Goal: Task Accomplishment & Management: Manage account settings

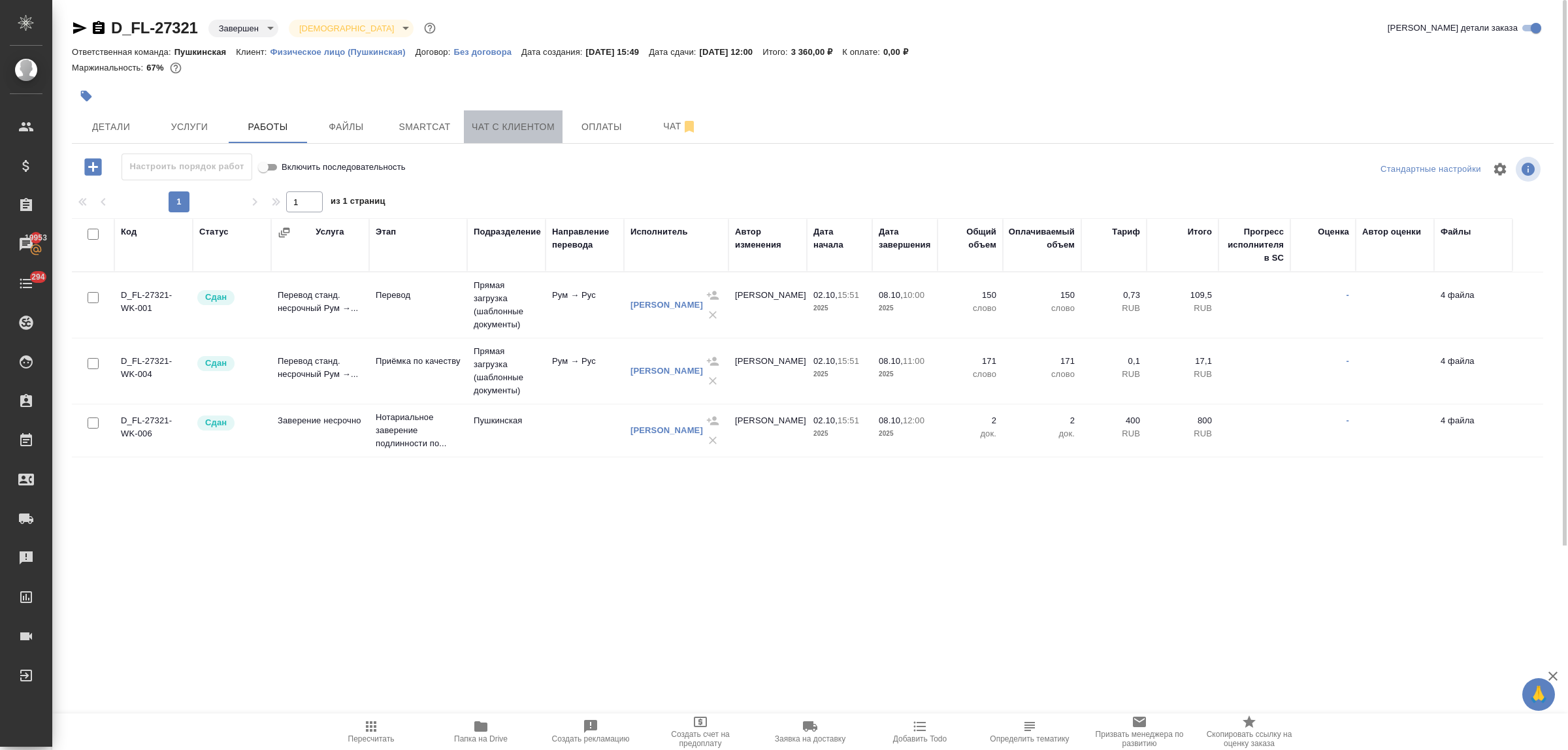
click at [511, 135] on button "Чат с клиентом" at bounding box center [513, 126] width 99 height 32
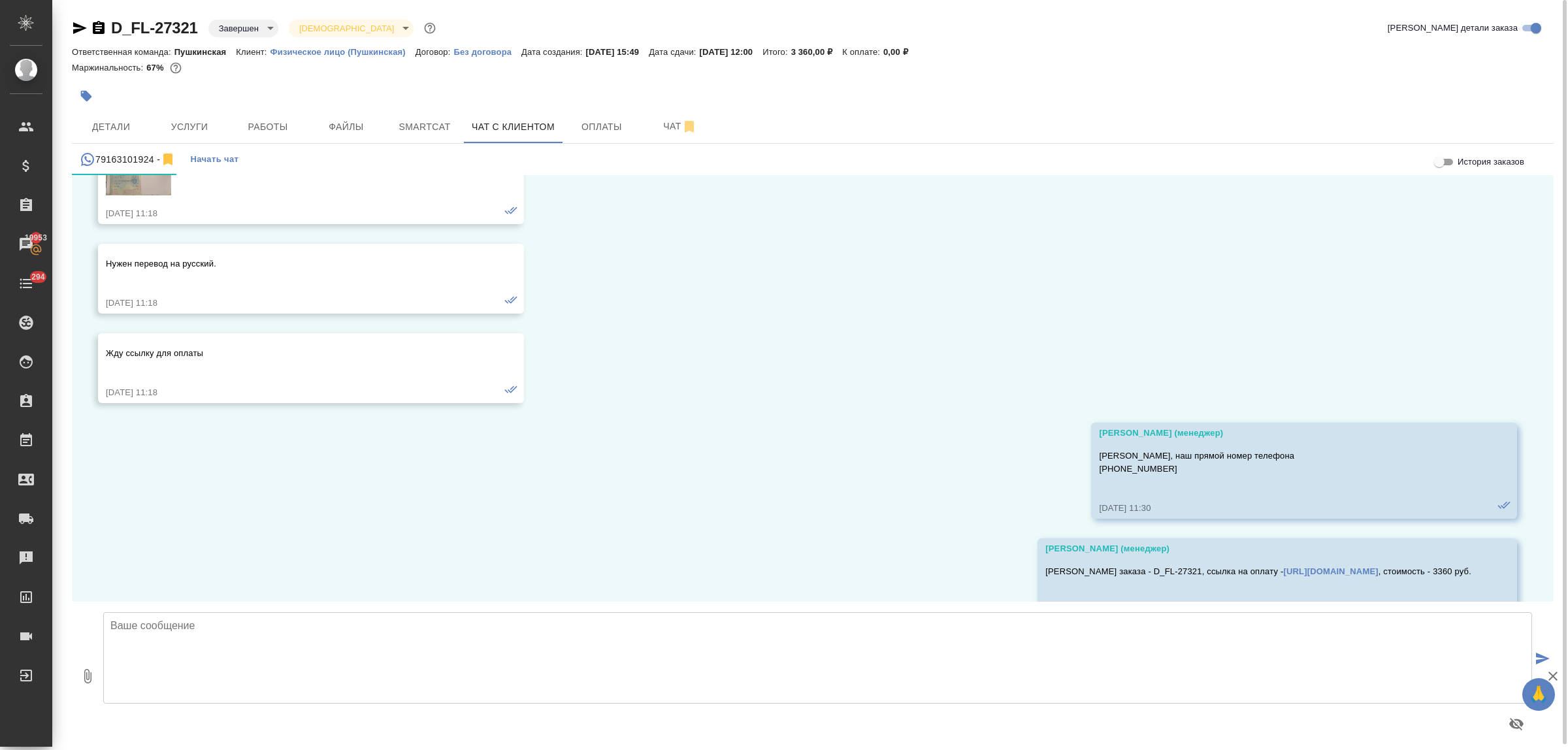
scroll to position [1721, 0]
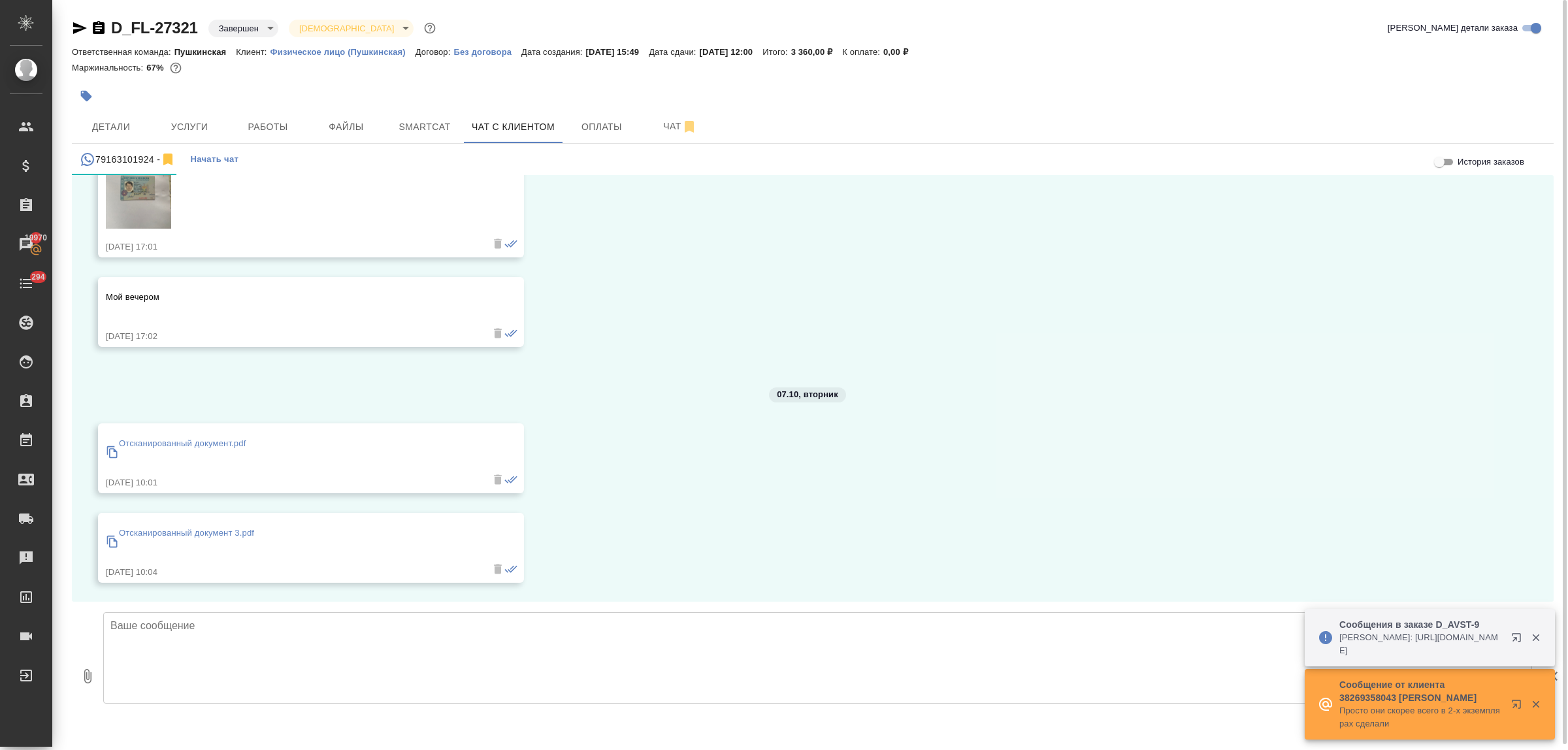
click at [258, 620] on textarea at bounding box center [818, 658] width 1429 height 91
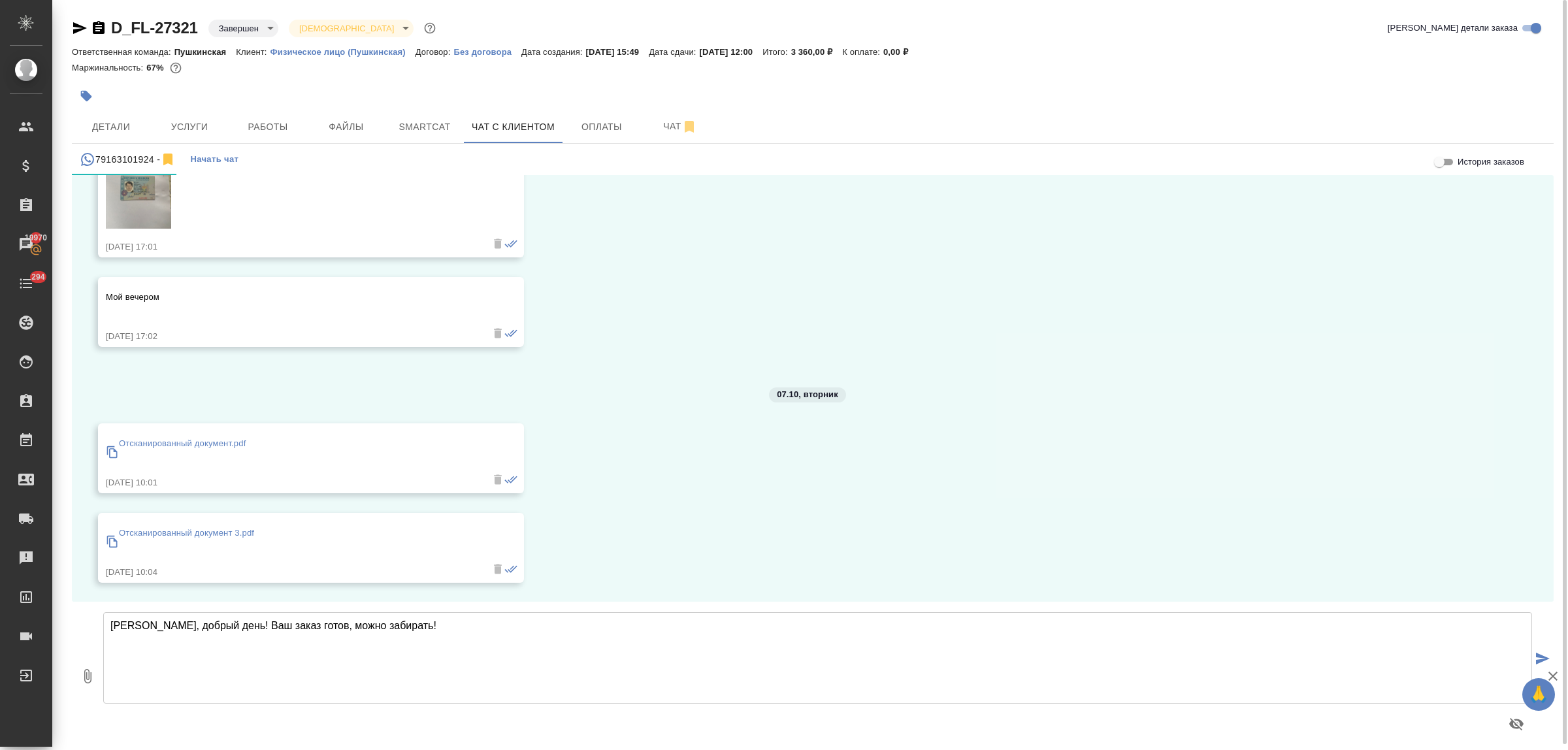
type textarea "Оксана, добрый день! Ваш заказ готов, можно забирать!"
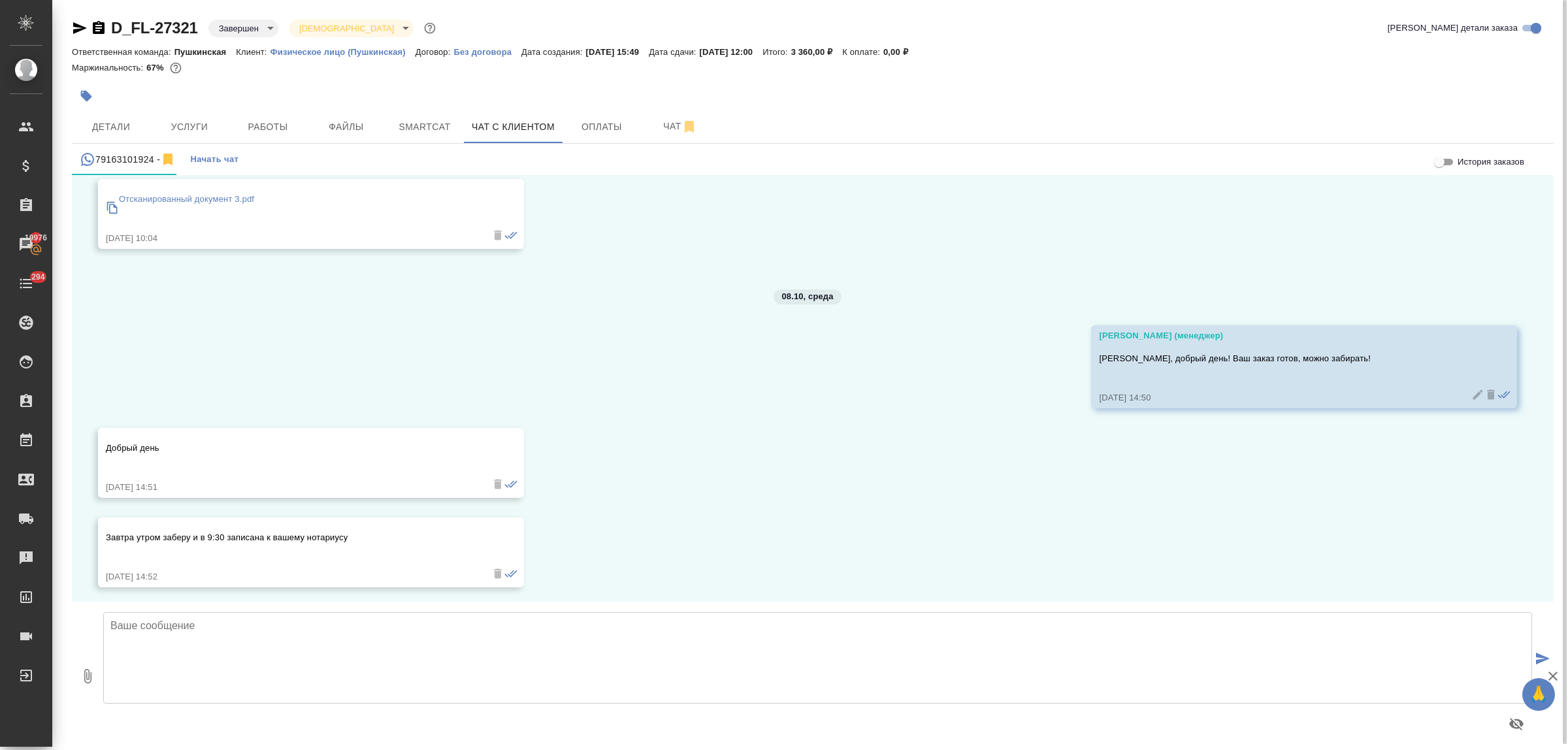
scroll to position [2058, 0]
click at [304, 640] on textarea at bounding box center [818, 658] width 1429 height 91
type textarea "Хорошо, Оксана! Ожидаем Вас завтра"
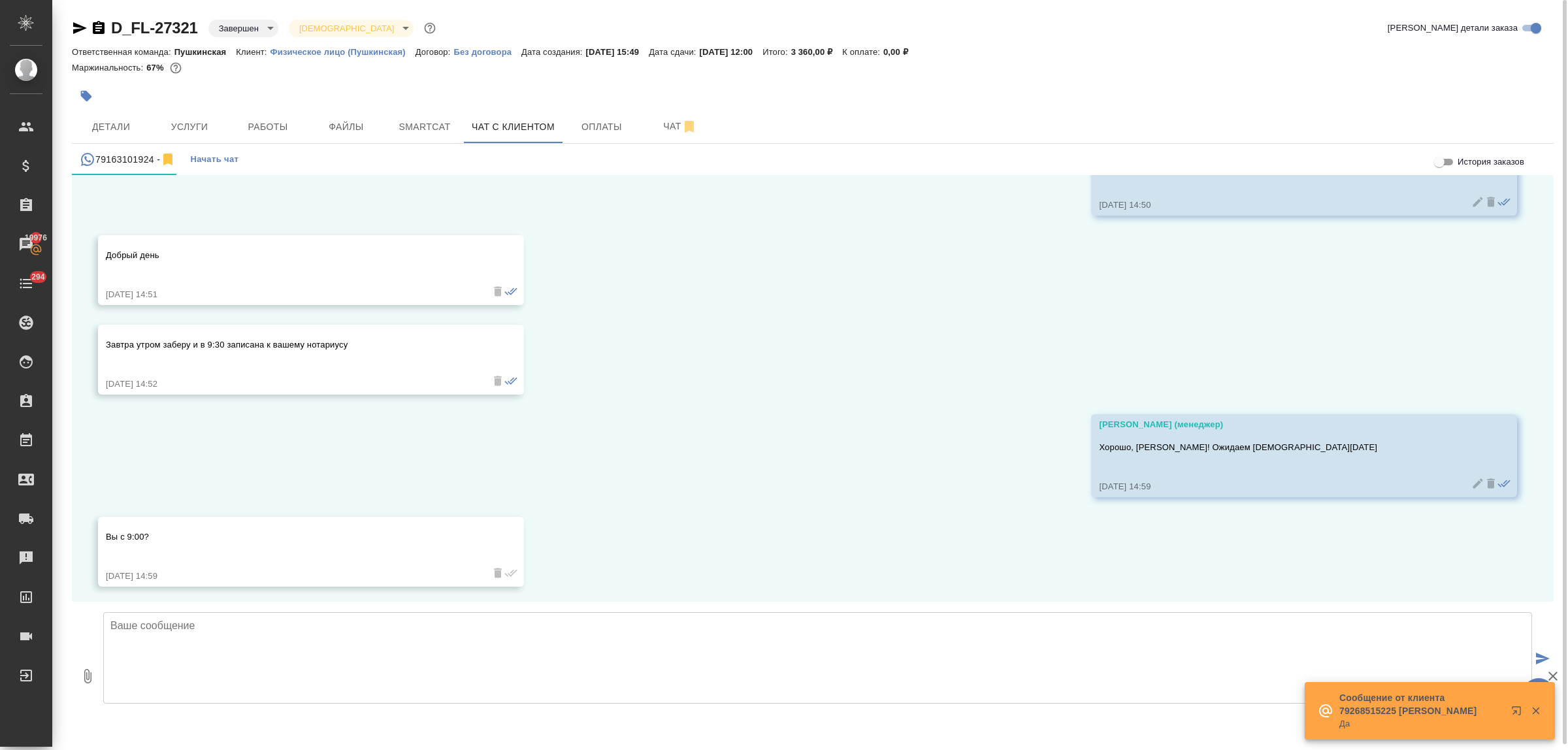
scroll to position [2251, 0]
click at [412, 647] on textarea at bounding box center [818, 658] width 1429 height 91
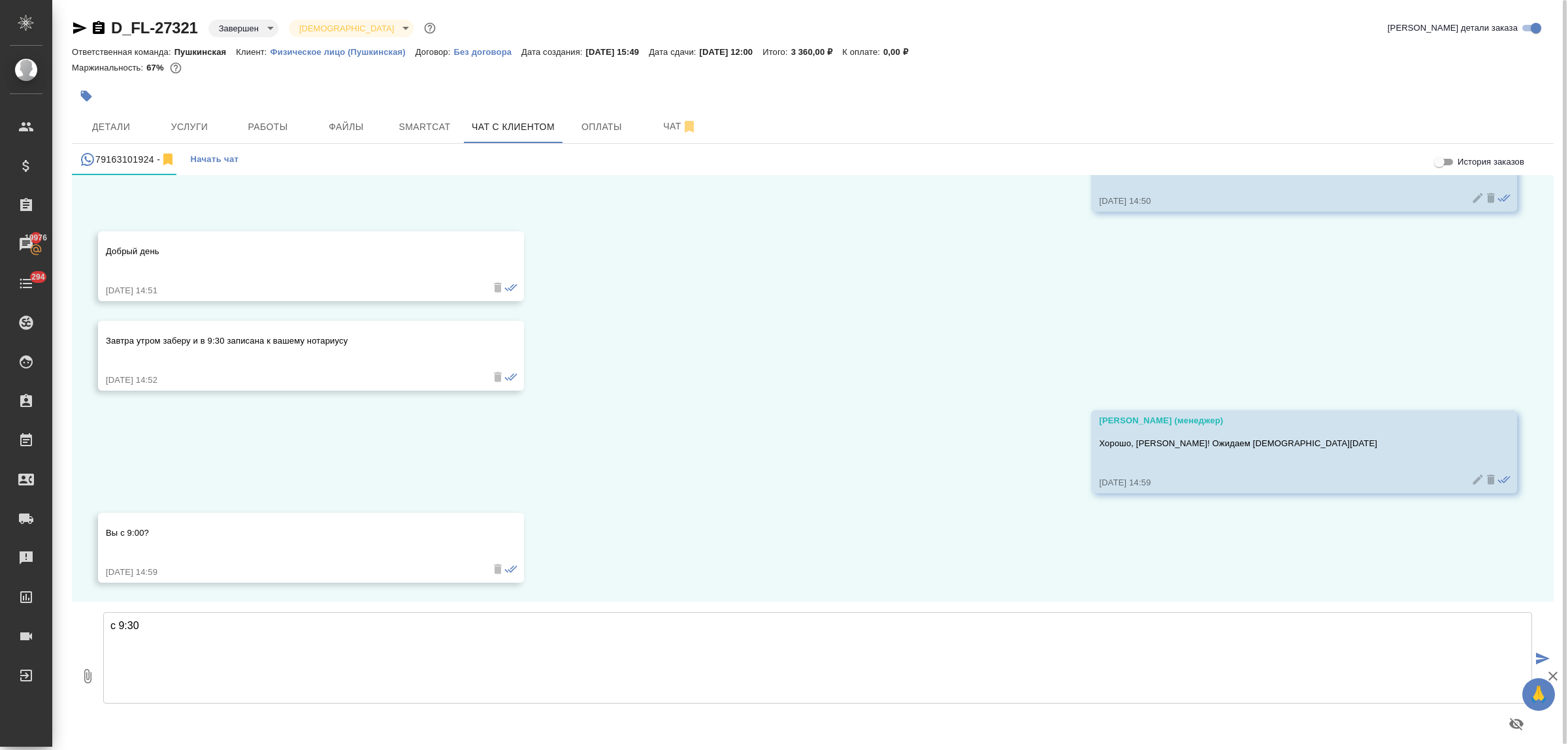
type textarea "с 9:30"
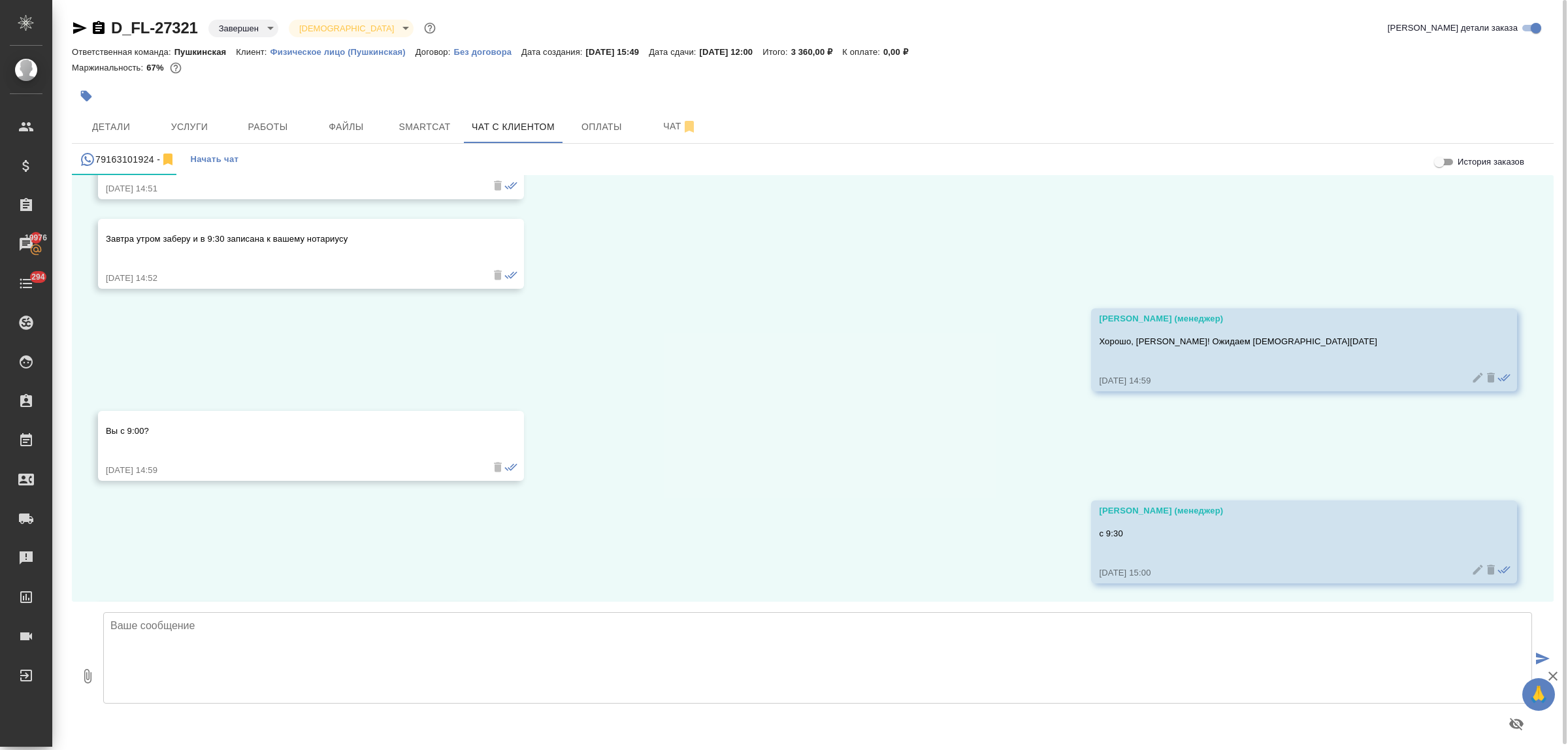
scroll to position [2443, 0]
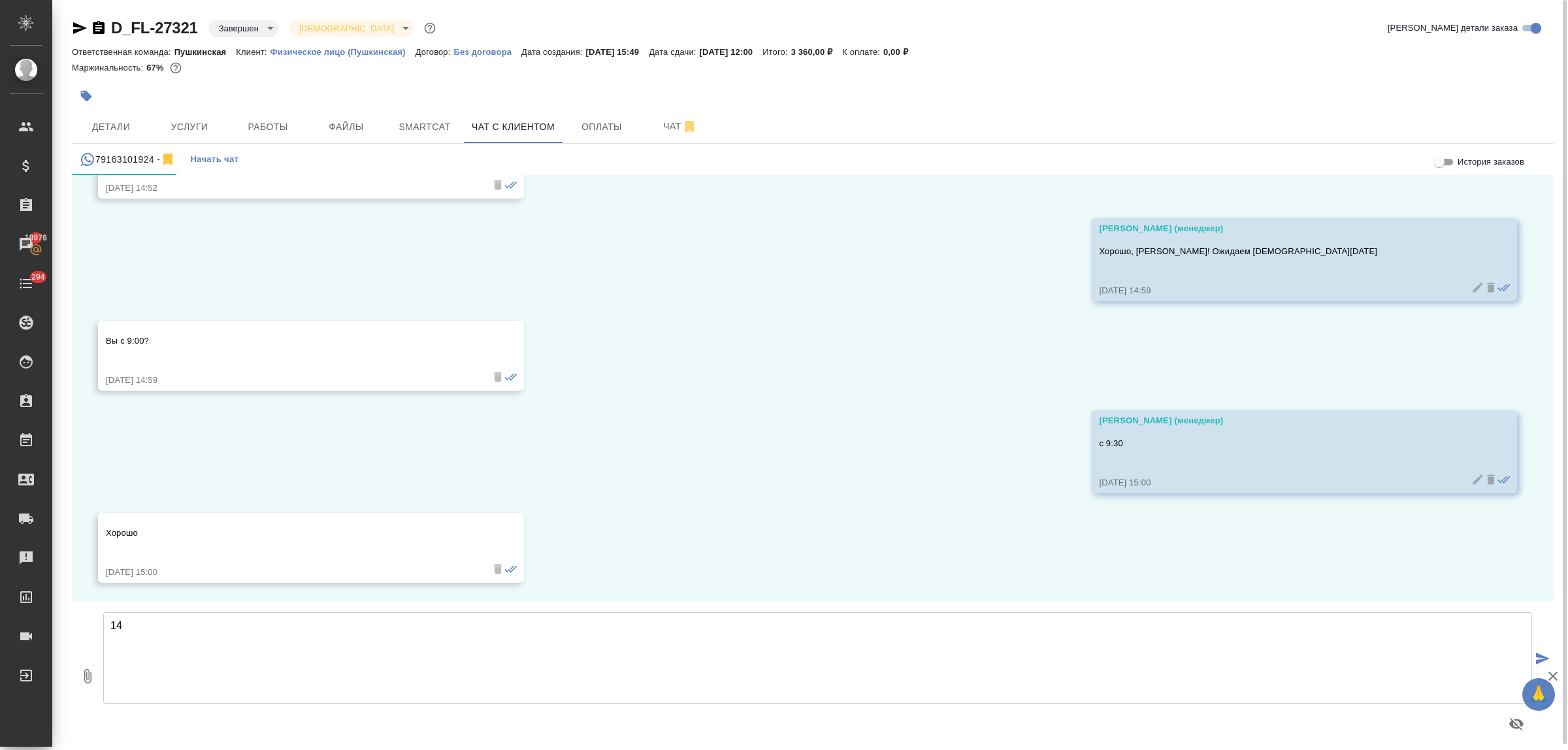
type textarea "1"
type textarea "офис 141"
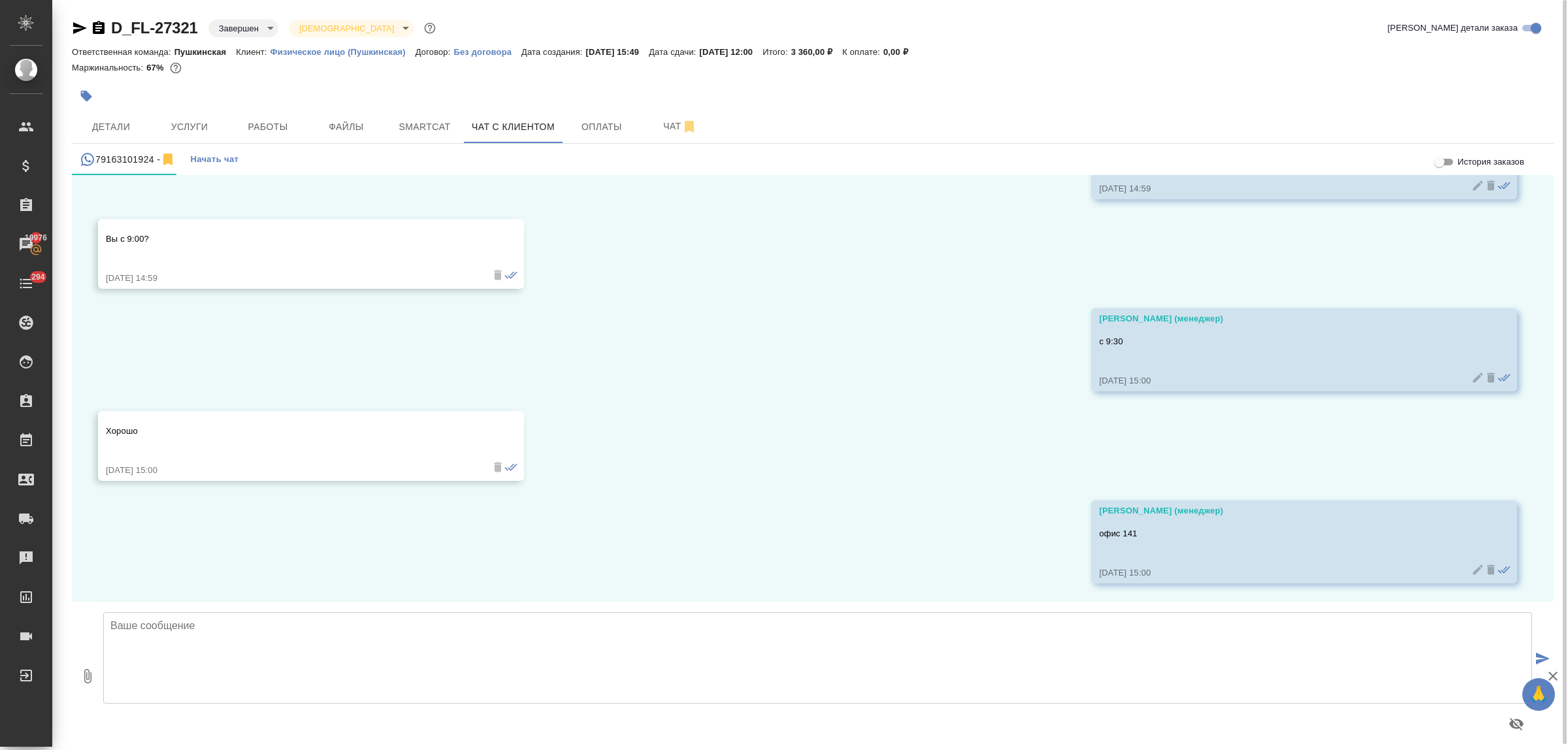
scroll to position [2635, 0]
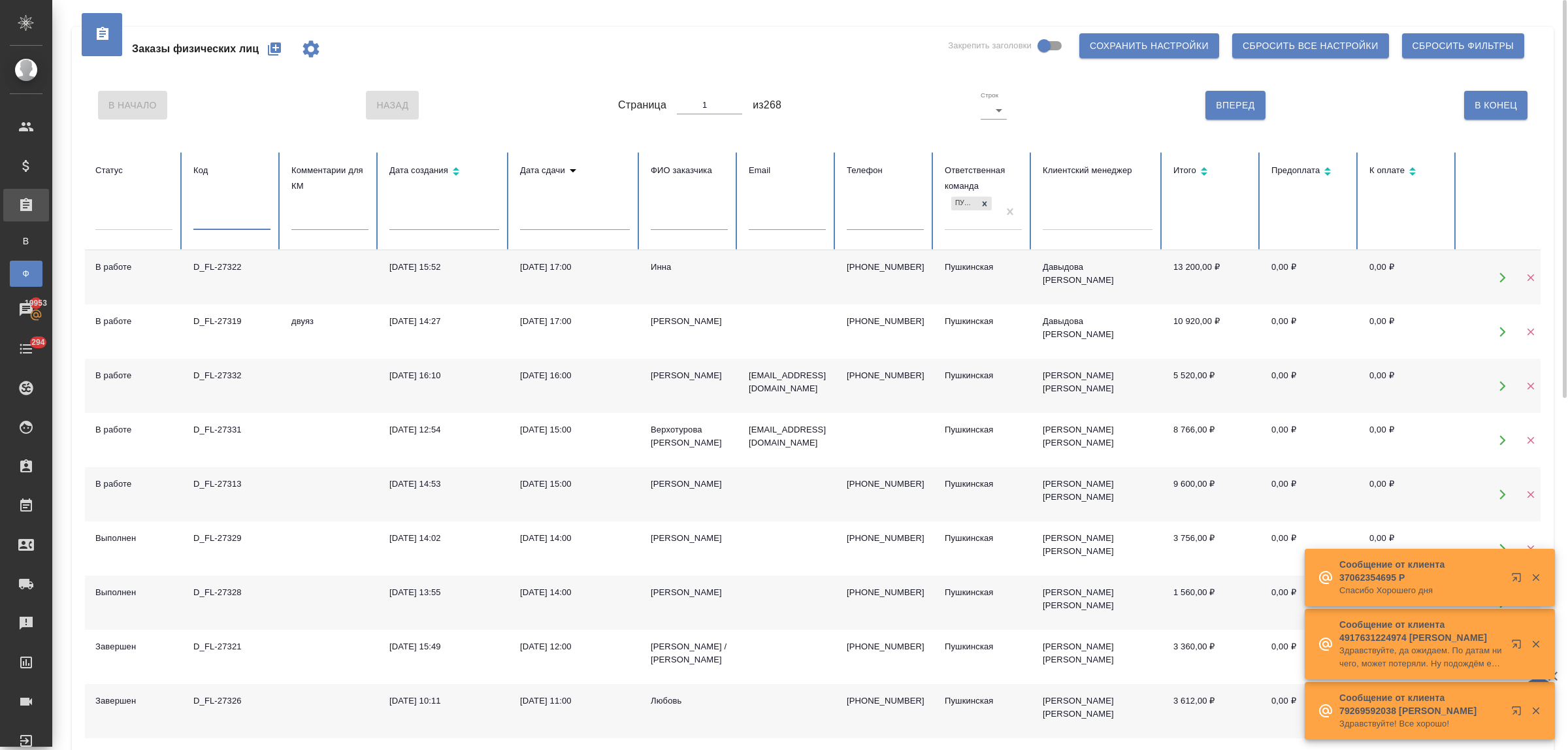
click at [231, 223] on input "text" at bounding box center [232, 221] width 77 height 18
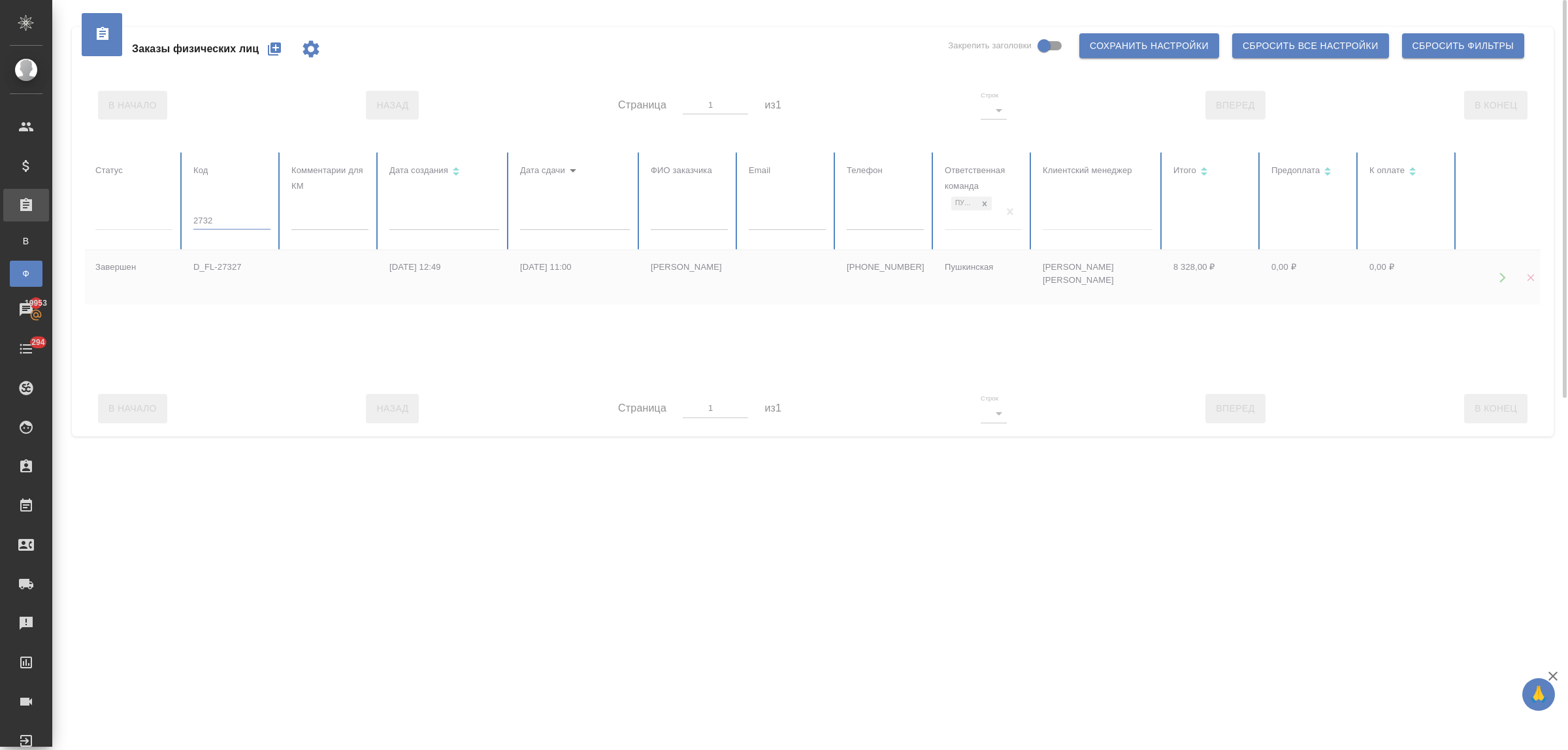
type input "27328"
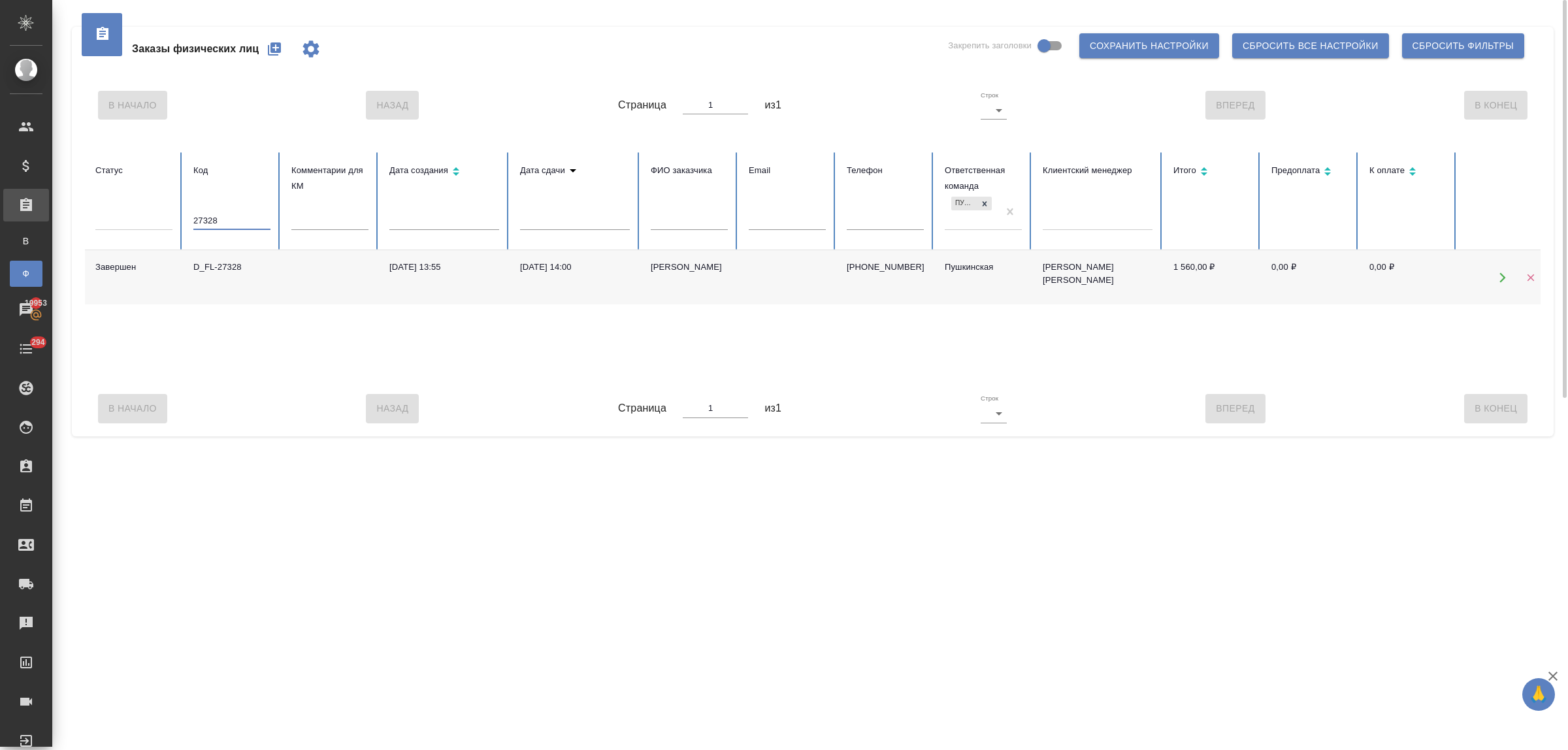
drag, startPoint x: 231, startPoint y: 223, endPoint x: 177, endPoint y: 223, distance: 54.0
click at [177, 223] on tr "Статус Код 27328 Комментарии для КМ Дата создания Дата сдачи ФИО заказчика Emai…" at bounding box center [819, 201] width 1470 height 98
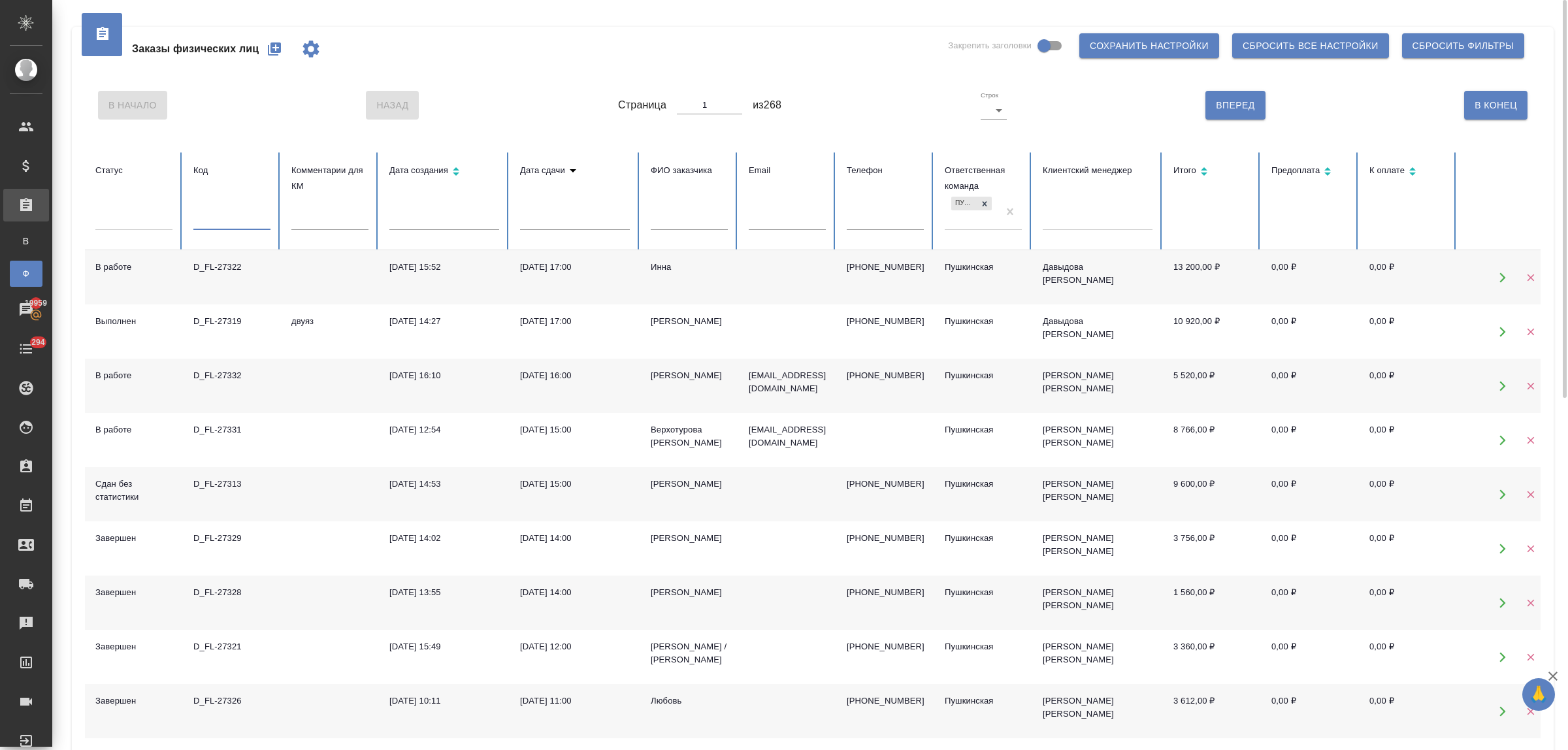
click at [270, 51] on icon "button" at bounding box center [274, 49] width 16 height 16
click at [245, 223] on input "text" at bounding box center [232, 221] width 77 height 18
type input "27313"
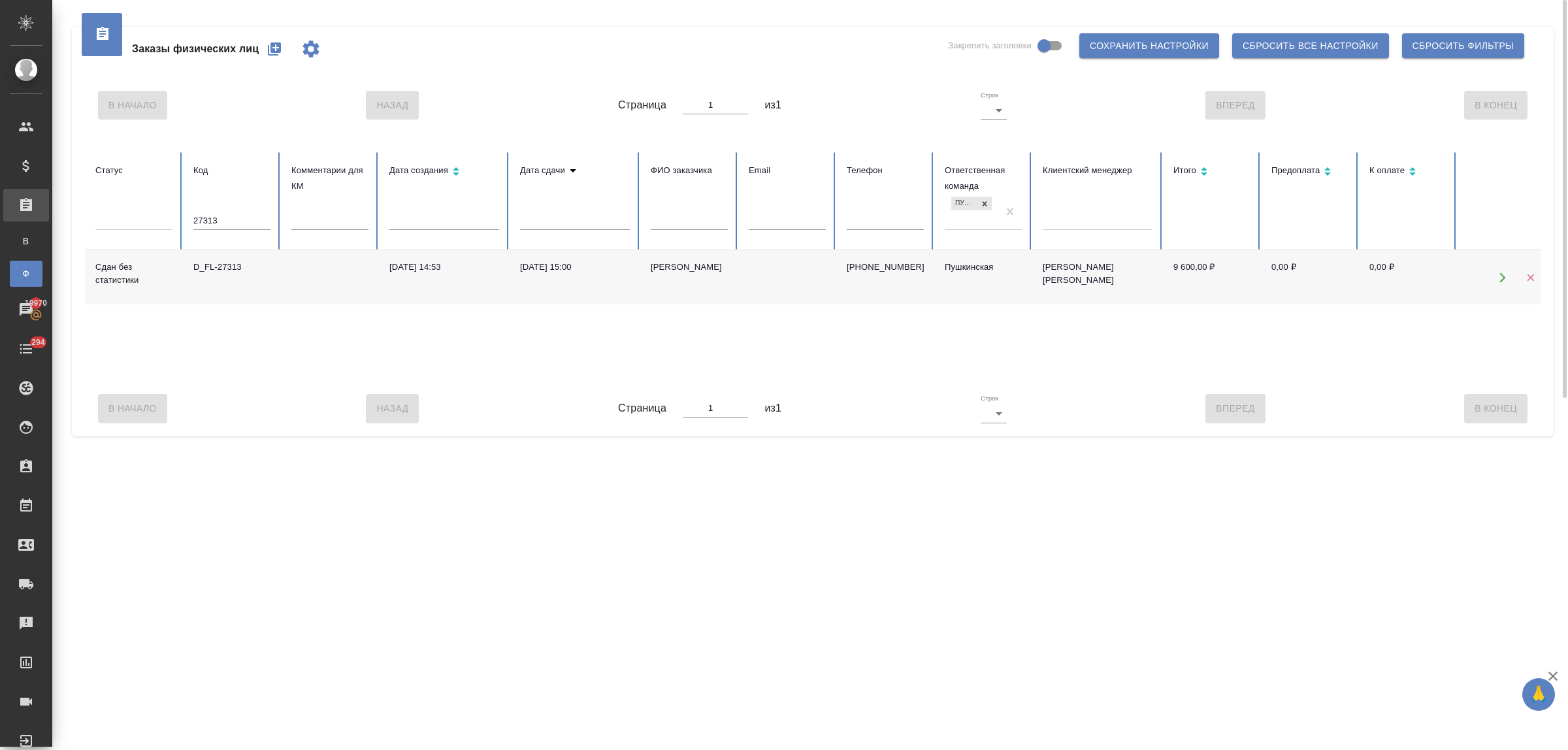
click at [225, 265] on div "D_FL-27313" at bounding box center [232, 267] width 77 height 13
click at [273, 52] on icon "button" at bounding box center [274, 49] width 13 height 13
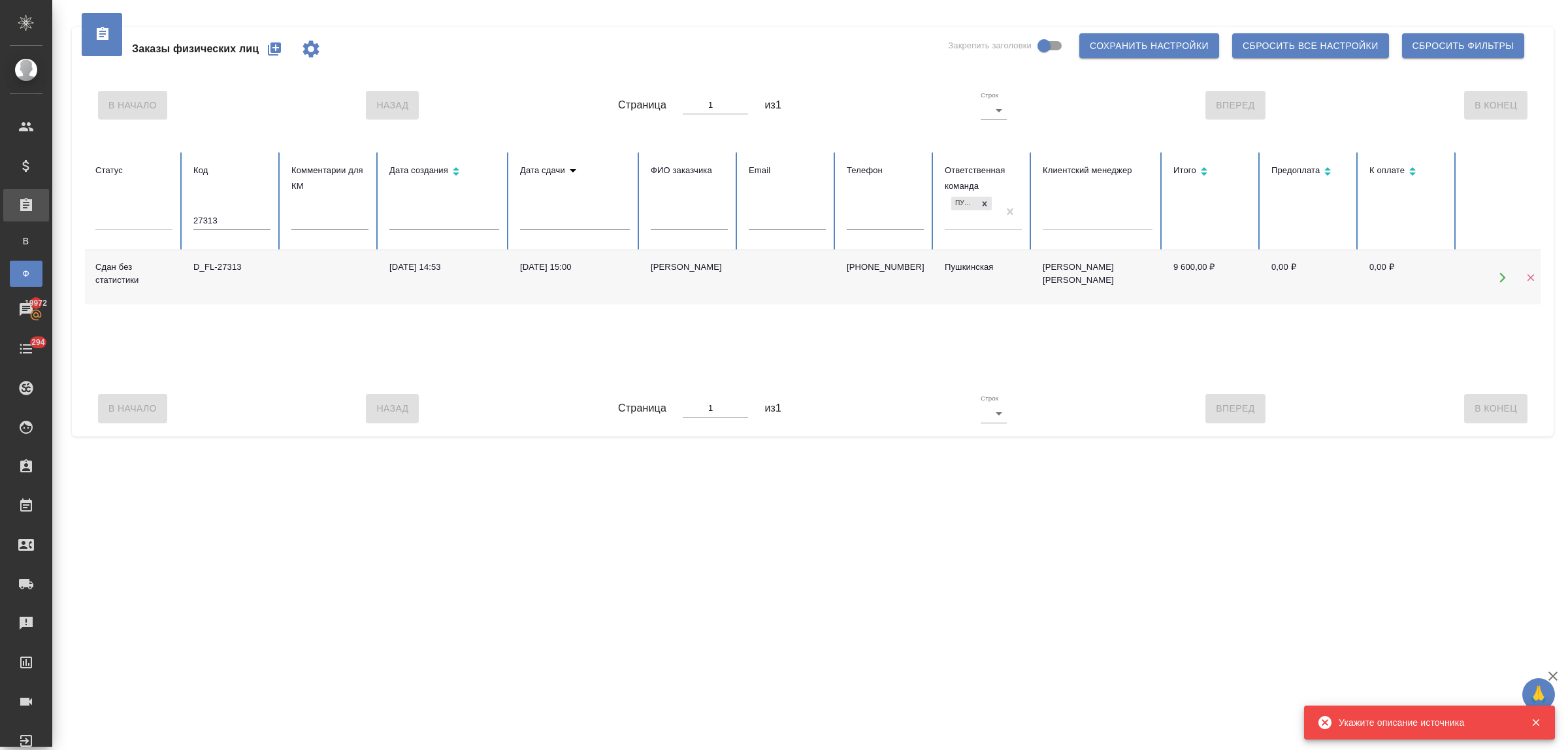
click at [723, 517] on div ".cls-1 fill:#fff; AWATERA Bulakhova Elena Клиенты Спецификации Заказы В Все зак…" at bounding box center [784, 375] width 1568 height 750
click at [272, 49] on icon "button" at bounding box center [274, 49] width 13 height 13
click at [555, 576] on div ".cls-1 fill:#fff; AWATERA Bulakhova Elena Клиенты Спецификации Заказы В Все зак…" at bounding box center [784, 375] width 1568 height 750
click at [1534, 722] on icon "button" at bounding box center [1536, 723] width 7 height 7
click at [1030, 537] on div ".cls-1 fill:#fff; AWATERA Bulakhova Elena Клиенты Спецификации Заказы В Все зак…" at bounding box center [784, 375] width 1568 height 750
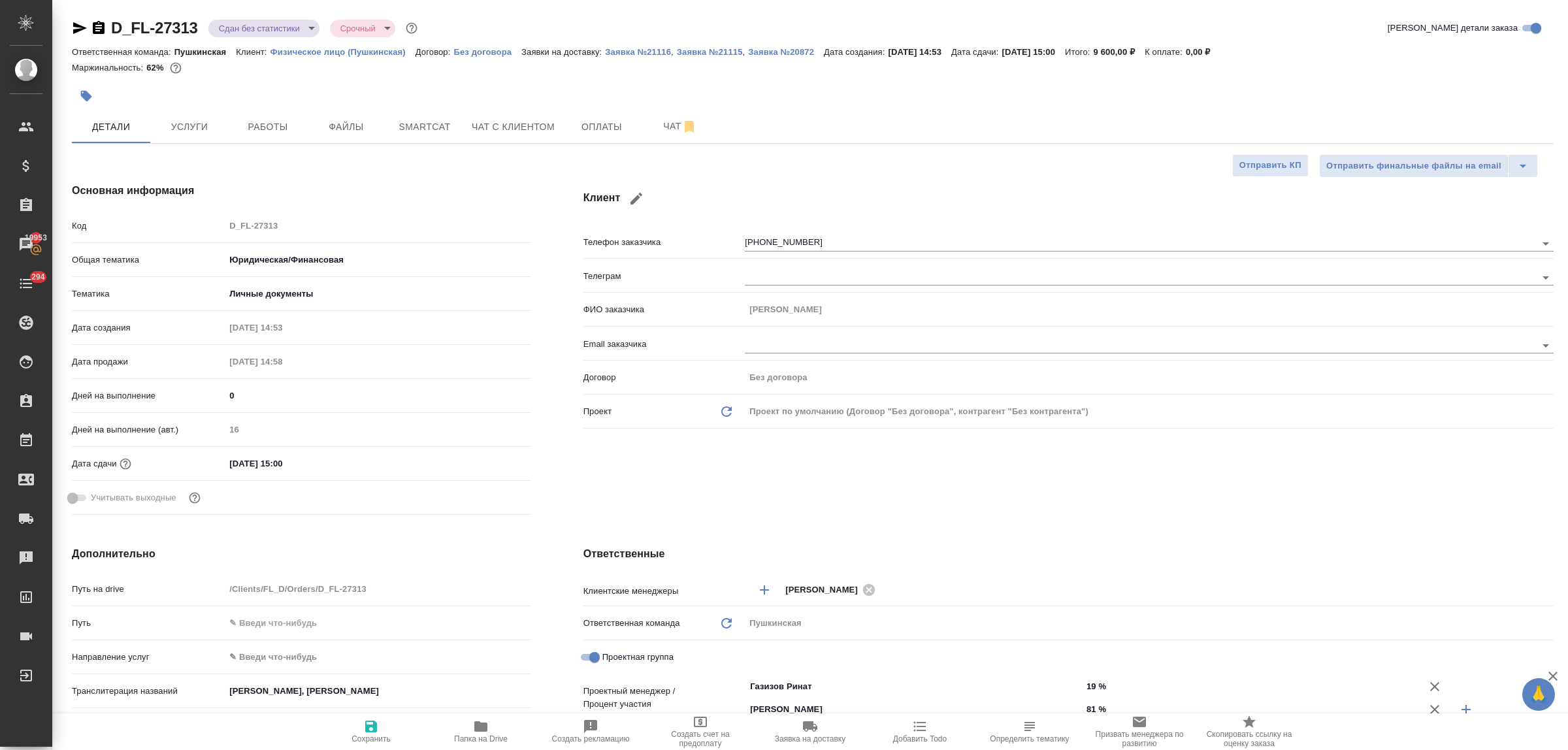
select select "RU"
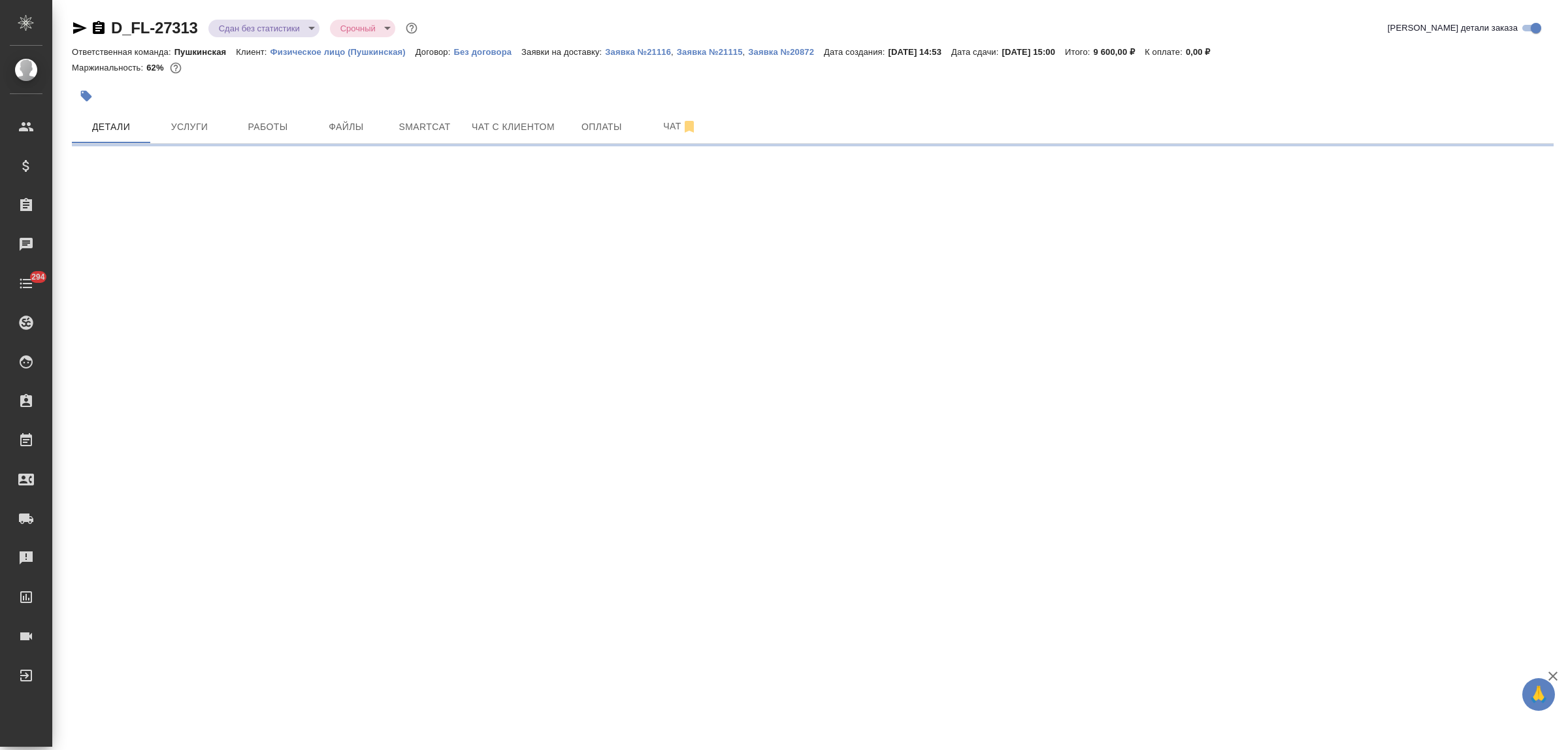
select select "RU"
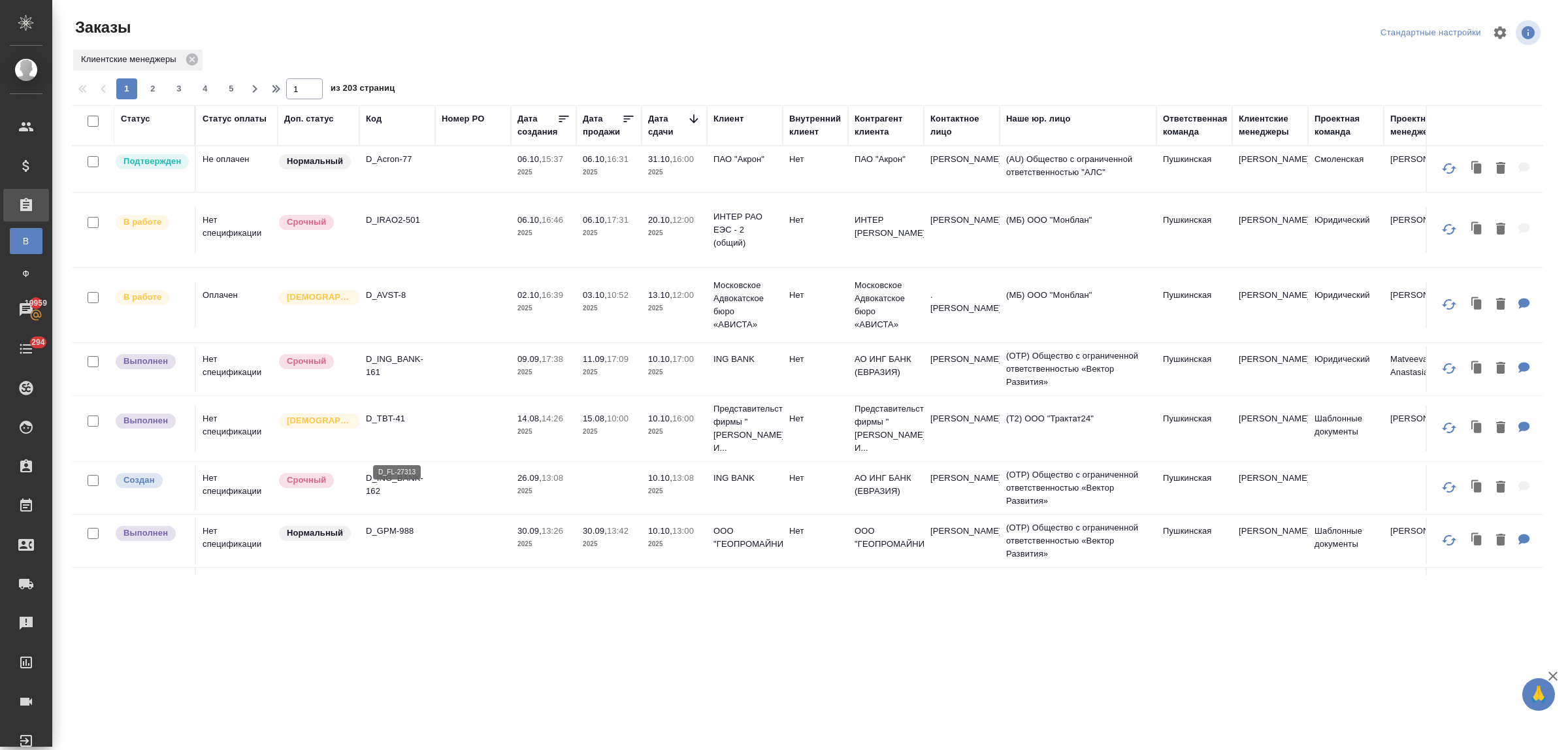
scroll to position [408, 0]
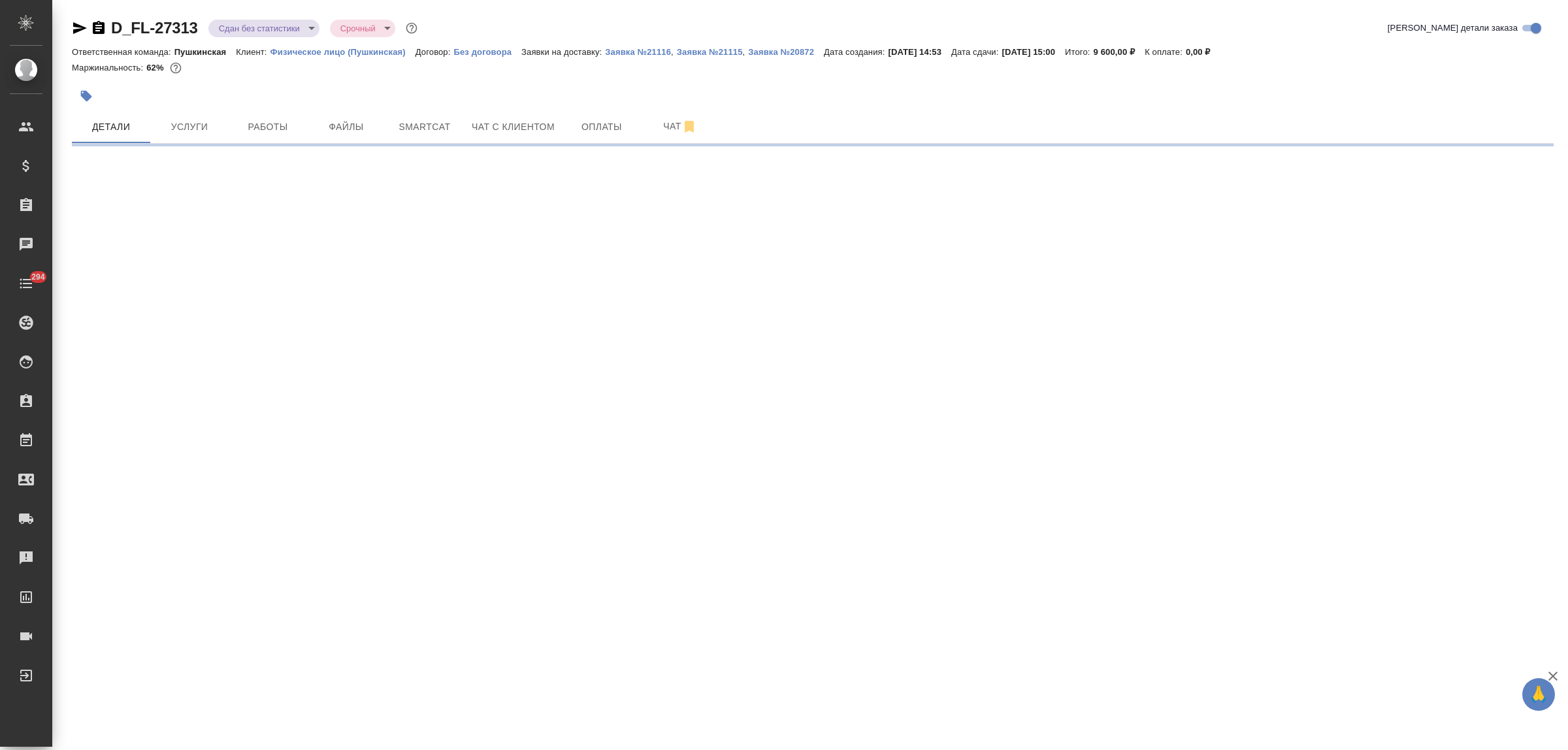
click at [343, 57] on div "Ответственная команда: Пушкинская Клиент: Физическое лицо (Пушкинская) Договор:…" at bounding box center [812, 51] width 1482 height 16
click at [344, 53] on p "Физическое лицо (Пушкинская)" at bounding box center [343, 52] width 145 height 10
select select "RU"
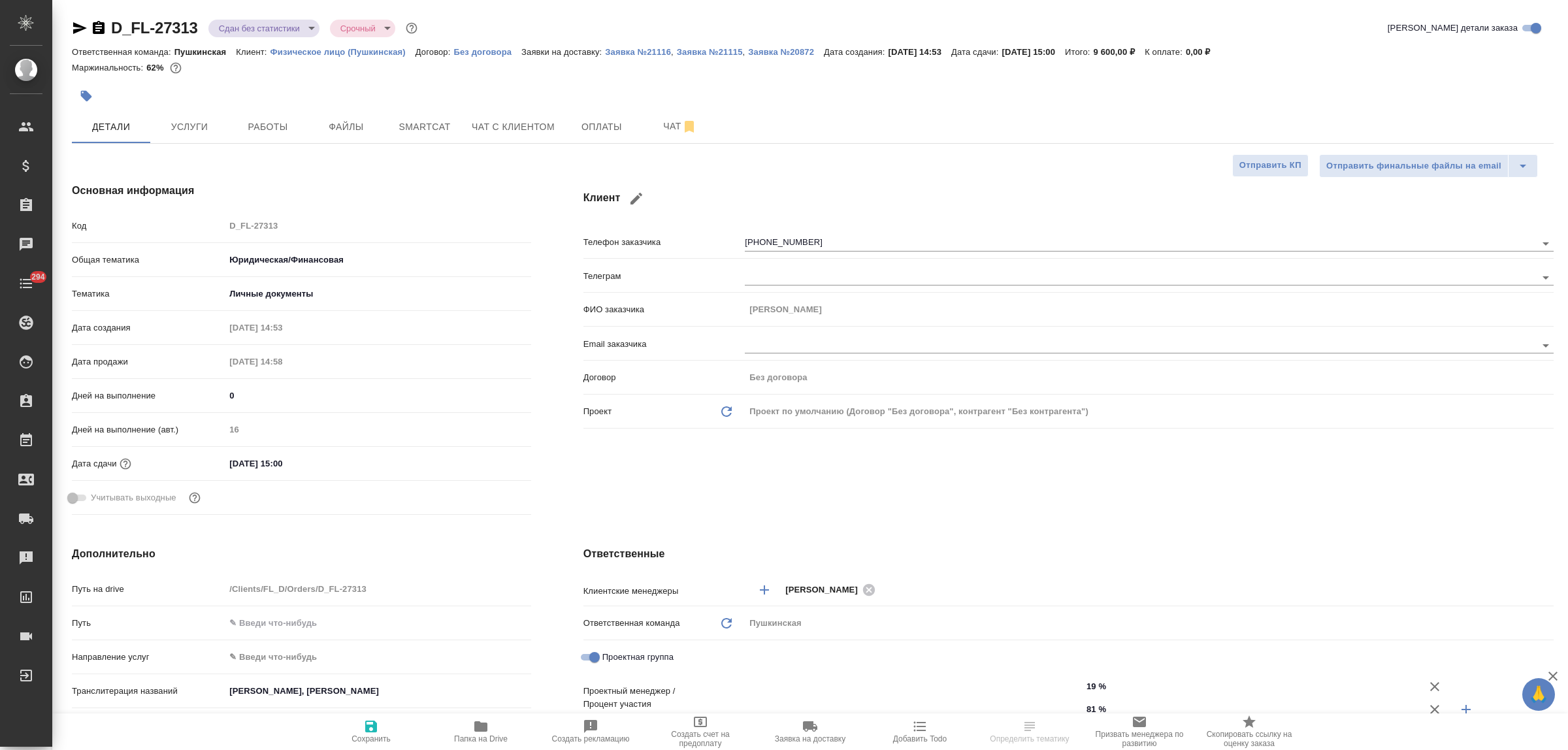
type textarea "x"
type input "Газизов Ринат"
type input "[PERSON_NAME]"
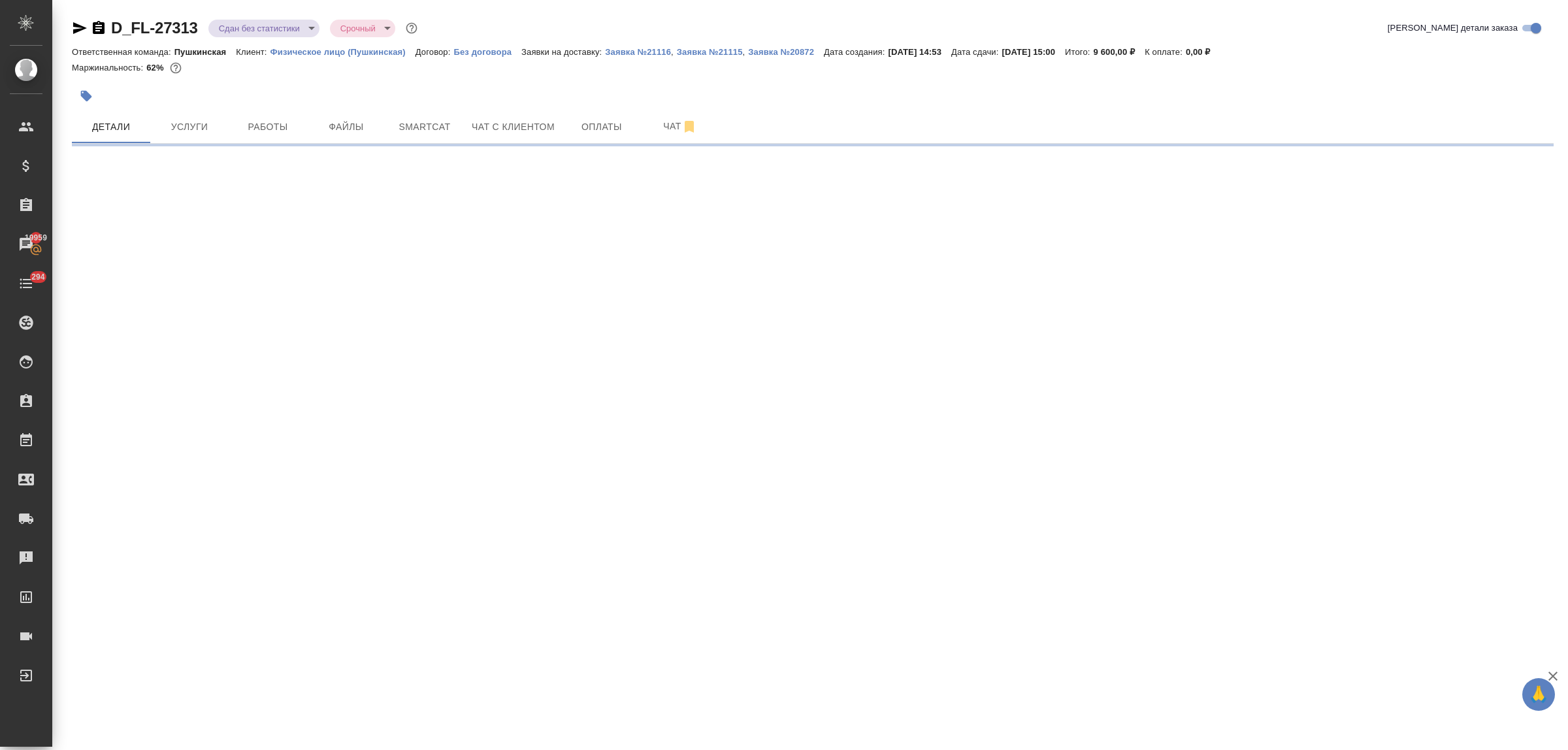
select select "RU"
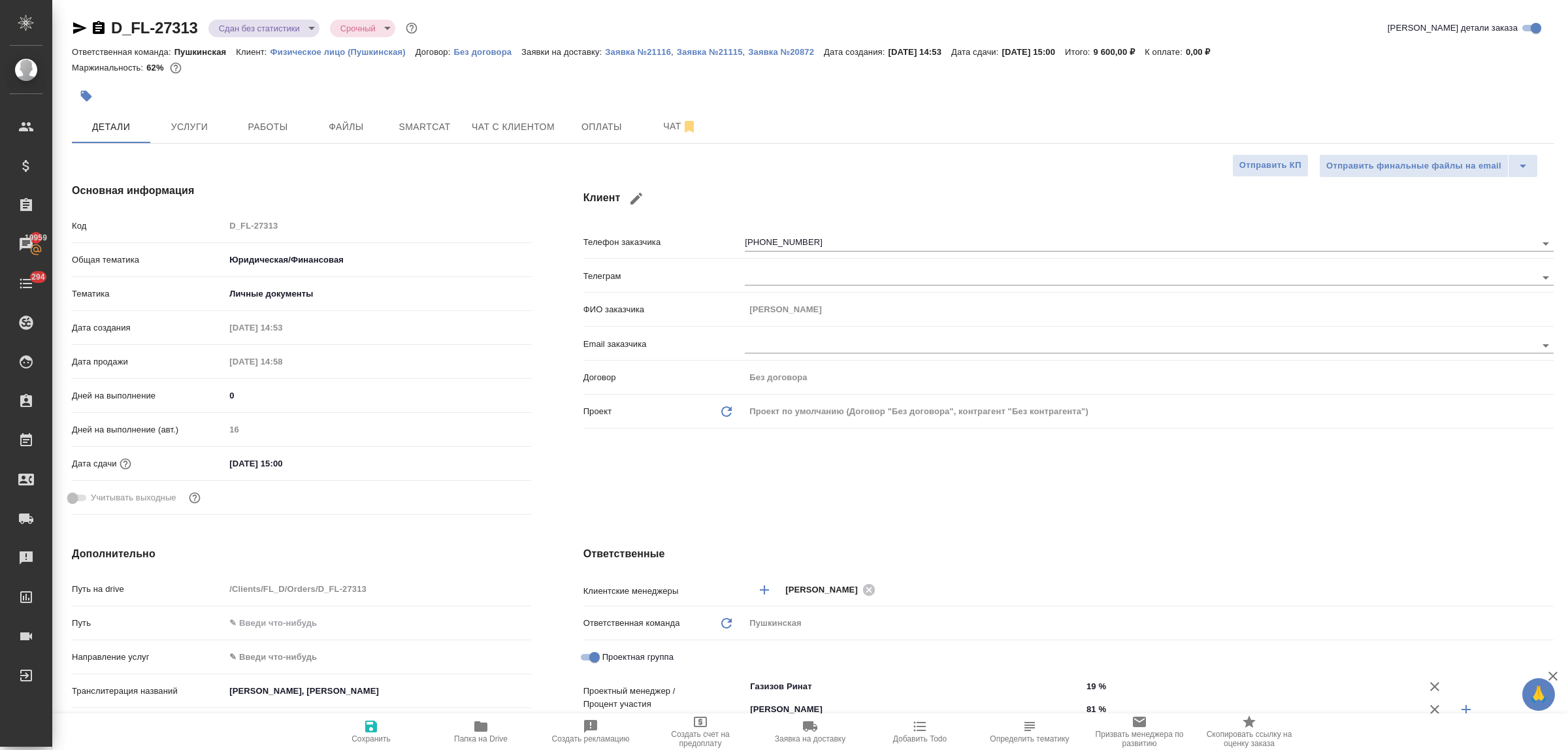
type textarea "x"
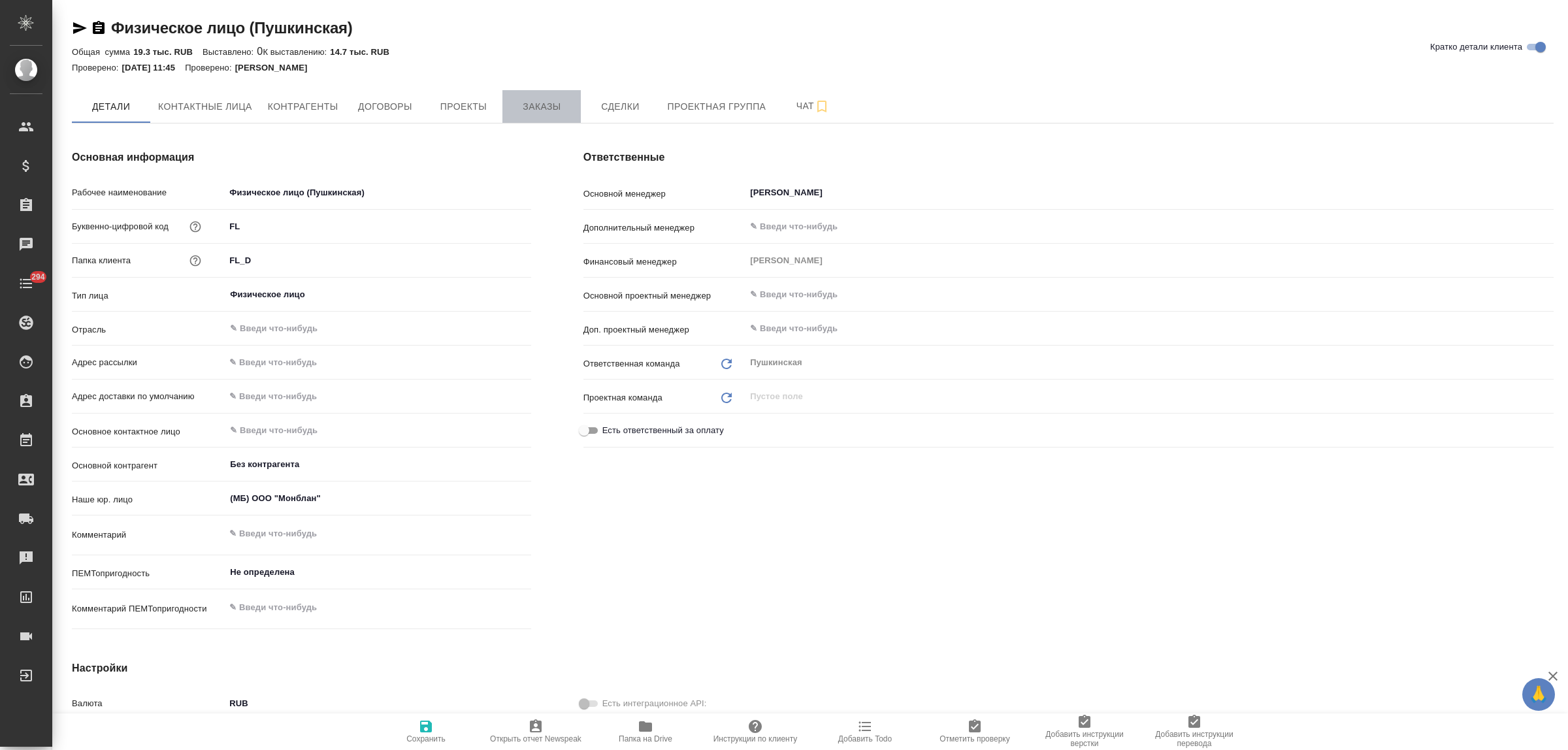
click at [546, 111] on span "Заказы" at bounding box center [541, 107] width 62 height 17
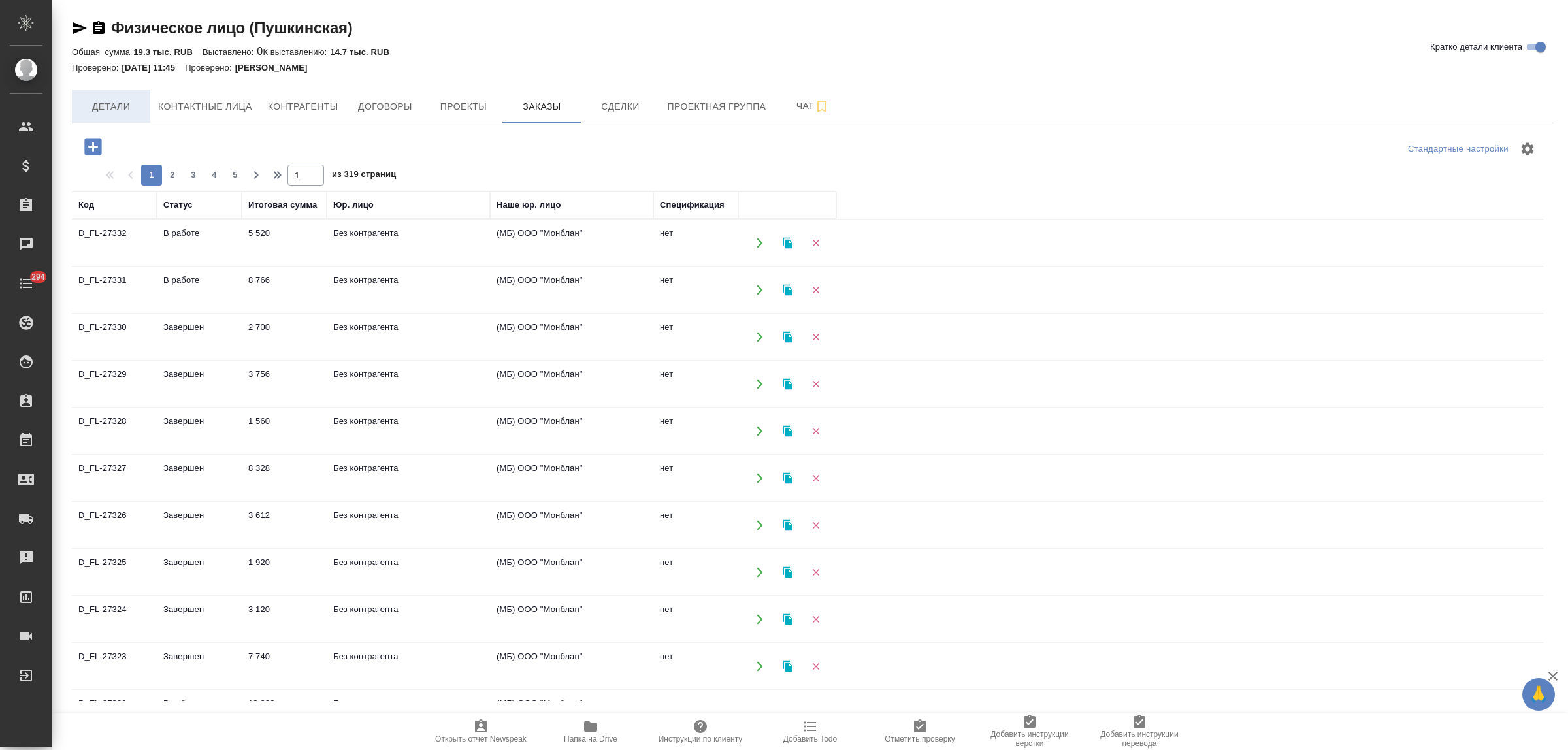
click at [112, 108] on span "Детали" at bounding box center [111, 107] width 62 height 17
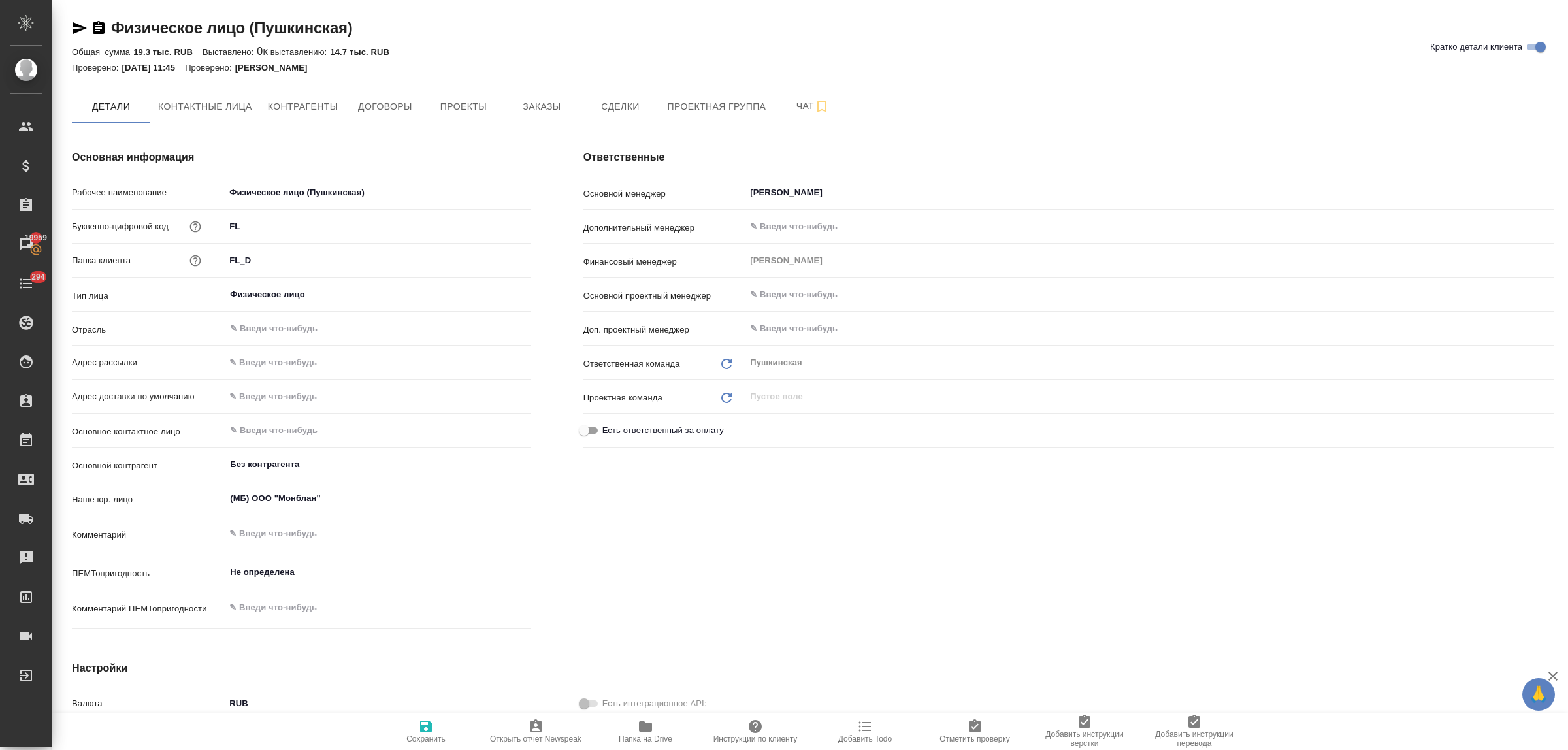
type textarea "x"
click at [558, 110] on span "Заказы" at bounding box center [541, 107] width 62 height 17
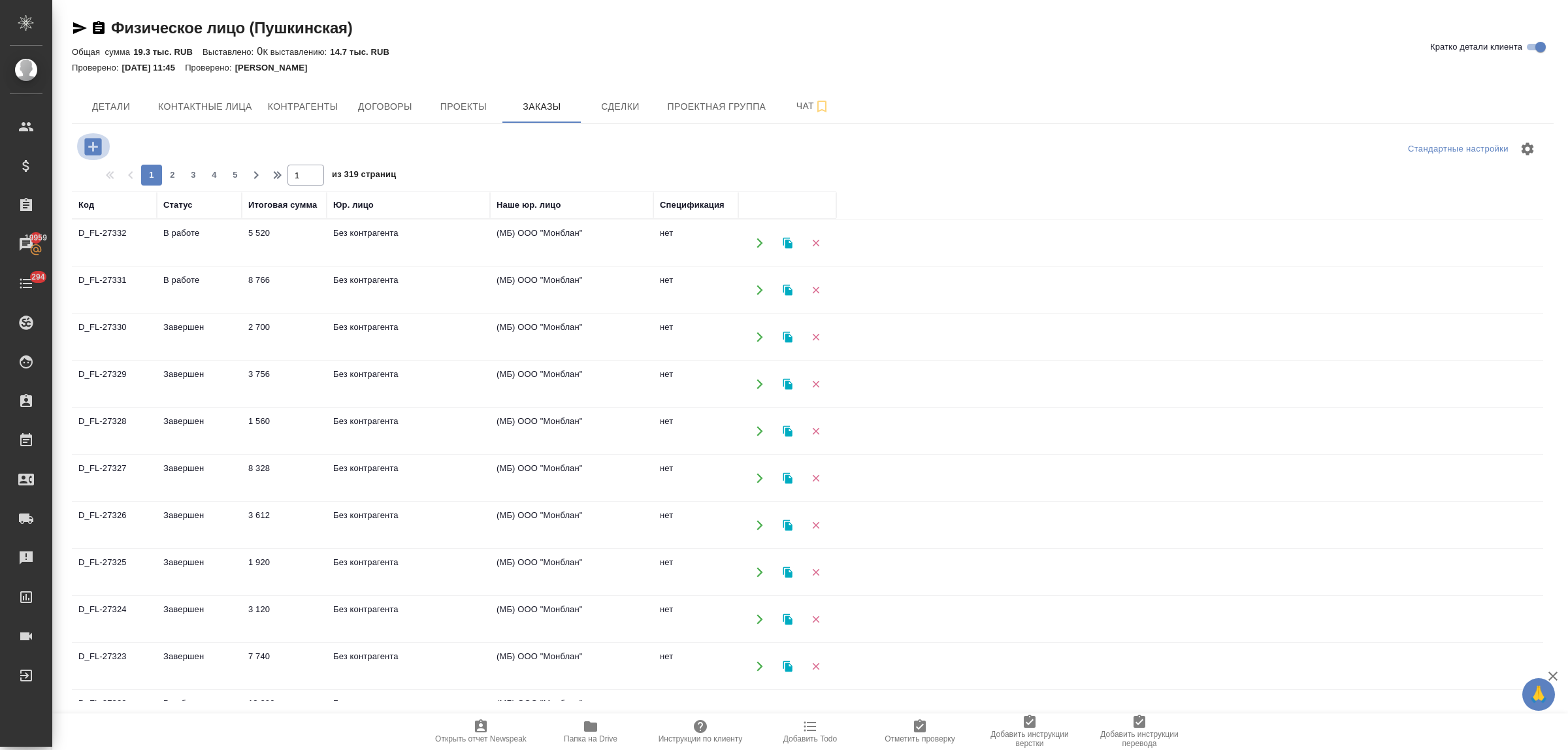
click at [89, 151] on icon "button" at bounding box center [92, 146] width 17 height 17
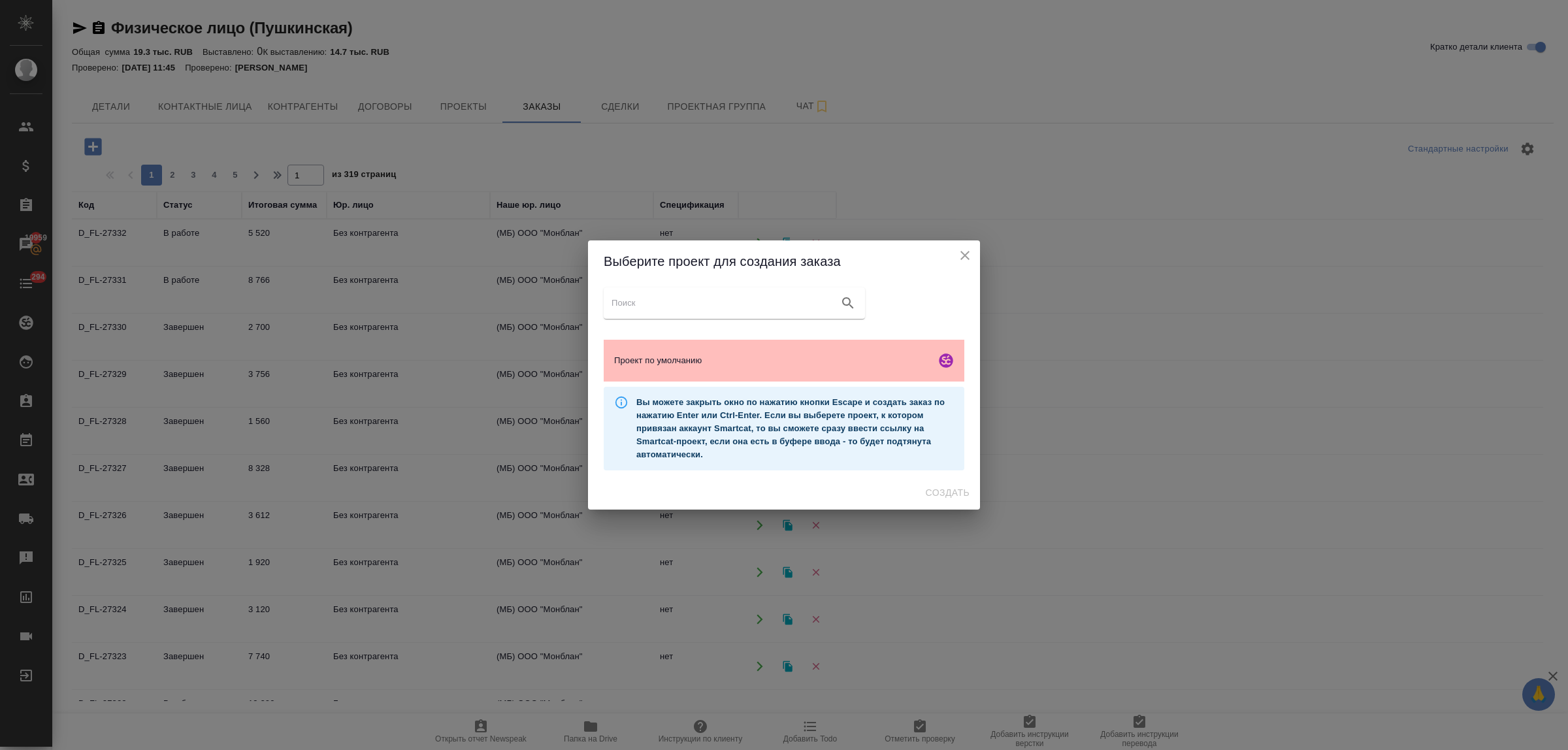
click at [863, 360] on span "Проект по умолчанию" at bounding box center [772, 360] width 317 height 13
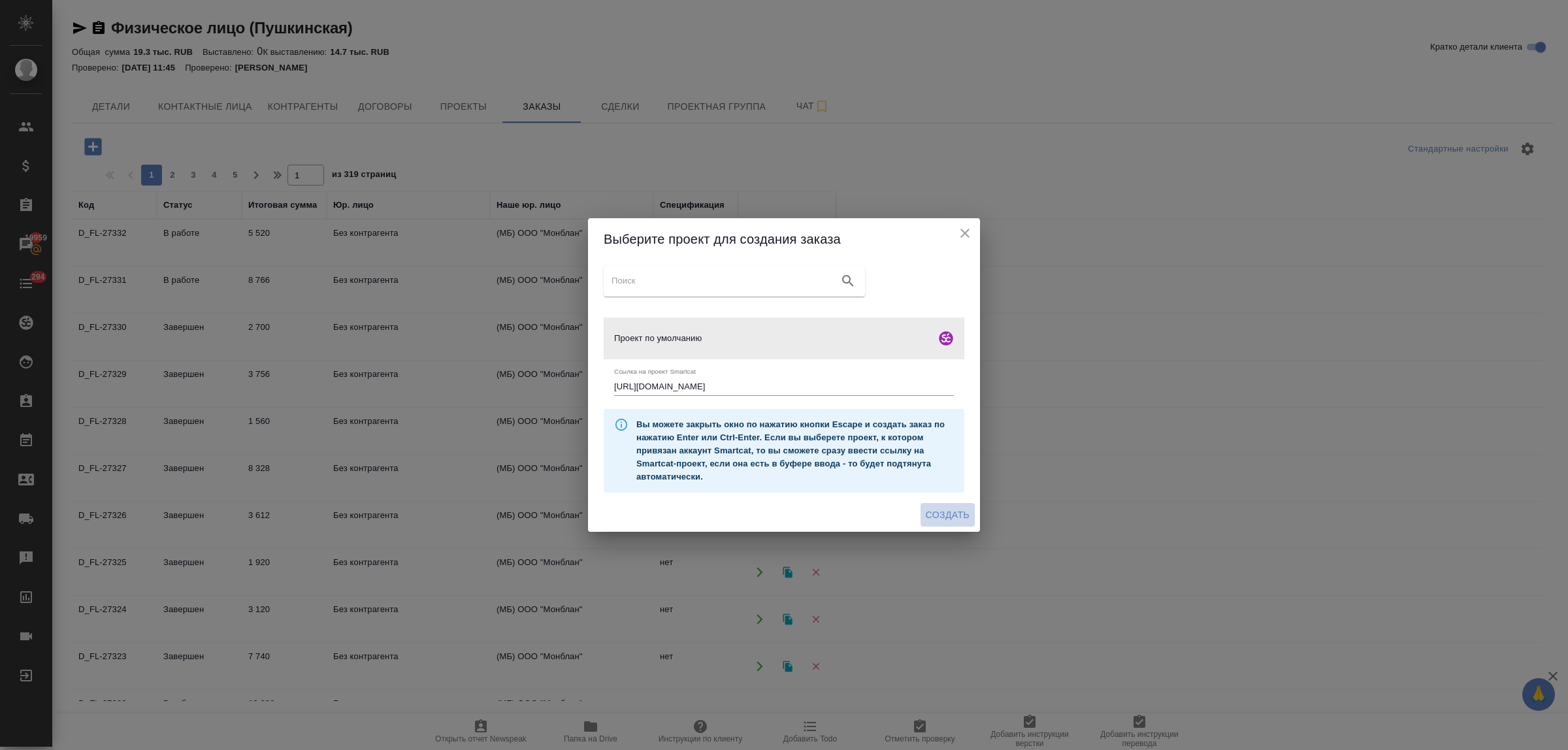
click at [952, 513] on span "Создать" at bounding box center [947, 515] width 44 height 17
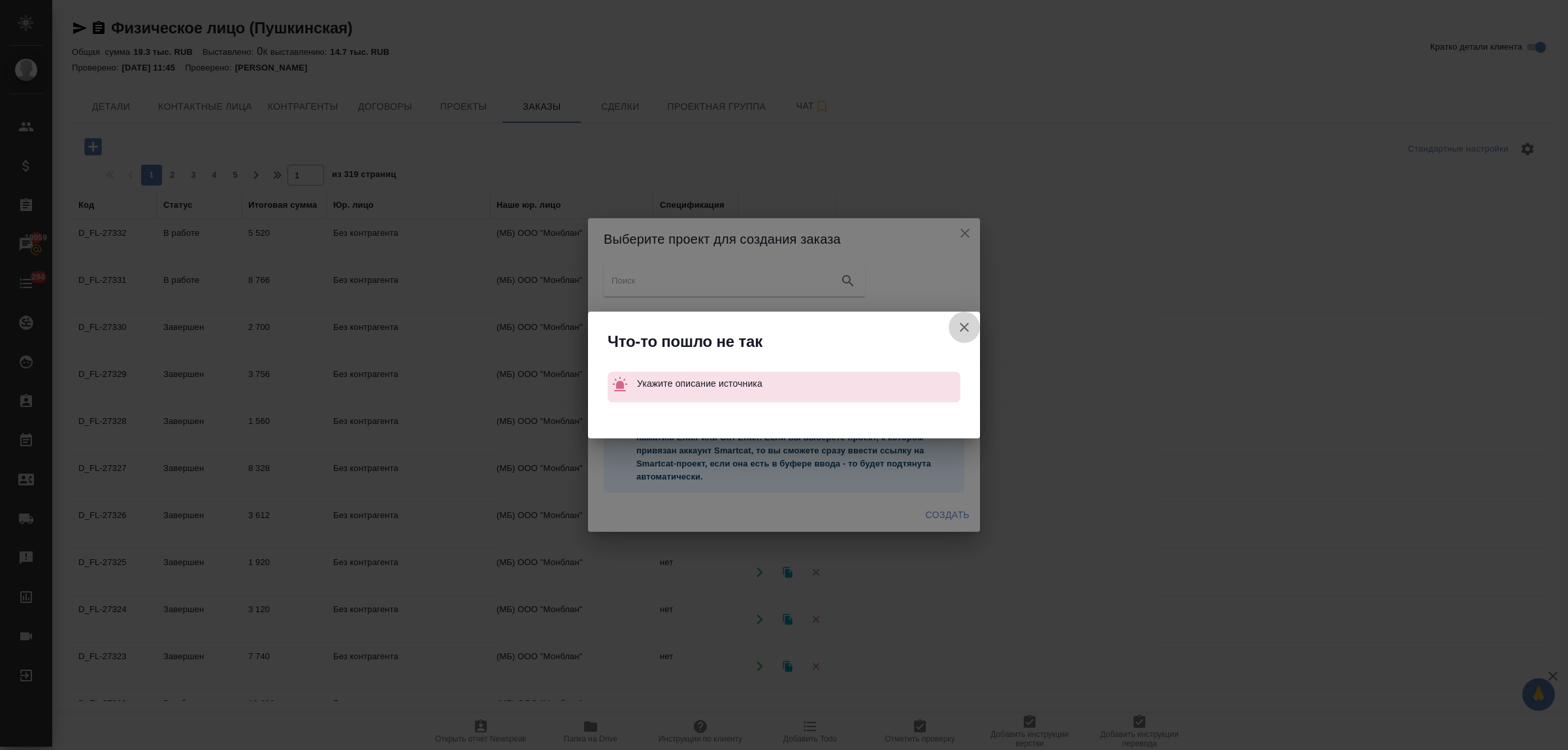
click at [965, 321] on icon "button" at bounding box center [964, 326] width 16 height 16
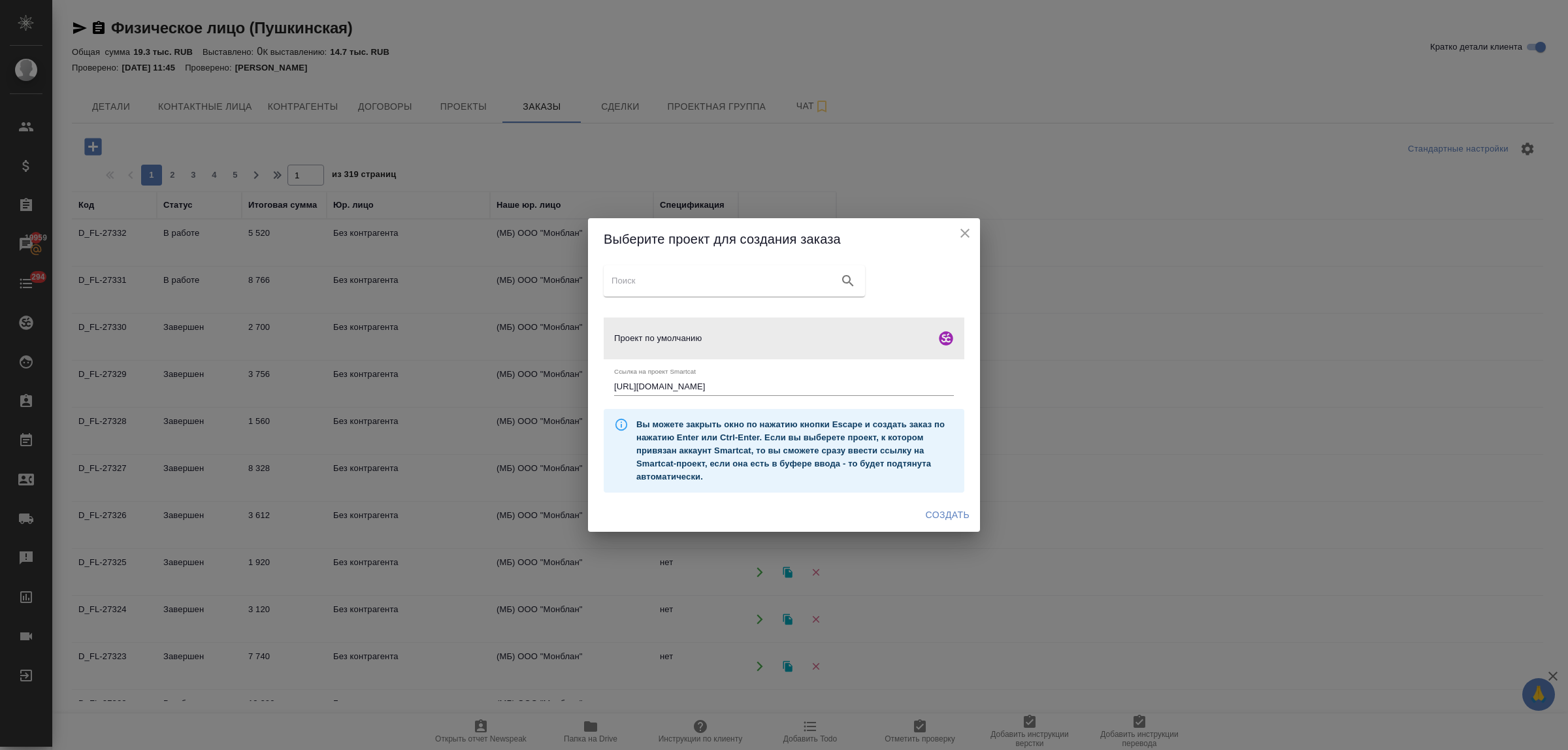
click at [964, 230] on icon "close" at bounding box center [965, 233] width 16 height 16
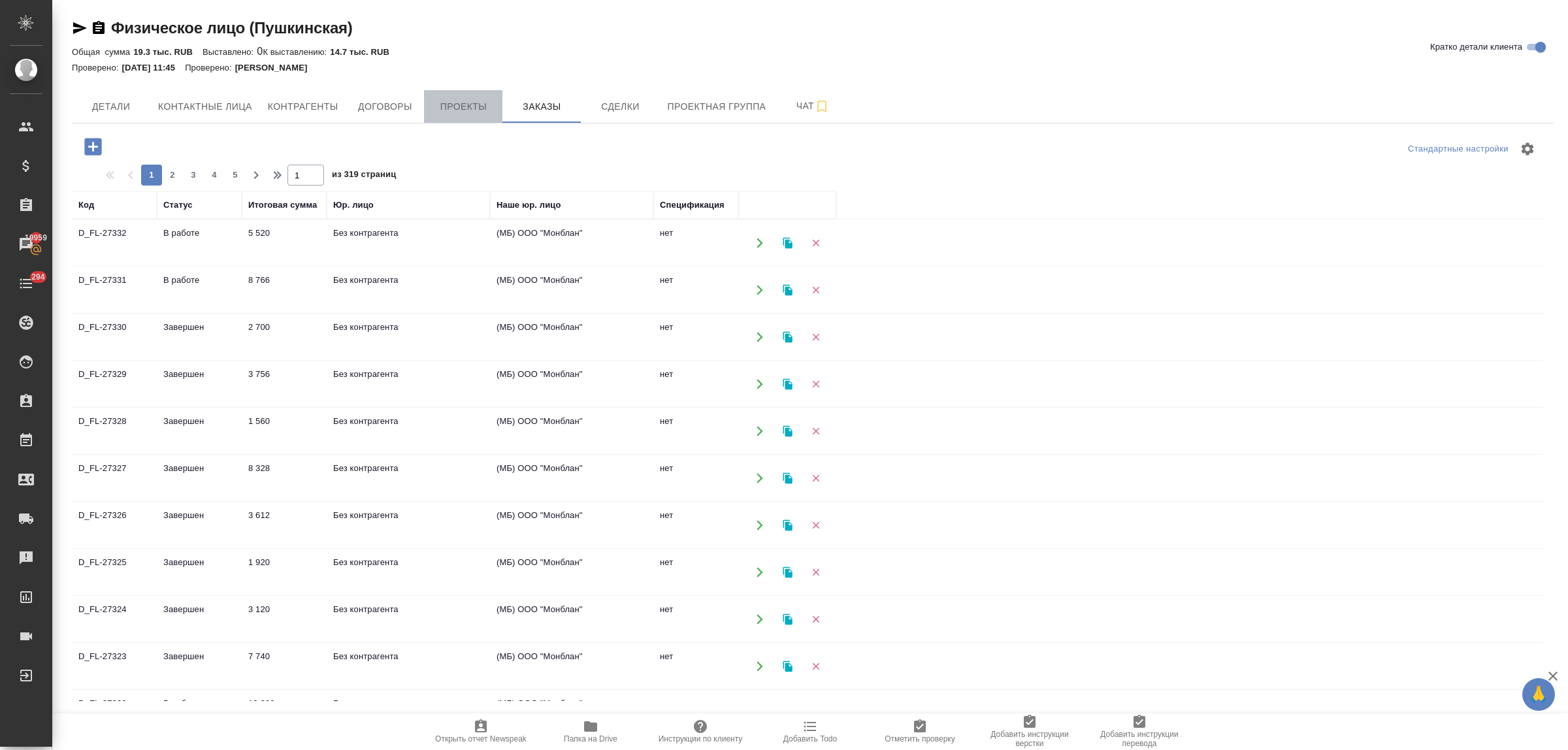
click at [459, 112] on span "Проекты" at bounding box center [463, 107] width 62 height 17
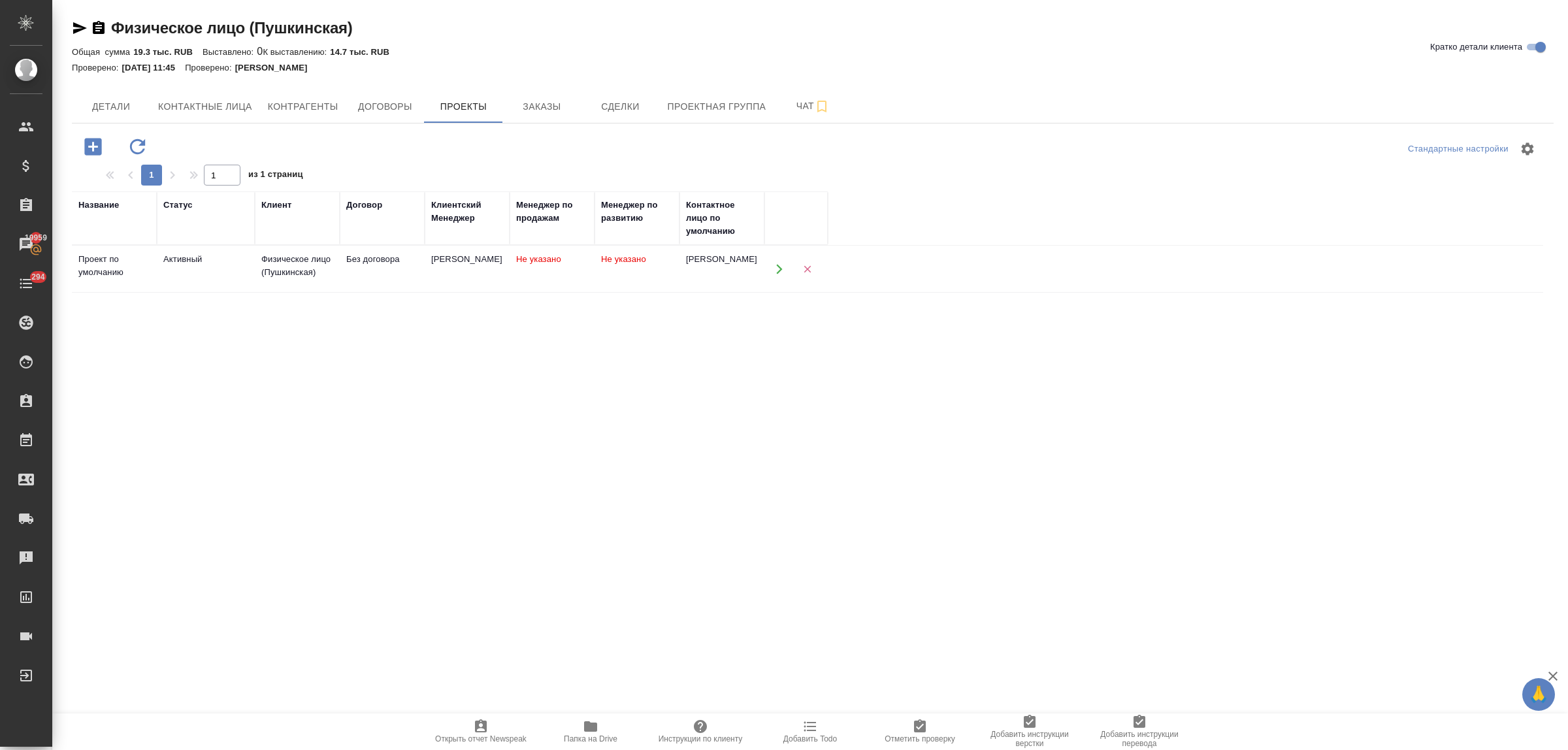
click at [273, 277] on div "Физическое лицо (Пушкинская)" at bounding box center [297, 265] width 71 height 26
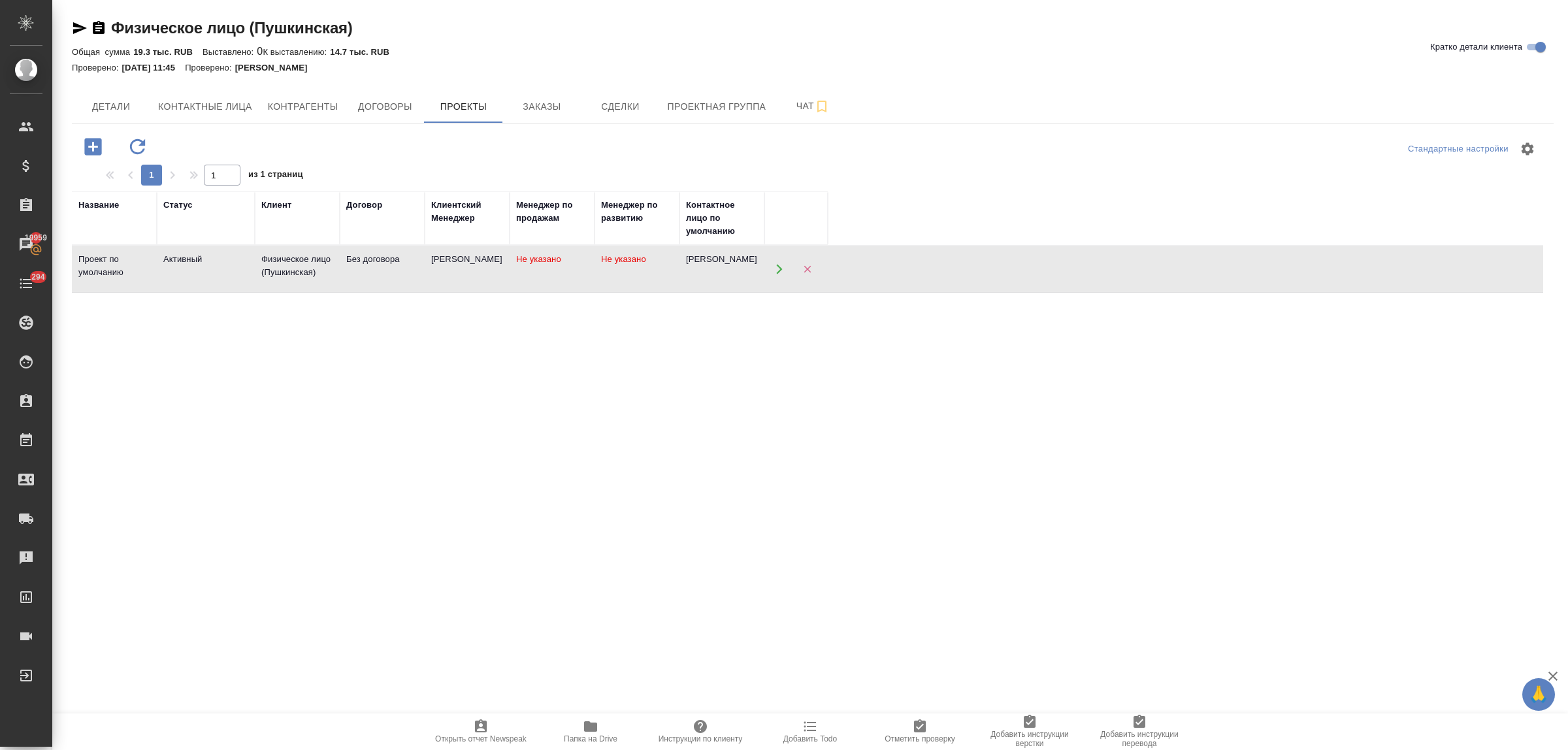
click at [273, 277] on div "Физическое лицо (Пушкинская)" at bounding box center [297, 265] width 71 height 26
click at [108, 110] on span "Детали" at bounding box center [111, 107] width 62 height 17
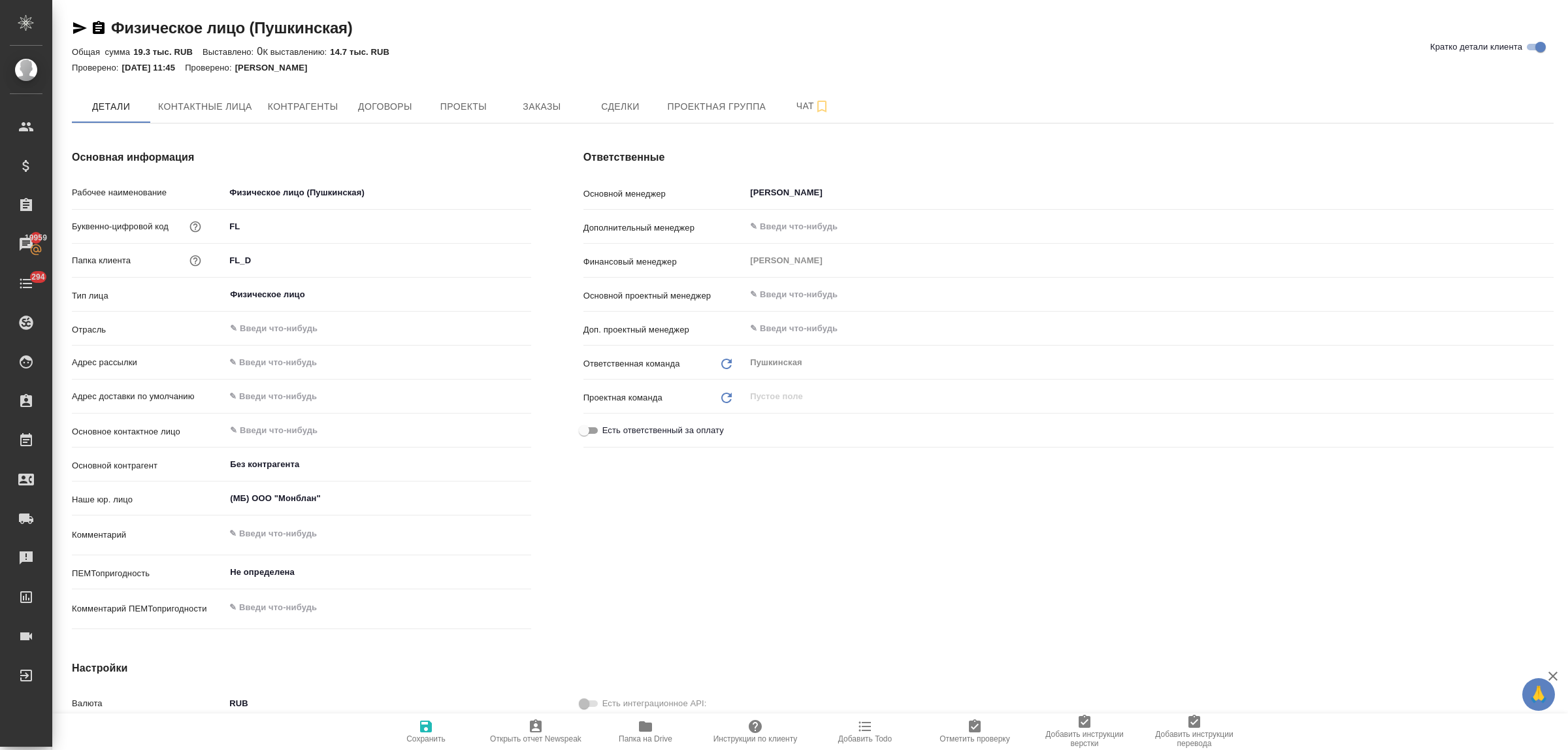
type textarea "x"
click at [516, 112] on span "Заказы" at bounding box center [541, 107] width 62 height 17
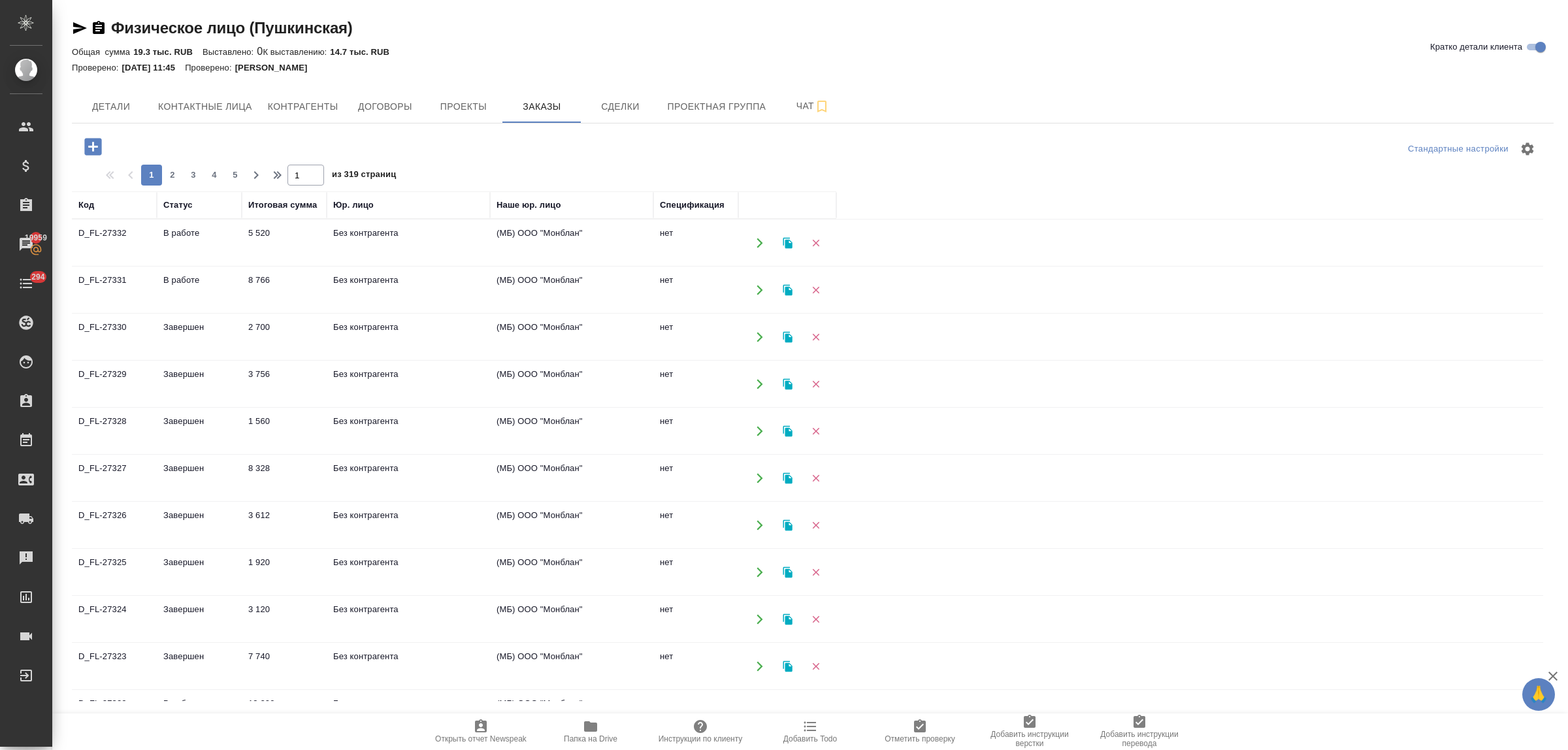
click at [96, 148] on icon "button" at bounding box center [93, 147] width 23 height 23
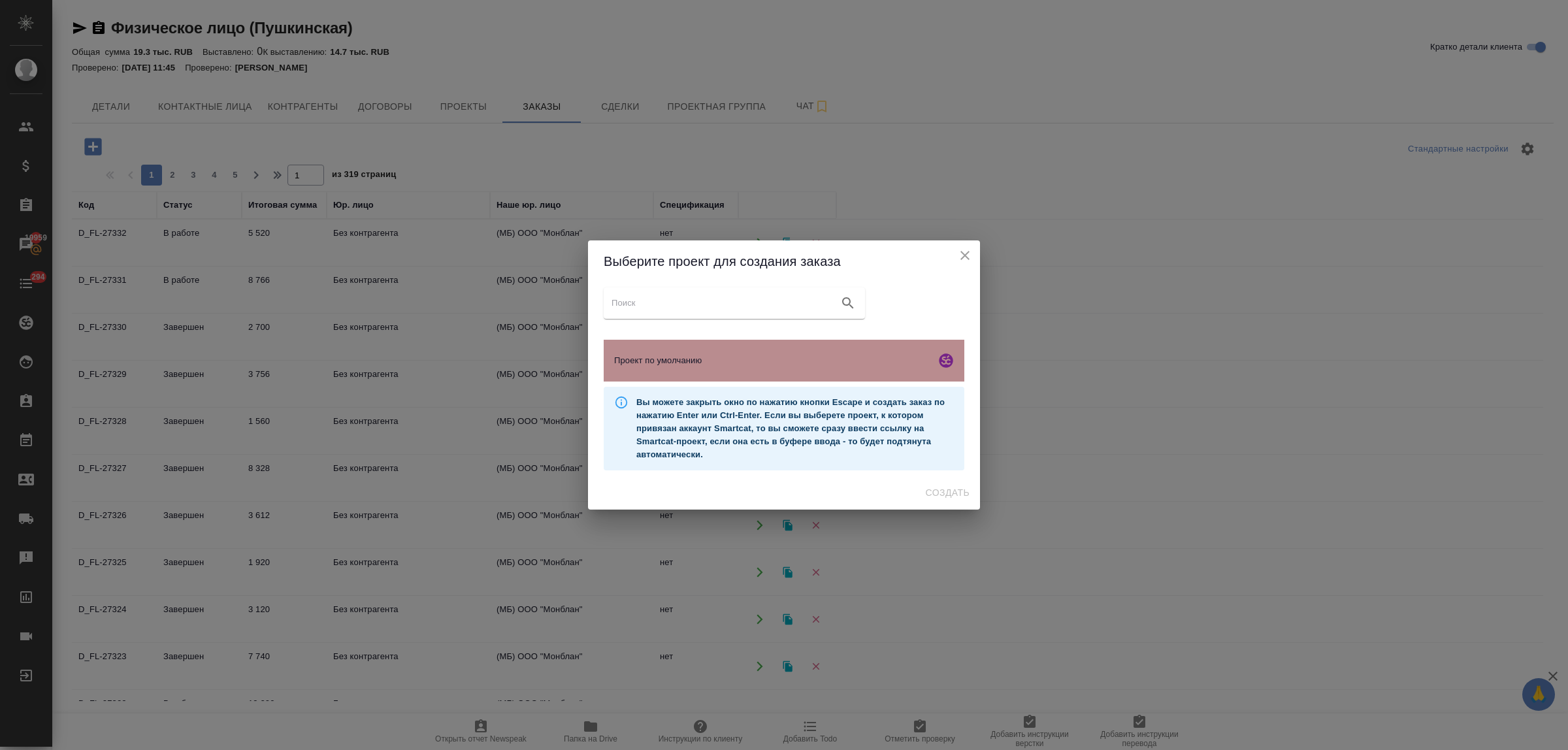
click at [730, 358] on span "Проект по умолчанию" at bounding box center [772, 360] width 317 height 13
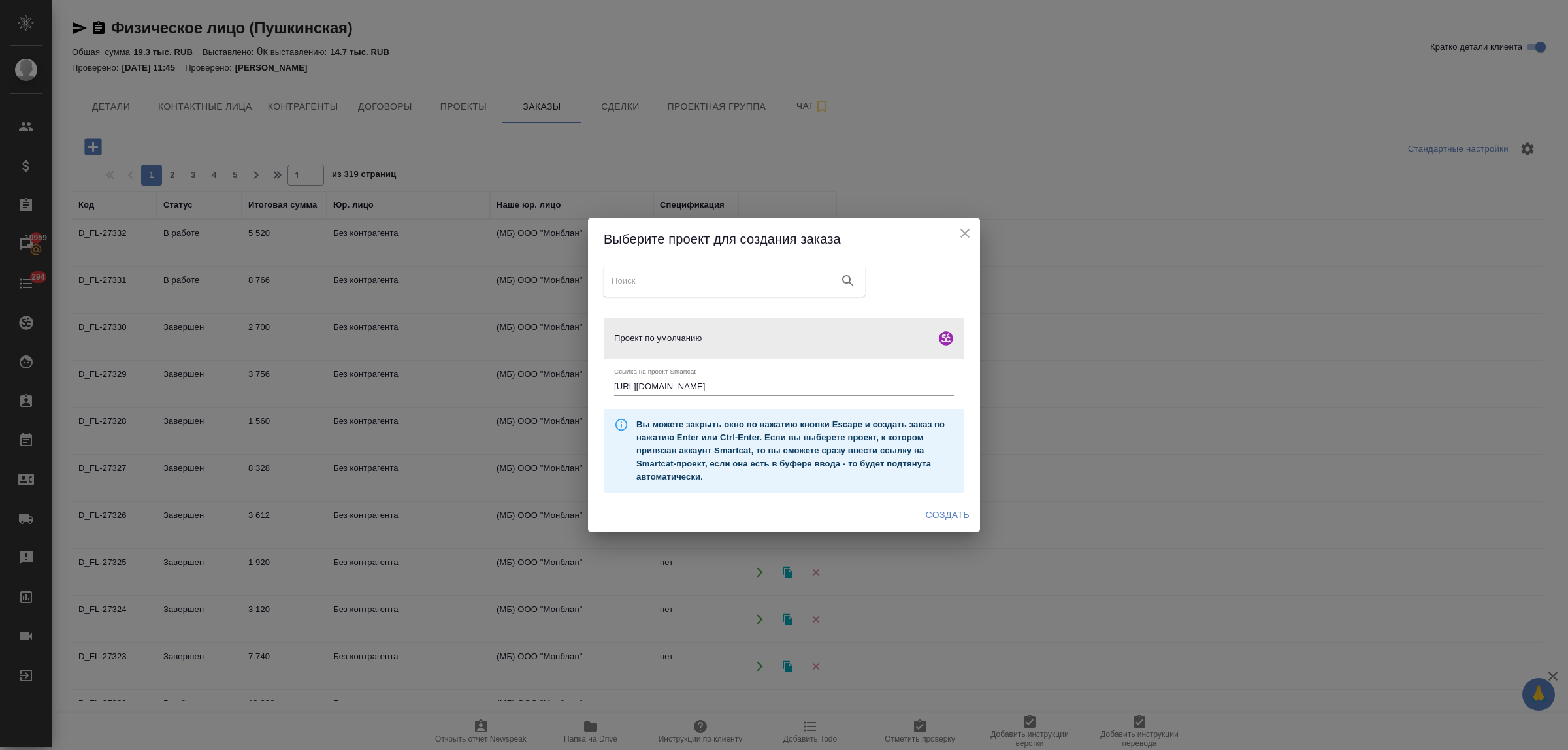
click at [946, 512] on span "Создать" at bounding box center [947, 515] width 44 height 17
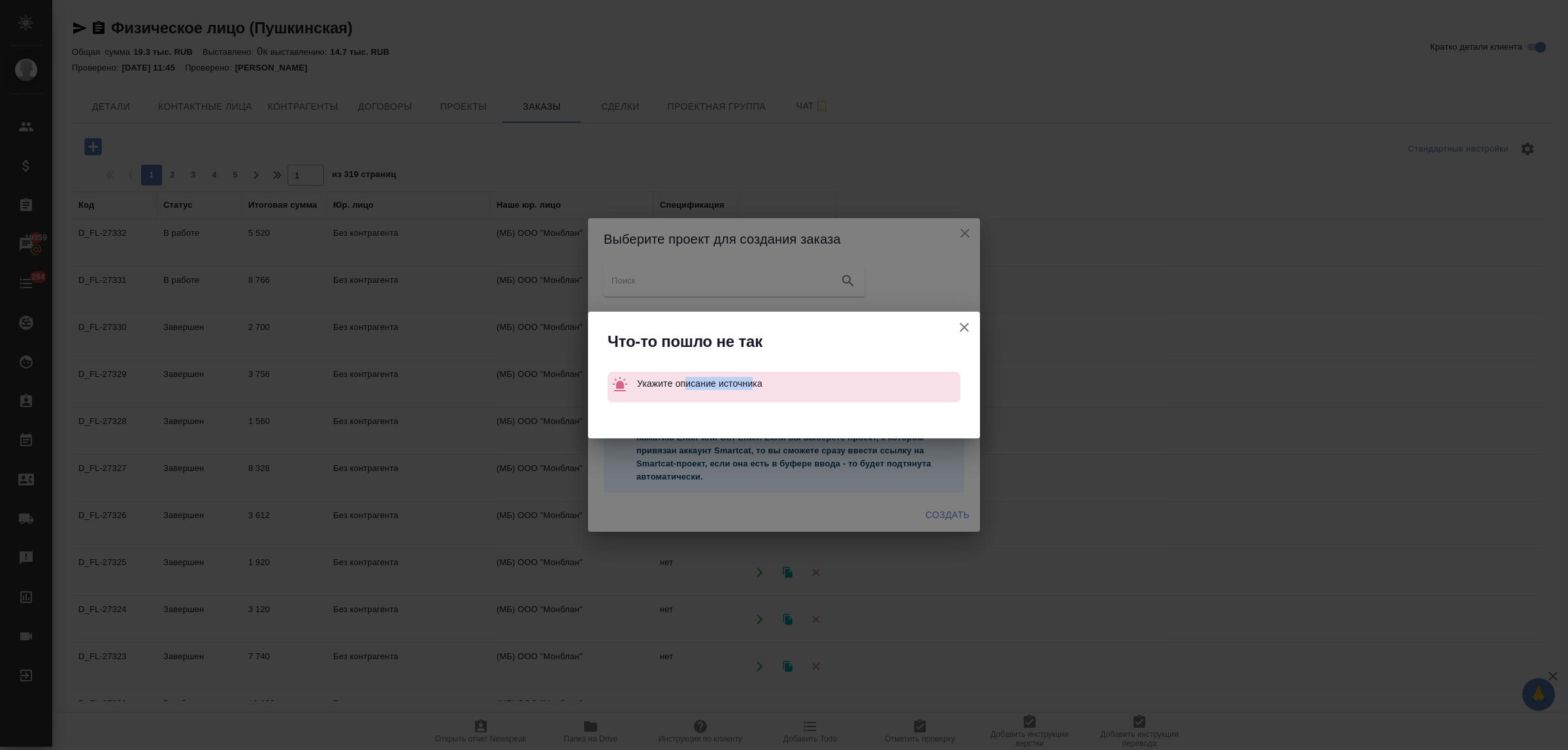
drag, startPoint x: 683, startPoint y: 384, endPoint x: 753, endPoint y: 387, distance: 70.1
click at [753, 387] on p "Укажите описание источника" at bounding box center [799, 383] width 323 height 23
click at [807, 400] on div "Укажите описание источника" at bounding box center [799, 386] width 323 height 31
click at [965, 322] on icon "button" at bounding box center [964, 326] width 16 height 16
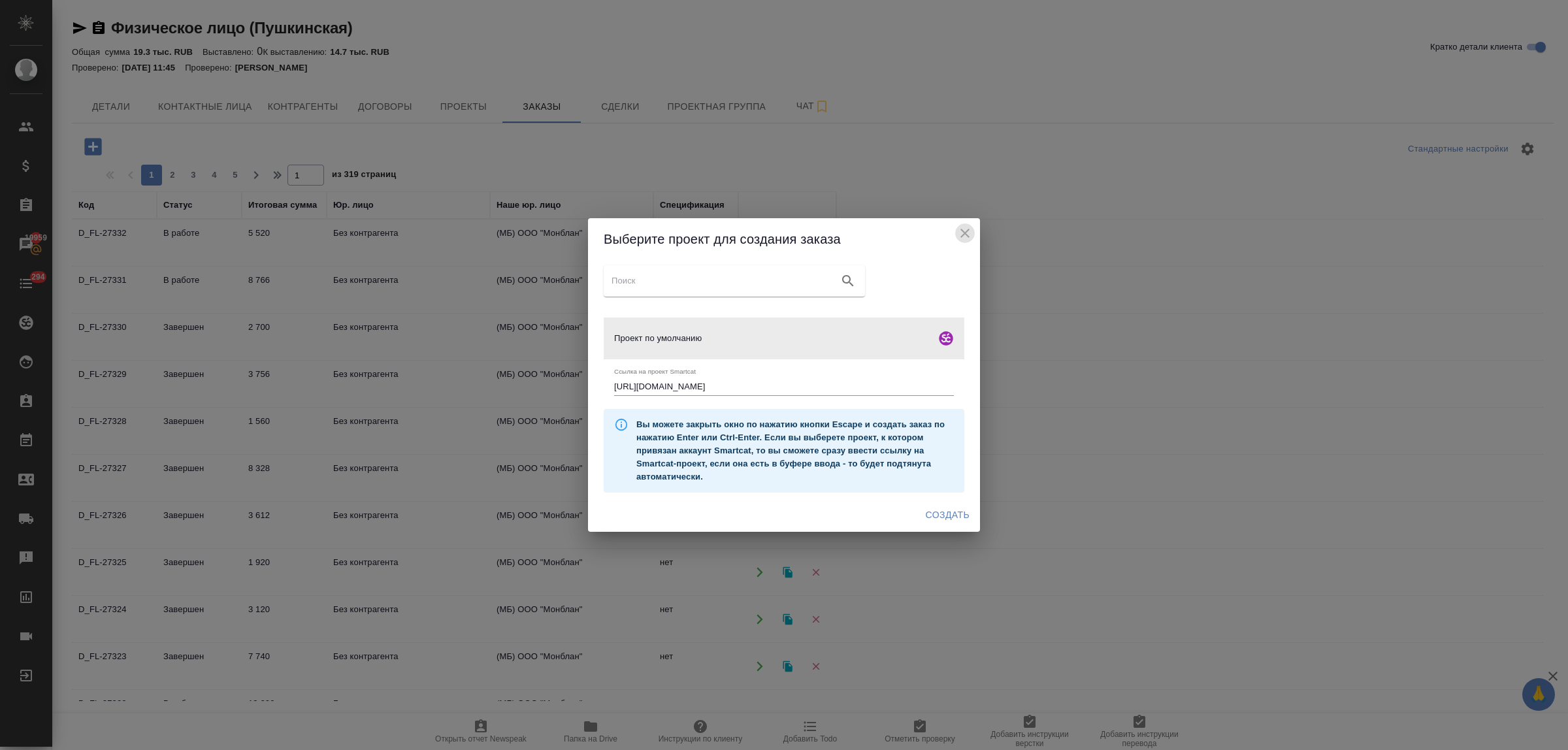
click at [964, 230] on icon "close" at bounding box center [965, 233] width 16 height 16
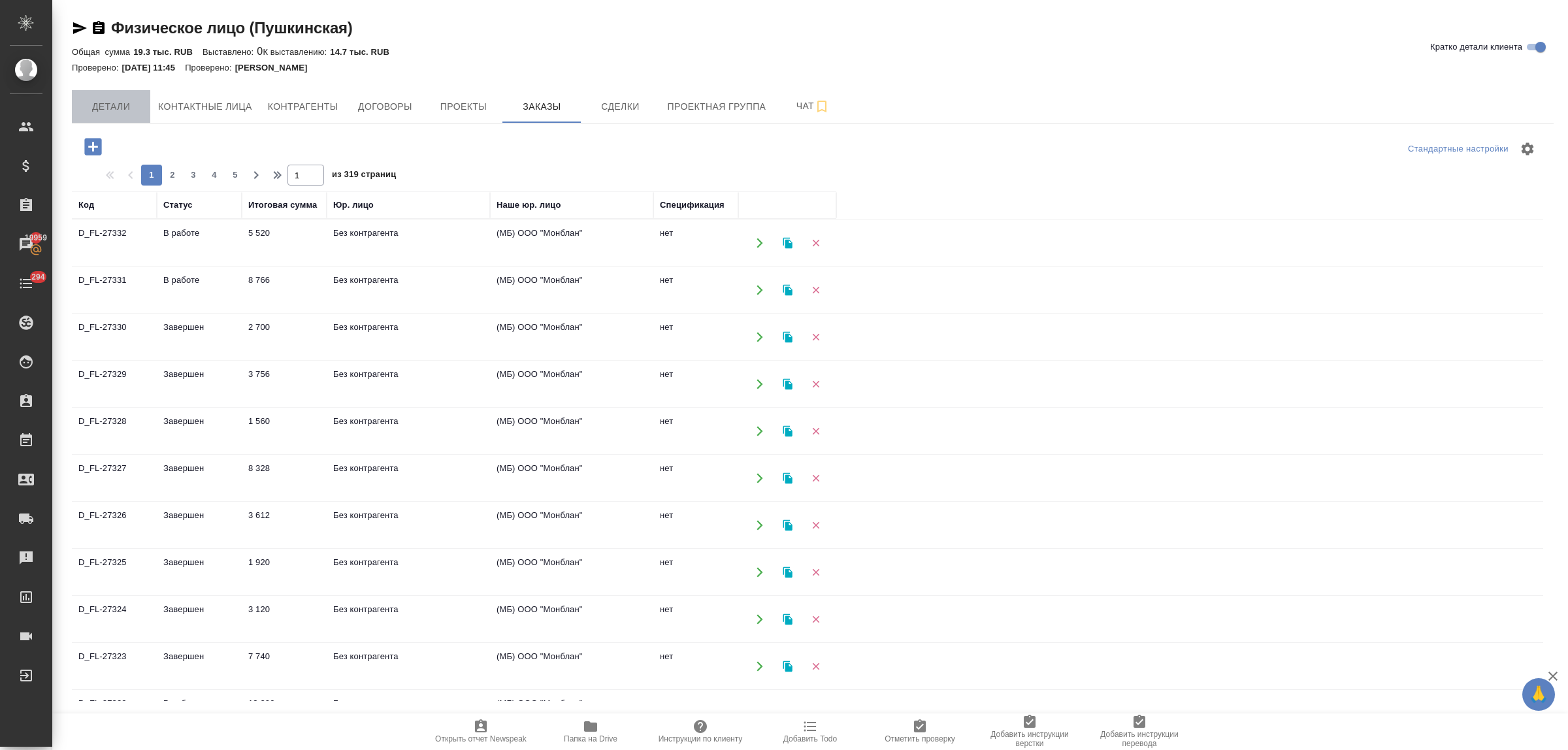
click at [89, 96] on button "Детали" at bounding box center [111, 106] width 78 height 32
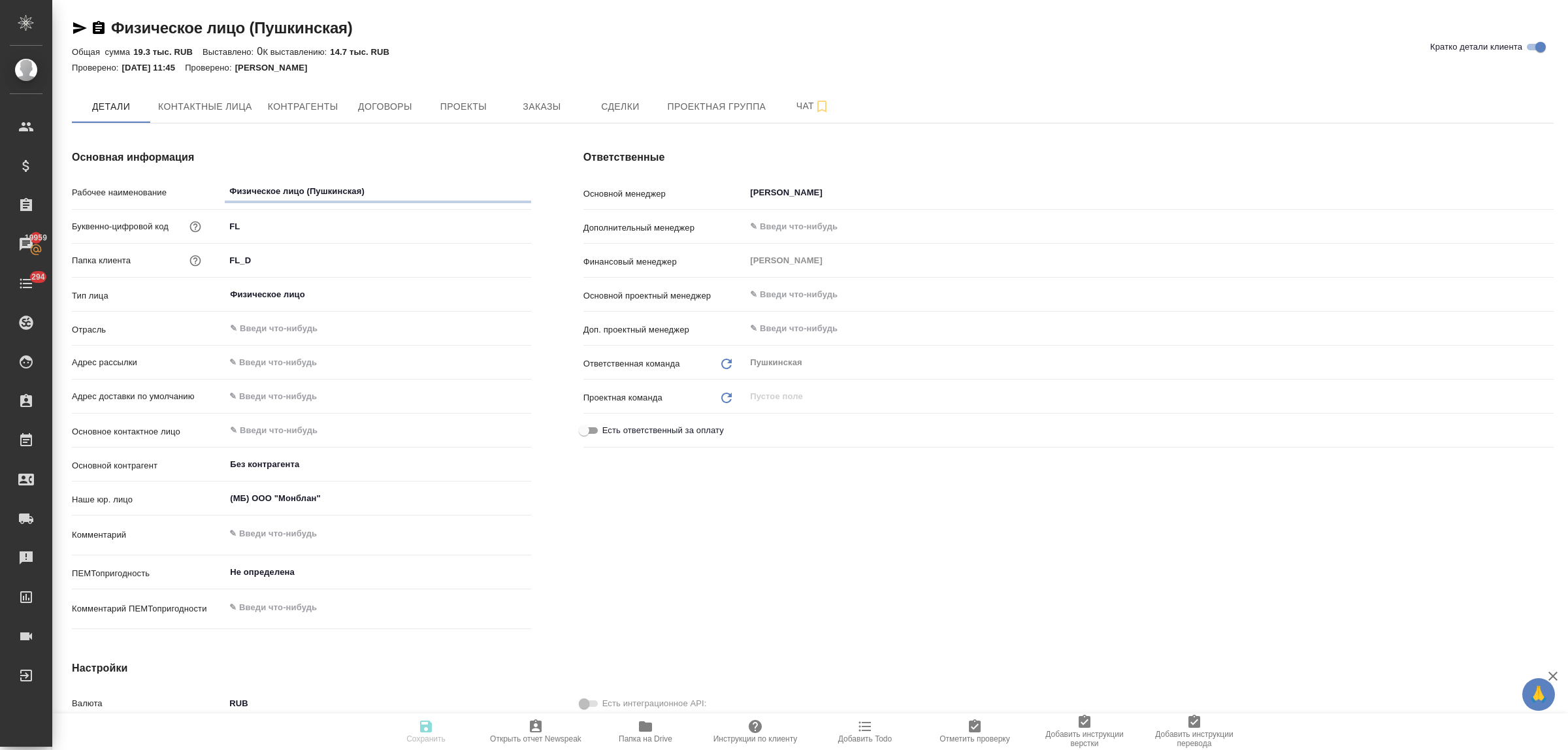
type textarea "x"
click at [363, 112] on span "Договоры" at bounding box center [384, 107] width 62 height 17
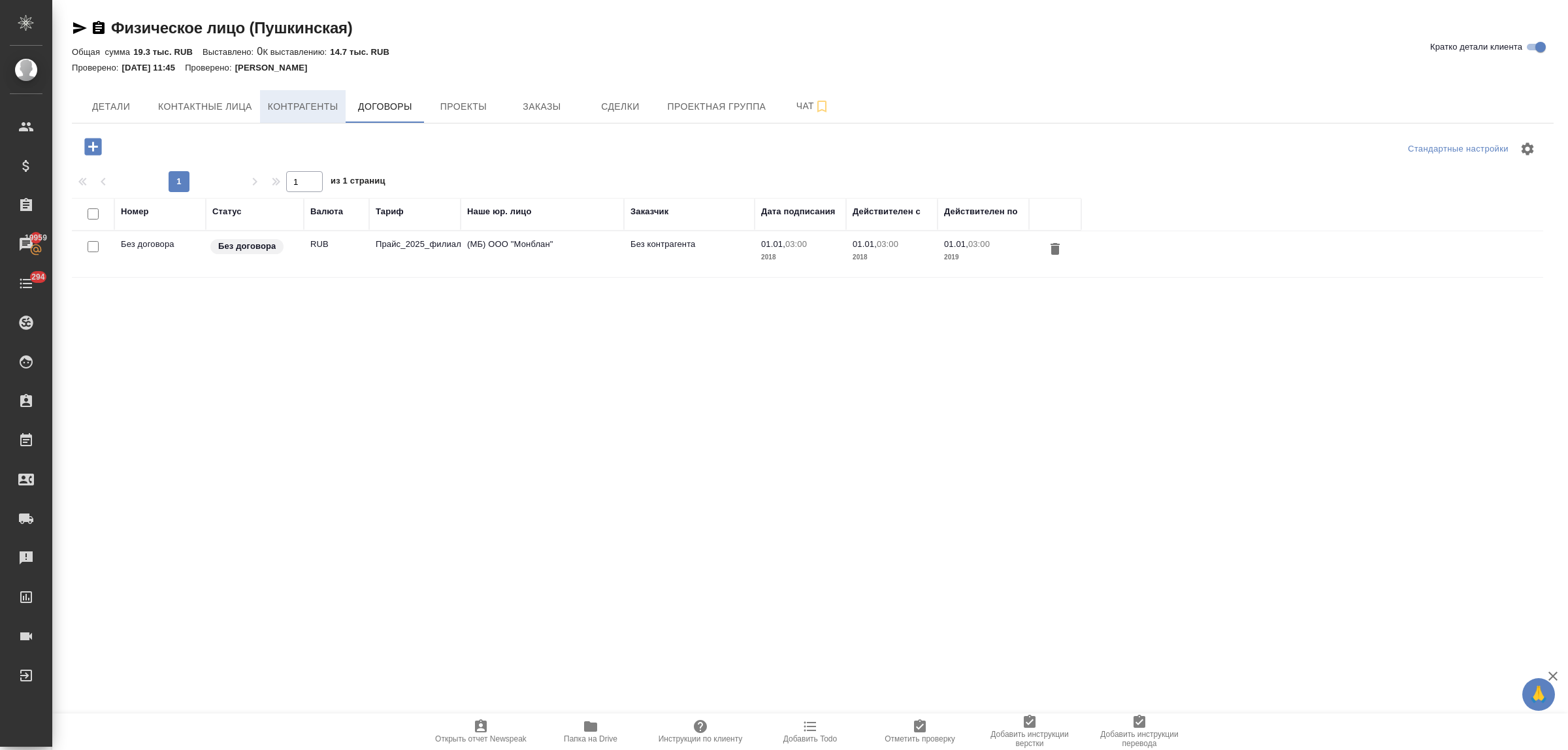
click at [304, 109] on span "Контрагенты" at bounding box center [302, 107] width 71 height 17
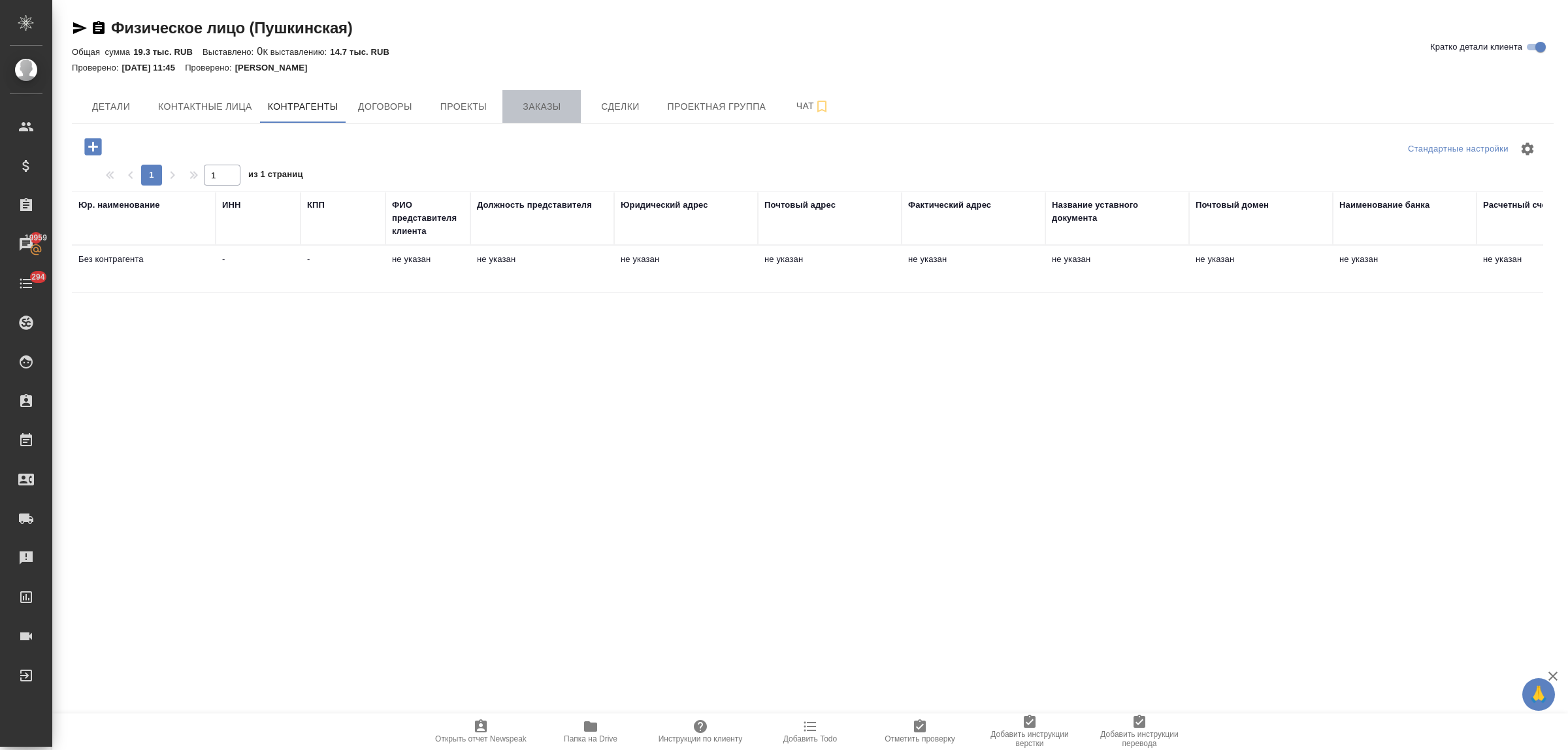
click at [548, 108] on span "Заказы" at bounding box center [541, 107] width 62 height 17
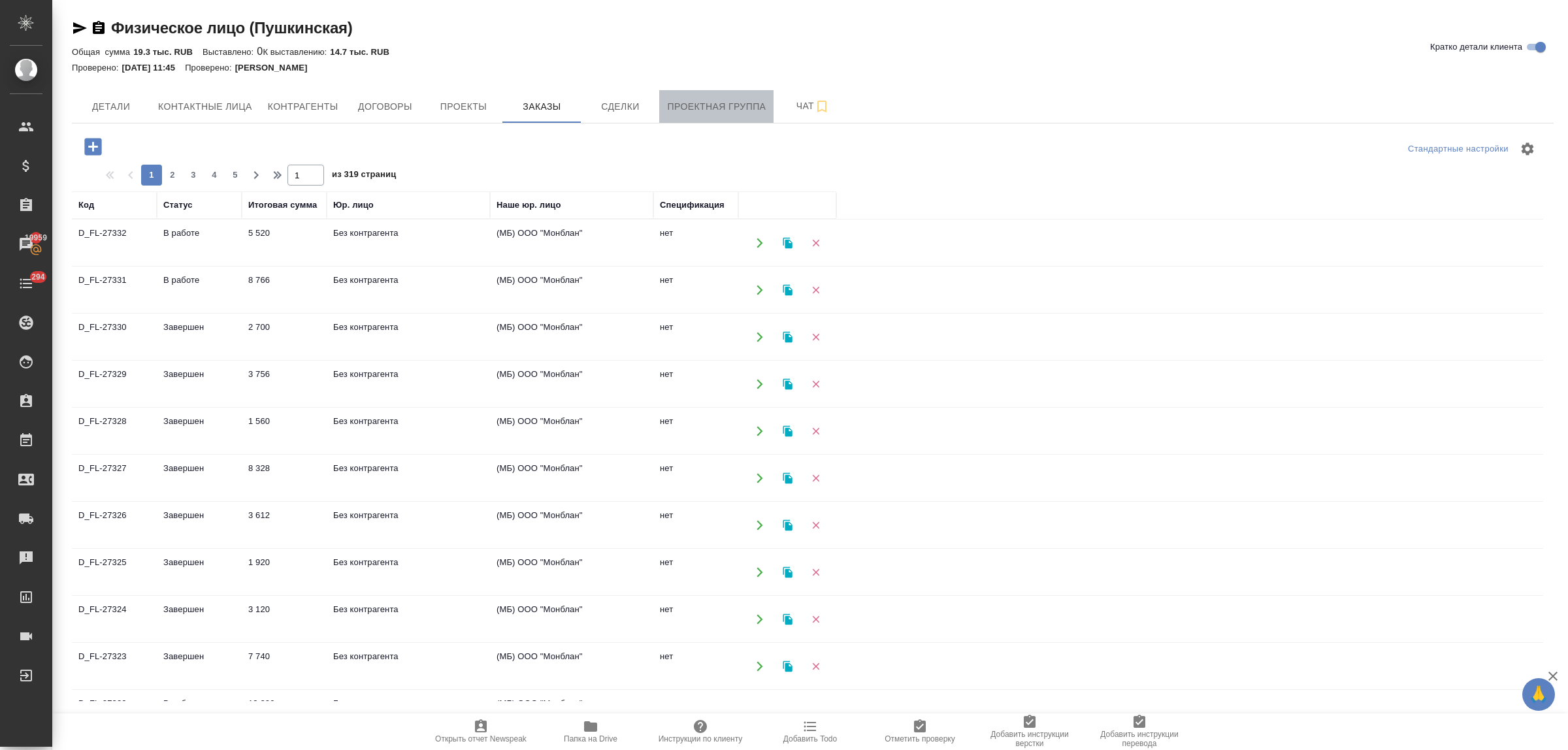
click at [690, 109] on span "Проектная группа" at bounding box center [716, 107] width 99 height 17
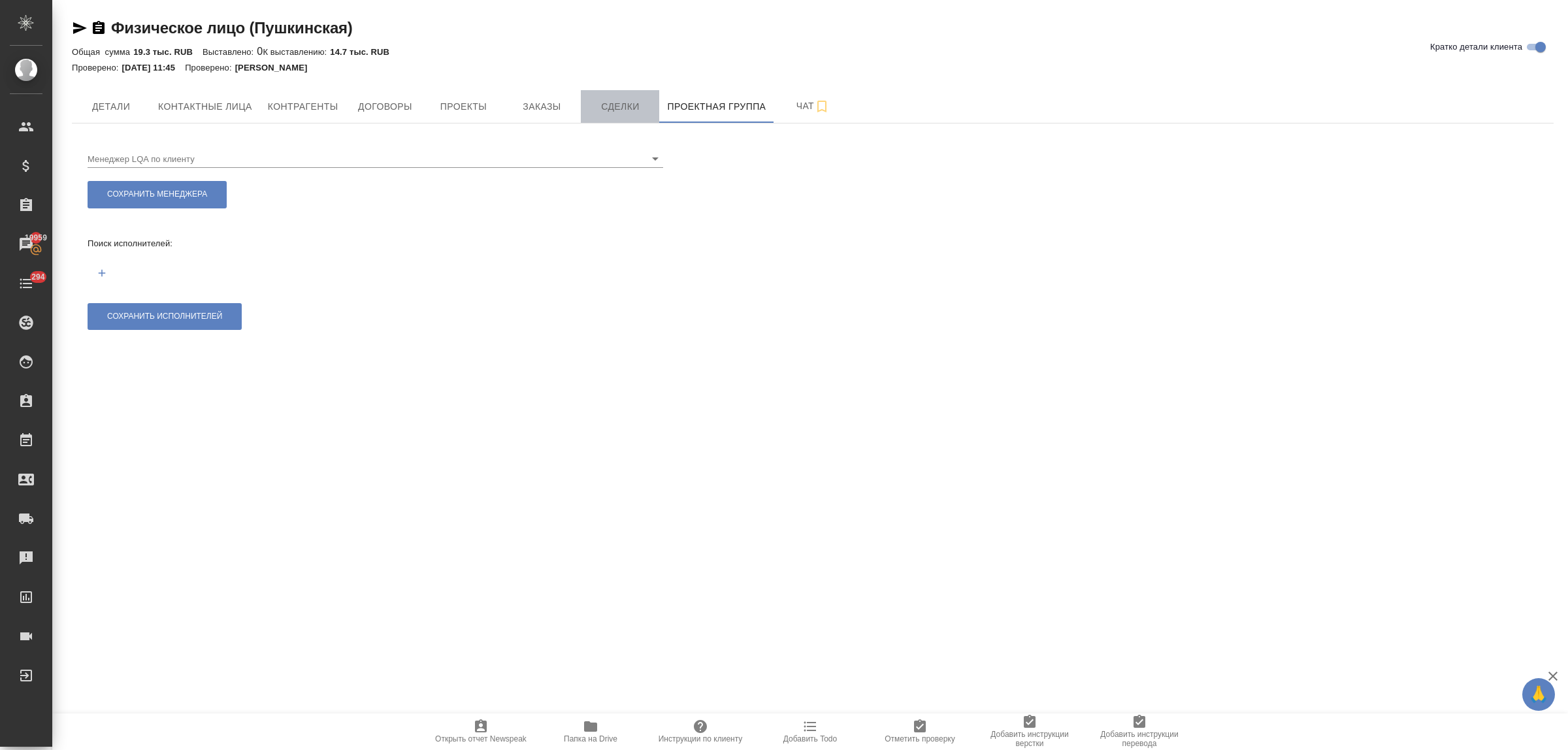
click at [600, 101] on span "Сделки" at bounding box center [619, 107] width 62 height 17
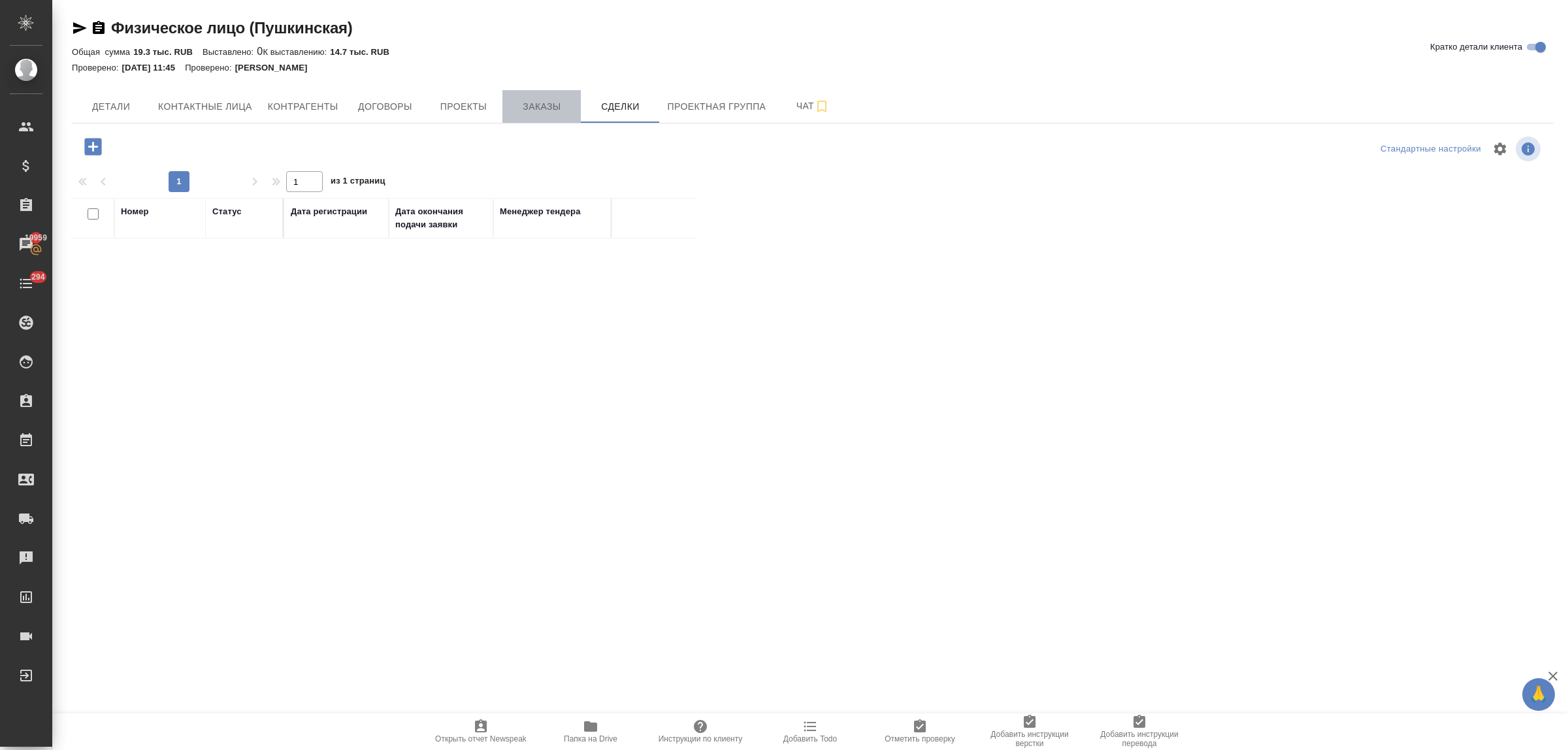
click at [519, 108] on span "Заказы" at bounding box center [541, 107] width 62 height 17
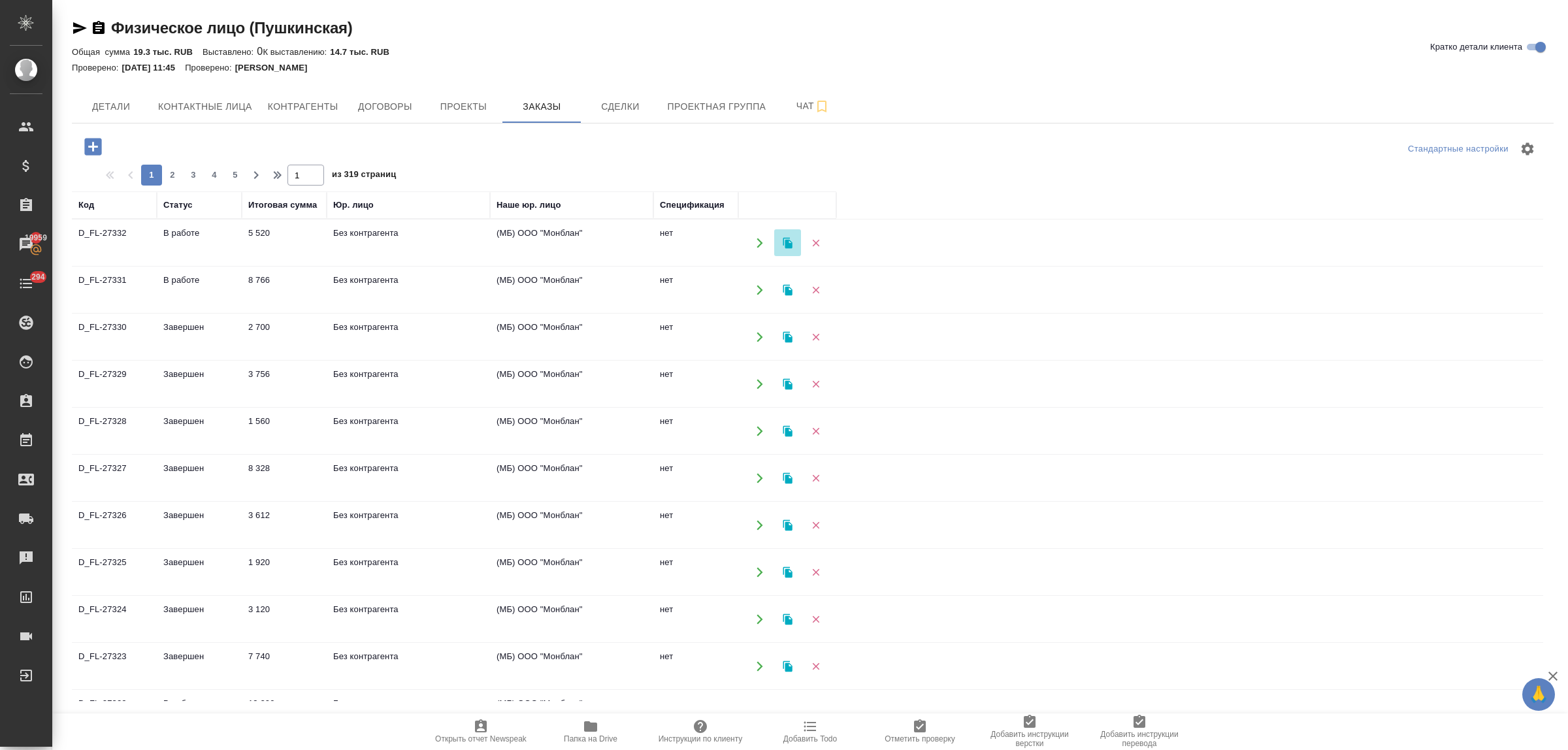
click at [789, 243] on icon "button" at bounding box center [787, 242] width 9 height 11
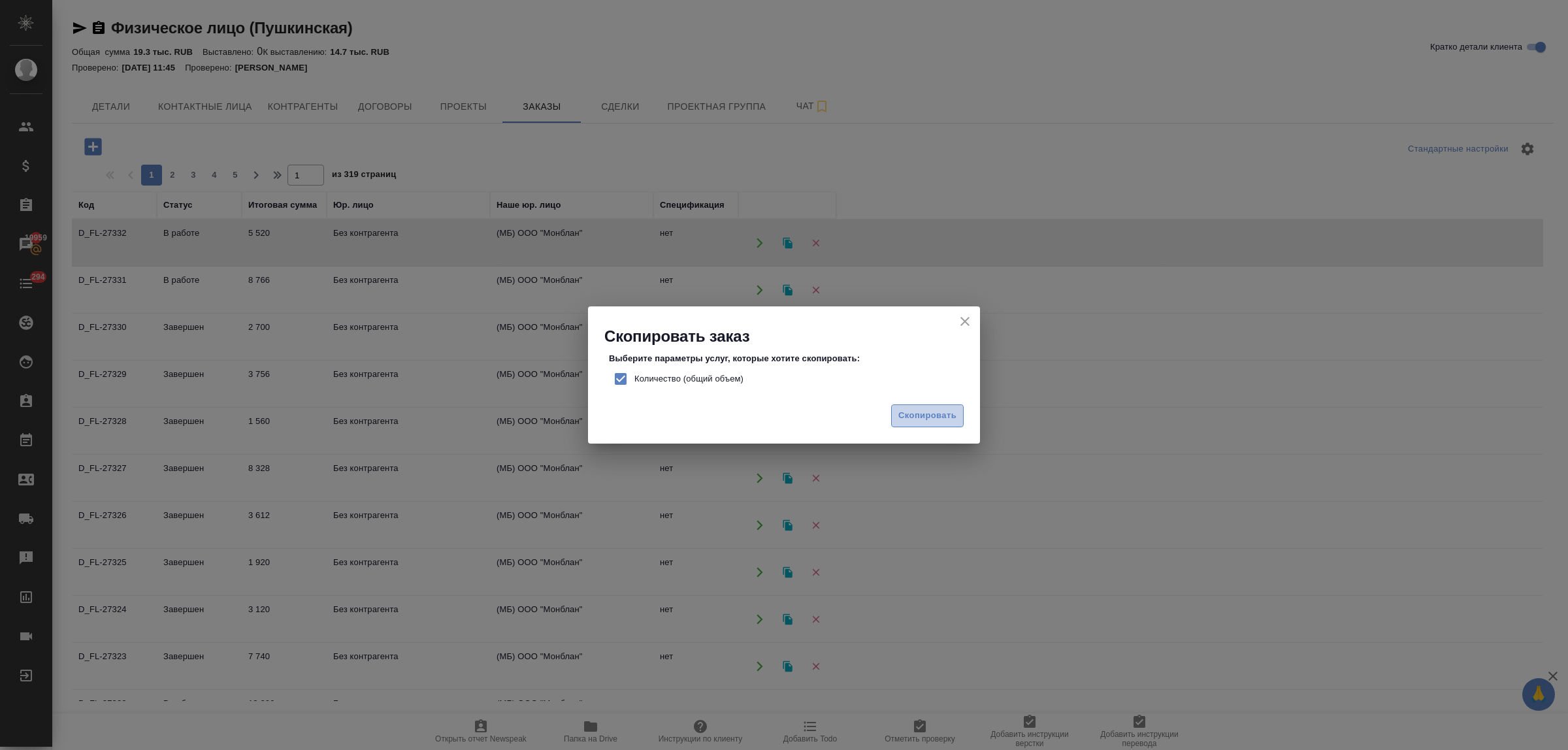
click at [922, 414] on span "Скопировать" at bounding box center [927, 415] width 58 height 15
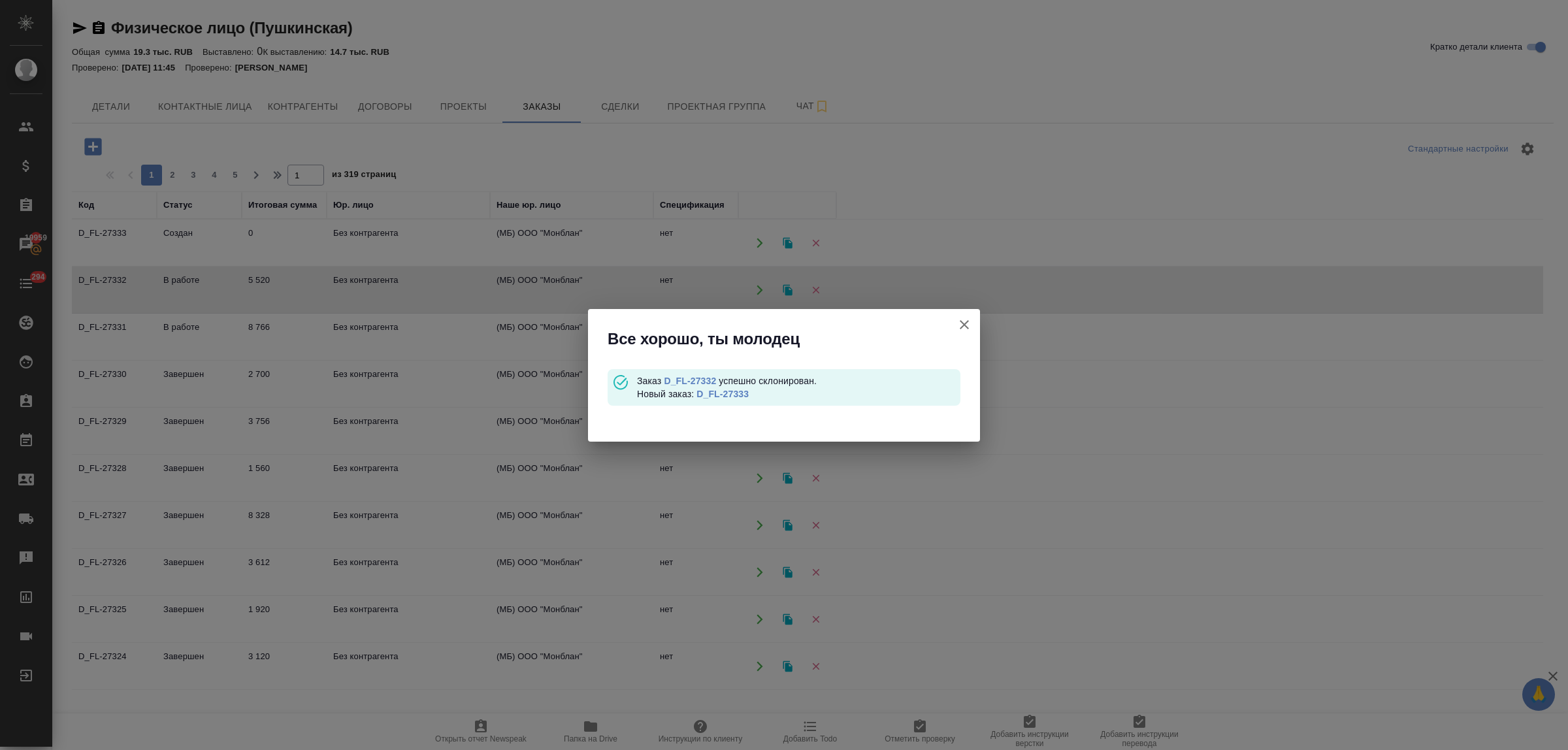
click at [971, 321] on icon "button" at bounding box center [964, 324] width 16 height 16
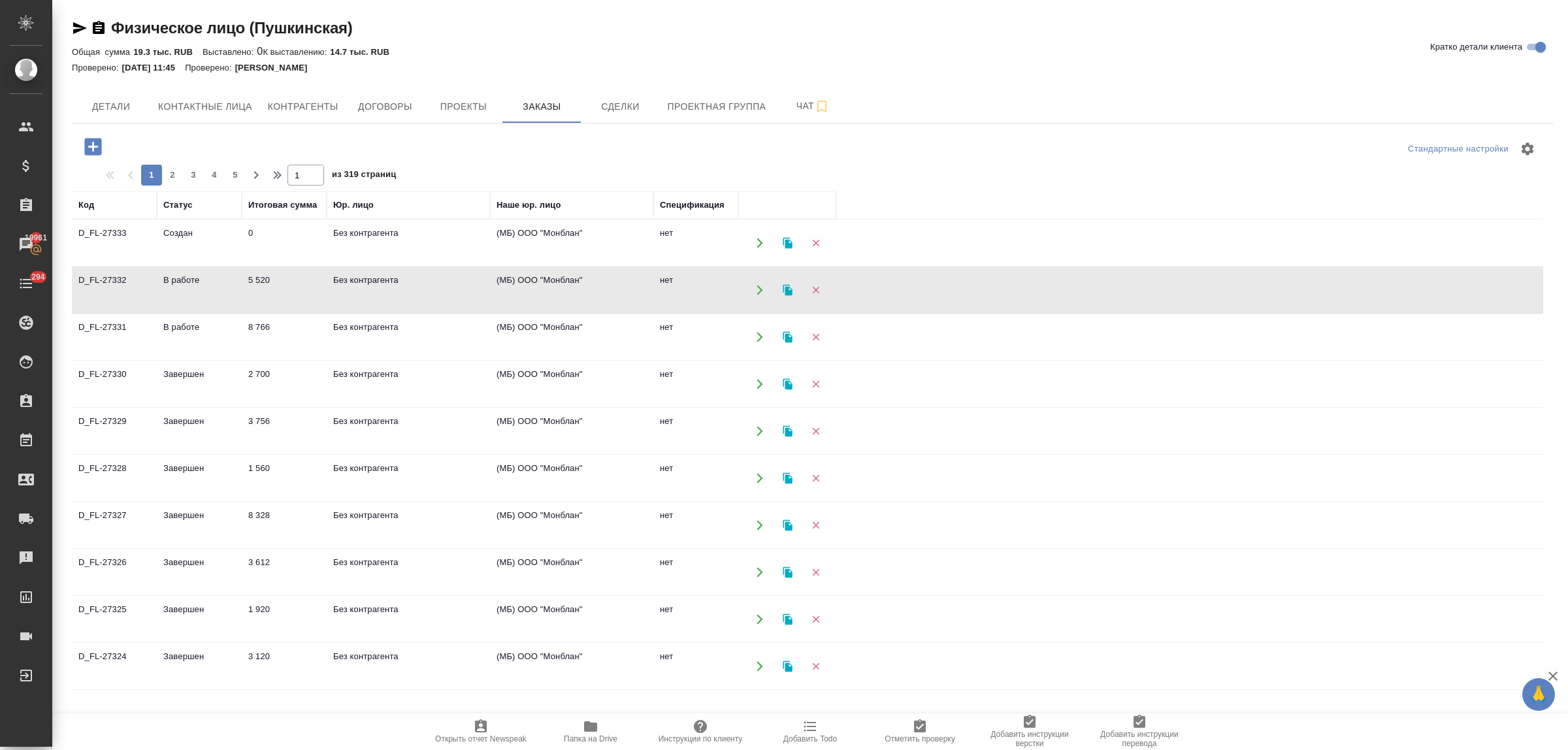
click at [359, 233] on td "Без контрагента" at bounding box center [408, 243] width 164 height 46
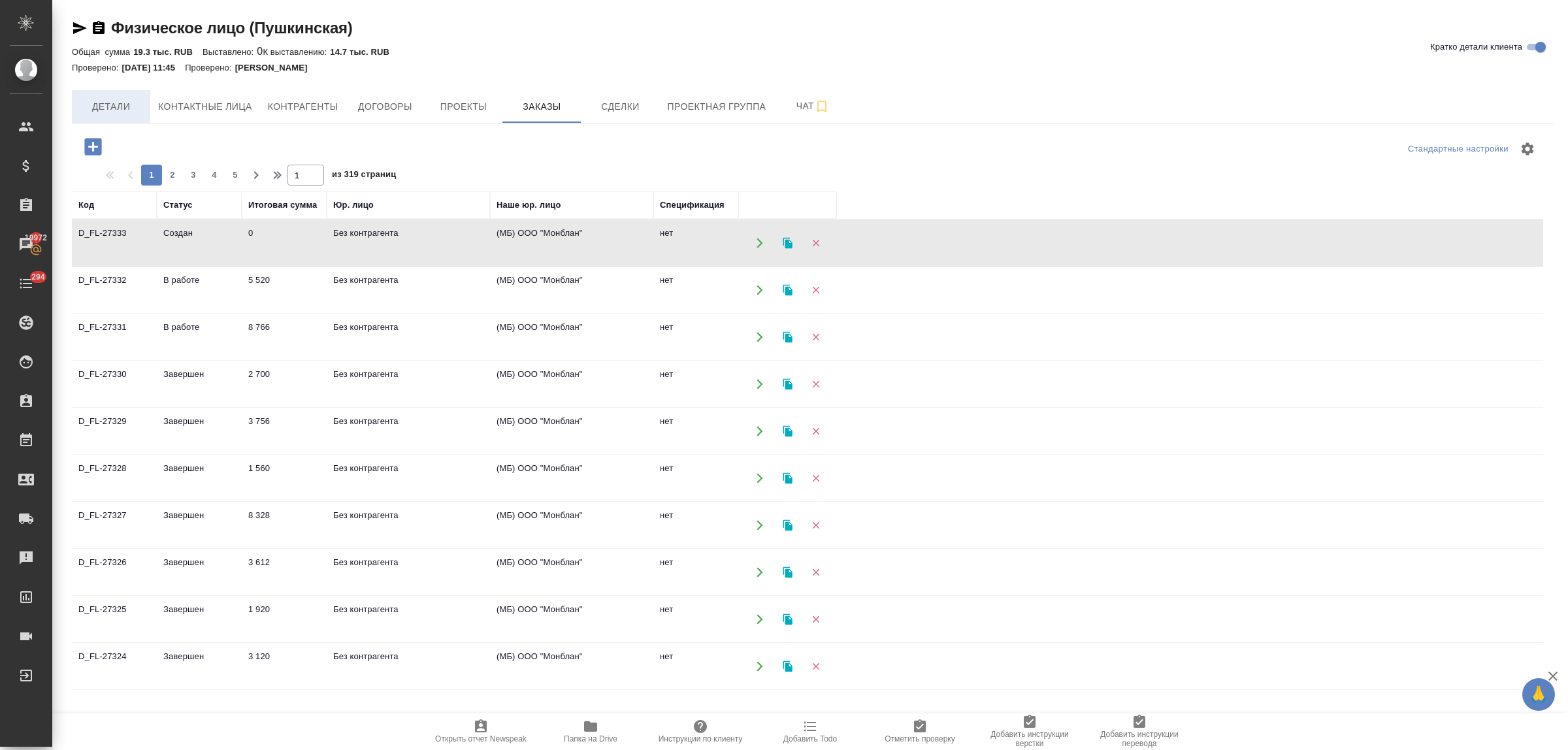
click at [116, 110] on span "Детали" at bounding box center [111, 107] width 62 height 17
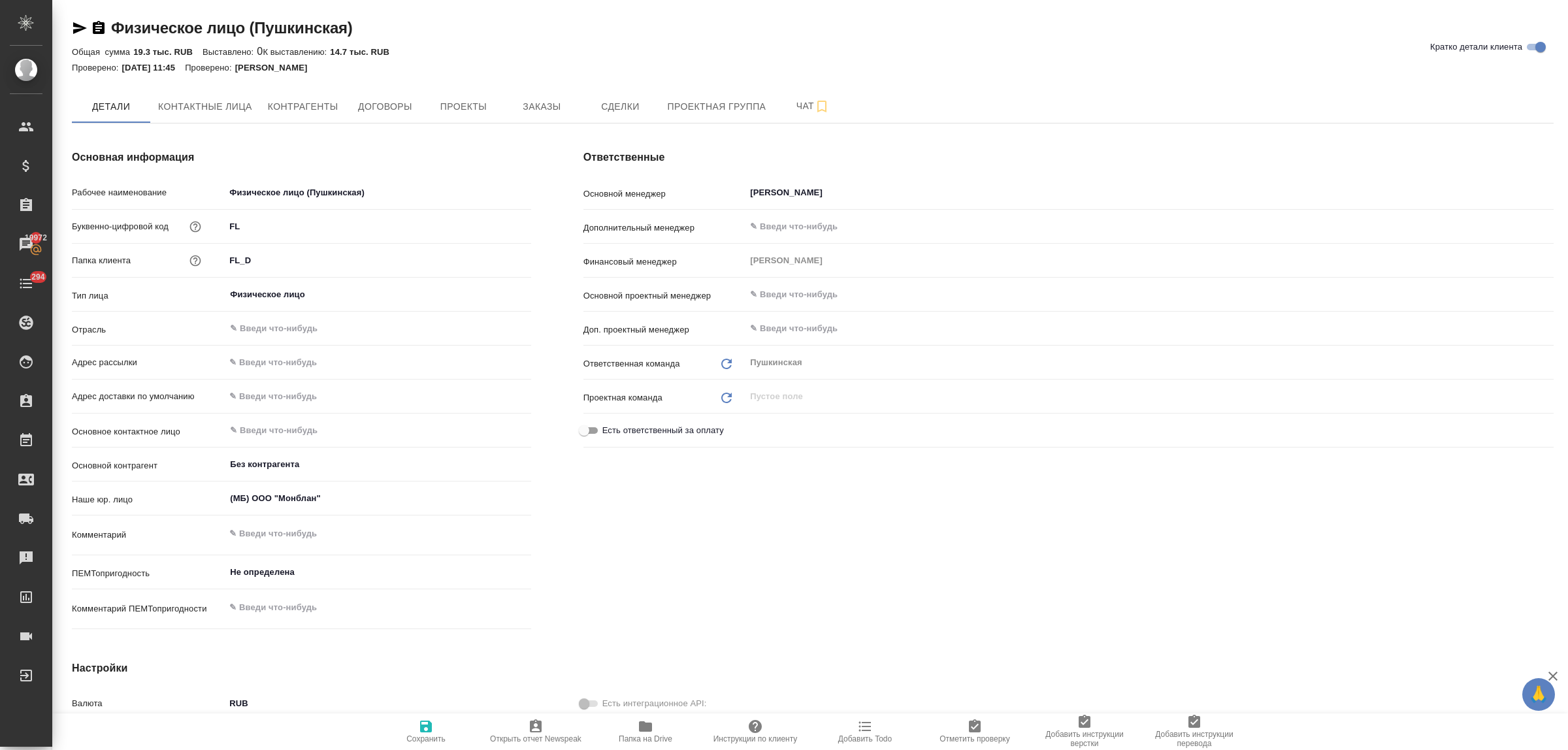
type textarea "x"
click at [477, 105] on span "Проекты" at bounding box center [463, 107] width 62 height 17
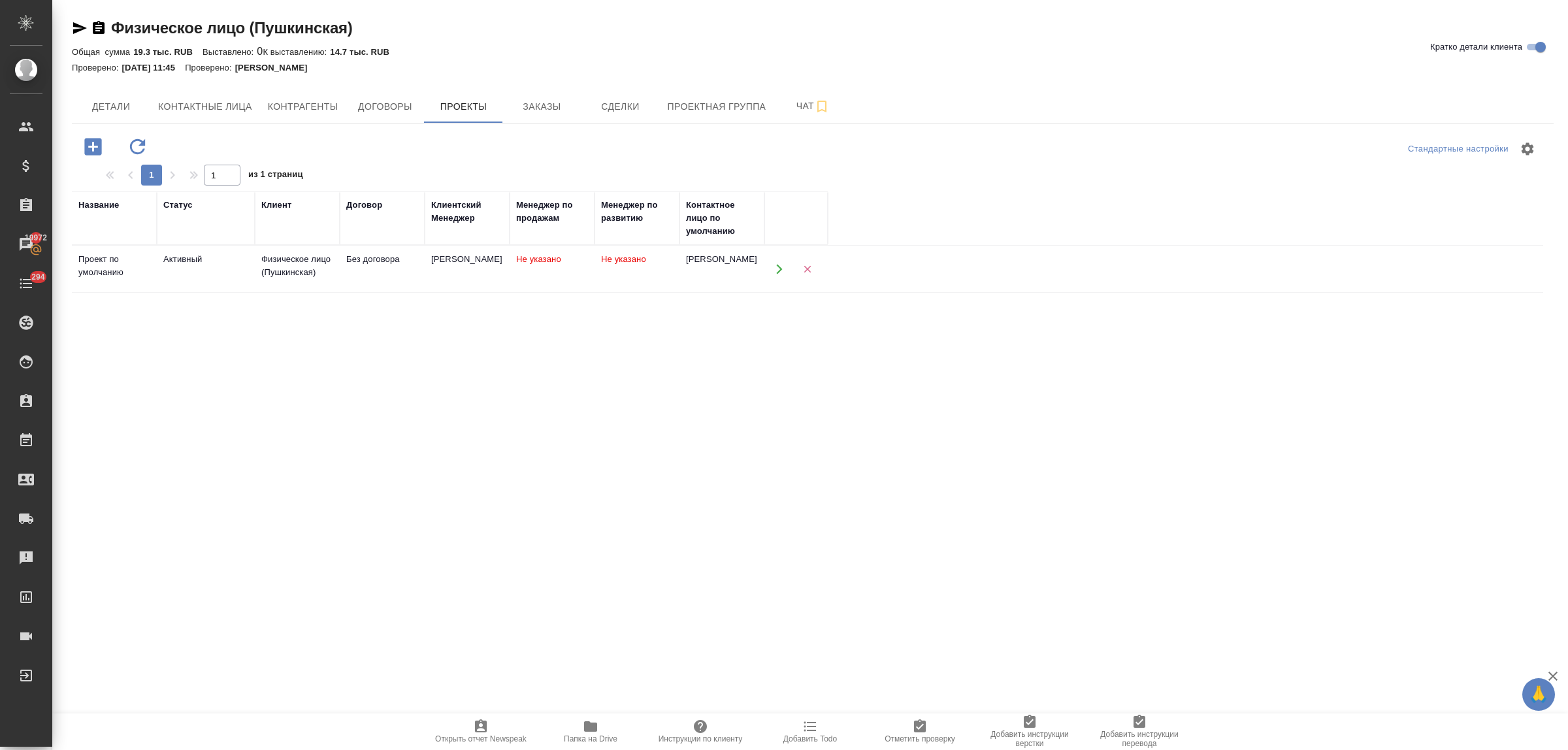
click at [286, 271] on div "Физическое лицо (Пушкинская)" at bounding box center [297, 265] width 71 height 26
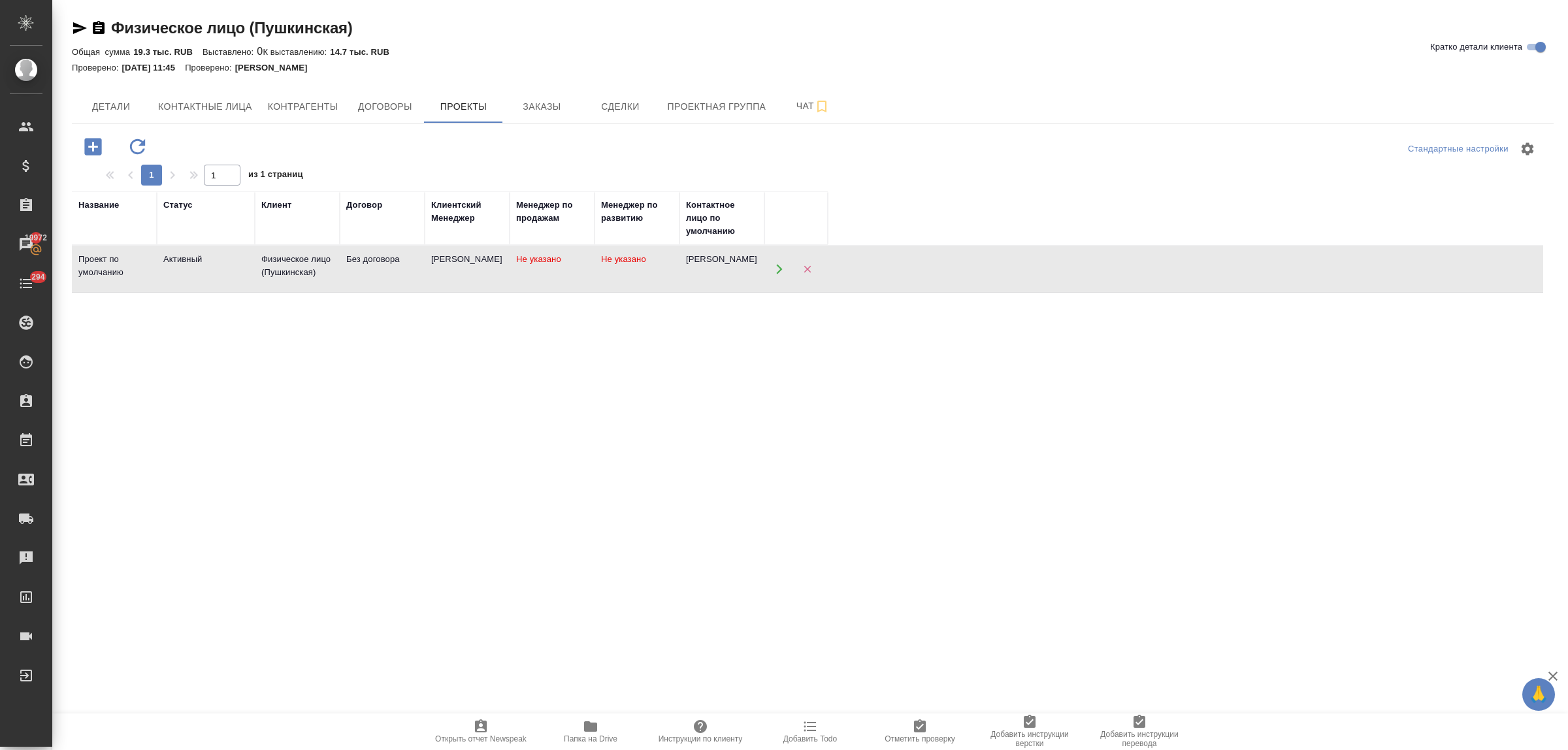
click at [286, 271] on div "Физическое лицо (Пушкинская)" at bounding box center [297, 265] width 71 height 26
click at [215, 386] on div "Название Статус Клиент Договор Клиентский Менеджер Менеджер по продажам Менедже…" at bounding box center [807, 445] width 1472 height 509
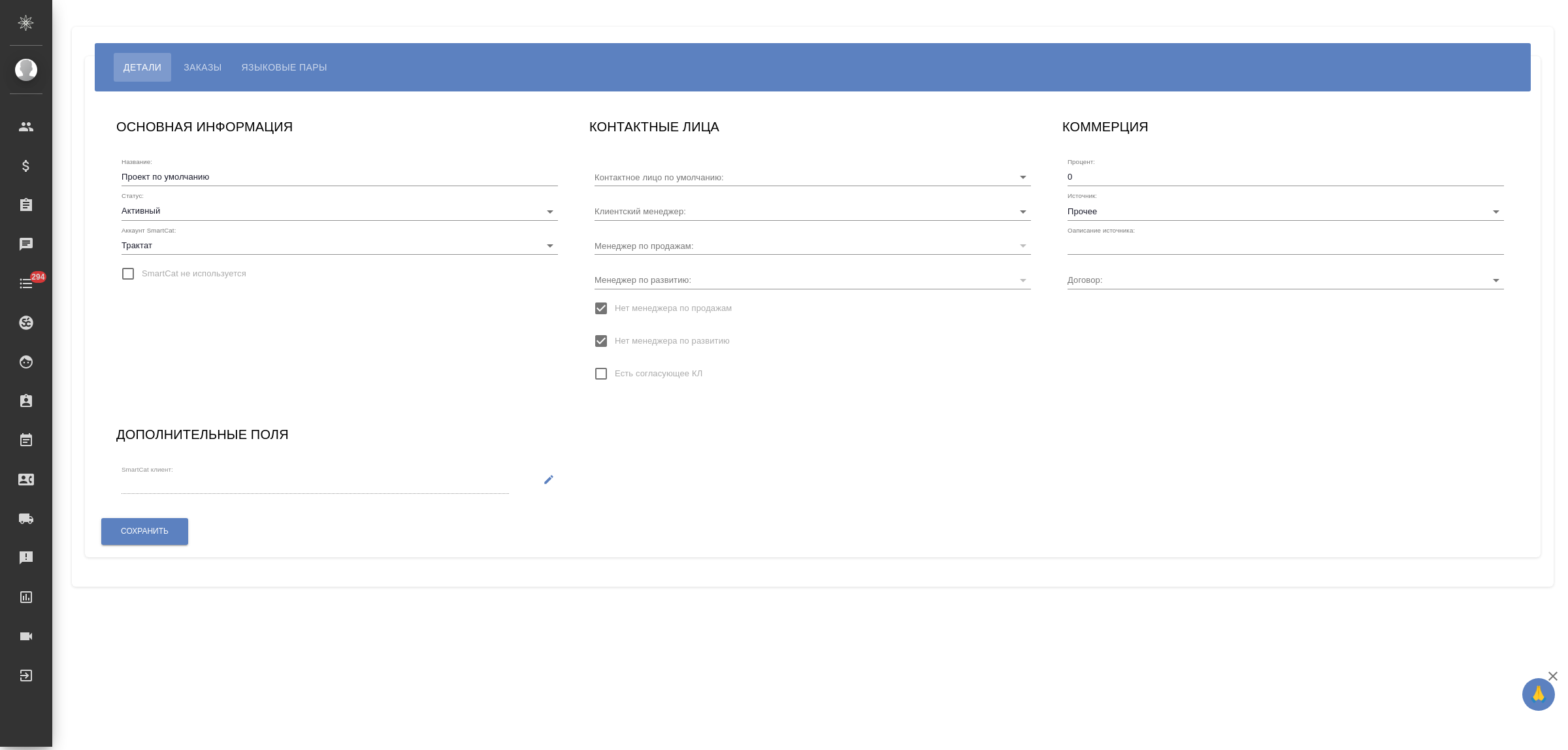
type input "Без договора"
type input "[PERSON_NAME]"
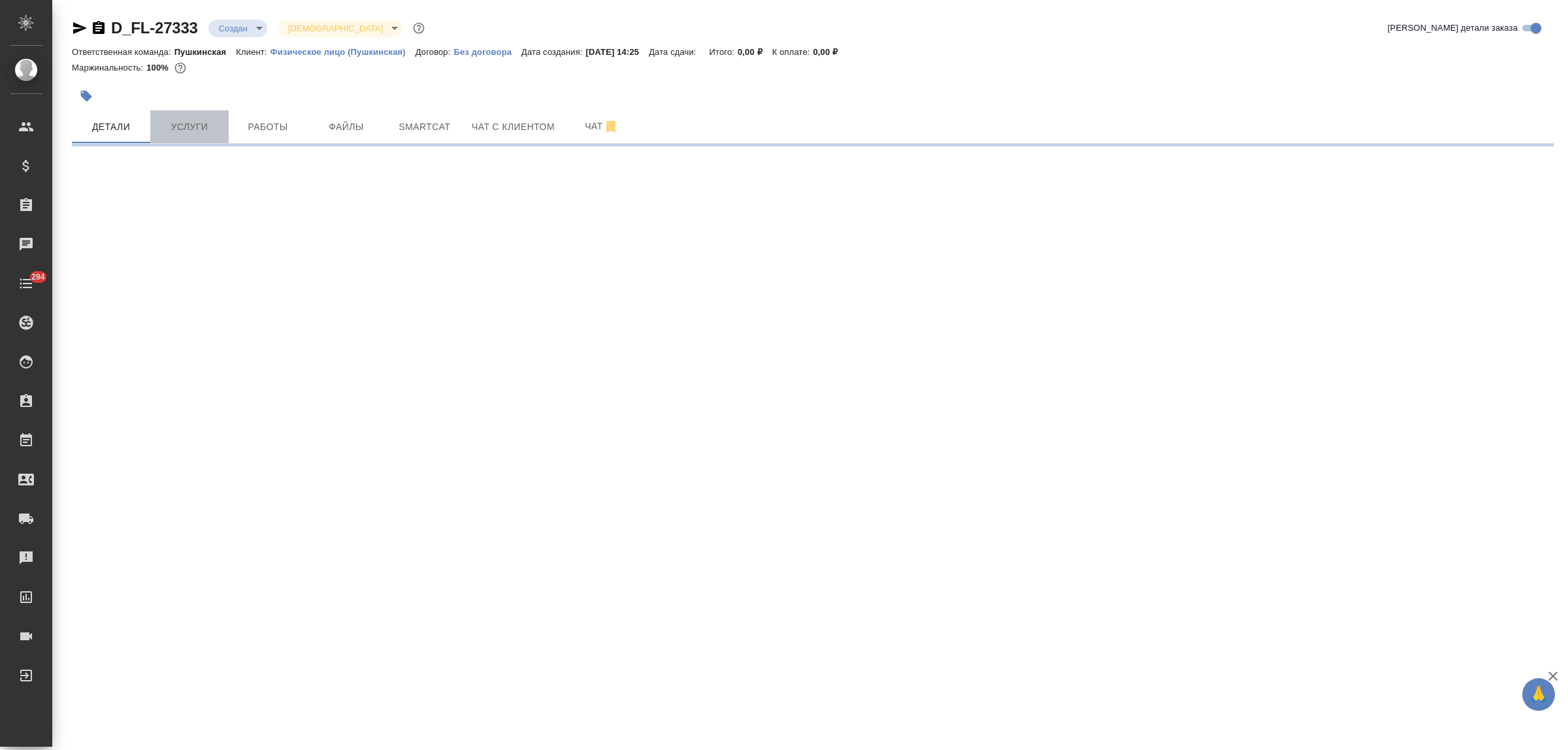
click at [180, 125] on span "Услуги" at bounding box center [189, 127] width 62 height 17
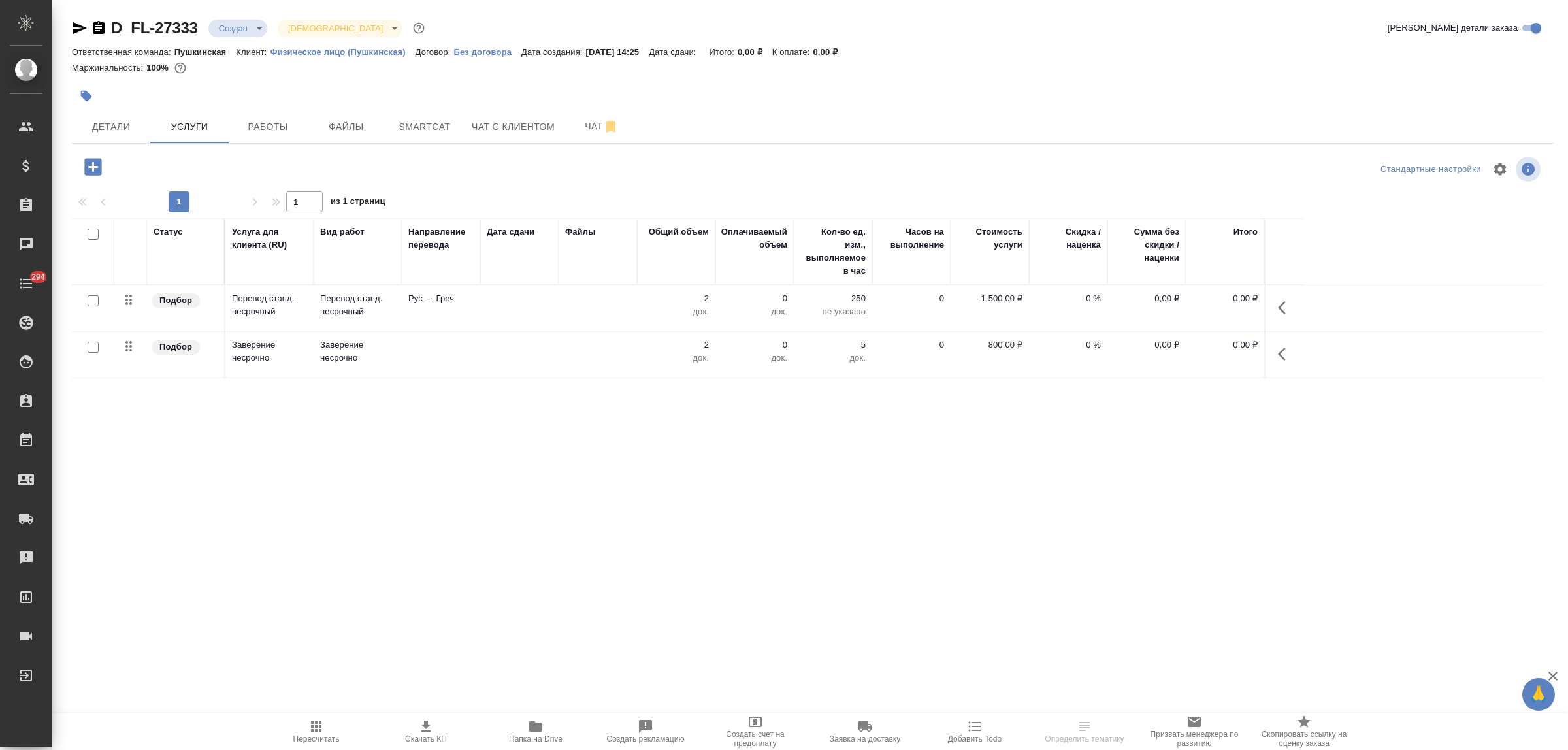
click at [92, 236] on input "checkbox" at bounding box center [92, 233] width 11 height 11
checkbox input "true"
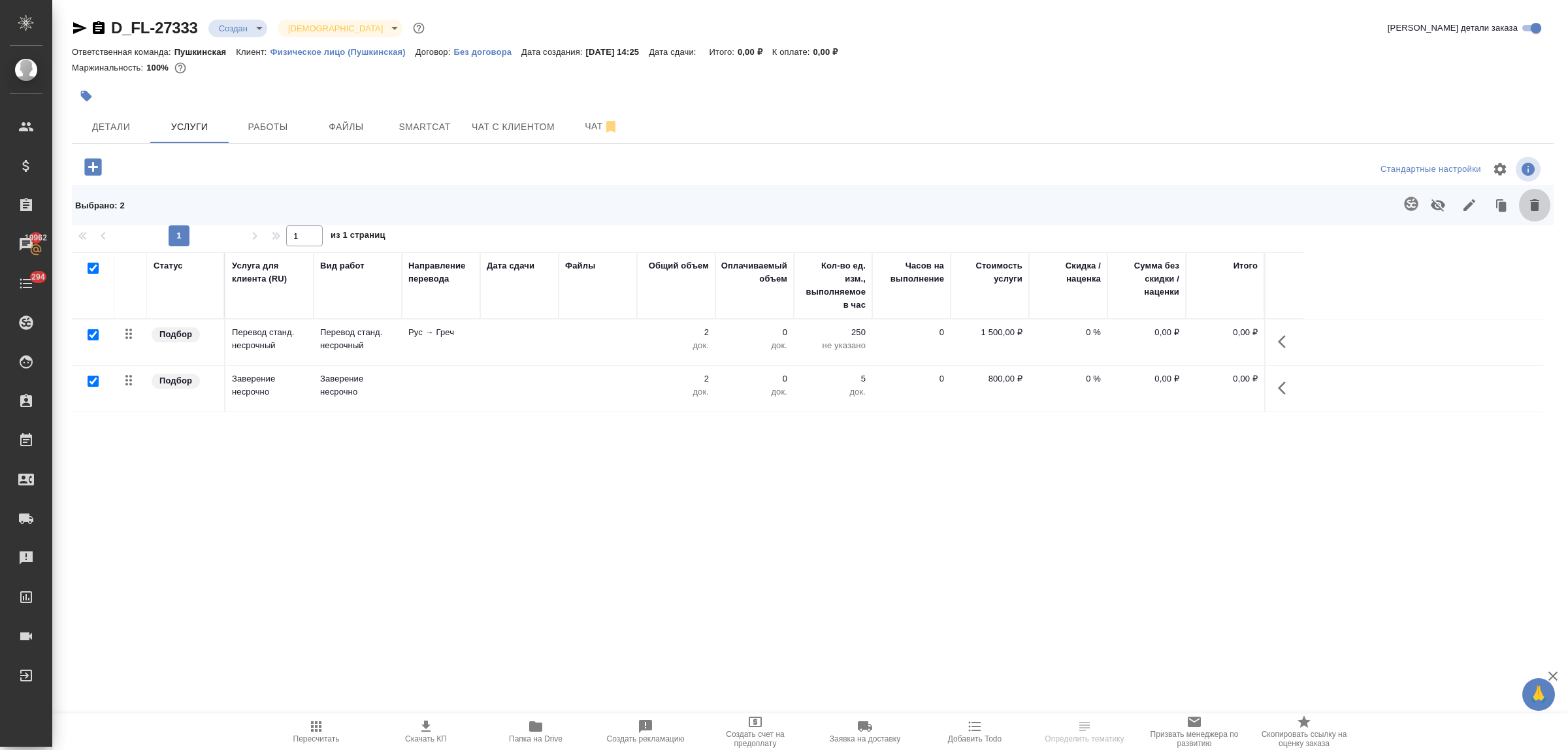
click at [1536, 203] on icon "button" at bounding box center [1534, 205] width 9 height 12
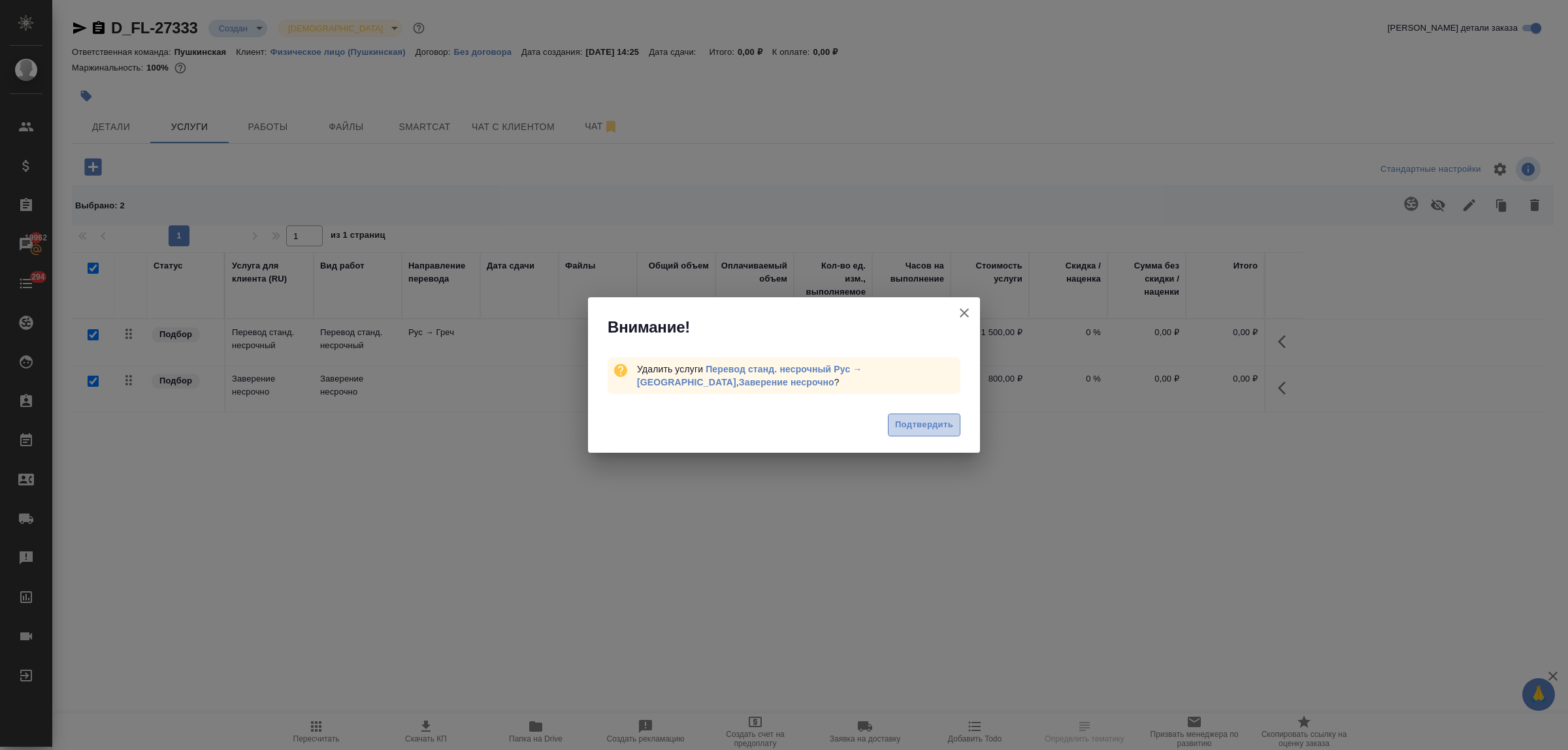
click at [918, 426] on span "Подтвердить" at bounding box center [924, 424] width 58 height 15
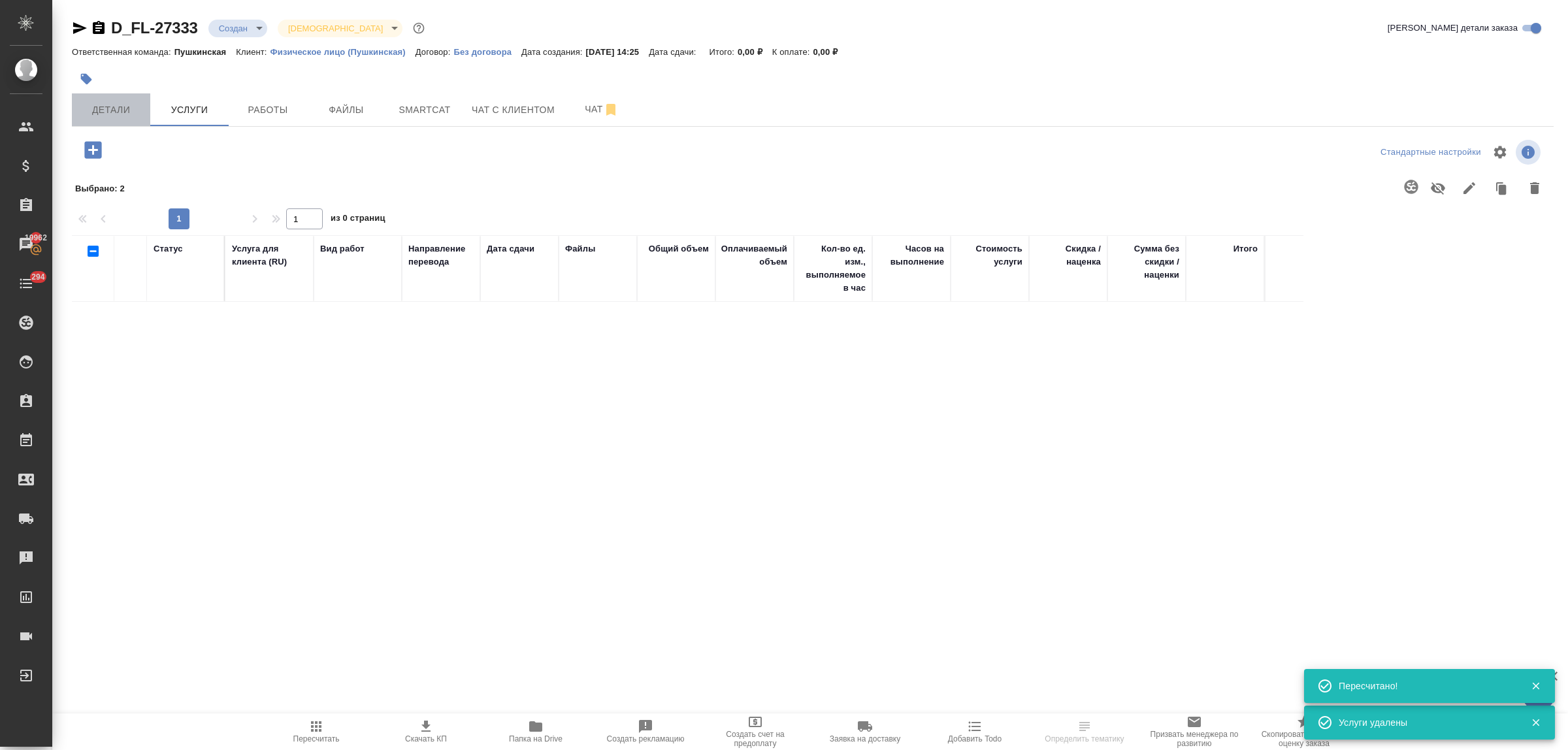
click at [113, 110] on span "Детали" at bounding box center [111, 110] width 62 height 17
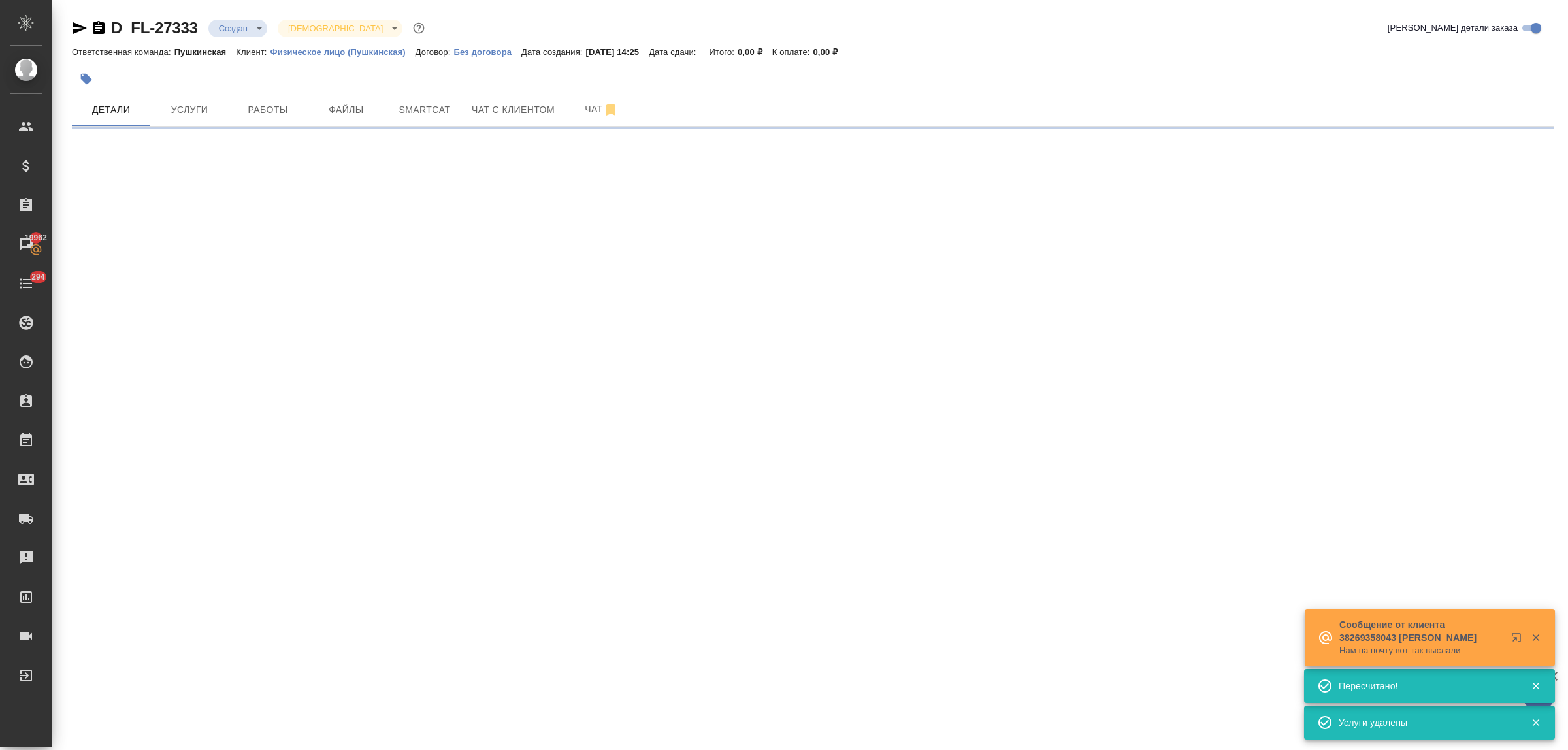
select select "RU"
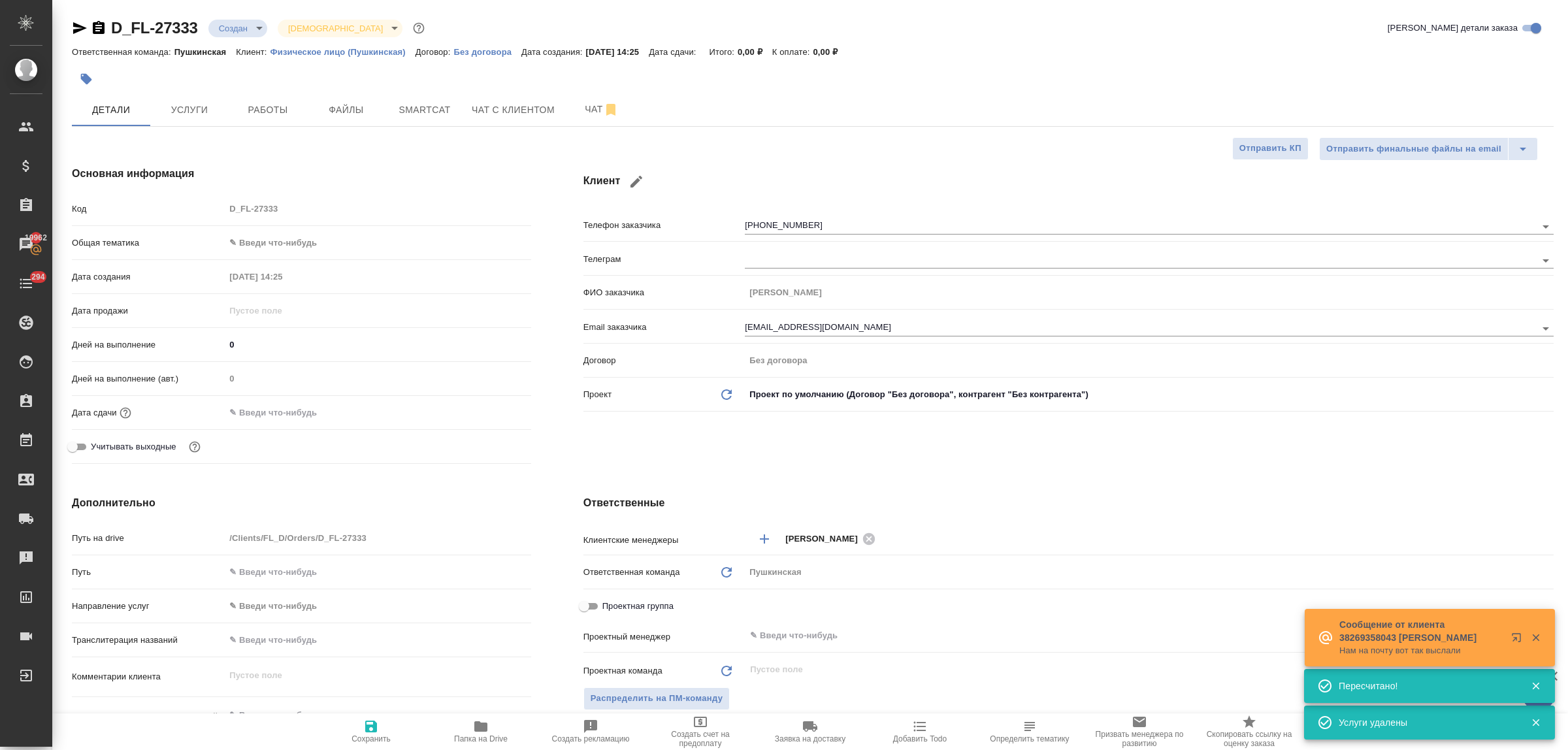
type textarea "x"
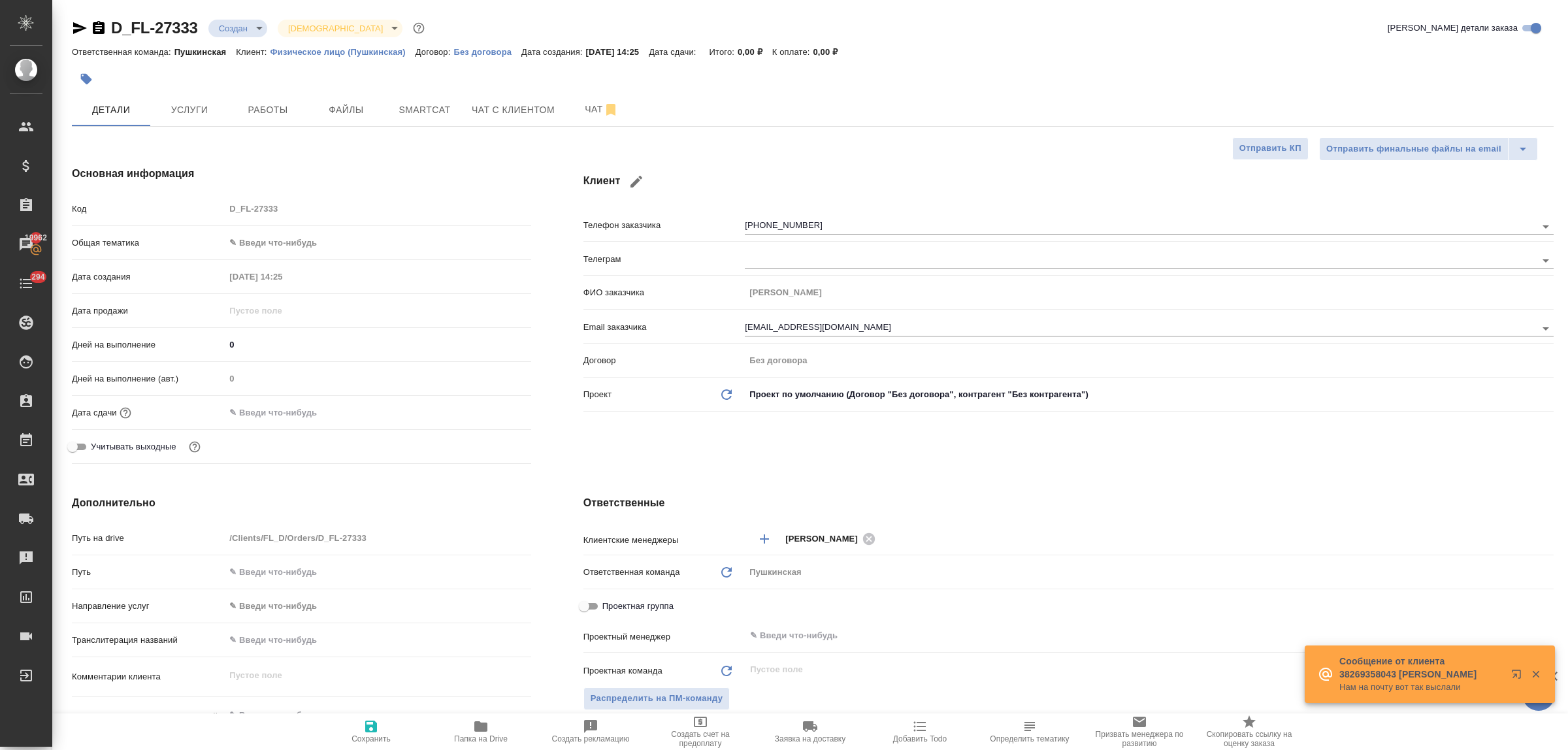
type textarea "x"
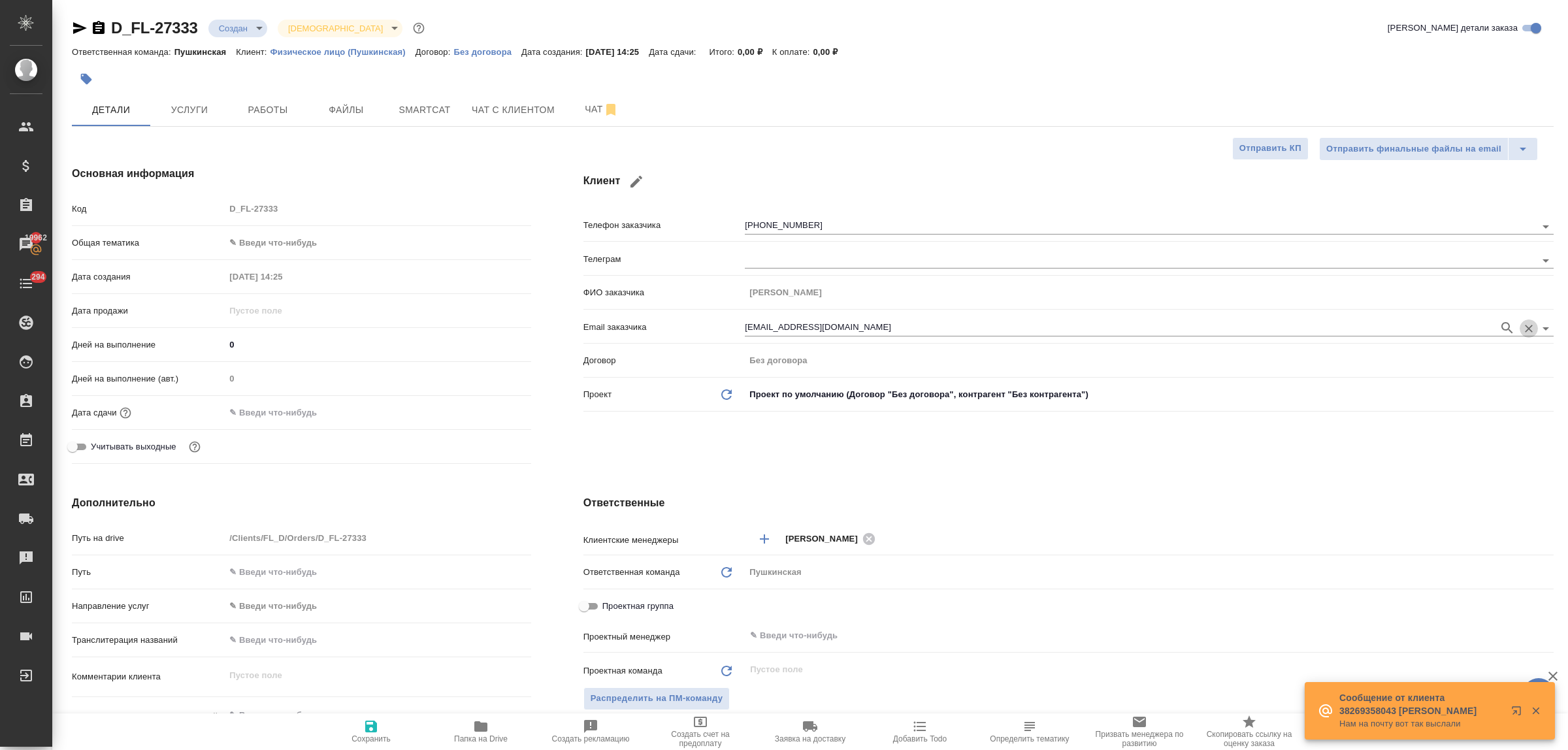
click at [1531, 326] on icon "Очистить" at bounding box center [1528, 328] width 7 height 7
click at [636, 179] on icon "button" at bounding box center [637, 182] width 12 height 12
type input "[PERSON_NAME]"
type input "[EMAIL_ADDRESS][DOMAIN_NAME]"
type input "[PHONE_NUMBER]"
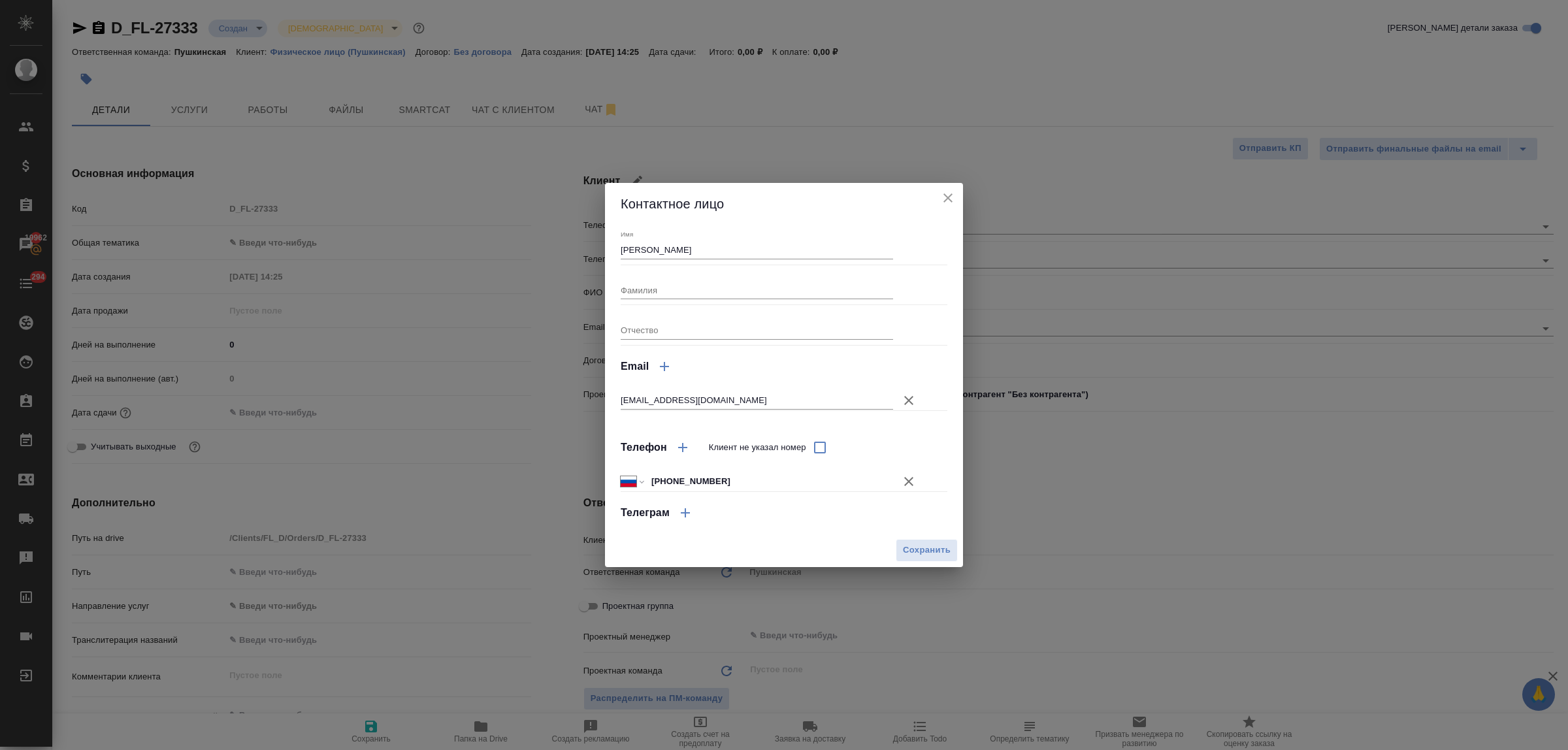
click at [909, 480] on icon "button" at bounding box center [908, 481] width 9 height 9
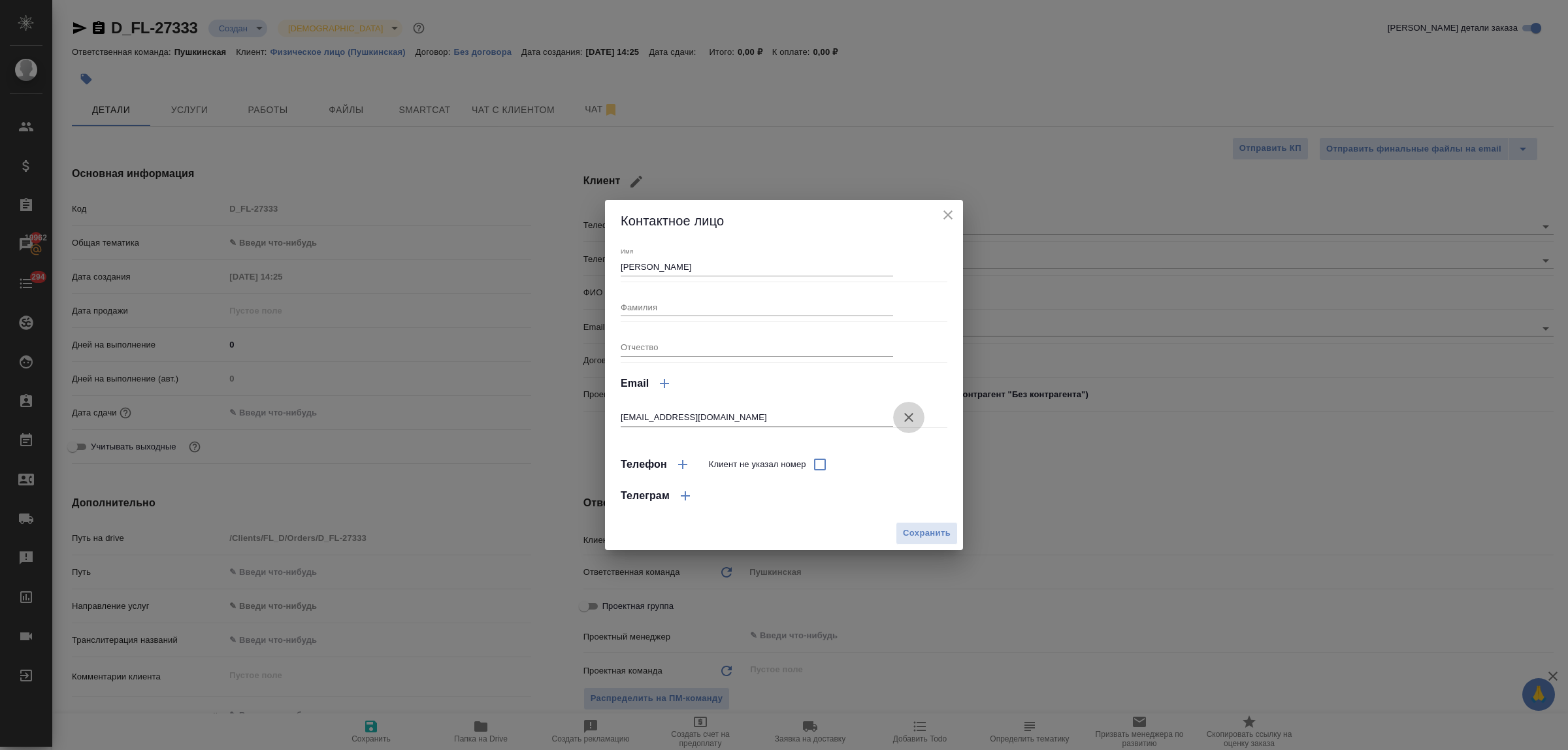
click at [907, 413] on icon "button" at bounding box center [908, 417] width 16 height 16
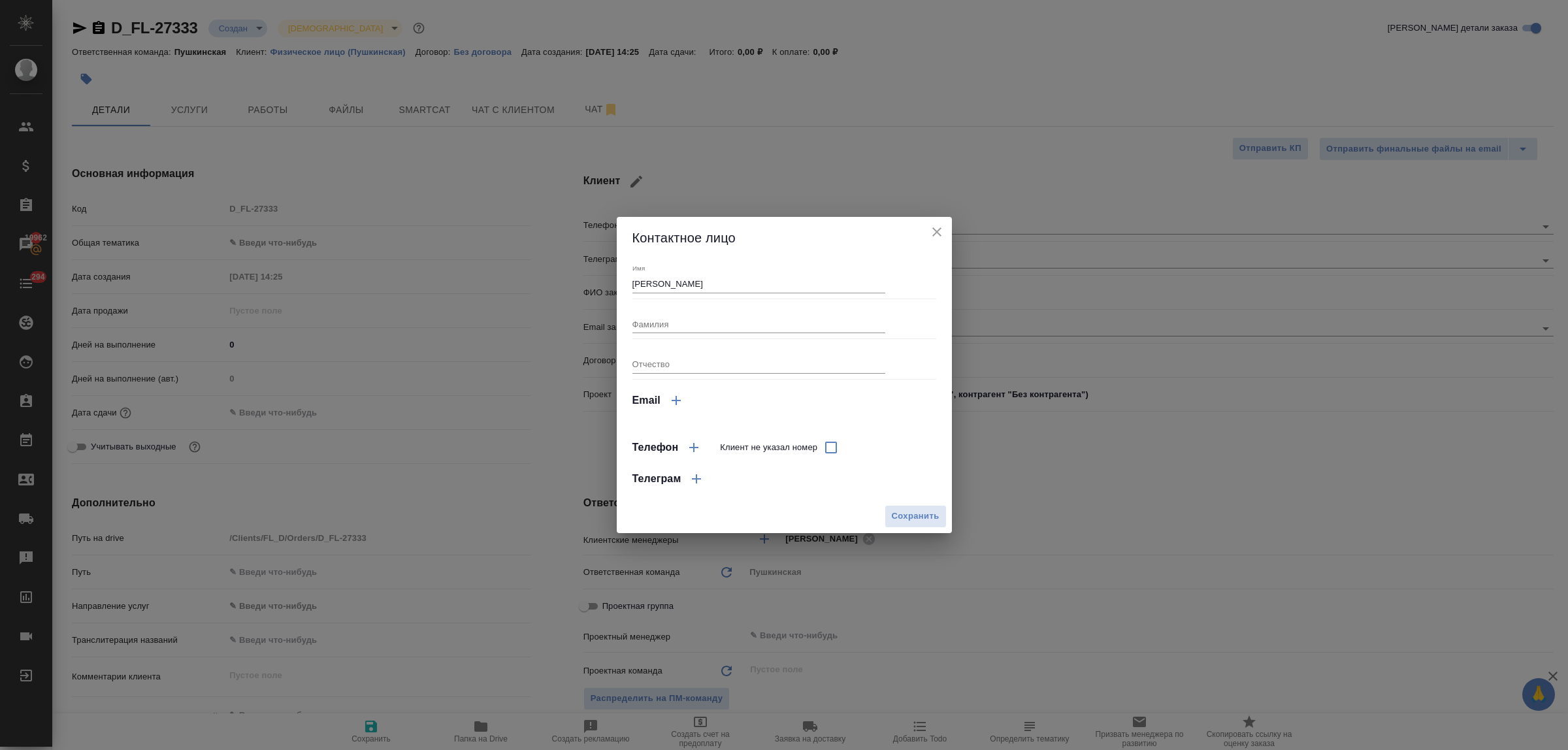
click at [671, 282] on input "[PERSON_NAME]" at bounding box center [759, 283] width 253 height 18
drag, startPoint x: 671, startPoint y: 281, endPoint x: 601, endPoint y: 282, distance: 70.0
click at [602, 282] on div "Контактное лицо Имя [PERSON_NAME] Отчество Email Телефон Клиент не указал номер…" at bounding box center [784, 375] width 1568 height 750
type textarea "x"
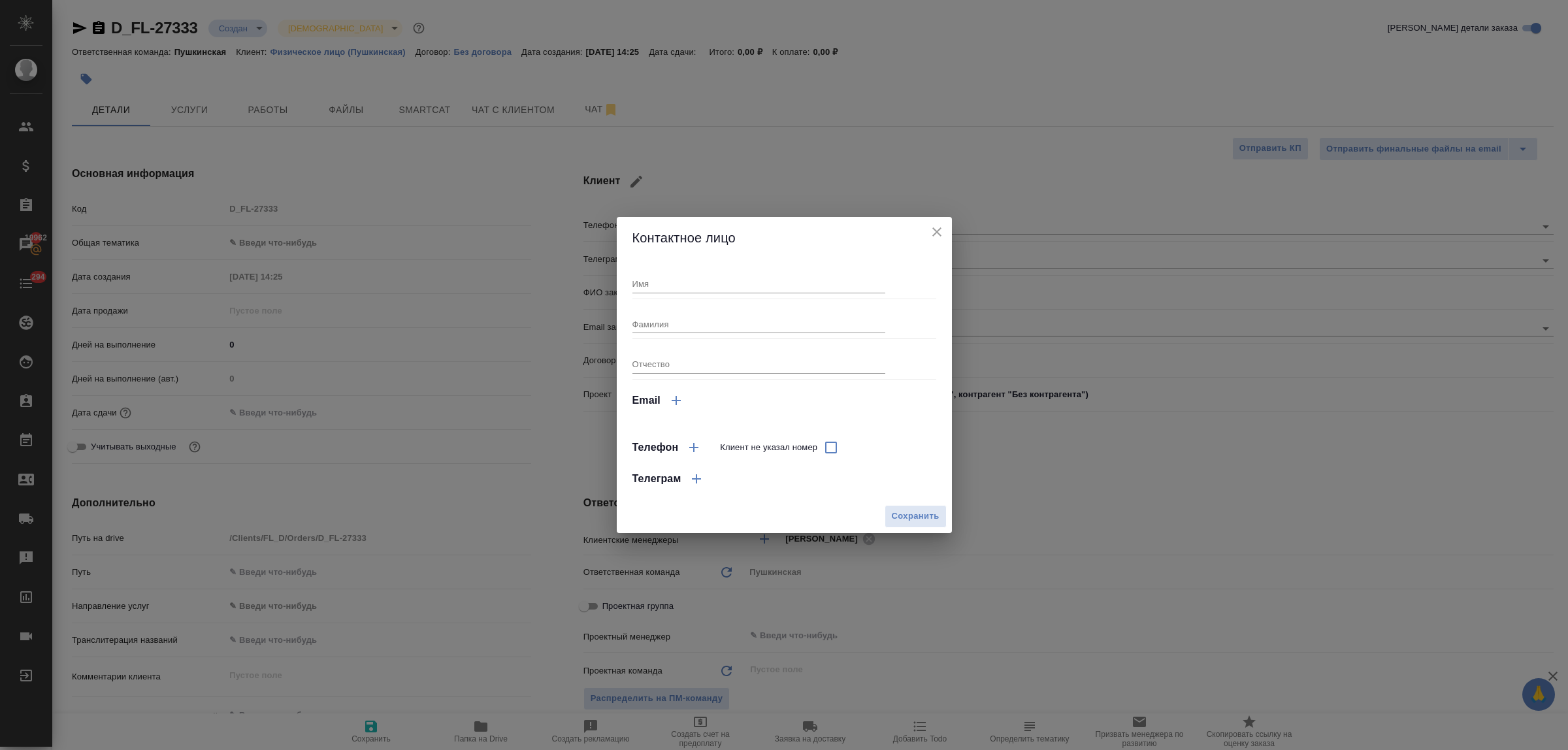
type textarea "x"
click at [701, 400] on div "Email" at bounding box center [784, 400] width 304 height 32
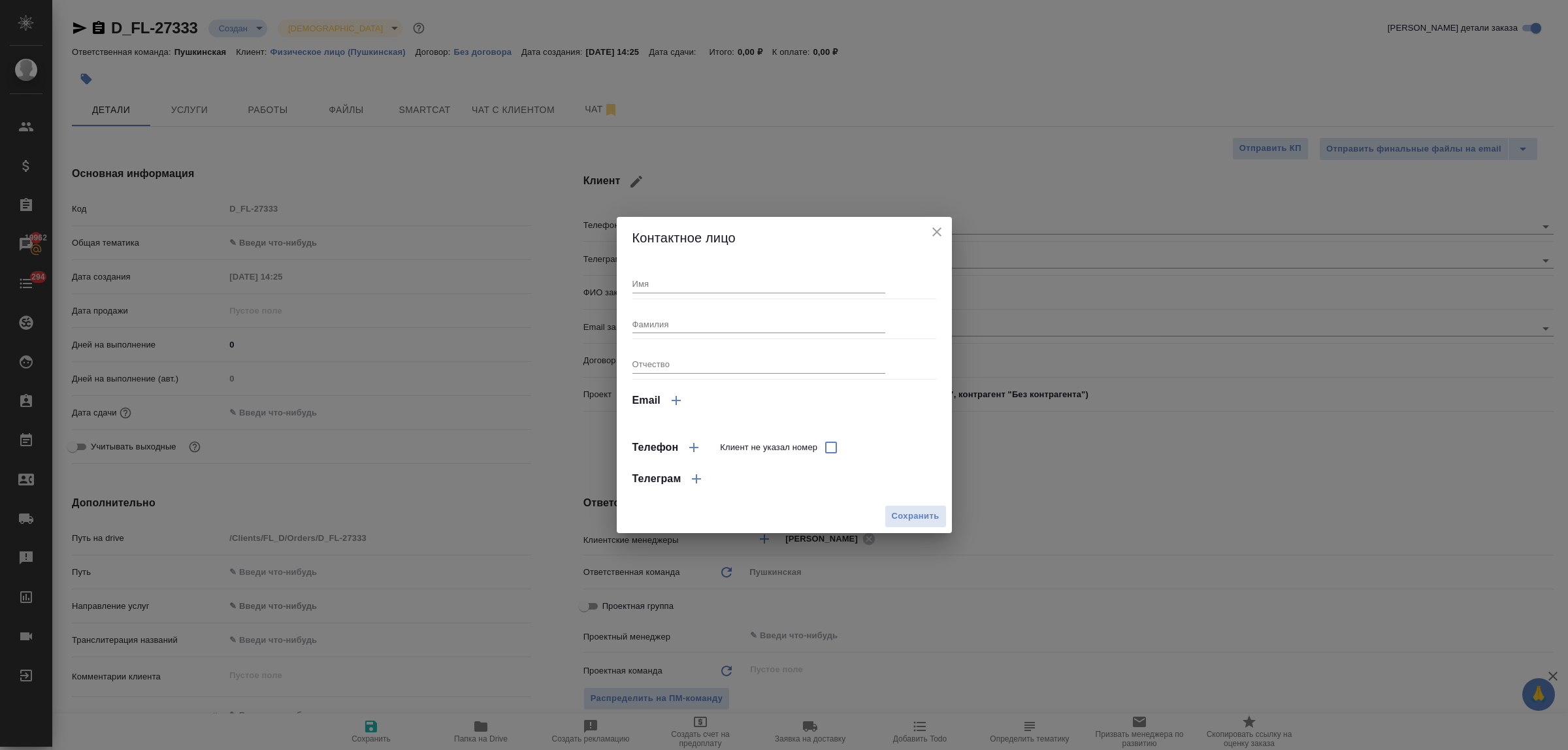
click at [678, 399] on icon "button" at bounding box center [676, 400] width 16 height 16
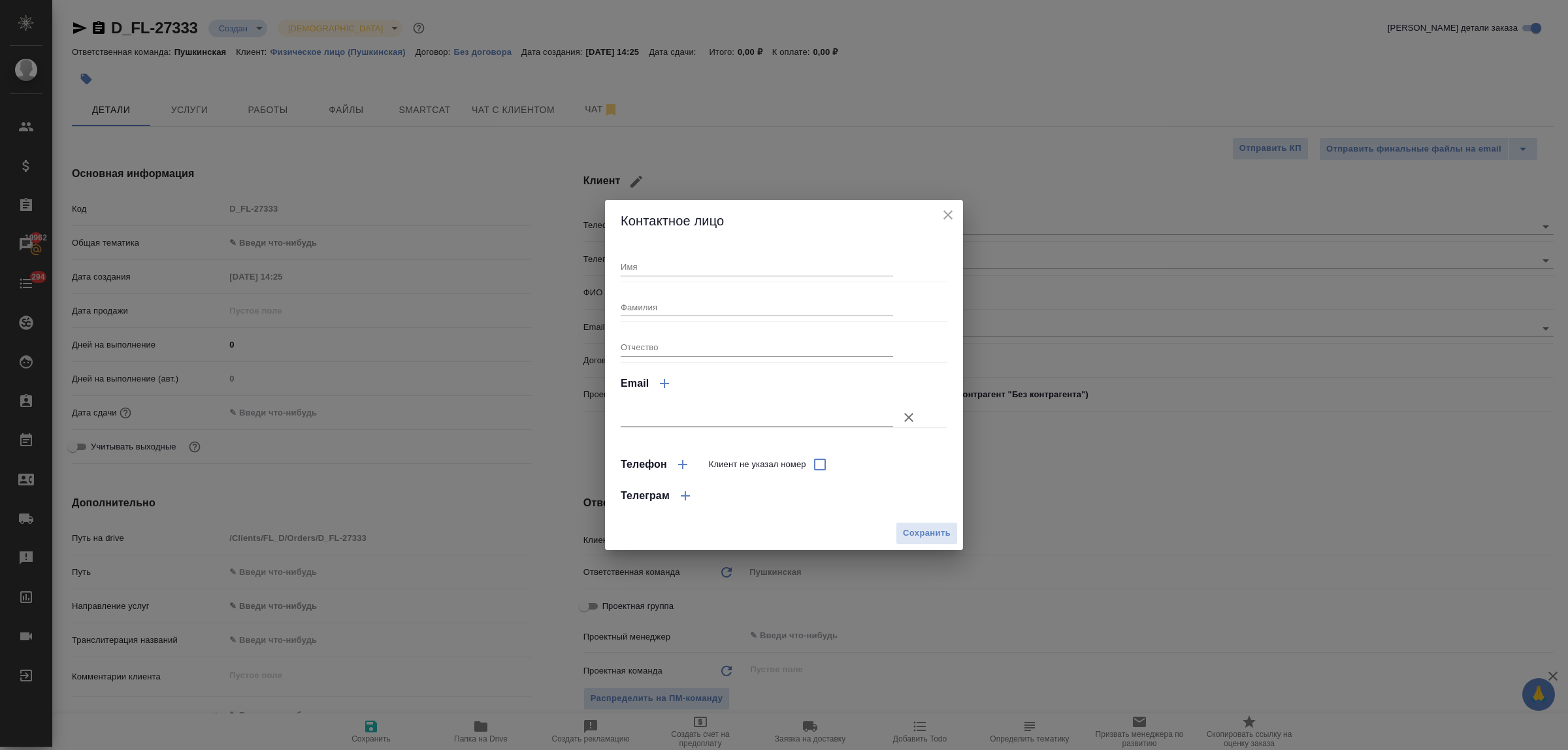
click at [677, 414] on input "text" at bounding box center [757, 417] width 273 height 18
paste input "[EMAIL_ADDRESS][DOMAIN_NAME]"
type input "[EMAIL_ADDRESS][DOMAIN_NAME]"
click at [920, 531] on span "Сохранить" at bounding box center [927, 533] width 47 height 15
type input "Не указано"
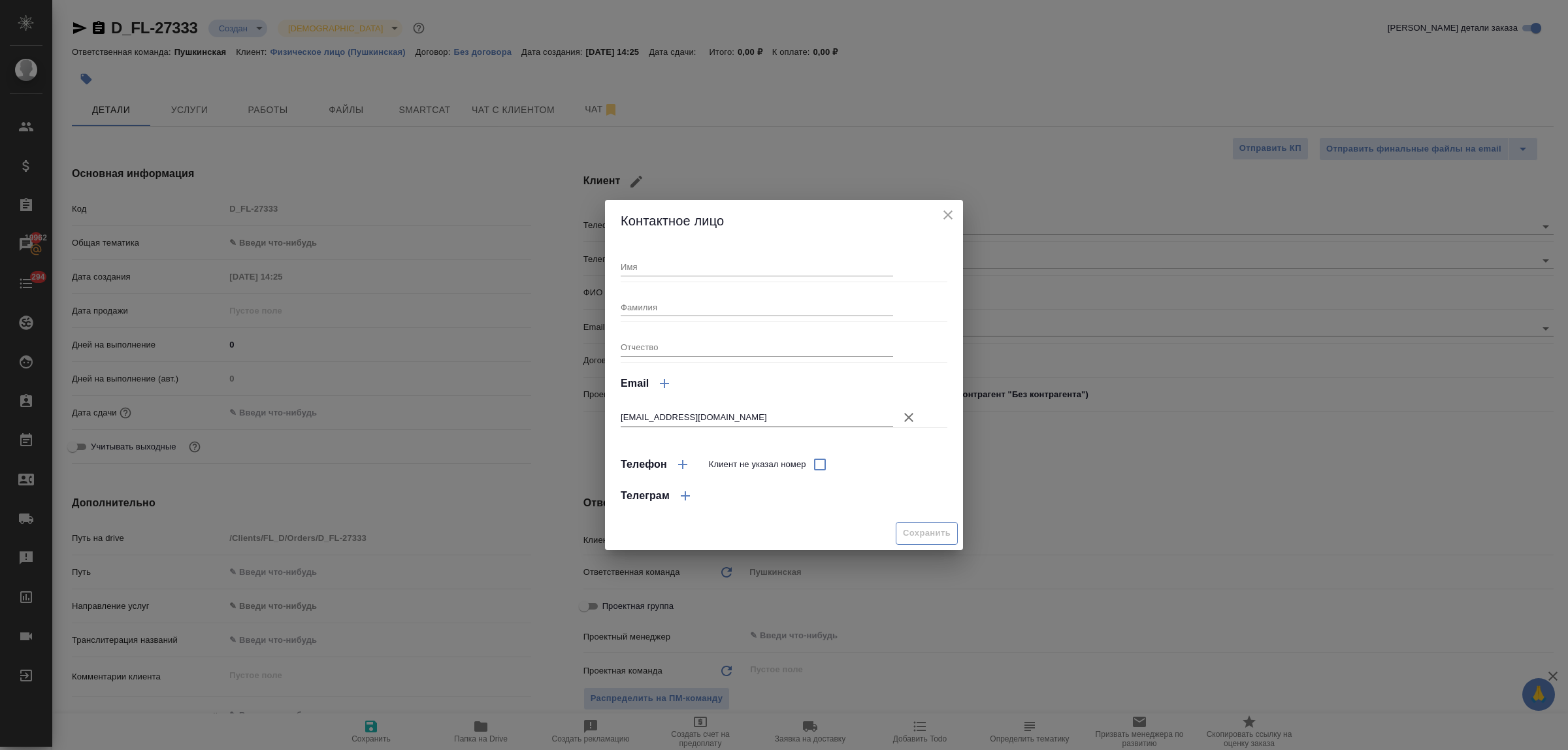
type textarea "x"
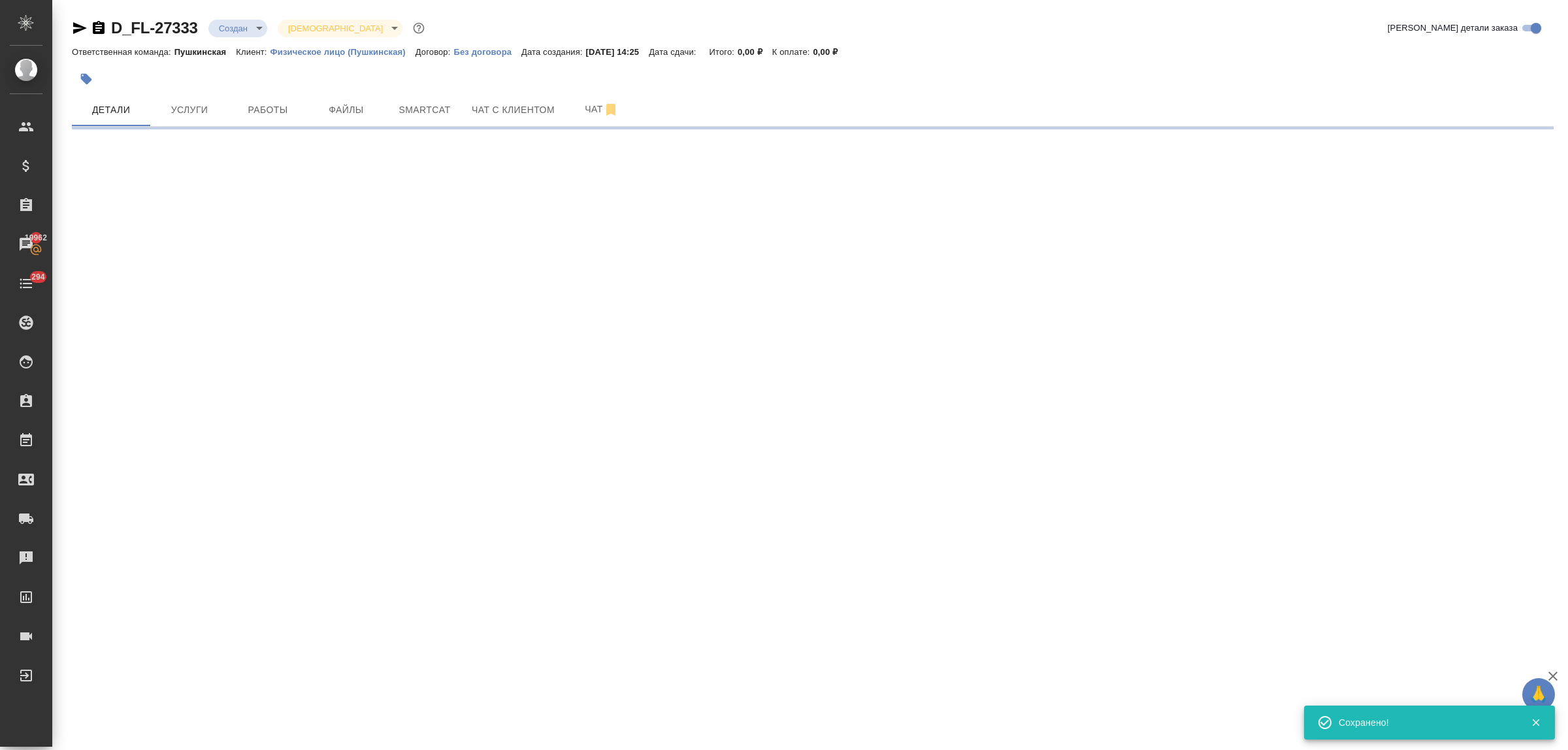
select select "RU"
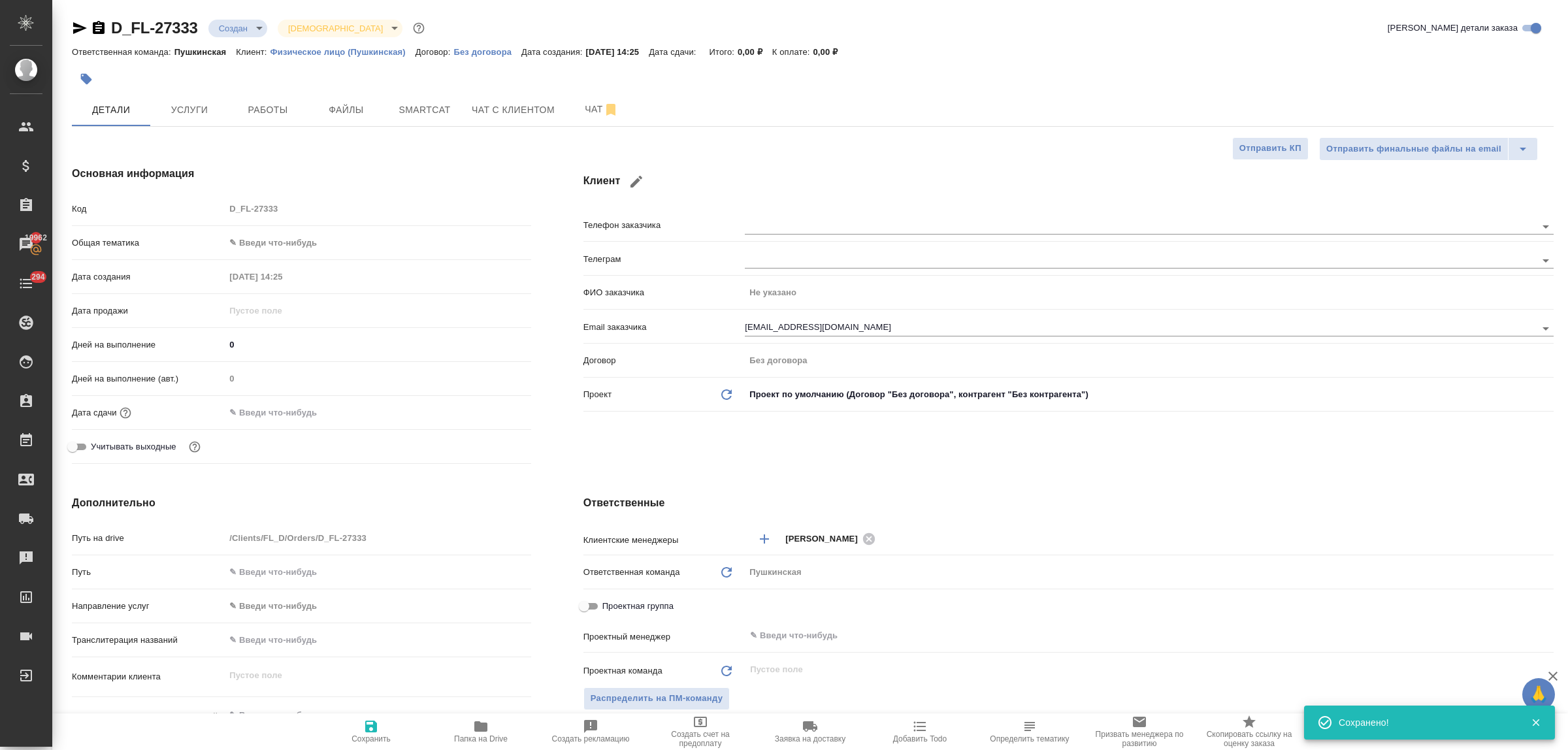
type textarea "x"
click at [632, 178] on icon "button" at bounding box center [636, 181] width 16 height 16
type input "[EMAIL_ADDRESS][DOMAIN_NAME]"
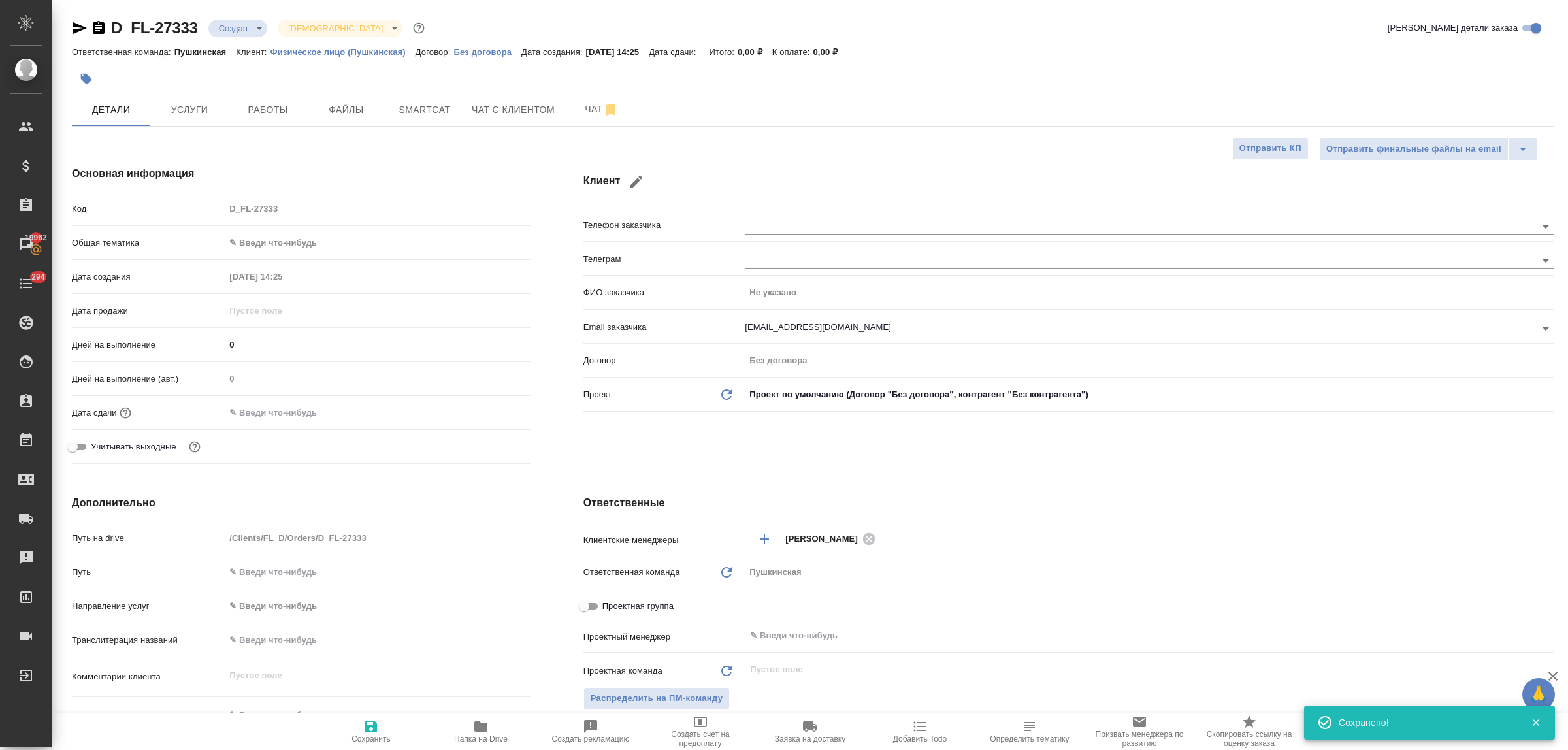
checkbox input "true"
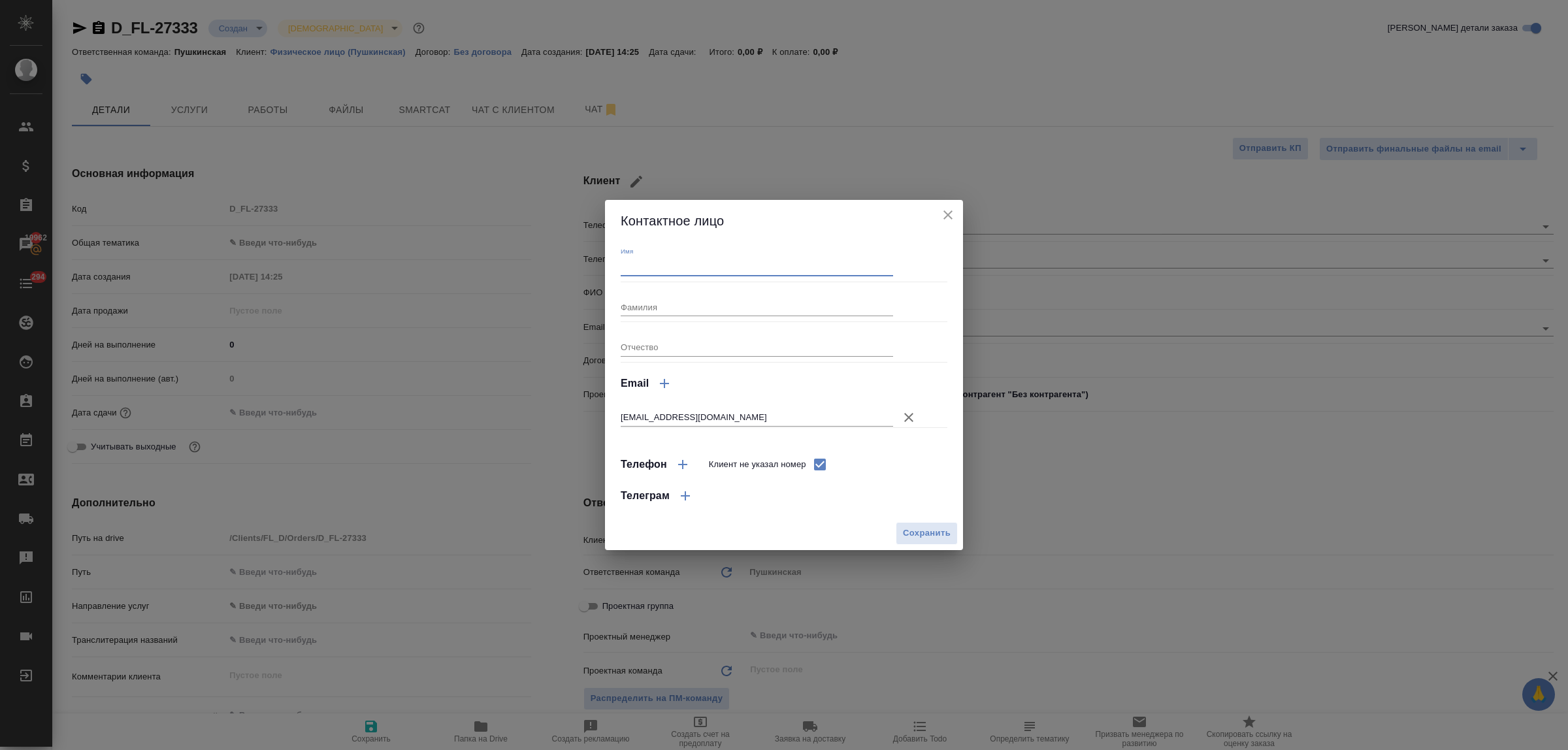
click at [693, 271] on input "Имя" at bounding box center [757, 267] width 273 height 18
type input "Валентина"
click at [912, 531] on span "Сохранить" at bounding box center [927, 533] width 47 height 15
type input "Валентина"
type textarea "x"
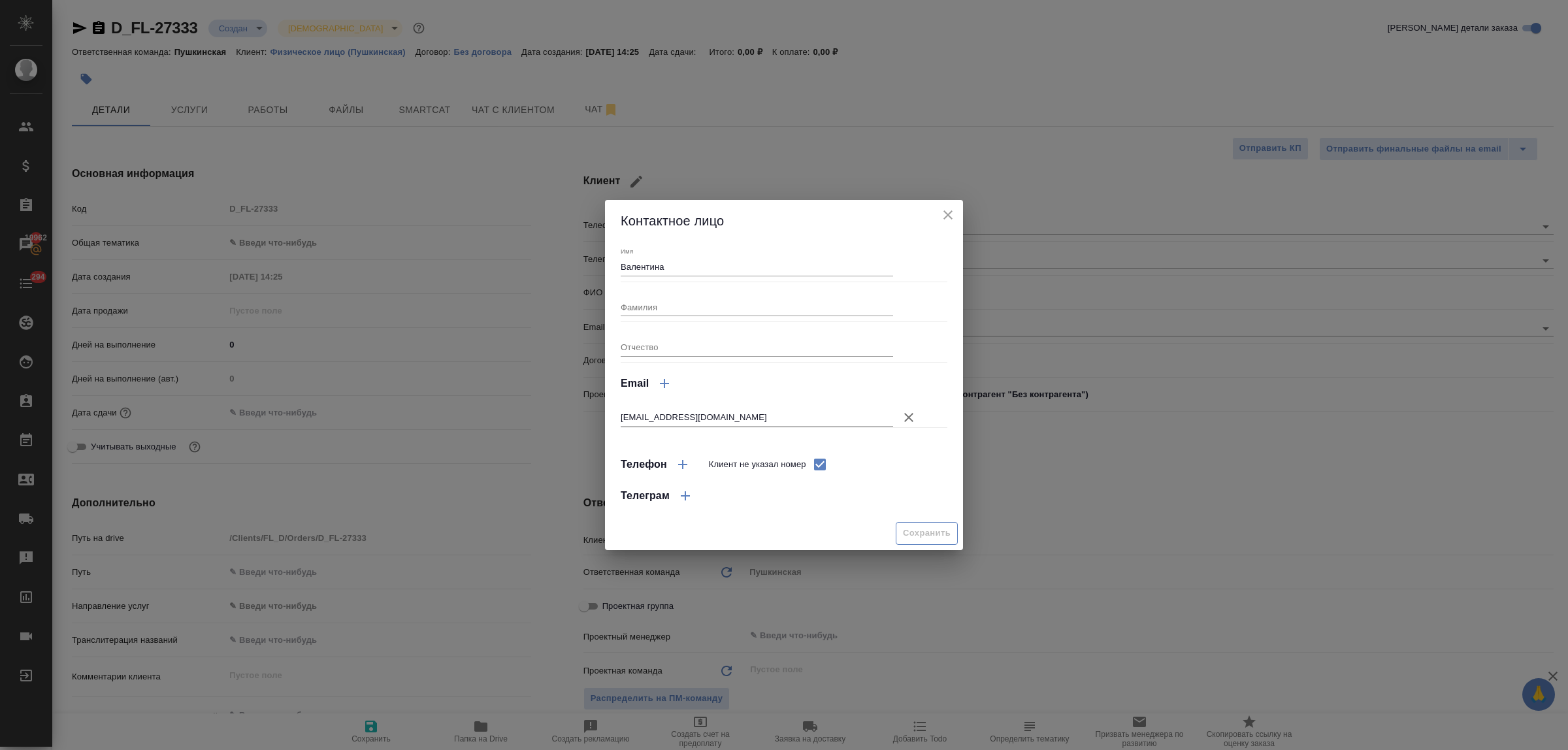
type textarea "x"
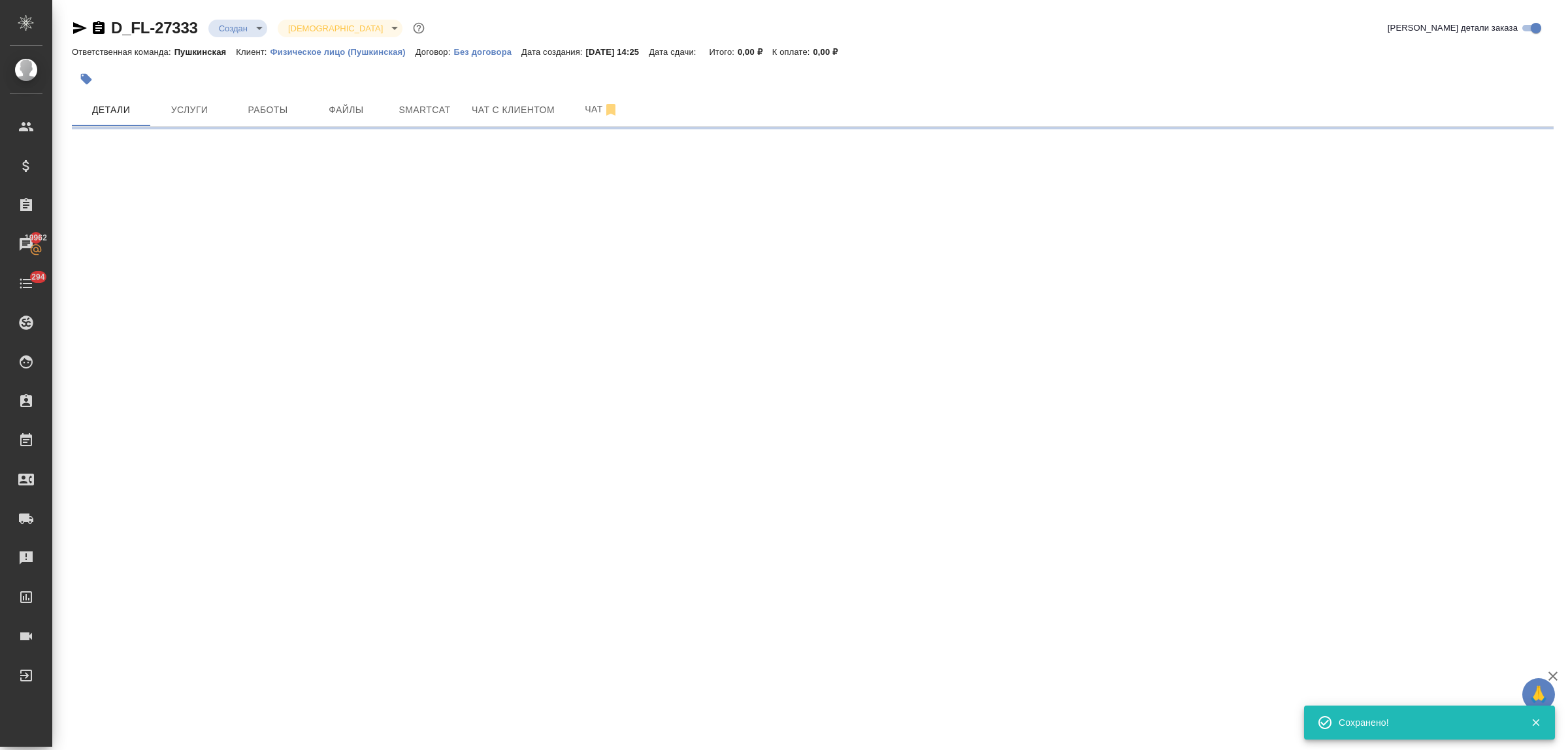
select select "RU"
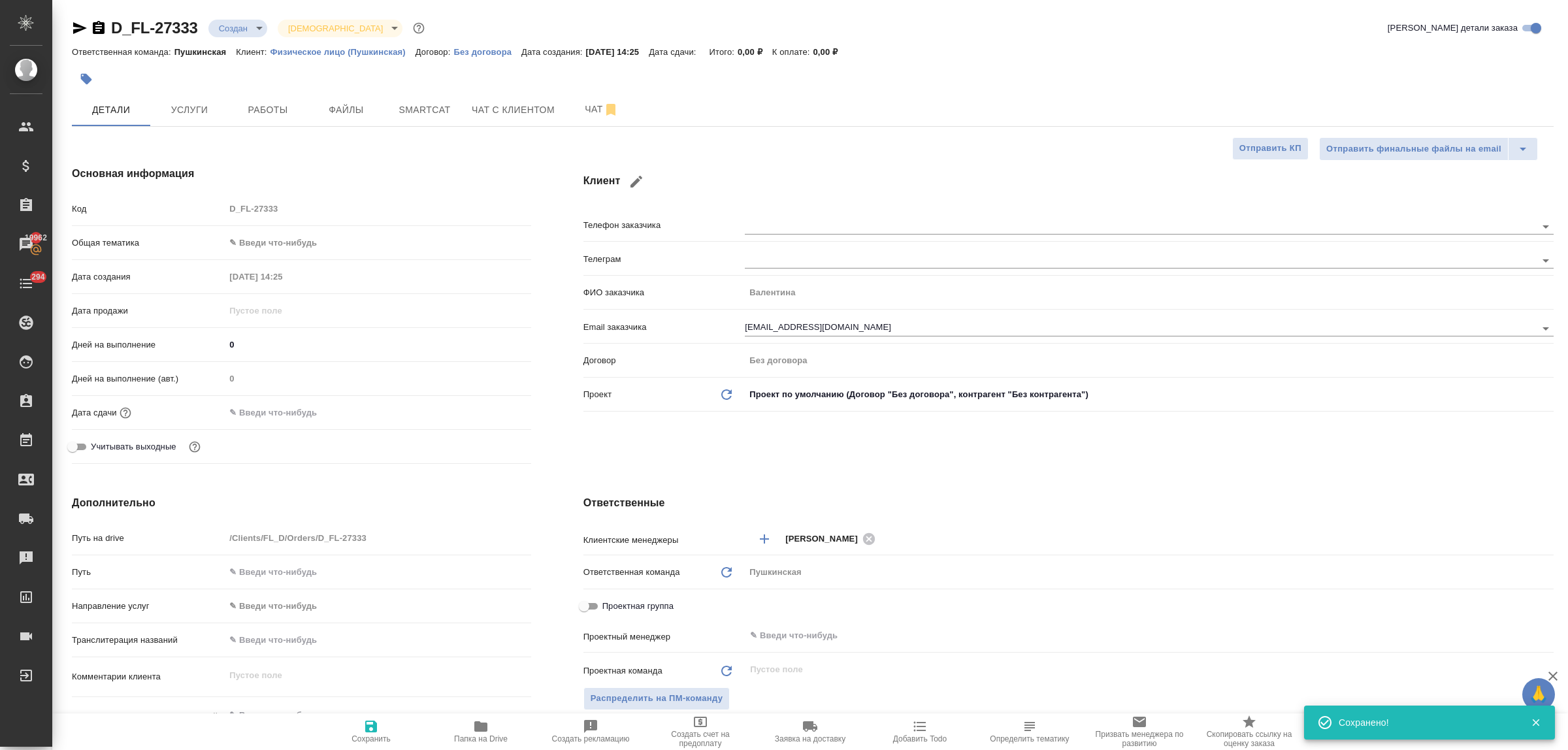
type textarea "x"
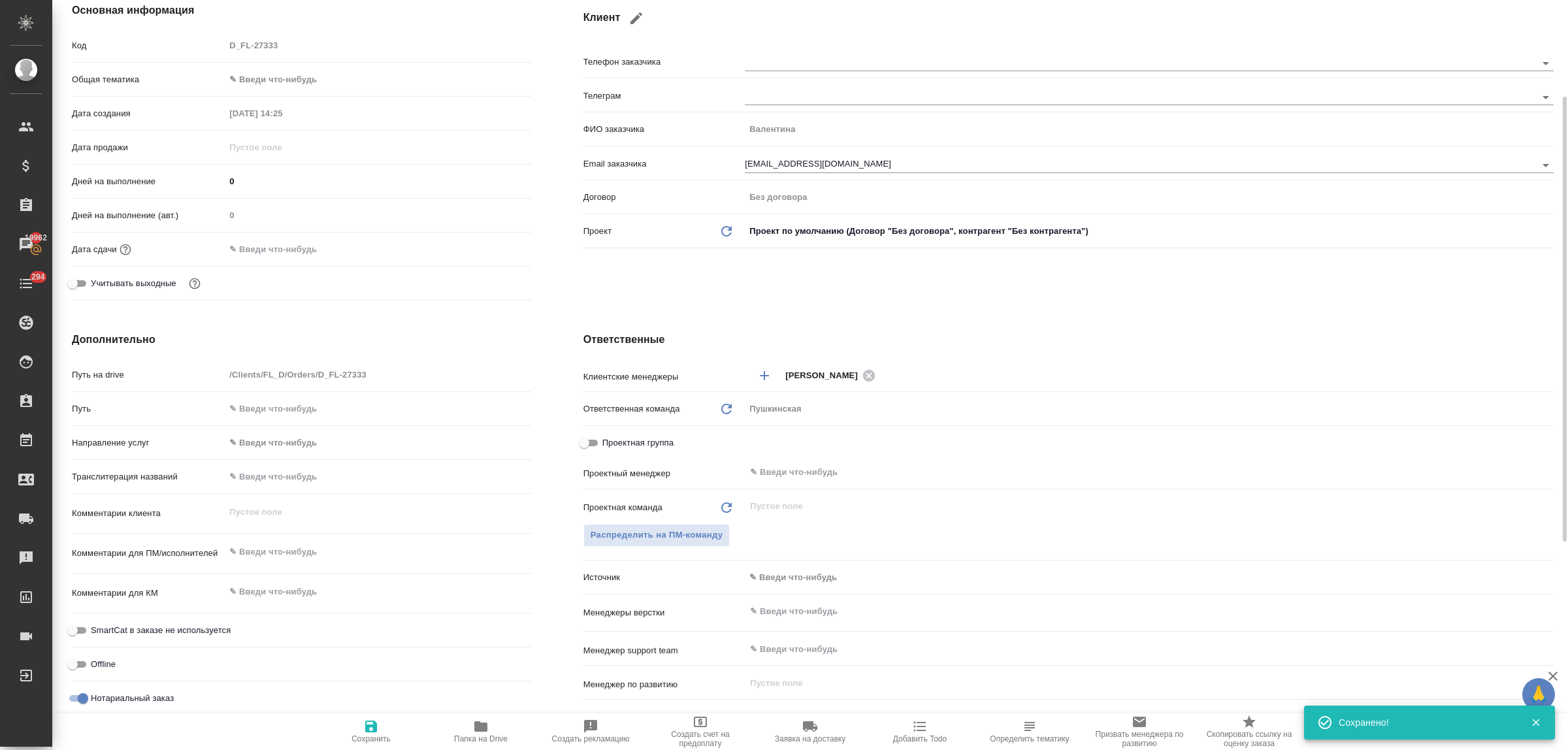
scroll to position [245, 0]
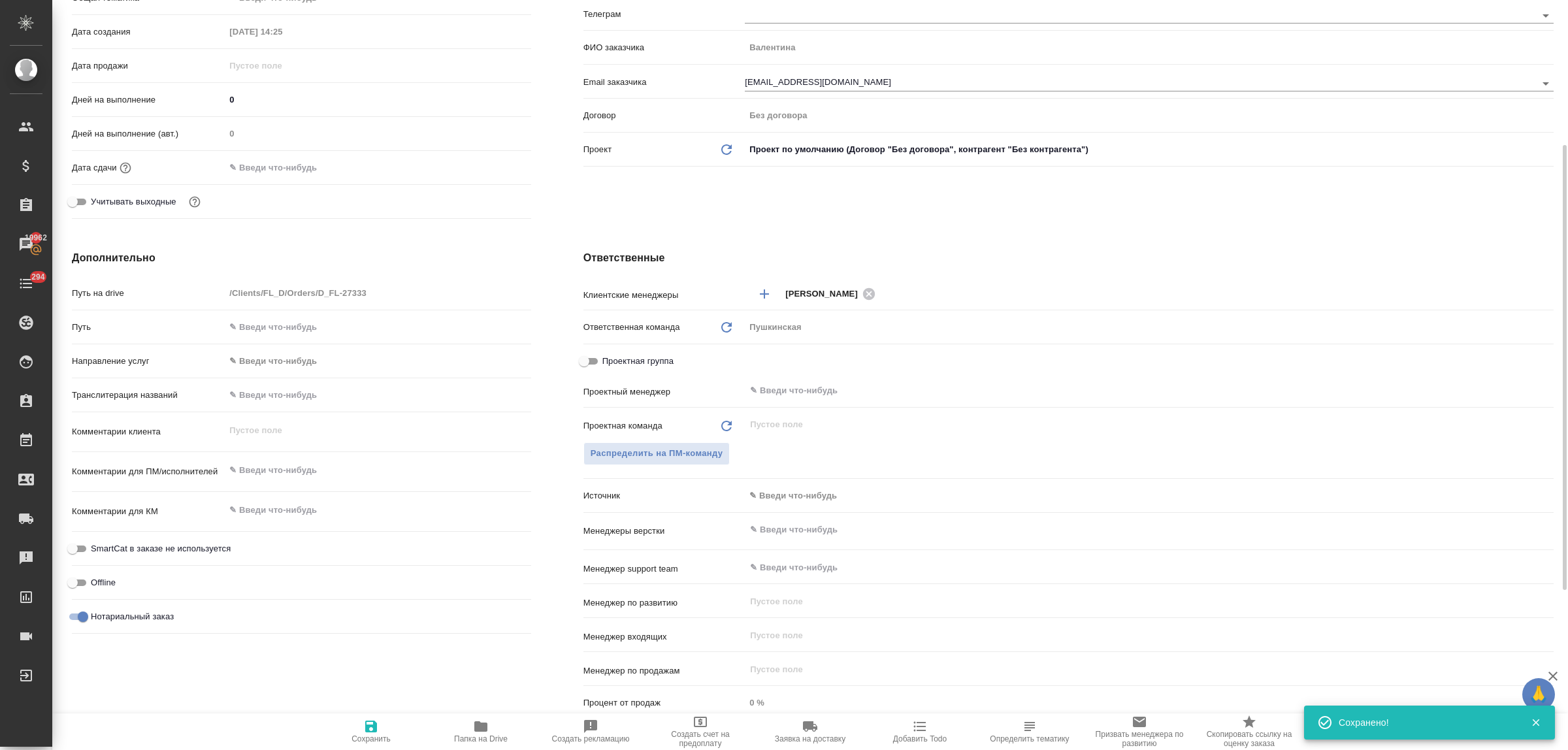
click at [766, 492] on body "🙏 .cls-1 fill:#fff; AWATERA Bulakhova Elena Клиенты Спецификации Заказы 19962 Ч…" at bounding box center [784, 375] width 1568 height 750
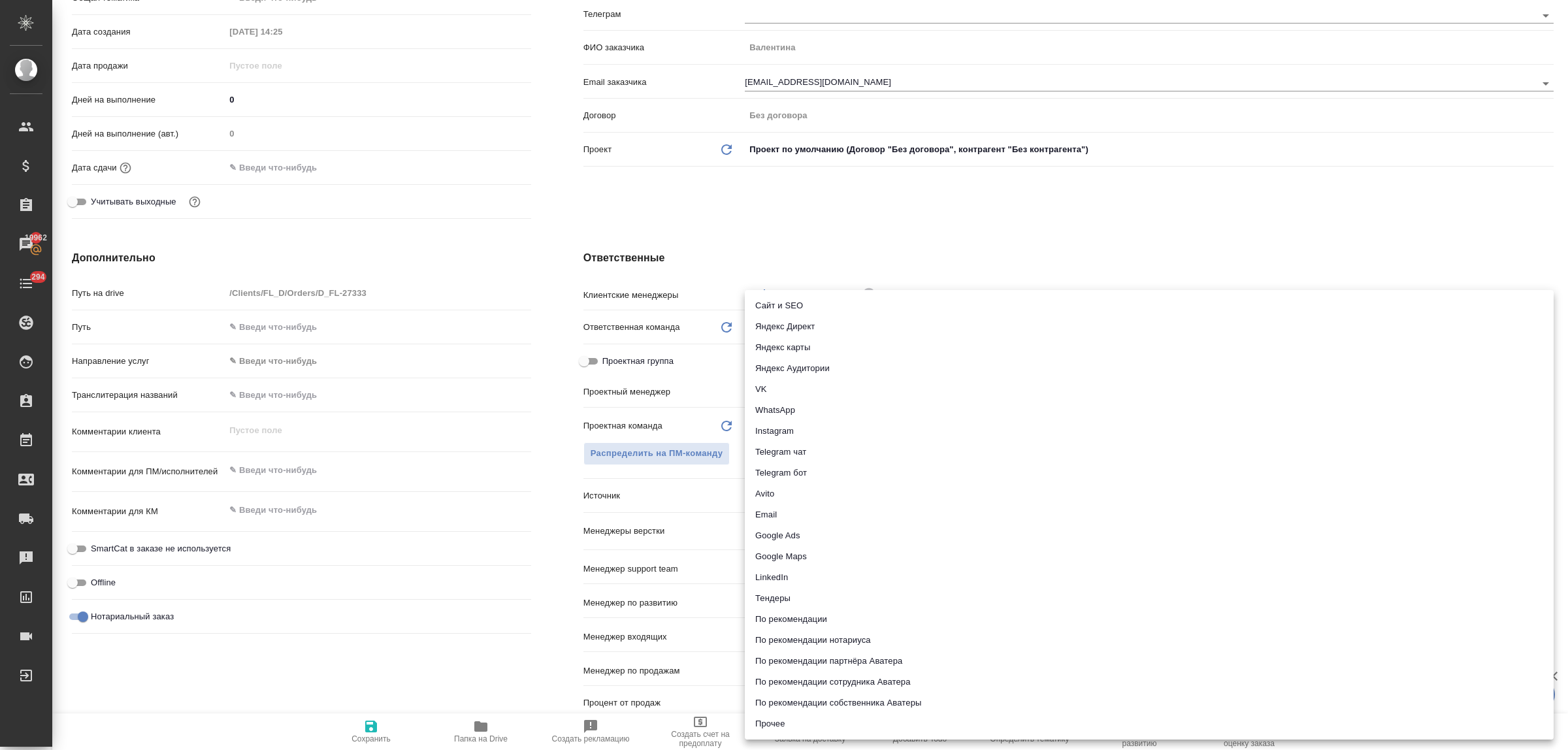
click at [776, 512] on li "Email" at bounding box center [1148, 514] width 809 height 21
type textarea "x"
type input "emailAds"
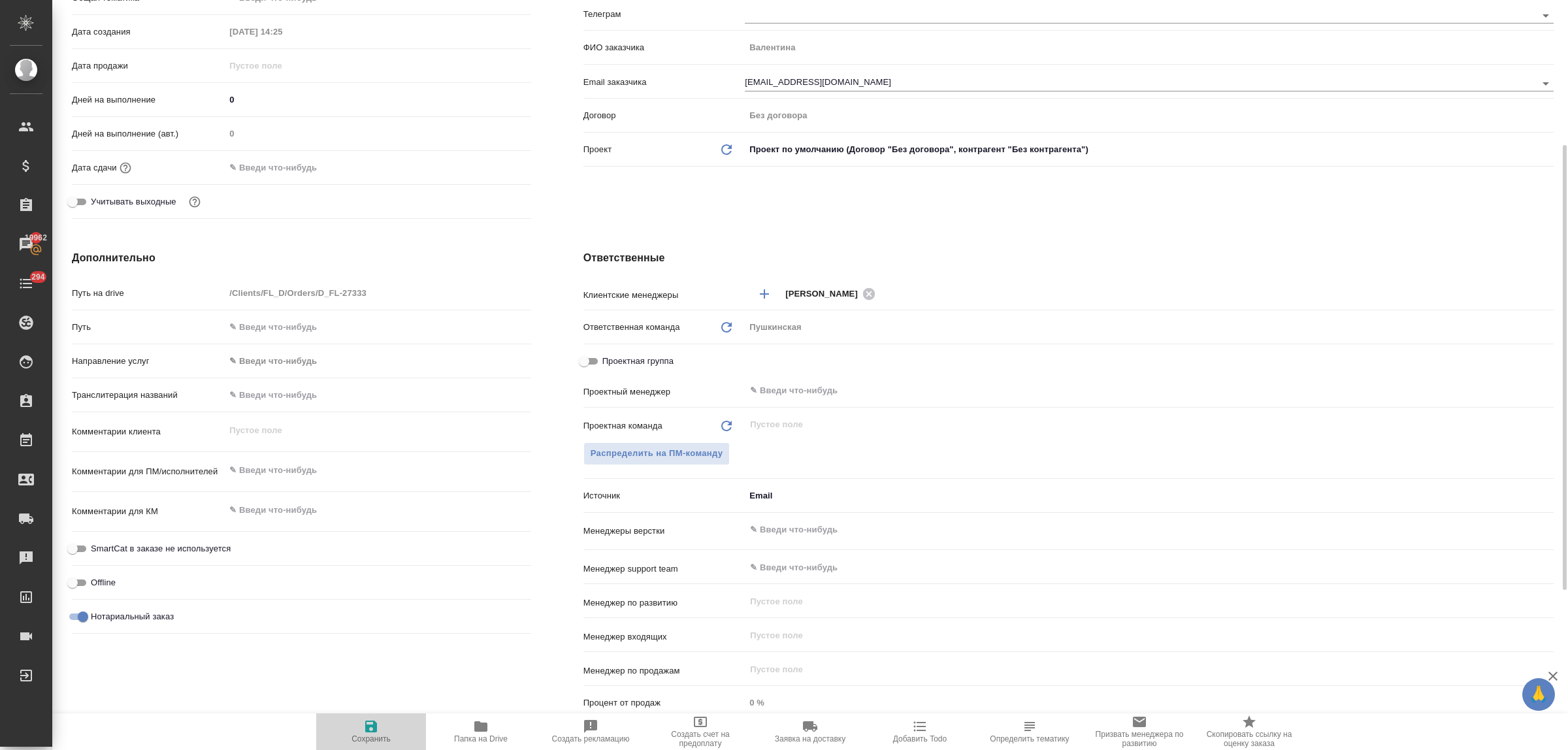
click at [374, 726] on icon "button" at bounding box center [371, 726] width 12 height 12
type textarea "x"
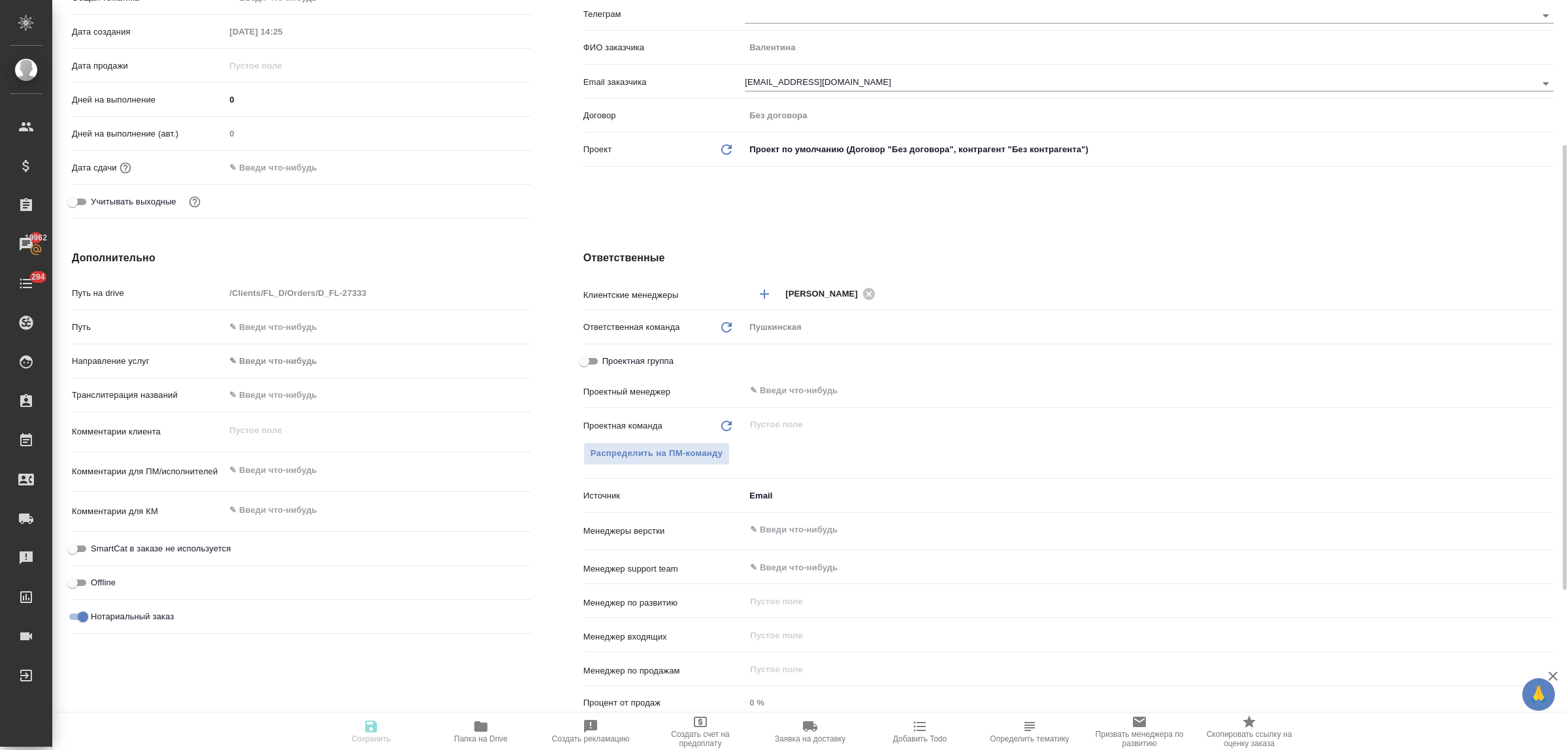
type textarea "x"
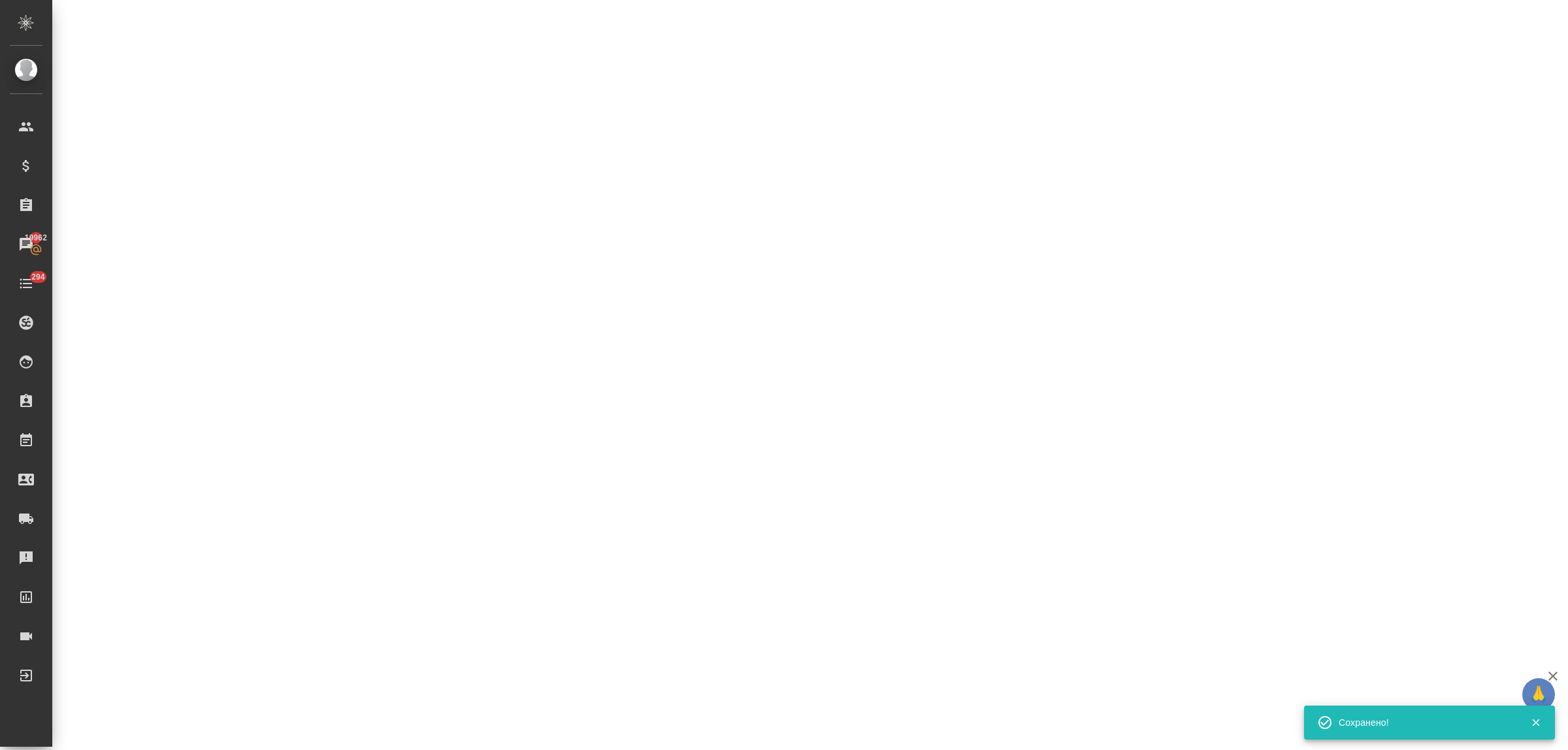
select select "RU"
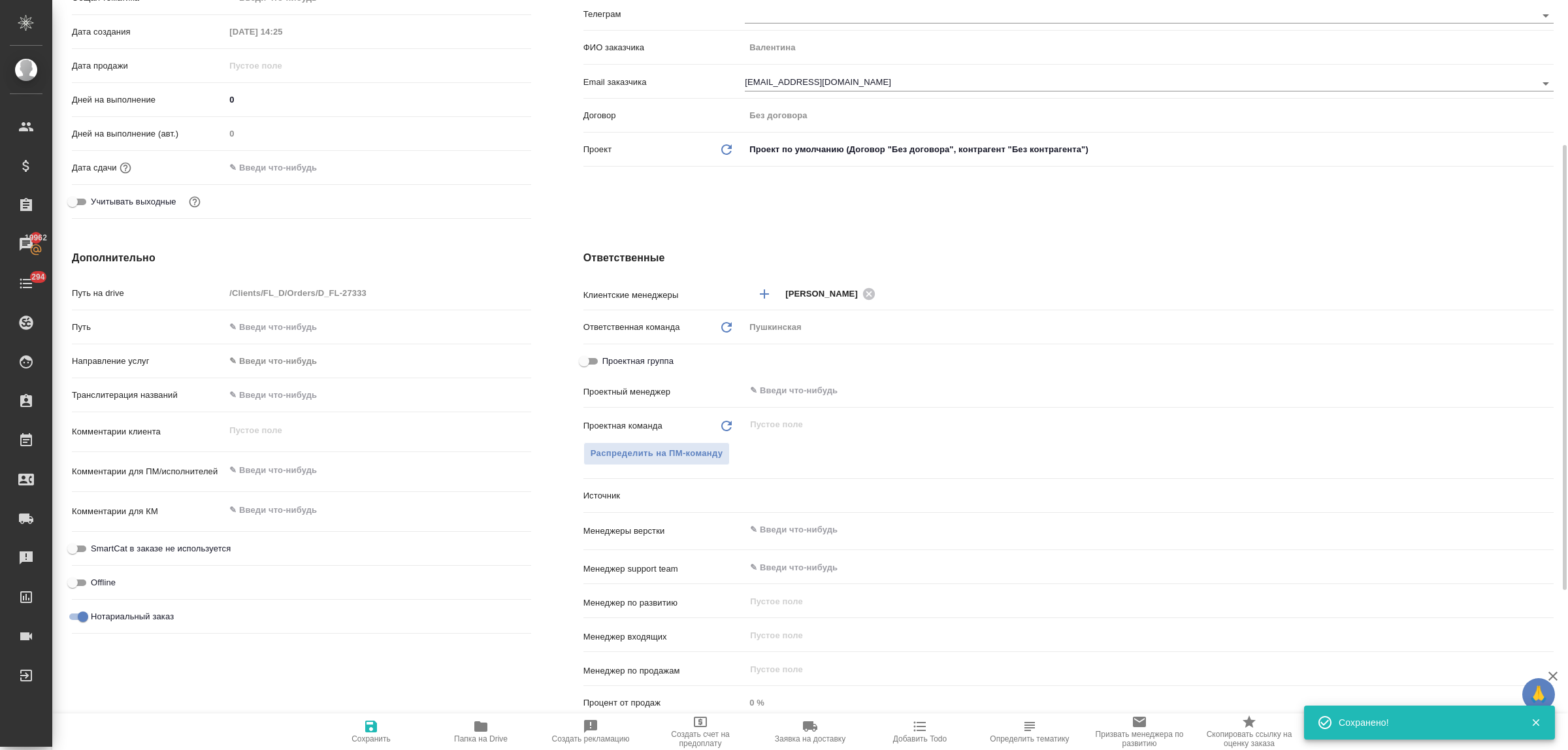
type textarea "x"
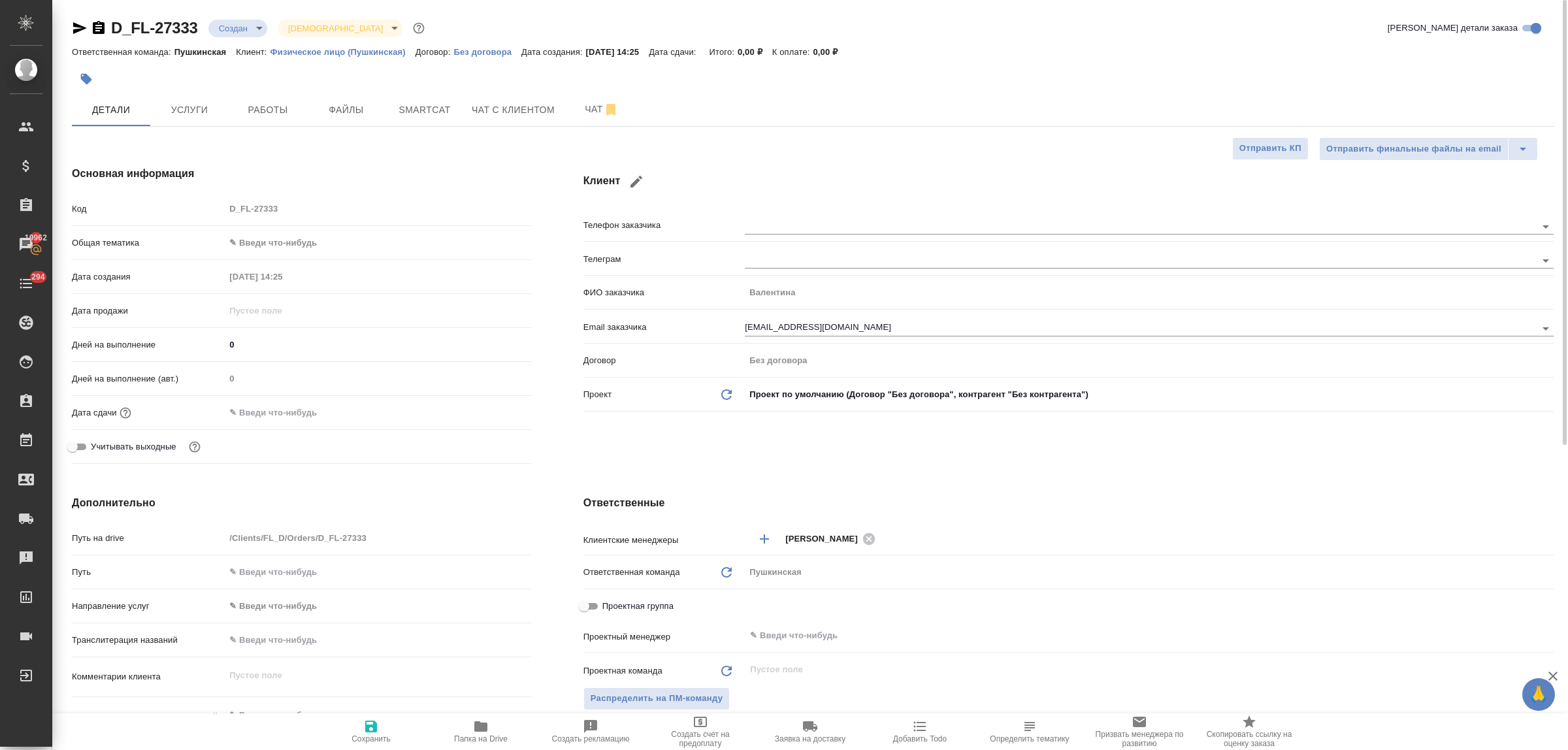
type textarea "x"
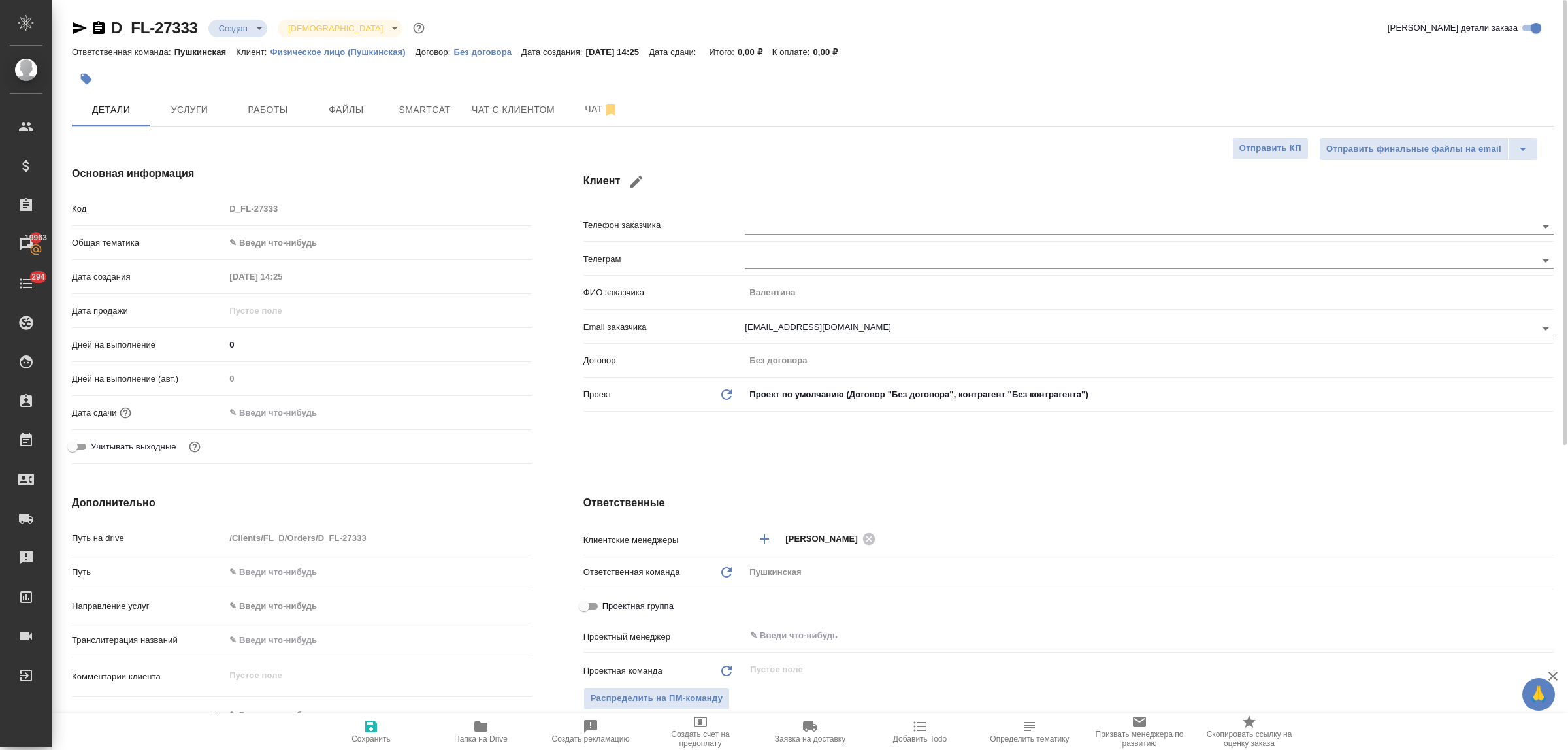
type textarea "x"
click at [558, 399] on div "Клиент Телефон заказчика Телеграм ФИО заказчика Валентина Email заказчика nemko…" at bounding box center [1069, 317] width 1022 height 355
click at [160, 105] on span "Услуги" at bounding box center [189, 110] width 62 height 17
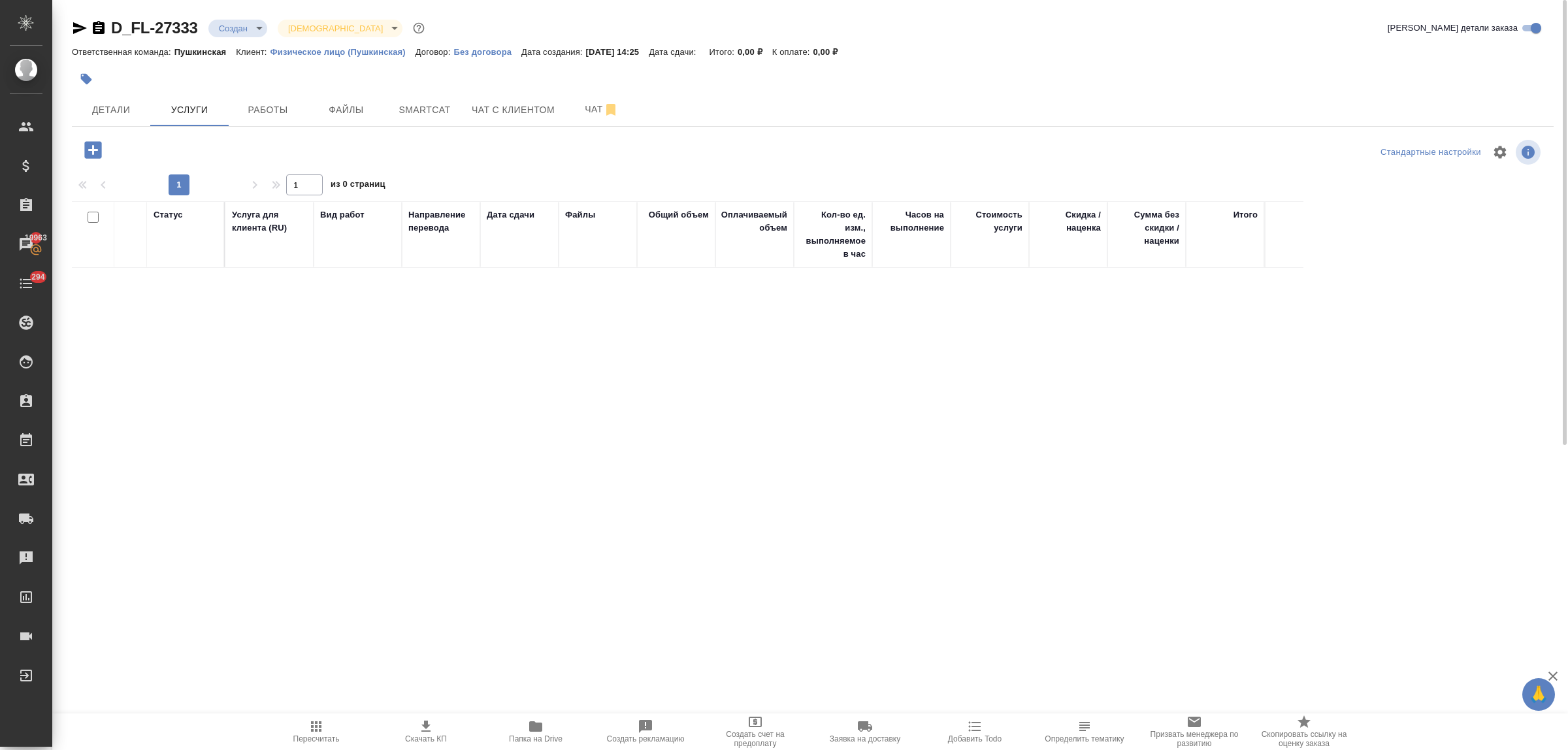
click at [90, 151] on icon "button" at bounding box center [92, 150] width 17 height 17
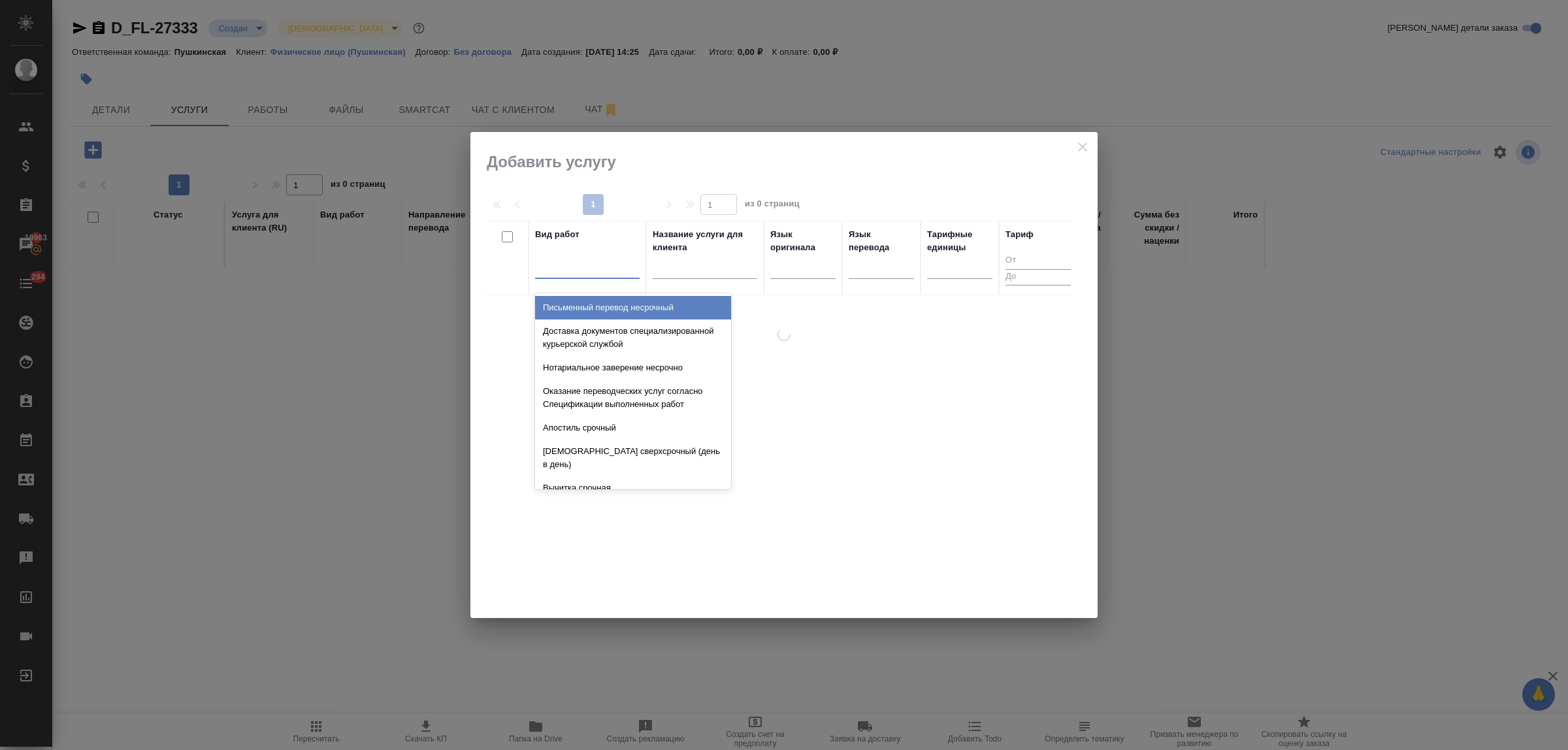
click at [576, 274] on div at bounding box center [587, 265] width 105 height 19
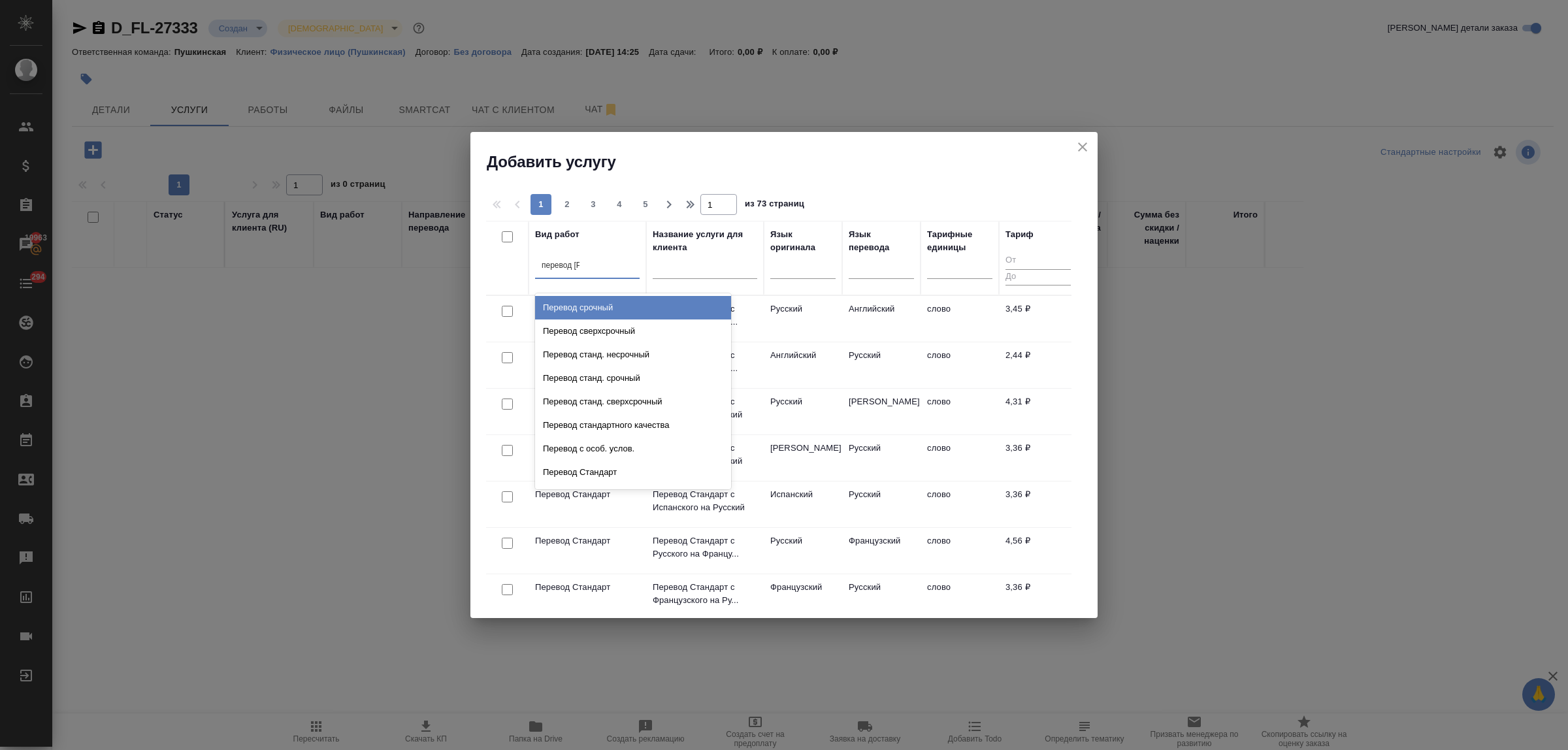
type input "перевод ст"
click at [593, 305] on div "Перевод станд. несрочный" at bounding box center [633, 307] width 196 height 23
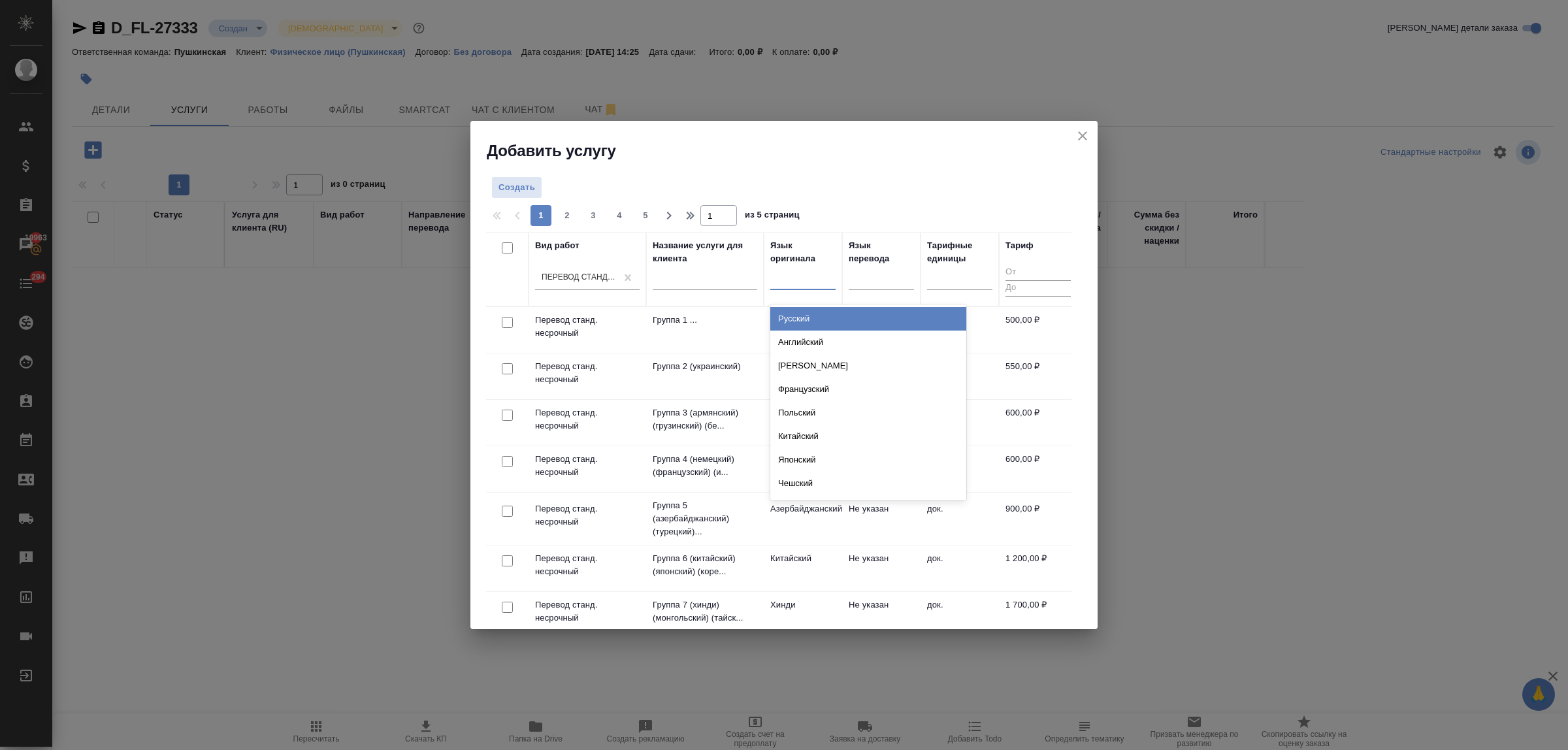
click at [818, 288] on div at bounding box center [803, 277] width 66 height 25
type input "арм"
drag, startPoint x: 821, startPoint y: 318, endPoint x: 854, endPoint y: 307, distance: 34.8
click at [822, 318] on div "Армянский" at bounding box center [868, 319] width 196 height 23
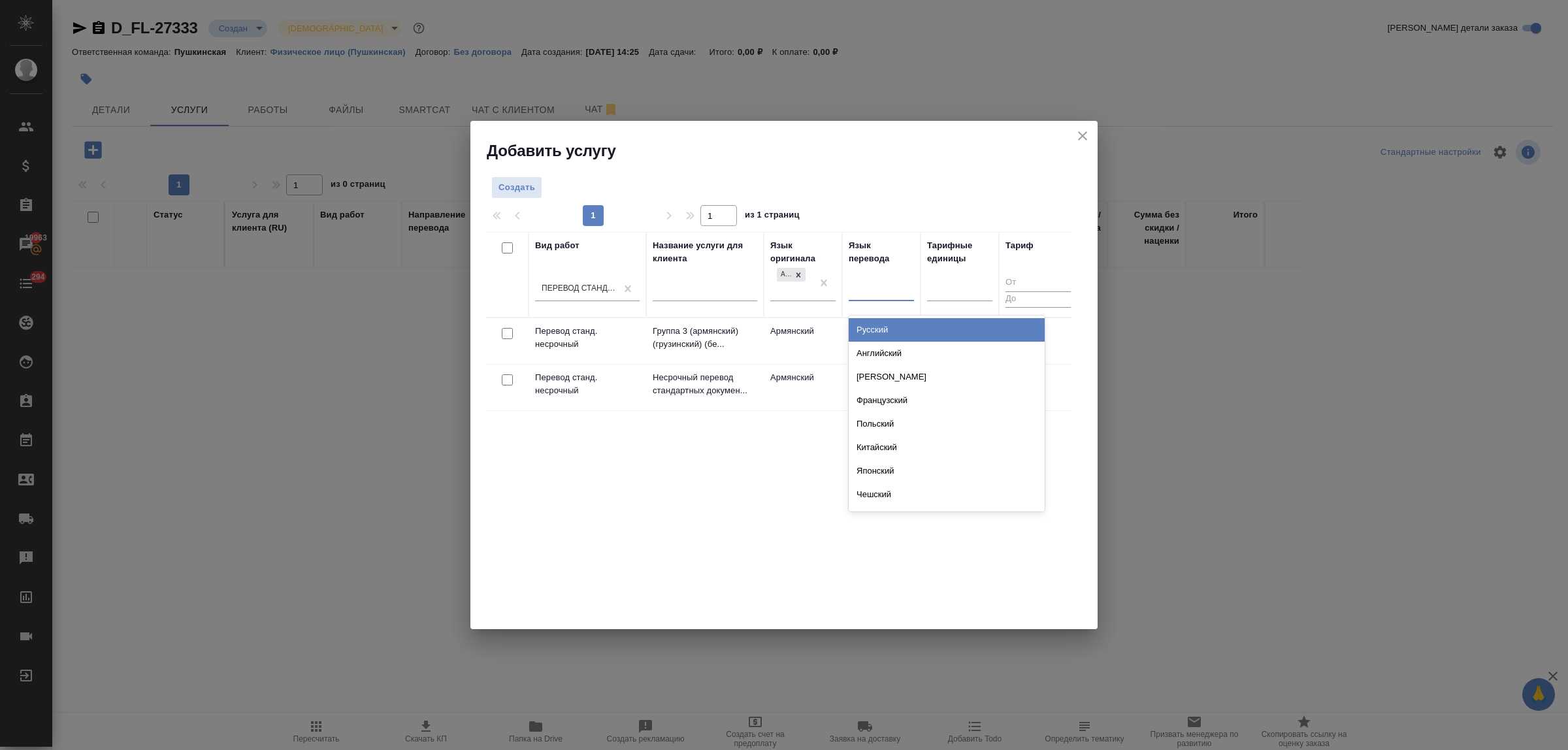
click at [892, 287] on div at bounding box center [881, 288] width 66 height 19
click at [880, 328] on div "Русский" at bounding box center [946, 330] width 196 height 23
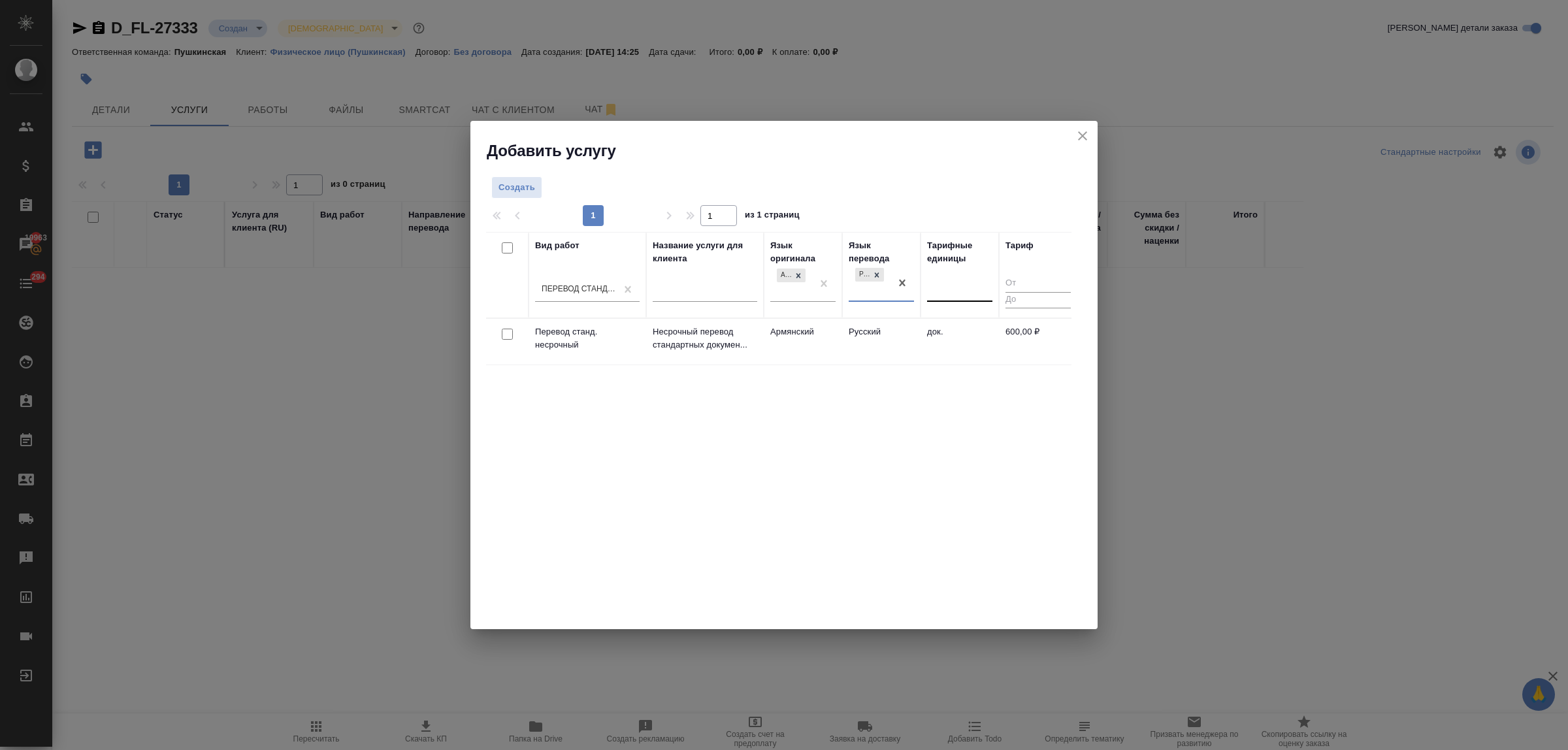
click at [951, 295] on div at bounding box center [960, 289] width 66 height 19
type input "до"
click at [951, 348] on div "док." at bounding box center [1025, 353] width 196 height 23
click at [517, 193] on span "Создать" at bounding box center [517, 188] width 37 height 15
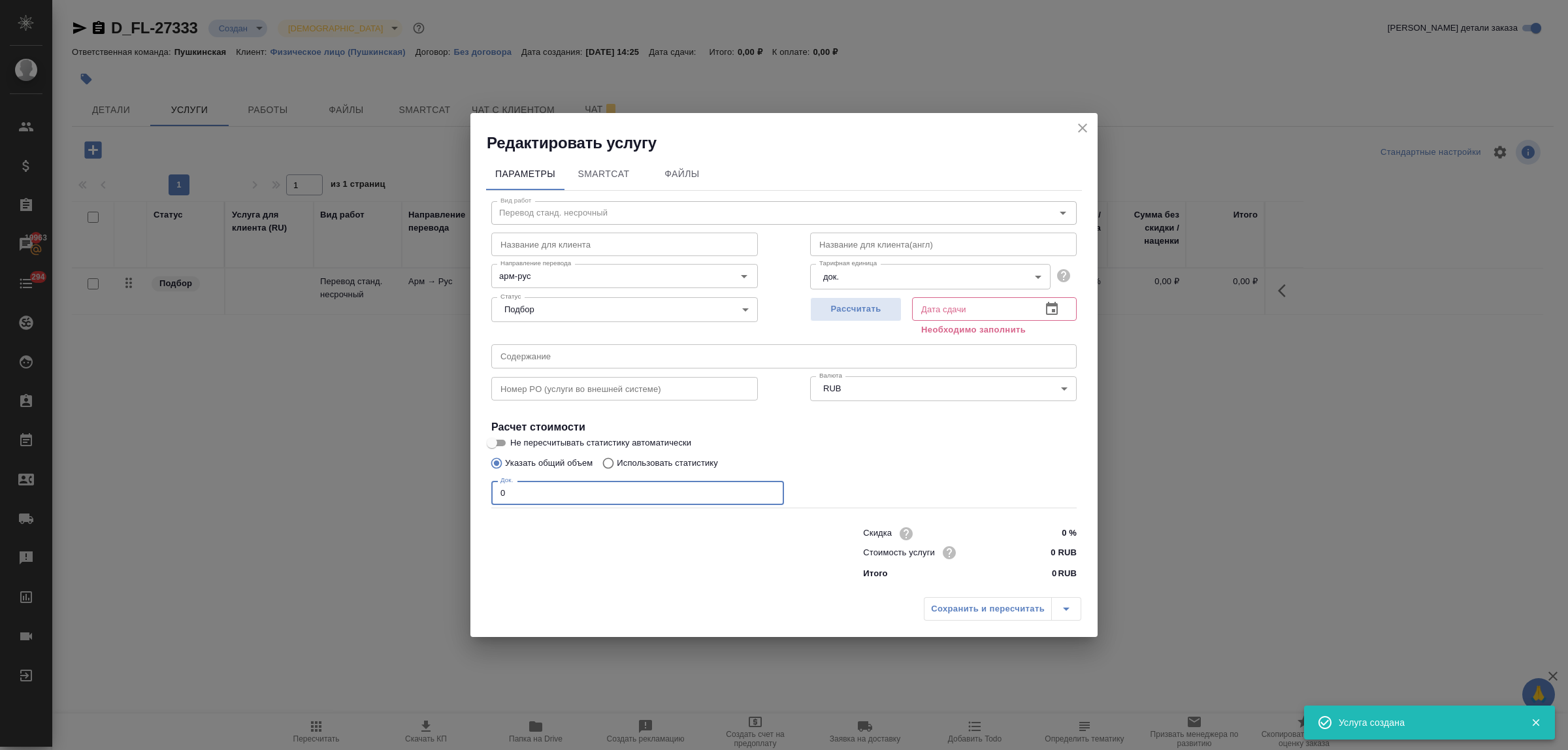
drag, startPoint x: 520, startPoint y: 493, endPoint x: 446, endPoint y: 484, distance: 74.5
click at [446, 484] on div "Редактировать услугу Параметры SmartCat Файлы Вид работ Перевод станд. несрочны…" at bounding box center [784, 375] width 1568 height 750
type input "3"
click at [1040, 551] on input "0 RUB" at bounding box center [1052, 551] width 47 height 19
type input "800 RUB"
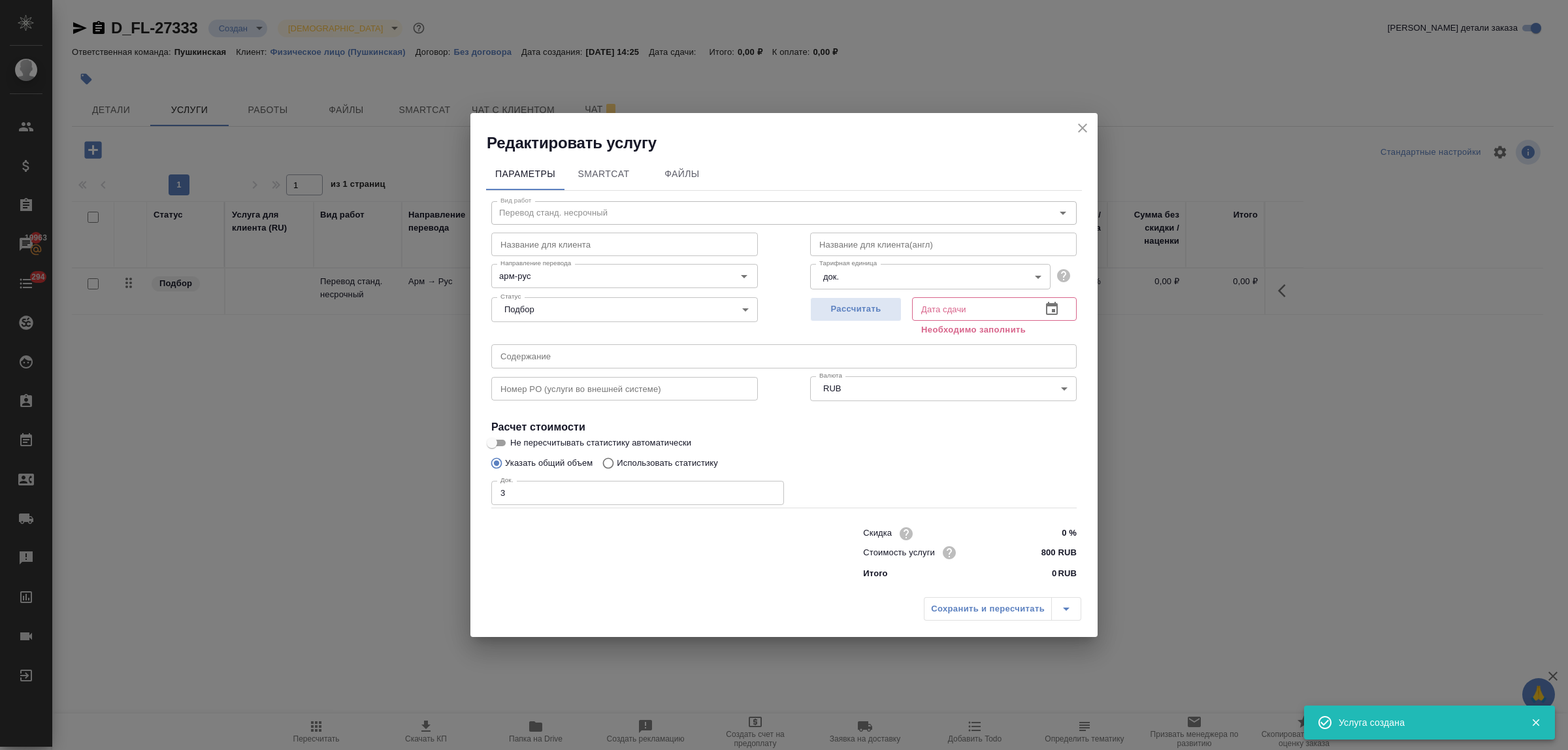
click at [1010, 602] on div "Сохранить и пересчитать" at bounding box center [1002, 609] width 157 height 23
click at [1005, 610] on div "Сохранить и пересчитать" at bounding box center [1002, 609] width 157 height 23
click at [869, 311] on span "Рассчитать" at bounding box center [856, 309] width 77 height 15
type input "08.10.2025 14:29"
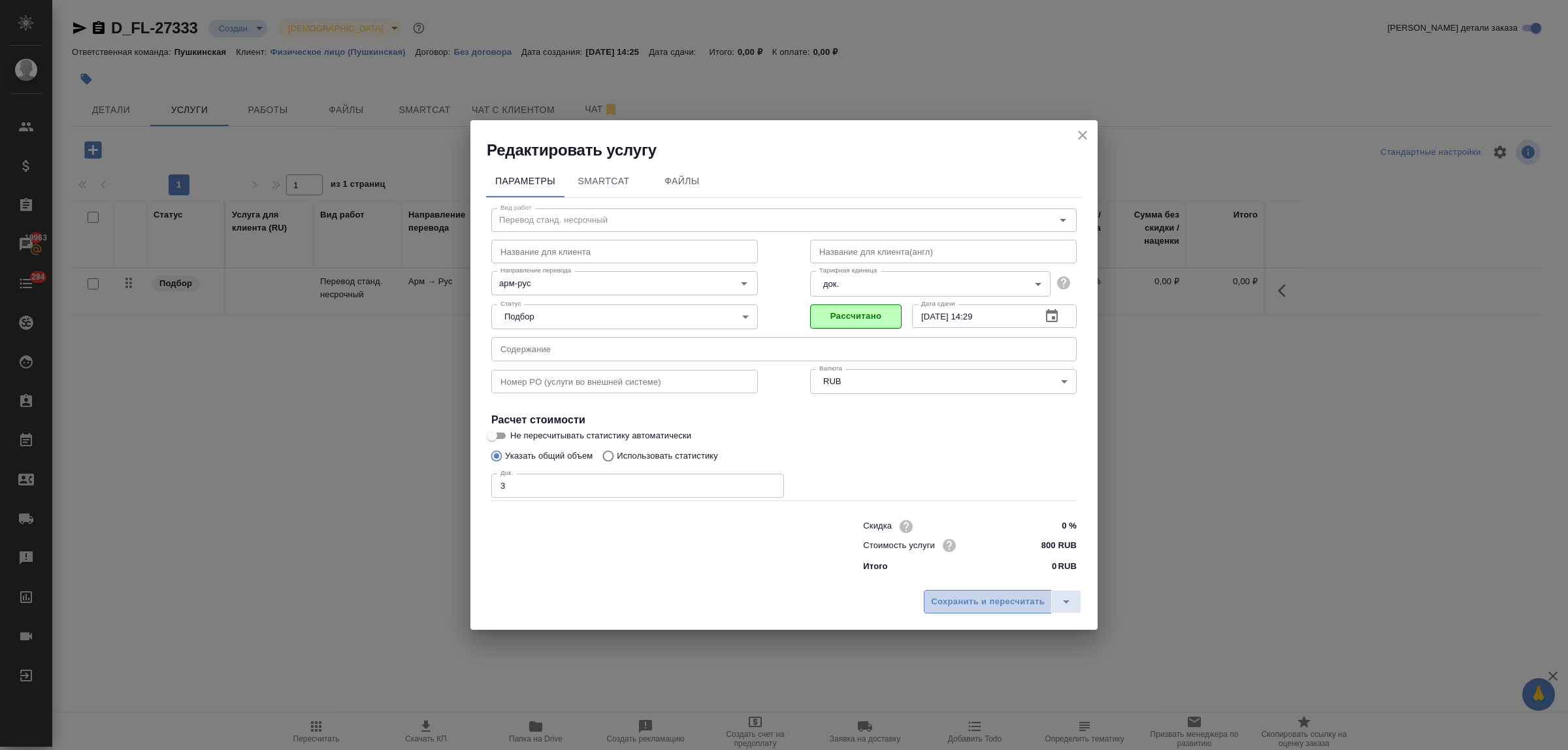
click at [1003, 602] on span "Сохранить и пересчитать" at bounding box center [987, 601] width 114 height 15
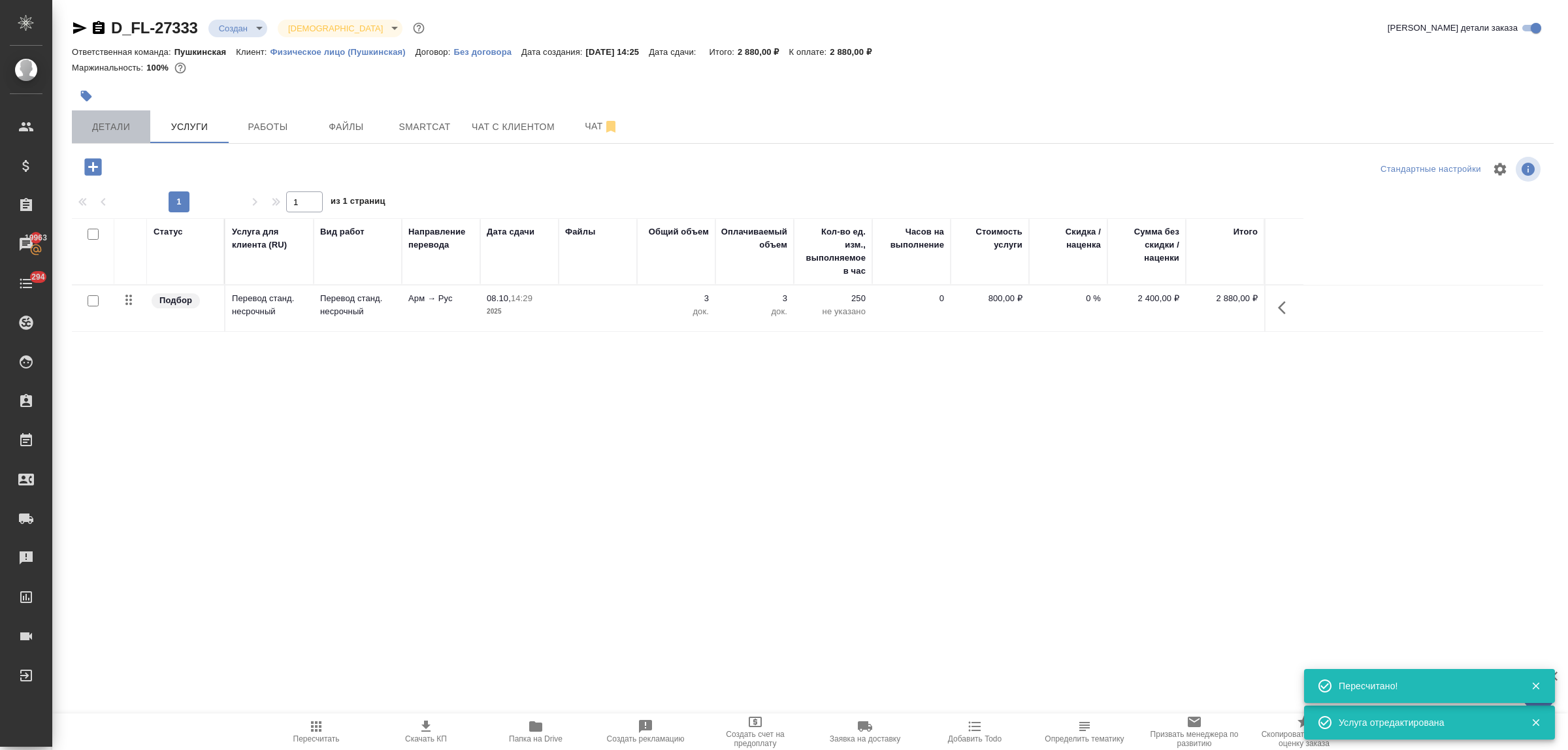
click at [85, 130] on span "Детали" at bounding box center [111, 127] width 62 height 17
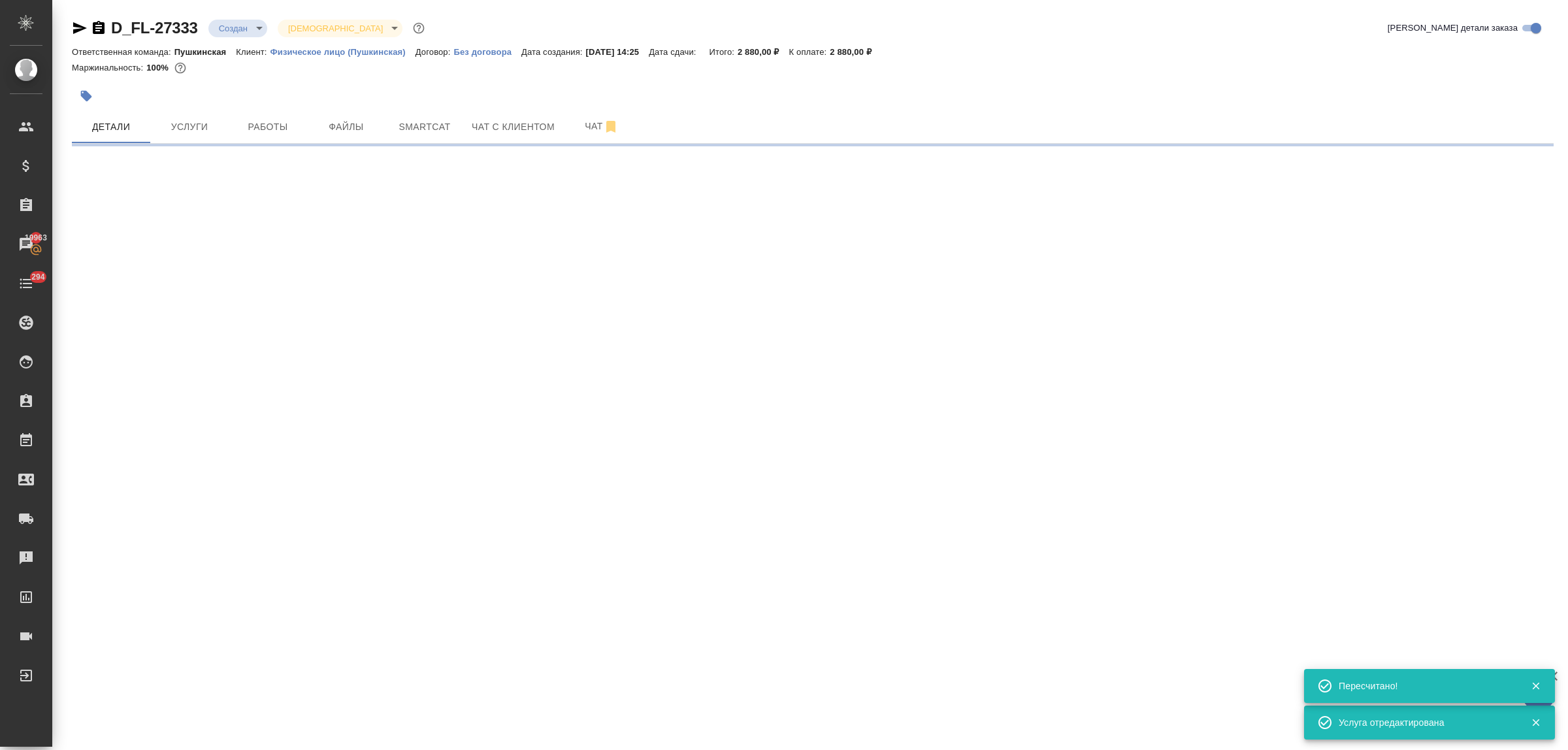
select select "RU"
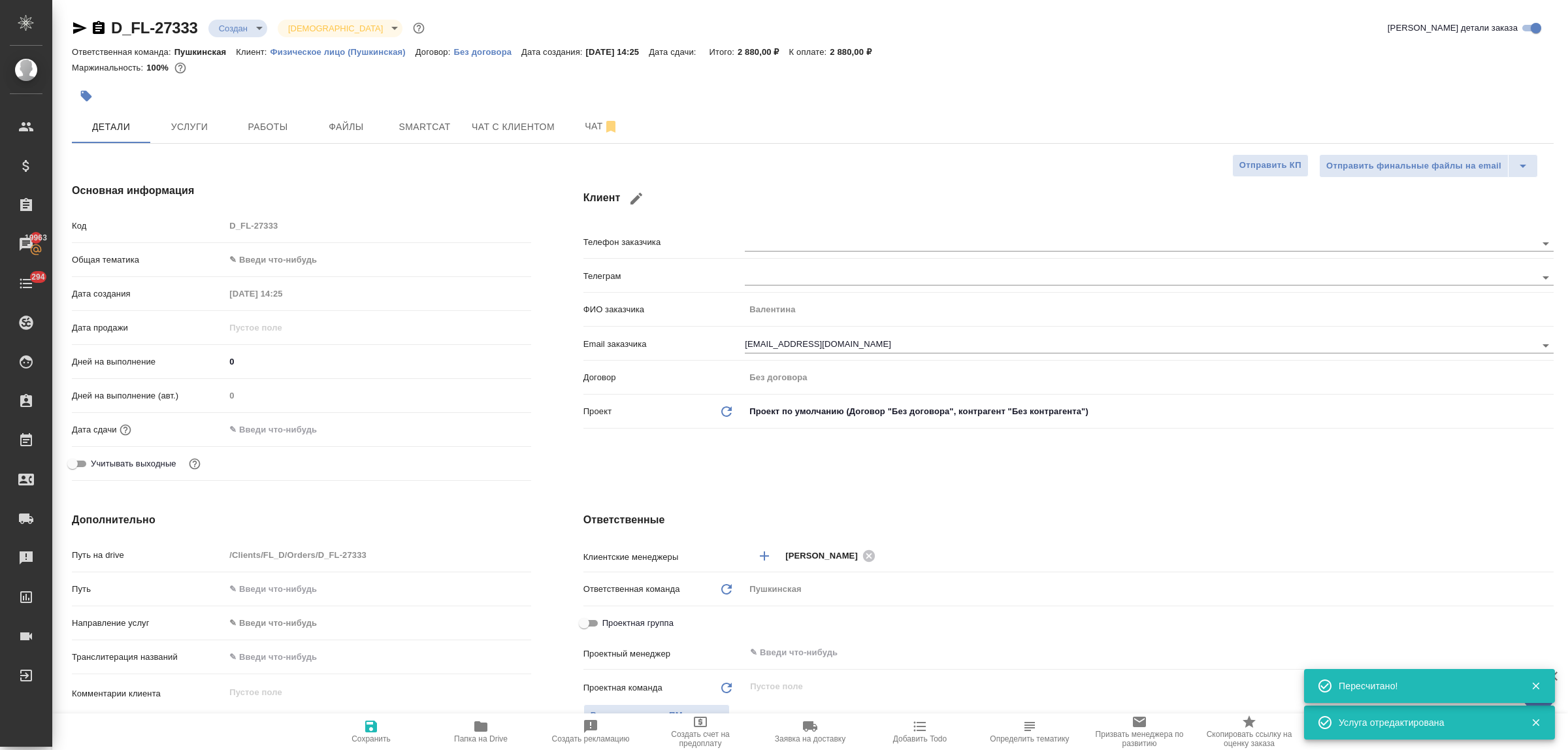
type textarea "x"
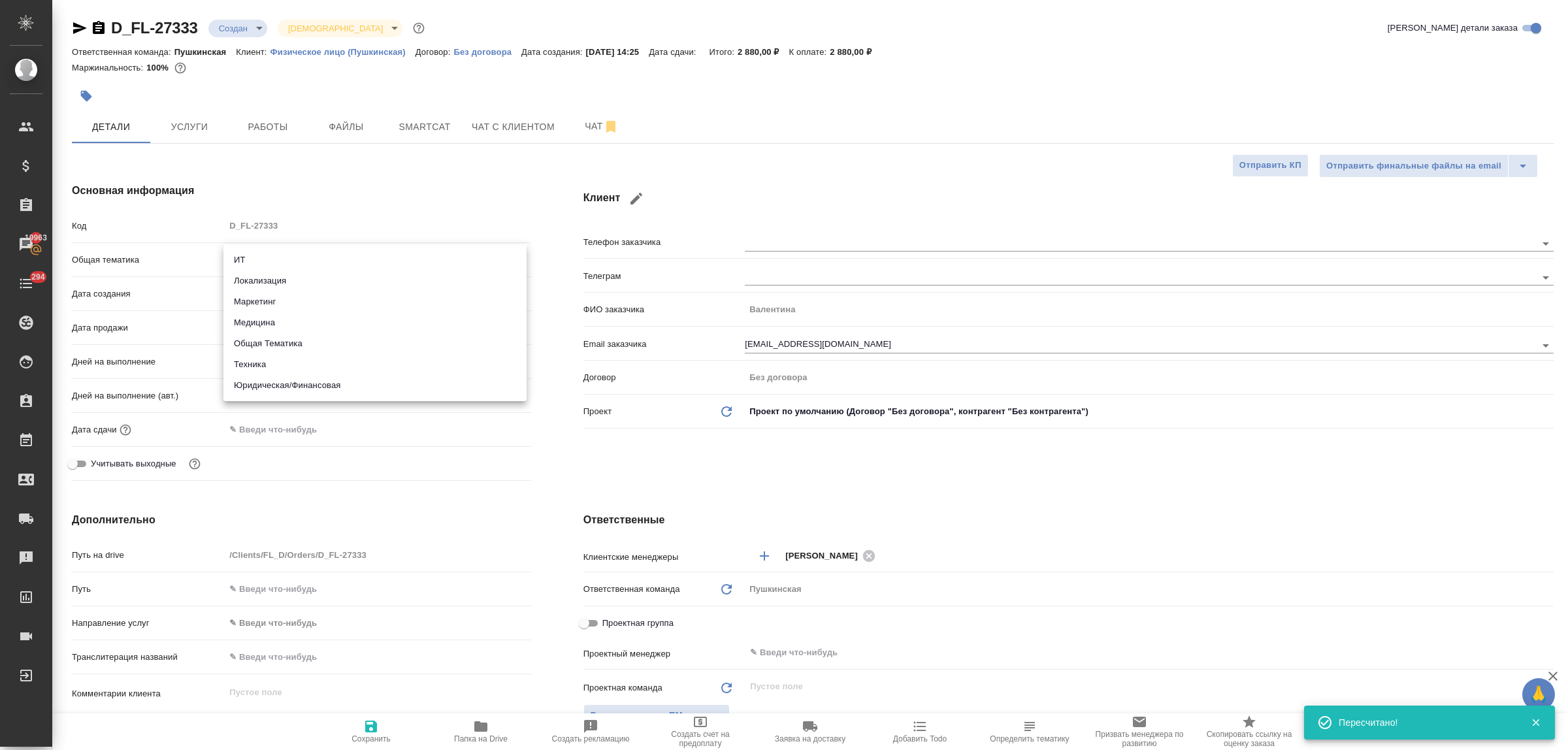
click at [273, 263] on body "🙏 .cls-1 fill:#fff; AWATERA Bulakhova Elena Клиенты Спецификации Заказы 19963 Ч…" at bounding box center [784, 375] width 1568 height 750
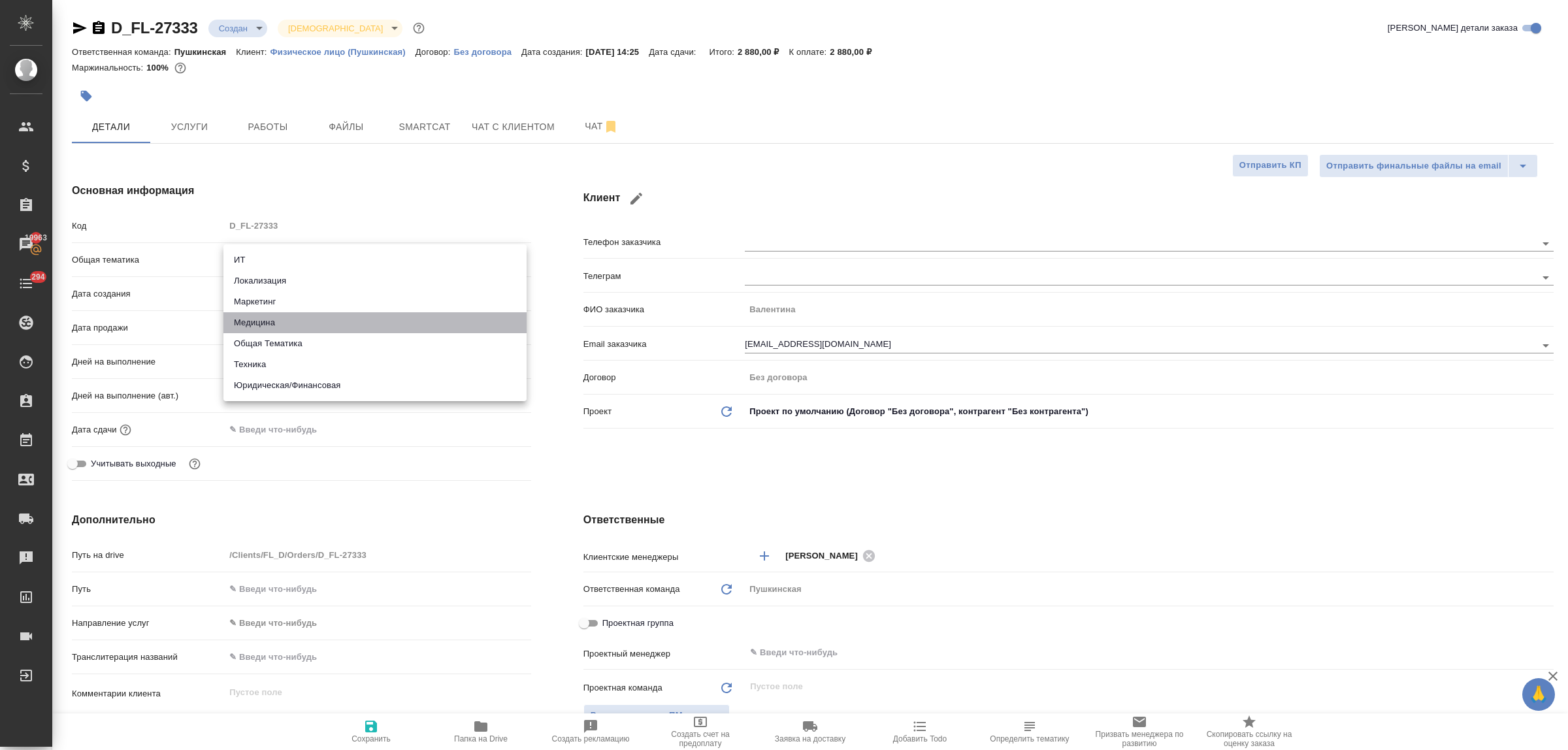
click at [278, 319] on li "Медицина" at bounding box center [375, 322] width 303 height 21
type input "med"
type textarea "x"
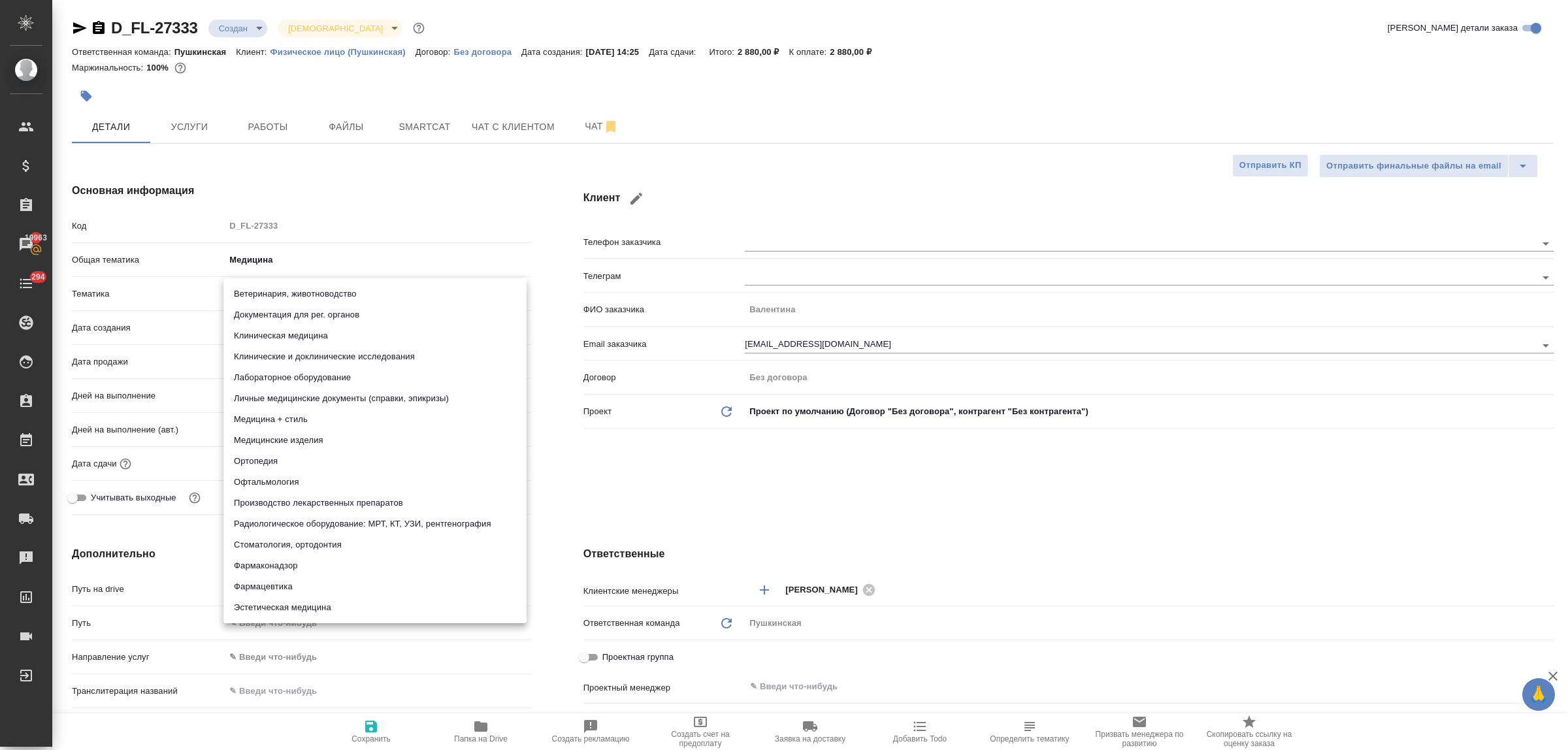
click at [269, 295] on body "🙏 .cls-1 fill:#fff; AWATERA Bulakhova Elena Клиенты Спецификации Заказы 19963 Ч…" at bounding box center [784, 375] width 1568 height 750
click at [304, 400] on li "Личные медицинские документы (справки, эпикризы)" at bounding box center [375, 398] width 303 height 21
type textarea "x"
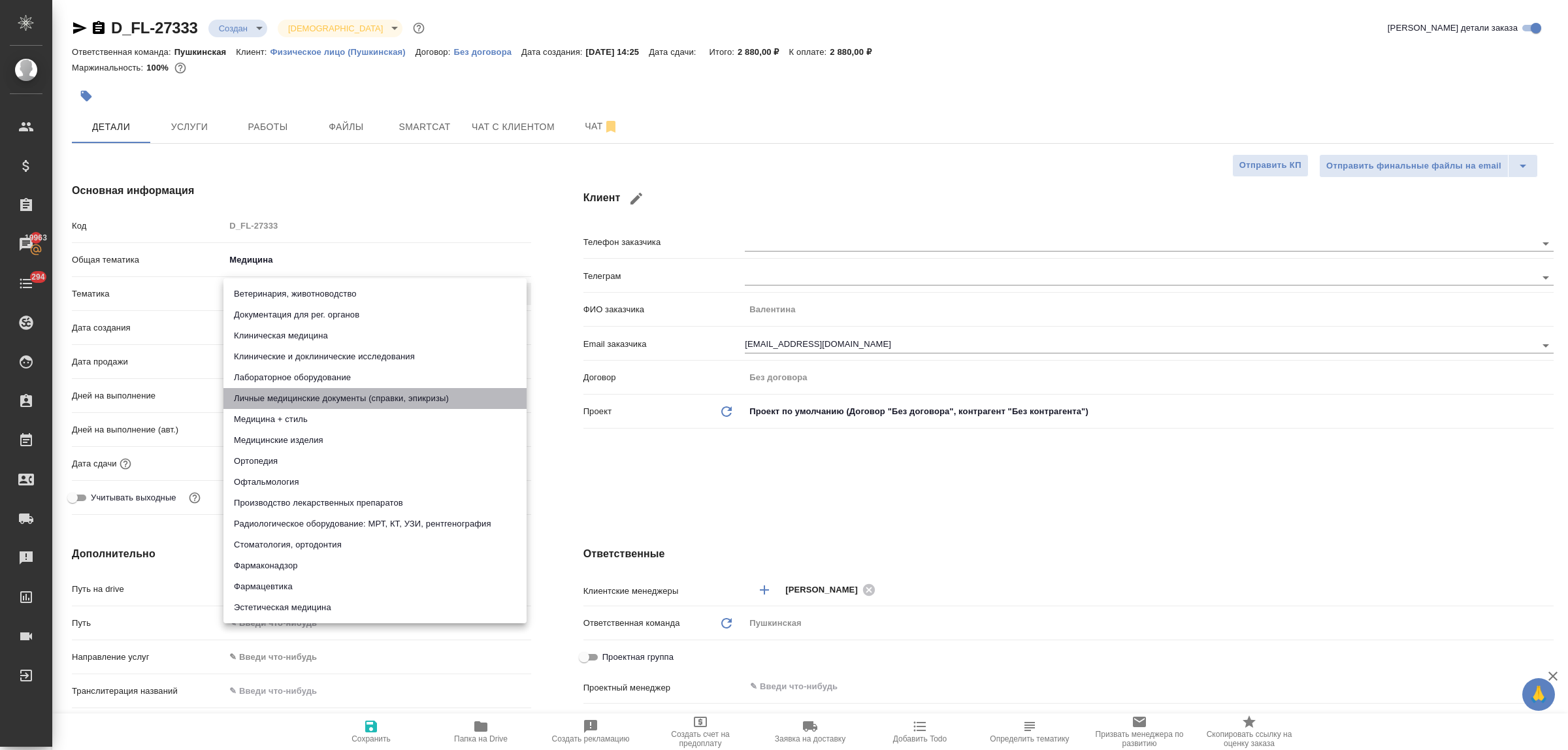
type input "5a8b8b956a9677013d343e74"
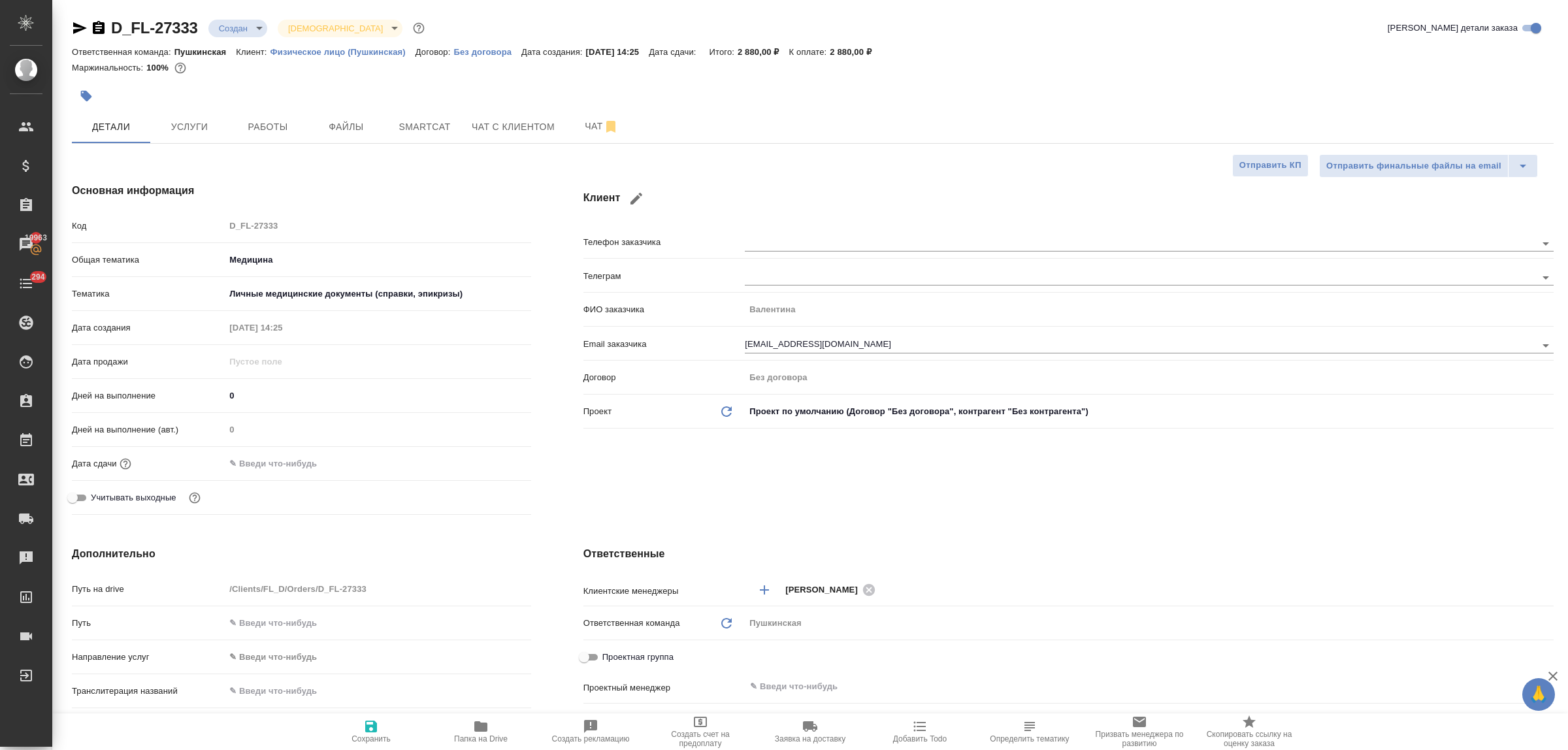
click at [286, 475] on div "Дата сдачи" at bounding box center [301, 463] width 460 height 23
click at [280, 462] on input "text" at bounding box center [282, 463] width 115 height 19
click at [490, 463] on icon "button" at bounding box center [493, 462] width 16 height 16
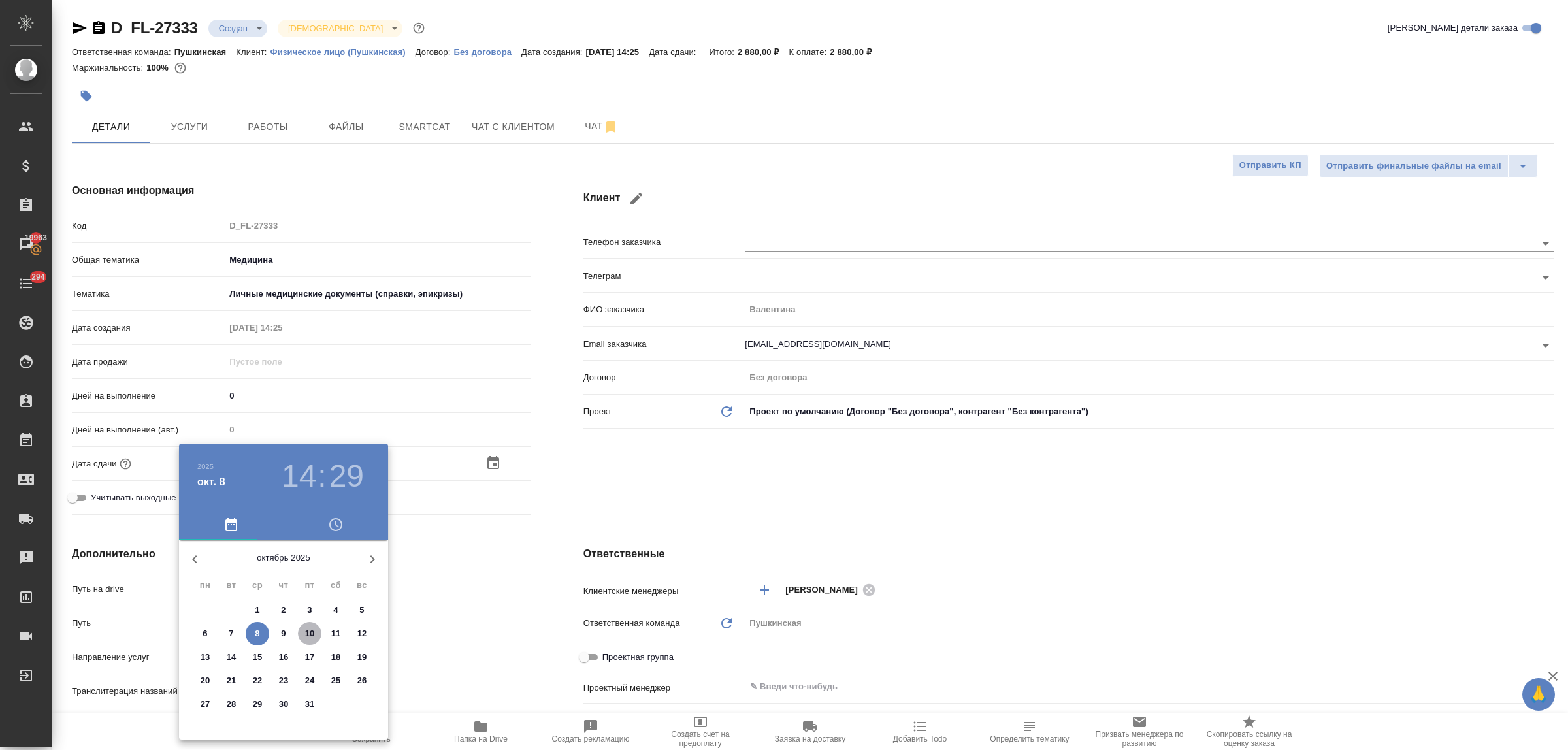
click at [308, 630] on p "10" at bounding box center [310, 634] width 10 height 13
type input "10.10.2025 14:29"
type textarea "x"
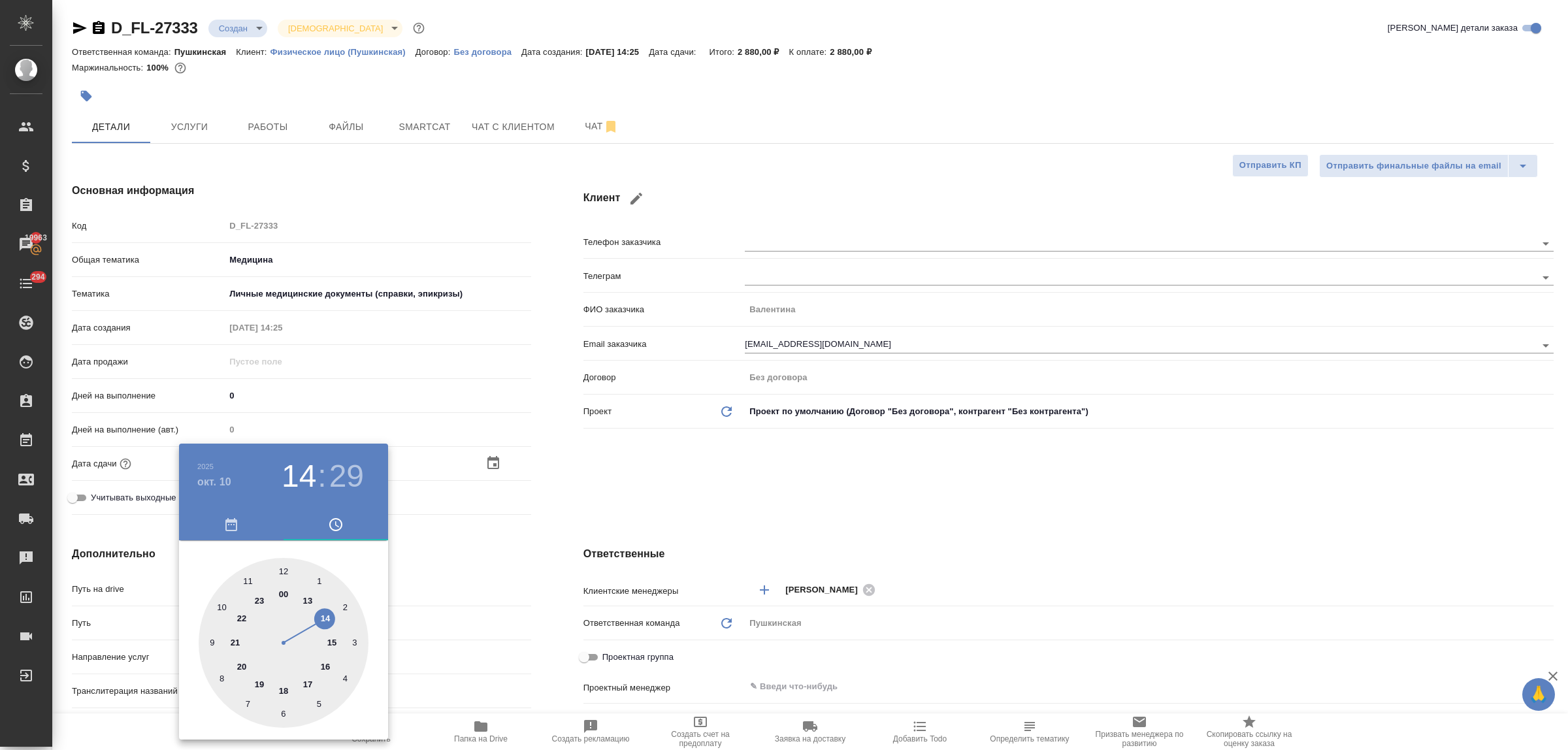
click at [327, 664] on div at bounding box center [283, 642] width 170 height 169
type input "10.10.2025 16:29"
type textarea "x"
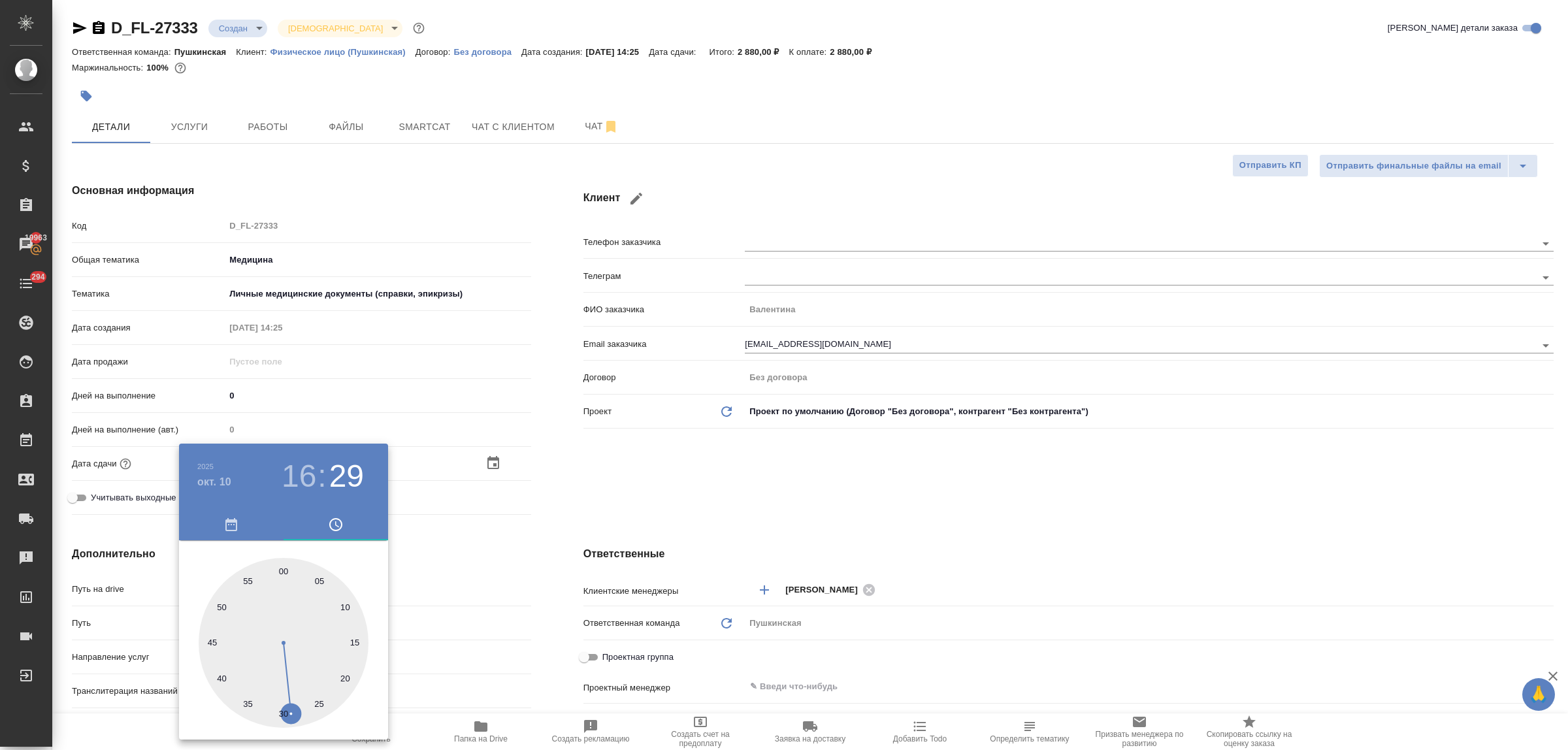
click at [284, 568] on div at bounding box center [283, 642] width 170 height 169
type input "10.10.2025 16:00"
type textarea "x"
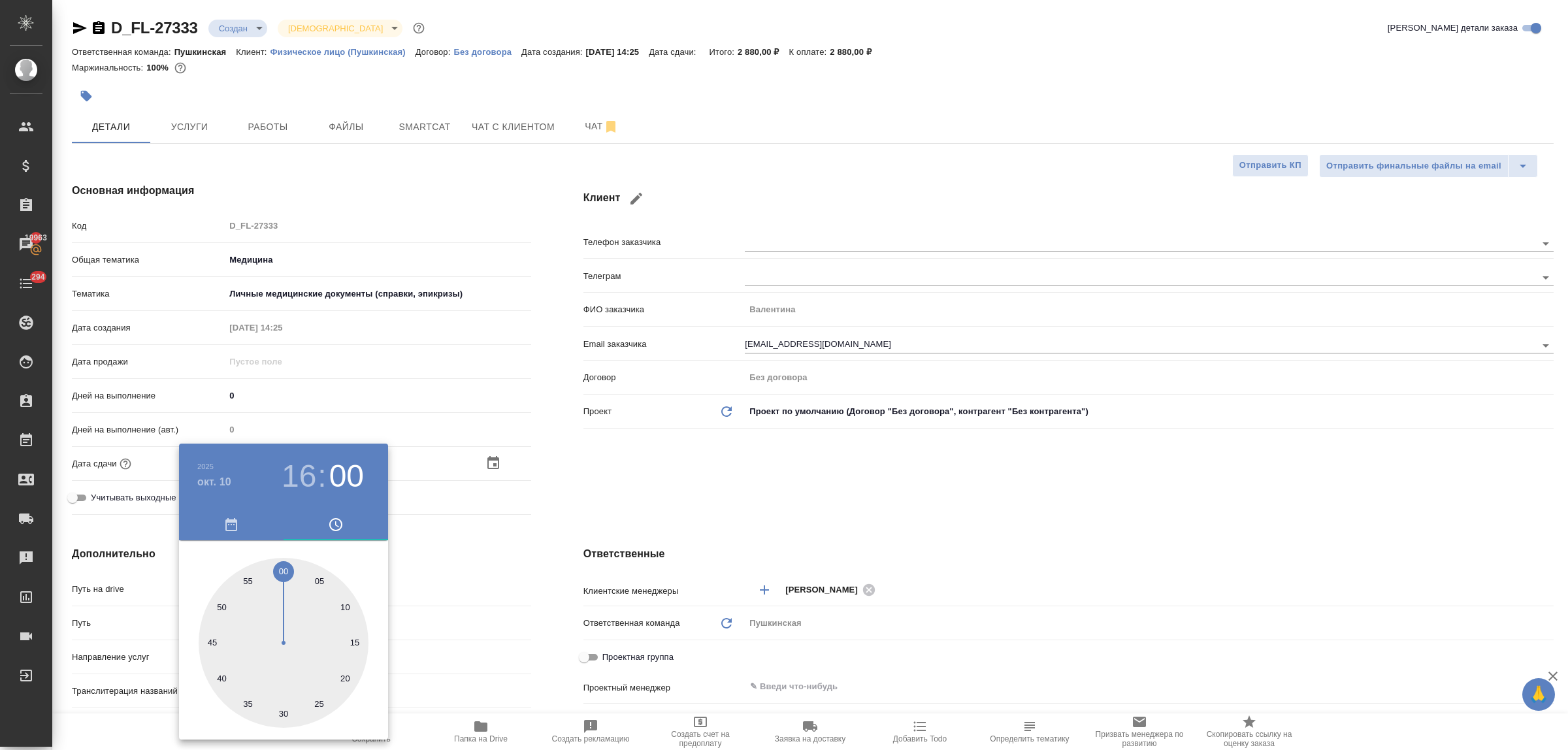
drag, startPoint x: 549, startPoint y: 534, endPoint x: 528, endPoint y: 549, distance: 25.8
click at [549, 533] on div at bounding box center [784, 375] width 1568 height 750
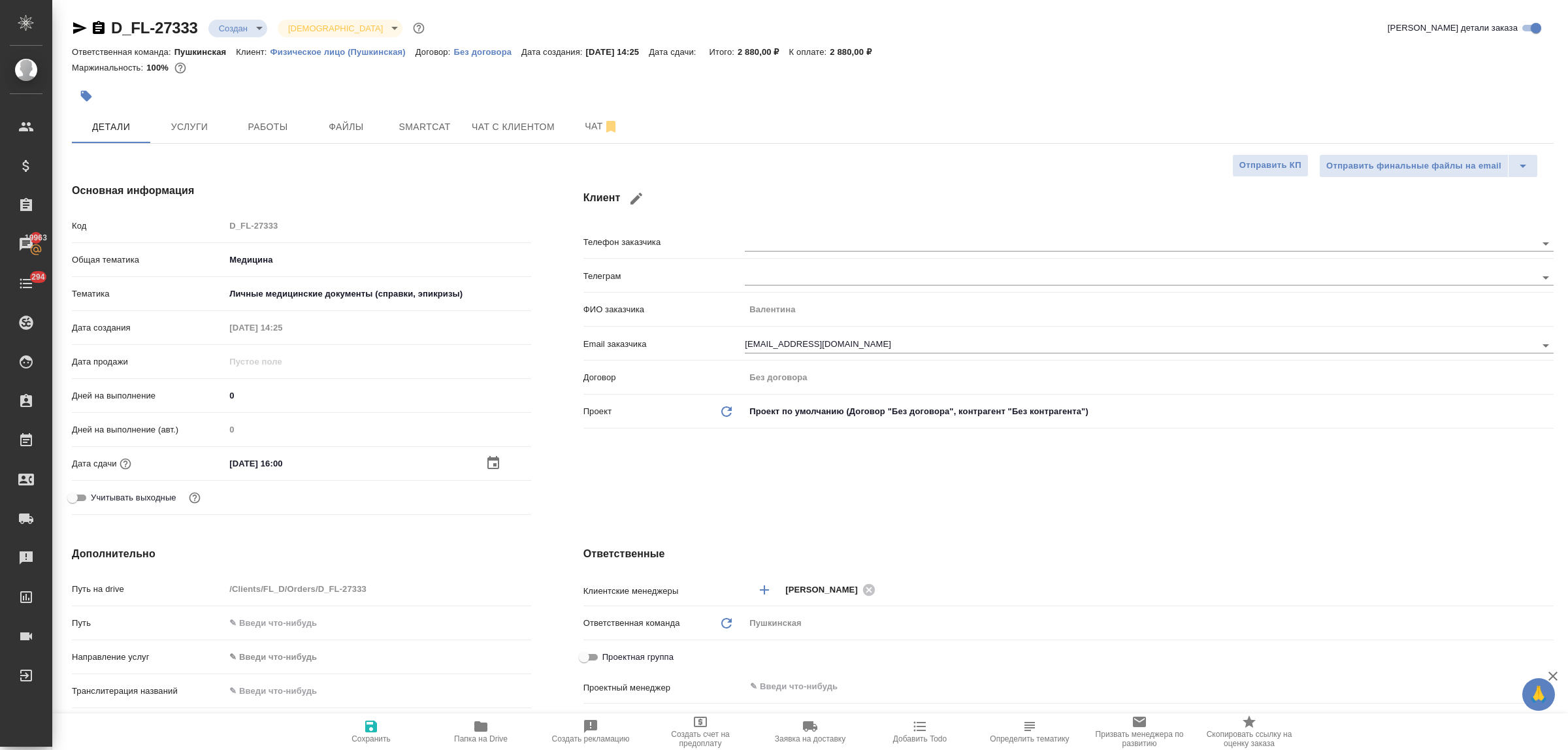
click at [364, 720] on icon "button" at bounding box center [371, 726] width 16 height 16
type textarea "x"
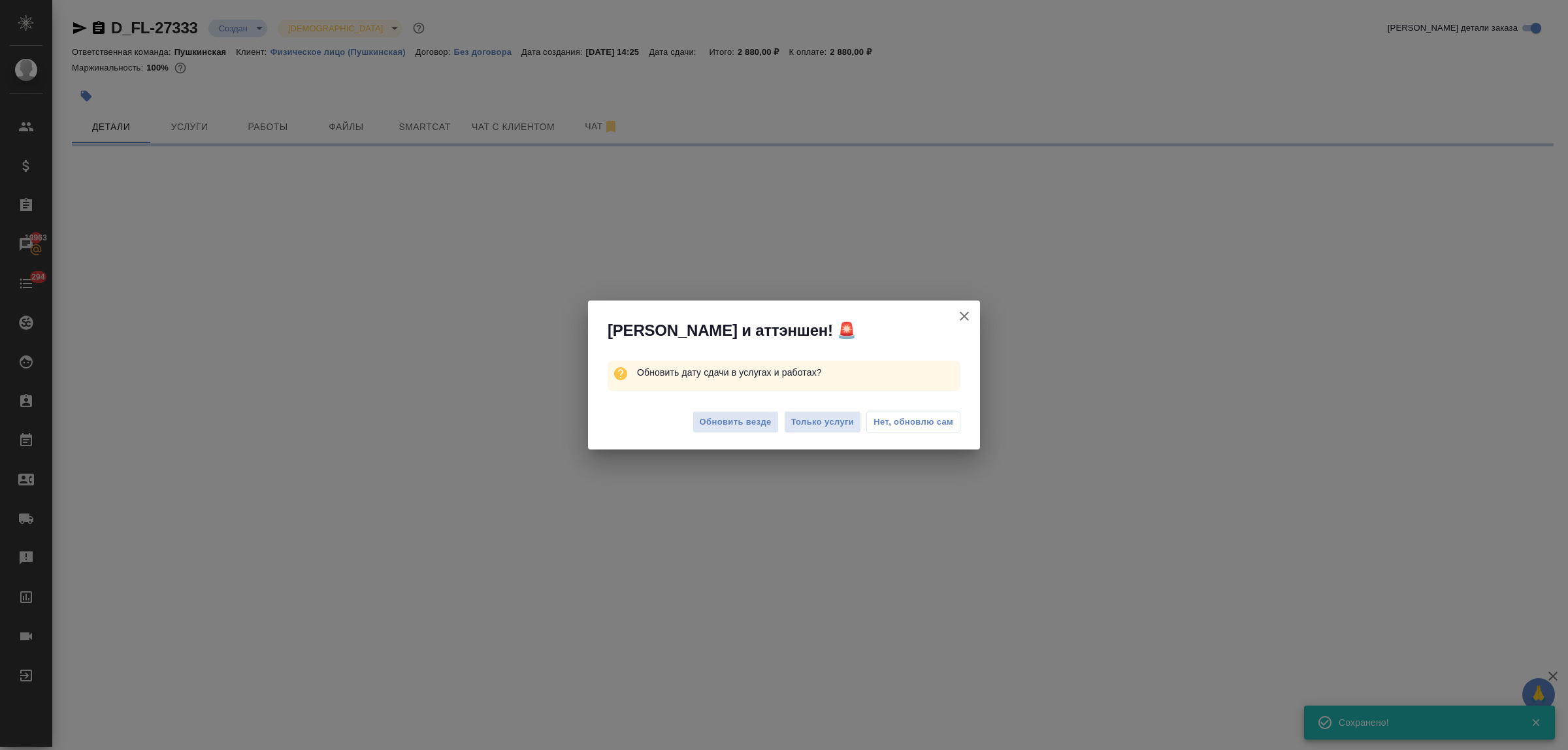
select select "RU"
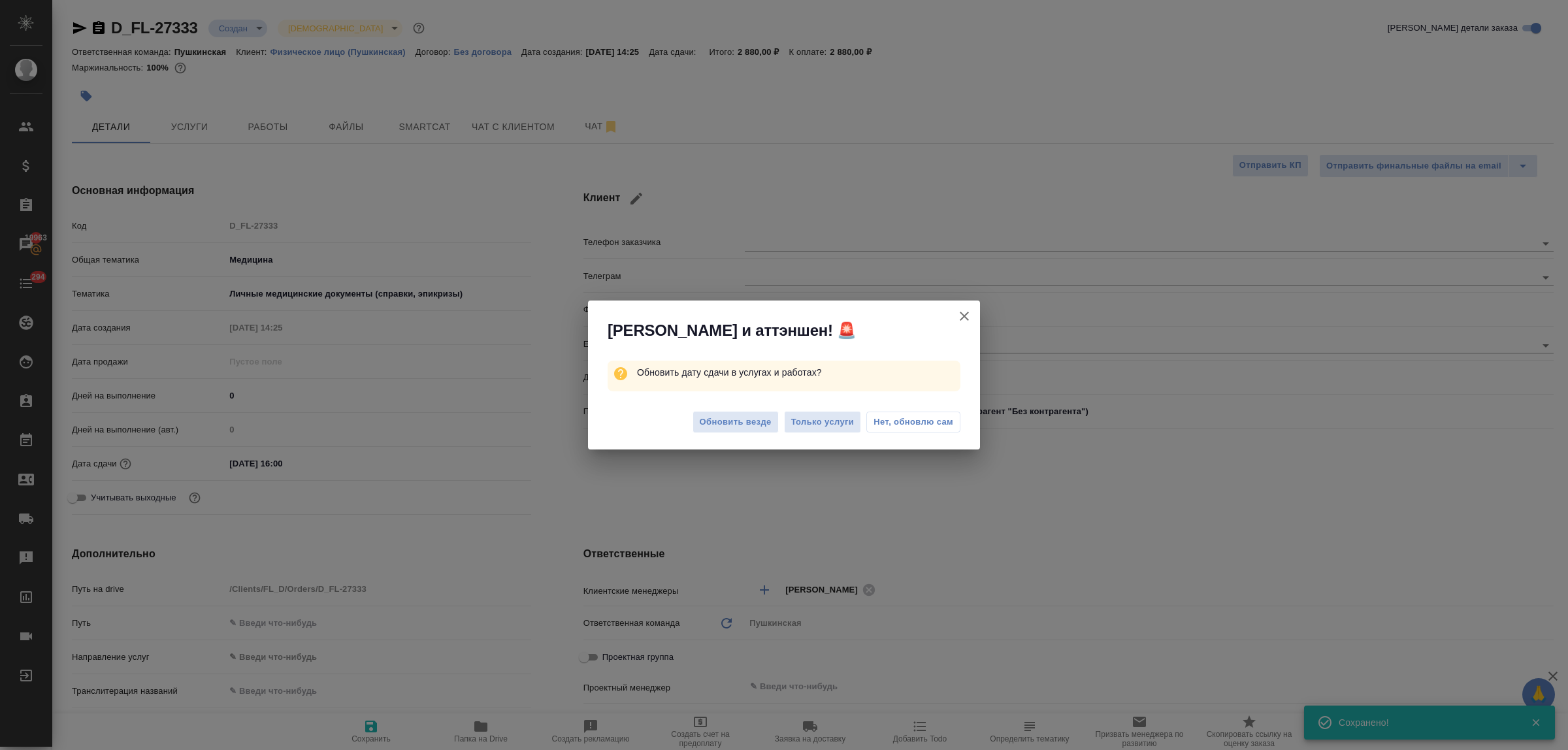
type textarea "x"
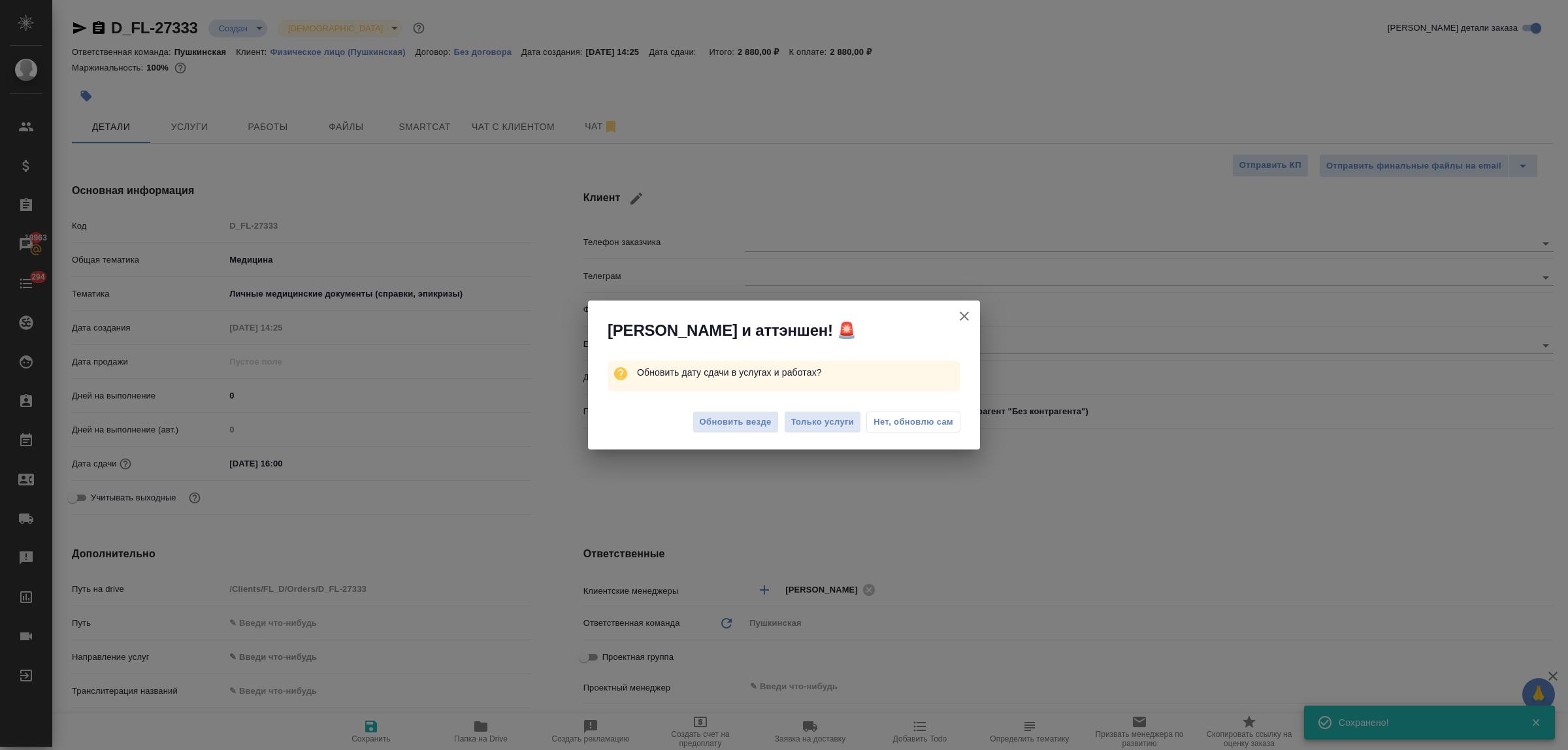
type textarea "x"
click at [747, 421] on span "Обновить везде" at bounding box center [735, 422] width 71 height 15
type textarea "x"
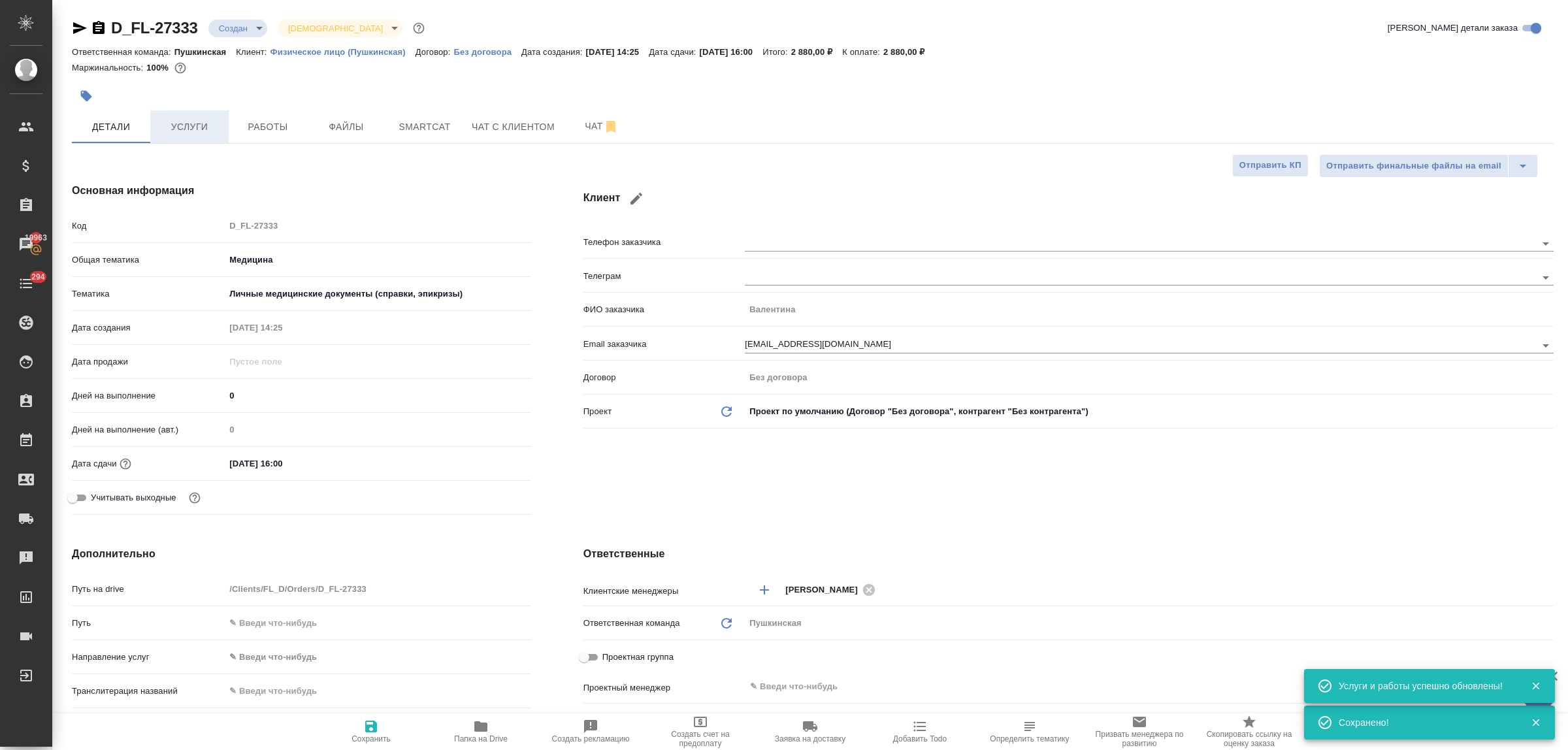
click at [190, 125] on span "Услуги" at bounding box center [189, 127] width 62 height 17
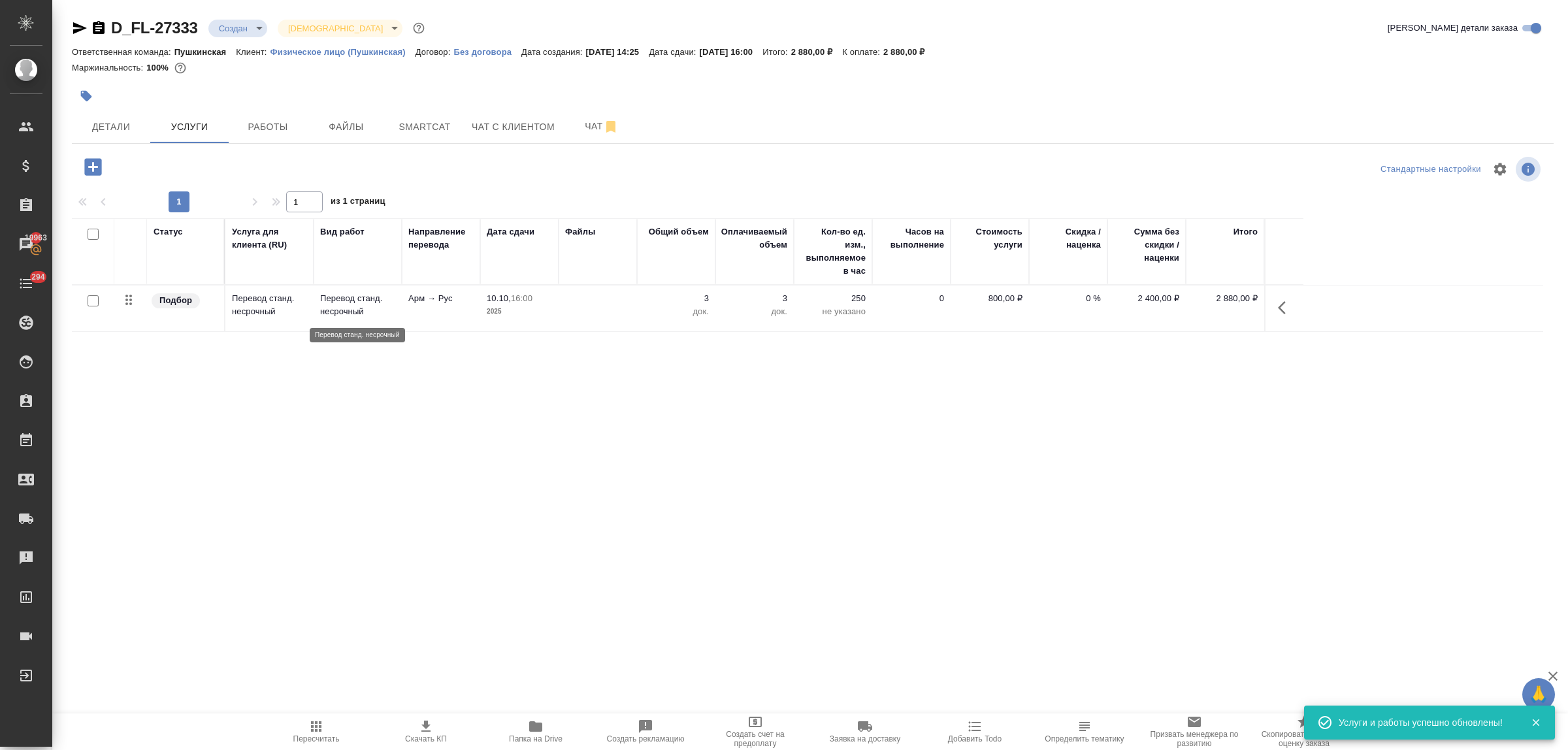
click at [335, 307] on p "Перевод станд. несрочный" at bounding box center [357, 304] width 75 height 26
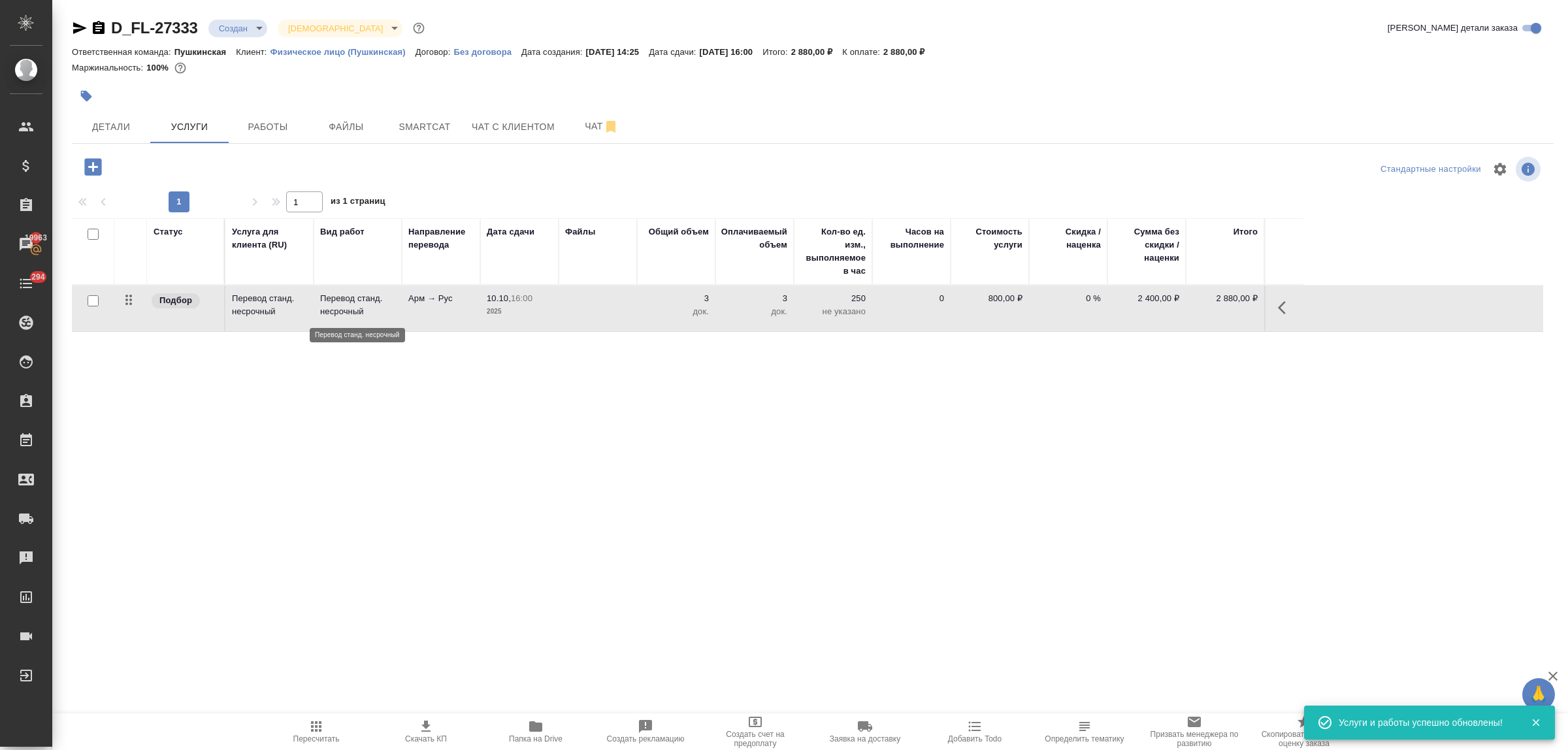
click at [335, 307] on p "Перевод станд. несрочный" at bounding box center [357, 304] width 75 height 26
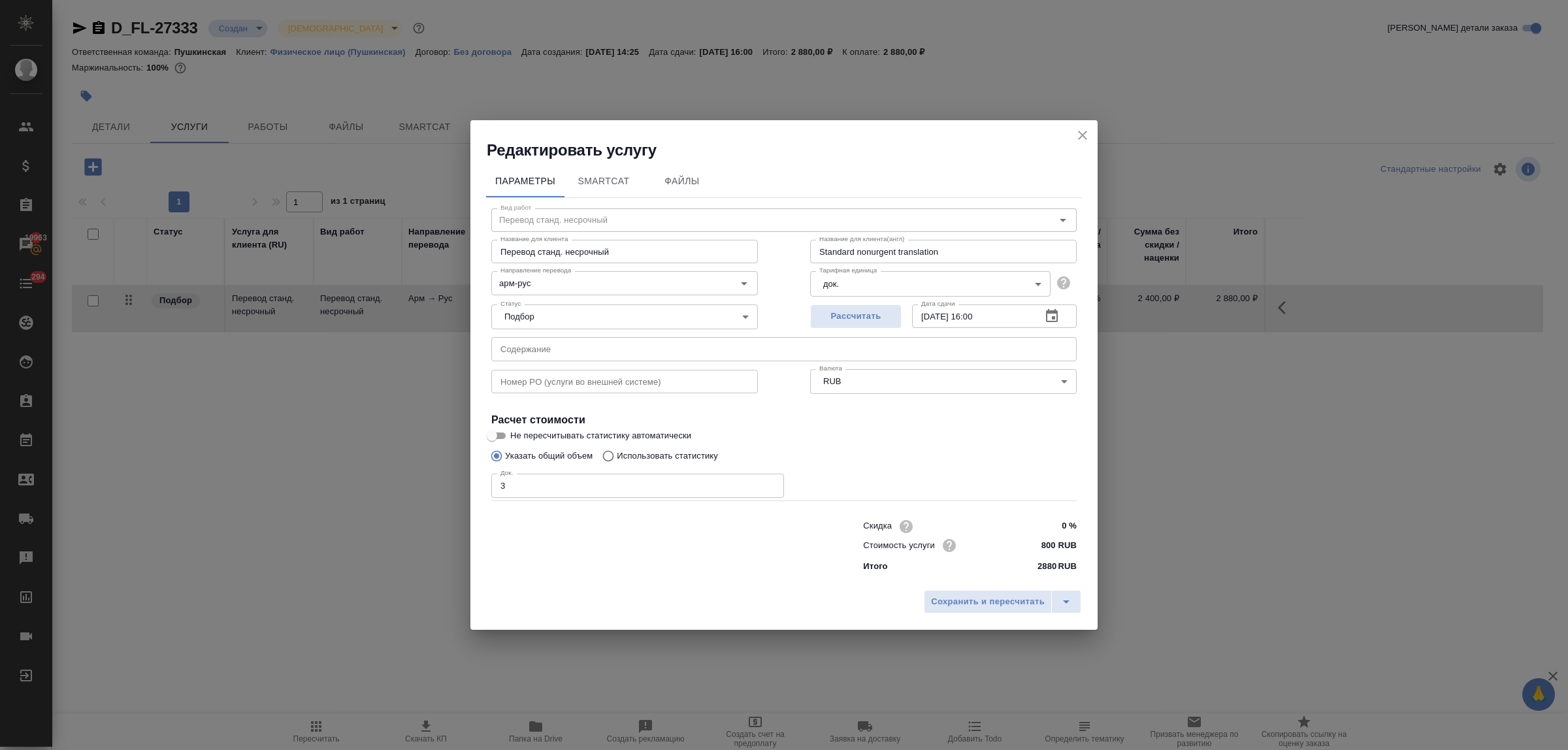
click at [983, 314] on input "10.10.2025 16:00" at bounding box center [971, 316] width 119 height 23
type input "10.10.2025 14:00"
click at [984, 606] on span "Сохранить и пересчитать" at bounding box center [987, 601] width 114 height 15
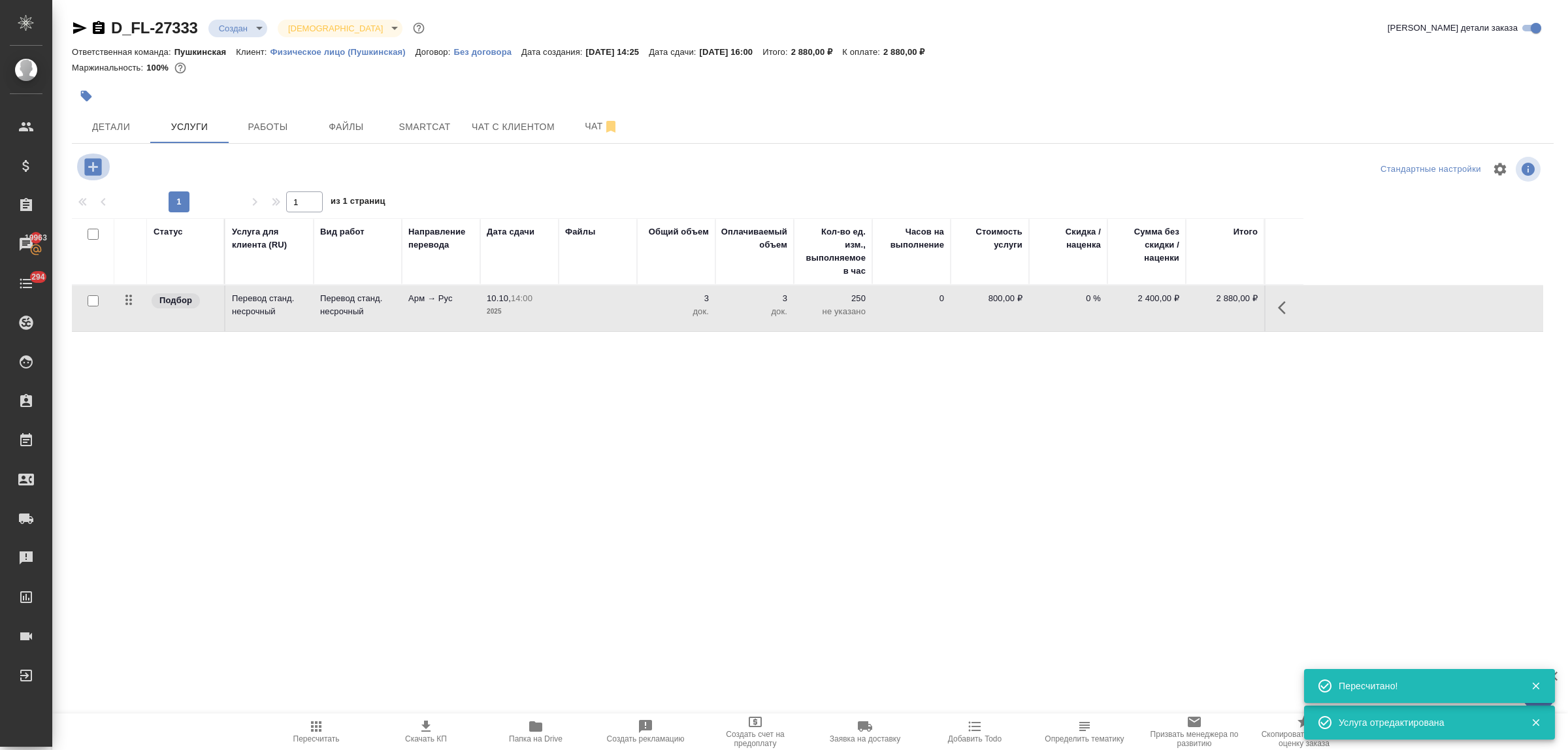
click at [90, 170] on icon "button" at bounding box center [92, 166] width 17 height 17
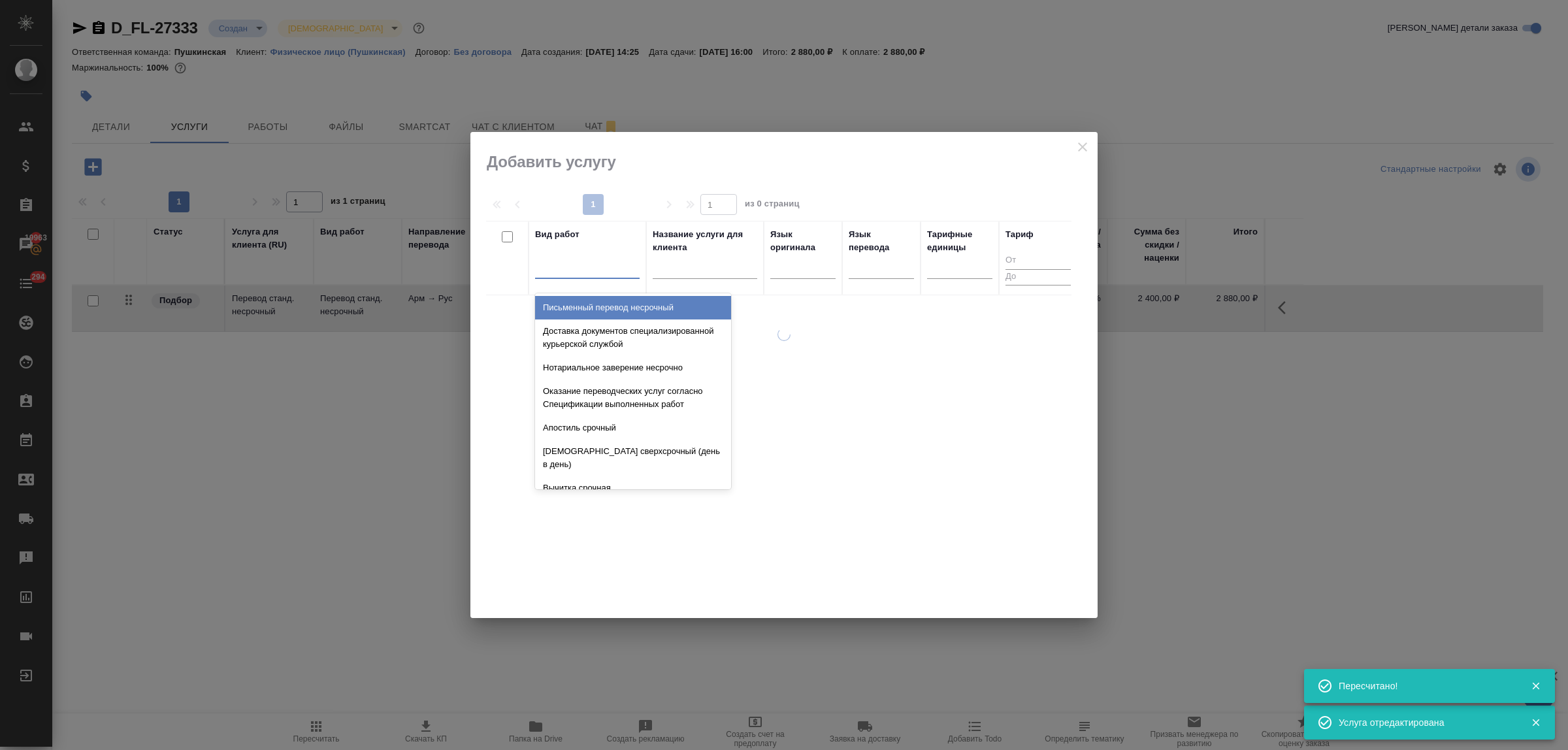
click at [550, 273] on div at bounding box center [587, 265] width 105 height 19
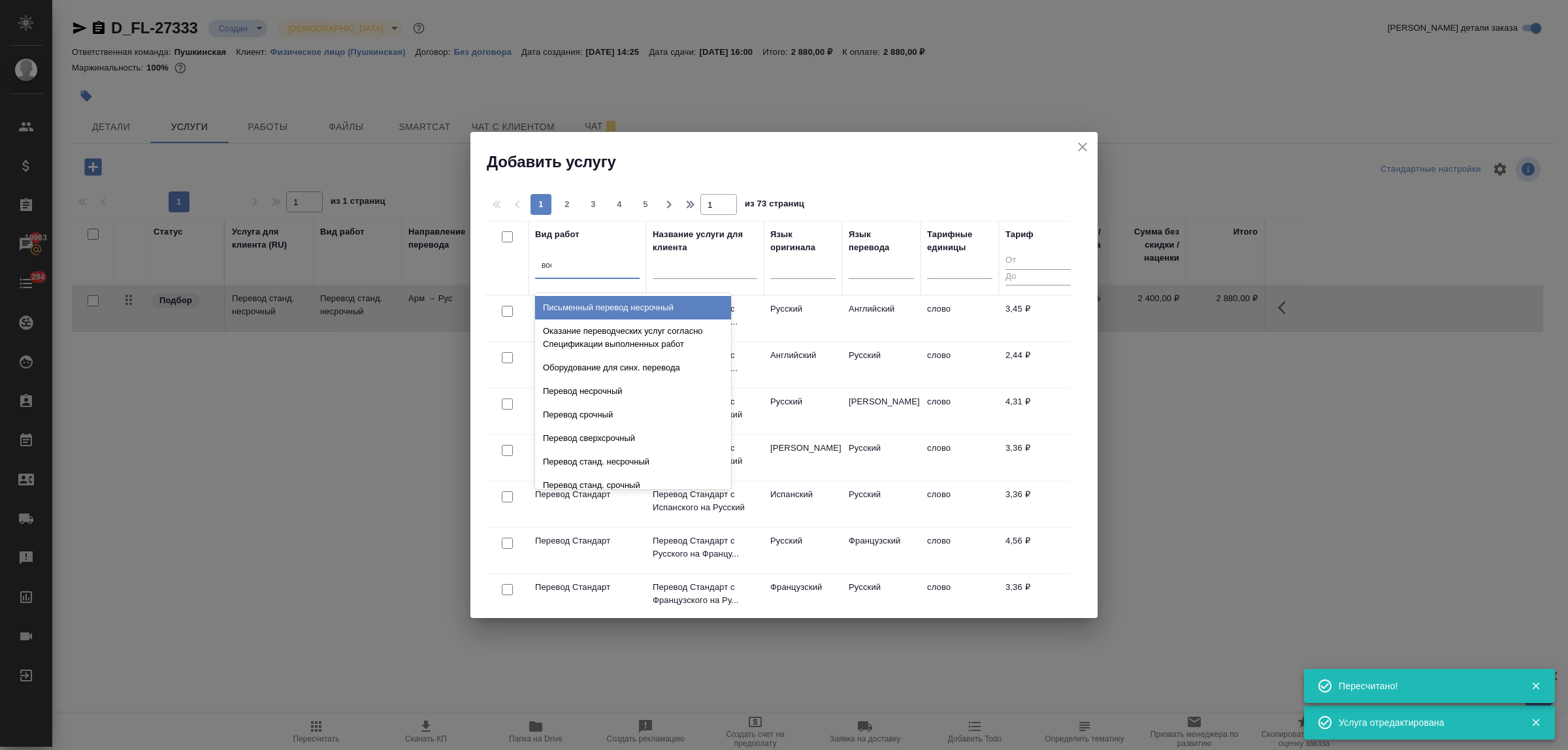
type input "восс"
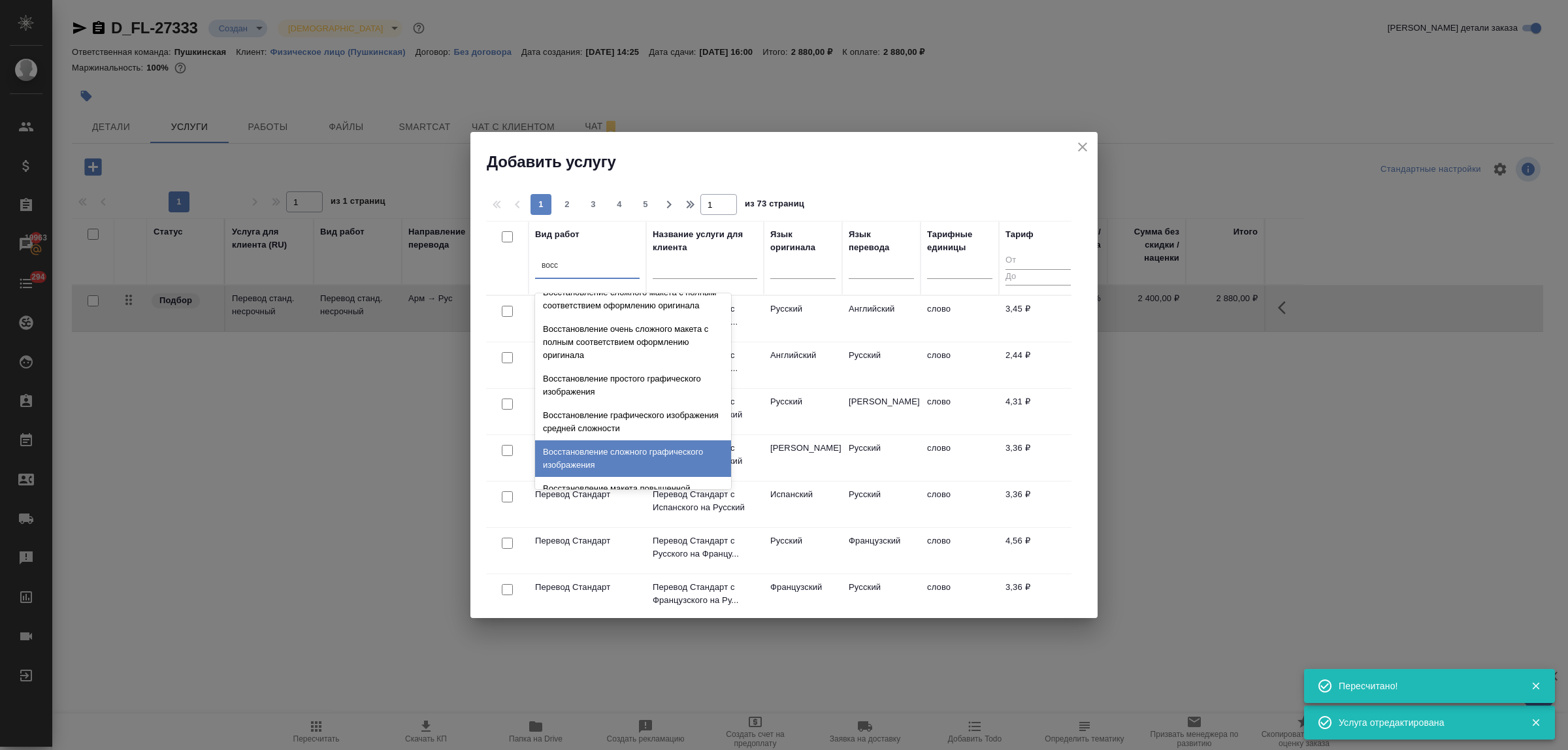
scroll to position [240, 0]
click at [615, 457] on div "Восстановление макета средней сложности с полным соответствием оформлению ориги…" at bounding box center [633, 462] width 196 height 50
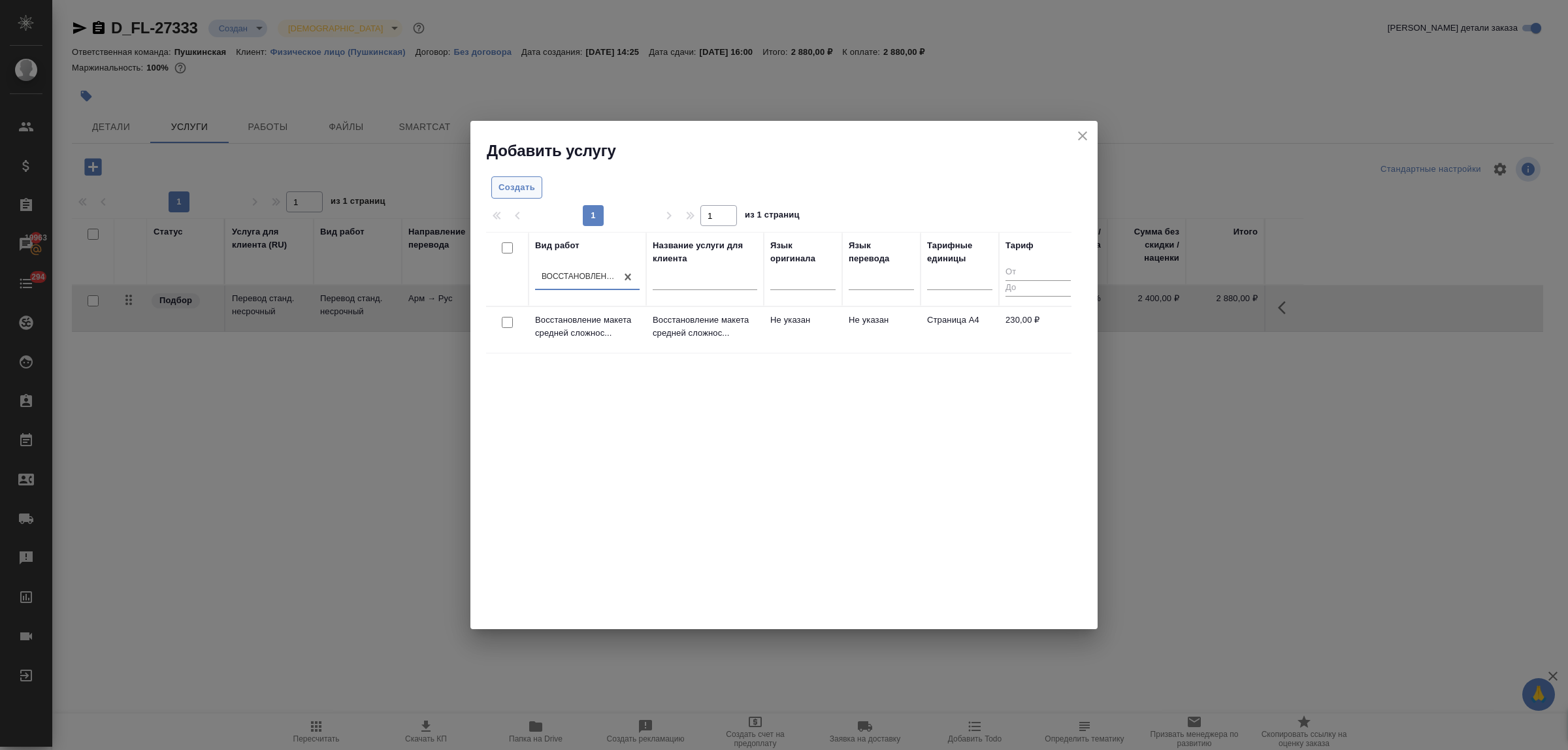
click at [512, 190] on span "Создать" at bounding box center [517, 188] width 37 height 15
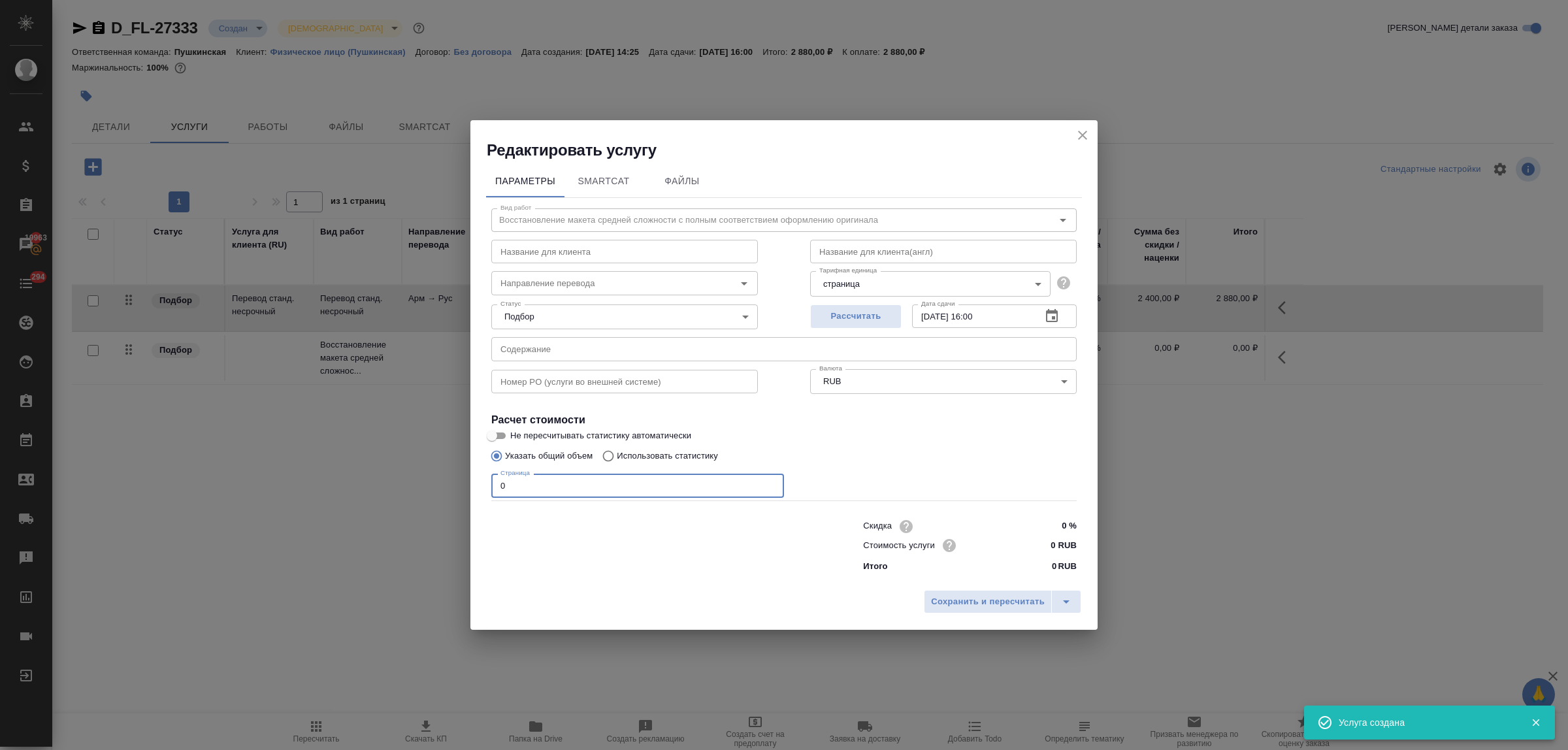
drag, startPoint x: 514, startPoint y: 488, endPoint x: 448, endPoint y: 470, distance: 68.4
click at [448, 470] on div "Редактировать услугу Параметры SmartCat Файлы Вид работ Восстановление макета с…" at bounding box center [784, 375] width 1568 height 750
type input "3"
click at [1049, 546] on input "0 RUB" at bounding box center [1052, 545] width 49 height 19
type input "250 RUB"
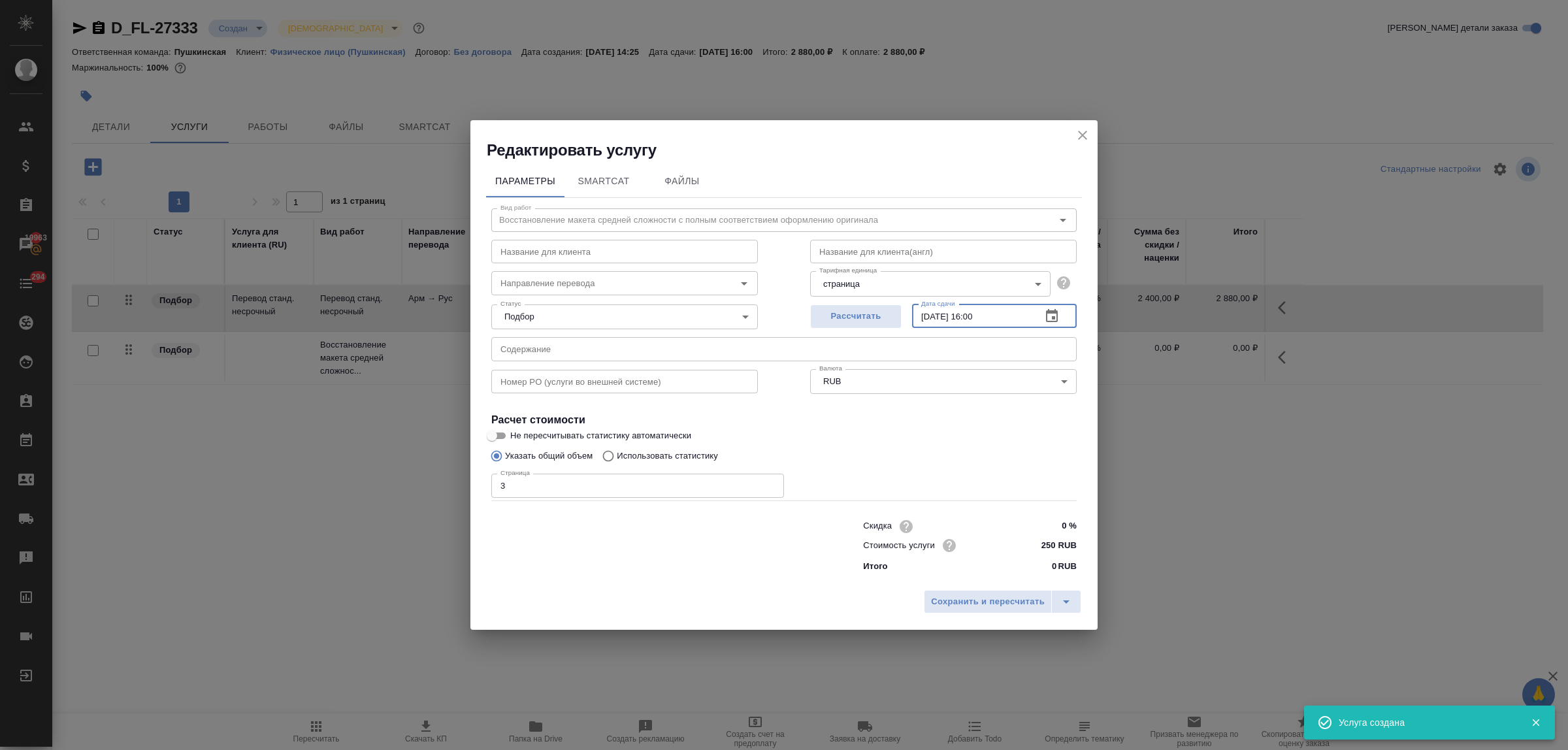
click at [981, 315] on input "10.10.2025 16:00" at bounding box center [971, 316] width 119 height 23
type input "10.10.2025 14:00"
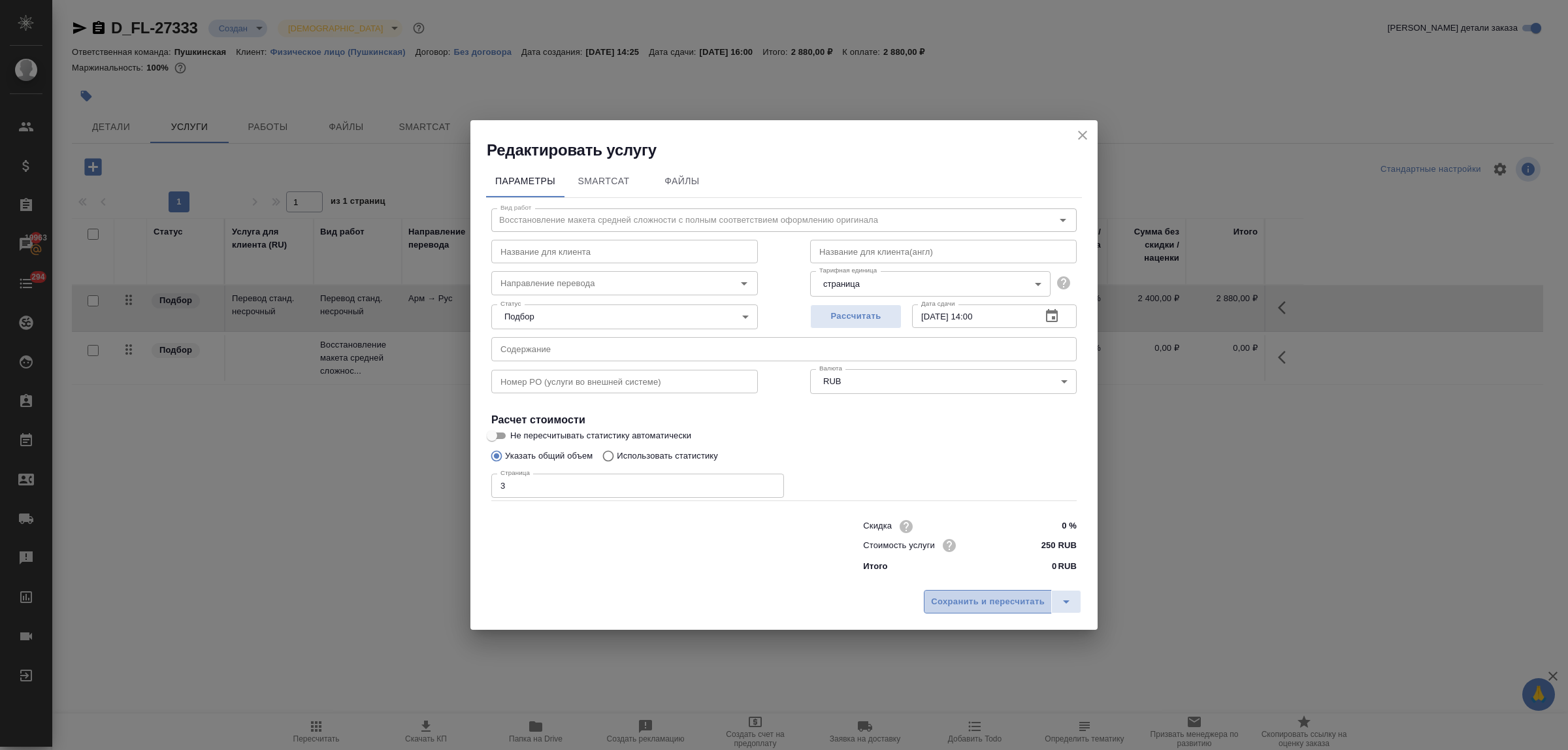
click at [1000, 599] on span "Сохранить и пересчитать" at bounding box center [987, 601] width 114 height 15
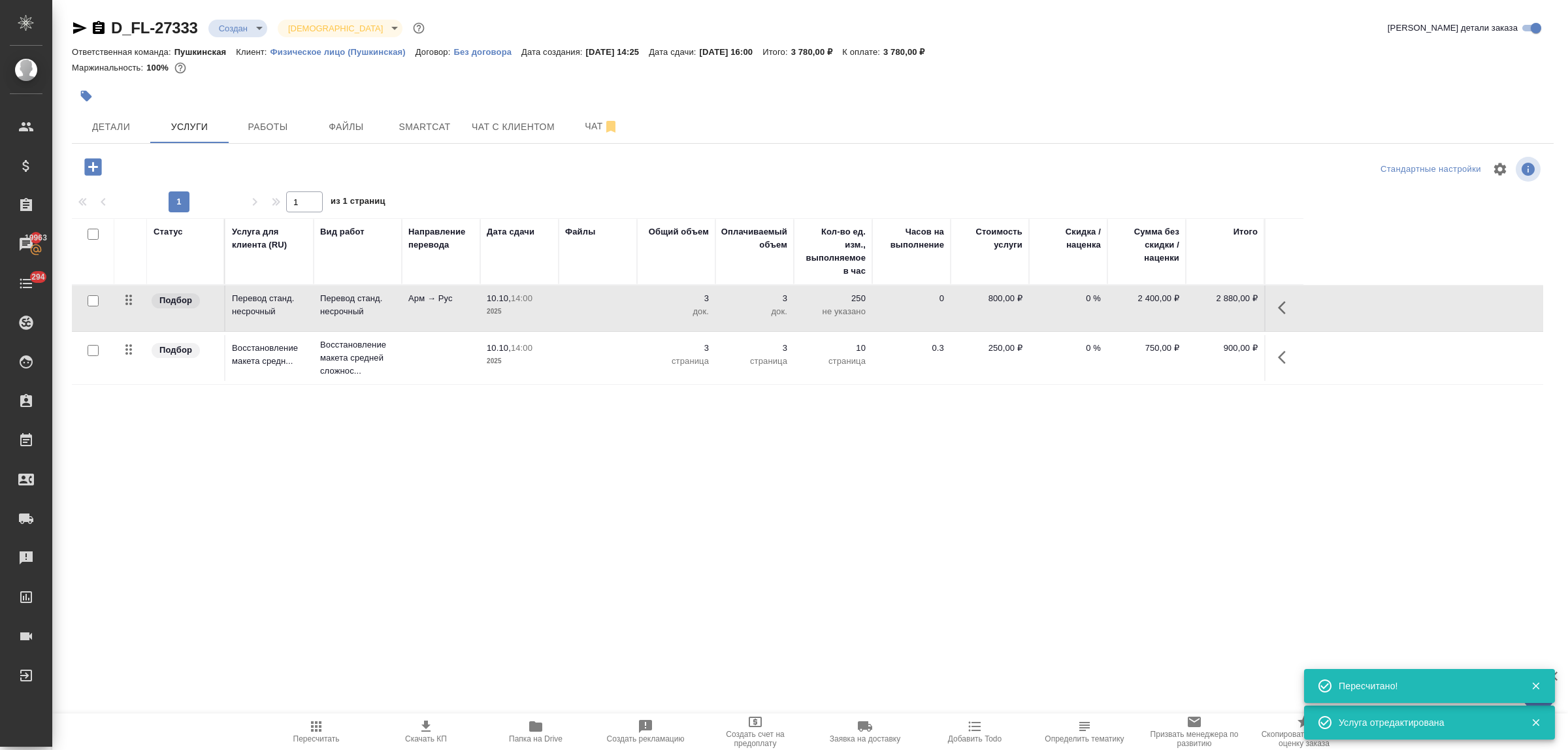
click at [89, 169] on icon "button" at bounding box center [92, 166] width 17 height 17
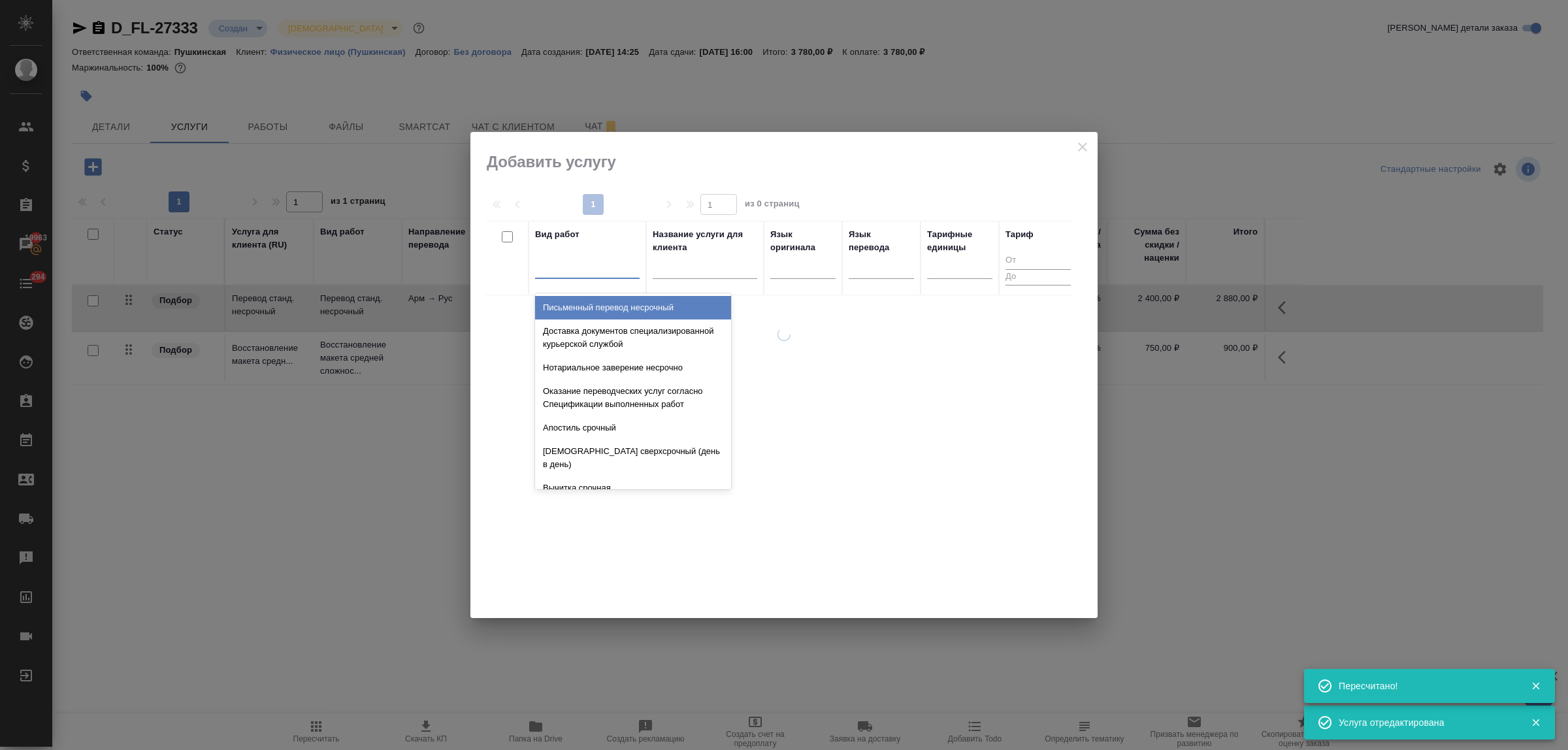
click at [586, 268] on div at bounding box center [587, 265] width 105 height 19
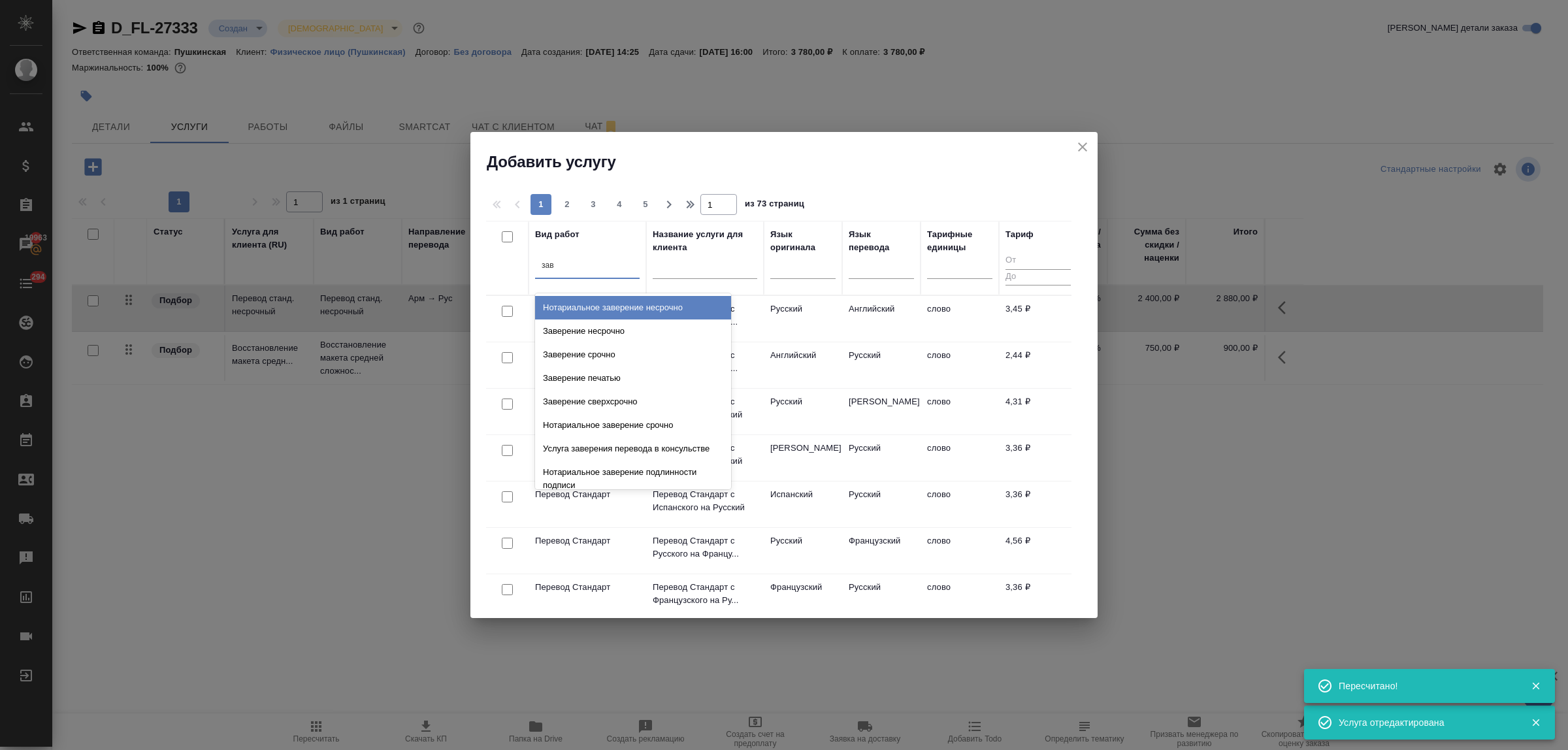
type input "заве"
click at [605, 335] on div "Заверение несрочно" at bounding box center [633, 331] width 196 height 23
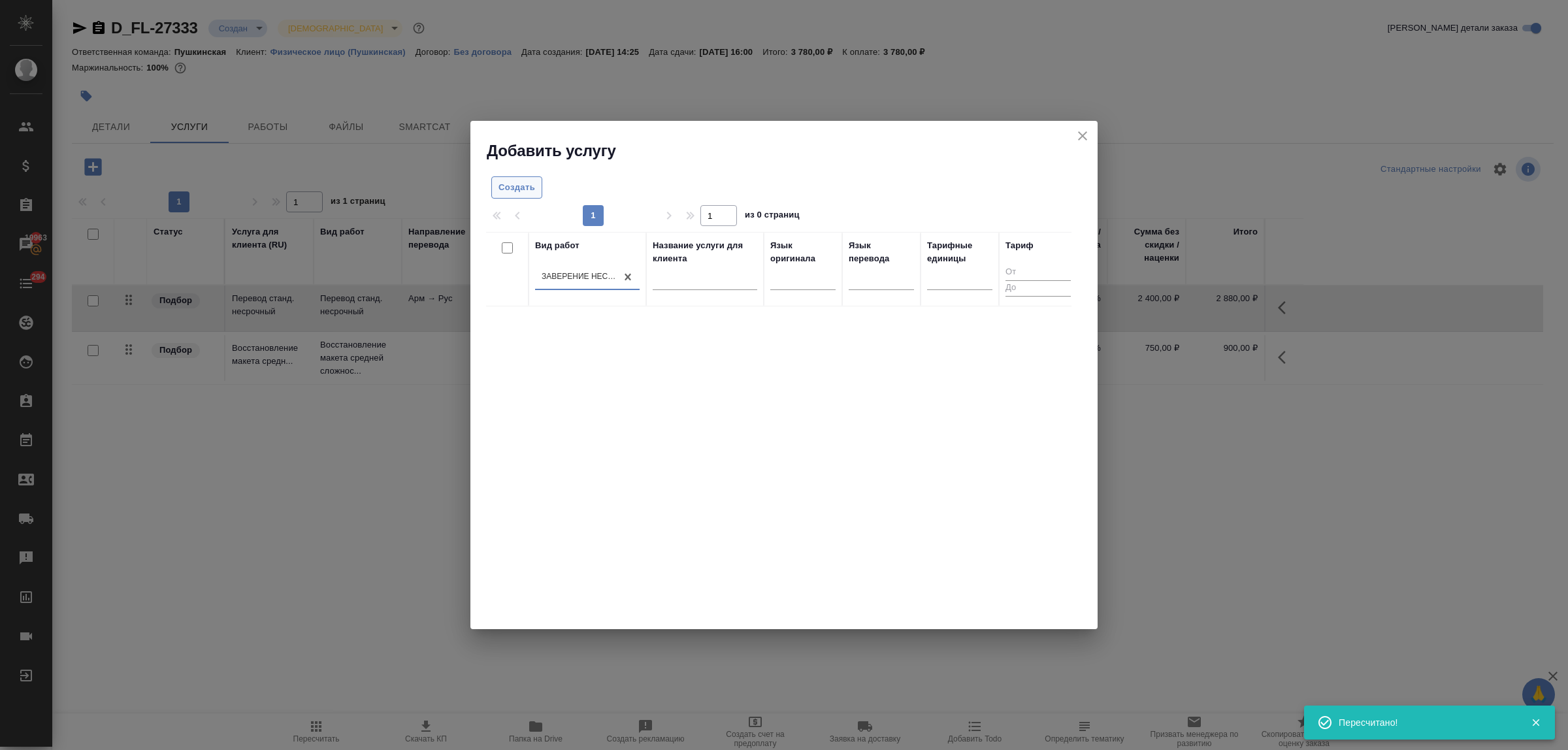
click at [524, 191] on span "Создать" at bounding box center [517, 188] width 37 height 15
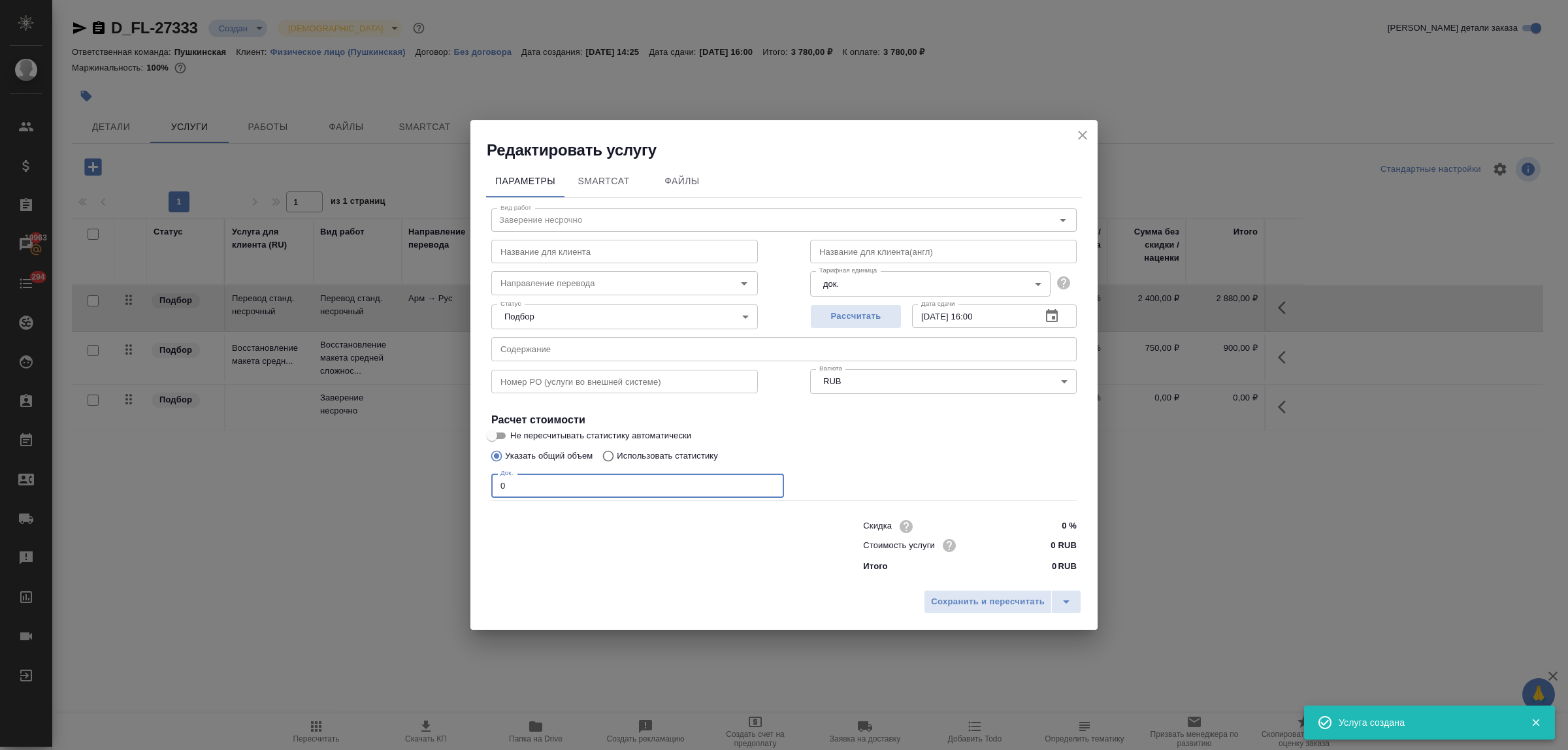
drag, startPoint x: 518, startPoint y: 483, endPoint x: 460, endPoint y: 481, distance: 58.0
click at [460, 481] on div "Редактировать услугу Параметры SmartCat Файлы Вид работ Заверение несрочно Вид …" at bounding box center [784, 375] width 1568 height 750
type input "3"
click at [1040, 537] on input "0 RUB" at bounding box center [1052, 545] width 49 height 19
type input "800 RUB"
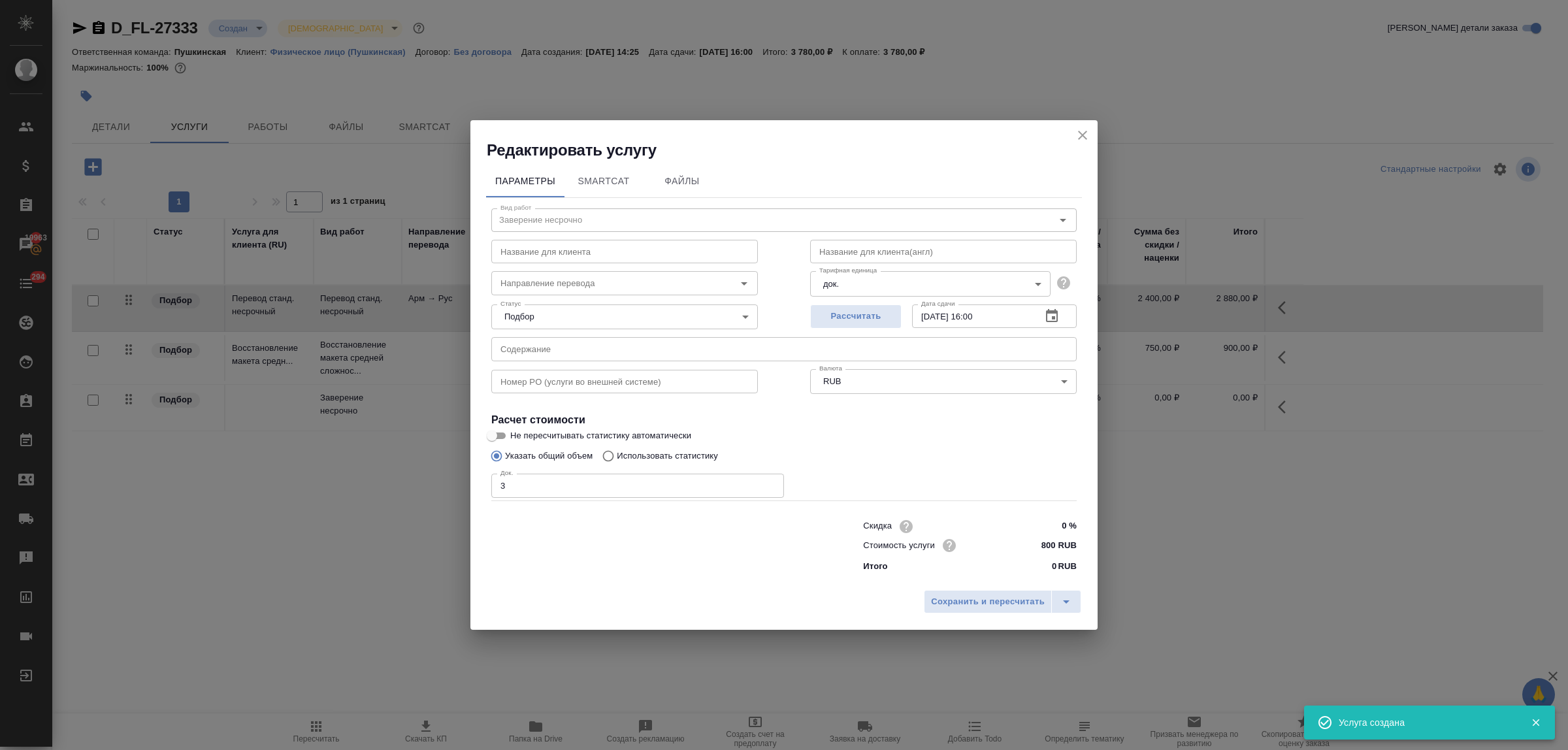
click at [998, 615] on div "Сохранить и пересчитать" at bounding box center [784, 606] width 627 height 47
click at [990, 605] on span "Сохранить и пересчитать" at bounding box center [987, 601] width 114 height 15
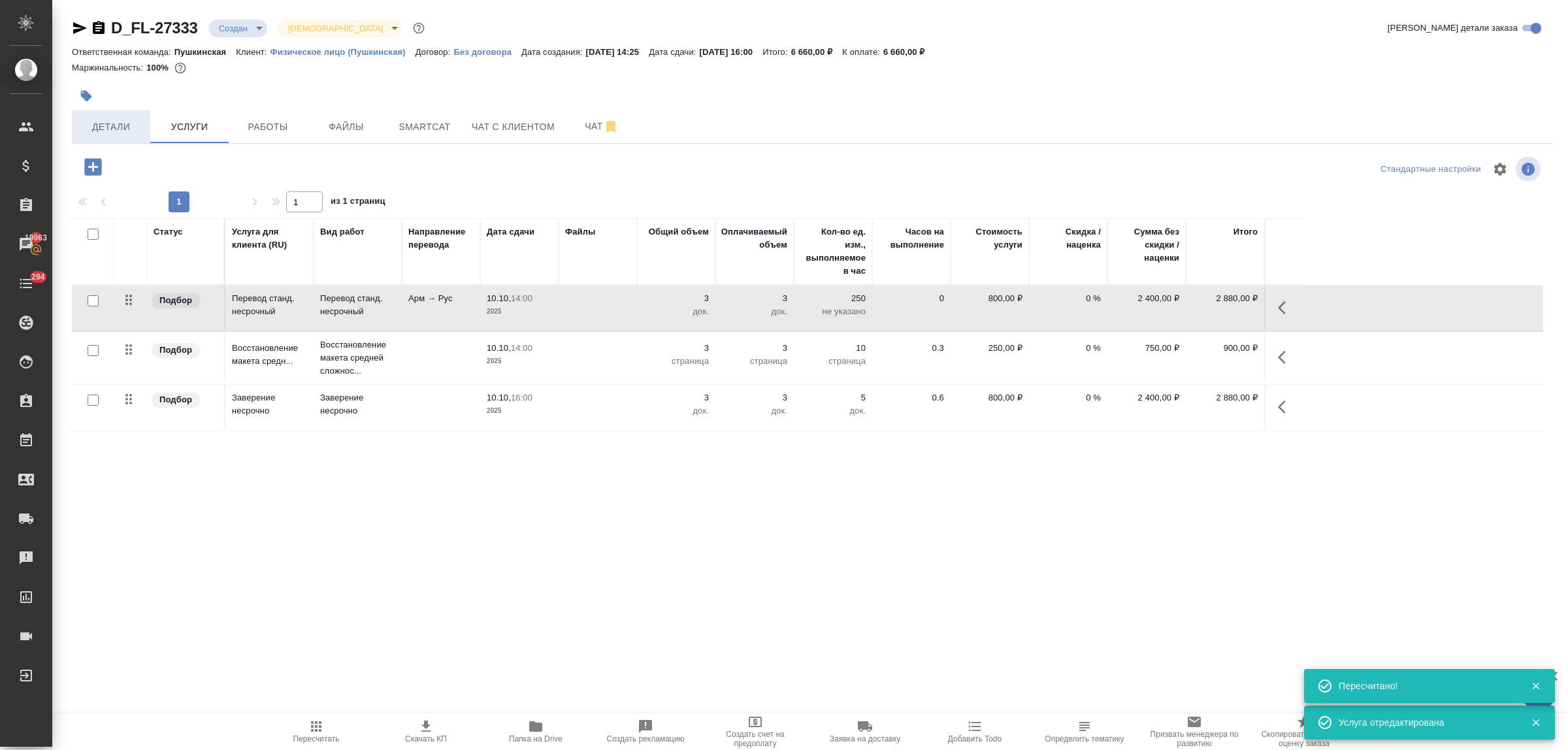
click at [102, 118] on button "Детали" at bounding box center [111, 126] width 78 height 32
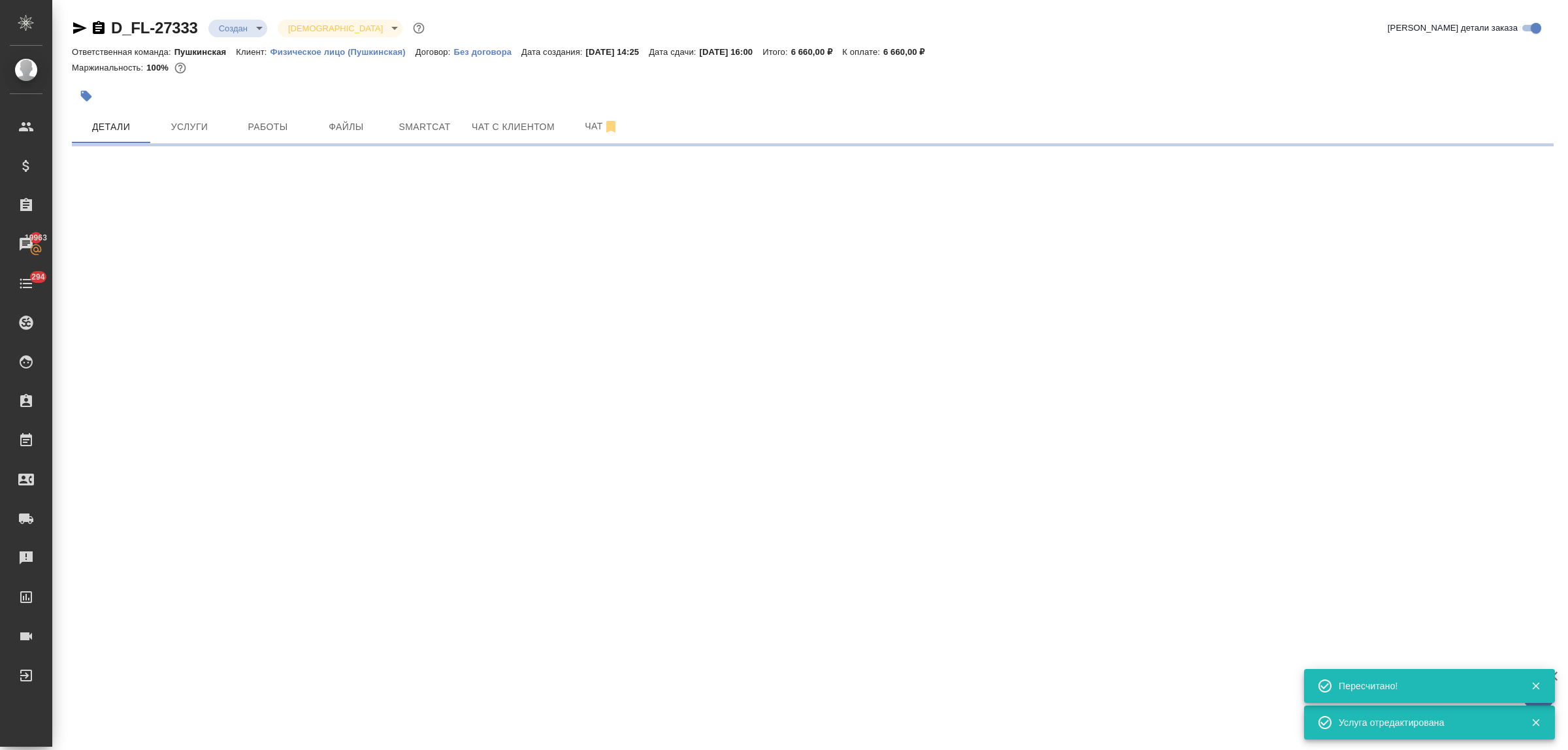
select select "RU"
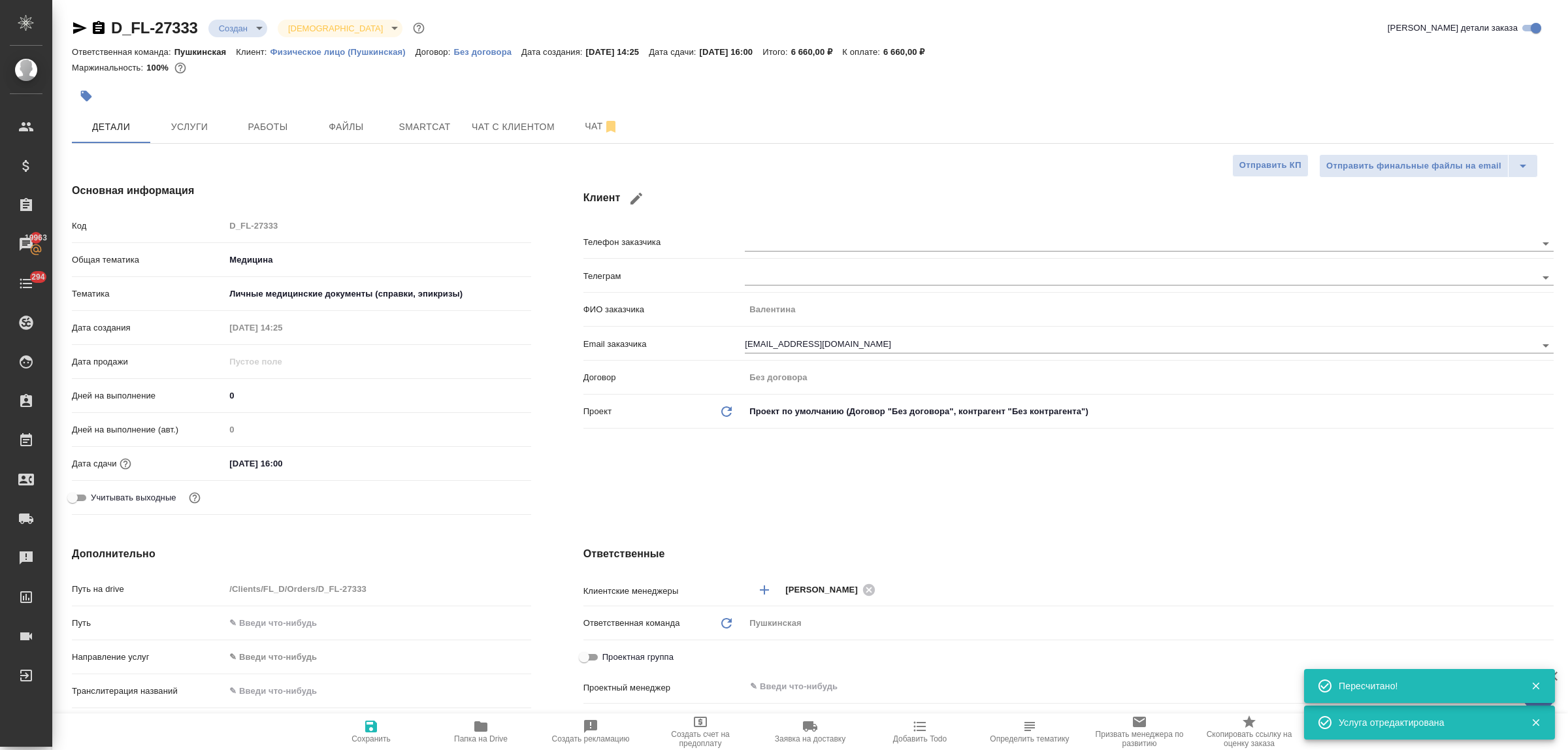
type textarea "x"
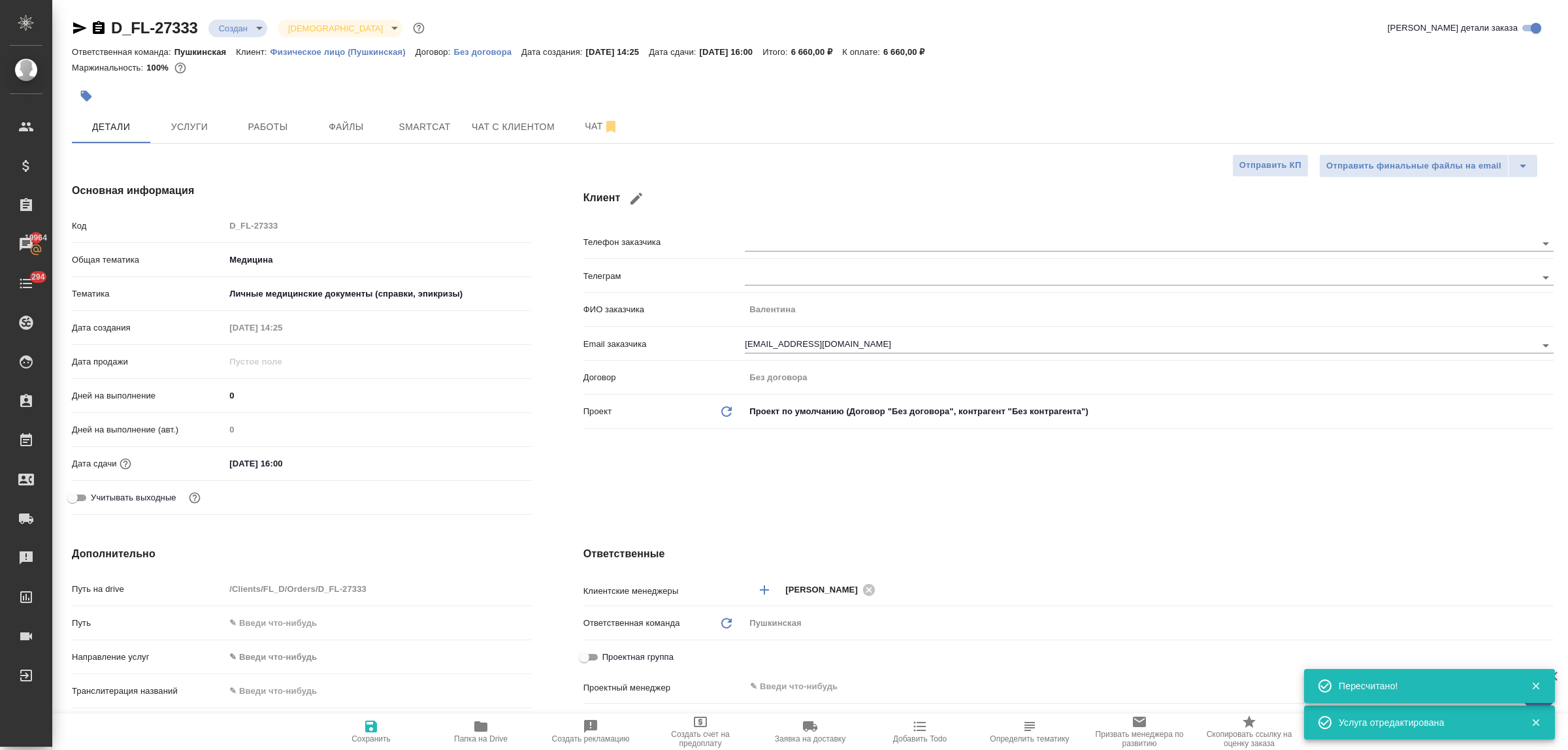
type textarea "x"
click at [355, 123] on span "Файлы" at bounding box center [346, 127] width 62 height 17
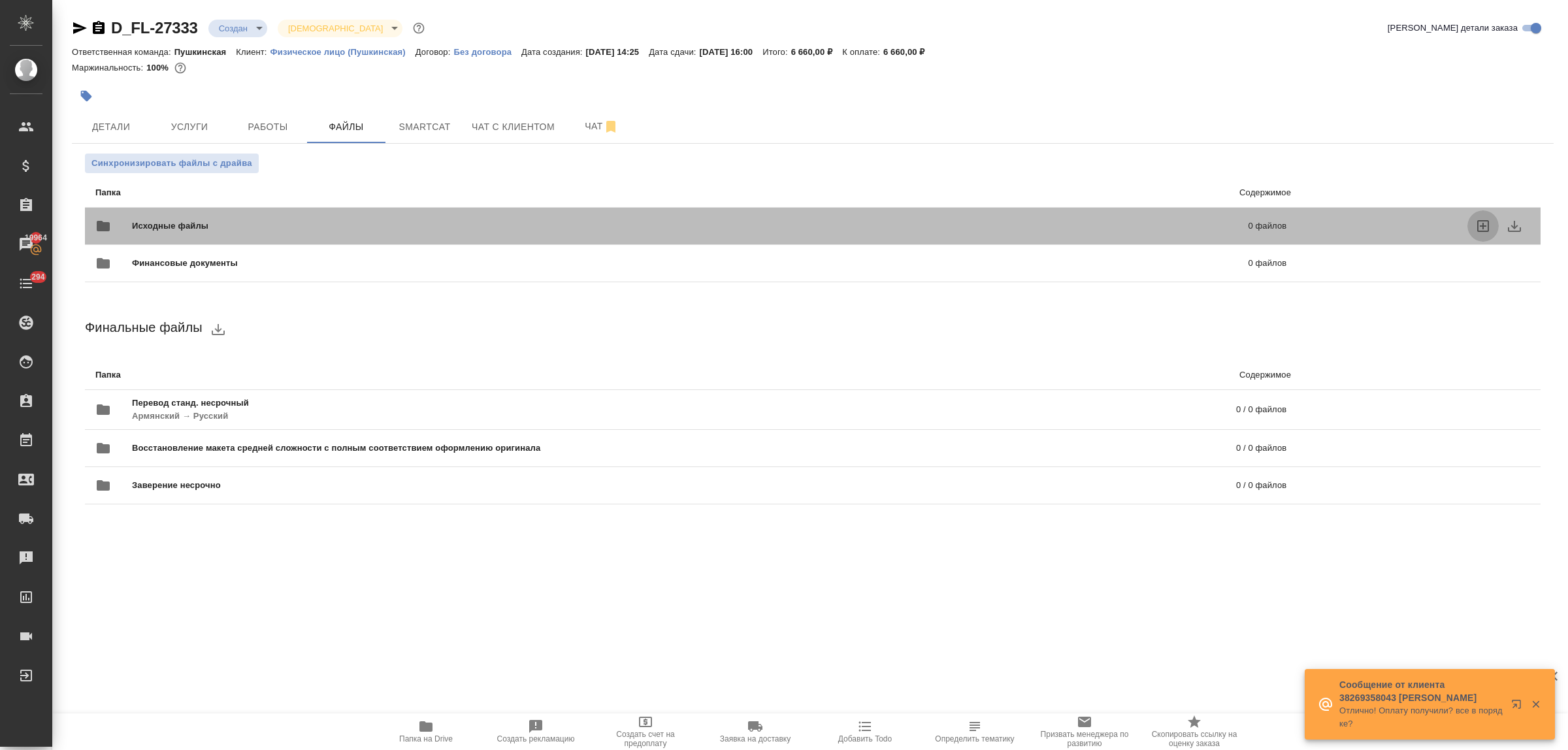
click at [1482, 226] on icon "uploadFiles" at bounding box center [1483, 226] width 12 height 12
click at [0, 0] on input "uploadFiles" at bounding box center [0, 0] width 0 height 0
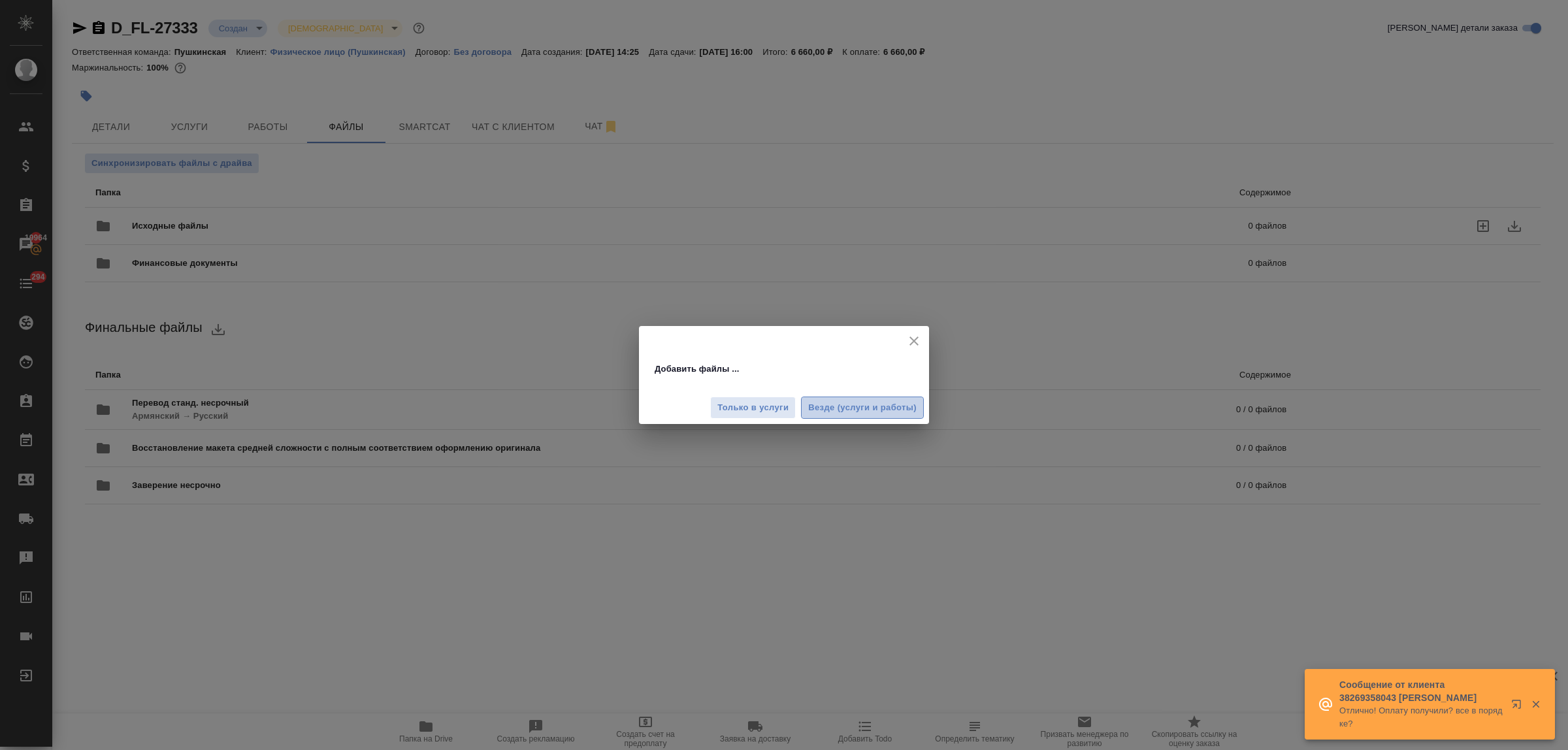
click at [843, 403] on span "Везде (услуги и работы)" at bounding box center [863, 408] width 109 height 15
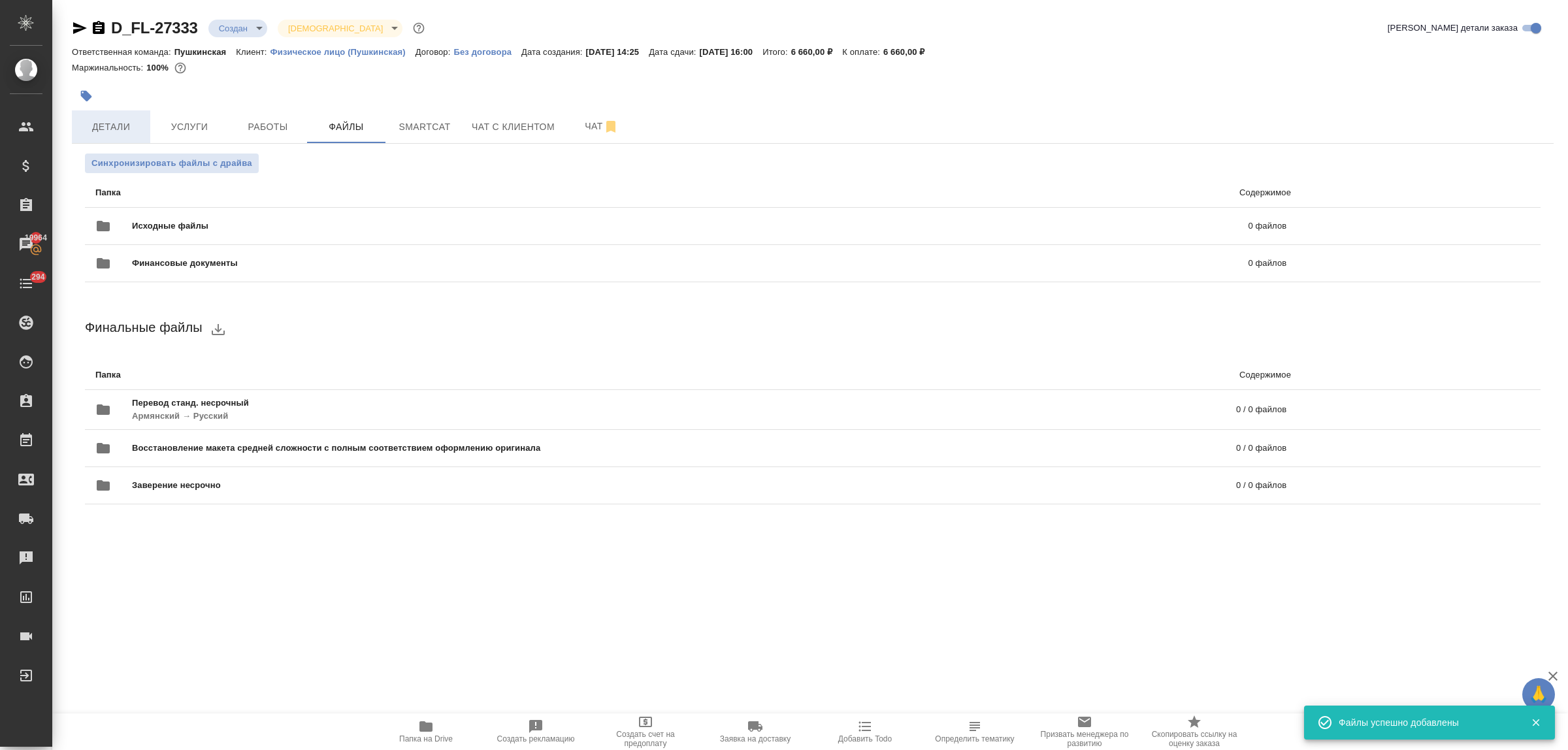
click at [119, 124] on span "Детали" at bounding box center [111, 127] width 62 height 17
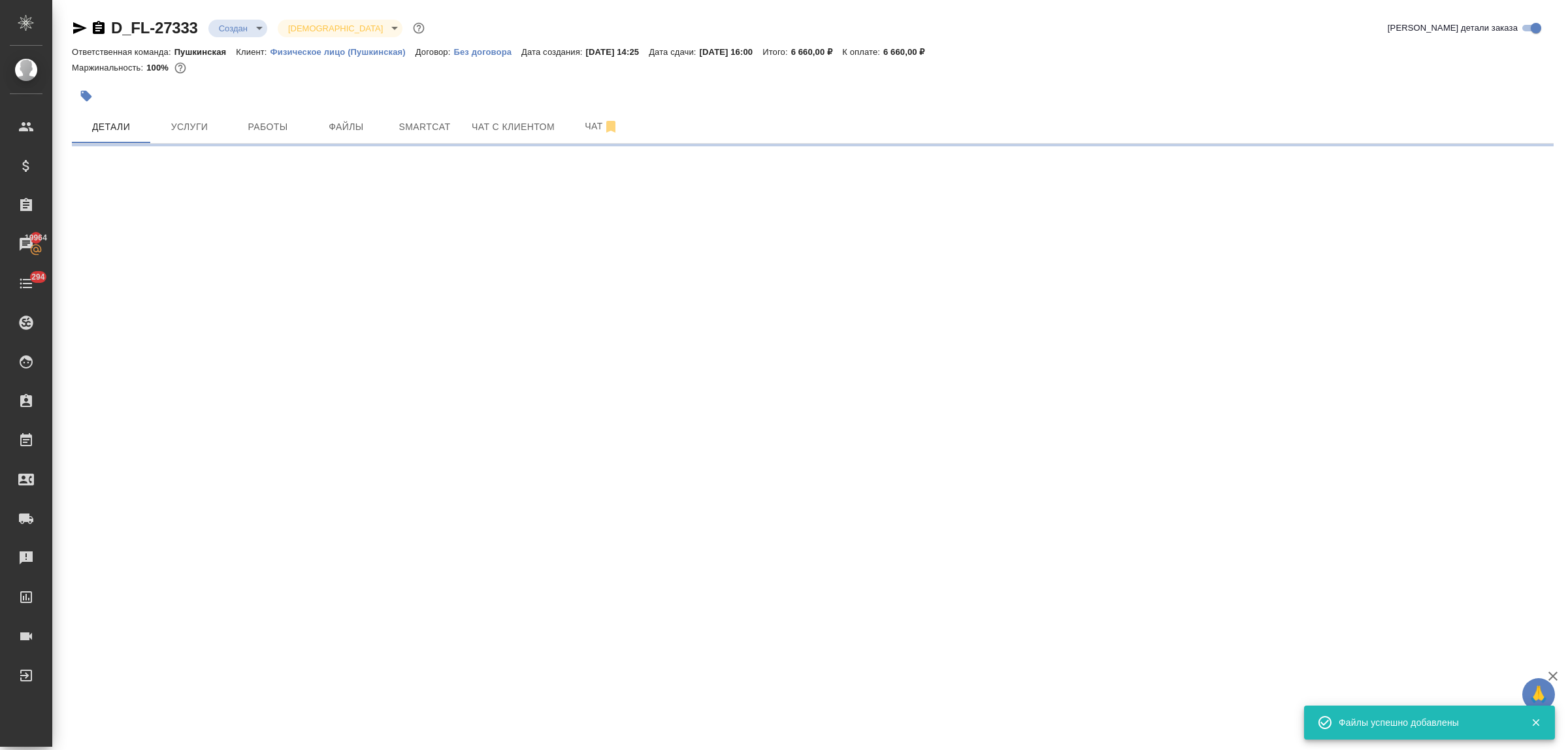
select select "RU"
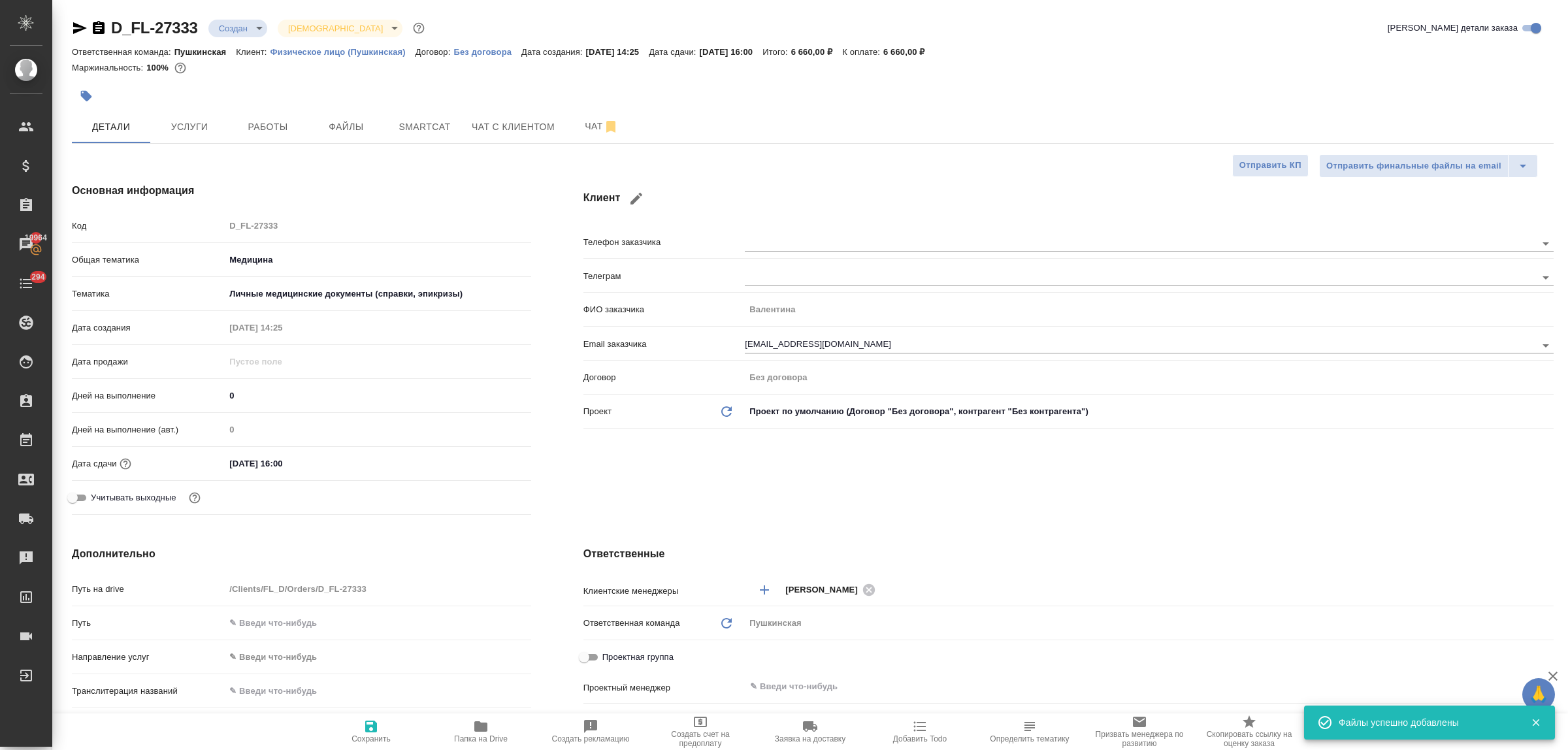
type textarea "x"
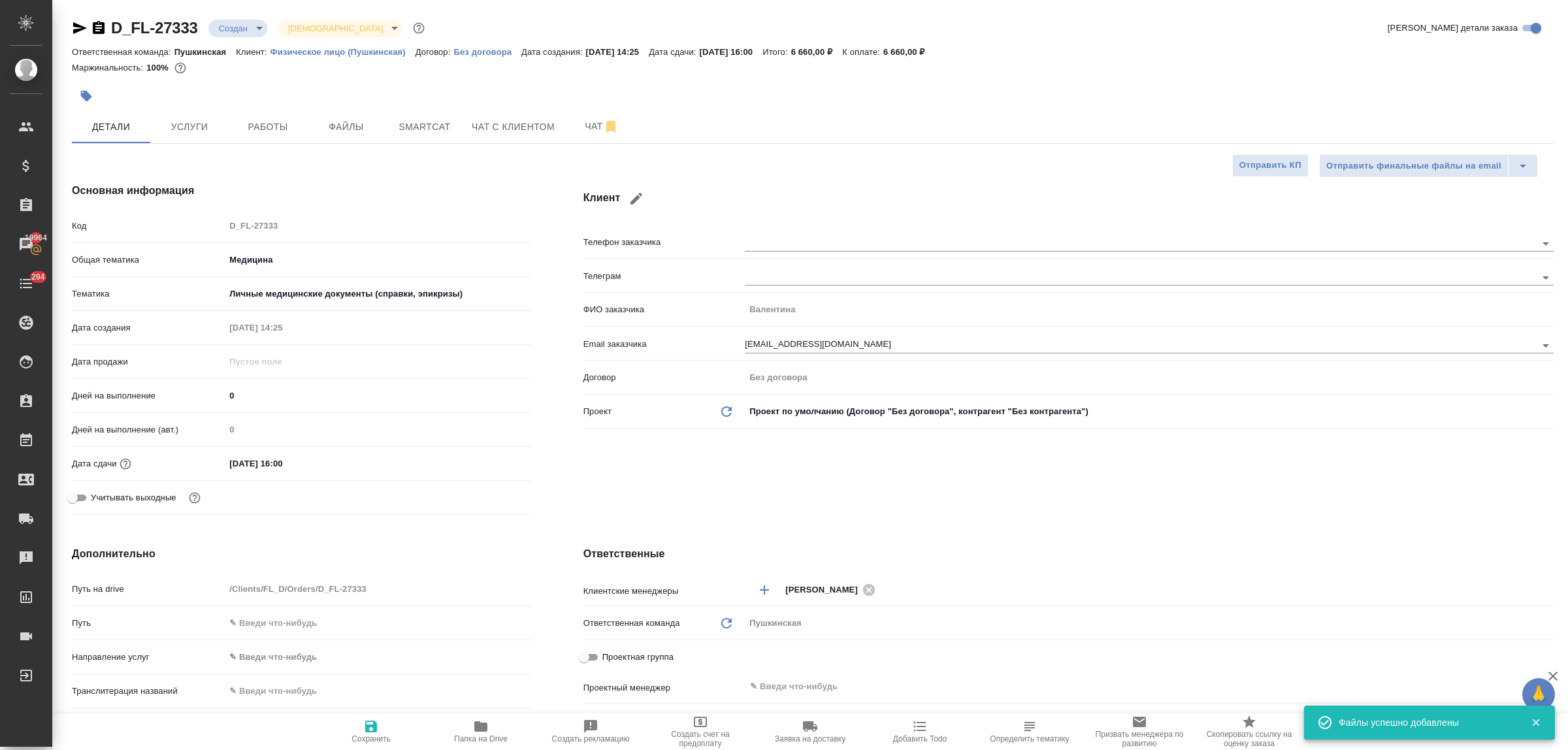
type textarea "x"
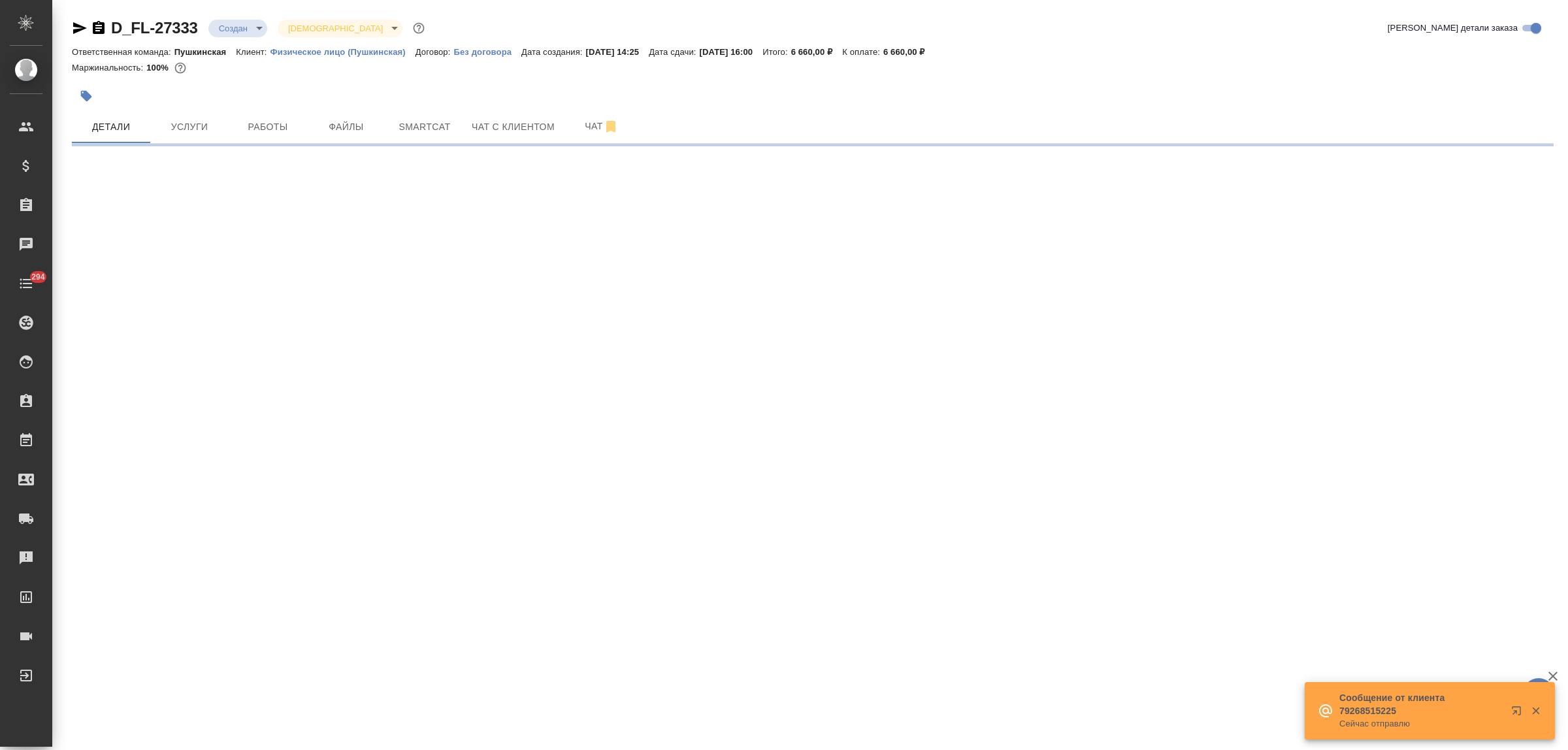
select select "RU"
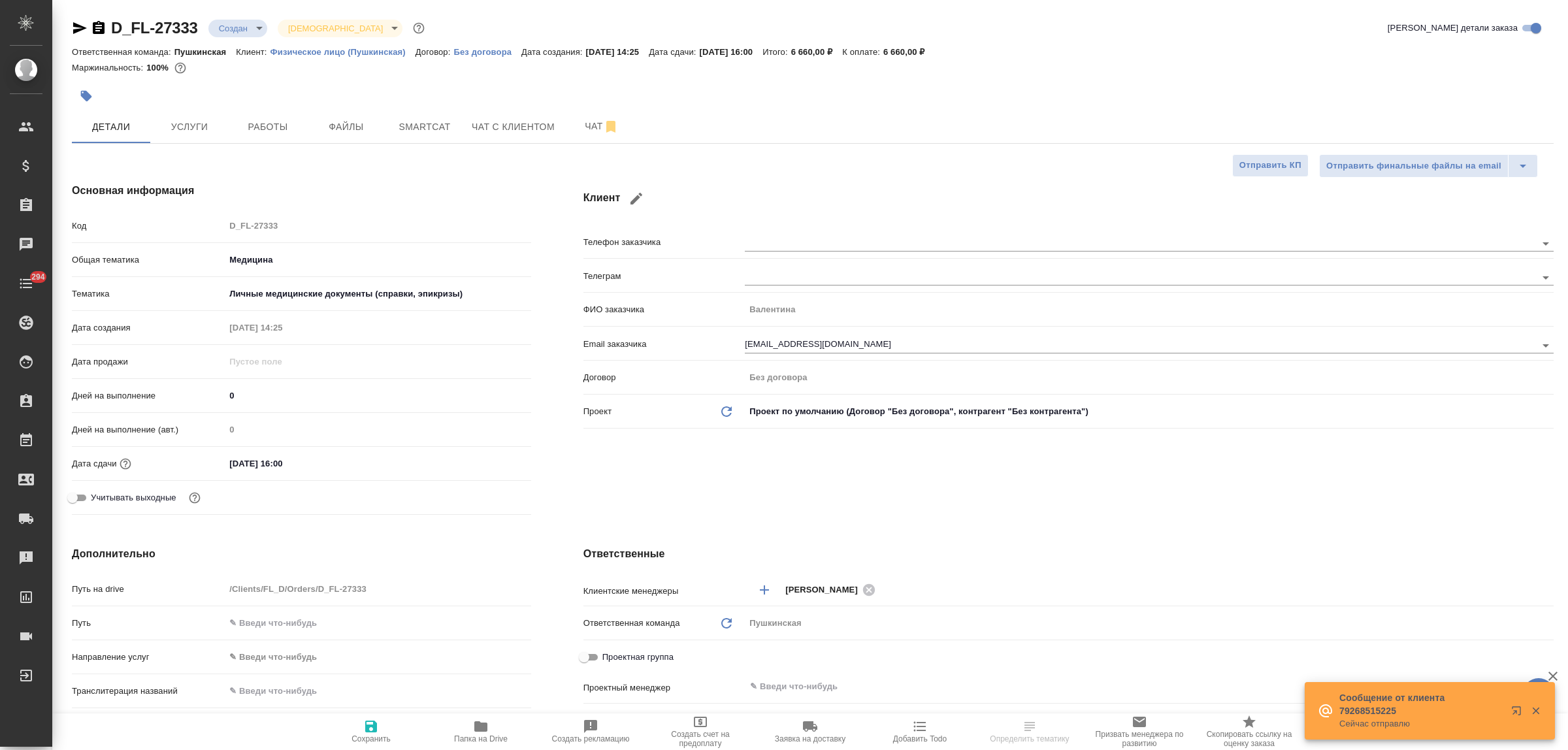
type textarea "x"
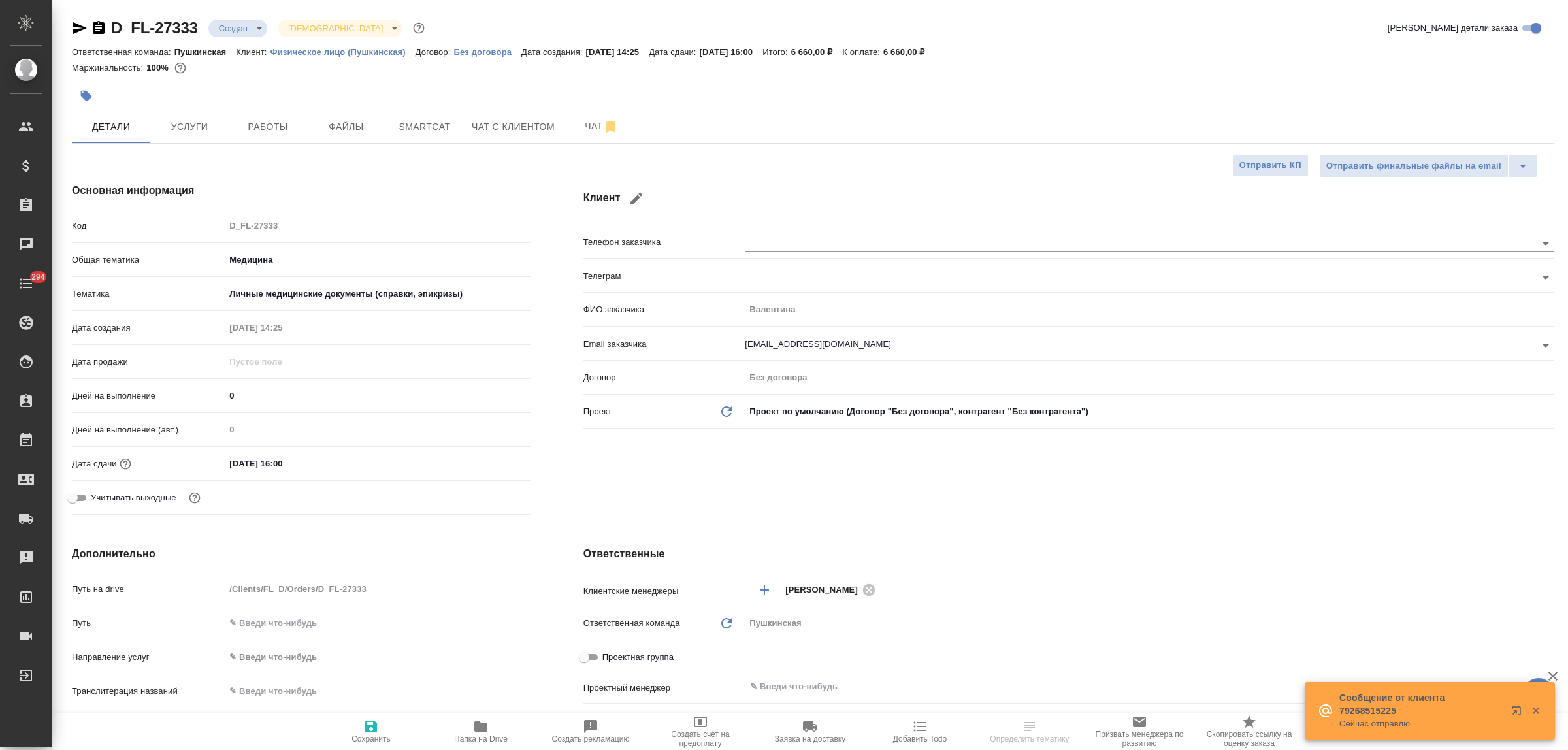
type textarea "x"
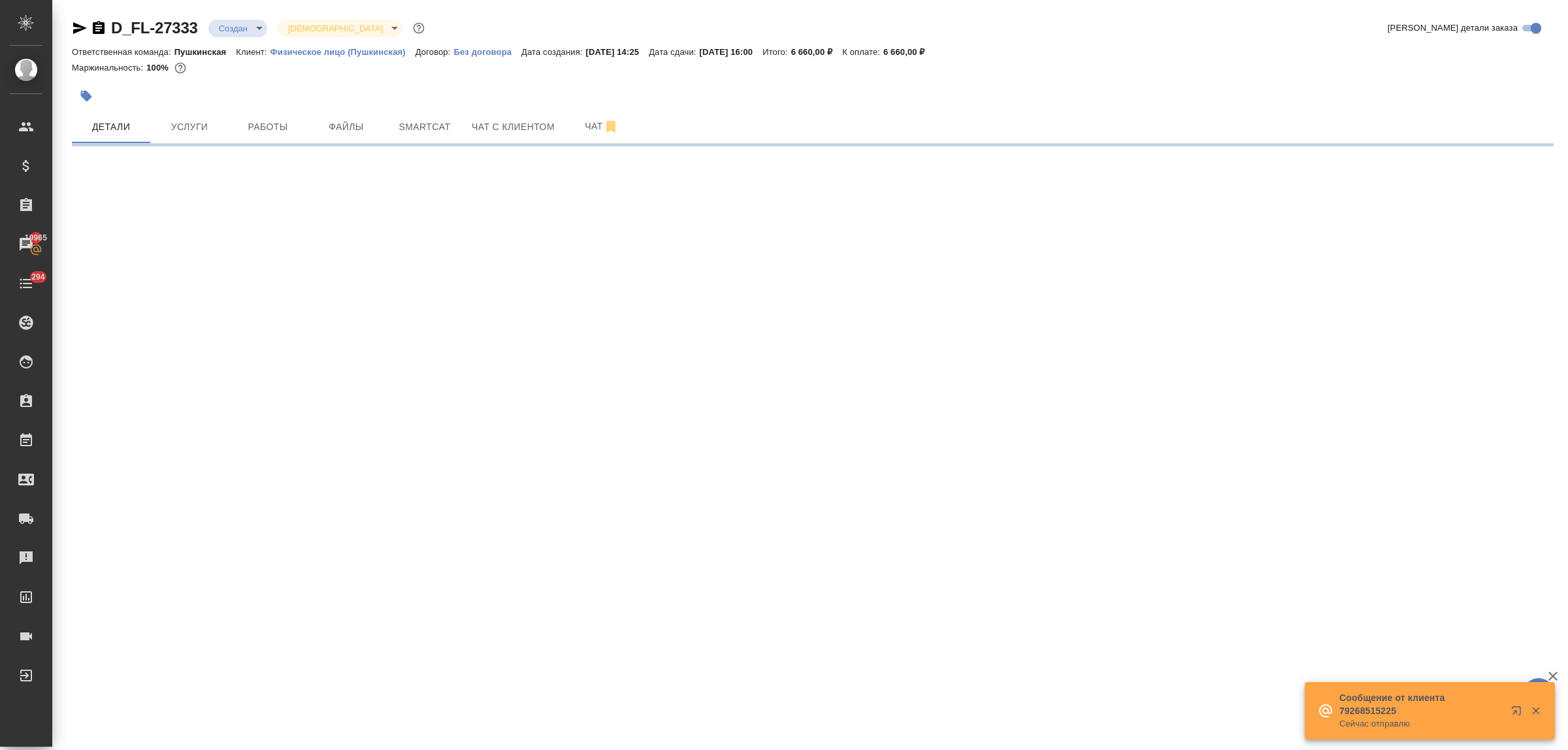
select select "RU"
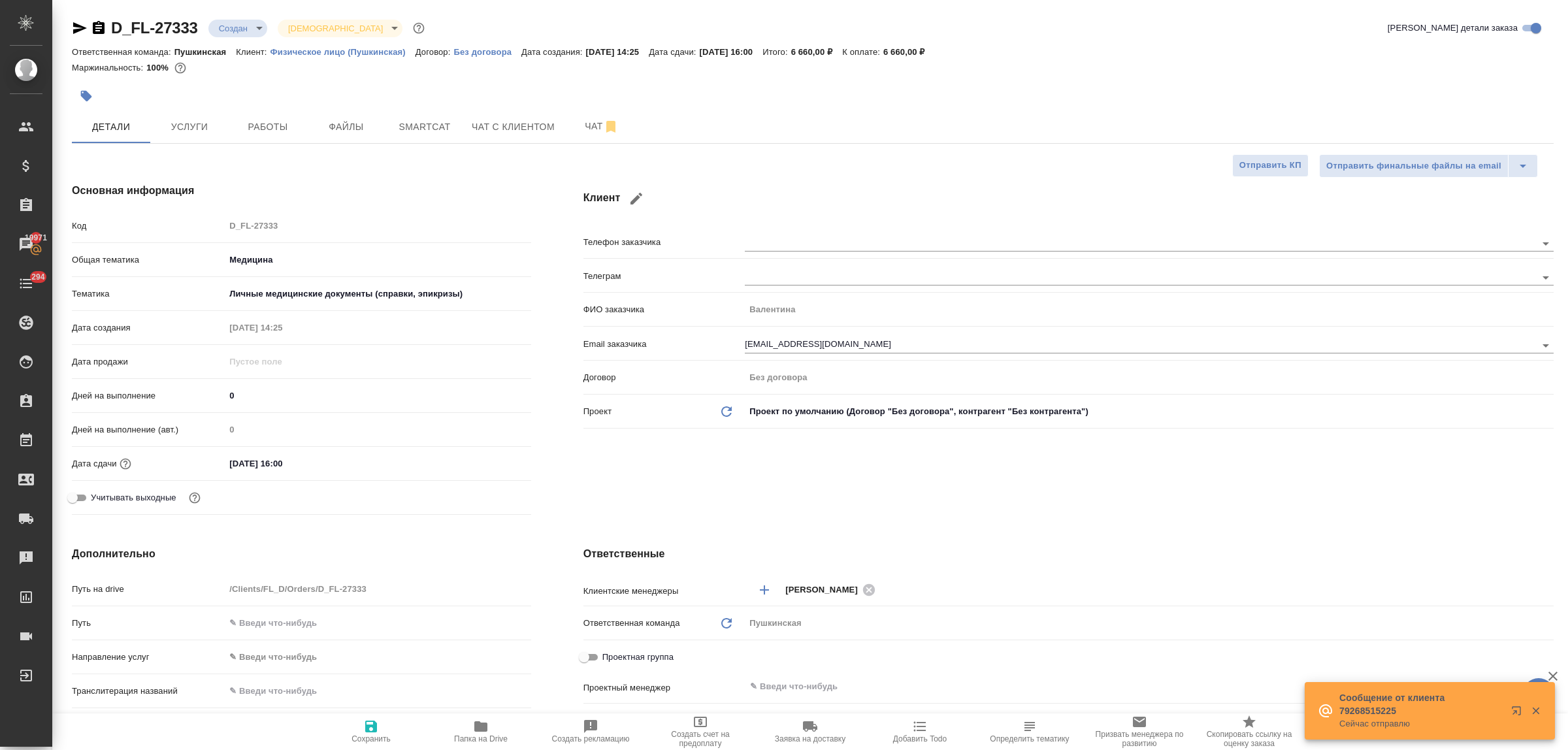
type textarea "x"
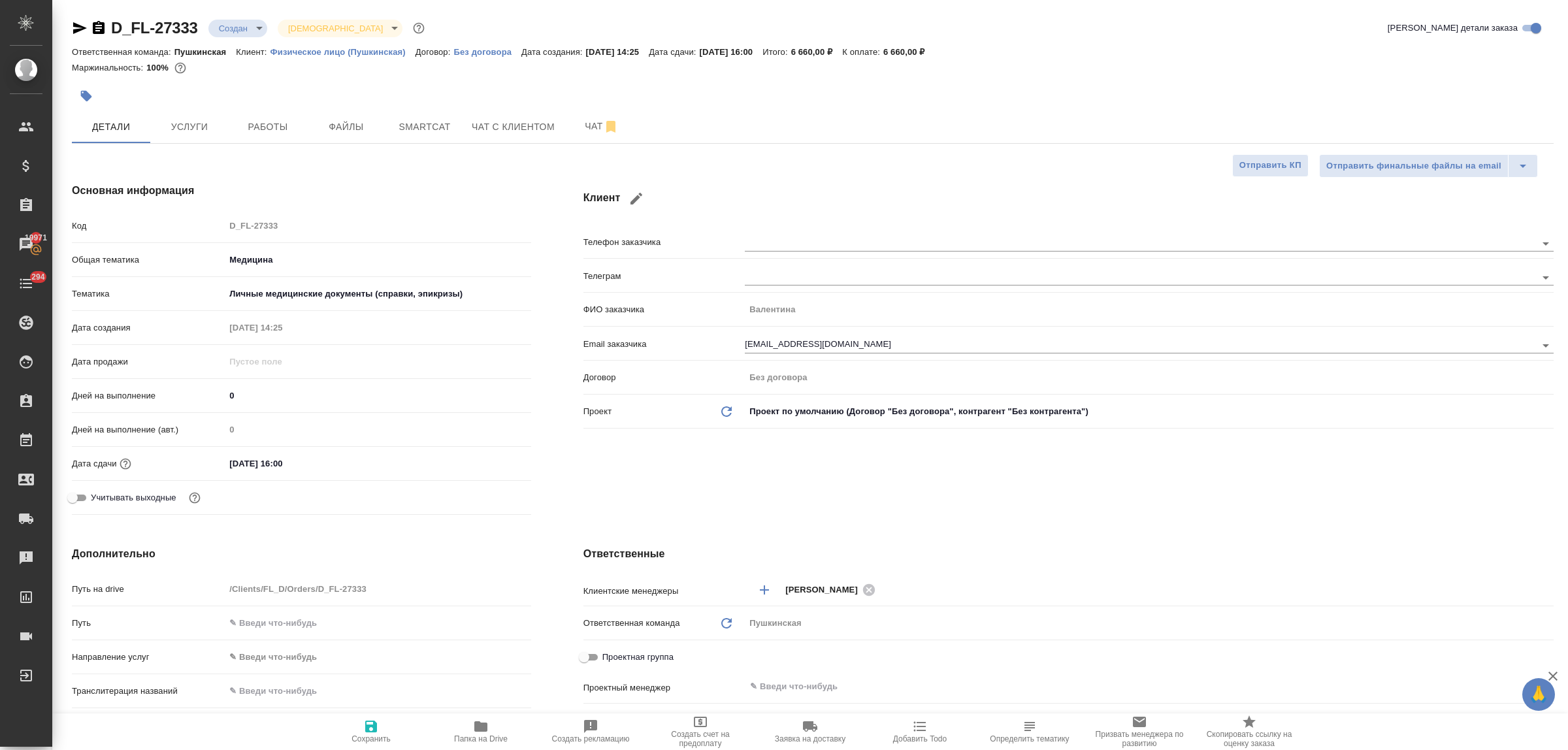
type textarea "x"
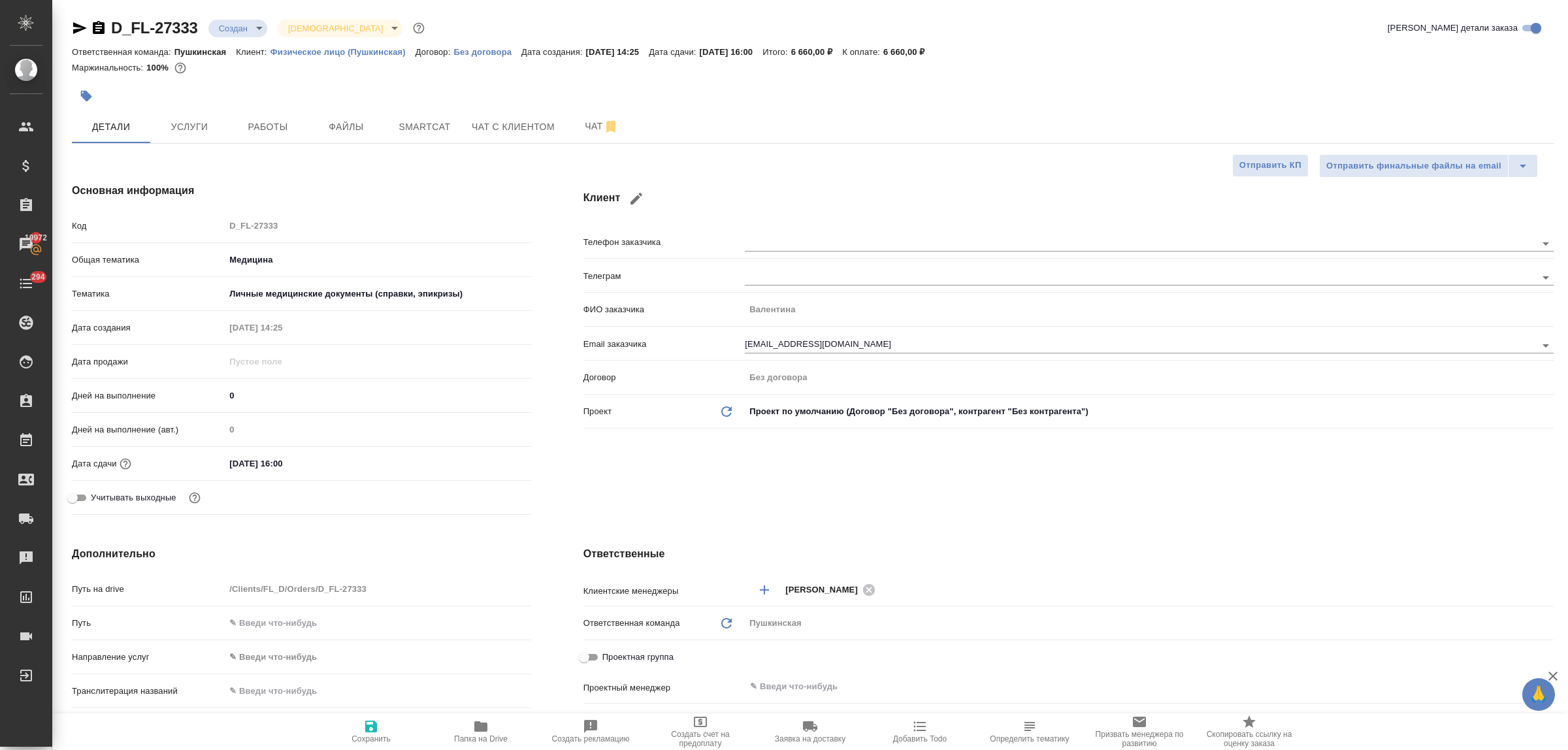
type textarea "x"
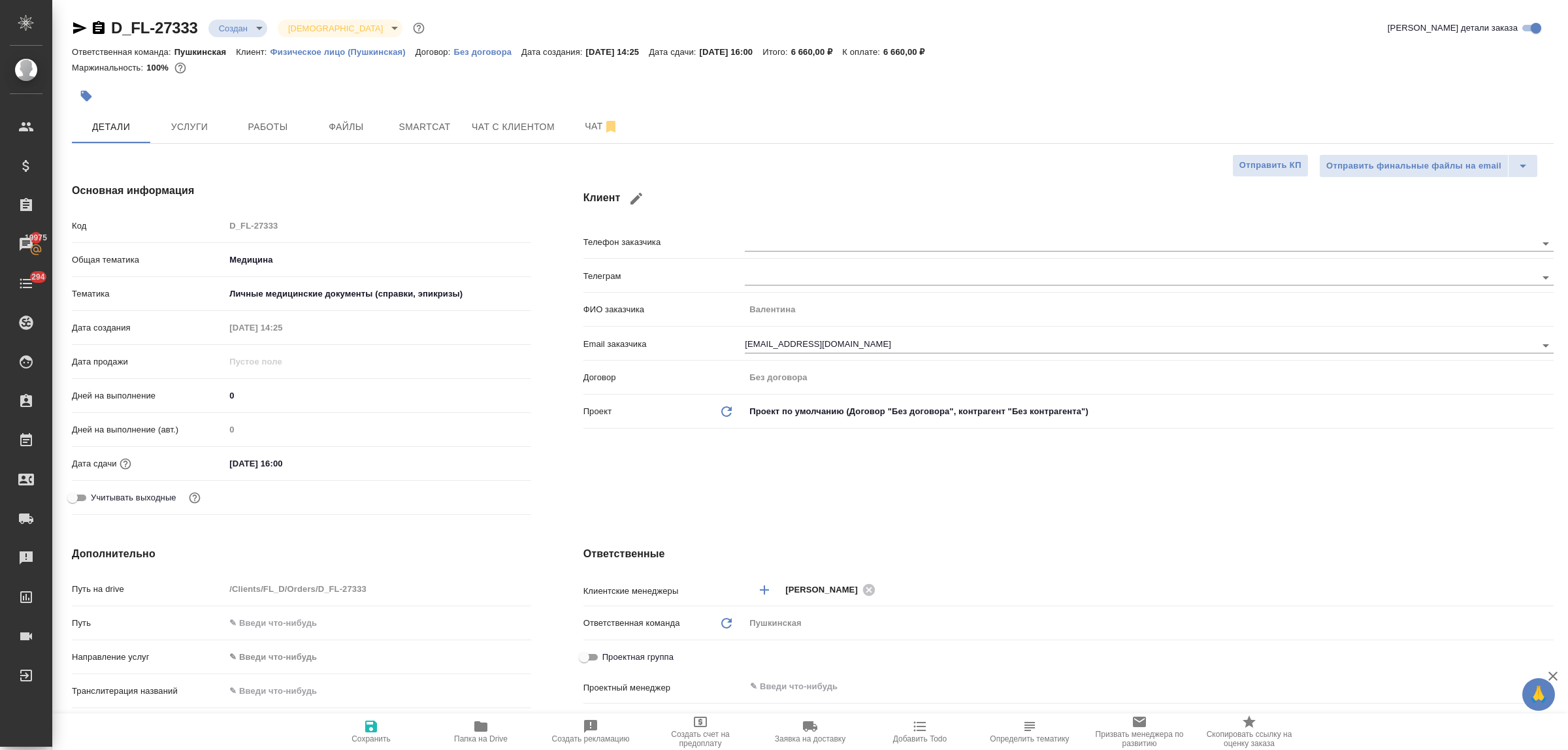
type textarea "x"
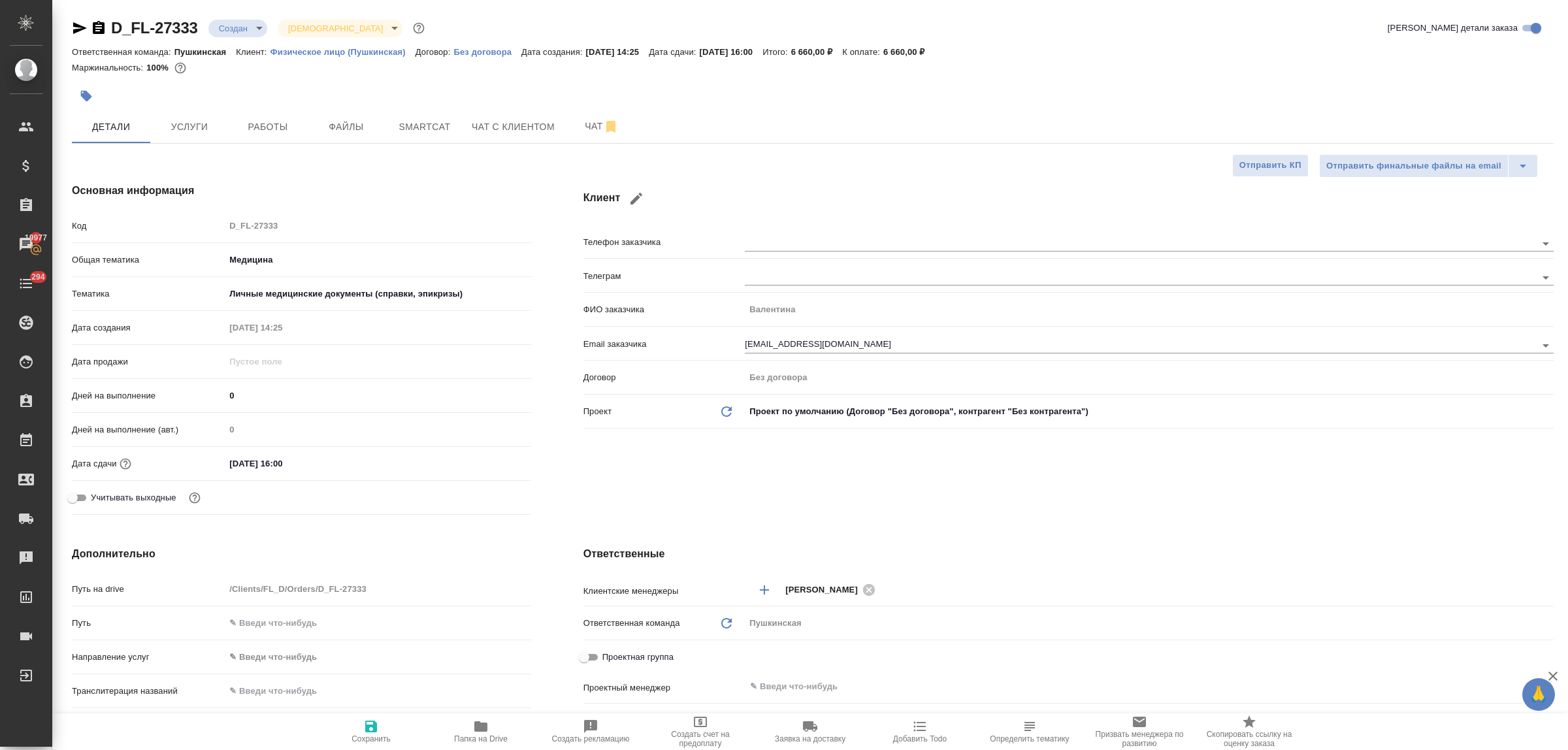
type textarea "x"
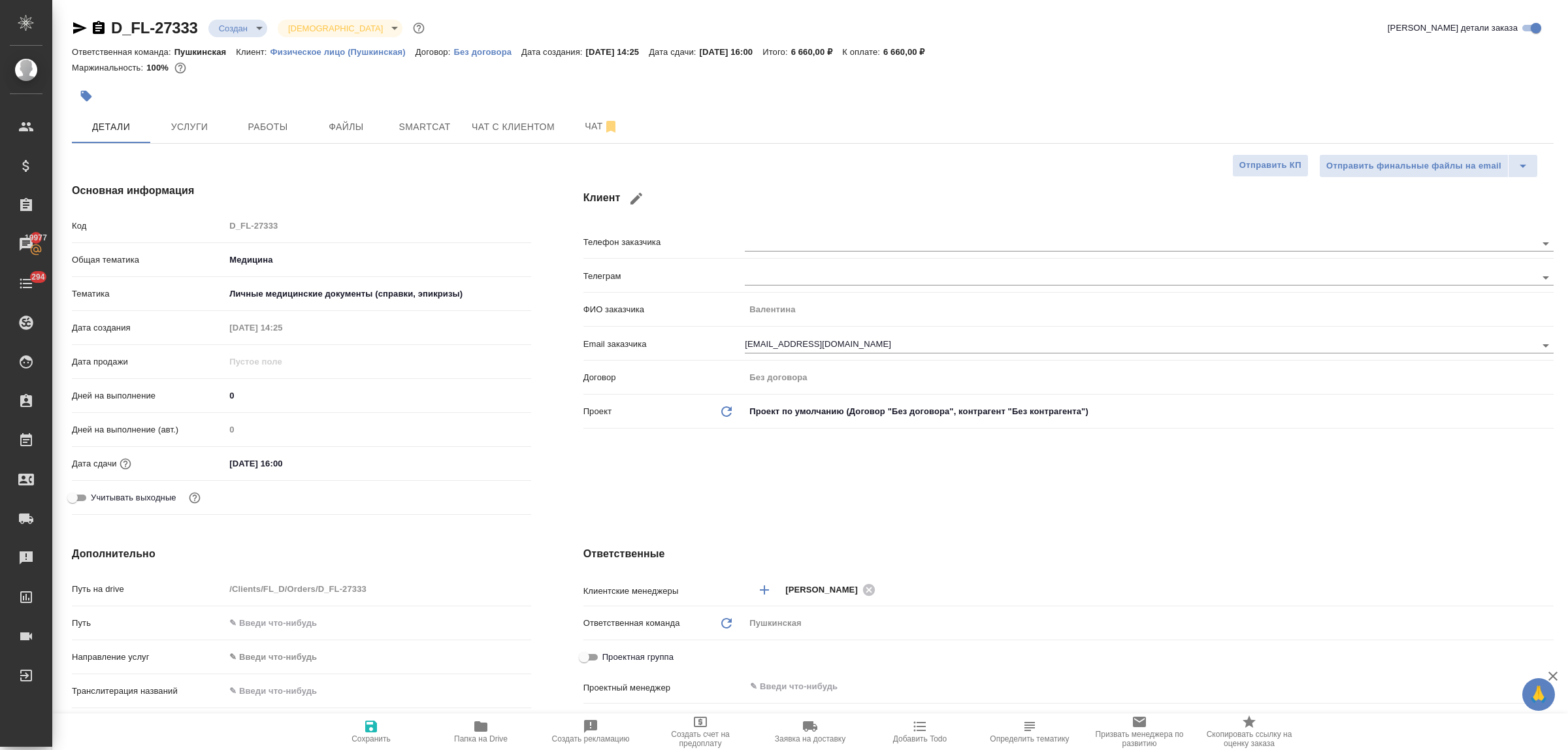
type textarea "x"
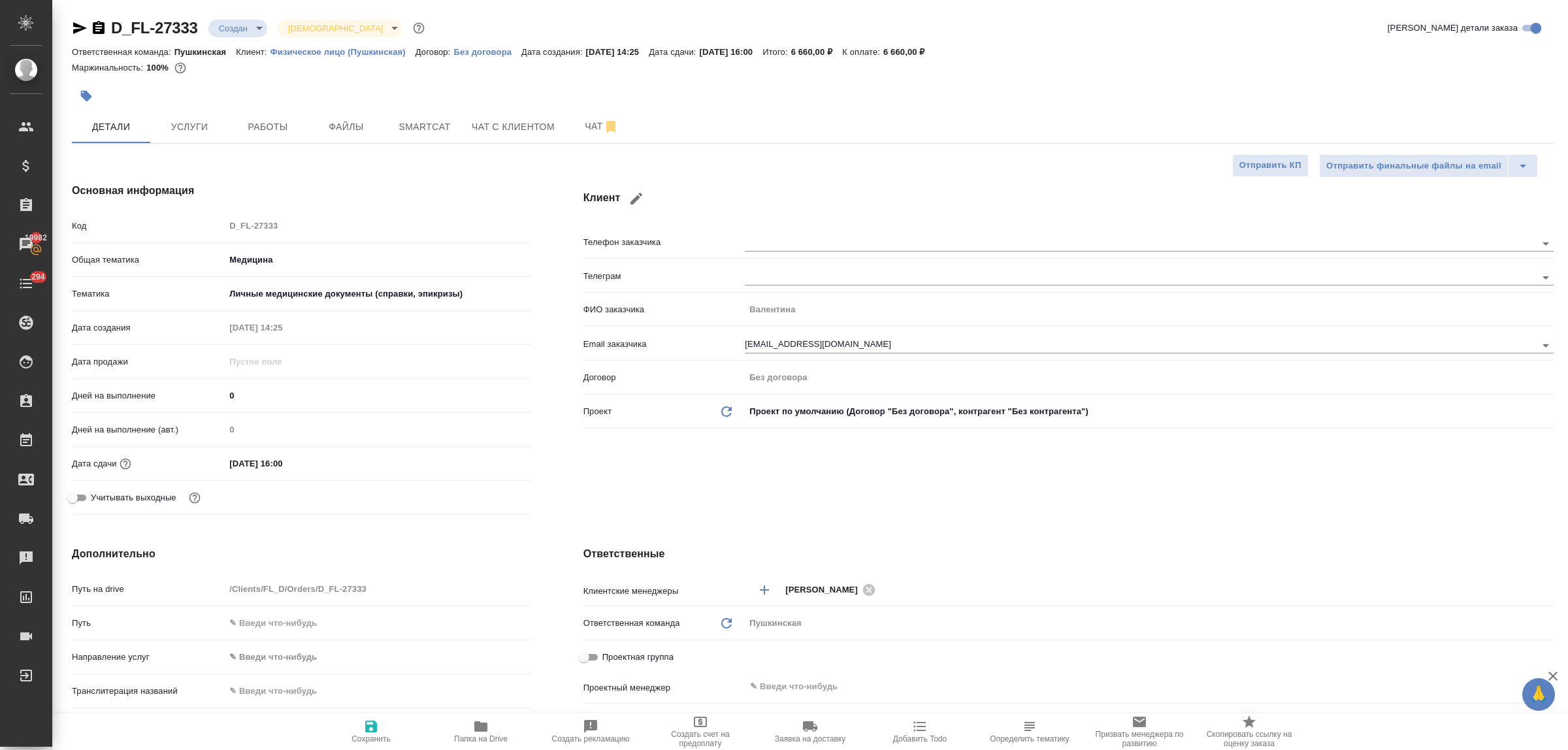
type textarea "x"
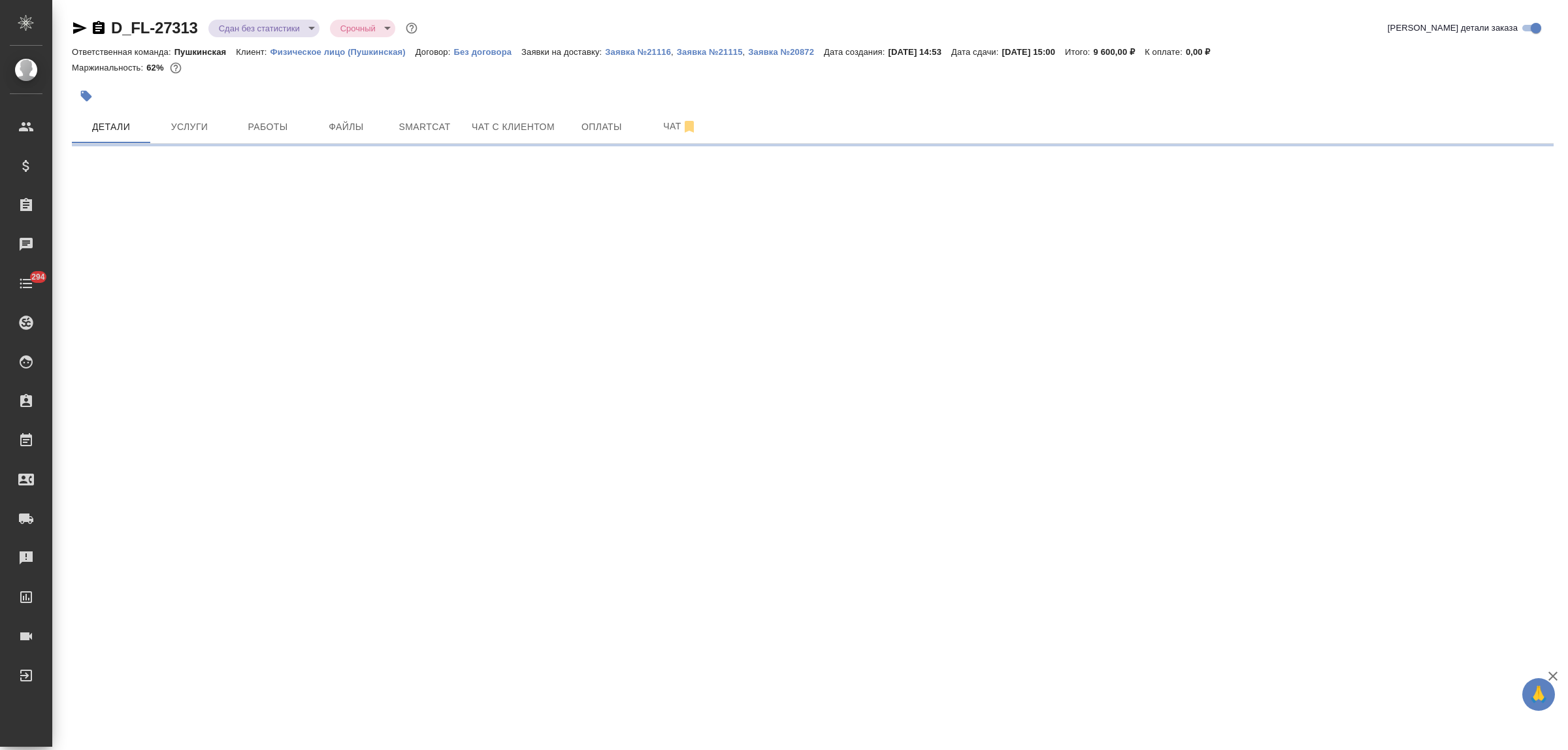
select select "RU"
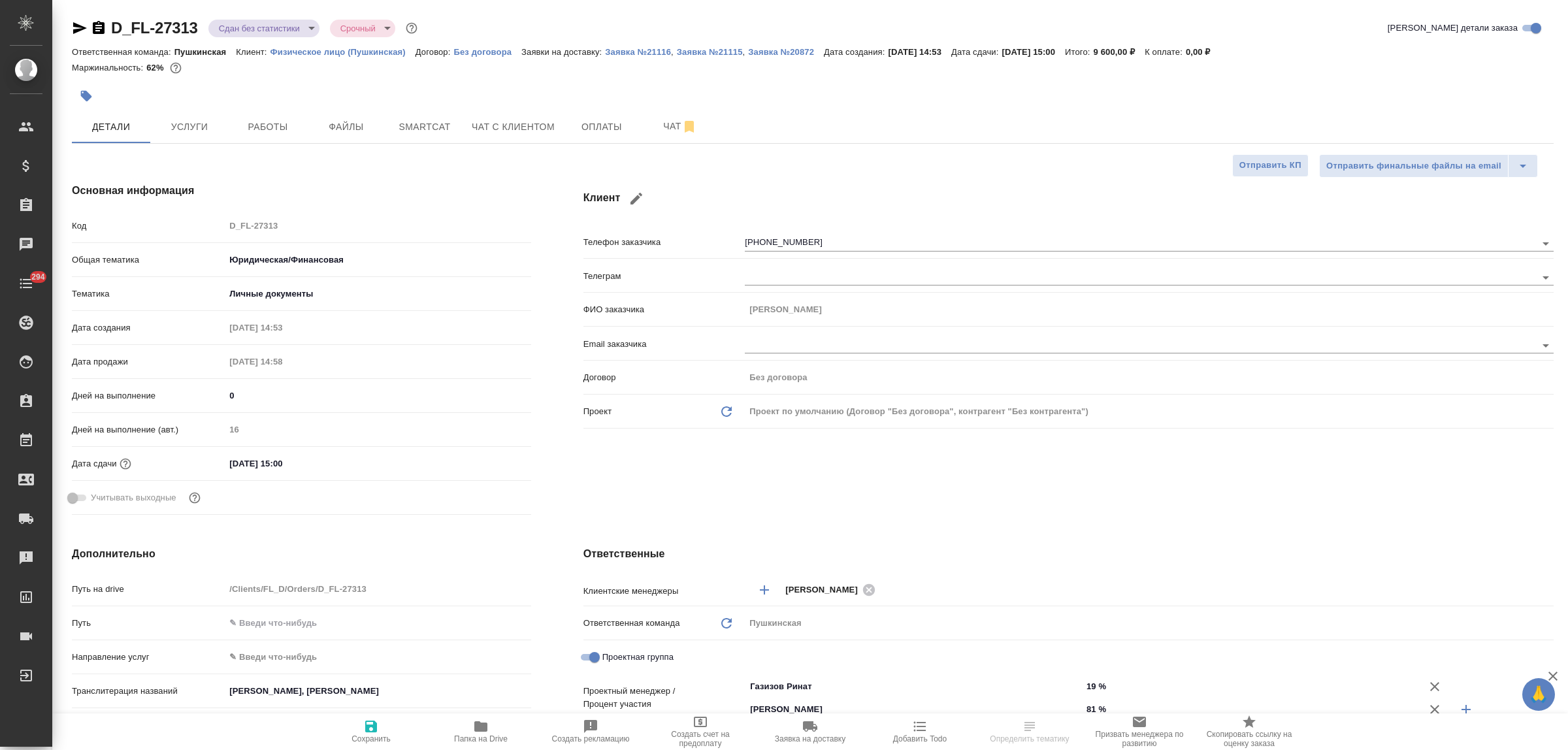
type textarea "x"
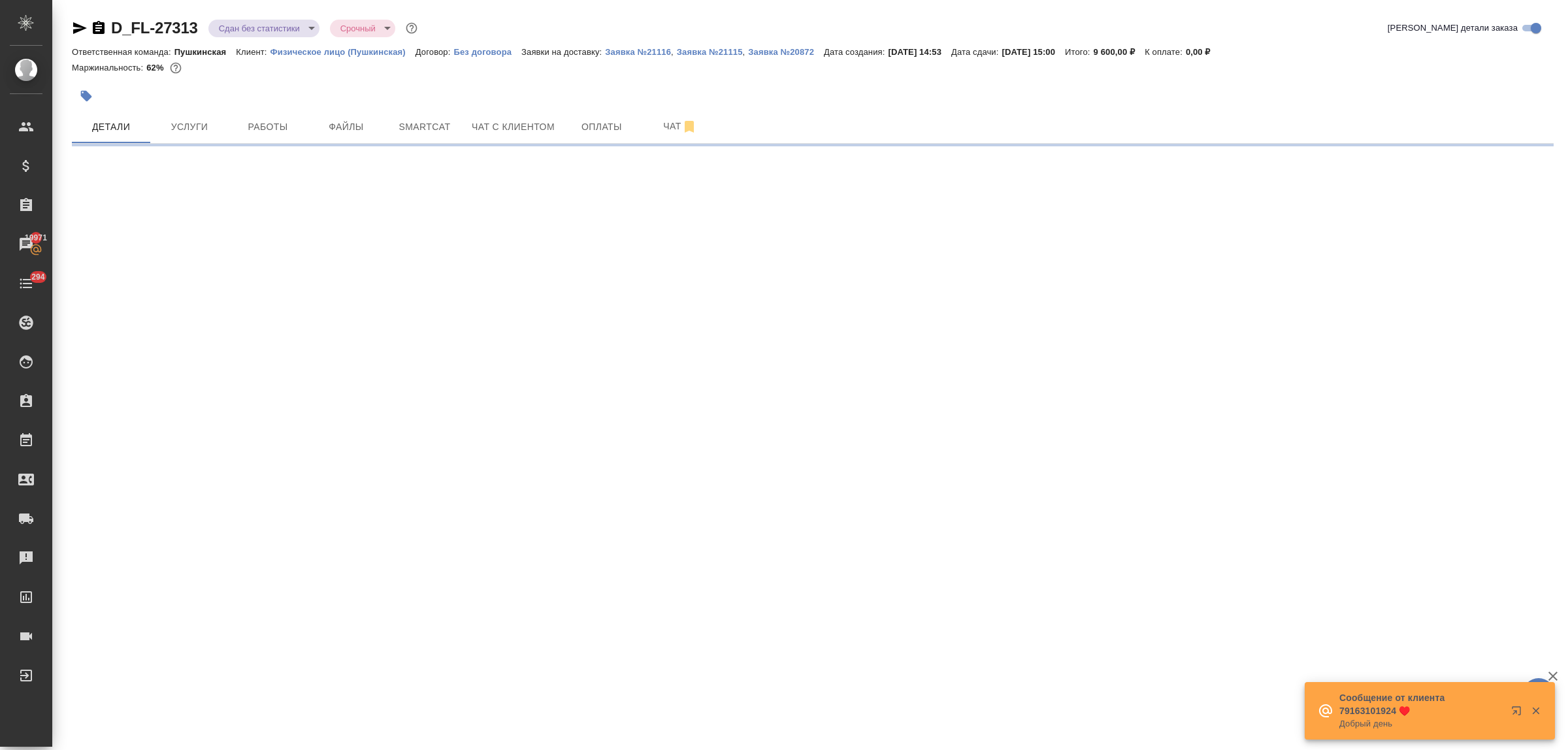
select select "RU"
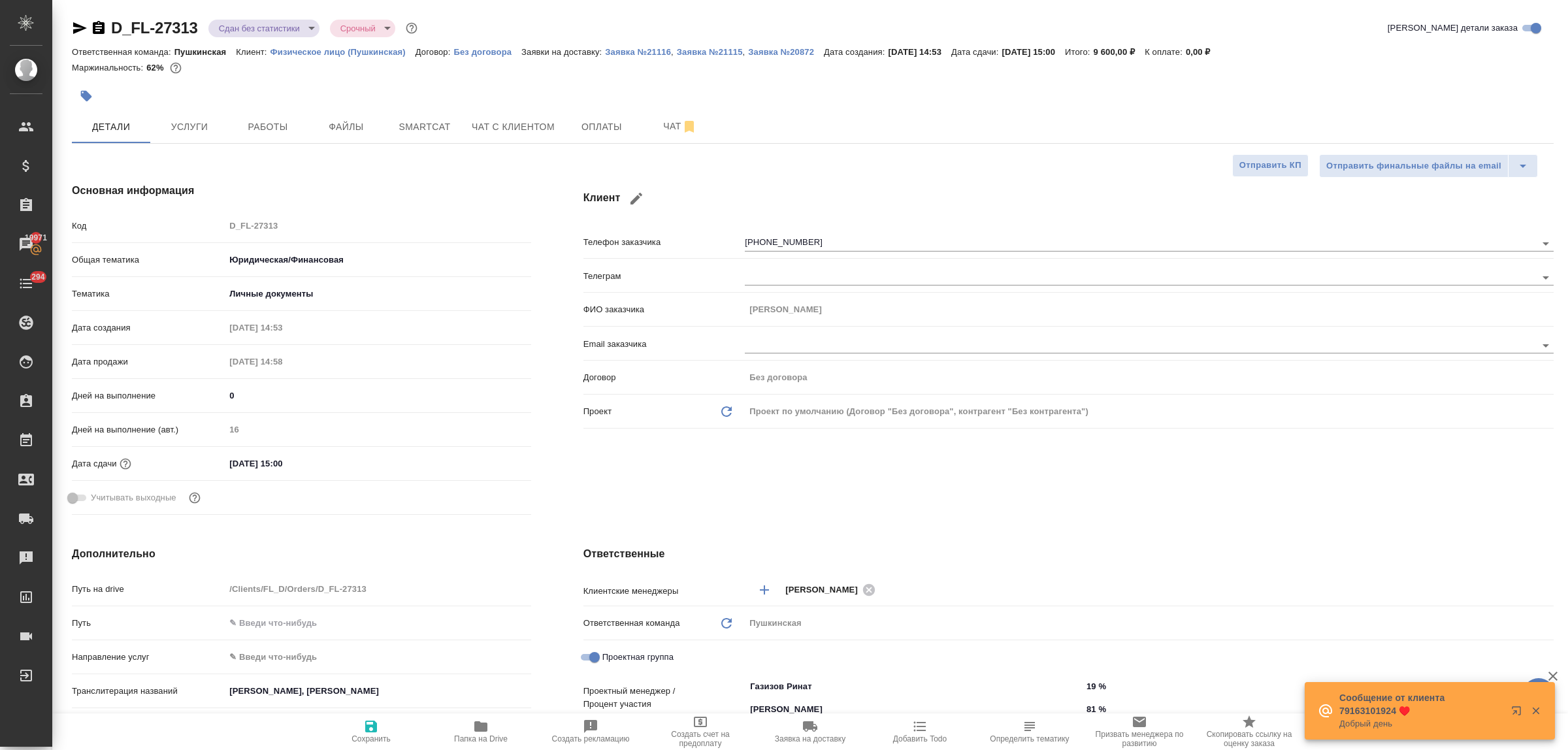
type textarea "x"
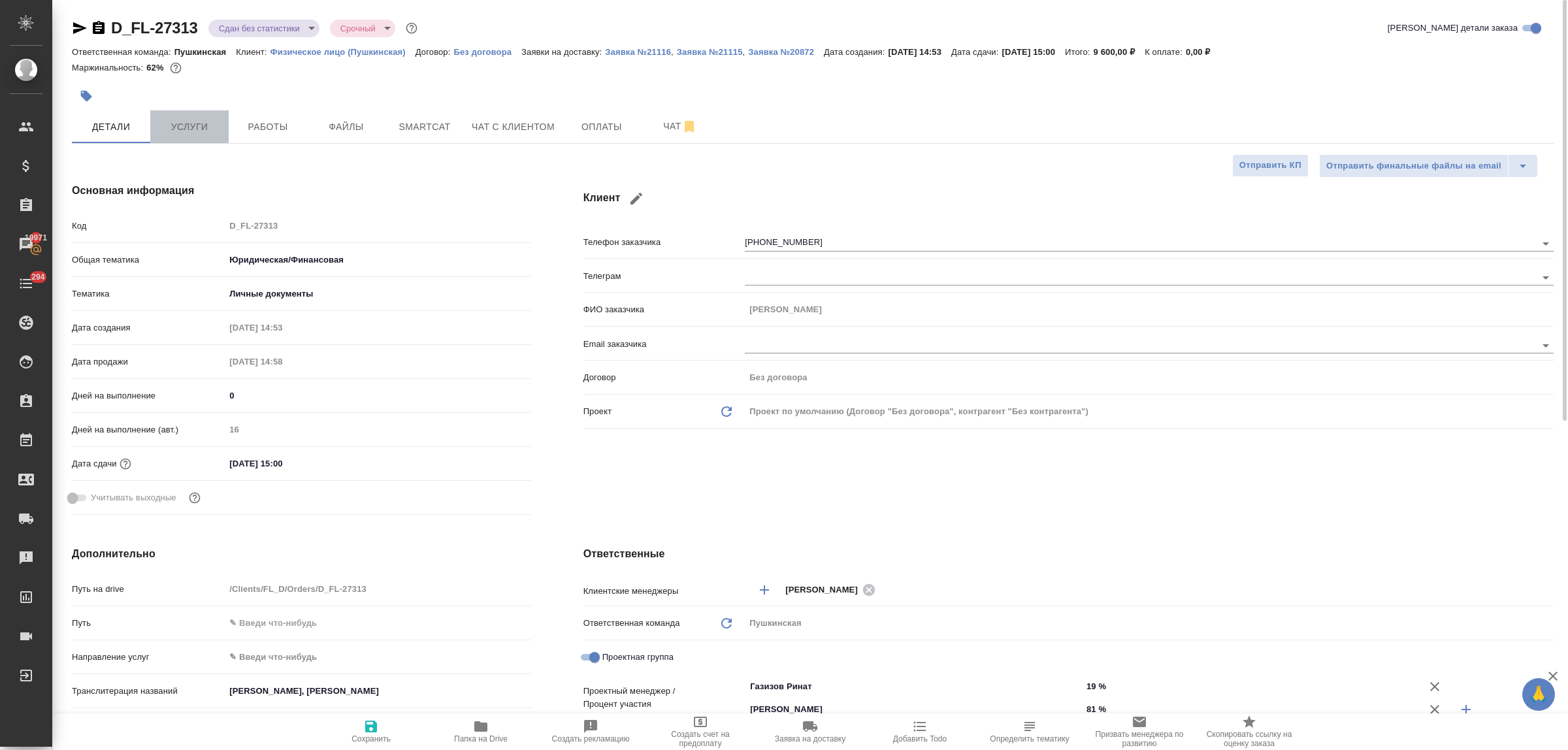
click at [194, 132] on span "Услуги" at bounding box center [189, 127] width 62 height 17
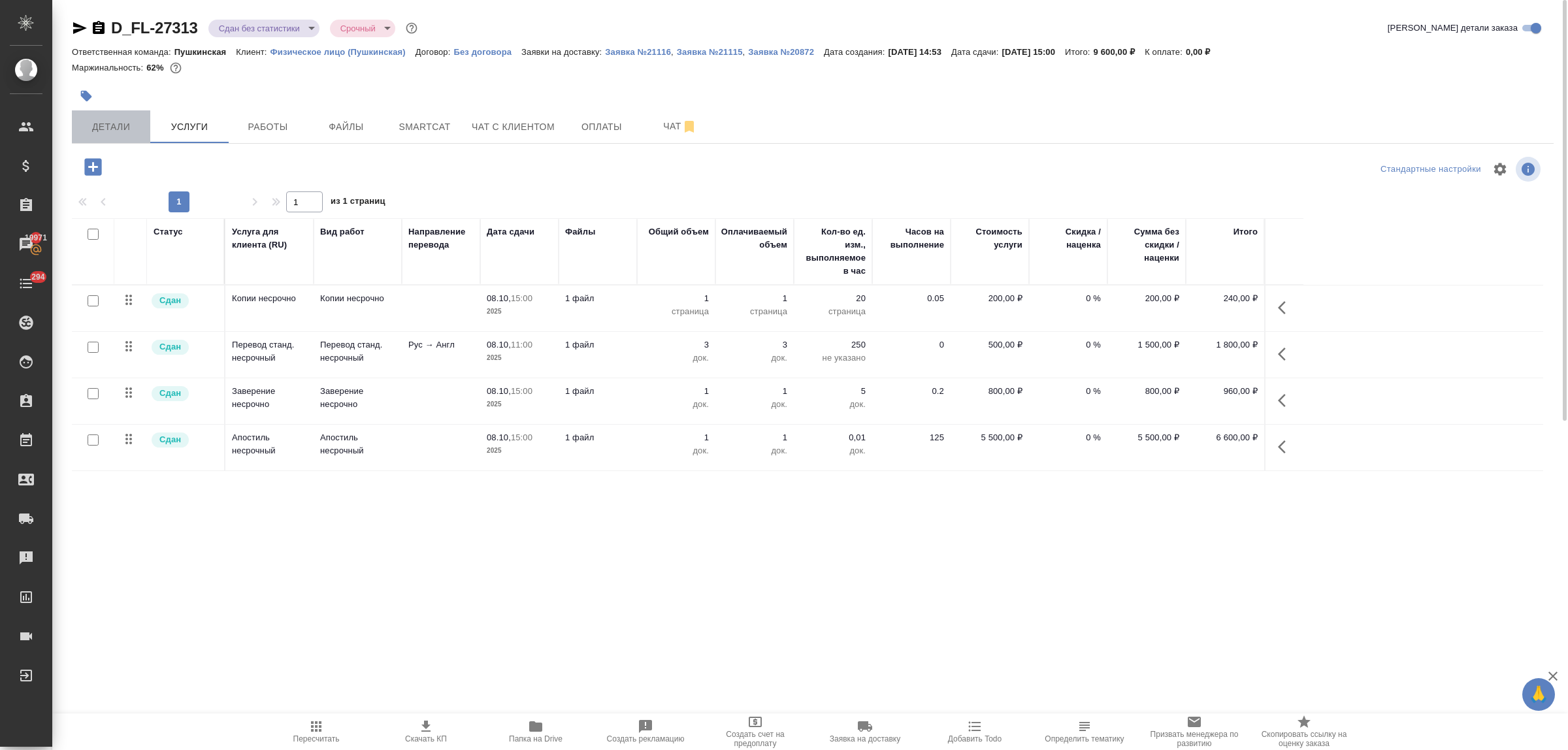
click at [118, 131] on span "Детали" at bounding box center [111, 127] width 62 height 17
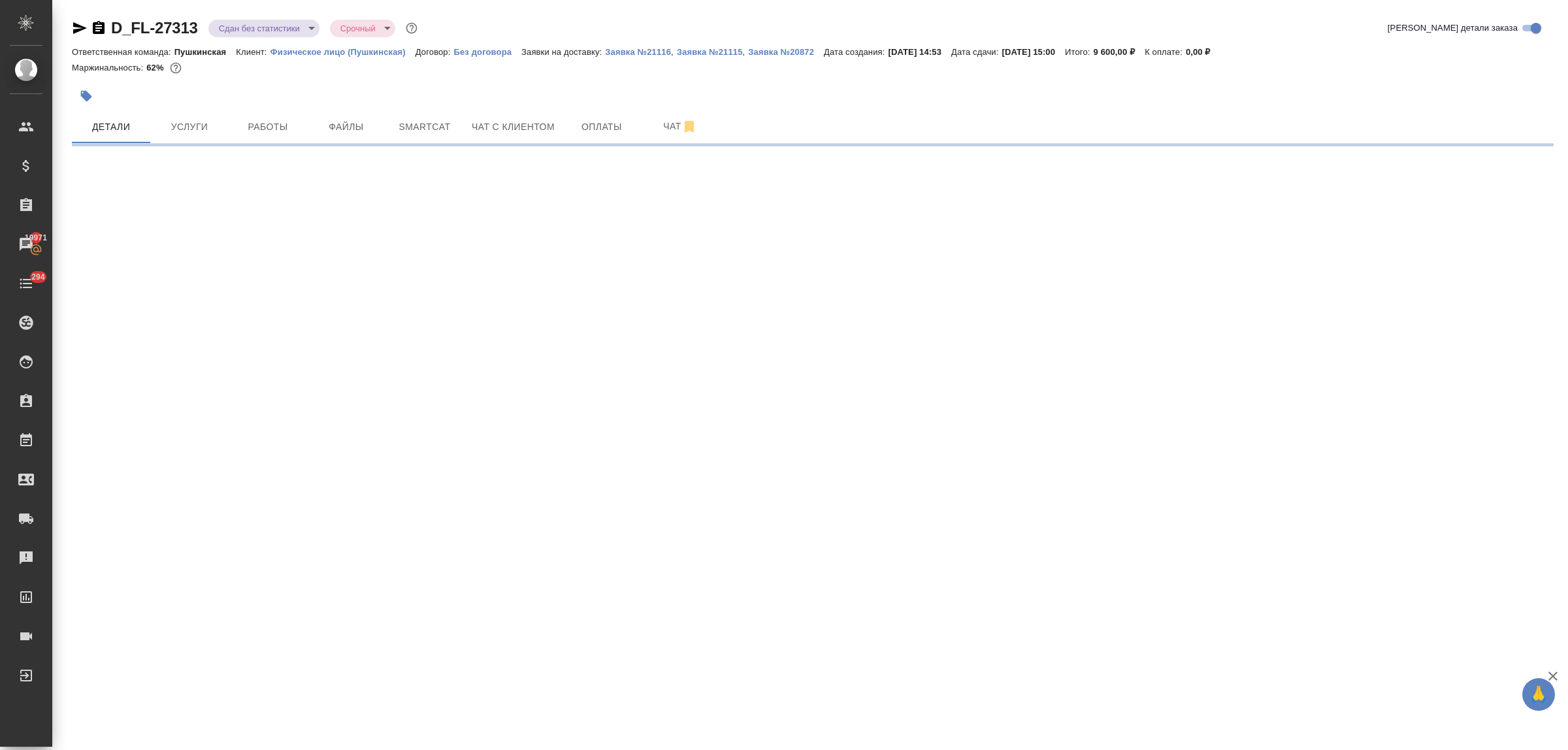
select select "RU"
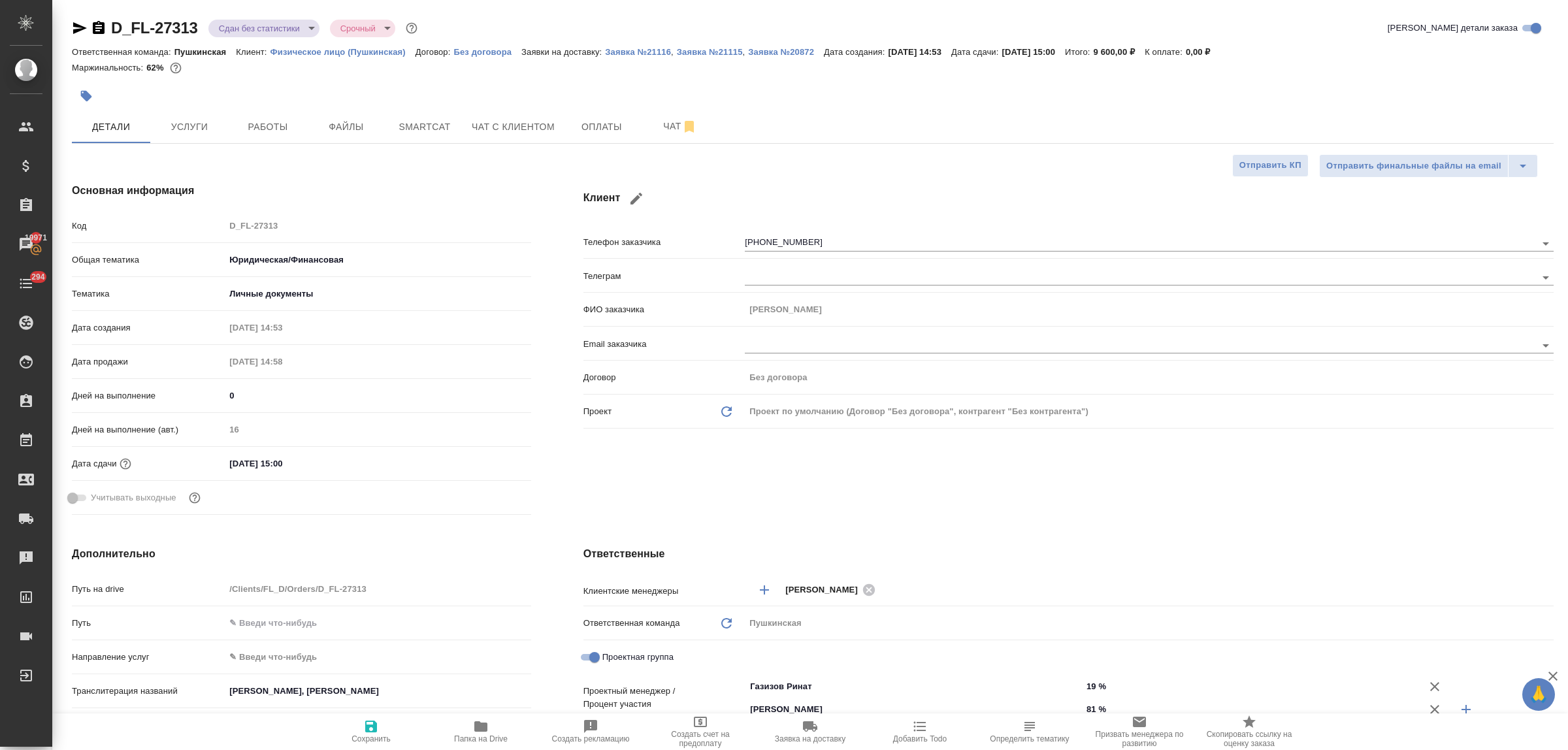
type textarea "x"
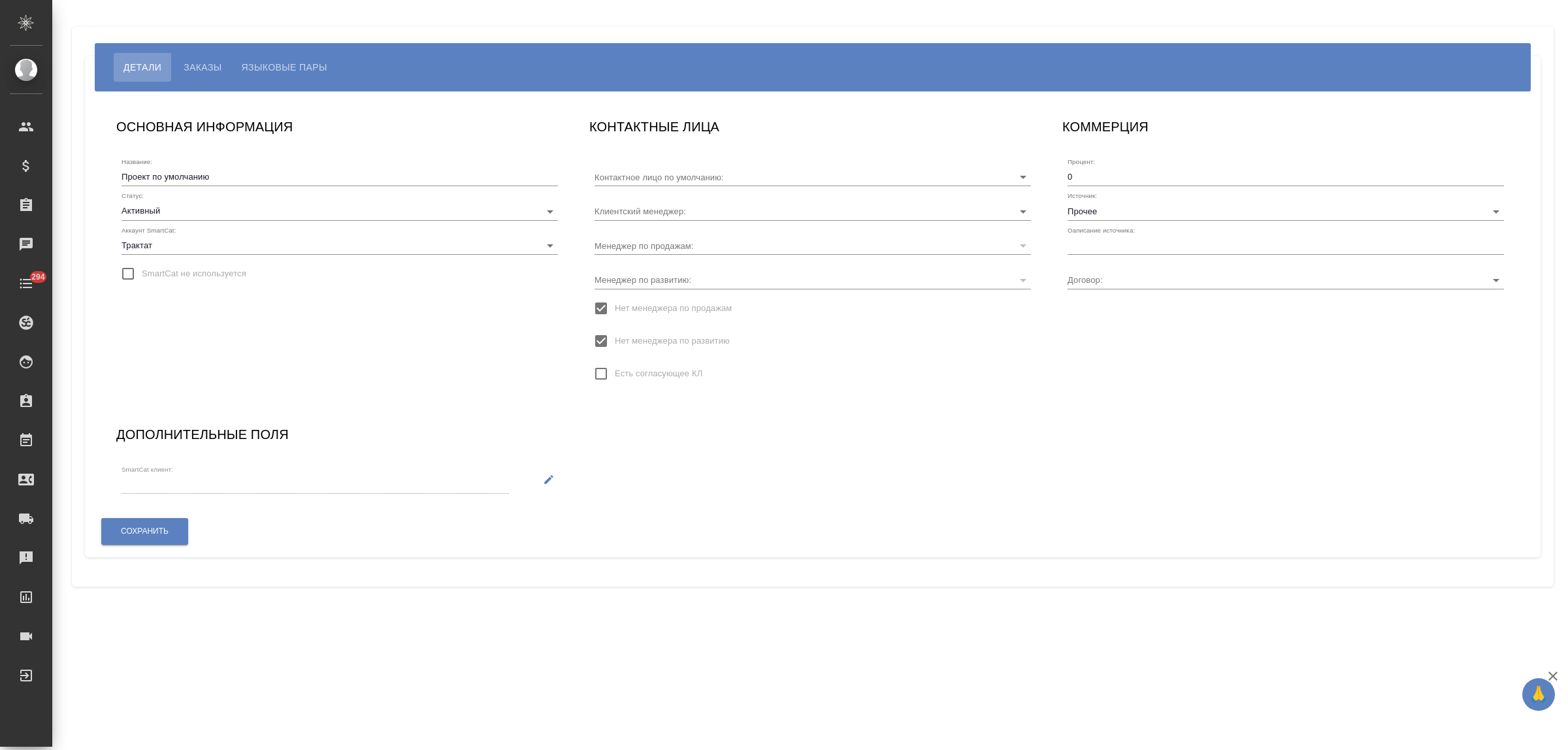
type input "Без договора"
type input "[PERSON_NAME]"
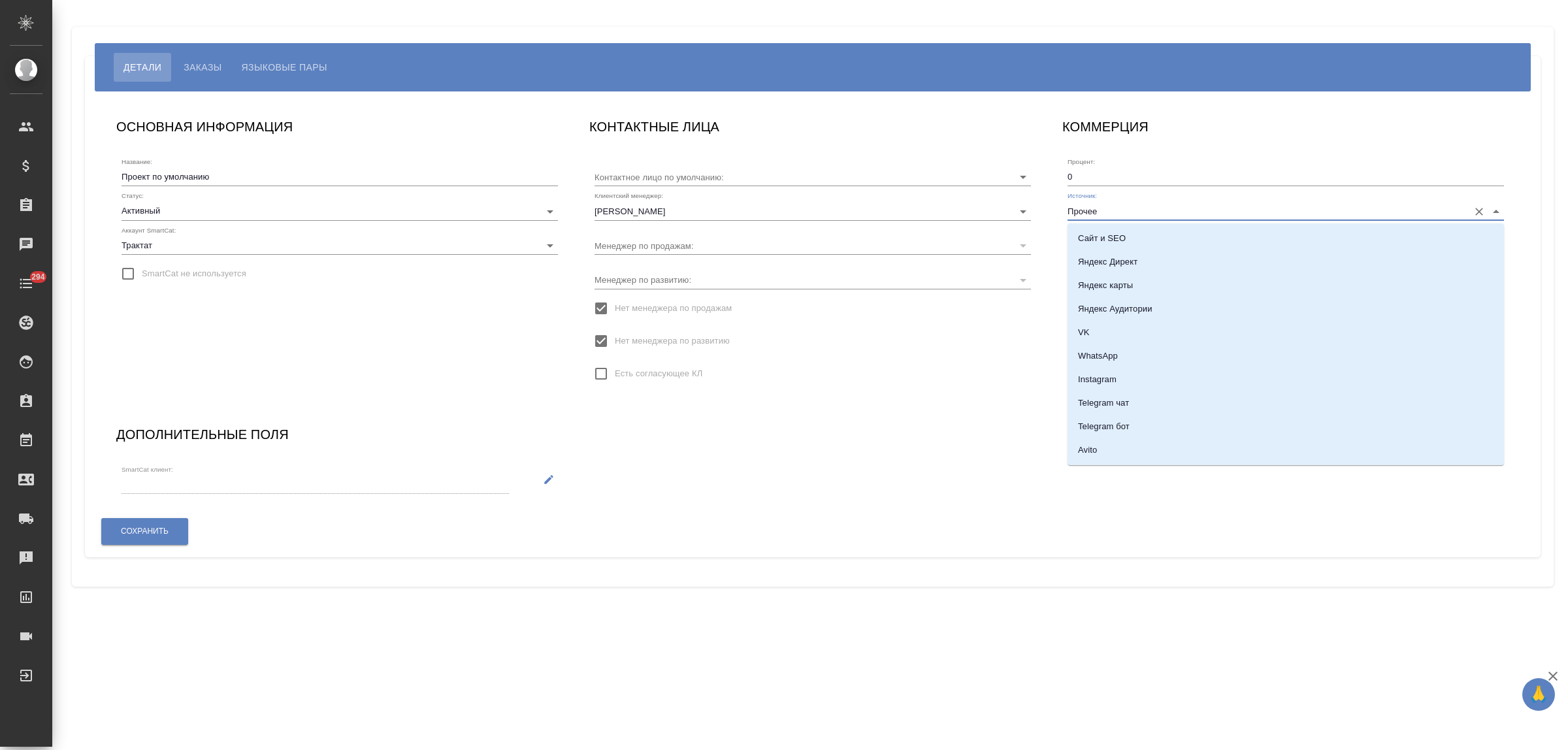
click at [1099, 213] on input "Прочее" at bounding box center [1265, 210] width 395 height 17
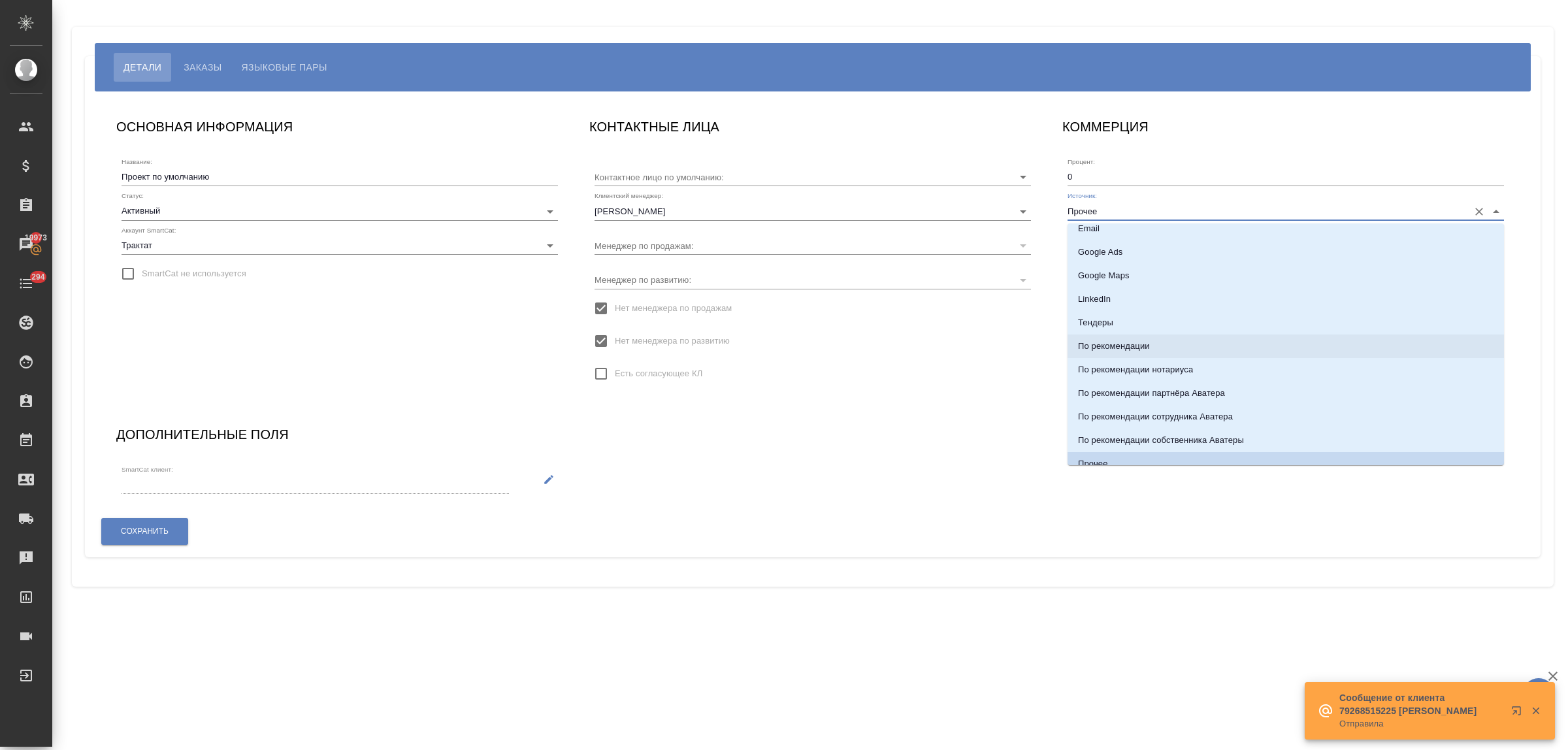
click at [1126, 345] on p "По рекомендации" at bounding box center [1113, 346] width 71 height 13
type input "По рекомендации"
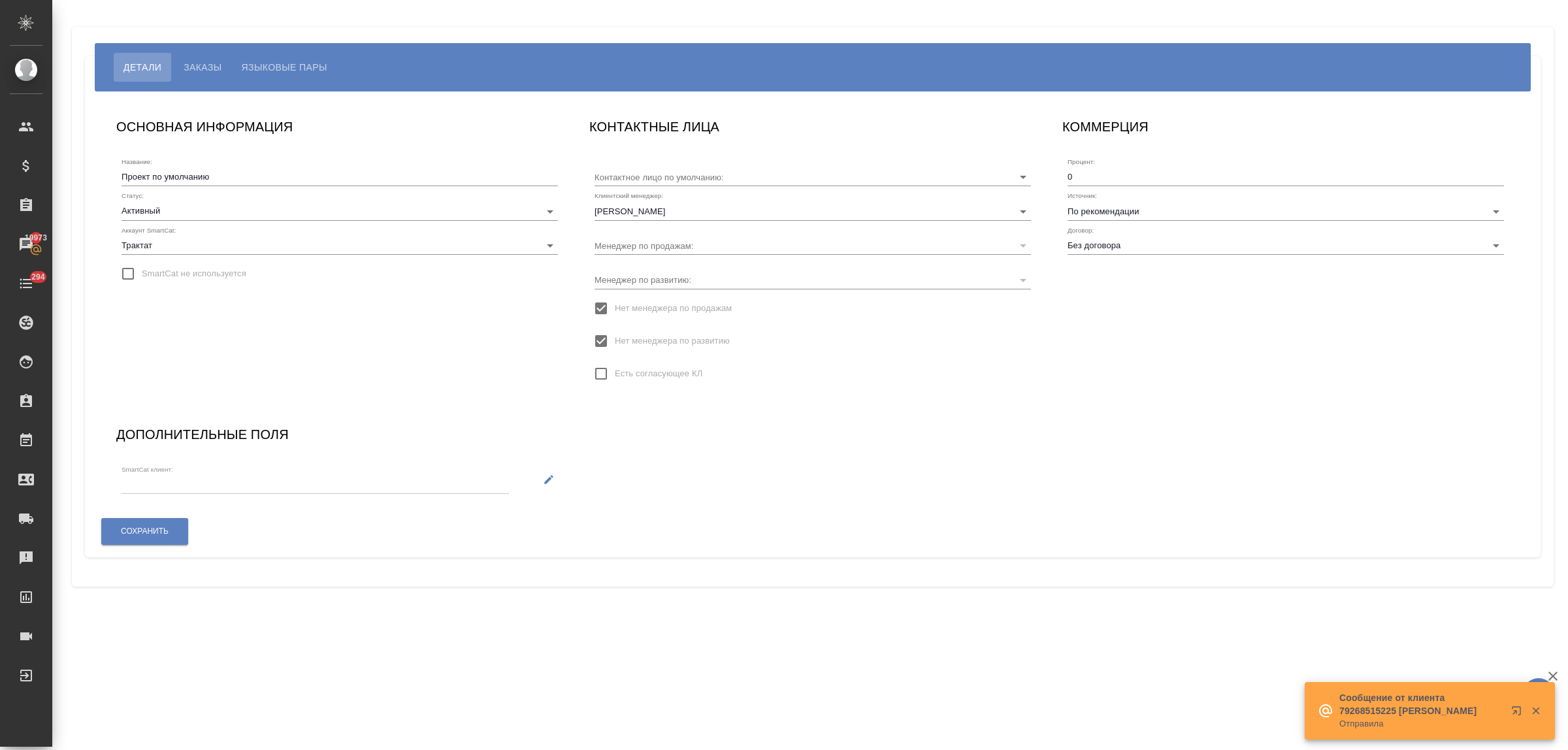
click at [794, 439] on div "ОСНОВНАЯ ИНФОРМАЦИЯ Название: Проект по умолчанию Статус: Активный active Аккау…" at bounding box center [813, 324] width 1419 height 442
click at [158, 531] on span "Сохранить" at bounding box center [144, 531] width 47 height 11
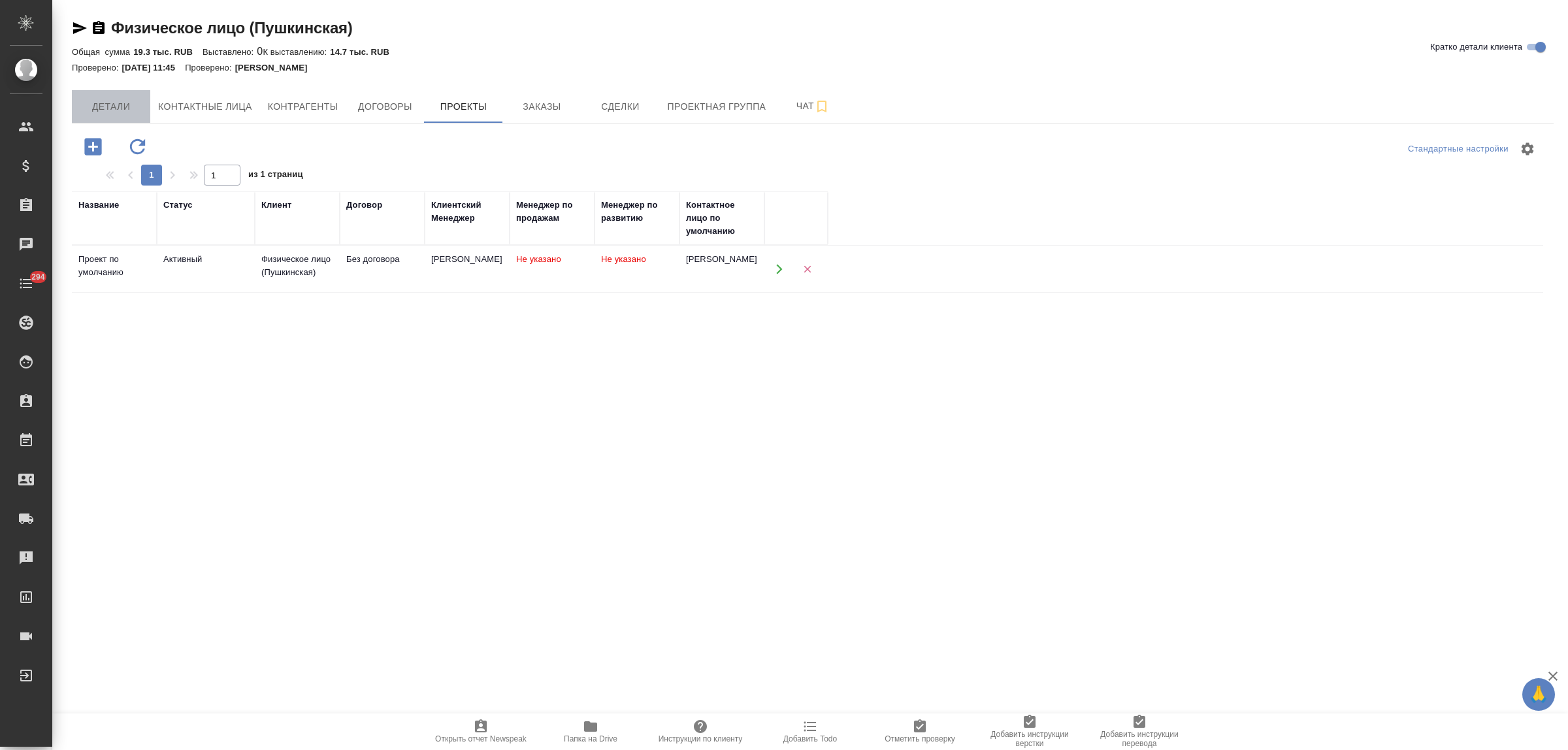
click at [121, 110] on span "Детали" at bounding box center [111, 107] width 62 height 17
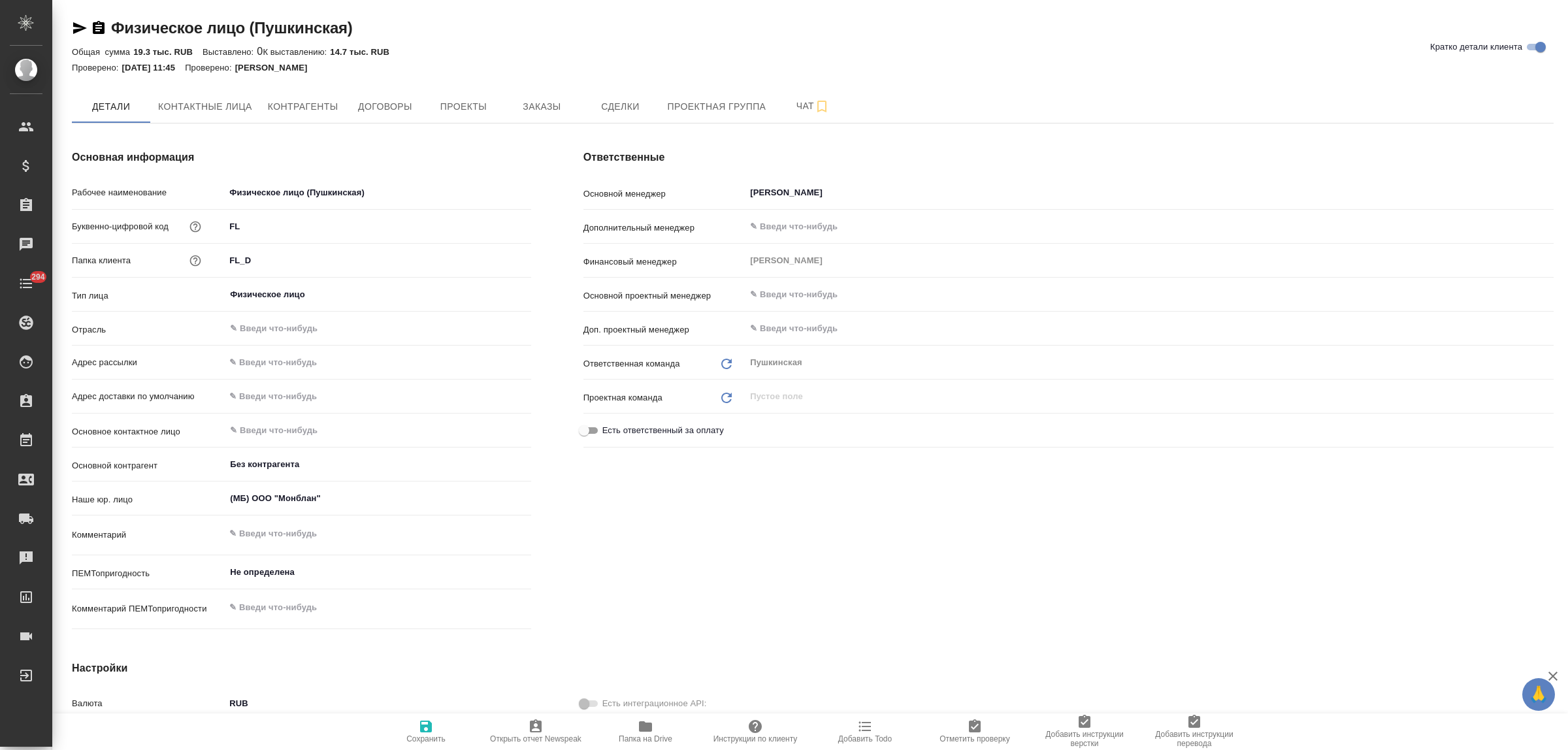
type textarea "x"
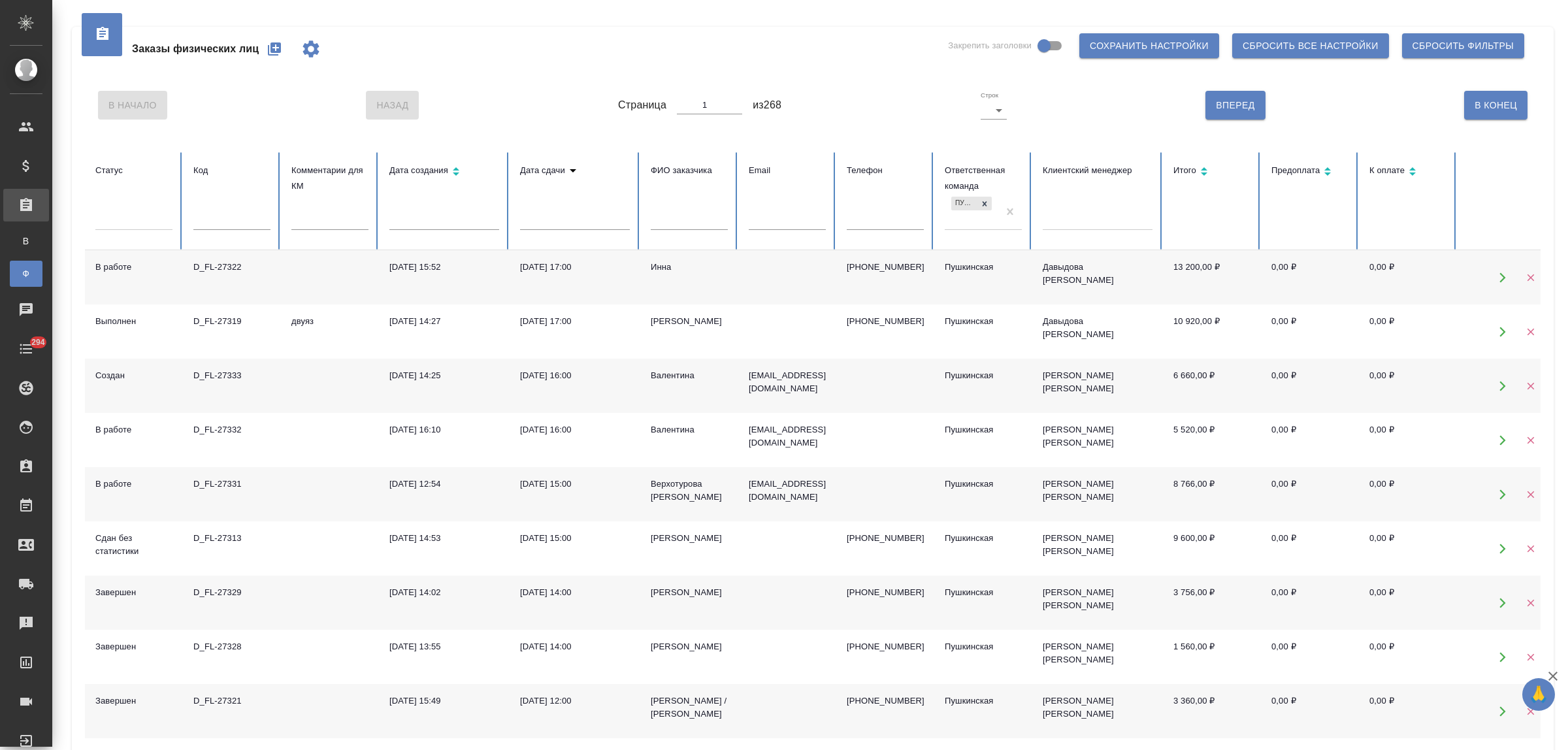
click at [269, 51] on icon "button" at bounding box center [274, 49] width 16 height 16
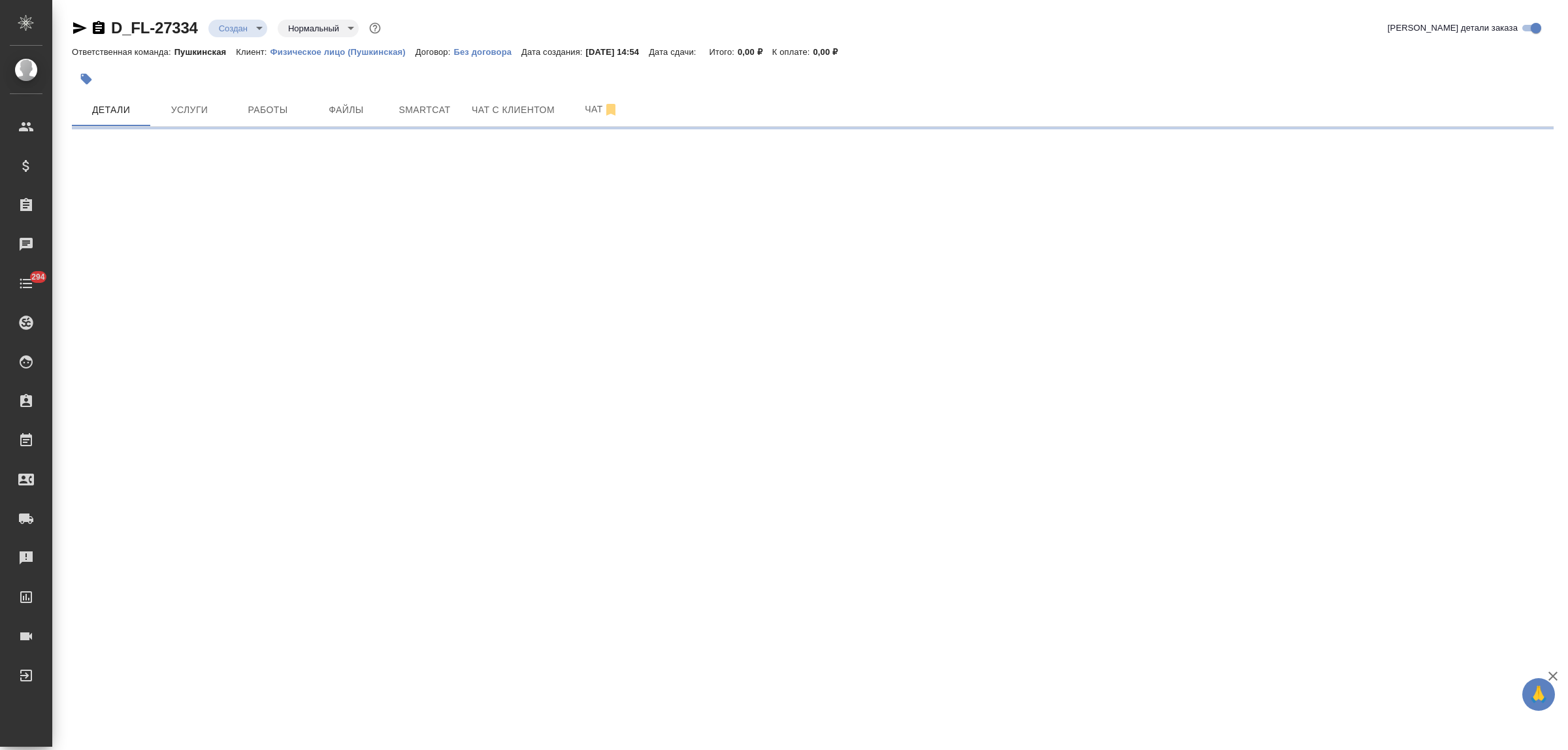
select select "RU"
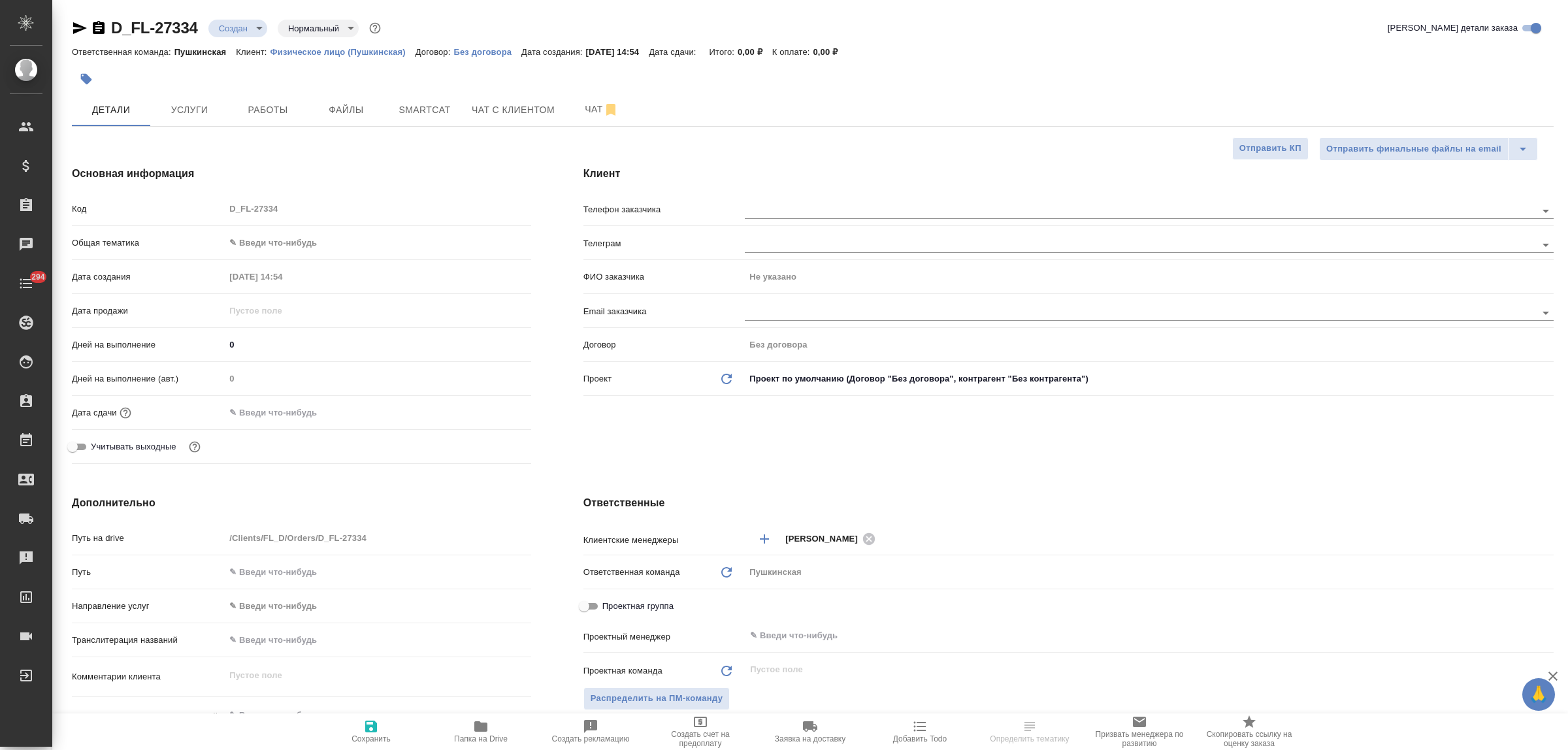
type textarea "x"
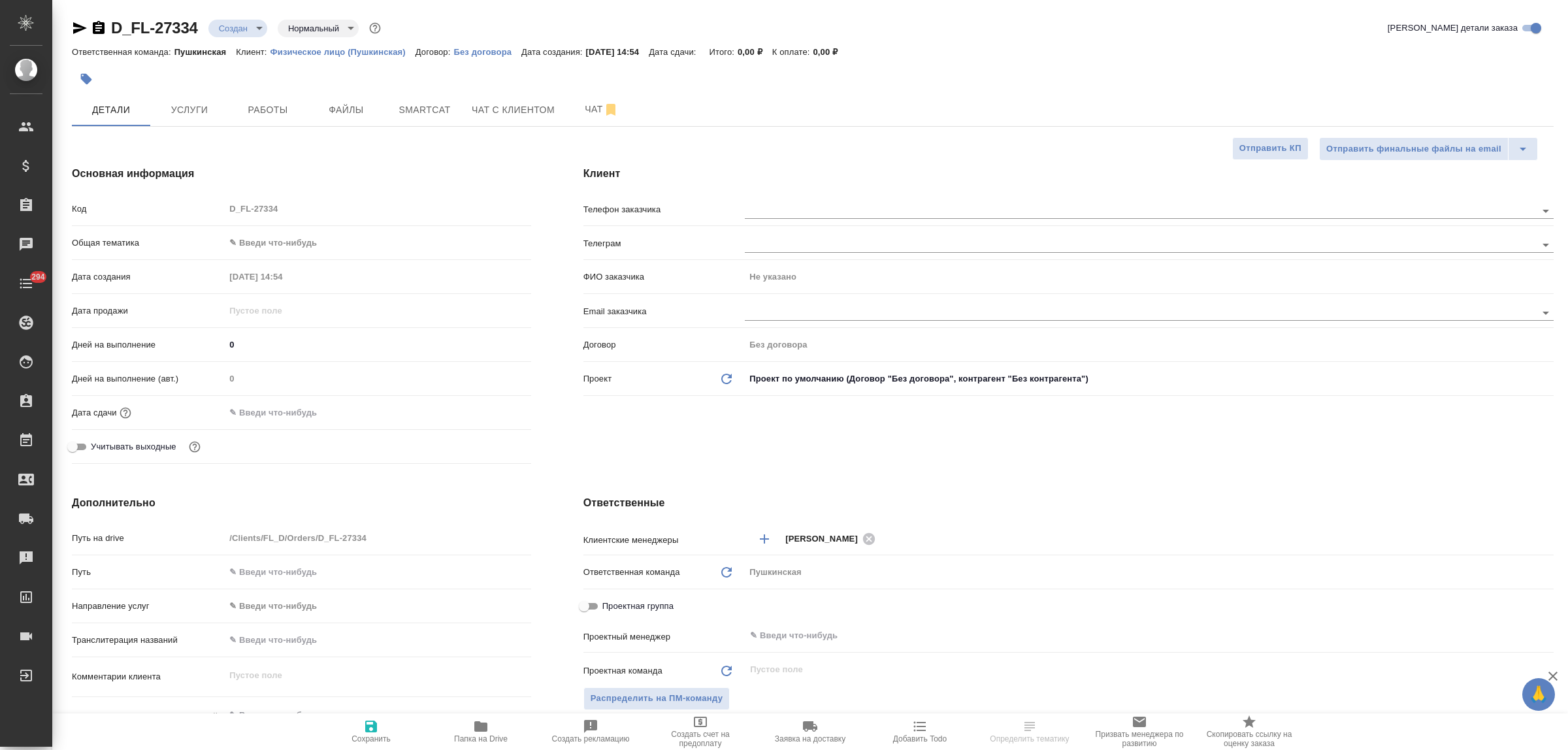
type textarea "x"
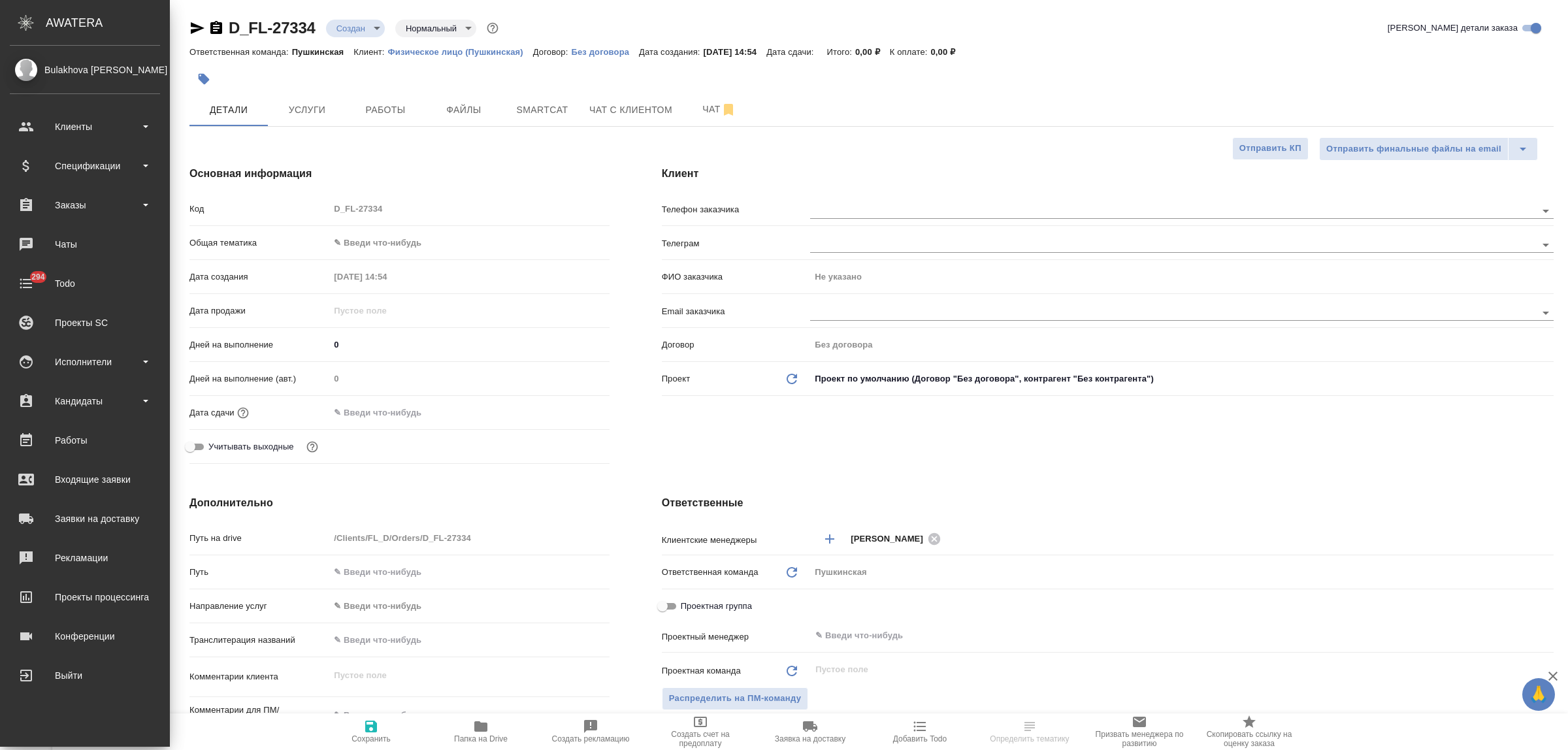
type textarea "x"
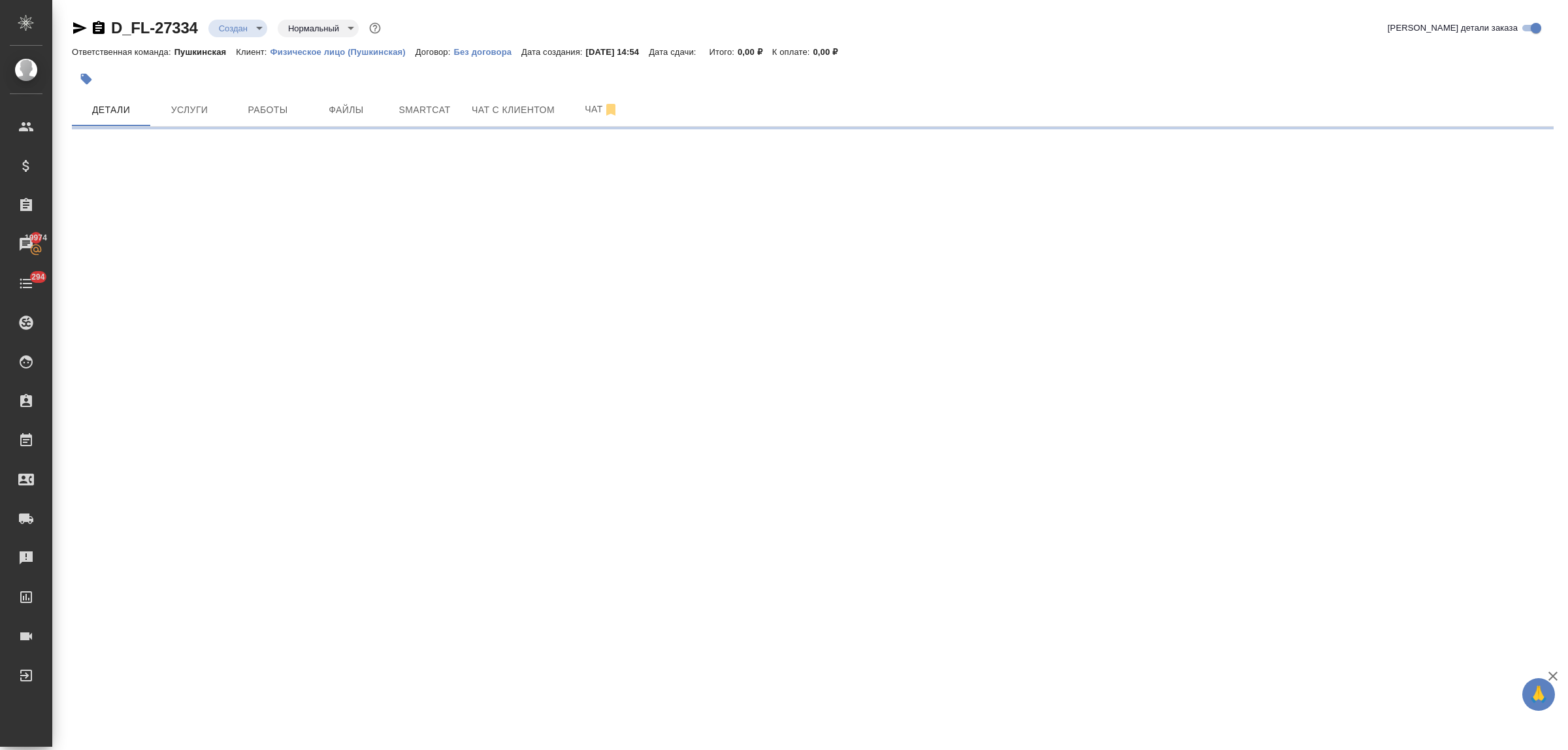
select select "RU"
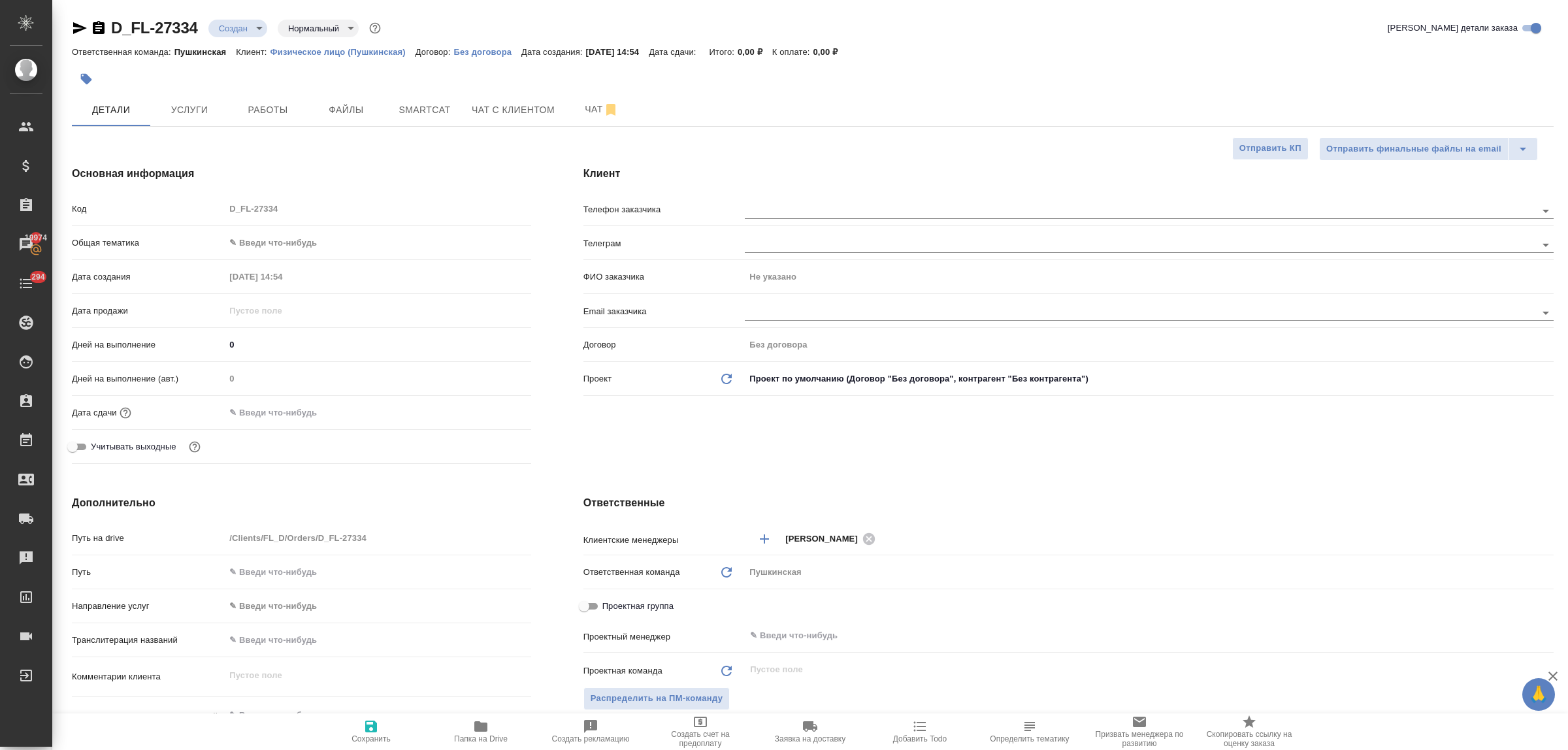
type textarea "x"
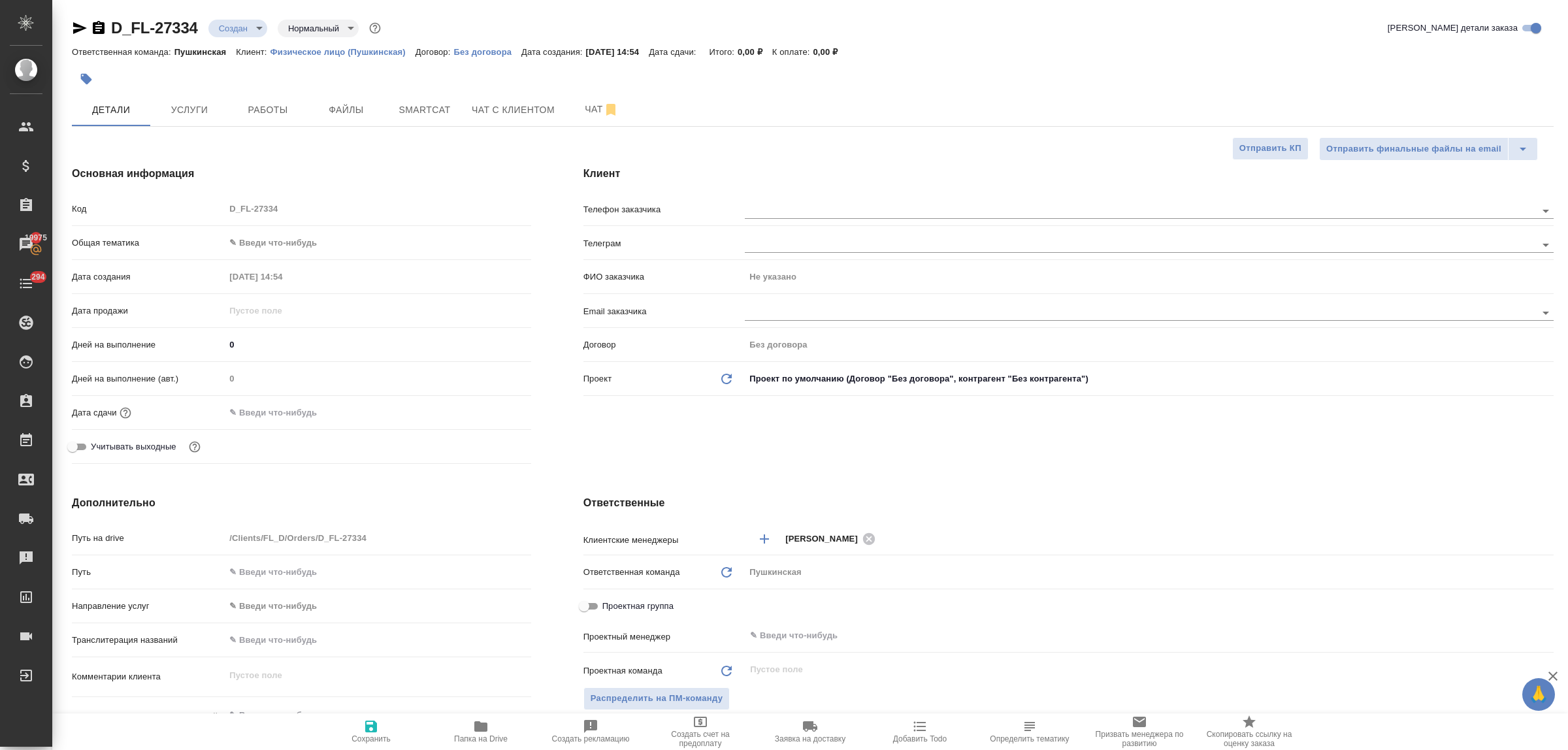
type textarea "x"
click at [248, 246] on body "🙏 .cls-1 fill:#fff; AWATERA Bulakhova Elena Клиенты Спецификации Заказы 19975 Ч…" at bounding box center [784, 375] width 1568 height 750
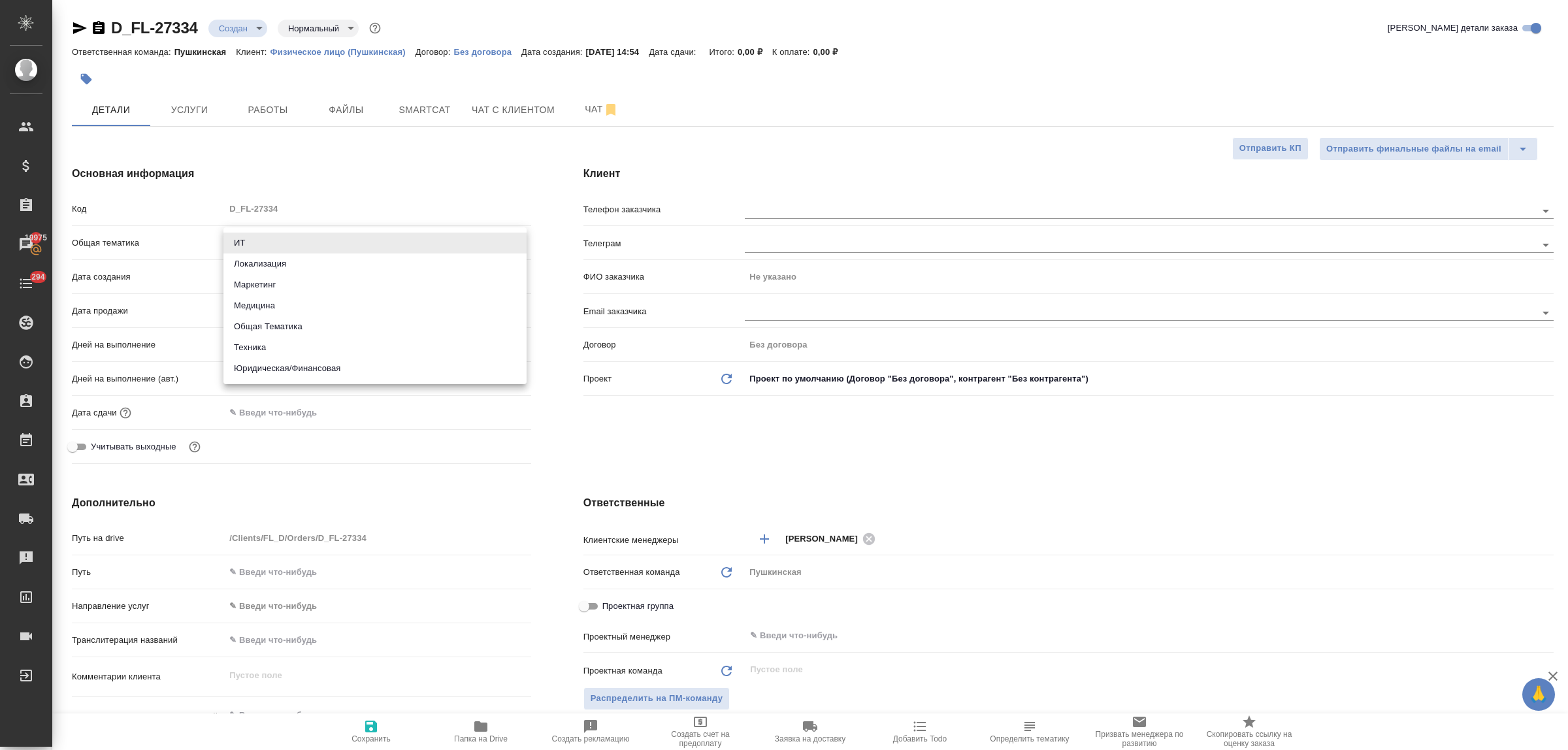
click at [289, 366] on li "Юридическая/Финансовая" at bounding box center [375, 368] width 303 height 21
type input "yr-fn"
type textarea "x"
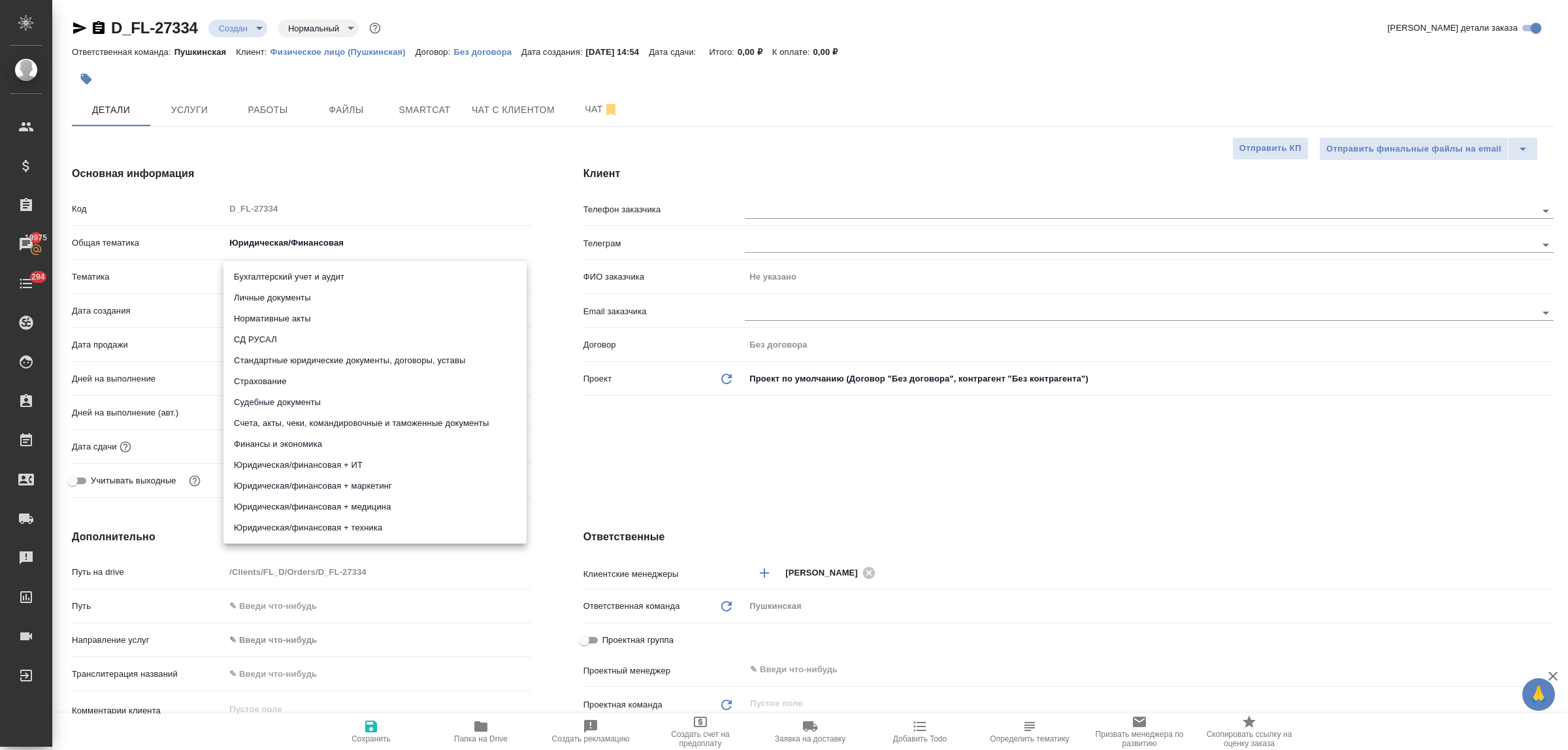
click at [268, 277] on body "🙏 .cls-1 fill:#fff; AWATERA Bulakhova Elena Клиенты Спецификации Заказы 19975 Ч…" at bounding box center [784, 375] width 1568 height 750
click at [321, 359] on li "Стандартные юридические документы, договоры, уставы" at bounding box center [375, 360] width 303 height 21
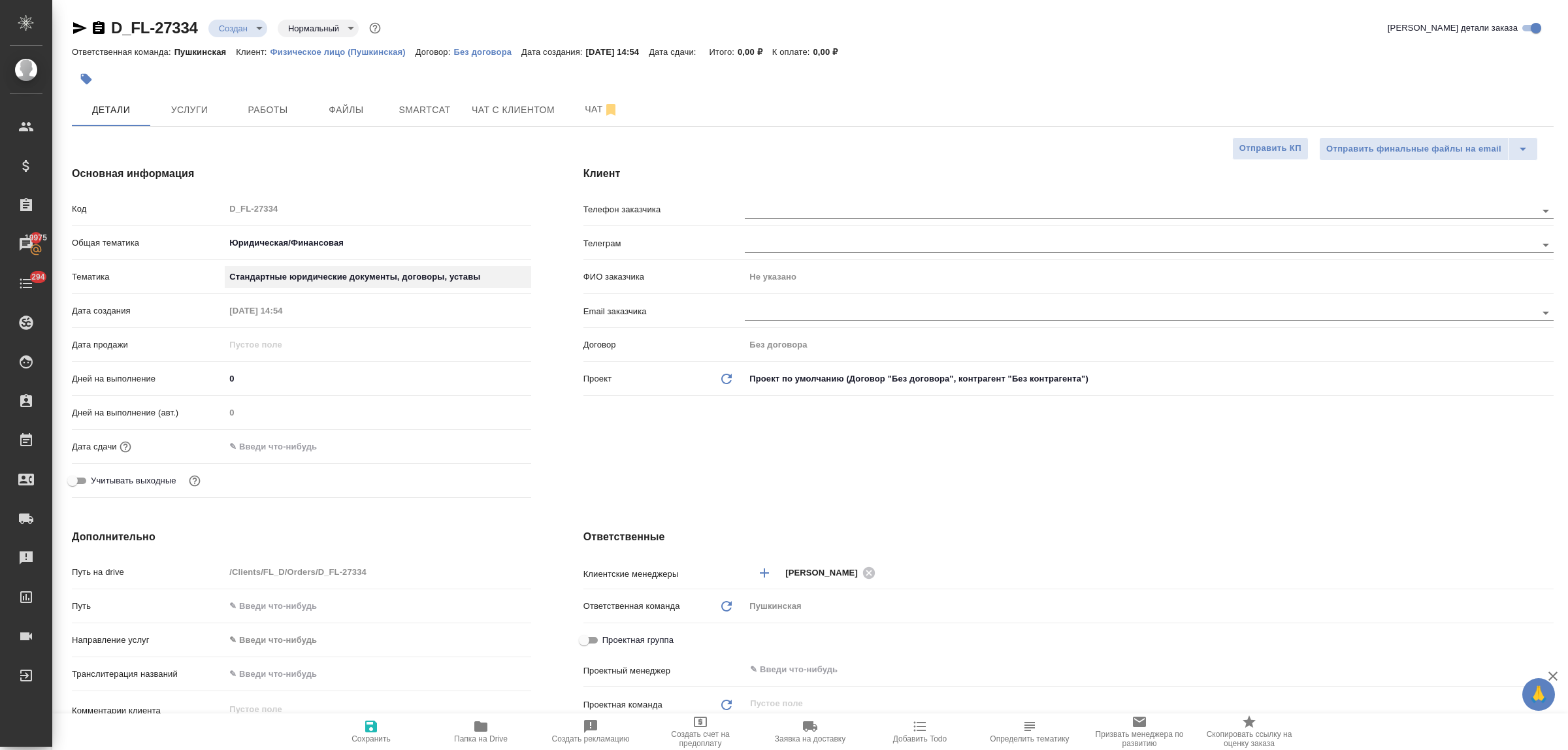
type textarea "x"
type input "5f647205b73bc97568ca66bf"
click at [286, 452] on input "text" at bounding box center [283, 446] width 115 height 19
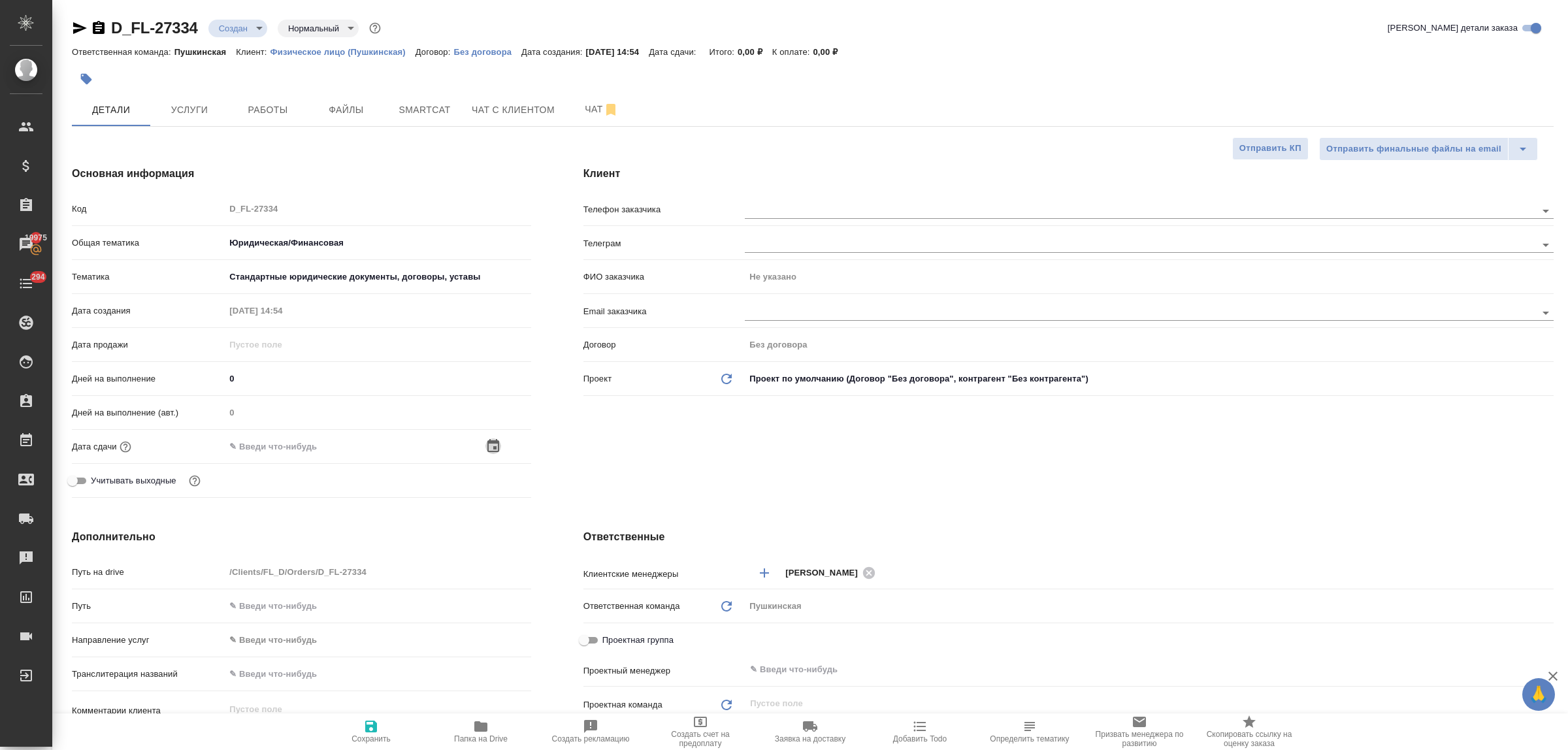
click at [490, 445] on icon "button" at bounding box center [493, 446] width 16 height 16
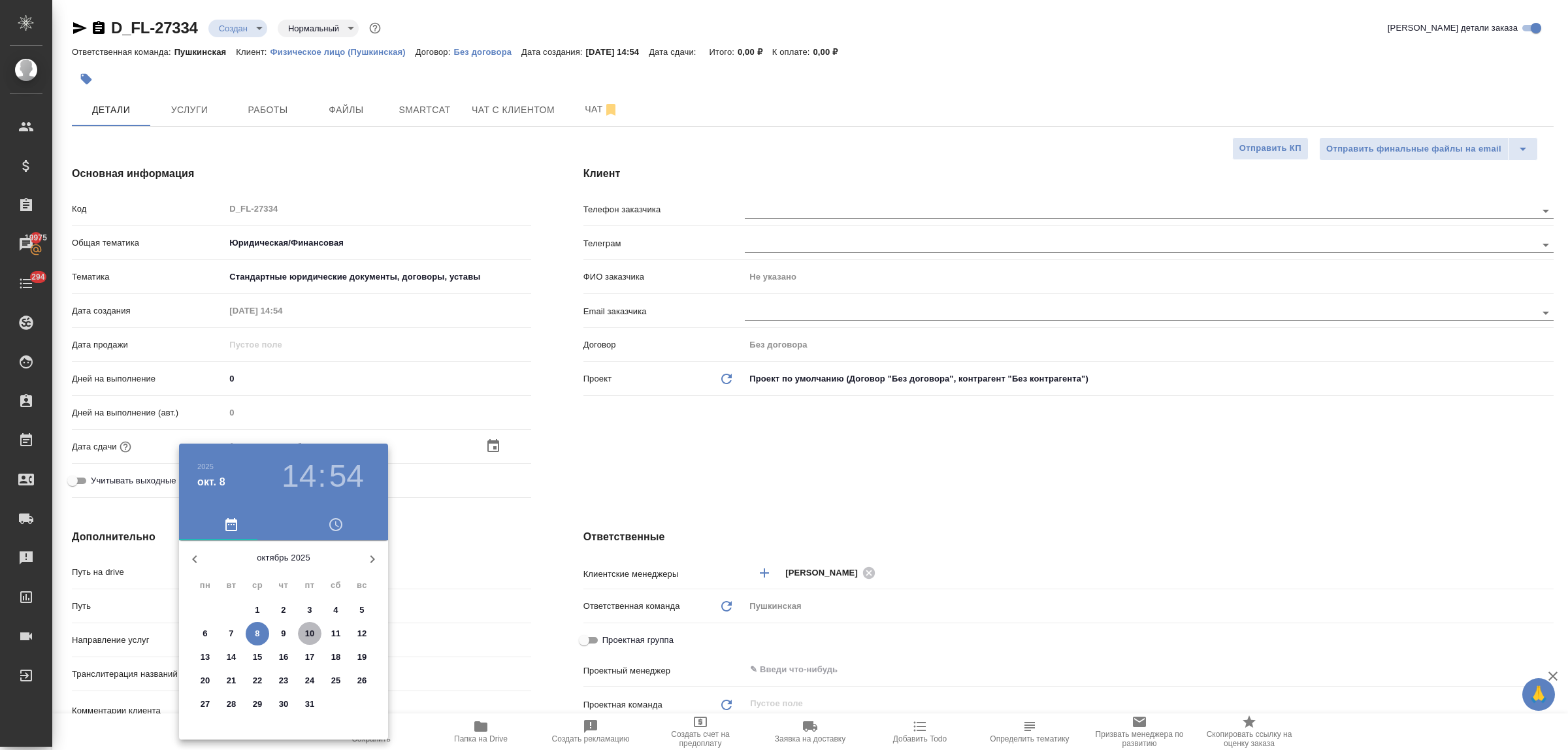
click at [309, 629] on p "10" at bounding box center [310, 634] width 10 height 13
type input "10.10.2025 14:54"
type textarea "x"
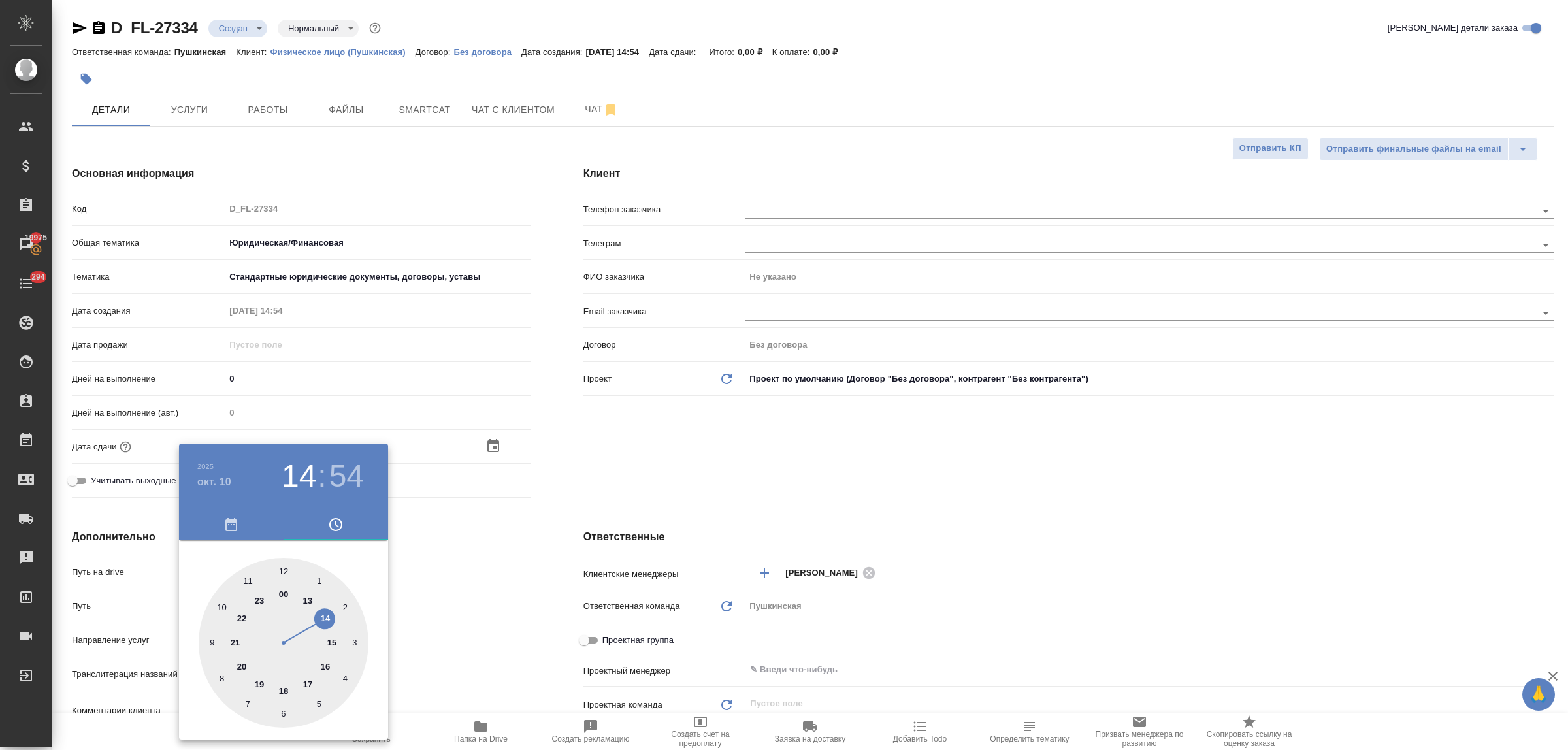
click at [333, 640] on div at bounding box center [283, 642] width 170 height 169
type input "10.10.2025 15:54"
type textarea "x"
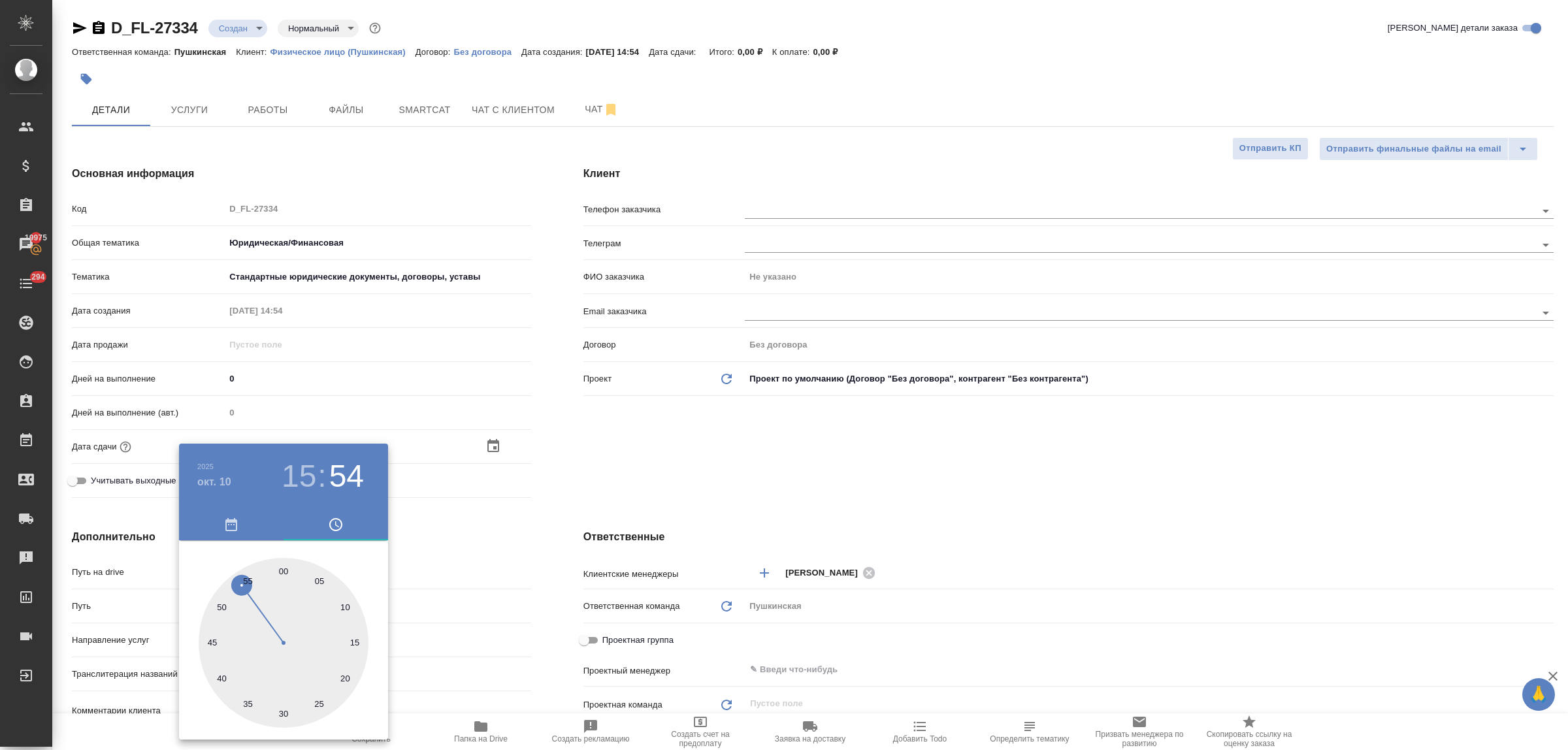
click at [286, 572] on div at bounding box center [283, 642] width 170 height 169
type input "10.10.2025 15:00"
type textarea "x"
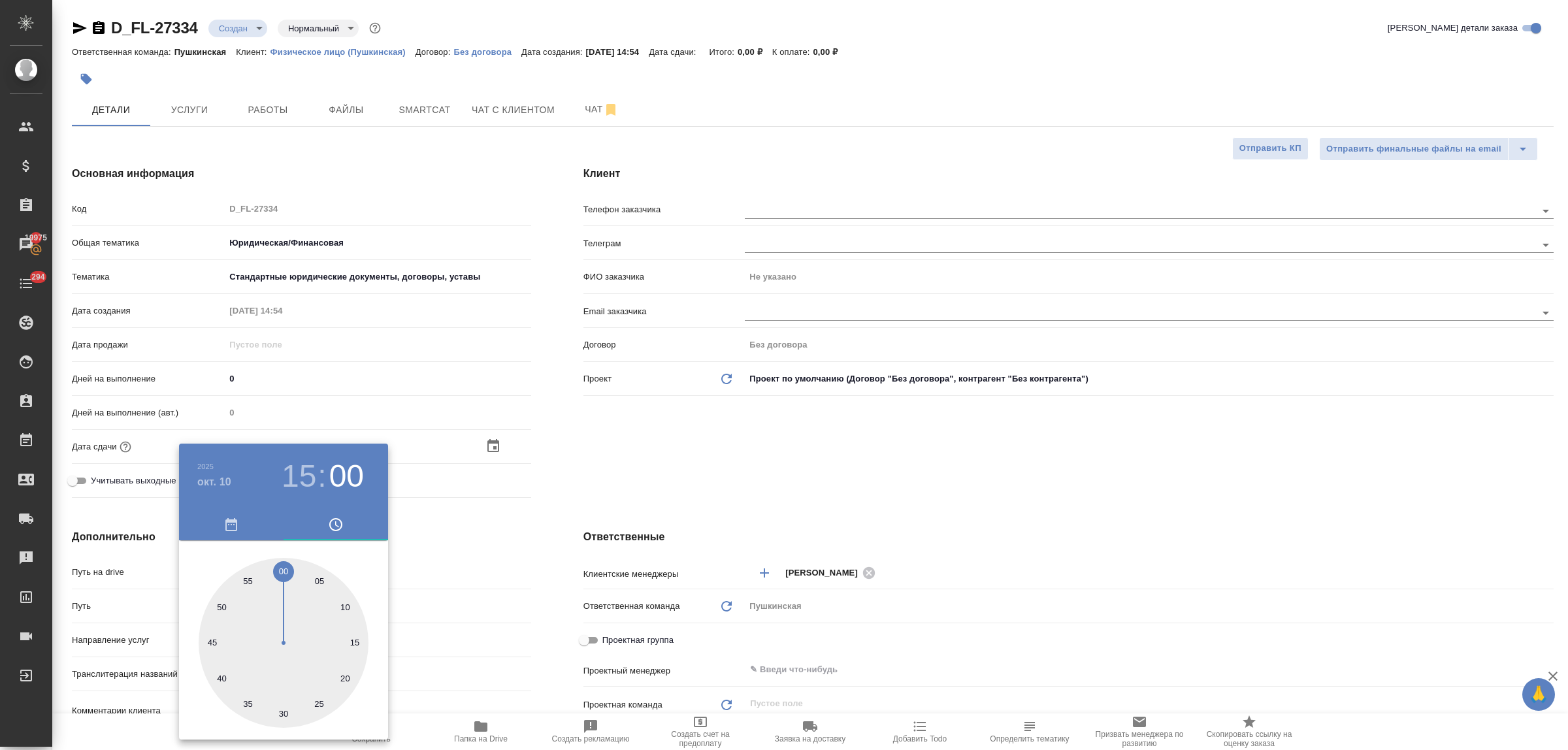
click at [484, 547] on div at bounding box center [784, 375] width 1568 height 750
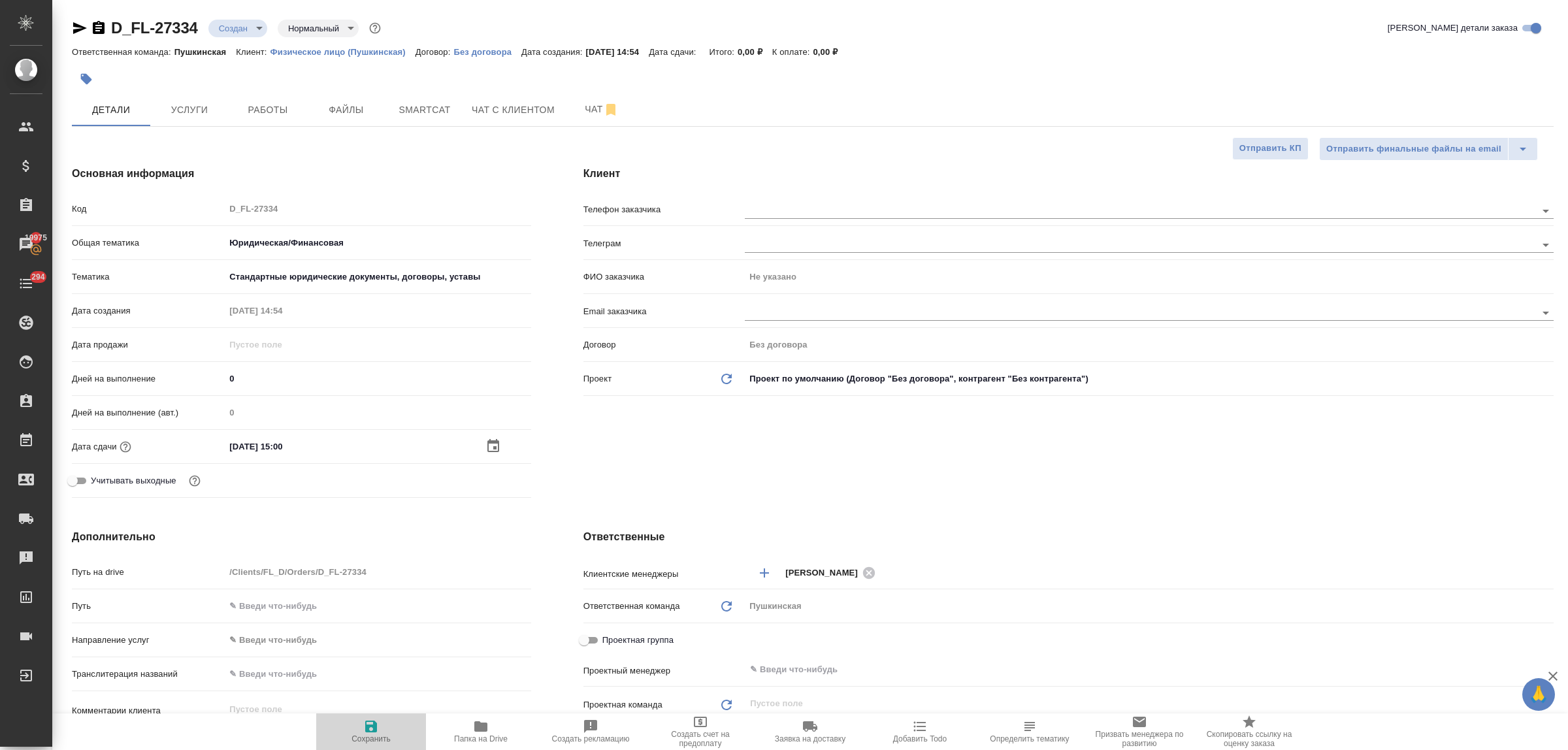
click at [368, 720] on icon "button" at bounding box center [371, 726] width 16 height 16
type textarea "x"
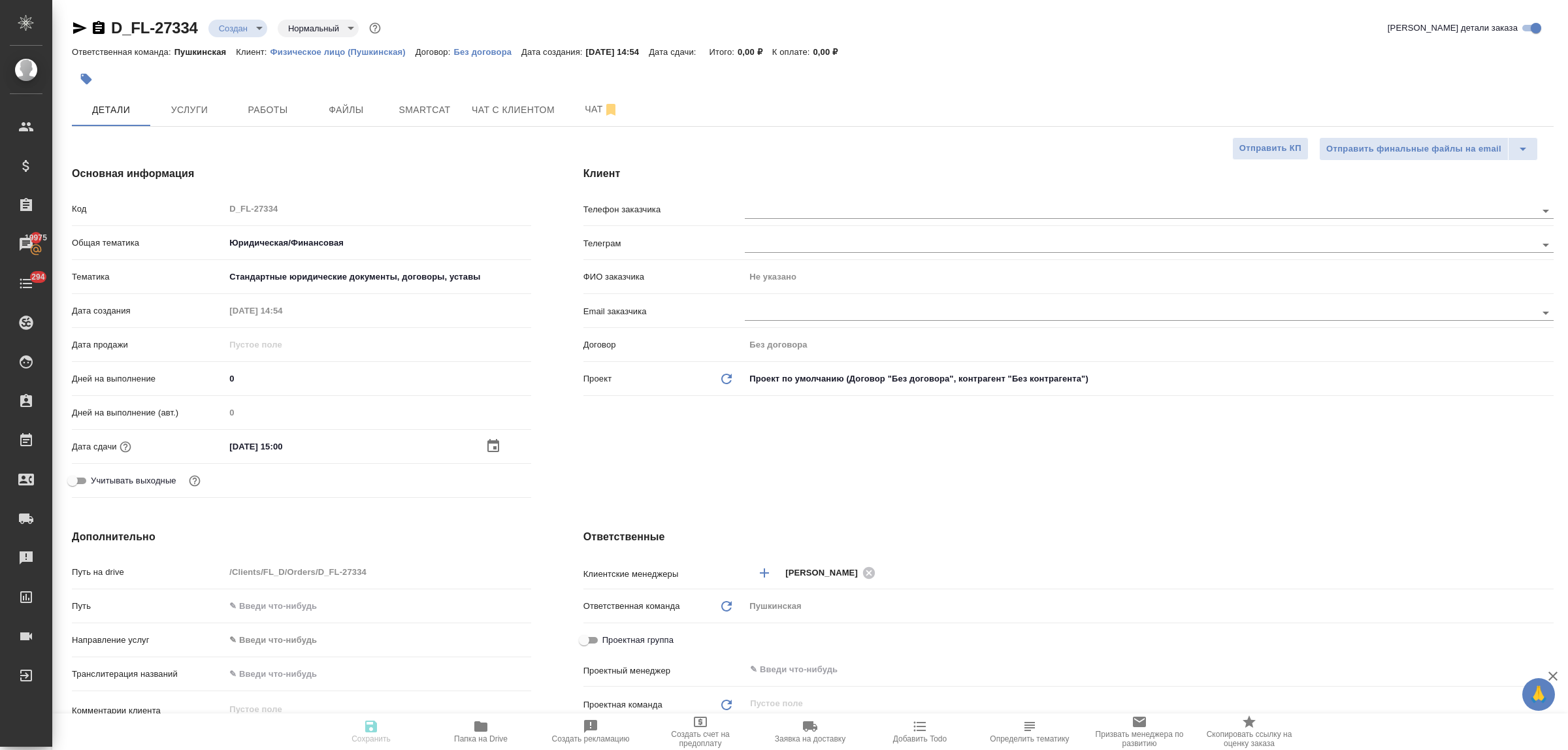
type textarea "x"
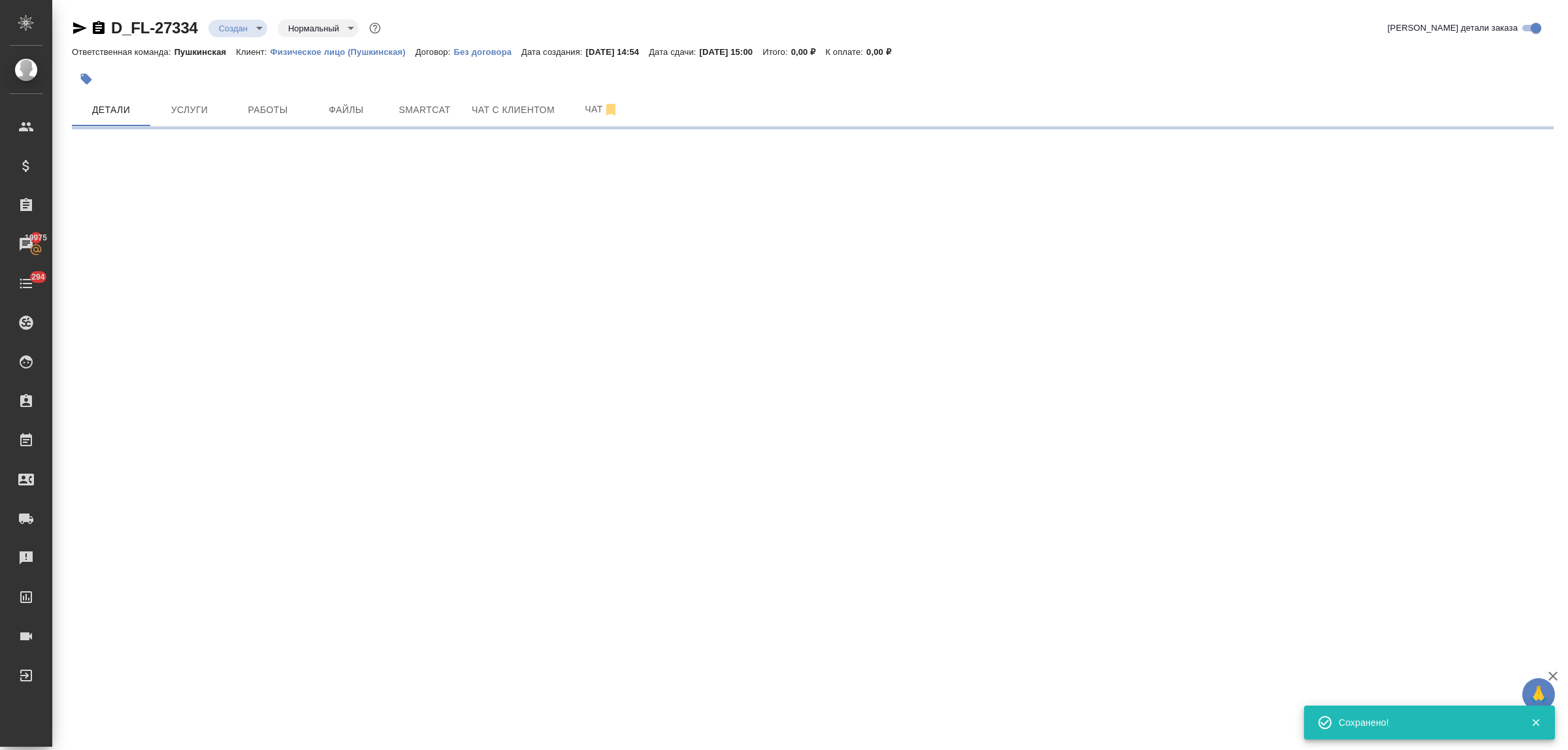
select select "RU"
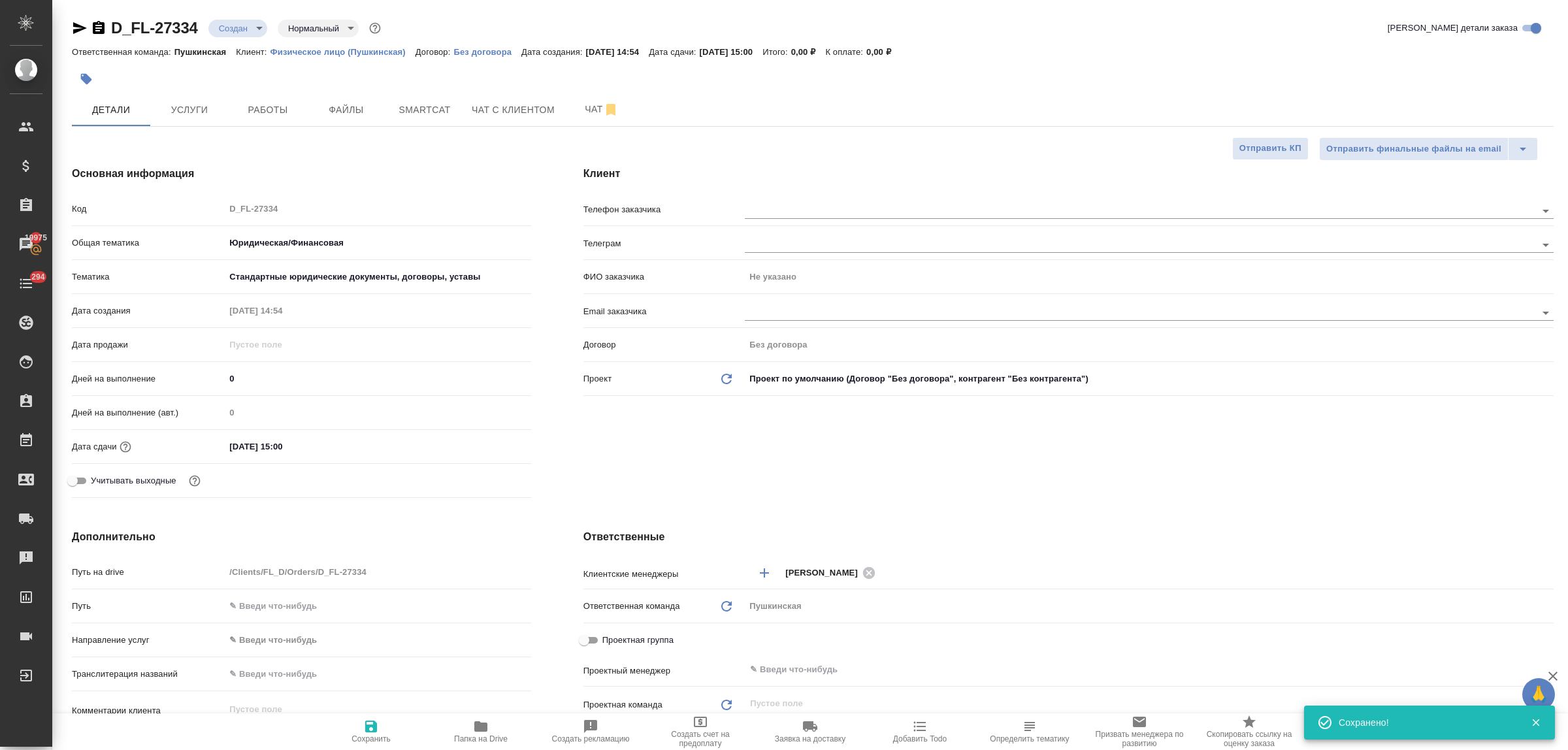
type textarea "x"
click at [769, 209] on input "text" at bounding box center [1118, 210] width 747 height 16
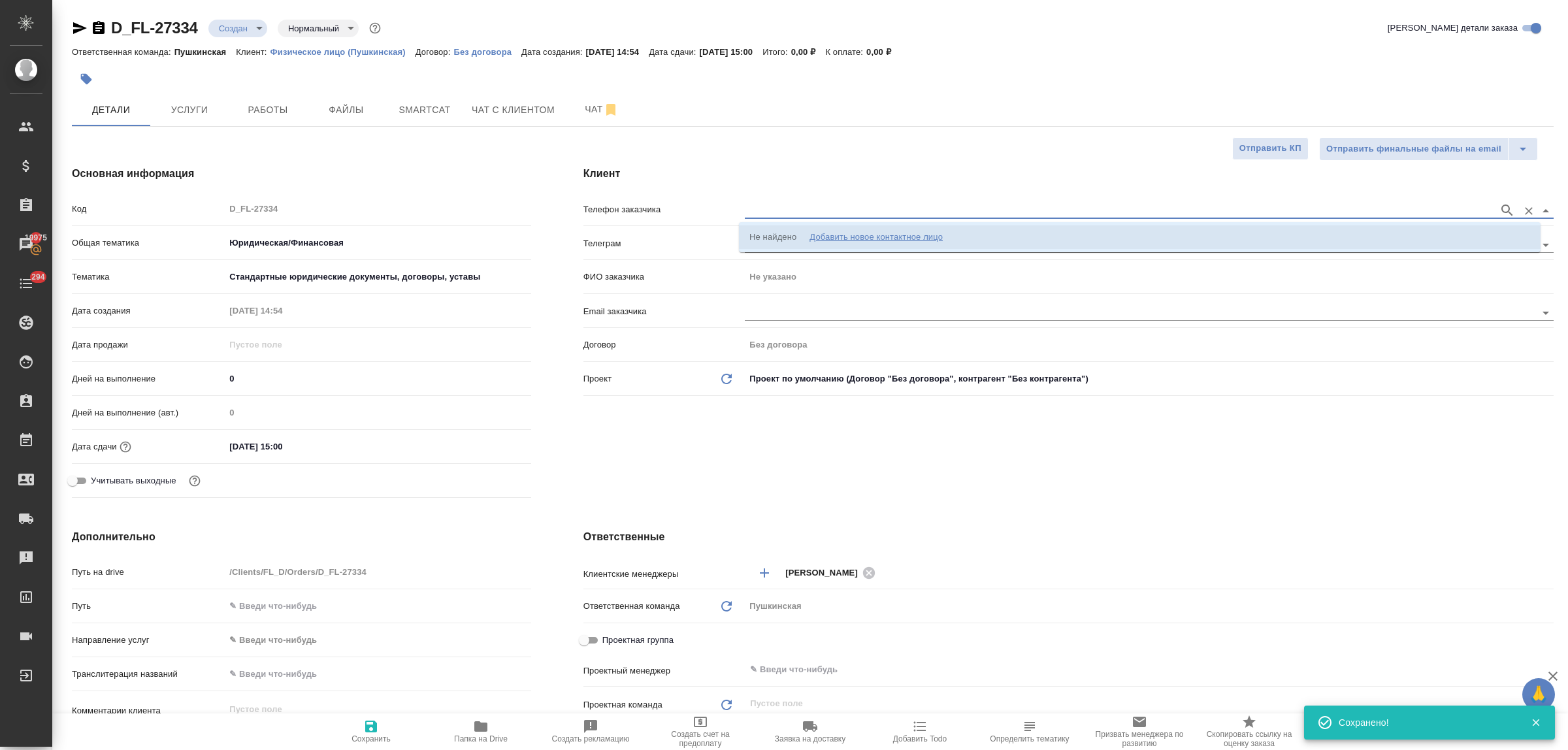
click at [863, 235] on div "Добавить новое контактное лицо" at bounding box center [876, 238] width 133 height 13
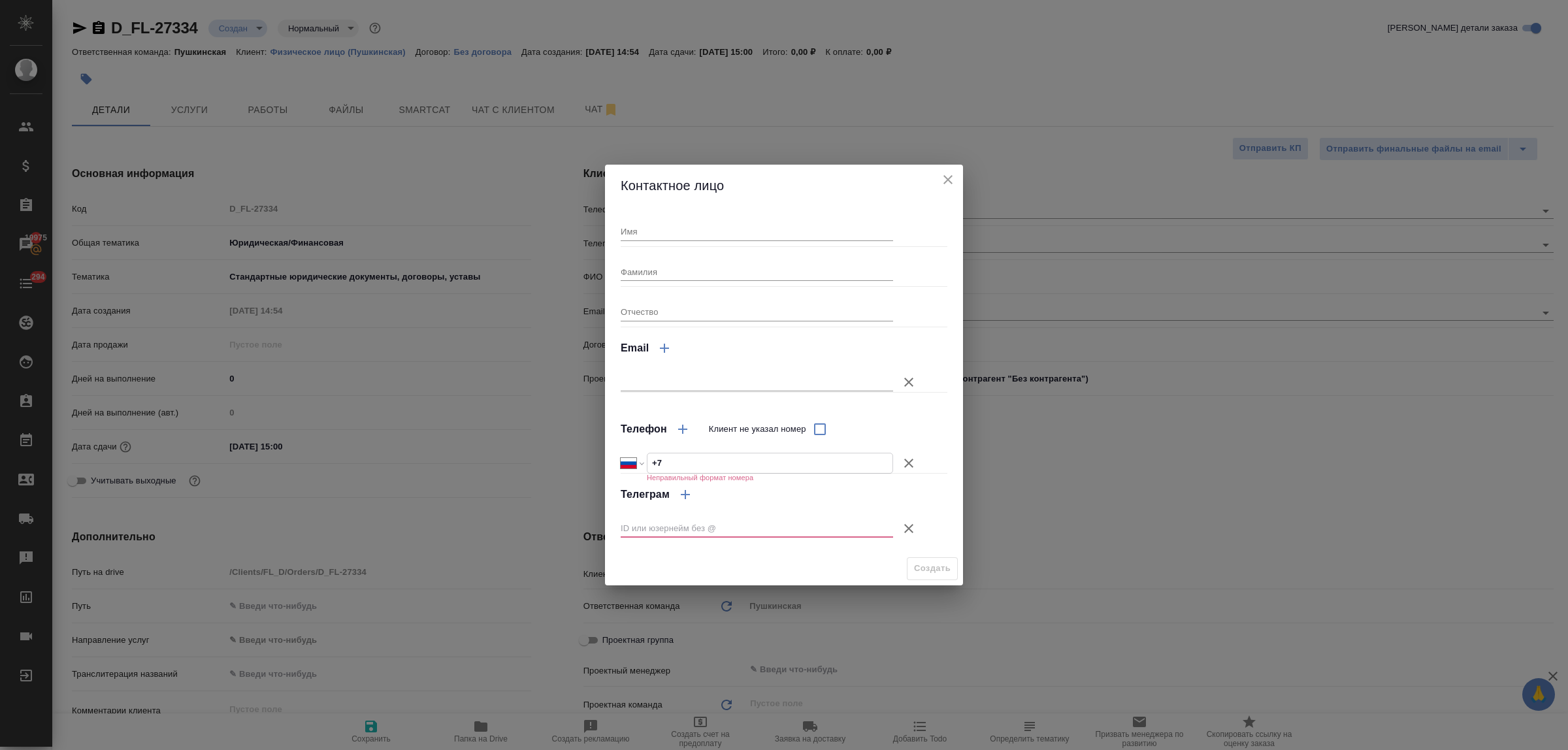
drag, startPoint x: 677, startPoint y: 463, endPoint x: 652, endPoint y: 458, distance: 25.5
click at [641, 459] on div "Международный Австралия Австрия Азербайджан Албания Алжир Американское Самоа Ан…" at bounding box center [757, 463] width 273 height 20
paste input "89166450330"
select select "ZZ"
type input "+89166450330"
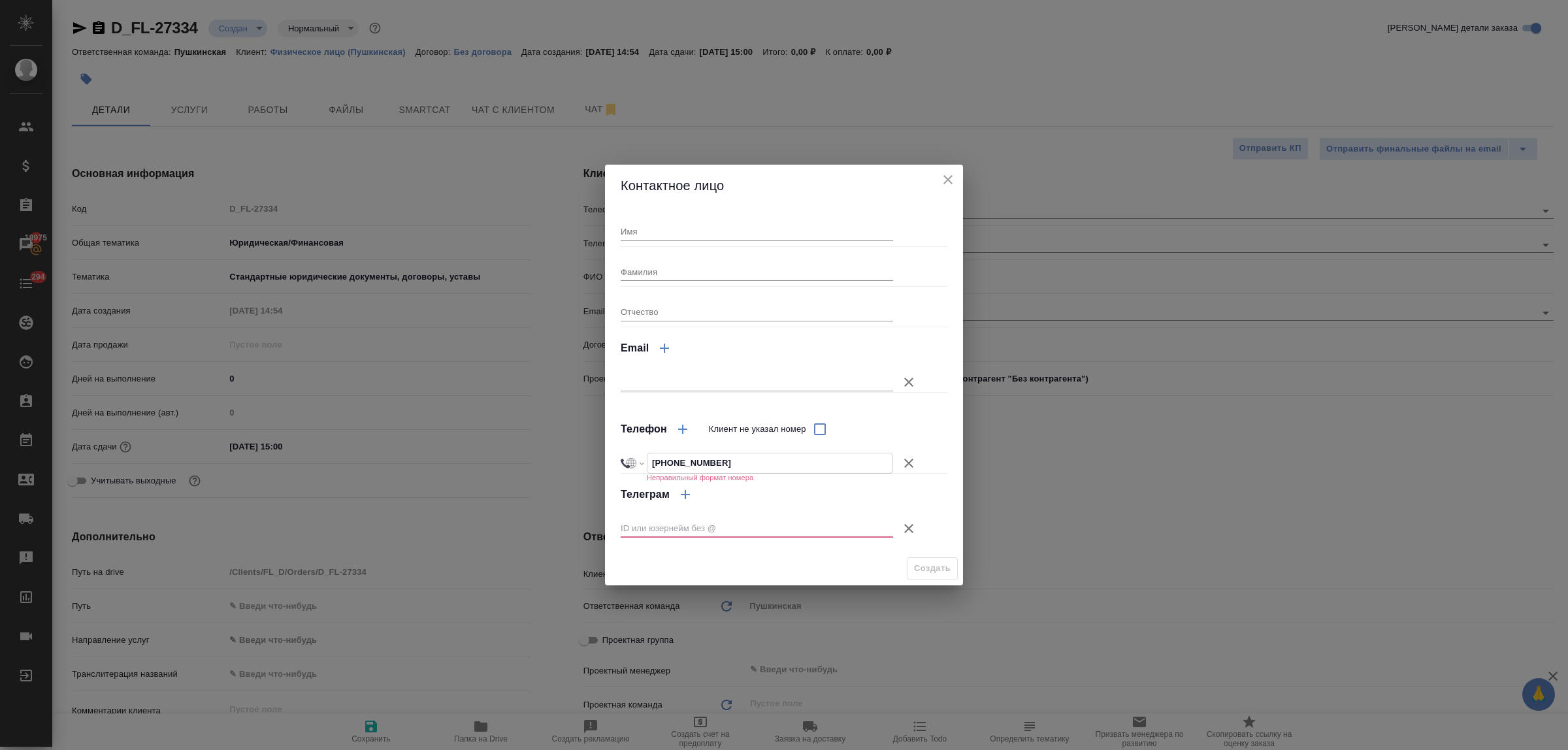
click at [661, 462] on input "+89166450330" at bounding box center [769, 463] width 245 height 19
select select "IN"
type input "+91 66450 330"
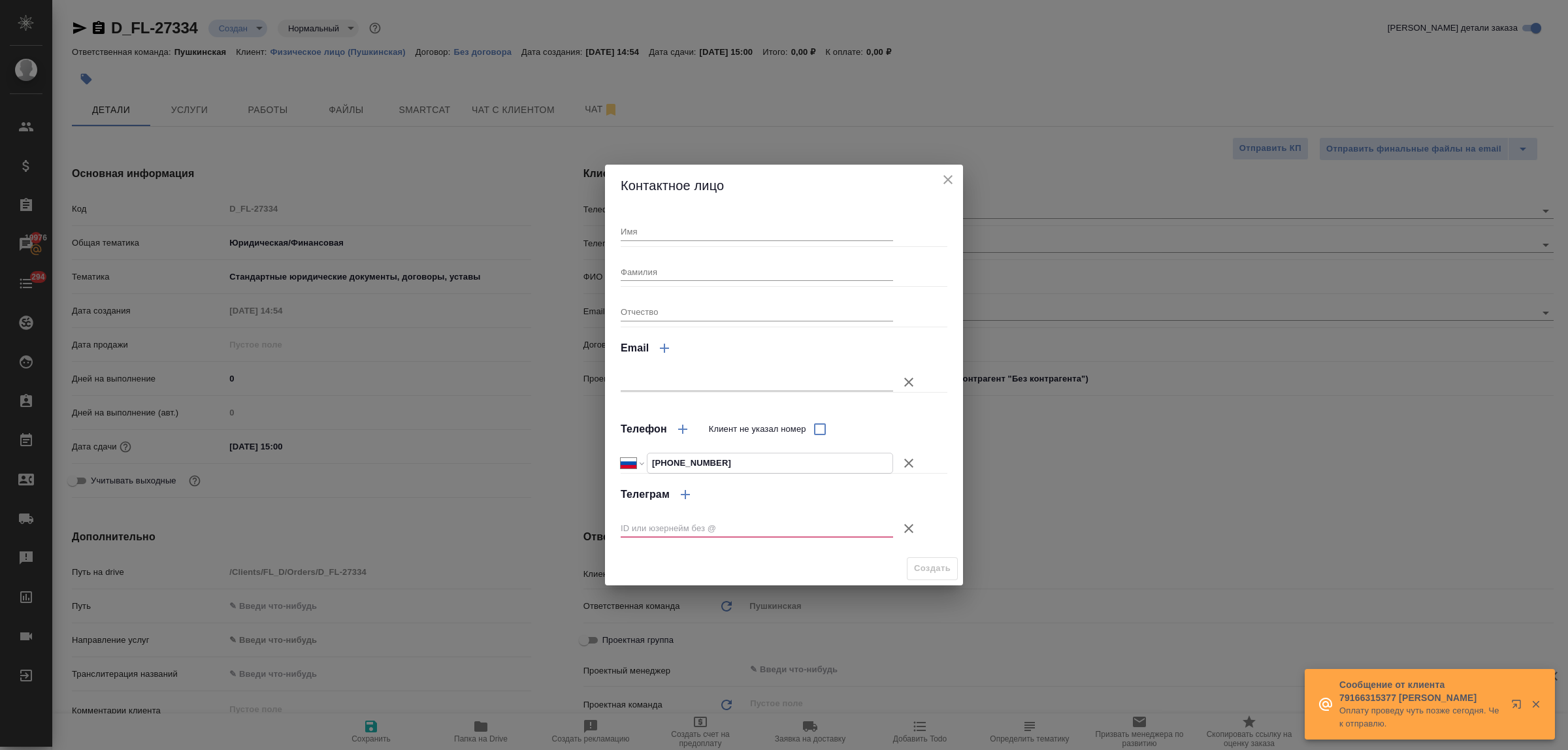
select select "RU"
type input "+7 916 645 03 30"
click at [656, 229] on input "Имя" at bounding box center [757, 231] width 273 height 18
type input "Ирина"
click at [907, 530] on icon "button" at bounding box center [908, 528] width 9 height 9
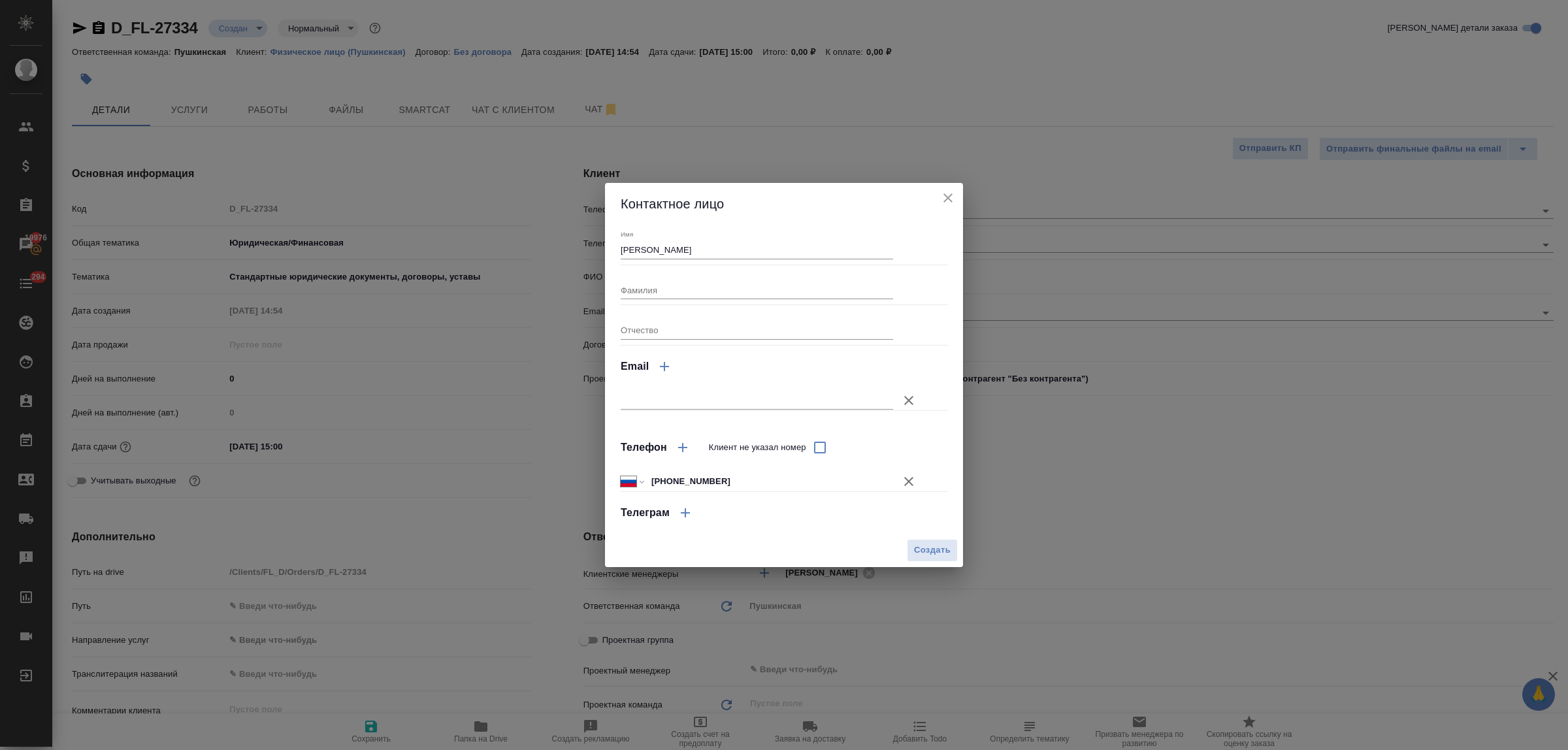
click at [710, 397] on input "text" at bounding box center [757, 400] width 273 height 18
type textarea "x"
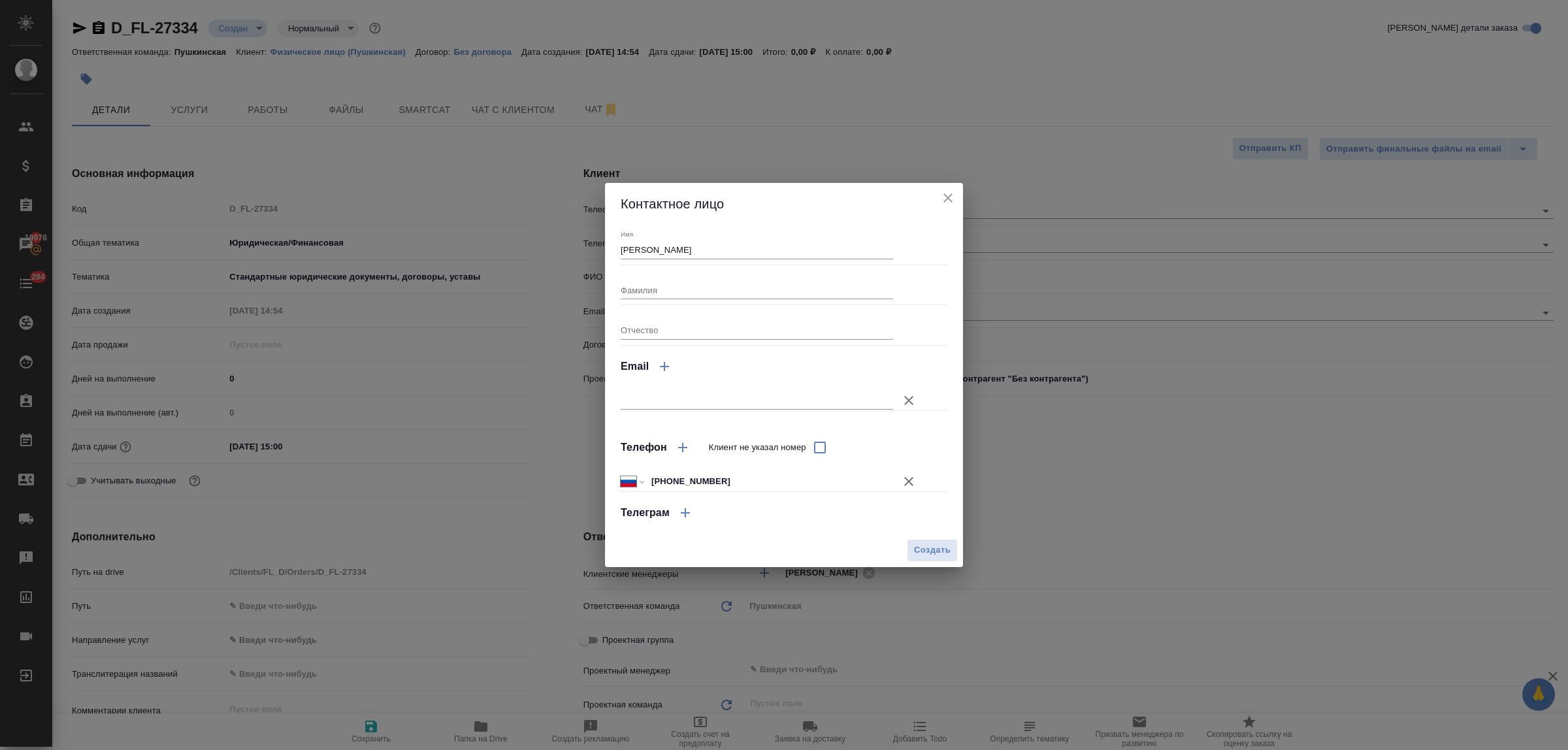
type textarea "x"
paste input "udacha_i@list.ru"
type input "udacha_i@list.ru"
click at [919, 551] on span "Создать" at bounding box center [932, 550] width 37 height 15
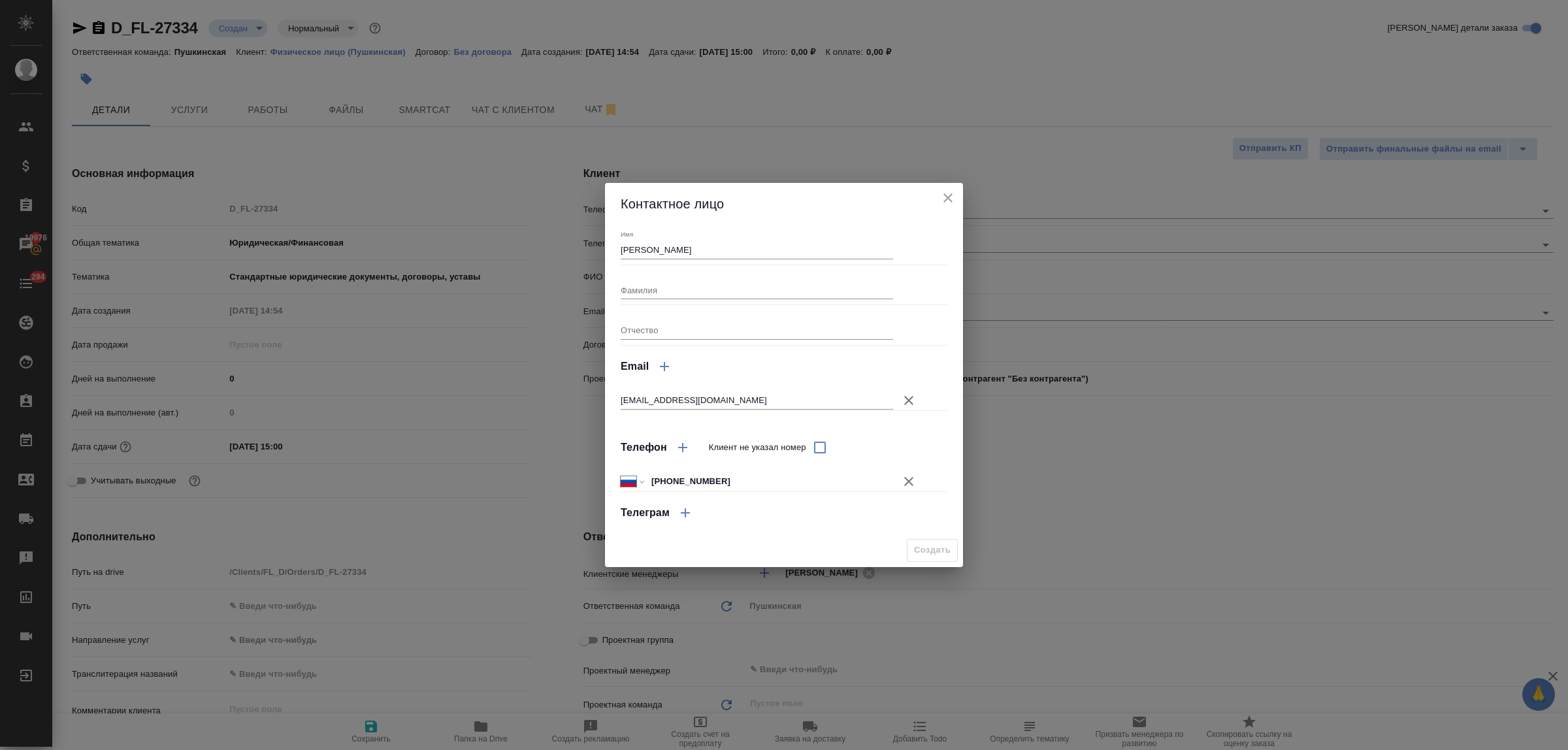
type input "Ирина"
type textarea "x"
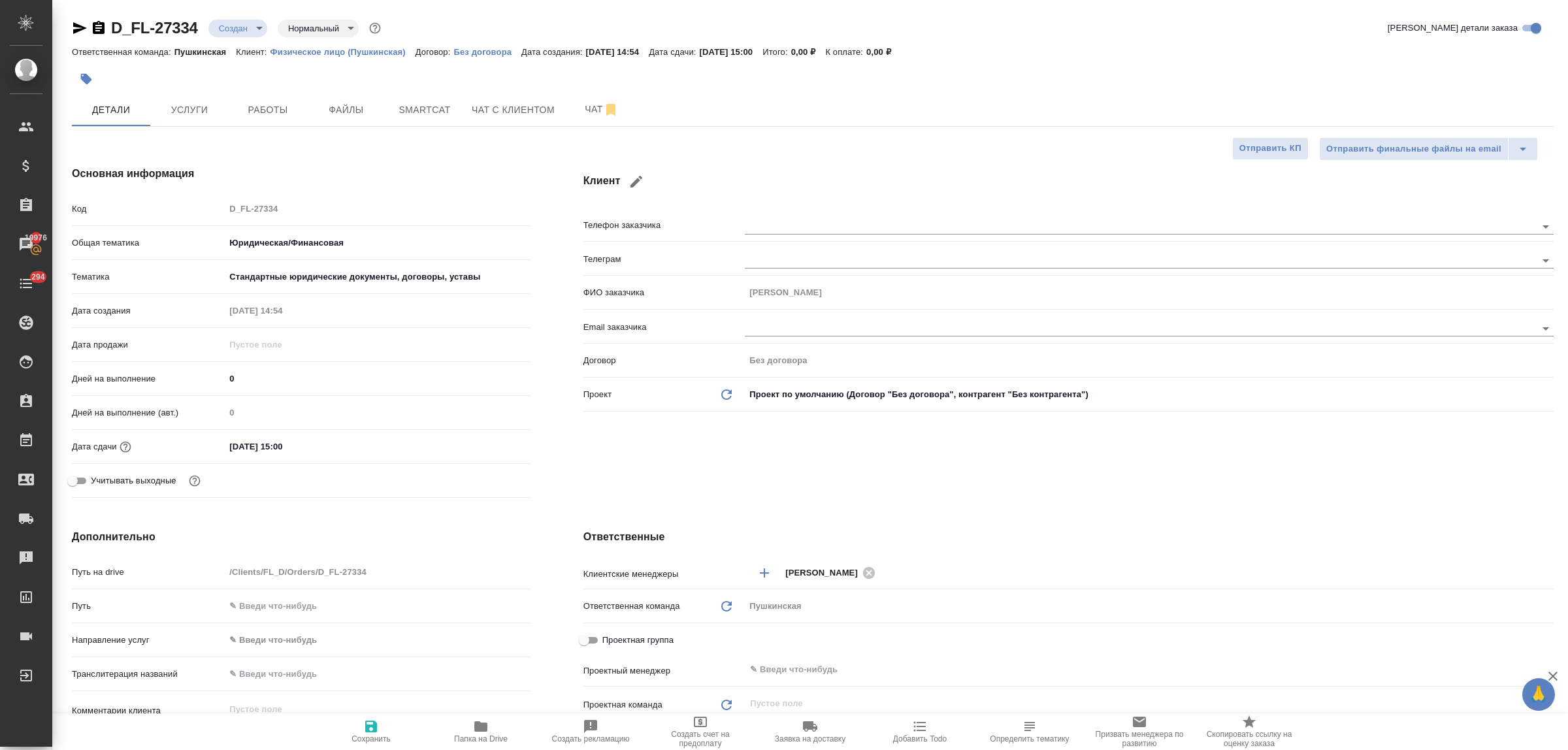
type input "holyTrinity"
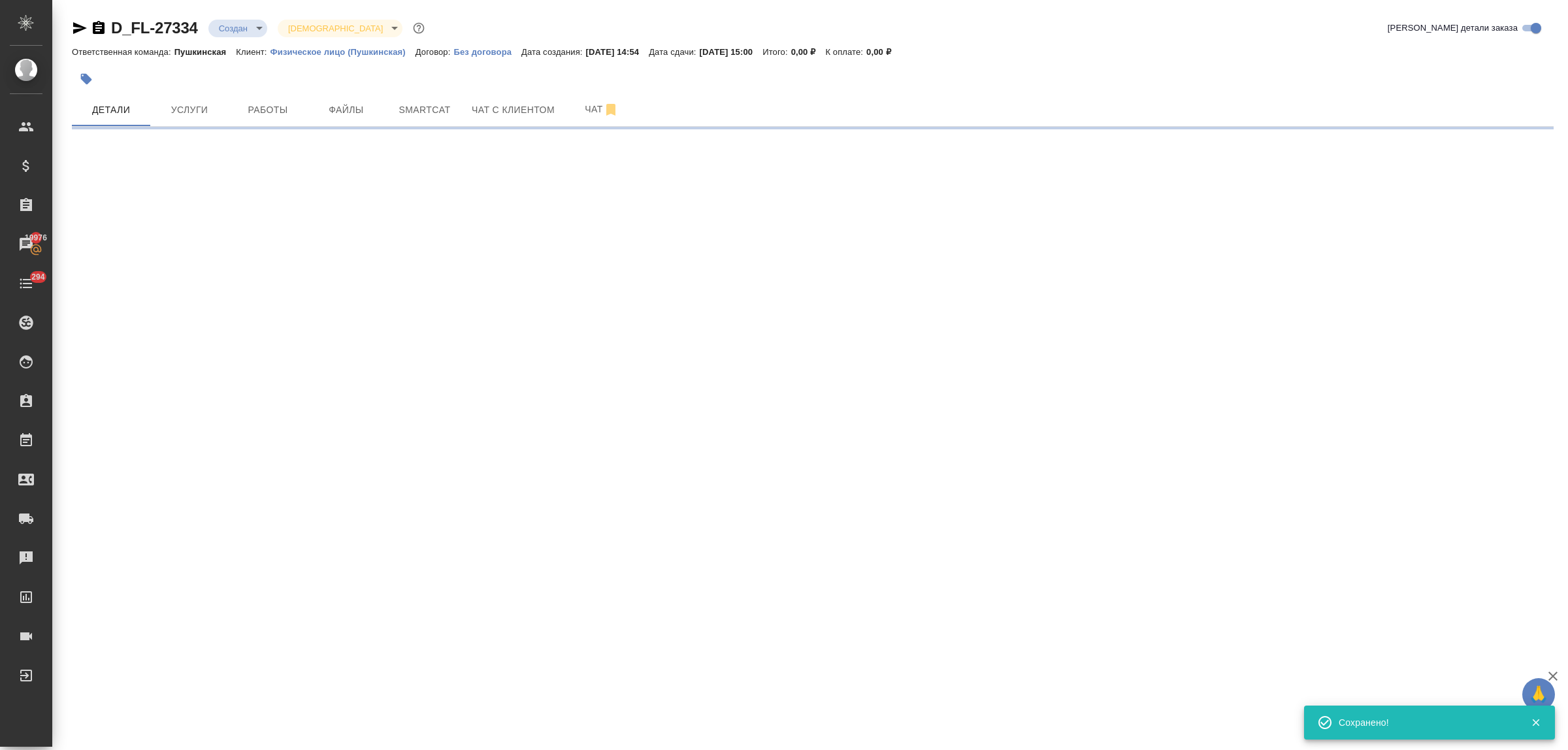
select select "RU"
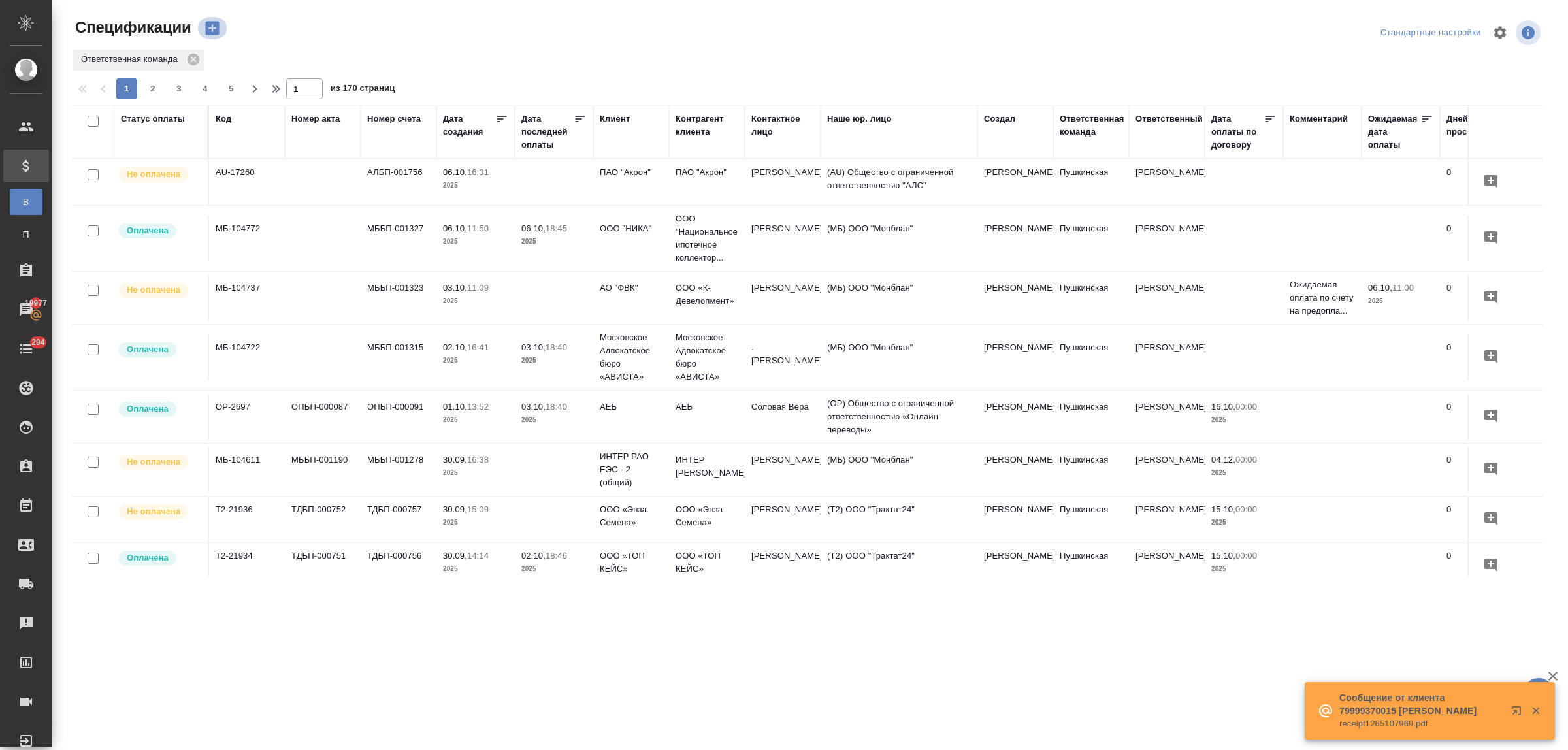
click at [213, 30] on icon "button" at bounding box center [212, 28] width 14 height 14
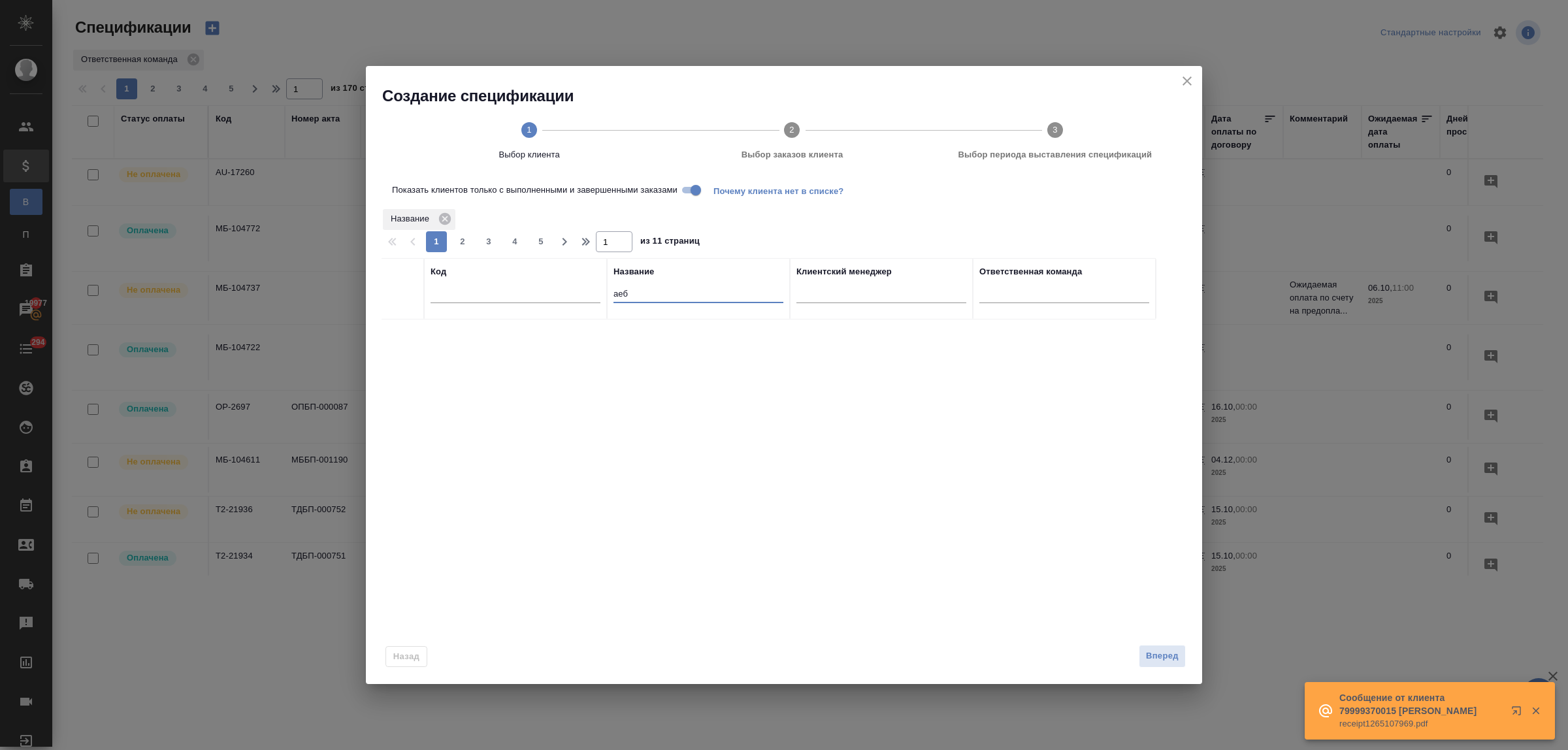
drag, startPoint x: 638, startPoint y: 292, endPoint x: 592, endPoint y: 295, distance: 46.1
click at [592, 295] on tr "Код Название аеб Клиентский менеджер Ответственная команда" at bounding box center [769, 289] width 774 height 61
type input "конв"
click at [406, 334] on input "checkbox" at bounding box center [402, 335] width 11 height 11
checkbox input "true"
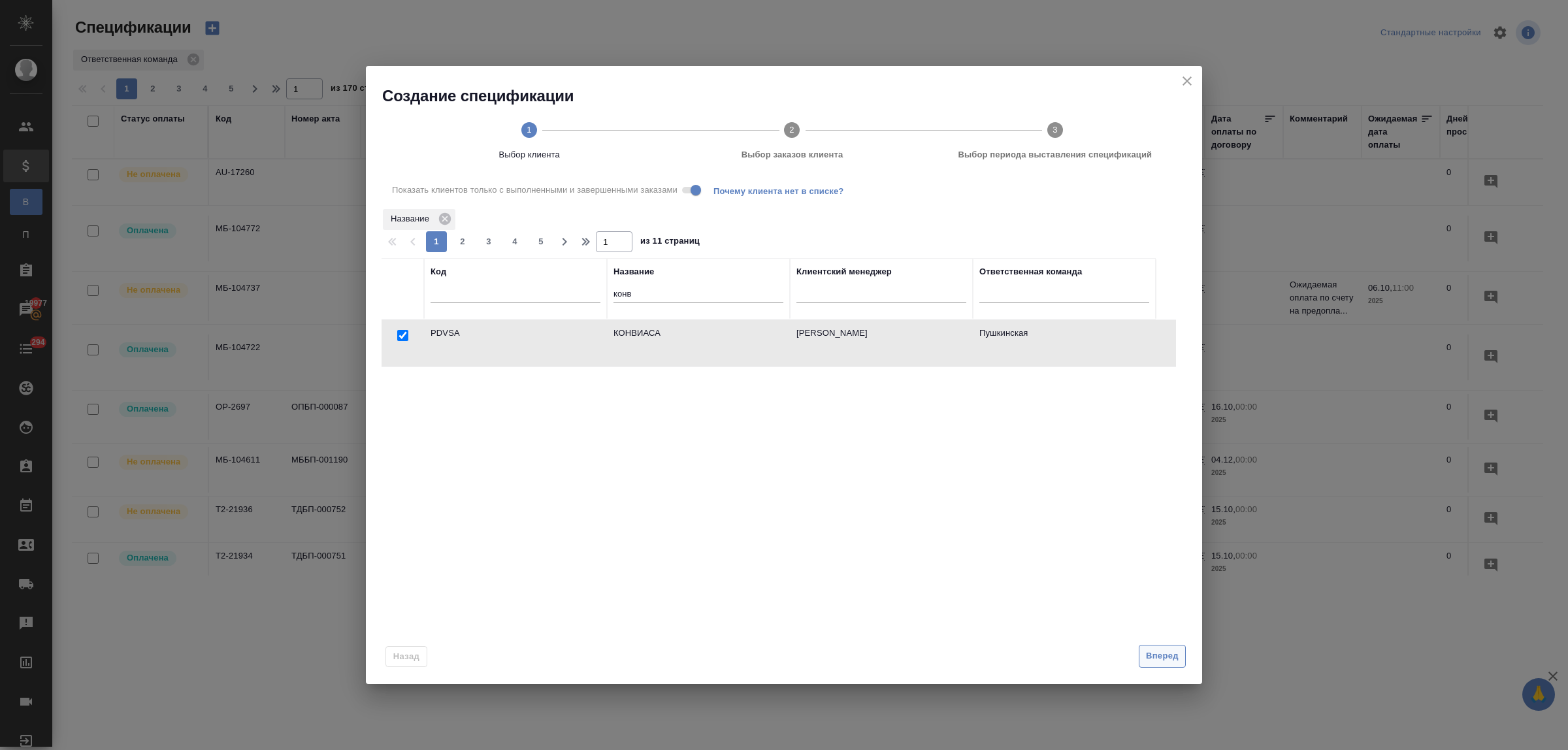
click at [1170, 659] on span "Вперед" at bounding box center [1162, 656] width 32 height 15
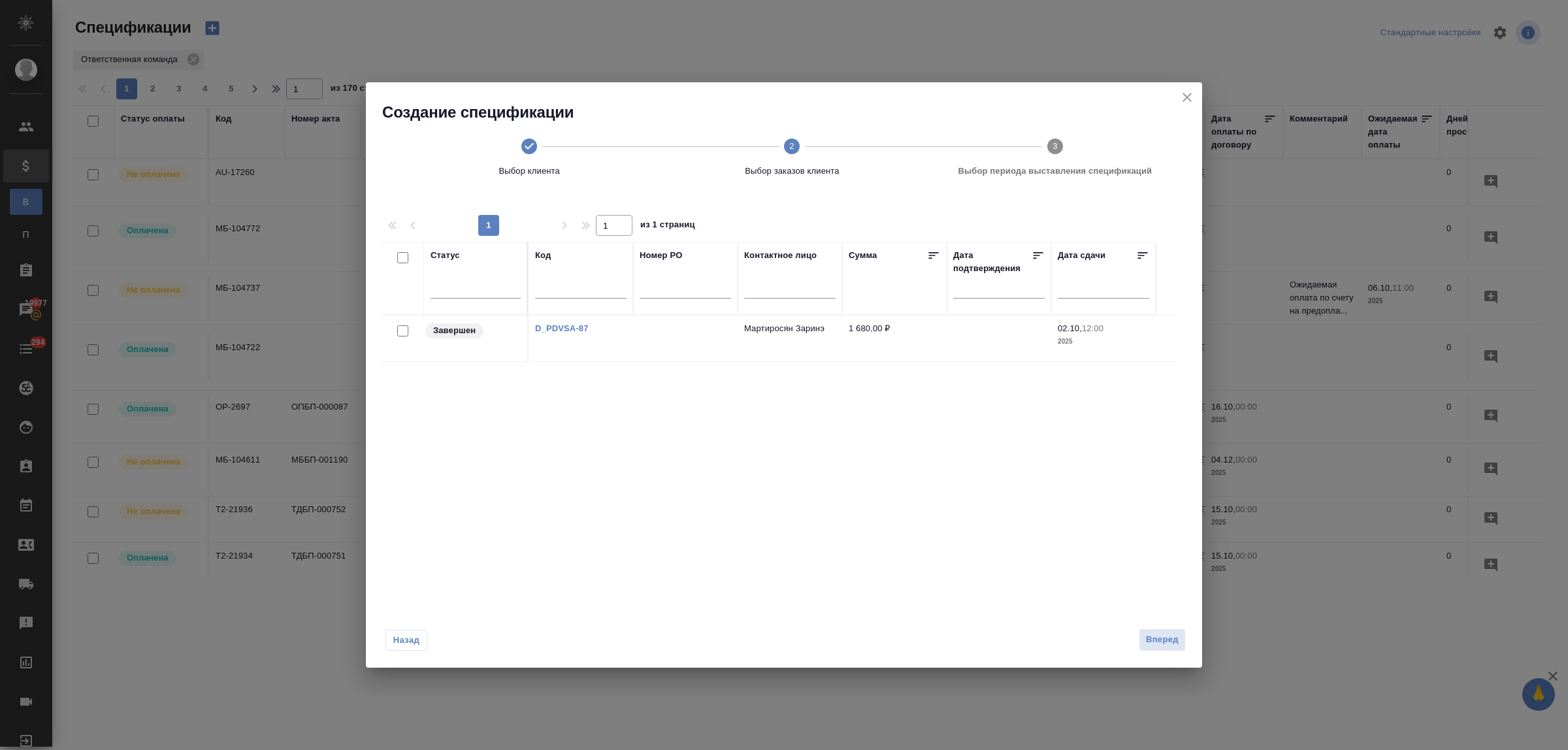
click at [405, 331] on input "checkbox" at bounding box center [402, 331] width 11 height 11
checkbox input "true"
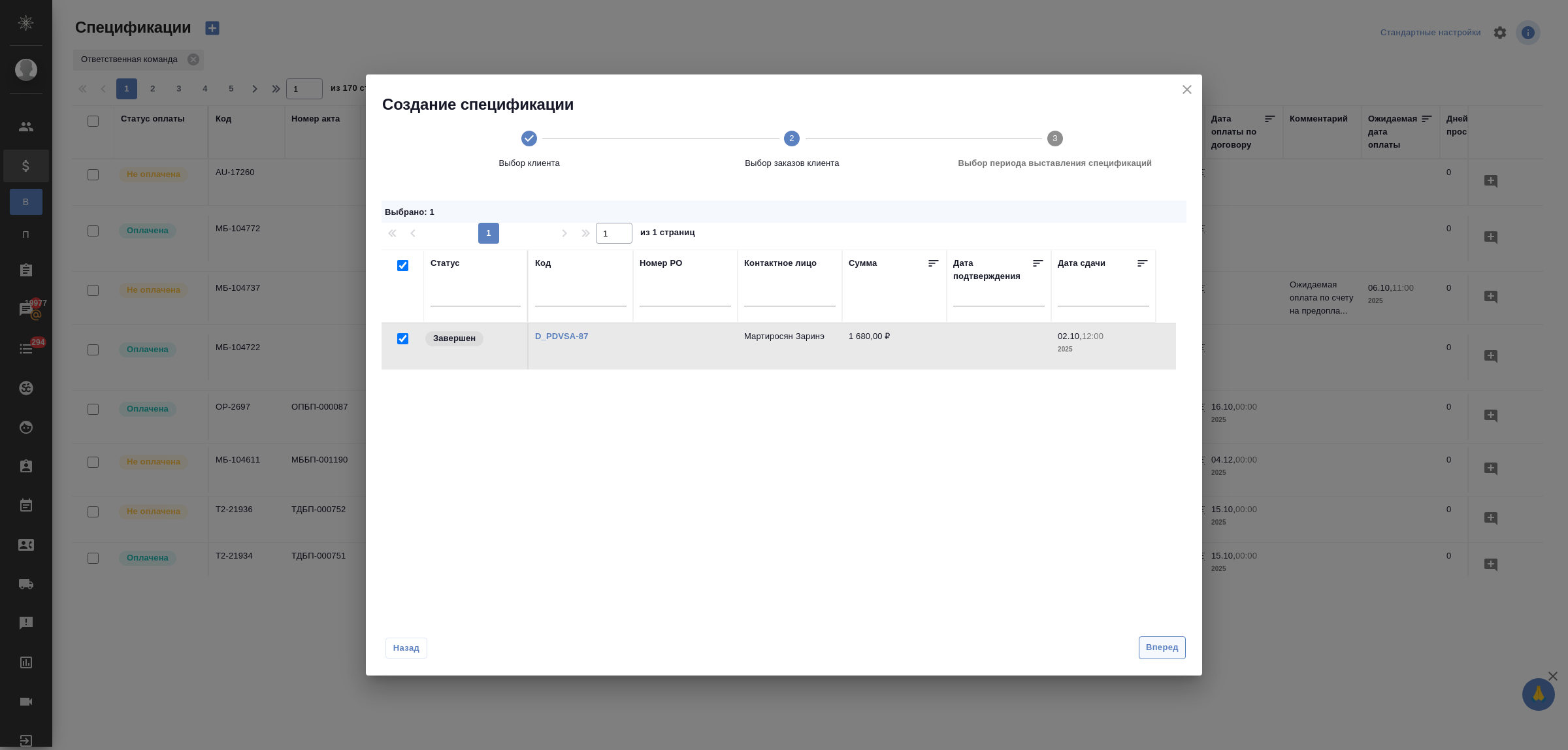
click at [1153, 645] on span "Вперед" at bounding box center [1162, 648] width 32 height 15
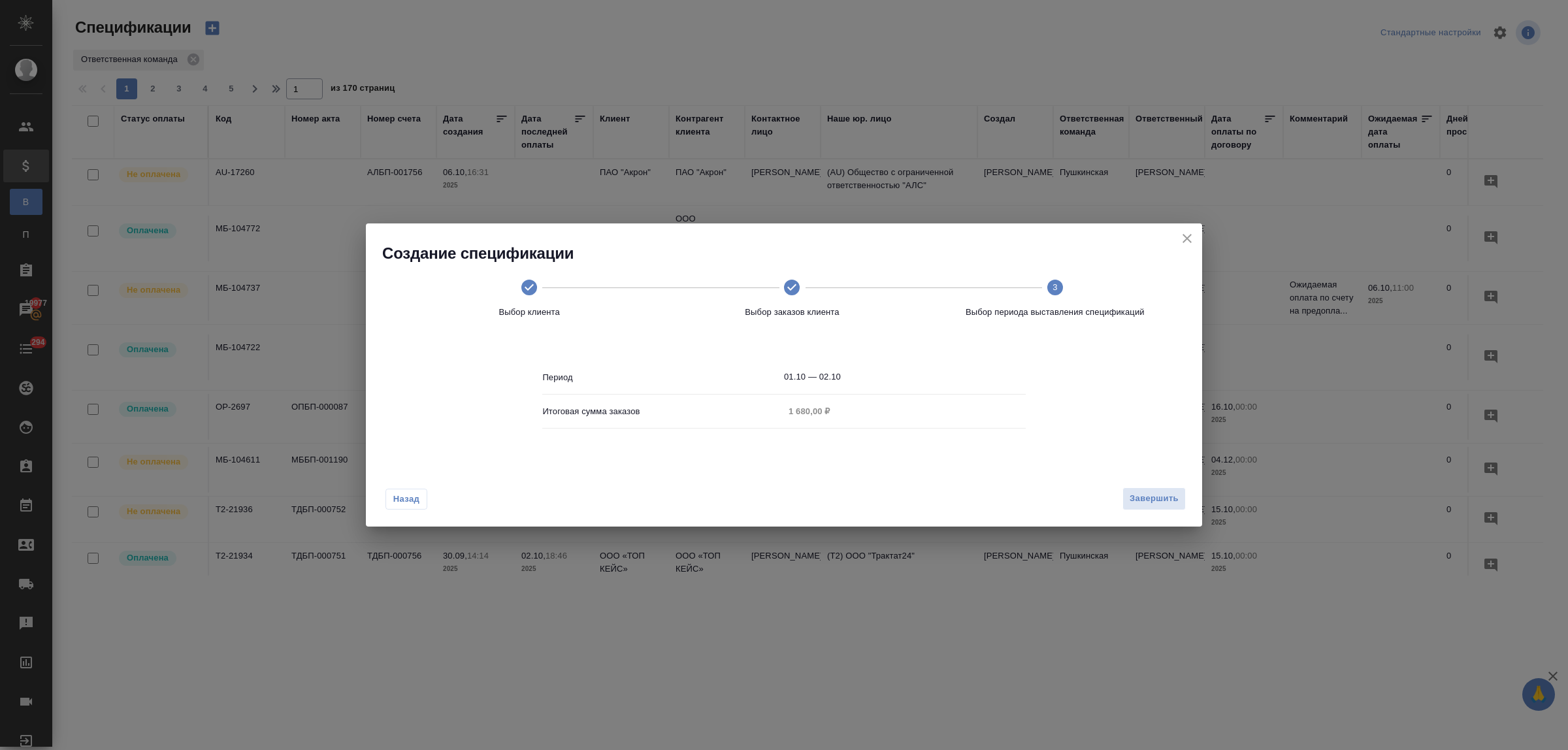
click at [851, 377] on input "01.10 — 02.10" at bounding box center [905, 377] width 242 height 18
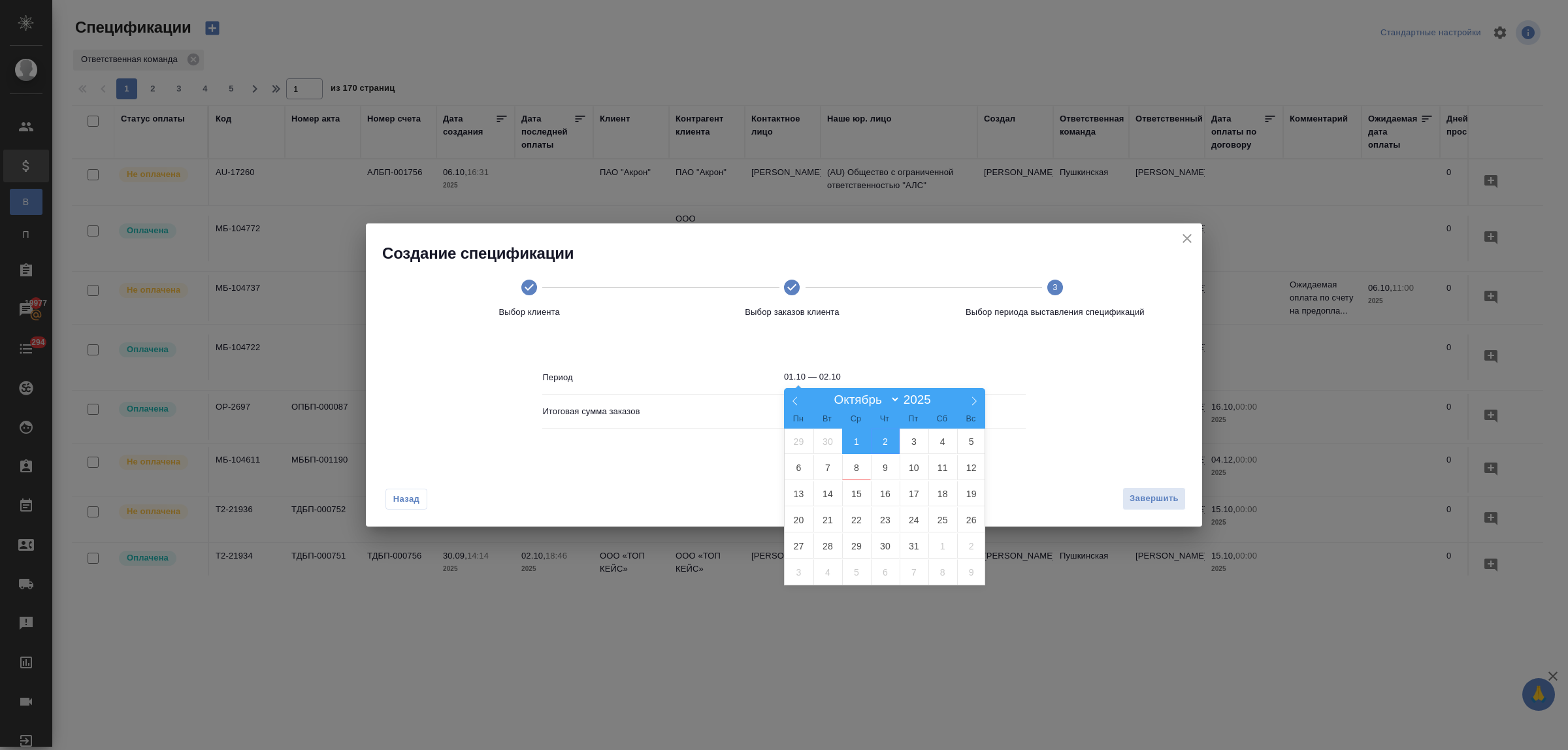
click at [849, 444] on span "1" at bounding box center [856, 441] width 29 height 26
type input "01.10"
click at [858, 467] on span "8" at bounding box center [856, 467] width 29 height 26
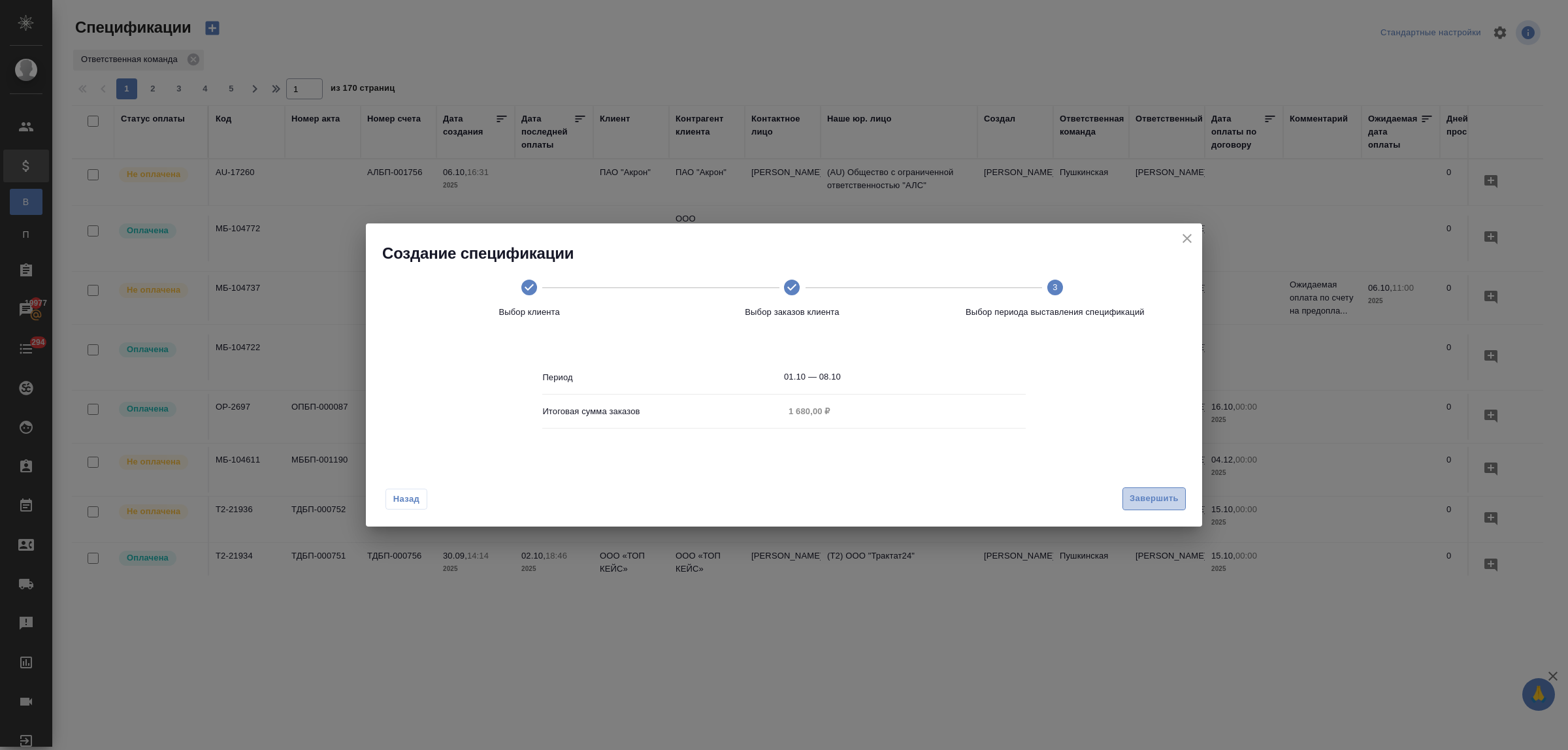
click at [1147, 498] on span "Завершить" at bounding box center [1153, 498] width 49 height 15
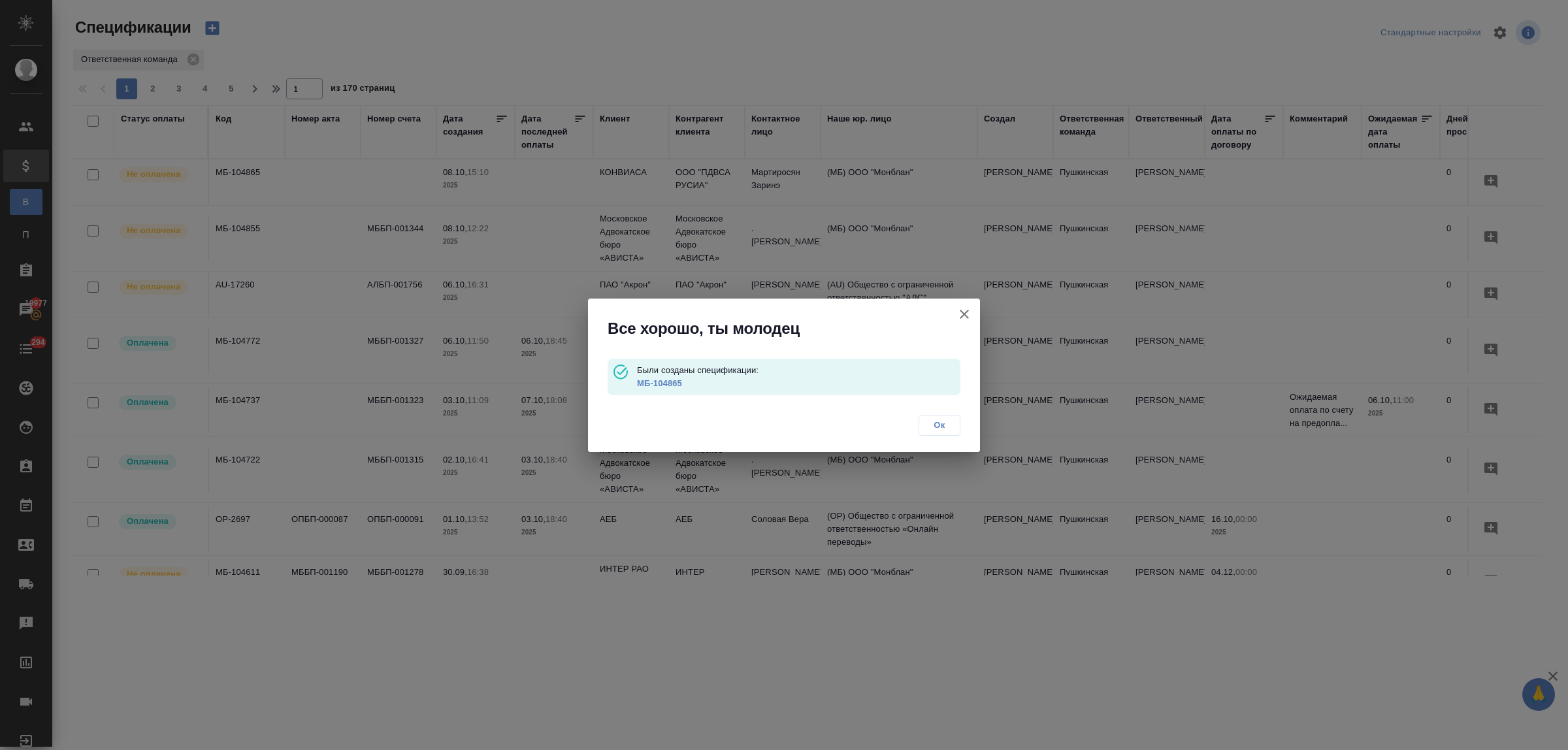
click at [665, 382] on link "МБ-104865" at bounding box center [660, 383] width 45 height 10
click at [939, 425] on span "Ок" at bounding box center [939, 425] width 27 height 13
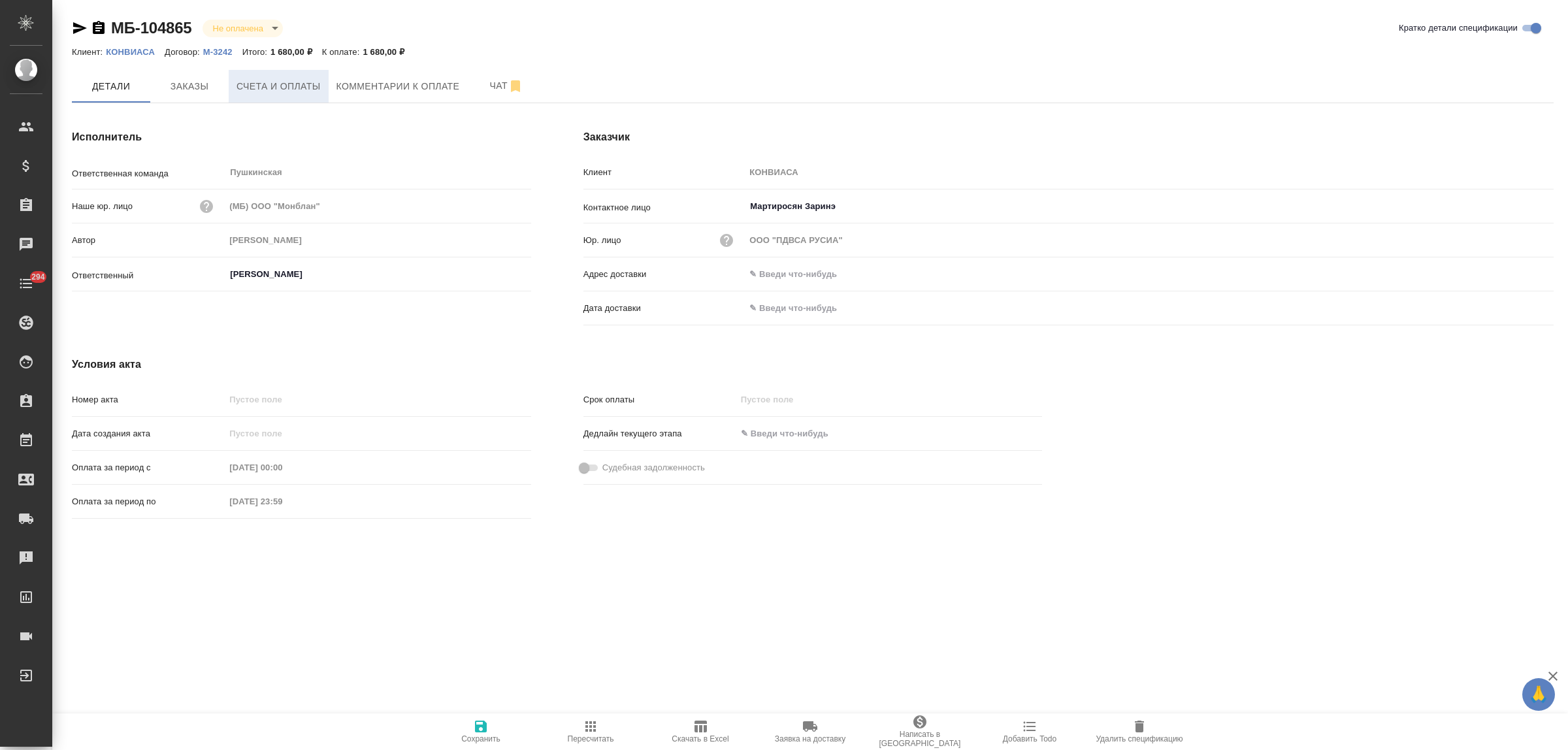
click at [258, 87] on span "Счета и оплаты" at bounding box center [278, 86] width 84 height 17
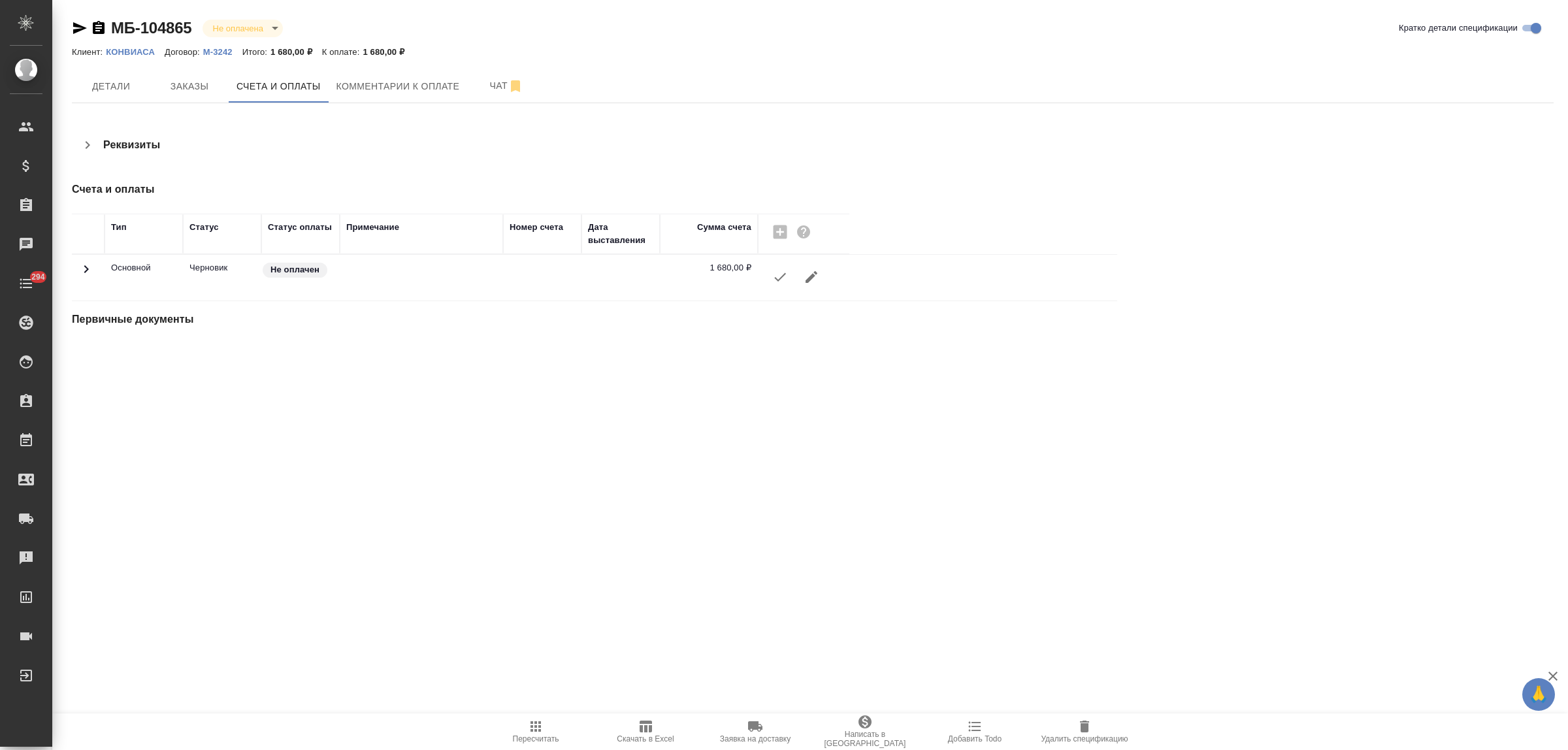
click at [776, 281] on icon "button" at bounding box center [779, 277] width 16 height 16
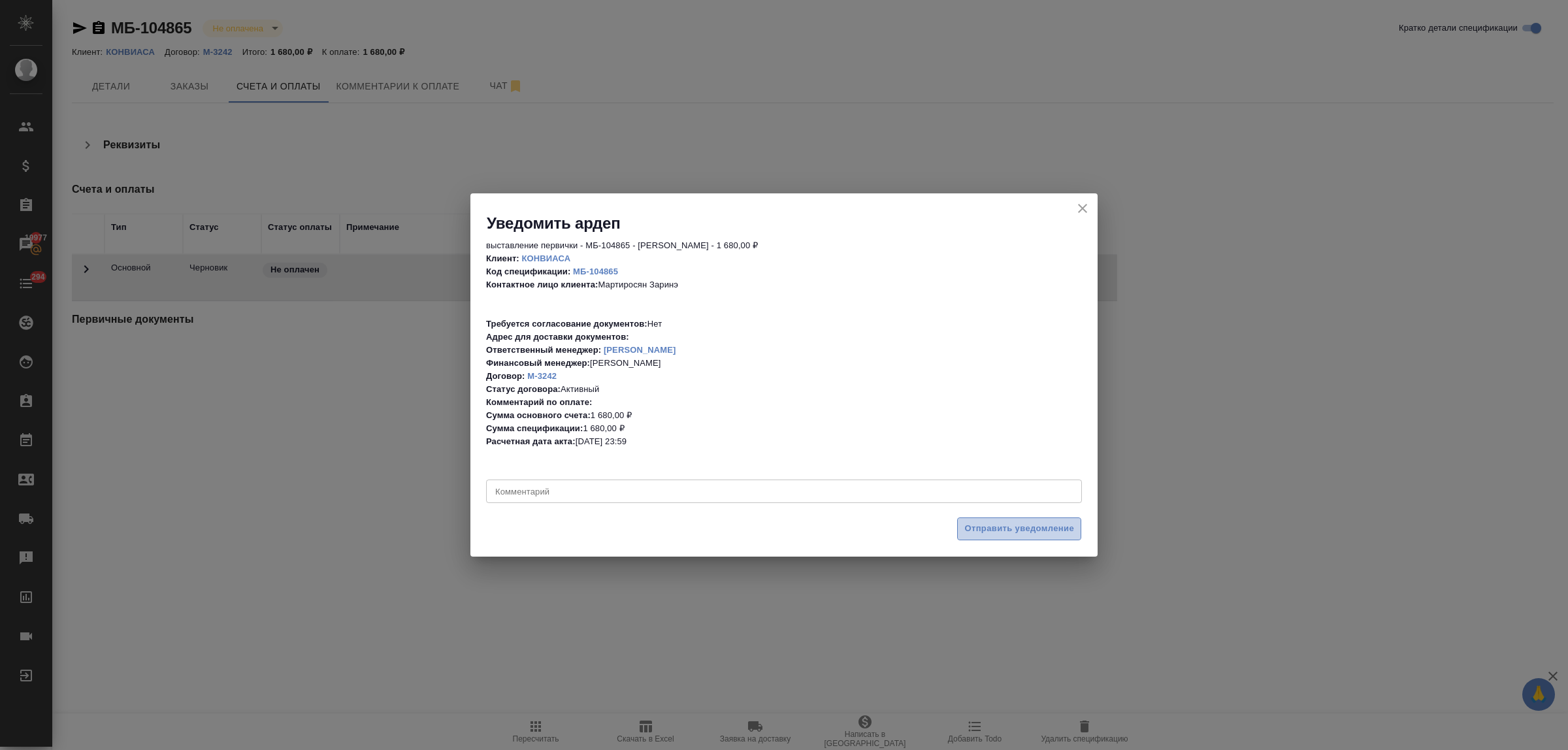
click at [994, 529] on span "Отправить уведомление" at bounding box center [1020, 528] width 110 height 15
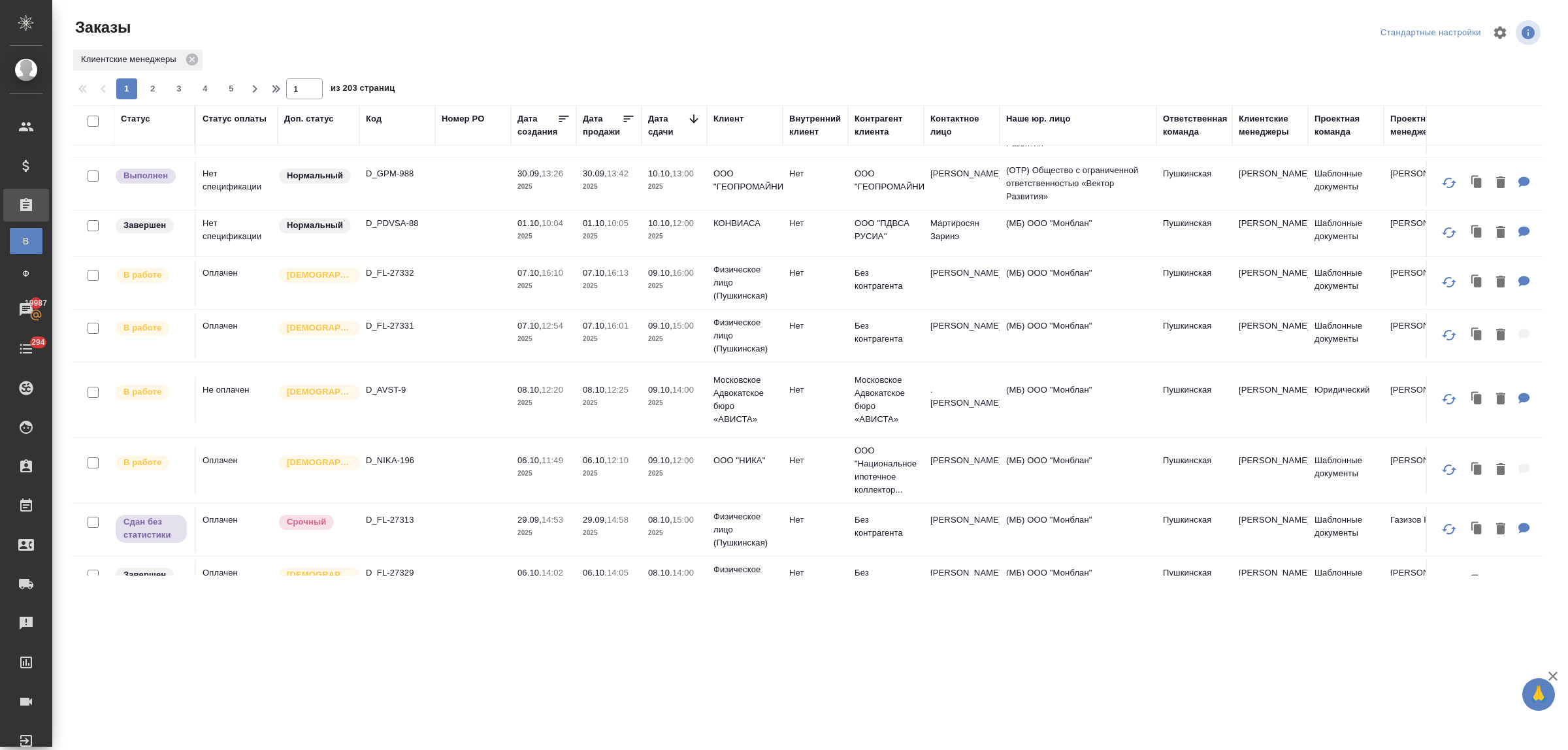
scroll to position [408, 0]
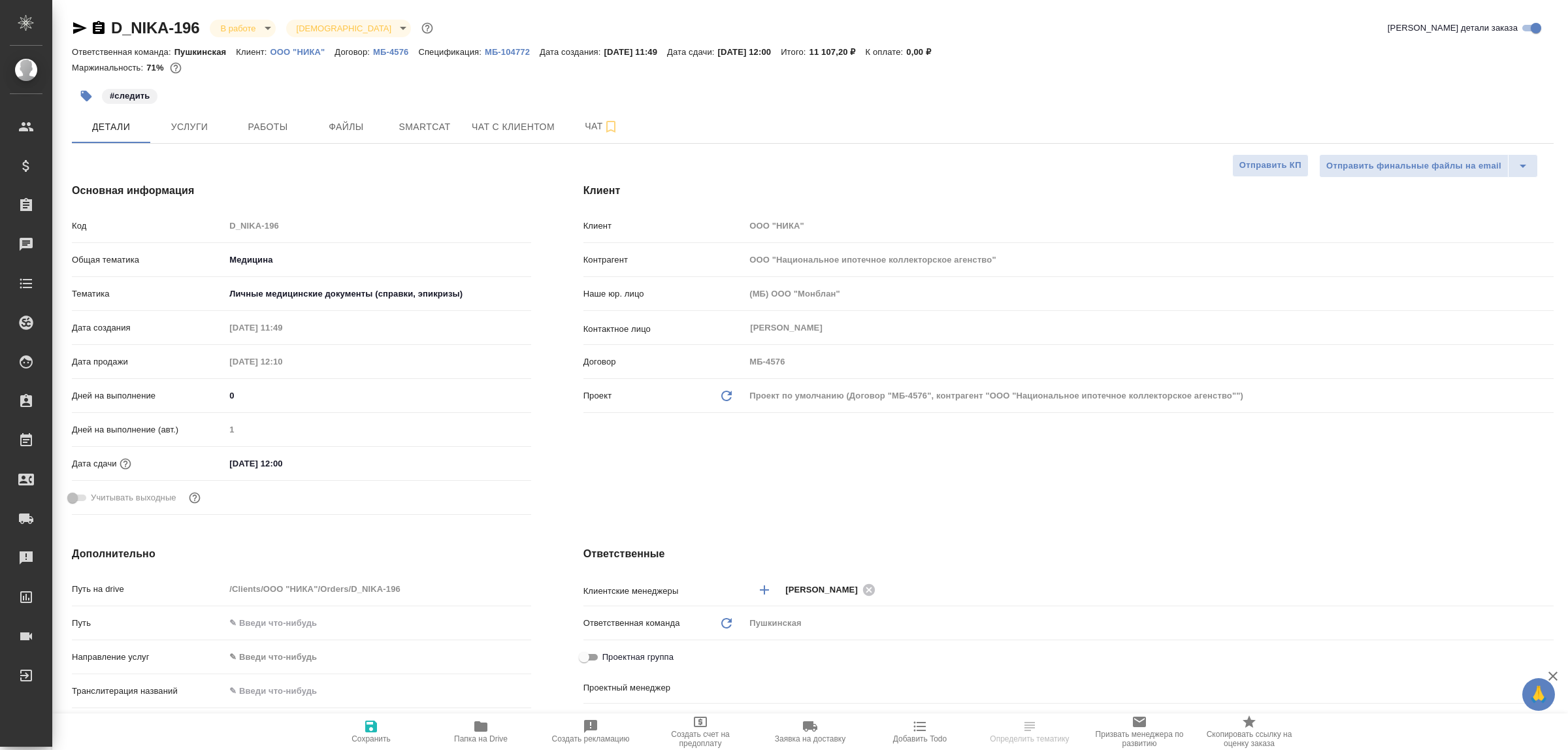
select select "RU"
type input "[PERSON_NAME]"
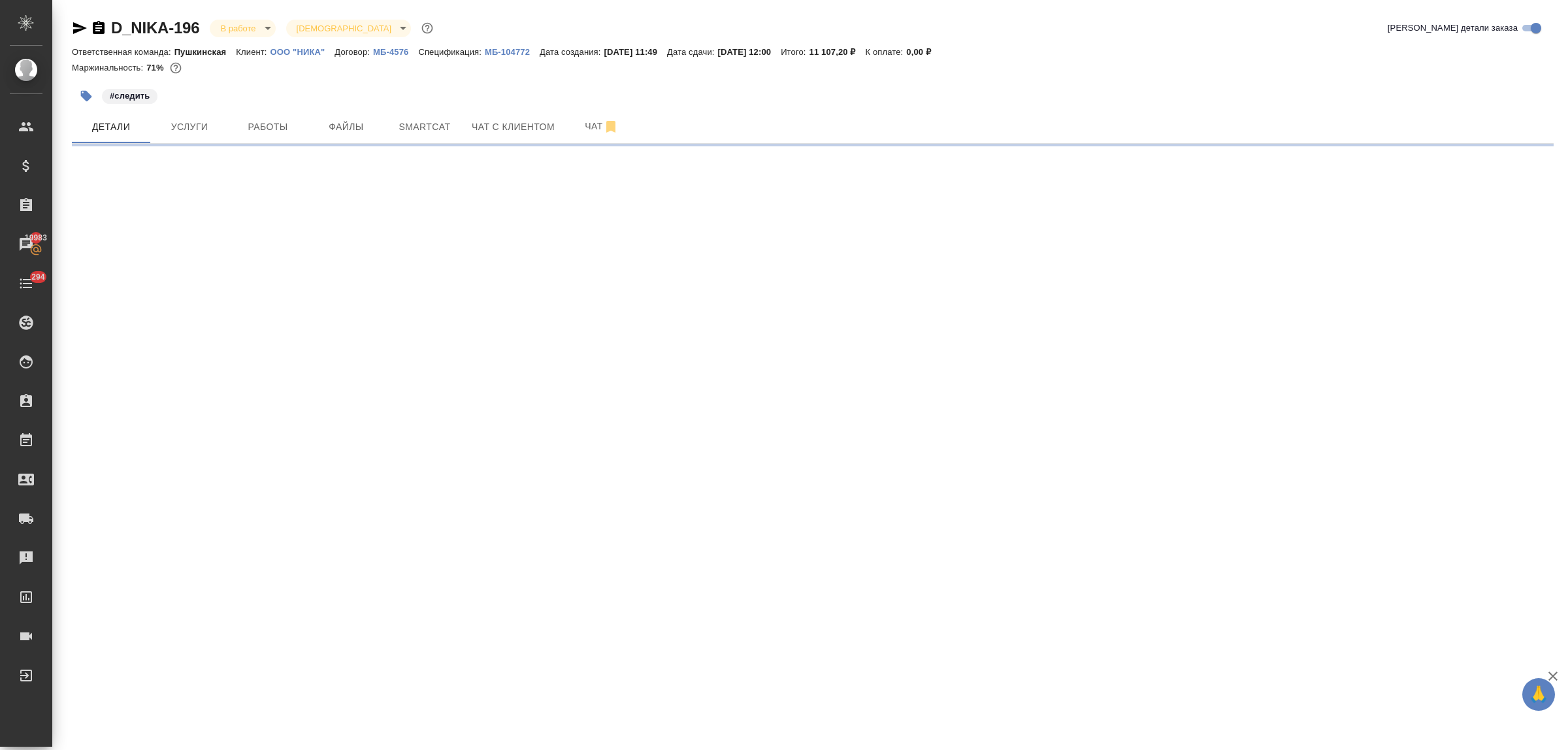
select select "RU"
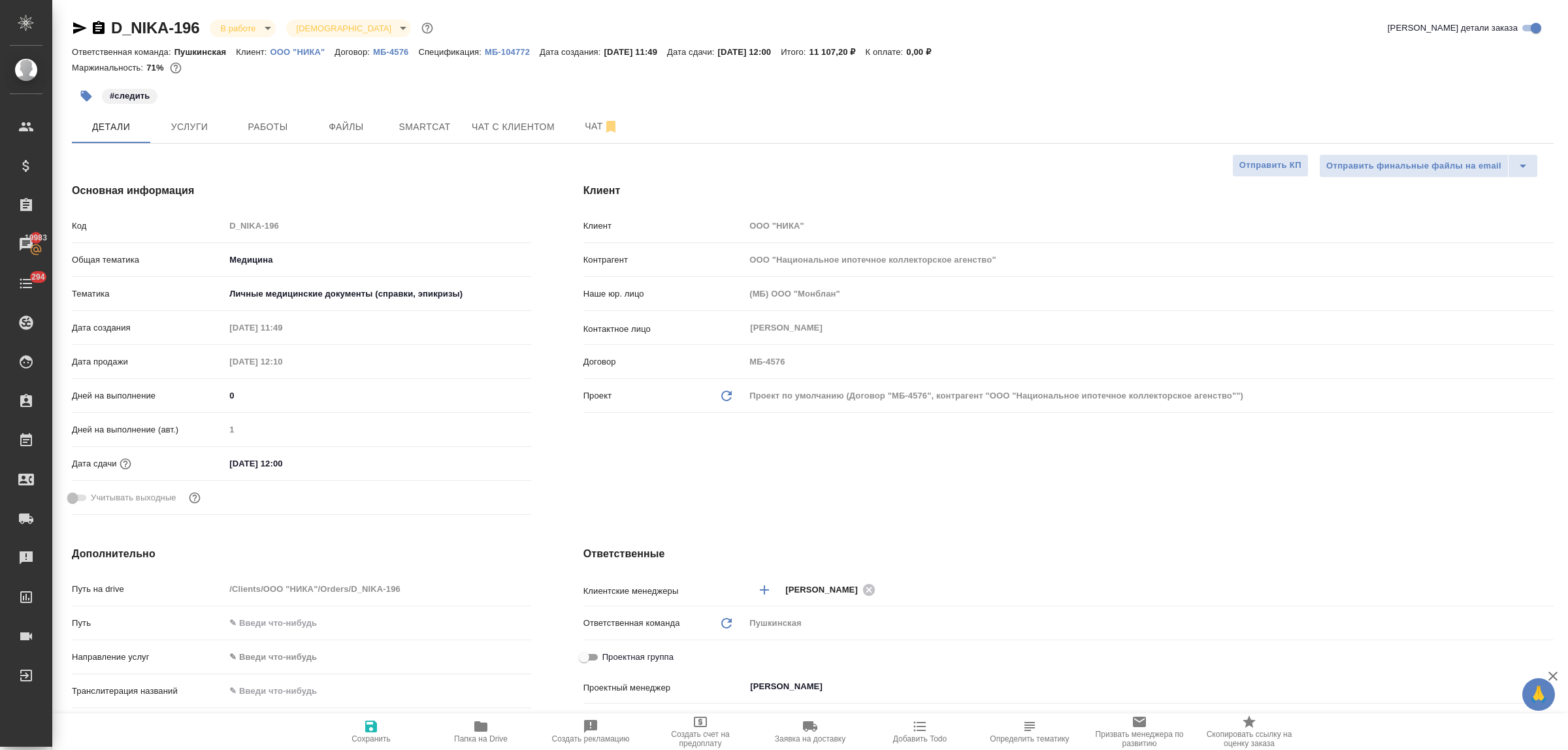
type textarea "x"
click at [173, 135] on button "Услуги" at bounding box center [189, 126] width 78 height 32
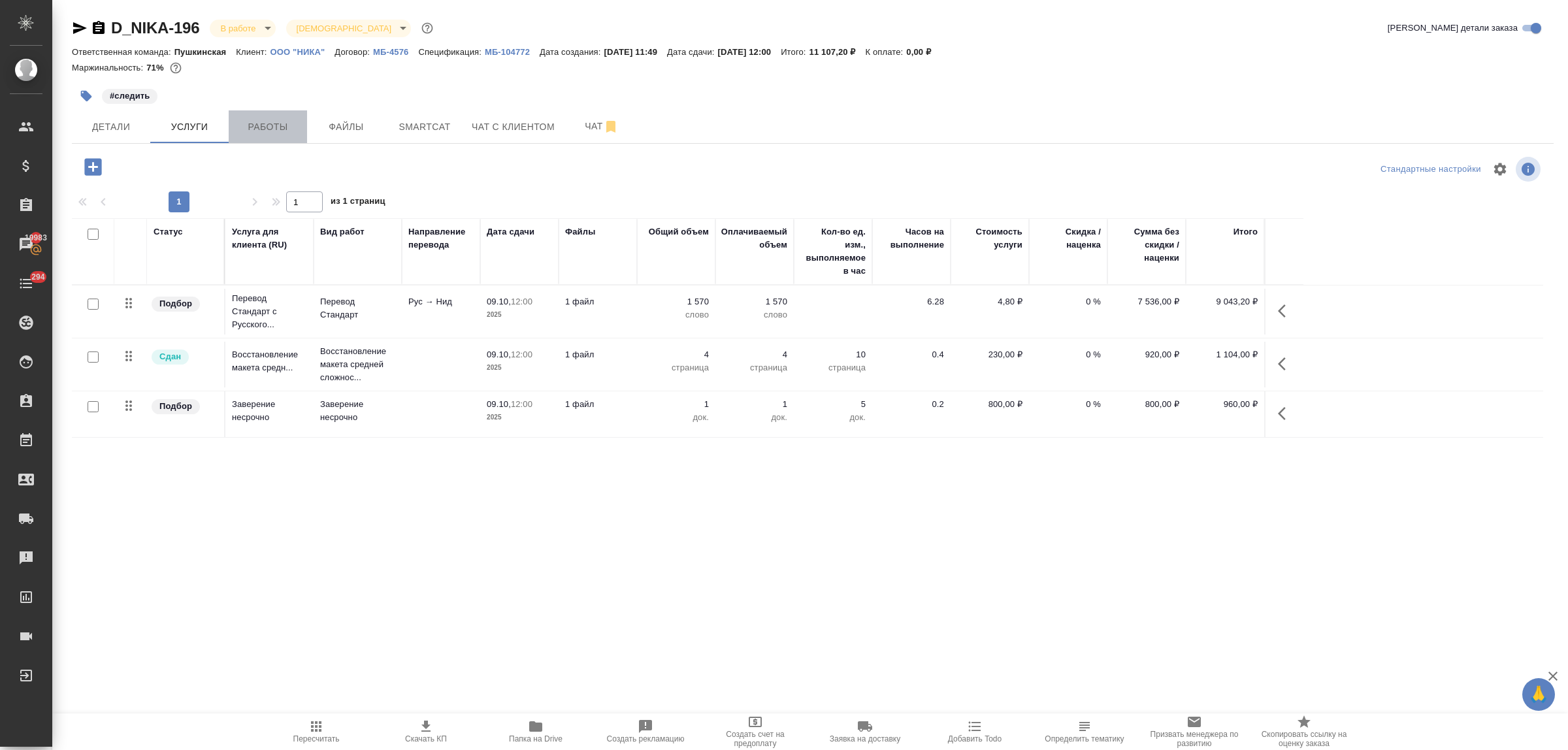
click at [268, 131] on span "Работы" at bounding box center [268, 127] width 62 height 17
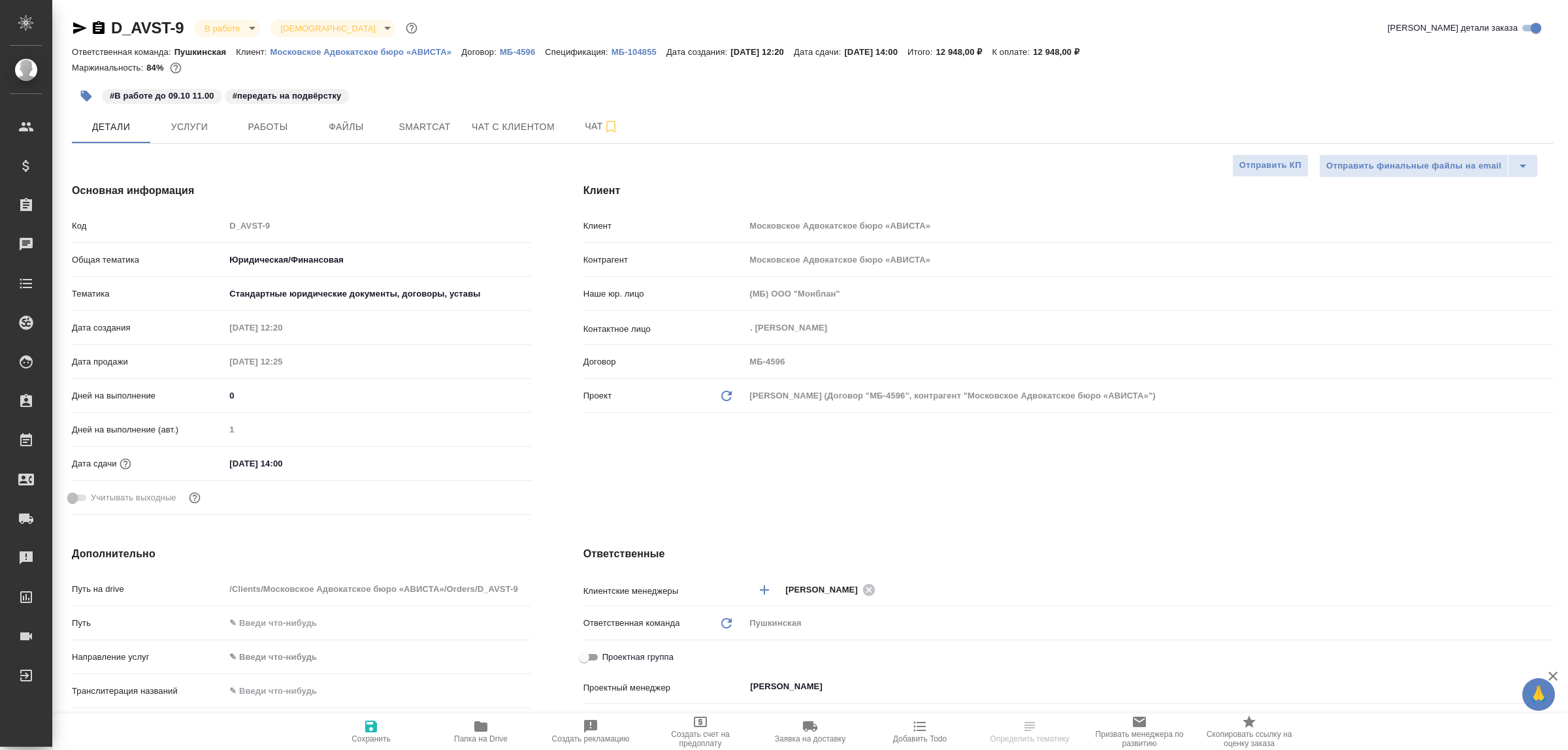
select select "RU"
type textarea "x"
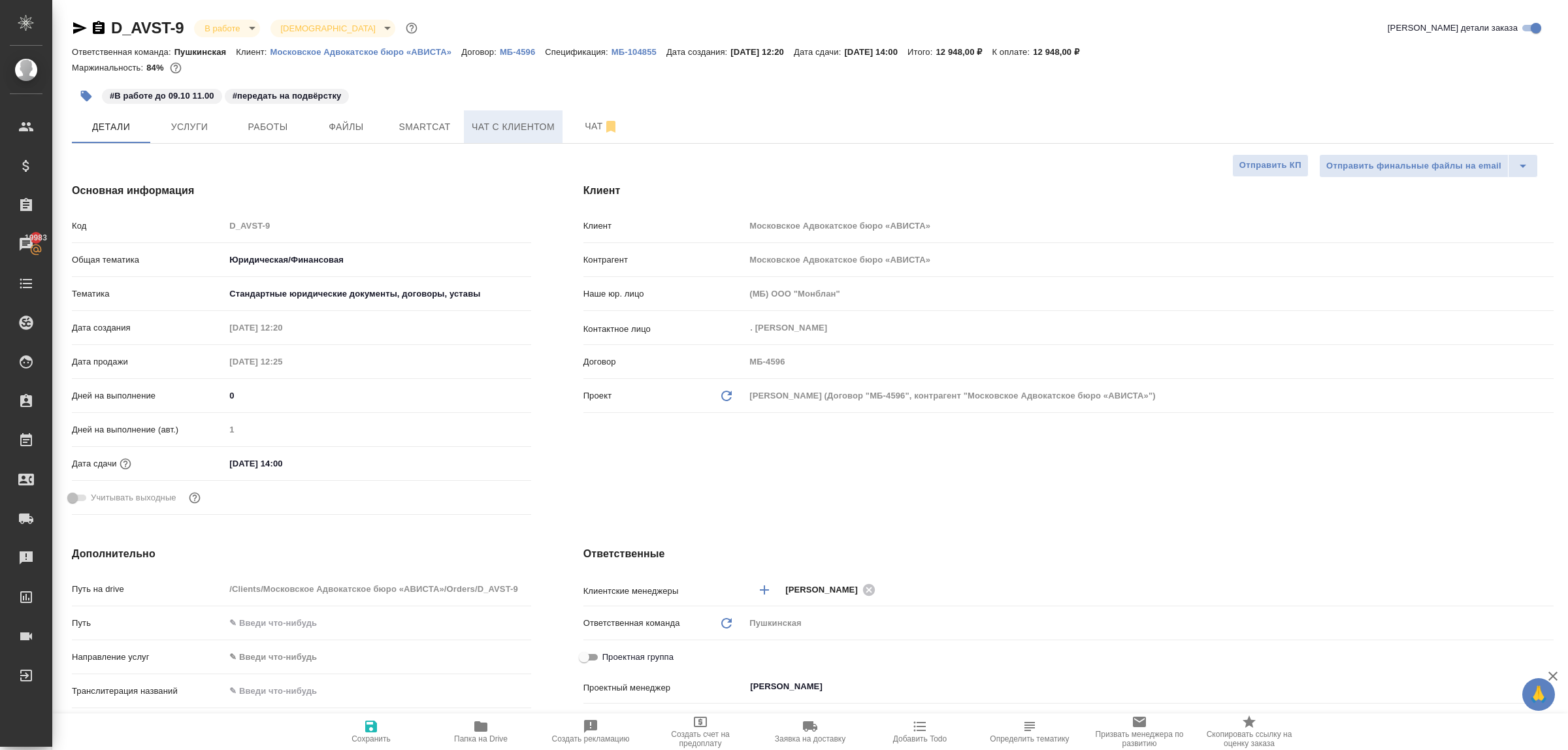
type textarea "x"
drag, startPoint x: 1483, startPoint y: 475, endPoint x: 665, endPoint y: 316, distance: 833.3
click at [1481, 475] on div "Клиент Клиент Московское Адвокатское бюро «АВИСТА» Контрагент Московское Адвока…" at bounding box center [1069, 351] width 1022 height 390
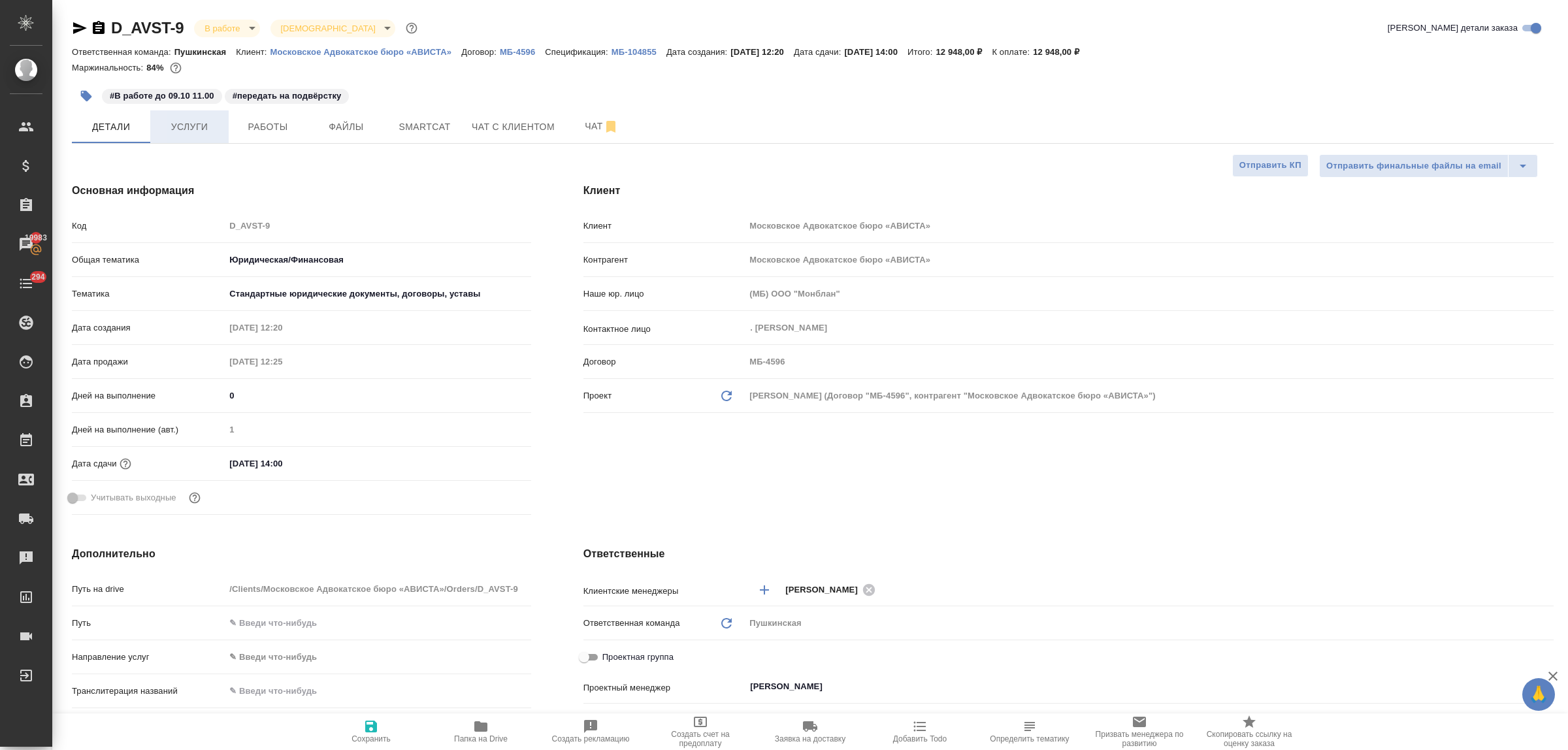
click at [178, 126] on span "Услуги" at bounding box center [189, 127] width 62 height 17
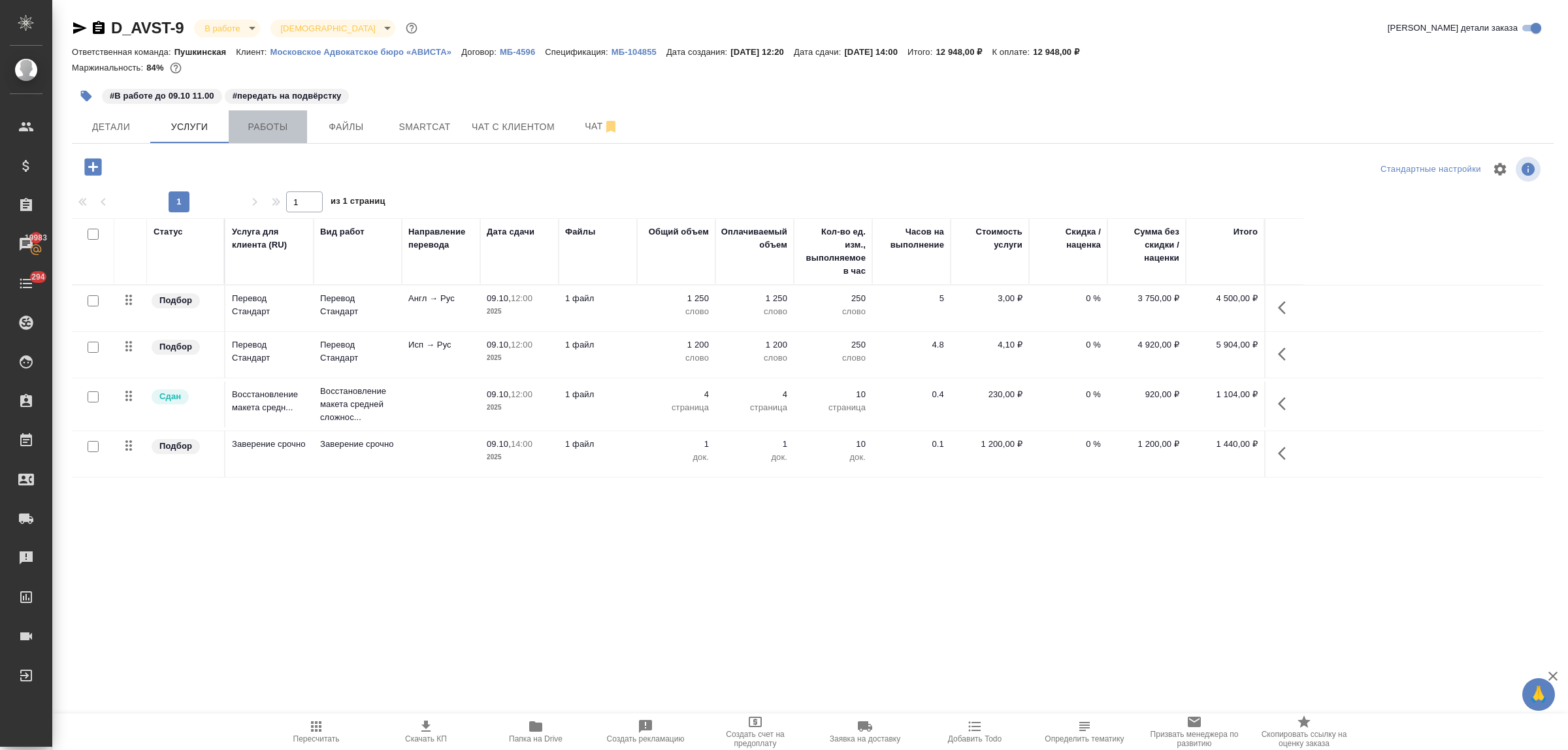
click at [279, 125] on span "Работы" at bounding box center [268, 127] width 62 height 17
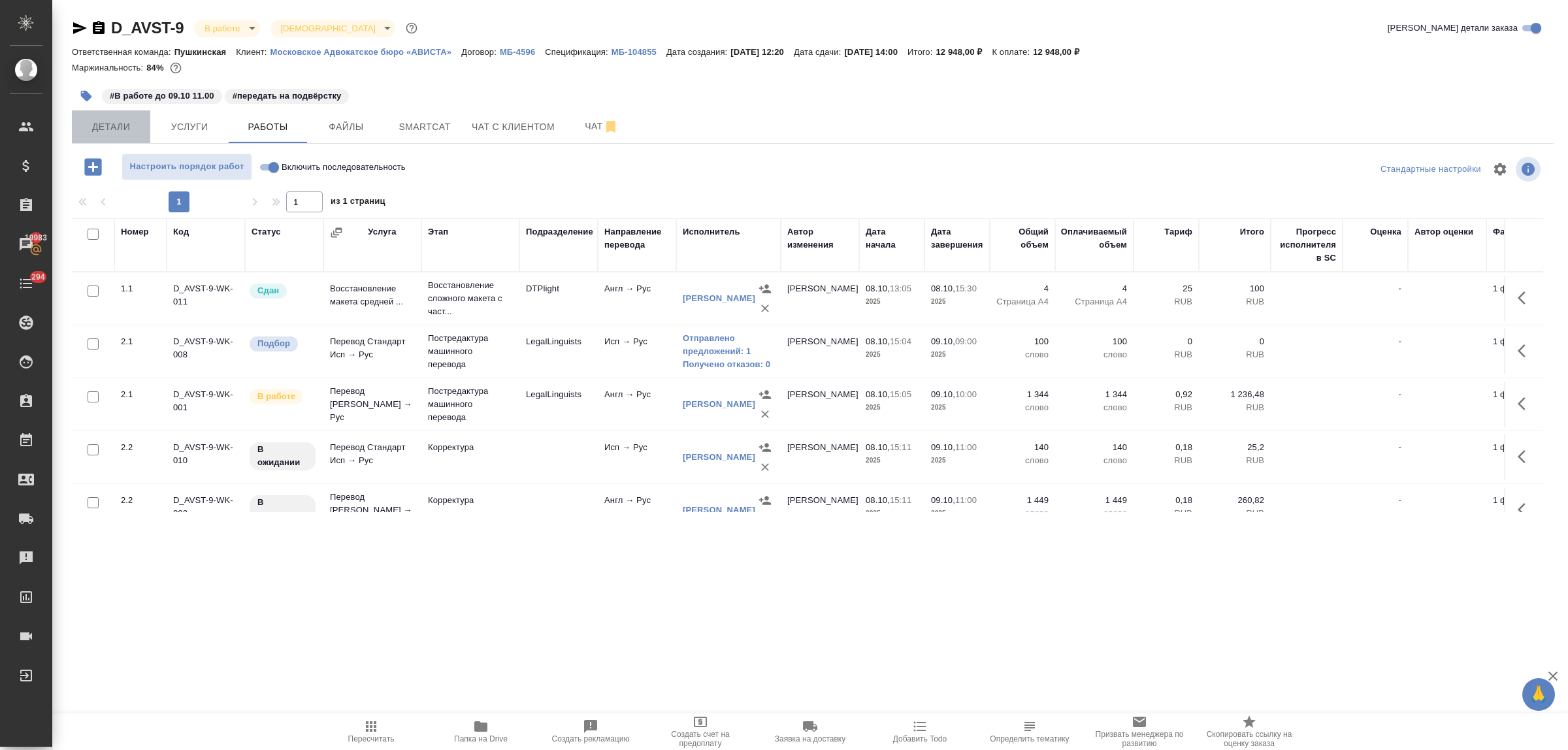
click at [119, 116] on button "Детали" at bounding box center [111, 126] width 78 height 32
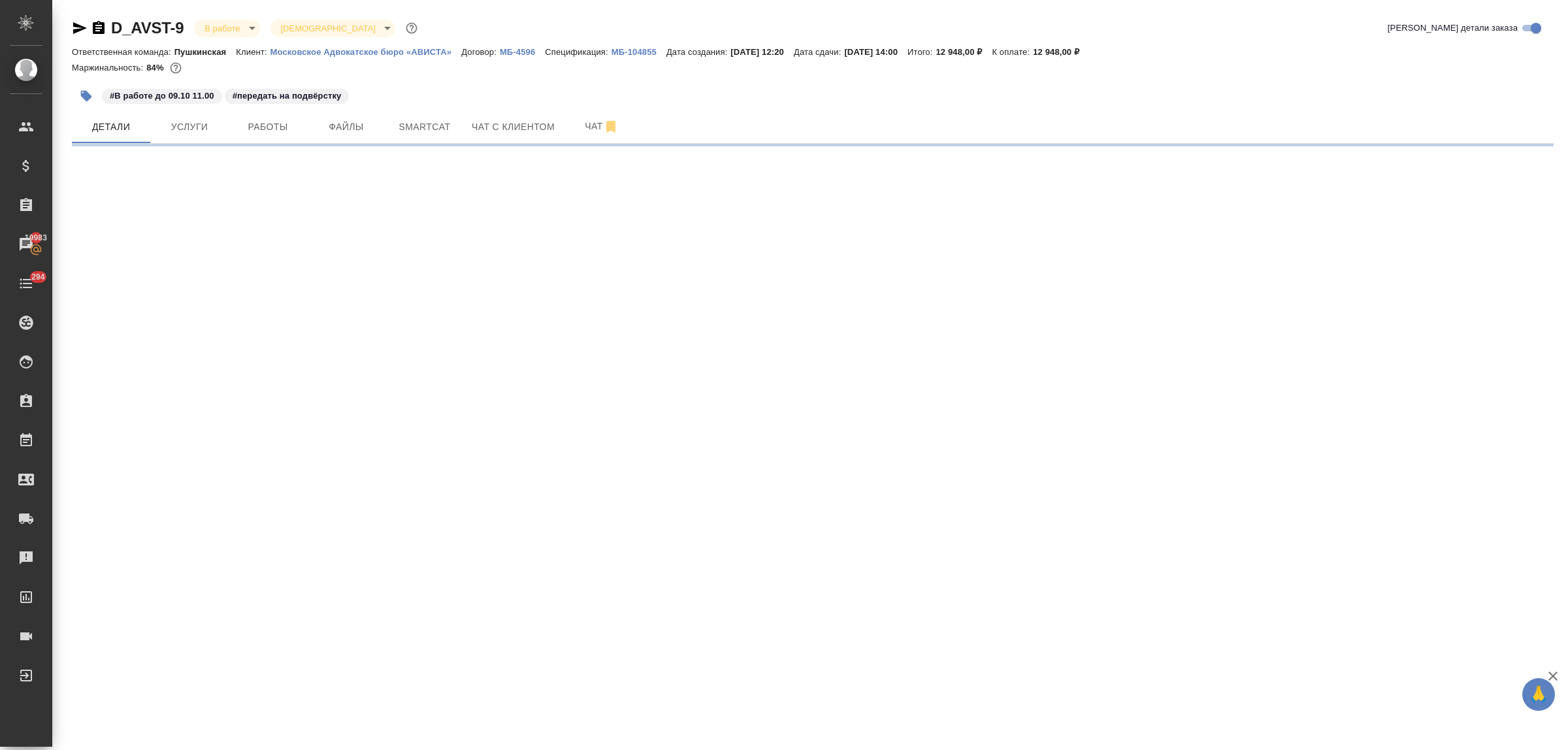
select select "RU"
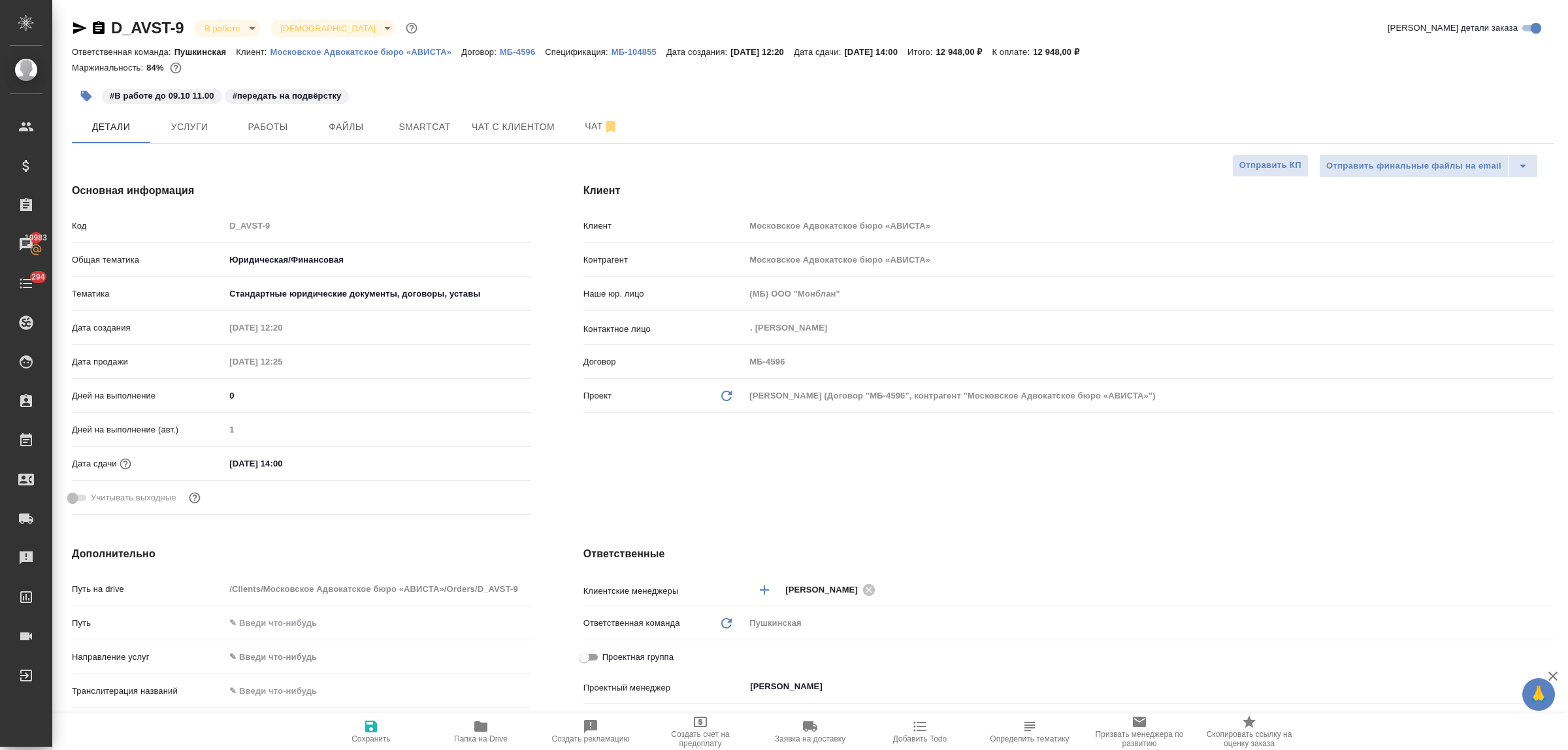
type textarea "x"
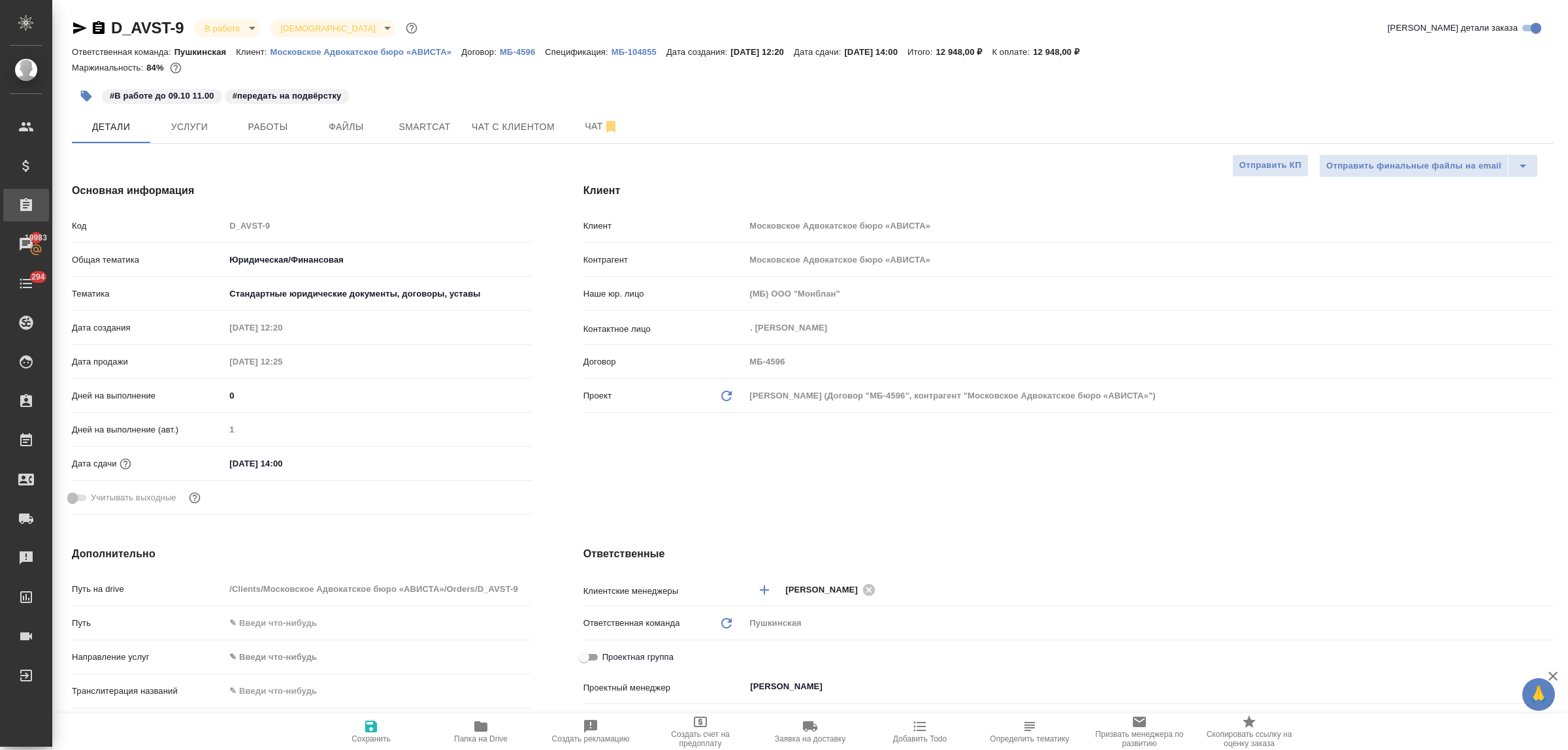
type textarea "x"
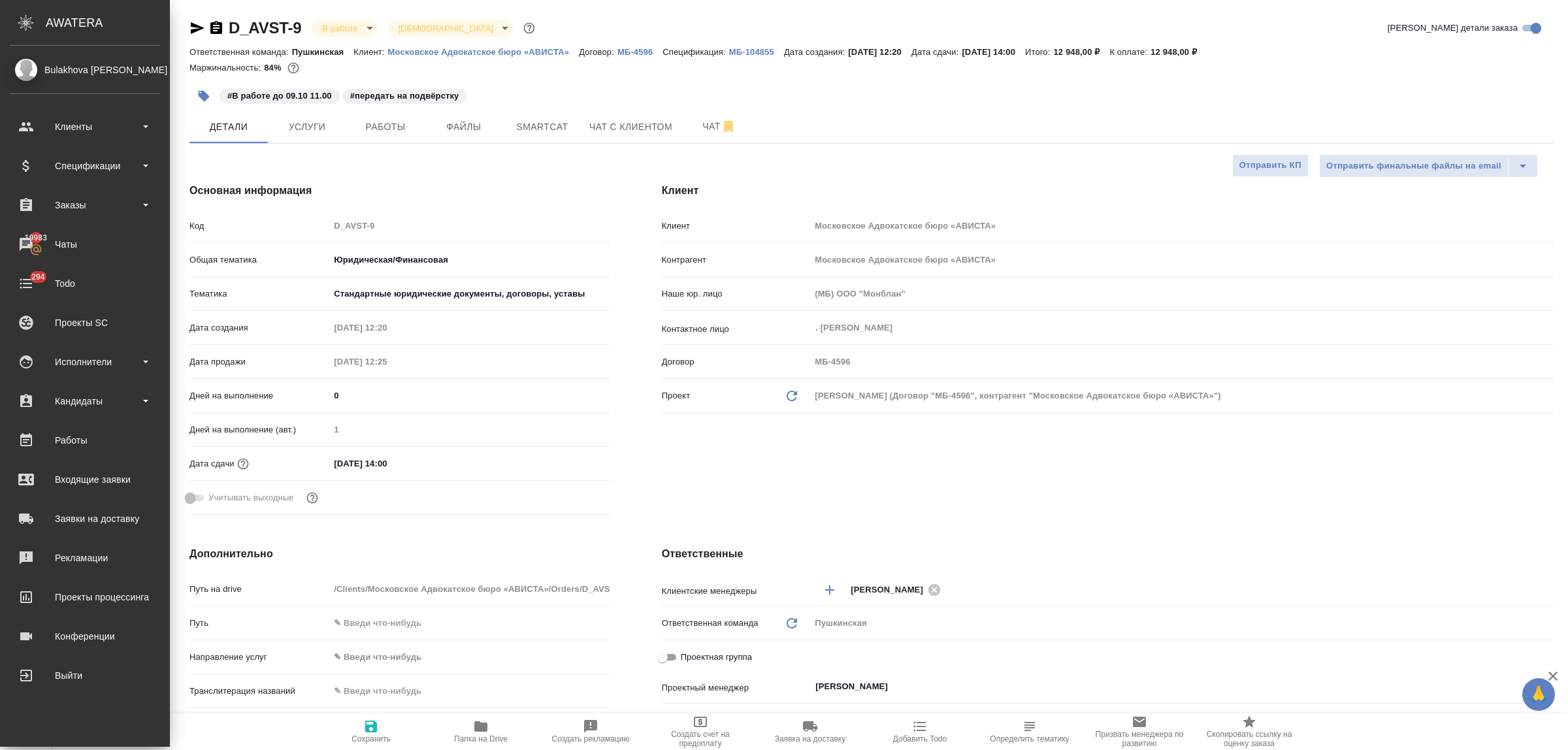
type textarea "x"
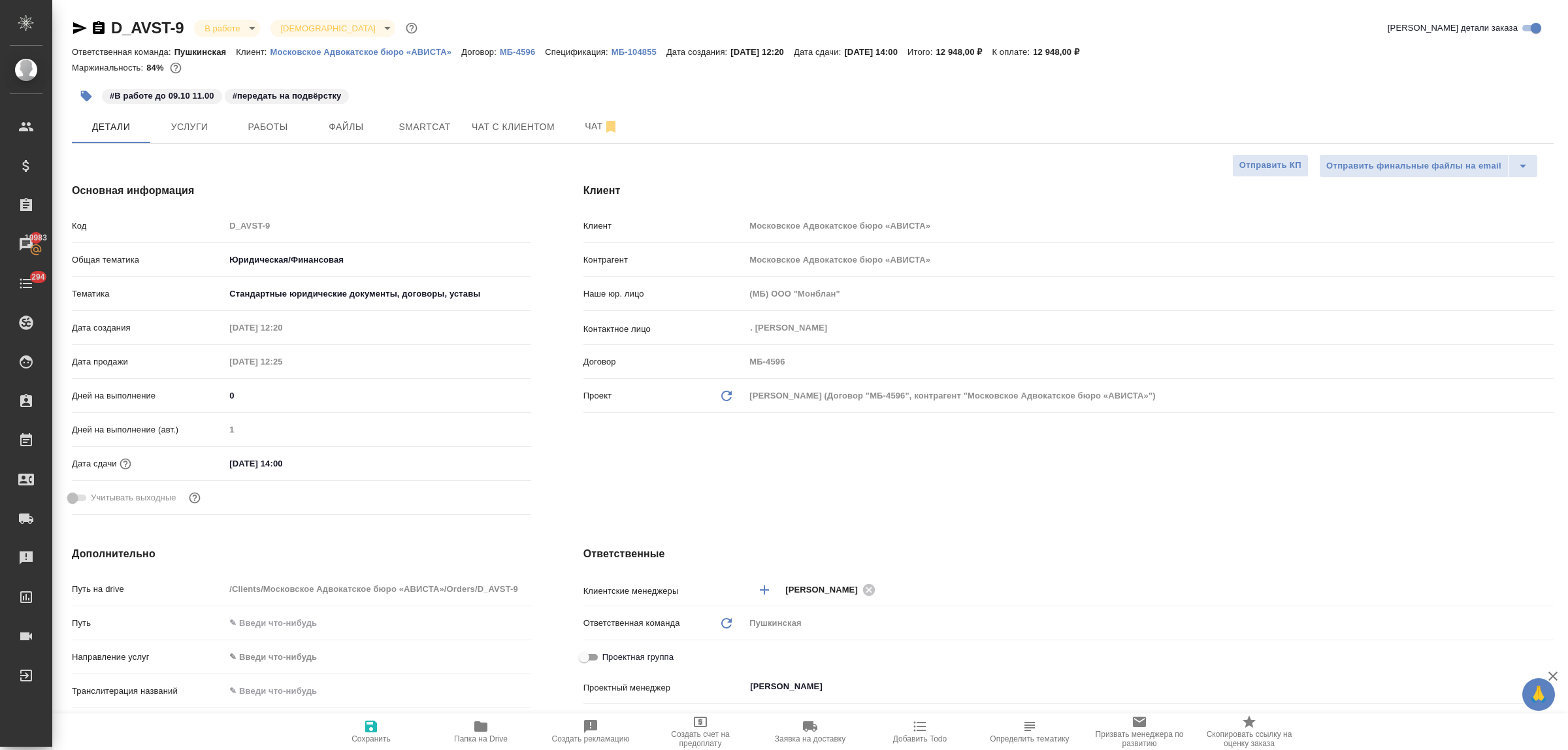
type textarea "x"
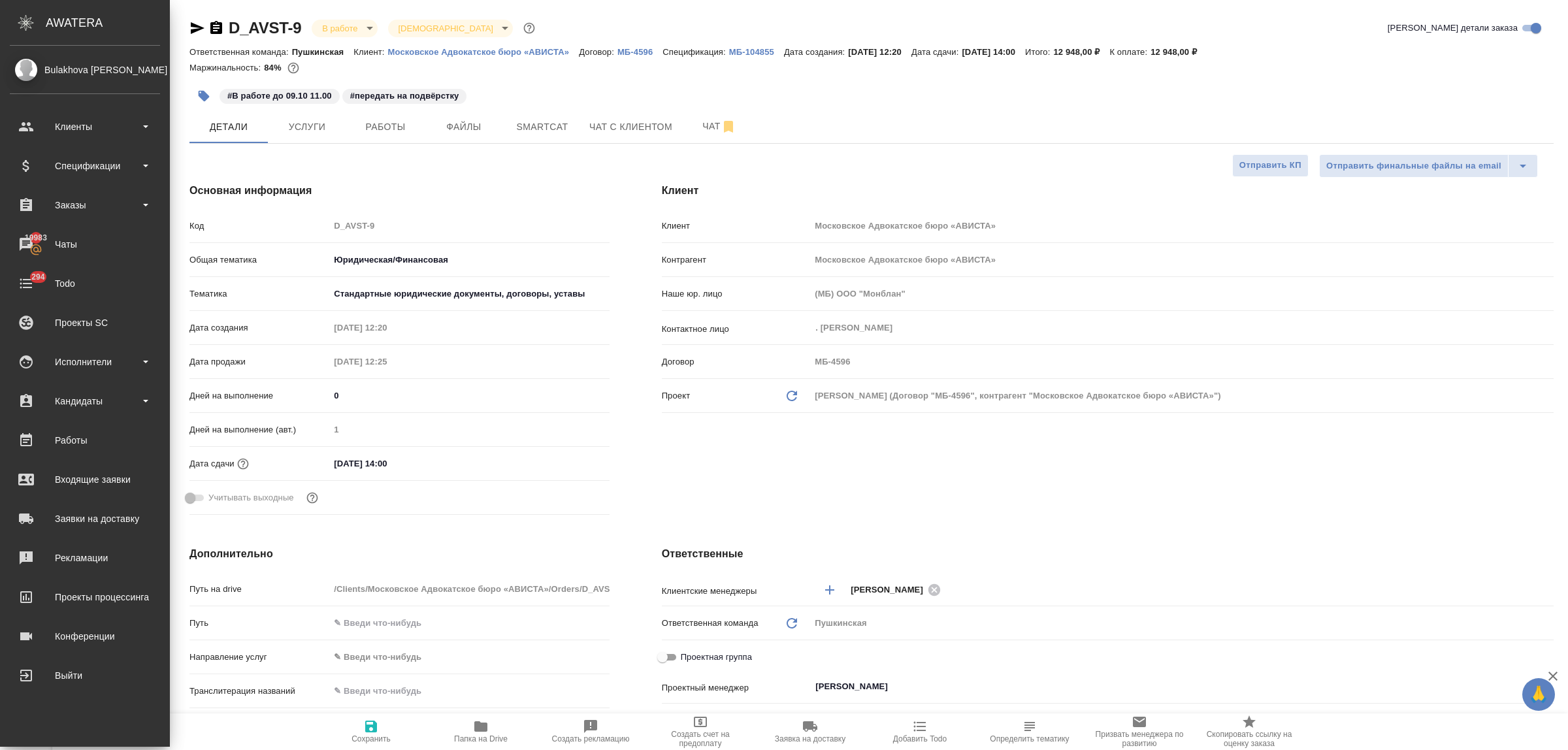
type textarea "x"
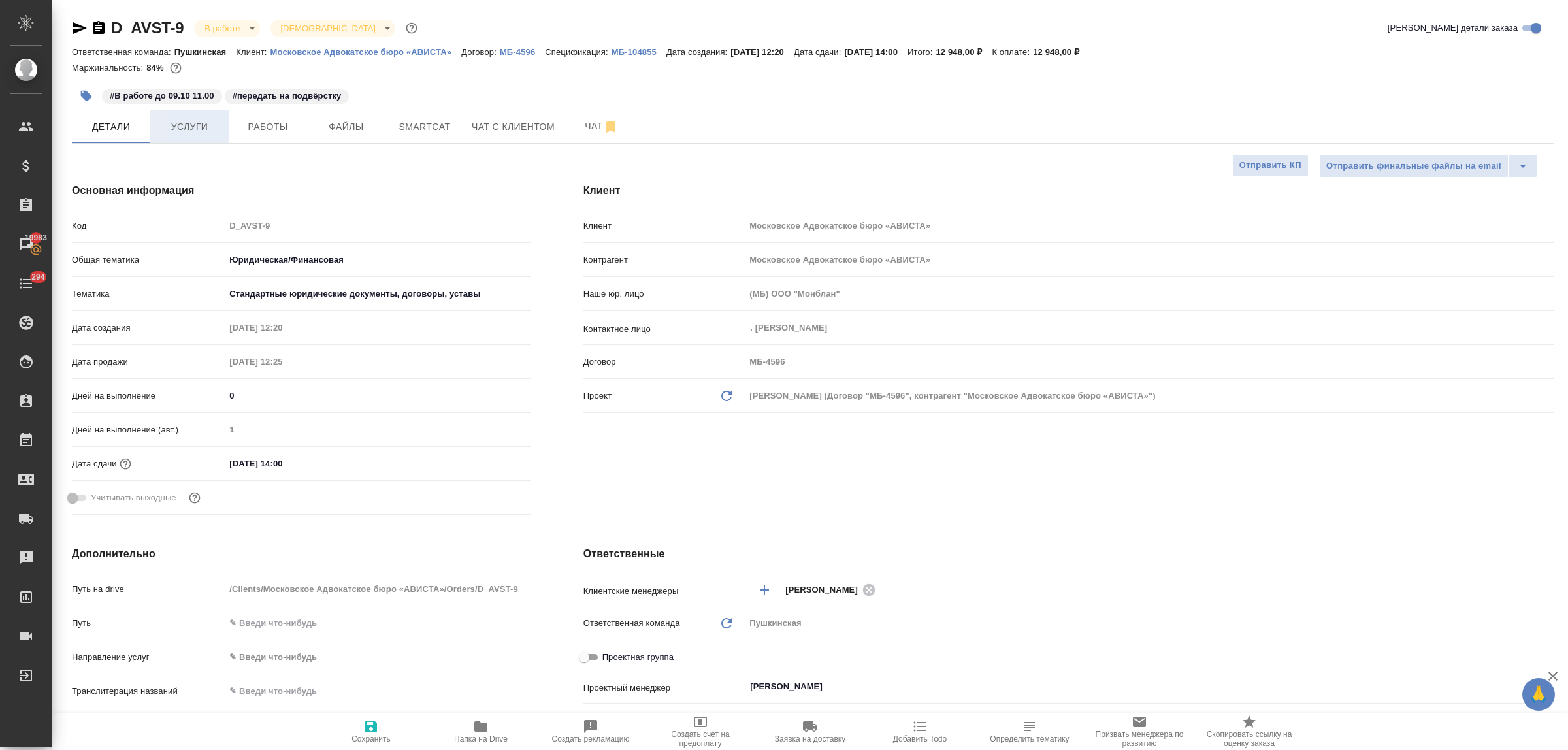
click at [184, 122] on span "Услуги" at bounding box center [189, 127] width 62 height 17
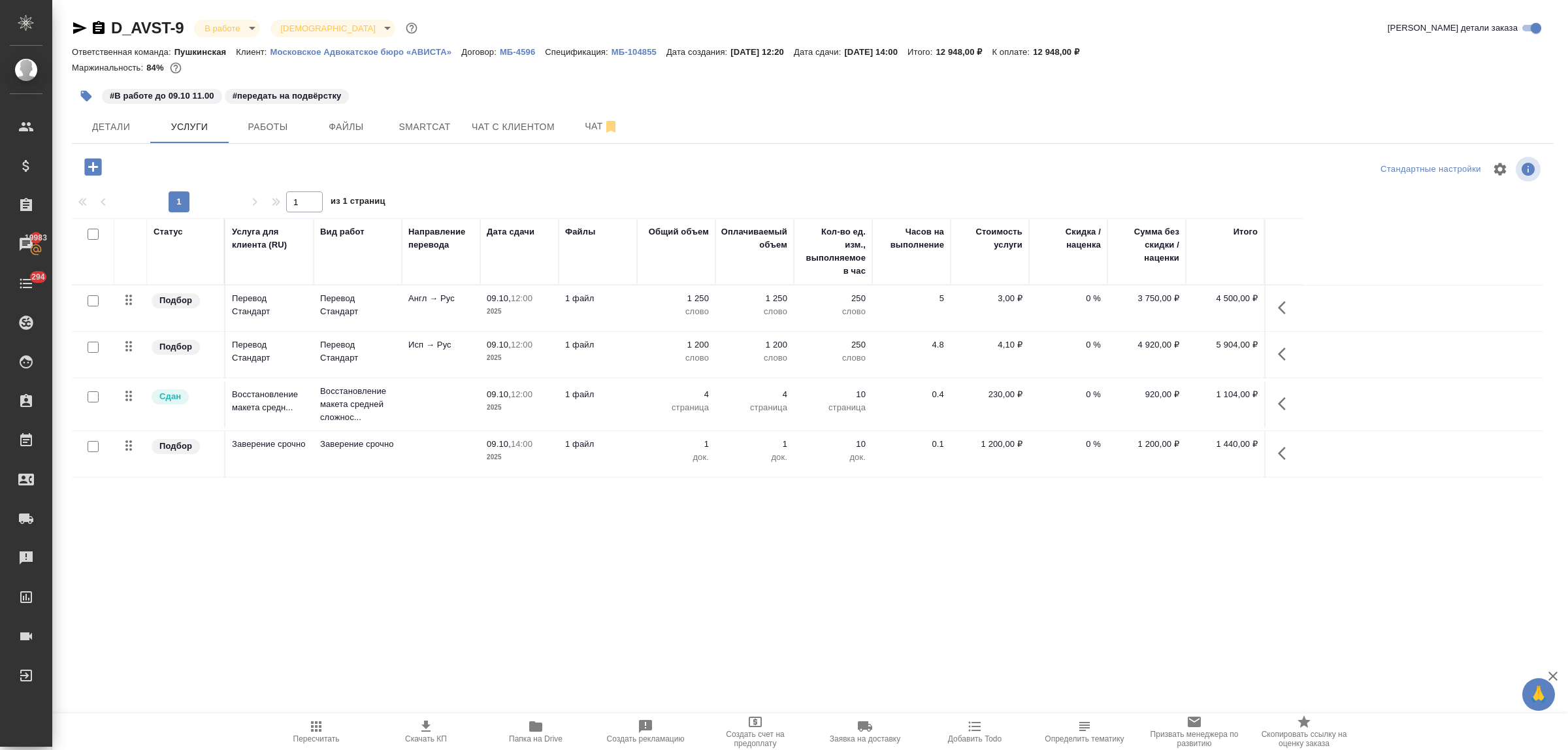
drag, startPoint x: 165, startPoint y: 529, endPoint x: 186, endPoint y: 513, distance: 26.4
click at [165, 529] on div "D_AVST-9 В работе inProgress Святая троица holyTrinity Кратко детали заказа Отв…" at bounding box center [813, 266] width 1497 height 532
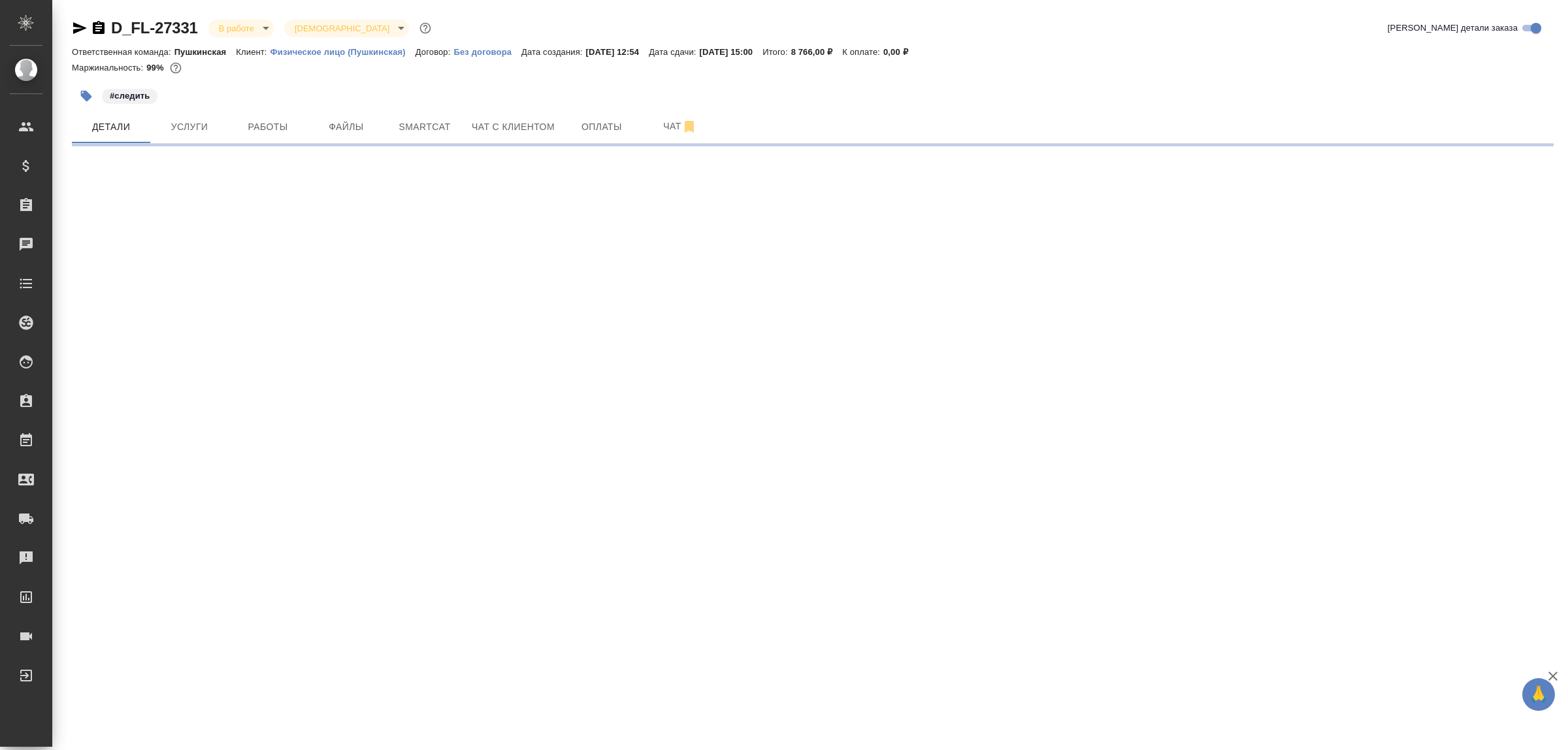
select select "RU"
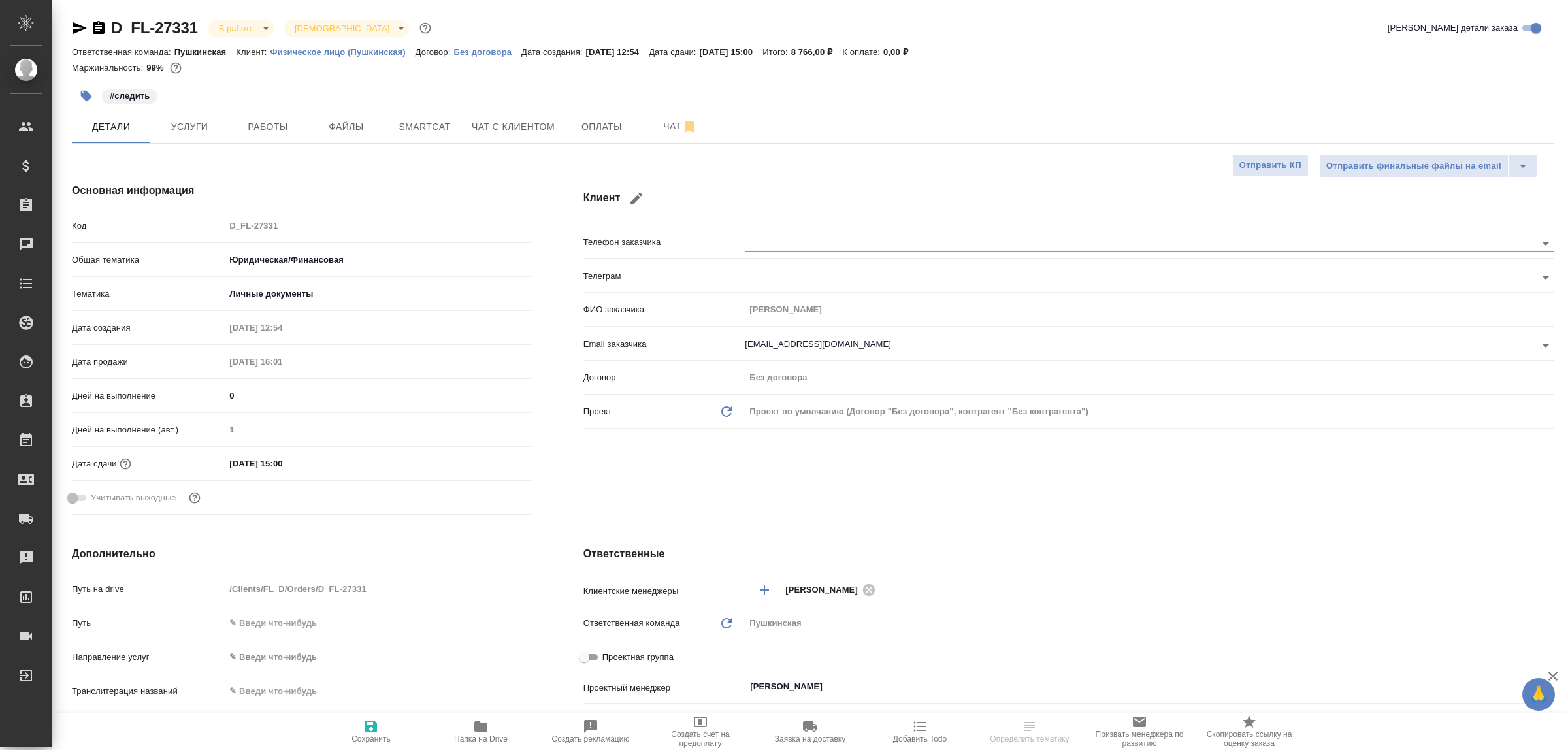
type textarea "x"
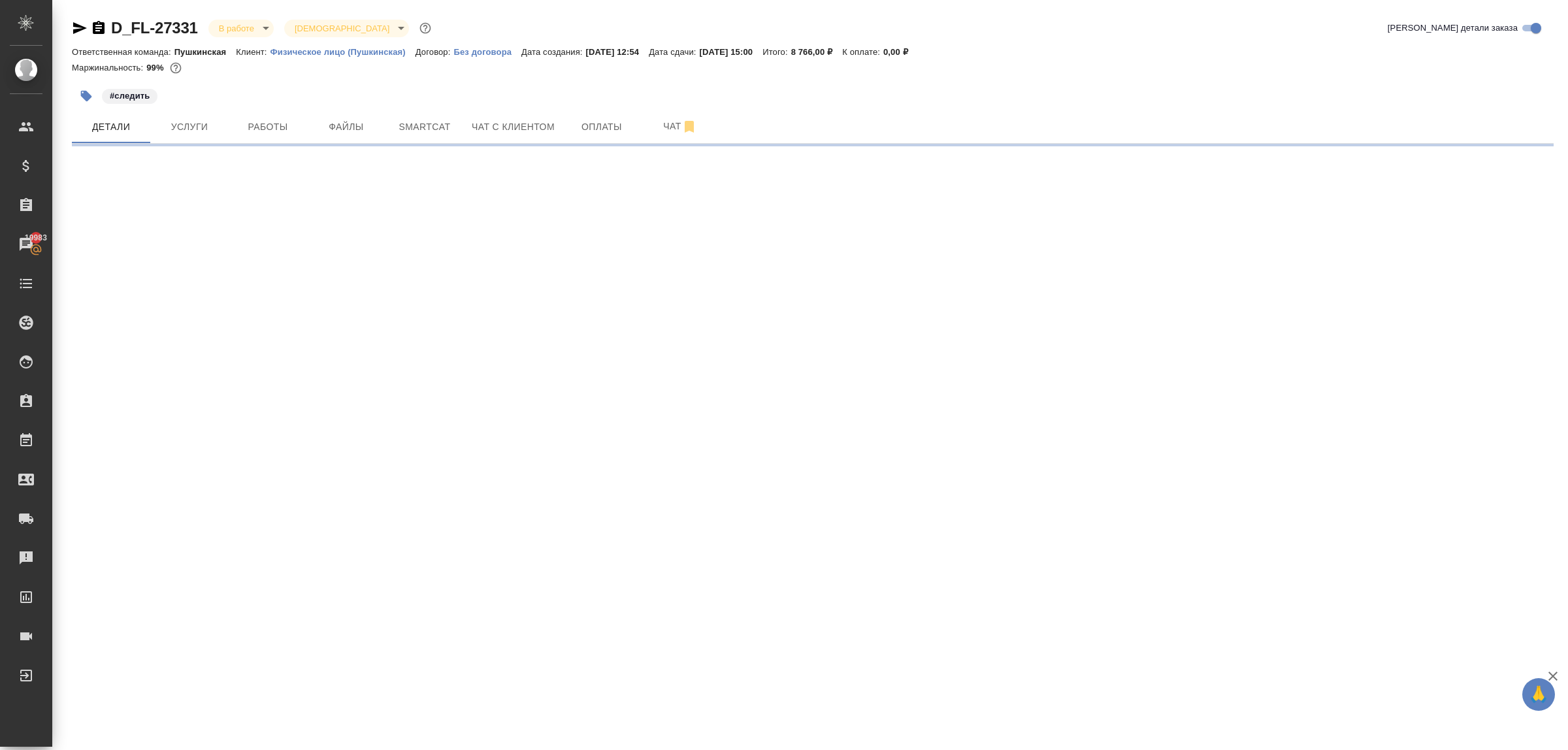
select select "RU"
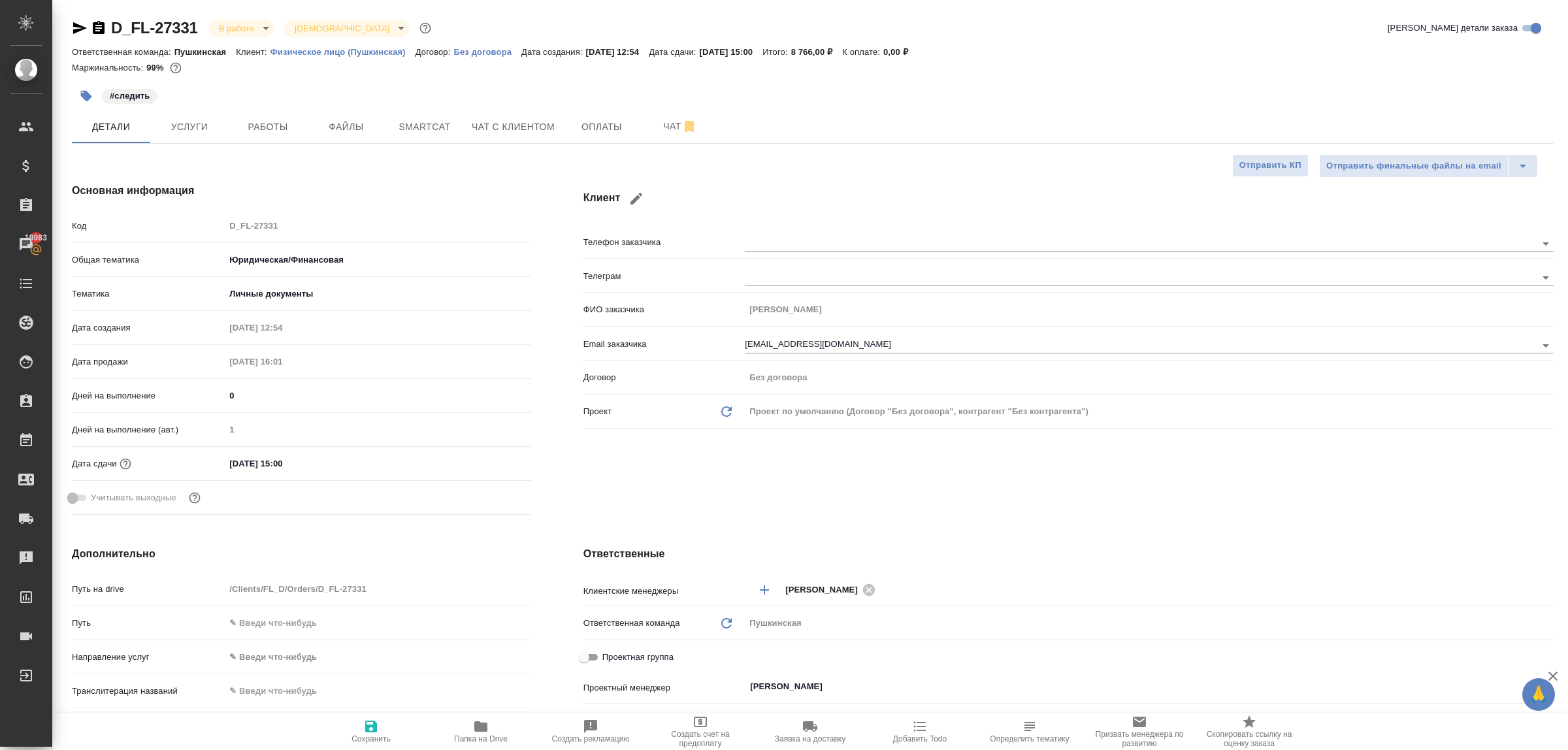
type textarea "x"
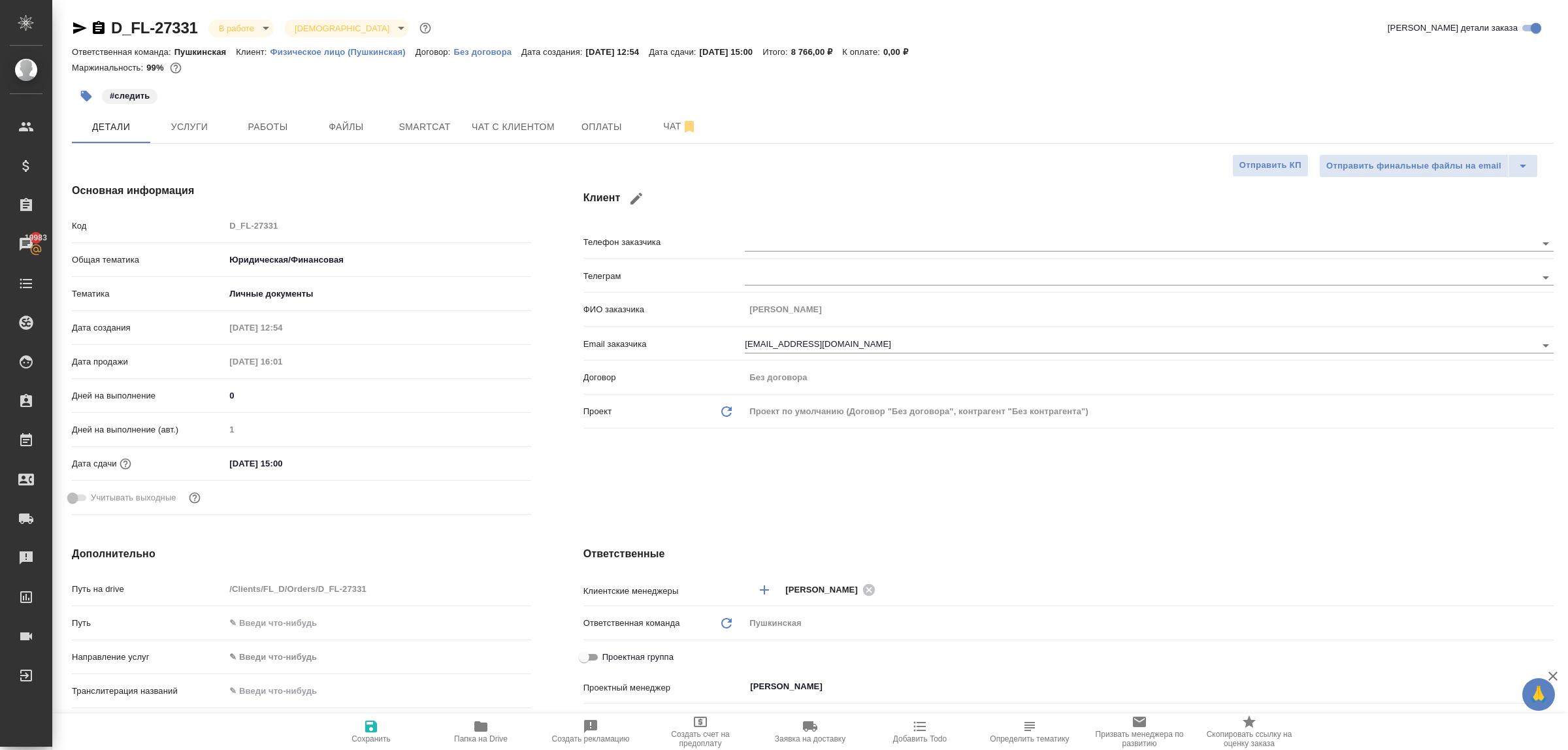
type textarea "x"
drag, startPoint x: 1438, startPoint y: 515, endPoint x: 1420, endPoint y: 502, distance: 22.2
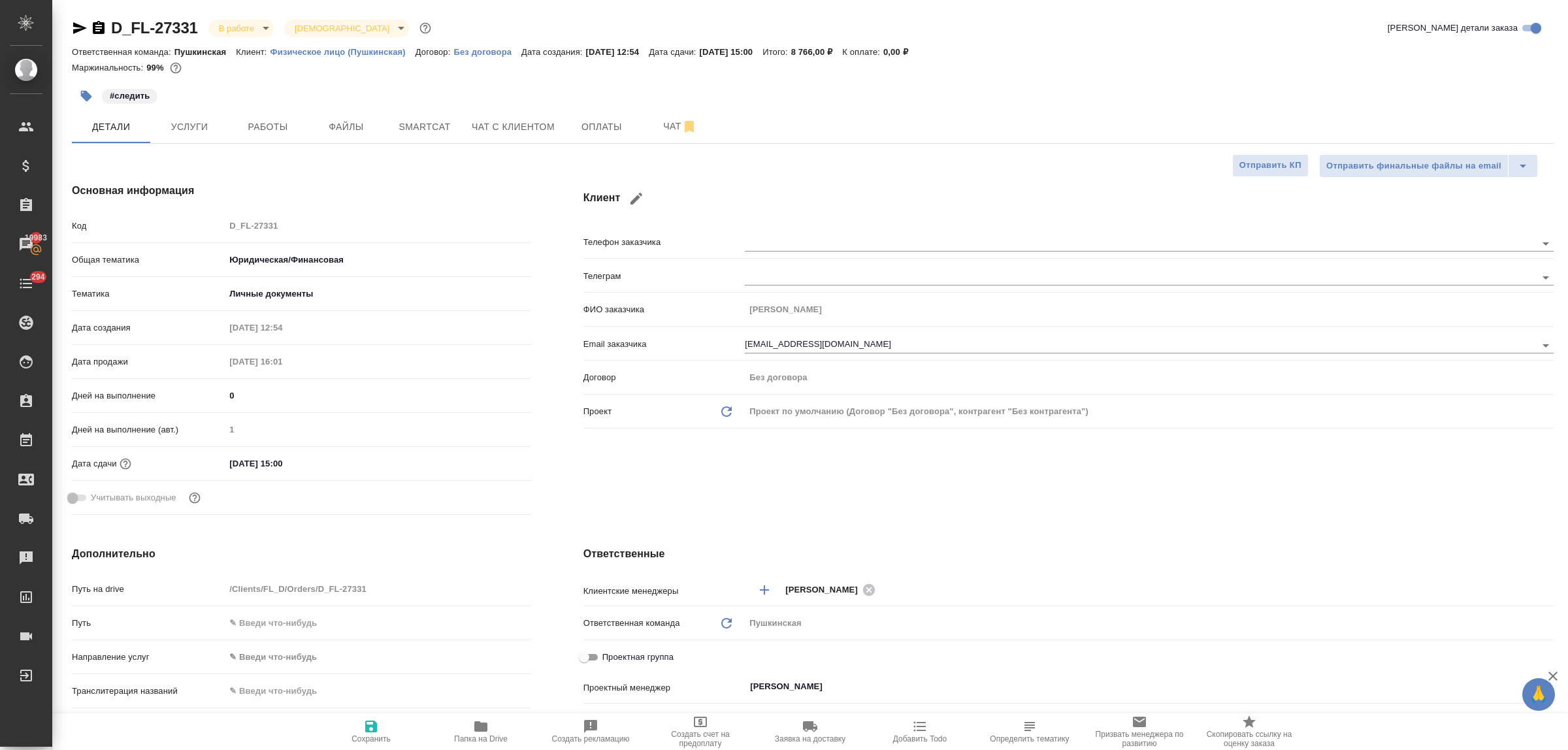
click at [1438, 514] on div "Клиент Телефон заказчика Телеграм ФИО заказчика [PERSON_NAME] Email заказчика […" at bounding box center [1069, 351] width 1022 height 390
click at [204, 133] on span "Услуги" at bounding box center [189, 127] width 62 height 17
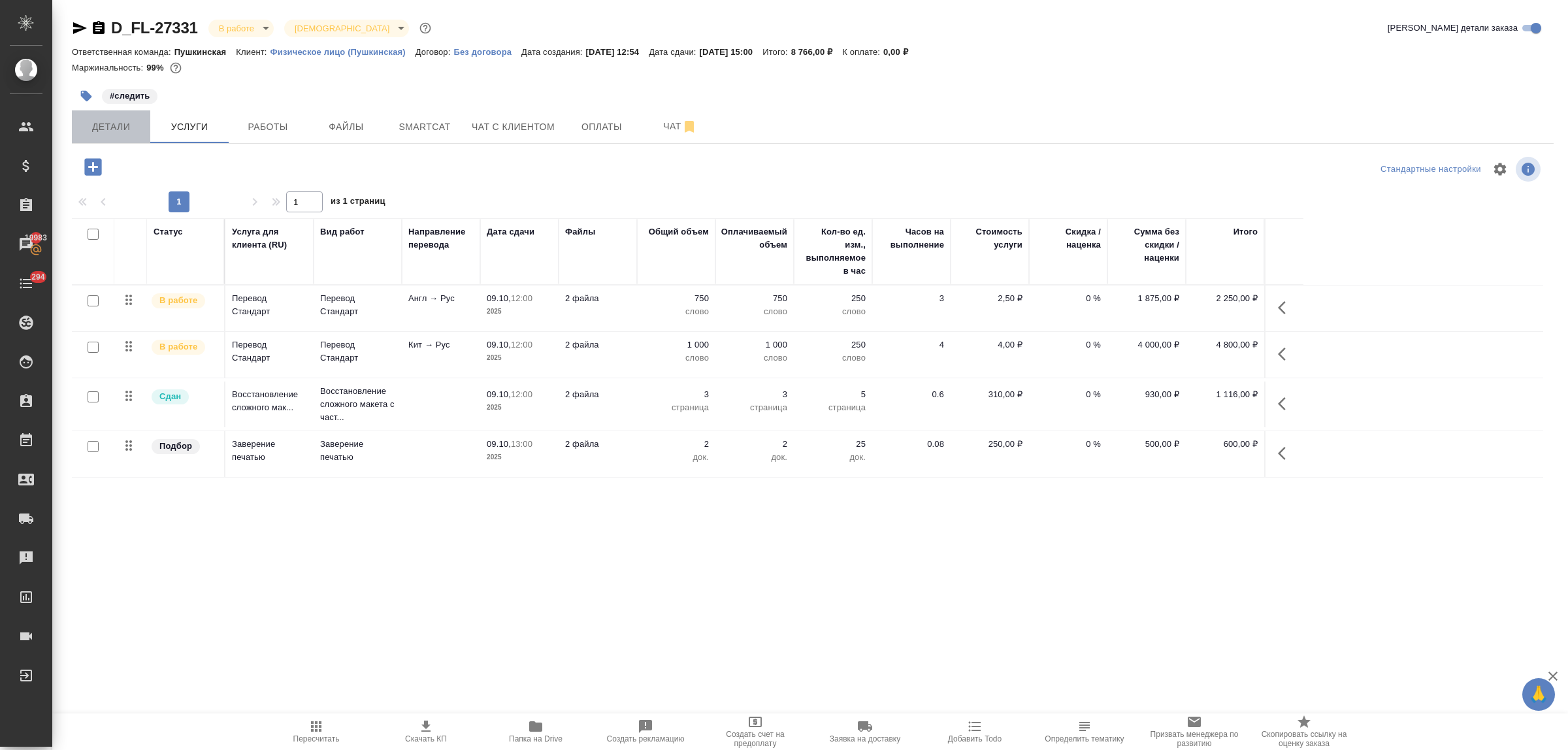
click at [105, 118] on button "Детали" at bounding box center [111, 126] width 78 height 32
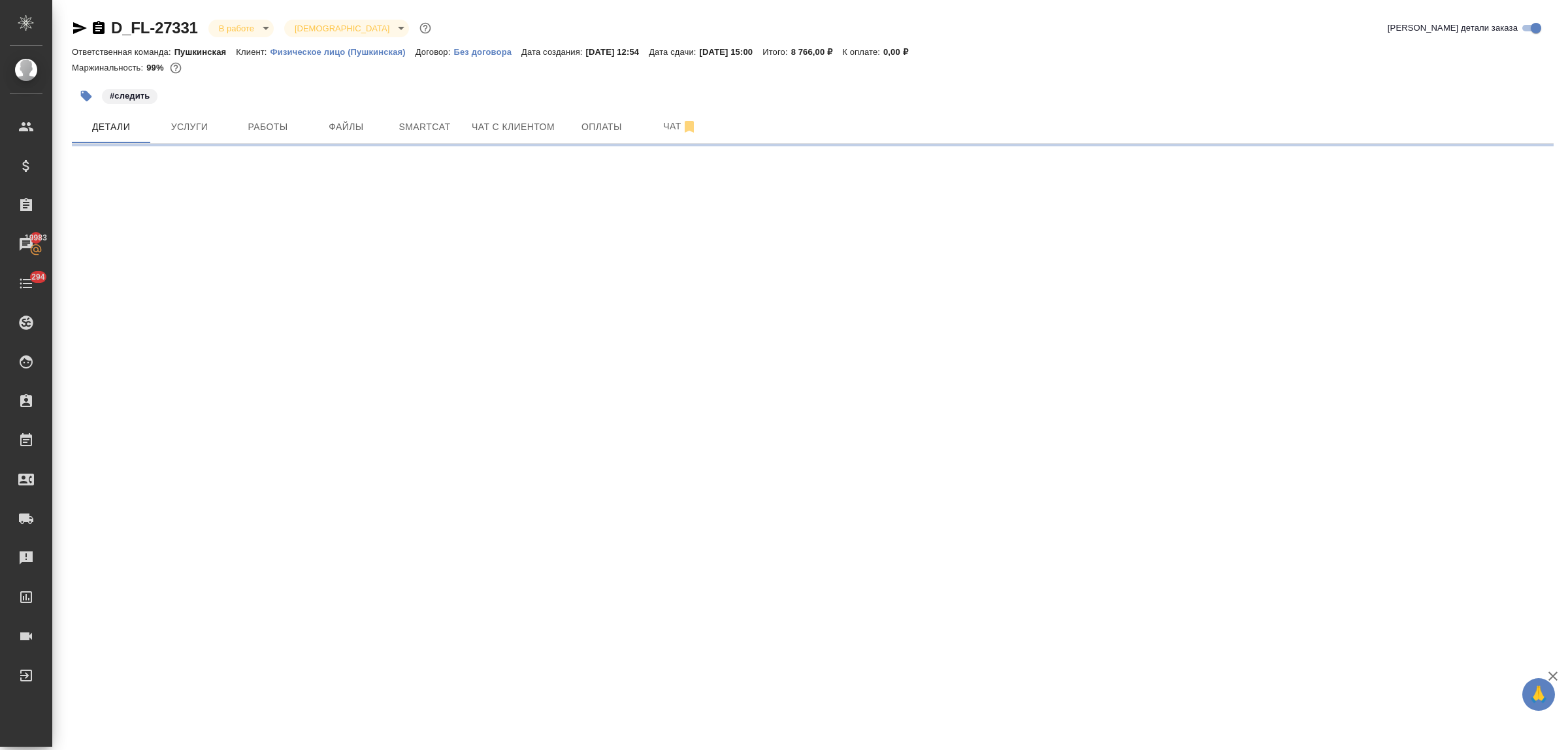
select select "RU"
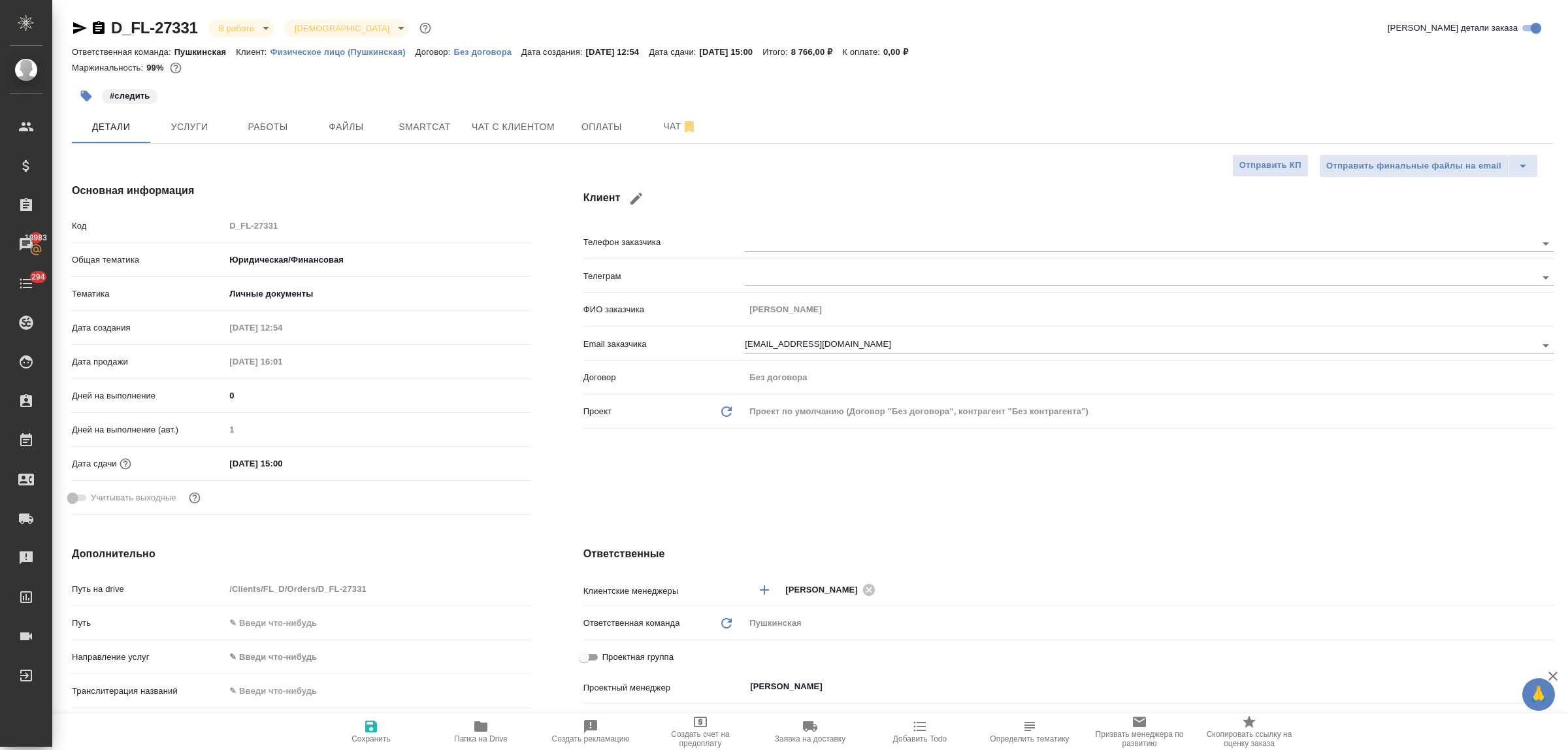
type textarea "x"
click at [273, 116] on button "Работы" at bounding box center [268, 126] width 78 height 32
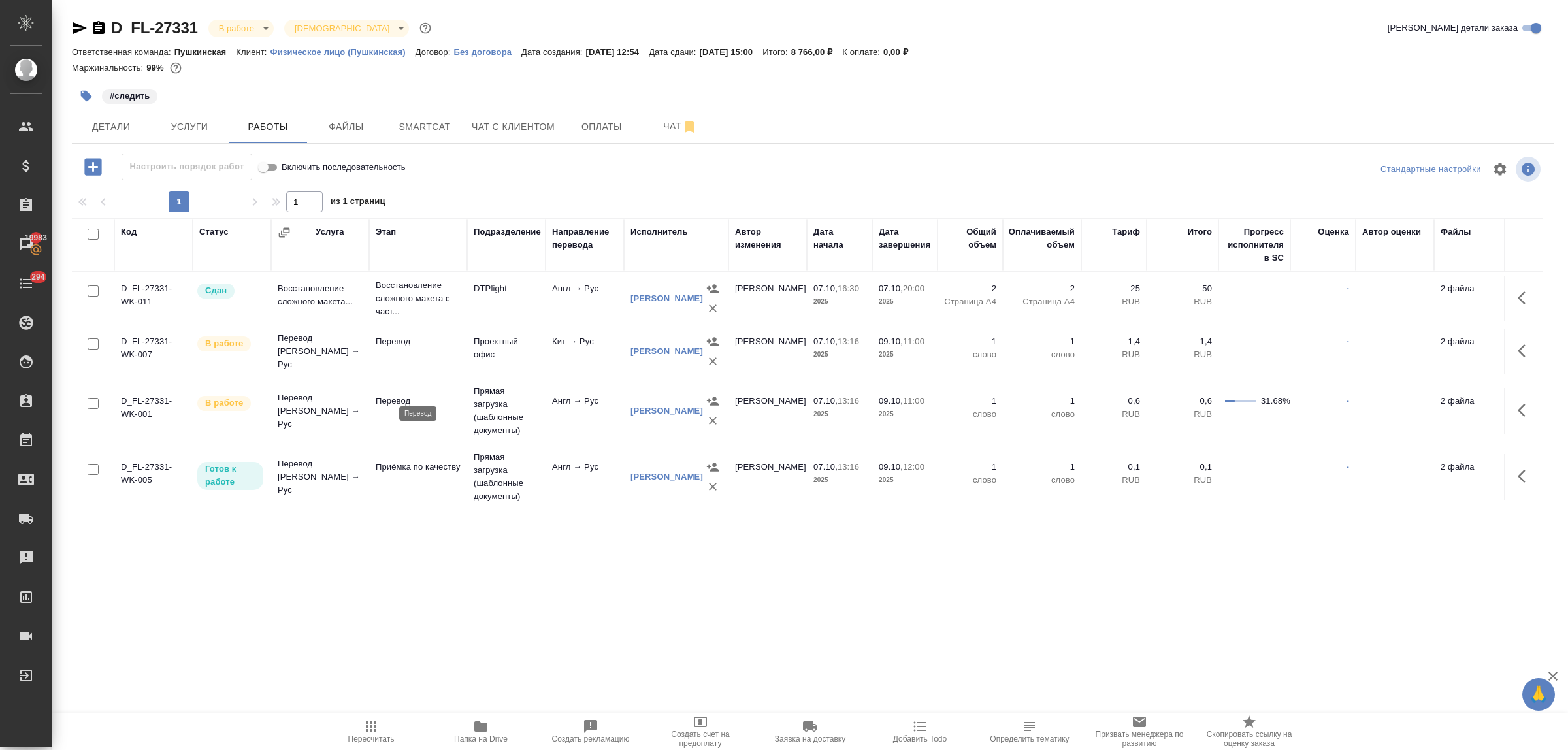
scroll to position [11, 0]
click at [106, 615] on div ".cls-1 fill:#fff; AWATERA Bulakhova Elena Клиенты Спецификации Заказы 19983 Чат…" at bounding box center [784, 375] width 1568 height 750
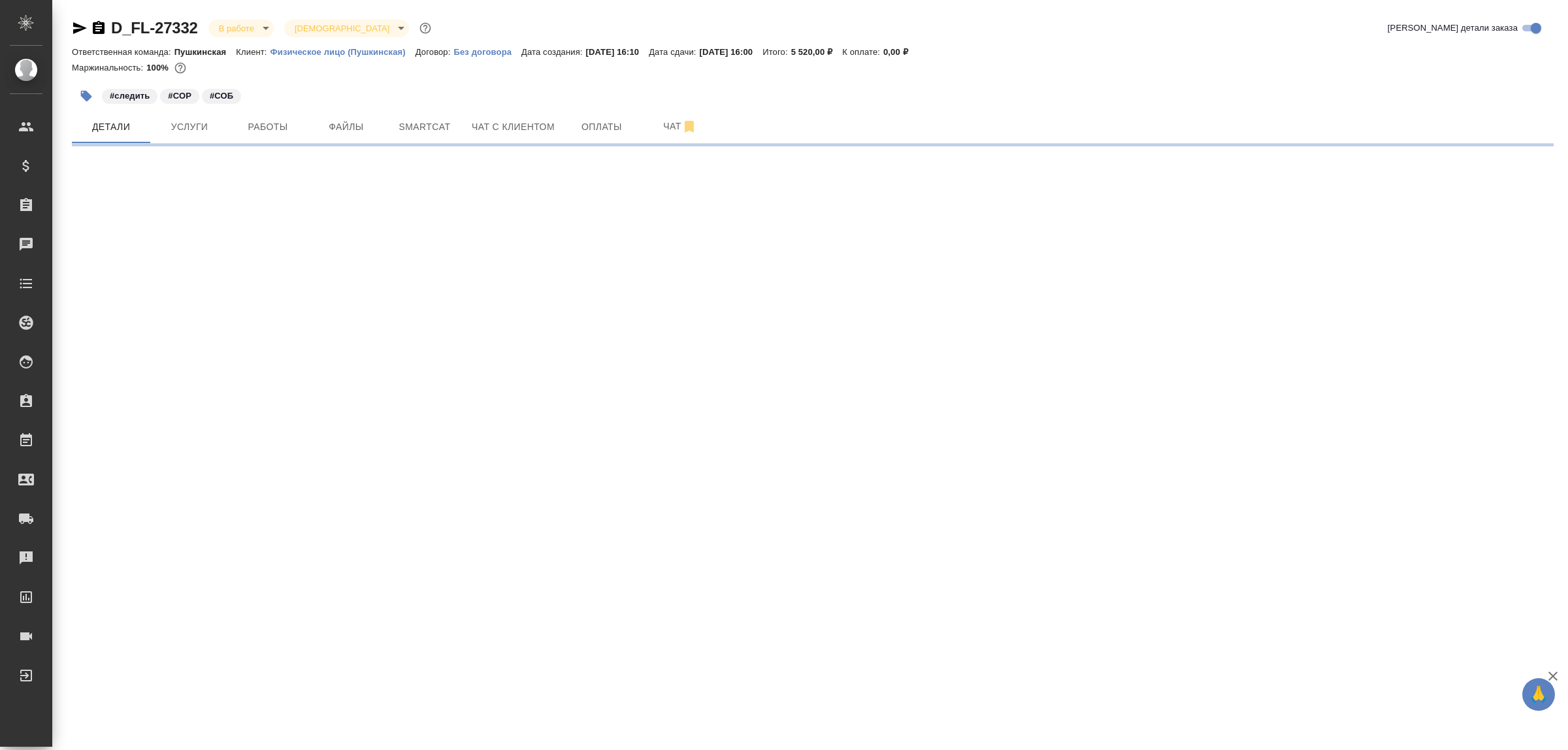
select select "RU"
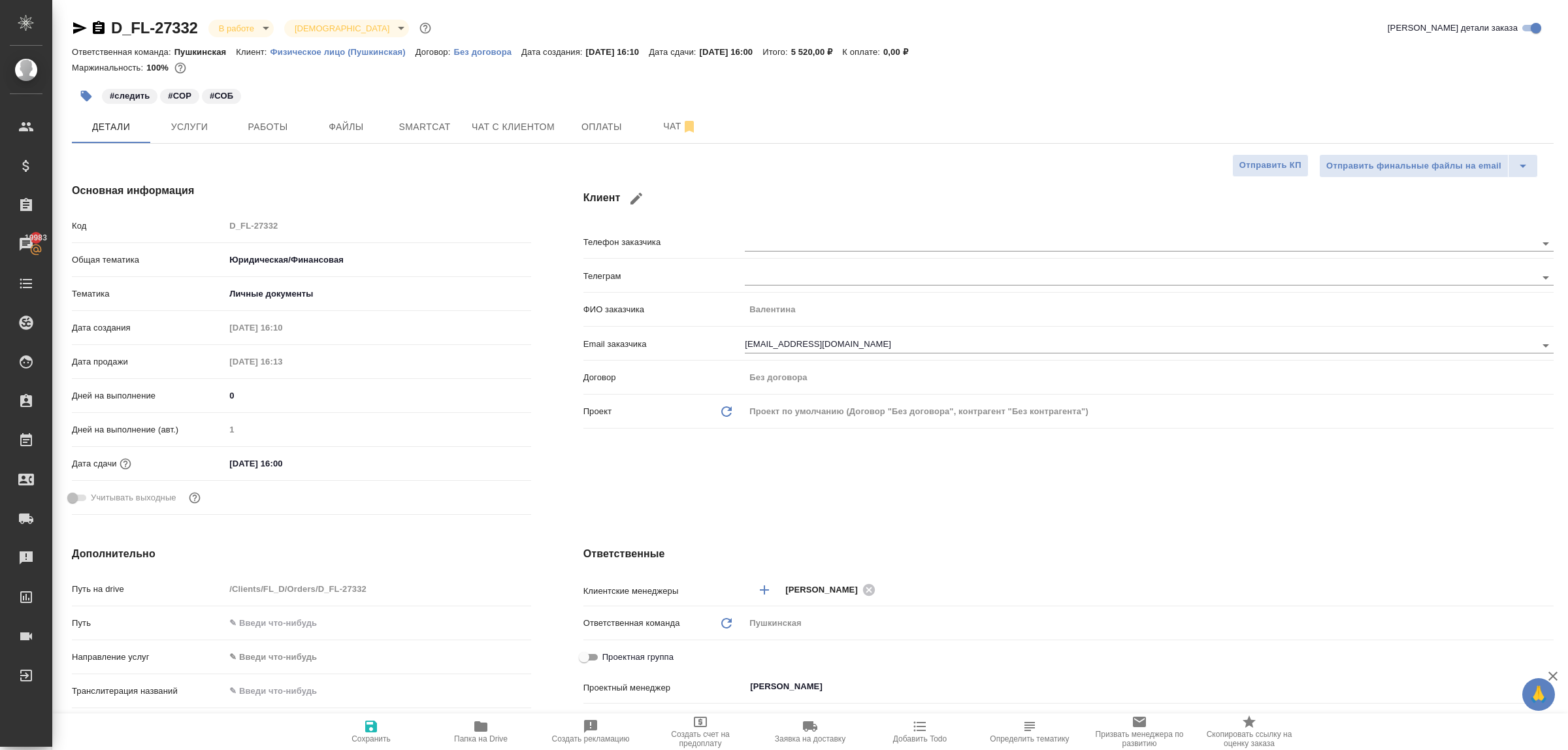
type textarea "x"
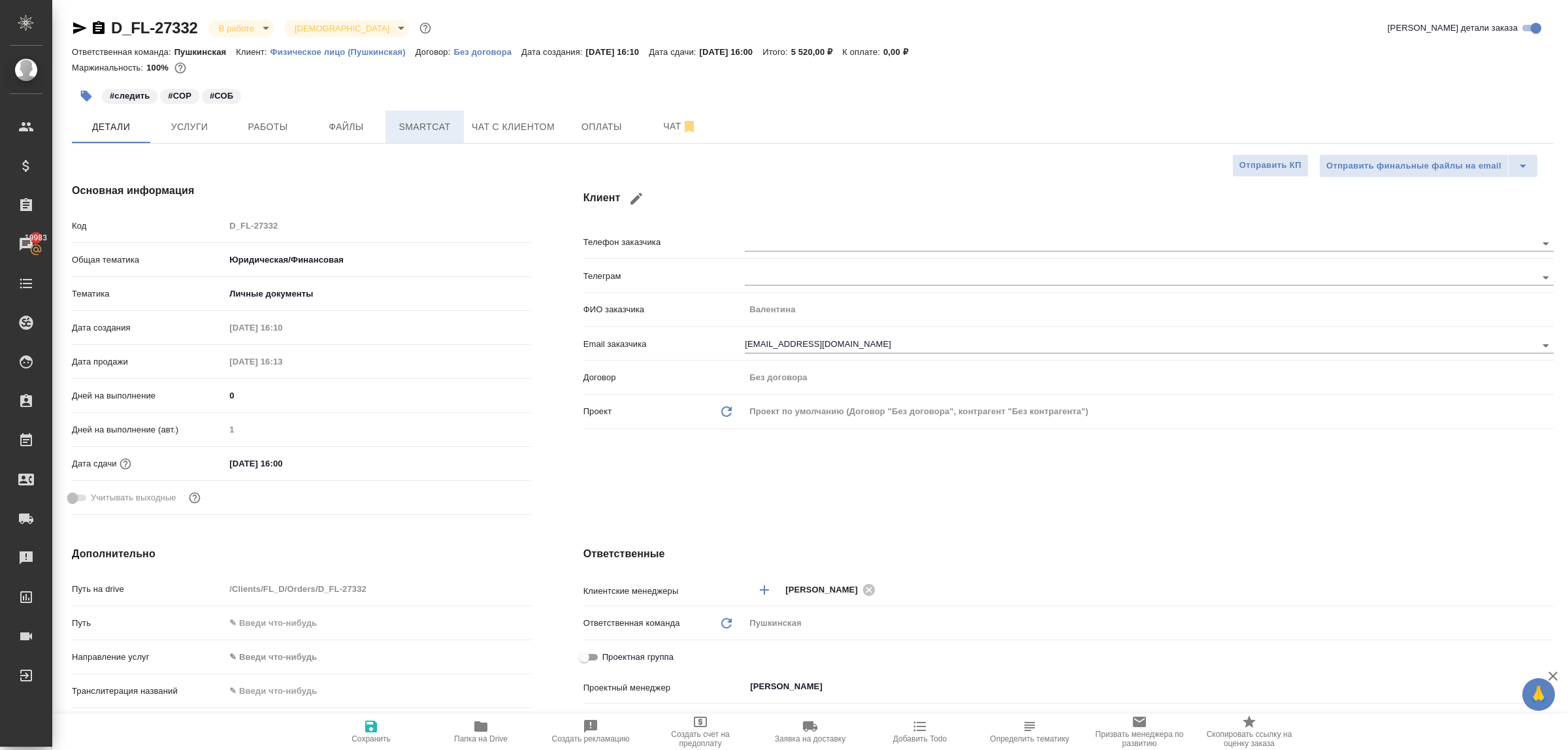
type textarea "x"
click at [188, 130] on span "Услуги" at bounding box center [189, 127] width 62 height 17
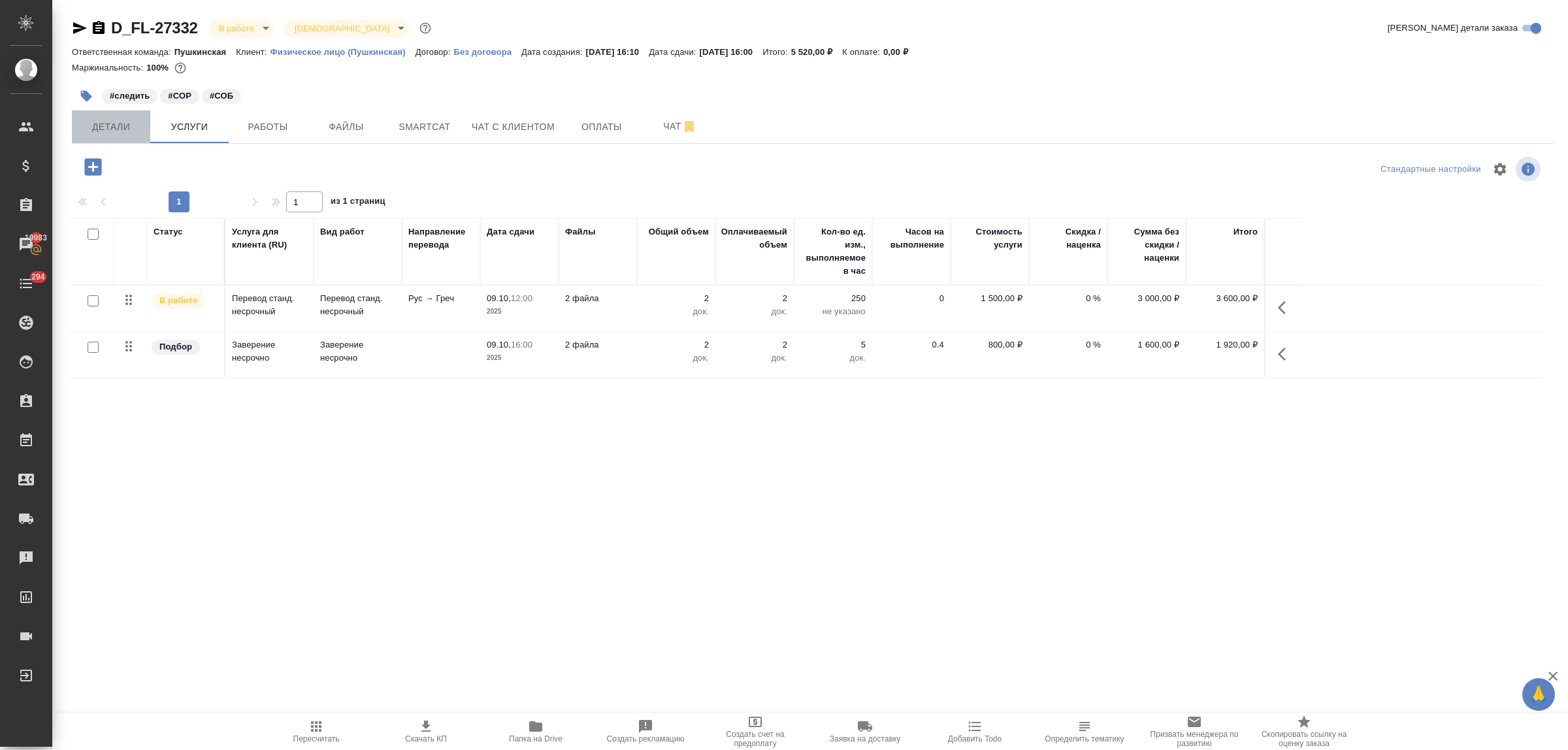
click at [96, 139] on button "Детали" at bounding box center [111, 126] width 78 height 32
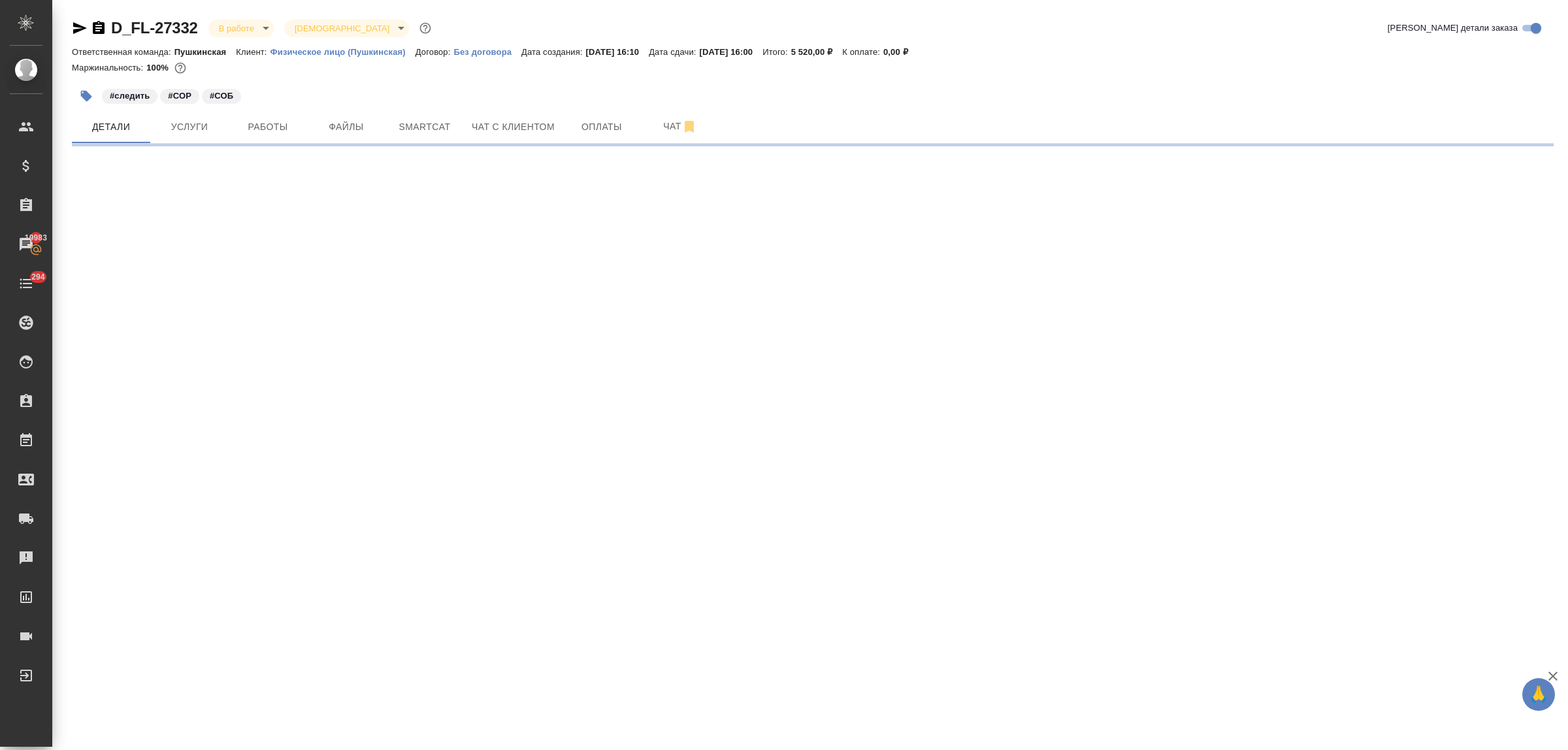
select select "RU"
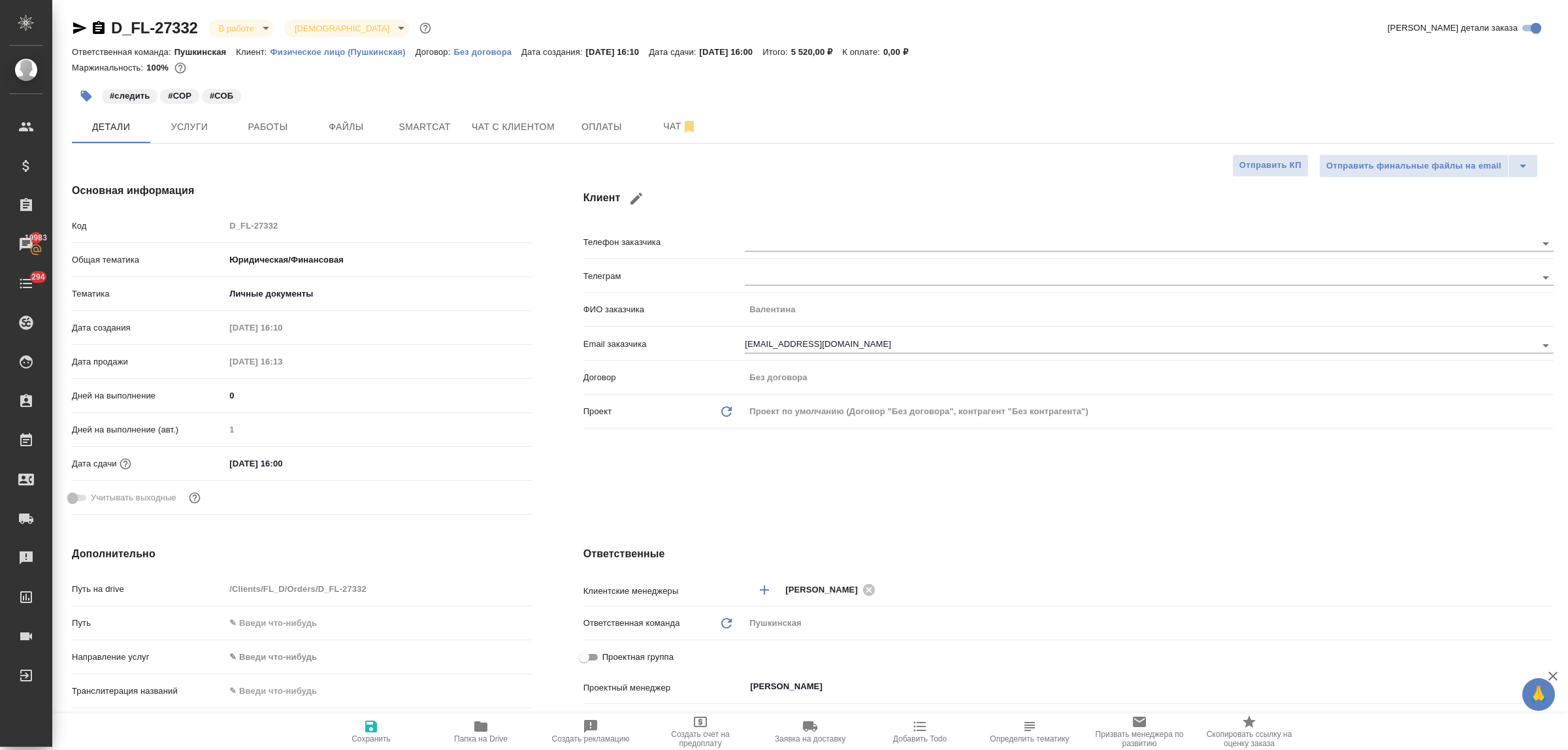
type textarea "x"
click at [779, 481] on div "Клиент Телефон заказчика Телеграм ФИО заказчика Валентина Email заказчика nemko…" at bounding box center [1069, 351] width 1022 height 390
type textarea "x"
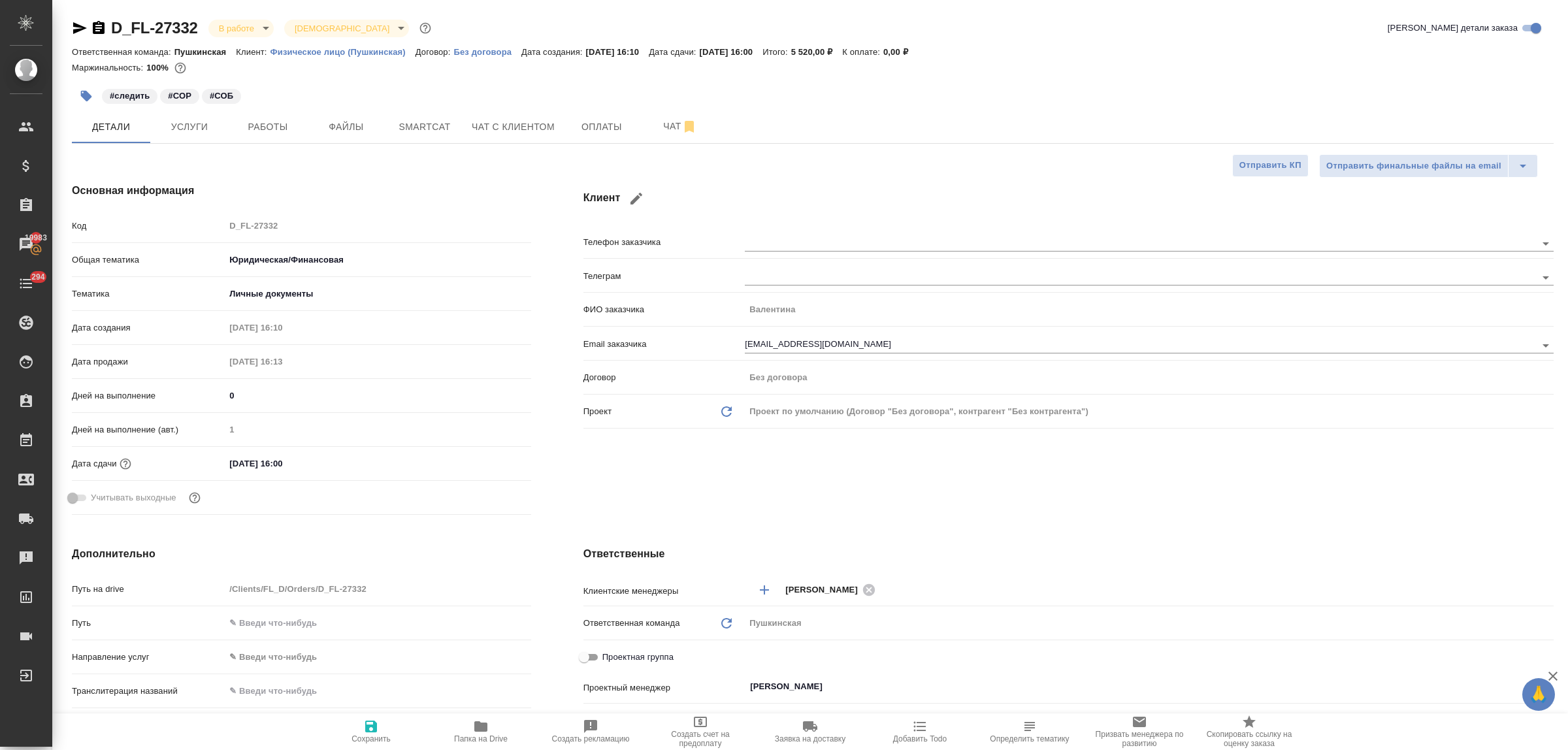
type textarea "x"
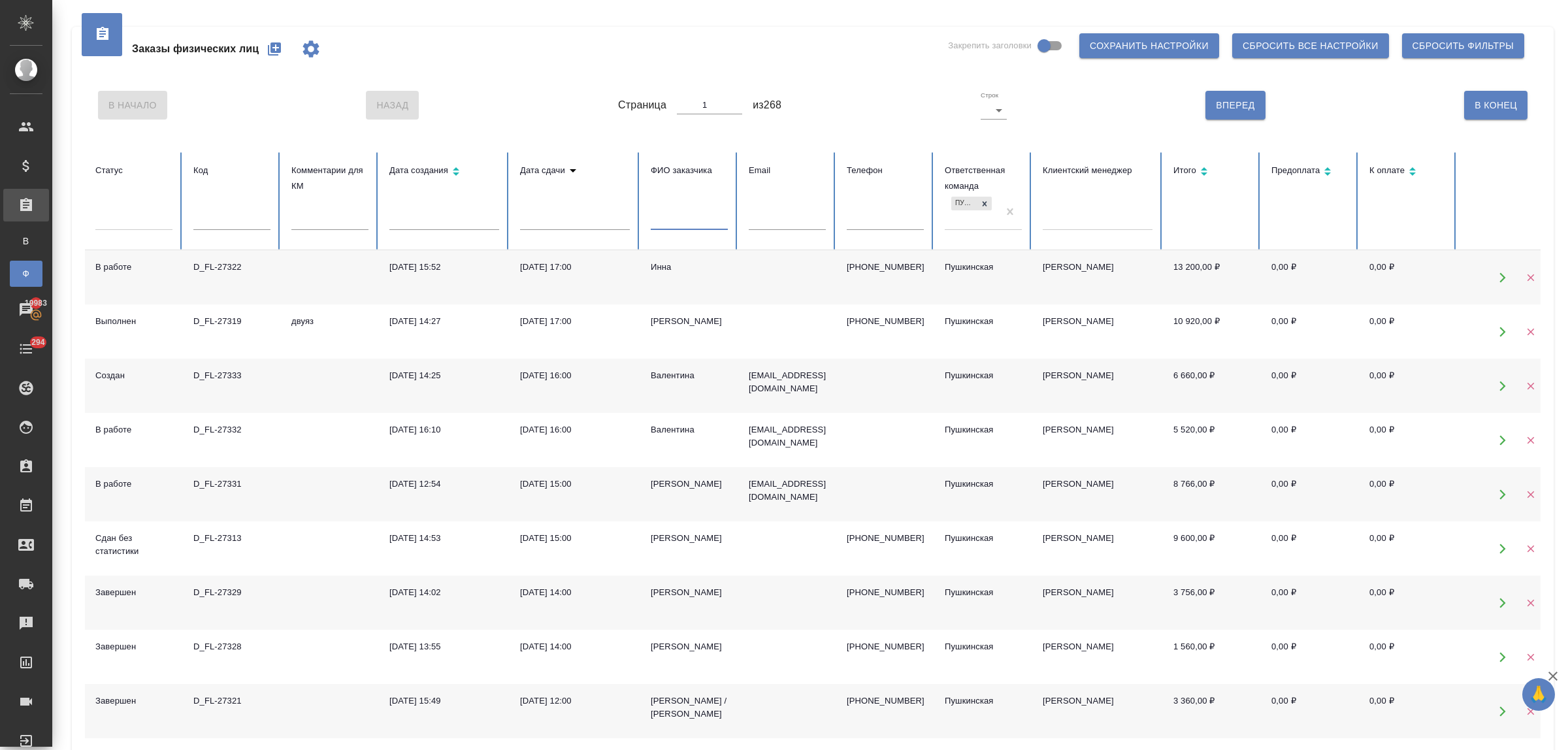
click at [659, 227] on input "text" at bounding box center [689, 221] width 77 height 18
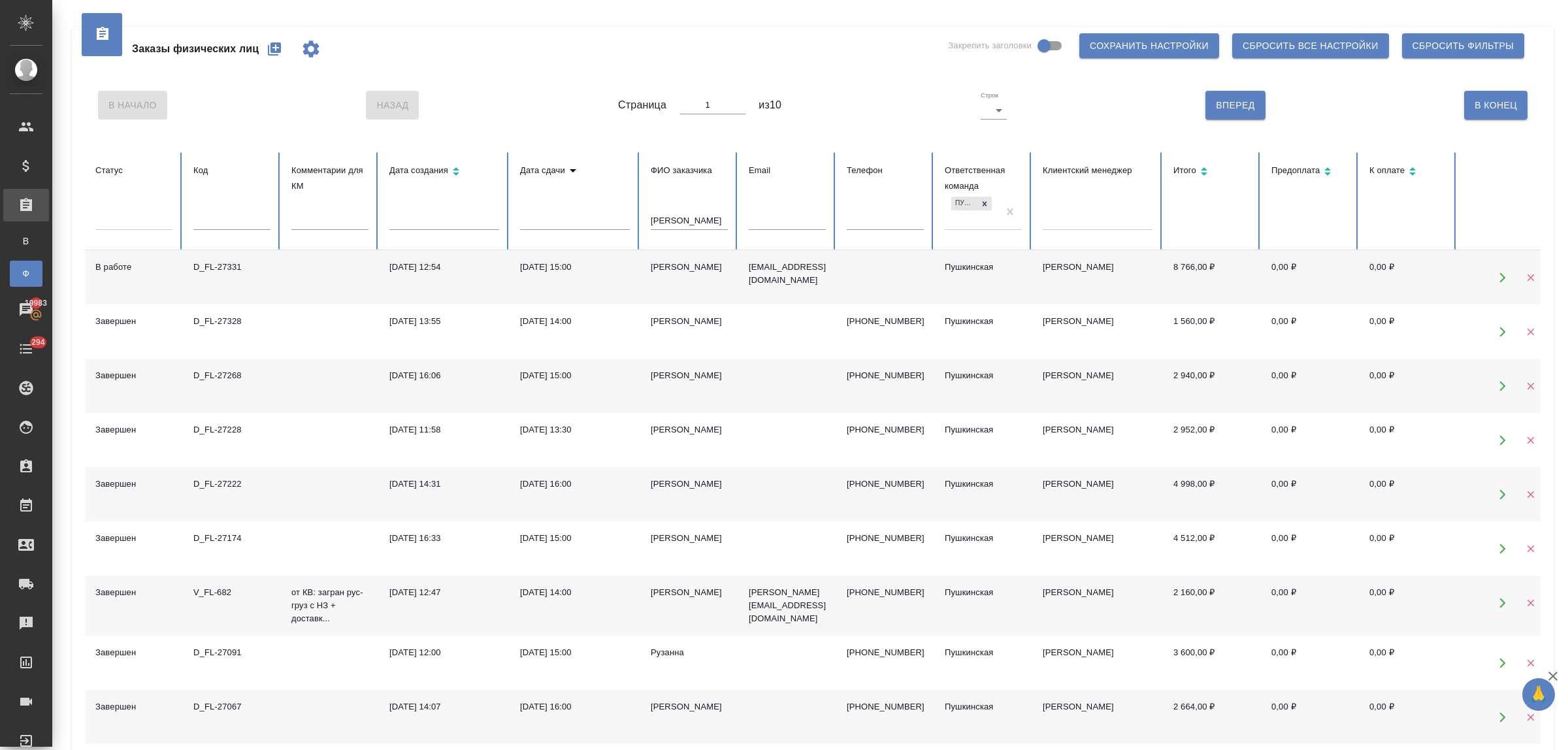
click at [661, 592] on div "[PERSON_NAME]" at bounding box center [689, 592] width 77 height 13
drag, startPoint x: 676, startPoint y: 224, endPoint x: 638, endPoint y: 223, distance: 38.0
click at [638, 223] on tr "Статус Код Комментарии для КМ Дата создания Дата сдачи ФИО заказчика анна Email…" at bounding box center [819, 201] width 1470 height 98
type input "валентина"
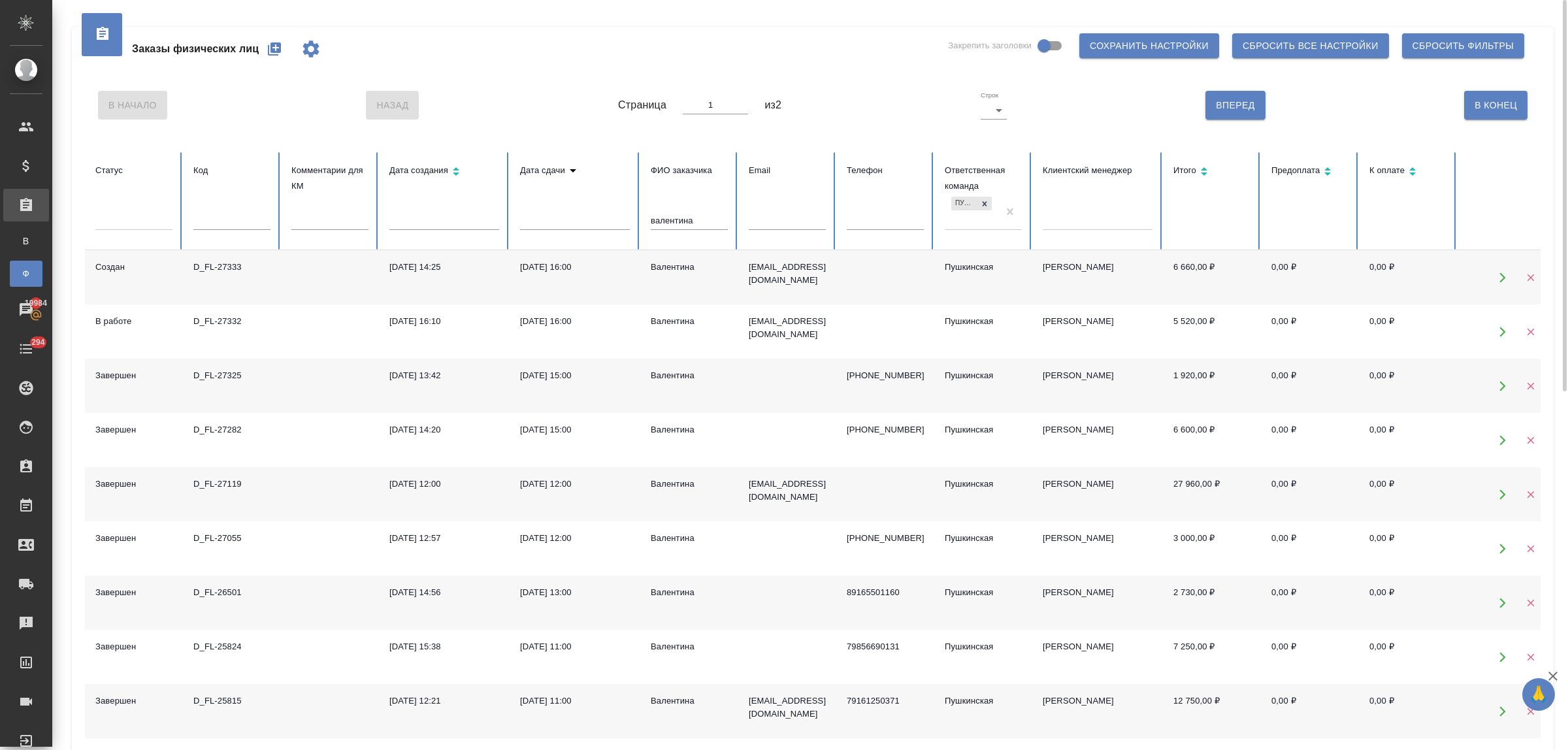
click at [546, 481] on div "[DATE] 12:00" at bounding box center [575, 484] width 110 height 13
drag, startPoint x: 702, startPoint y: 218, endPoint x: 597, endPoint y: 216, distance: 105.0
click at [597, 216] on tr "Статус Код Комментарии для КМ Дата создания Дата сдачи ФИО заказчика [PERSON_NA…" at bounding box center [819, 201] width 1470 height 98
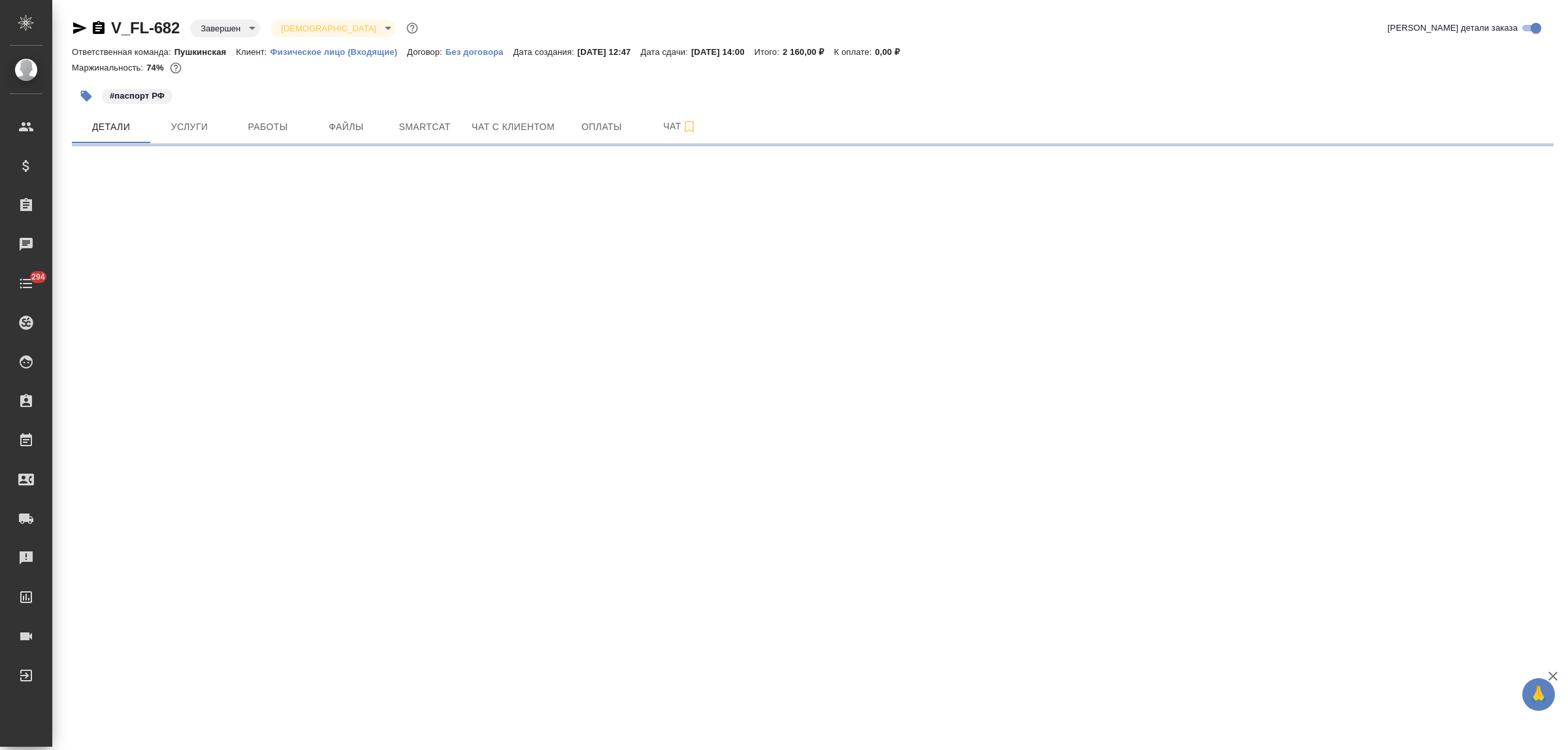
select select "RU"
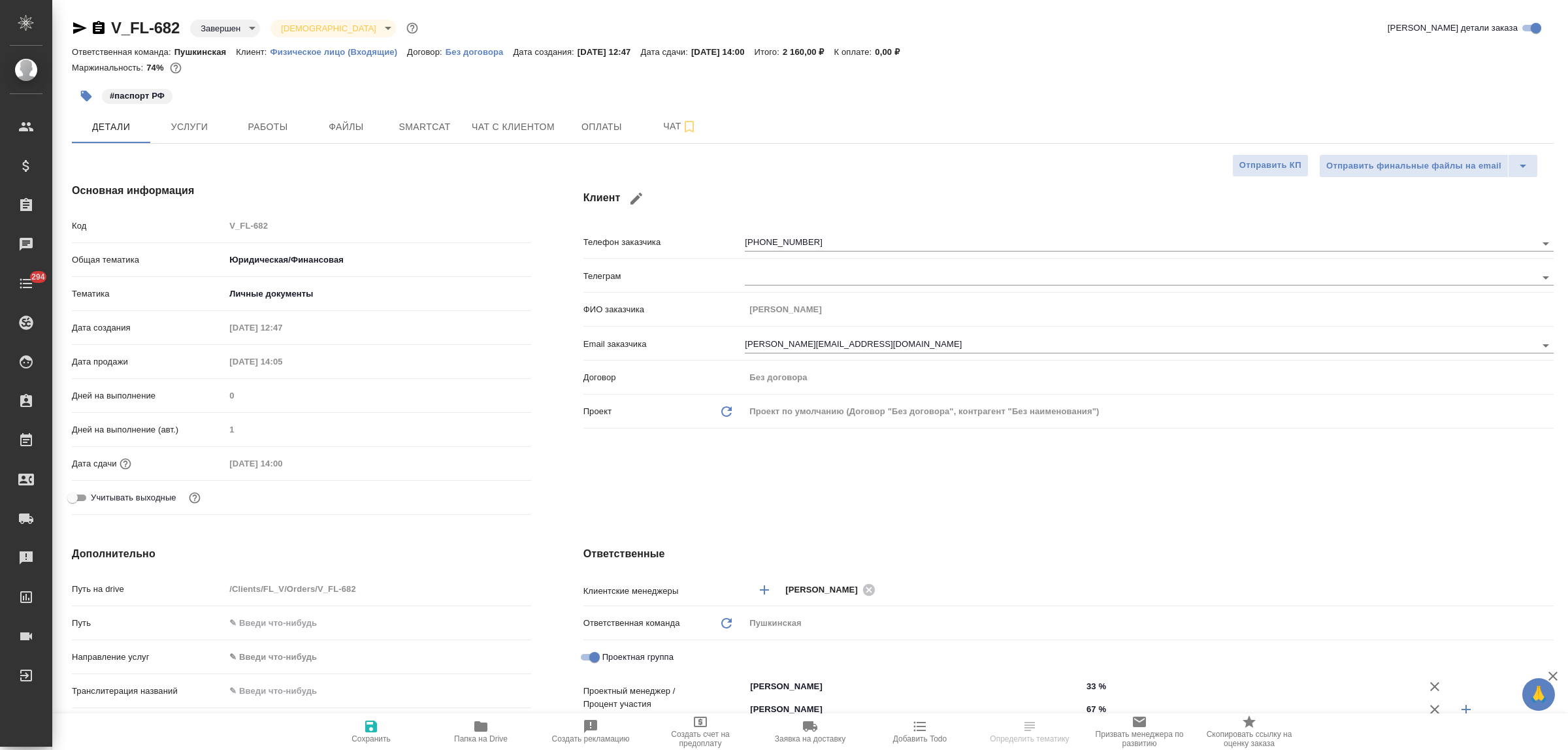
type textarea "x"
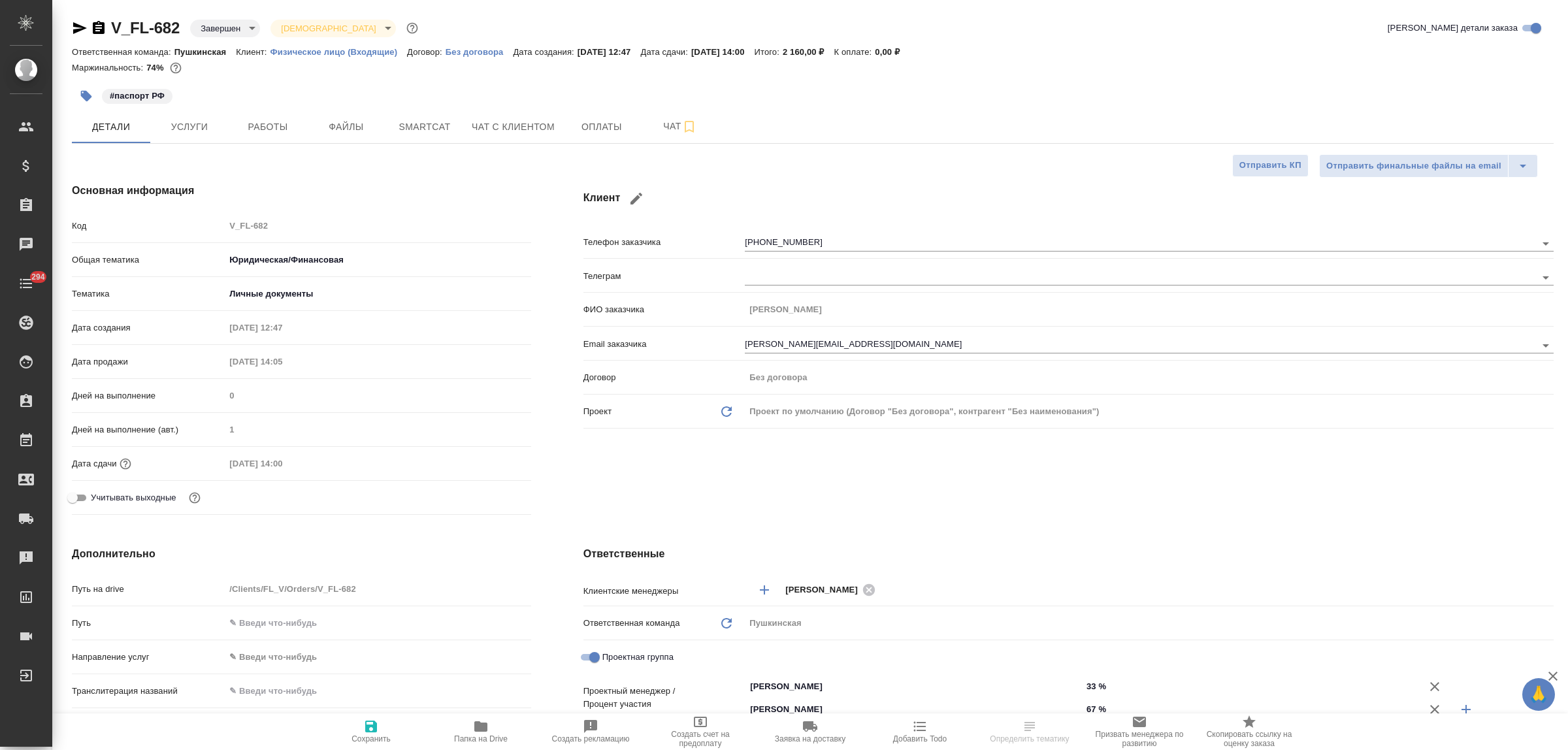
type textarea "x"
click at [167, 130] on span "Услуги" at bounding box center [189, 127] width 62 height 17
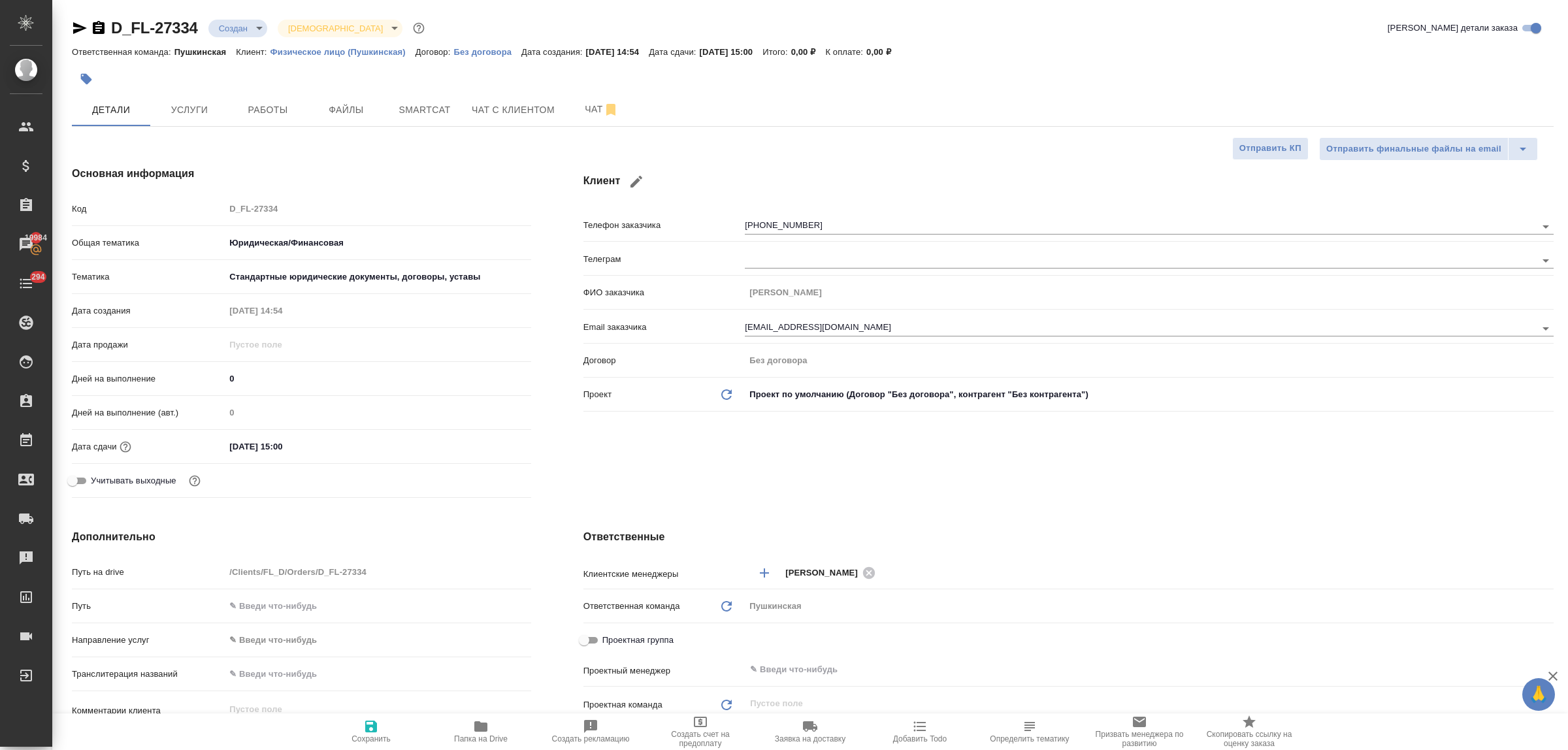
select select "RU"
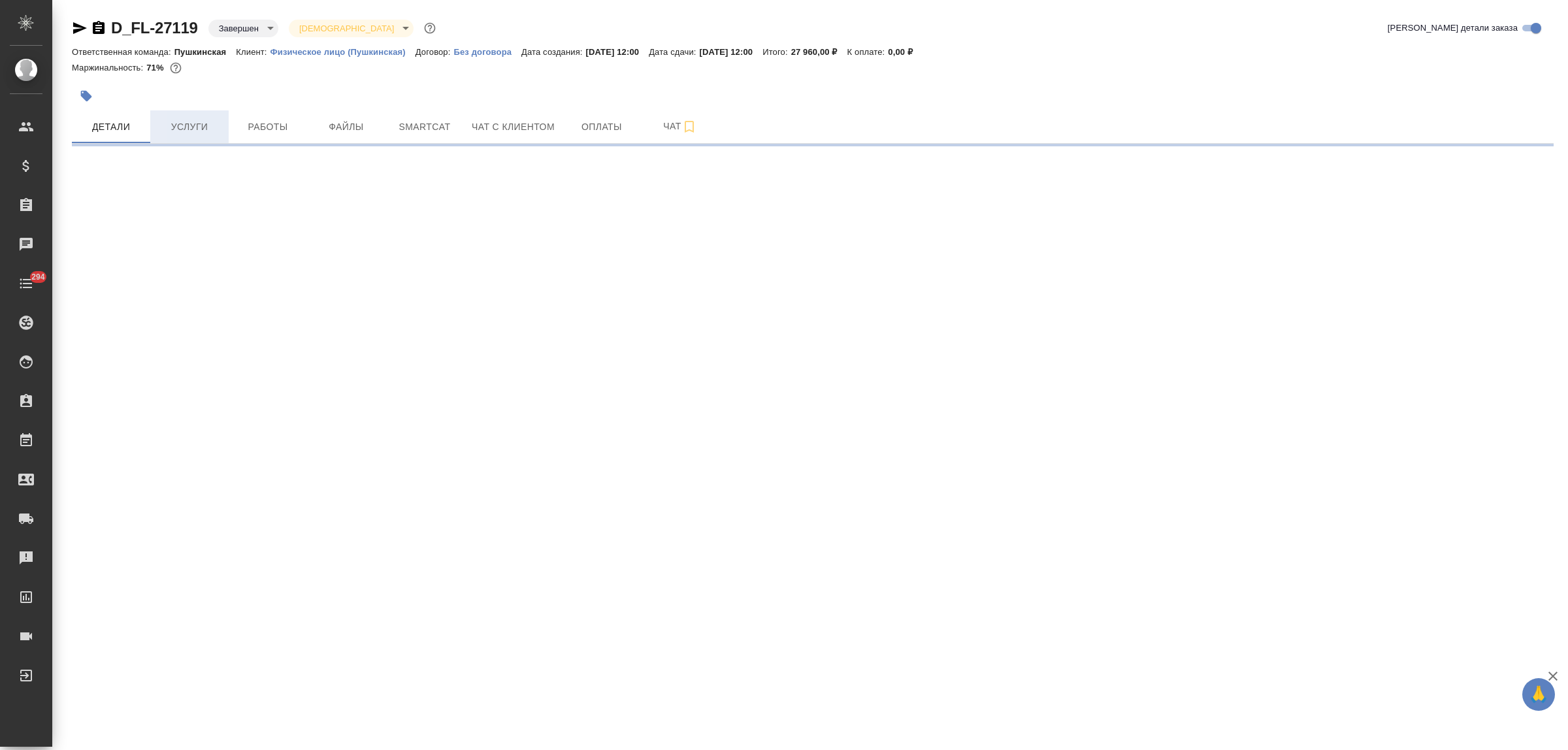
click at [184, 127] on span "Услуги" at bounding box center [189, 127] width 62 height 17
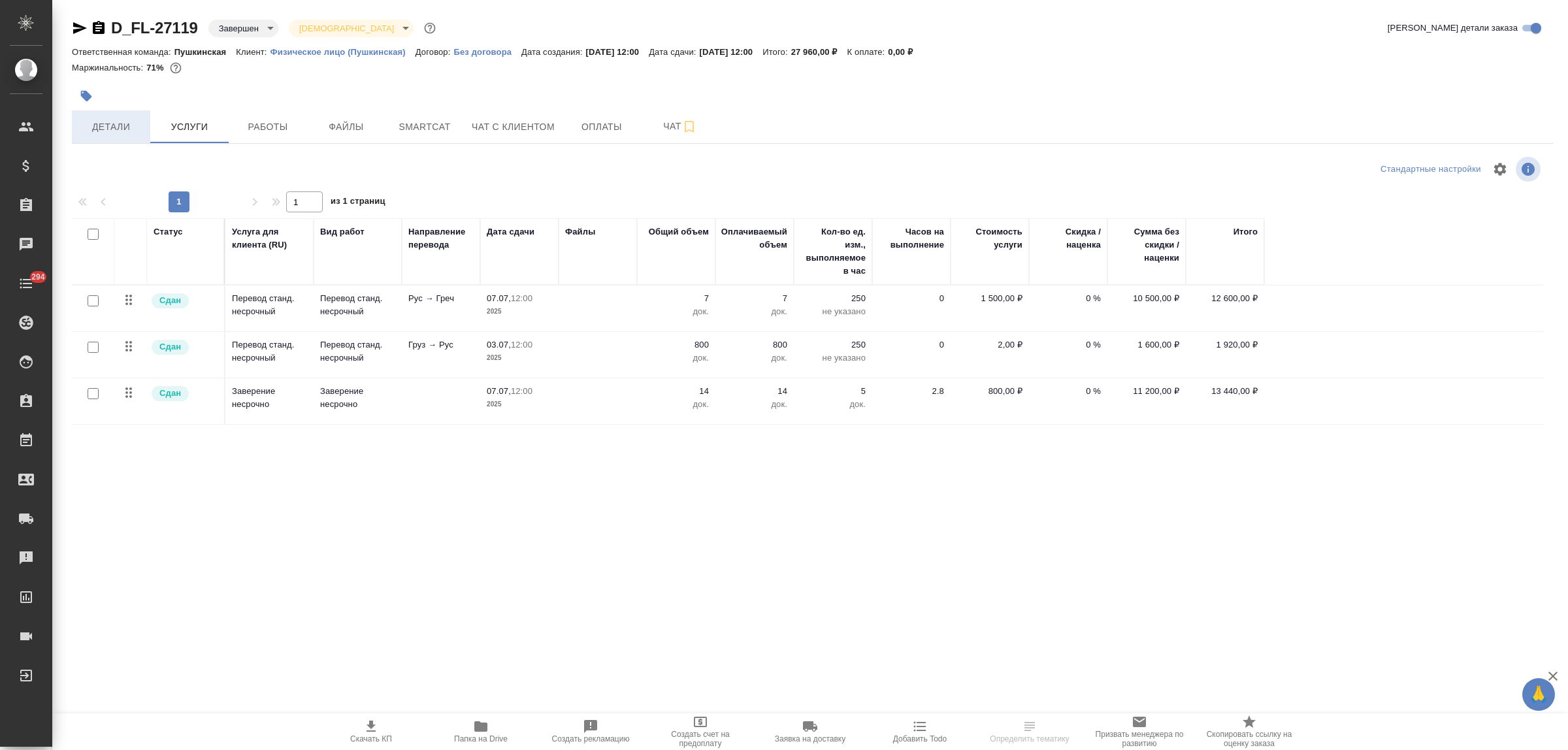
click at [121, 128] on span "Детали" at bounding box center [111, 127] width 62 height 17
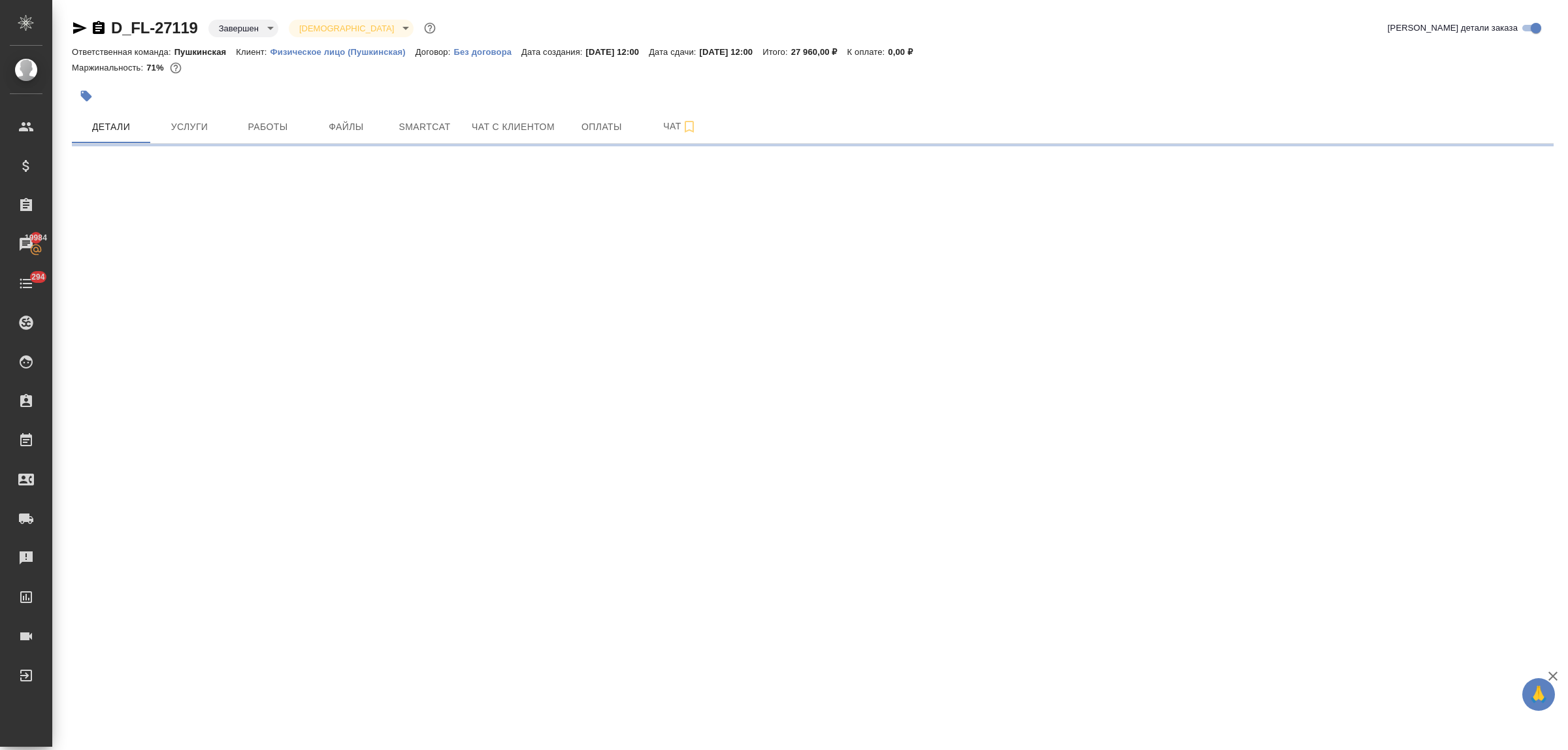
select select "RU"
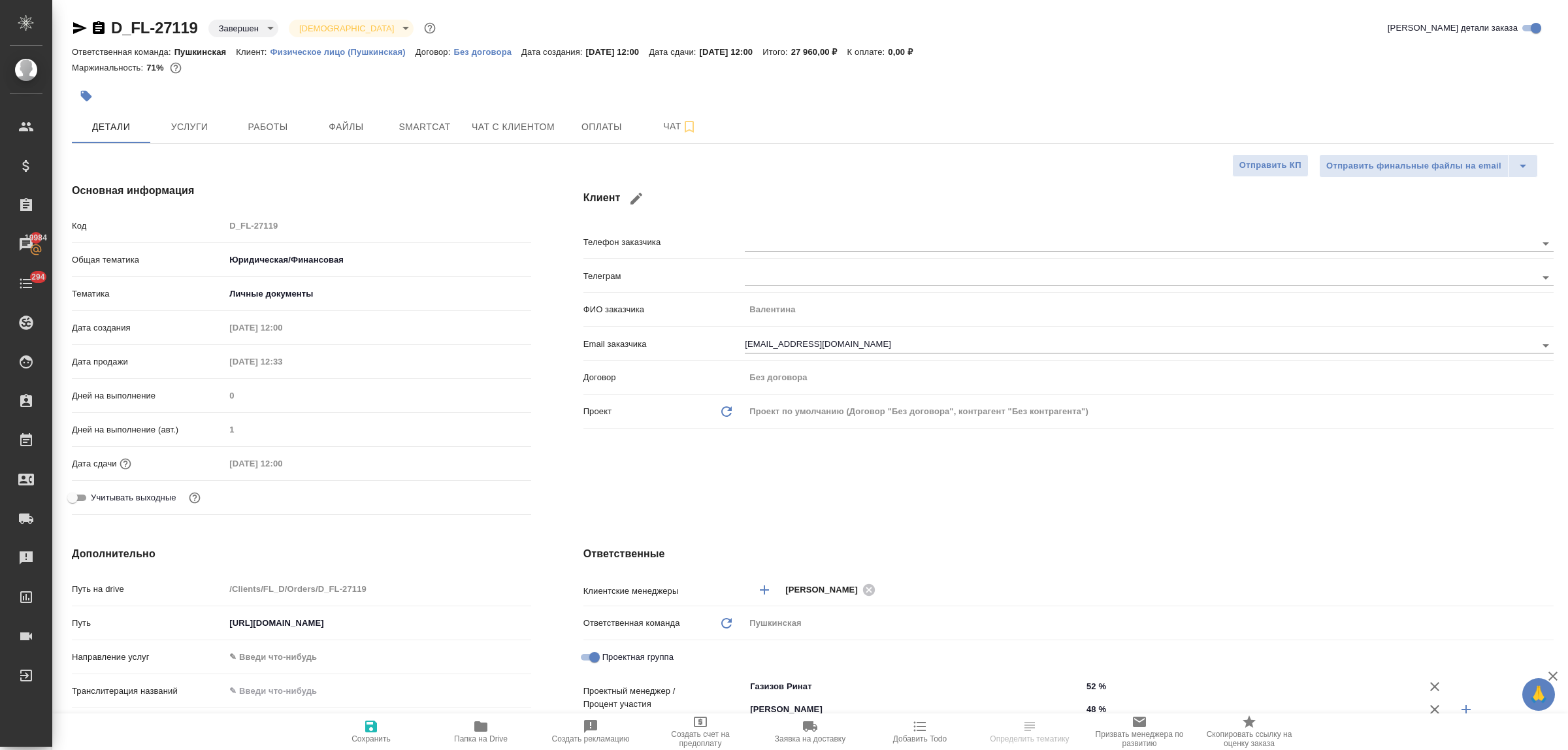
type textarea "x"
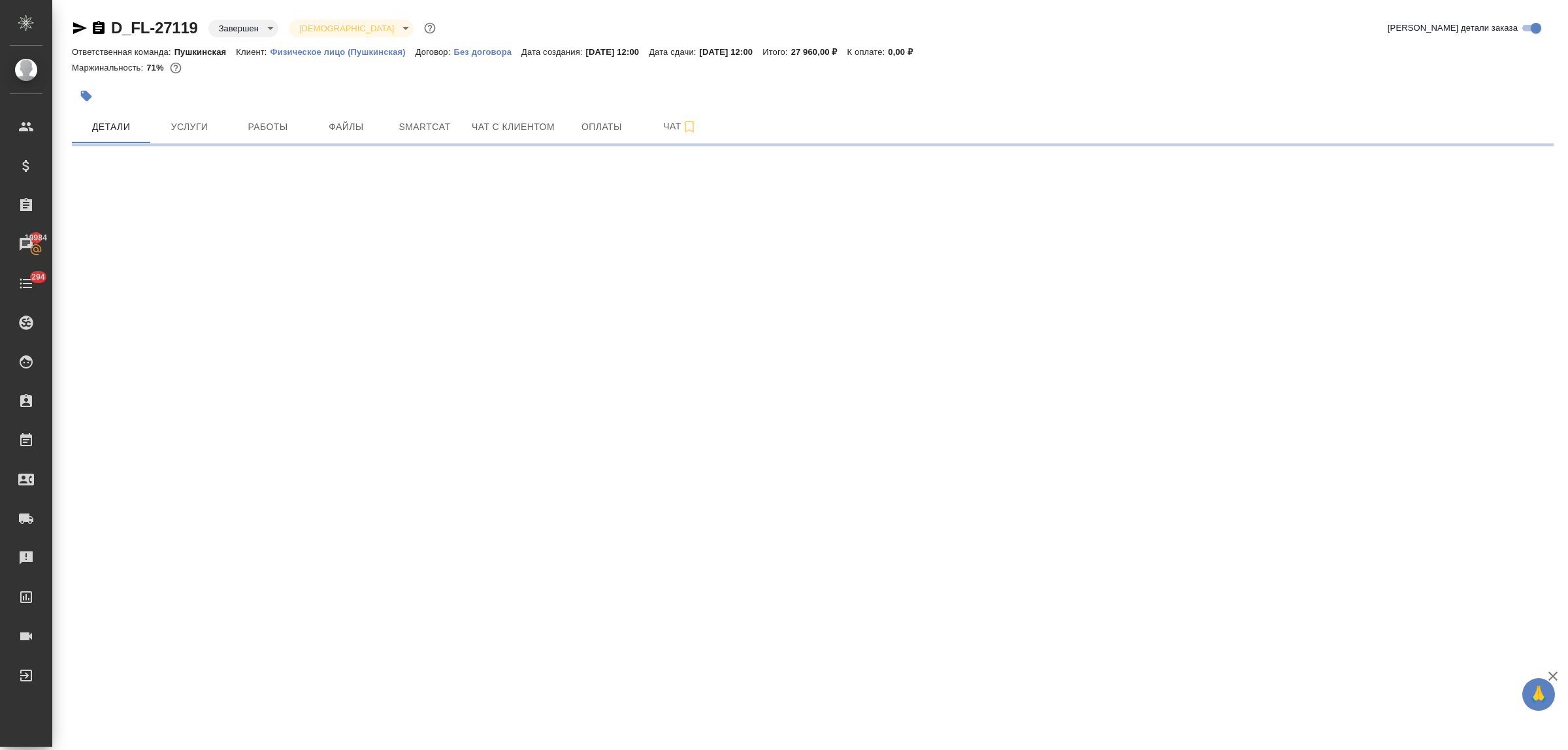
select select "RU"
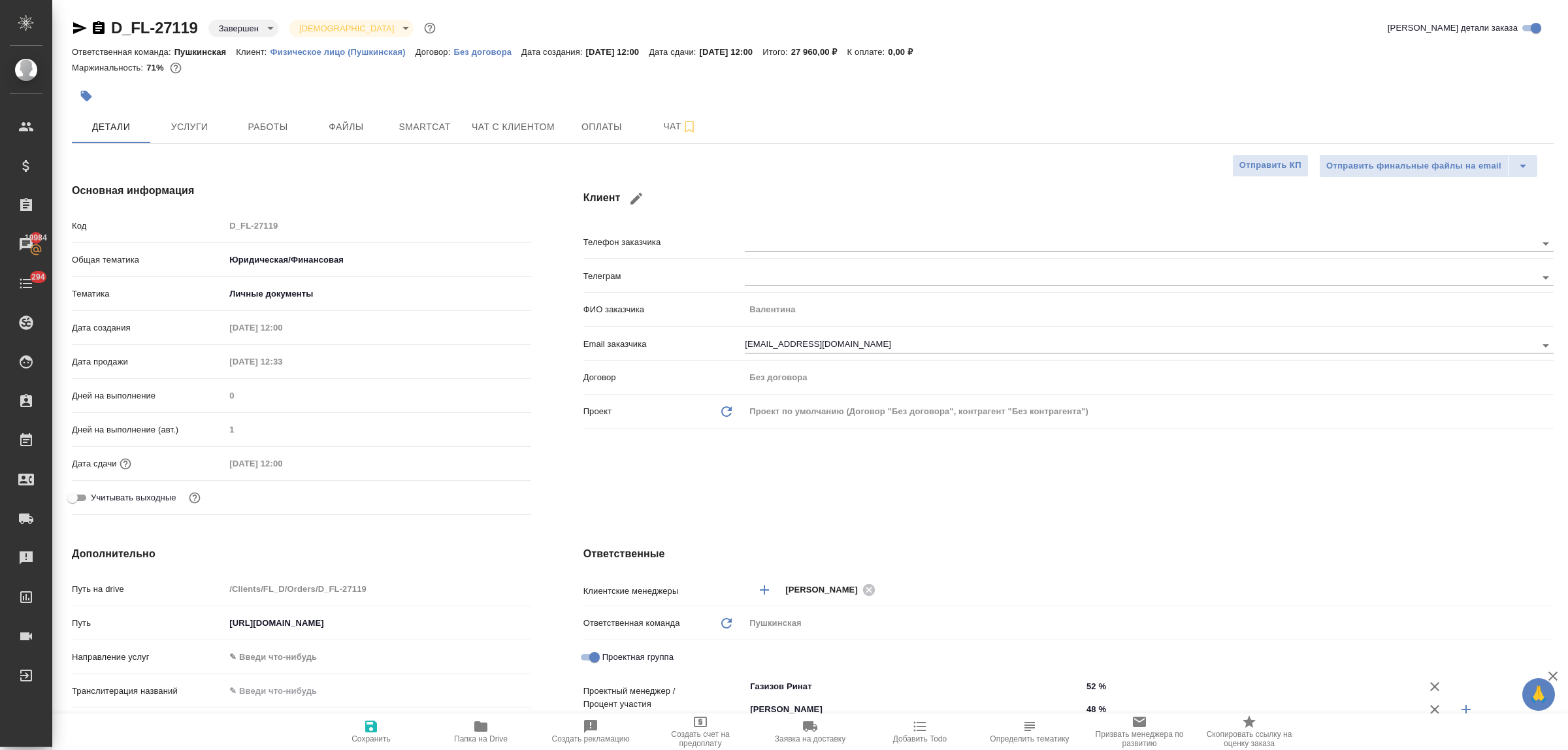
type textarea "x"
click at [179, 129] on span "Услуги" at bounding box center [189, 127] width 62 height 17
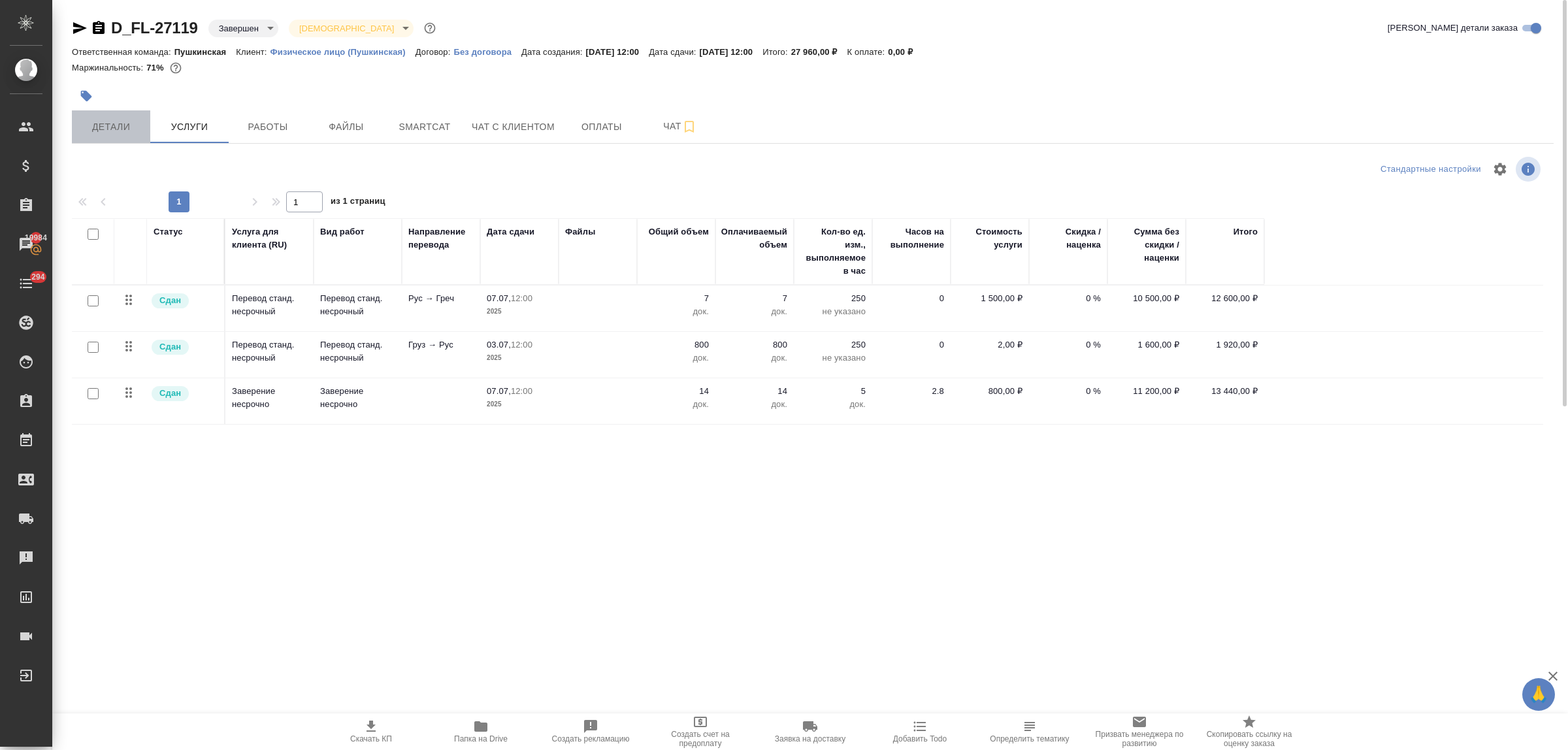
click at [111, 125] on span "Детали" at bounding box center [111, 127] width 62 height 17
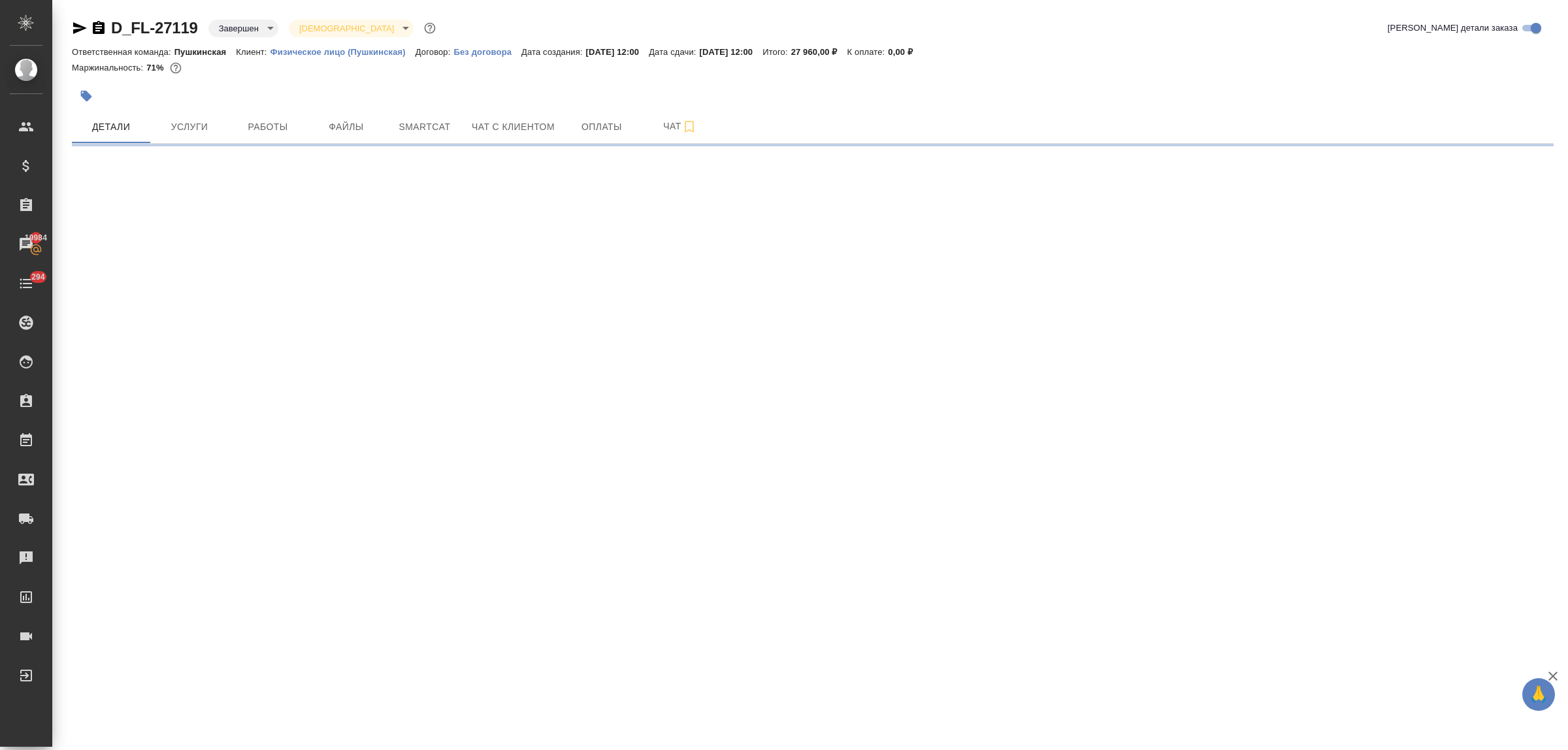
select select "RU"
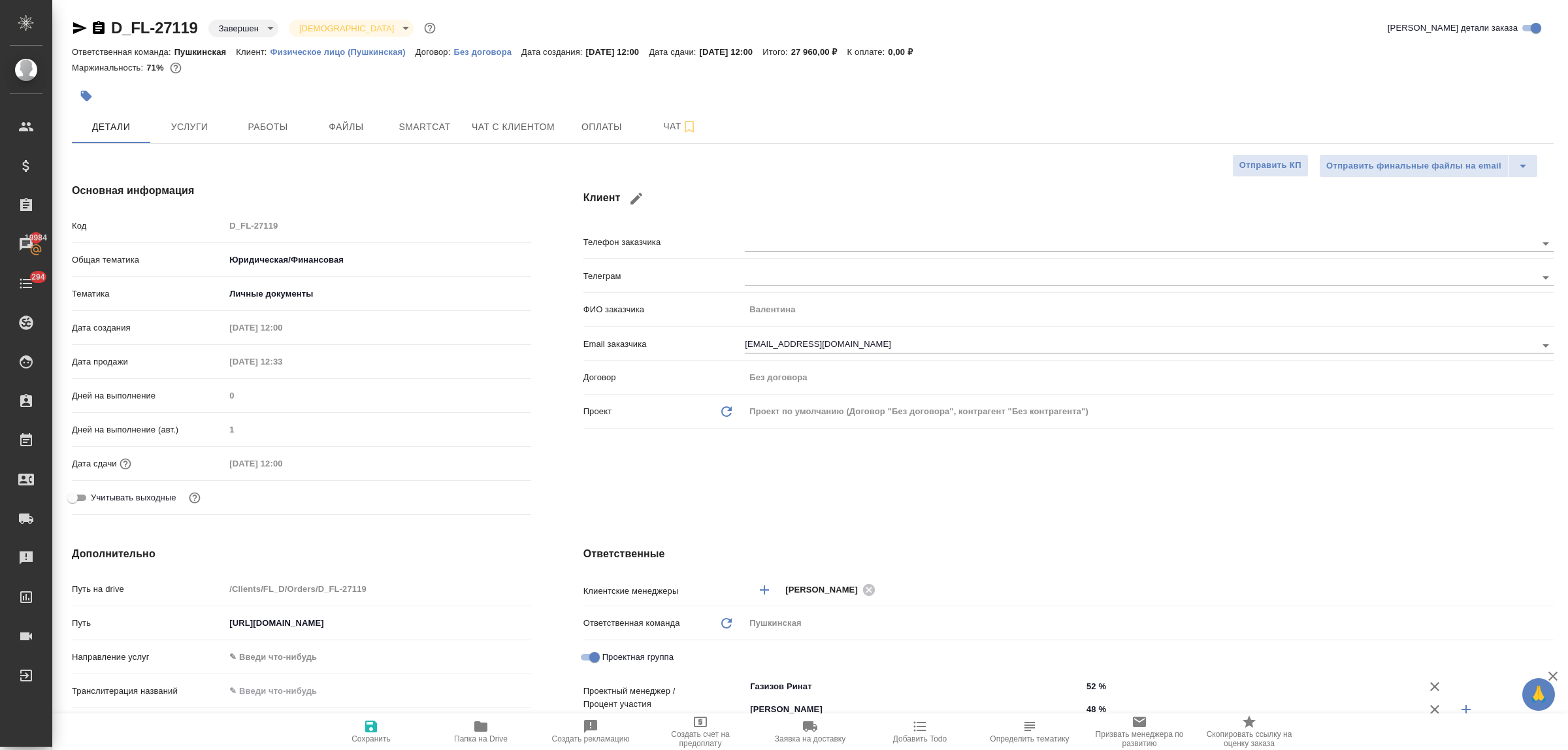
type textarea "x"
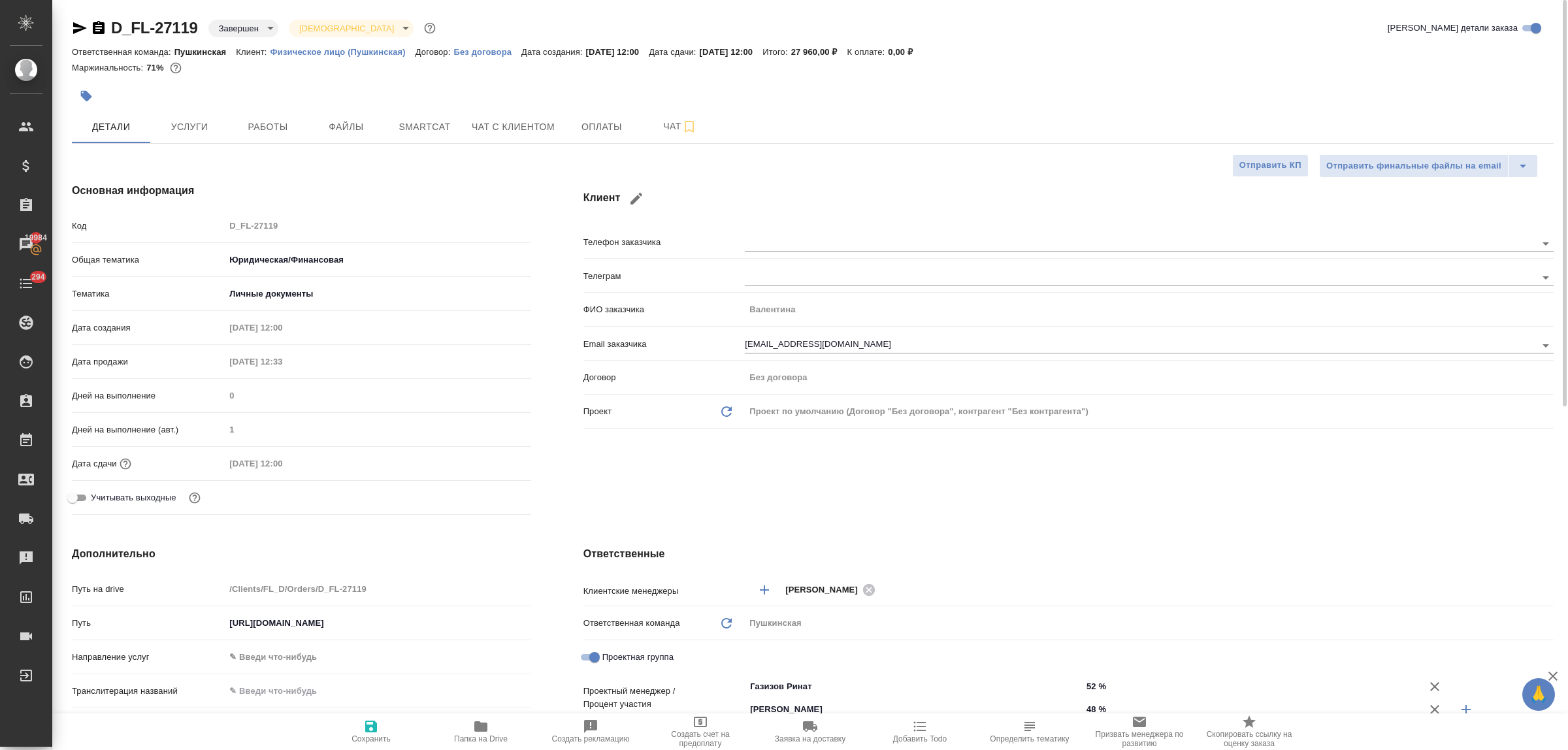
type textarea "x"
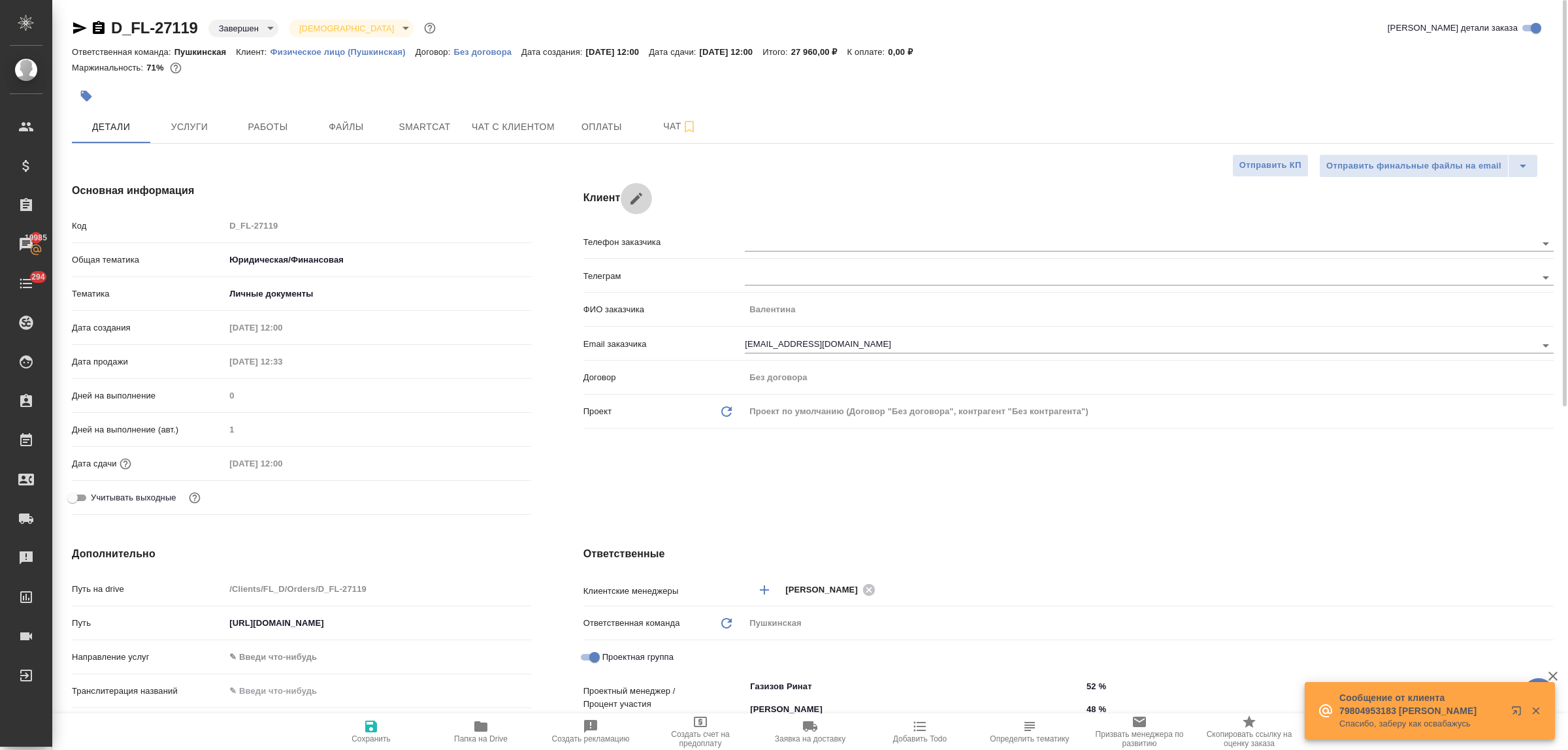
click at [636, 194] on icon "button" at bounding box center [636, 199] width 16 height 16
type input "Валентина"
type input "nemko@list.ru"
checkbox input "true"
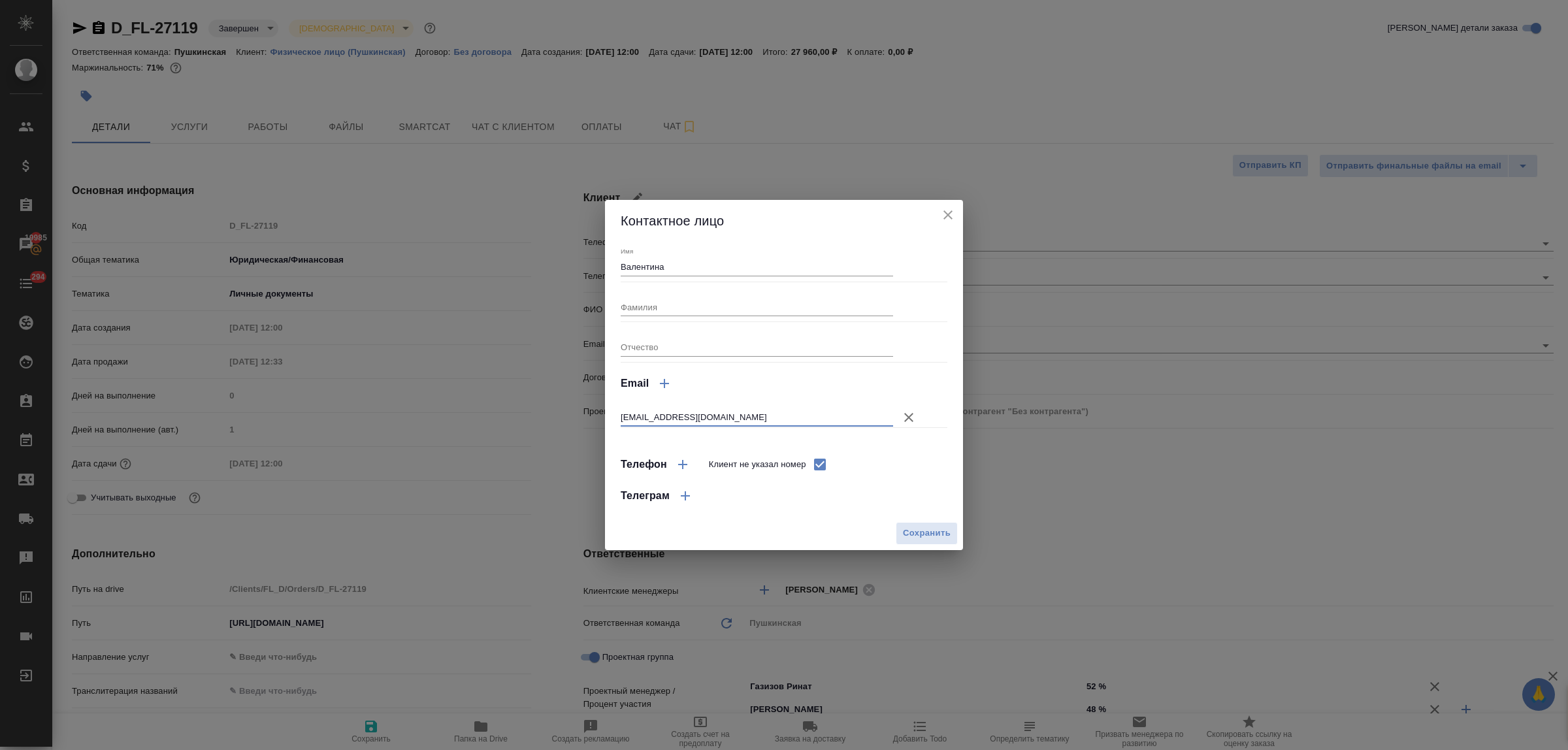
drag, startPoint x: 699, startPoint y: 417, endPoint x: 609, endPoint y: 417, distance: 90.0
click at [609, 417] on div "Имя Валентина Фамилия Отчество Email nemko@list.ru Телефон Клиент не указал ном…" at bounding box center [784, 379] width 358 height 274
paste input "у: ovsepian99@hotmail.com"
click at [629, 415] on input "у: ovsepian99@hotmail.com" at bounding box center [757, 417] width 273 height 18
type input "[EMAIL_ADDRESS][DOMAIN_NAME]"
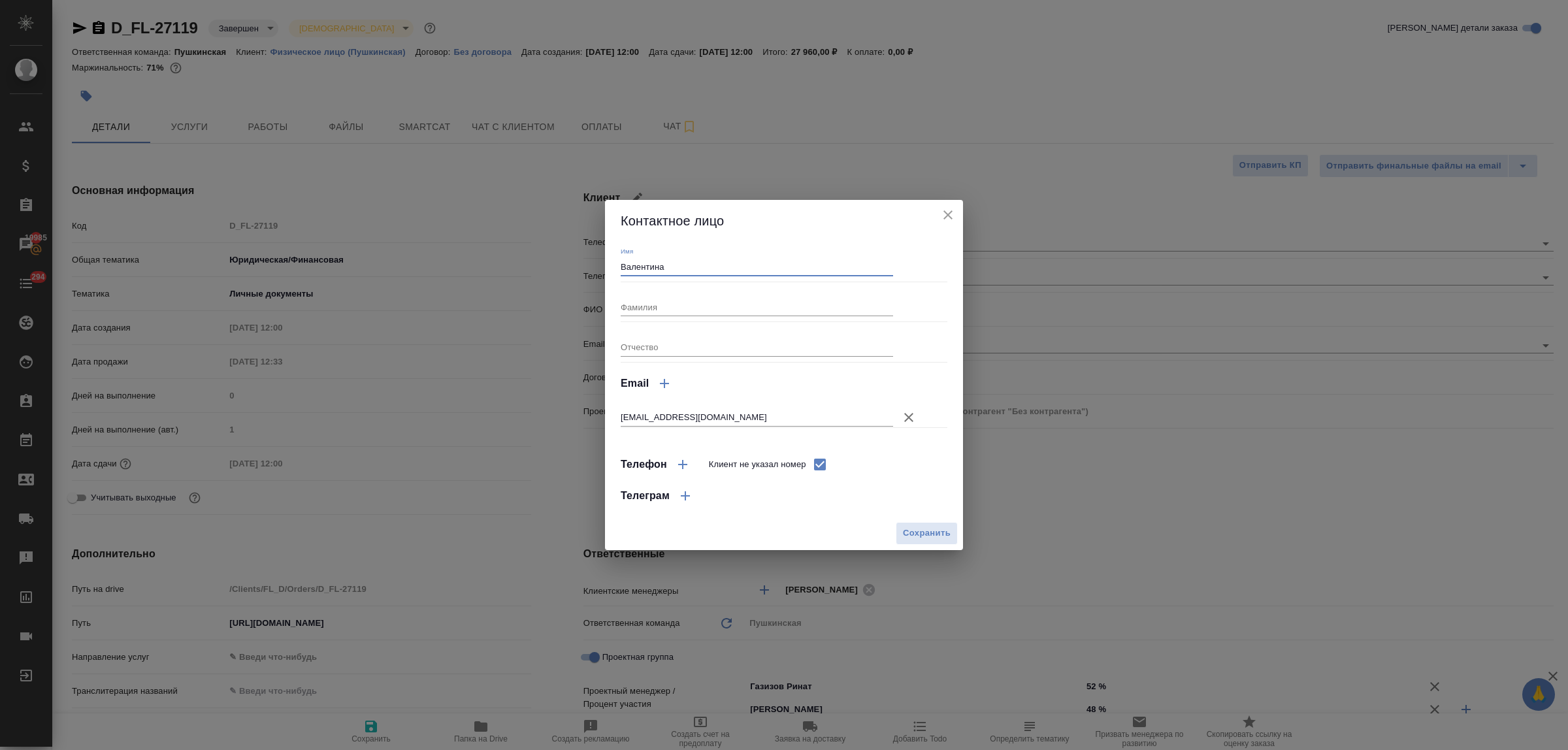
drag, startPoint x: 671, startPoint y: 264, endPoint x: 604, endPoint y: 267, distance: 67.1
click at [605, 267] on div "Имя Валентина Фамилия Отчество Email ovsepian99@hotmail.com Телефон Клиент не у…" at bounding box center [784, 379] width 358 height 274
type input "Анна"
click at [918, 533] on span "Сохранить" at bounding box center [927, 533] width 47 height 15
type input "Анна"
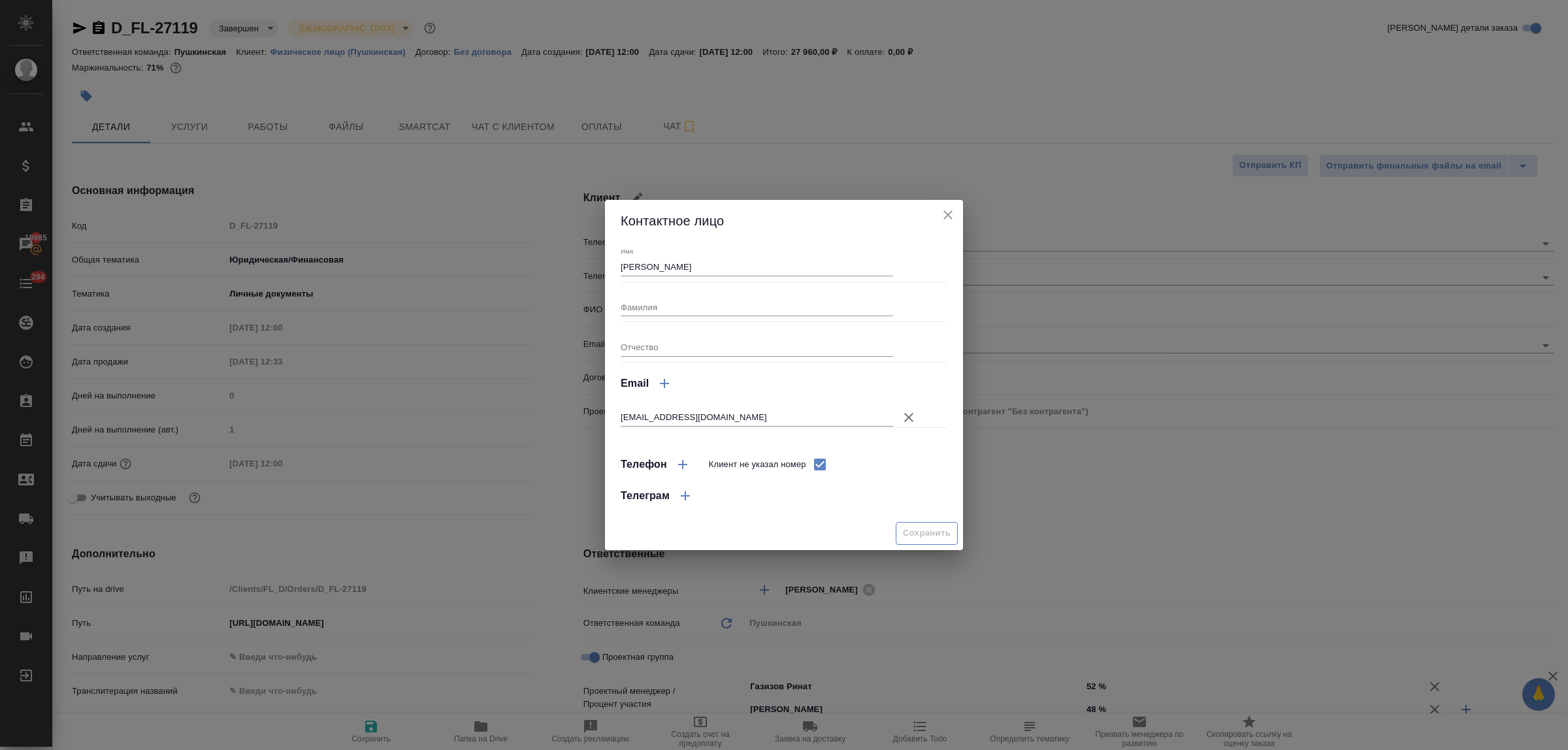
type textarea "x"
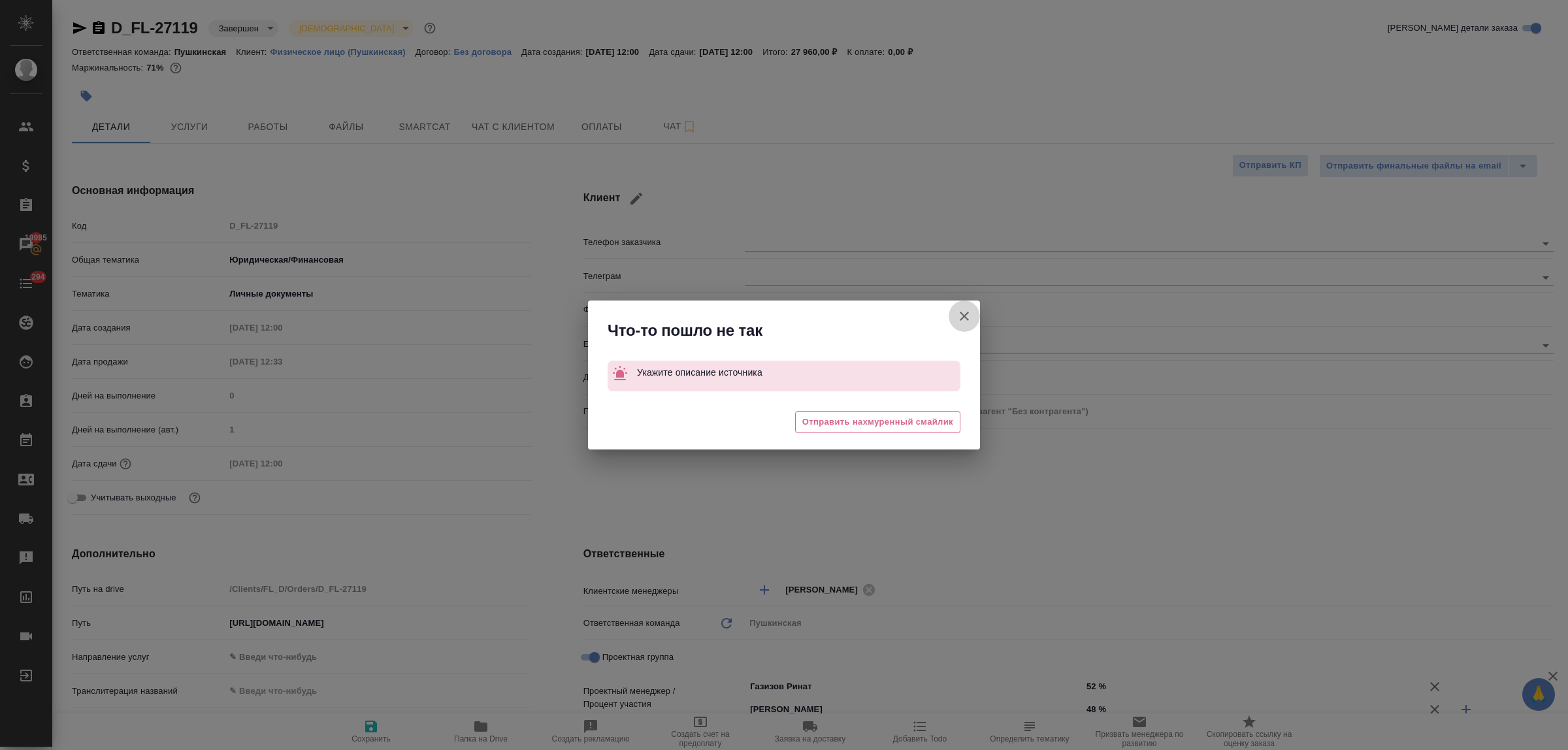
click at [964, 312] on icon "button" at bounding box center [964, 316] width 16 height 16
type textarea "x"
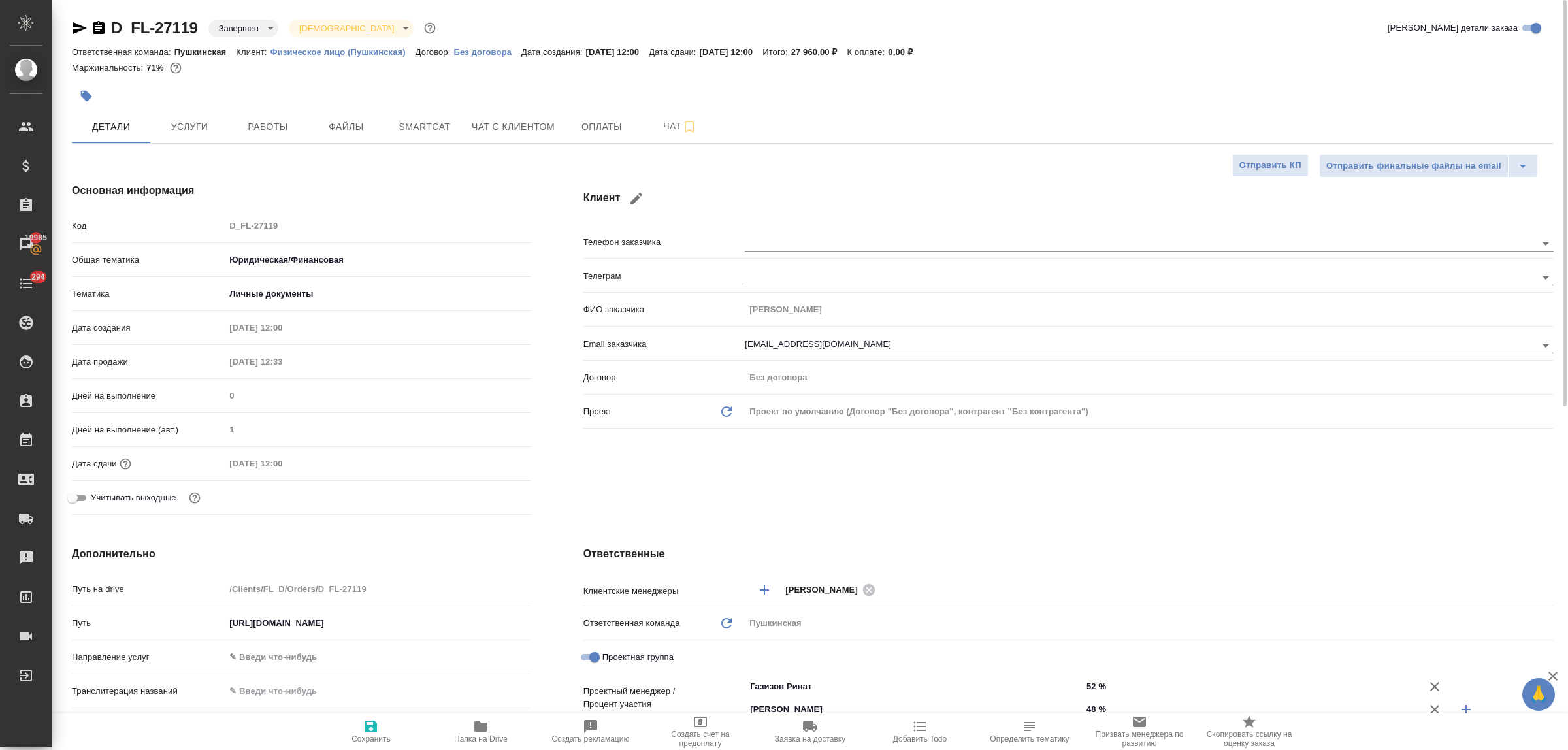
scroll to position [164, 0]
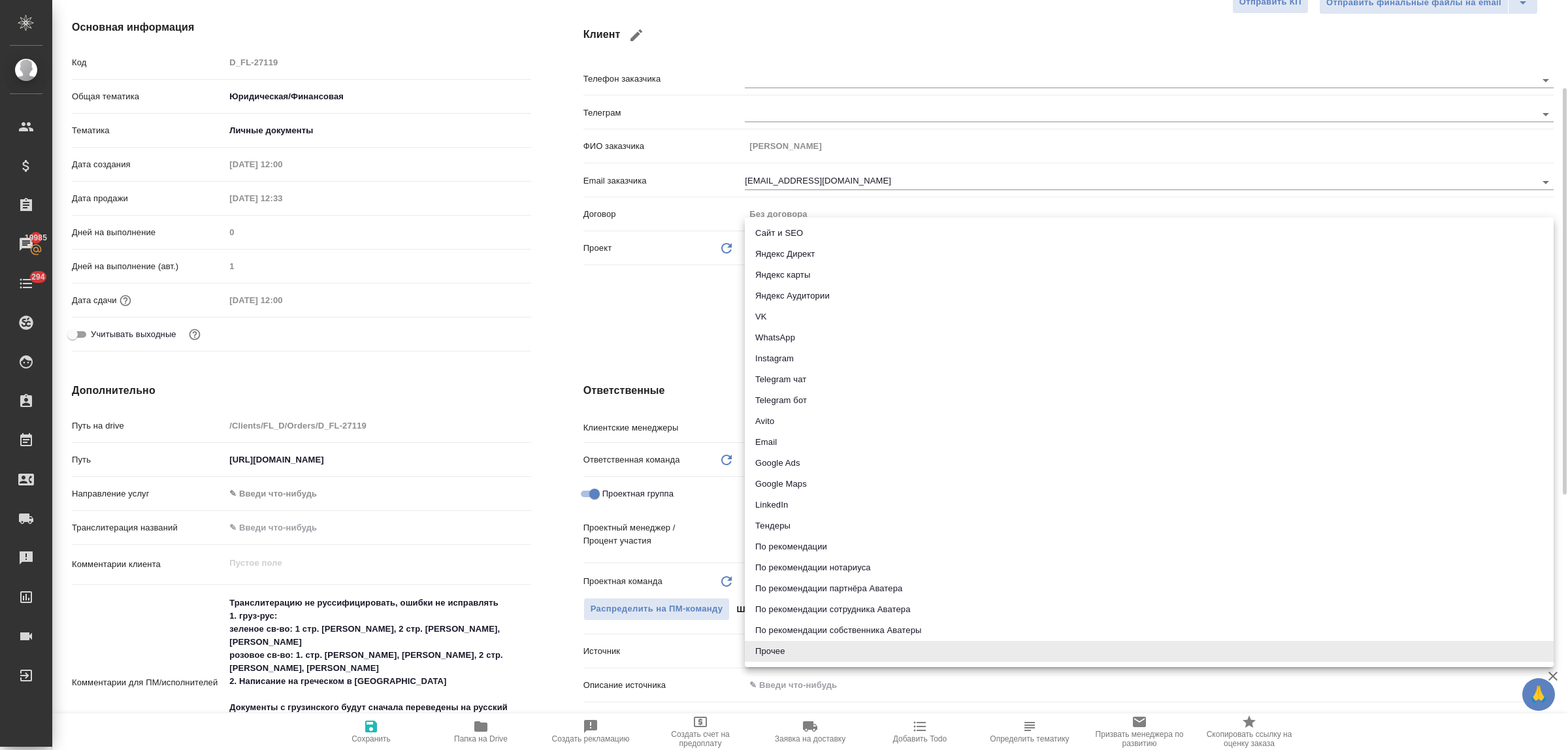
click at [772, 648] on body "🙏 .cls-1 fill:#fff; AWATERA Bulakhova Elena Клиенты Спецификации Заказы 19985 Ч…" at bounding box center [784, 375] width 1568 height 750
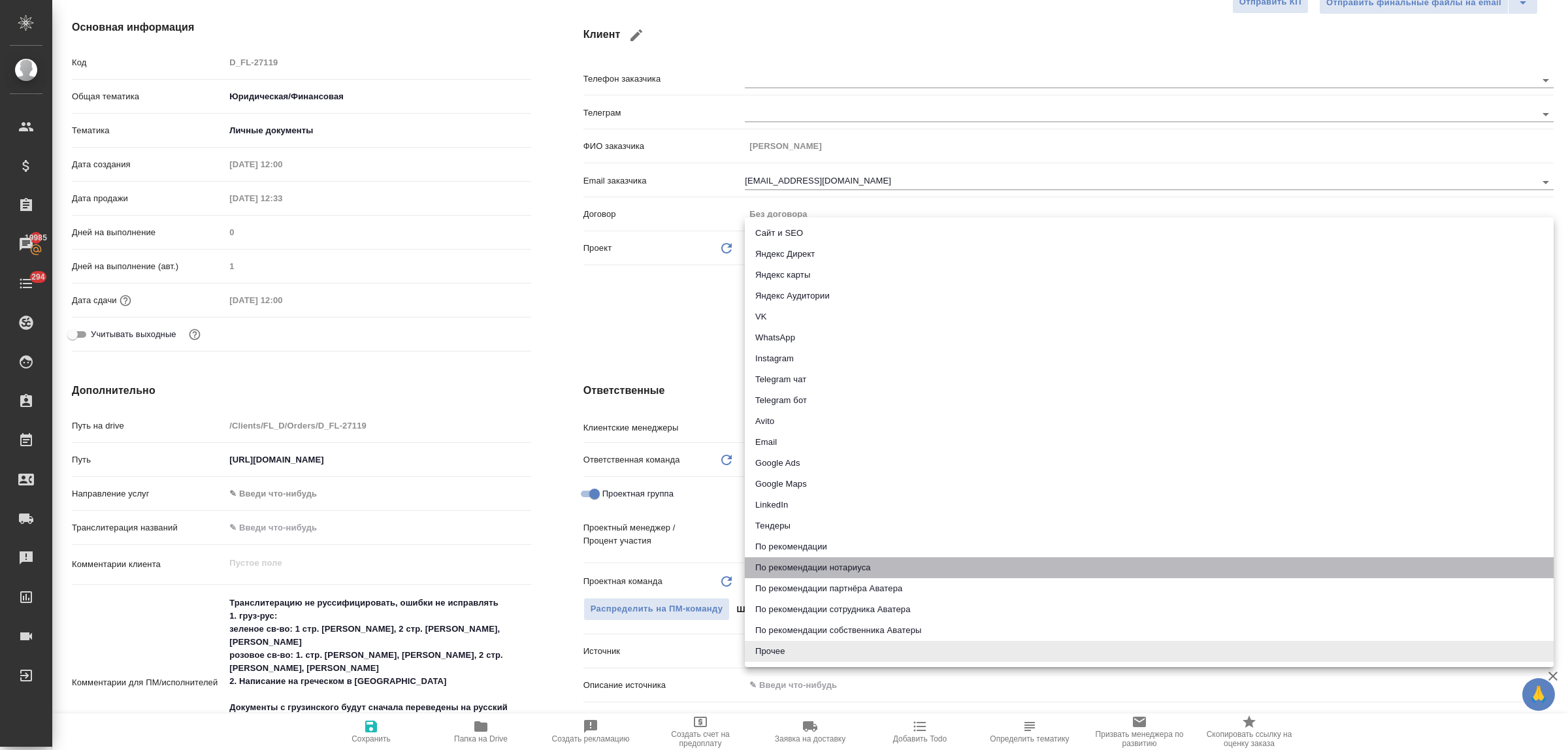
click at [818, 566] on li "По рекомендации нотариуса" at bounding box center [1148, 567] width 809 height 21
type textarea "x"
type input "notaryRecommendation"
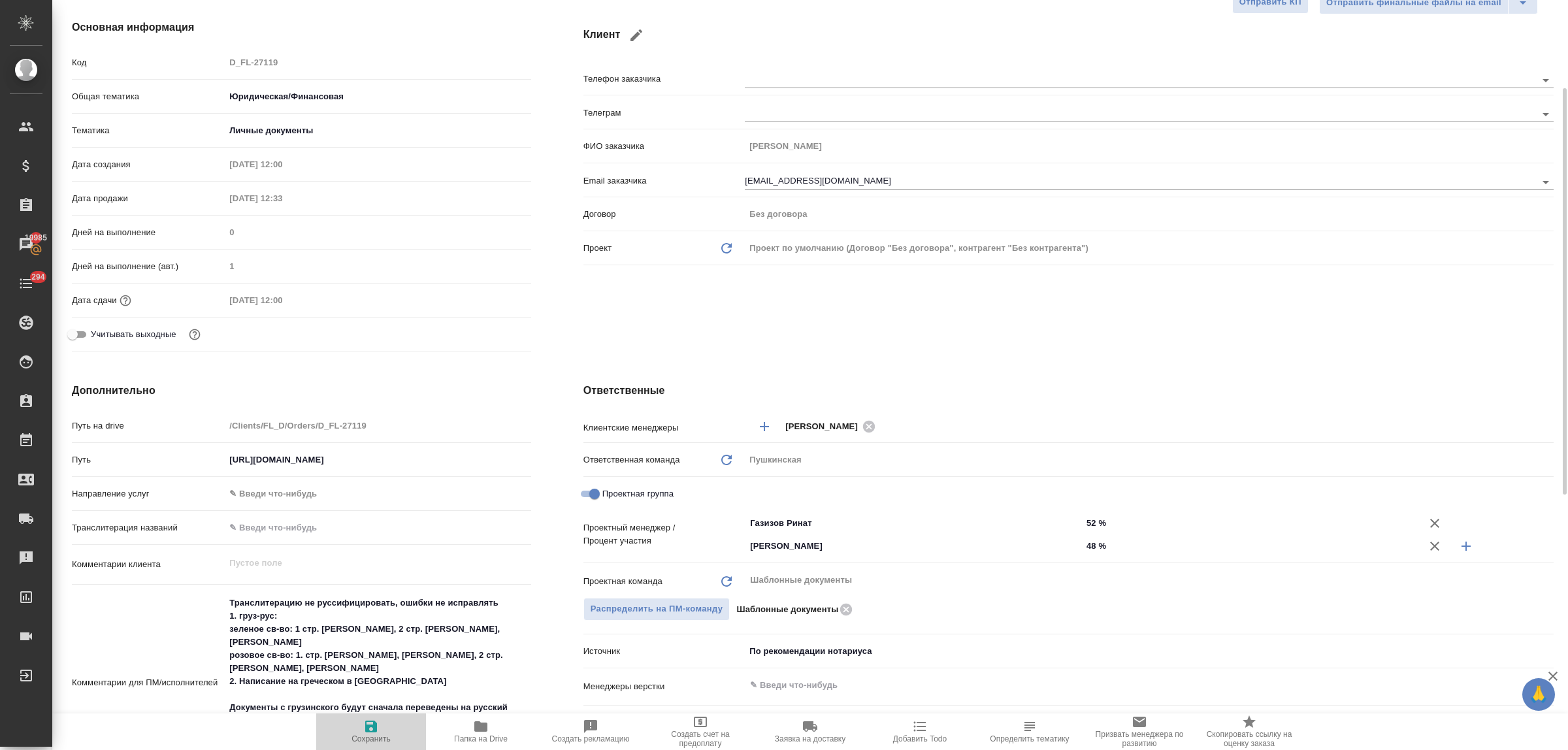
click at [367, 735] on span "Сохранить" at bounding box center [371, 738] width 39 height 9
type textarea "x"
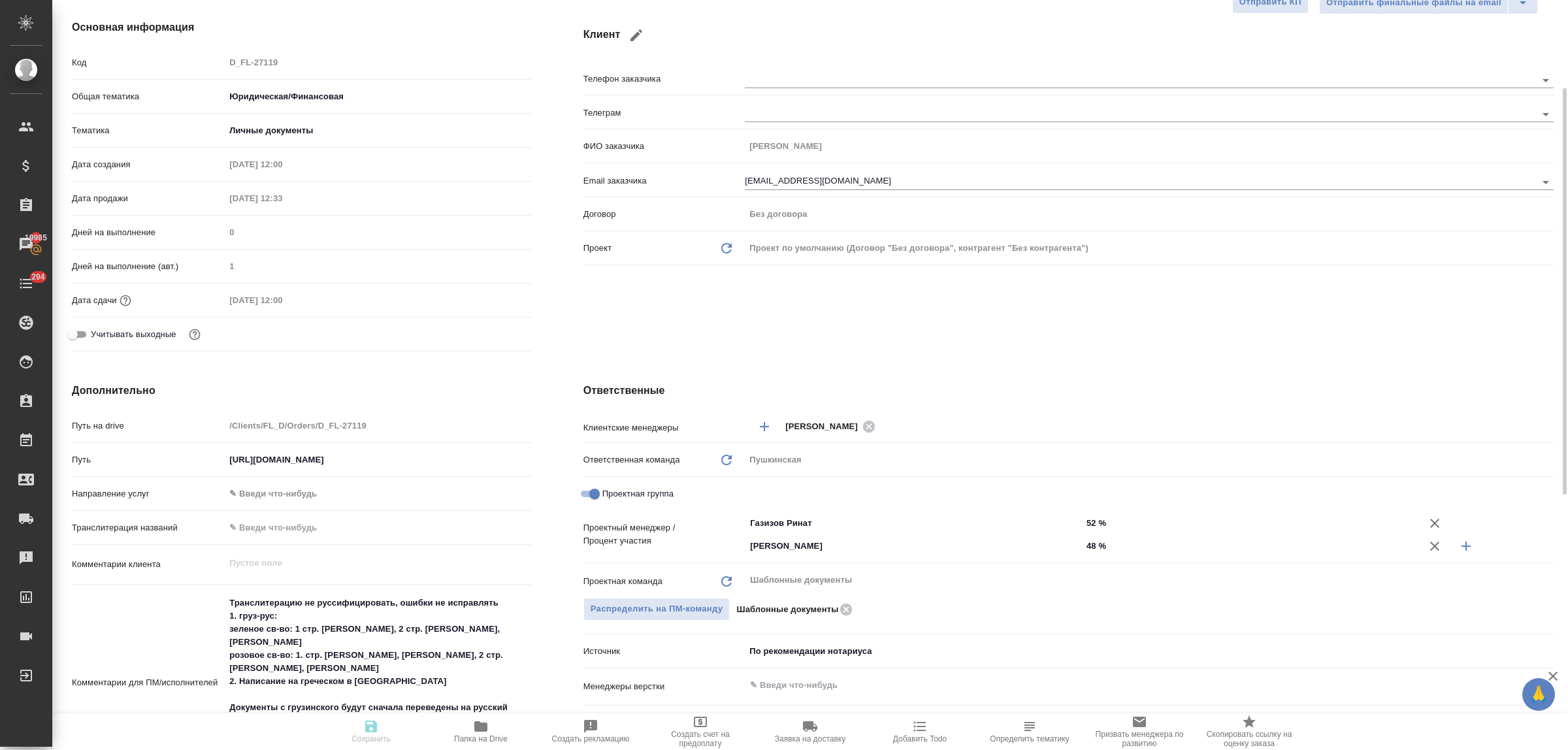
type textarea "x"
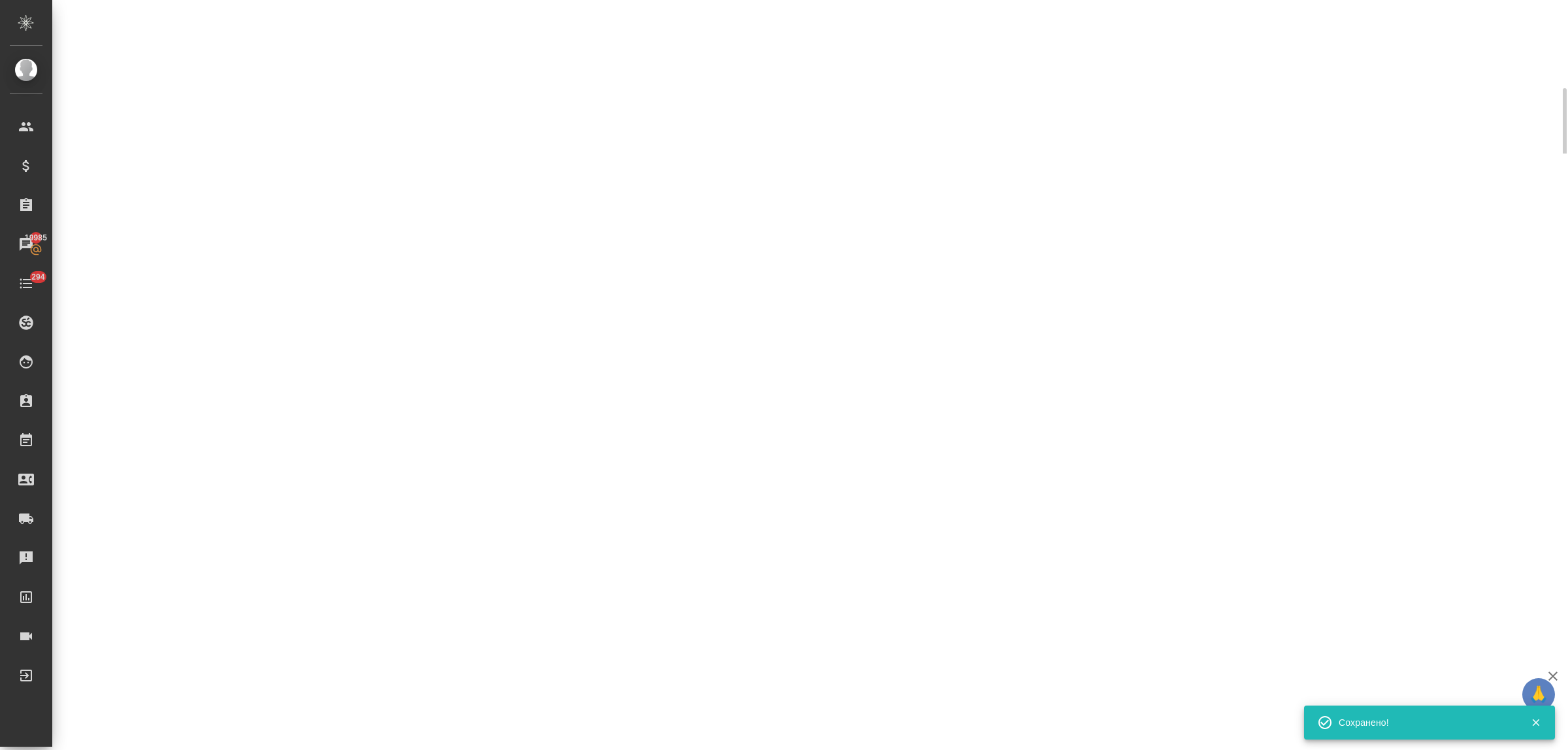
select select "RU"
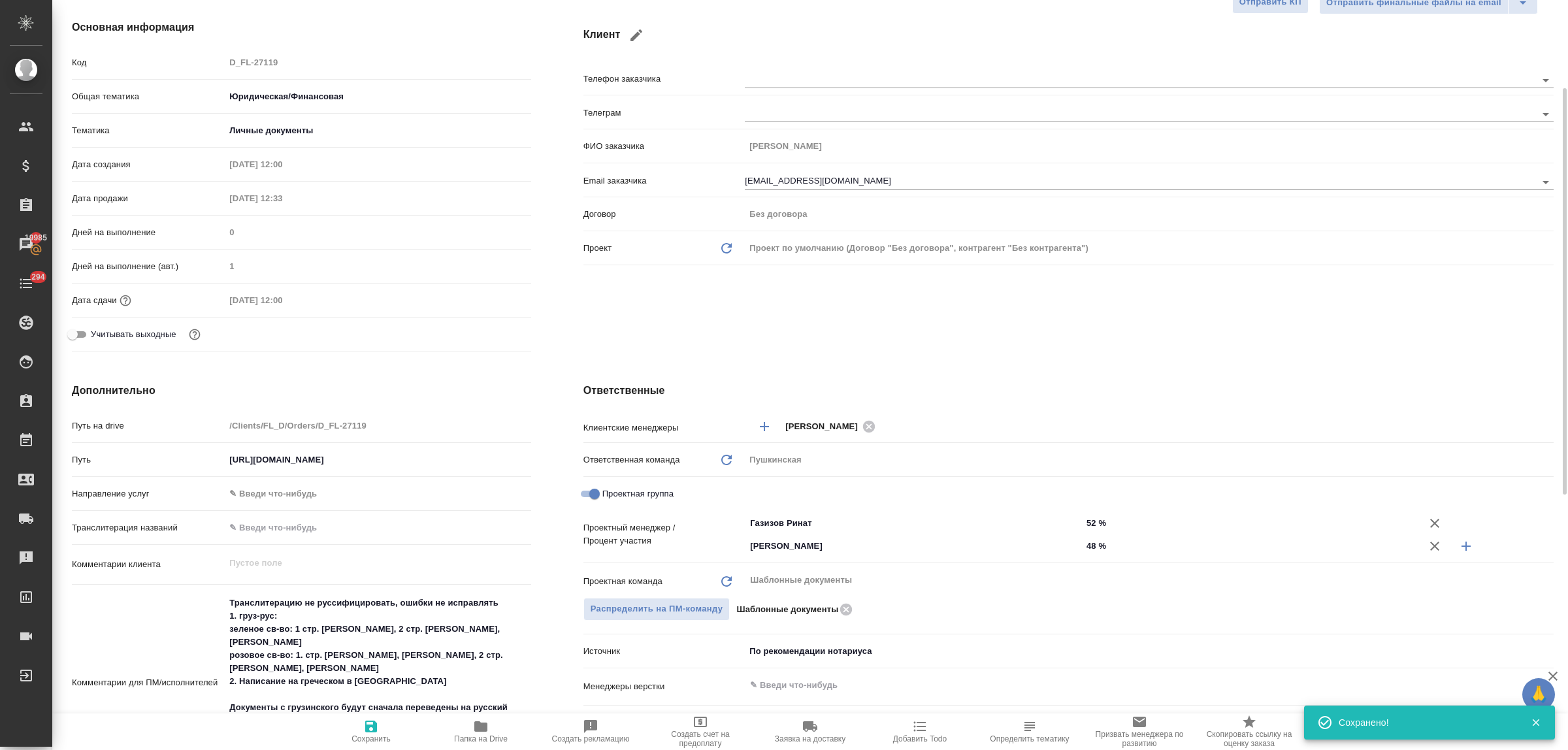
type textarea "x"
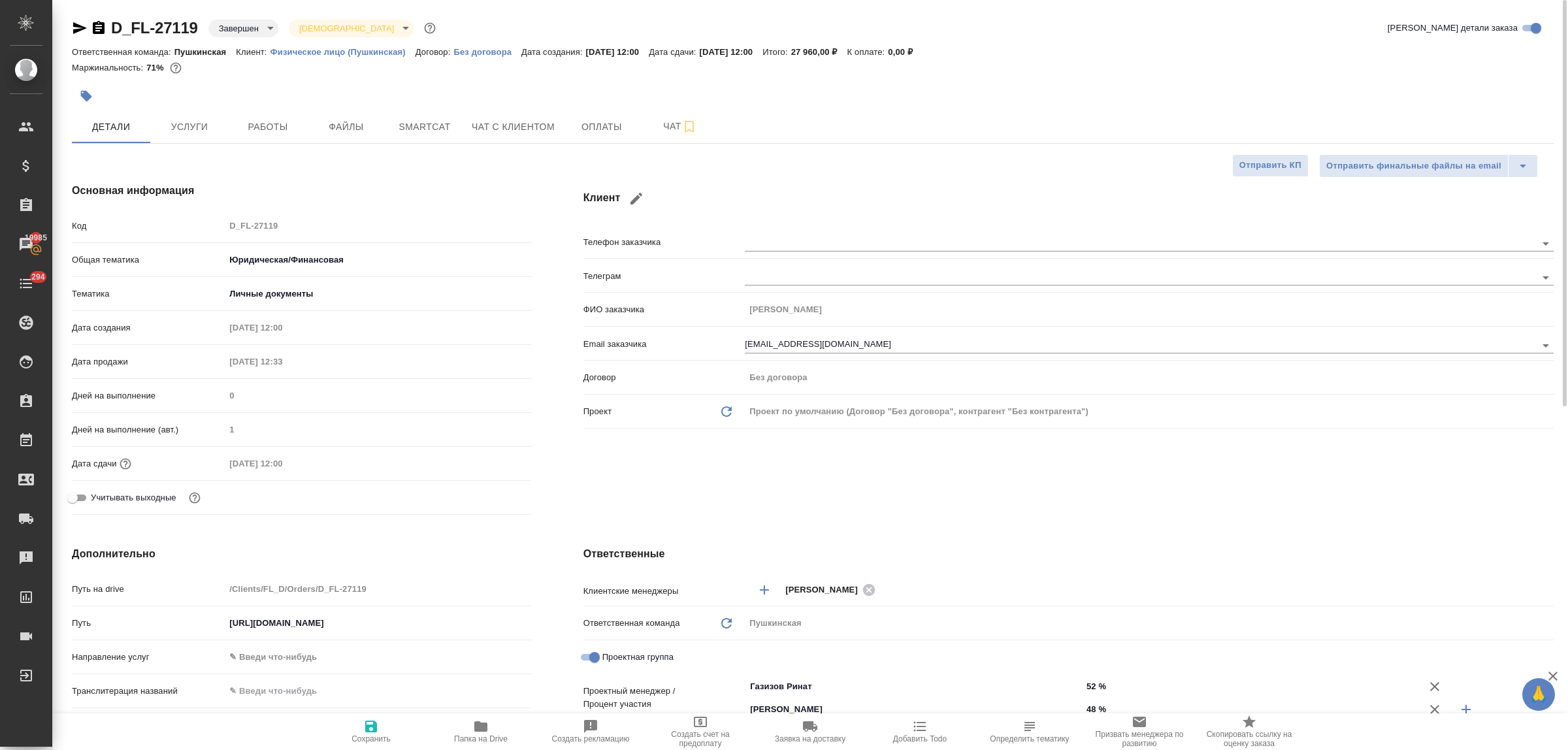
type textarea "x"
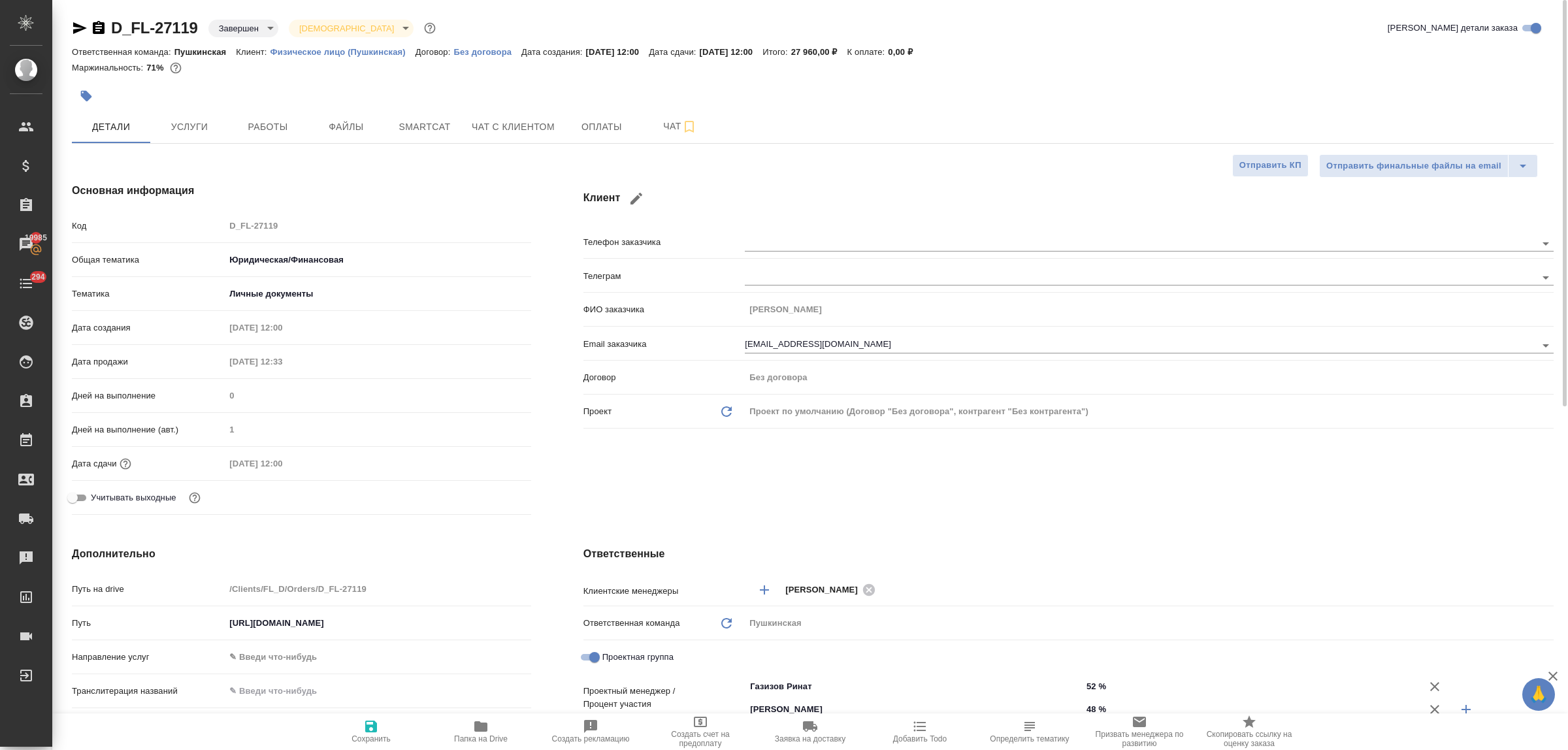
type textarea "x"
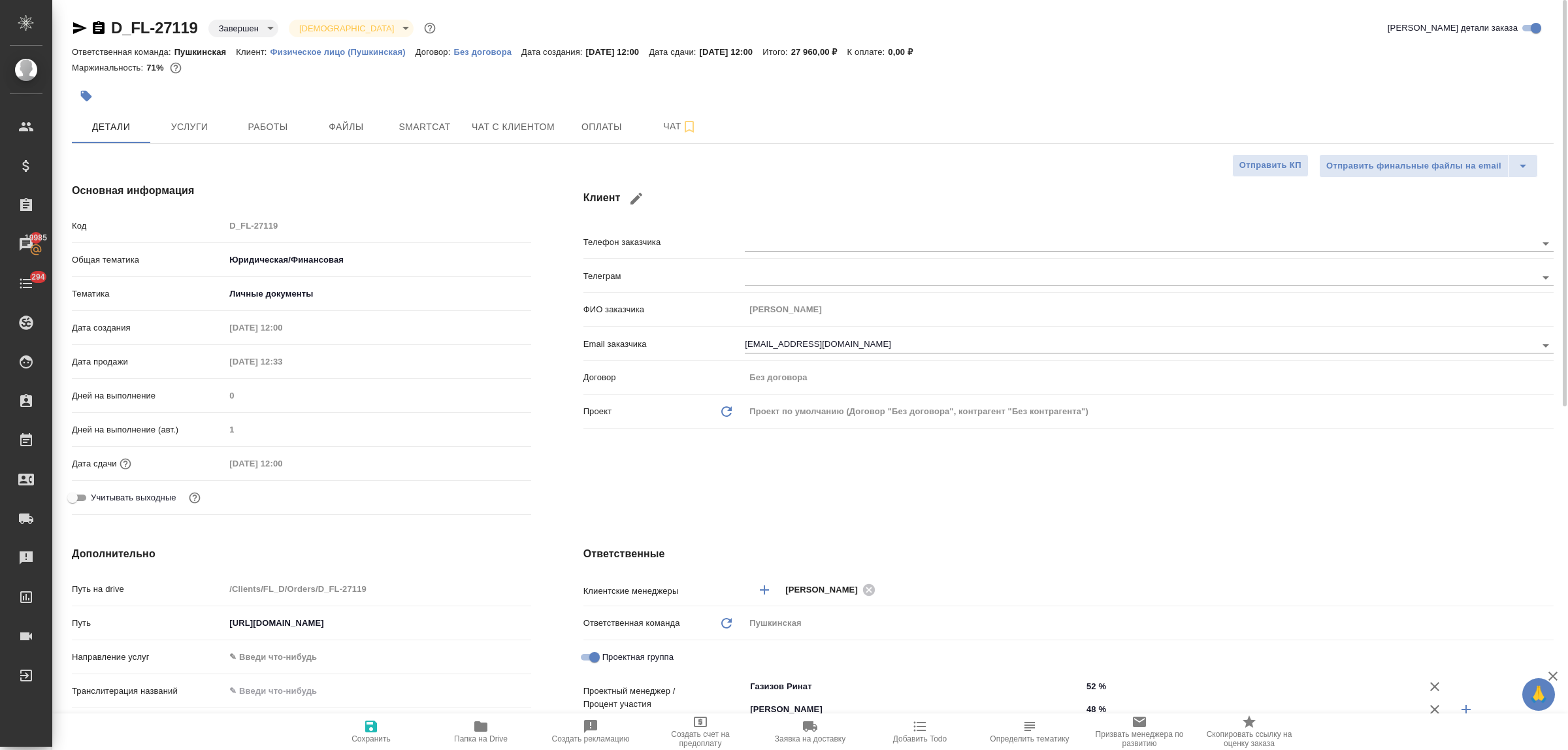
type textarea "x"
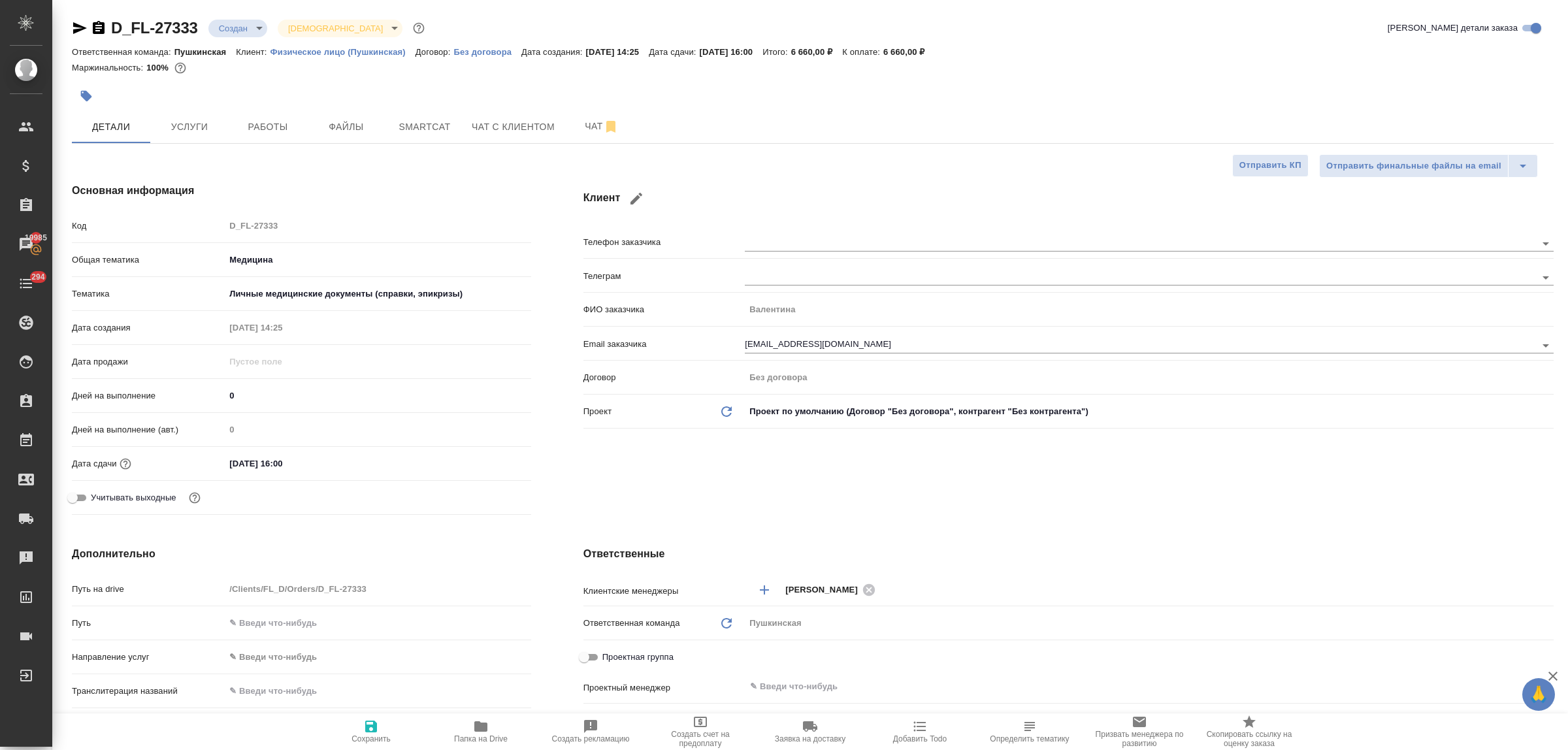
select select "RU"
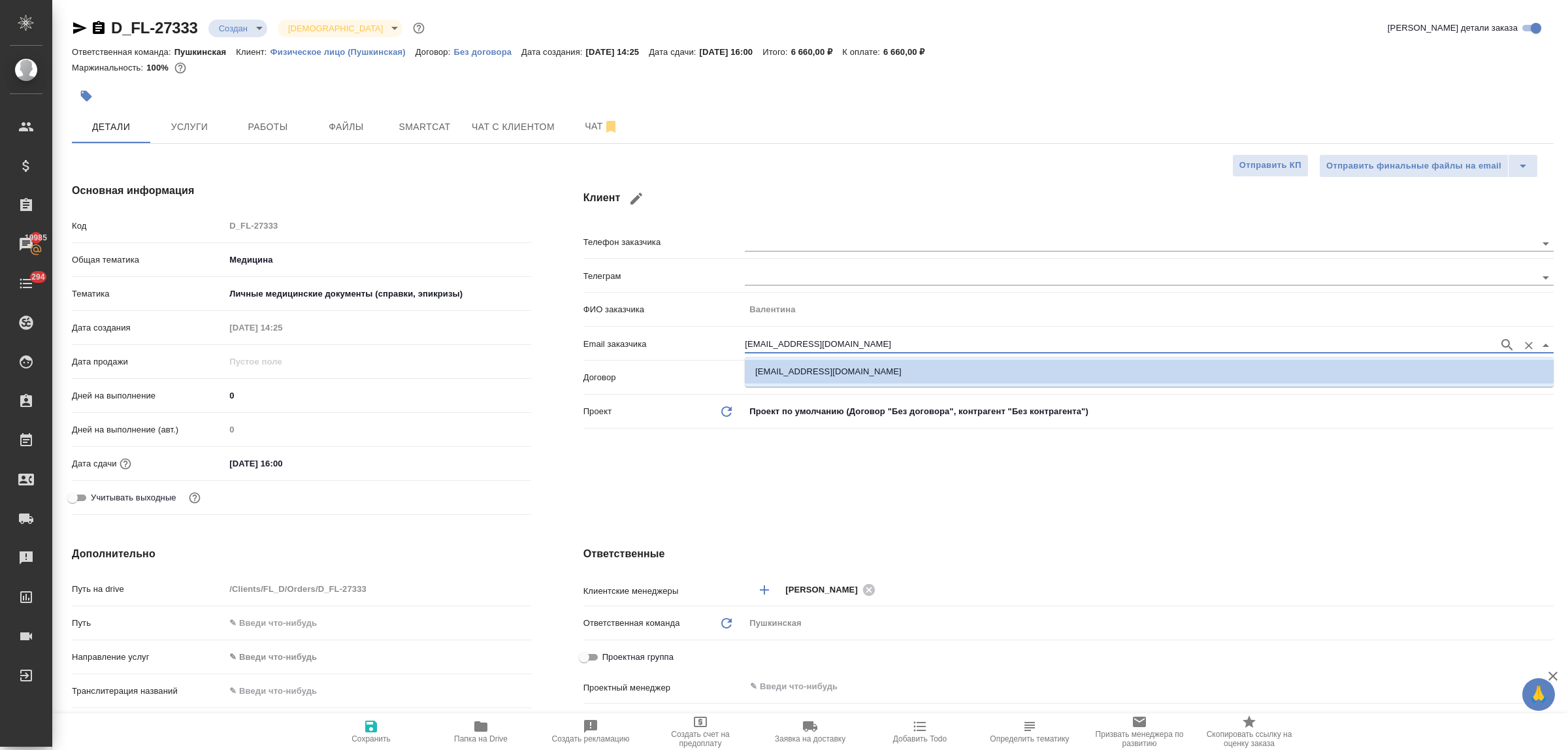
drag, startPoint x: 810, startPoint y: 348, endPoint x: 733, endPoint y: 335, distance: 78.1
click at [725, 341] on div "Email заказчика nemko@list.ru" at bounding box center [1069, 343] width 971 height 23
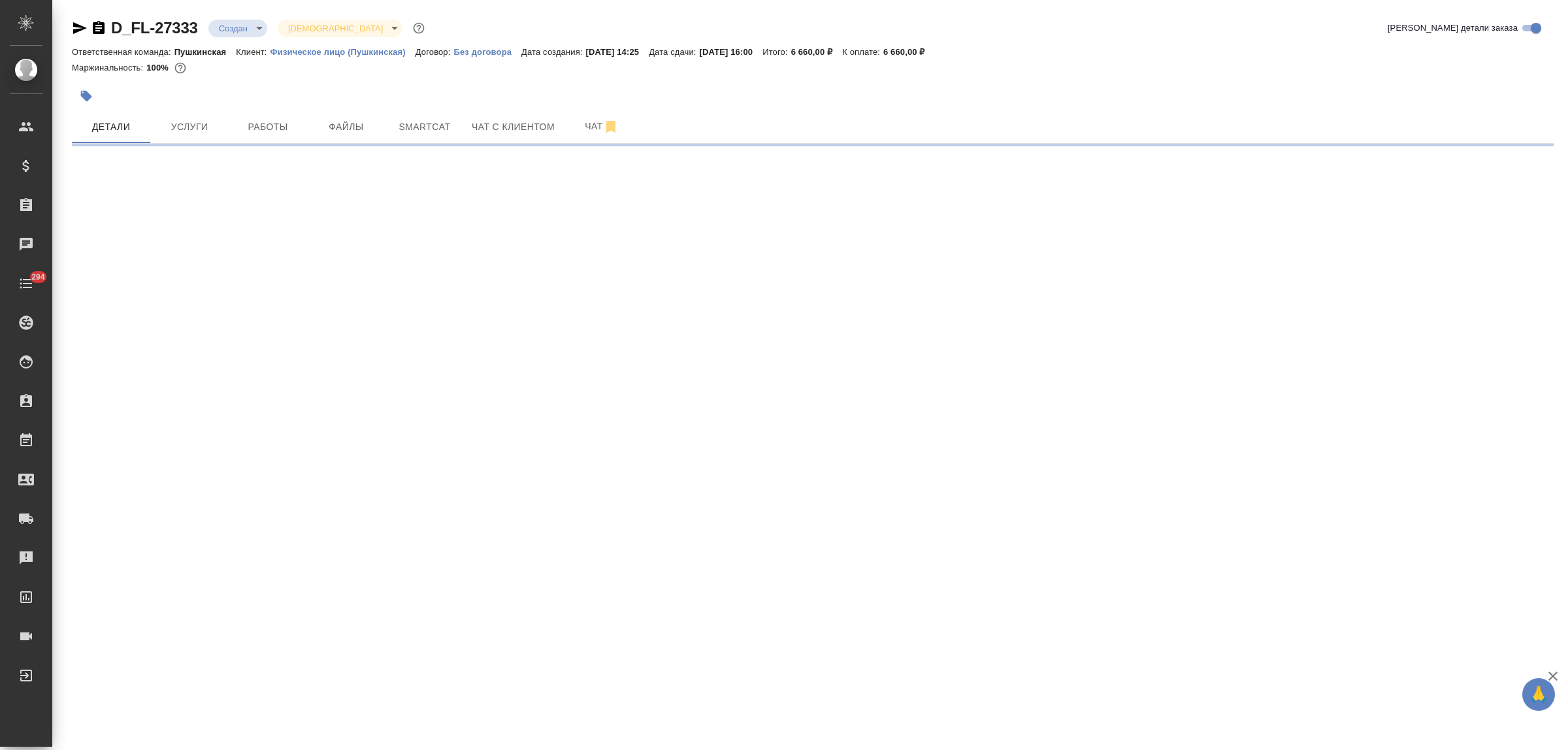
select select "RU"
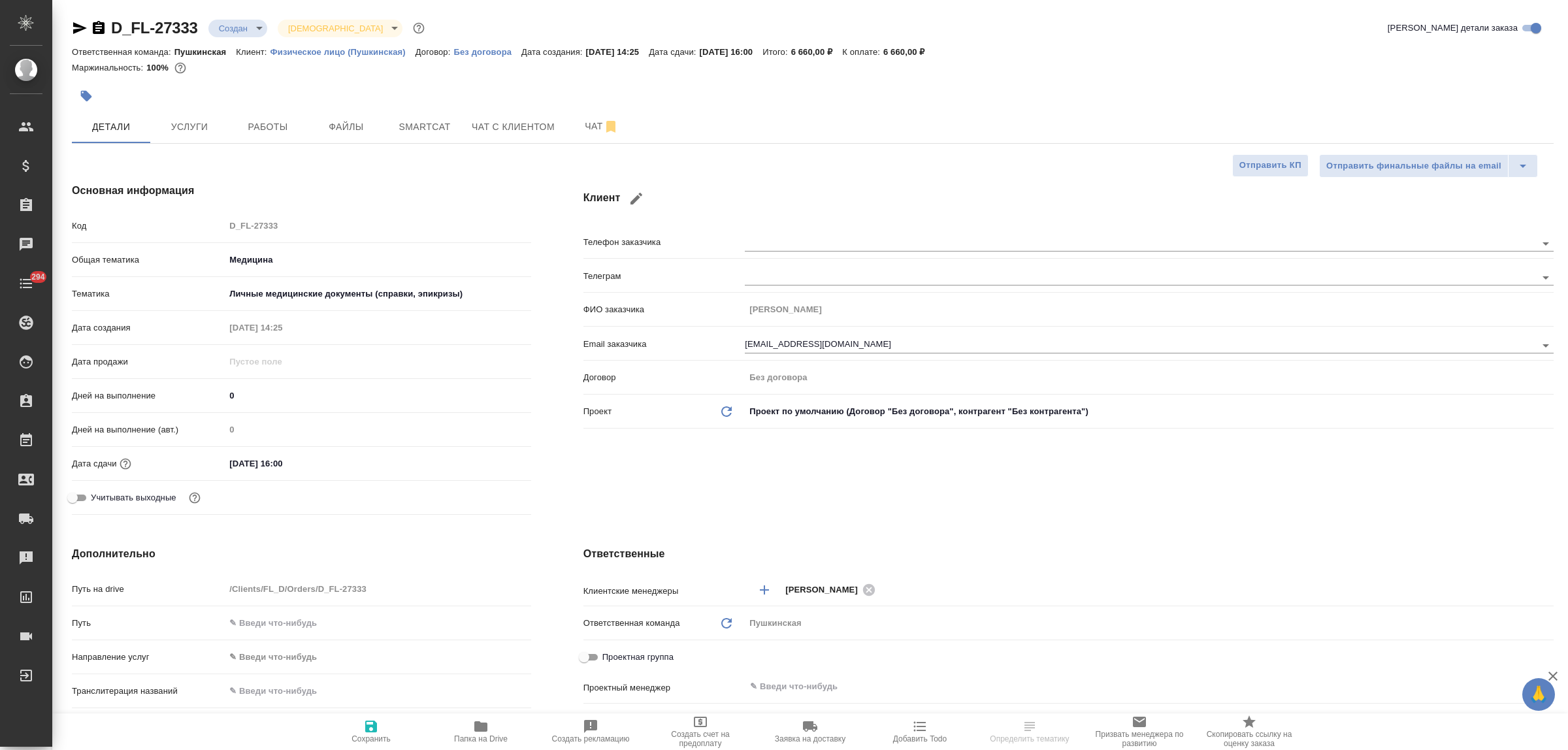
type textarea "x"
click at [637, 197] on icon "button" at bounding box center [637, 199] width 12 height 12
type input "[PERSON_NAME]"
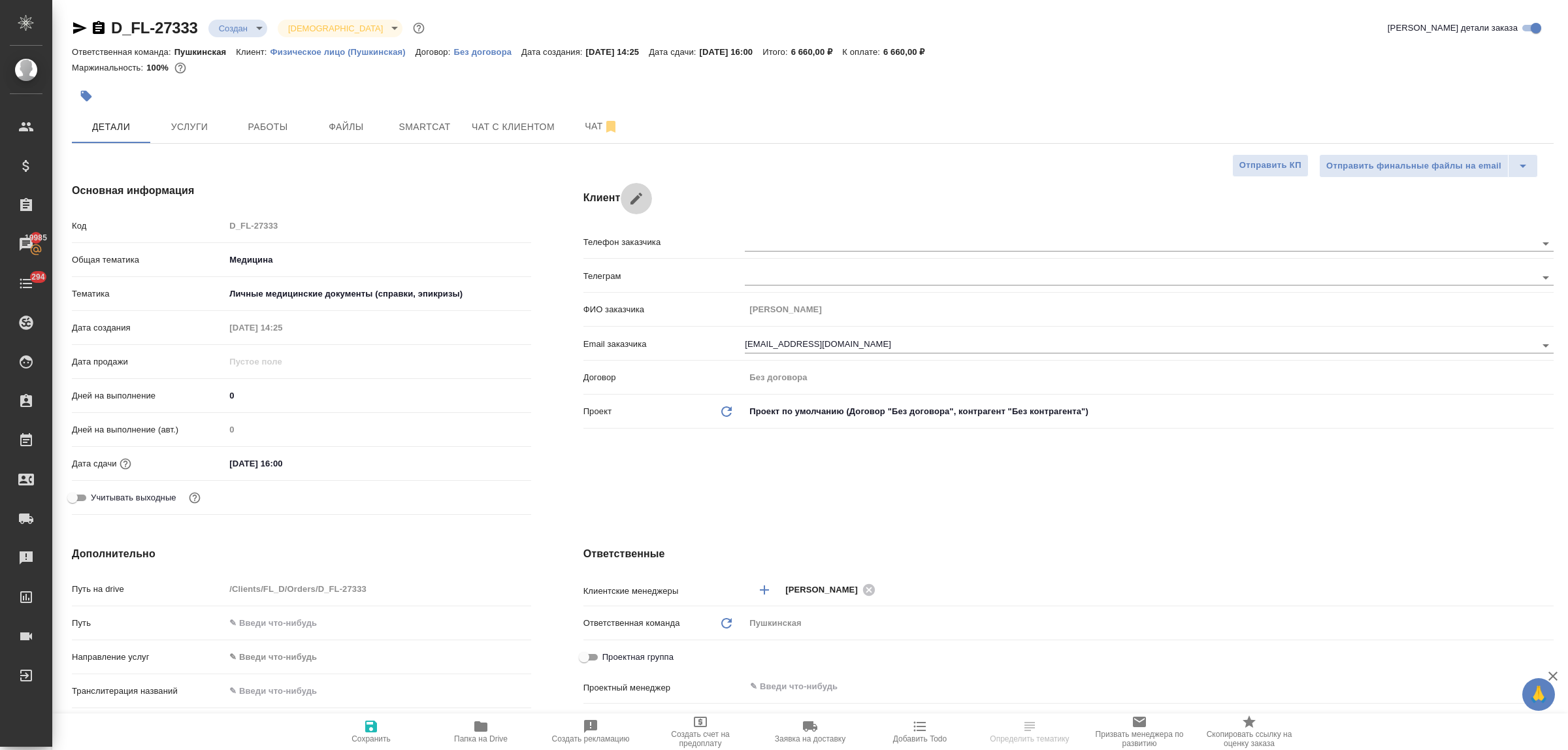
type input "[EMAIL_ADDRESS][DOMAIN_NAME]"
checkbox input "true"
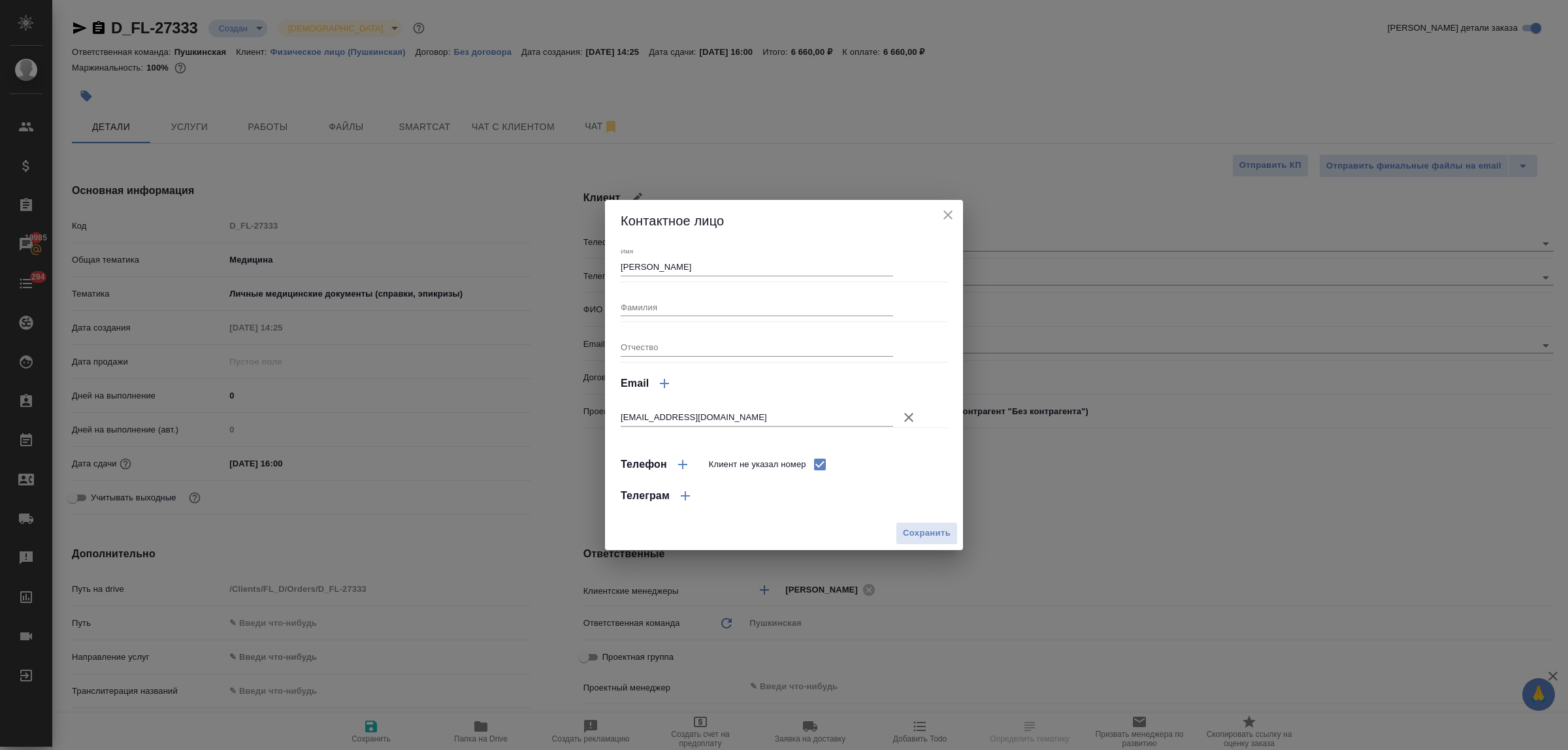
click at [907, 414] on icon "button" at bounding box center [908, 417] width 16 height 16
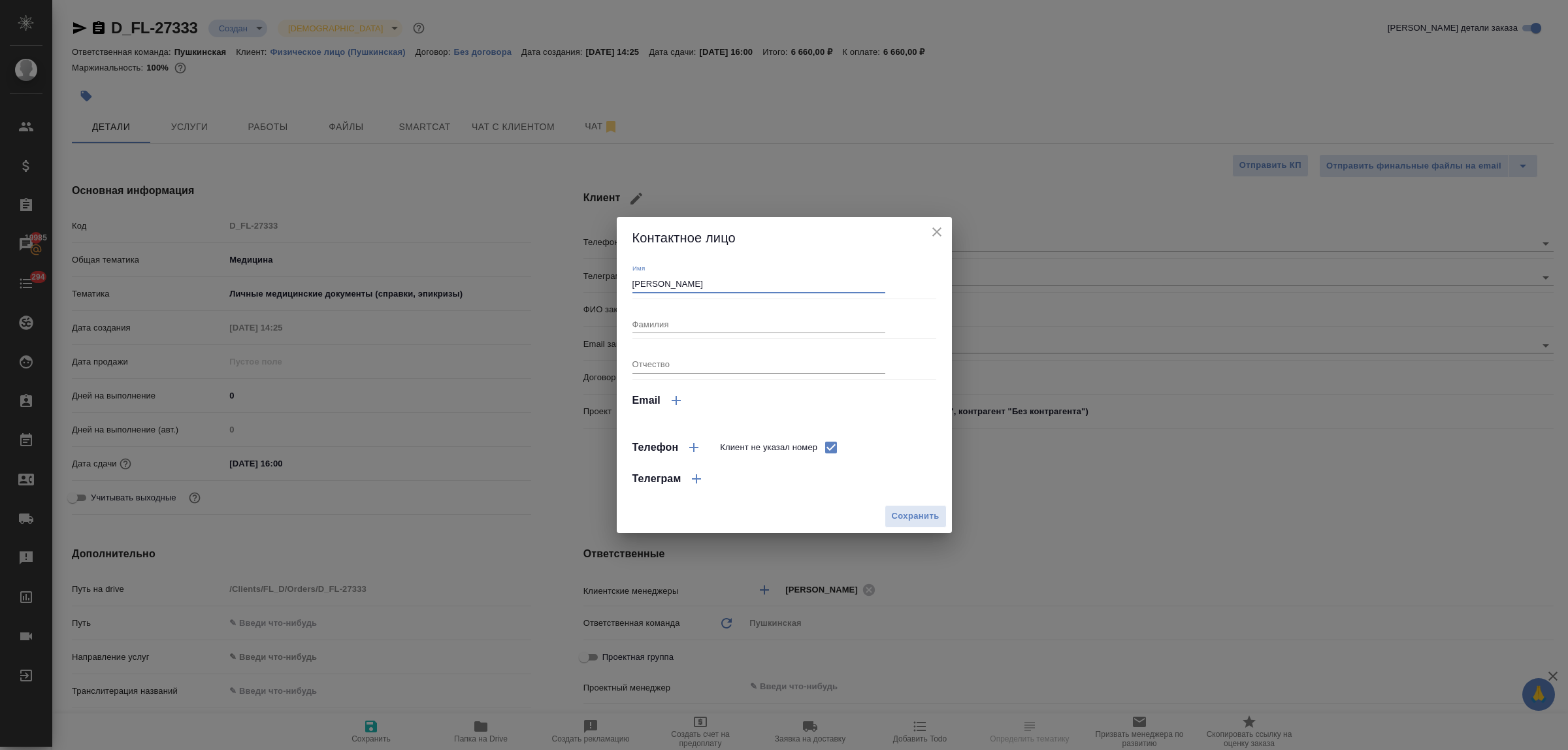
drag, startPoint x: 744, startPoint y: 282, endPoint x: 588, endPoint y: 286, distance: 156.1
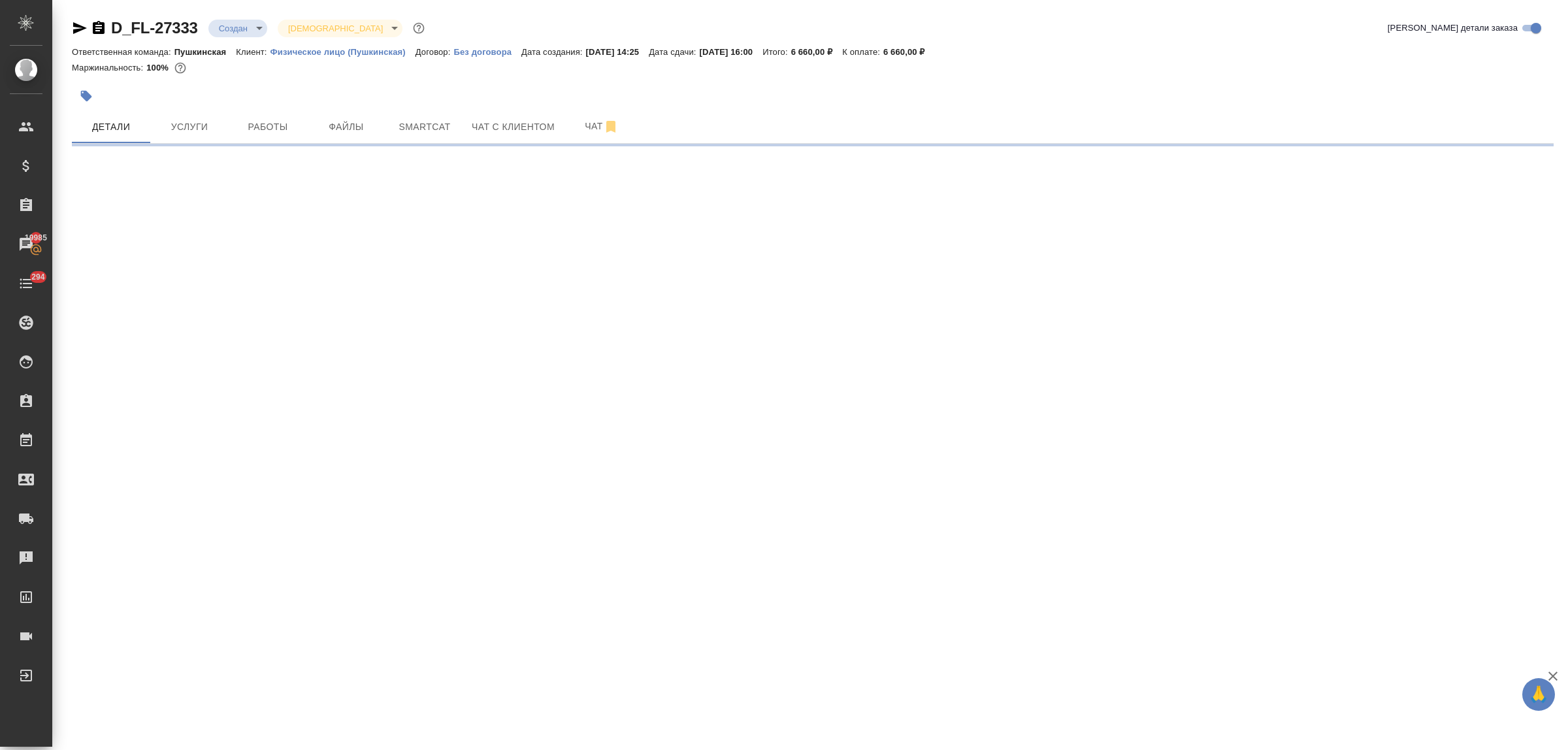
select select "RU"
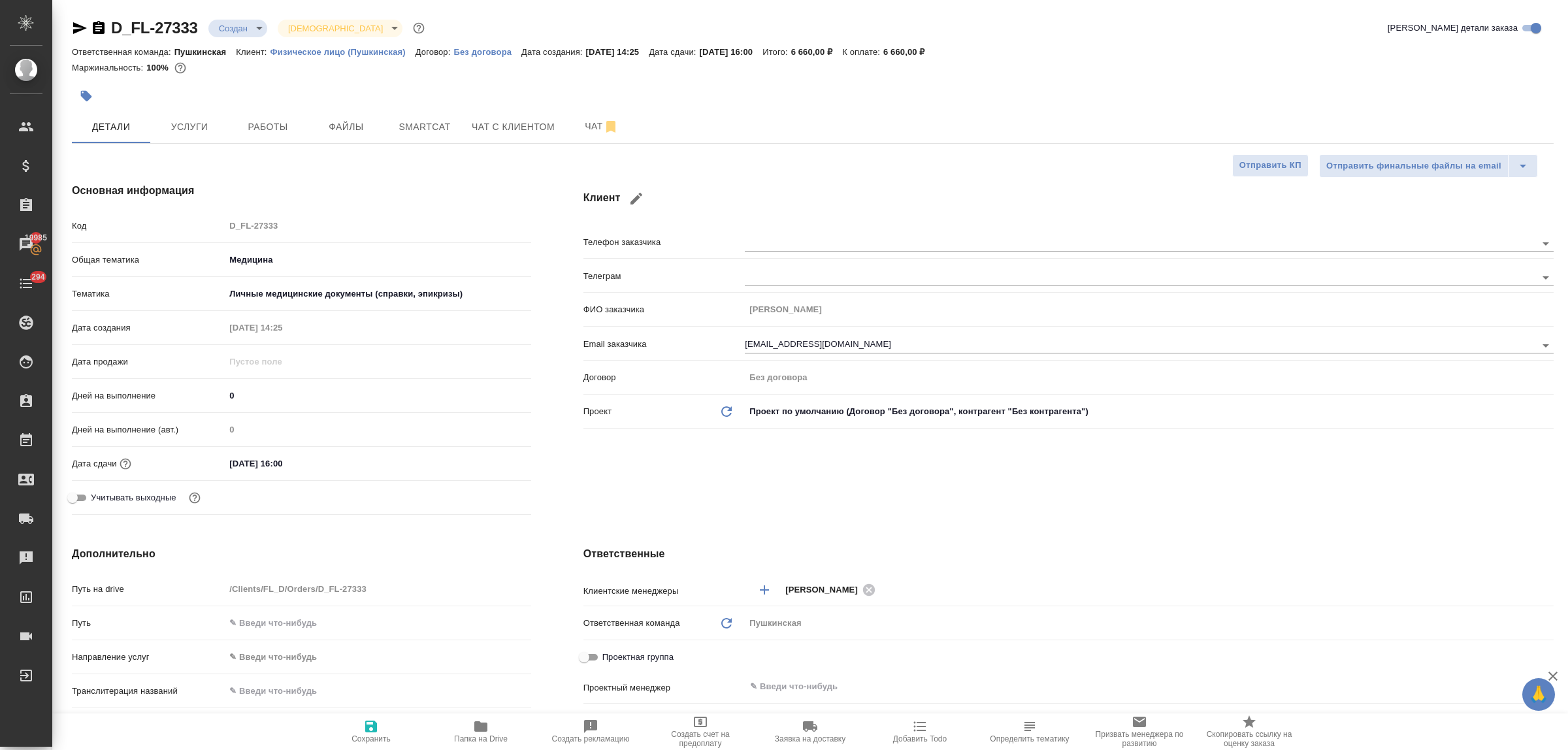
type textarea "x"
click at [769, 493] on div "Клиент Телефон заказчика Телеграм ФИО заказчика Анна Email заказчика ovsepian99…" at bounding box center [1069, 351] width 1022 height 390
click at [808, 245] on input "text" at bounding box center [1118, 243] width 747 height 16
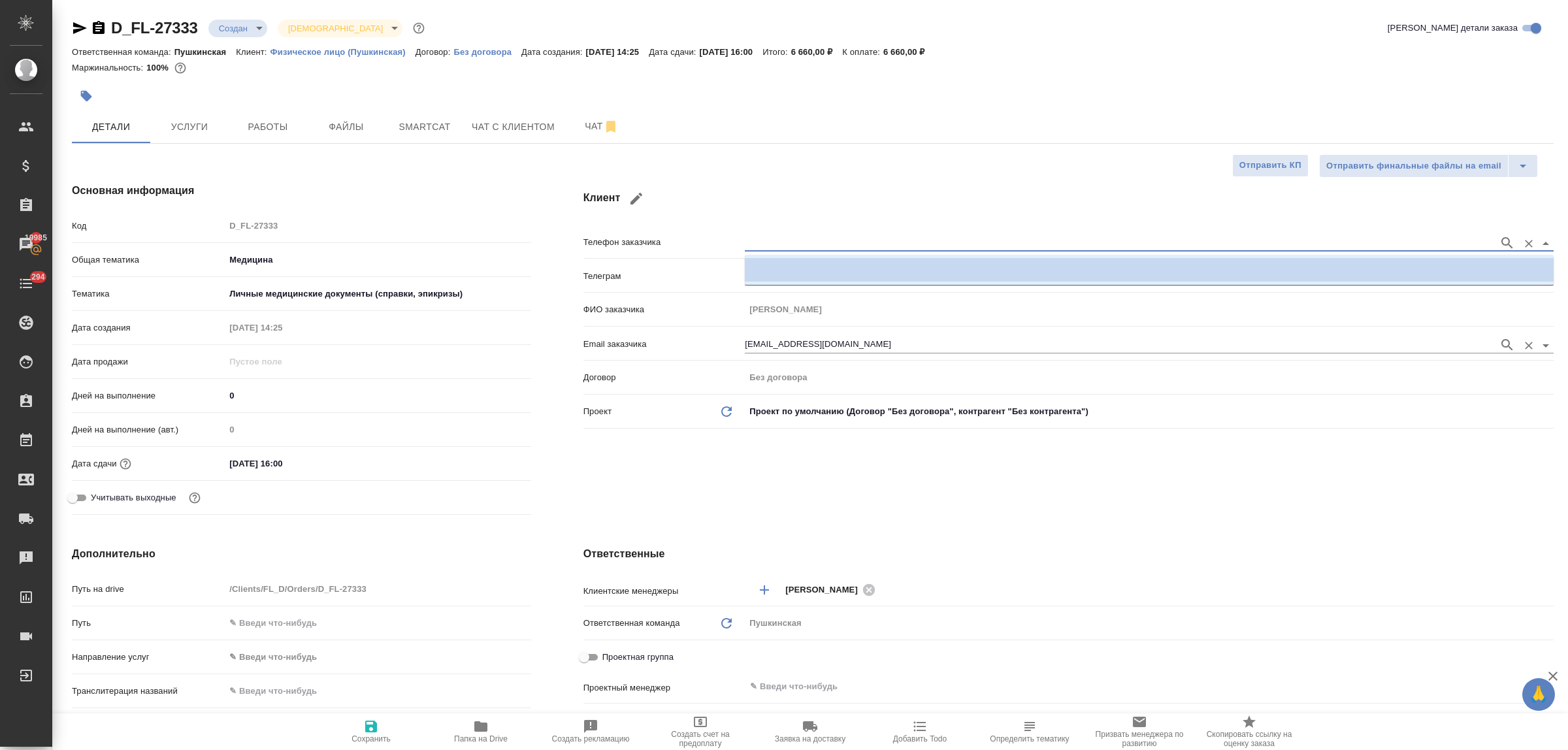
click at [877, 334] on div "ovsepian99@hotmail.com" at bounding box center [1148, 343] width 809 height 24
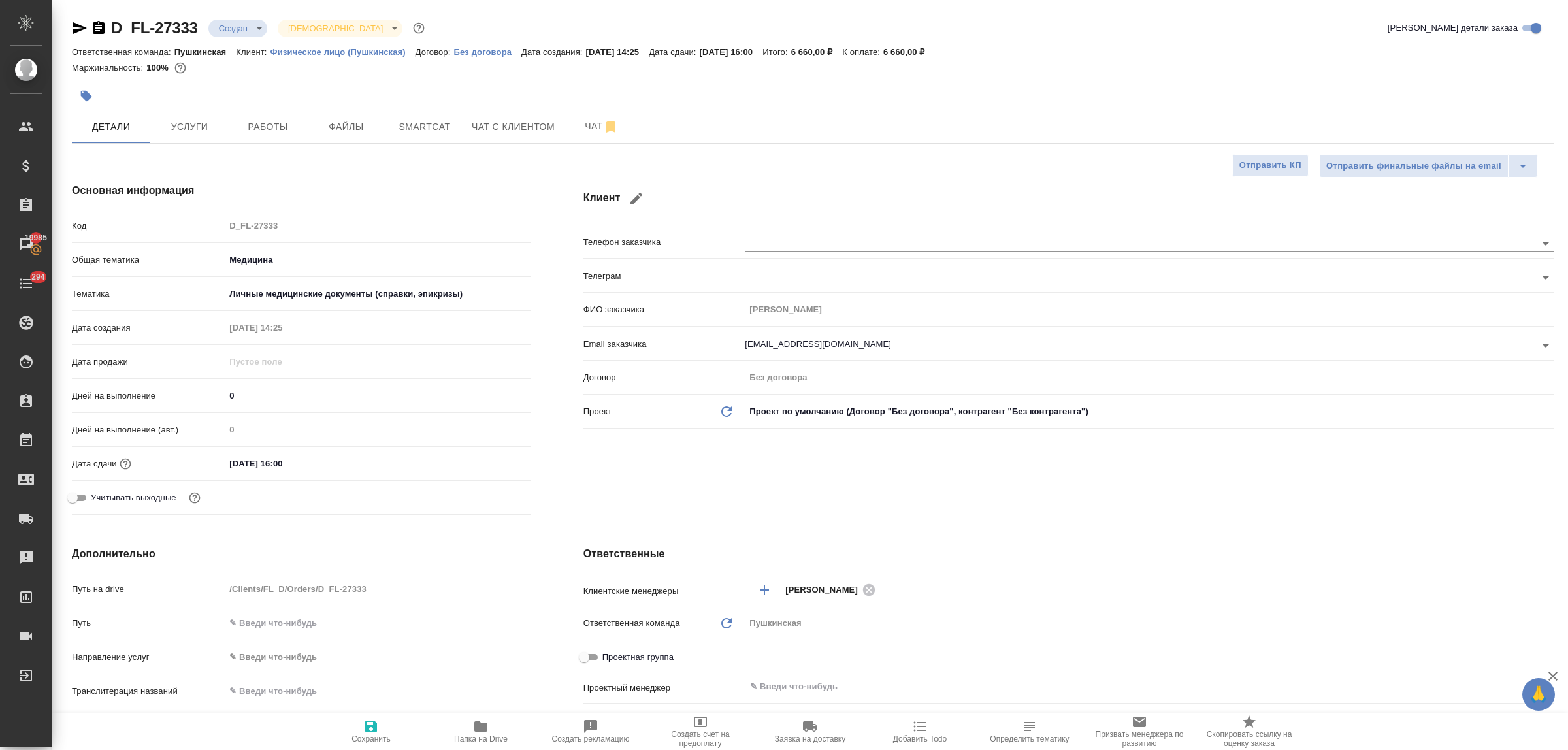
click at [872, 493] on div "Клиент Телефон заказчика Телеграм ФИО заказчика Анна Email заказчика ovsepian99…" at bounding box center [1069, 351] width 1022 height 390
click at [194, 129] on span "Услуги" at bounding box center [189, 127] width 62 height 17
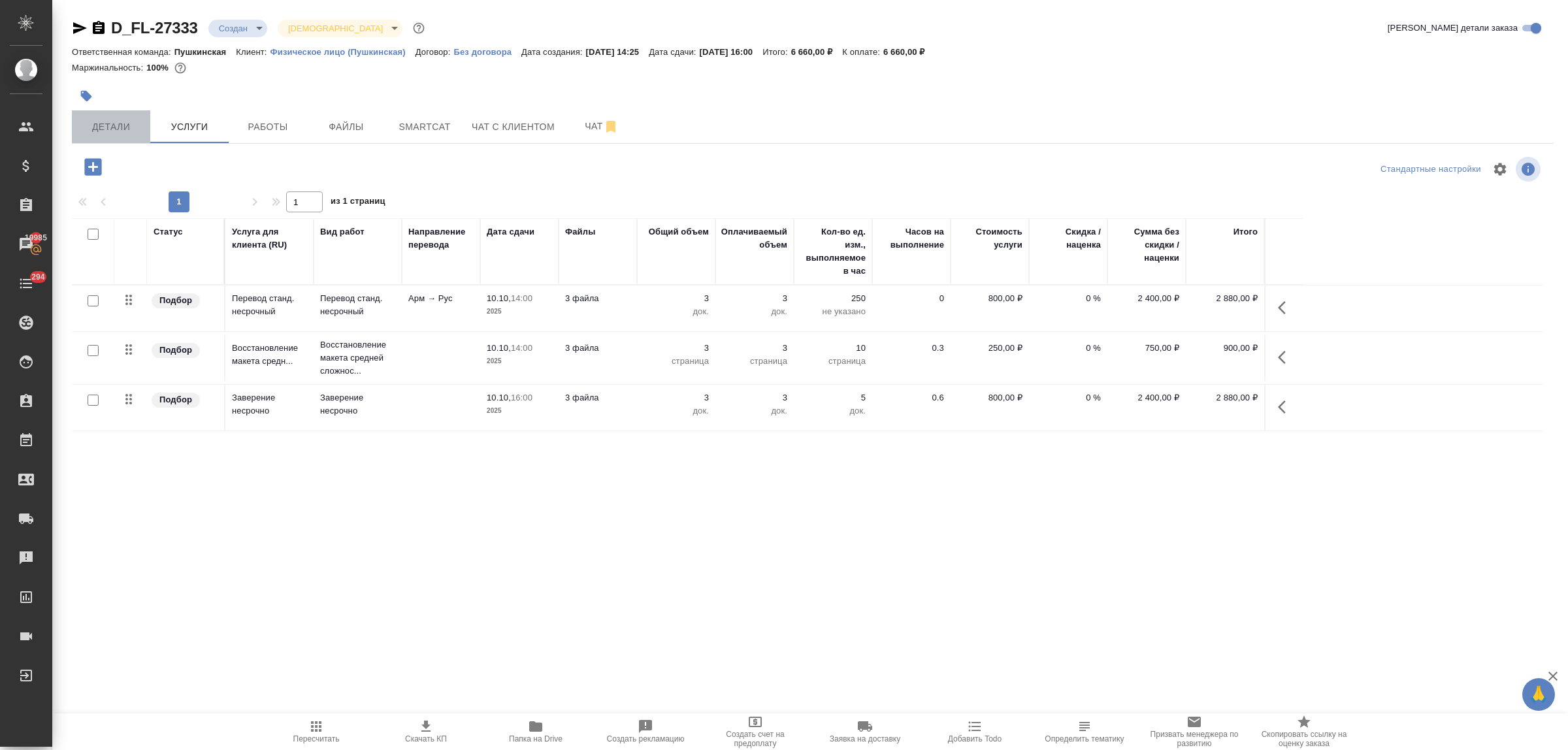
click at [106, 137] on button "Детали" at bounding box center [111, 126] width 78 height 32
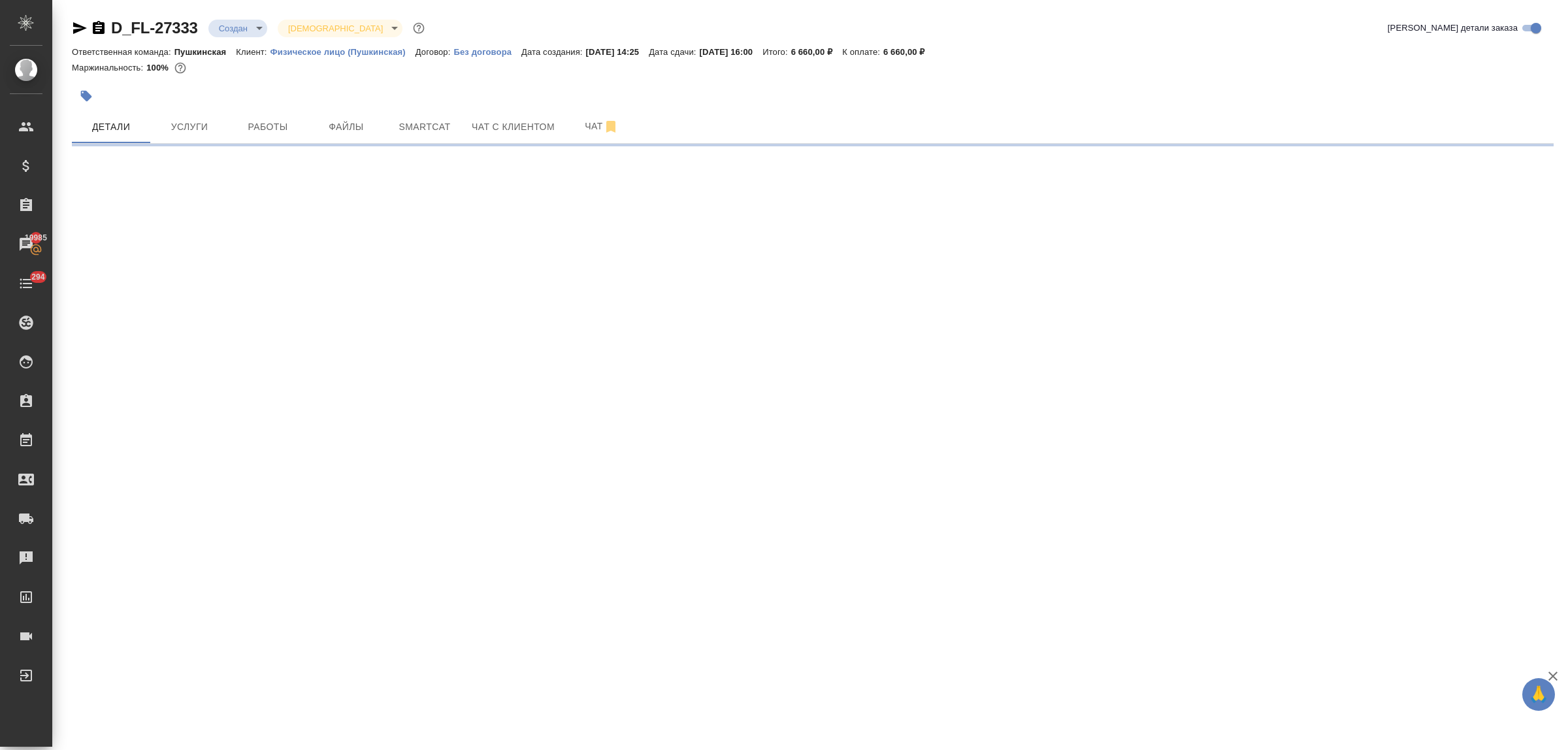
select select "RU"
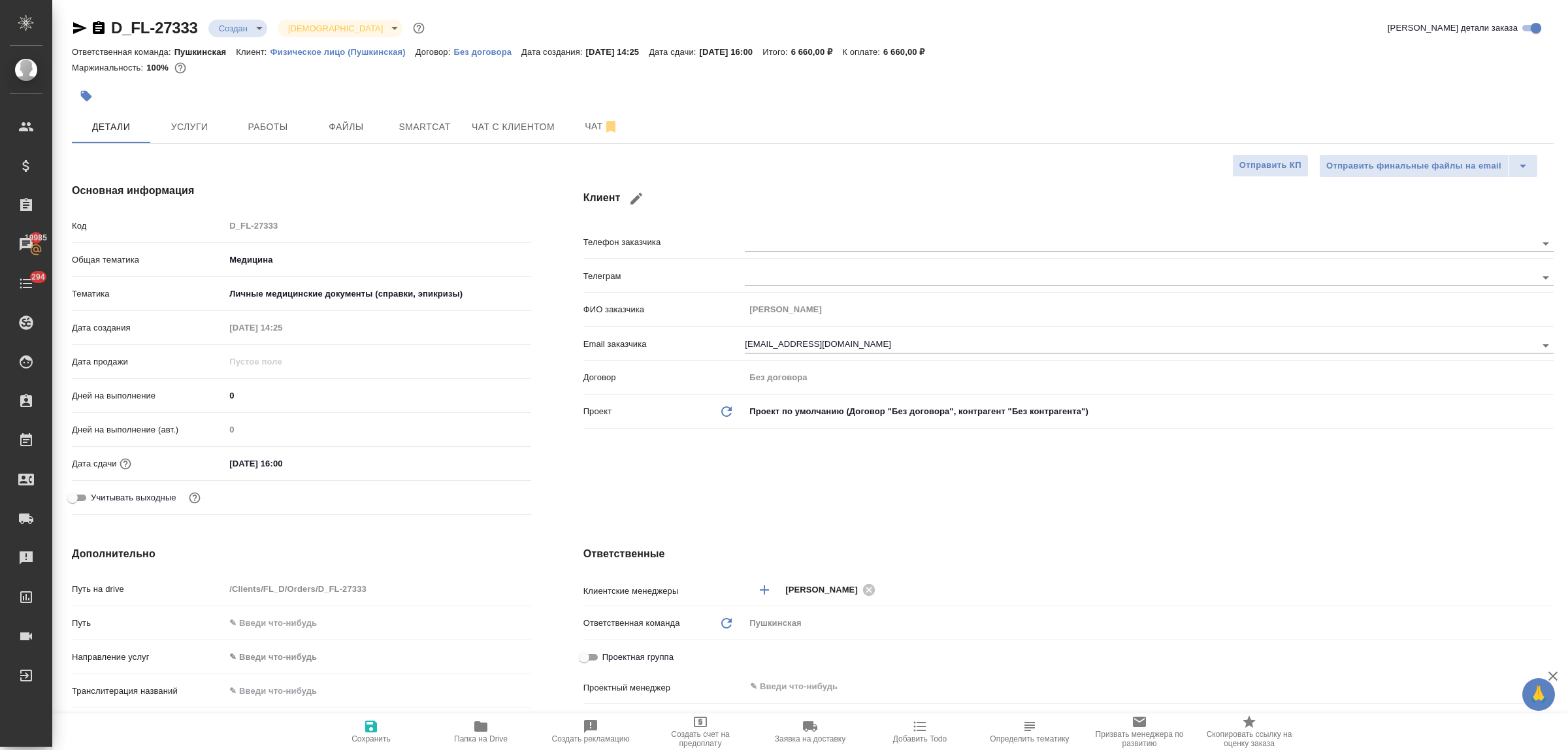
type textarea "x"
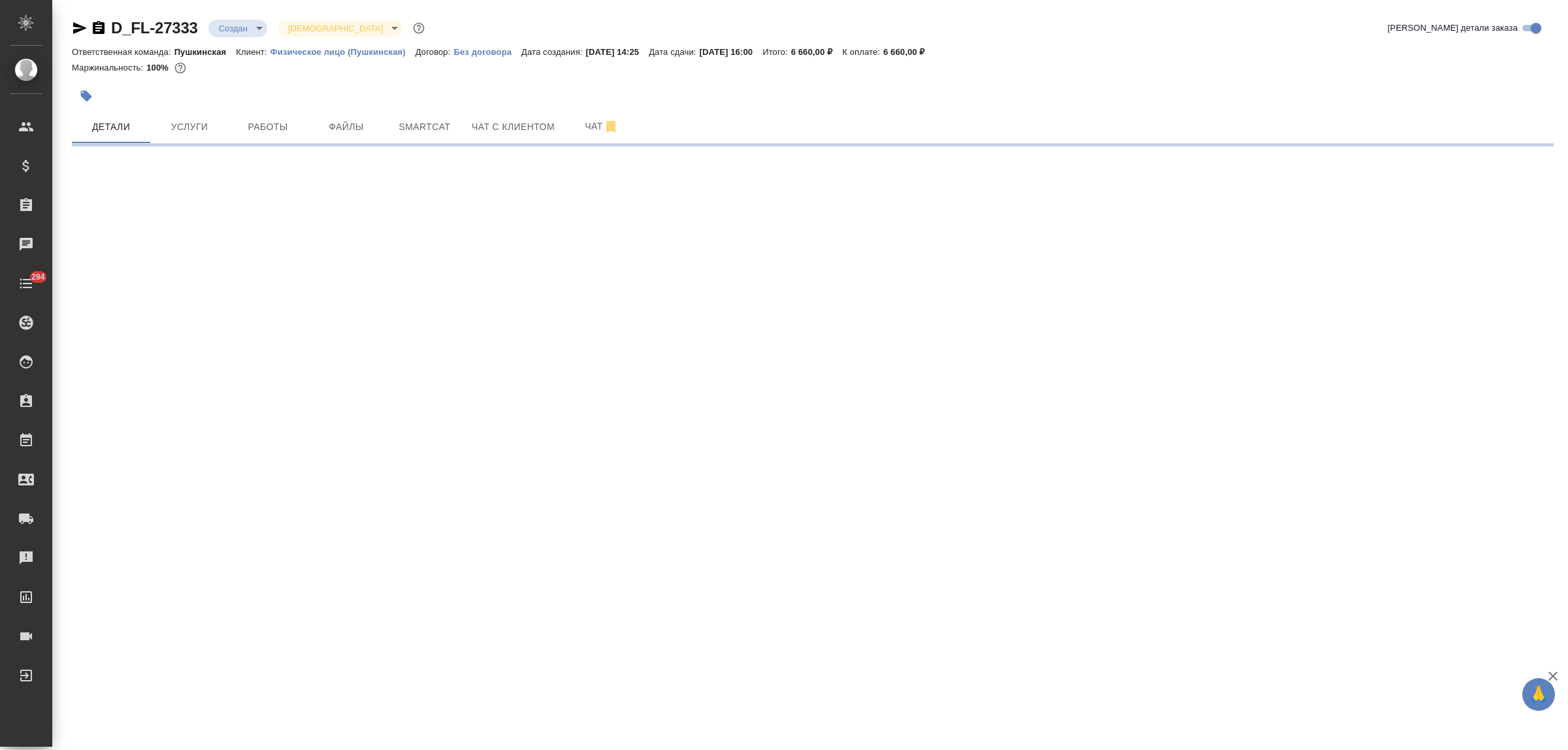
select select "RU"
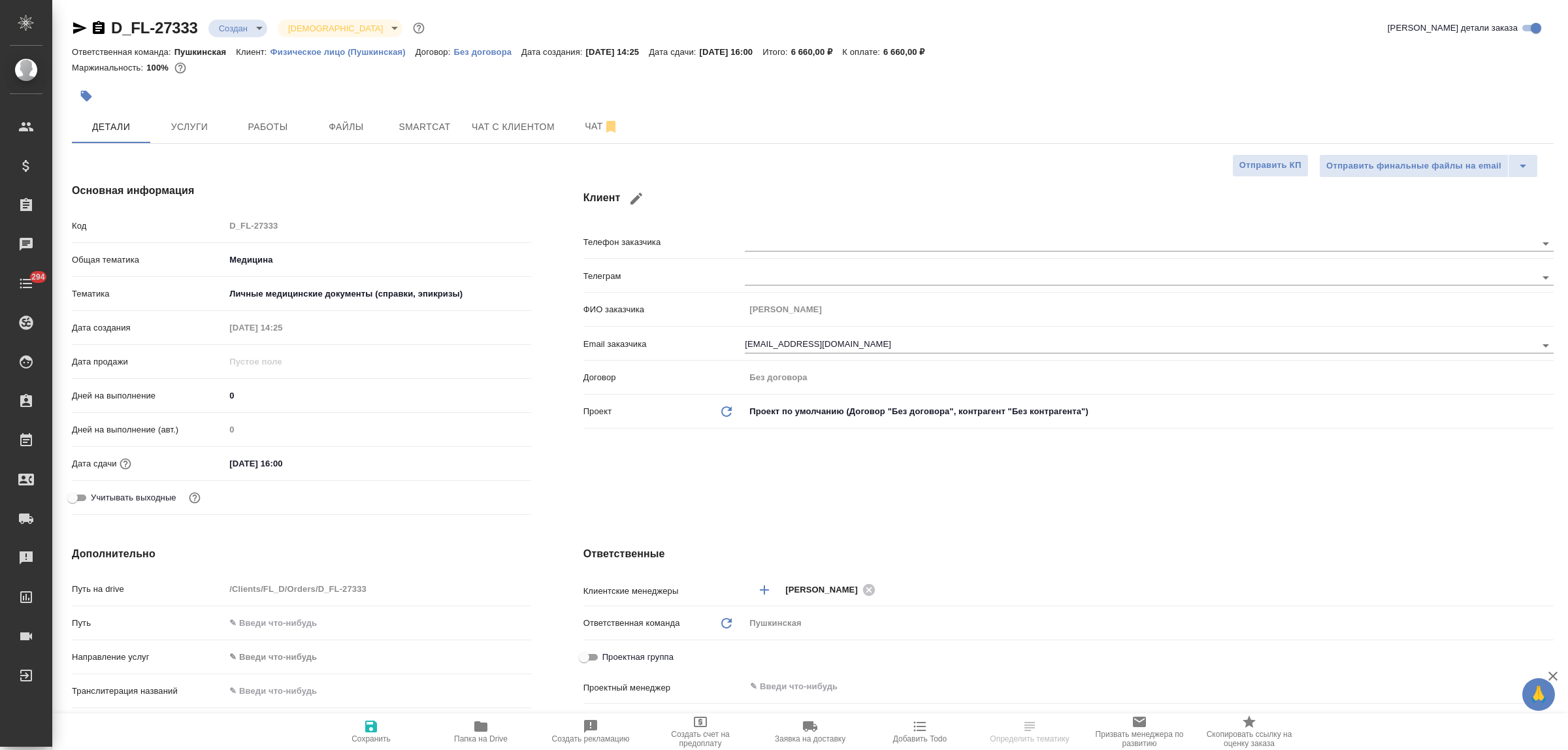
type textarea "x"
click at [632, 194] on icon "button" at bounding box center [636, 199] width 16 height 16
type input "[PERSON_NAME]"
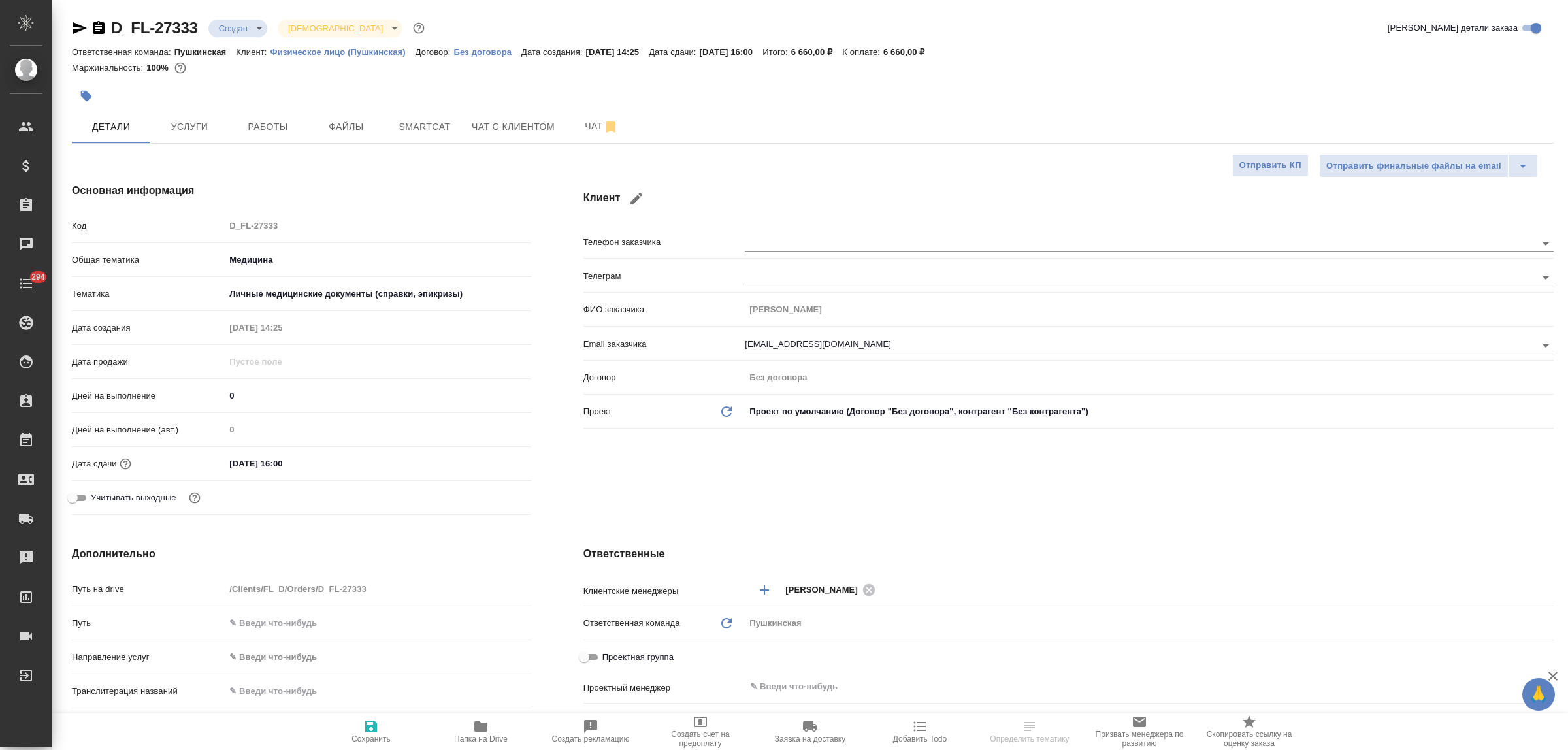
type input "[EMAIL_ADDRESS][DOMAIN_NAME]"
checkbox input "true"
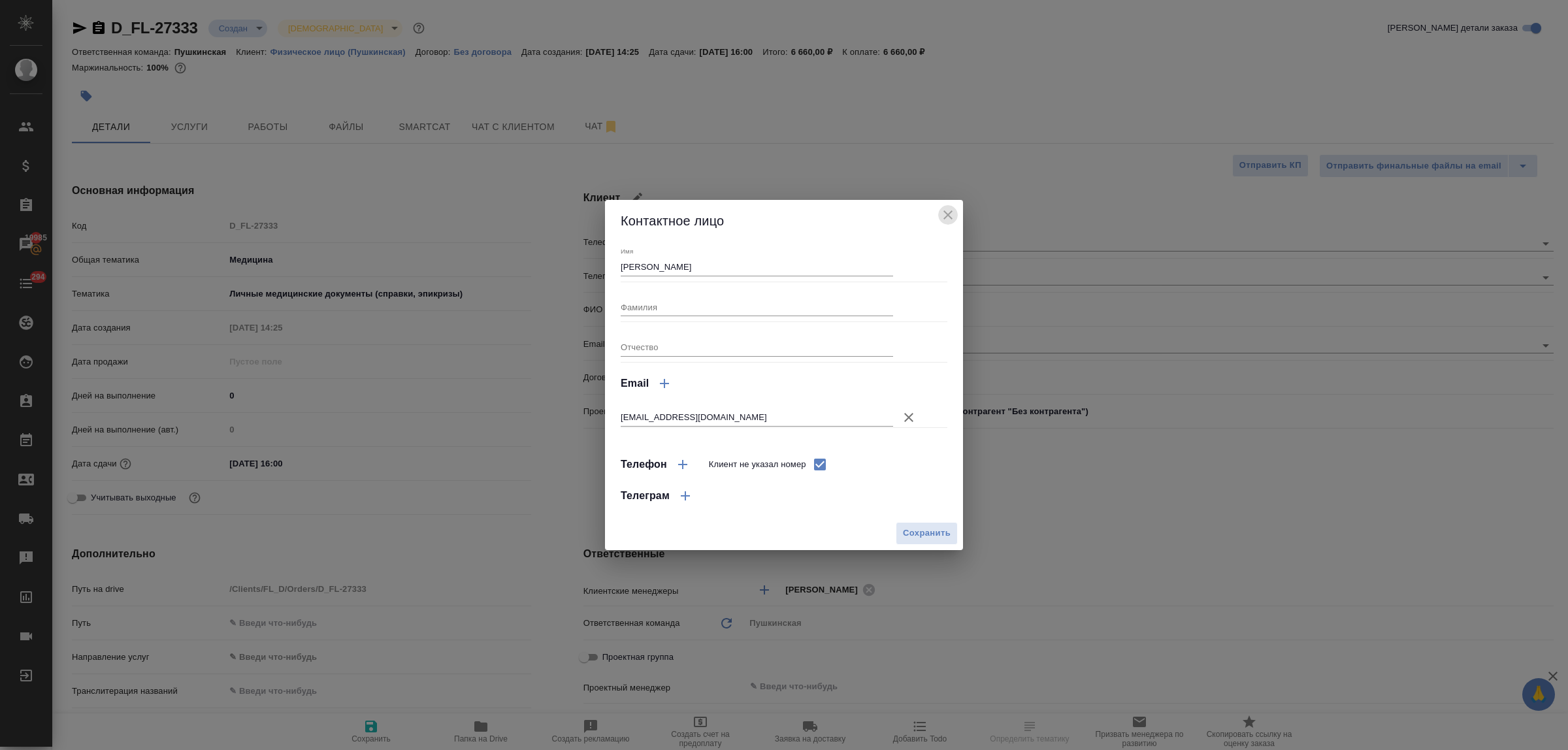
click at [944, 213] on icon "close" at bounding box center [947, 214] width 16 height 16
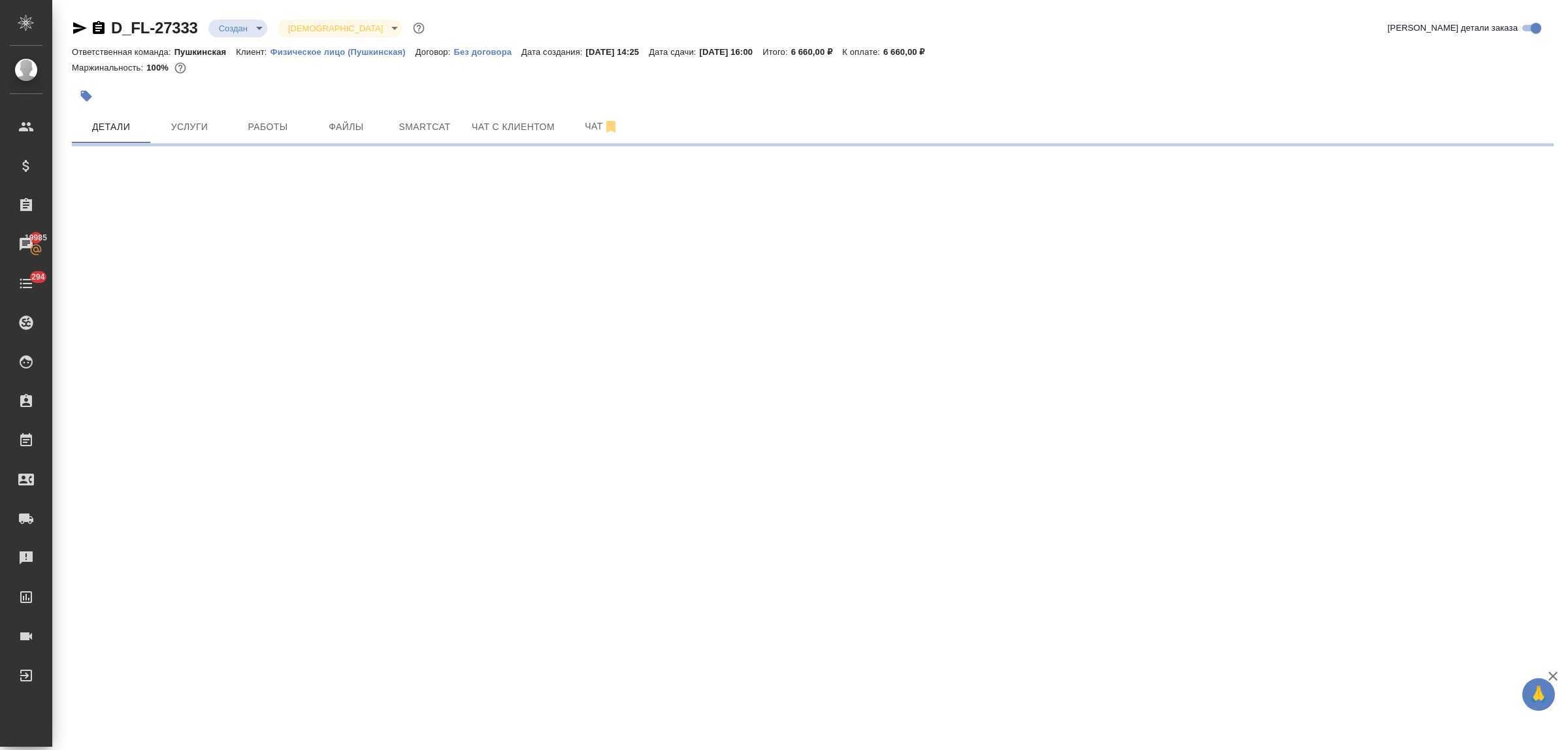
click at [769, 409] on div ".cls-1 fill:#fff; AWATERA Bulakhova [PERSON_NAME] Спецификации Заказы 19985 Чат…" at bounding box center [784, 375] width 1568 height 750
select select "RU"
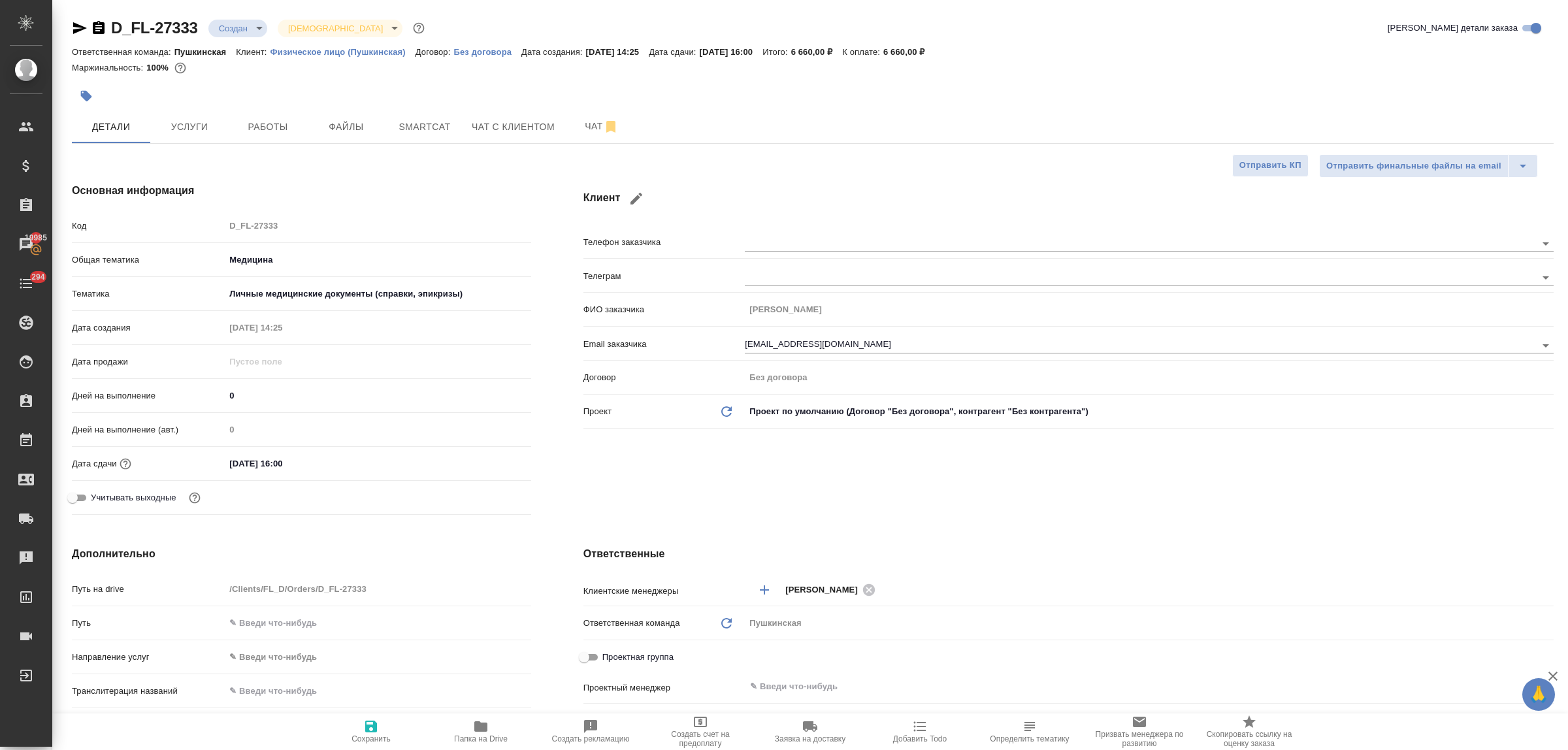
type textarea "x"
click at [197, 120] on span "Услуги" at bounding box center [189, 127] width 62 height 17
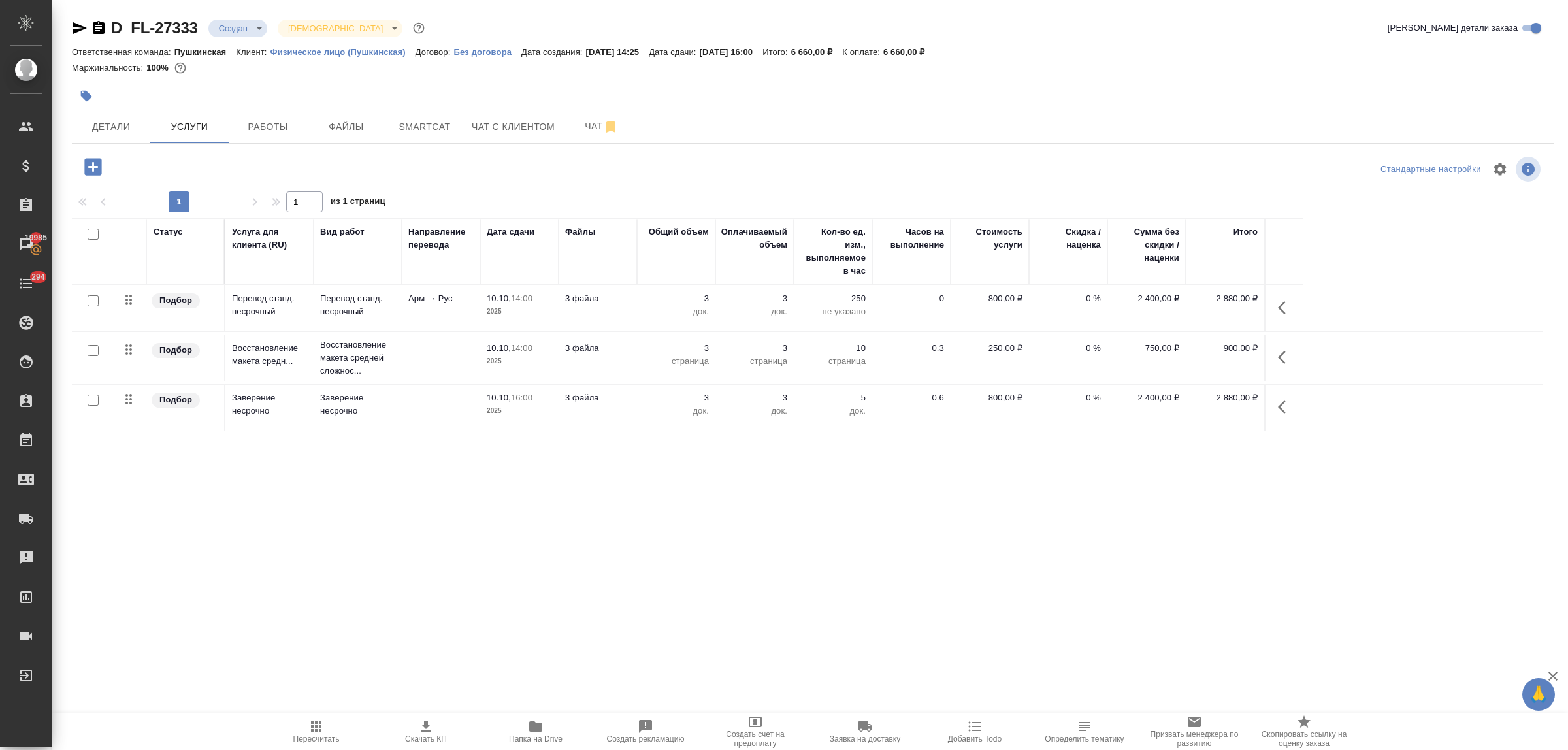
click at [367, 56] on p "Физическое лицо (Пушкинская)" at bounding box center [343, 52] width 145 height 10
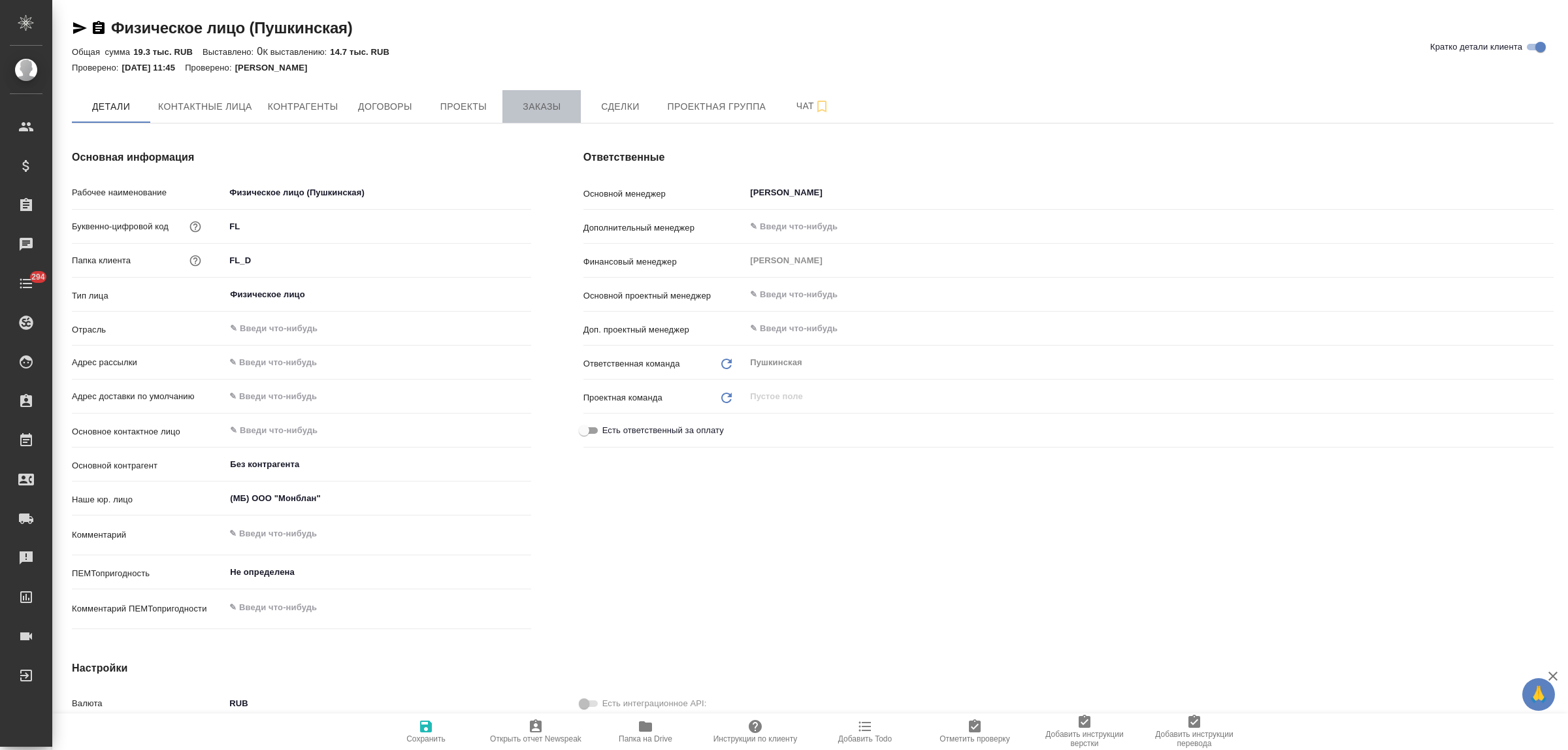
click at [539, 111] on span "Заказы" at bounding box center [541, 107] width 62 height 17
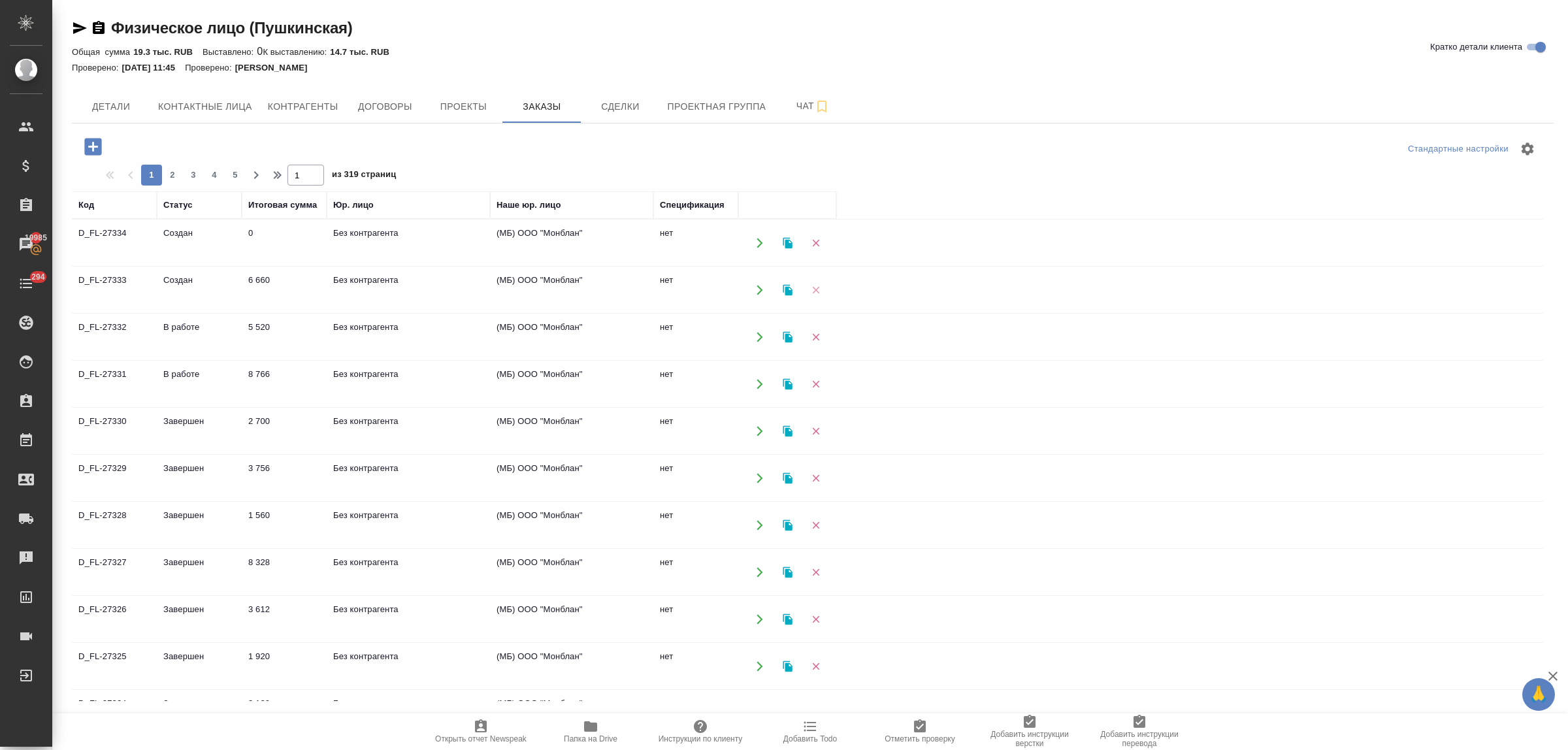
click at [817, 287] on icon "button" at bounding box center [816, 290] width 12 height 12
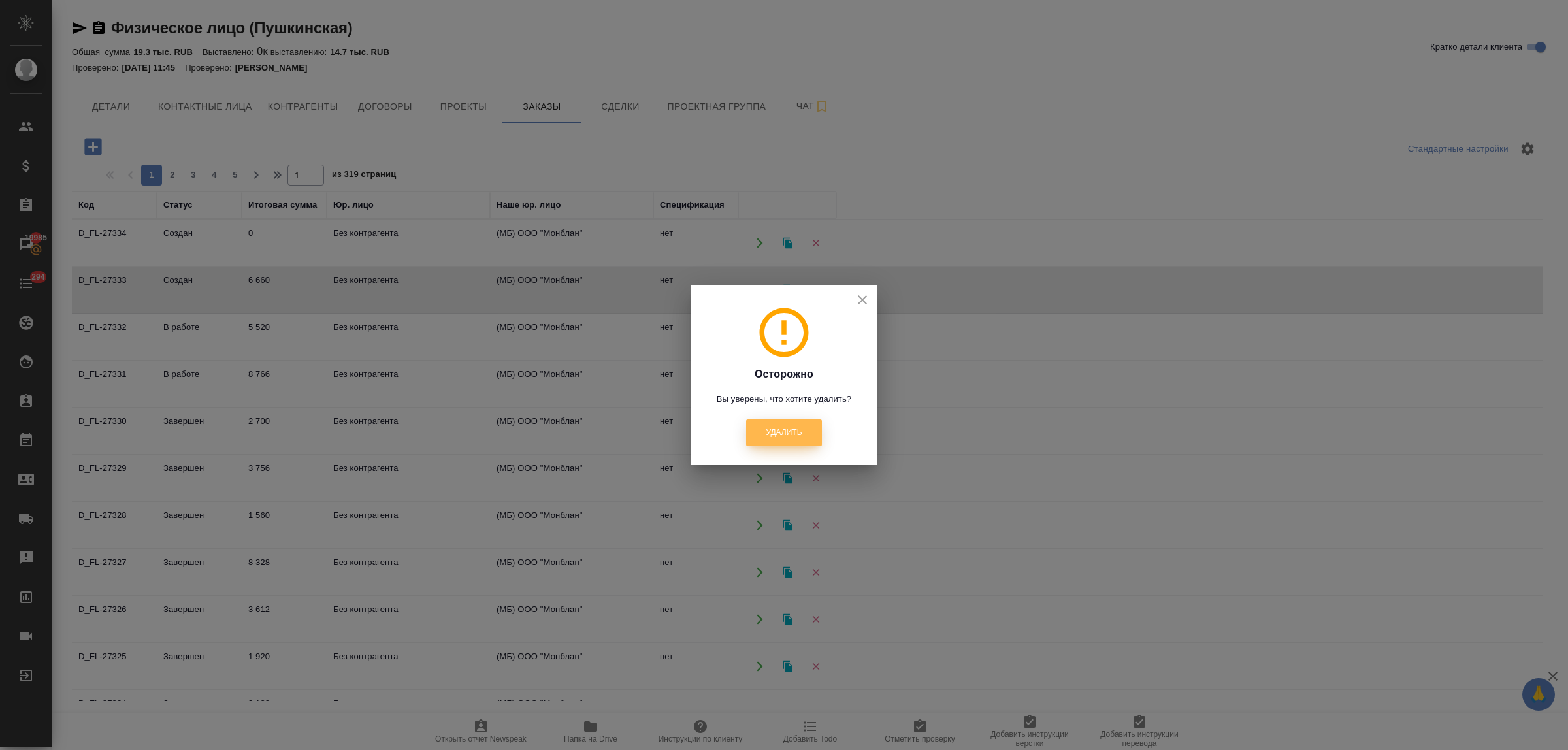
click at [799, 432] on span "Удалить" at bounding box center [783, 432] width 36 height 11
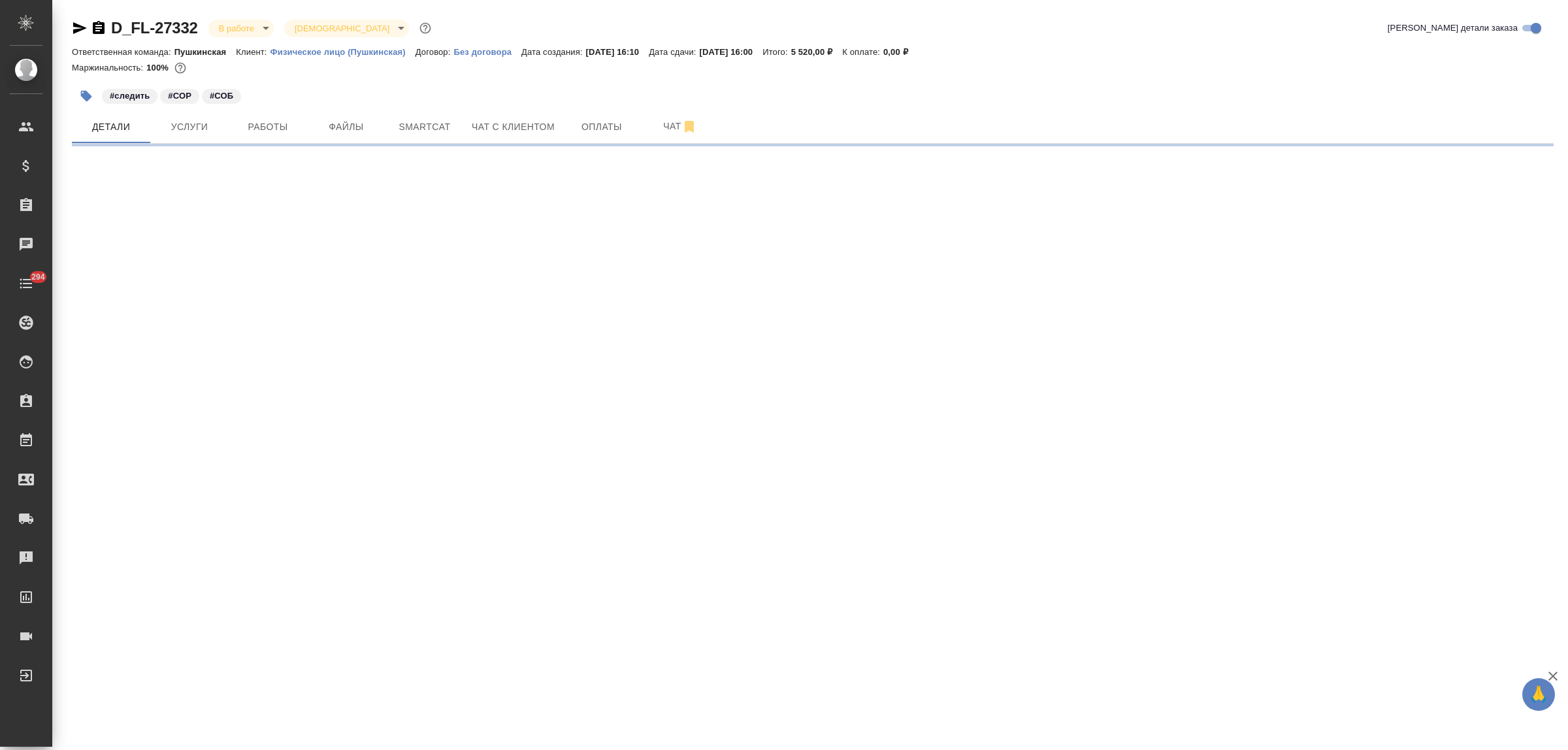
select select "RU"
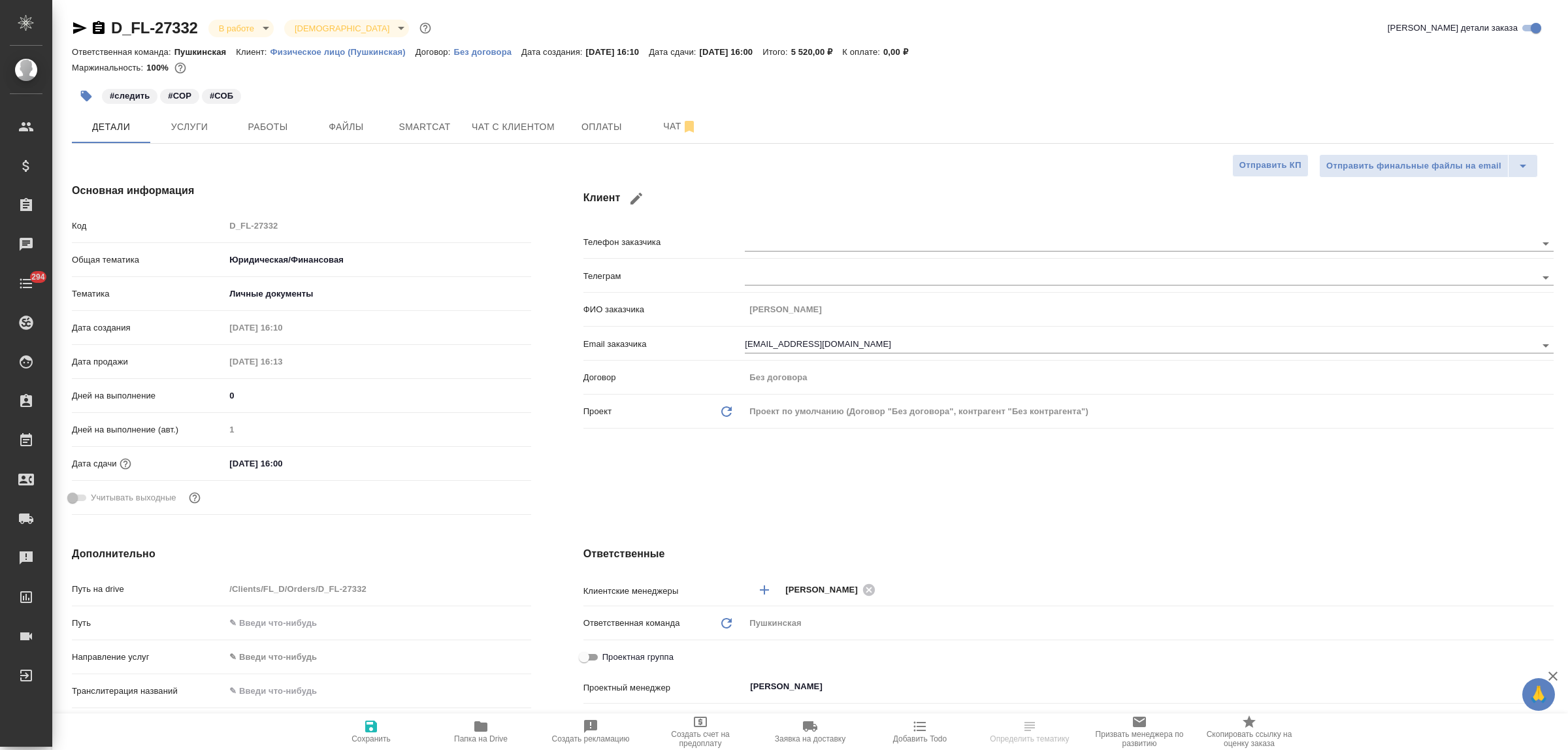
type textarea "x"
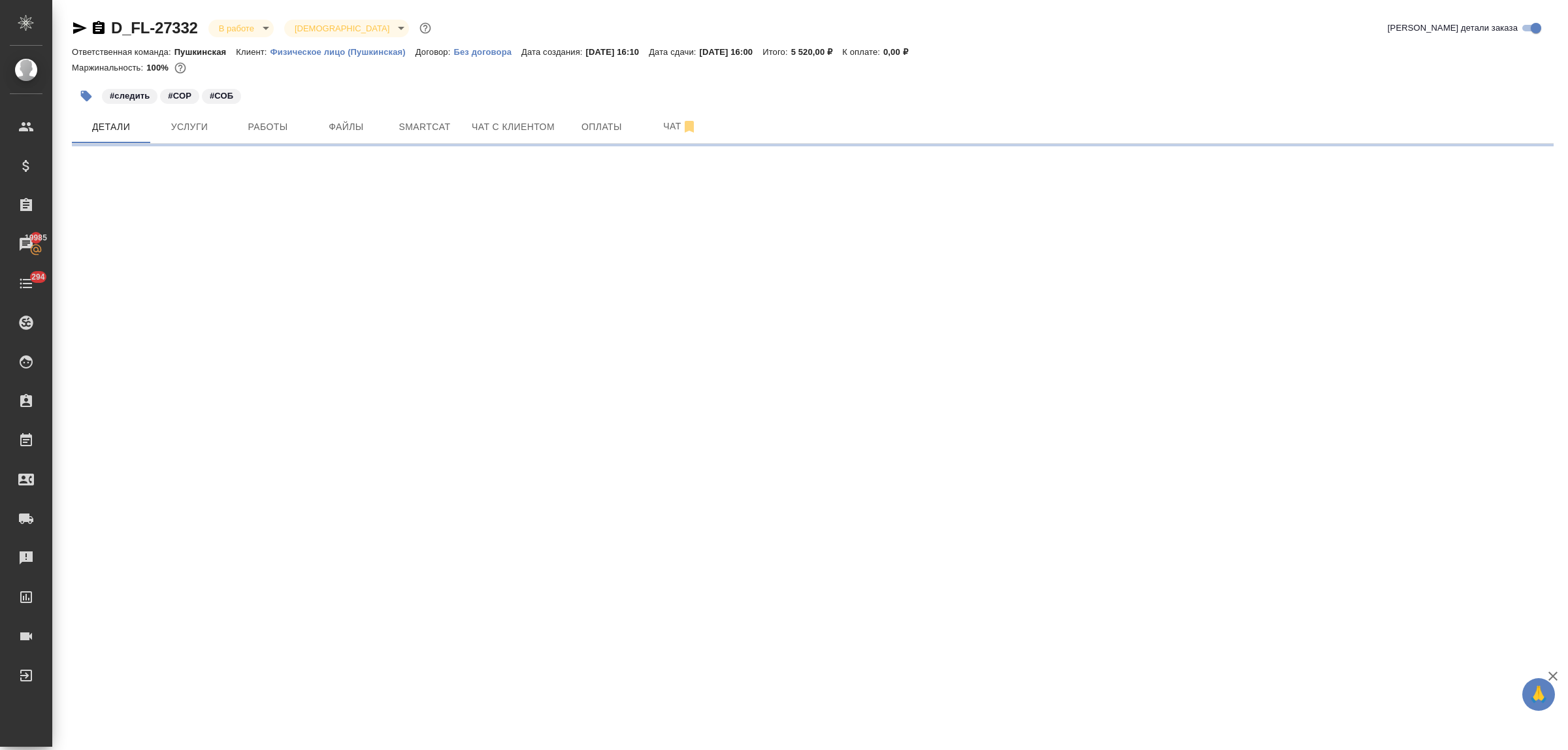
select select "RU"
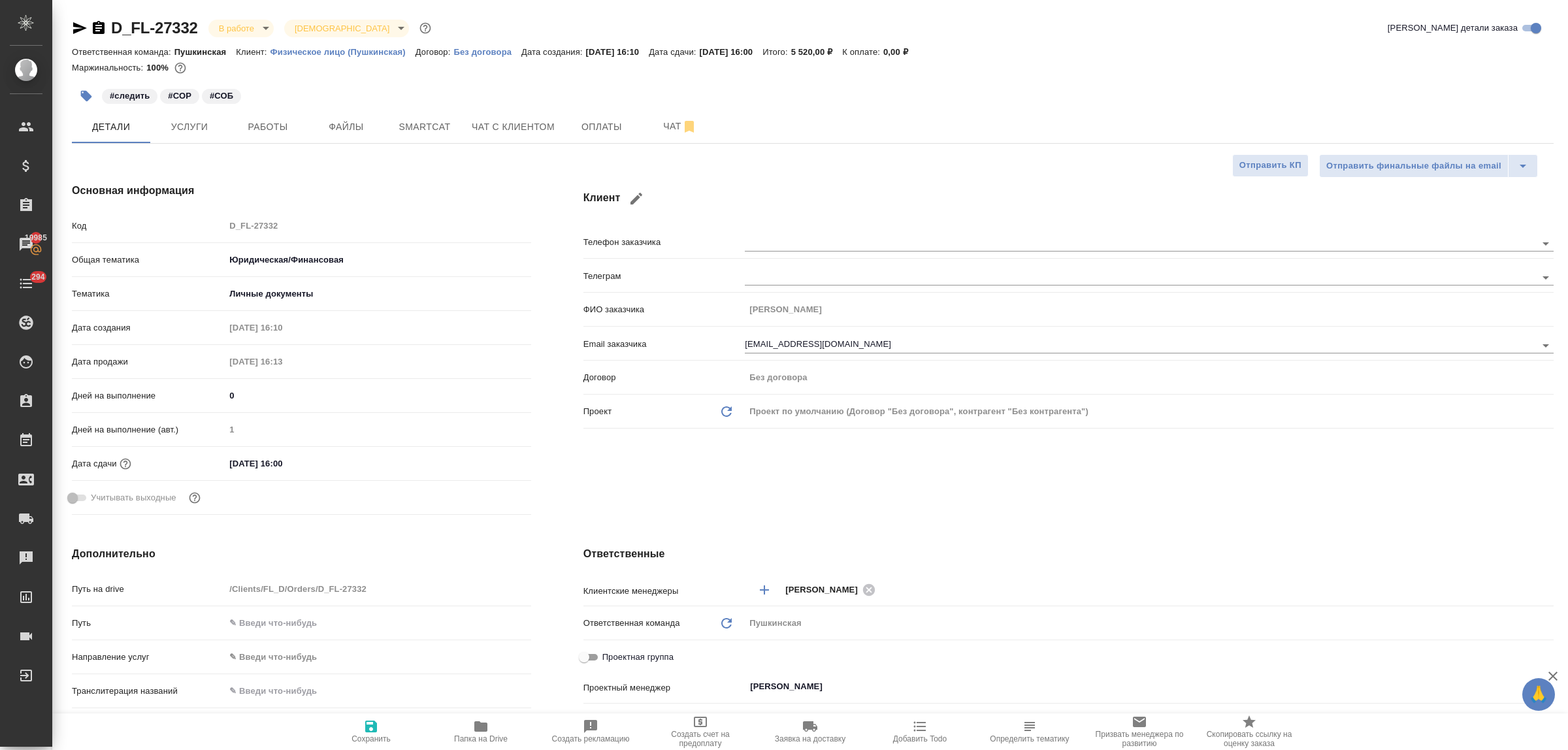
type textarea "x"
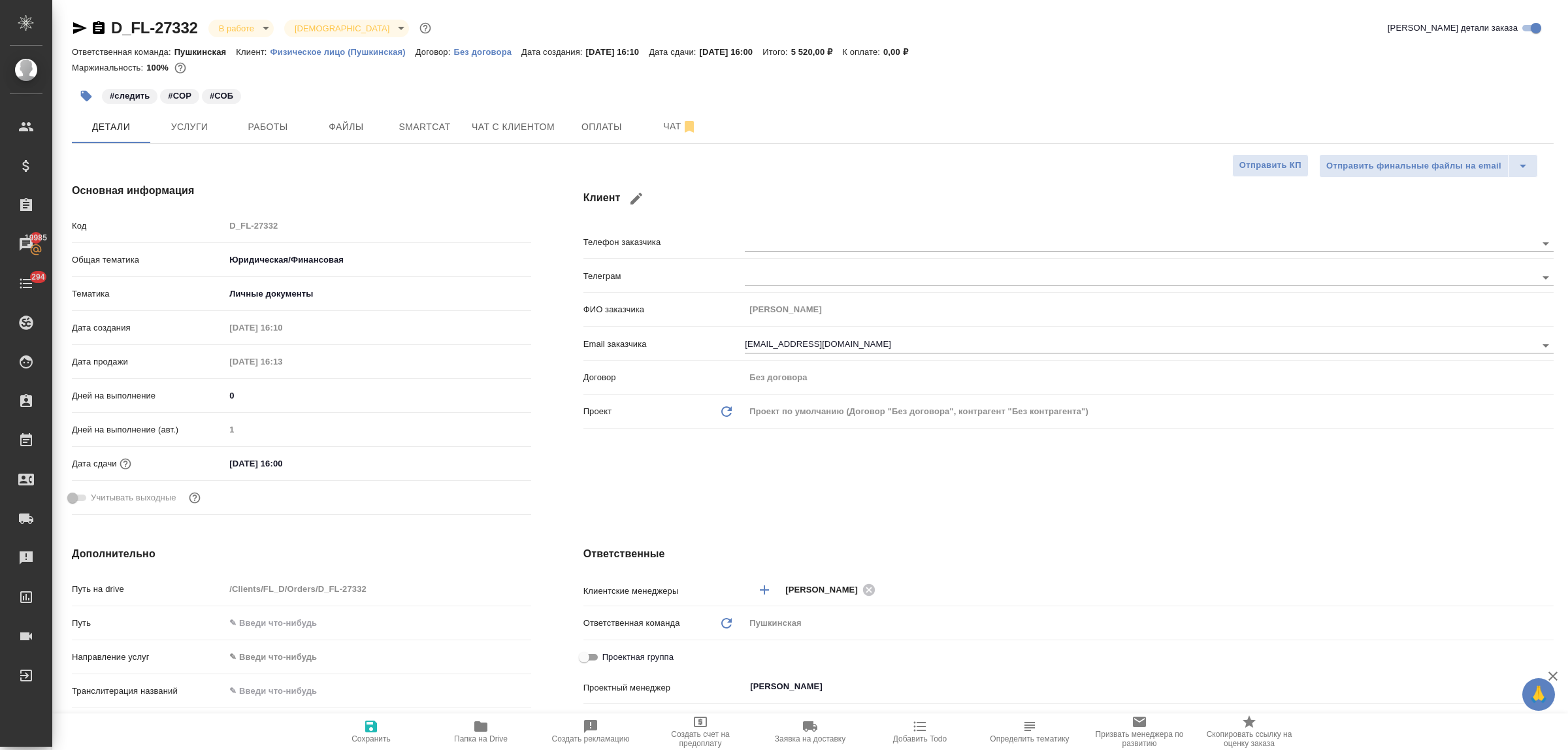
type textarea "x"
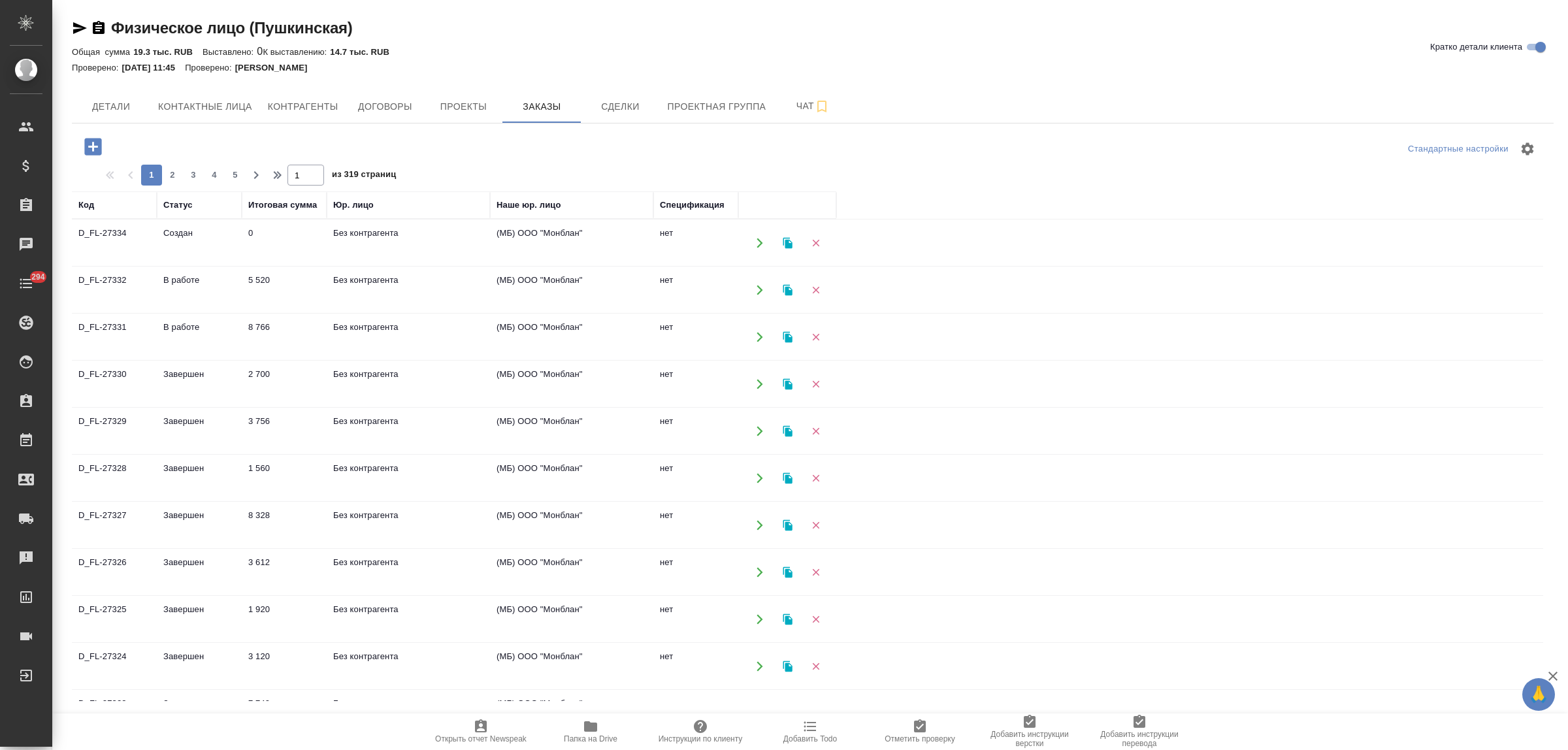
click at [815, 242] on icon "button" at bounding box center [816, 243] width 12 height 12
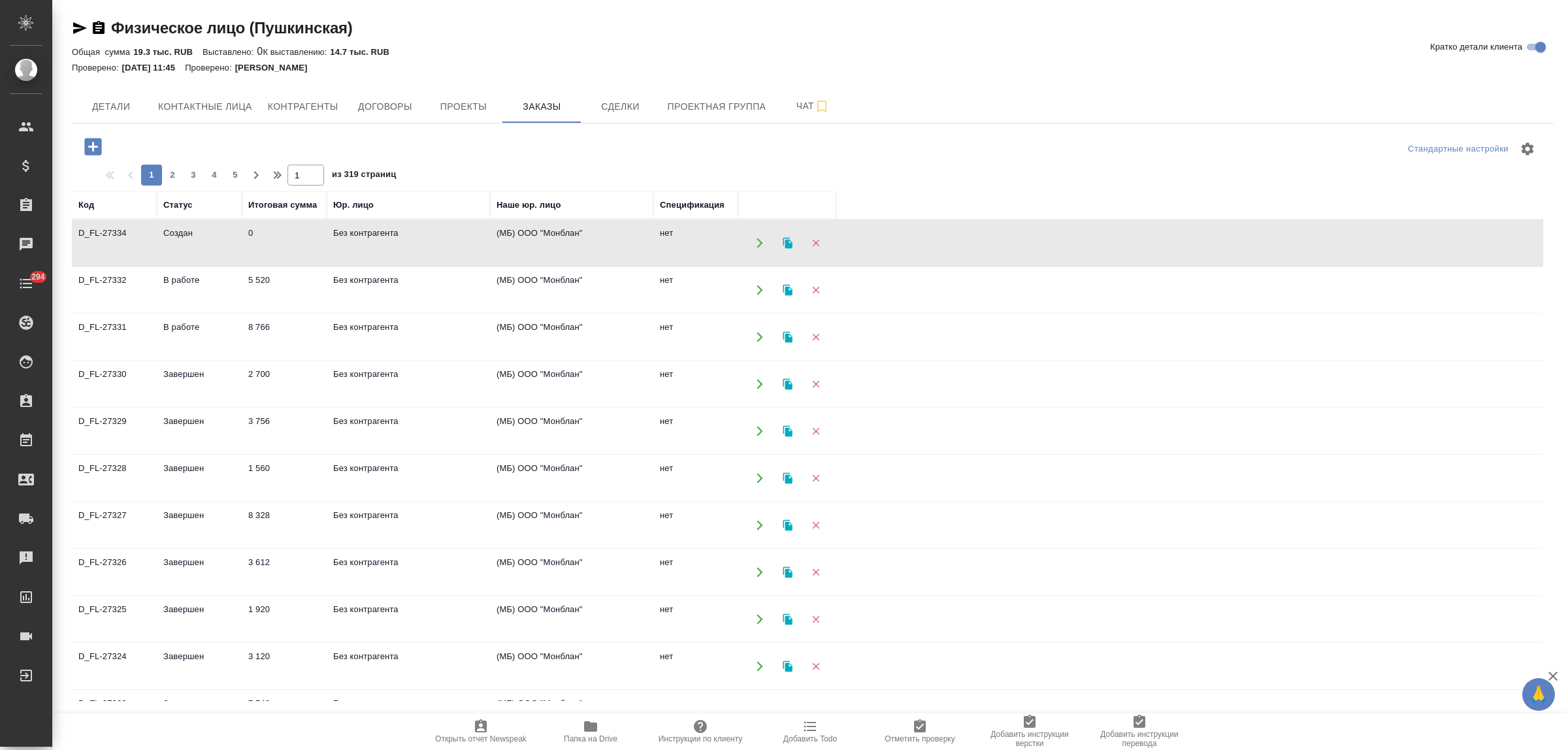
click at [818, 246] on icon "button" at bounding box center [816, 243] width 12 height 12
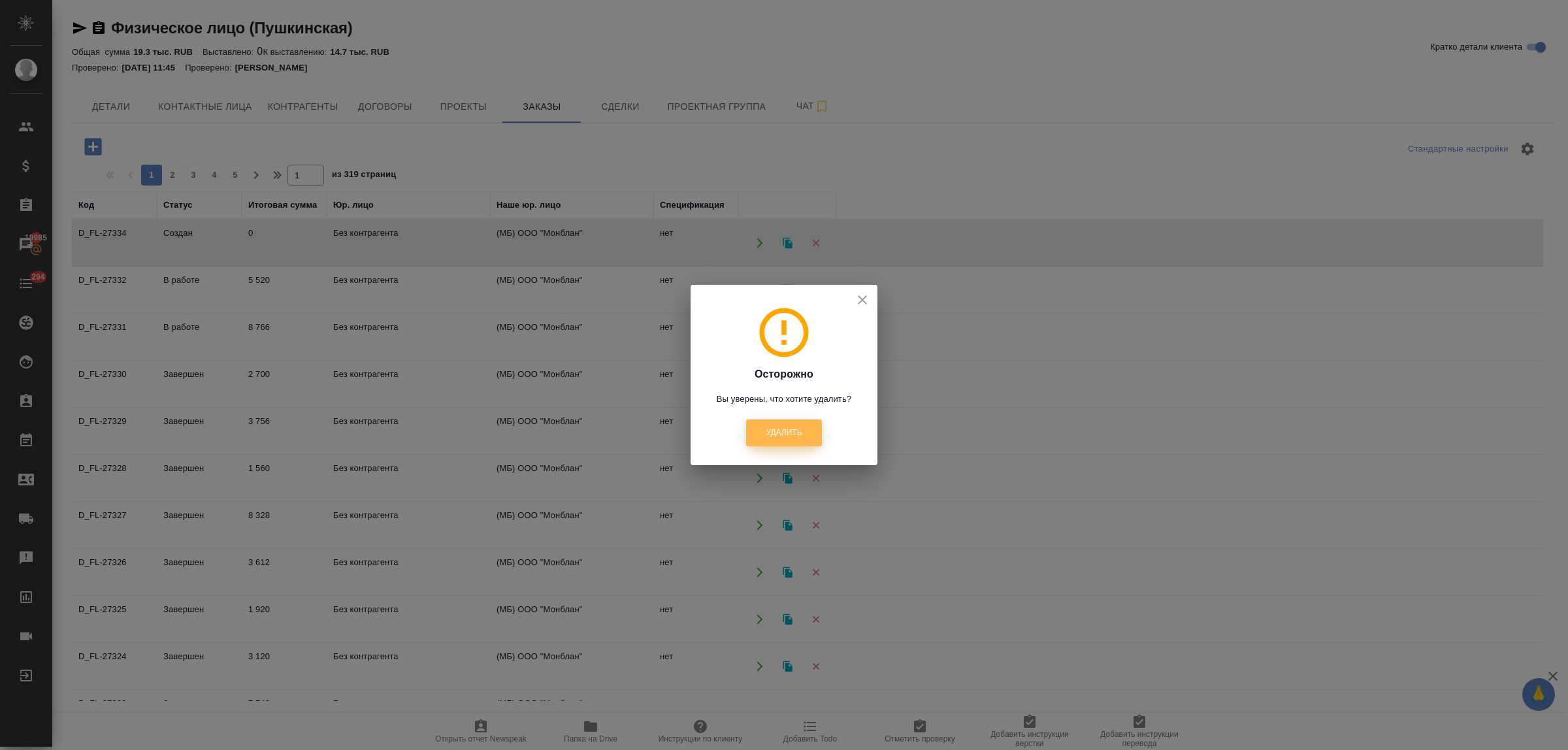
click at [783, 432] on span "Удалить" at bounding box center [783, 432] width 36 height 11
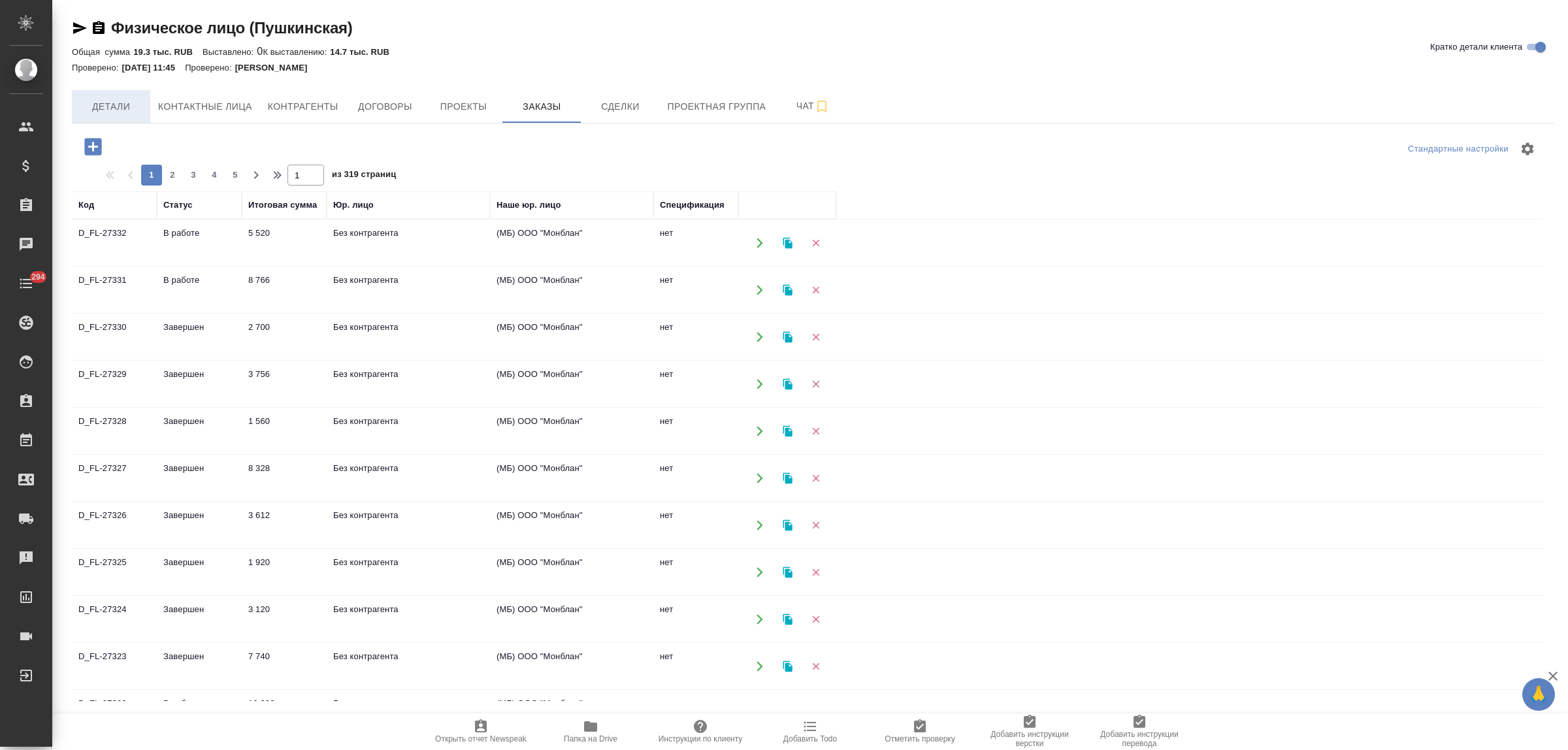
click at [118, 102] on span "Детали" at bounding box center [111, 107] width 62 height 17
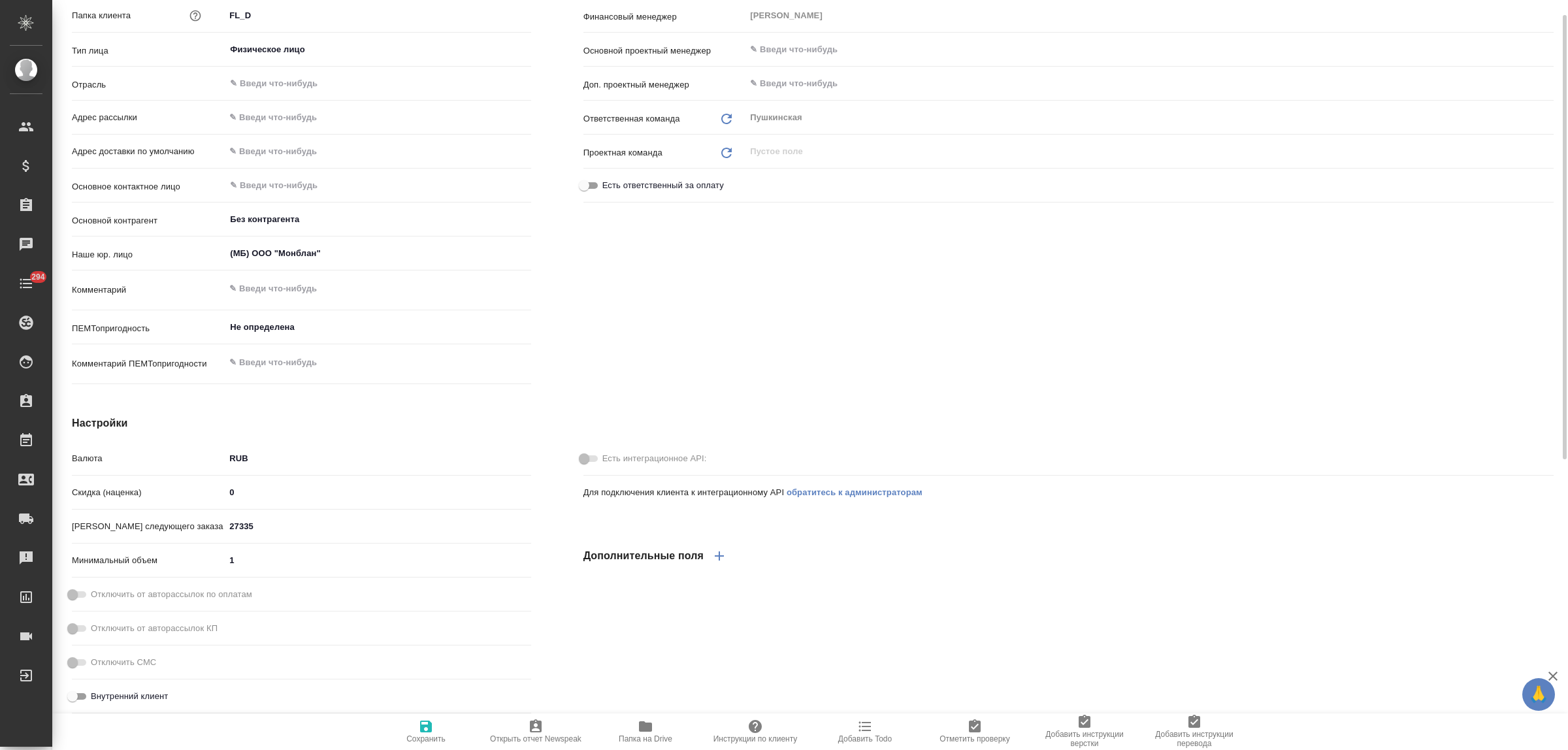
type textarea "x"
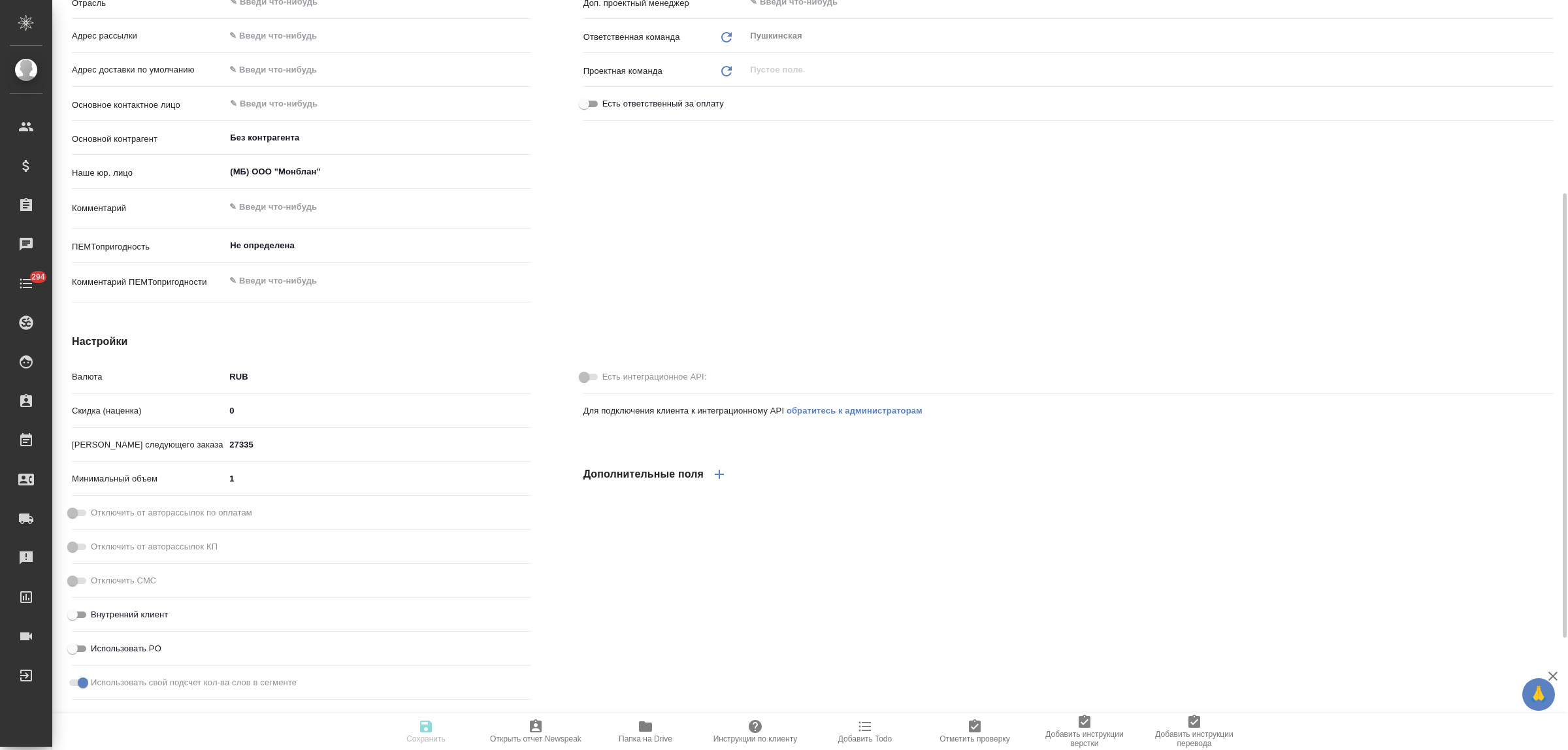
type textarea "x"
click at [262, 444] on input "27335" at bounding box center [377, 444] width 306 height 19
type textarea "x"
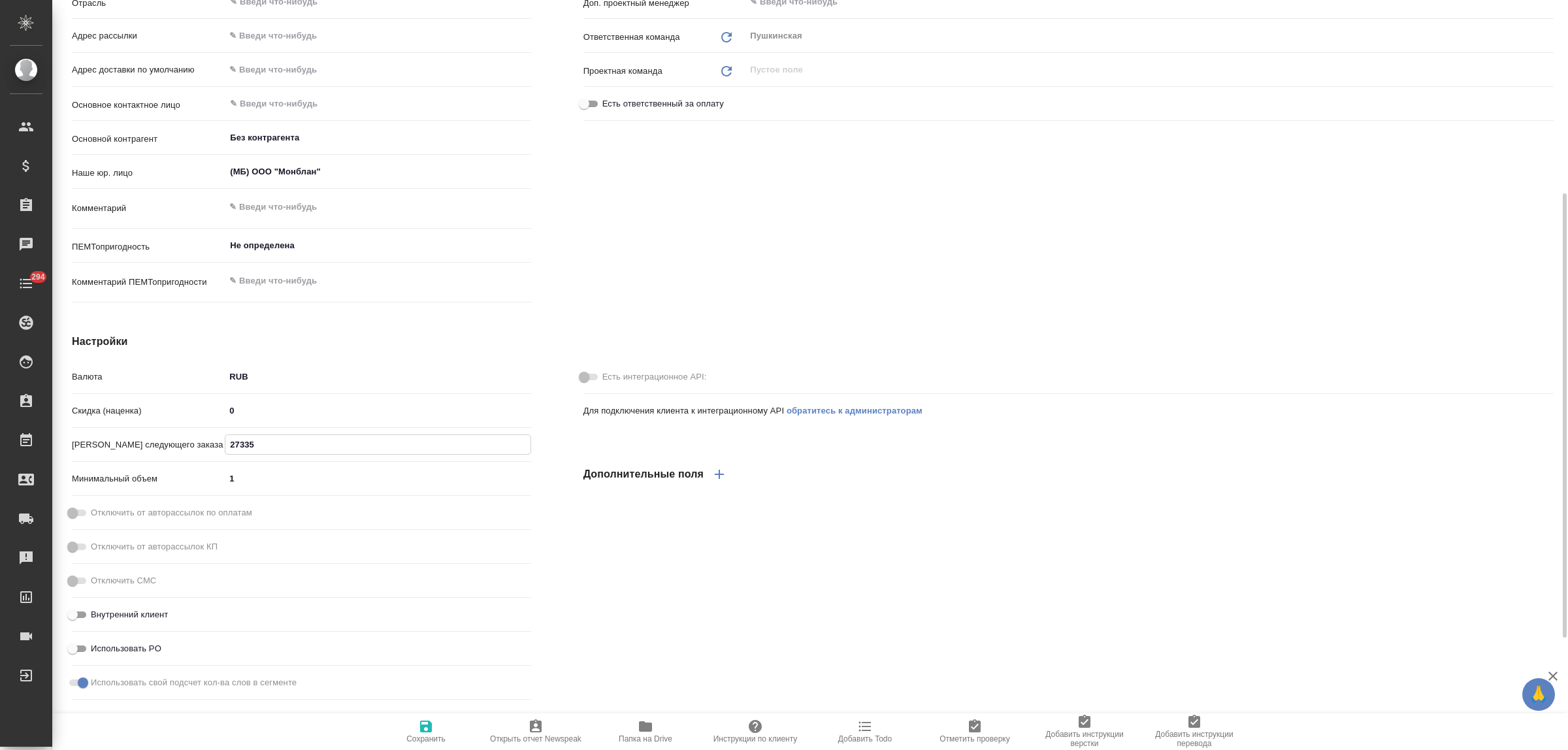
type input "2733"
type textarea "x"
type input "27333"
click at [420, 726] on icon "button" at bounding box center [425, 726] width 16 height 16
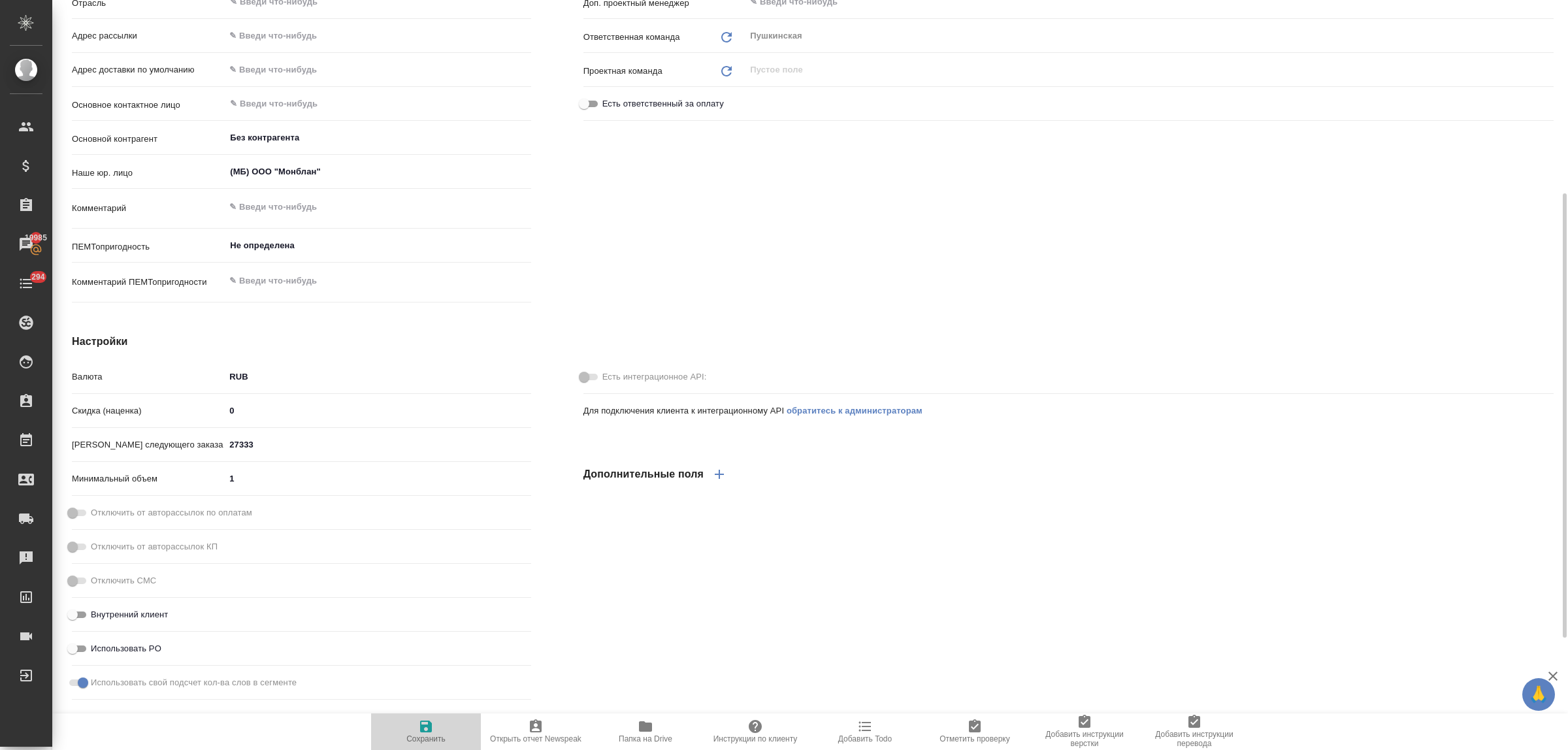
type textarea "x"
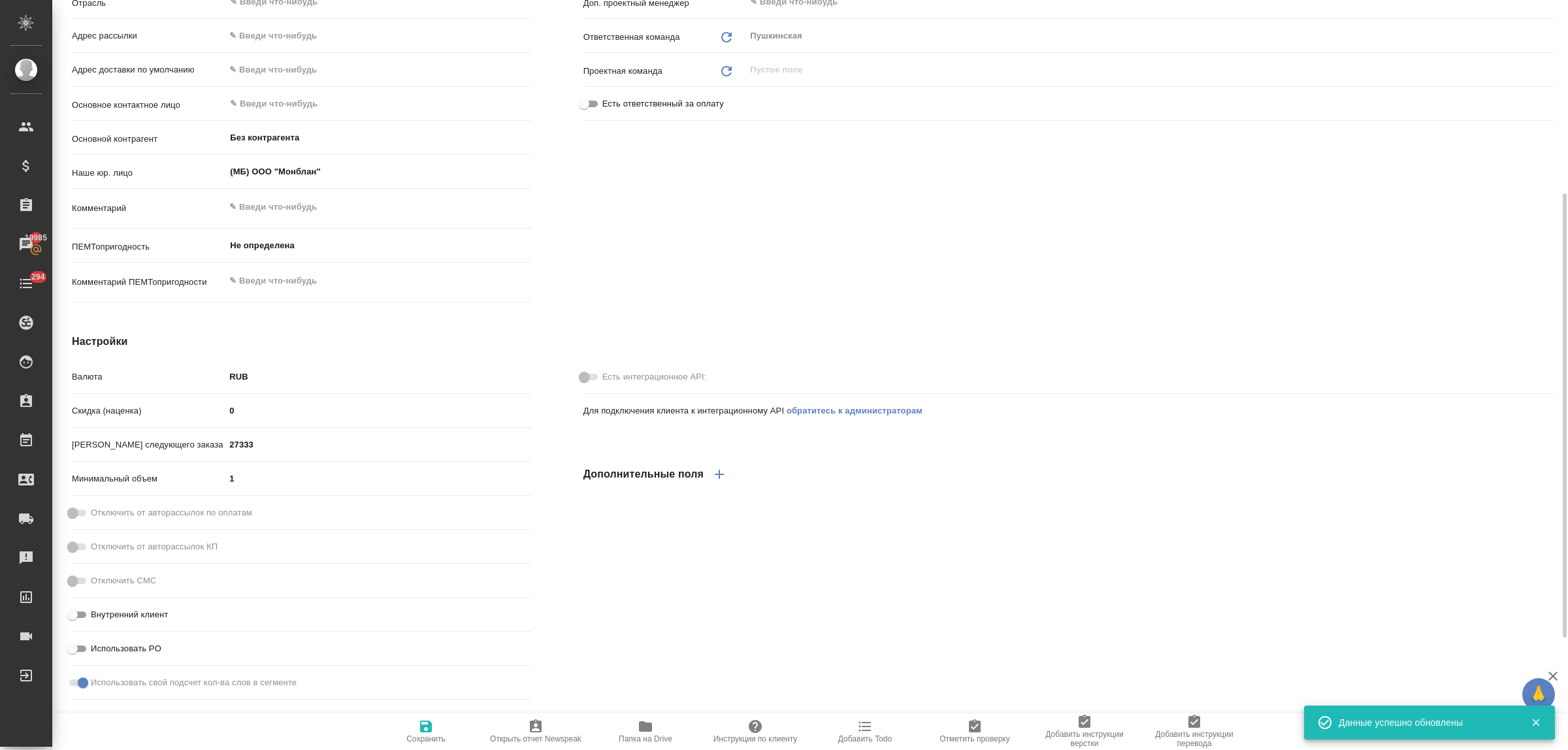
type textarea "x"
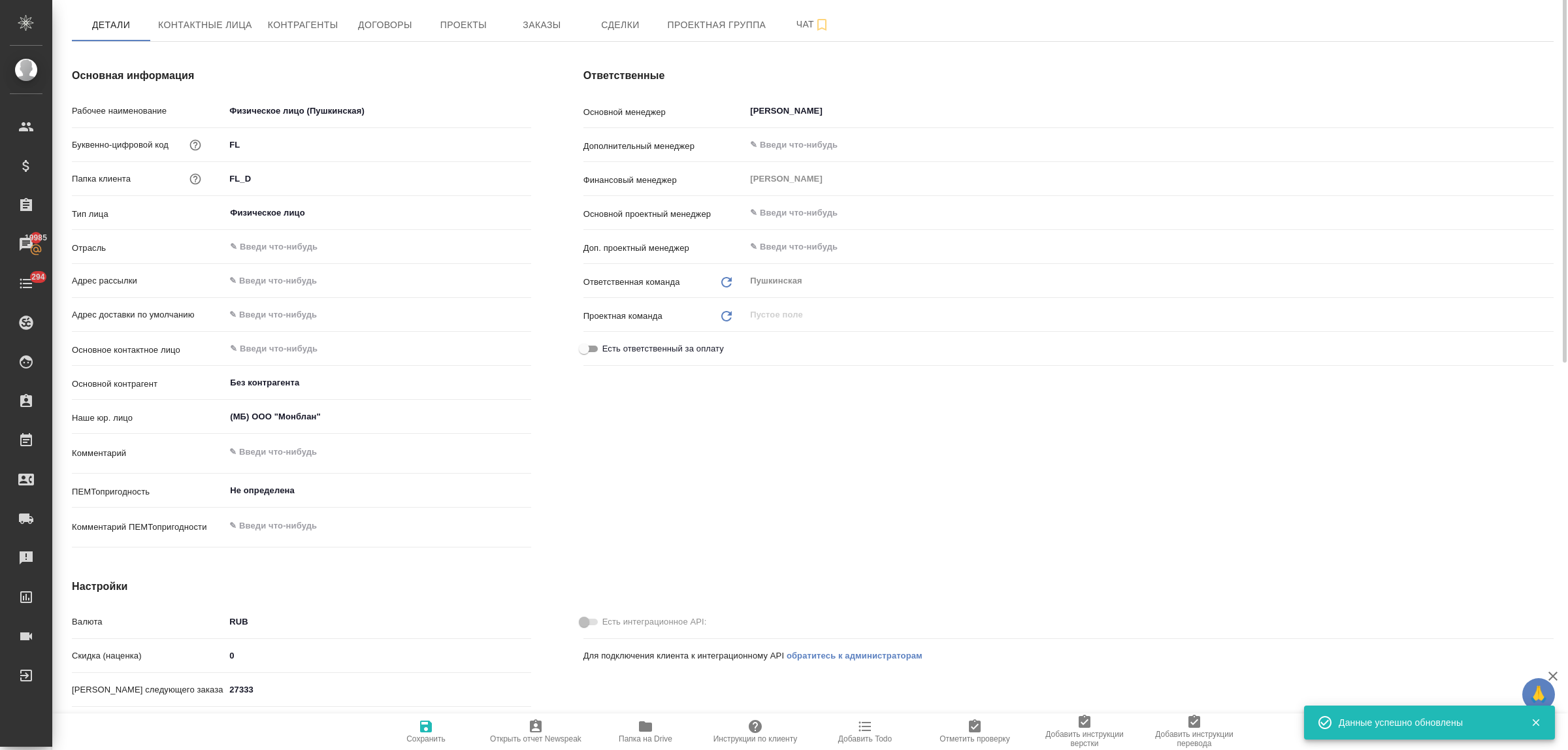
scroll to position [0, 0]
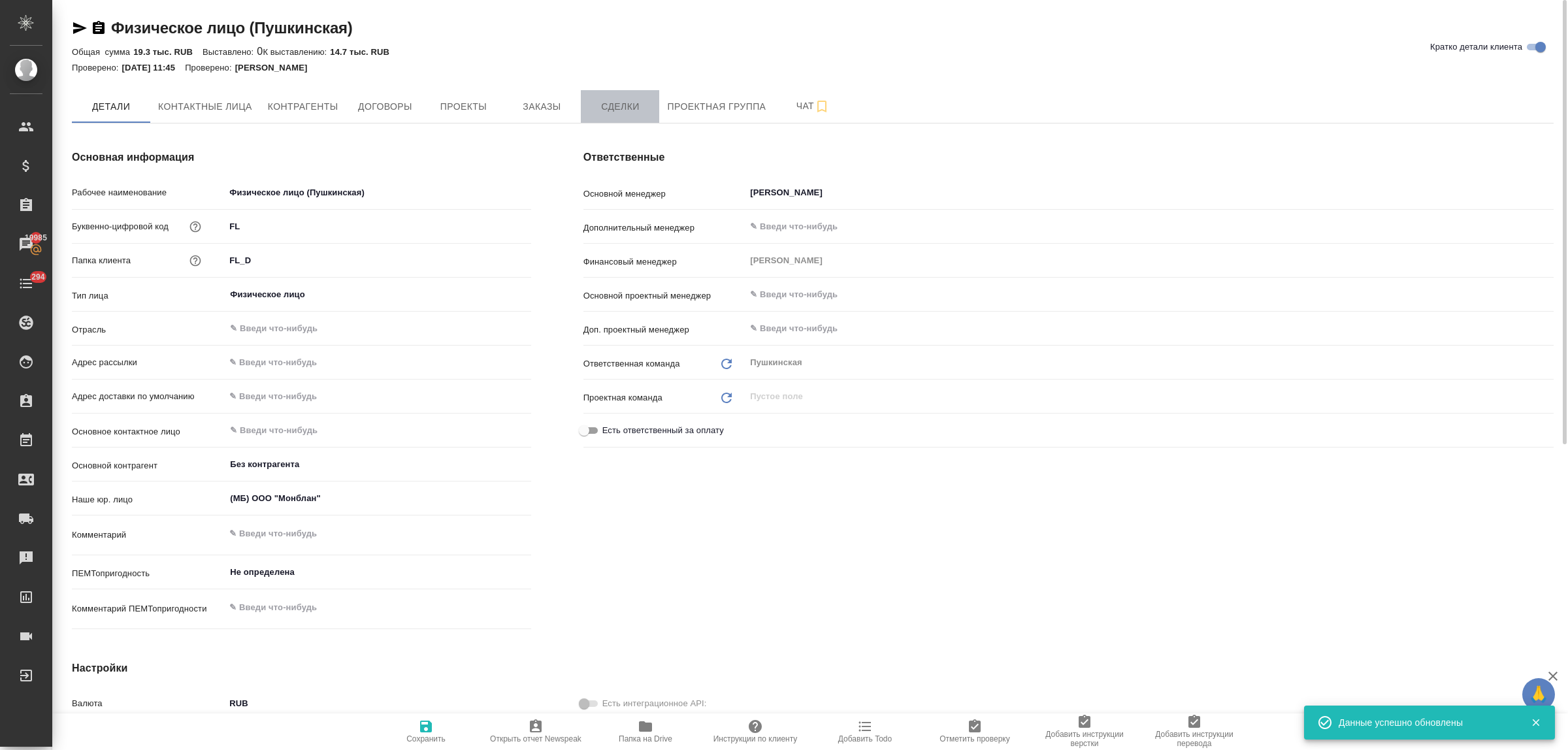
click at [622, 121] on button "Сделки" at bounding box center [620, 106] width 78 height 32
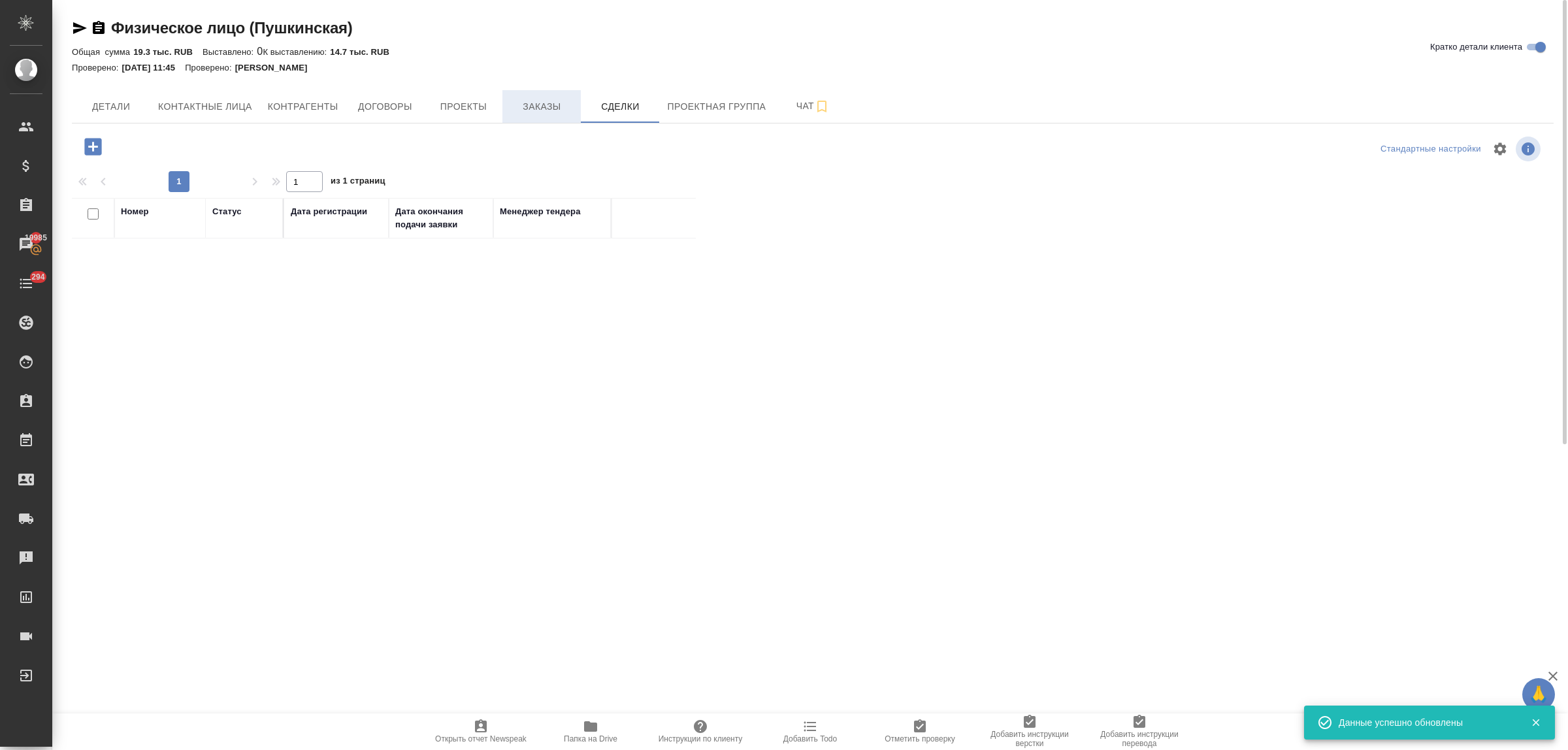
click at [549, 108] on span "Заказы" at bounding box center [541, 107] width 62 height 17
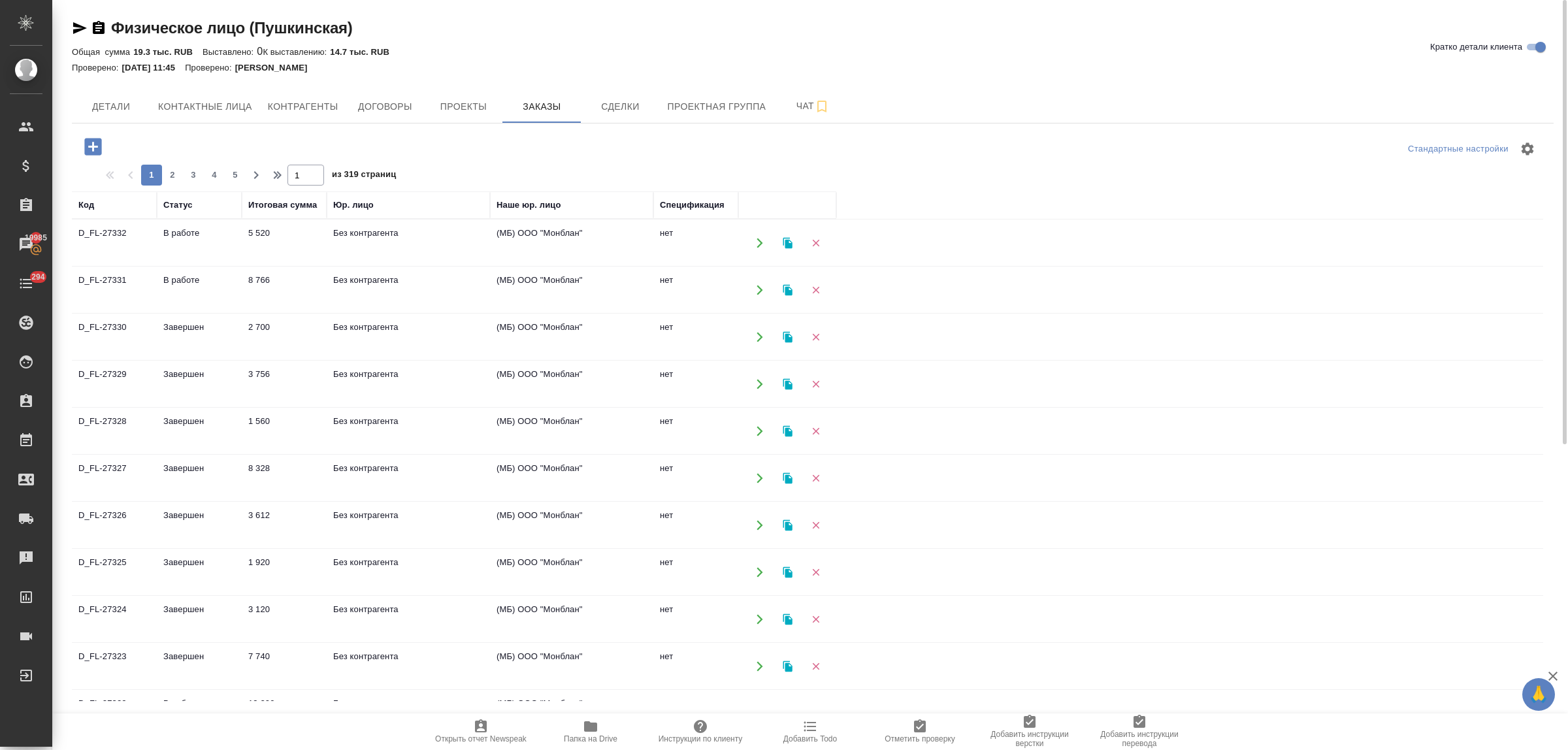
click at [92, 148] on icon "button" at bounding box center [93, 147] width 23 height 23
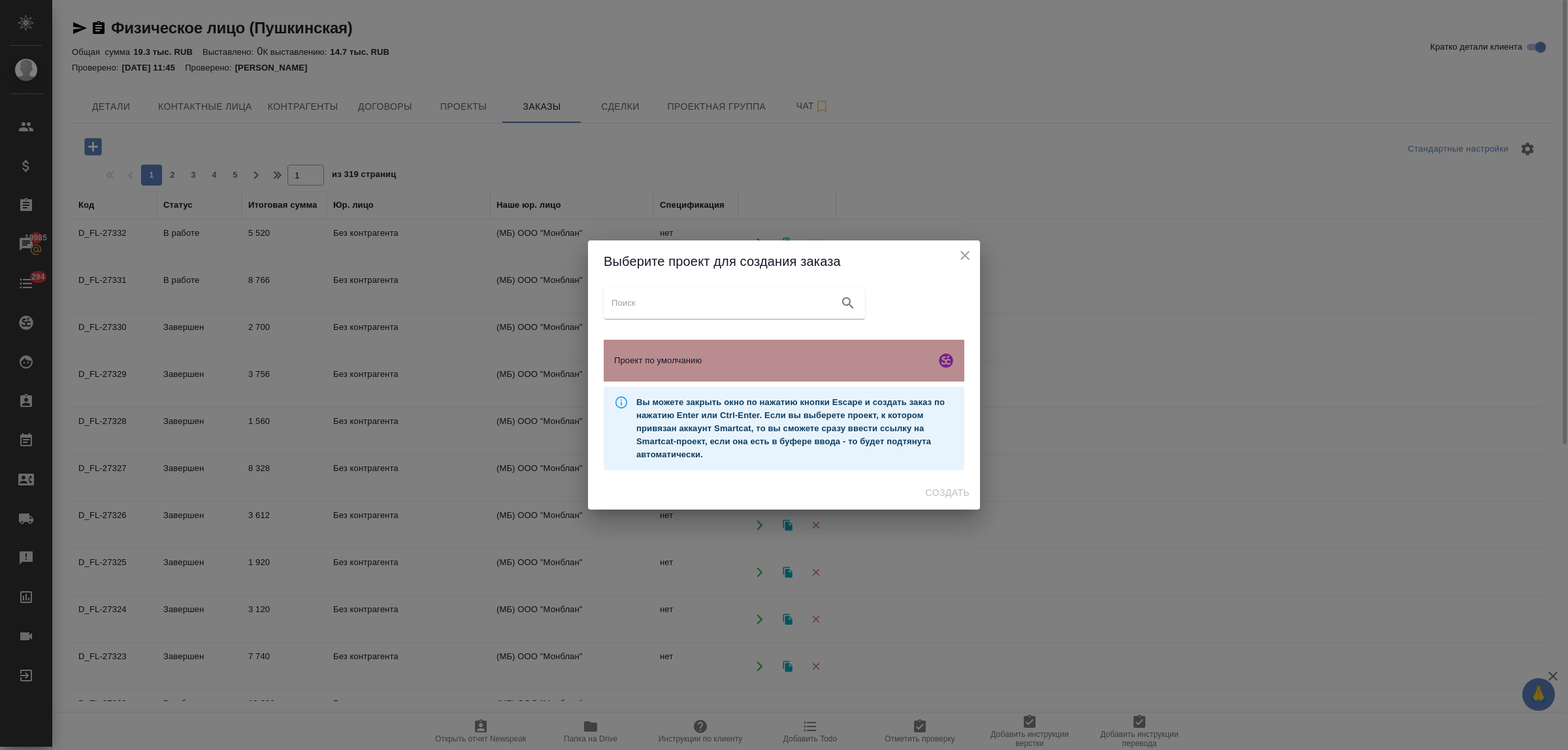
click at [656, 362] on span "Проект по умолчанию" at bounding box center [772, 360] width 317 height 13
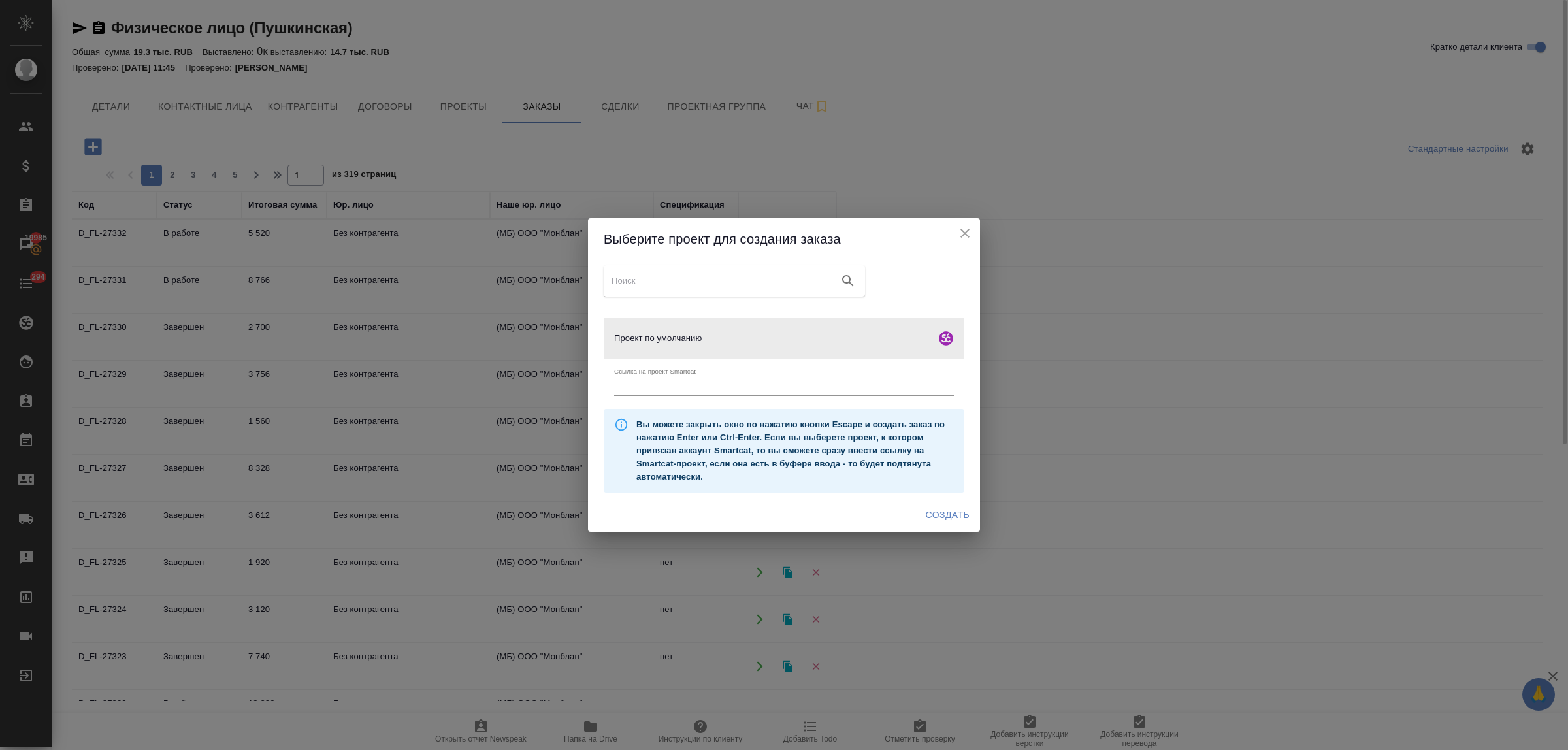
click at [940, 516] on span "Создать" at bounding box center [947, 515] width 44 height 17
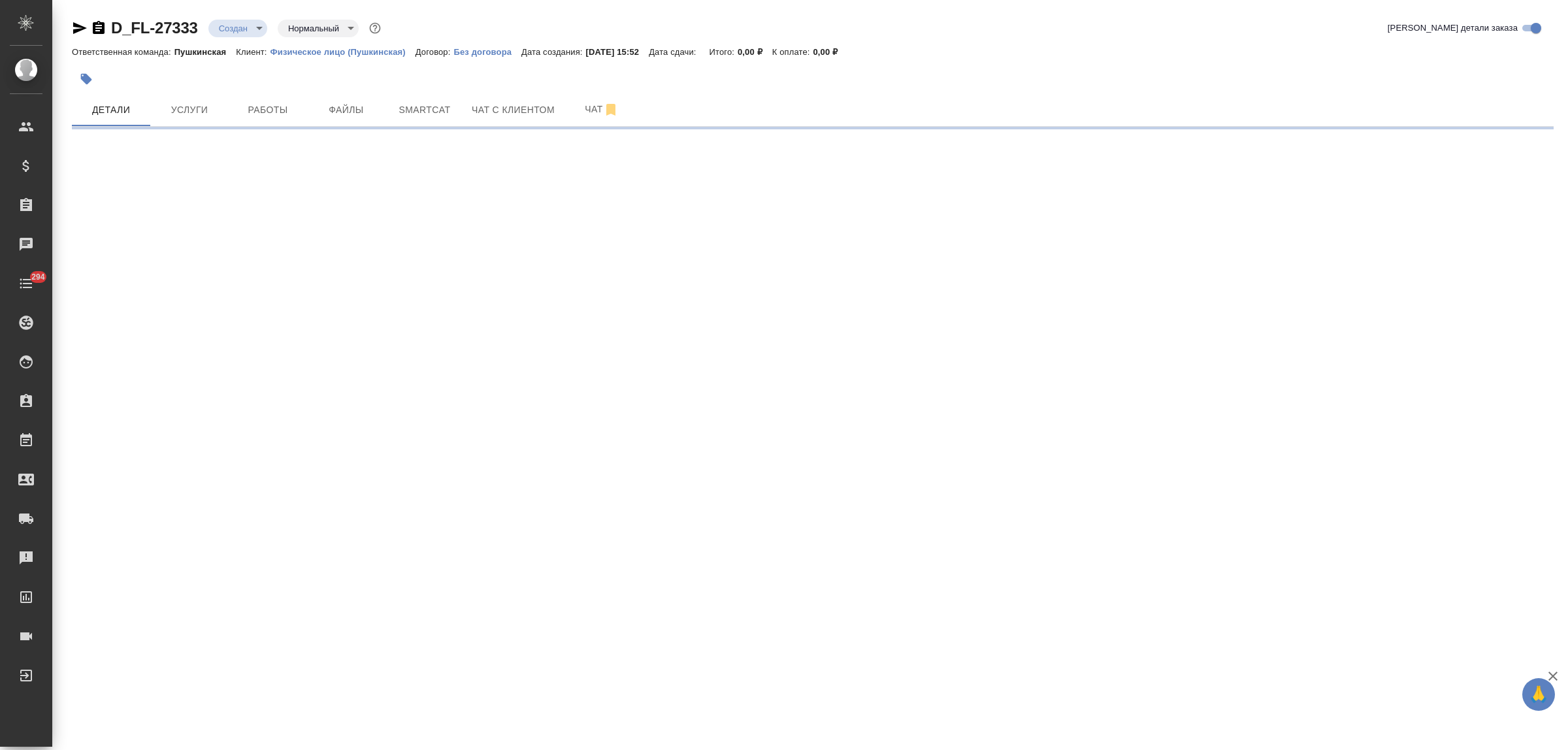
select select "RU"
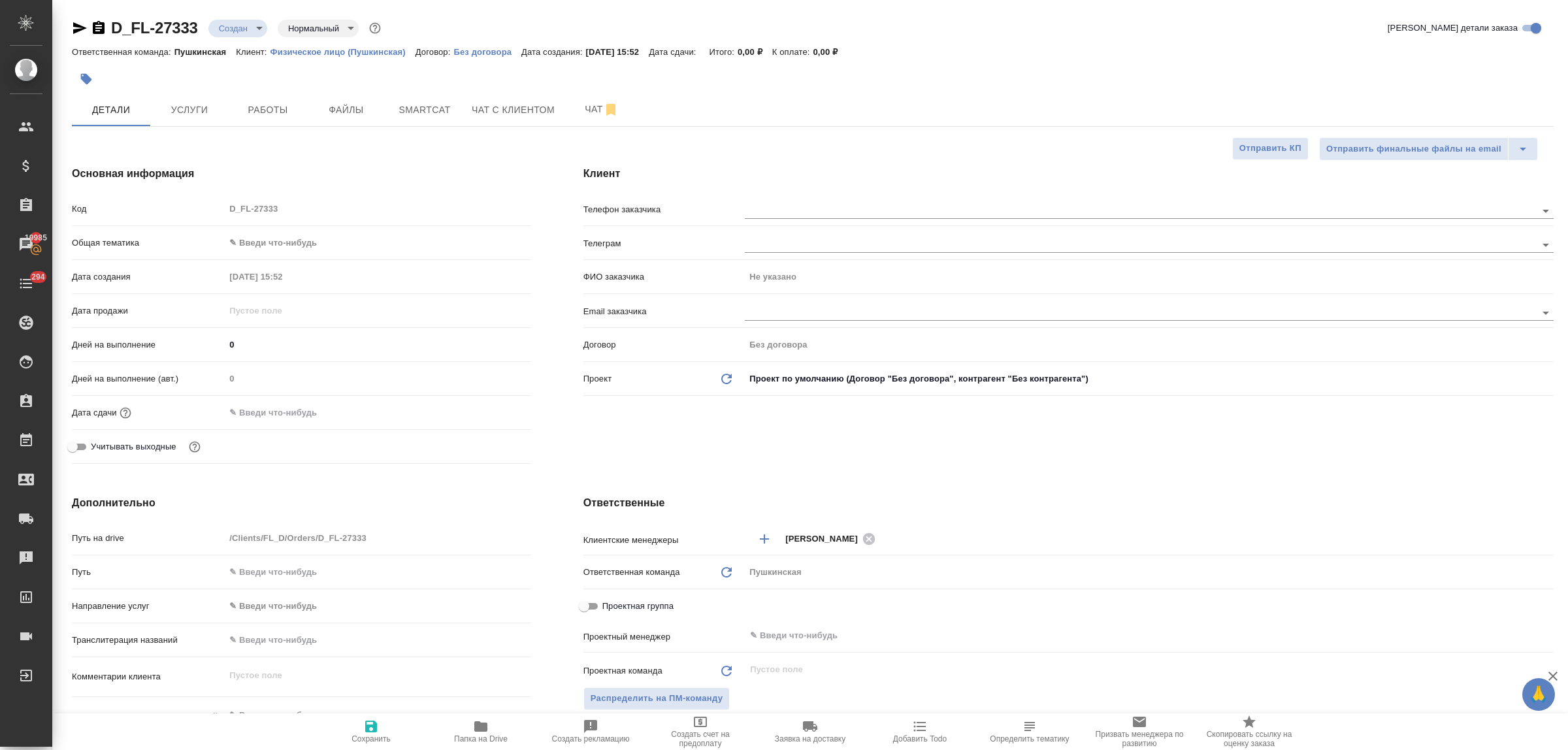
type textarea "x"
click at [781, 203] on input "text" at bounding box center [1118, 210] width 747 height 16
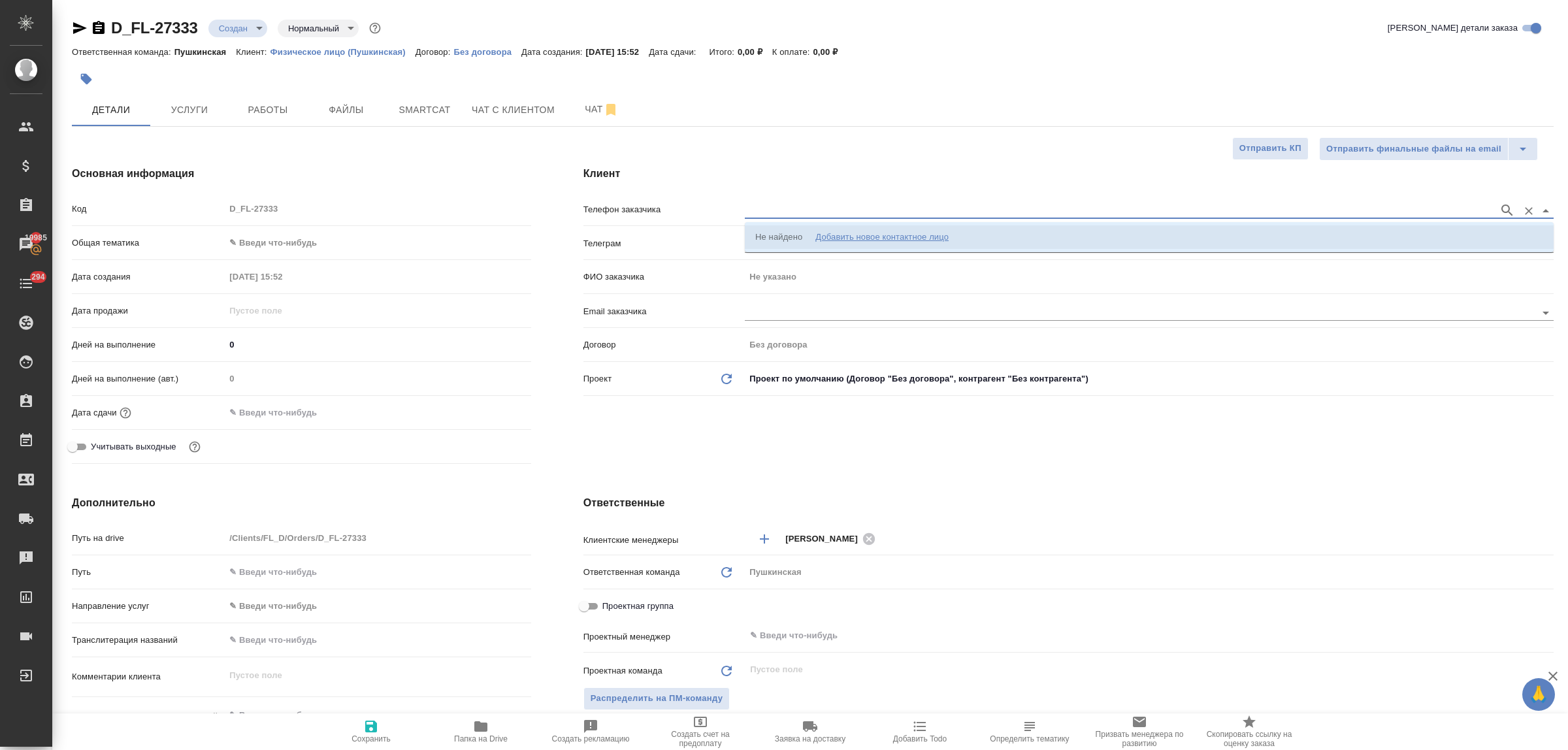
click at [845, 236] on div "Добавить новое контактное лицо" at bounding box center [882, 238] width 133 height 13
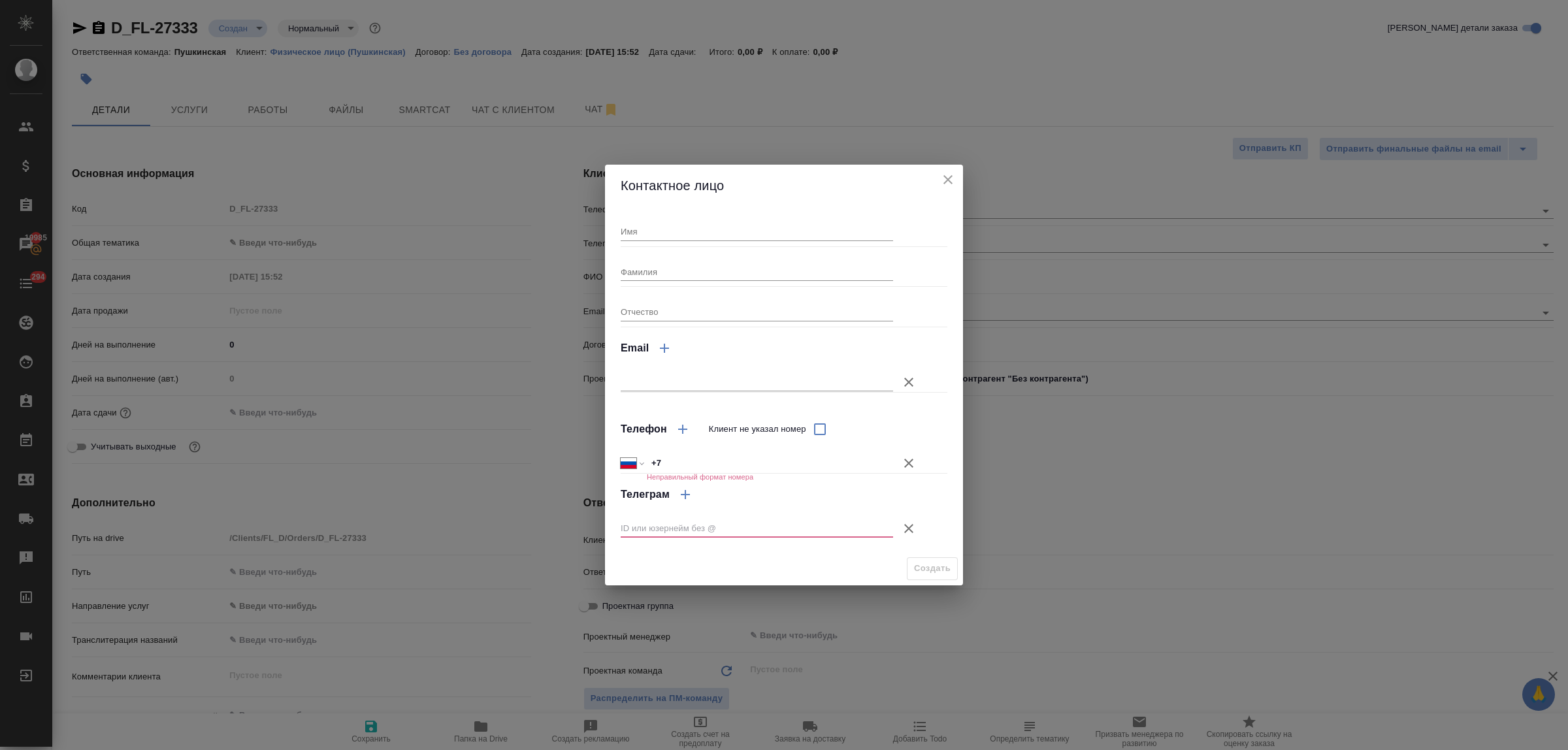
click at [668, 377] on input "text" at bounding box center [757, 382] width 273 height 18
paste input "[EMAIL_ADDRESS][DOMAIN_NAME]"
type input "[EMAIL_ADDRESS][DOMAIN_NAME]"
click at [637, 232] on input "Имя" at bounding box center [757, 231] width 273 height 18
type input "Валентина"
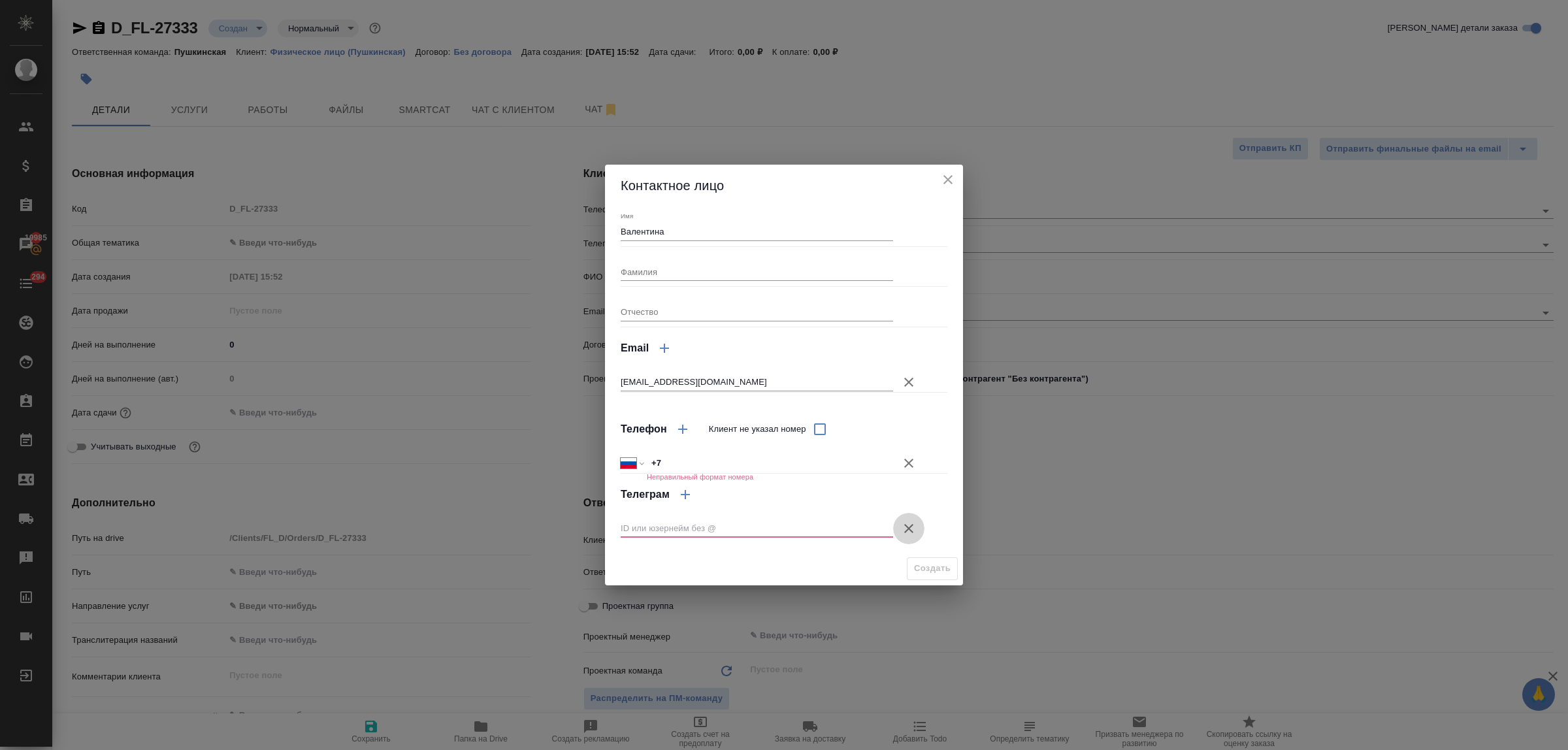
click at [912, 524] on icon "button" at bounding box center [908, 528] width 16 height 16
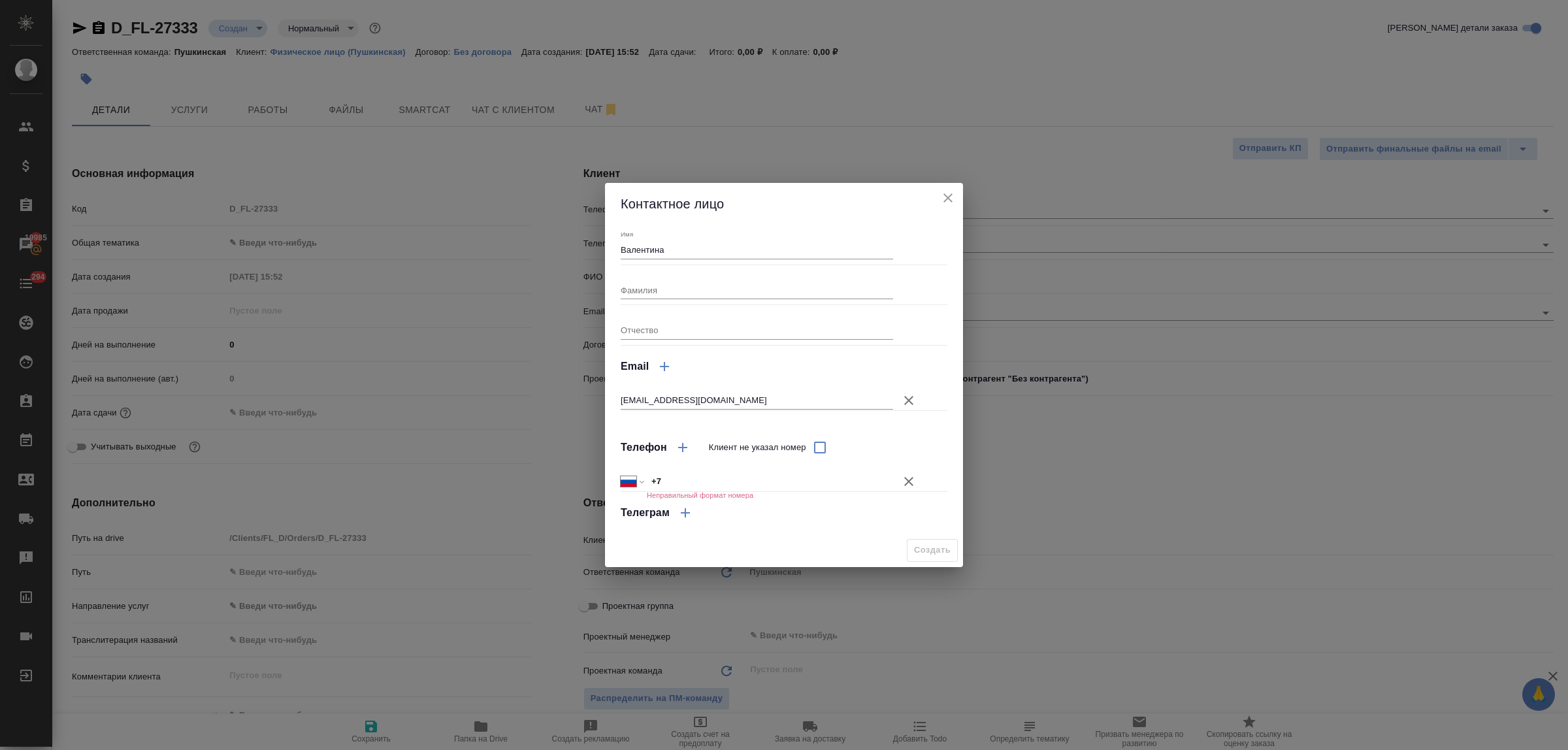
click at [912, 481] on icon "button" at bounding box center [908, 481] width 16 height 16
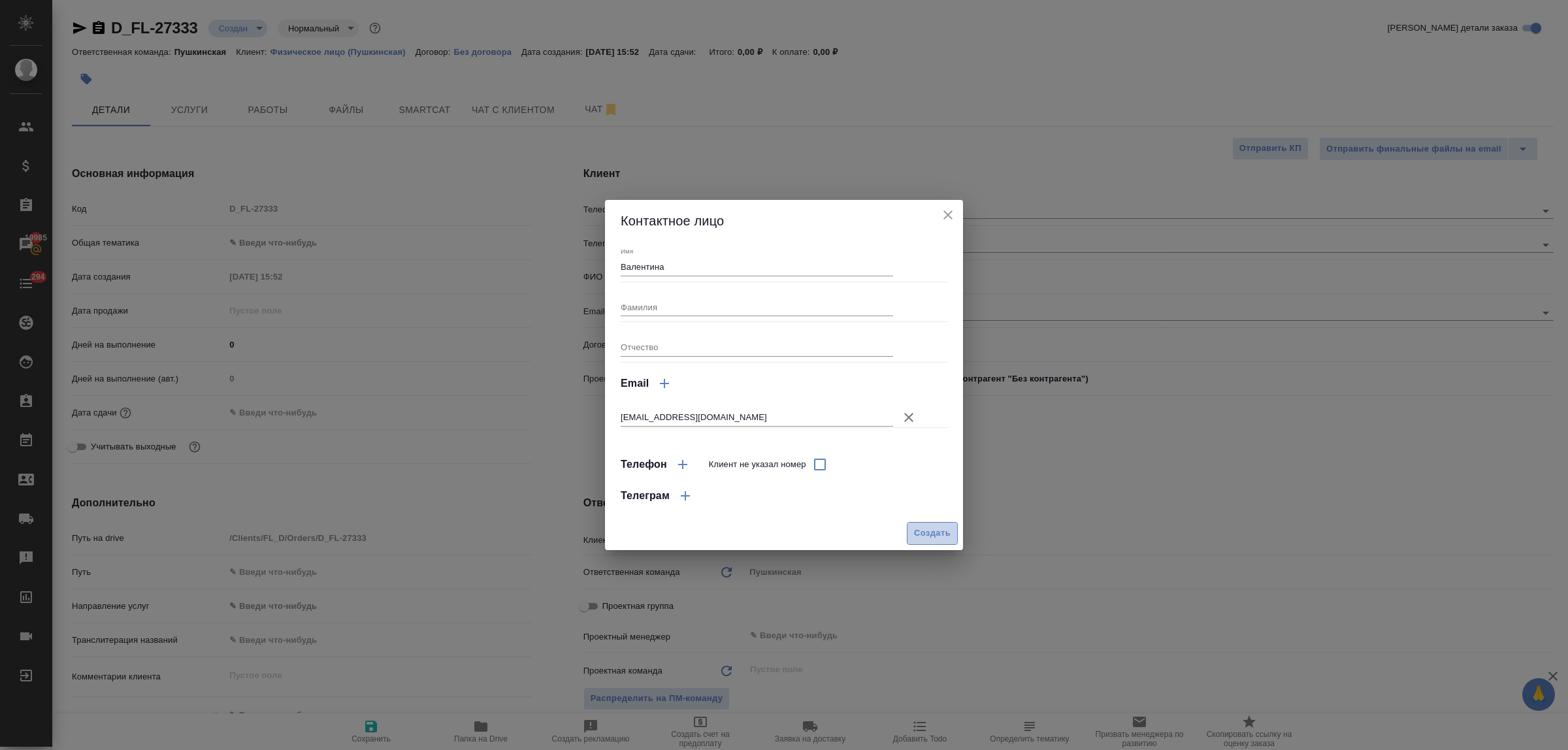
click at [934, 531] on span "Создать" at bounding box center [932, 533] width 37 height 15
type input "Валентина"
type textarea "x"
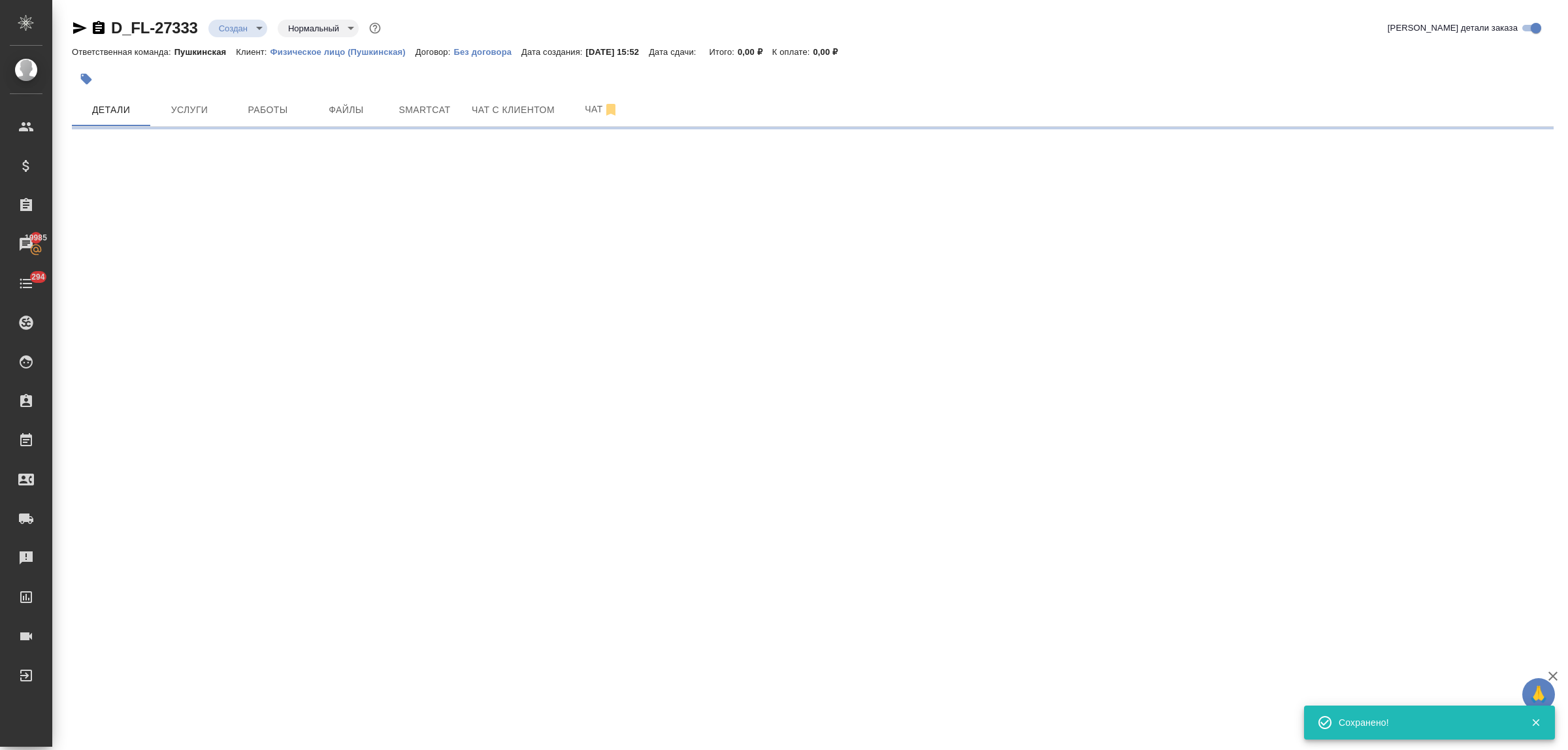
type input "holyTrinity"
select select "RU"
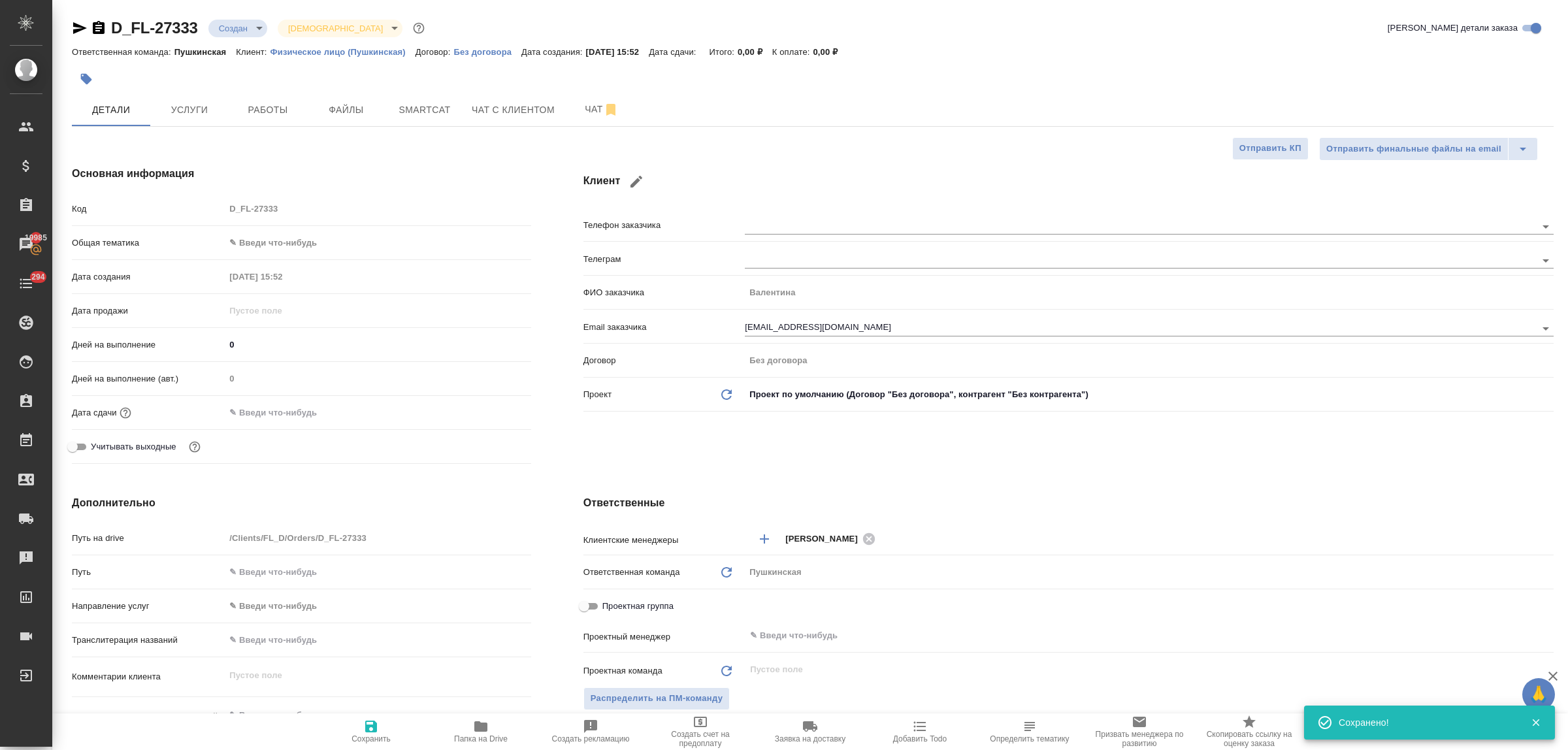
type textarea "x"
click at [288, 245] on body "🙏 .cls-1 fill:#fff; AWATERA Bulakhova Elena Клиенты Спецификации Заказы 19985 Ч…" at bounding box center [784, 375] width 1568 height 750
click at [289, 305] on li "Медицина" at bounding box center [377, 305] width 306 height 21
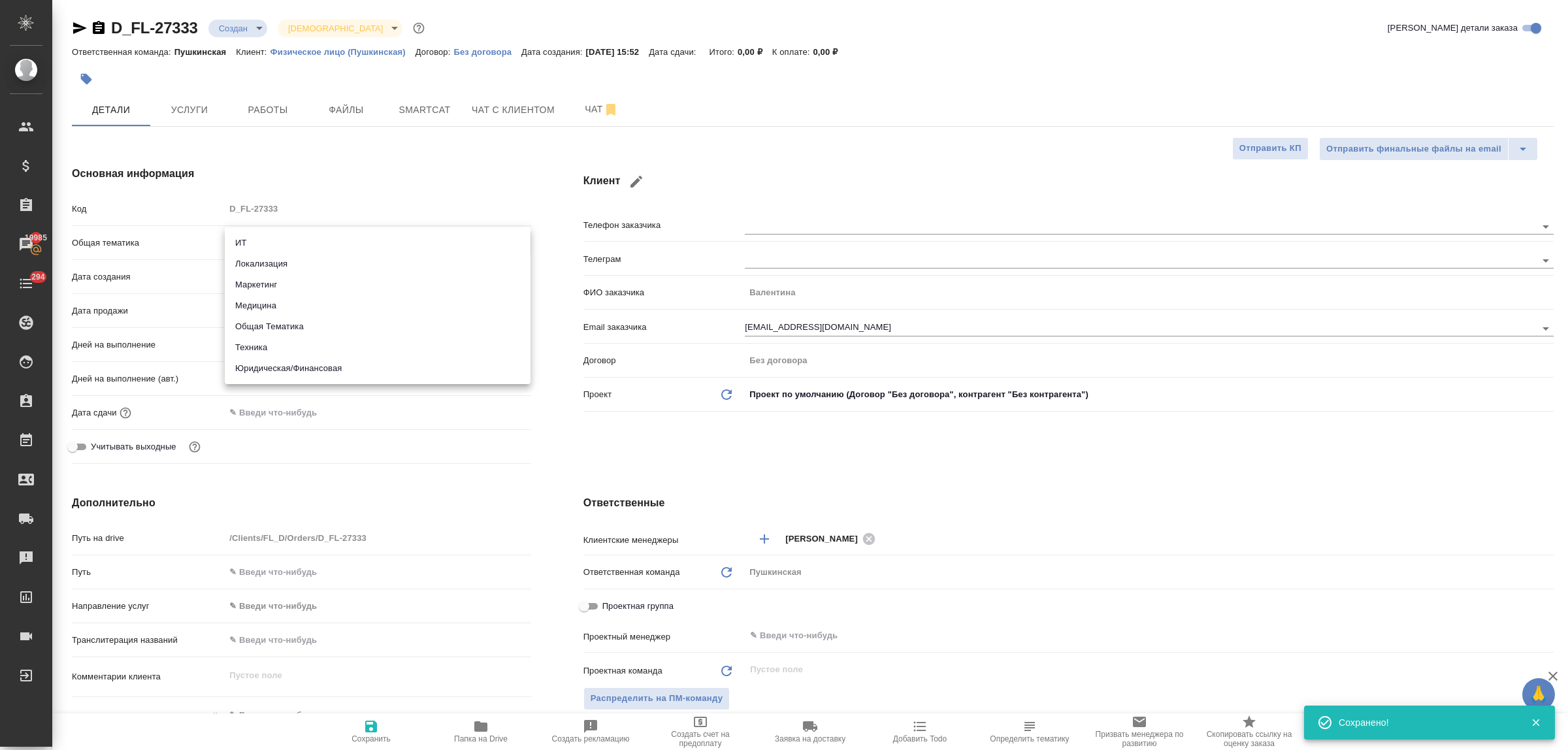
type input "med"
type textarea "x"
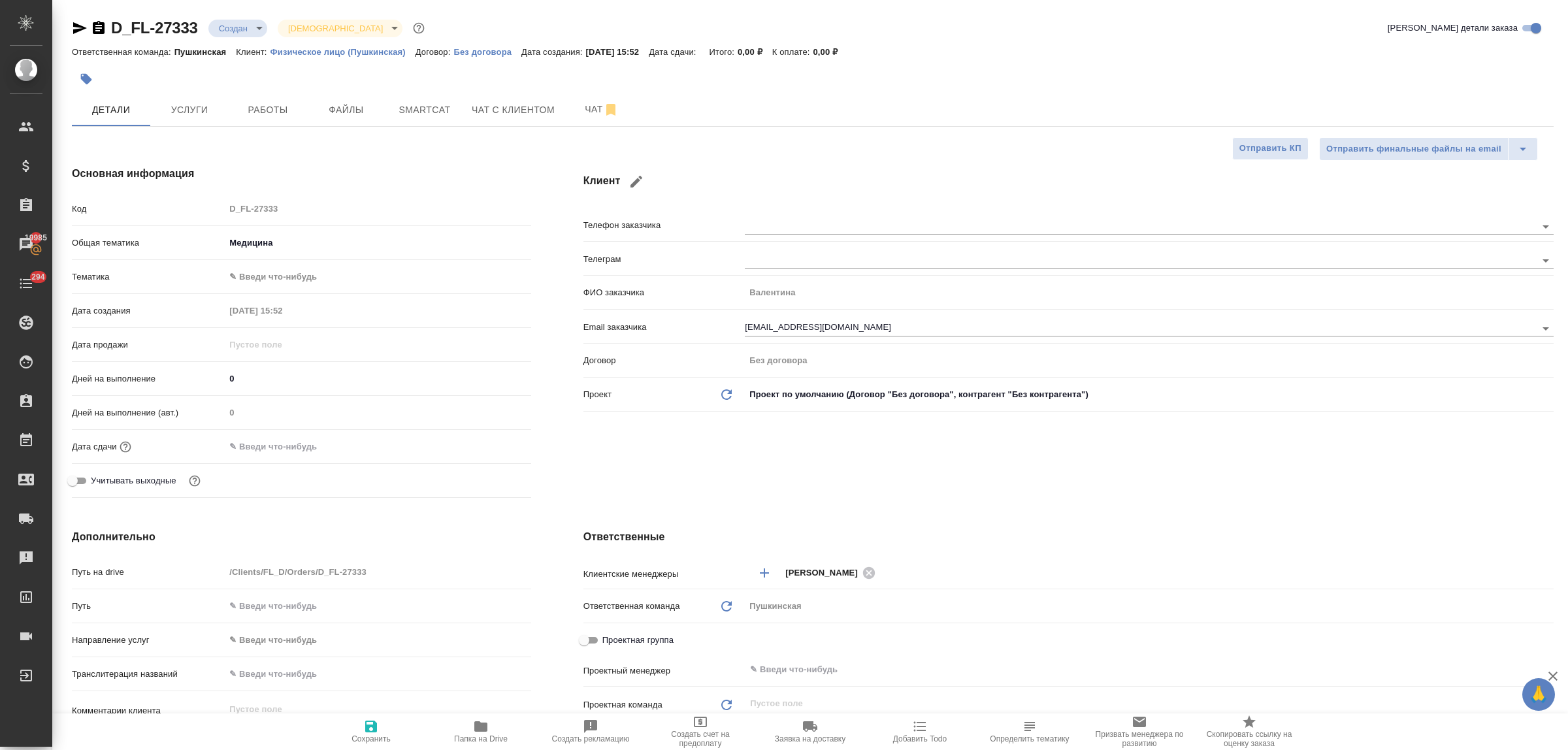
click at [276, 277] on body "🙏 .cls-1 fill:#fff; AWATERA Bulakhova Elena Клиенты Спецификации Заказы 19985 Ч…" at bounding box center [784, 375] width 1568 height 750
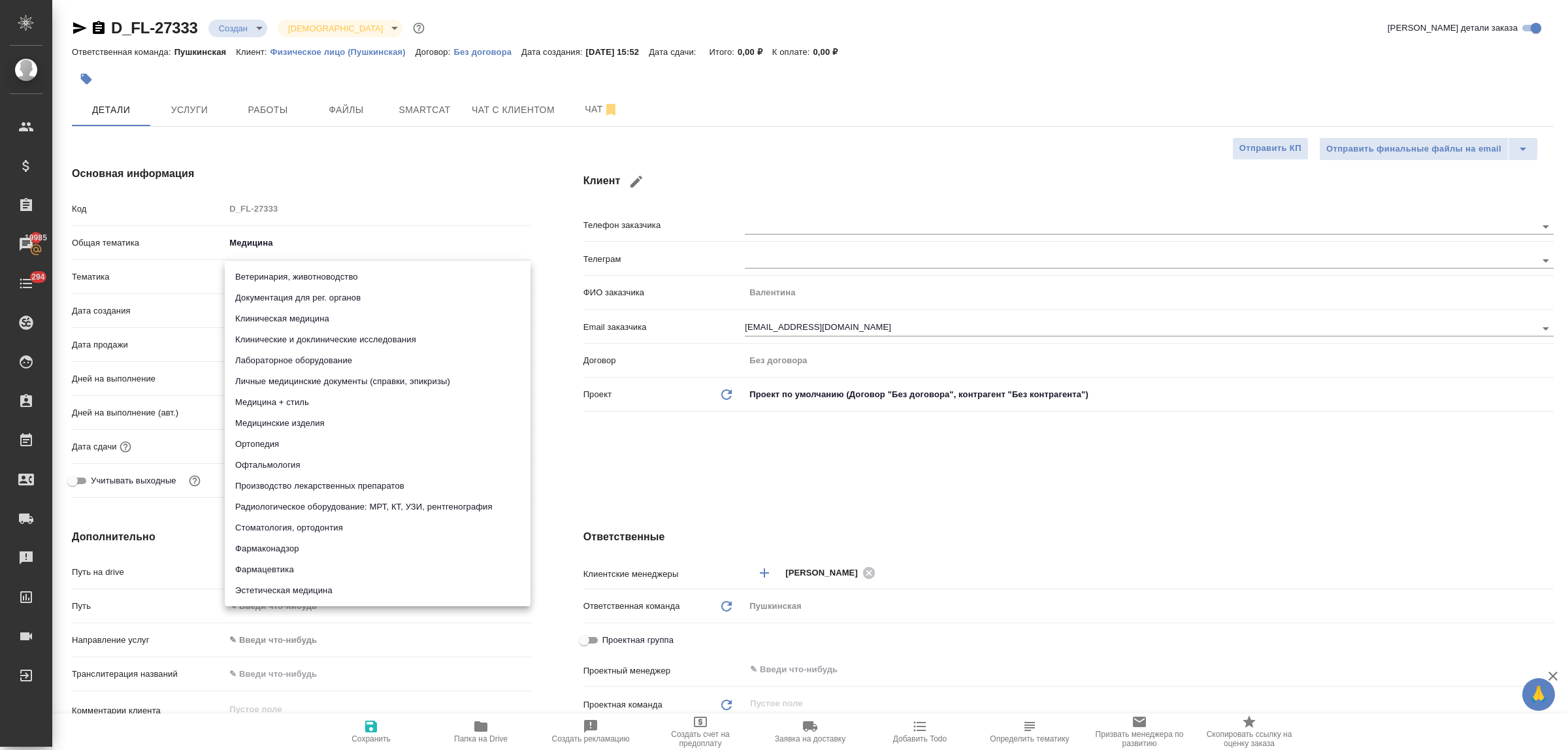
click at [311, 375] on li "Личные медицинские документы (справки, эпикризы)" at bounding box center [377, 381] width 306 height 21
type textarea "x"
type input "5a8b8b956a9677013d343e74"
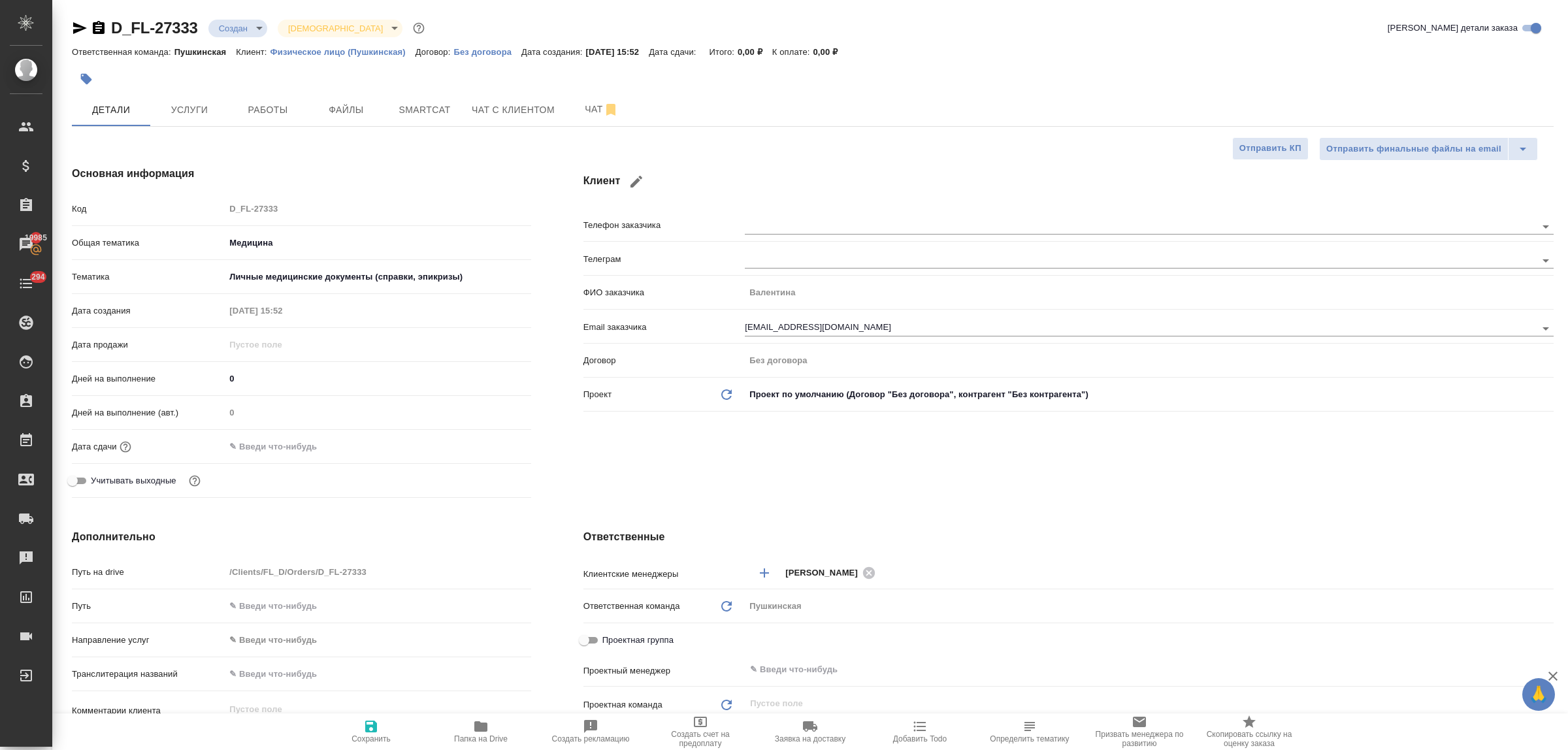
click at [396, 537] on h4 "Дополнительно" at bounding box center [301, 537] width 460 height 16
click at [372, 723] on icon "button" at bounding box center [371, 726] width 16 height 16
type textarea "x"
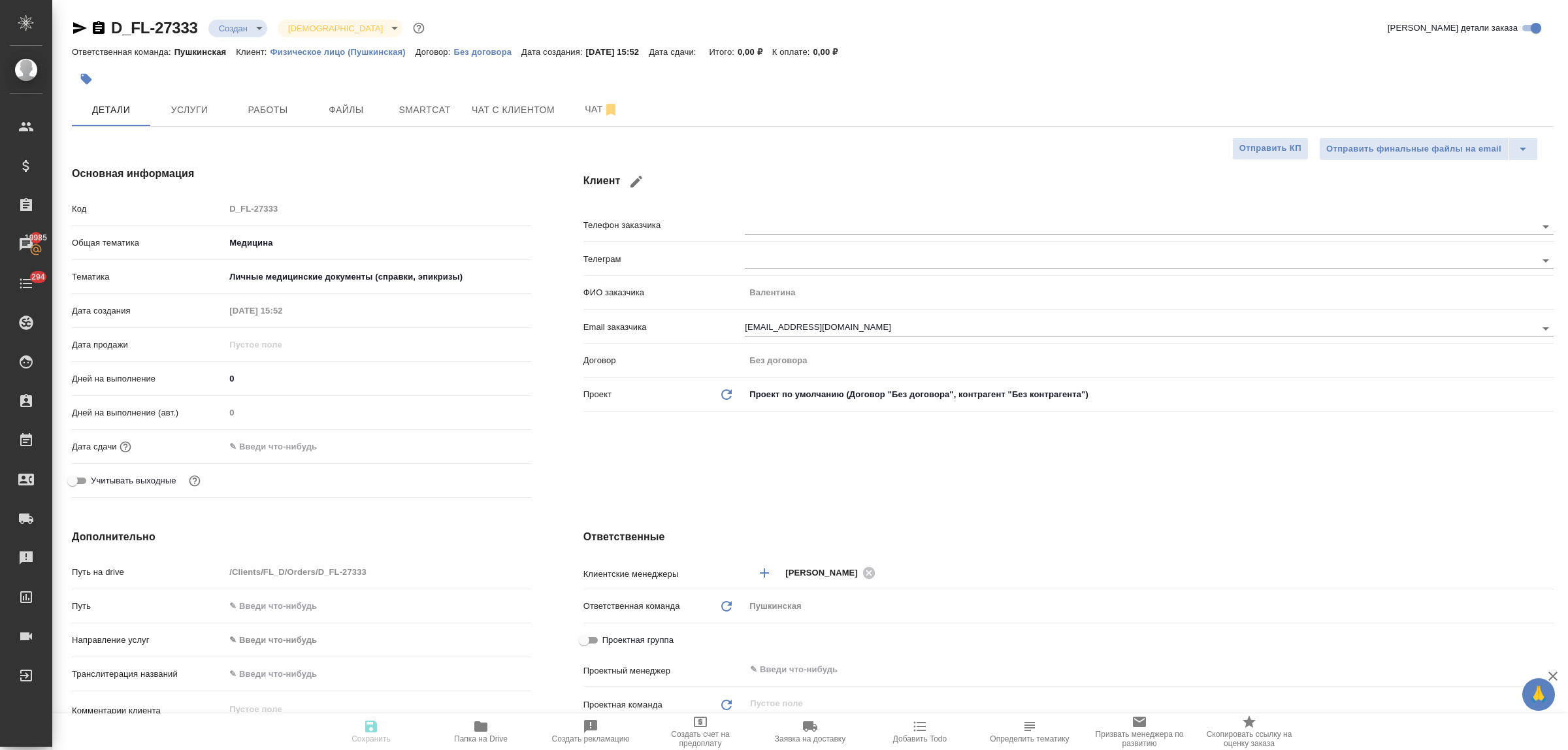
type textarea "x"
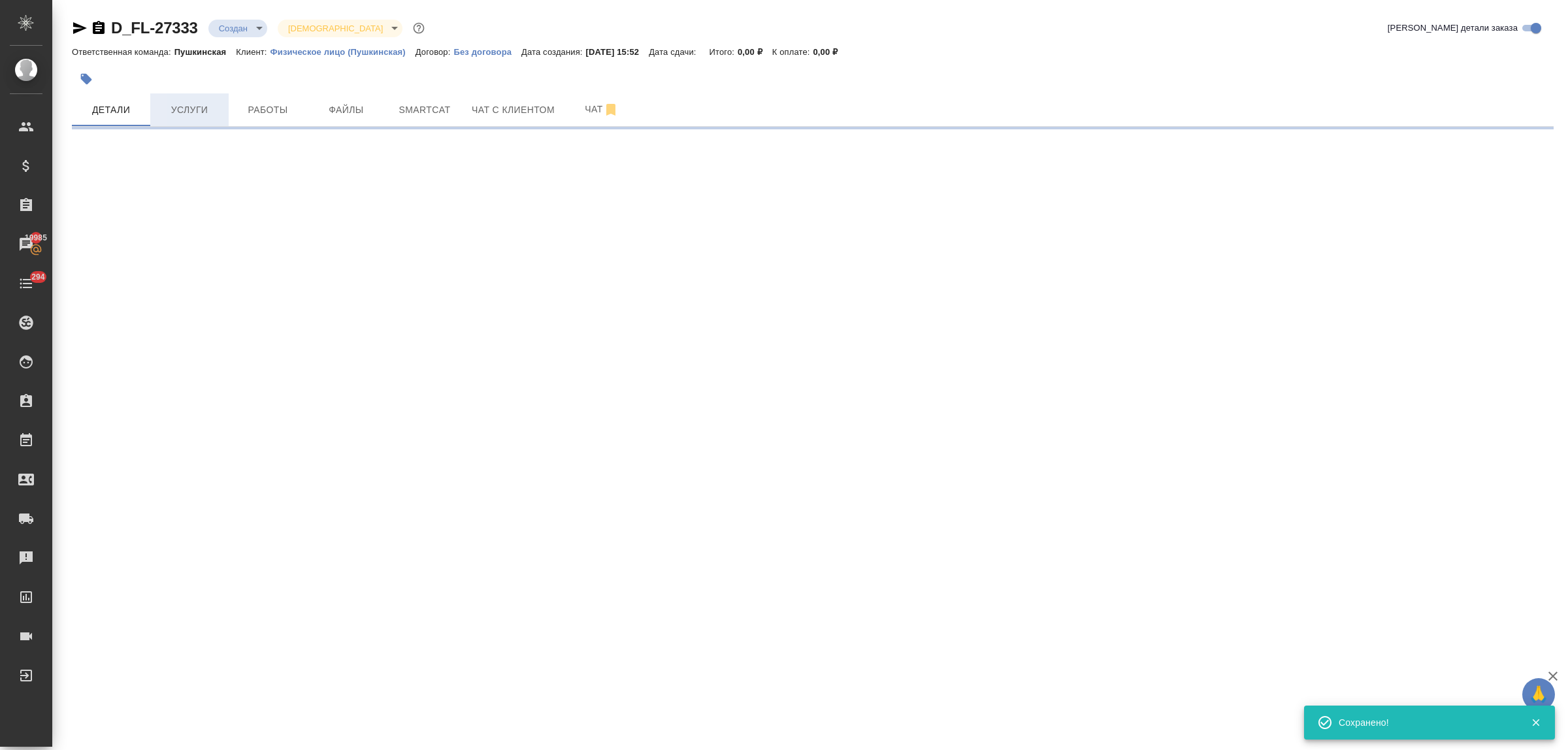
click at [194, 106] on span "Услуги" at bounding box center [189, 110] width 62 height 17
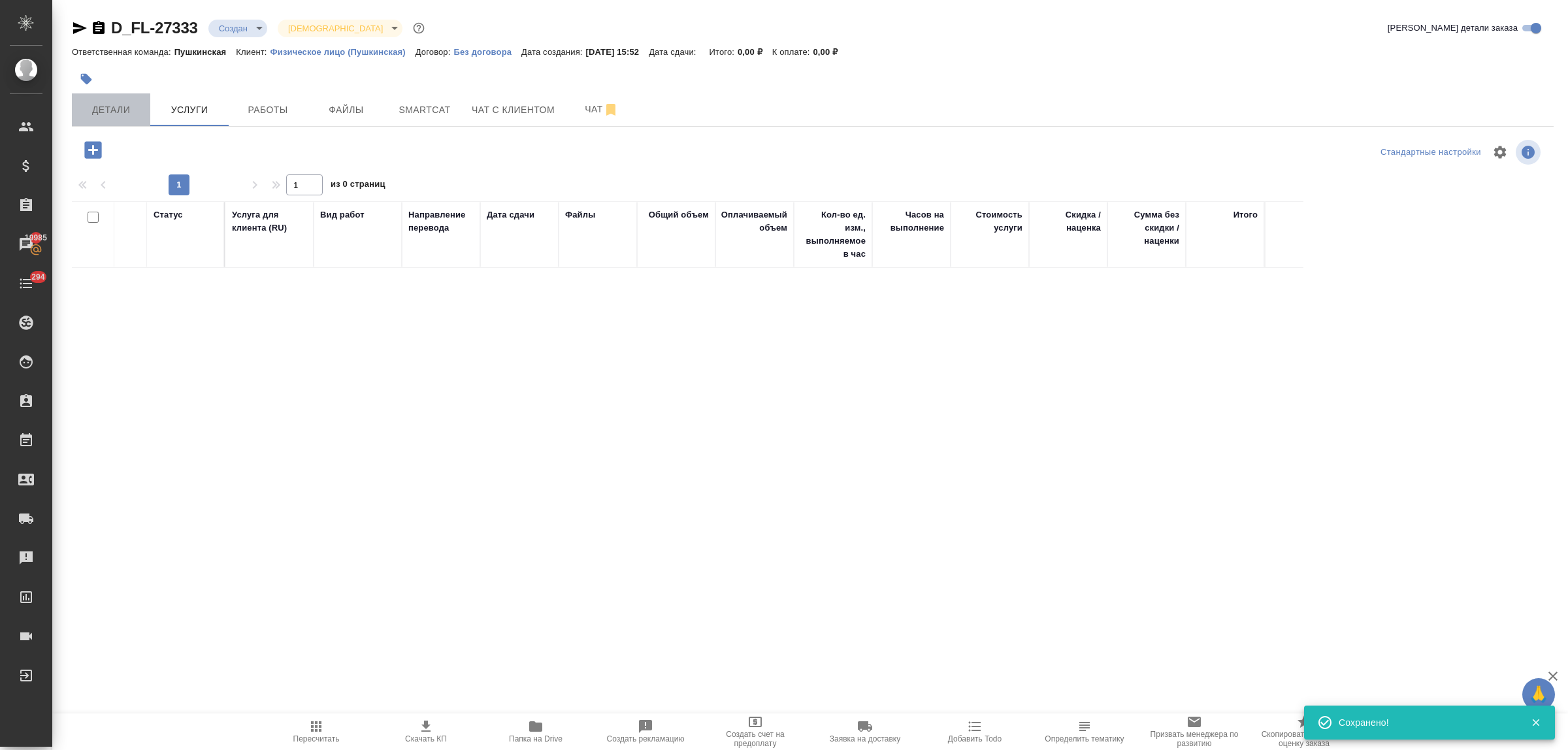
click at [100, 109] on span "Детали" at bounding box center [111, 110] width 62 height 17
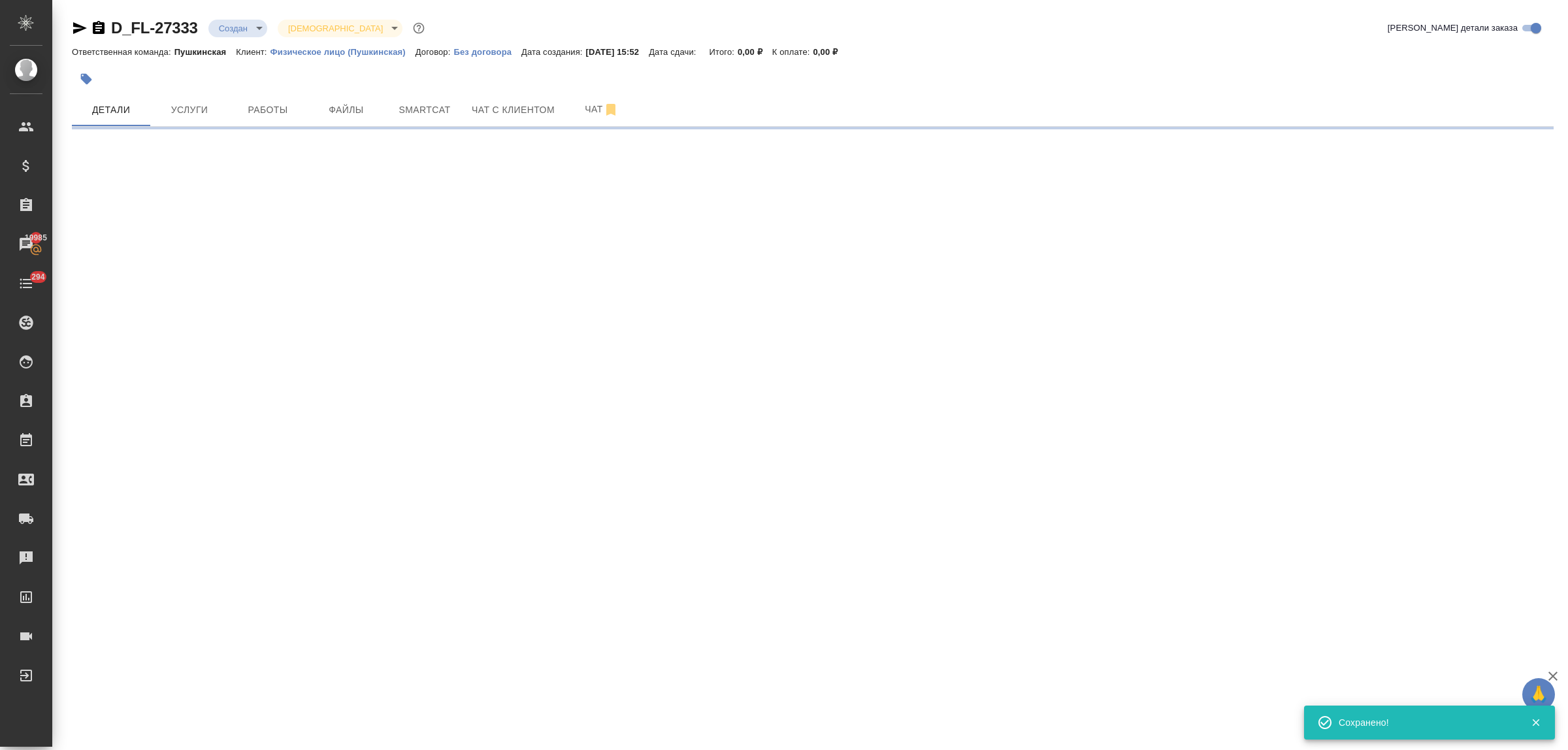
select select "RU"
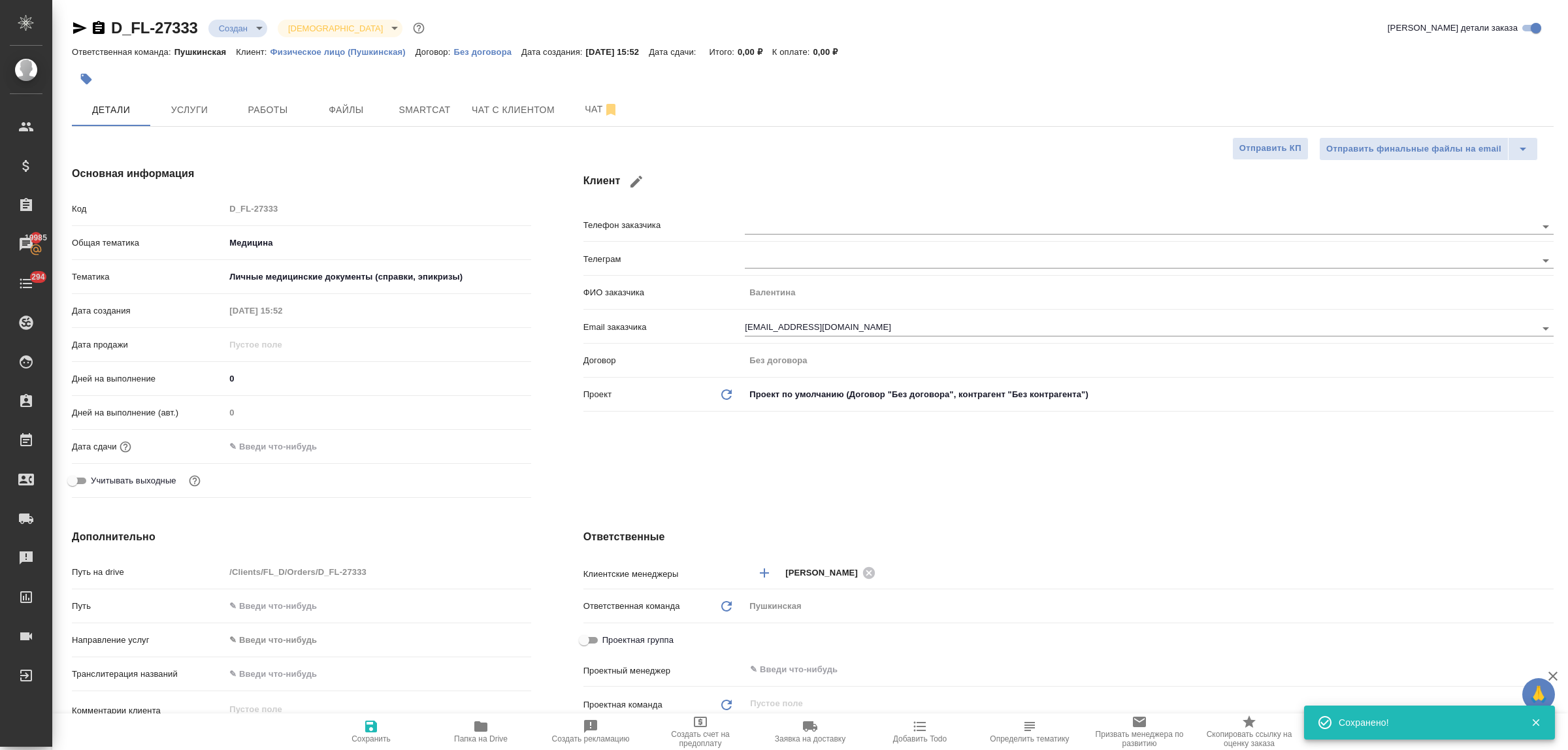
type textarea "x"
click at [292, 451] on input "text" at bounding box center [283, 446] width 115 height 19
click at [492, 444] on icon "button" at bounding box center [493, 445] width 16 height 16
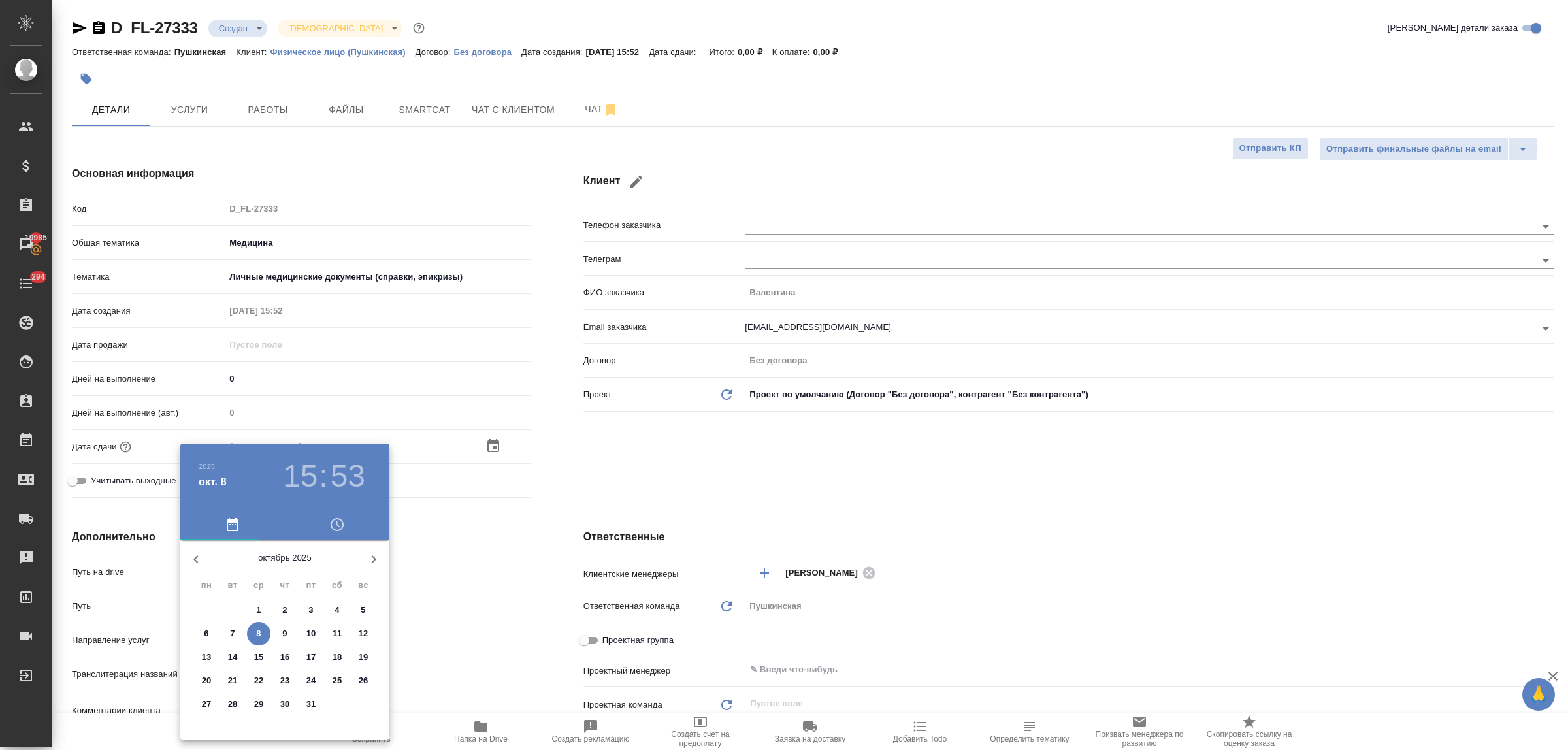
click at [312, 629] on p "10" at bounding box center [312, 634] width 10 height 13
type input "10.10.2025 15:53"
type textarea "x"
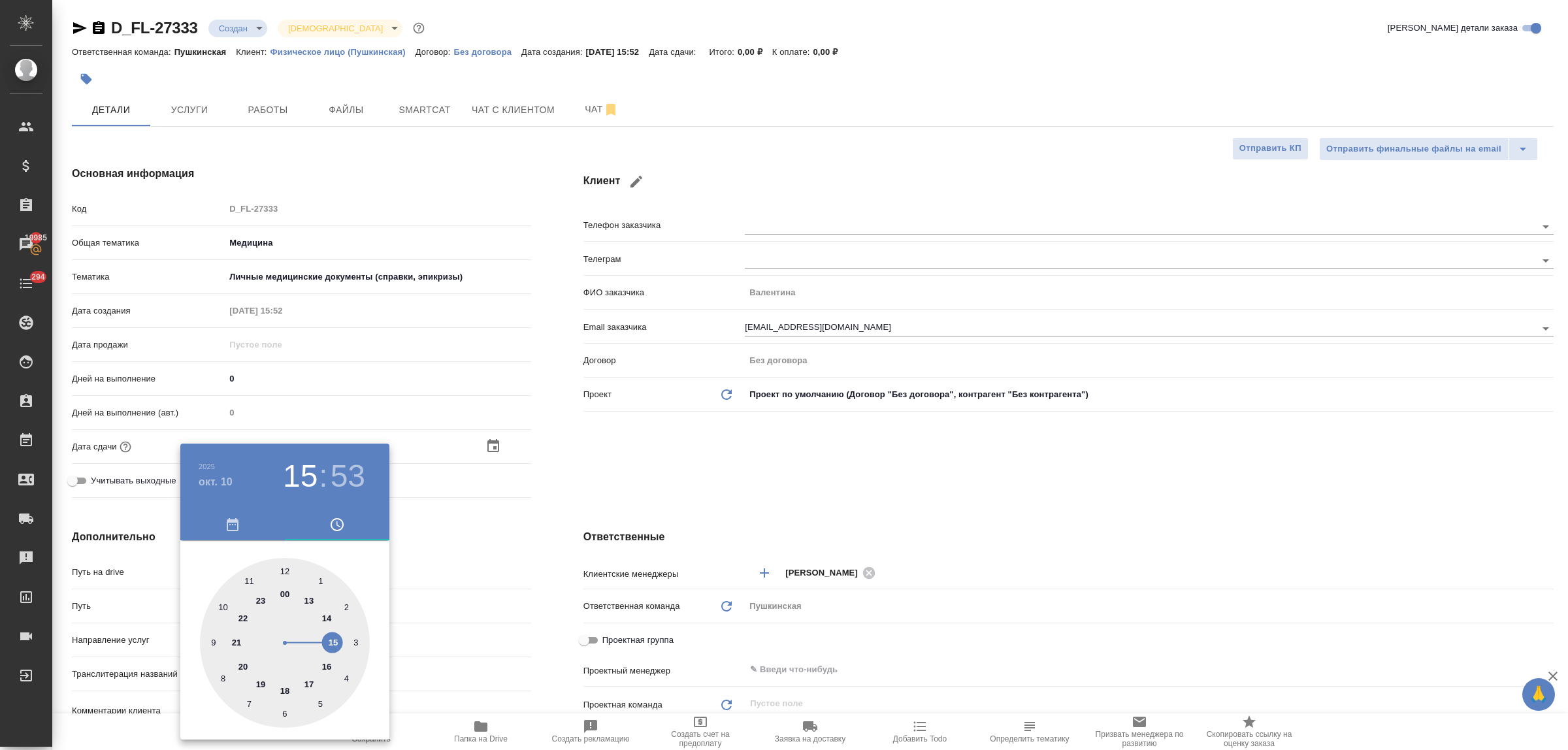
type input "10.10.2025 16:53"
type textarea "x"
click at [331, 664] on div at bounding box center [285, 642] width 170 height 169
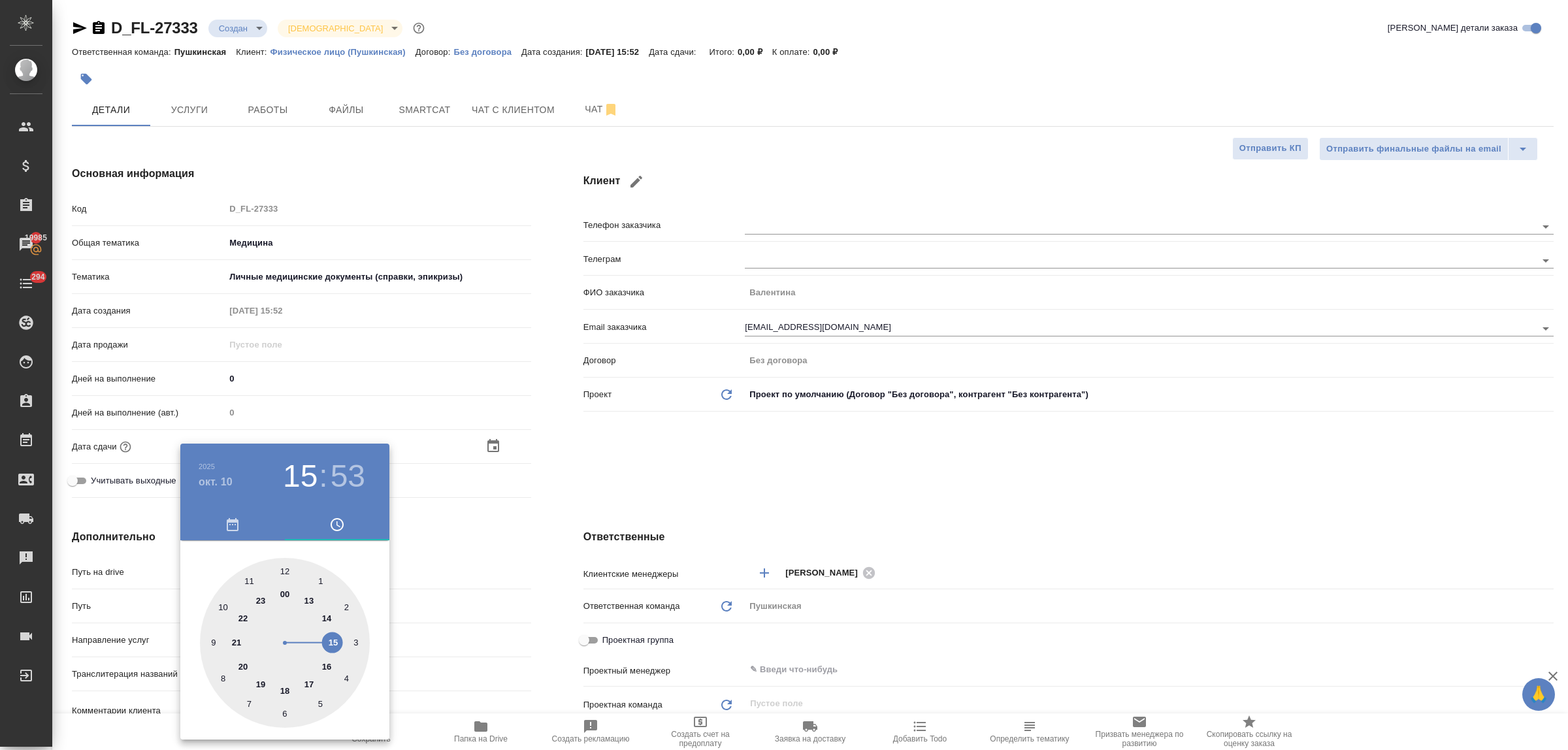
type textarea "x"
click at [286, 569] on div at bounding box center [285, 642] width 170 height 169
type input "10.10.2025 16:00"
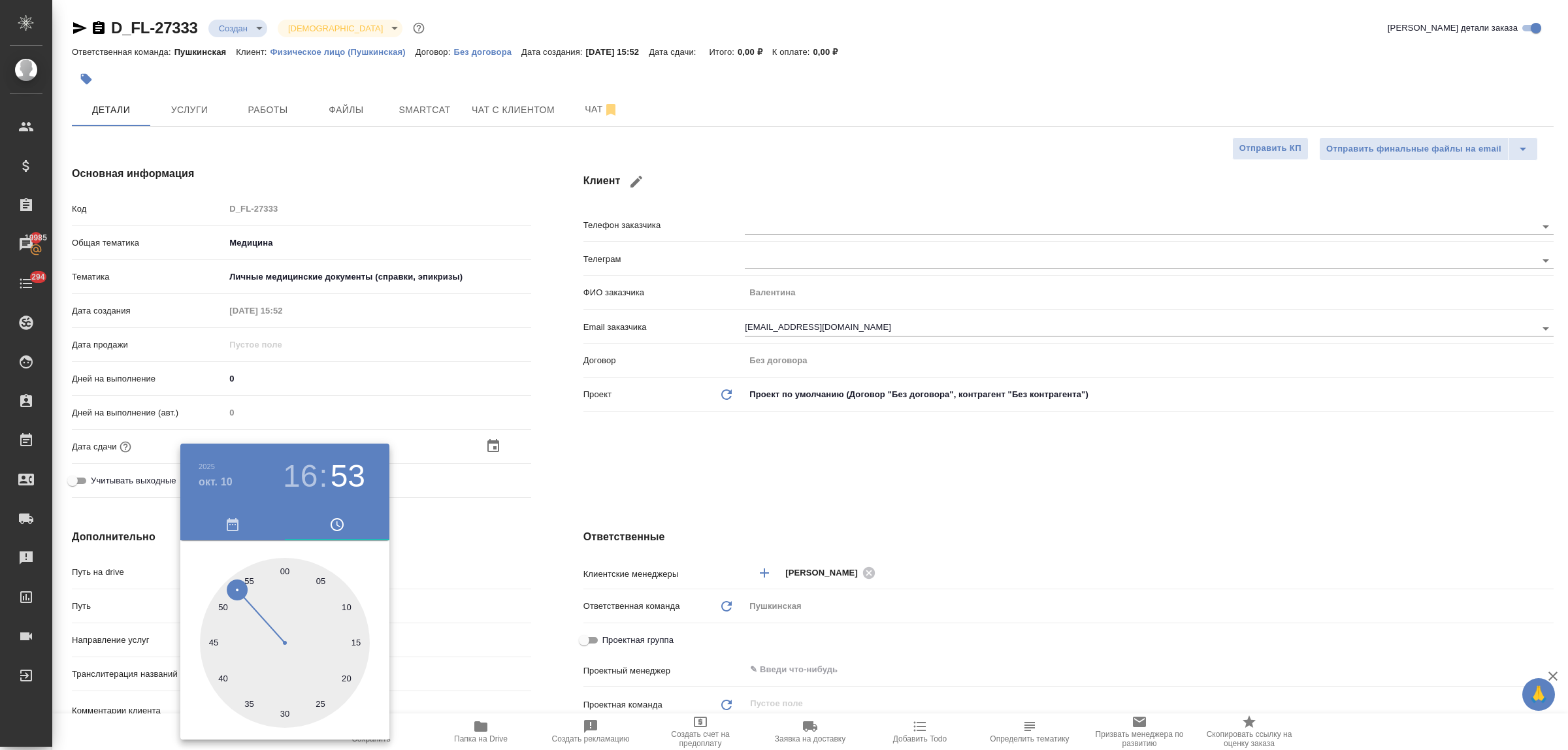
type textarea "x"
click at [430, 546] on div at bounding box center [784, 375] width 1568 height 750
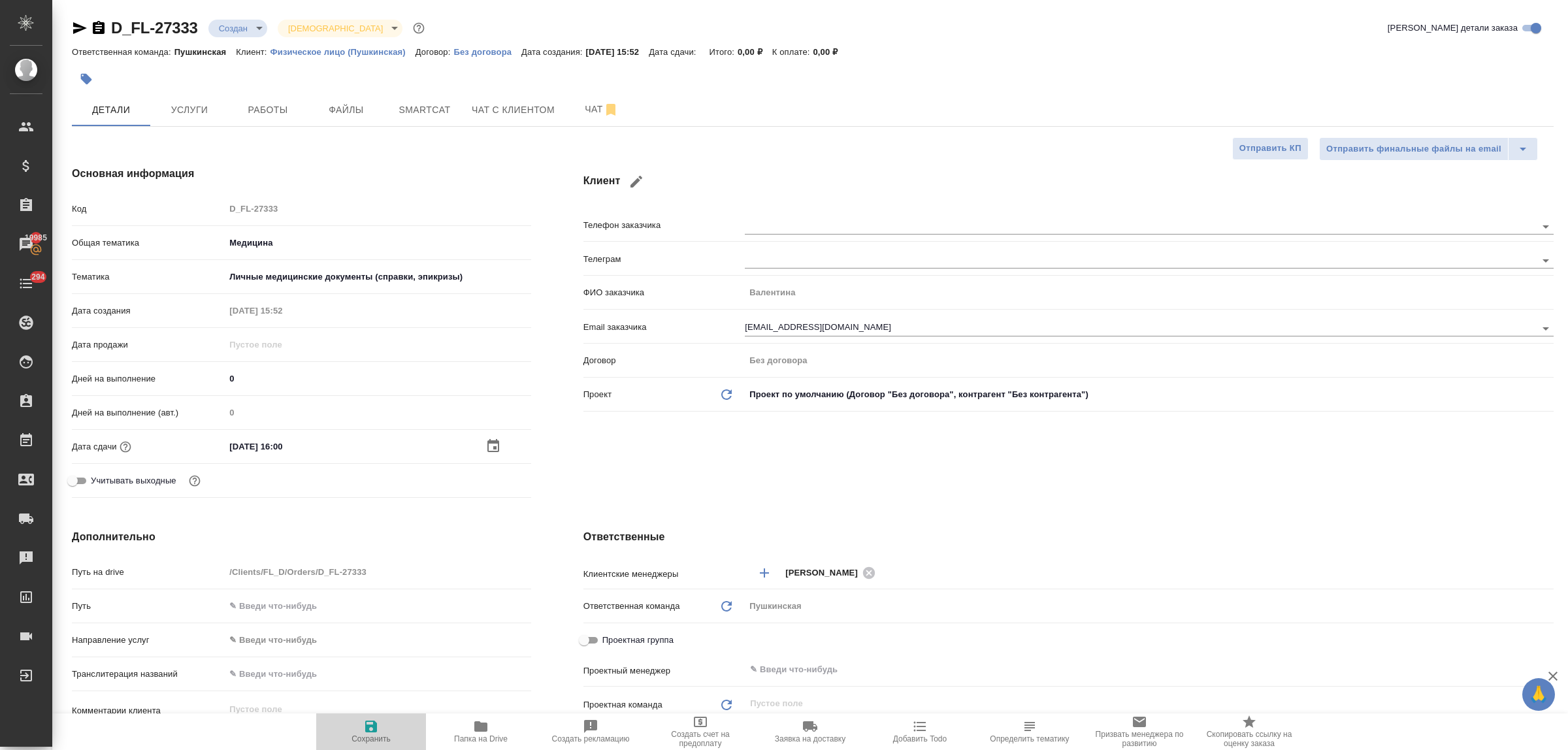
click at [371, 723] on icon "button" at bounding box center [371, 726] width 16 height 16
type textarea "x"
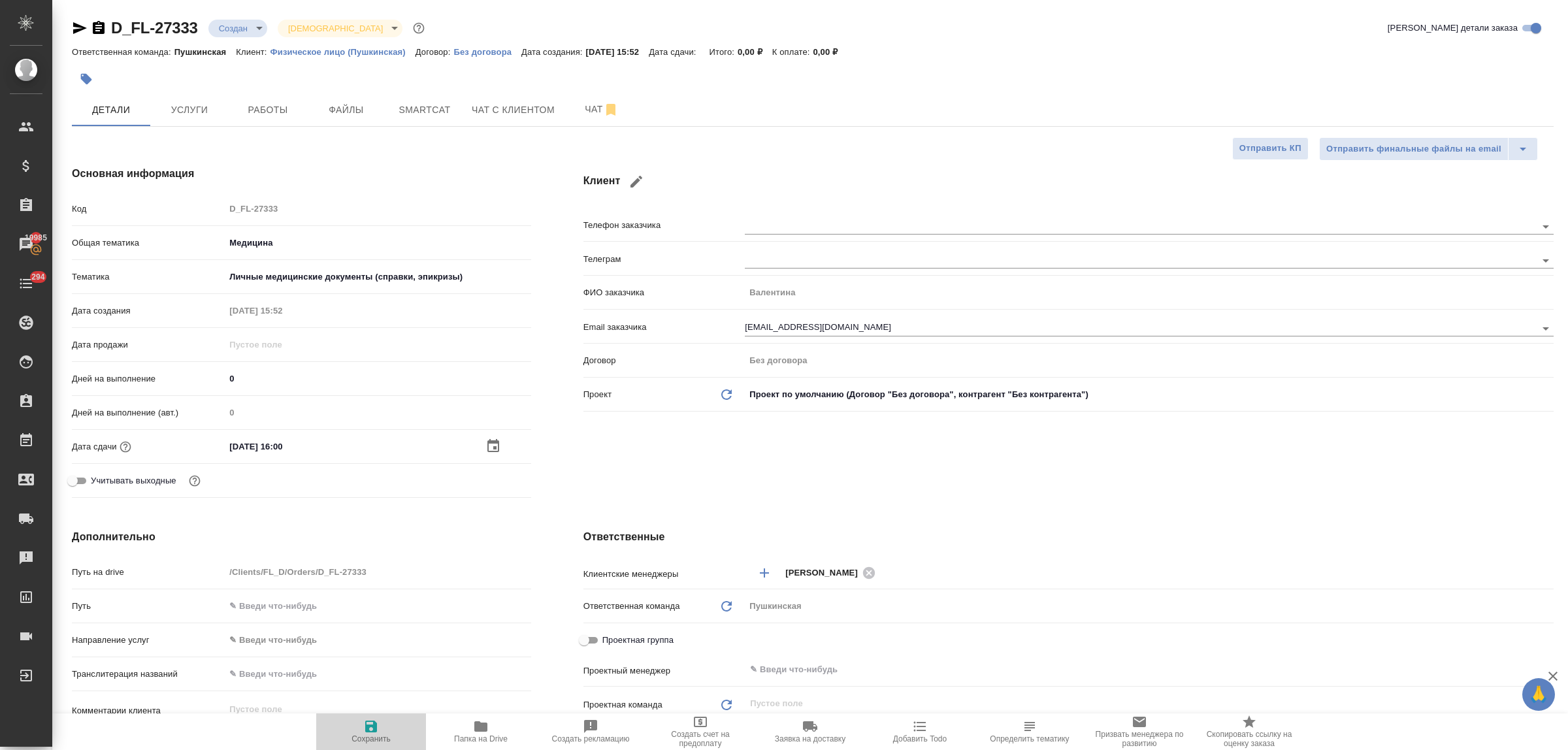
type textarea "x"
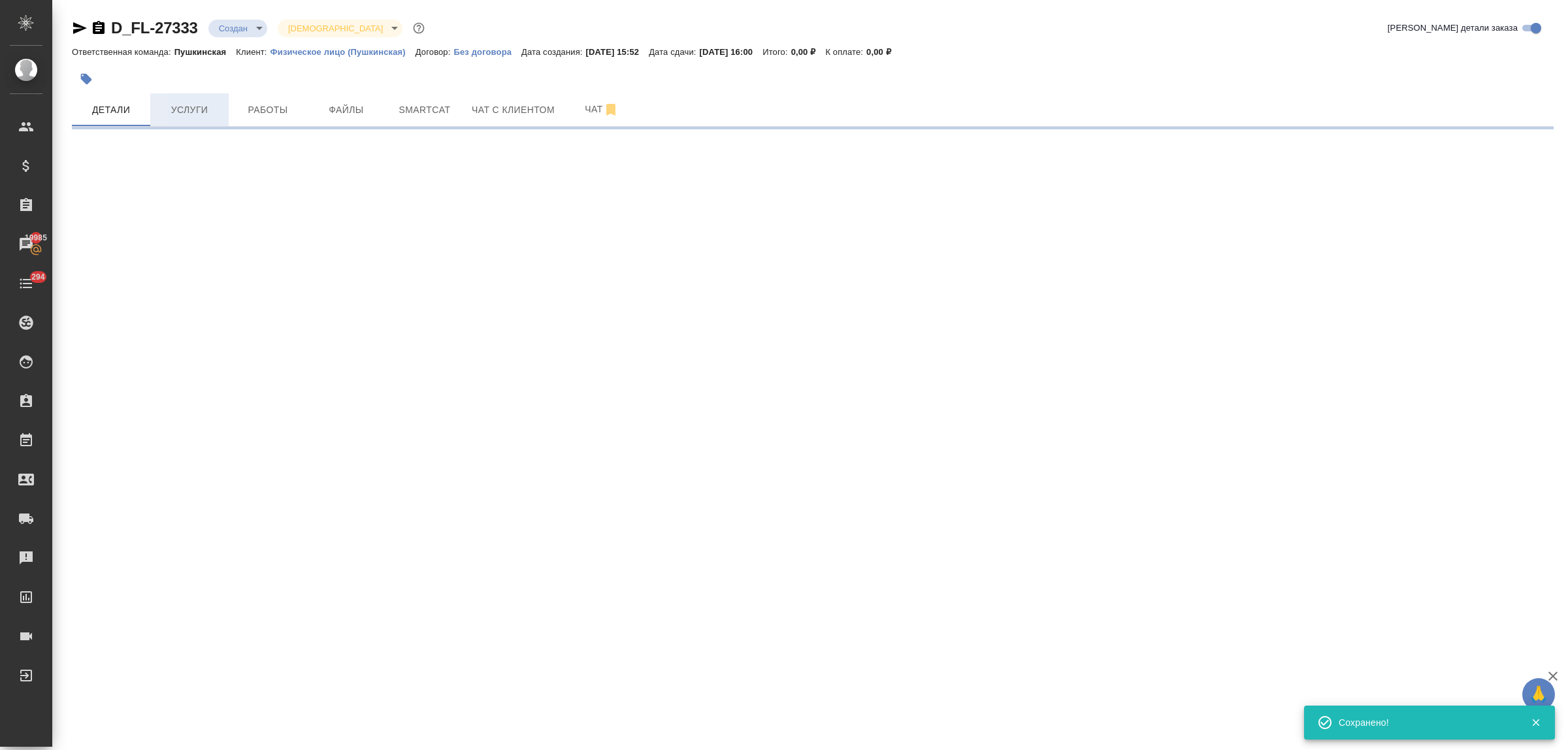
select select "RU"
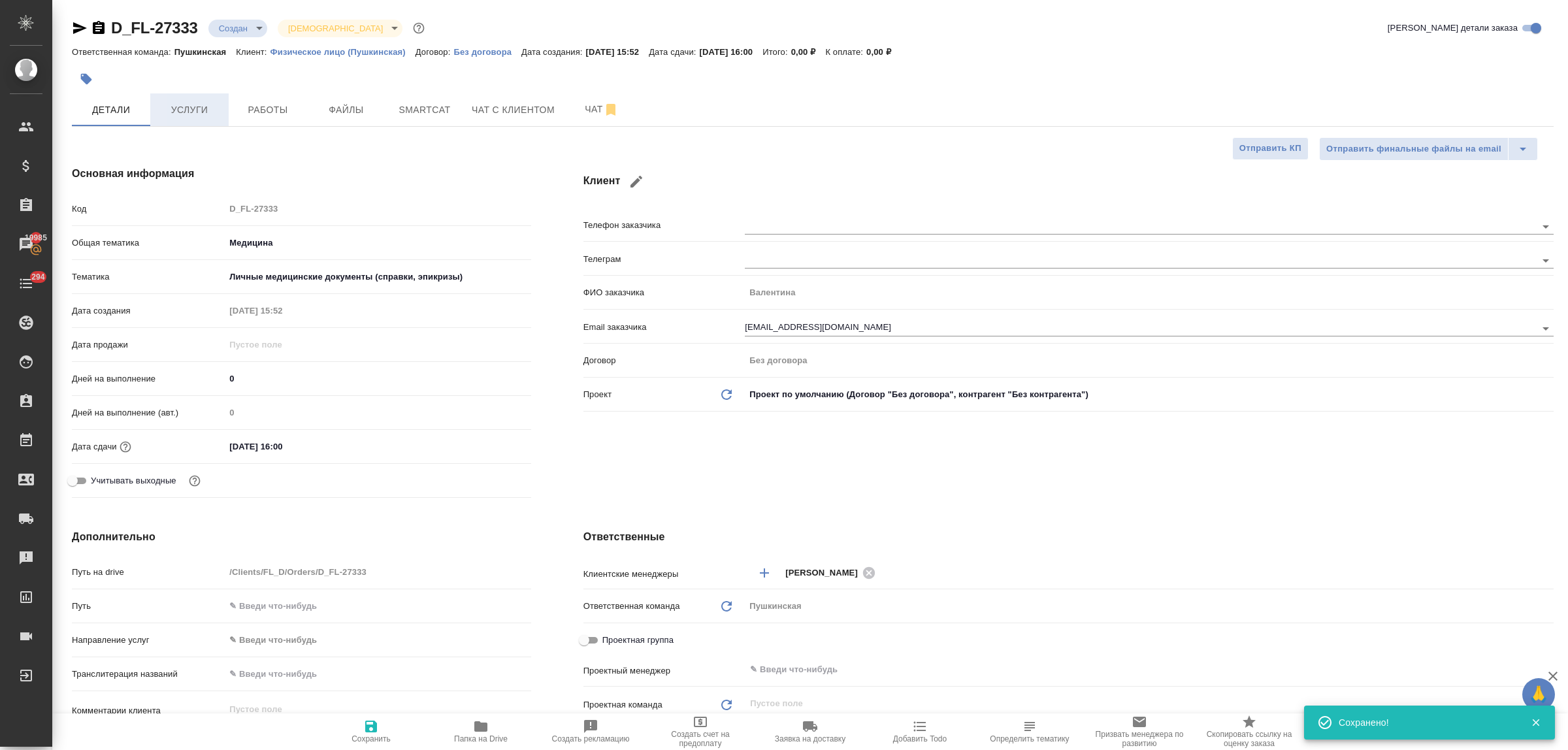
type textarea "x"
click at [190, 108] on span "Услуги" at bounding box center [189, 110] width 62 height 17
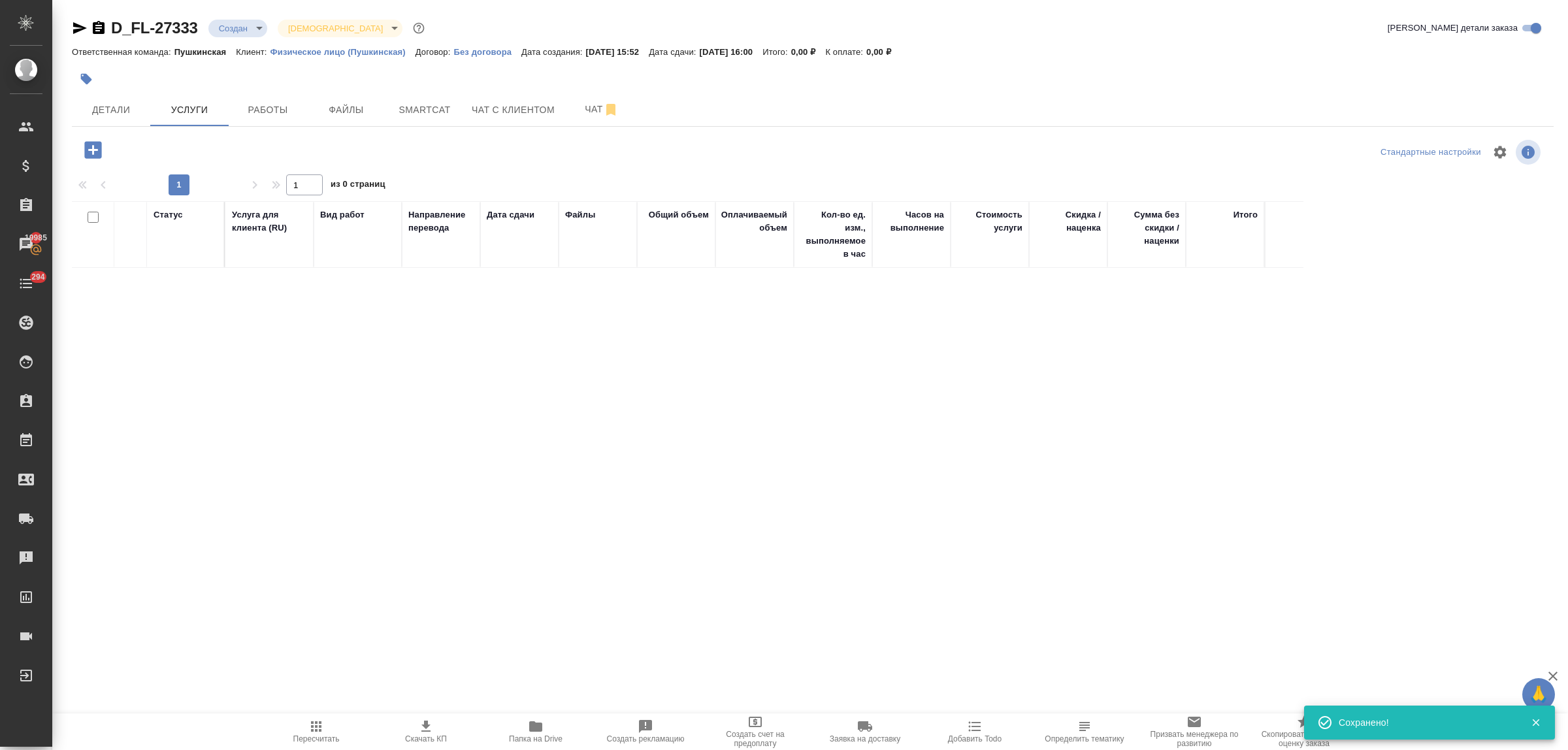
click at [100, 150] on icon "button" at bounding box center [92, 150] width 17 height 17
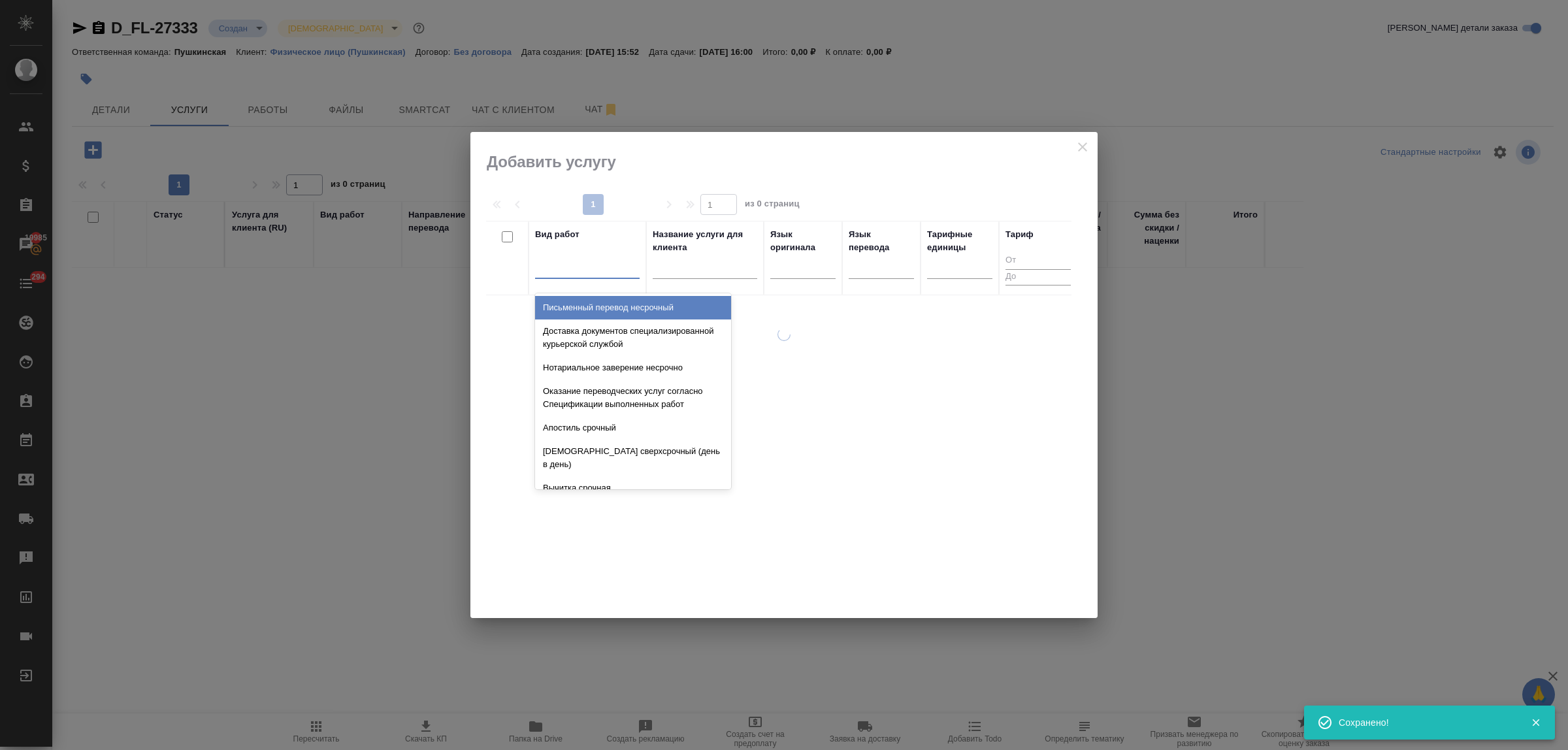
click at [594, 272] on div at bounding box center [587, 265] width 105 height 19
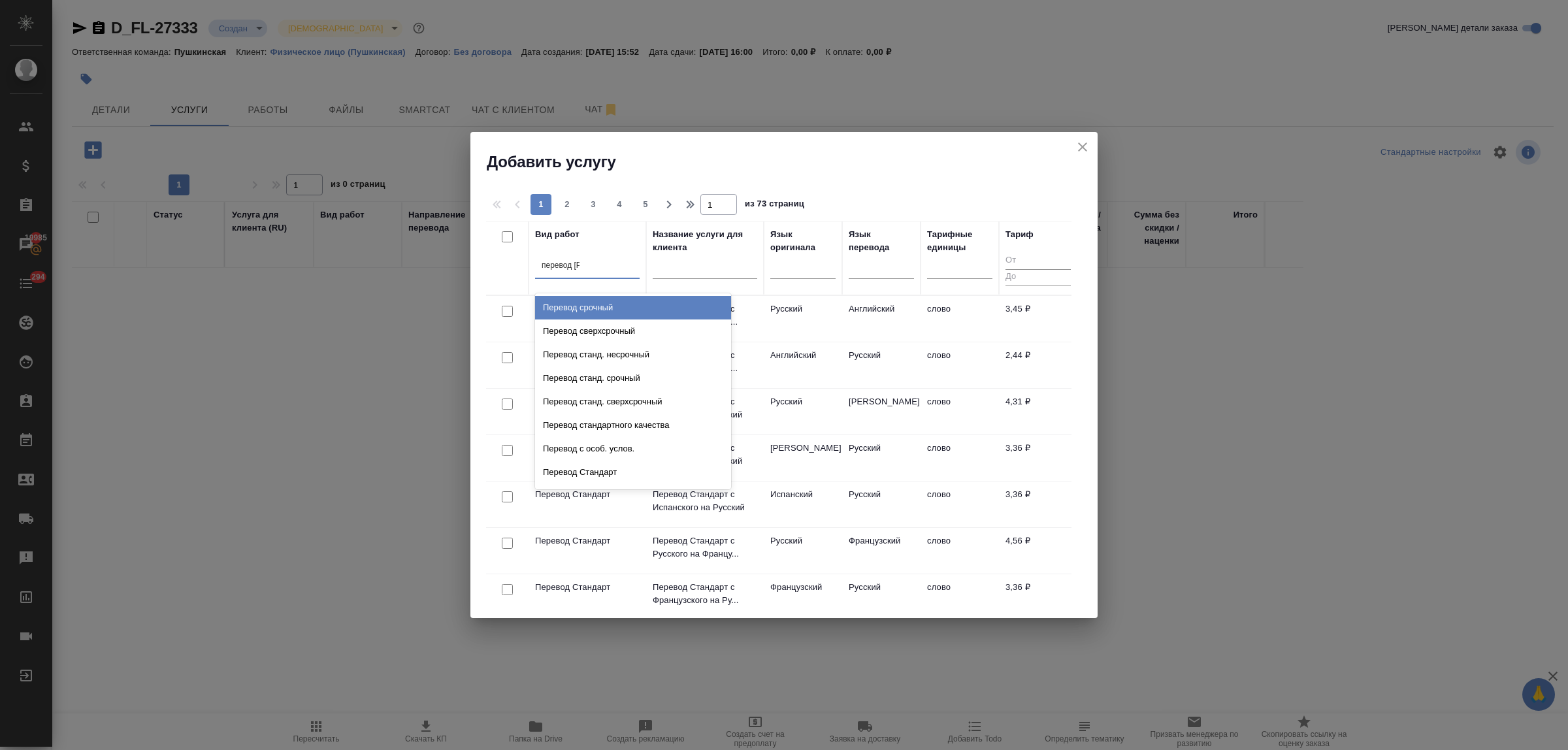
type input "перевод ст"
click at [610, 305] on div "Перевод станд. несрочный" at bounding box center [633, 307] width 196 height 23
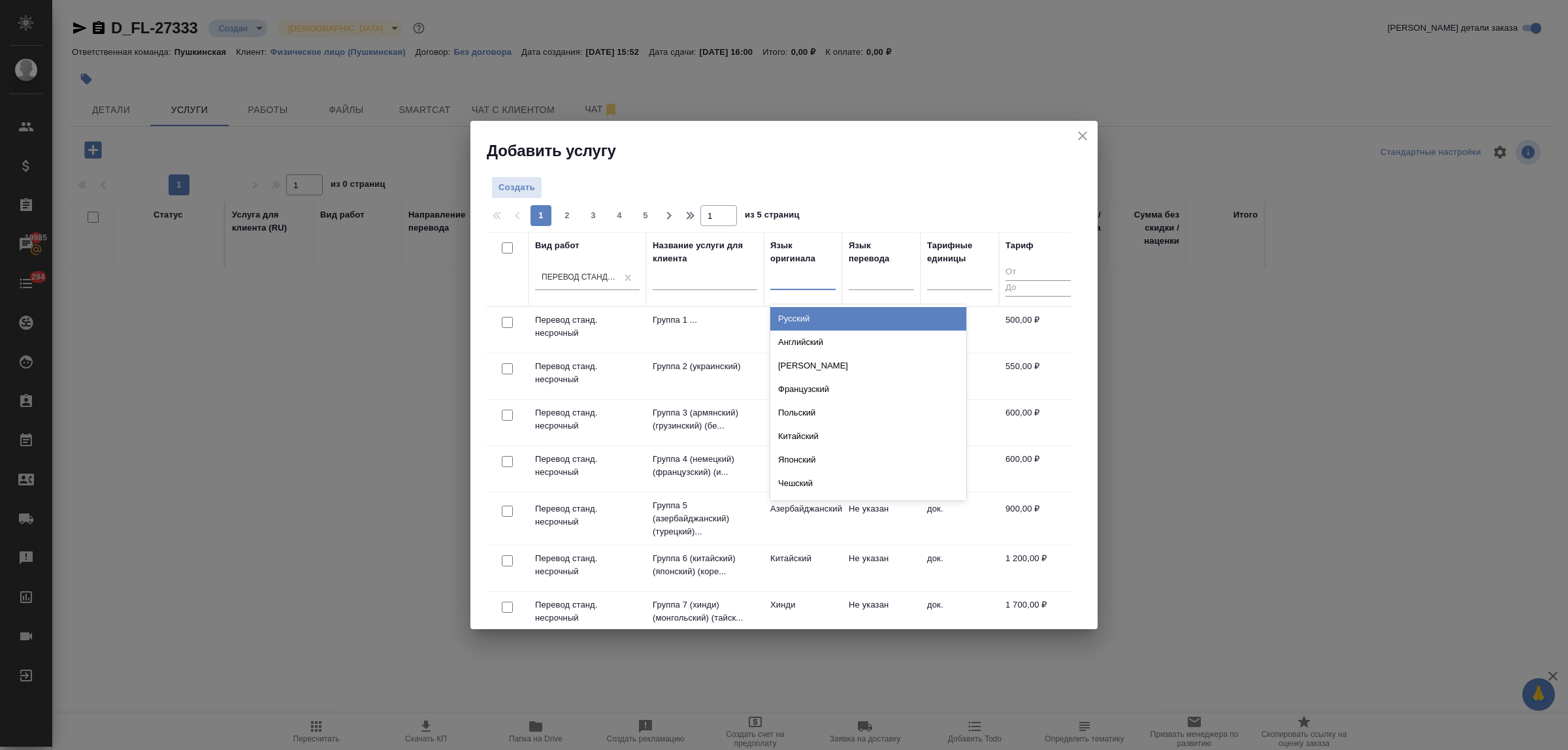
click at [781, 286] on div at bounding box center [803, 277] width 66 height 19
type input "арм"
click at [802, 317] on div "Армянский" at bounding box center [868, 319] width 196 height 23
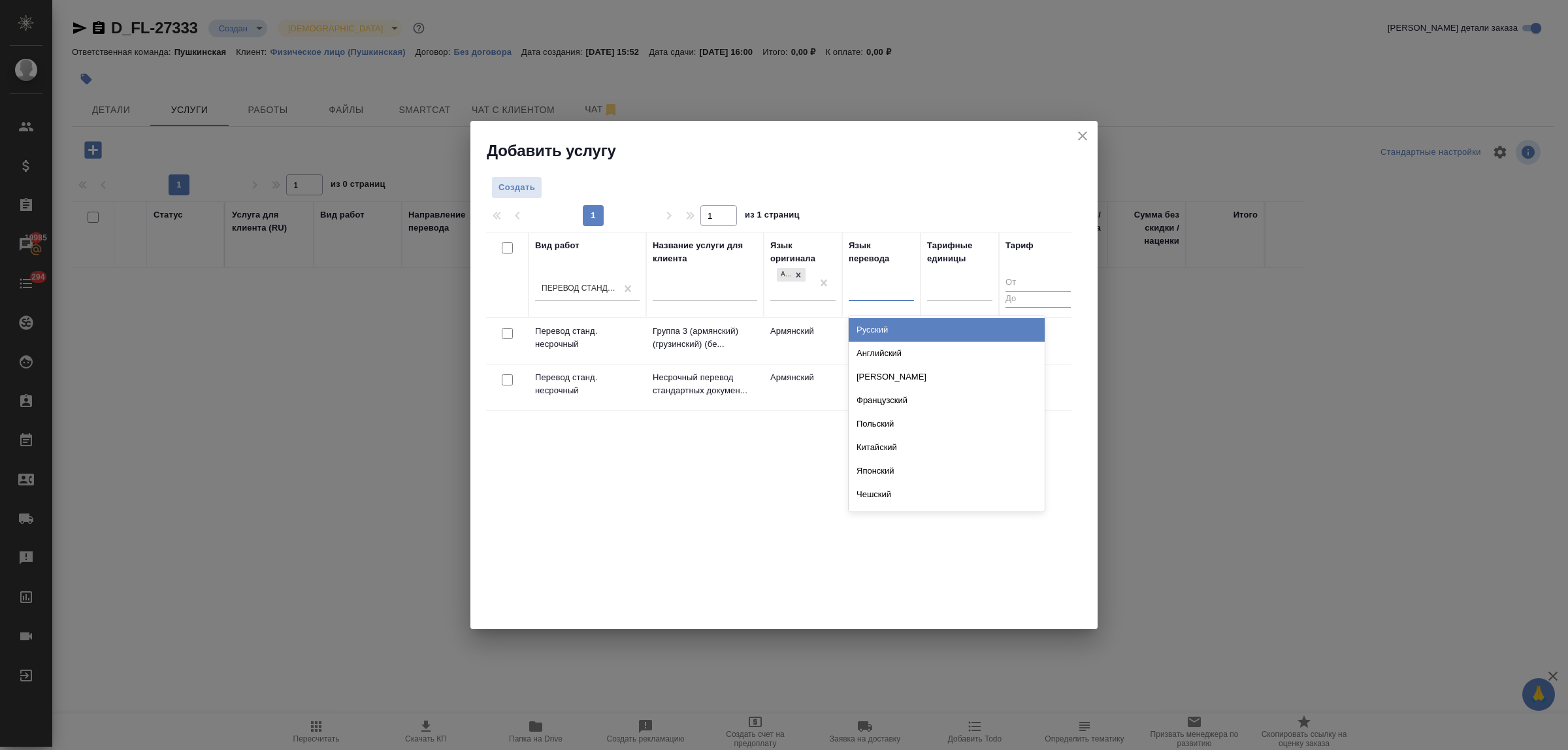
click at [866, 294] on div at bounding box center [881, 288] width 66 height 19
click at [873, 327] on div "Русский" at bounding box center [946, 330] width 196 height 23
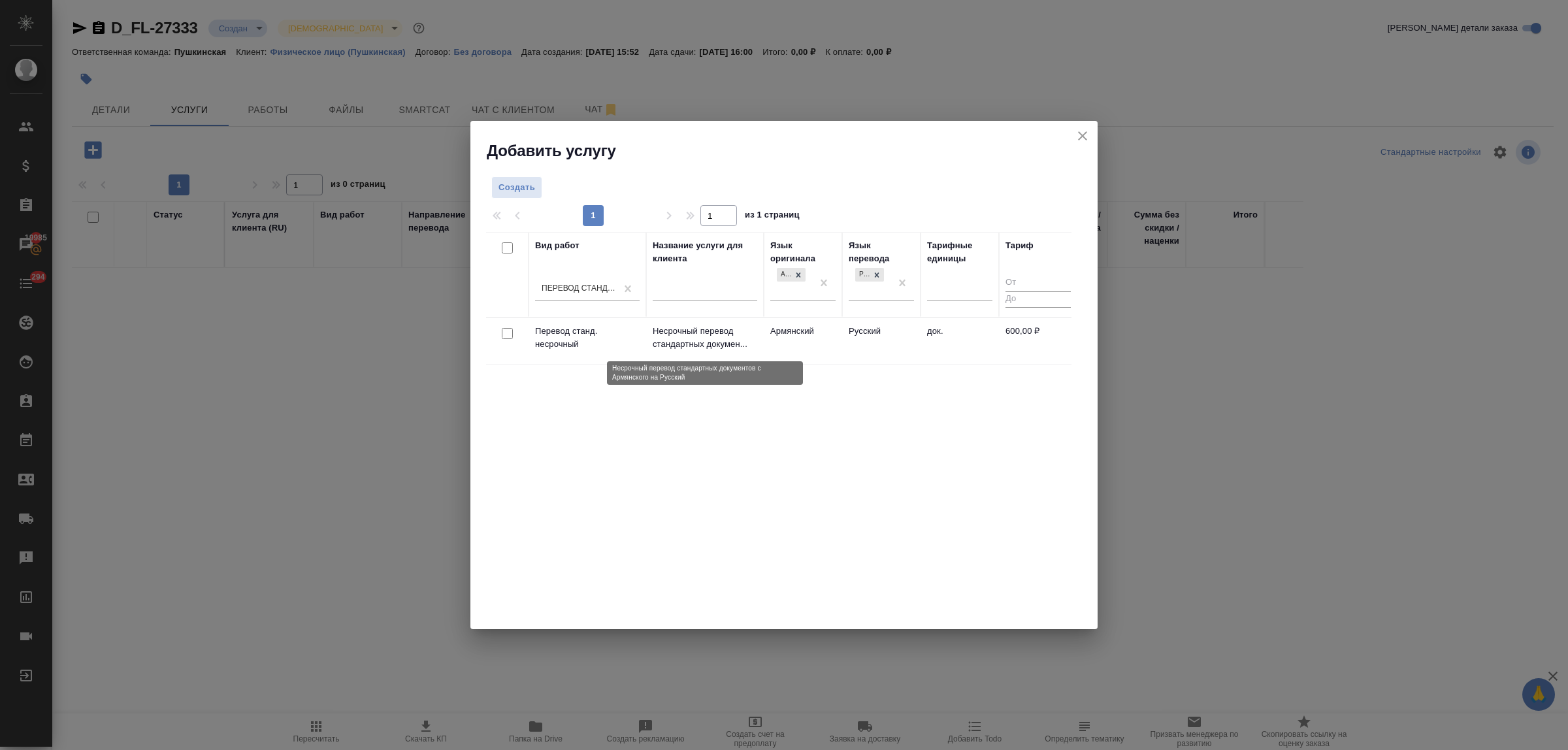
click at [716, 336] on p "Несрочный перевод стандартных докумен..." at bounding box center [705, 337] width 105 height 26
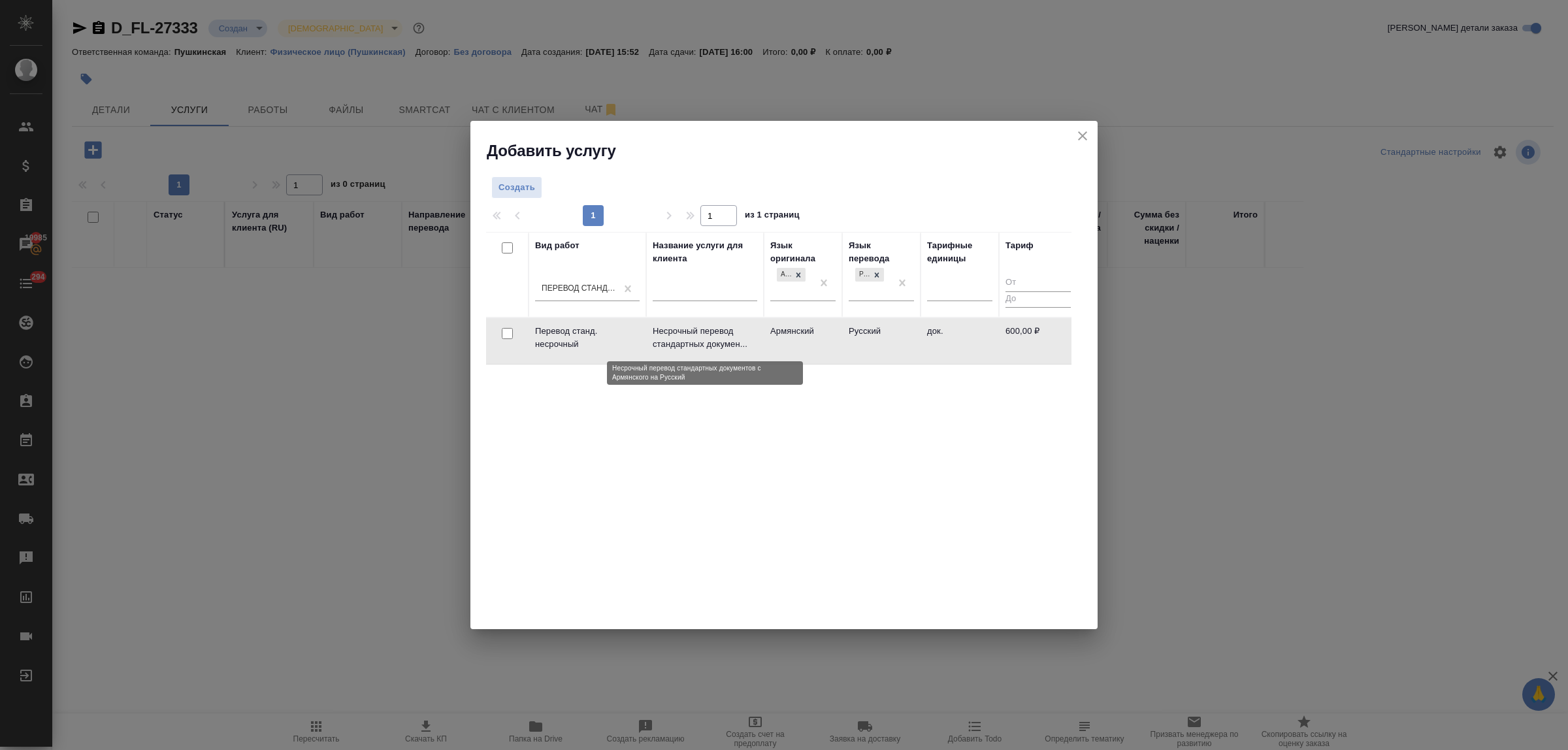
click at [716, 336] on p "Несрочный перевод стандартных докумен..." at bounding box center [705, 337] width 105 height 26
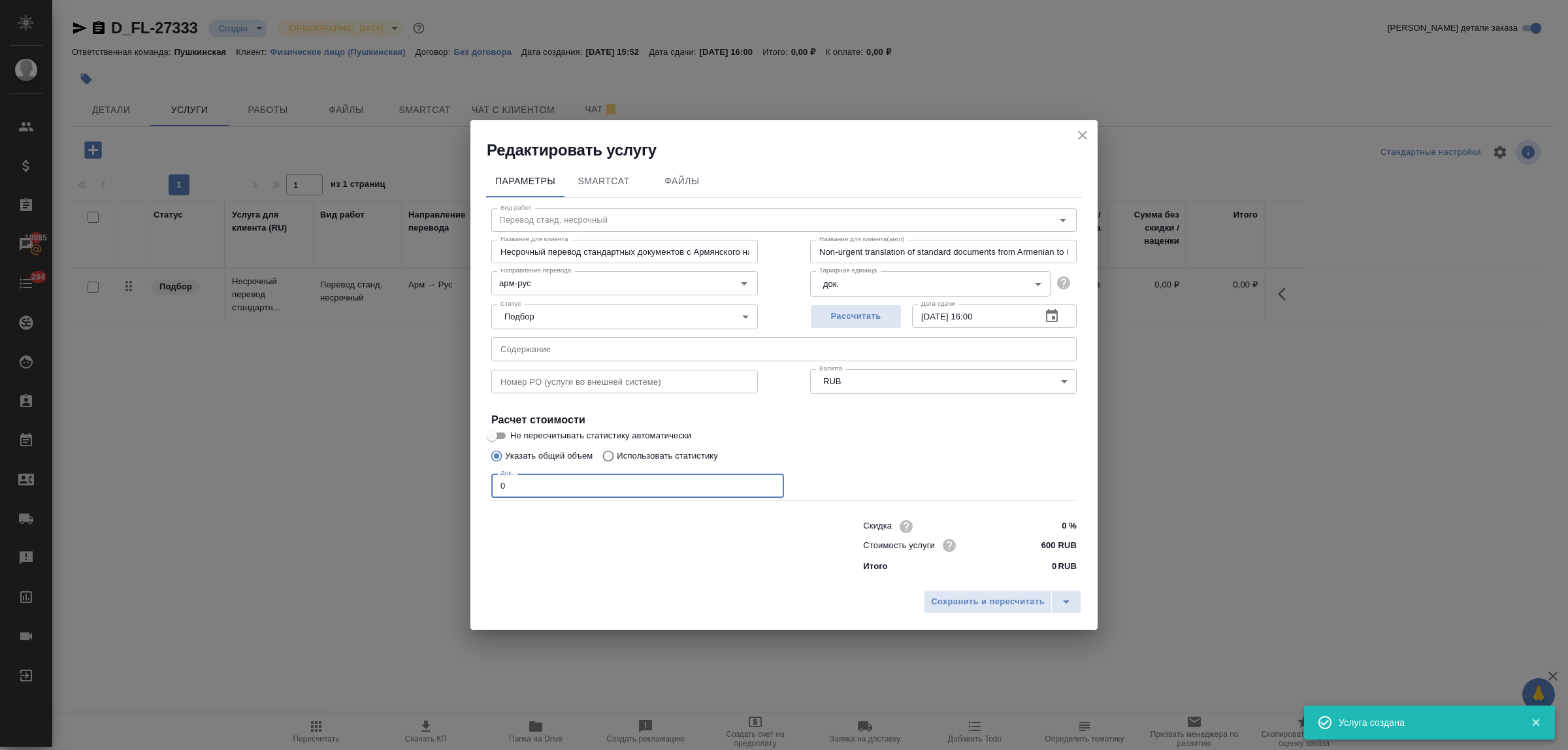
drag, startPoint x: 527, startPoint y: 488, endPoint x: 467, endPoint y: 478, distance: 60.8
click at [463, 478] on div "Редактировать услугу Параметры SmartCat Файлы Вид работ Перевод станд. несрочны…" at bounding box center [784, 375] width 1568 height 750
type input "3"
click at [1046, 547] on input "600 RUB" at bounding box center [1052, 545] width 47 height 19
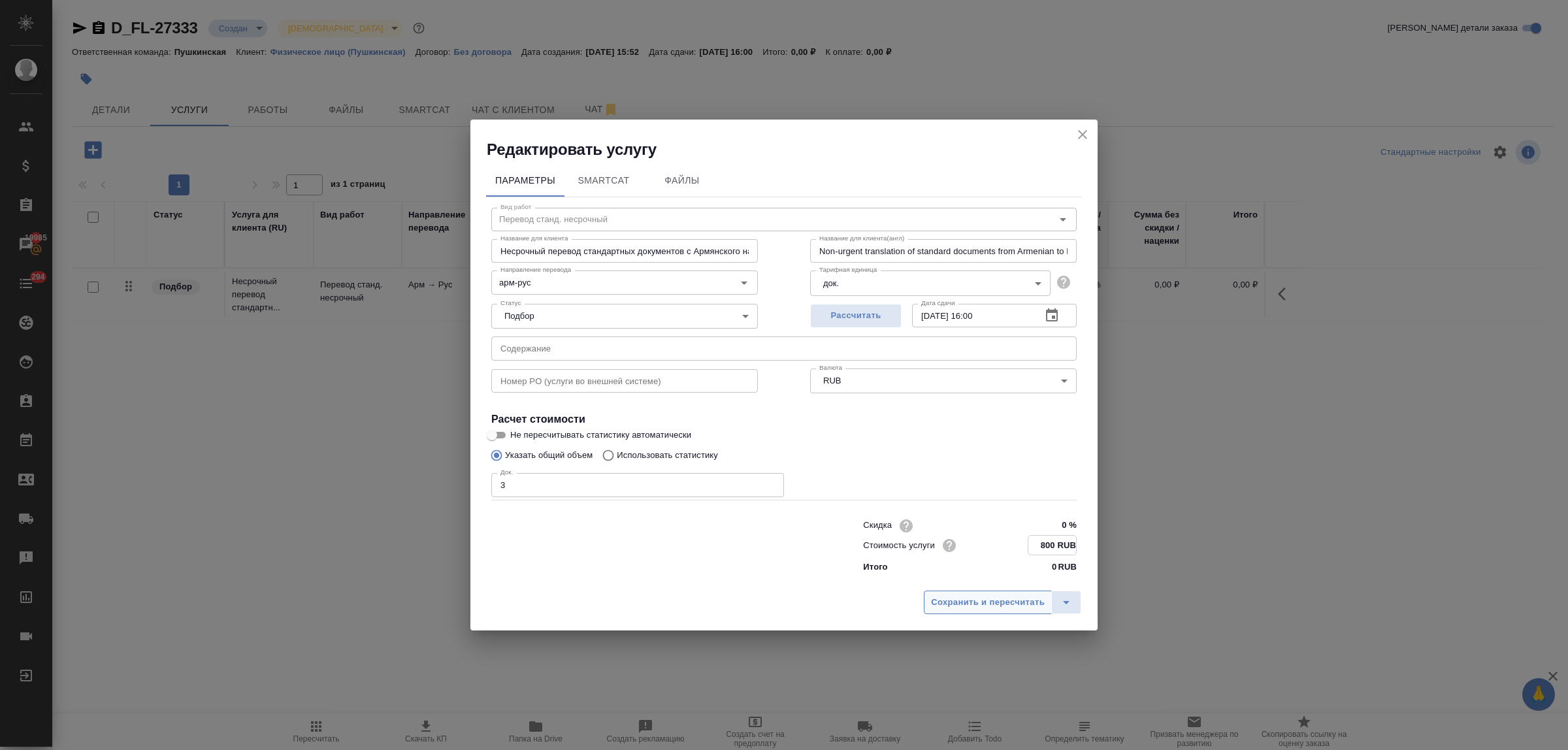
type input "800 RUB"
click at [1000, 601] on span "Сохранить и пересчитать" at bounding box center [987, 602] width 114 height 15
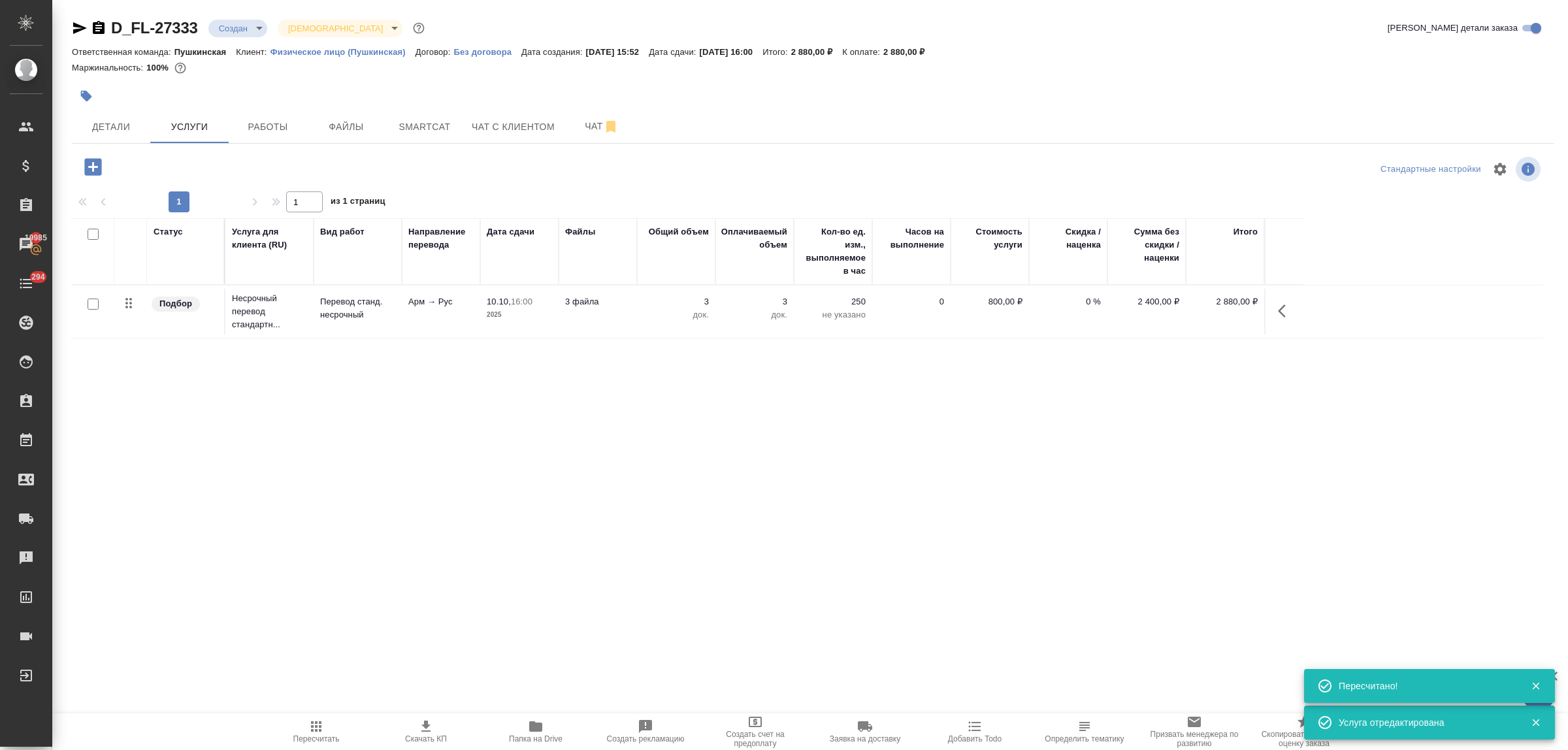
click at [92, 165] on icon "button" at bounding box center [93, 167] width 23 height 23
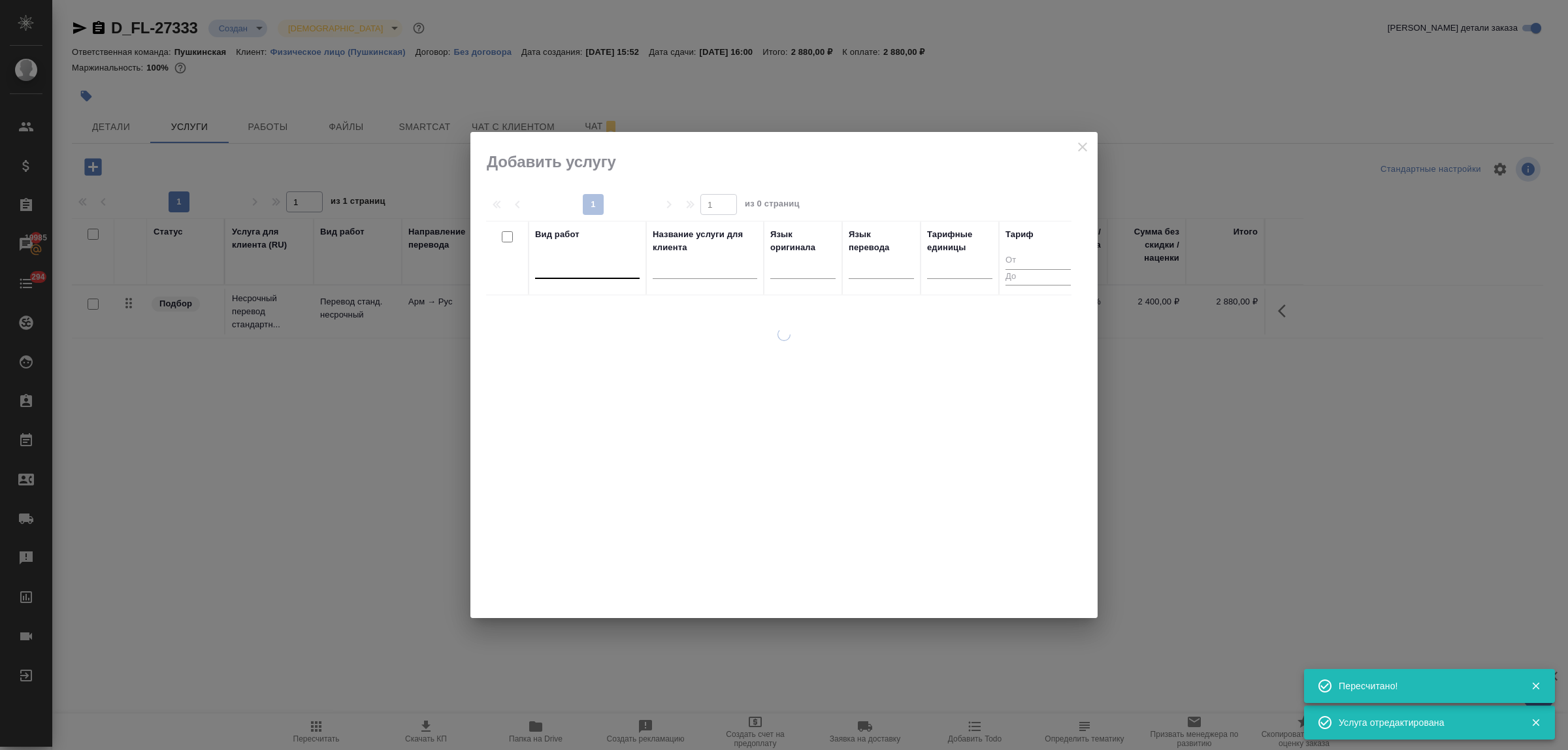
click at [557, 269] on div at bounding box center [587, 265] width 105 height 19
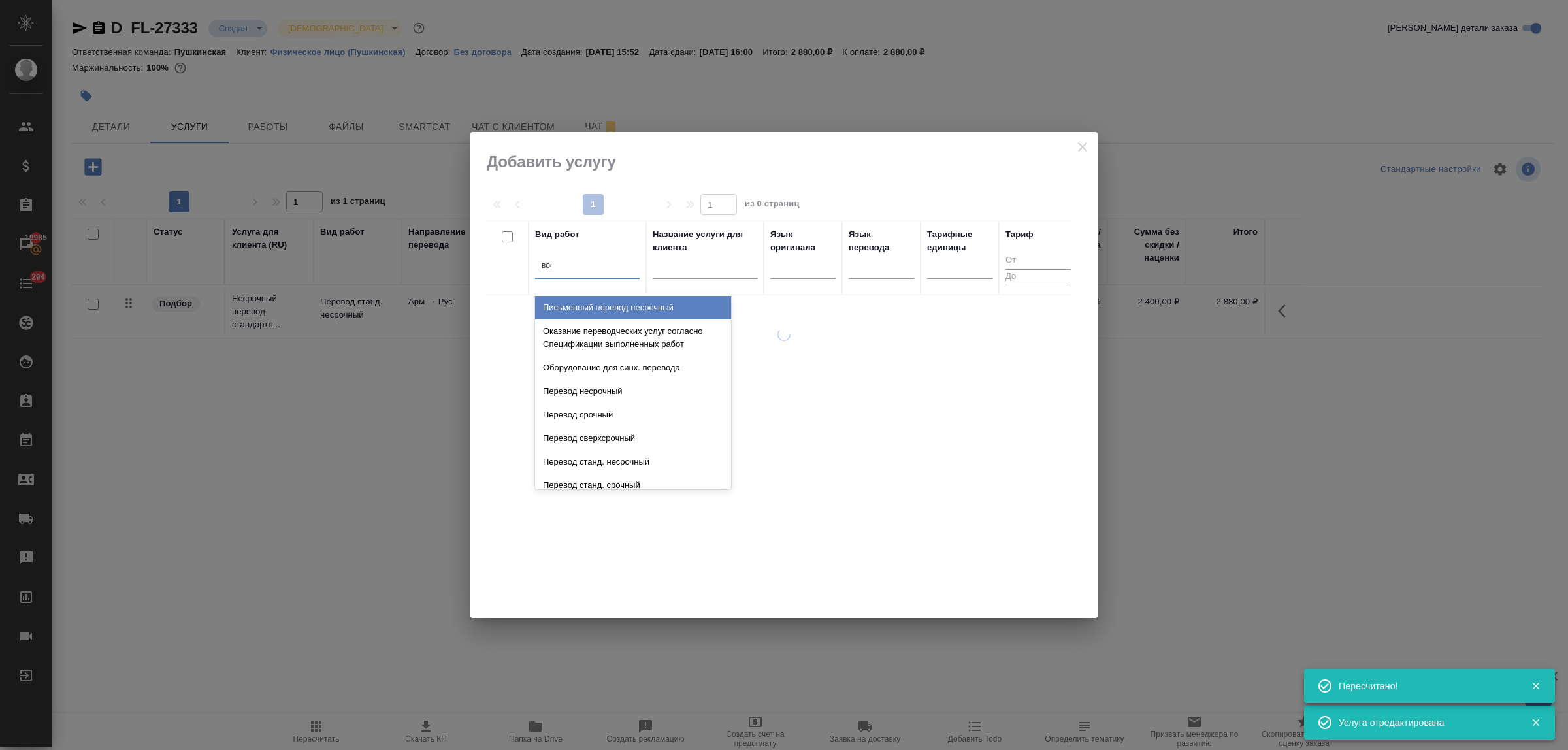
type input "восс"
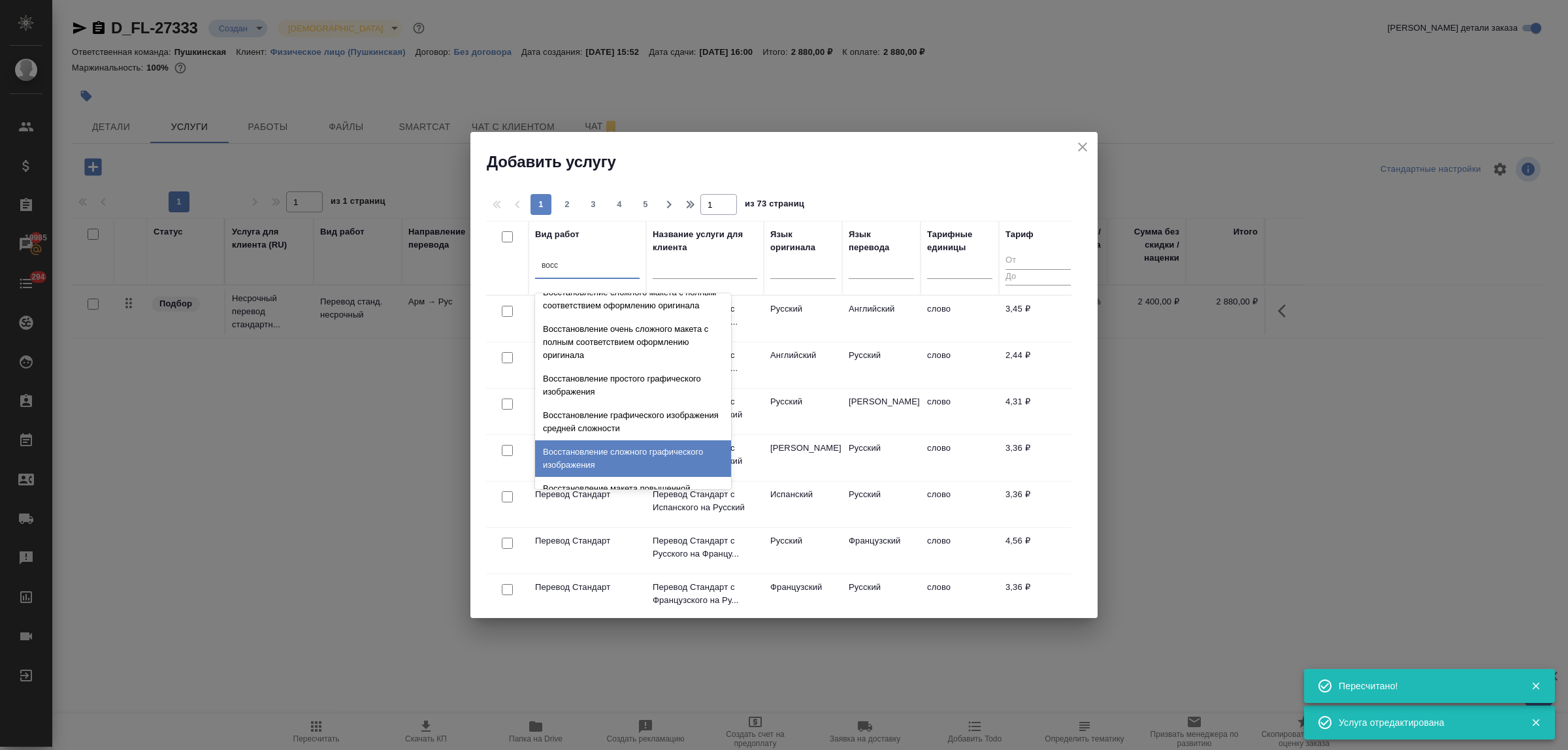
scroll to position [240, 0]
click at [636, 449] on div "Восстановление макета средней сложности с полным соответствием оформлению ориги…" at bounding box center [633, 462] width 196 height 50
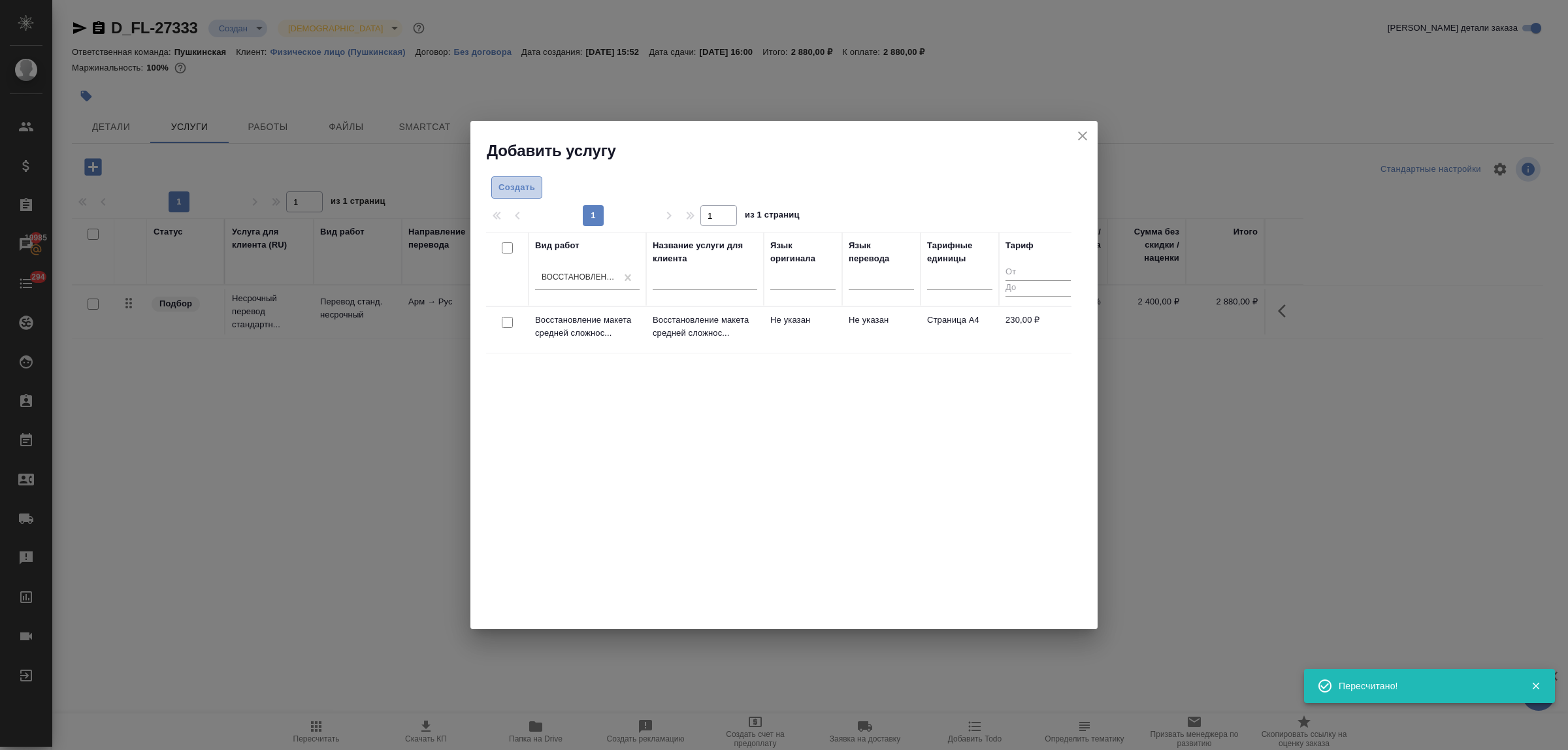
click at [512, 187] on span "Создать" at bounding box center [517, 188] width 37 height 15
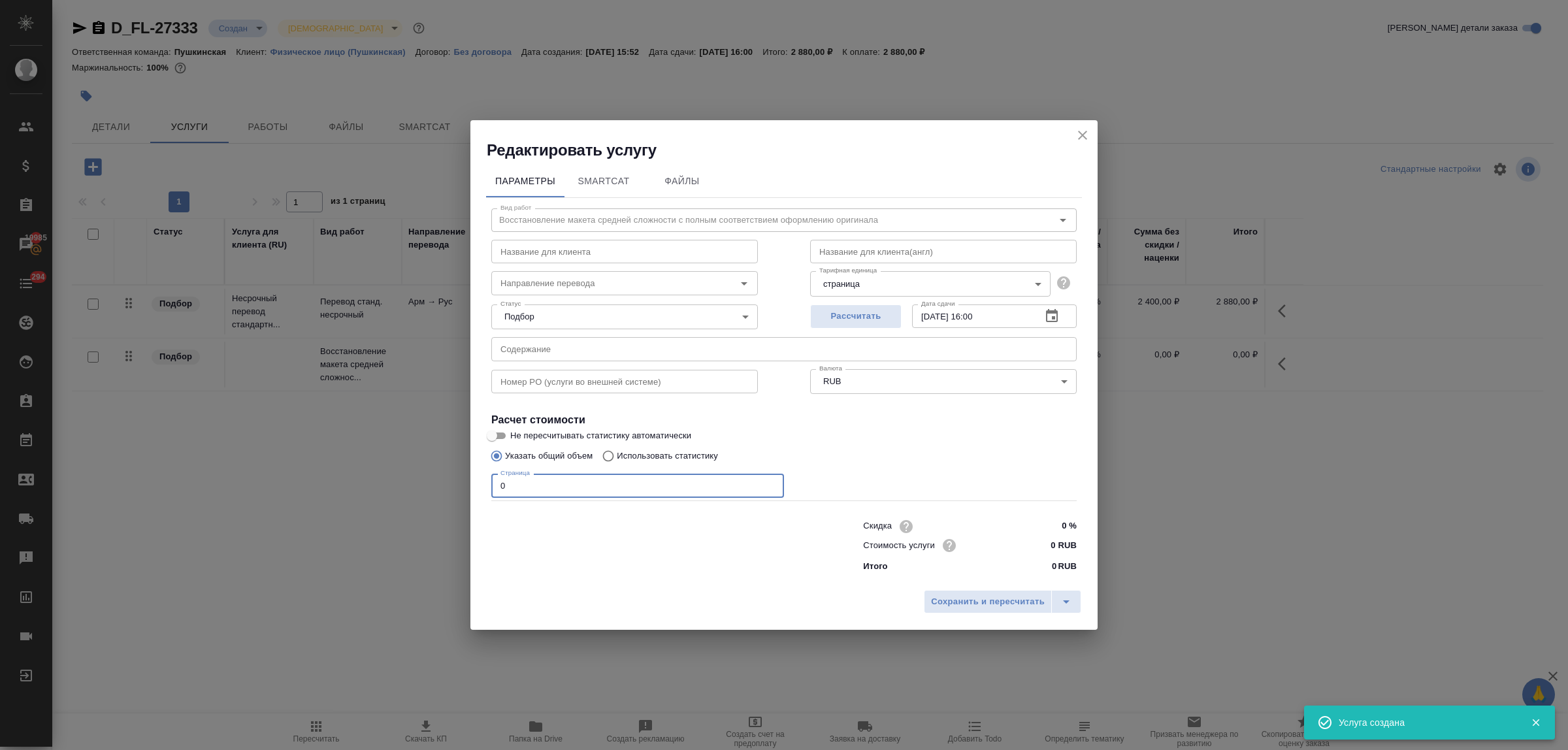
drag, startPoint x: 514, startPoint y: 487, endPoint x: 461, endPoint y: 473, distance: 54.8
click at [461, 473] on div "Редактировать услугу Параметры SmartCat Файлы Вид работ Восстановление макета с…" at bounding box center [784, 375] width 1568 height 750
type input "3"
click at [1040, 543] on input "0 RUB" at bounding box center [1052, 545] width 49 height 19
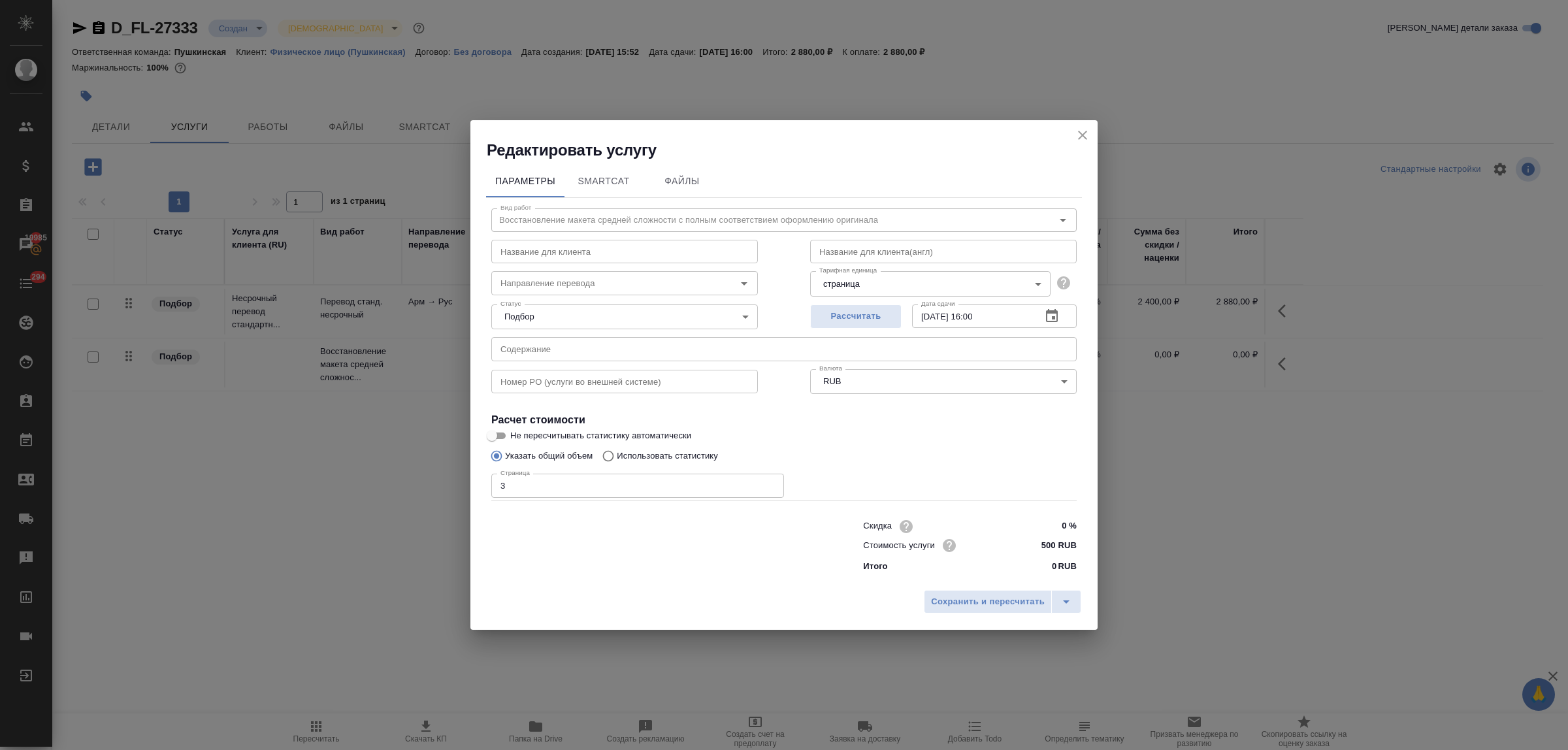
click at [1010, 615] on div "Сохранить и пересчитать" at bounding box center [784, 606] width 627 height 47
drag, startPoint x: 1049, startPoint y: 540, endPoint x: 1029, endPoint y: 541, distance: 20.0
click at [1029, 541] on input "500 RUB" at bounding box center [1052, 545] width 47 height 19
type input "250 RUB"
click at [1016, 588] on div "Сохранить и пересчитать" at bounding box center [784, 606] width 627 height 47
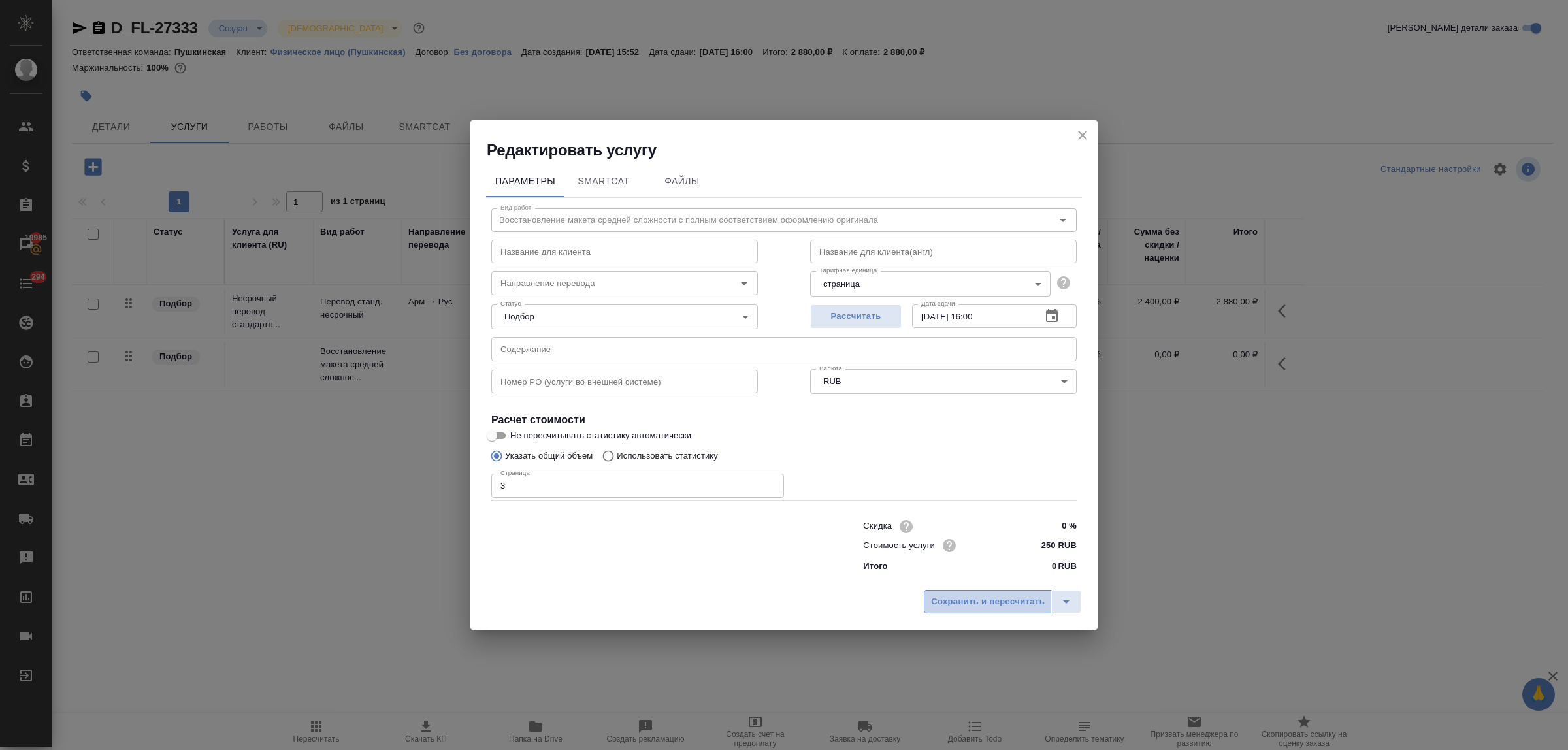
click at [1015, 597] on span "Сохранить и пересчитать" at bounding box center [987, 601] width 114 height 15
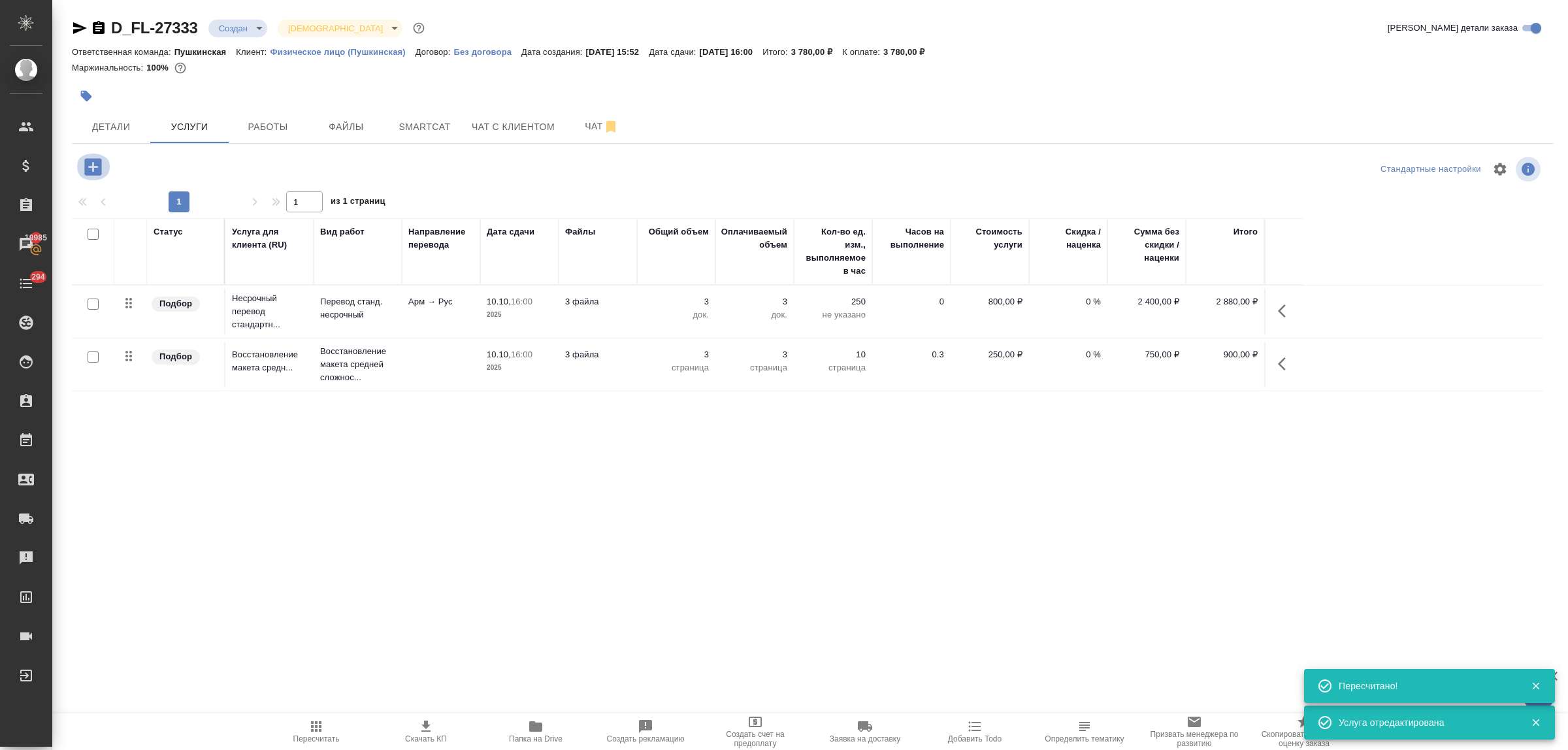
click at [93, 171] on icon "button" at bounding box center [93, 167] width 23 height 23
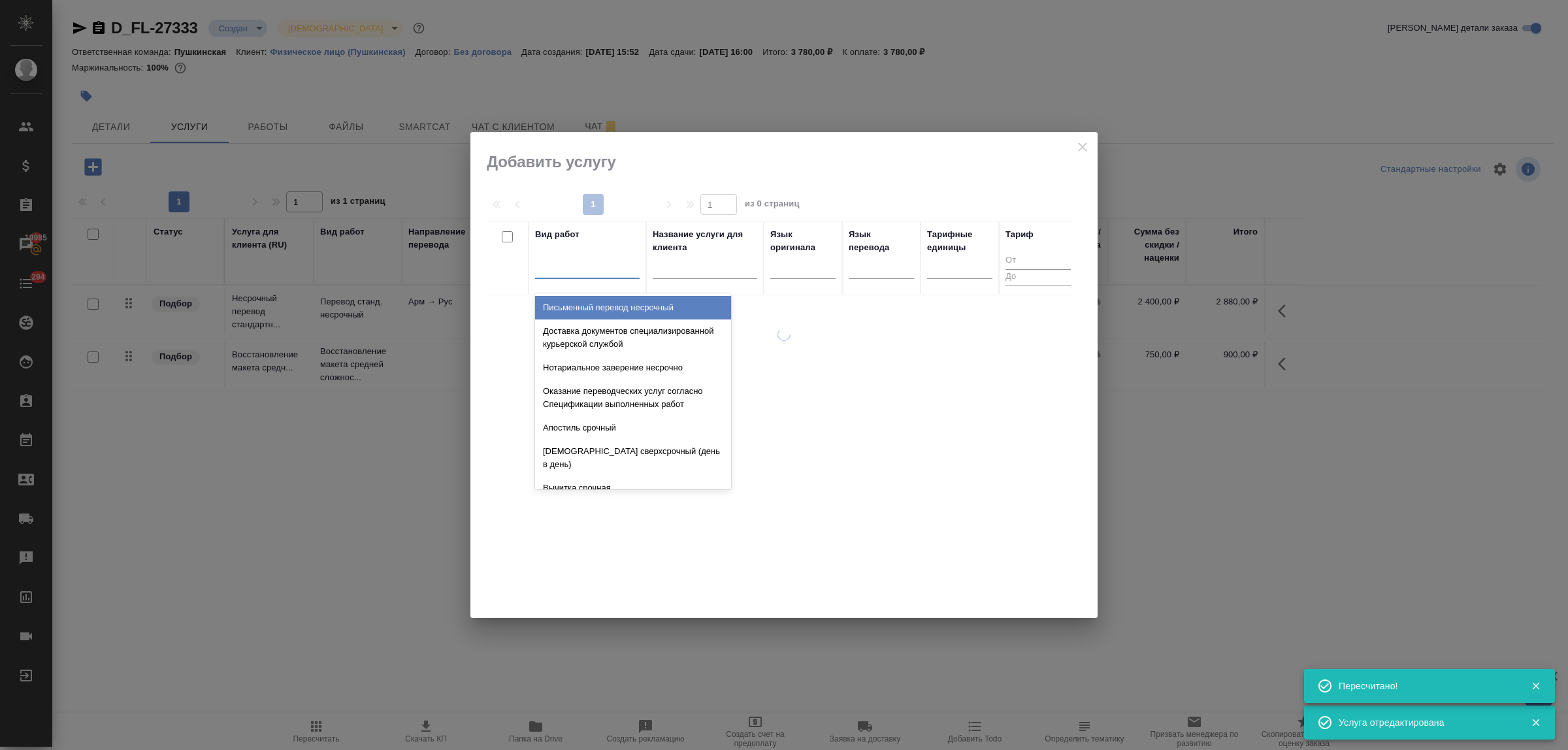
click at [619, 275] on div at bounding box center [587, 265] width 105 height 19
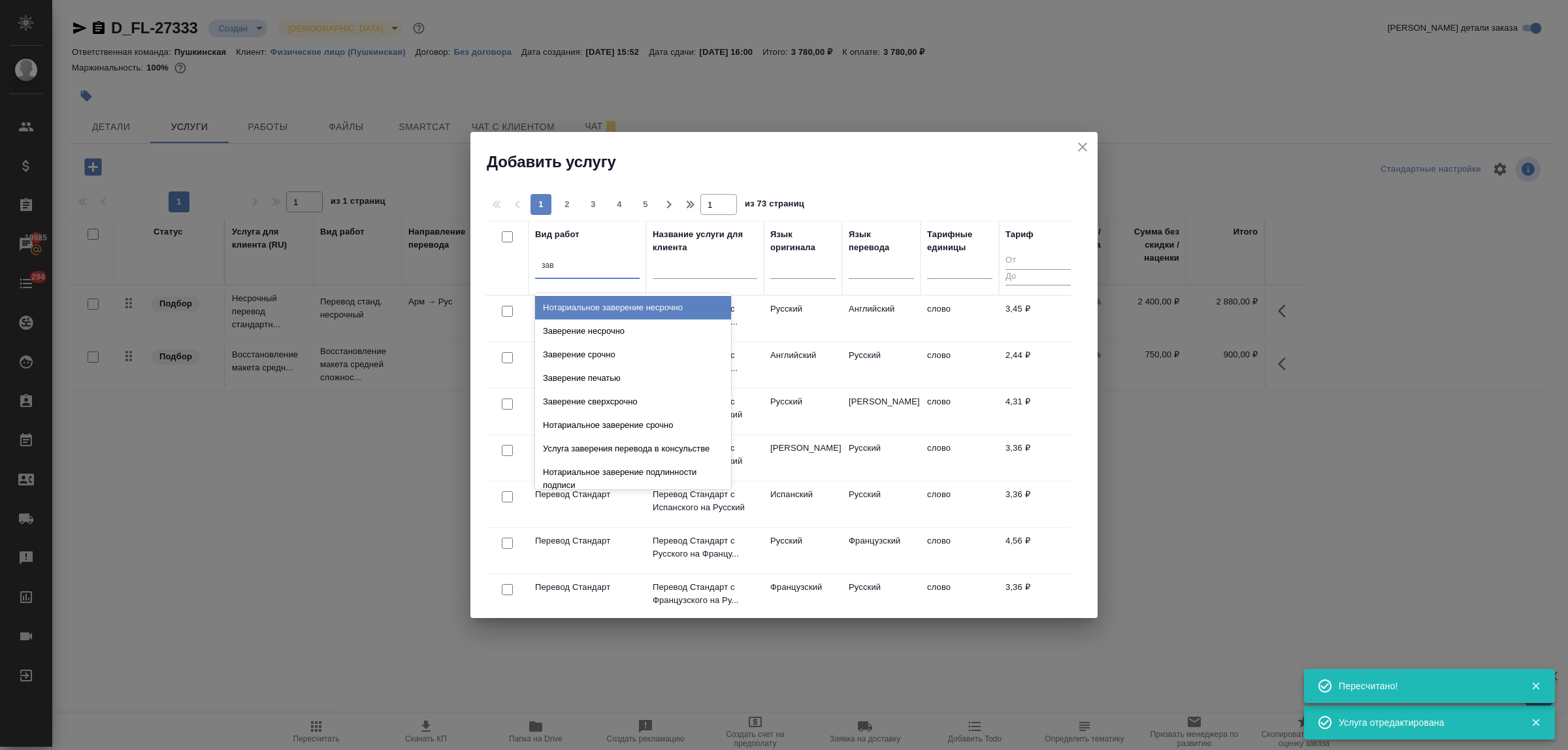
type input "заве"
click at [634, 331] on div "Заверение несрочно" at bounding box center [633, 331] width 196 height 23
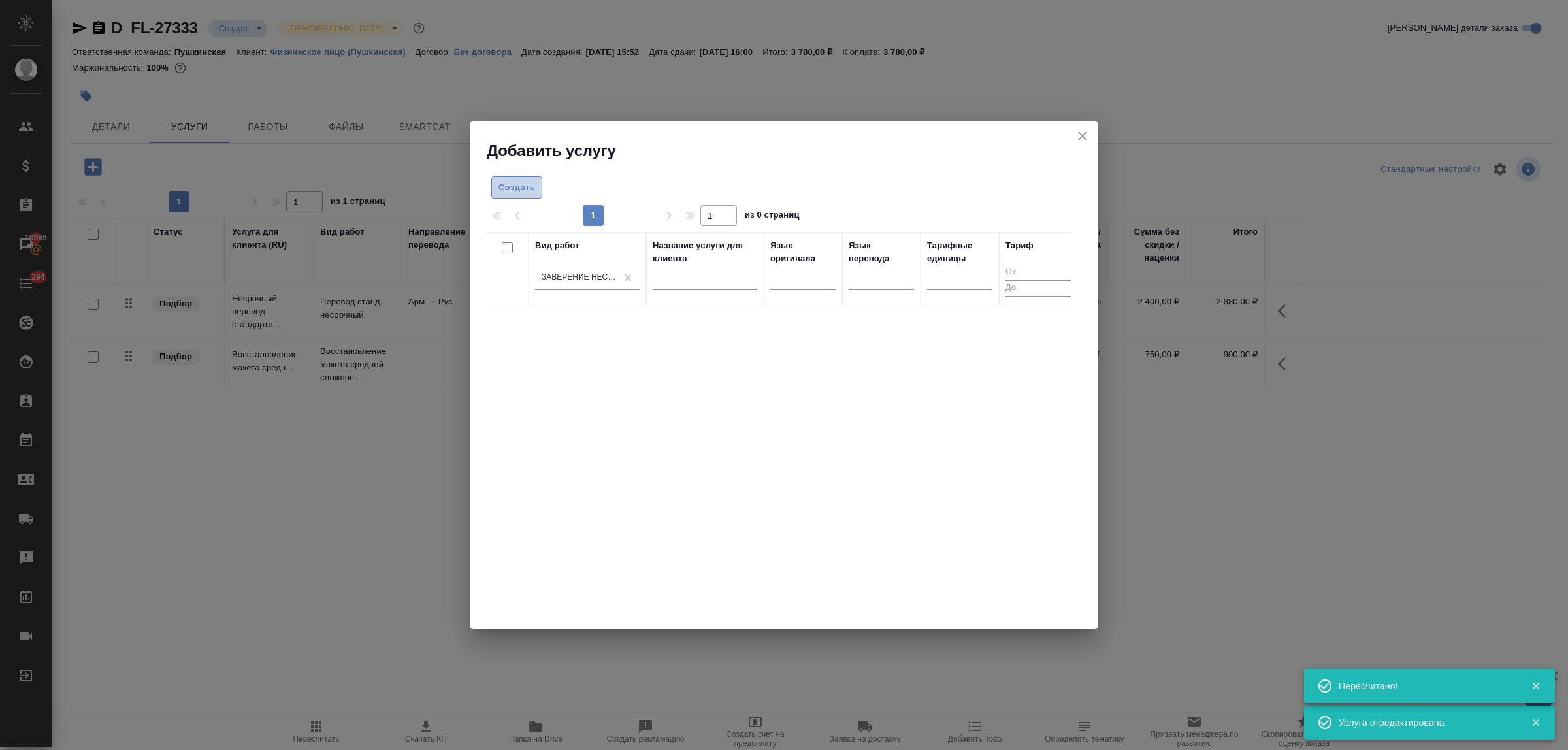
click at [514, 184] on span "Создать" at bounding box center [517, 188] width 37 height 15
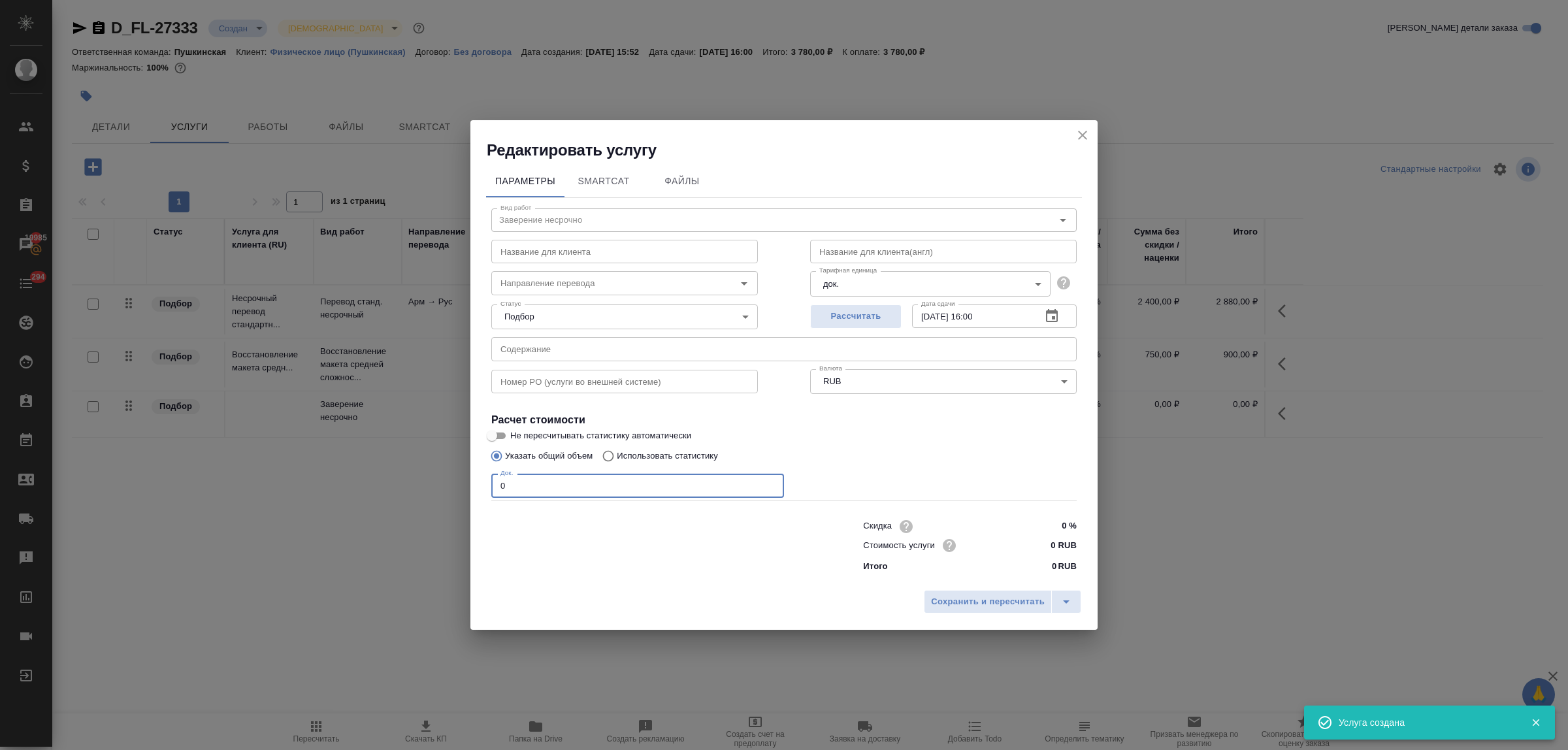
drag, startPoint x: 533, startPoint y: 481, endPoint x: 472, endPoint y: 477, distance: 61.1
click at [466, 478] on div "Редактировать услугу Параметры SmartCat Файлы Вид работ Заверение несрочно Вид …" at bounding box center [784, 375] width 1568 height 750
type input "3"
click at [1036, 542] on input "0 RUB" at bounding box center [1052, 545] width 49 height 19
type input "800 RUB"
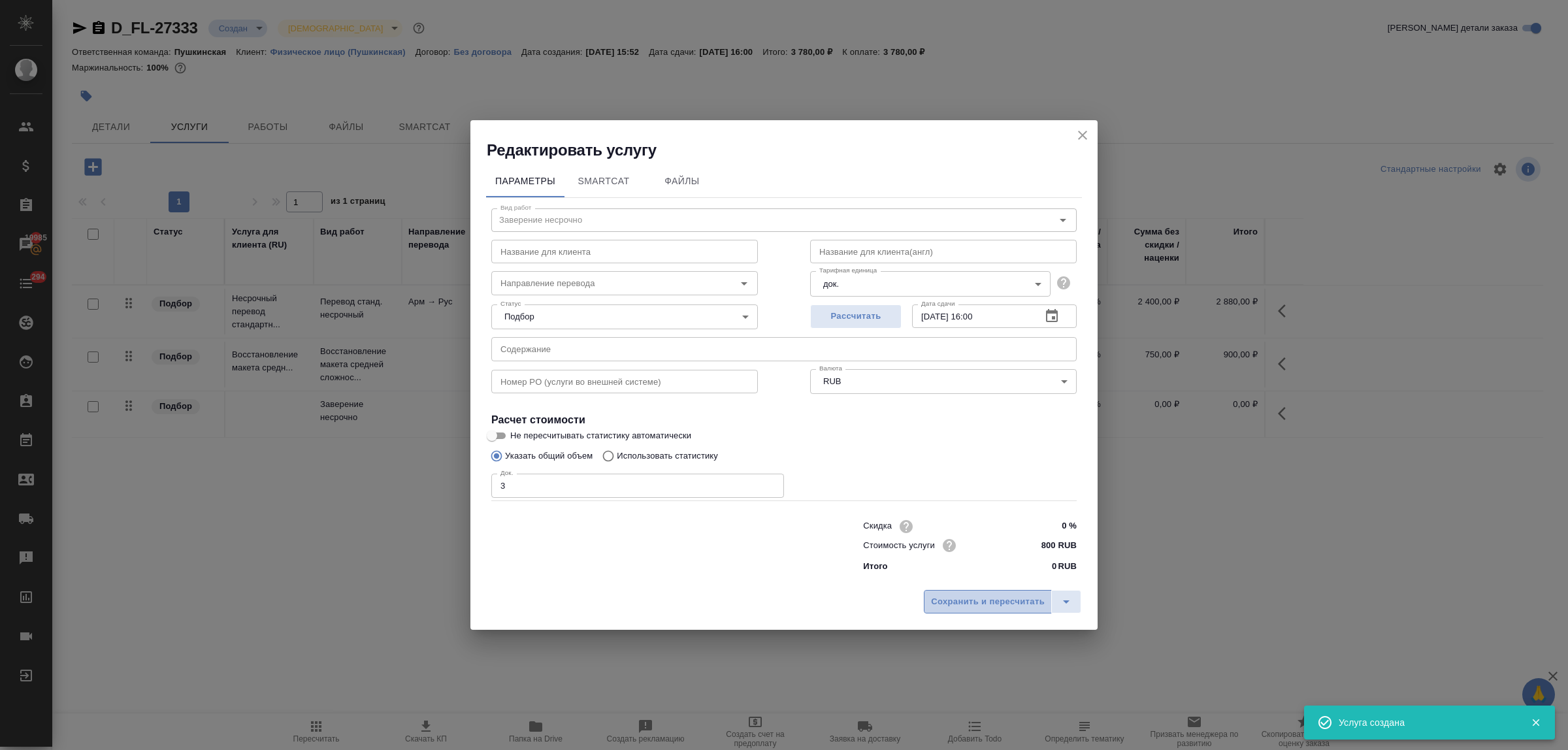
click at [1008, 598] on span "Сохранить и пересчитать" at bounding box center [987, 601] width 114 height 15
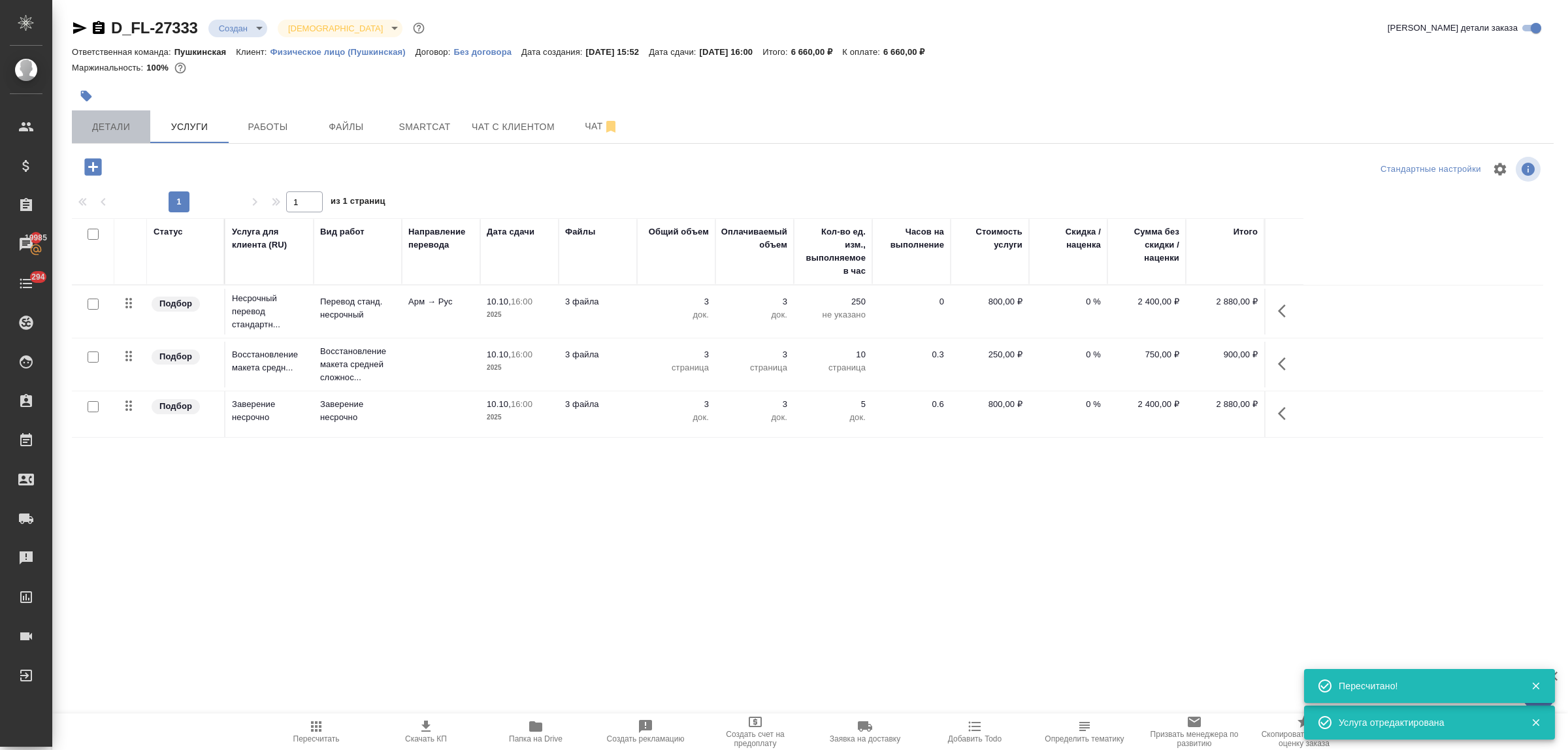
click at [130, 128] on span "Детали" at bounding box center [111, 127] width 62 height 17
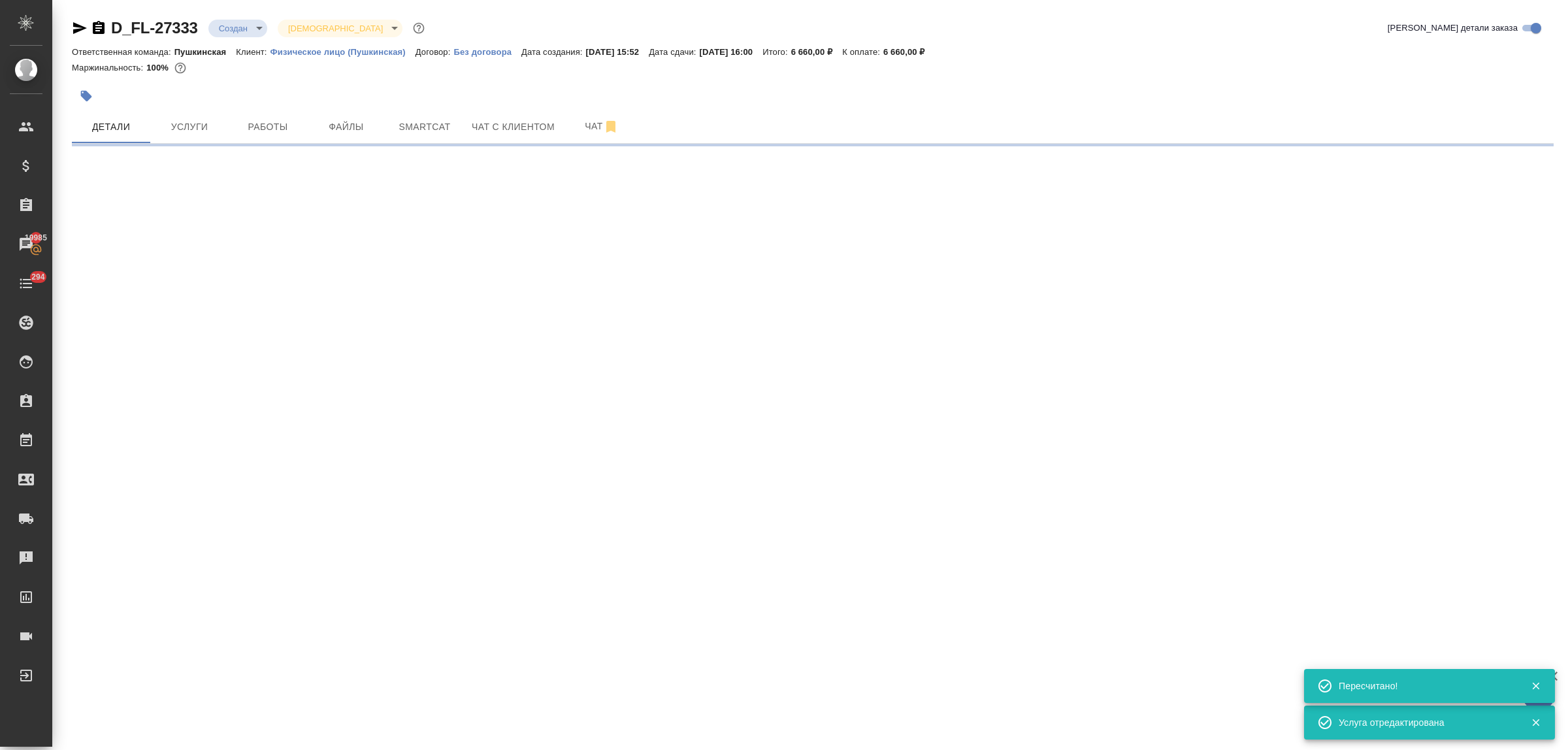
select select "RU"
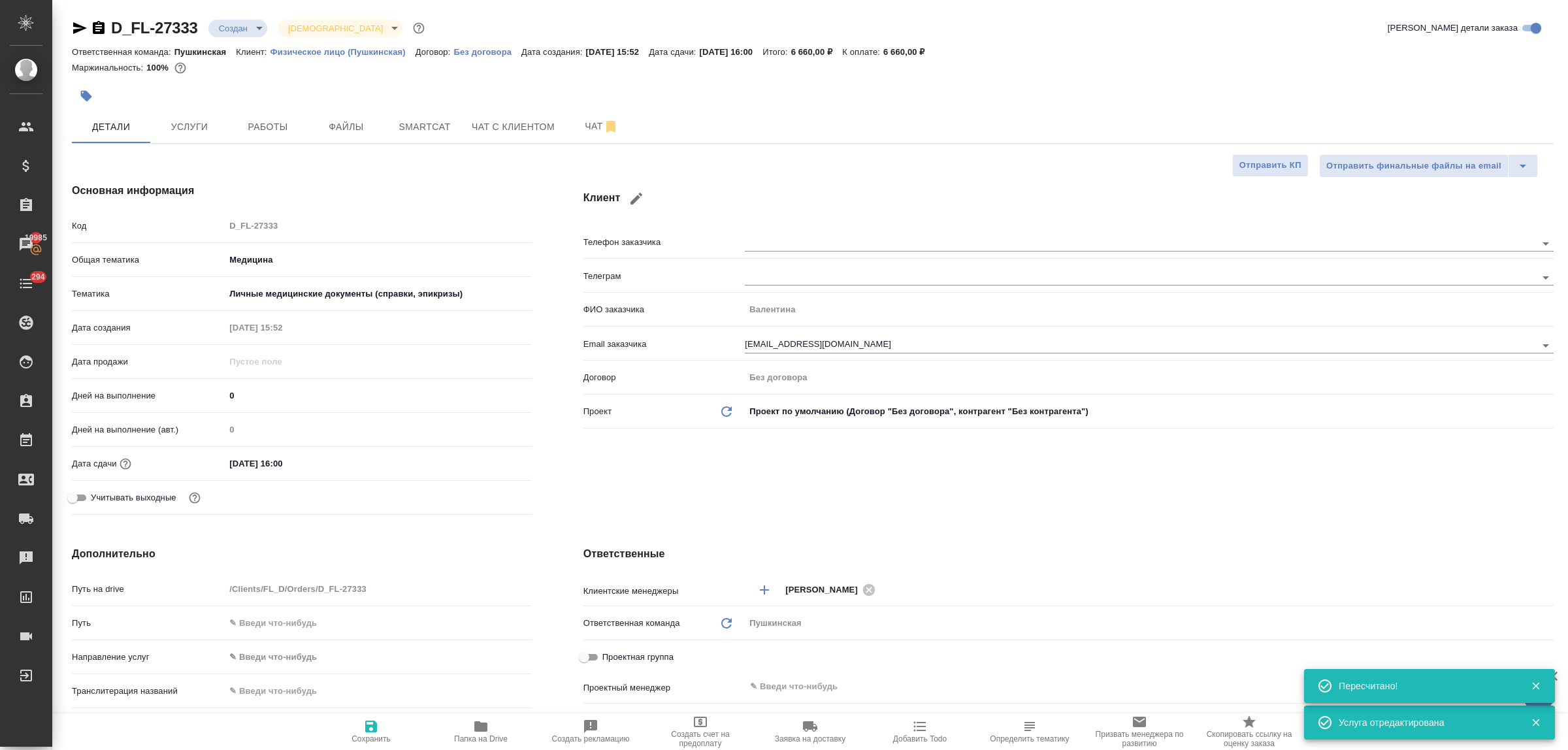
type textarea "x"
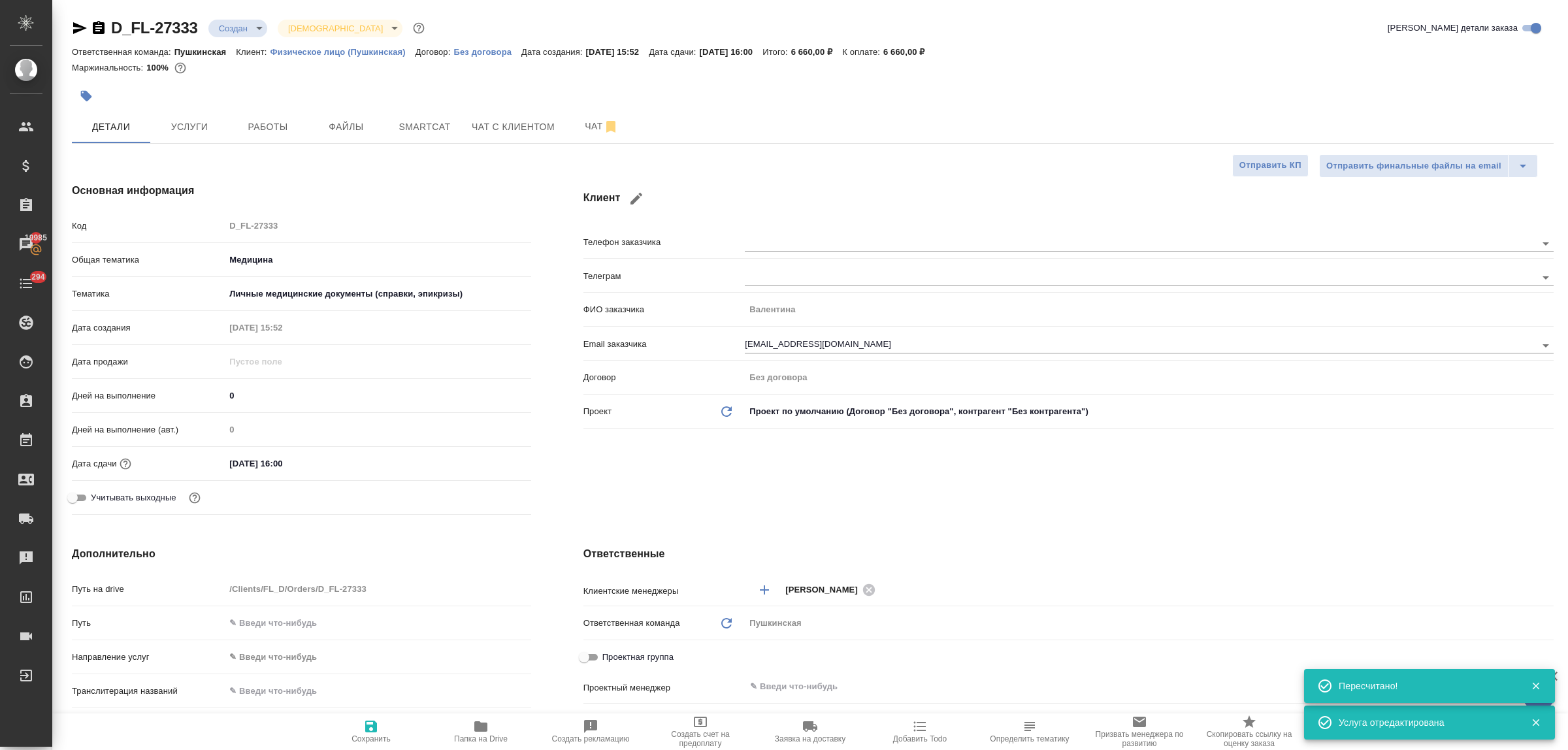
type textarea "x"
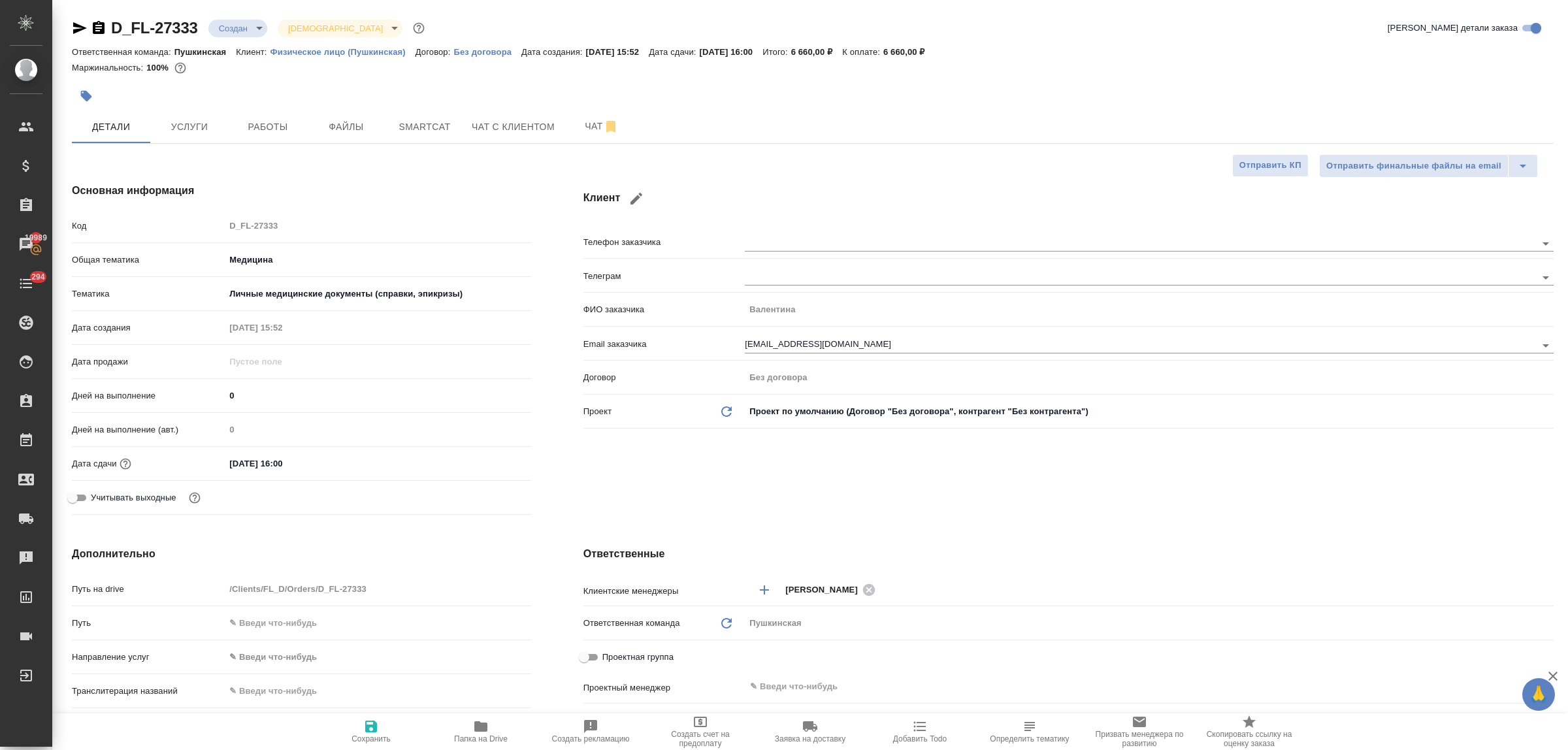
type textarea "x"
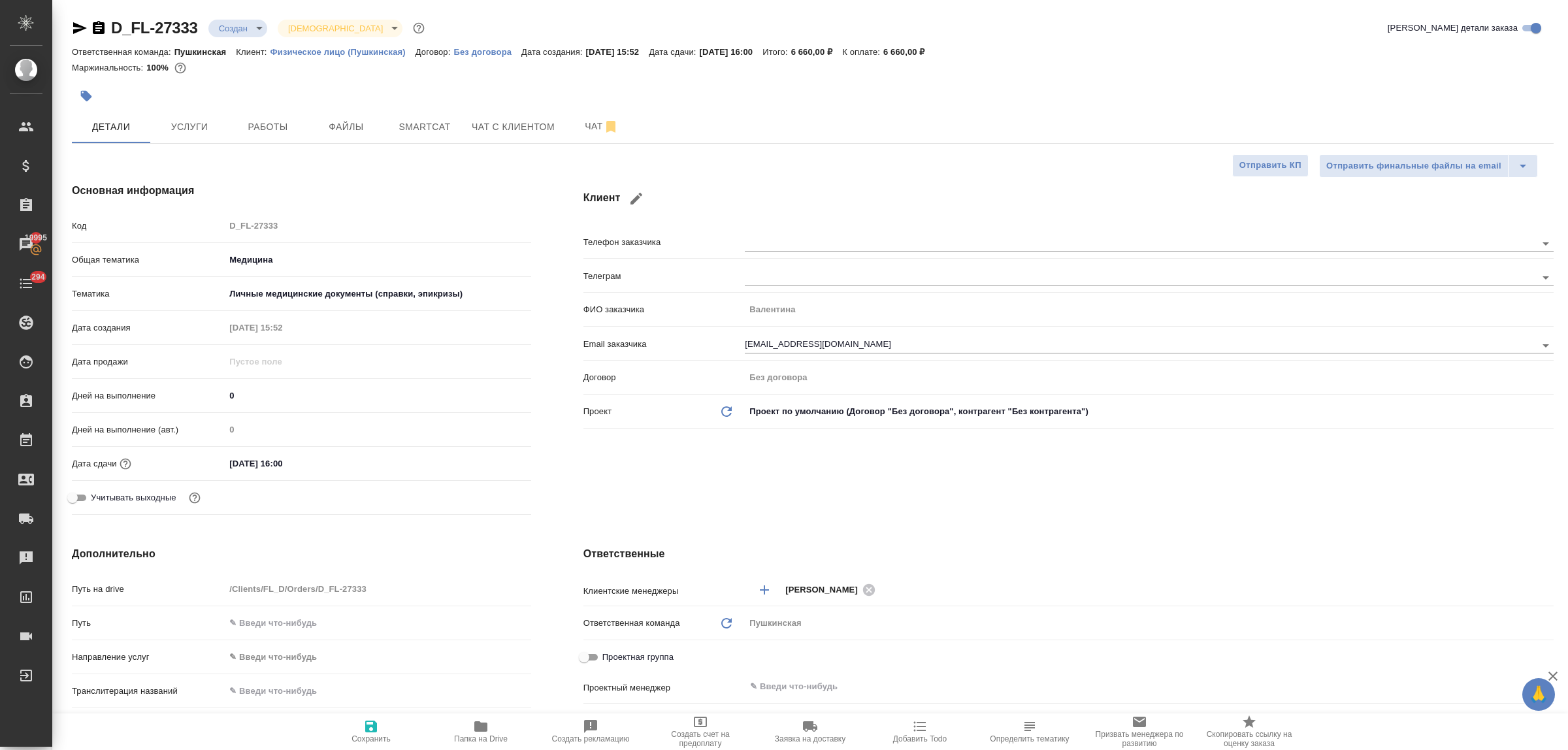
type textarea "x"
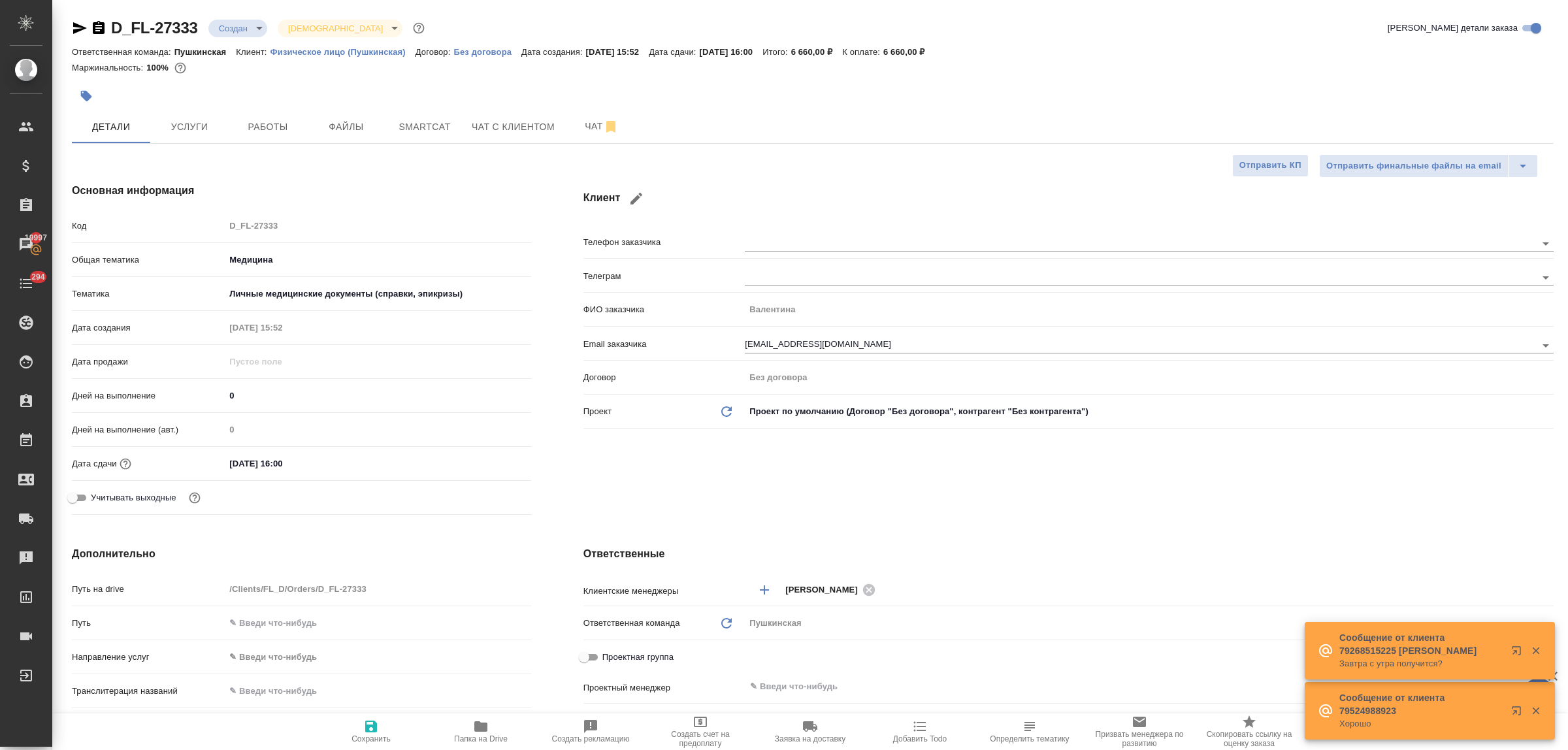
type textarea "x"
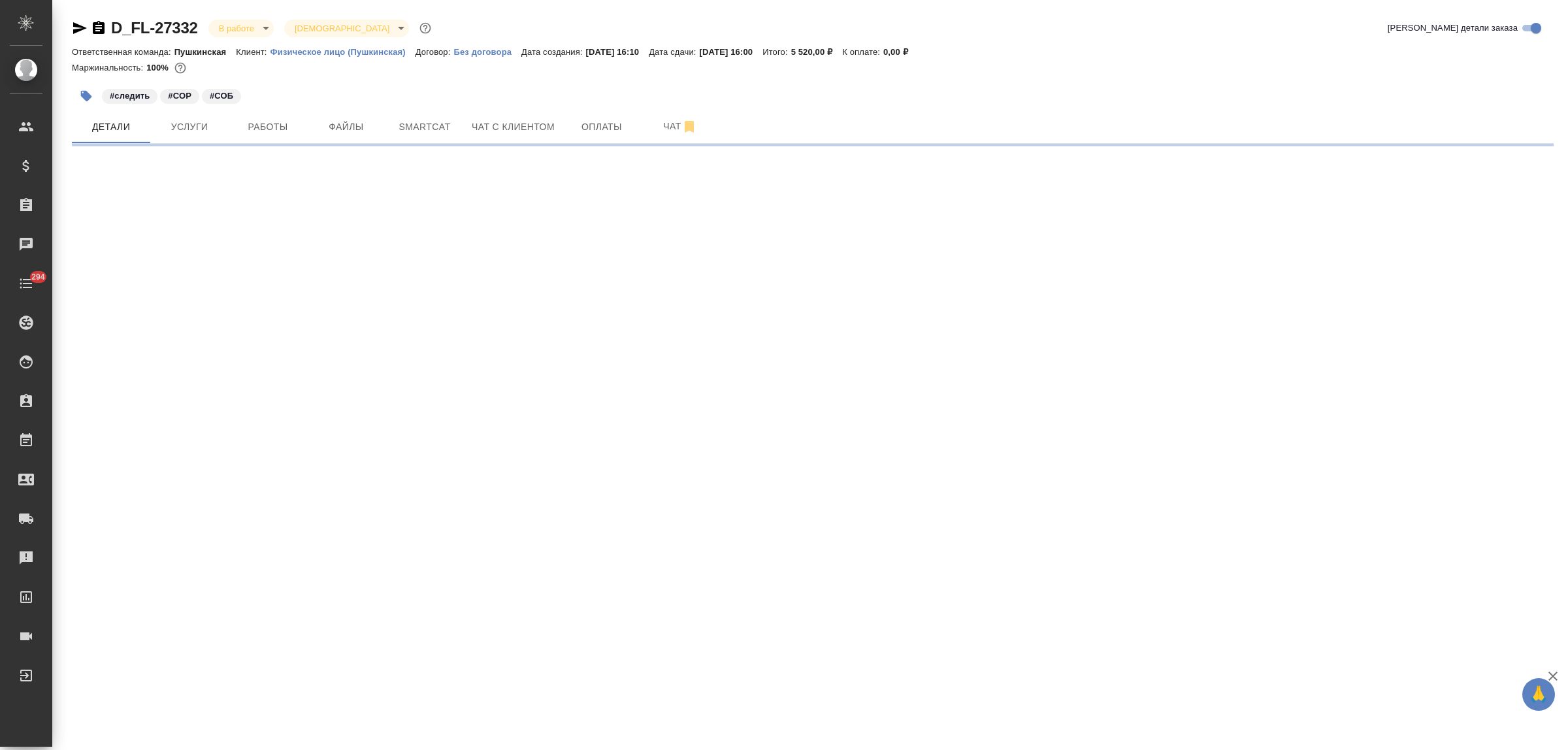
select select "RU"
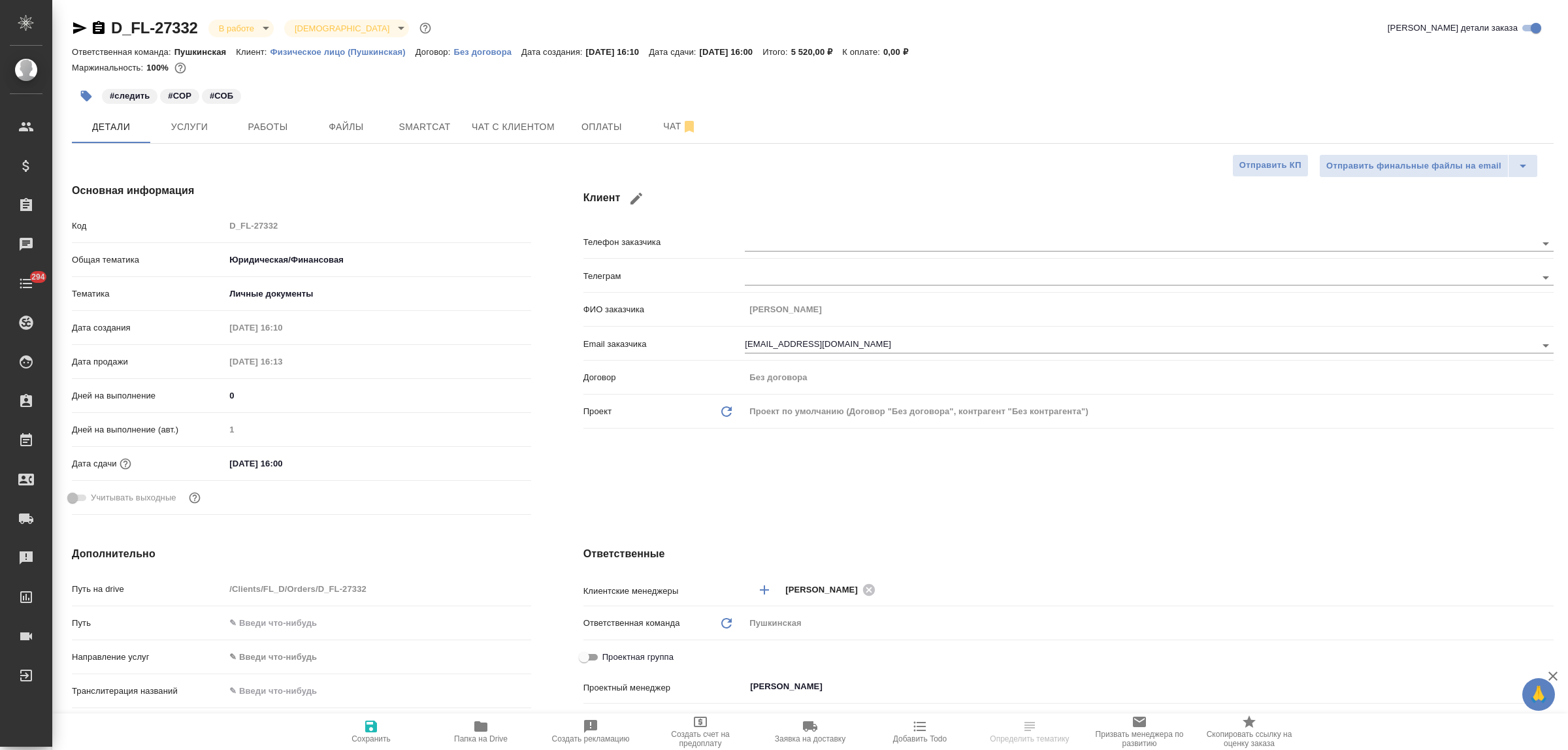
type textarea "x"
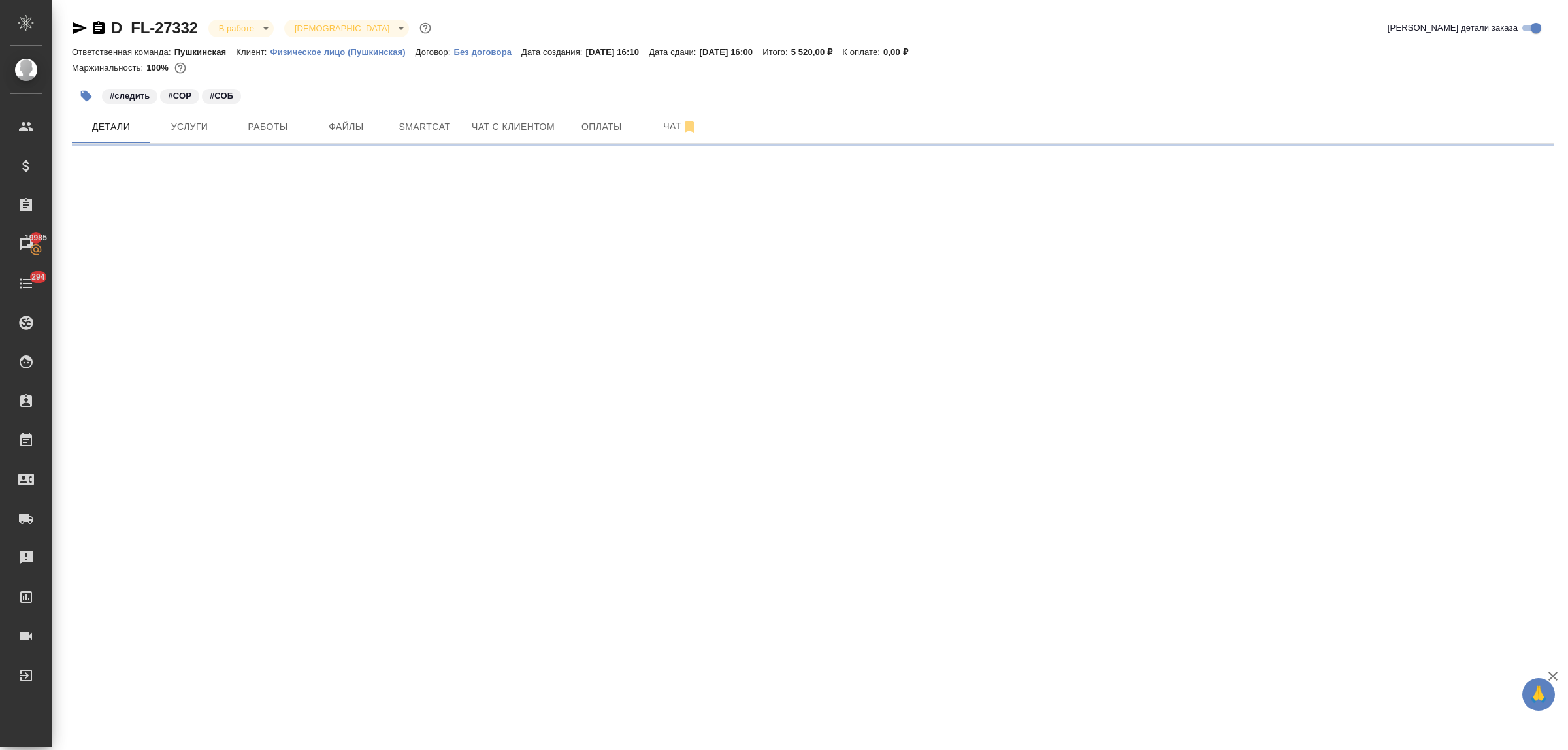
select select "RU"
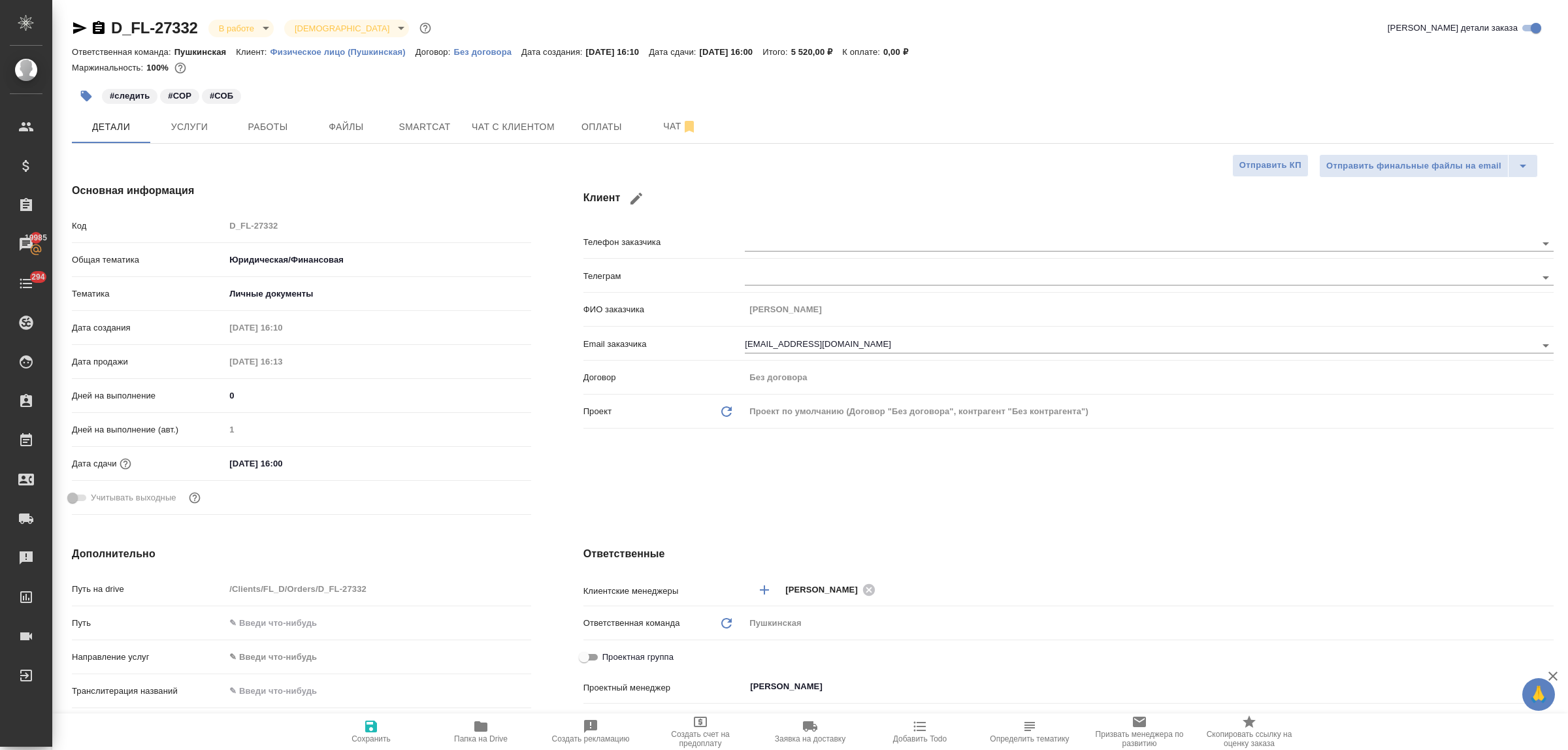
type textarea "x"
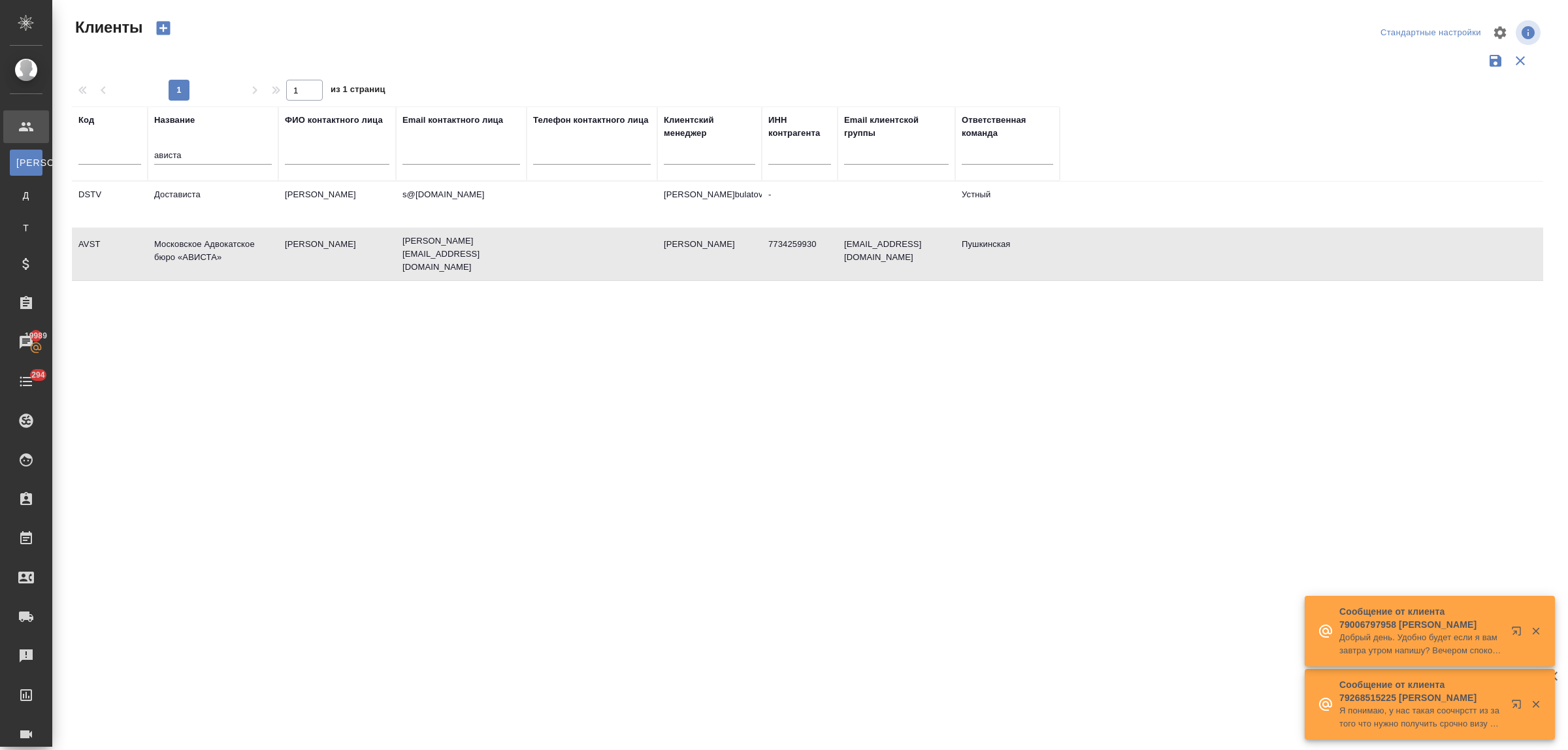
select select "RU"
drag, startPoint x: 194, startPoint y: 152, endPoint x: 136, endPoint y: 154, distance: 58.0
click at [136, 154] on tr "Код Название ависта ФИО контактного лица Email контактного лица Телефон контакт…" at bounding box center [565, 144] width 988 height 75
paste input "агнитные Элементы"
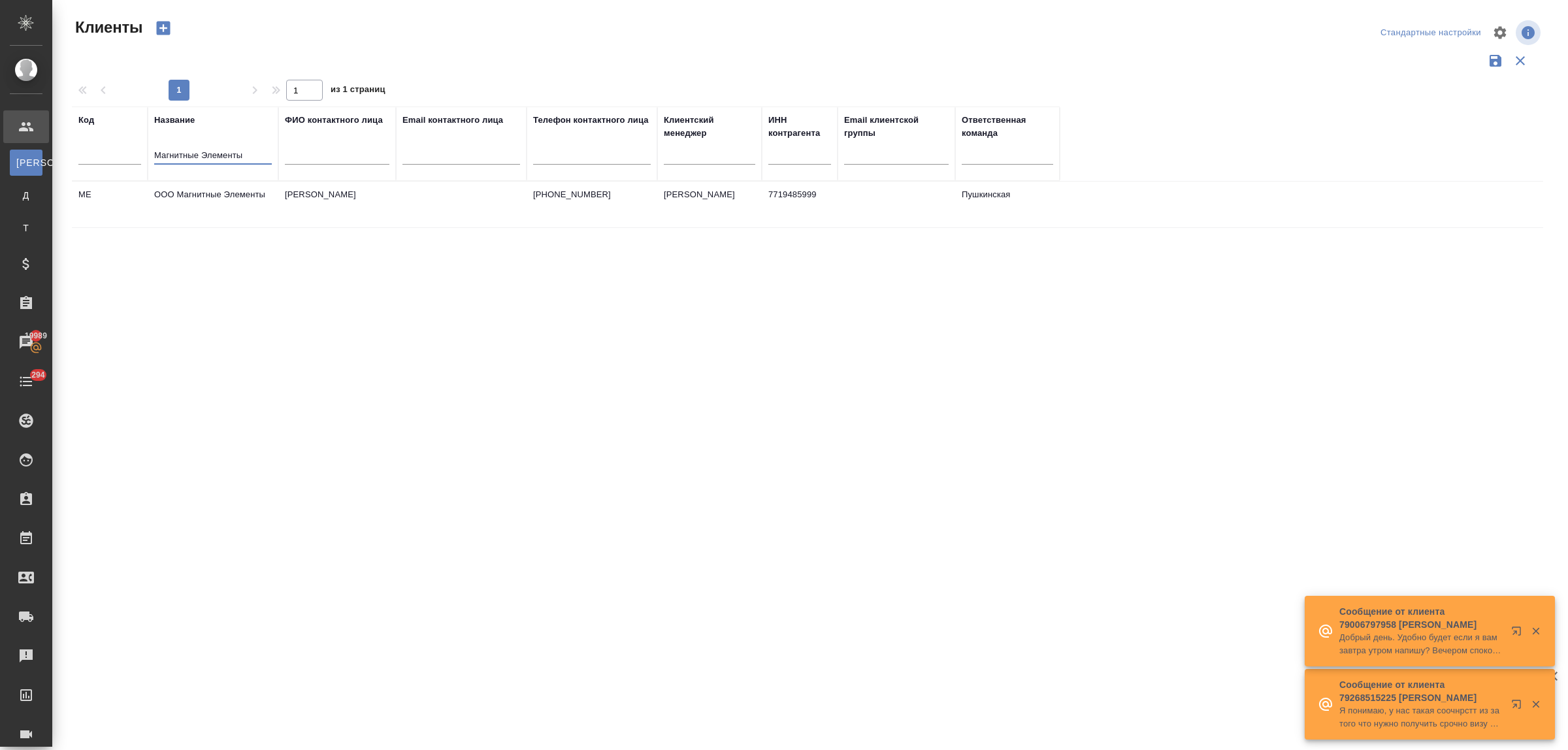
type input "Магнитные Элементы"
click at [215, 191] on td "ООО Магнитные Элементы" at bounding box center [213, 204] width 130 height 46
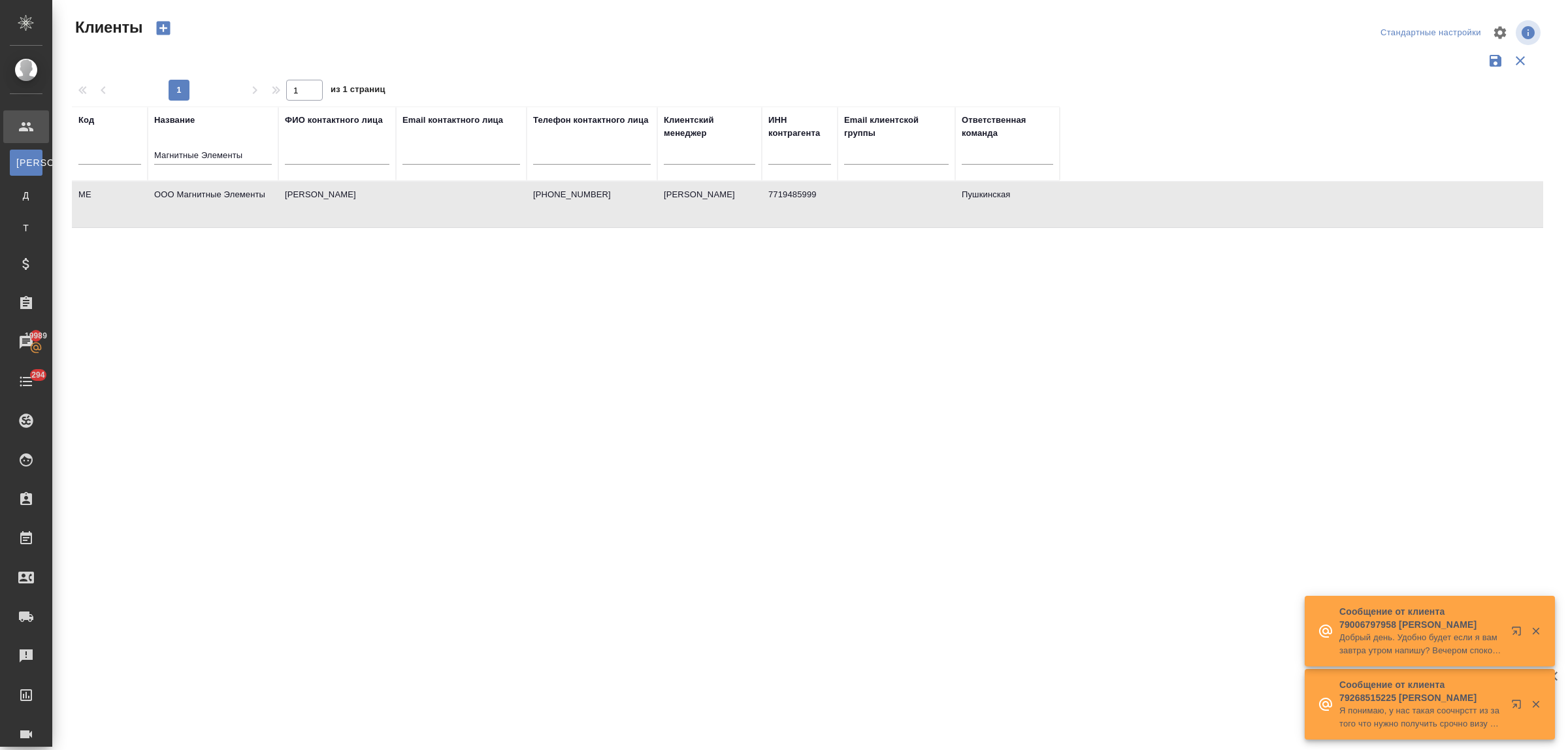
click at [215, 191] on td "ООО Магнитные Элементы" at bounding box center [213, 204] width 130 height 46
drag, startPoint x: 249, startPoint y: 155, endPoint x: 129, endPoint y: 155, distance: 120.0
click at [129, 155] on tr "Код Название Магнитные Элементы ФИО контактного лица Email контактного лица Тел…" at bounding box center [565, 144] width 988 height 75
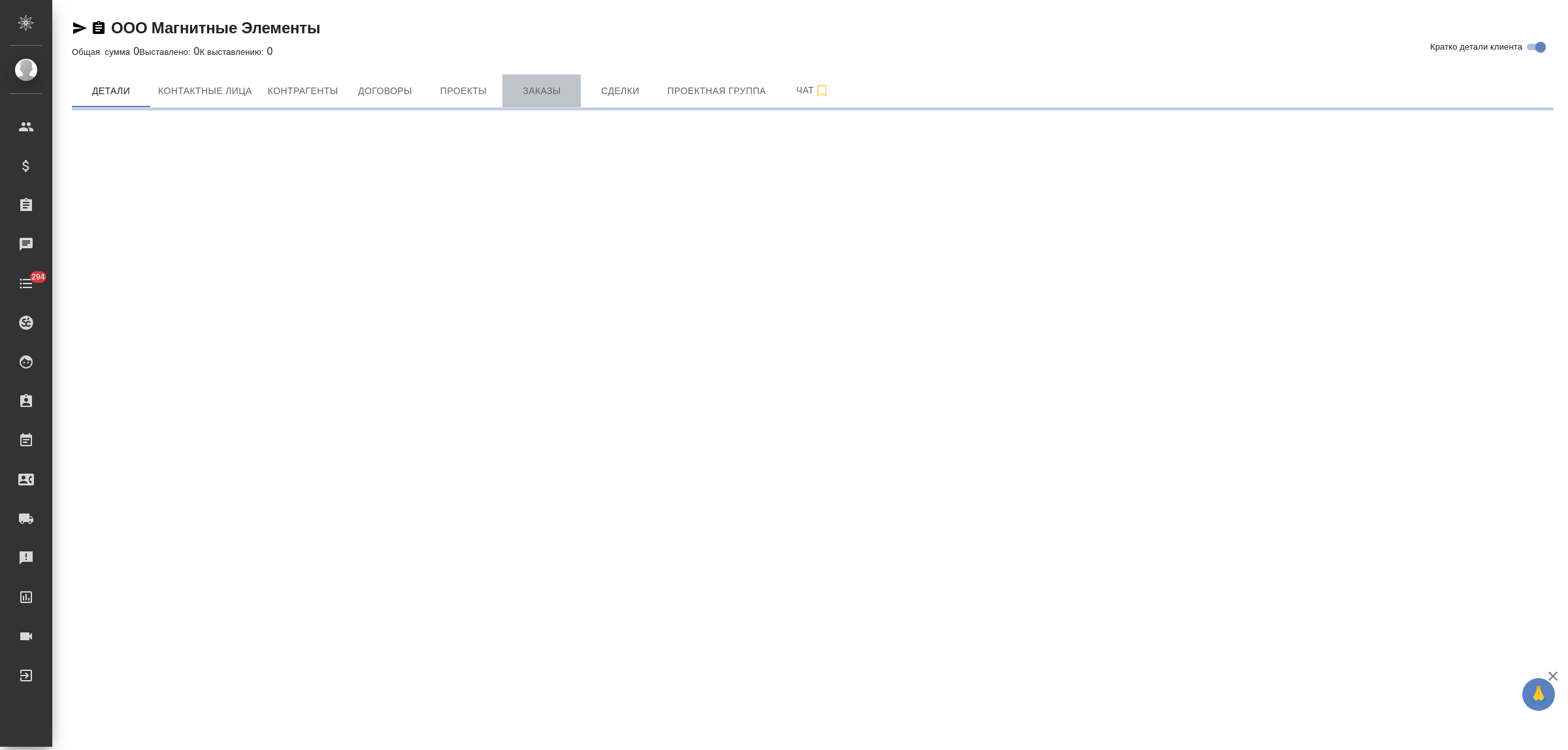
click at [537, 93] on span "Заказы" at bounding box center [541, 91] width 62 height 17
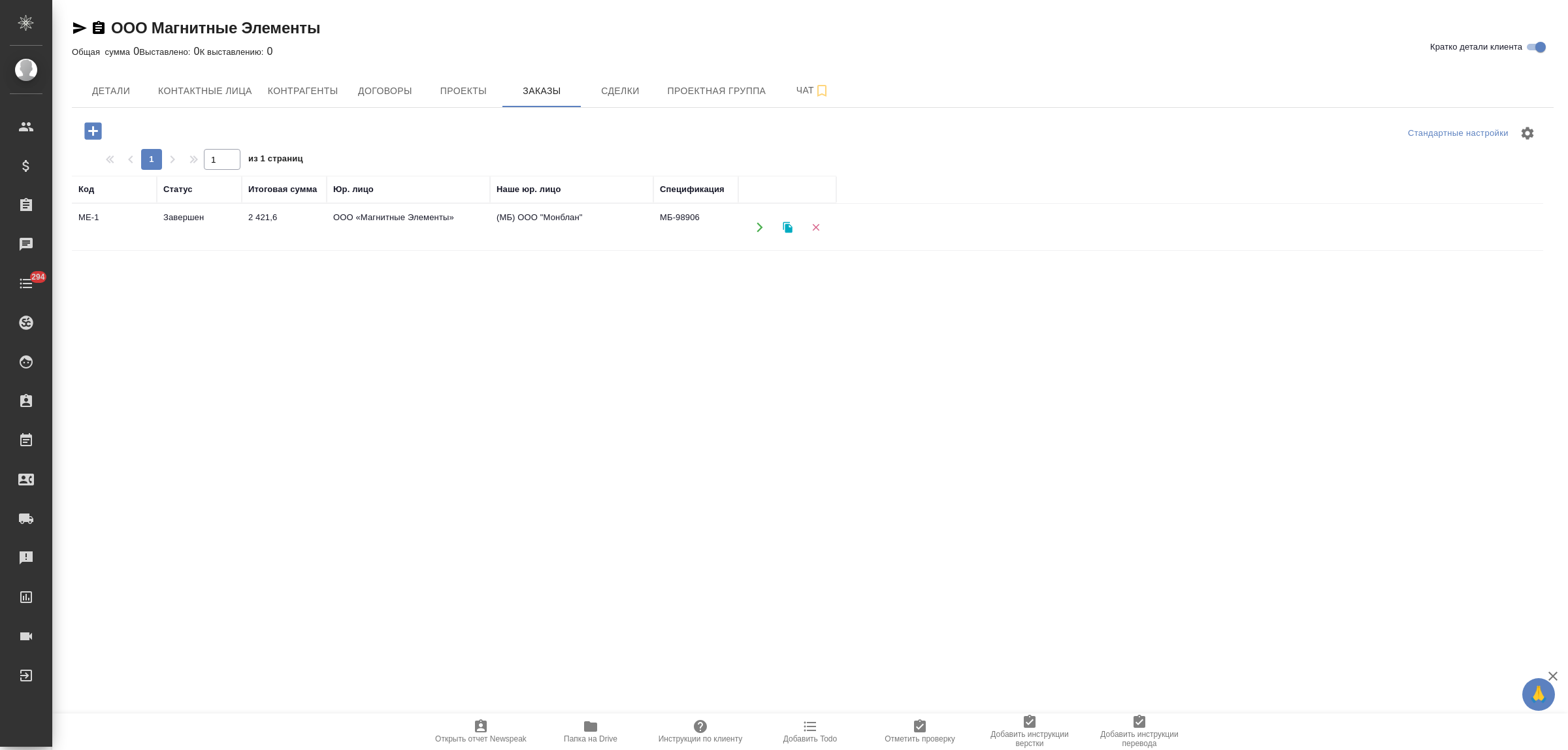
click at [363, 218] on td "ООО «Магнитные Элементы»" at bounding box center [408, 227] width 164 height 46
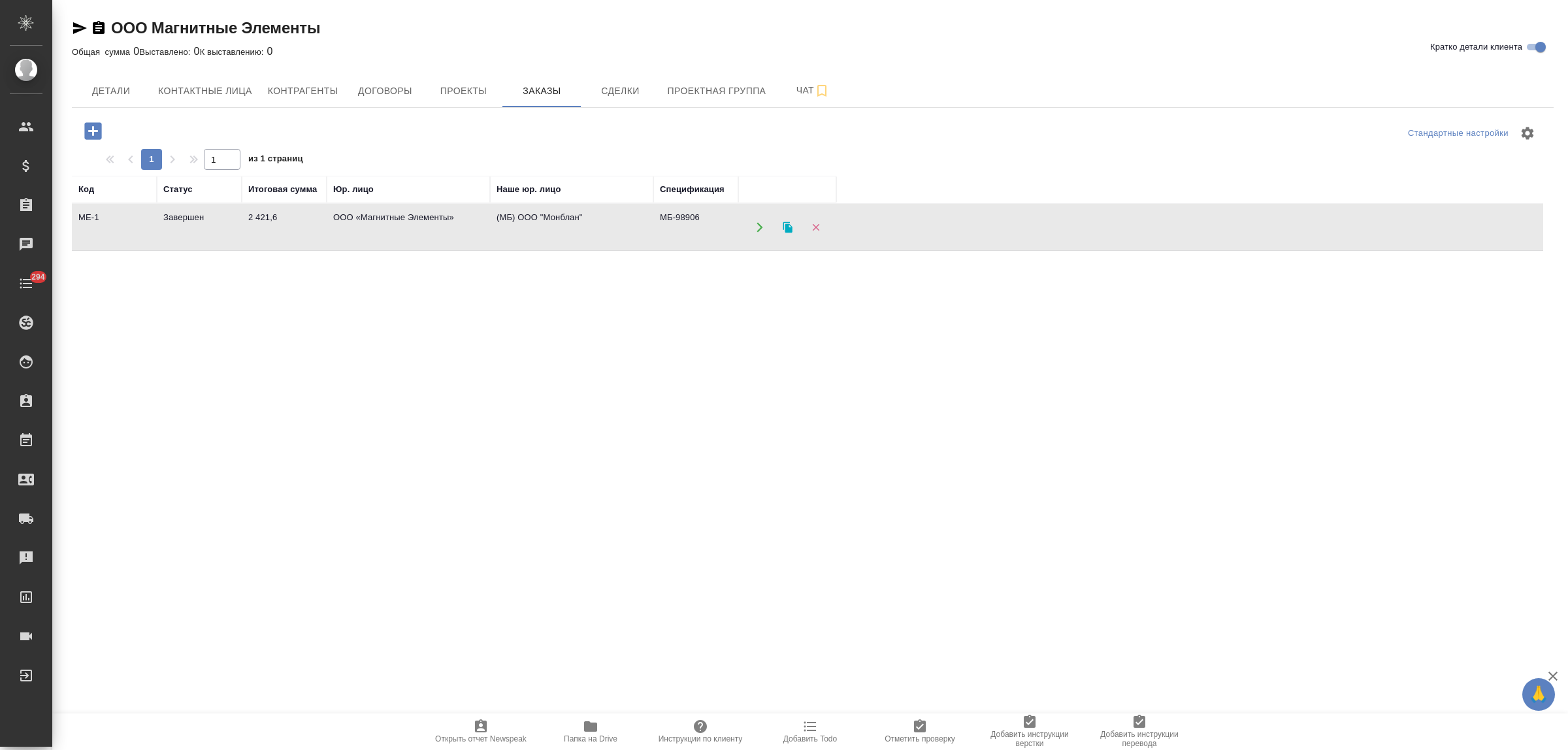
click at [363, 218] on td "ООО «Магнитные Элементы»" at bounding box center [408, 227] width 164 height 46
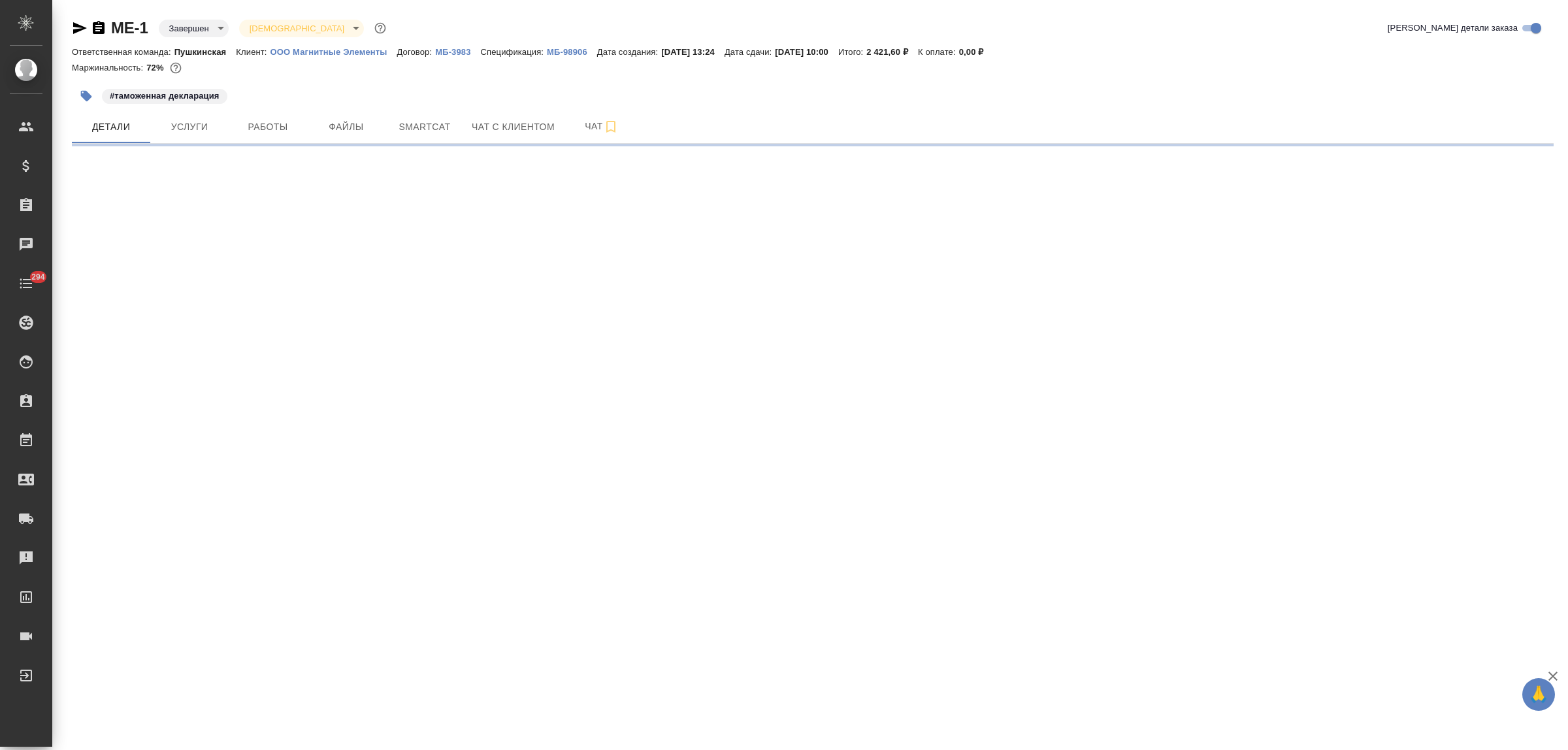
select select "RU"
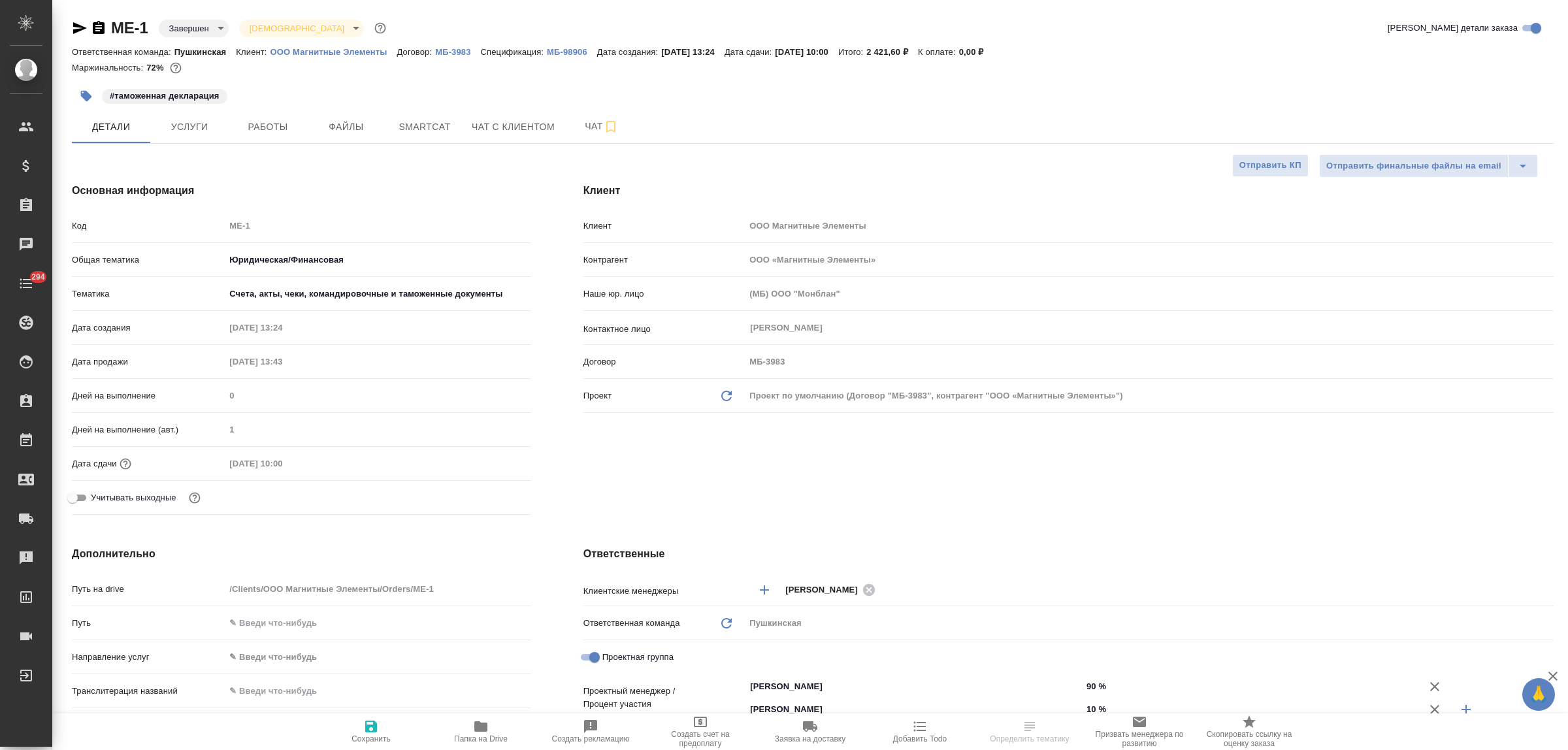
type textarea "x"
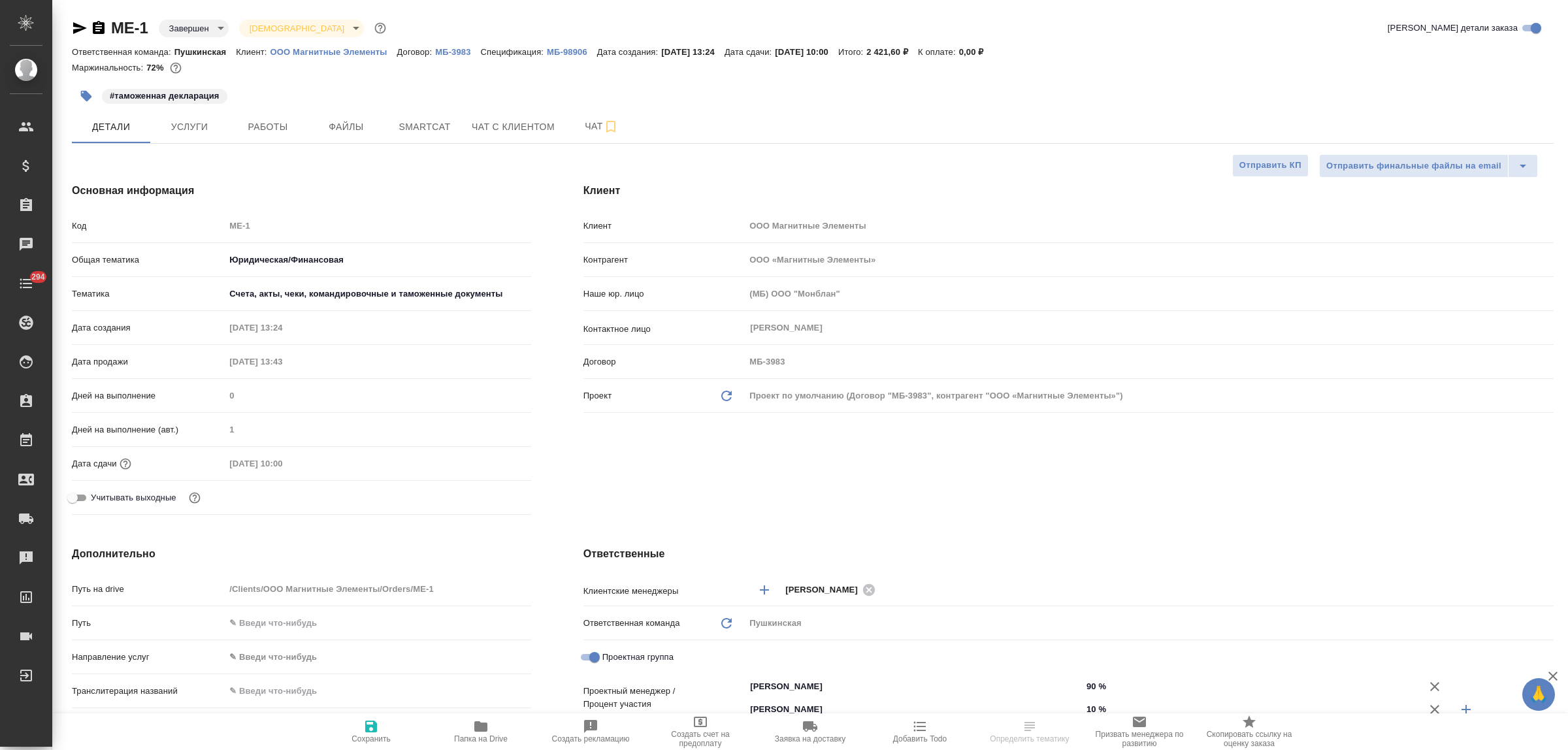
type textarea "x"
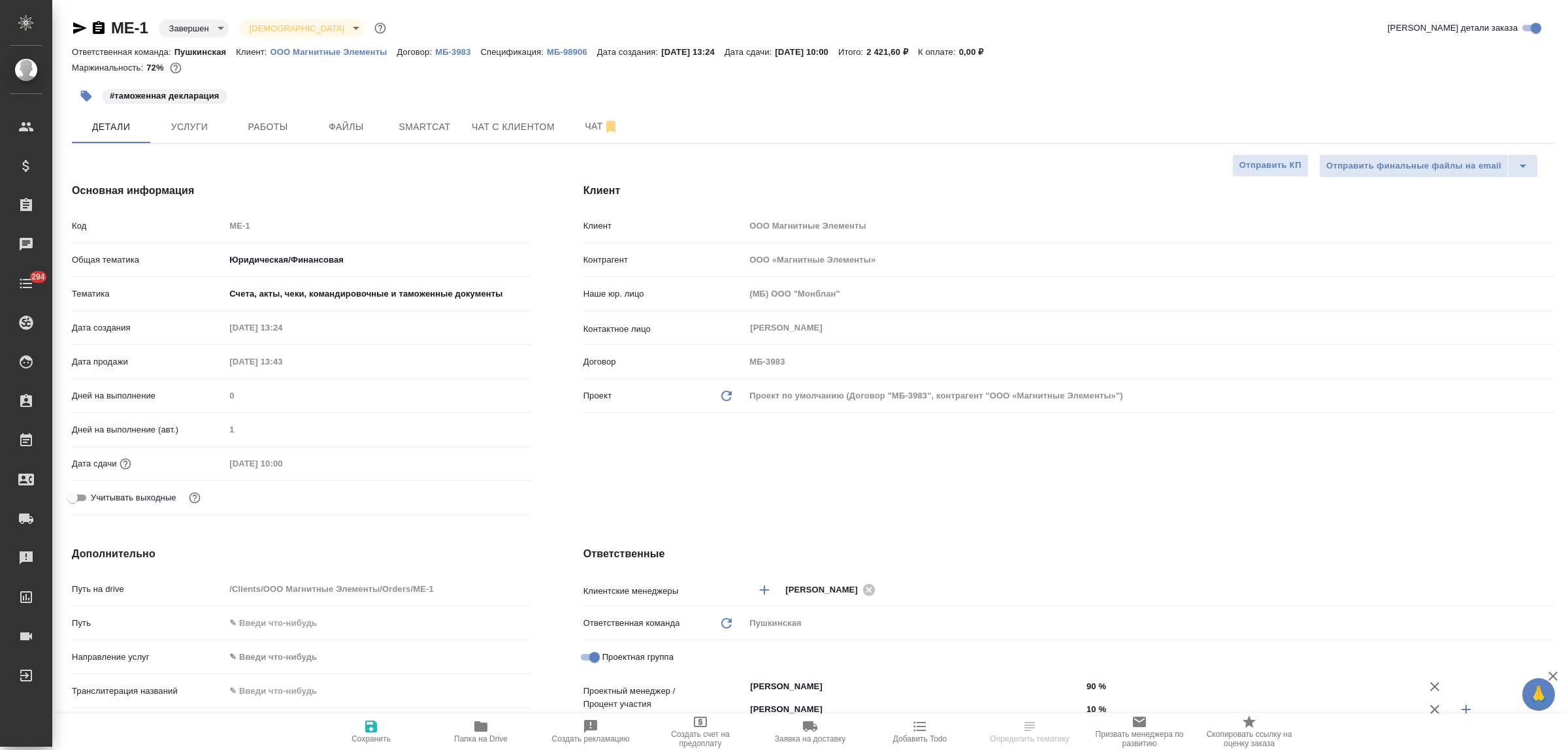
type textarea "x"
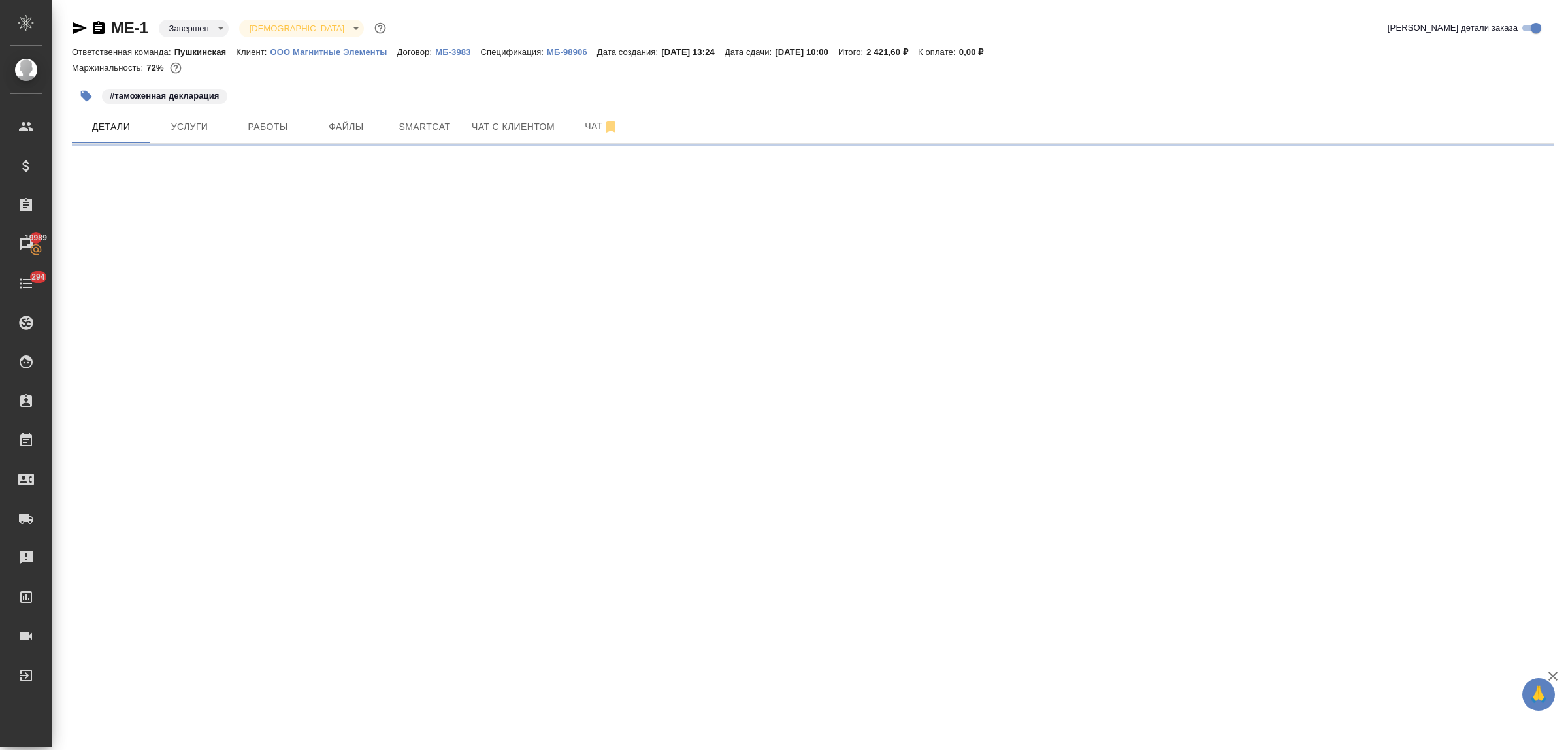
select select "RU"
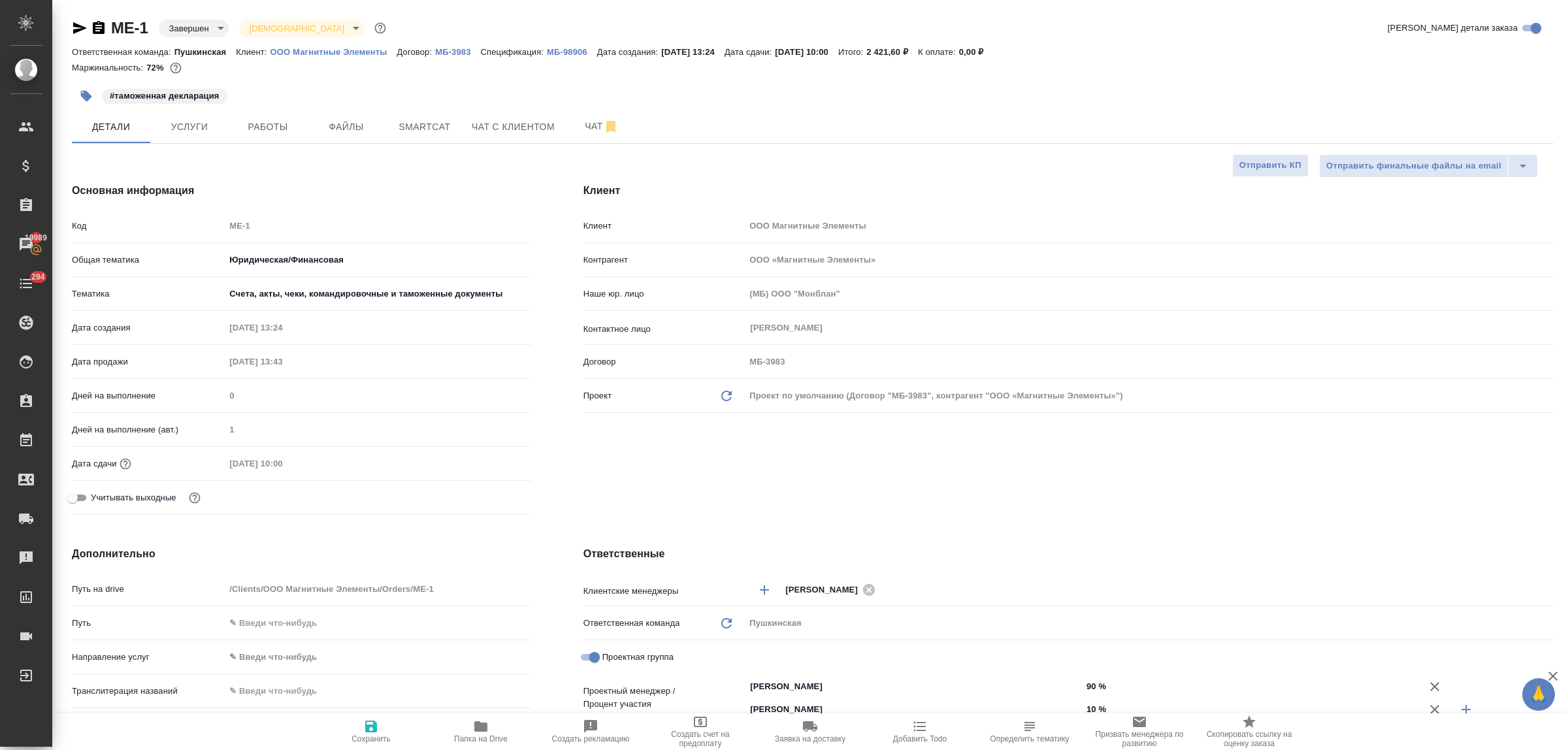
type textarea "x"
click at [567, 50] on p "МБ-98906" at bounding box center [572, 52] width 51 height 10
type textarea "x"
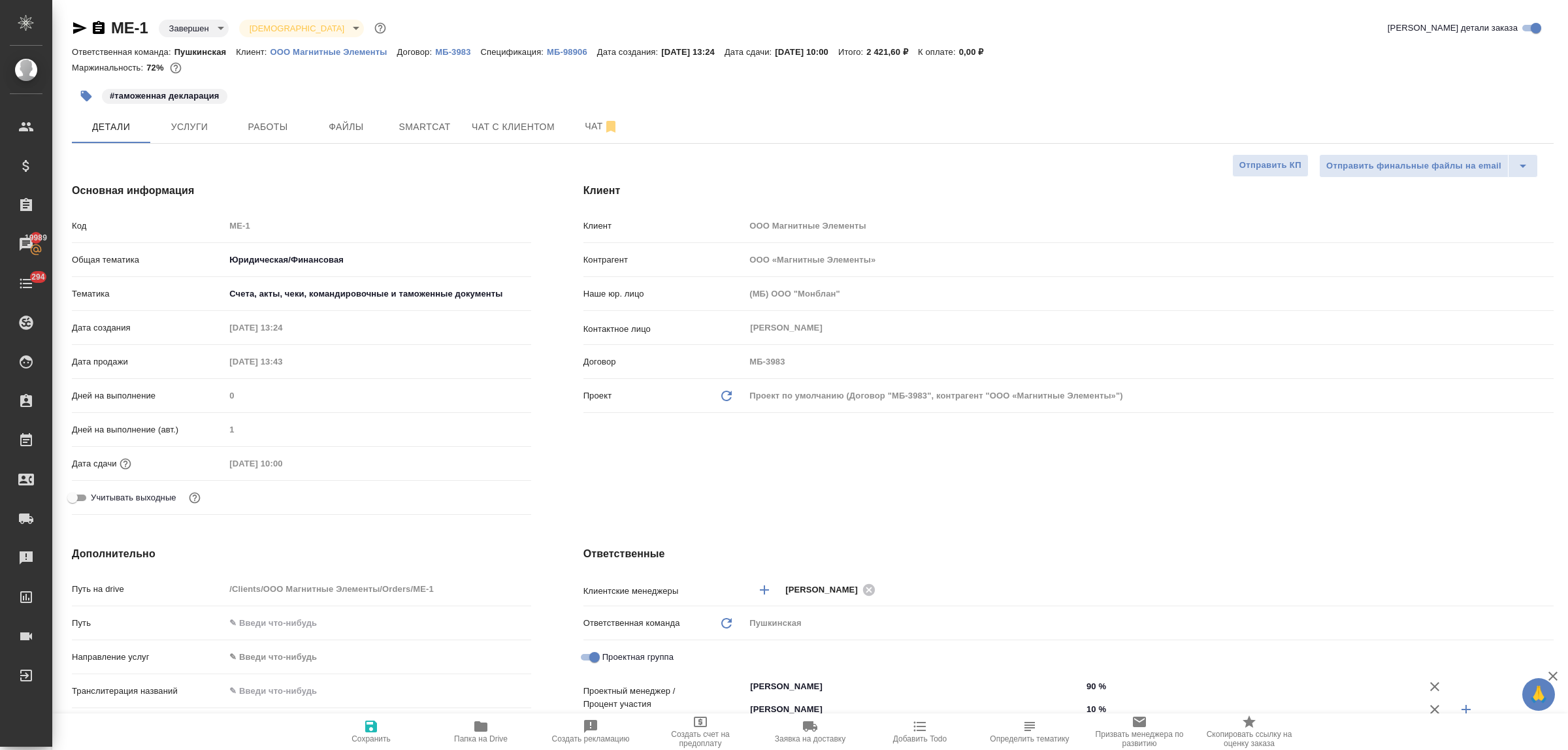
type textarea "x"
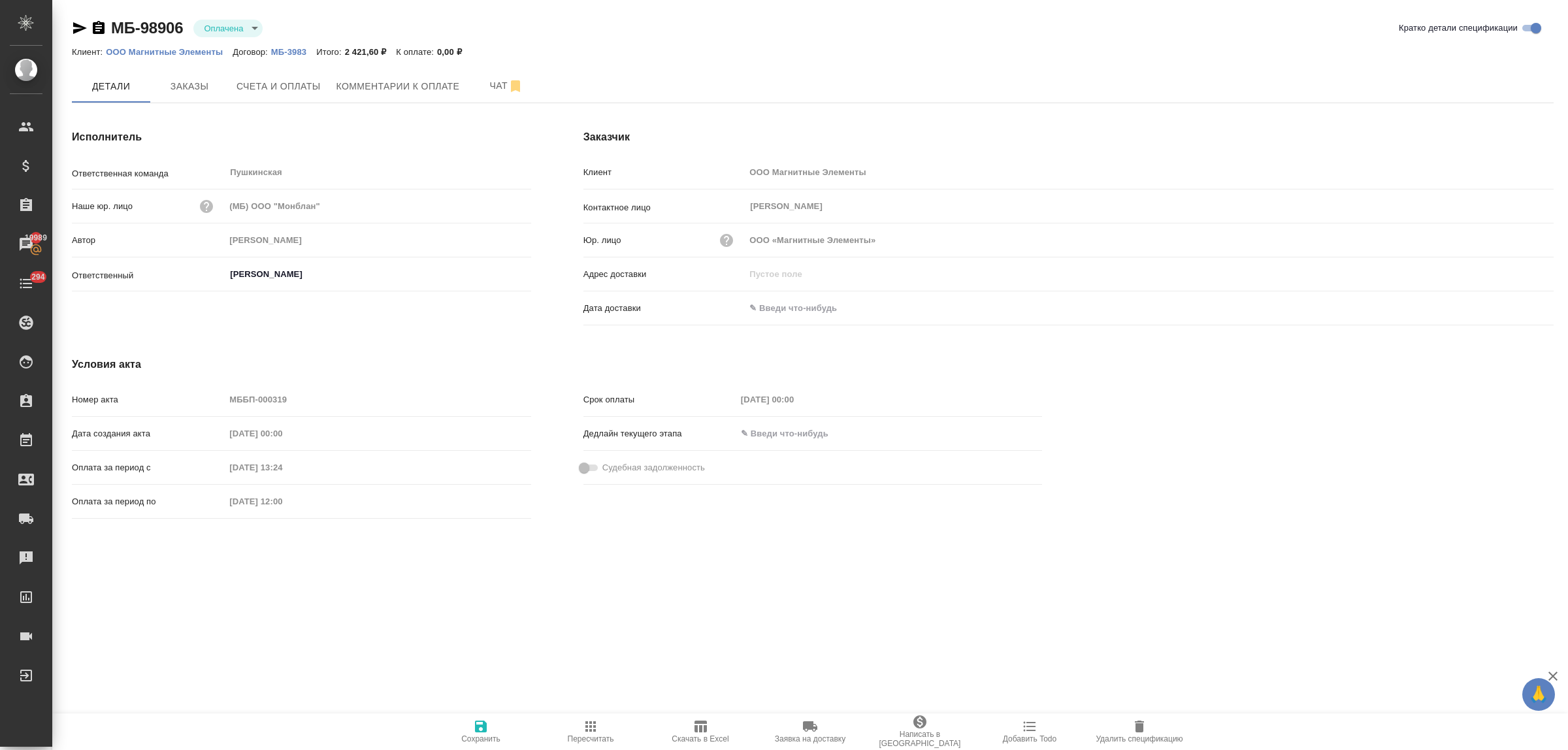
click at [79, 27] on icon "button" at bounding box center [80, 28] width 14 height 12
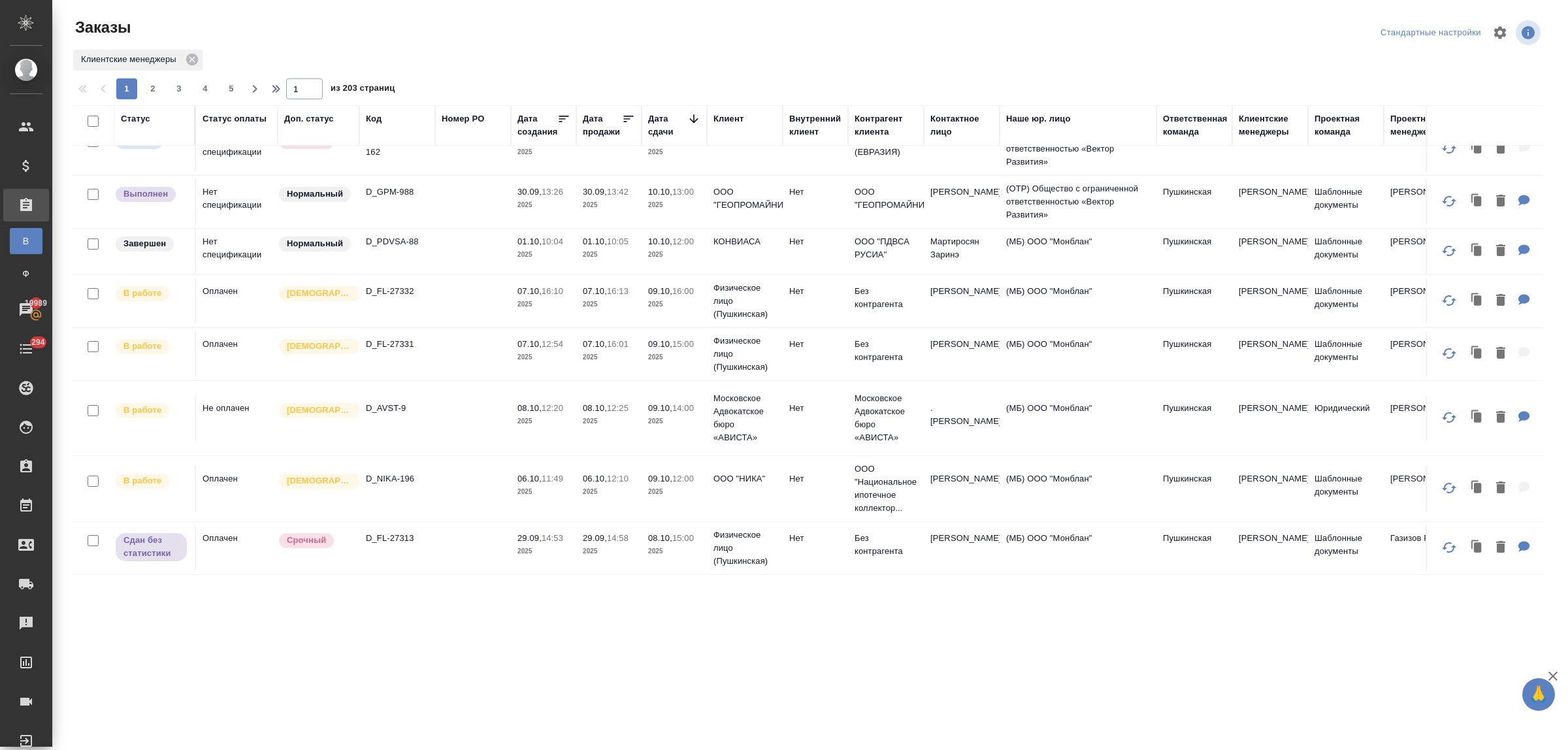
scroll to position [310, 0]
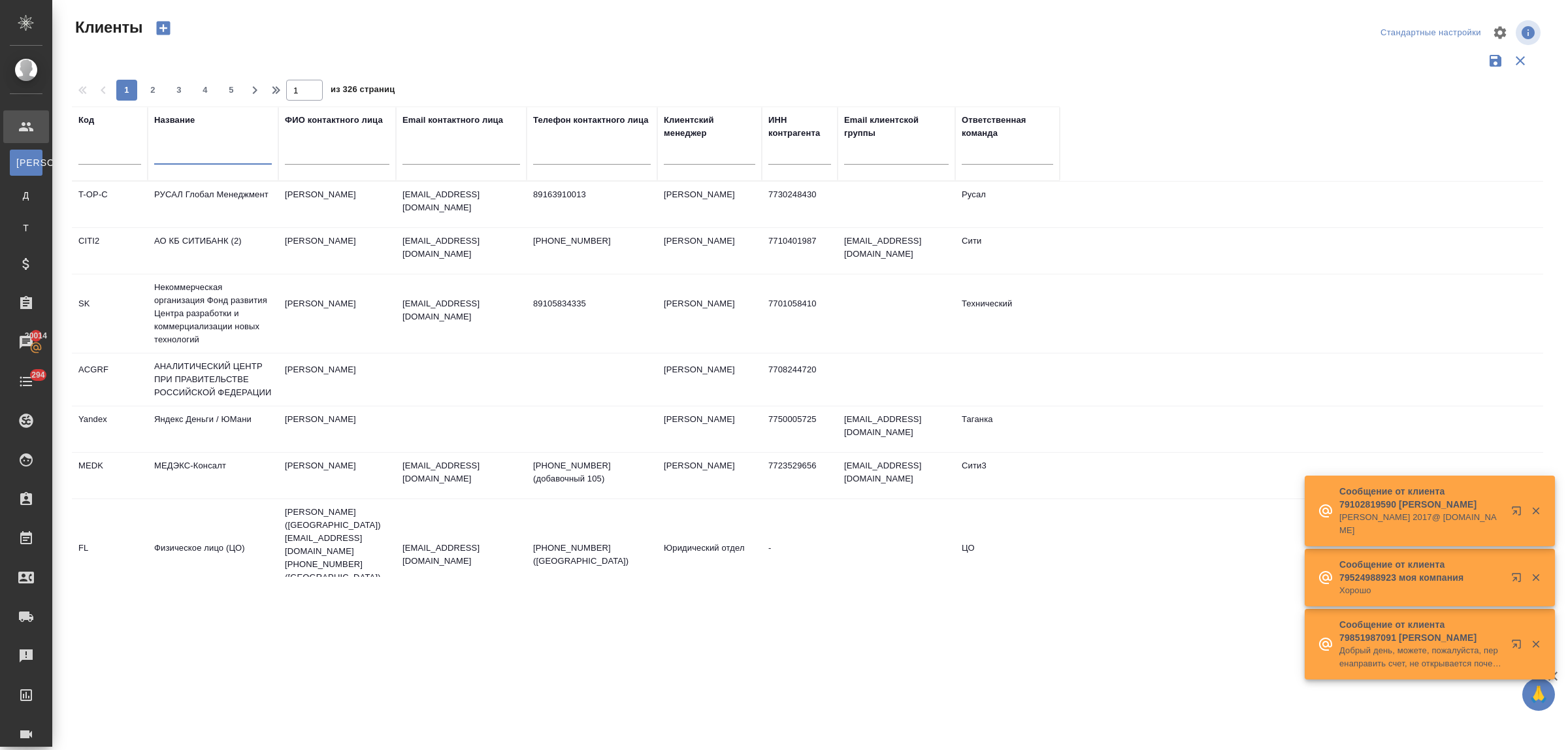
select select "RU"
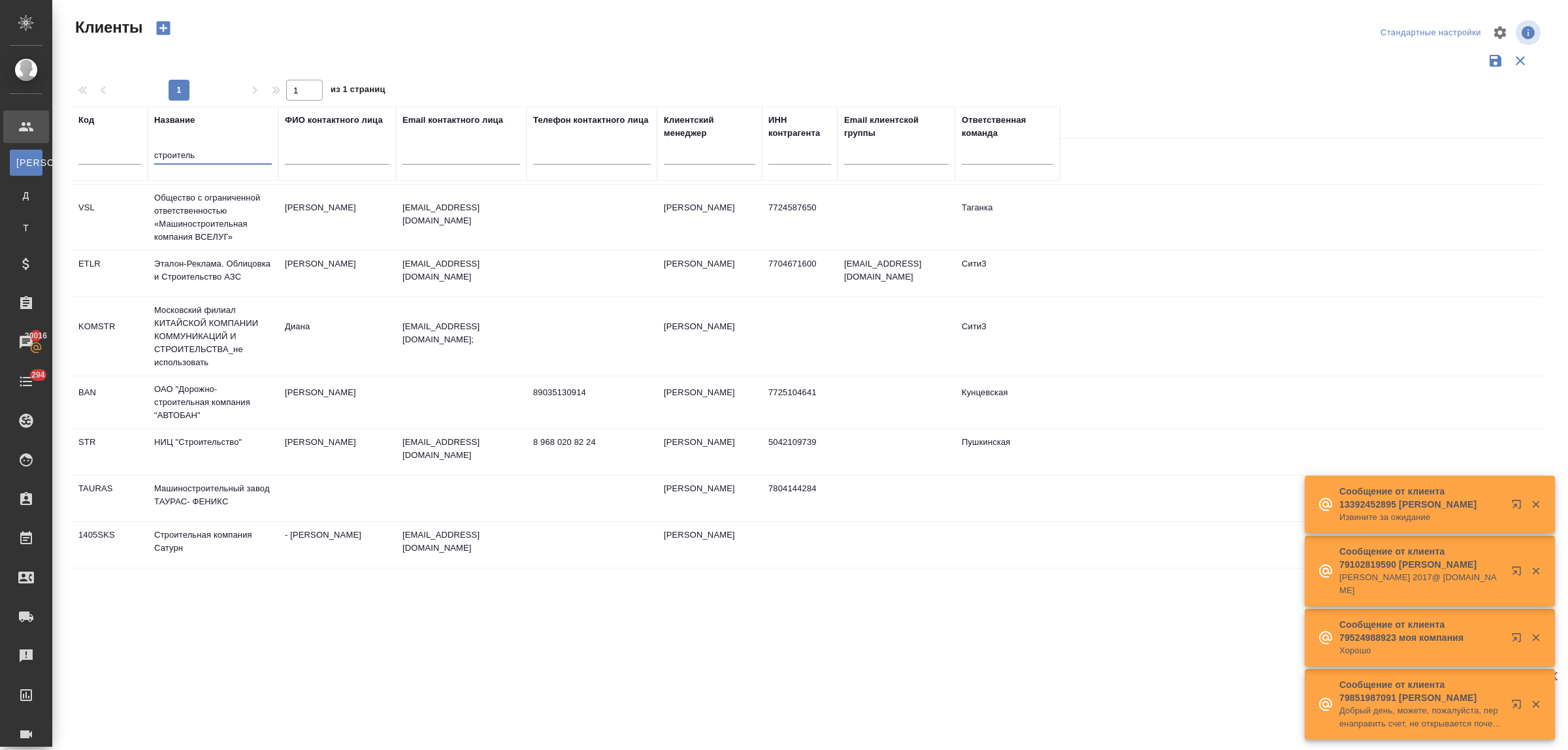
scroll to position [164, 0]
type input "строитель"
click at [214, 442] on td "НИЦ "Строительство"" at bounding box center [213, 450] width 130 height 46
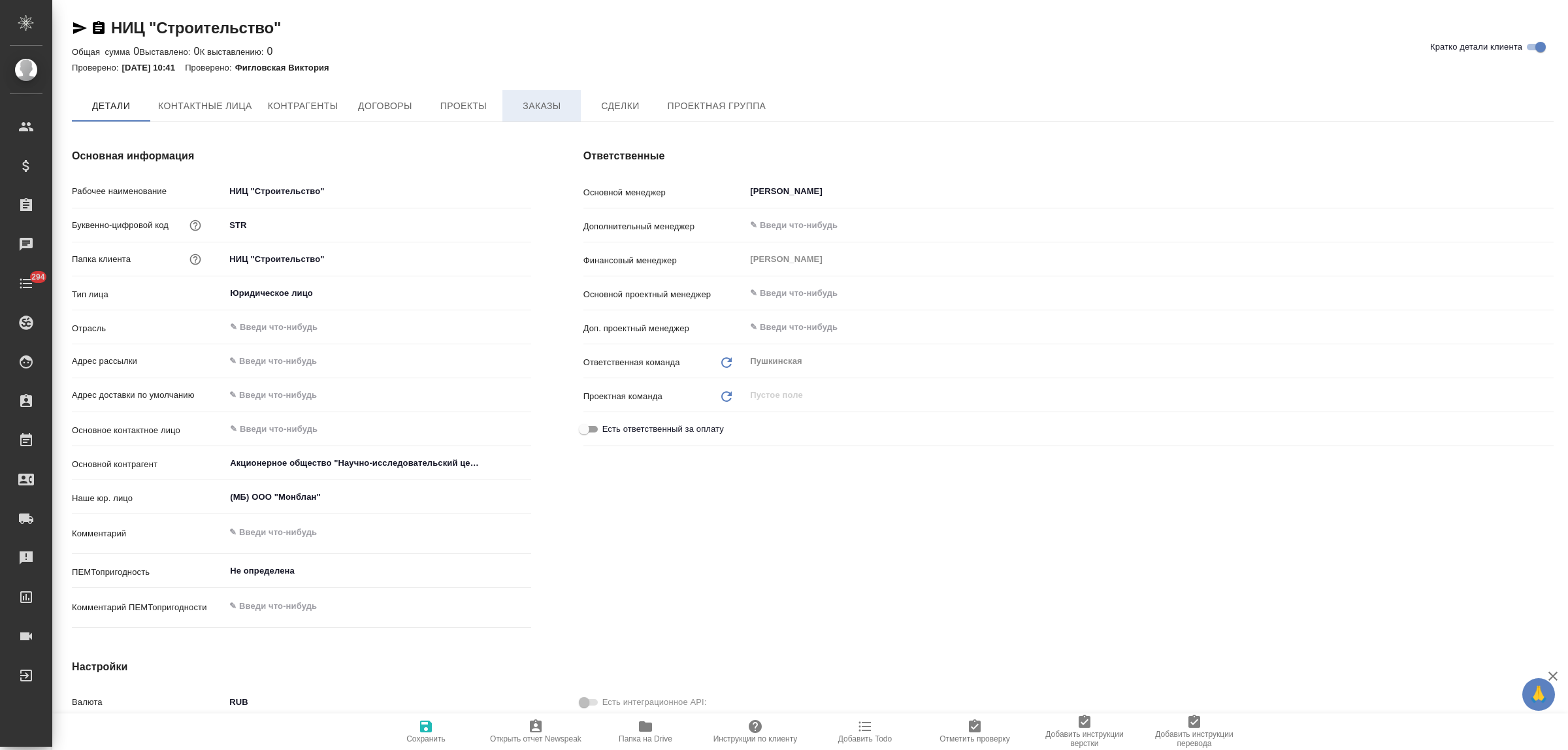
click at [544, 110] on span "Заказы" at bounding box center [541, 106] width 62 height 17
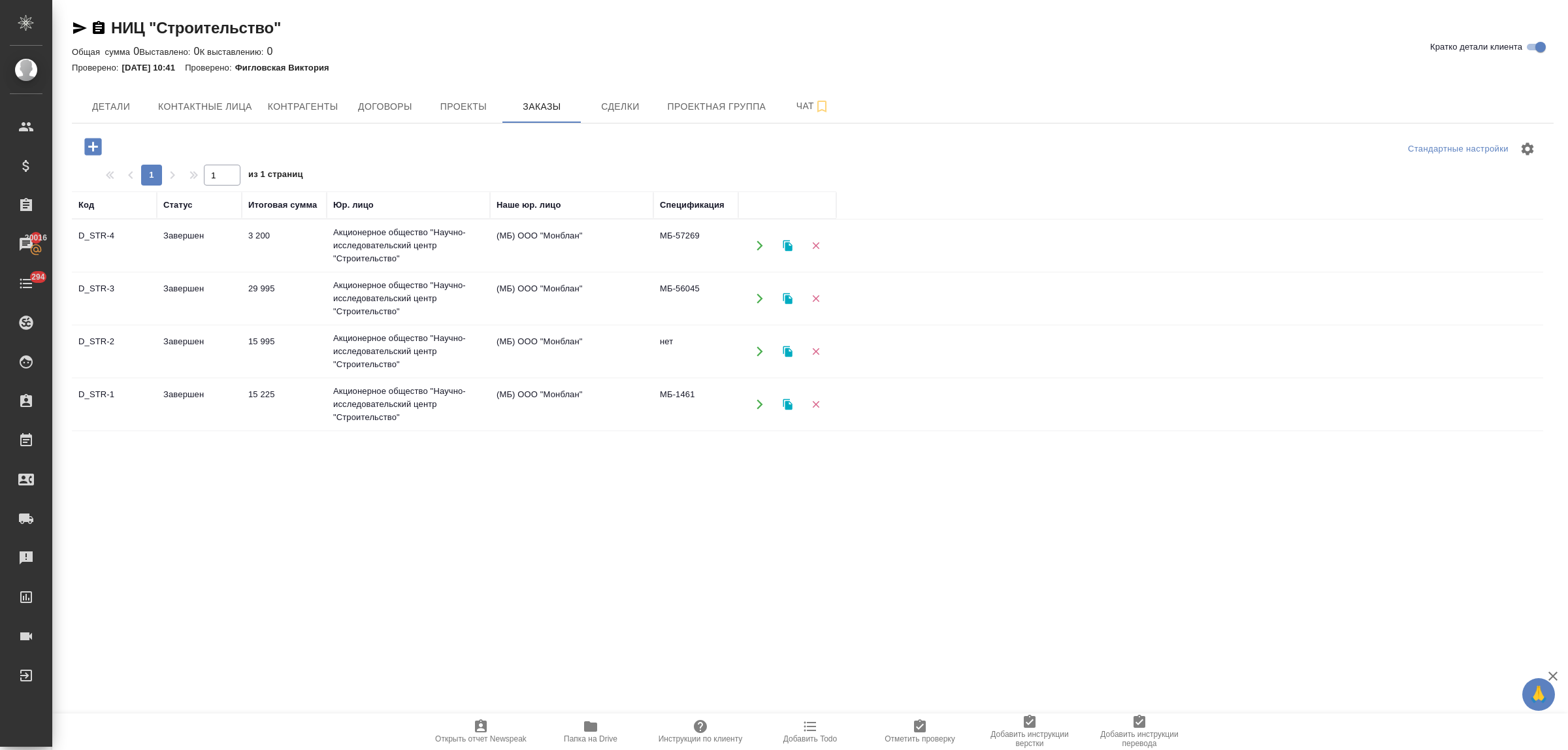
click at [350, 302] on td "Акционерное общество "Научно-исследовательский центр "Строительство"" at bounding box center [408, 298] width 164 height 52
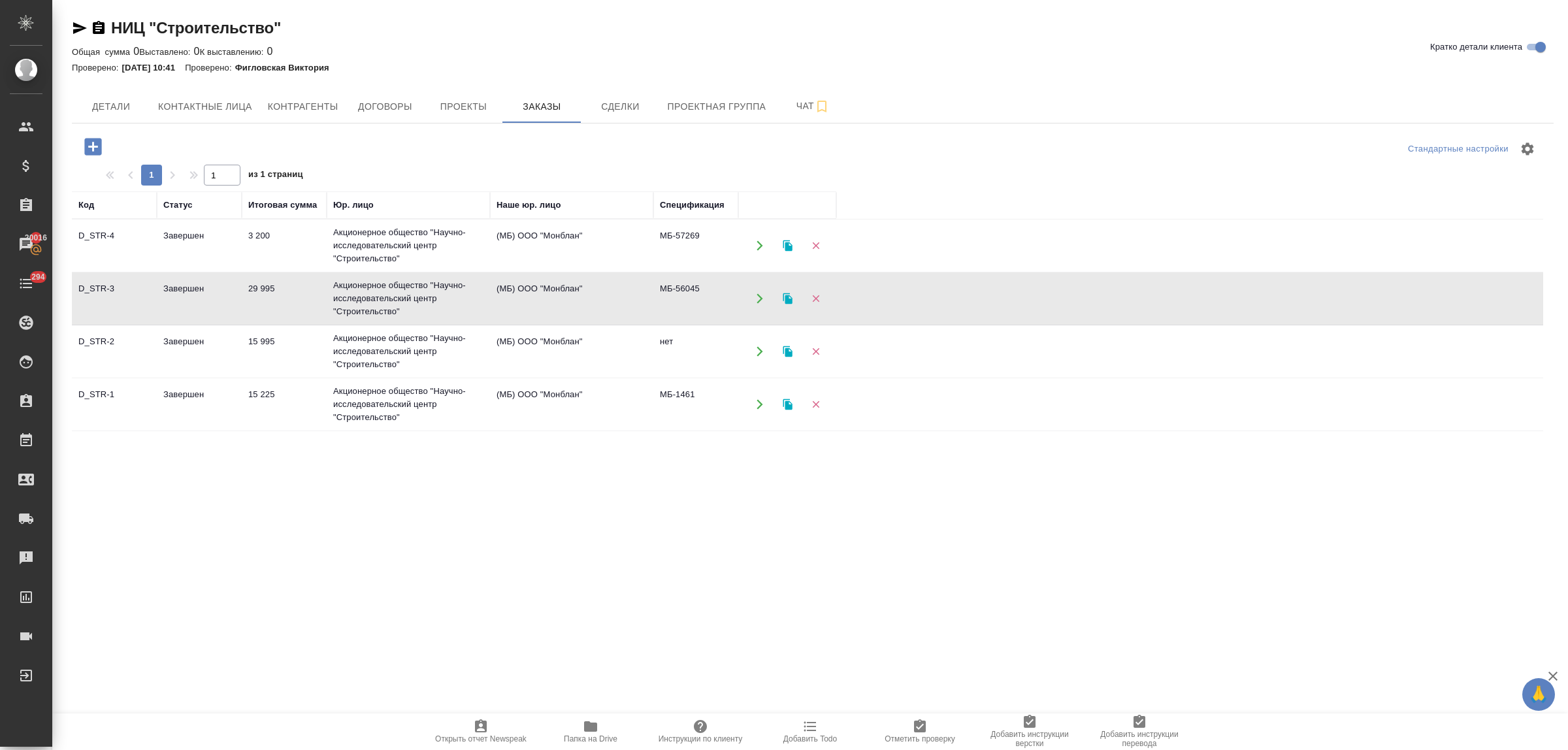
click at [354, 350] on td "Акционерное общество "Научно-исследовательский центр "Строительство"" at bounding box center [408, 351] width 164 height 52
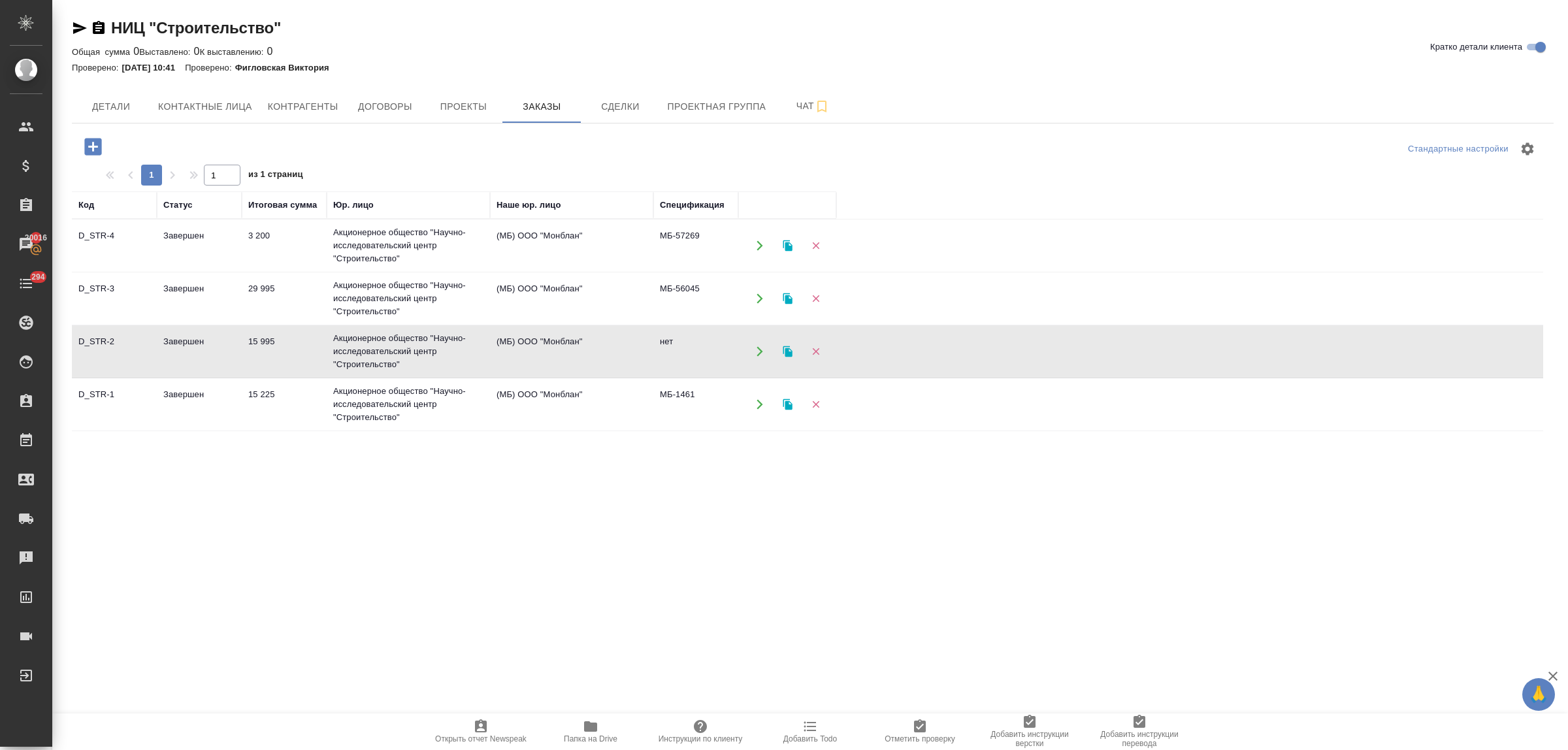
click at [366, 396] on td "Акционерное общество "Научно-исследовательский центр "Строительство"" at bounding box center [408, 404] width 164 height 52
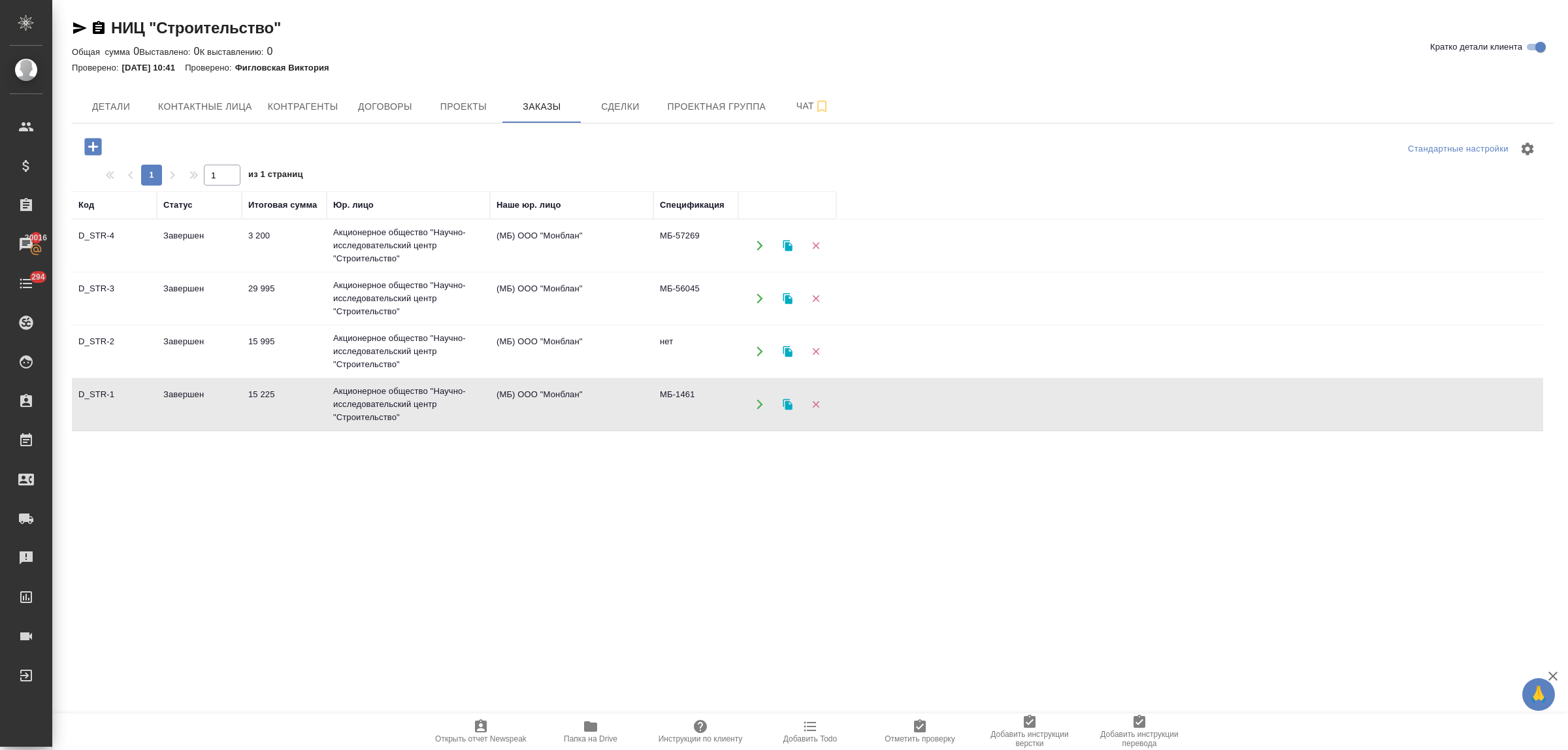
click at [366, 396] on td "Акционерное общество "Научно-исследовательский центр "Строительство"" at bounding box center [408, 404] width 164 height 52
click at [236, 109] on span "Контактные лица" at bounding box center [204, 107] width 94 height 17
select select "RU"
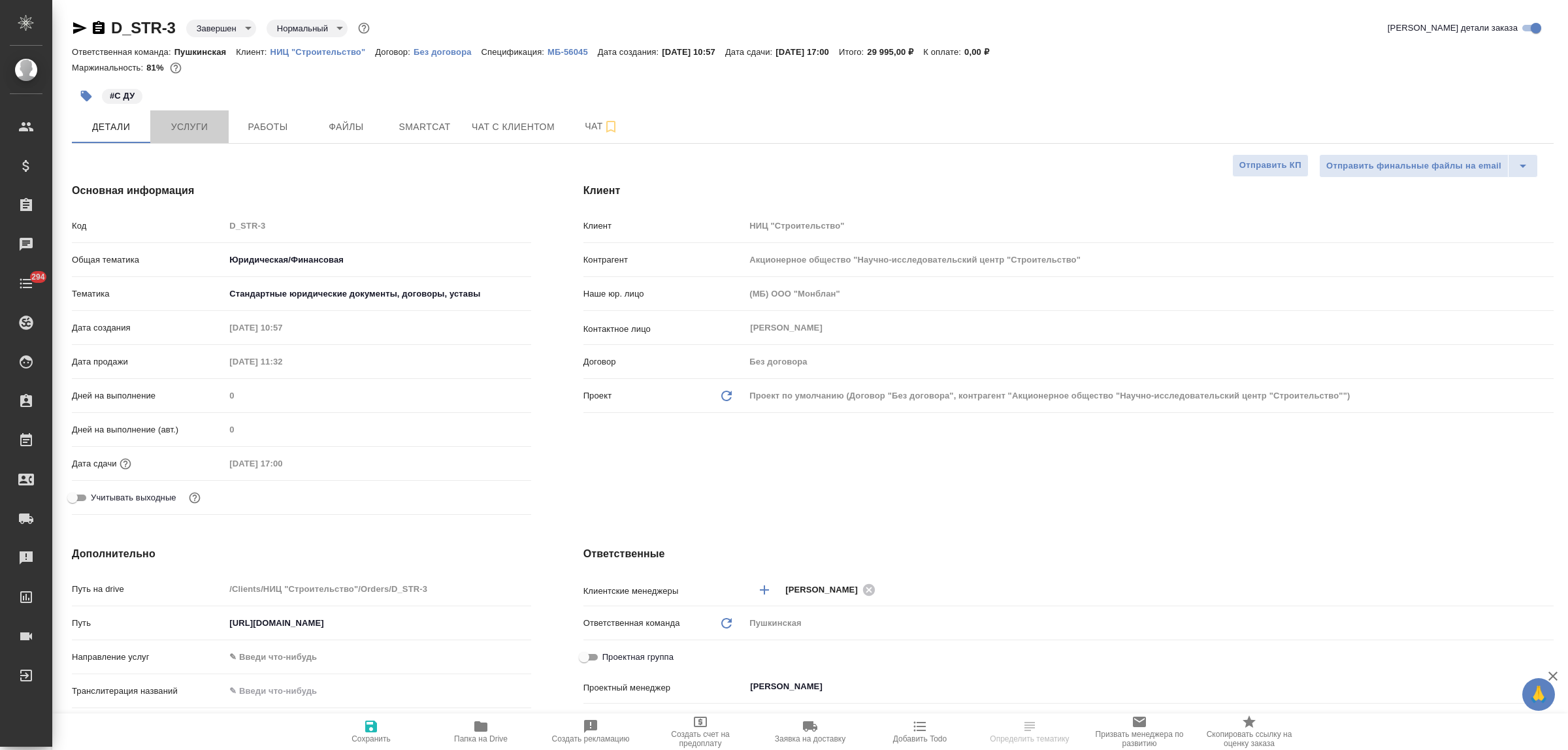
select select "RU"
click at [175, 122] on span "Услуги" at bounding box center [189, 127] width 62 height 17
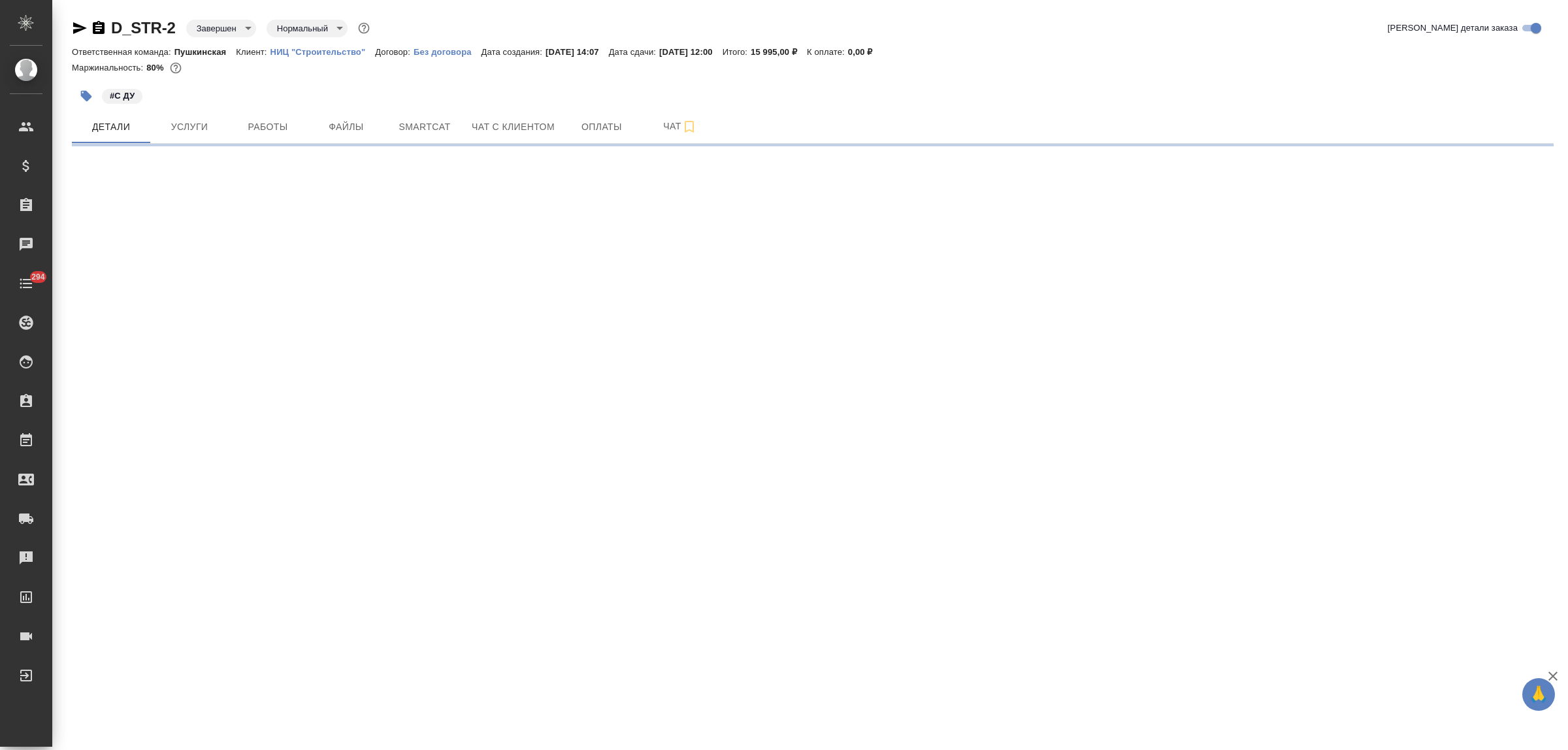
select select "RU"
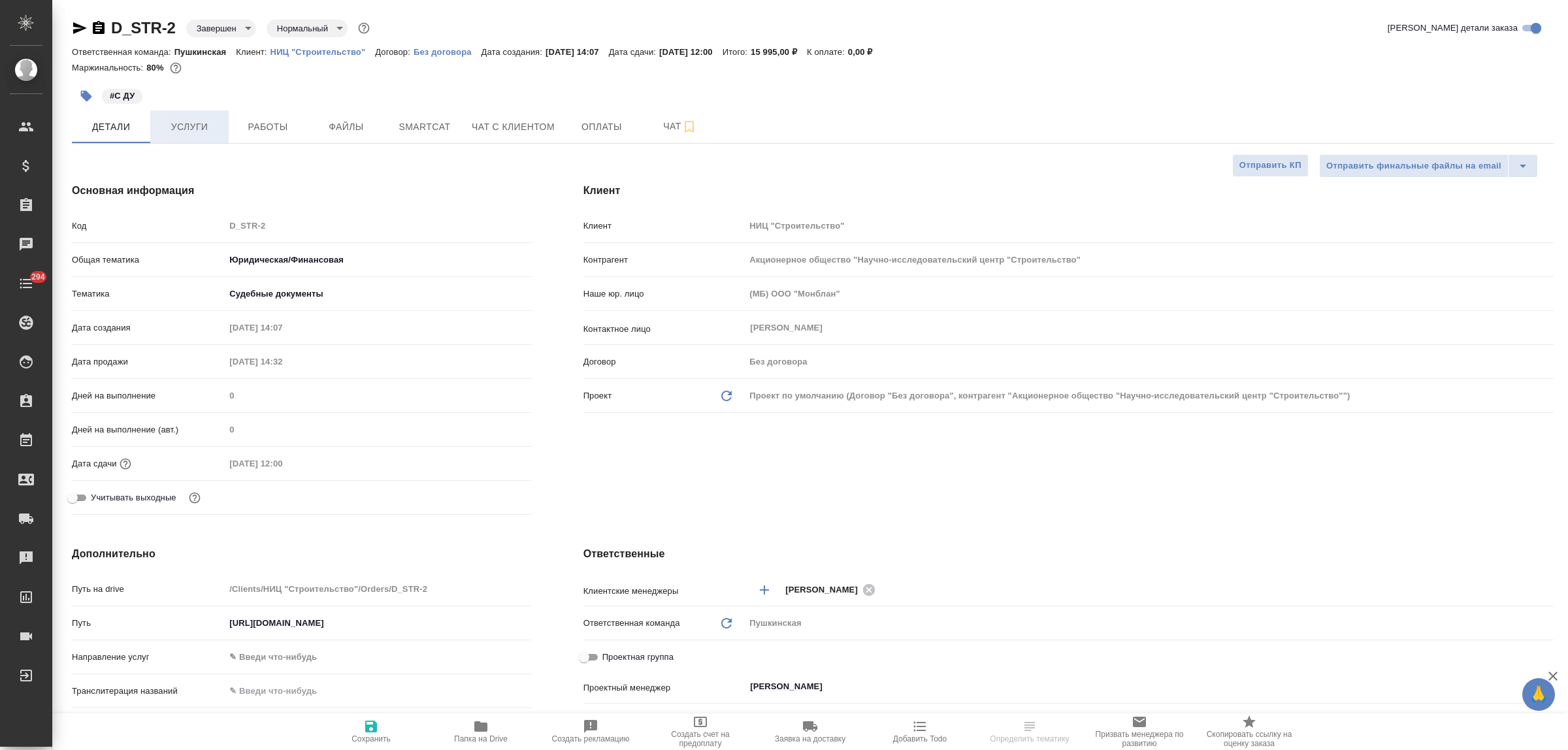
type textarea "x"
click at [203, 133] on span "Услуги" at bounding box center [189, 127] width 62 height 17
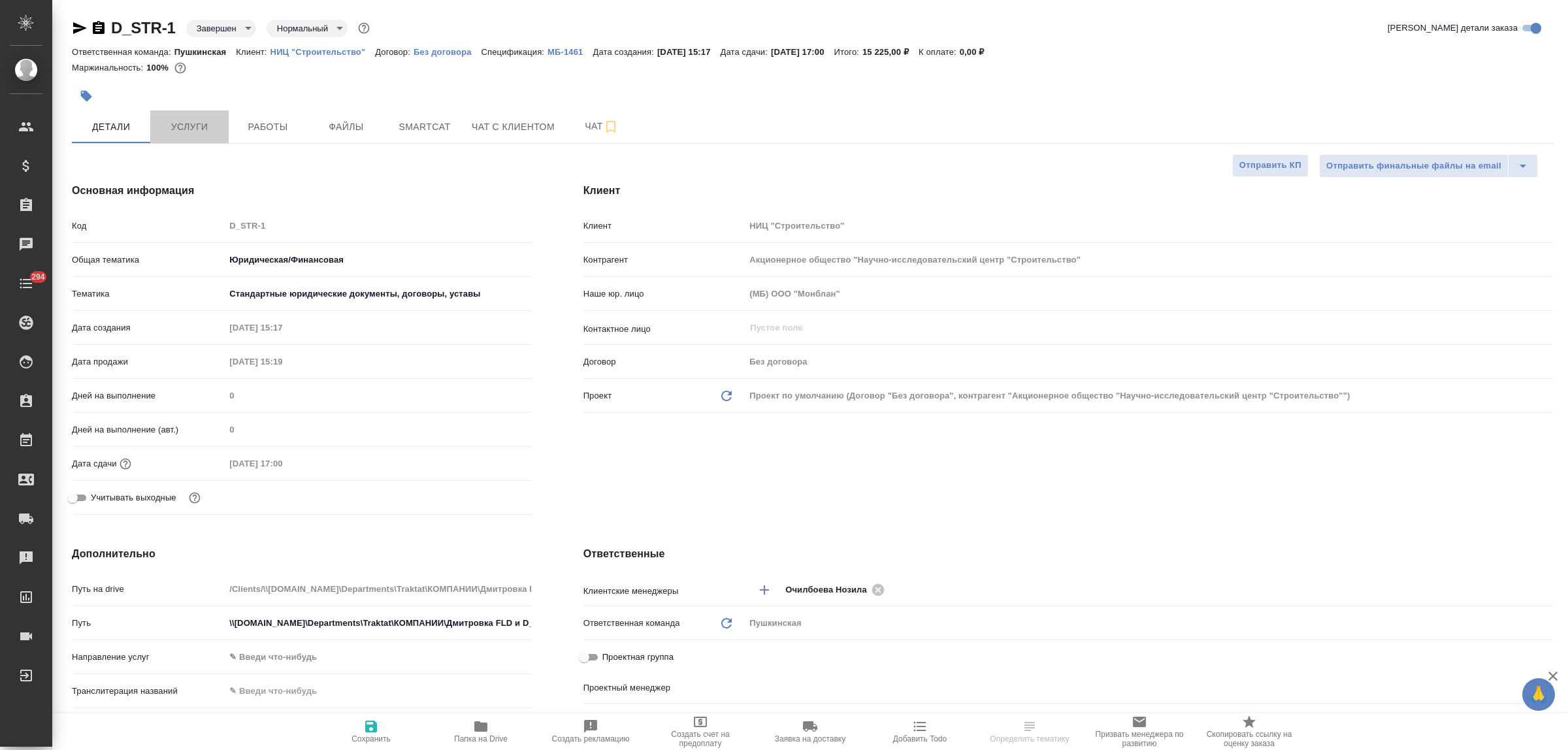
select select "RU"
click at [191, 126] on span "Услуги" at bounding box center [189, 127] width 62 height 17
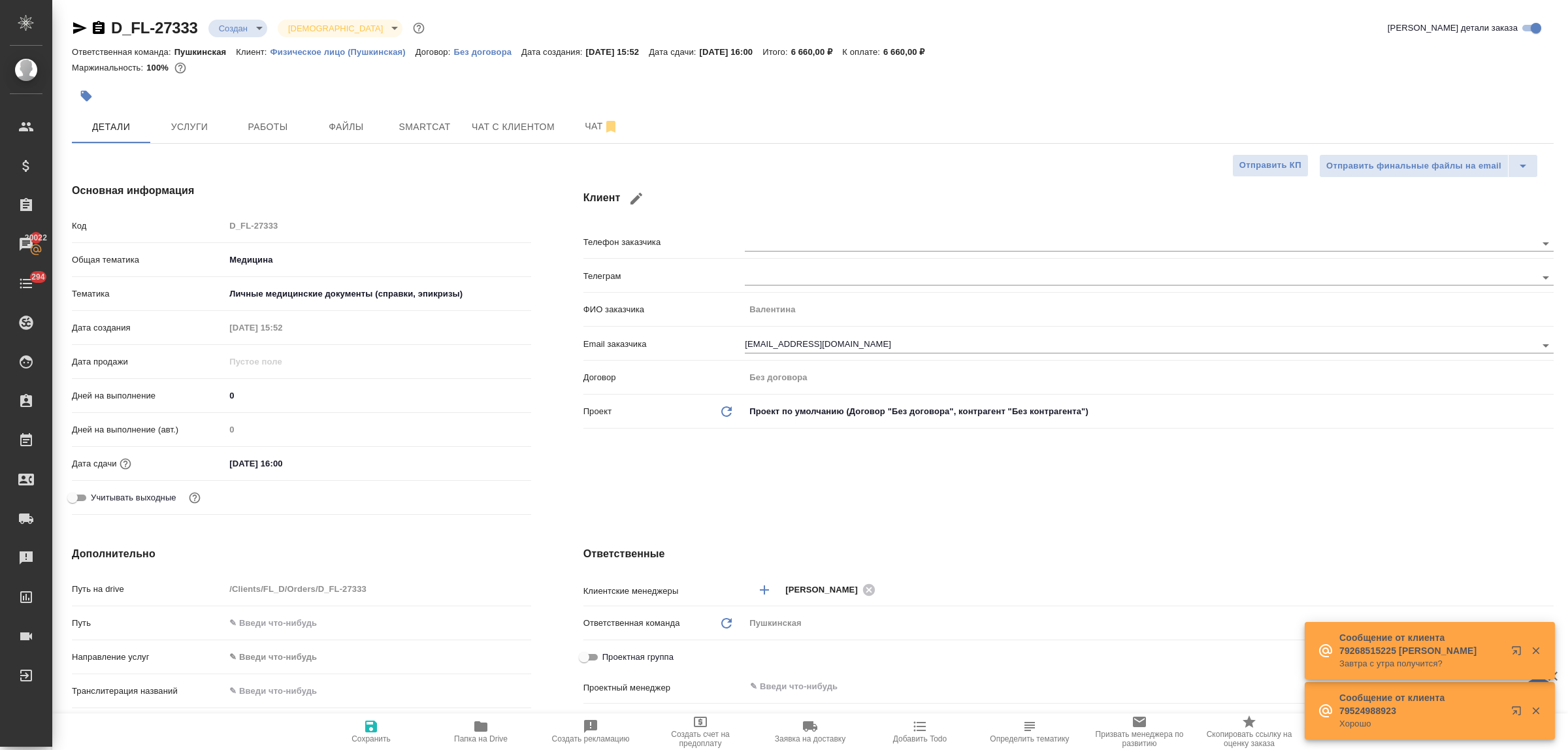
select select "RU"
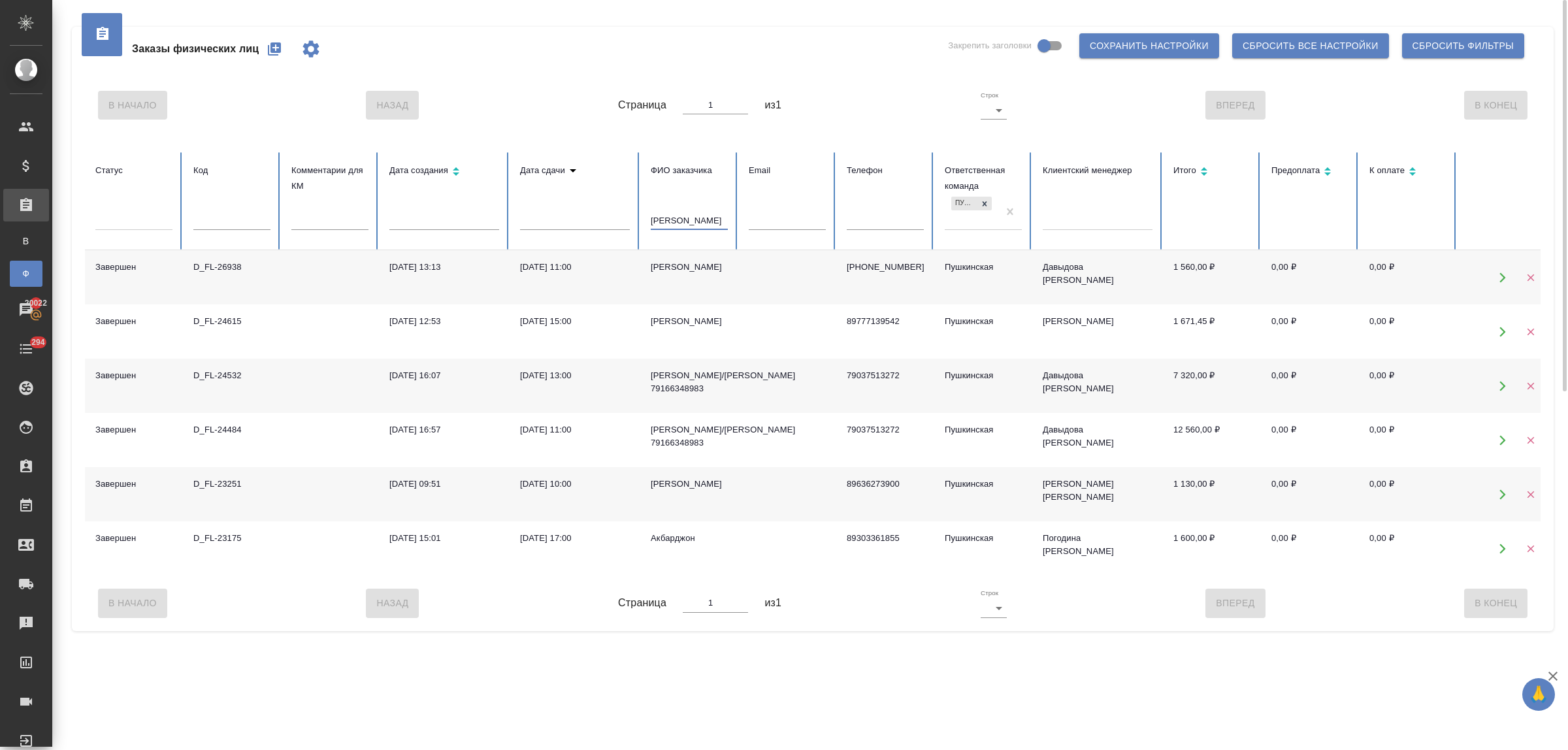
click at [656, 219] on input "джон" at bounding box center [689, 221] width 77 height 18
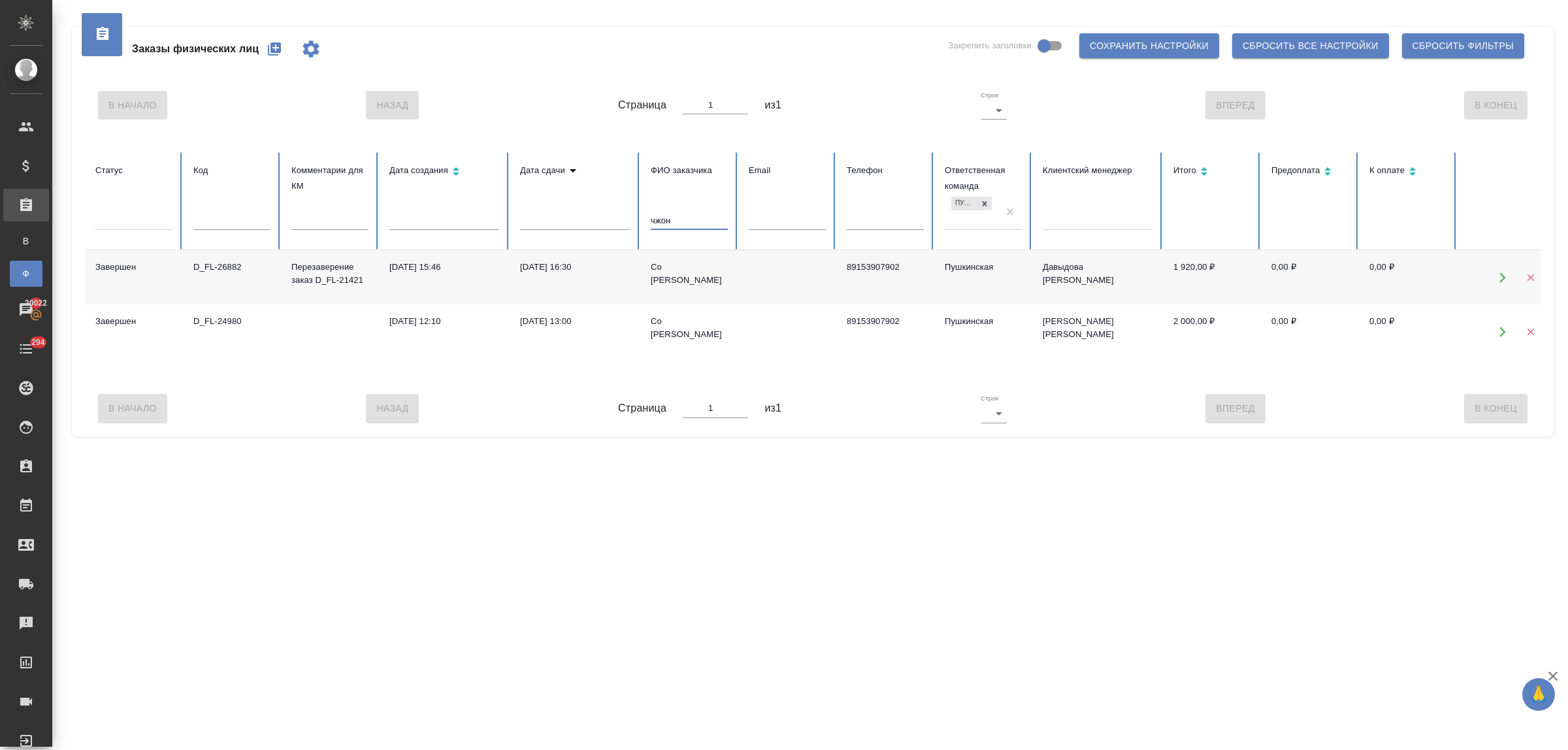
type input "чжон"
click at [326, 273] on p "Перезаверение заказ D_FL-21421" at bounding box center [330, 273] width 77 height 26
click at [440, 268] on div "17.03.2025, 15:46" at bounding box center [445, 267] width 110 height 13
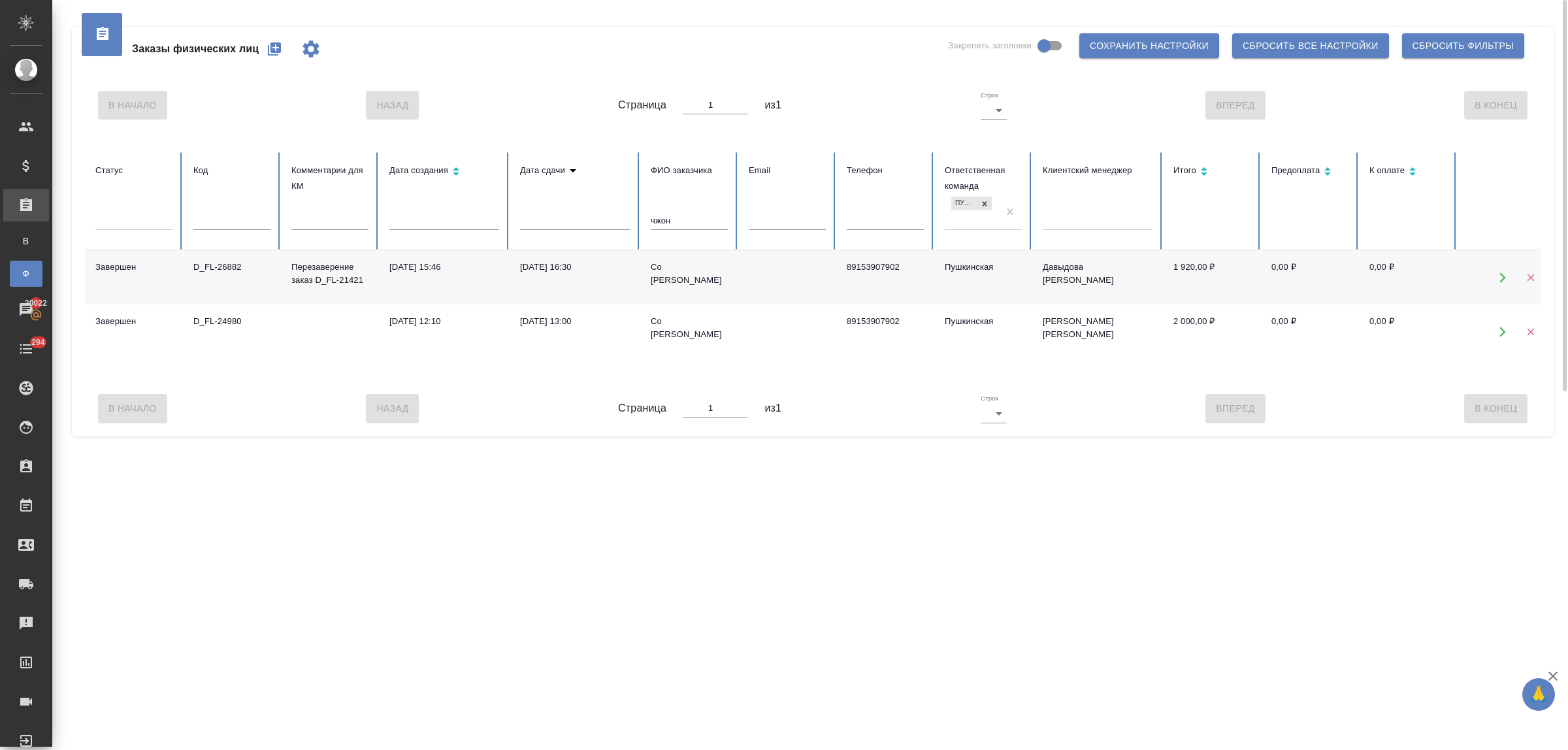
click at [276, 51] on icon "button" at bounding box center [274, 49] width 16 height 16
drag, startPoint x: 678, startPoint y: 219, endPoint x: 634, endPoint y: 221, distance: 44.0
click at [634, 221] on tr "Статус Код Комментарии для КМ Дата создания Дата сдачи ФИО заказчика чжон Email…" at bounding box center [819, 201] width 1470 height 98
click at [230, 219] on input "text" at bounding box center [232, 221] width 77 height 18
type input "27328"
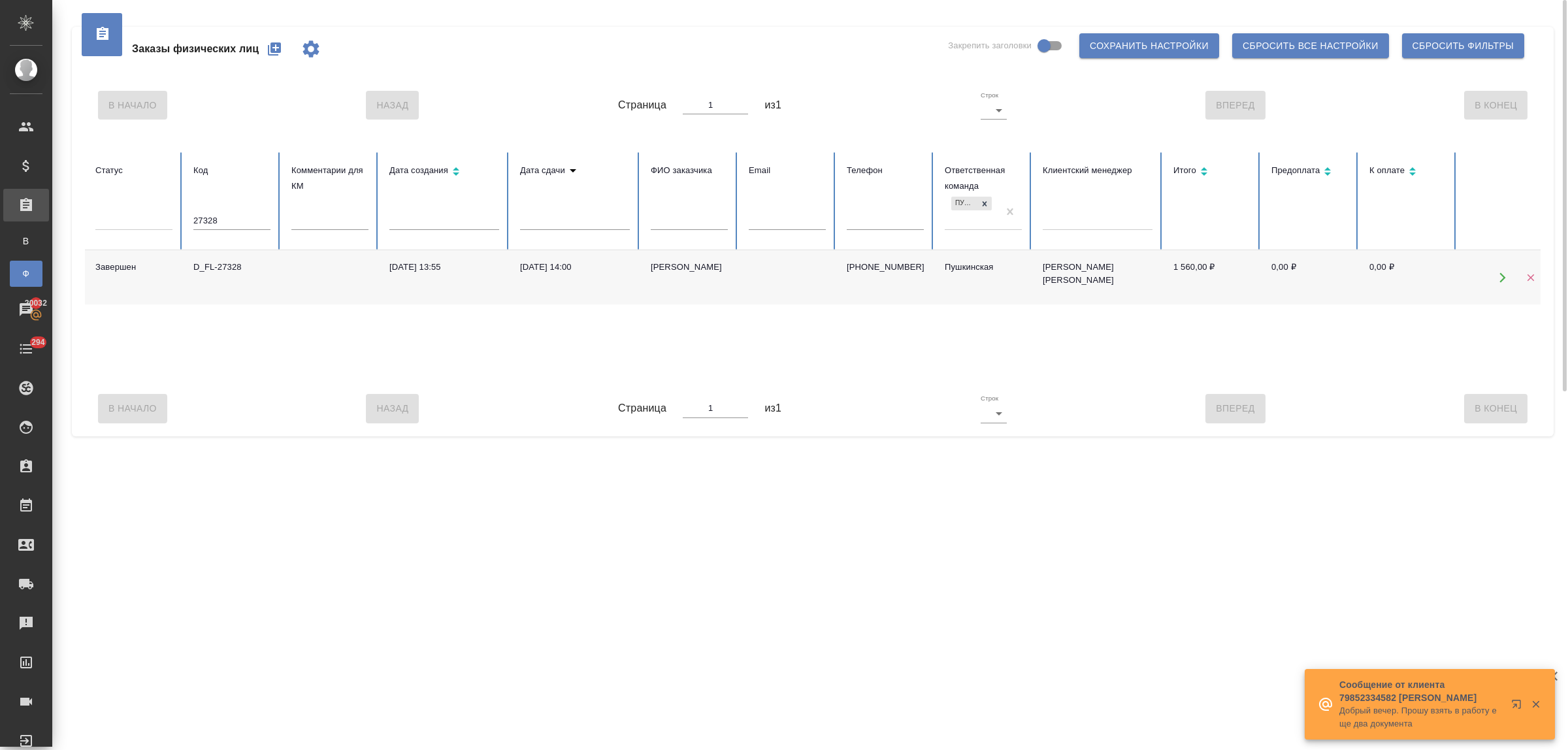
click at [228, 269] on div "D_FL-27328" at bounding box center [232, 267] width 77 height 13
drag, startPoint x: 214, startPoint y: 221, endPoint x: 155, endPoint y: 216, distance: 59.2
click at [155, 216] on tr "Статус Код 27328 Комментарии для КМ Дата создания Дата сдачи ФИО заказчика Emai…" at bounding box center [819, 201] width 1470 height 98
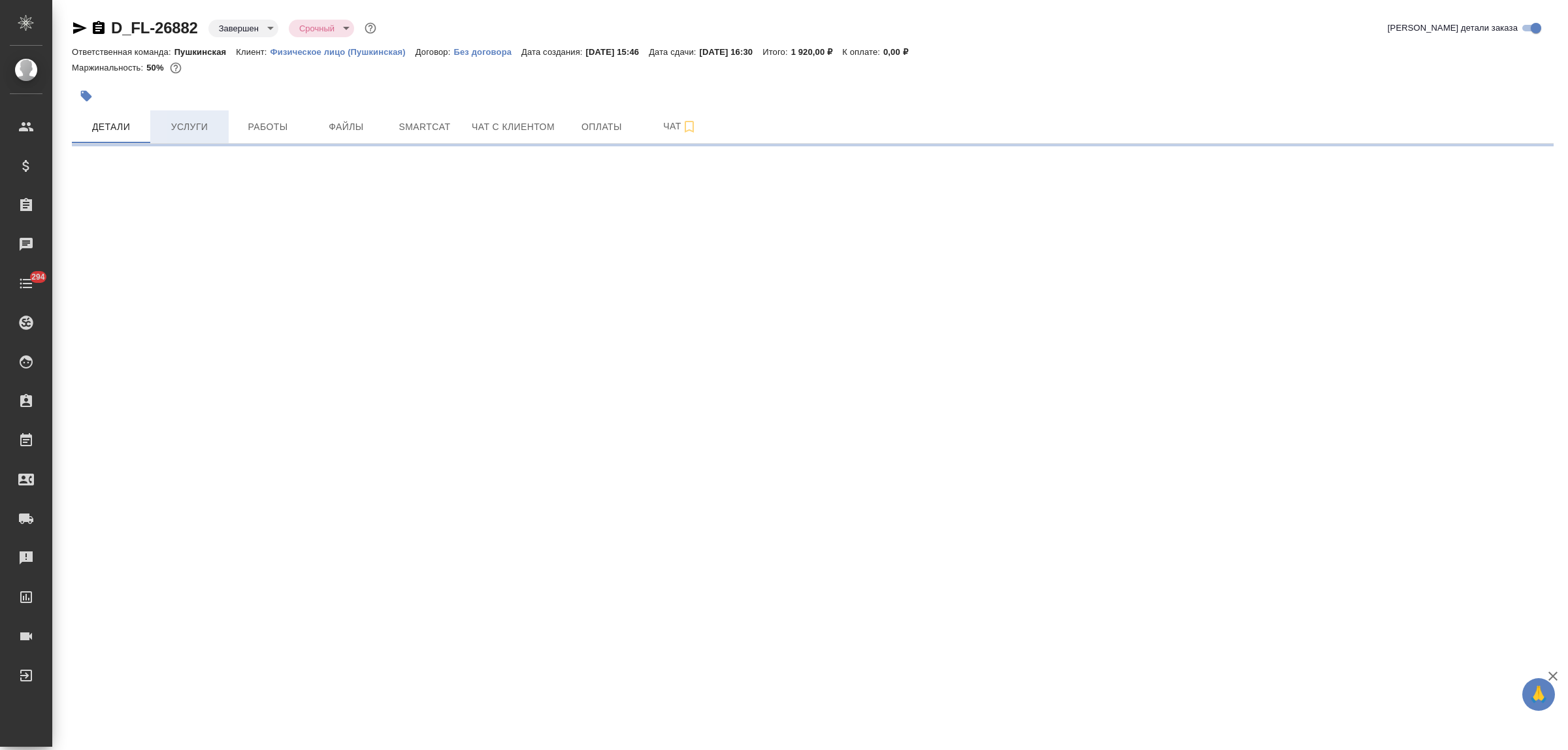
select select "RU"
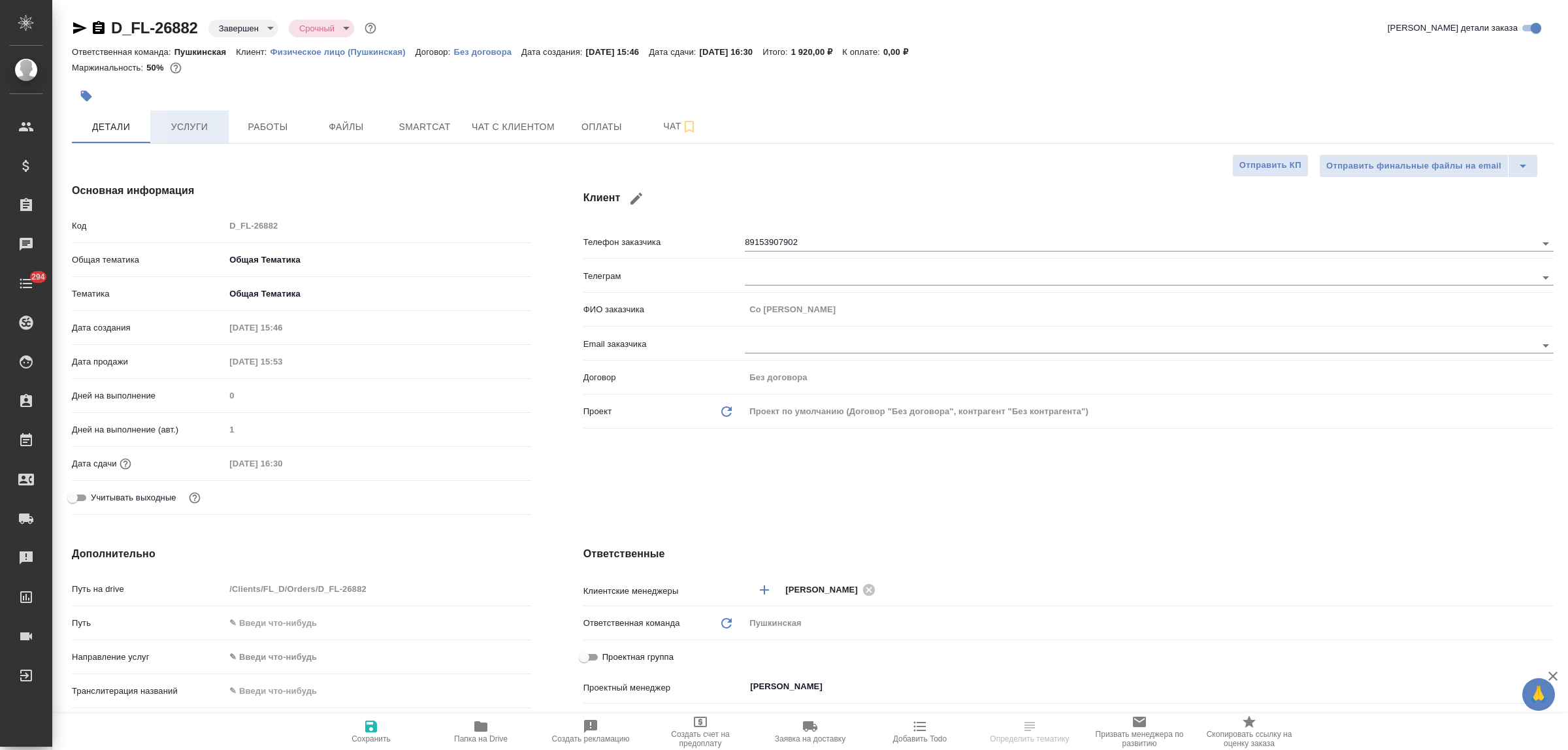
type textarea "x"
click at [203, 122] on span "Услуги" at bounding box center [189, 127] width 62 height 17
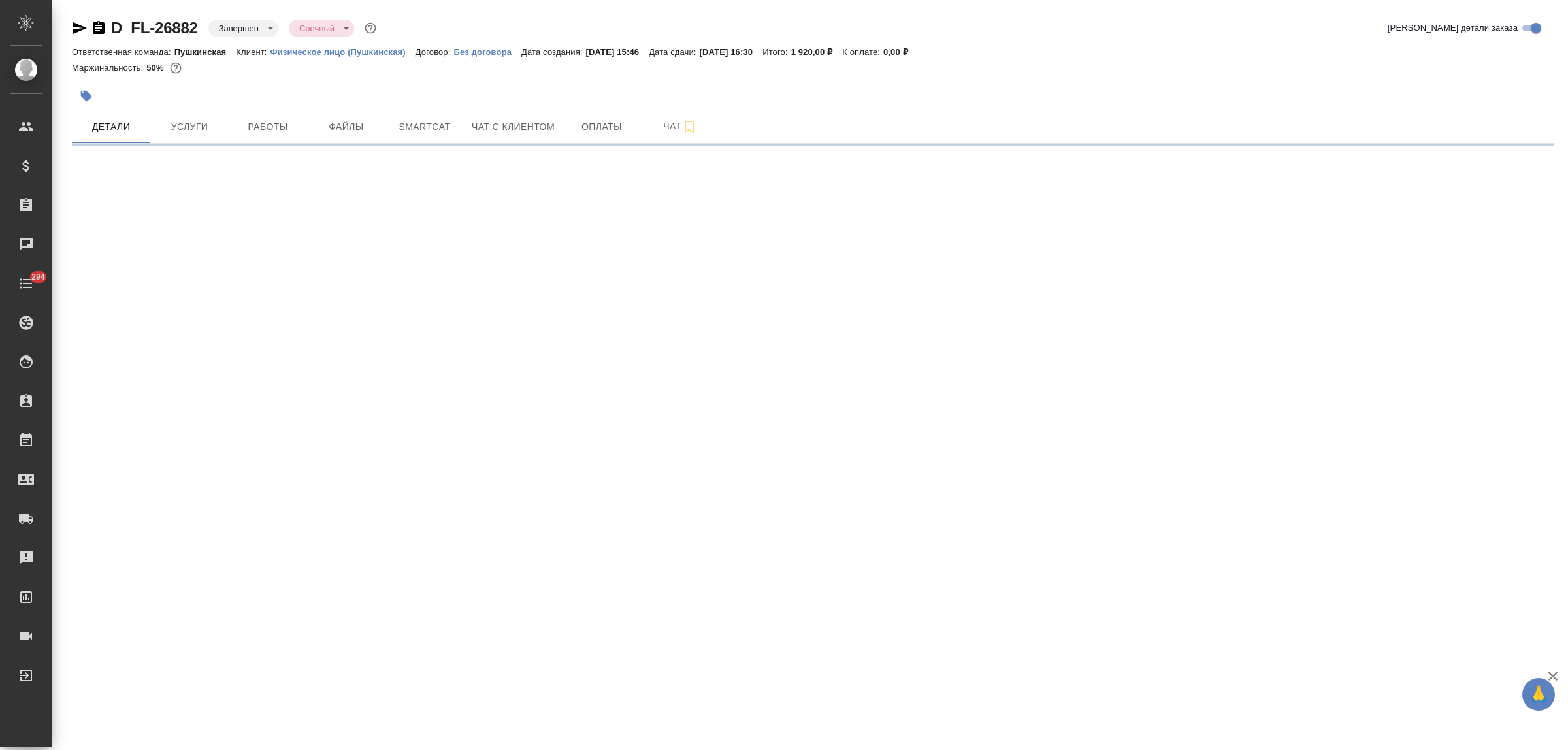
select select "RU"
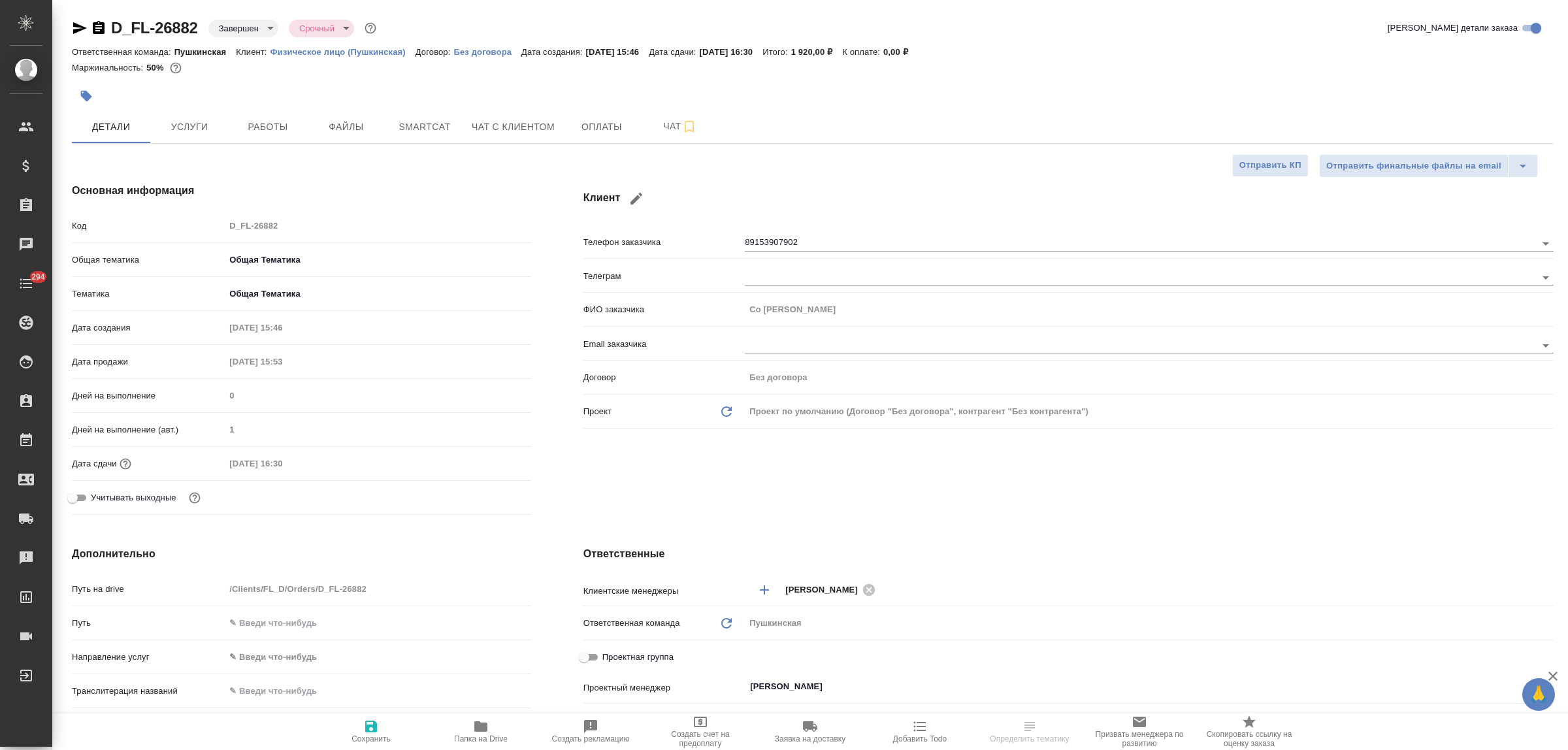
type textarea "x"
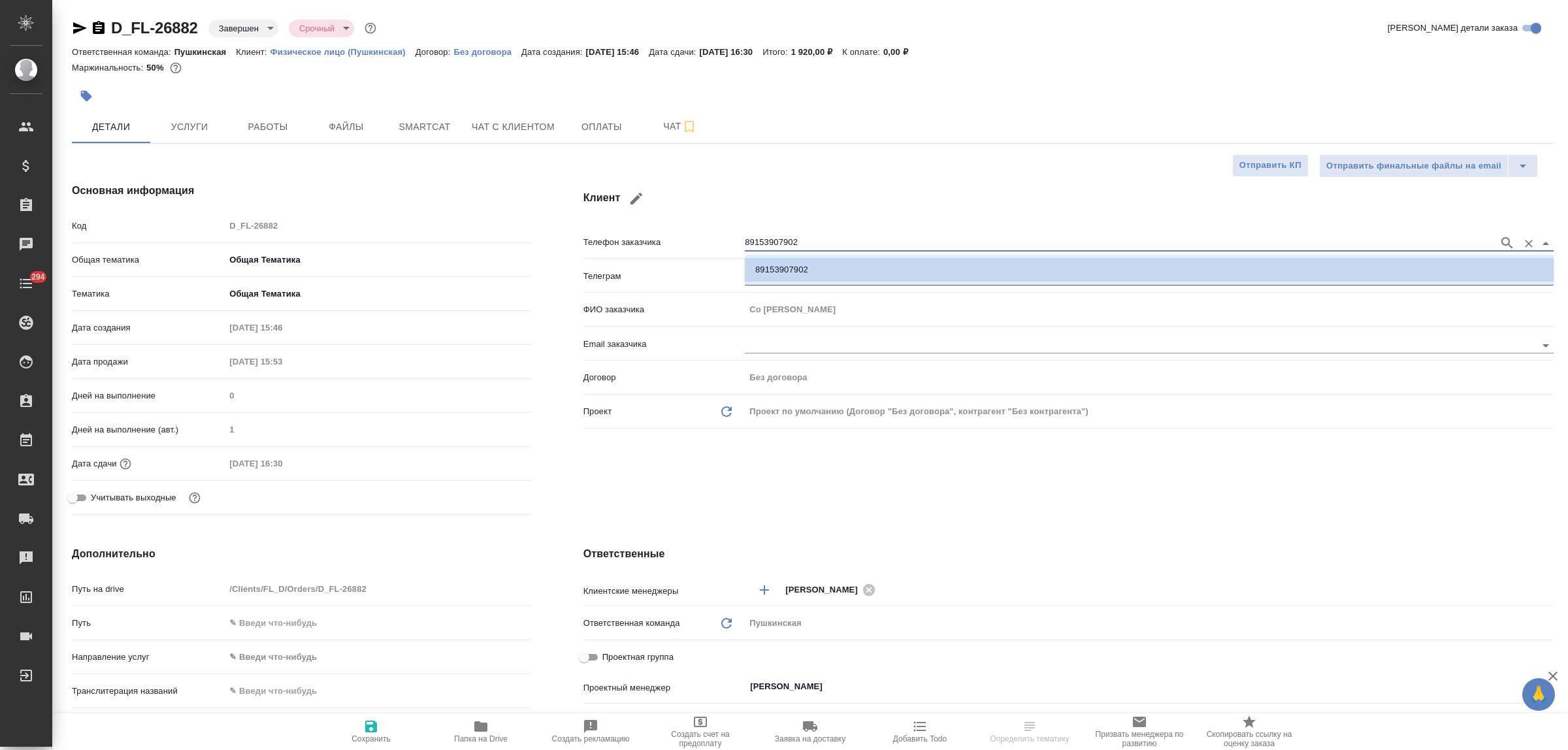
drag, startPoint x: 804, startPoint y: 245, endPoint x: 719, endPoint y: 237, distance: 85.4
click at [719, 237] on div "Телефон заказчика 89153907902" at bounding box center [1069, 242] width 971 height 23
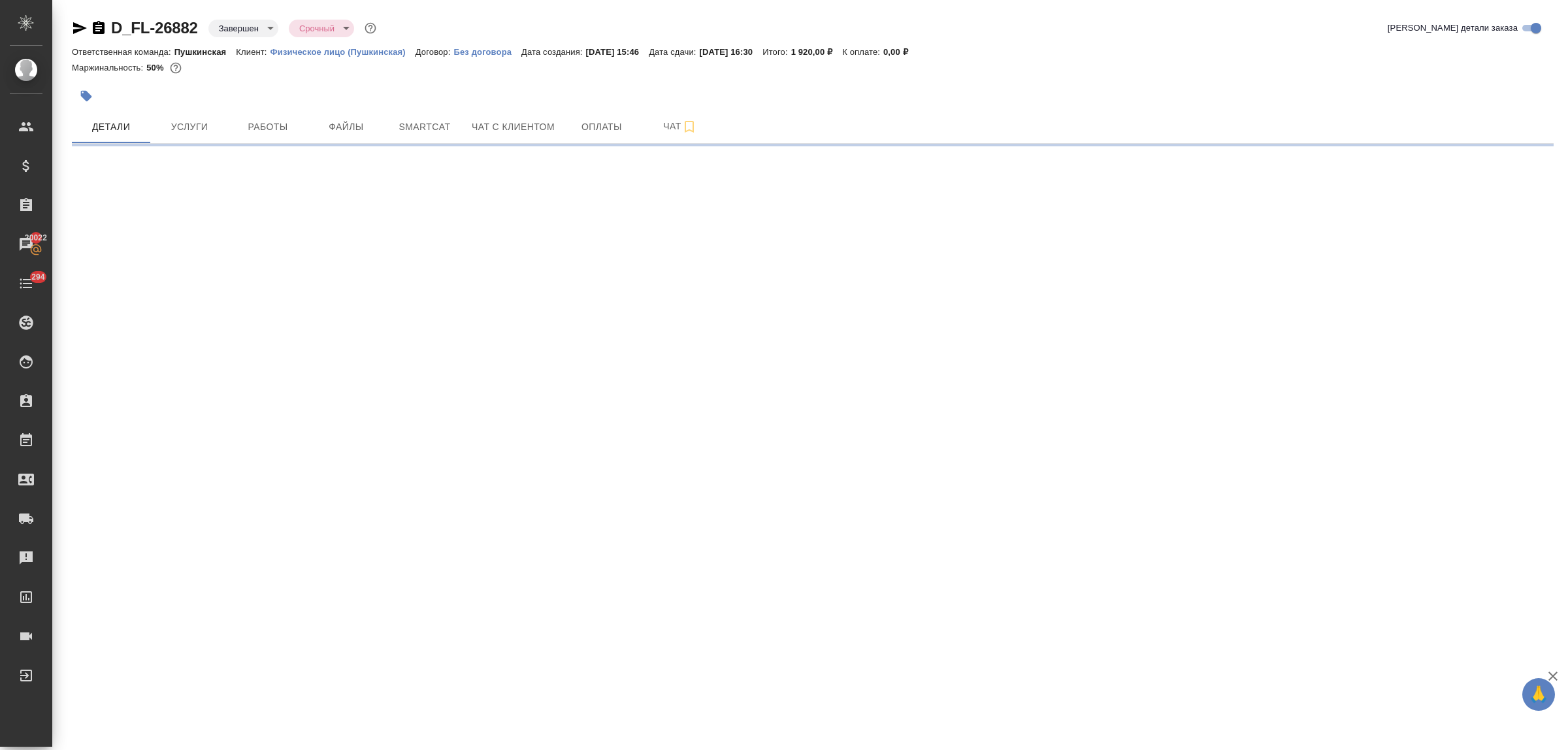
select select "RU"
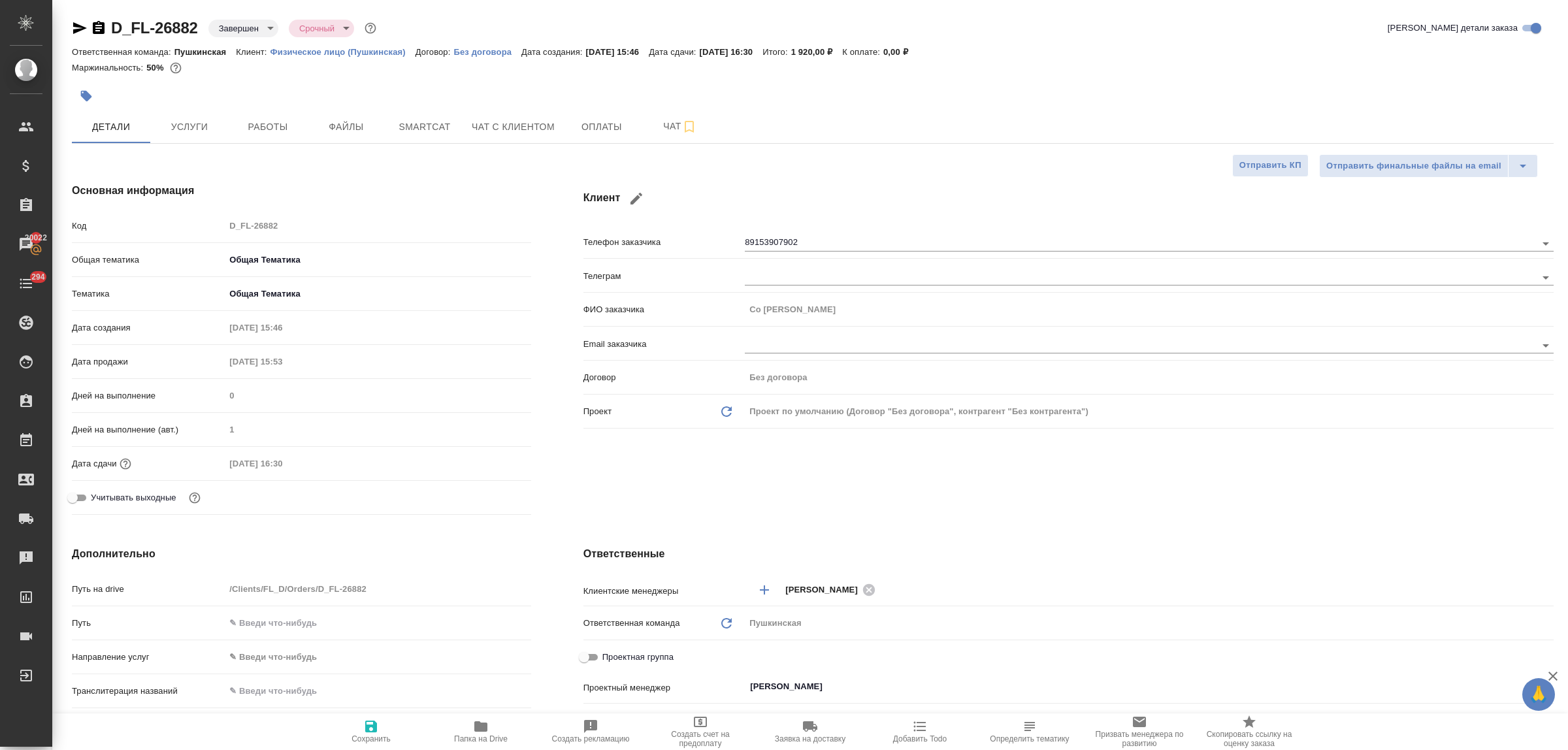
type textarea "x"
click at [592, 132] on span "Оплаты" at bounding box center [601, 127] width 62 height 17
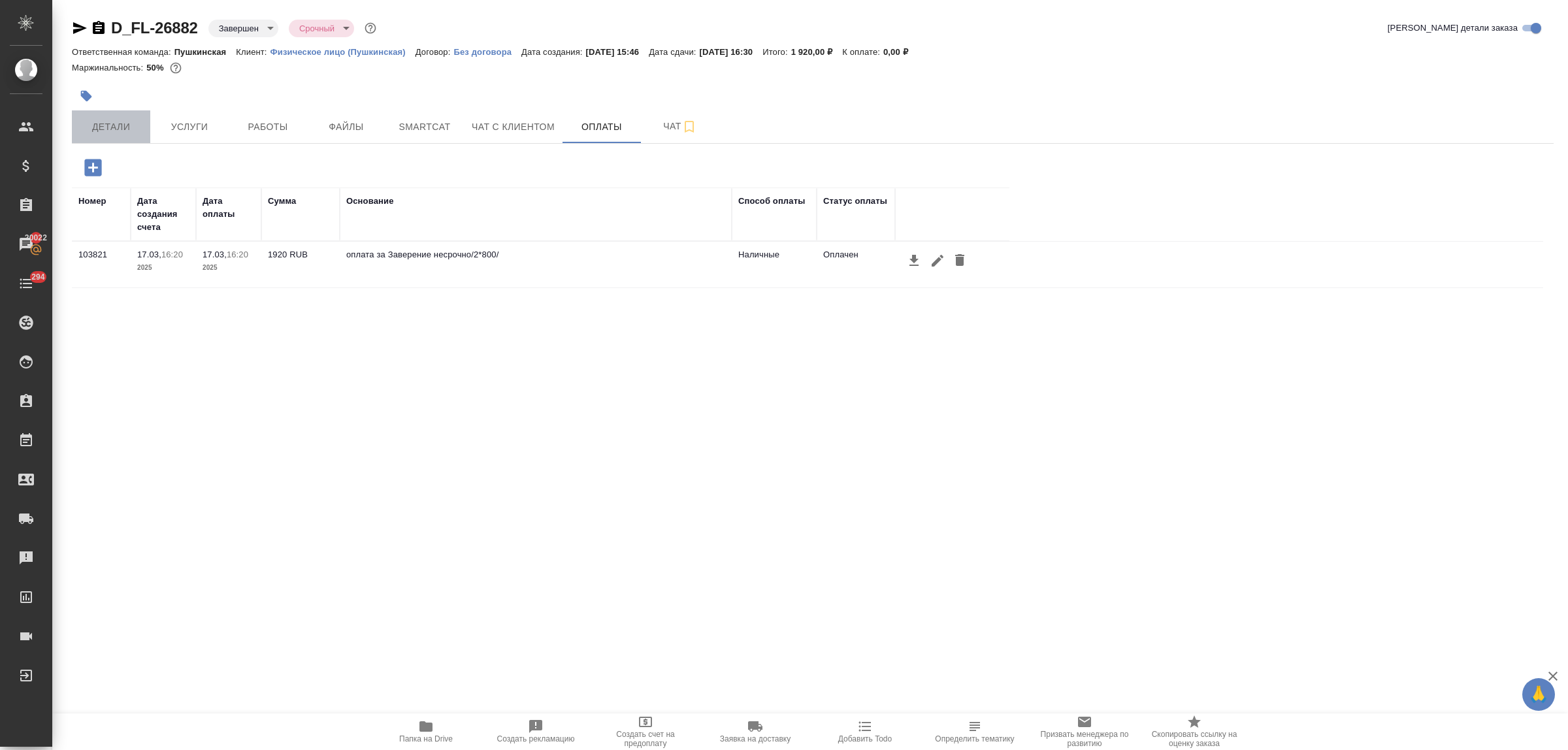
click at [95, 135] on span "Детали" at bounding box center [111, 127] width 62 height 17
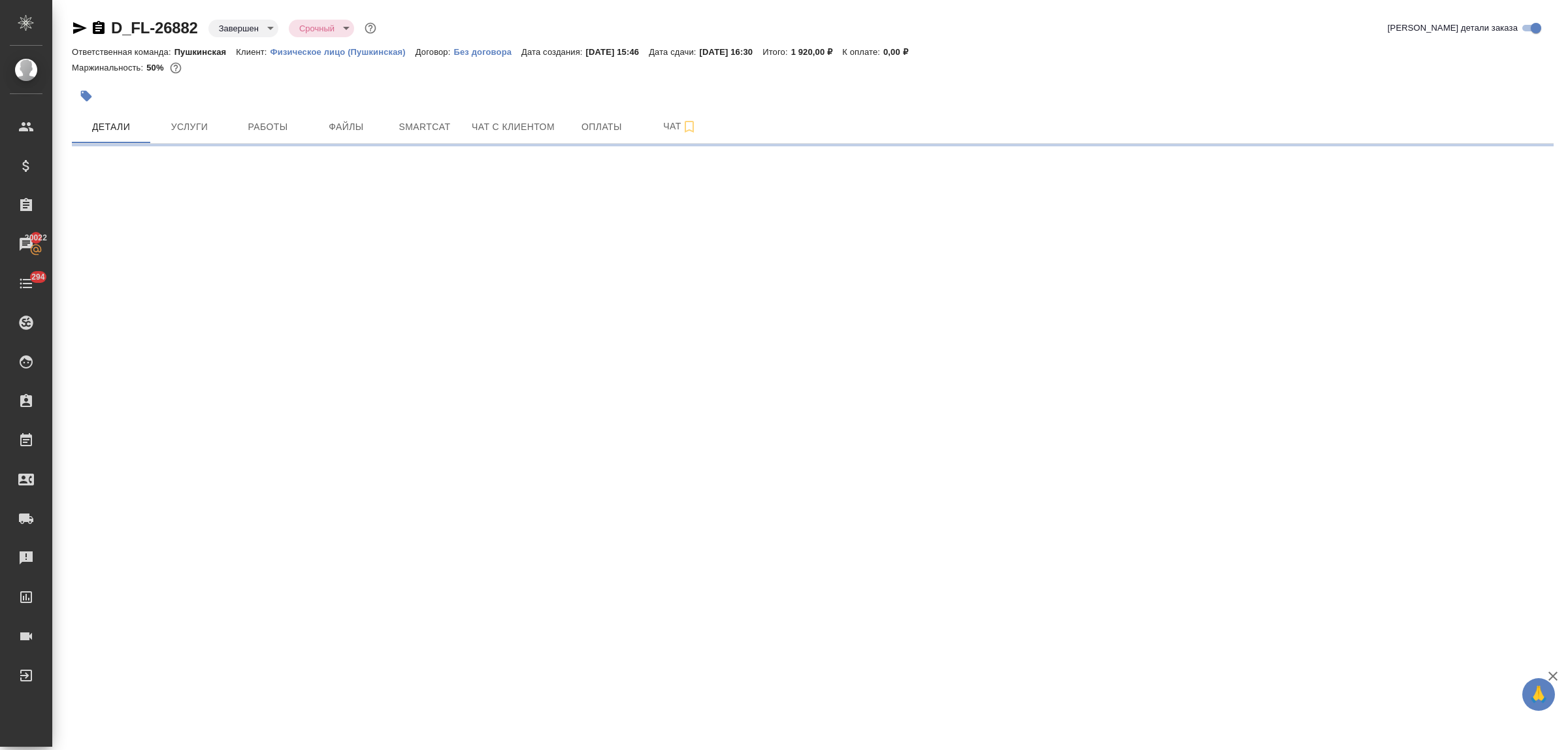
select select "RU"
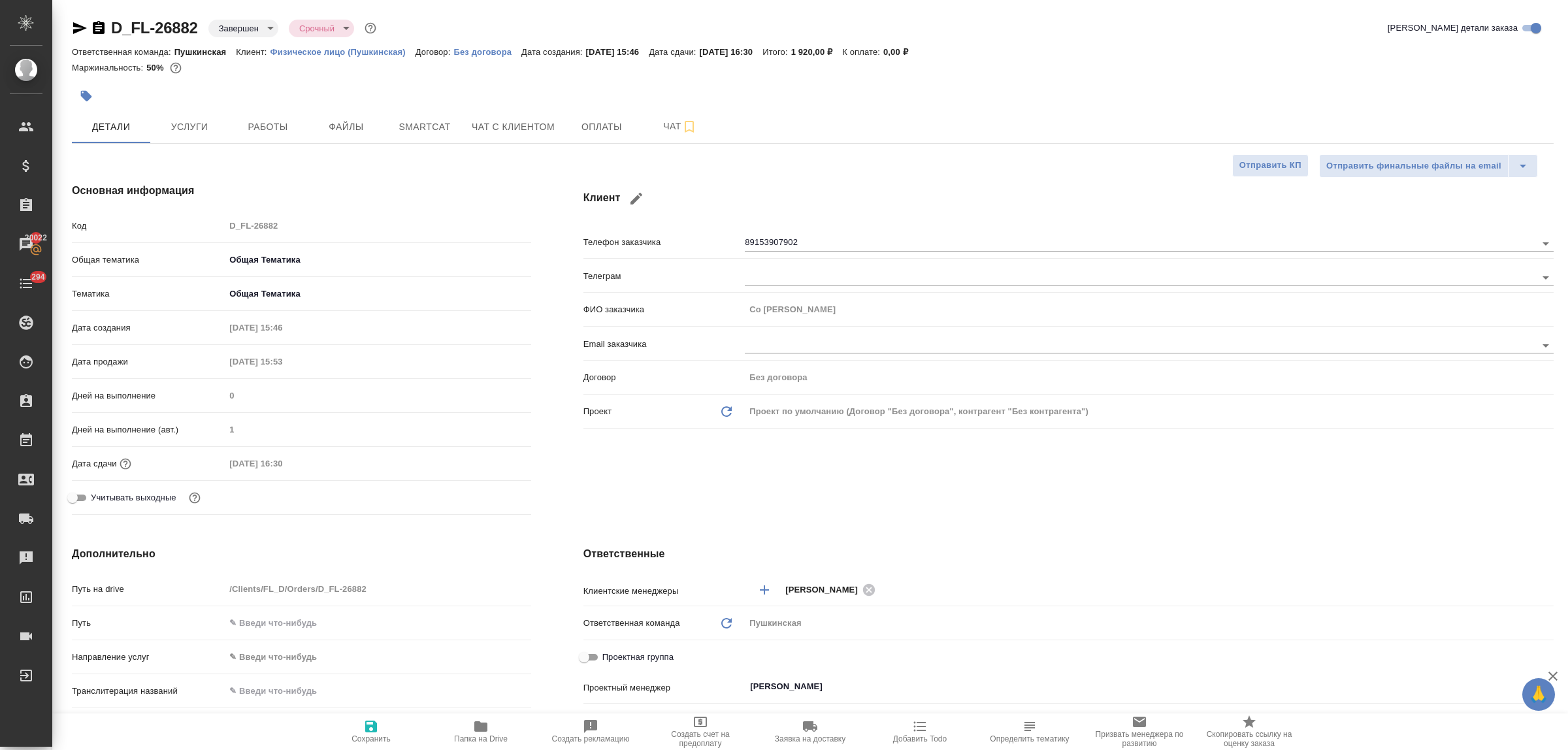
type textarea "x"
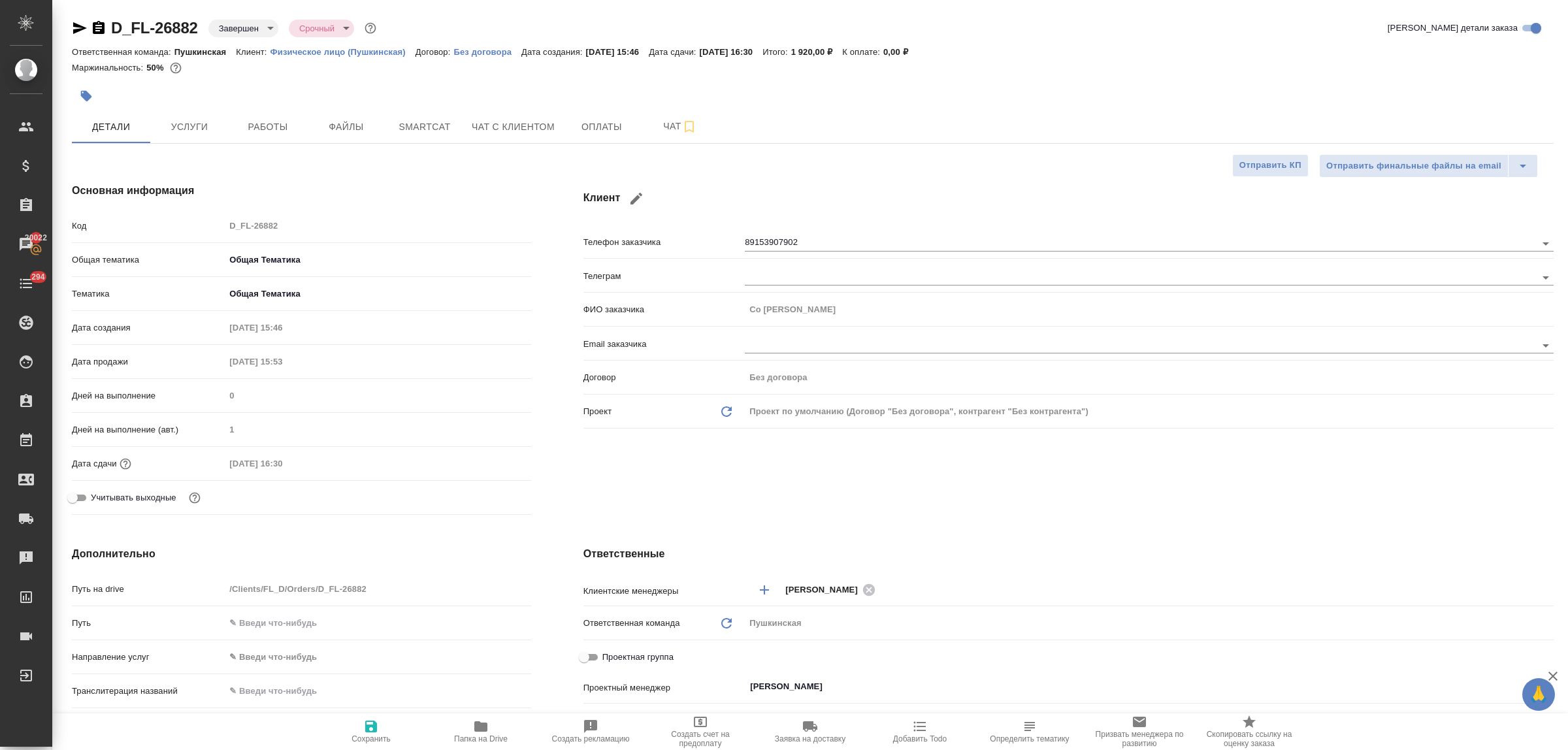
type textarea "x"
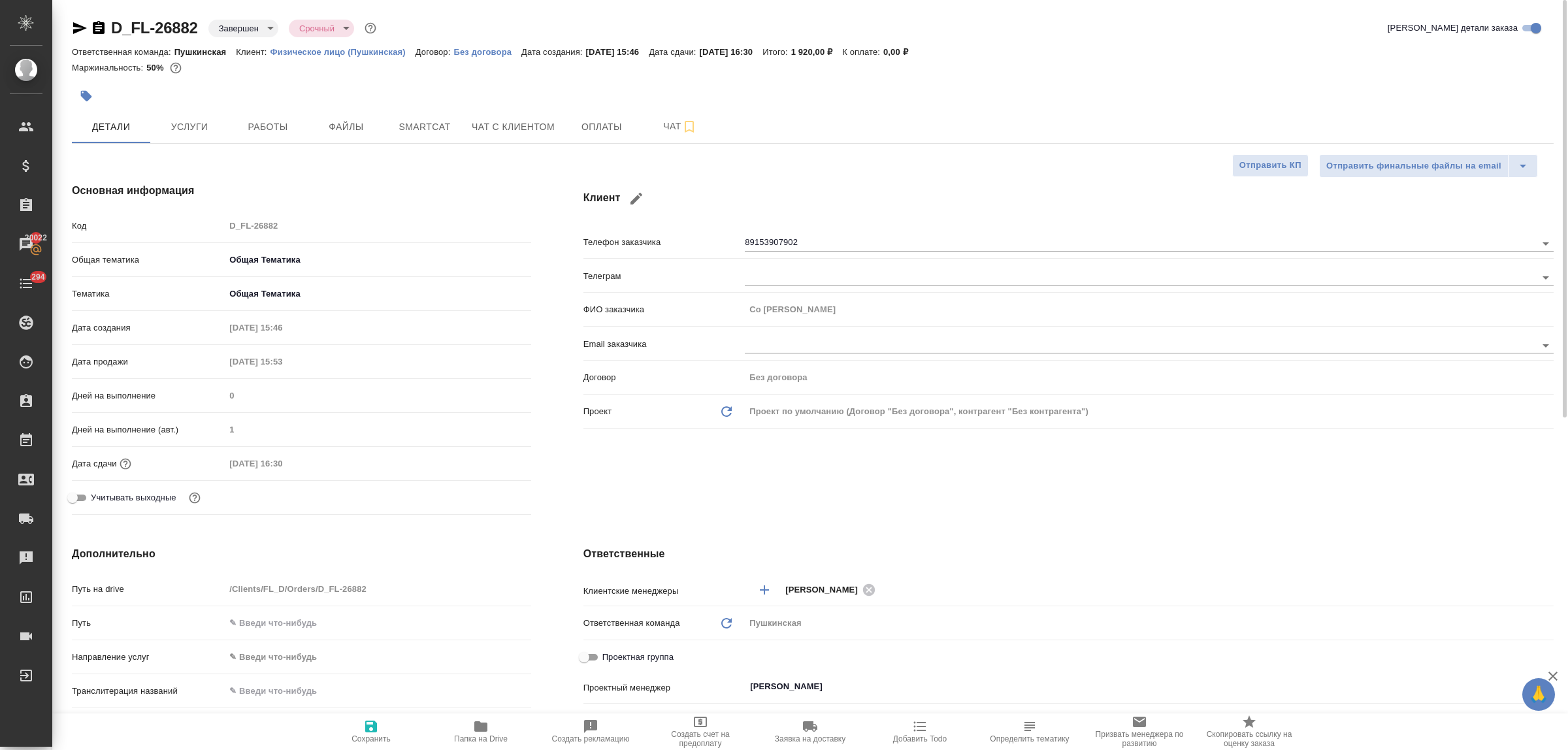
type textarea "x"
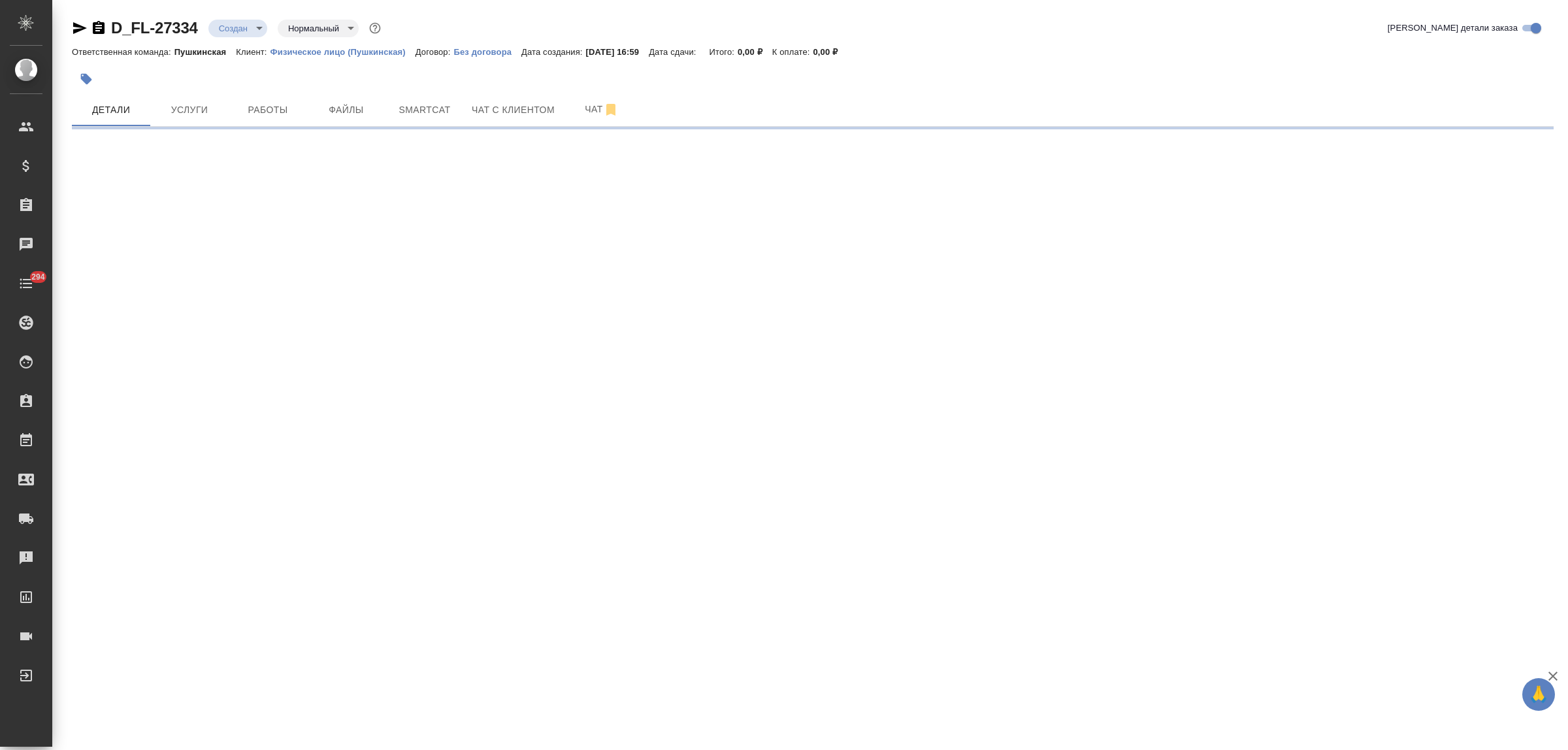
select select "RU"
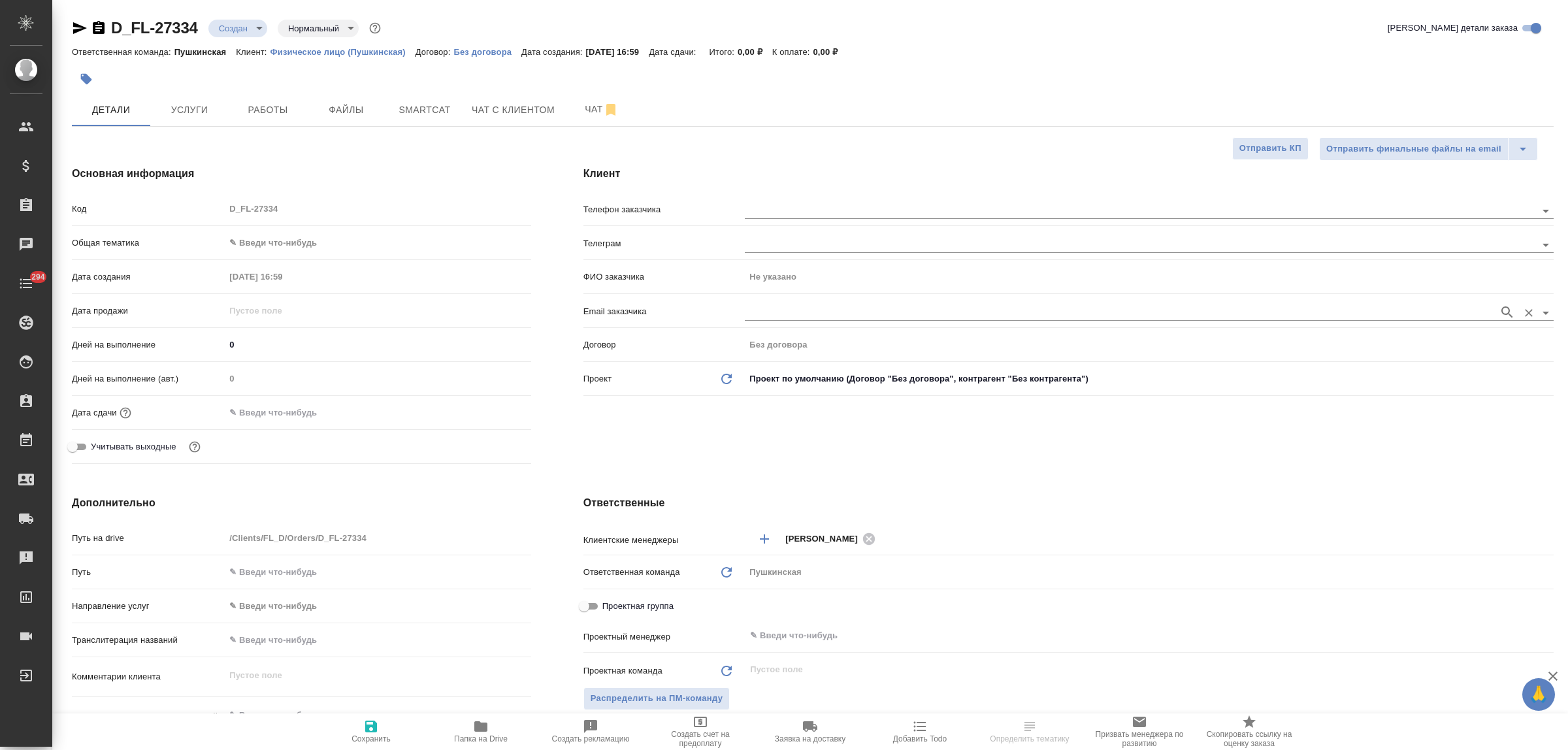
type textarea "x"
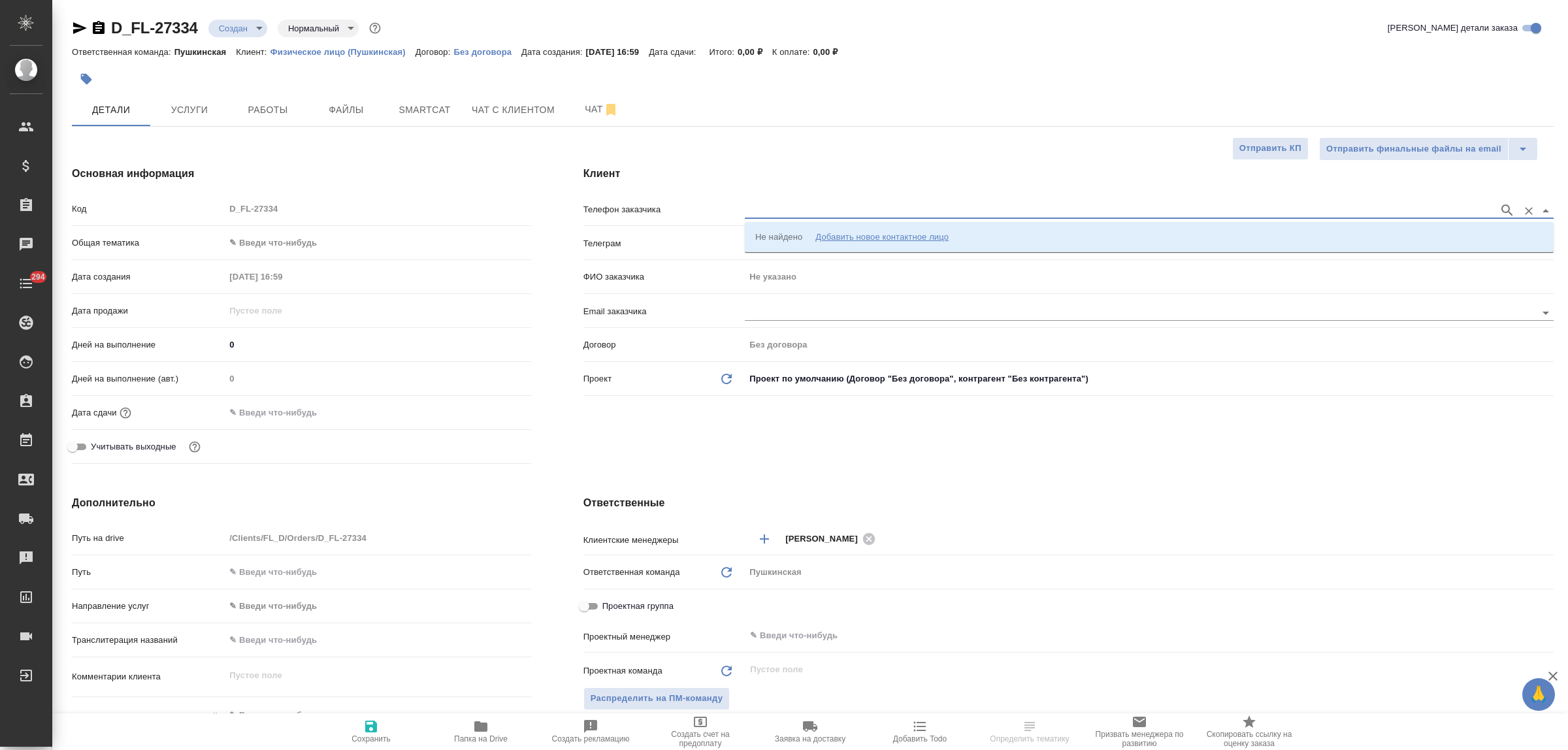
click at [756, 214] on input "text" at bounding box center [1118, 210] width 747 height 16
paste input "89153907902"
type input "89153907902"
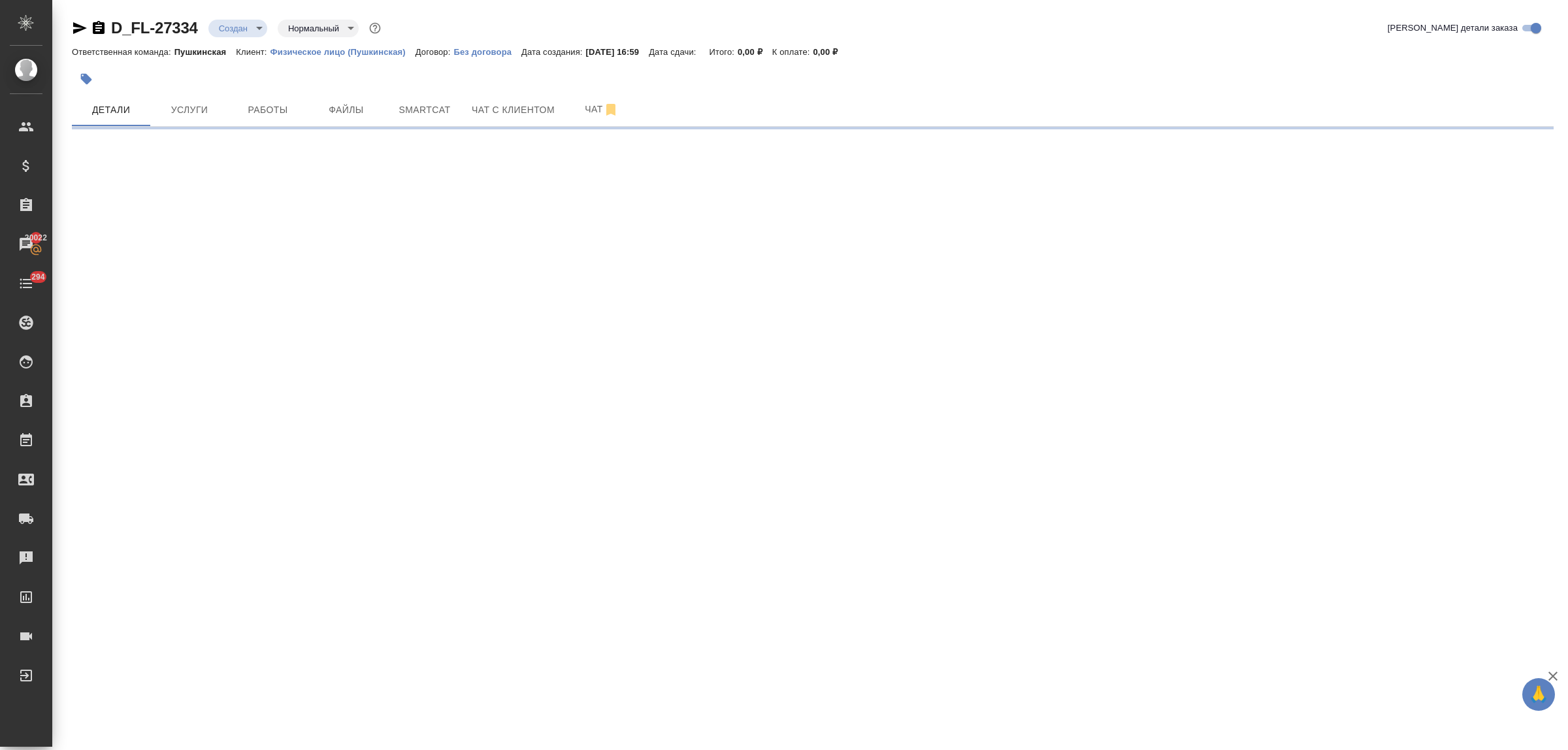
select select "RU"
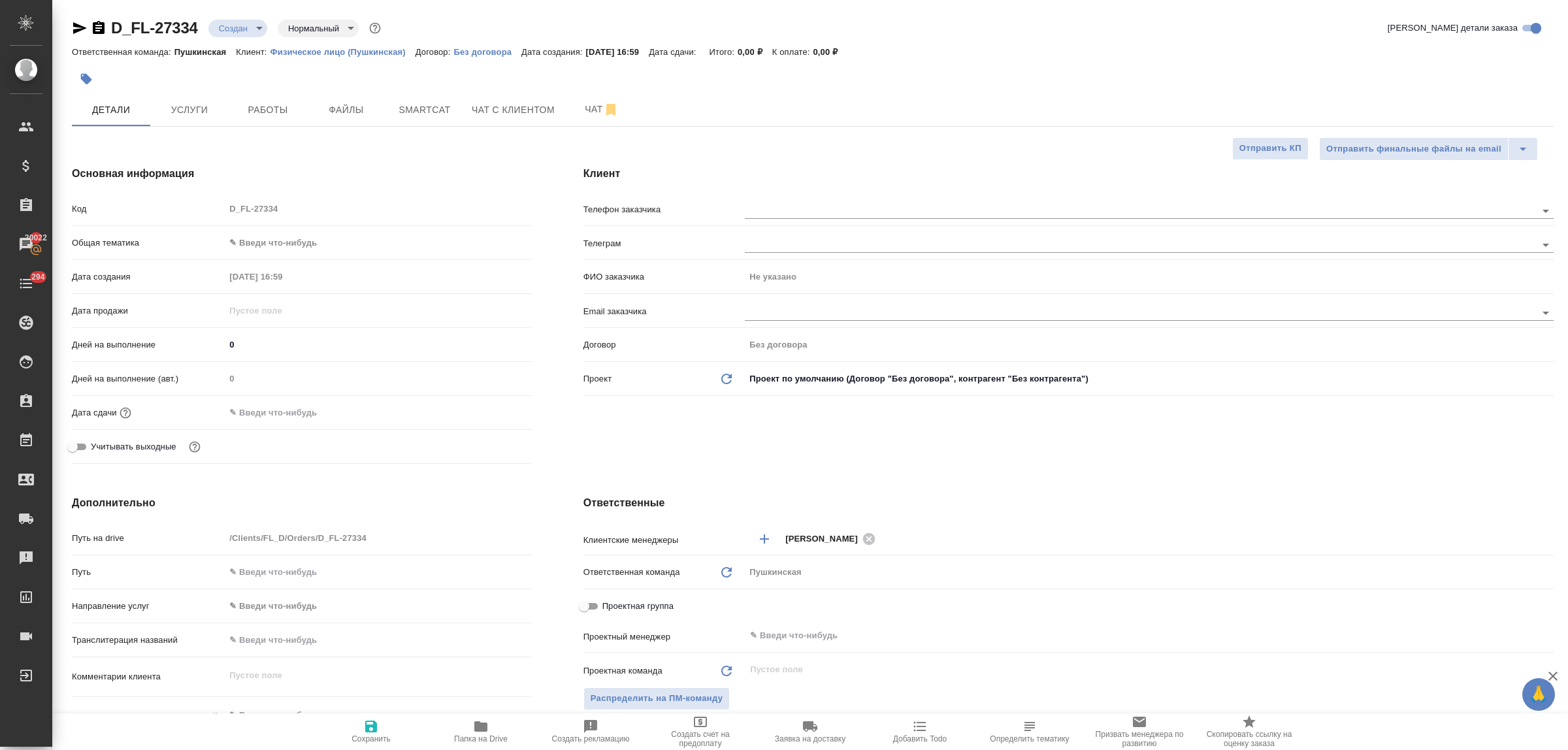
type textarea "x"
click at [772, 203] on input "text" at bounding box center [1118, 210] width 747 height 16
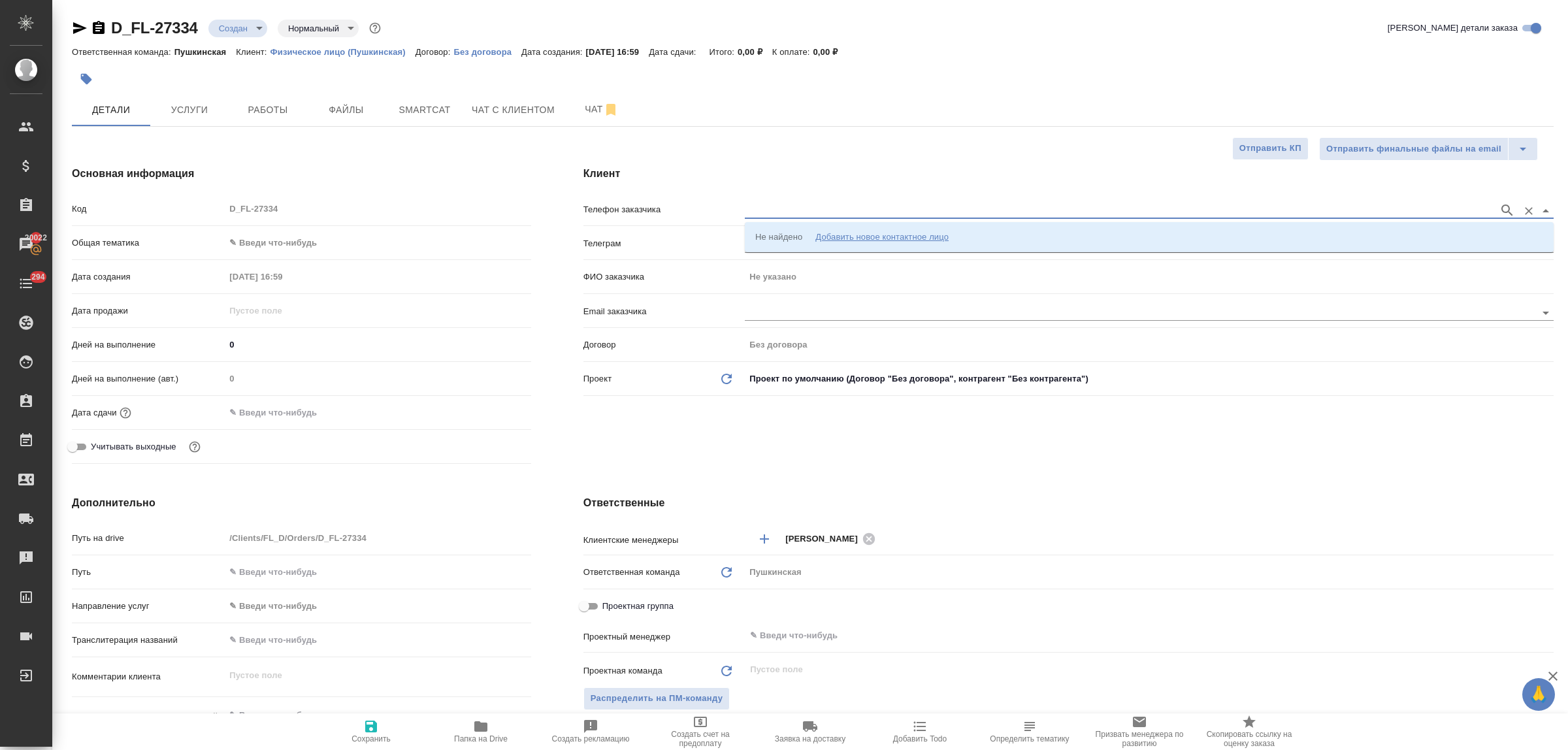
paste input "89153907902"
type input "89153907902"
click at [791, 231] on p "89153907902 [PERSON_NAME]" at bounding box center [818, 238] width 126 height 13
type input "89153907902 [PERSON_NAME]"
type input "Со [PERSON_NAME]"
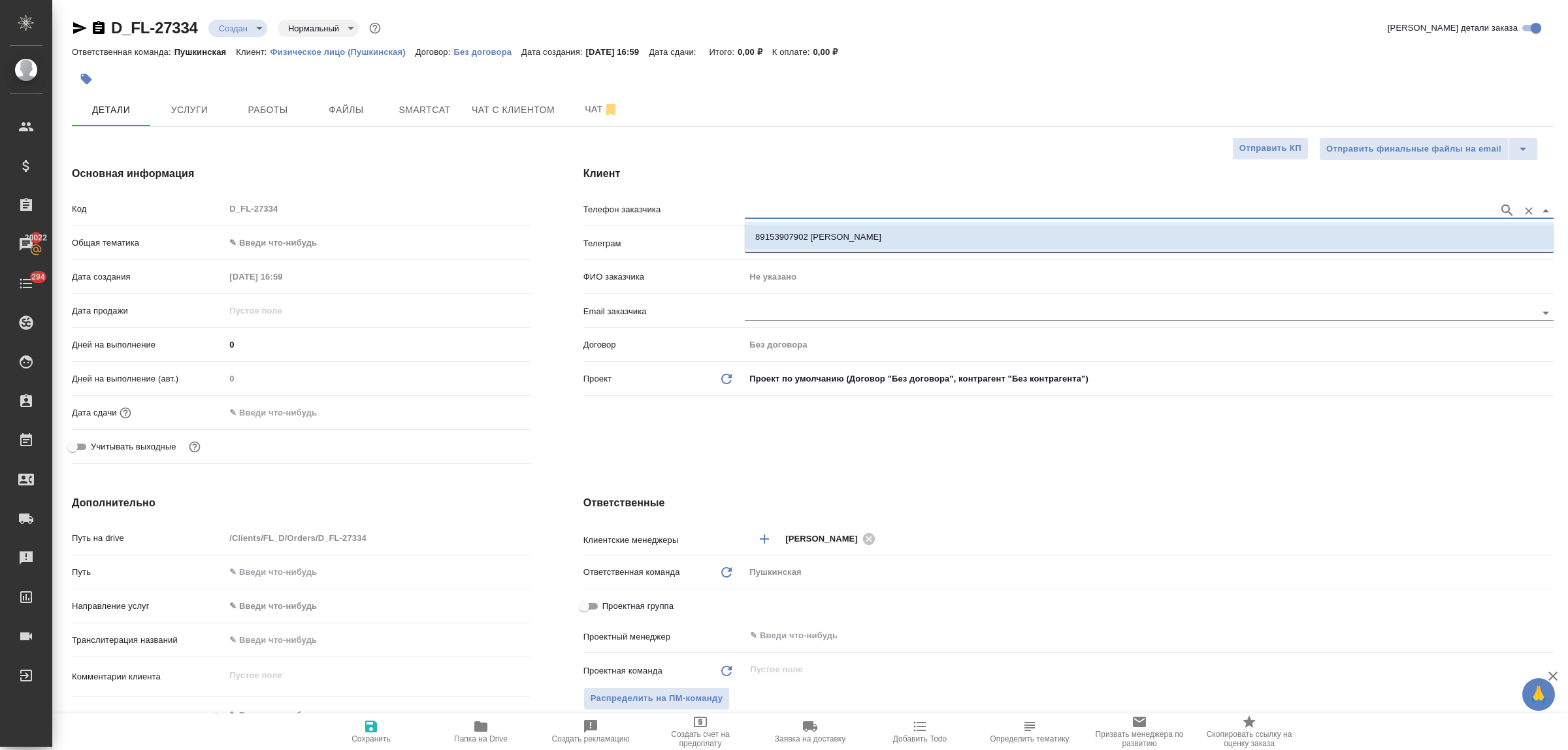
type textarea "x"
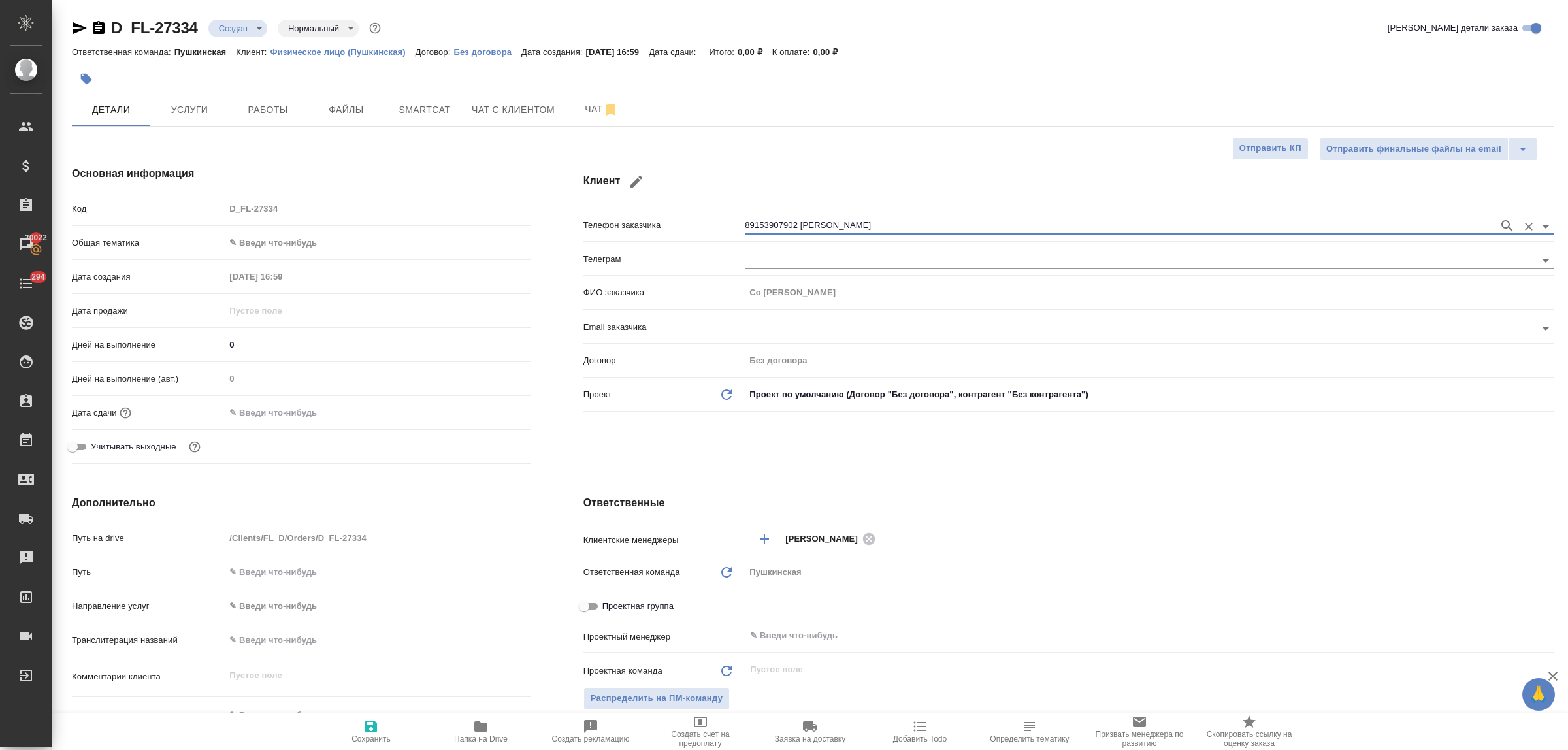
click at [368, 722] on icon "button" at bounding box center [371, 726] width 12 height 12
type textarea "x"
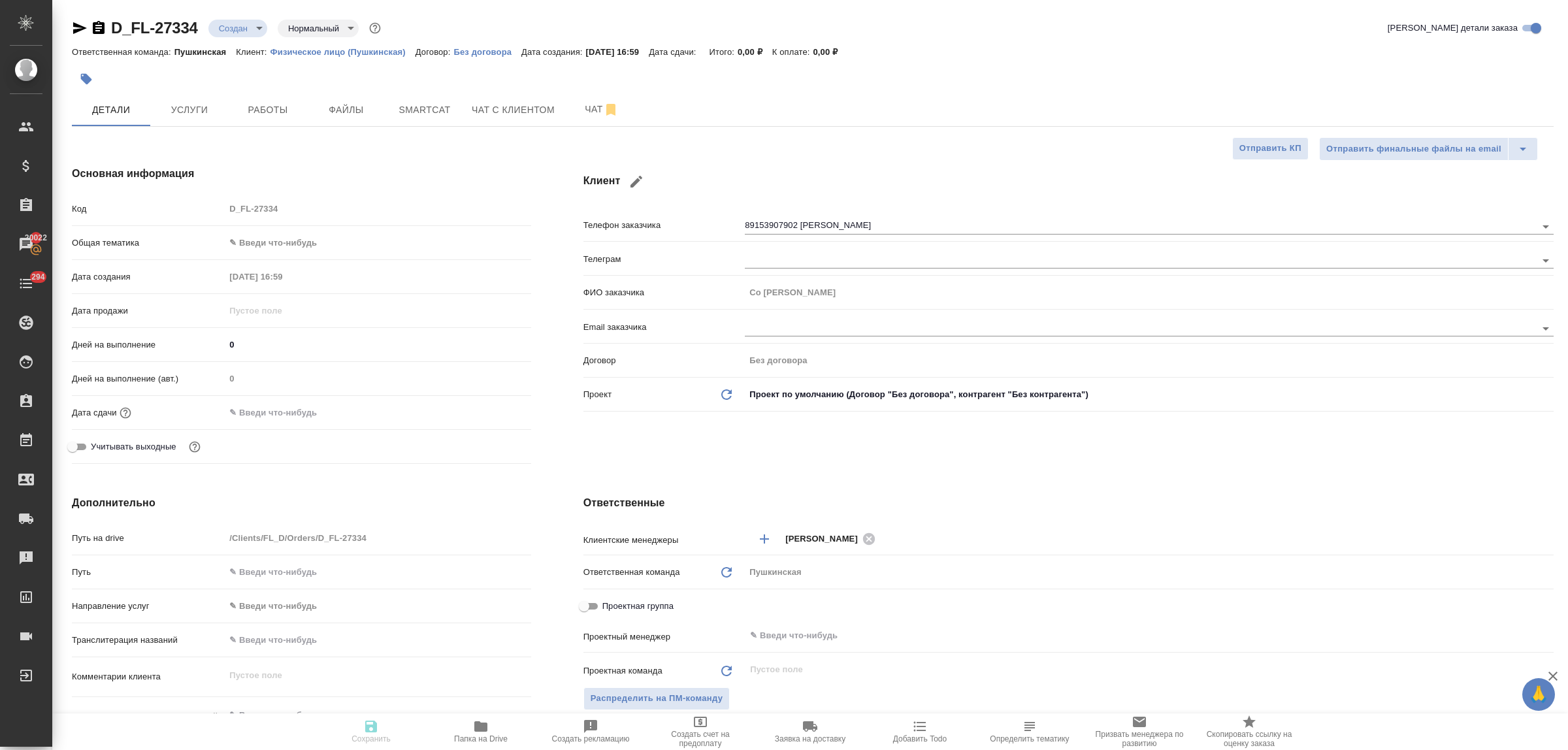
type textarea "x"
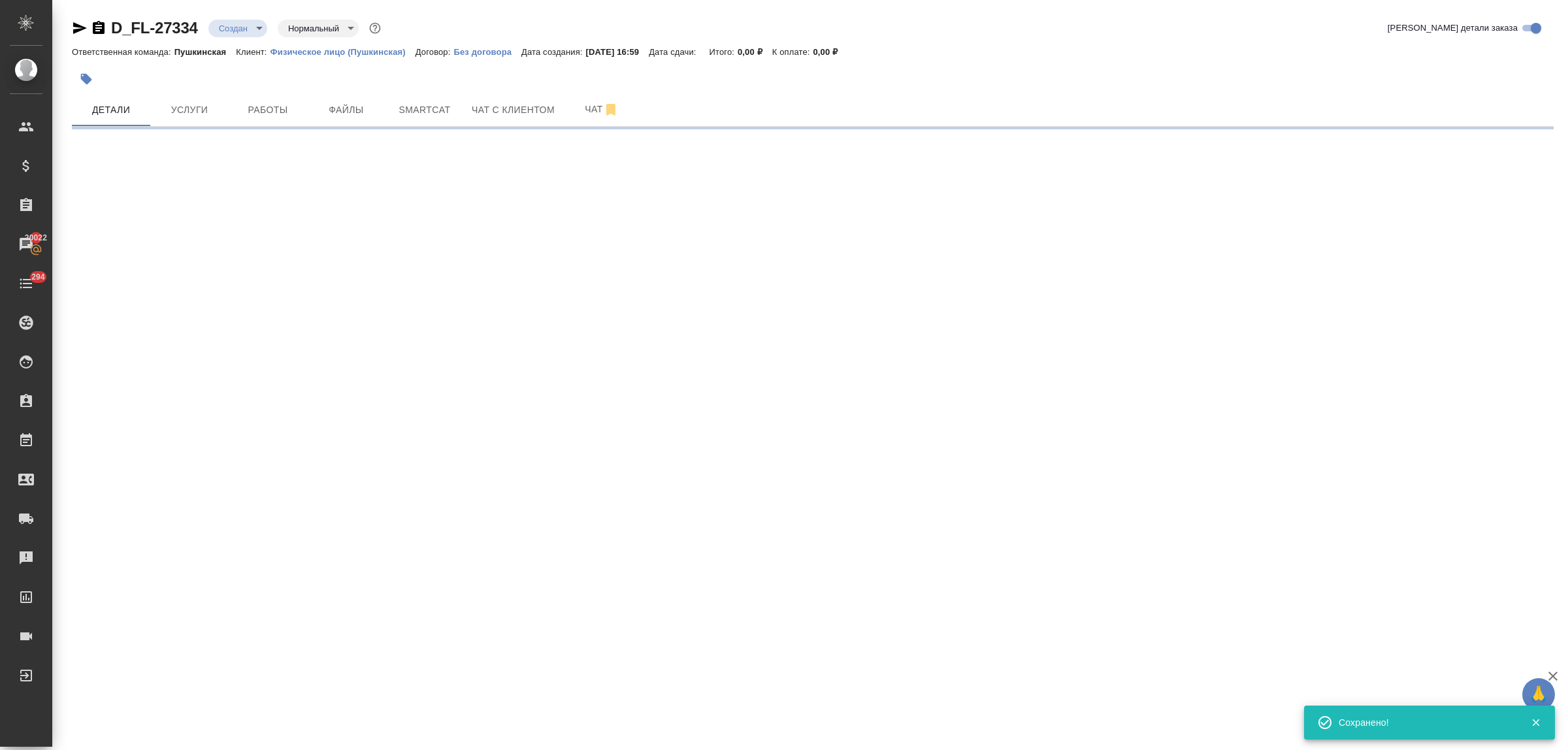
select select "RU"
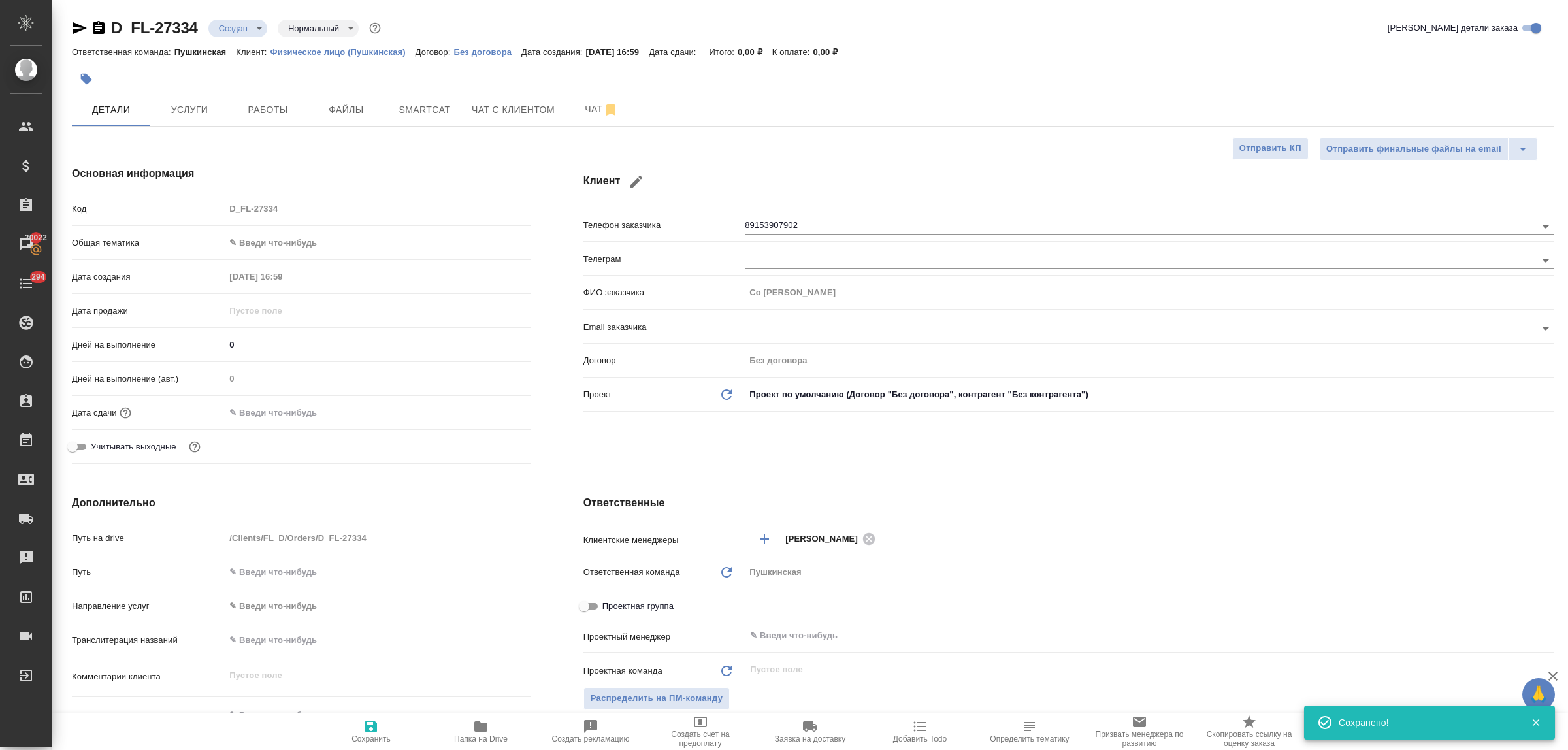
type textarea "x"
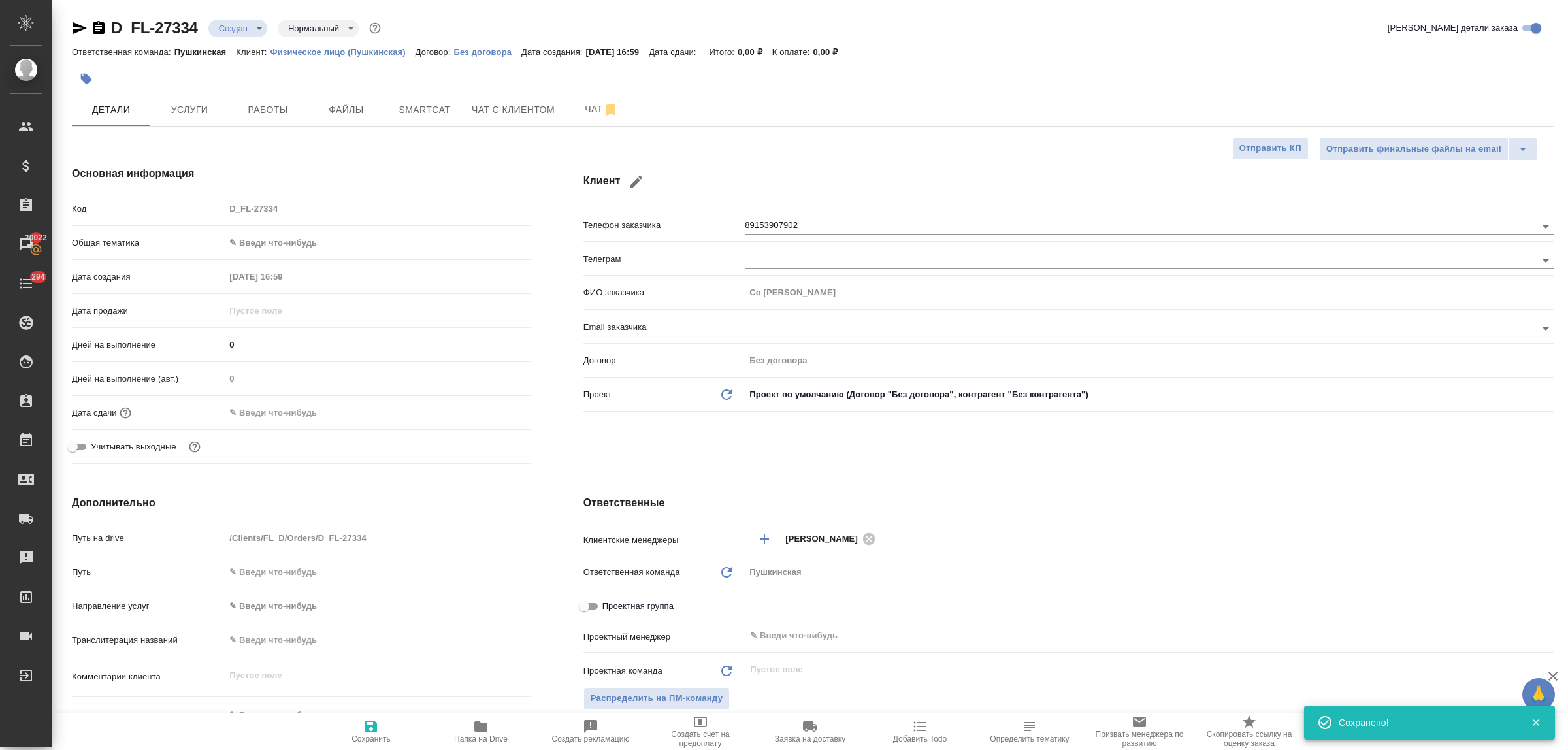
type textarea "x"
click at [844, 458] on div "Клиент Телефон заказчика 89153907902 Телеграм ФИО заказчика Со Чжон Хюн Email з…" at bounding box center [1069, 317] width 1022 height 355
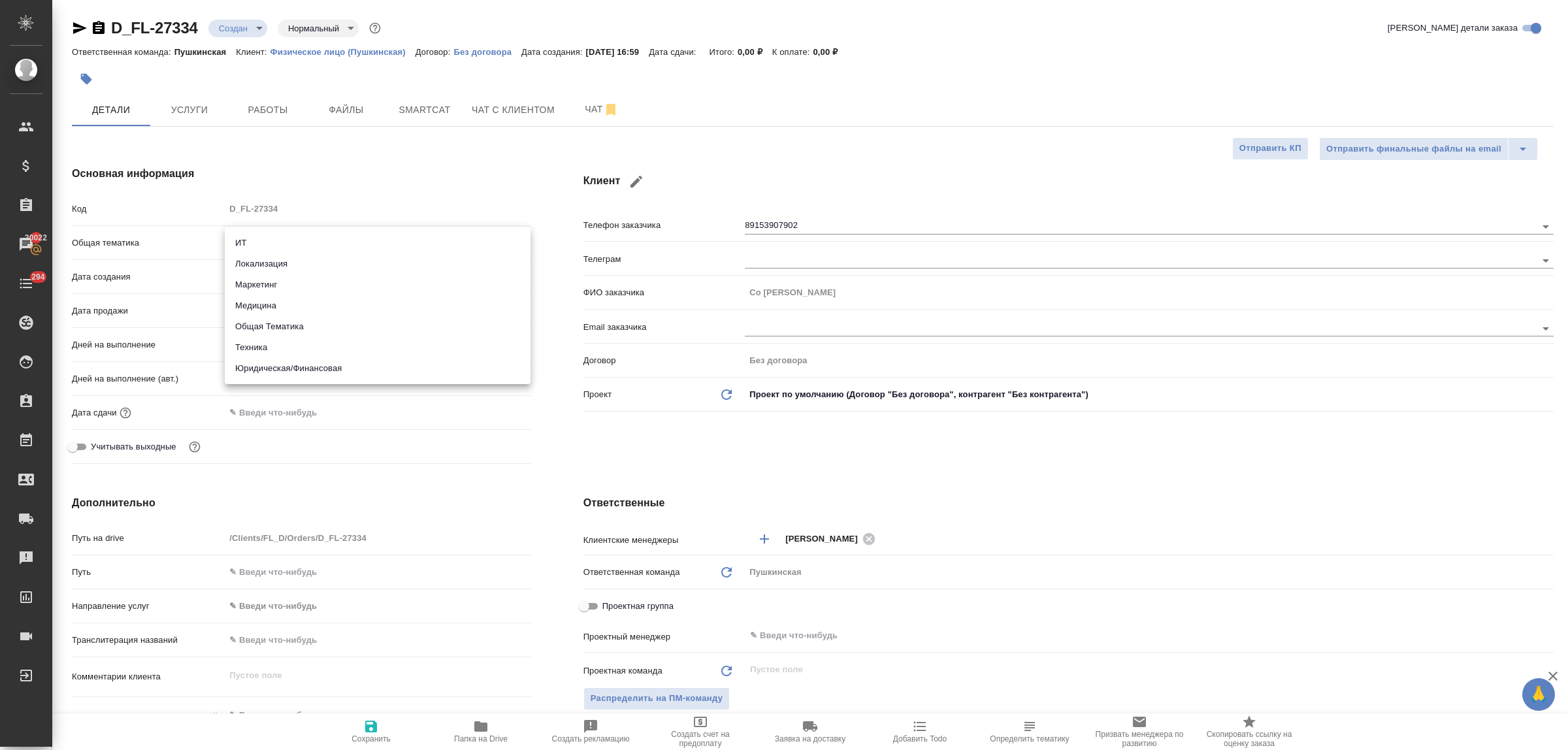
click at [284, 240] on body "🙏 .cls-1 fill:#fff; AWATERA Bulakhova Elena Клиенты Спецификации Заказы 20022 Ч…" at bounding box center [784, 375] width 1568 height 750
click at [323, 371] on li "Юридическая/Финансовая" at bounding box center [377, 368] width 306 height 21
type input "yr-fn"
type textarea "x"
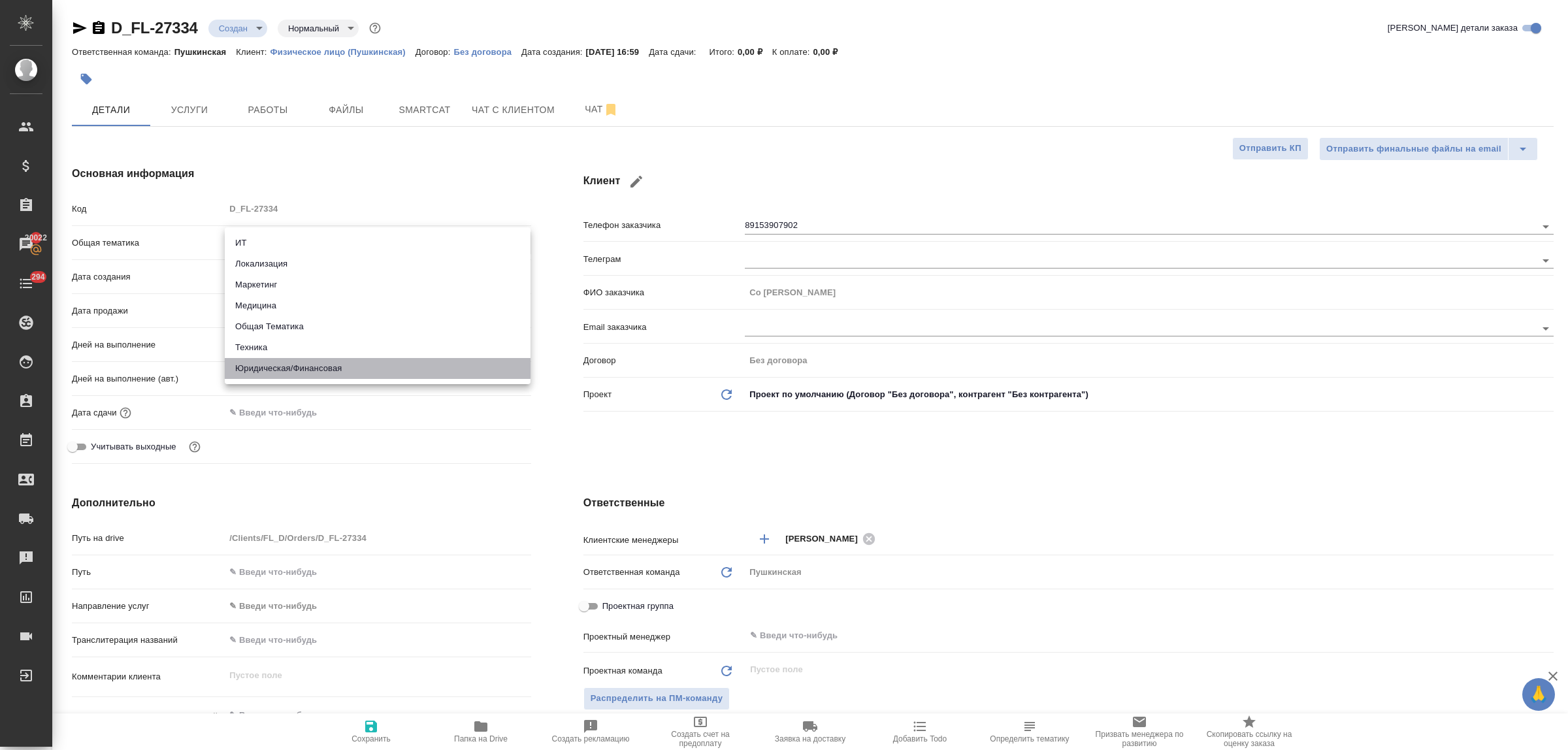
type textarea "x"
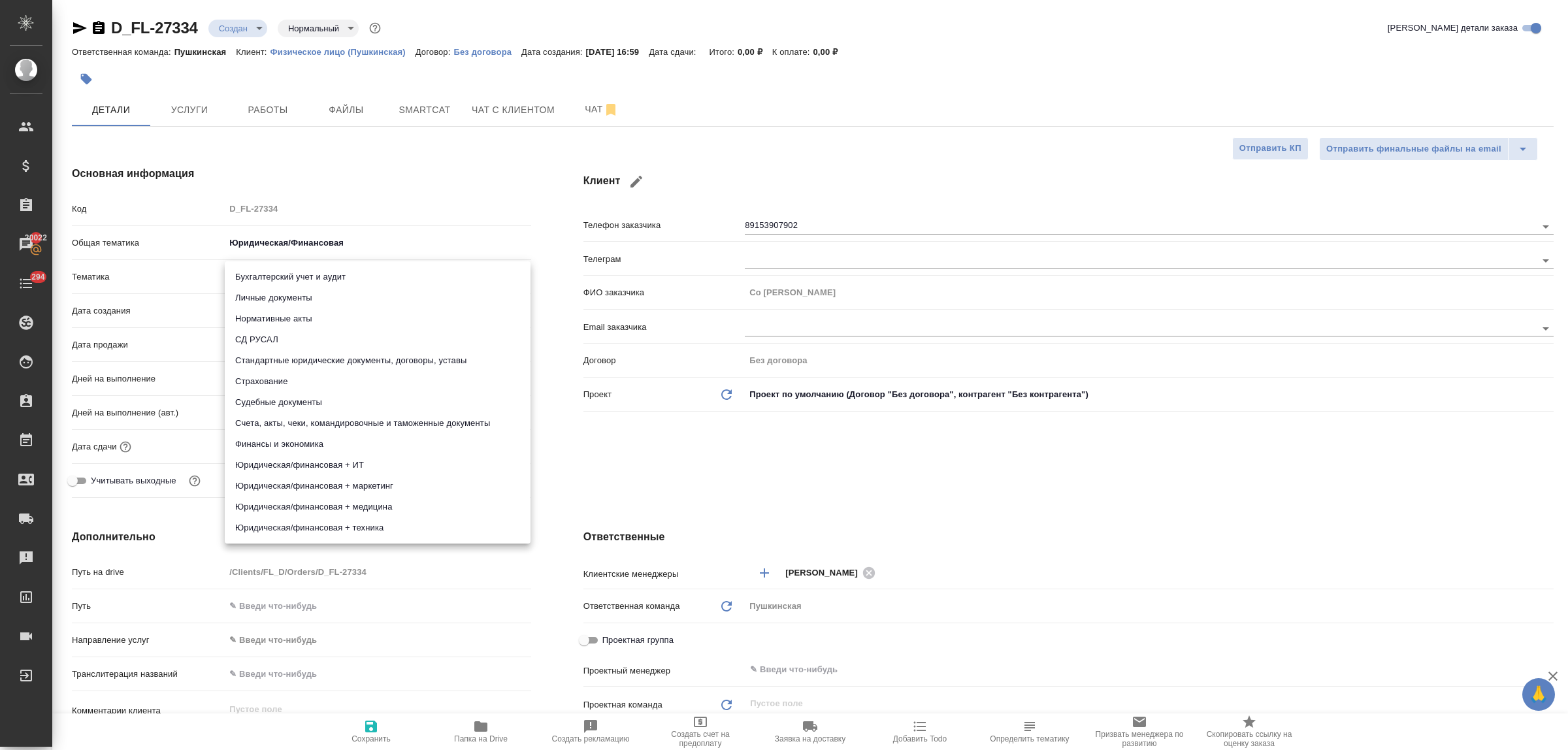
click at [286, 277] on body "🙏 .cls-1 fill:#fff; AWATERA Bulakhova Elena Клиенты Спецификации Заказы 20022 Ч…" at bounding box center [784, 375] width 1568 height 750
click at [296, 302] on li "Личные документы" at bounding box center [377, 297] width 306 height 21
type textarea "x"
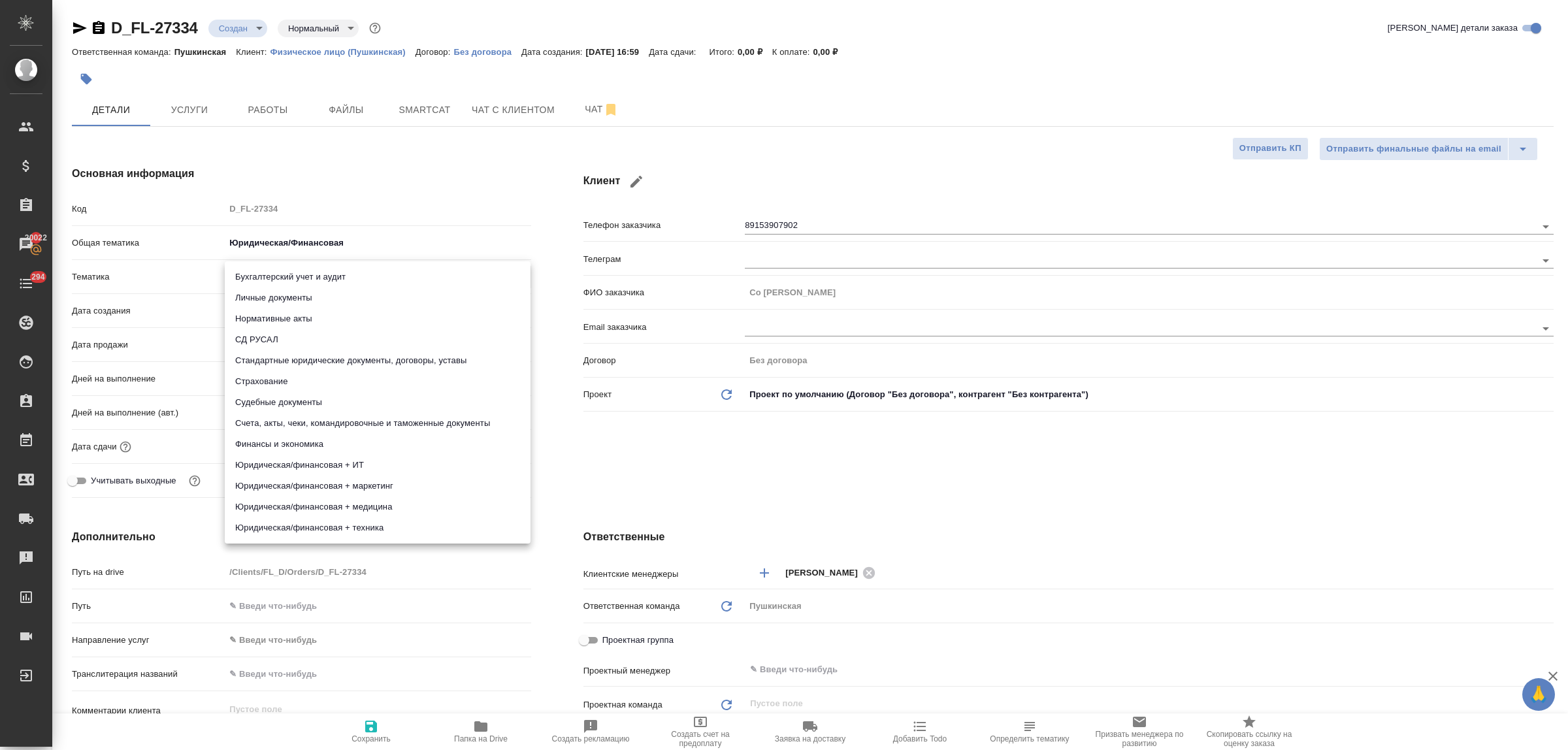
type input "5a8b8b956a9677013d343cfe"
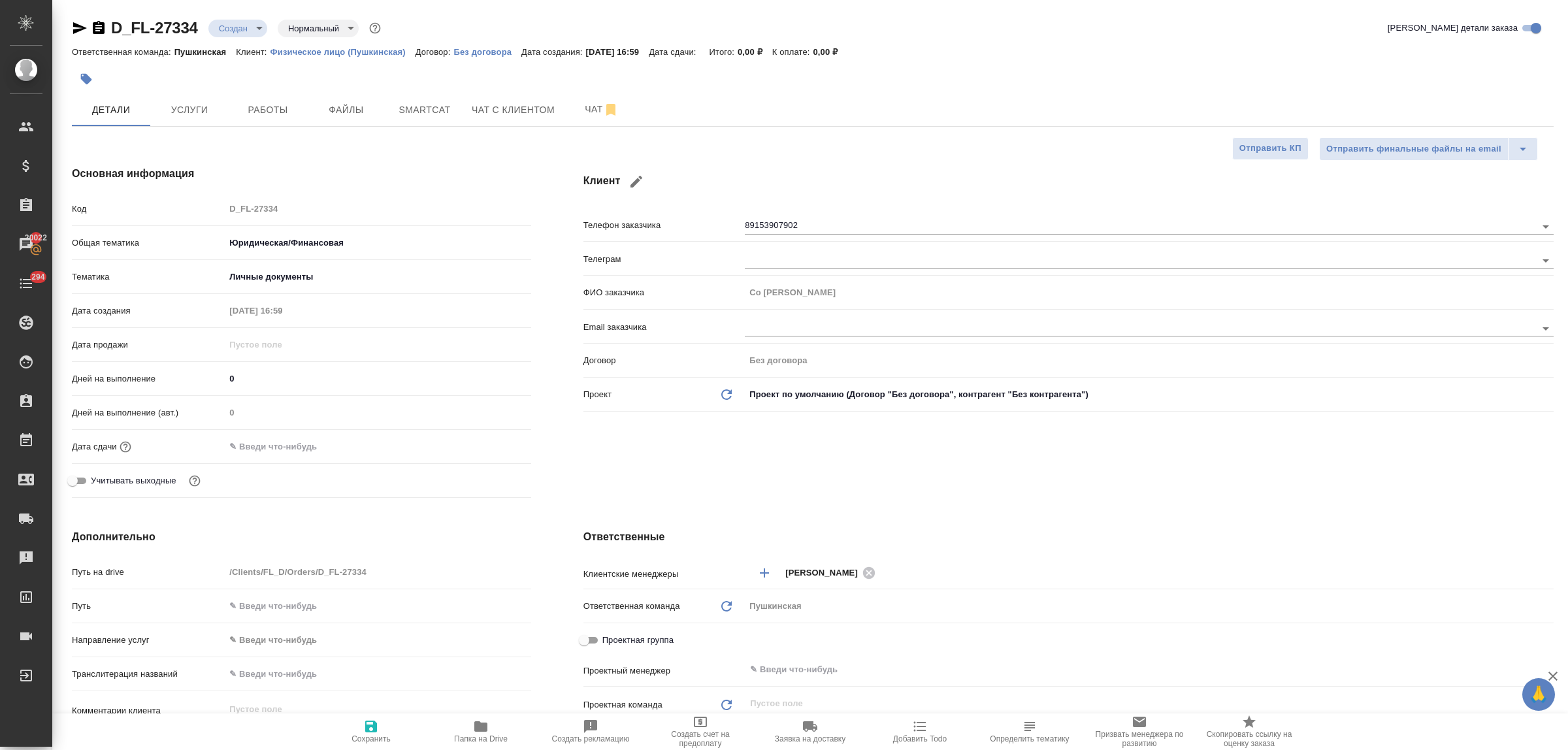
click at [308, 458] on div "Дата сдачи" at bounding box center [301, 452] width 460 height 34
click at [304, 446] on input "text" at bounding box center [282, 446] width 115 height 19
click at [489, 445] on icon "button" at bounding box center [493, 446] width 16 height 16
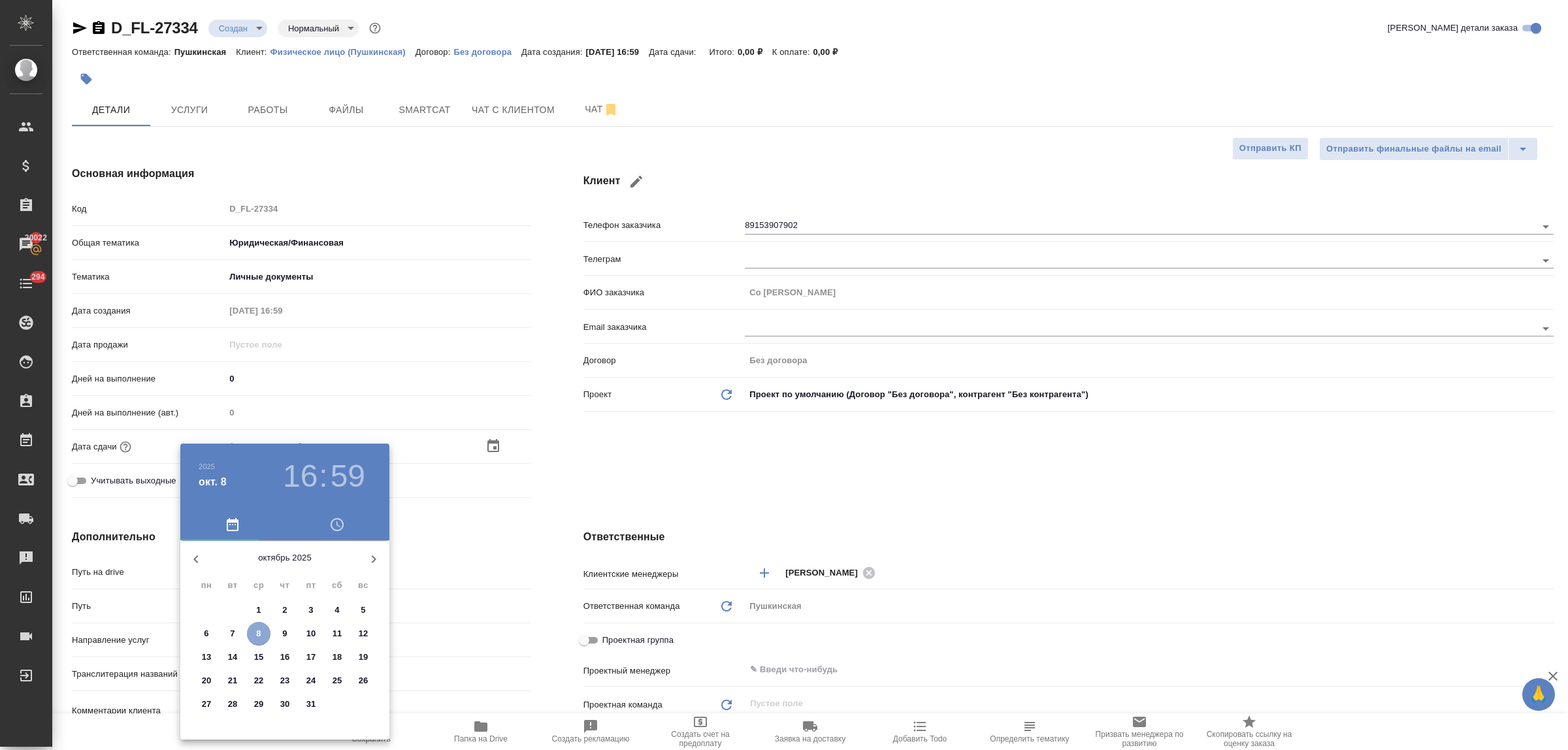
click at [260, 631] on p "8" at bounding box center [258, 634] width 5 height 13
type input "08.10.2025 16:59"
type textarea "x"
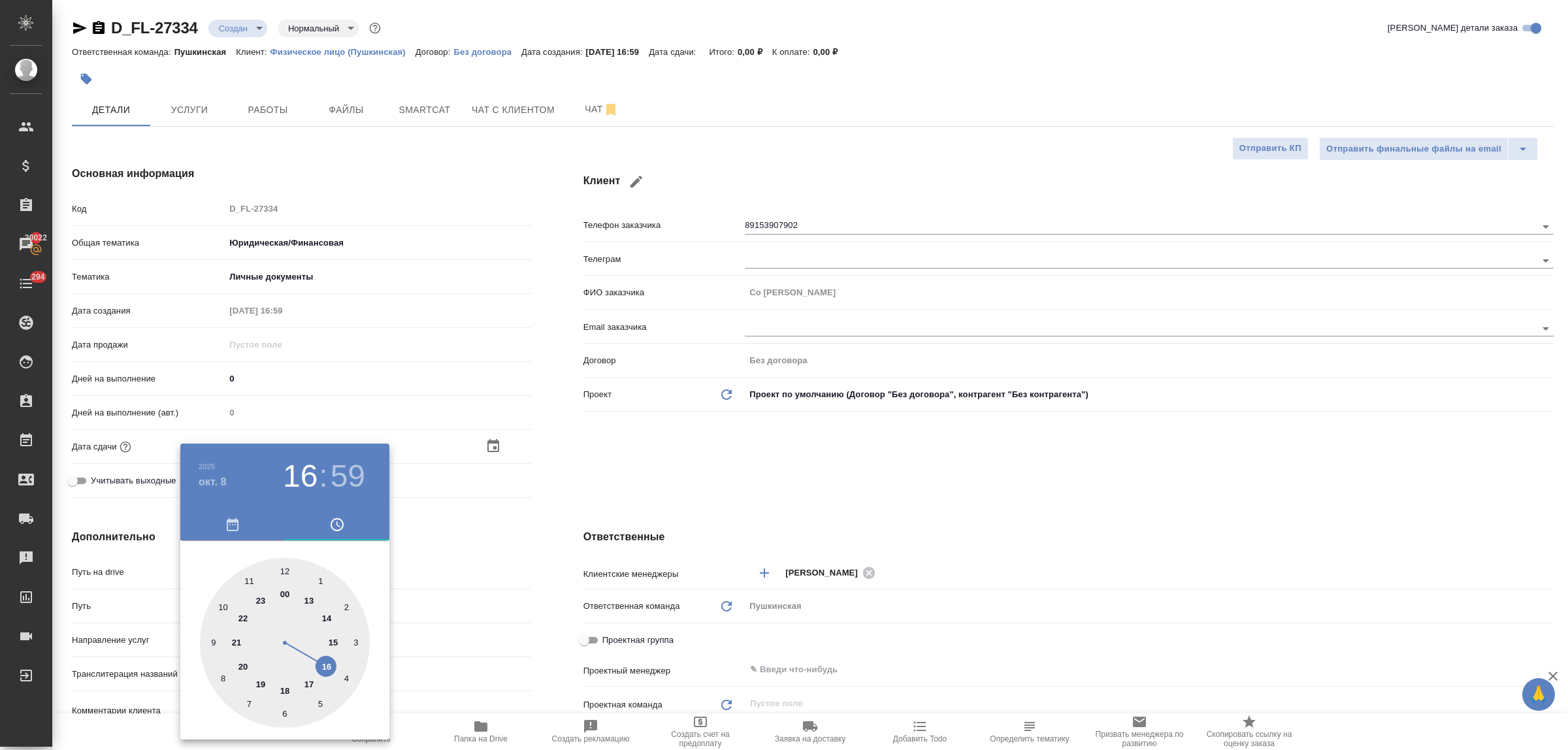
click at [309, 683] on div at bounding box center [285, 642] width 170 height 169
type input "08.10.2025 17:59"
type textarea "x"
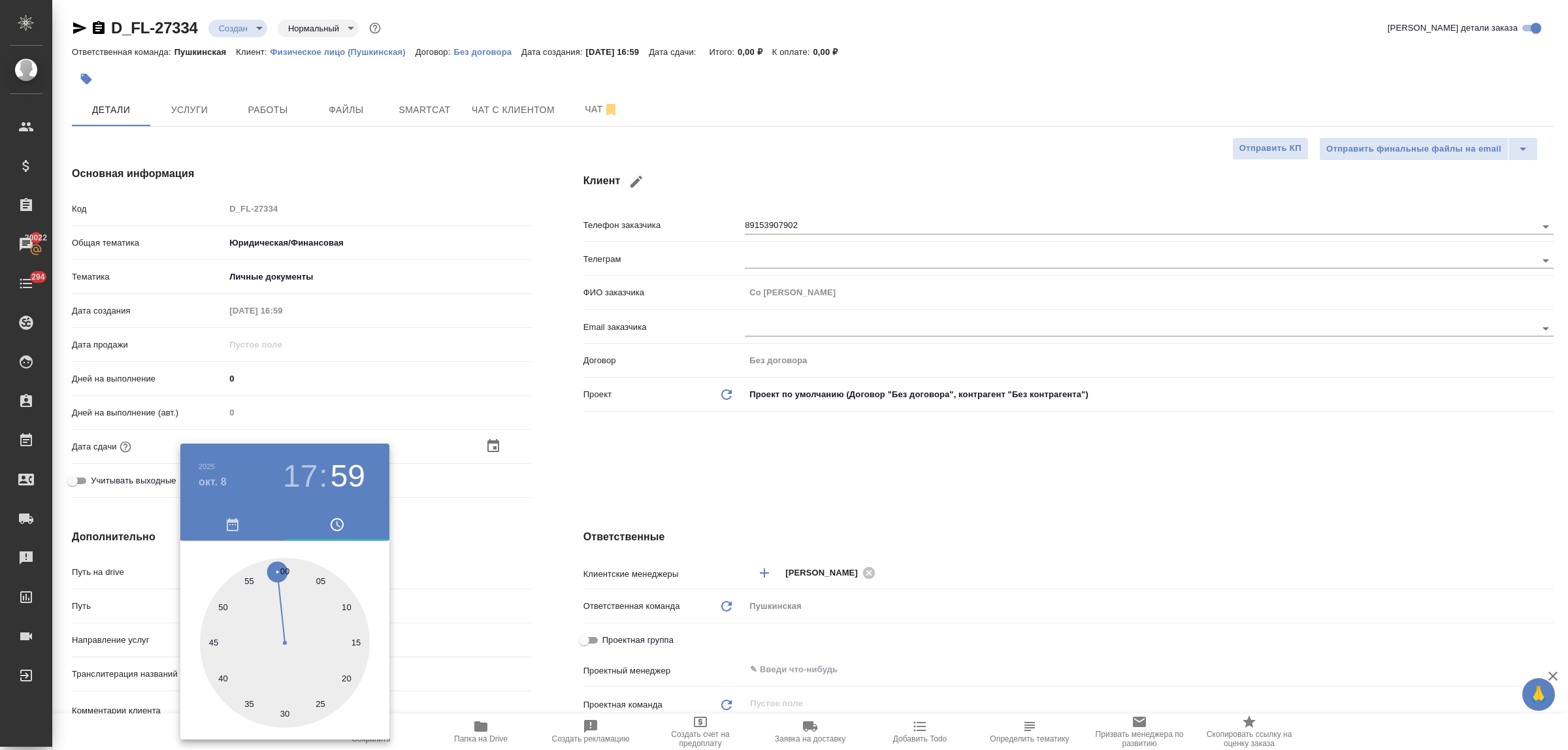
click at [286, 713] on div at bounding box center [285, 642] width 170 height 169
type input "08.10.2025 17:30"
type textarea "x"
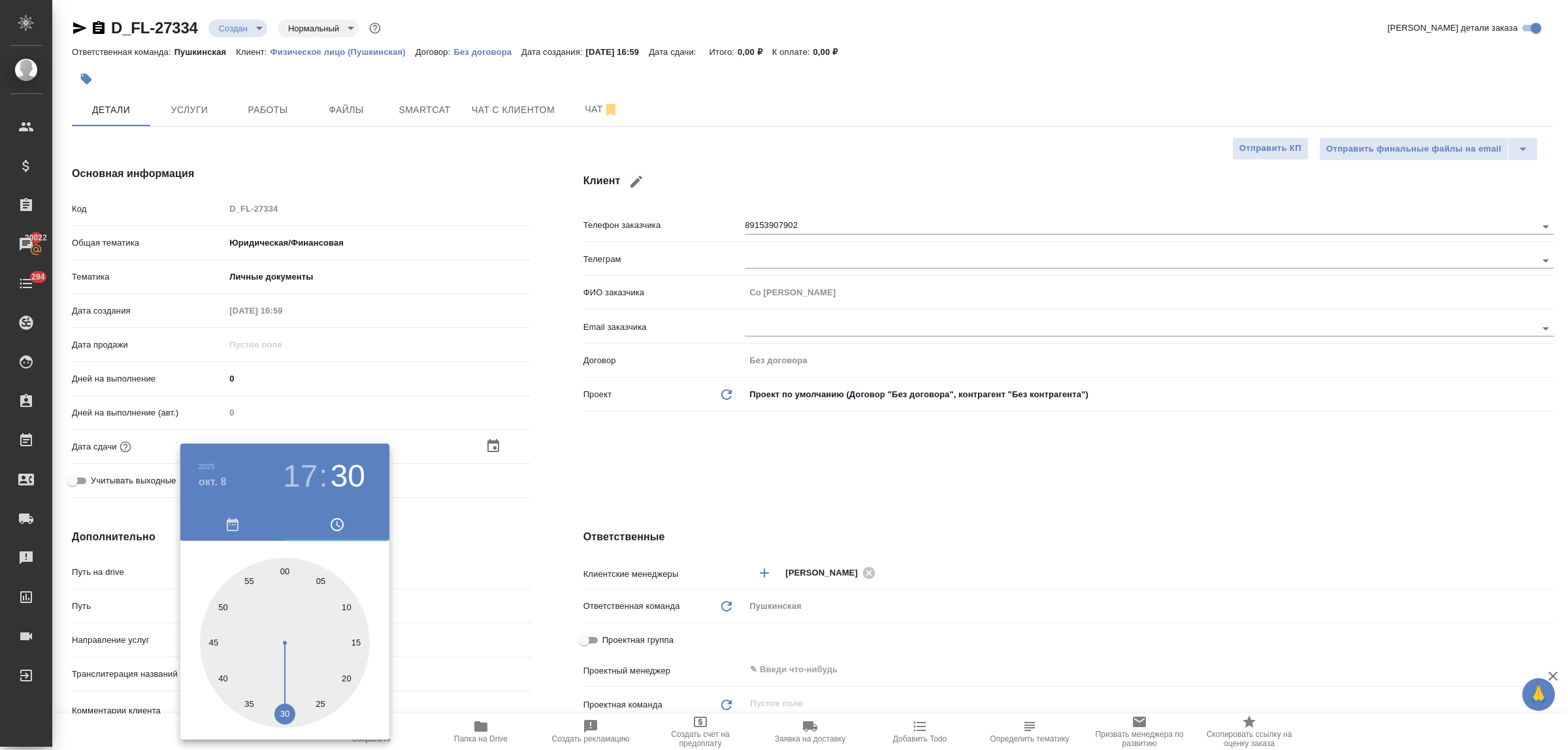
click at [469, 556] on div at bounding box center [784, 375] width 1568 height 750
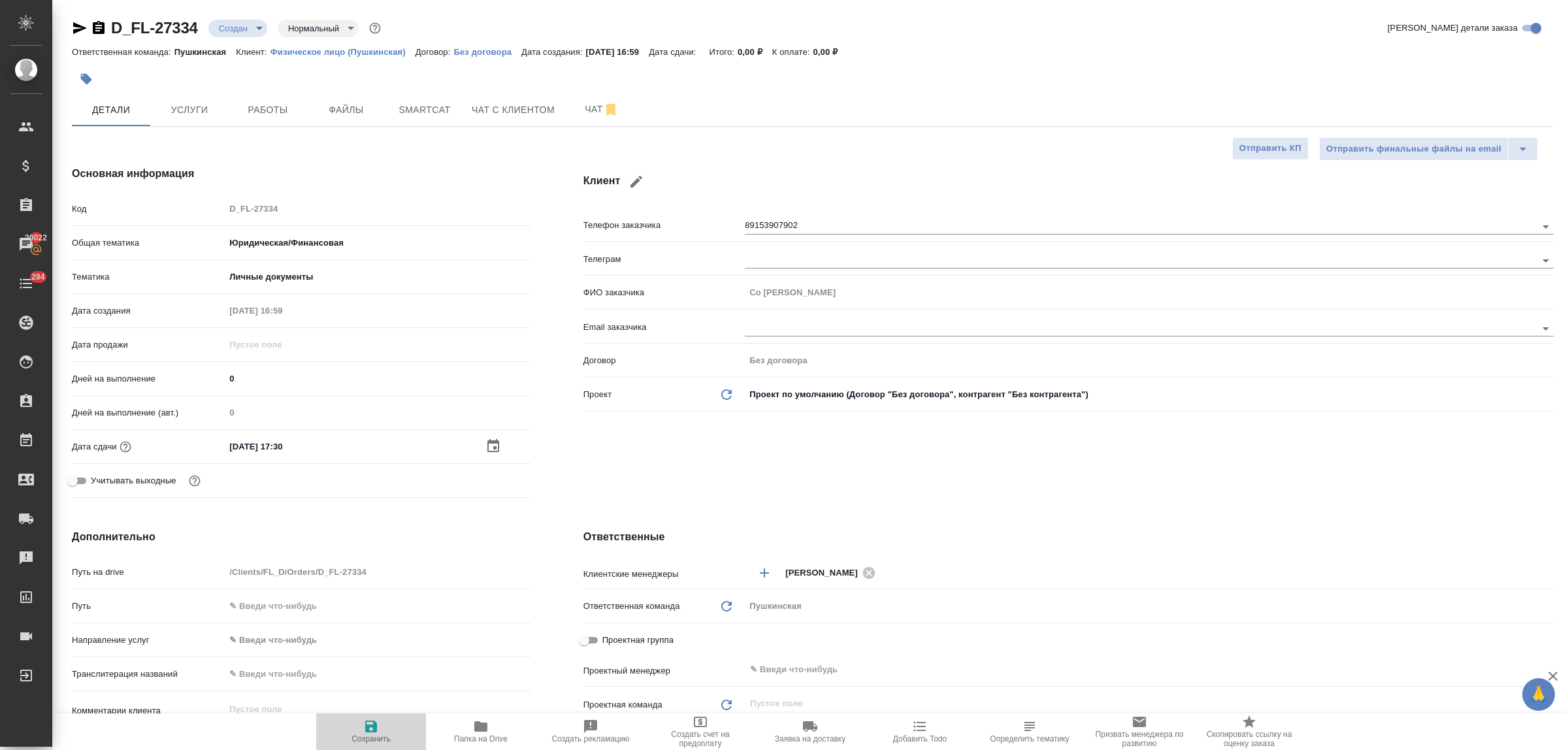
click at [366, 732] on icon "button" at bounding box center [371, 726] width 12 height 12
type textarea "x"
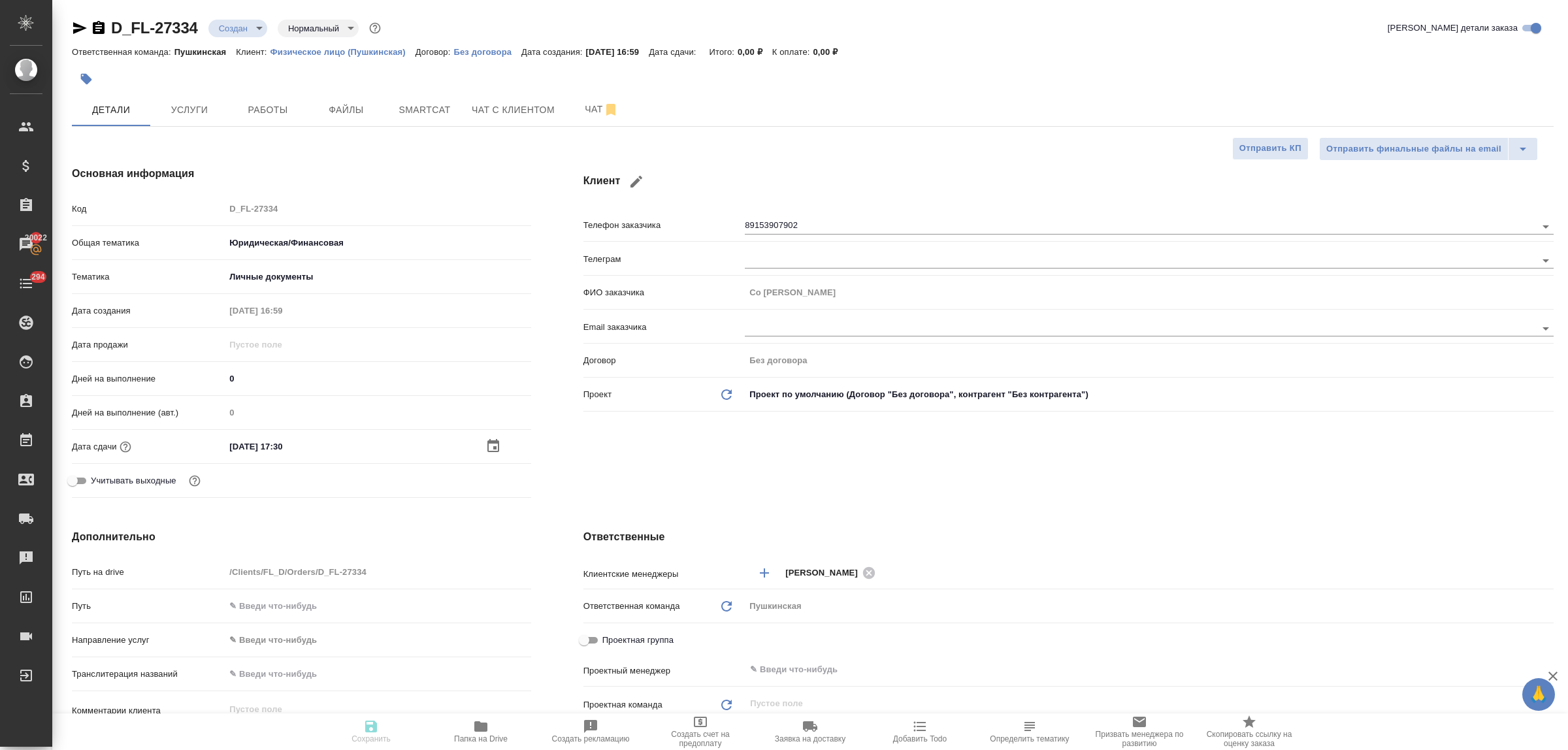
type textarea "x"
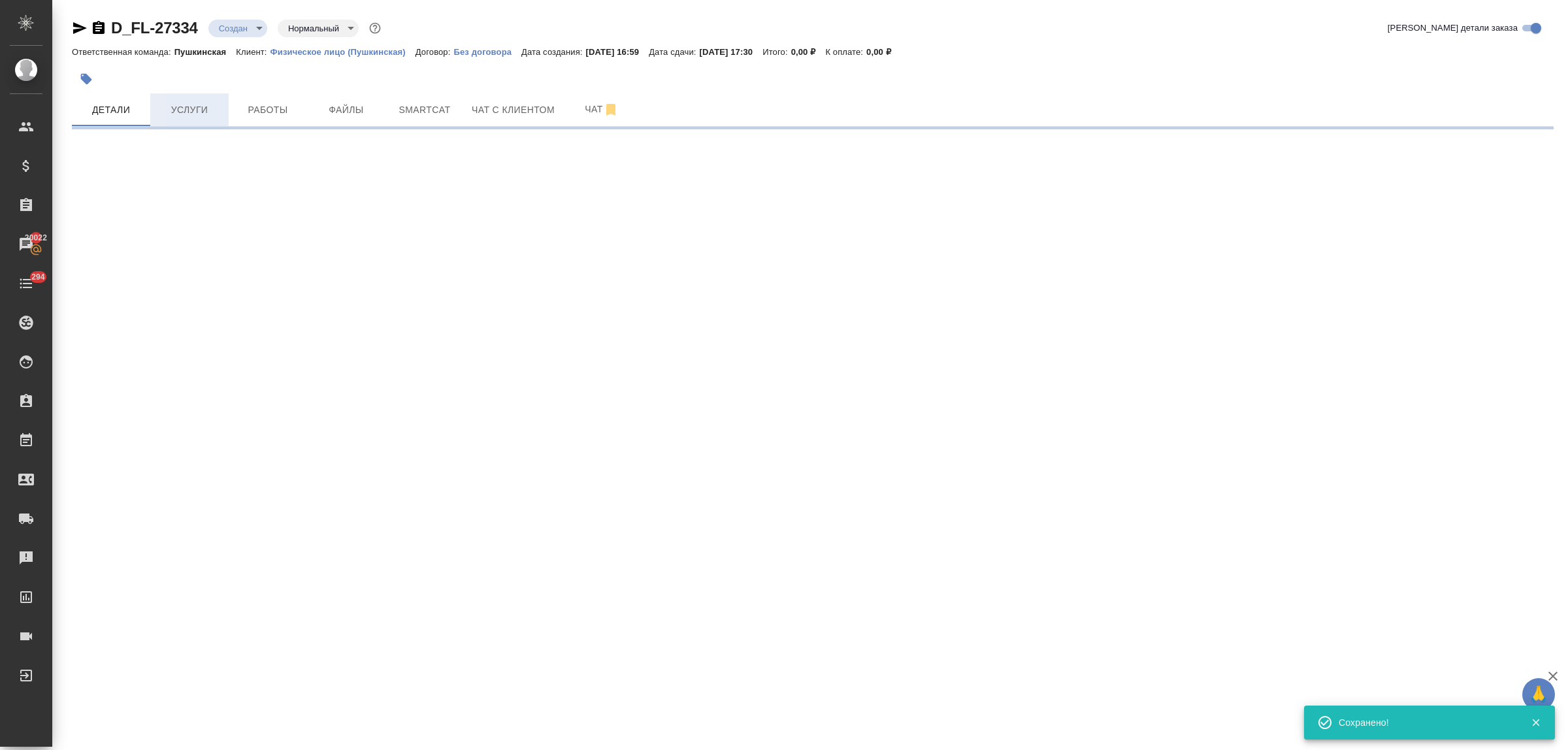
select select "RU"
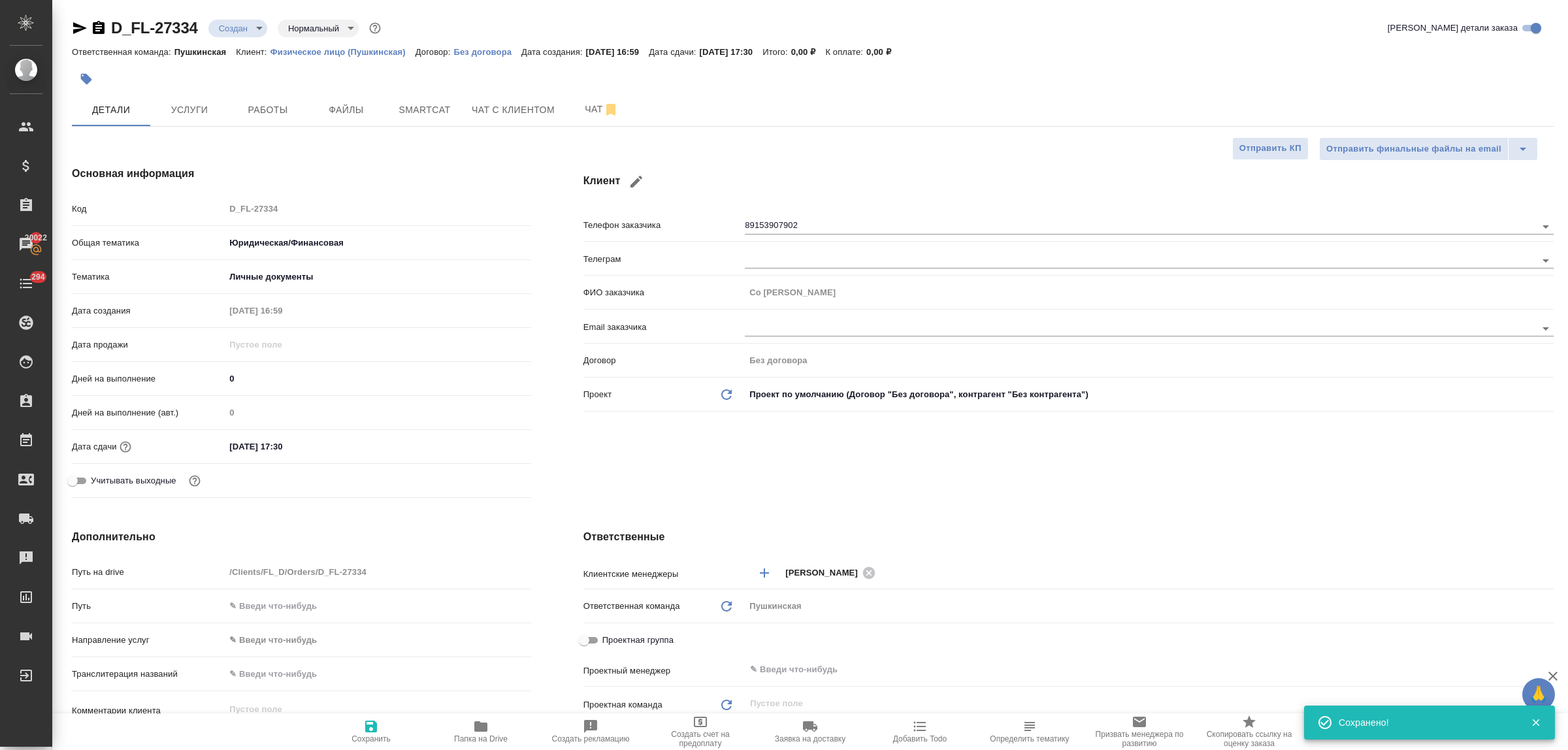
type textarea "x"
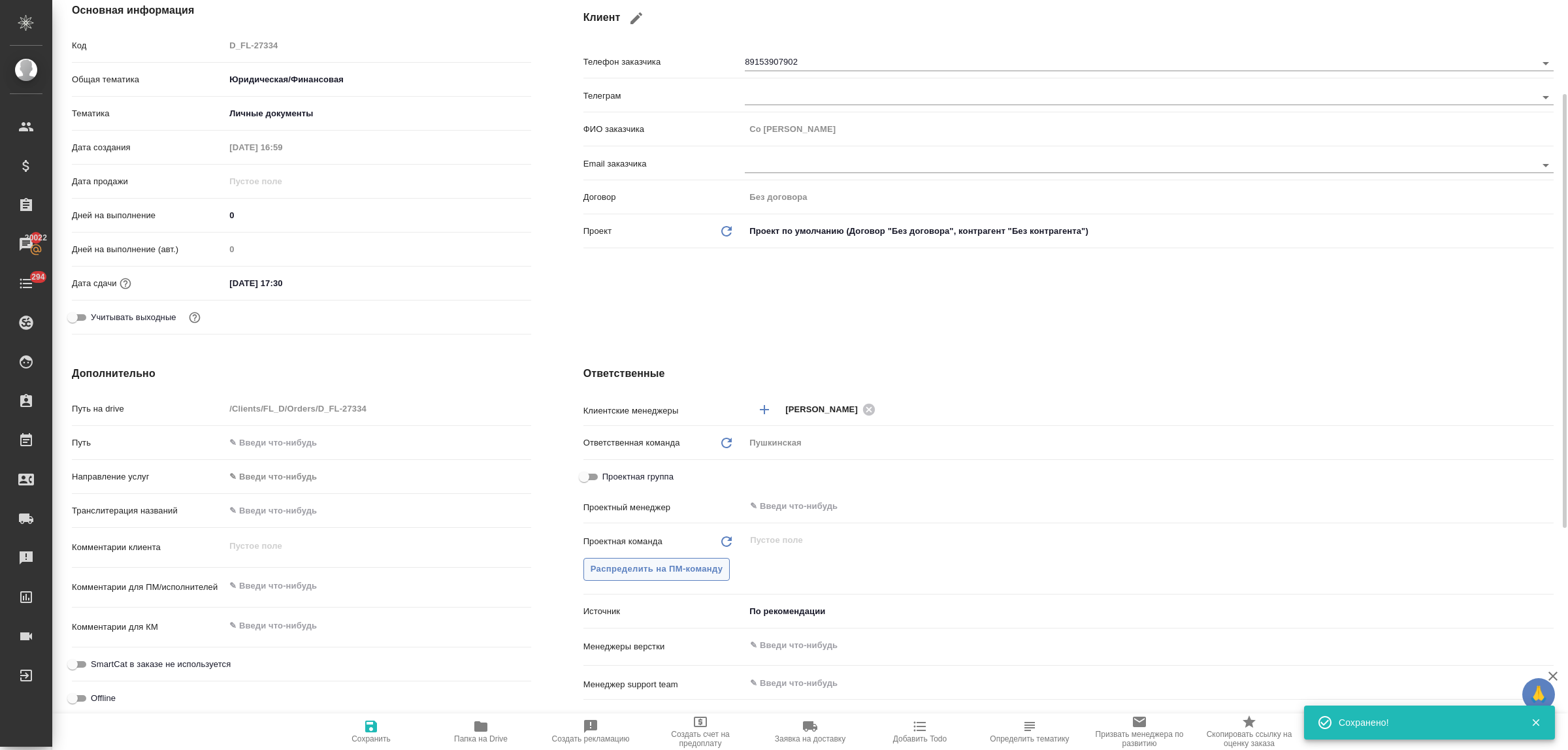
click at [688, 570] on span "Распределить на ПМ-команду" at bounding box center [657, 569] width 133 height 15
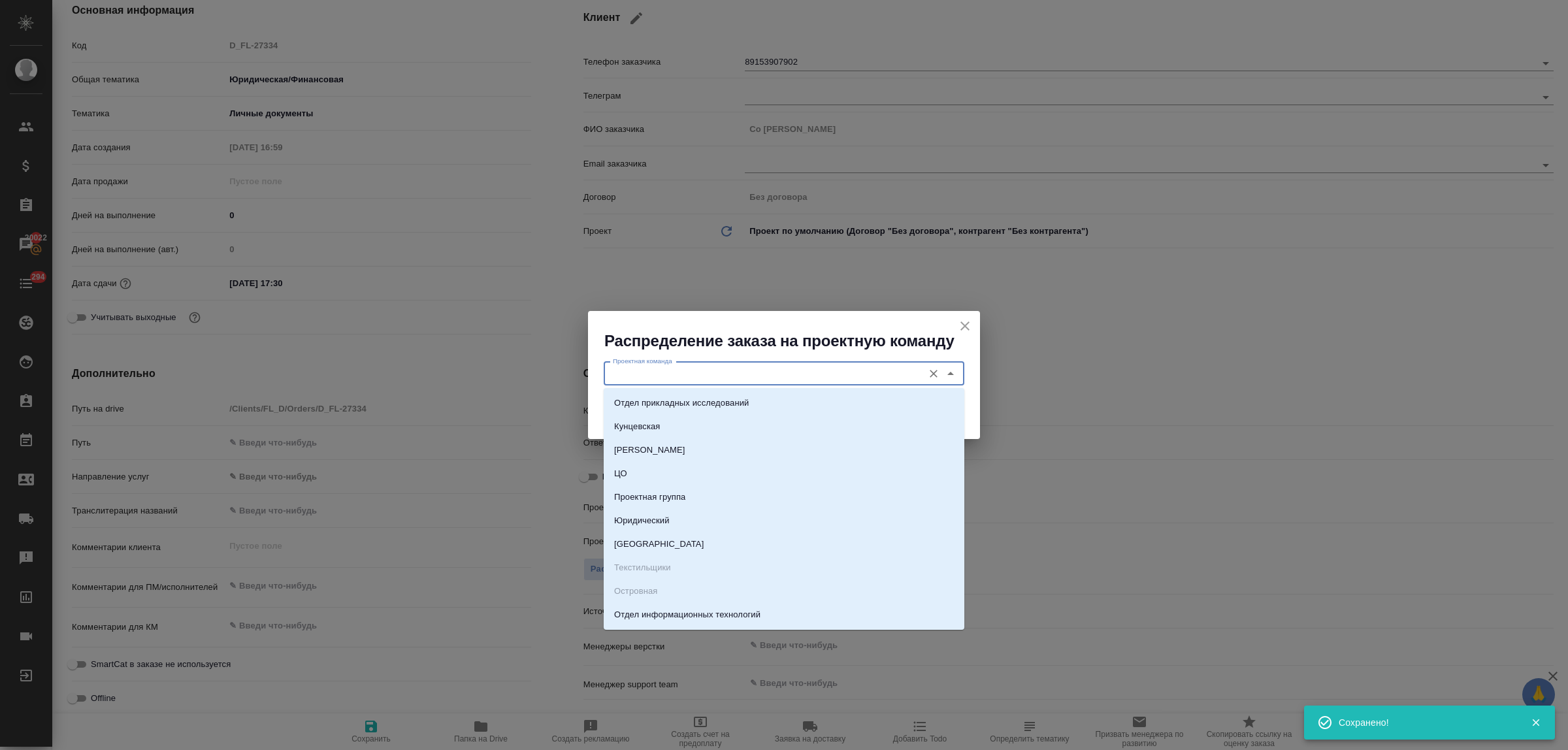
click at [692, 377] on input "Проектная команда" at bounding box center [762, 373] width 309 height 16
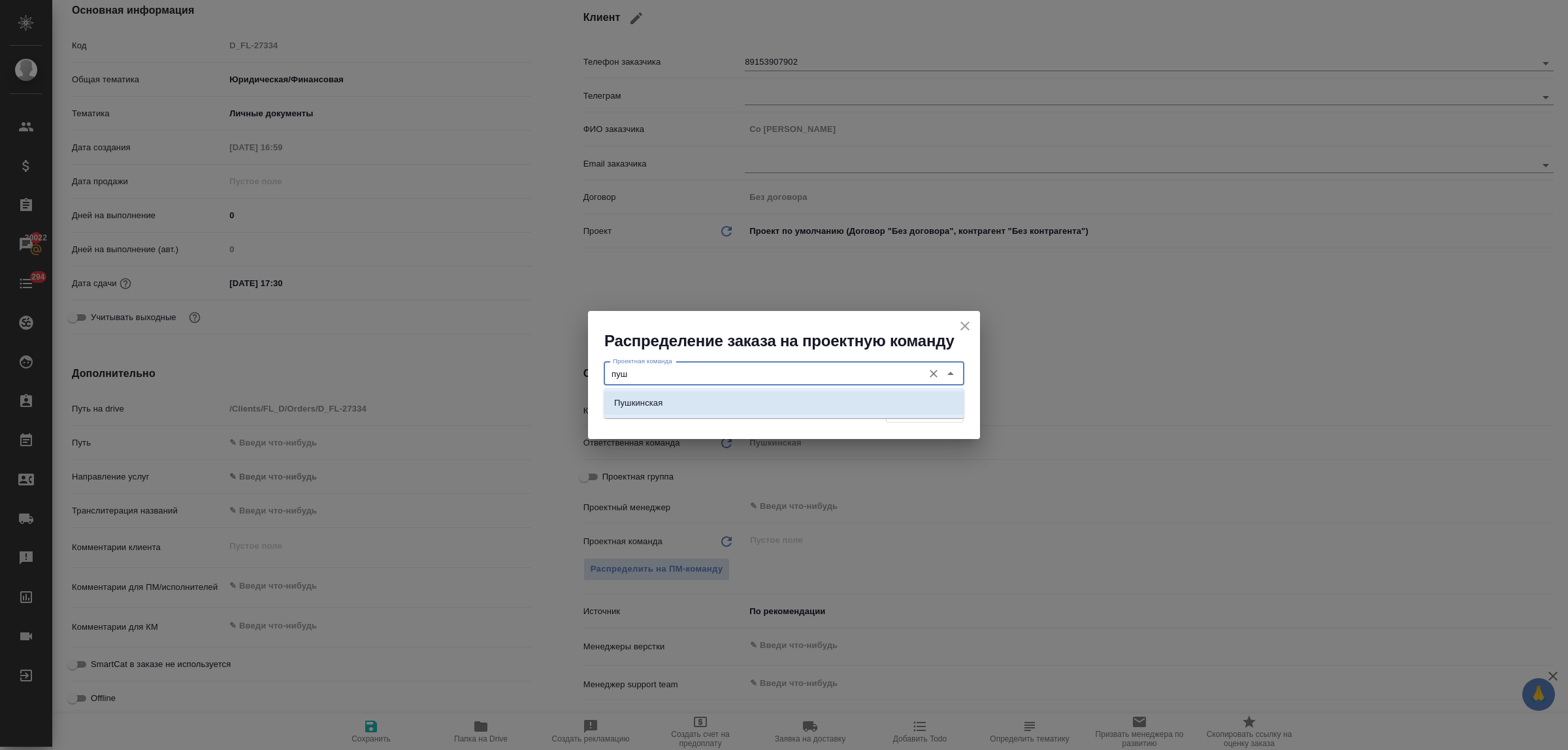
click at [699, 397] on li "Пушкинская" at bounding box center [784, 403] width 361 height 23
type input "Пушкинская"
click at [909, 407] on span "Распределить" at bounding box center [925, 411] width 63 height 15
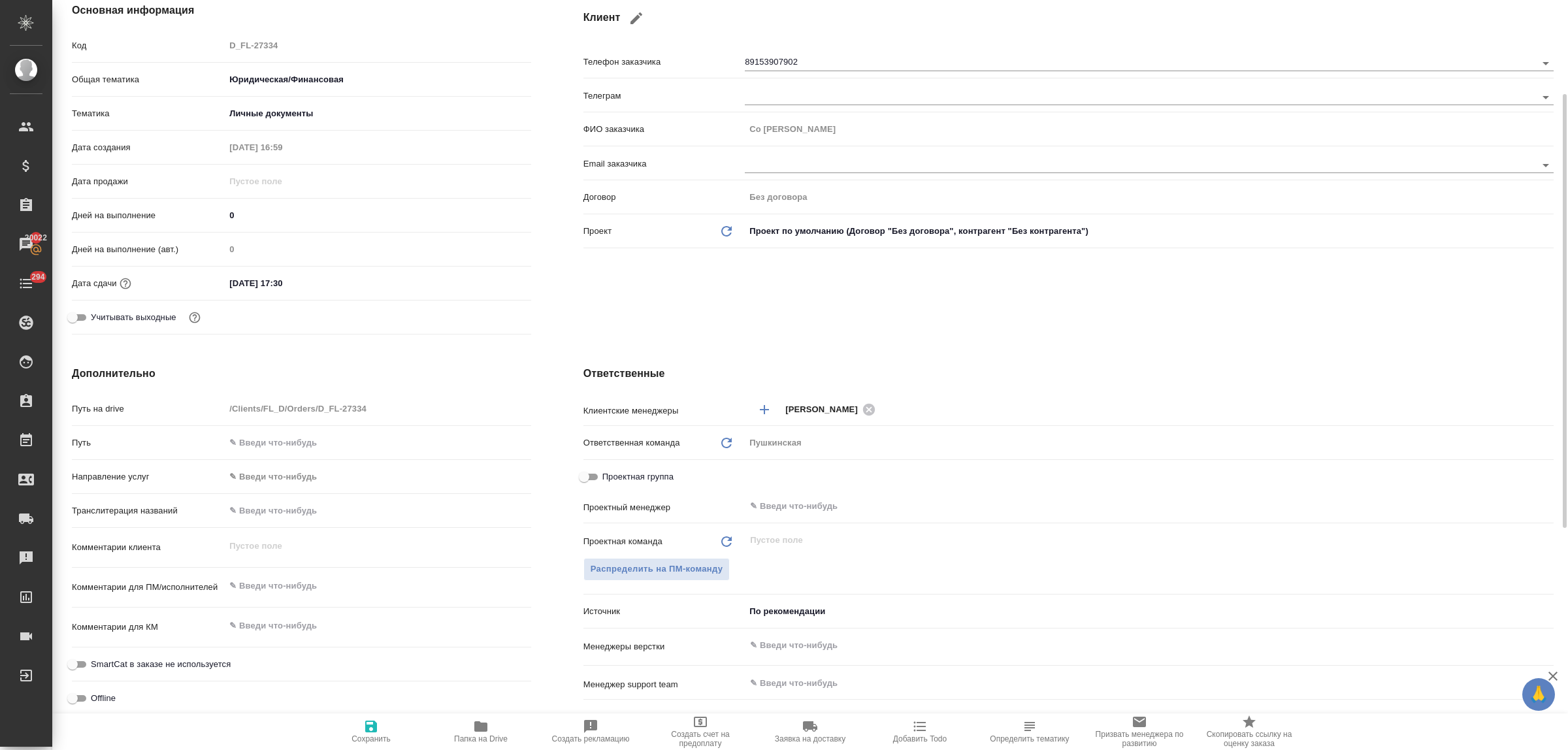
type textarea "x"
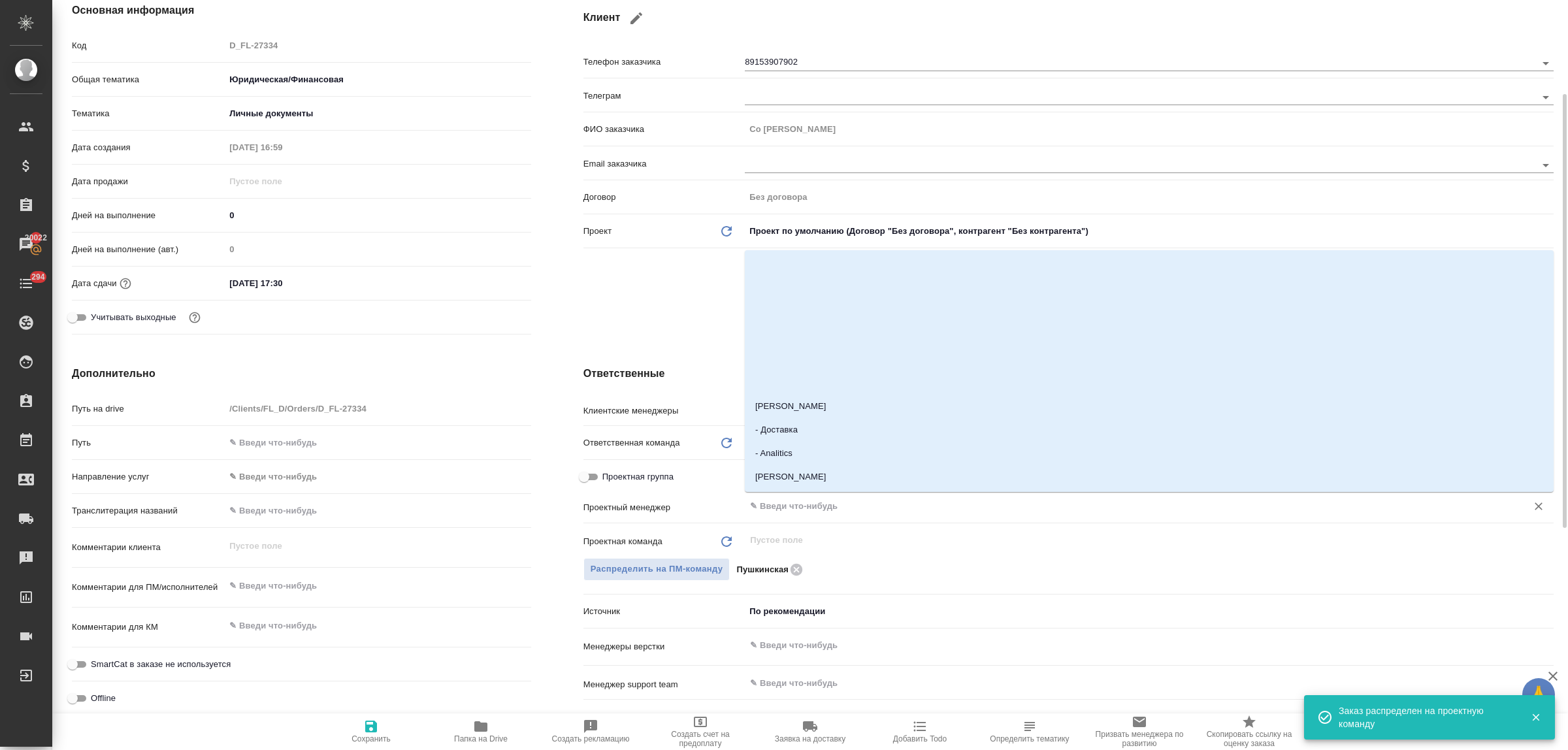
click at [781, 509] on input "text" at bounding box center [1127, 506] width 757 height 16
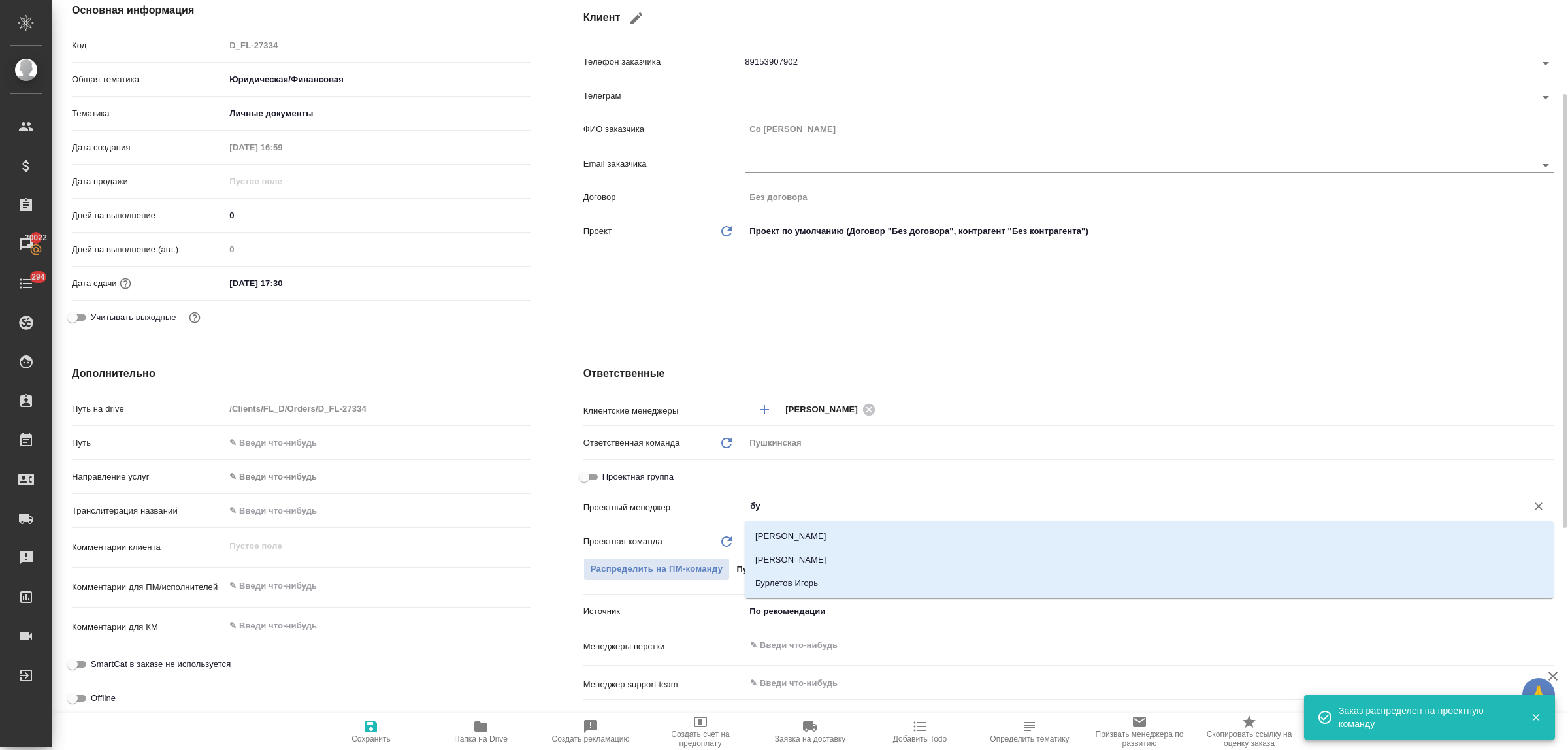
type input "бул"
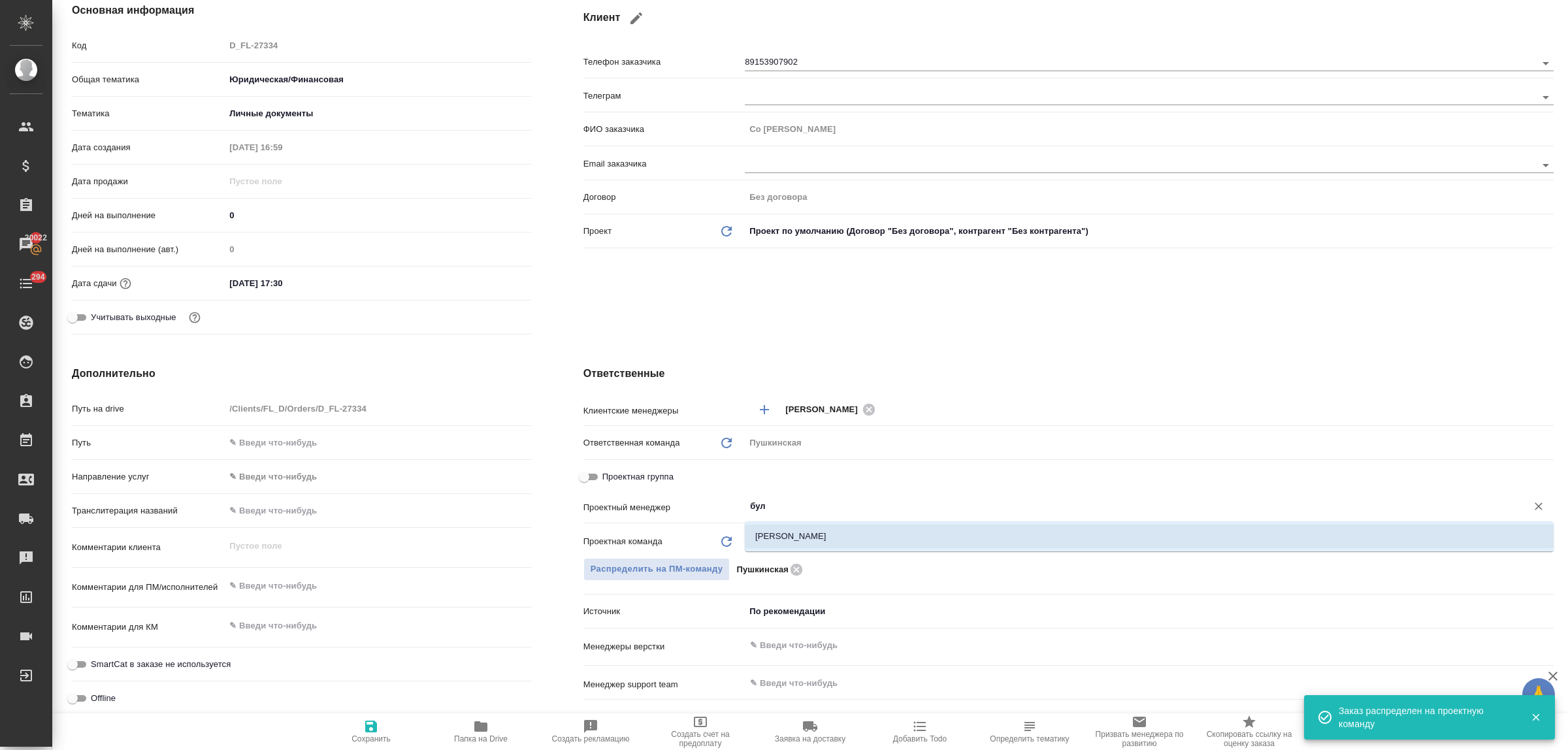
click at [799, 526] on li "[PERSON_NAME]" at bounding box center [1148, 536] width 809 height 23
type textarea "x"
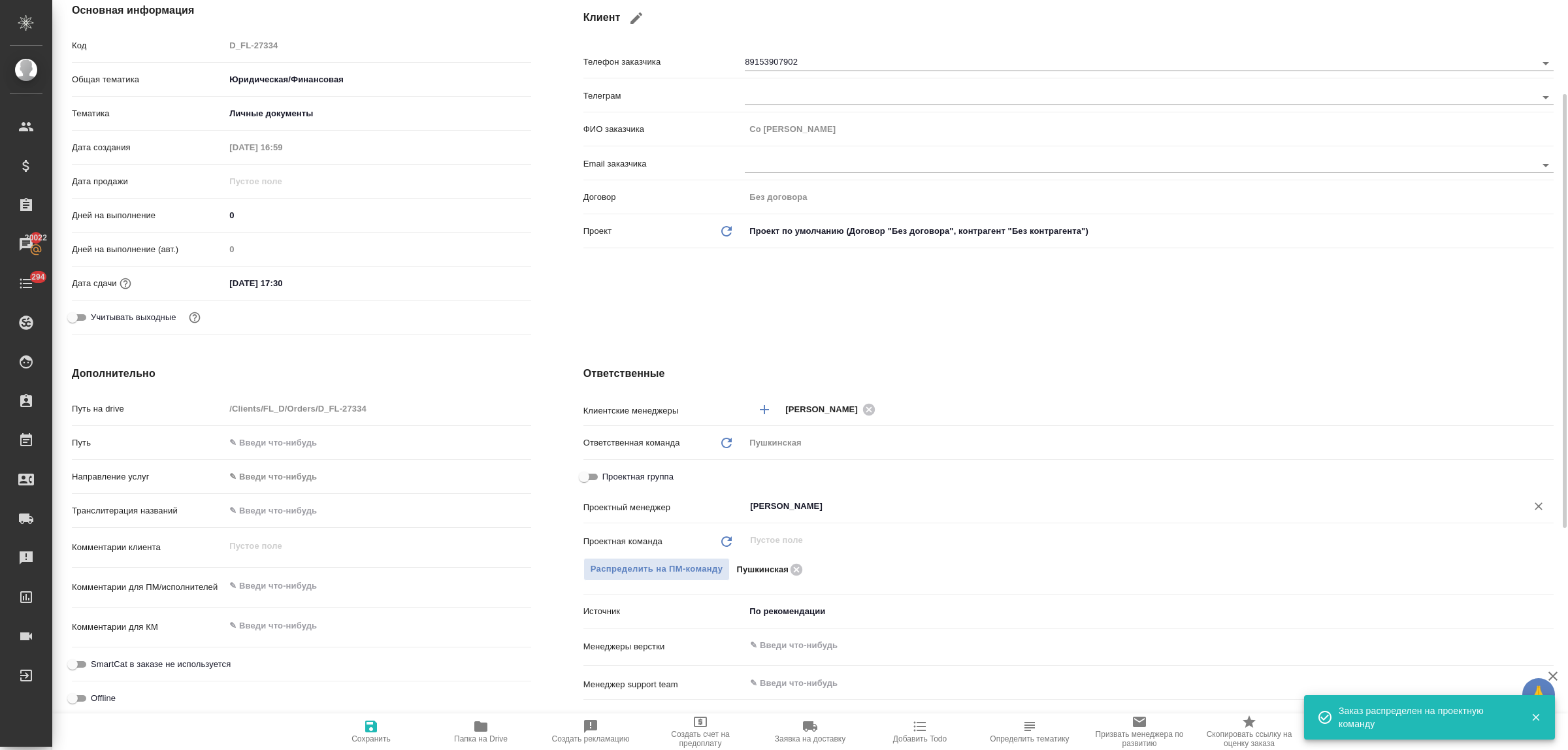
type input "[PERSON_NAME]"
click at [375, 728] on icon "button" at bounding box center [371, 726] width 12 height 12
type textarea "x"
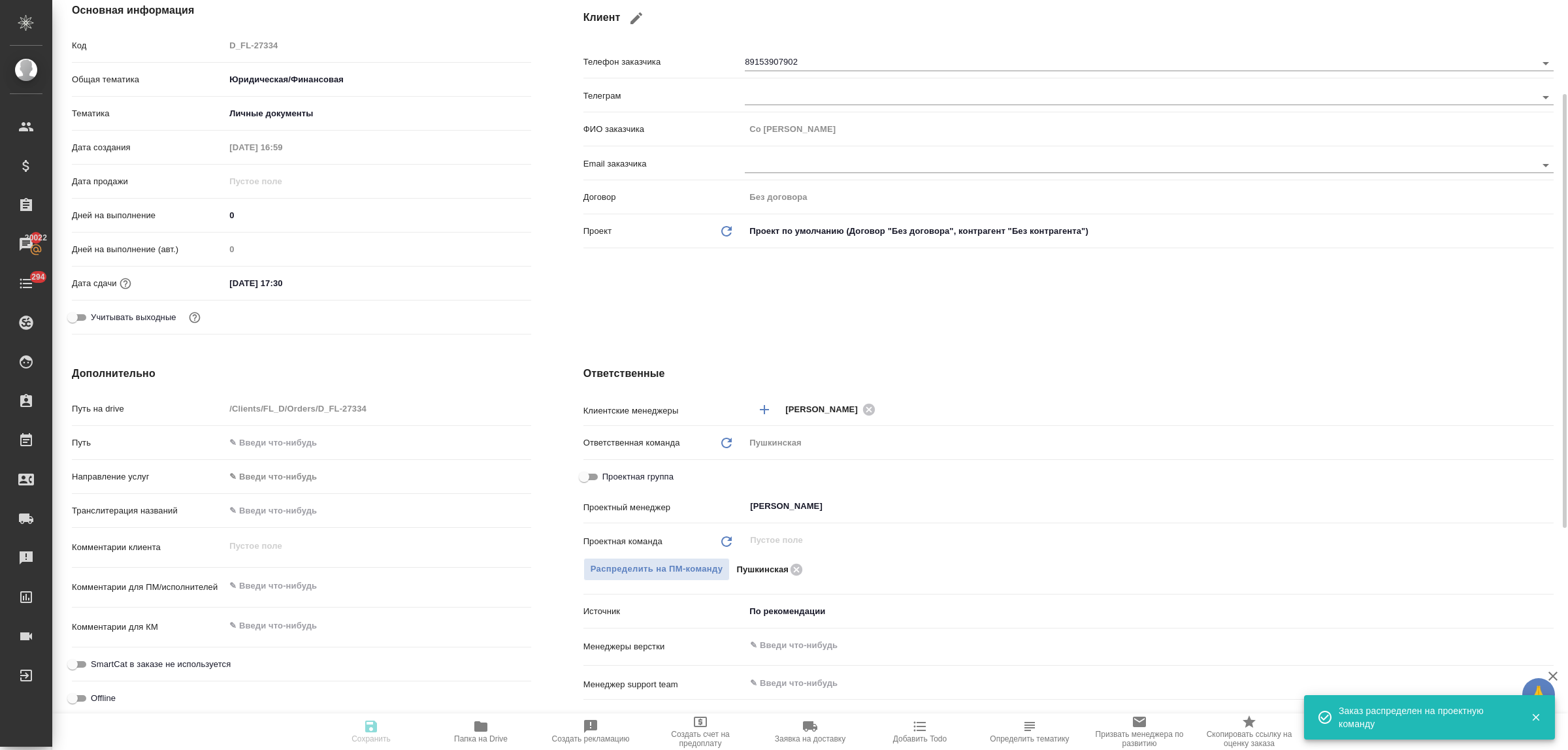
type textarea "x"
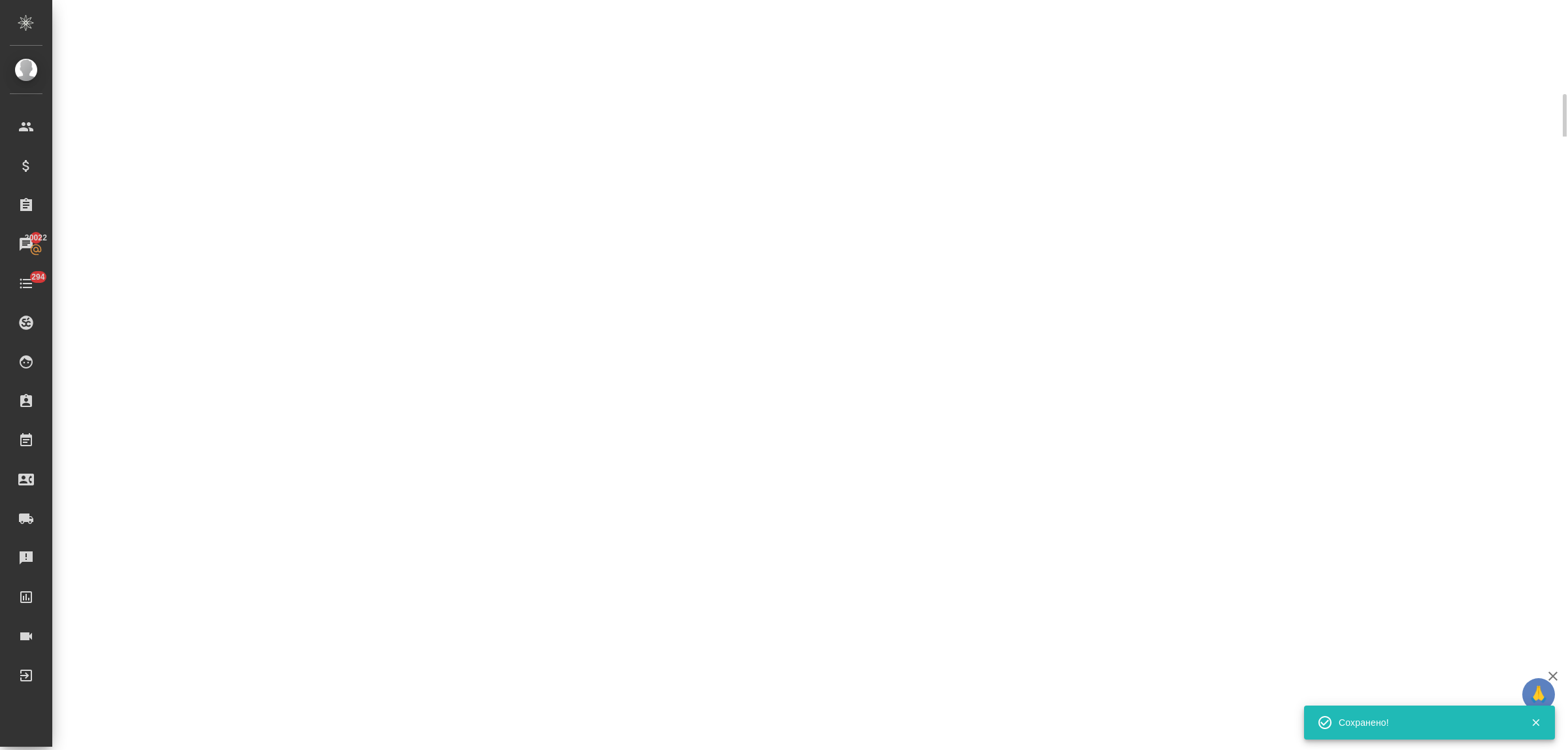
select select "RU"
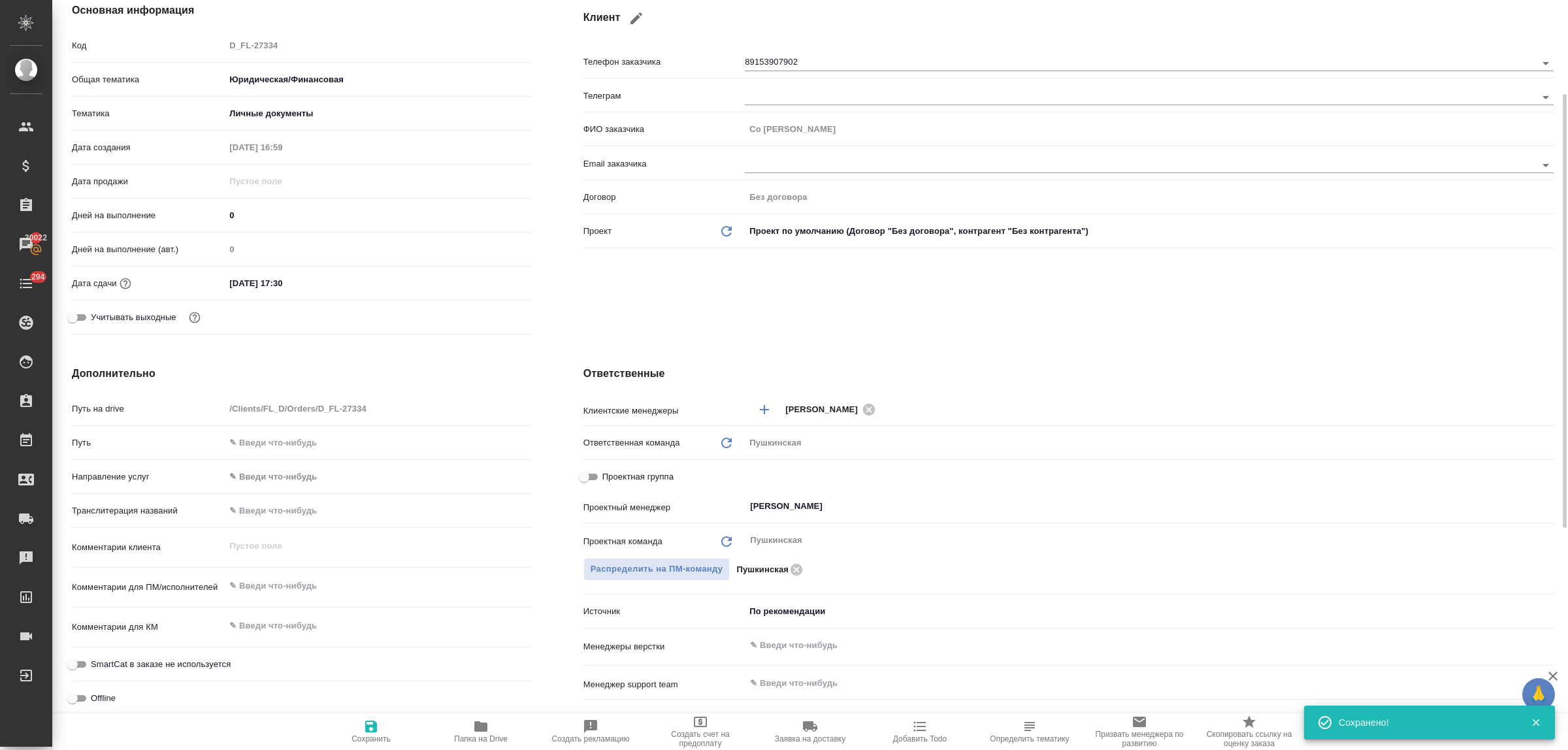
type textarea "x"
click at [276, 589] on textarea at bounding box center [377, 586] width 304 height 22
type textarea "x"
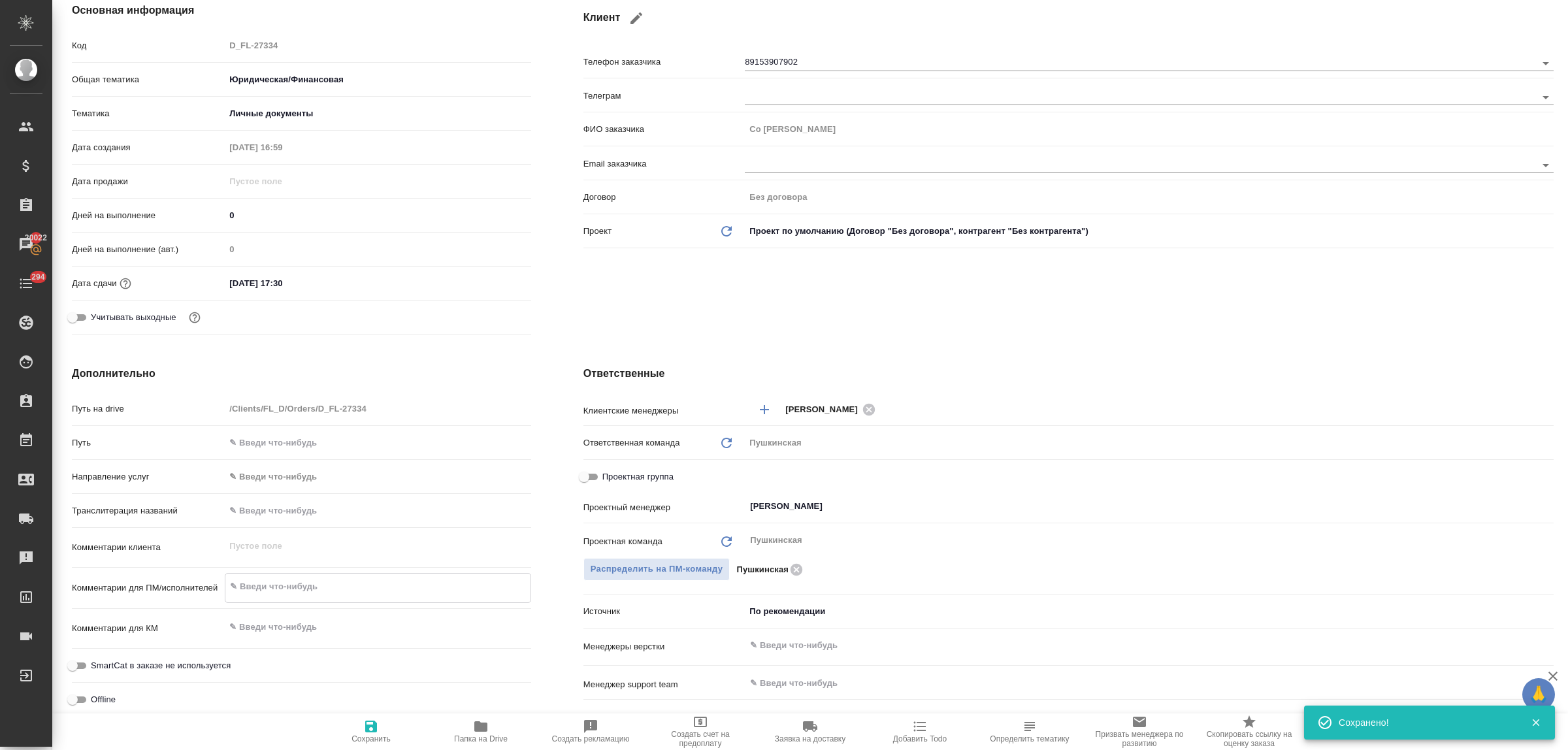
type textarea "x"
click at [295, 625] on textarea at bounding box center [377, 626] width 306 height 22
type textarea "x"
type textarea "з"
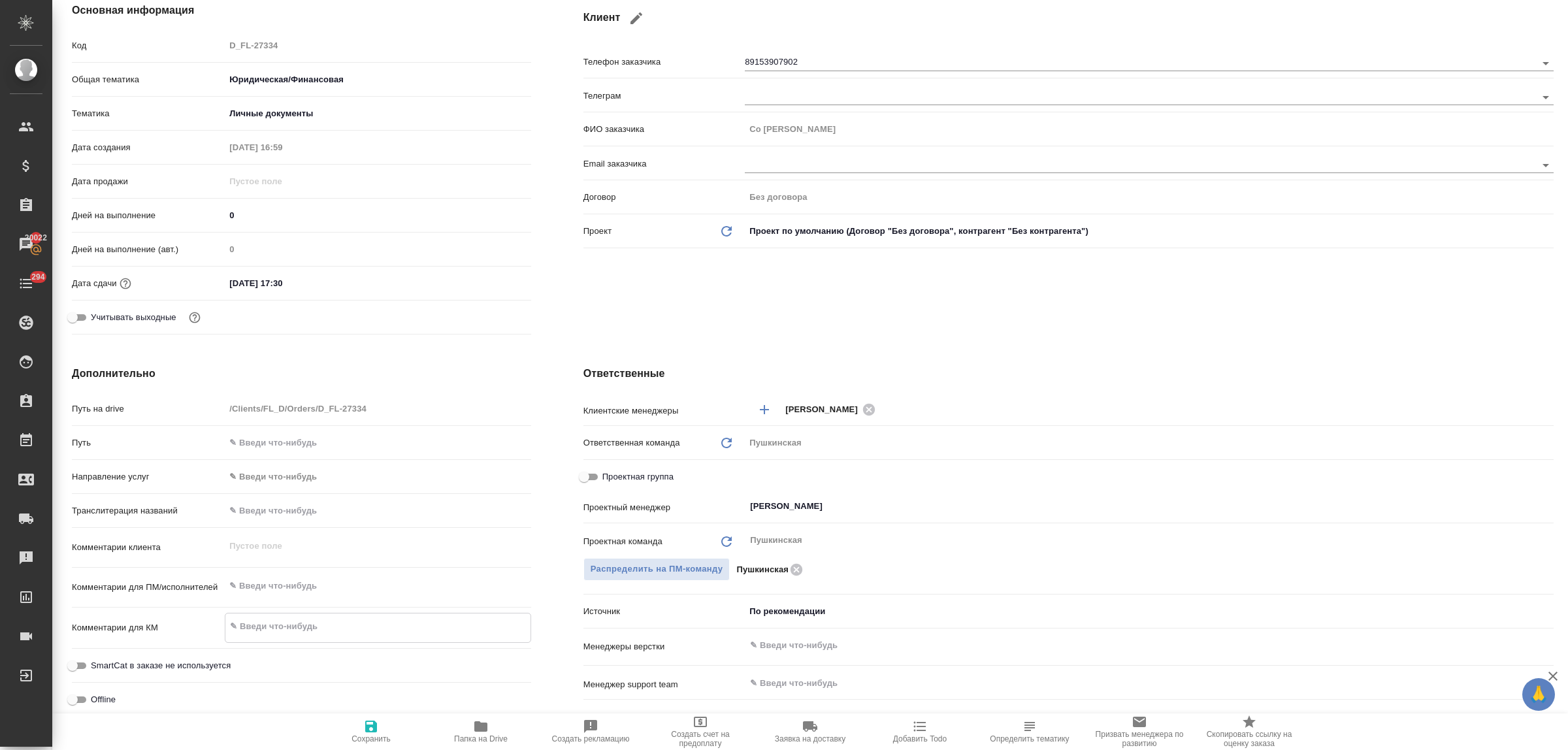
type textarea "x"
type textarea "за"
type textarea "x"
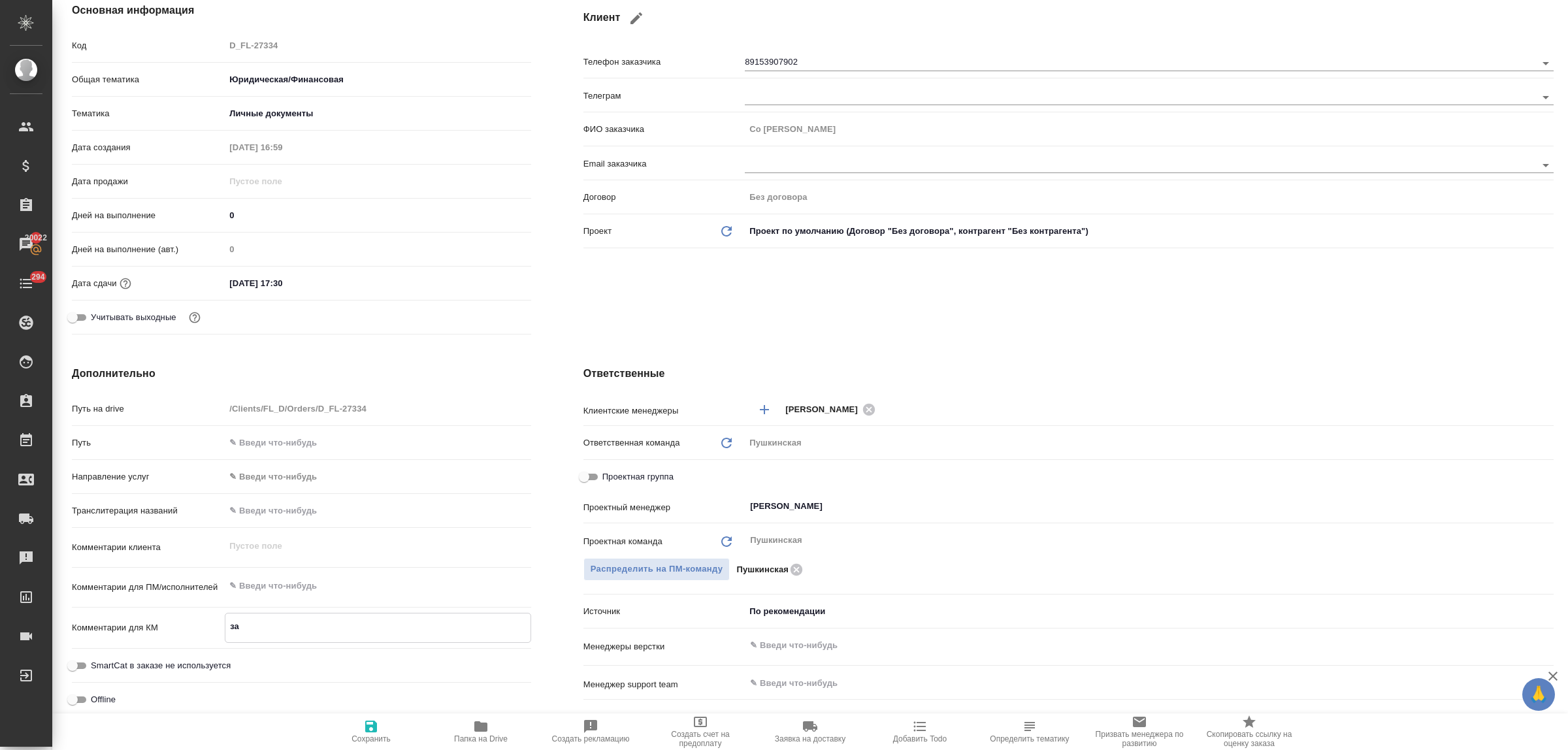
type textarea "x"
type textarea "зав"
type textarea "x"
type textarea "заве"
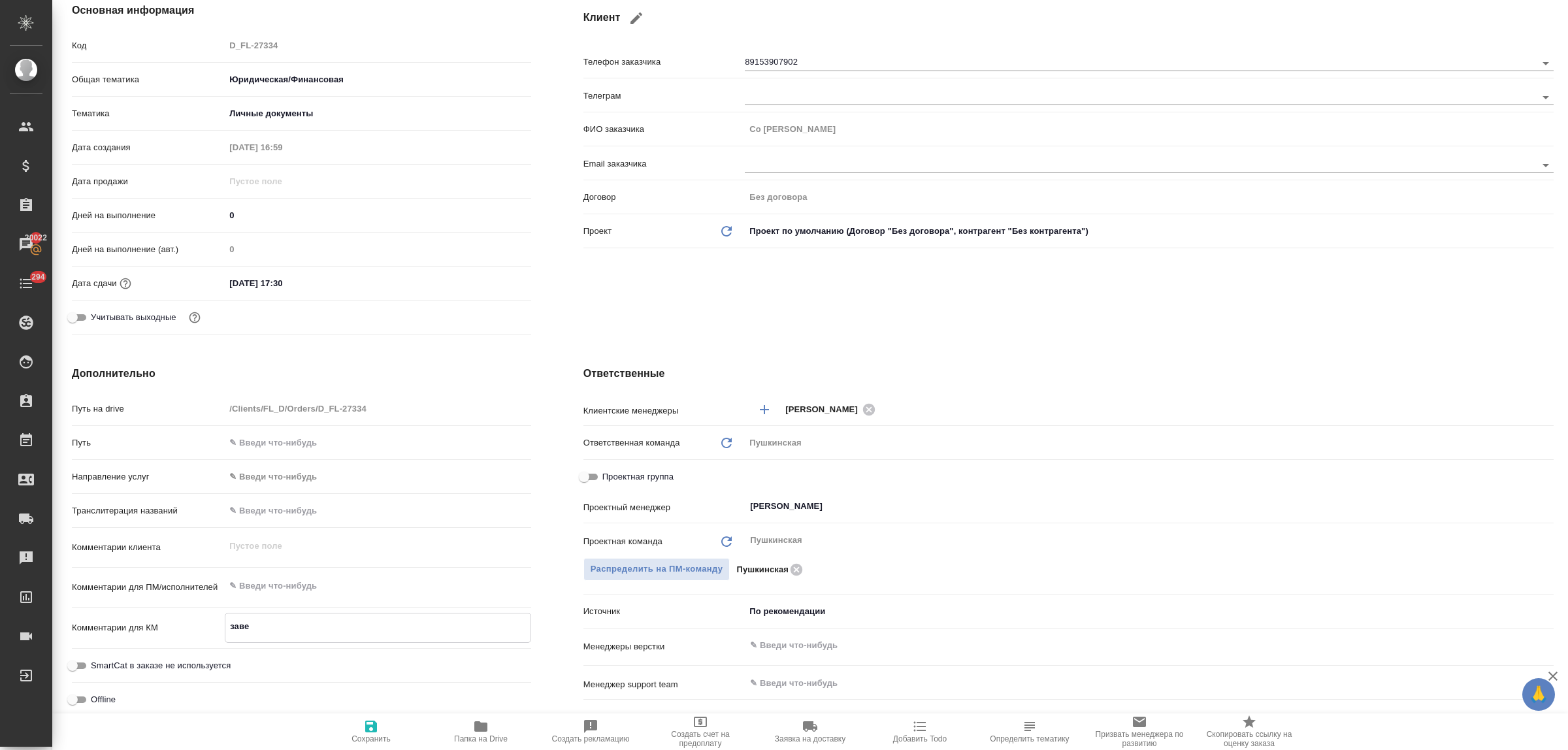
type textarea "x"
type textarea "завере"
type textarea "x"
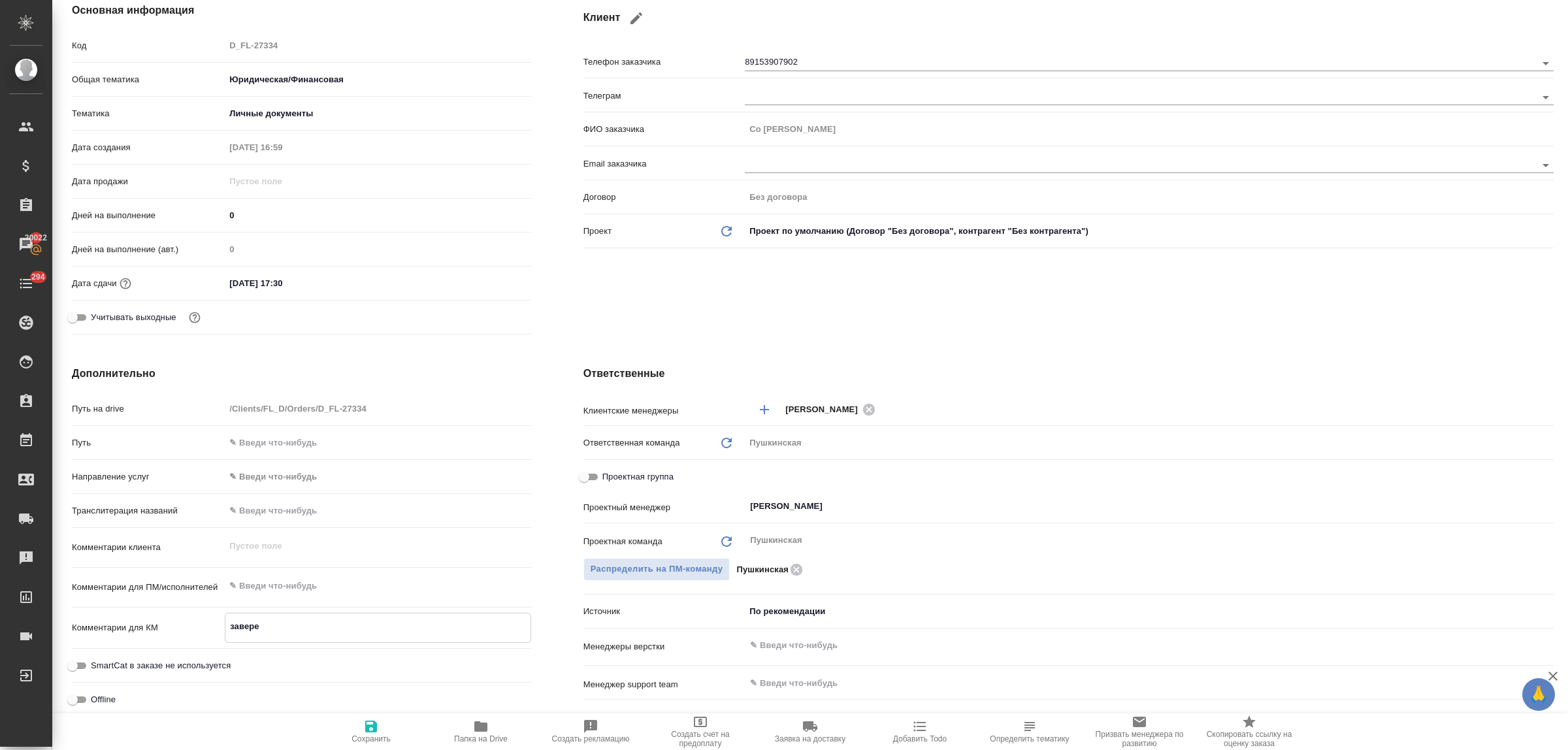
type textarea "x"
type textarea "завереи"
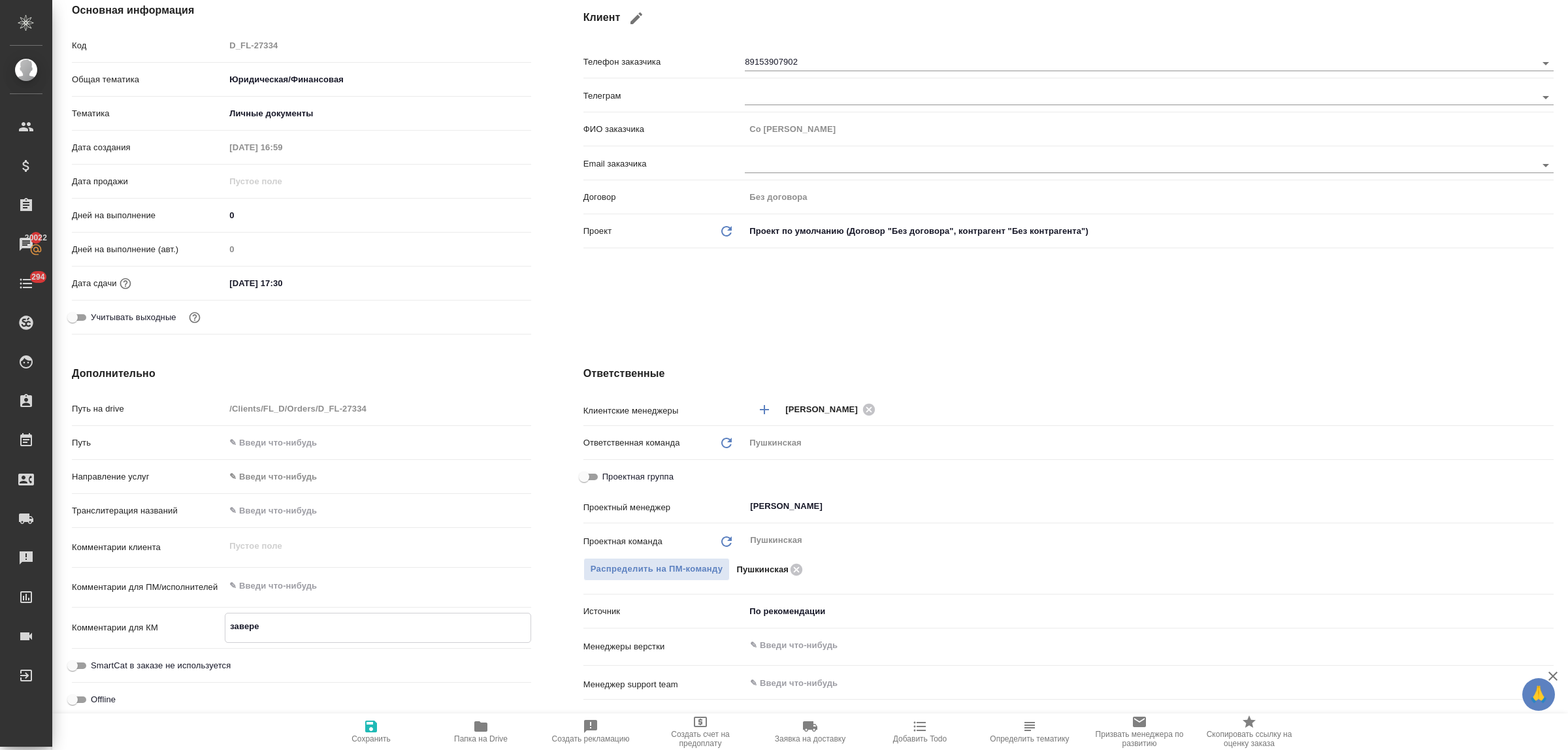
type textarea "x"
type textarea "завереие"
type textarea "x"
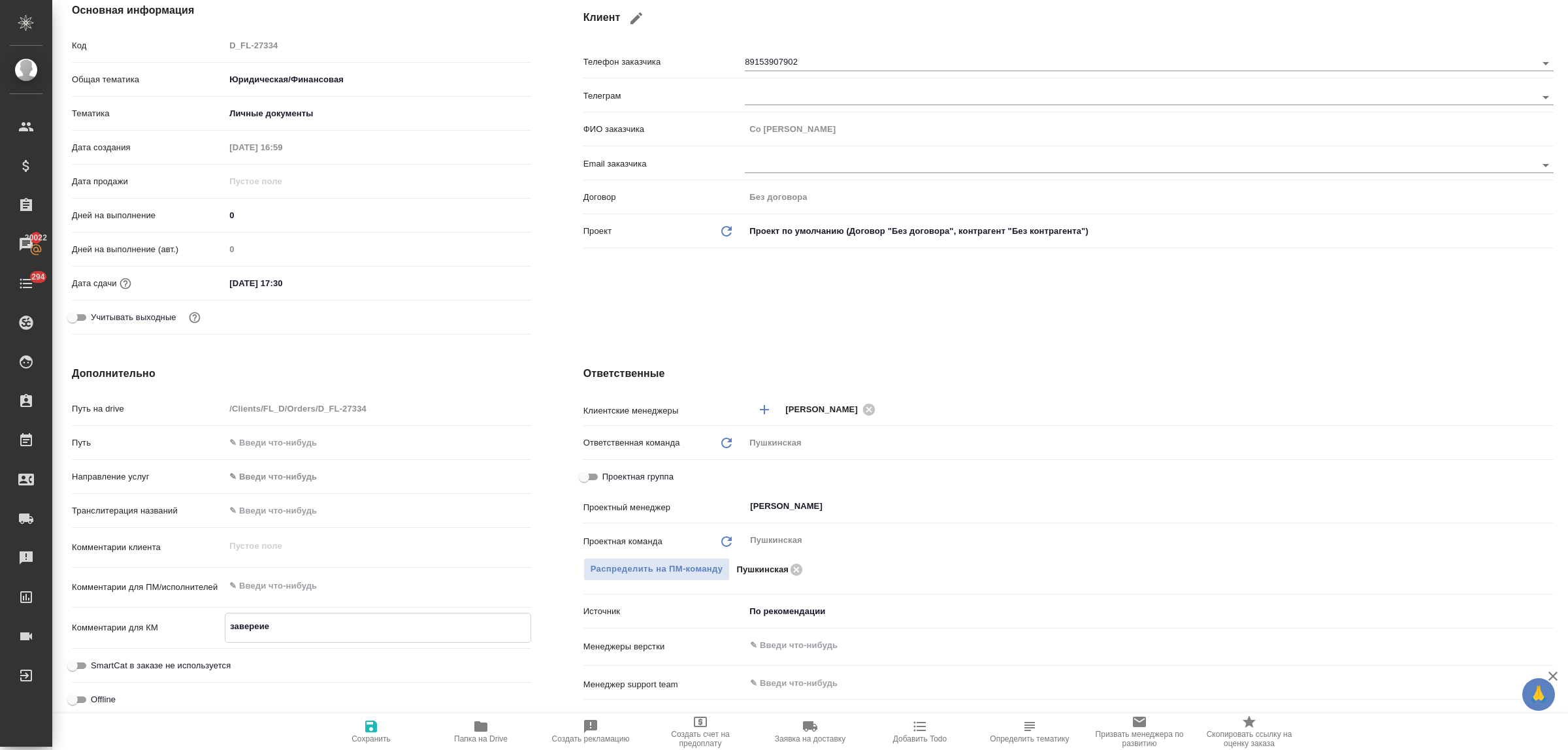
type textarea "x"
type textarea "завереи"
type textarea "x"
type textarea "завере"
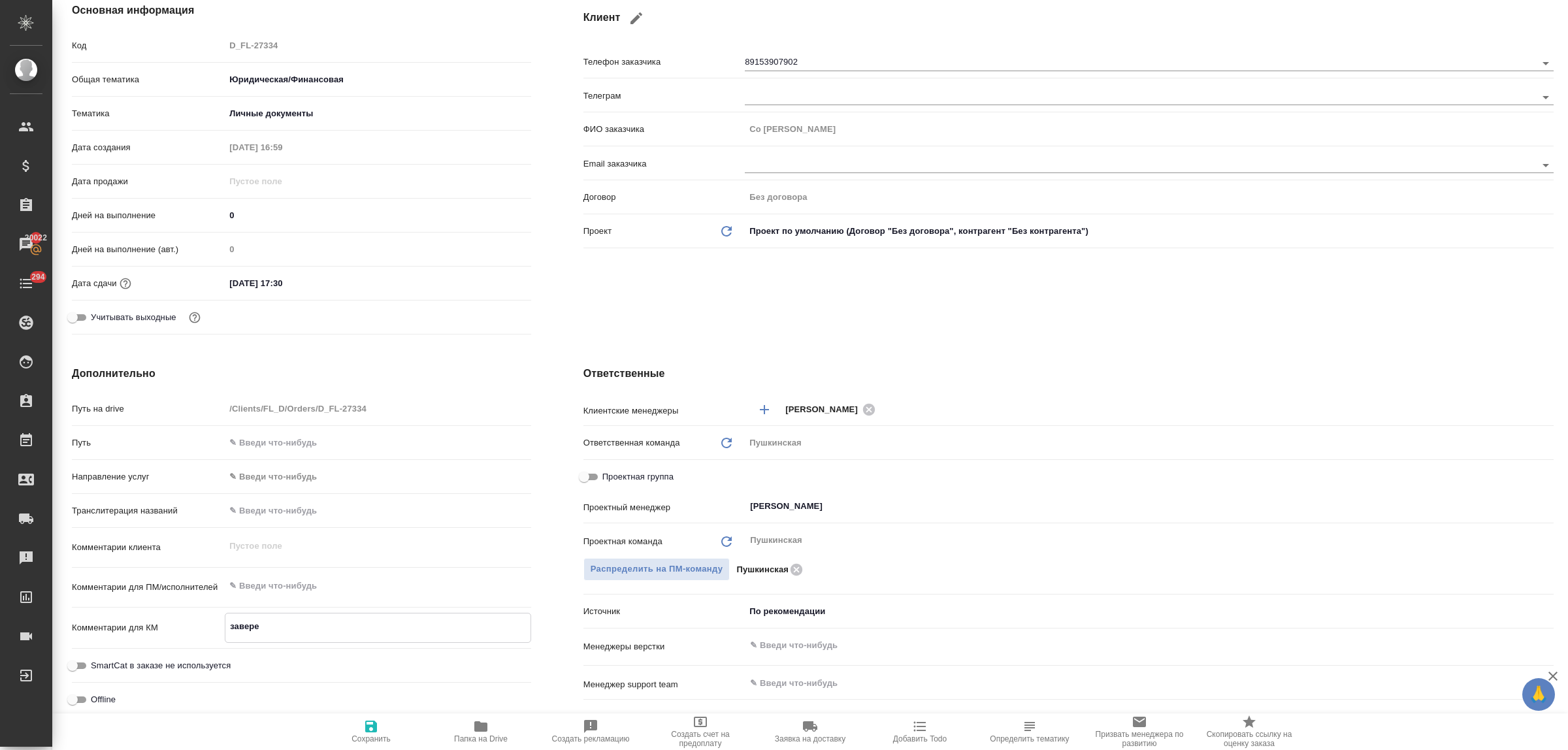
type textarea "x"
type textarea "заверен"
type textarea "x"
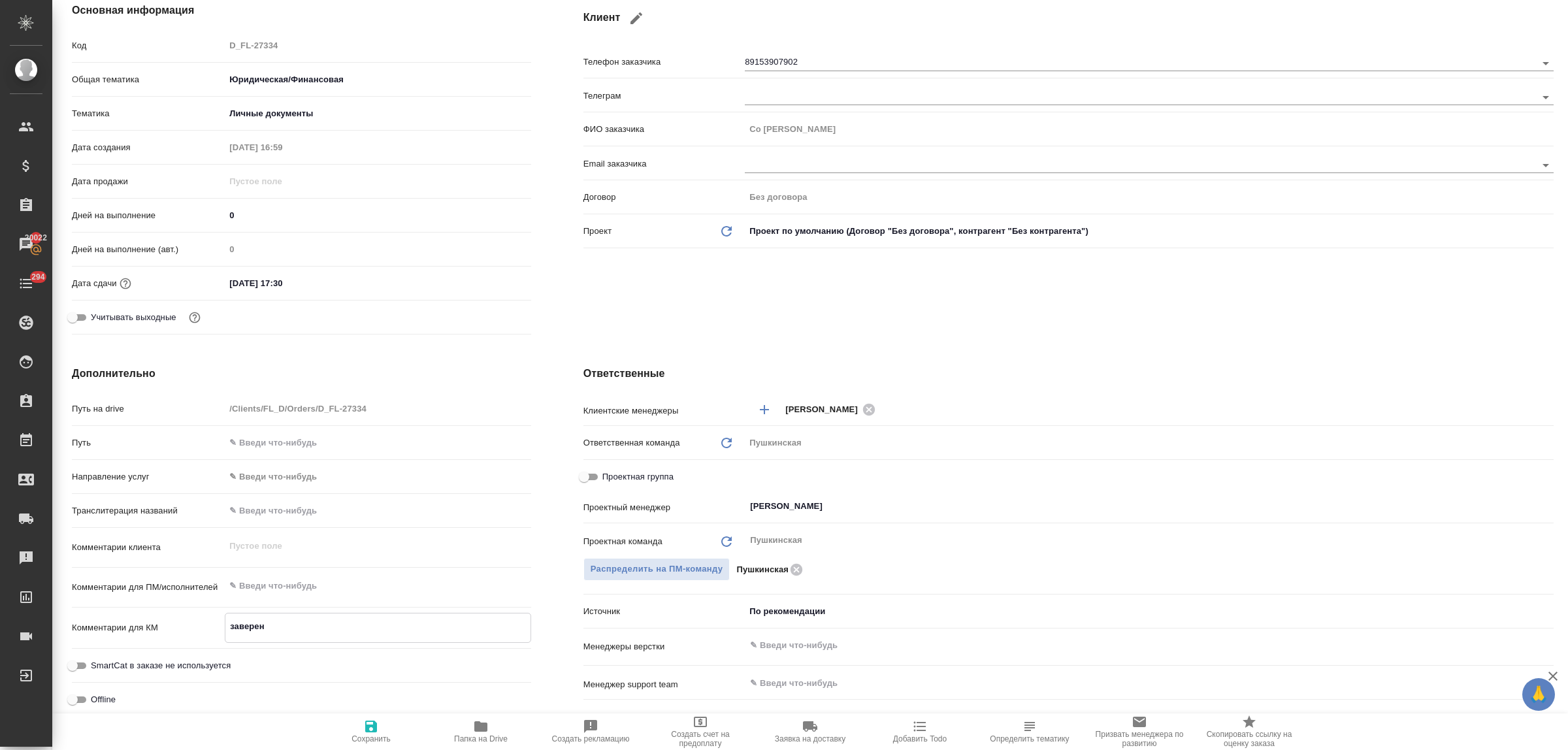
type textarea "x"
type textarea "заверени"
type textarea "x"
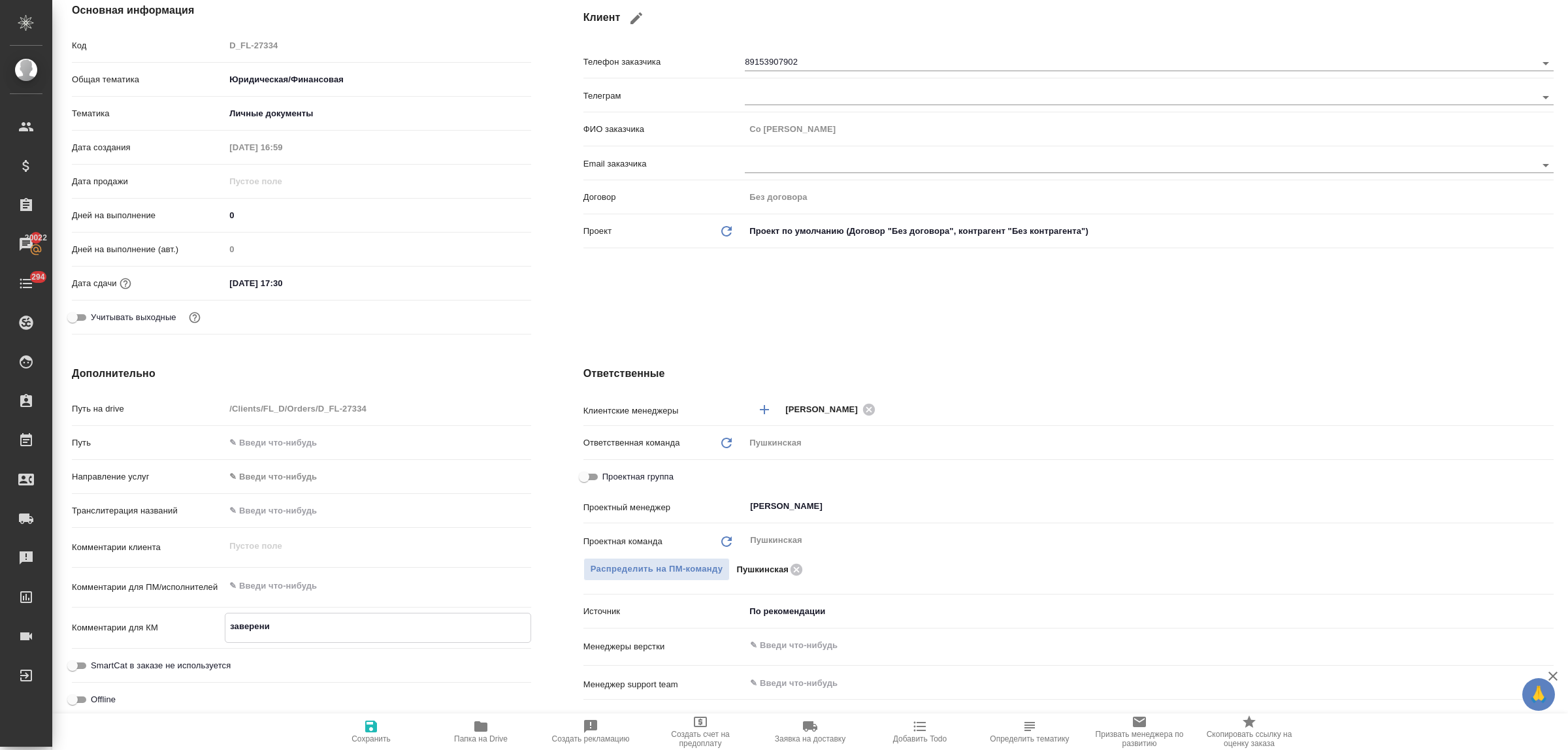
type textarea "x"
type textarea "заверение"
type textarea "x"
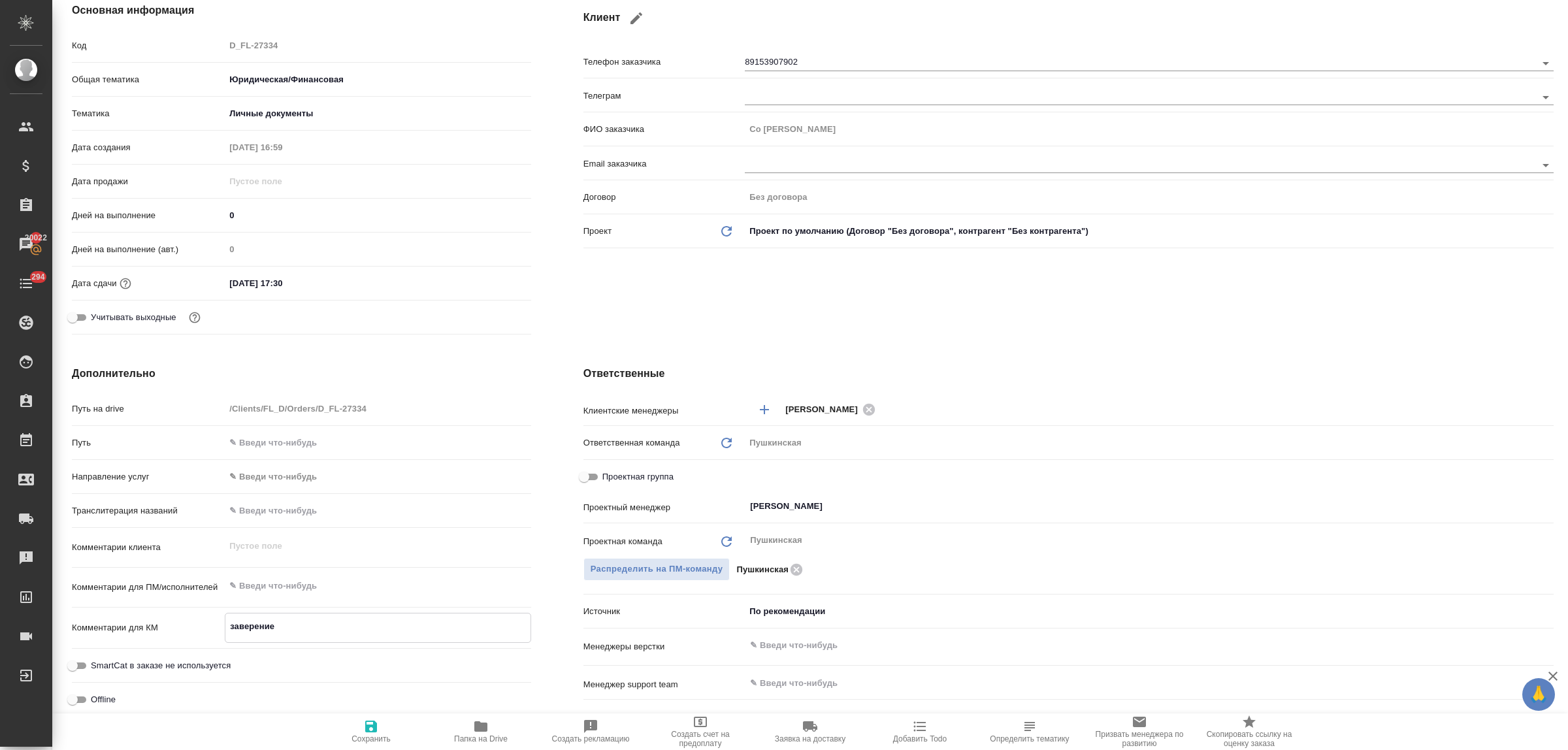
type textarea "x"
type textarea "заверение"
type textarea "x"
paste textarea "D_FL-26882"
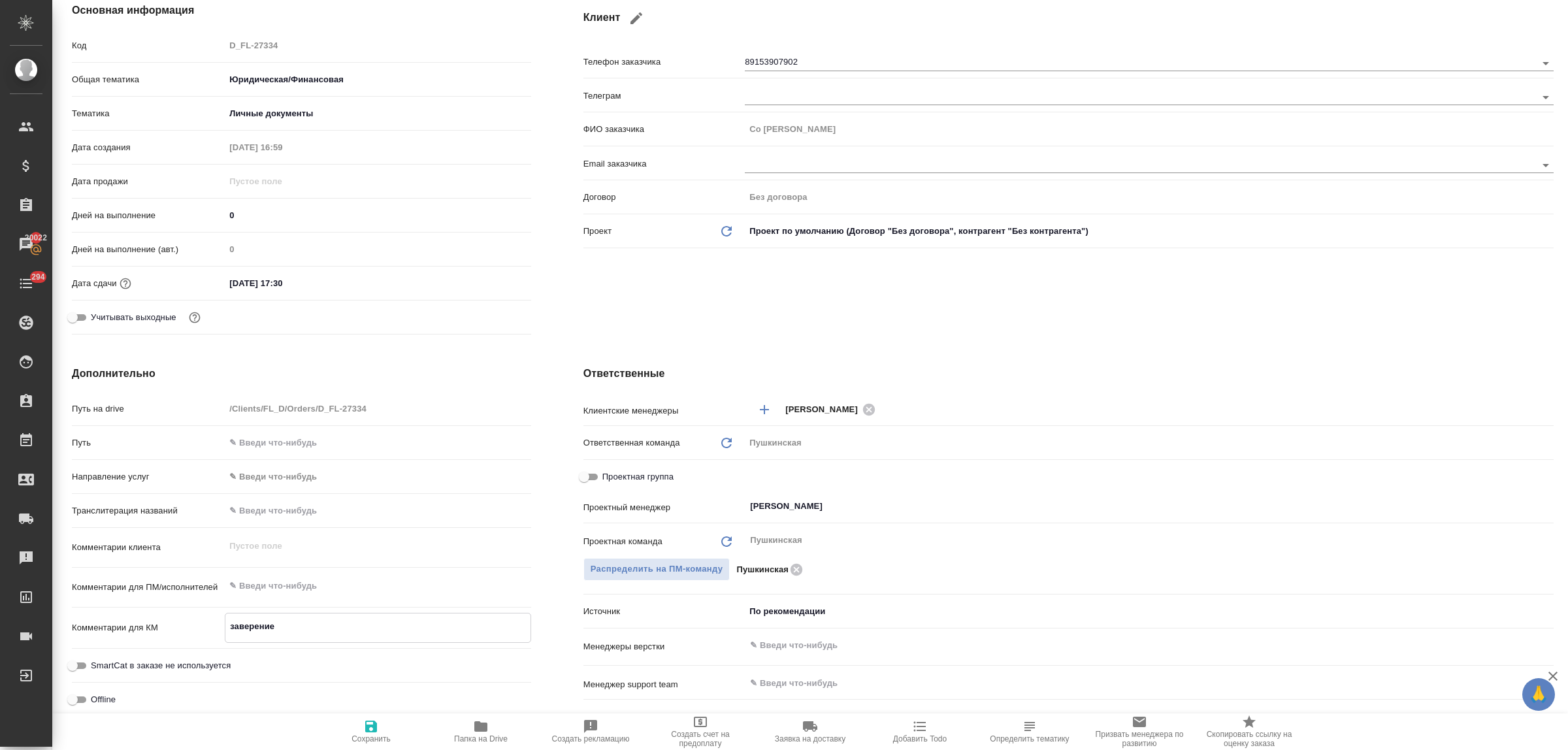
type textarea "x"
type textarea "заверение D_FL-26882"
type textarea "x"
type textarea "заверение D_FL-26882"
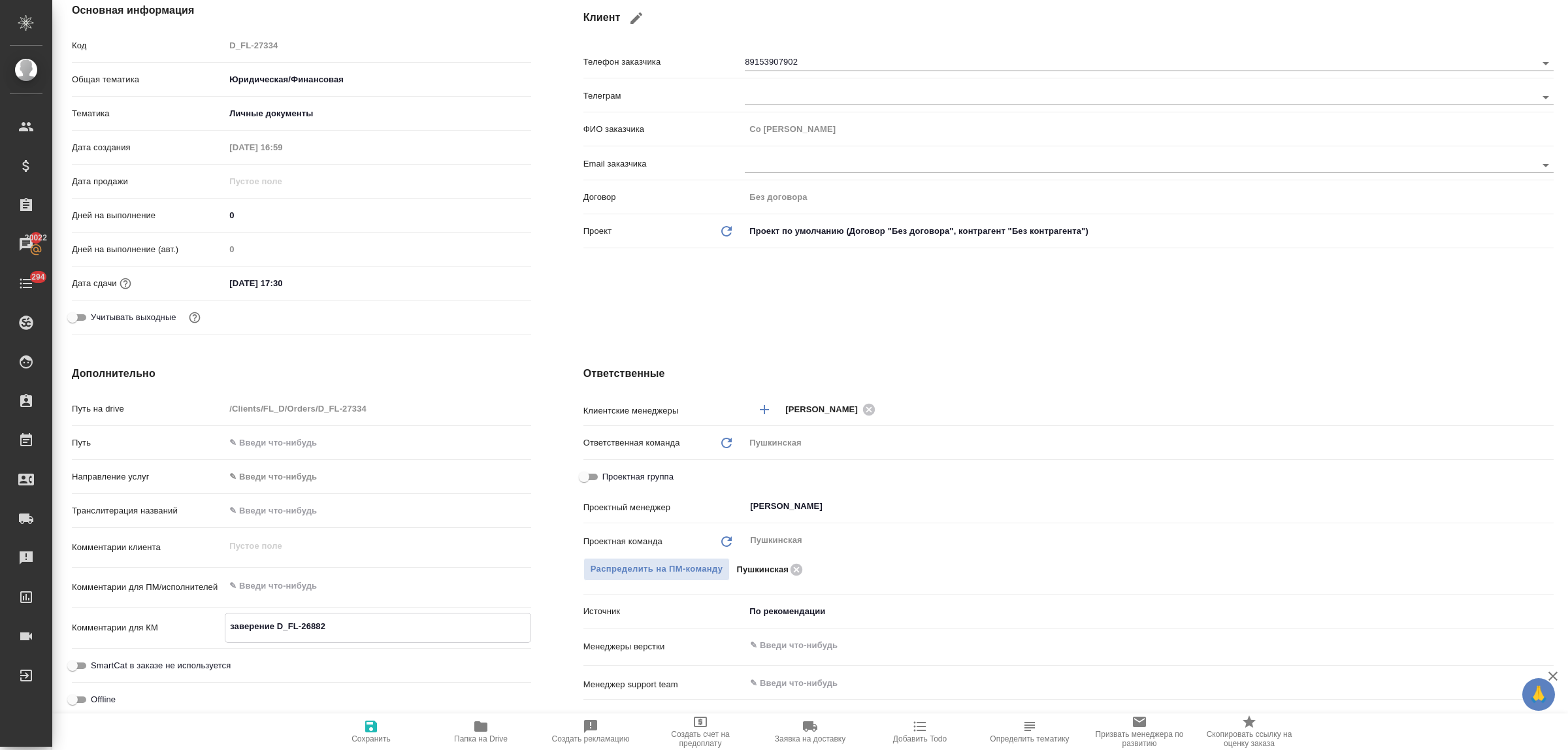
type textarea "x"
click at [382, 726] on span "Сохранить" at bounding box center [371, 731] width 94 height 25
type textarea "x"
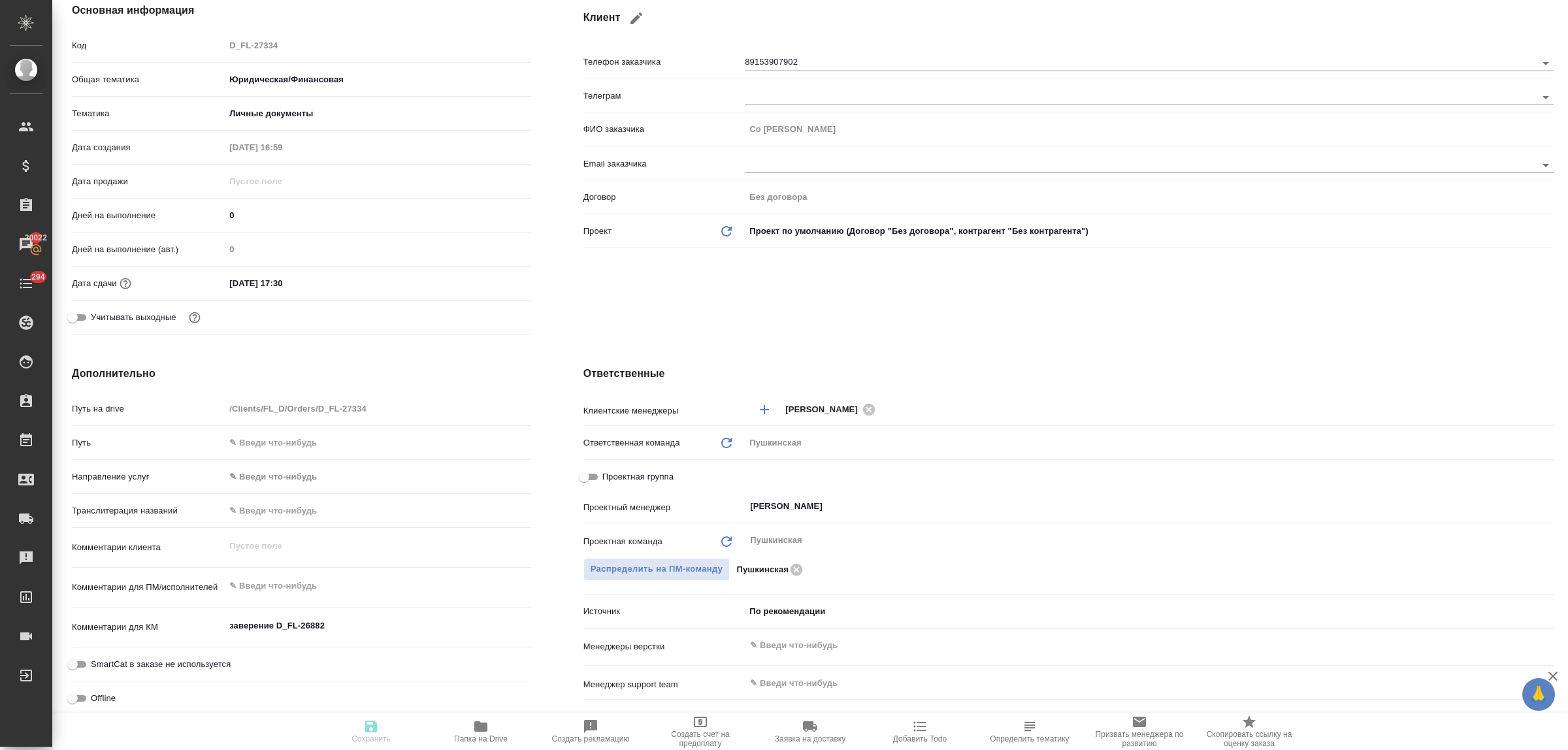
type textarea "x"
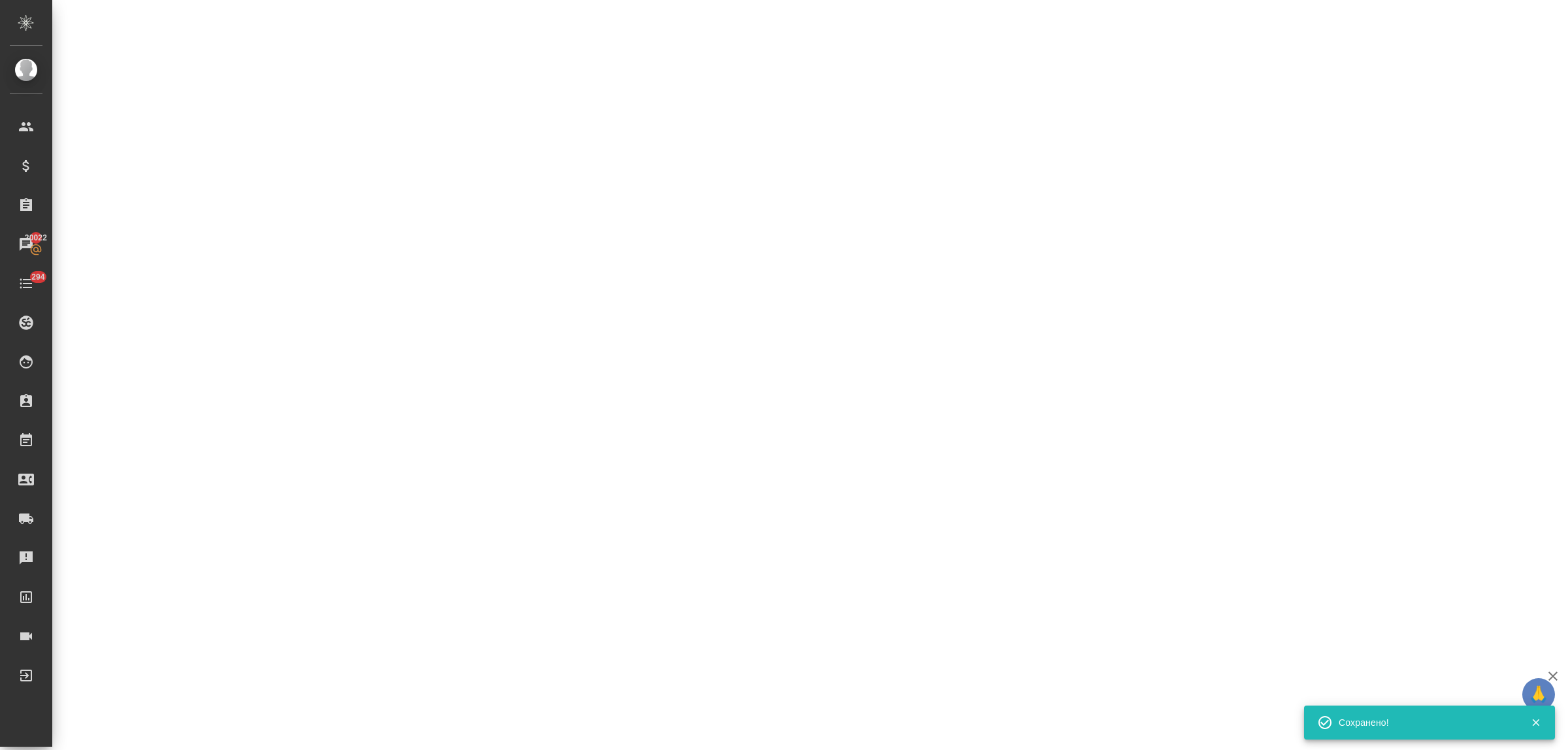
select select "RU"
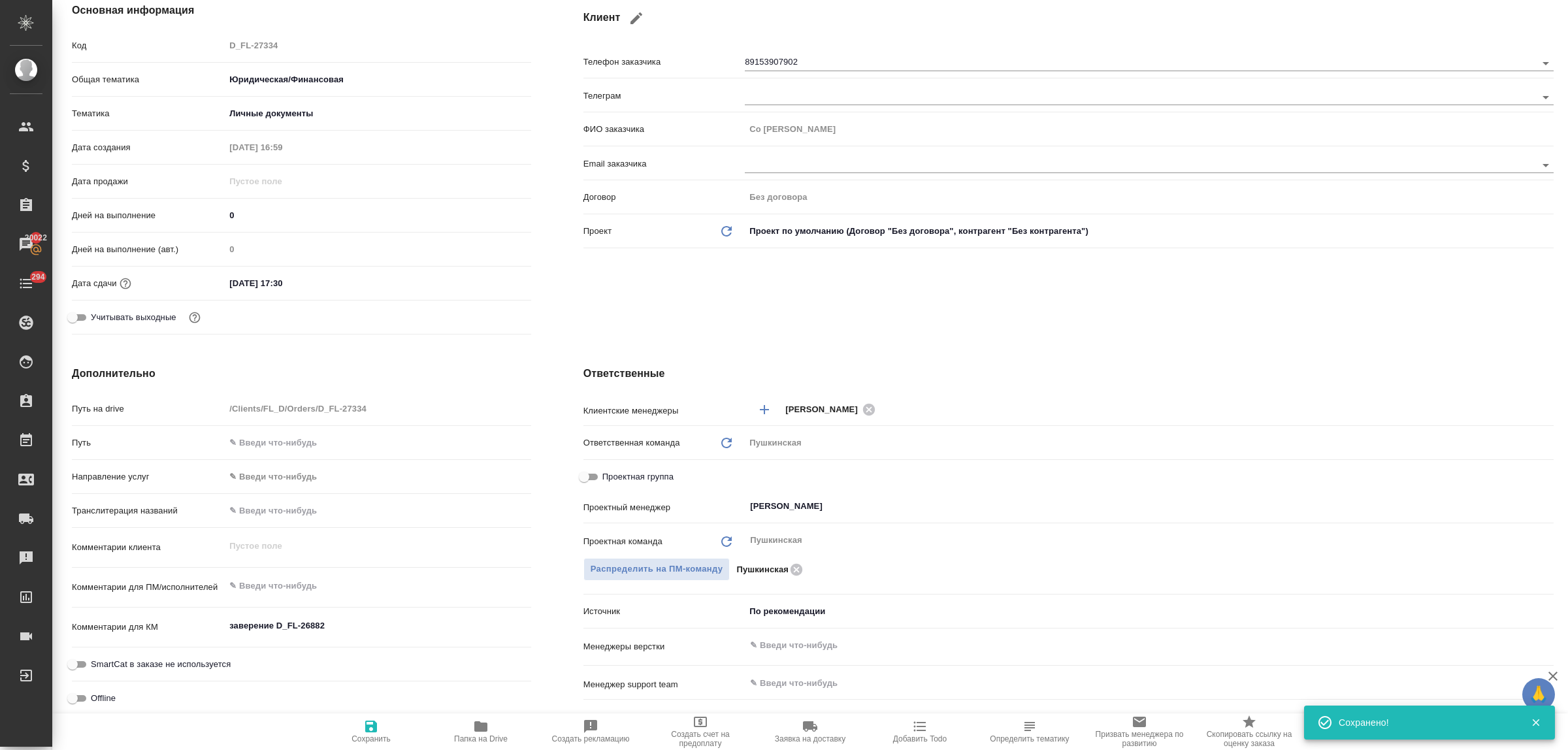
type textarea "x"
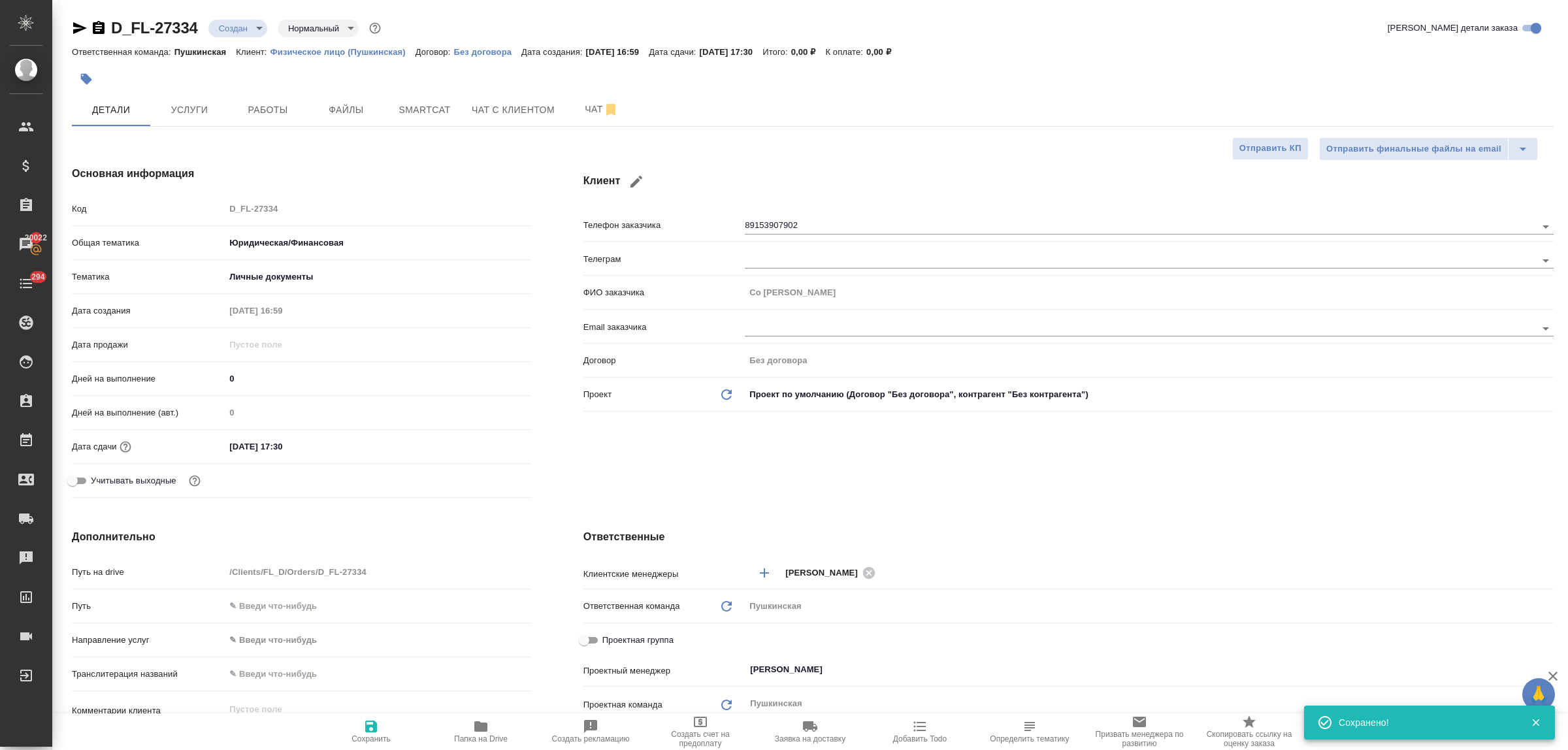
type textarea "x"
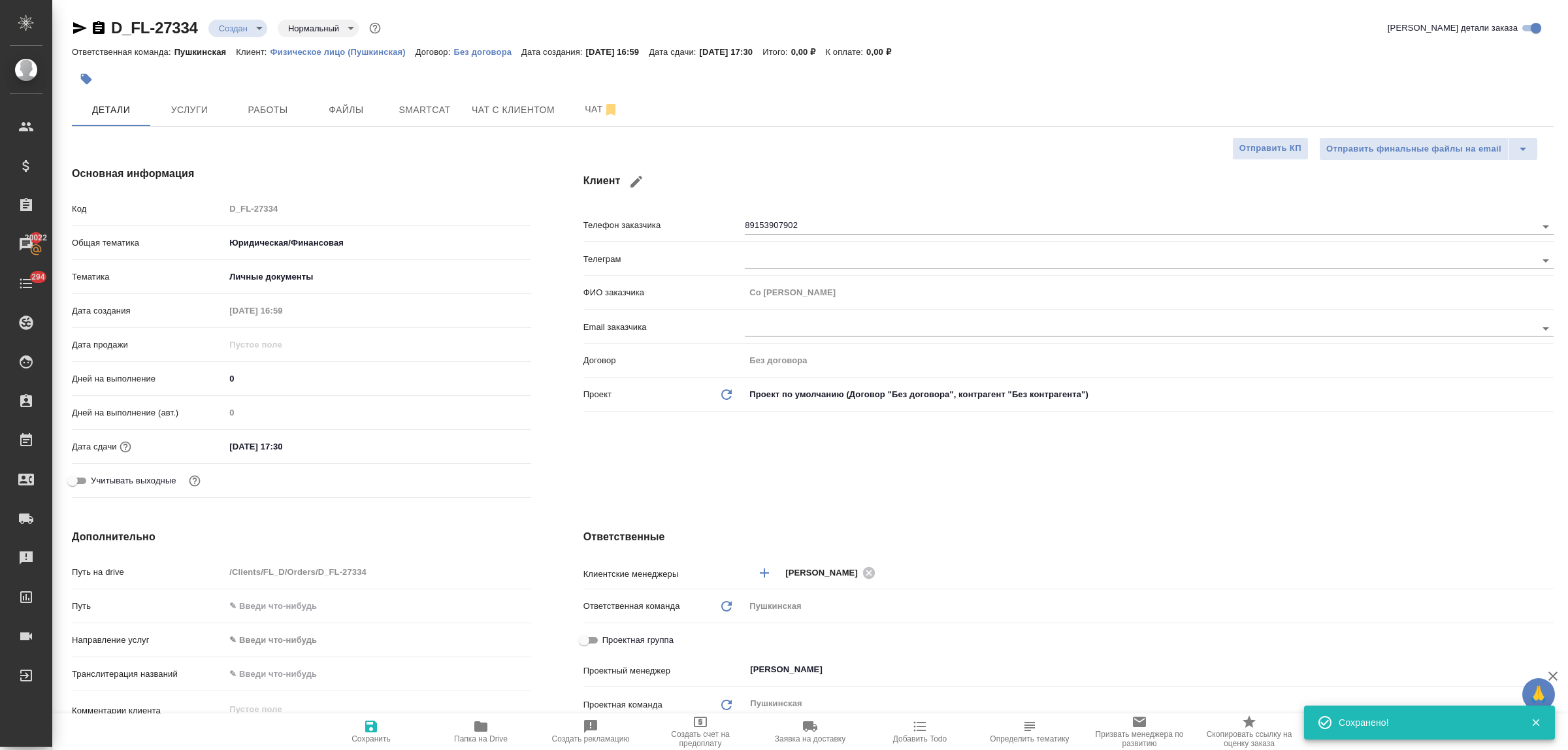
type textarea "x"
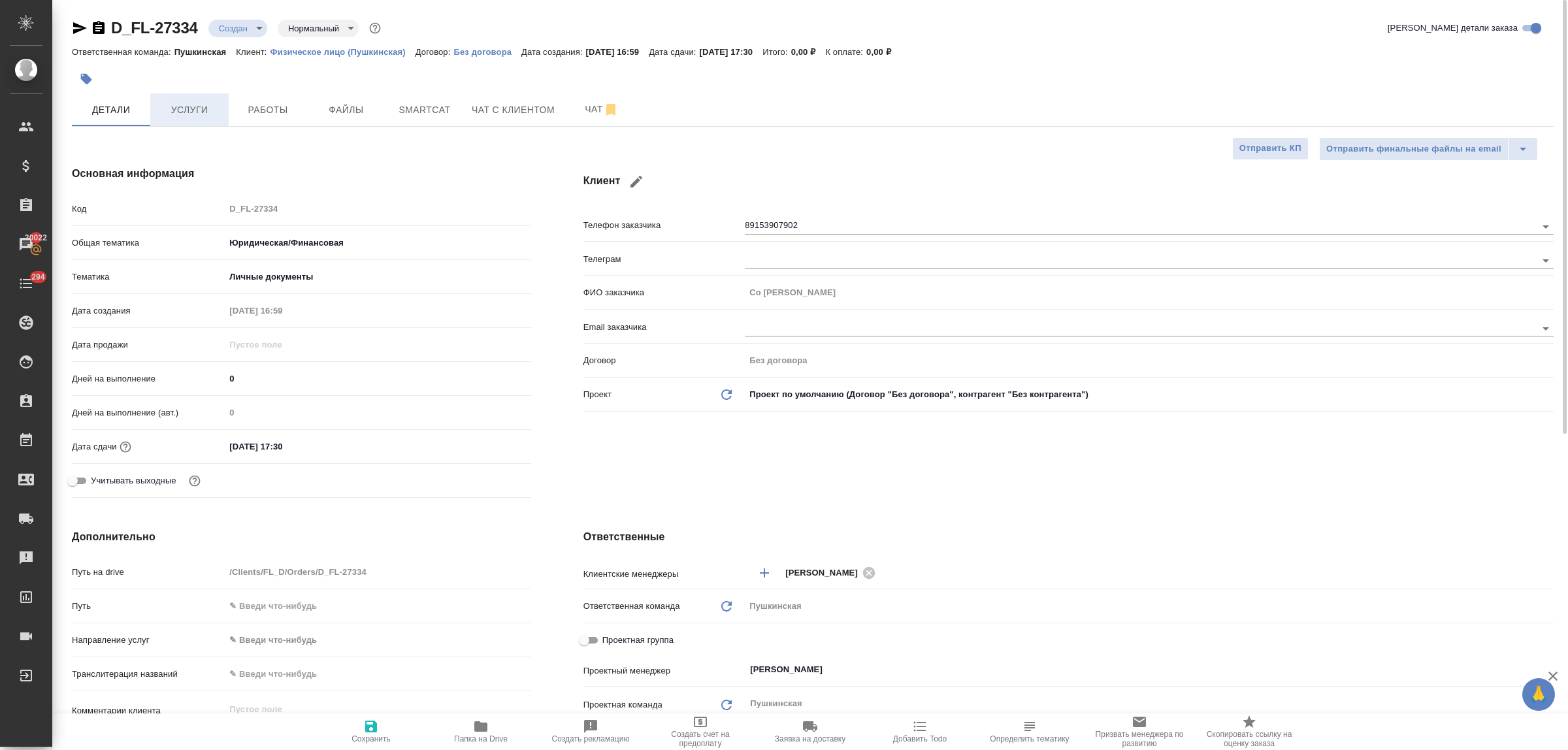
click at [193, 115] on span "Услуги" at bounding box center [189, 110] width 62 height 17
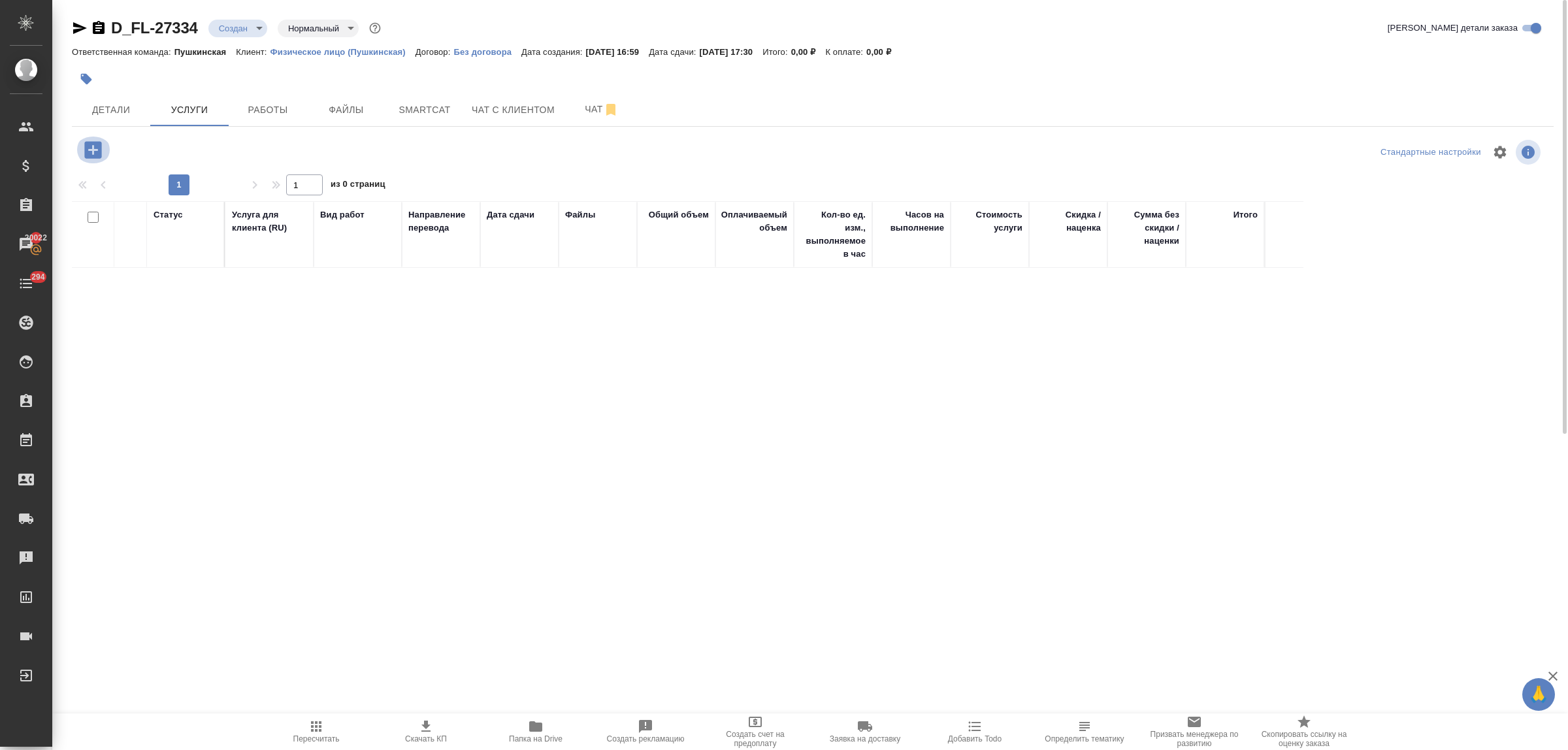
click at [87, 157] on icon "button" at bounding box center [92, 150] width 17 height 17
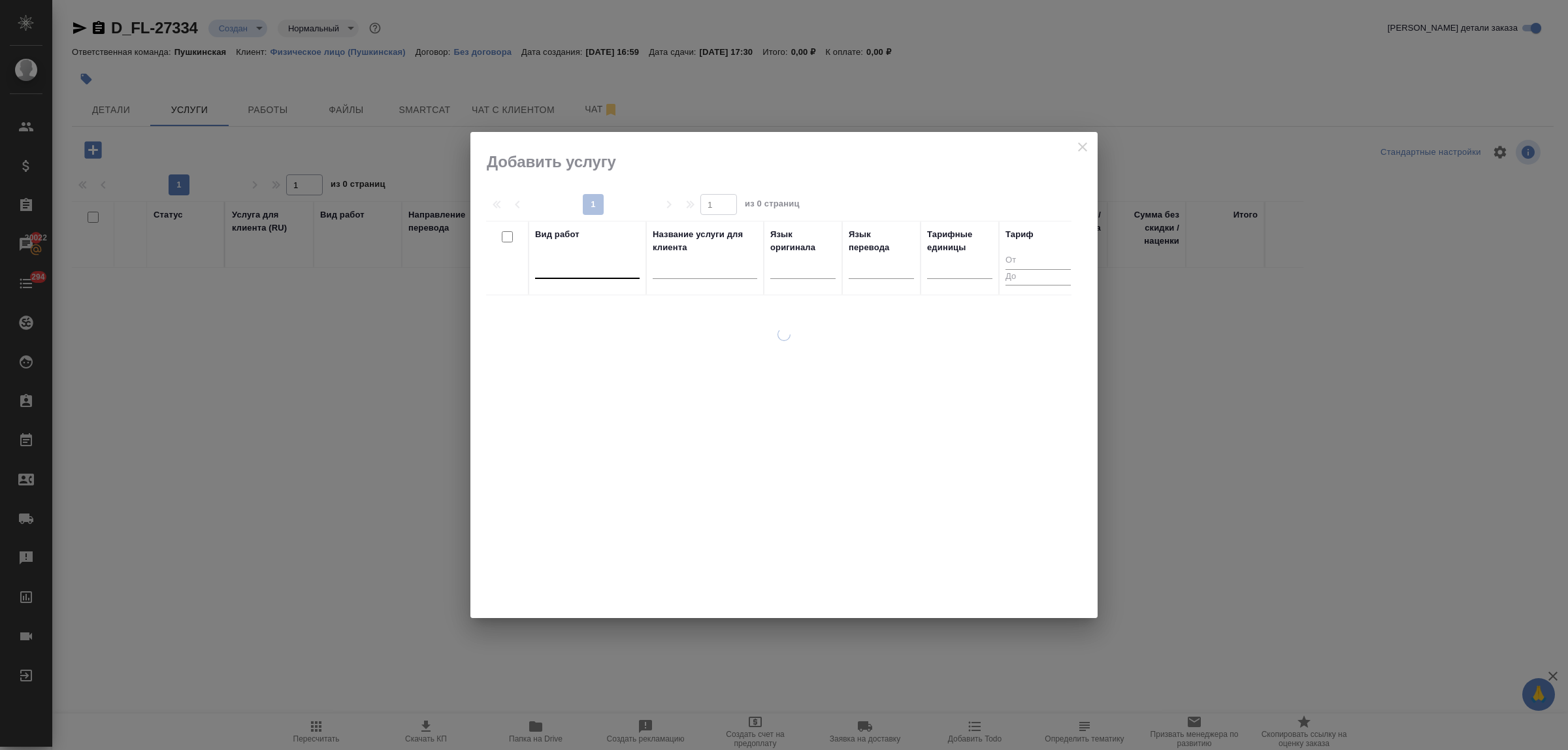
click at [579, 274] on div at bounding box center [587, 265] width 105 height 19
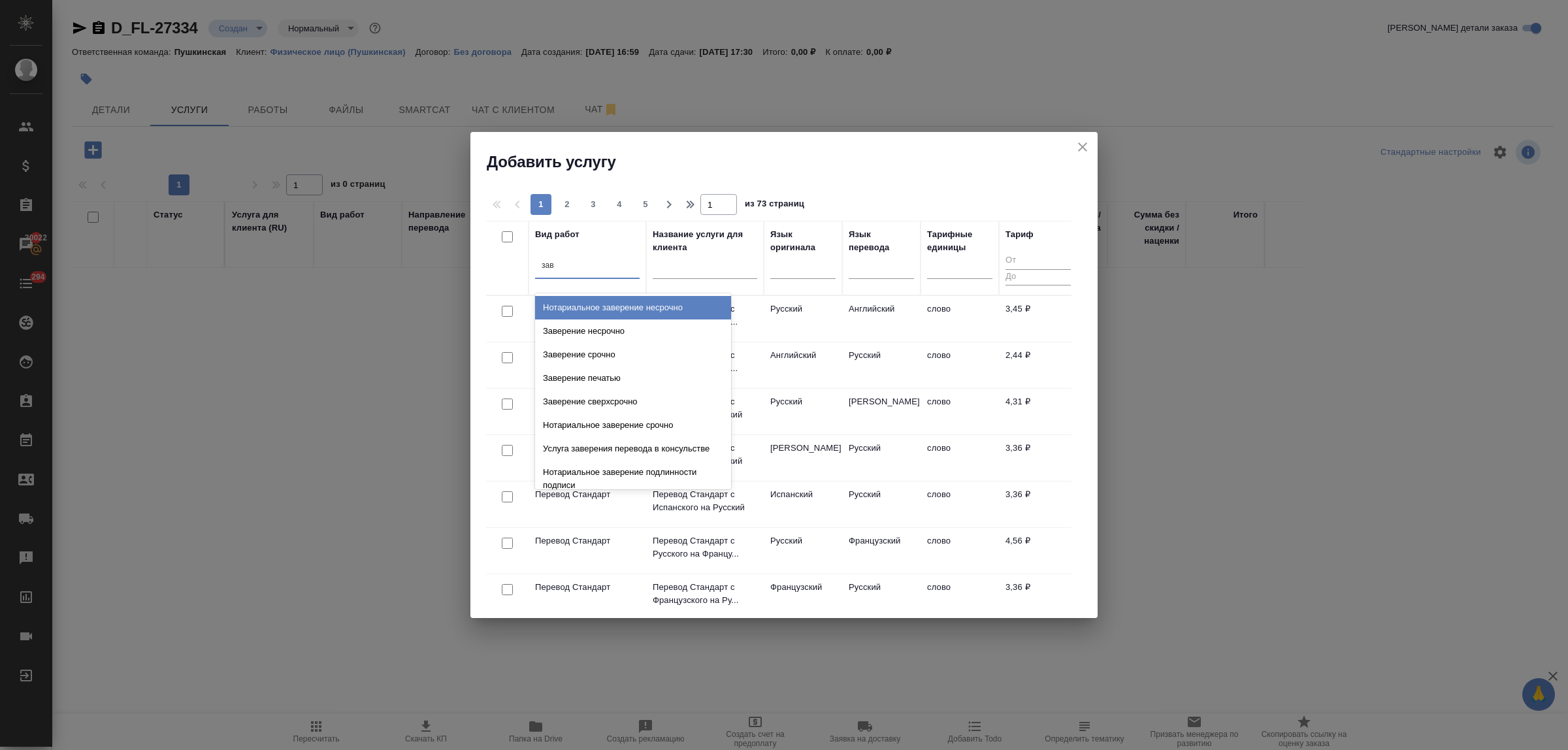
type input "заве"
click at [597, 330] on div "Заверение несрочно" at bounding box center [633, 331] width 196 height 23
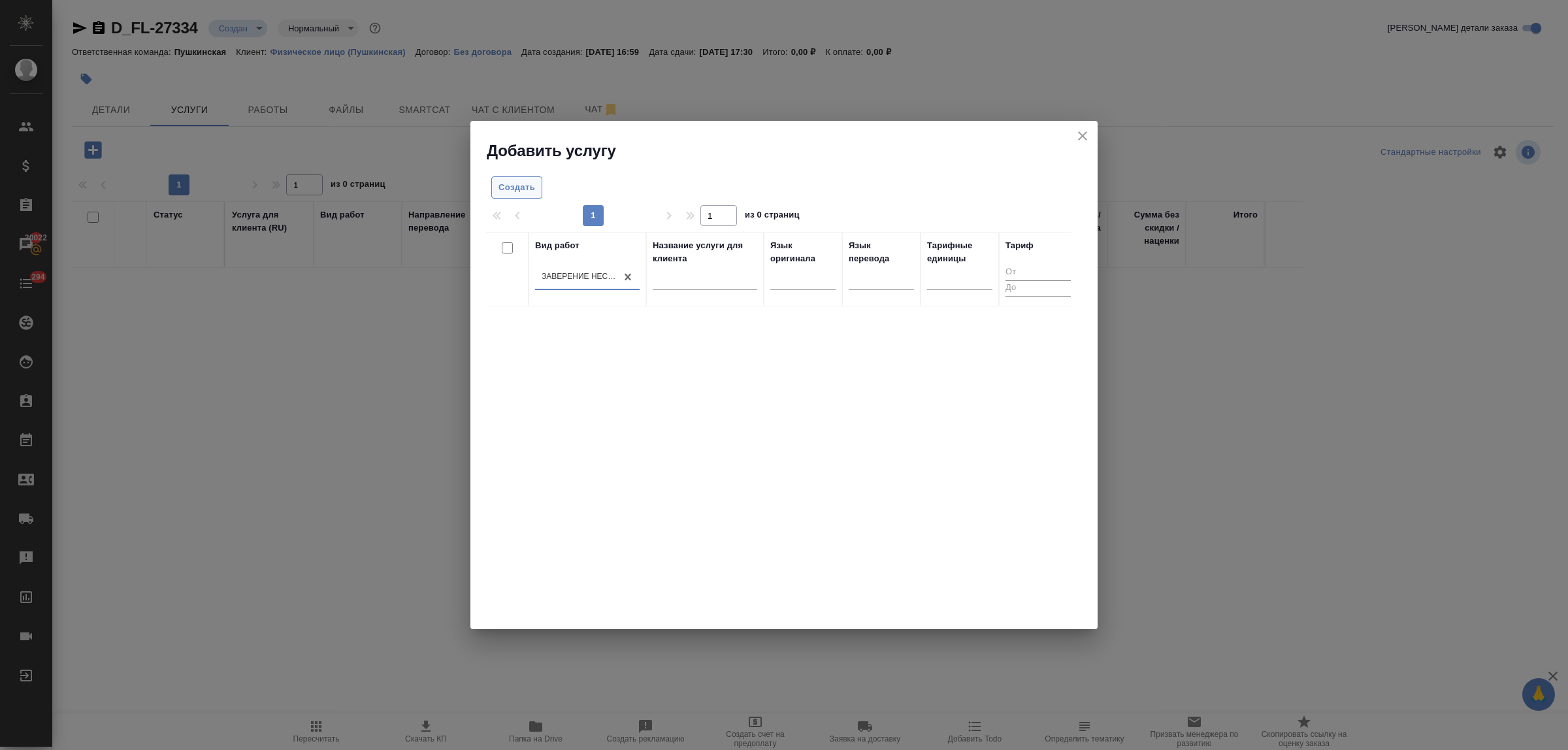
click at [512, 182] on span "Создать" at bounding box center [517, 188] width 37 height 15
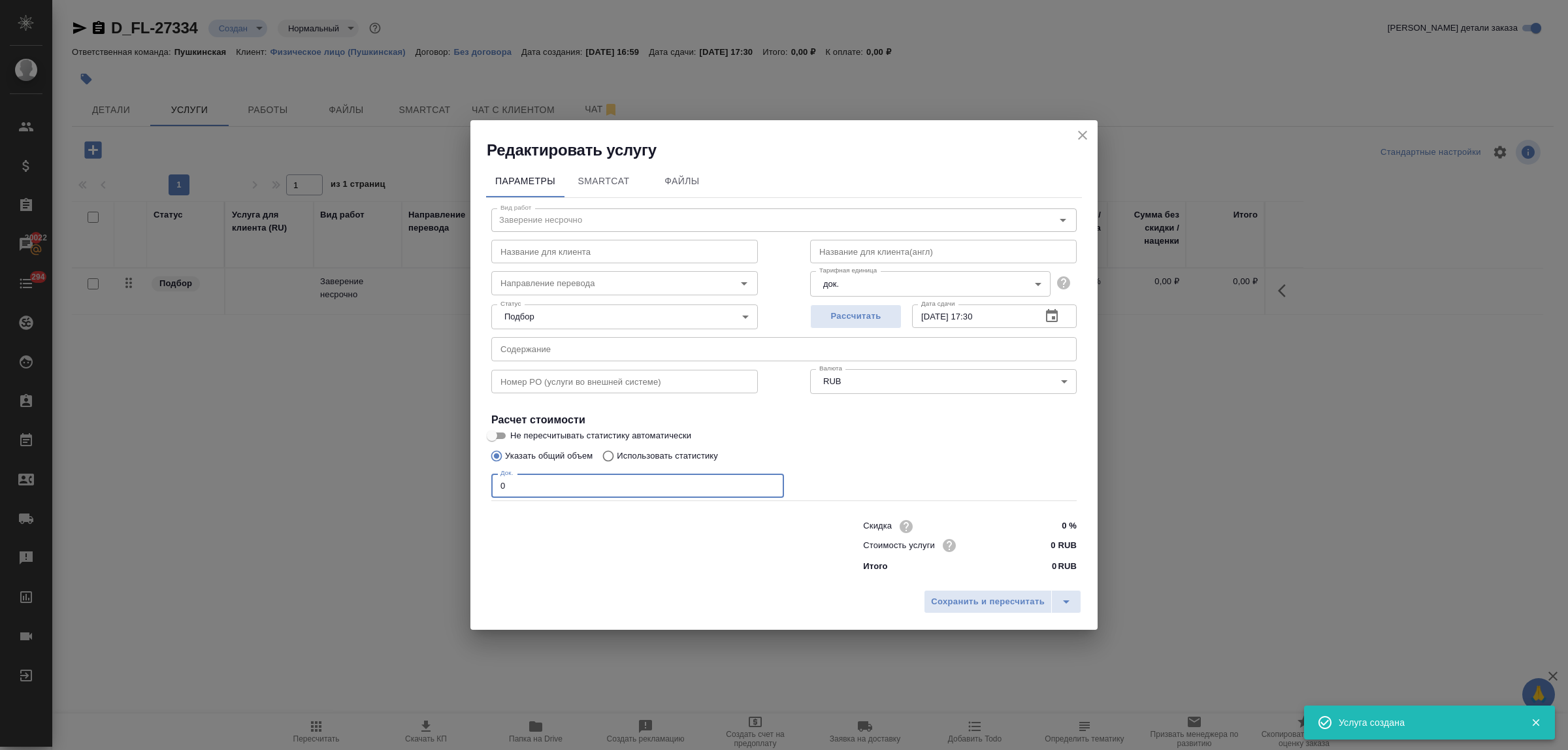
drag, startPoint x: 494, startPoint y: 484, endPoint x: 484, endPoint y: 481, distance: 10.4
click at [482, 484] on div "Параметры SmartCat Файлы Вид работ Заверение несрочно Вид работ Название для кл…" at bounding box center [784, 371] width 627 height 423
type input "1"
click at [1044, 543] on input "0 RUB" at bounding box center [1052, 545] width 49 height 19
type input "800 RUB"
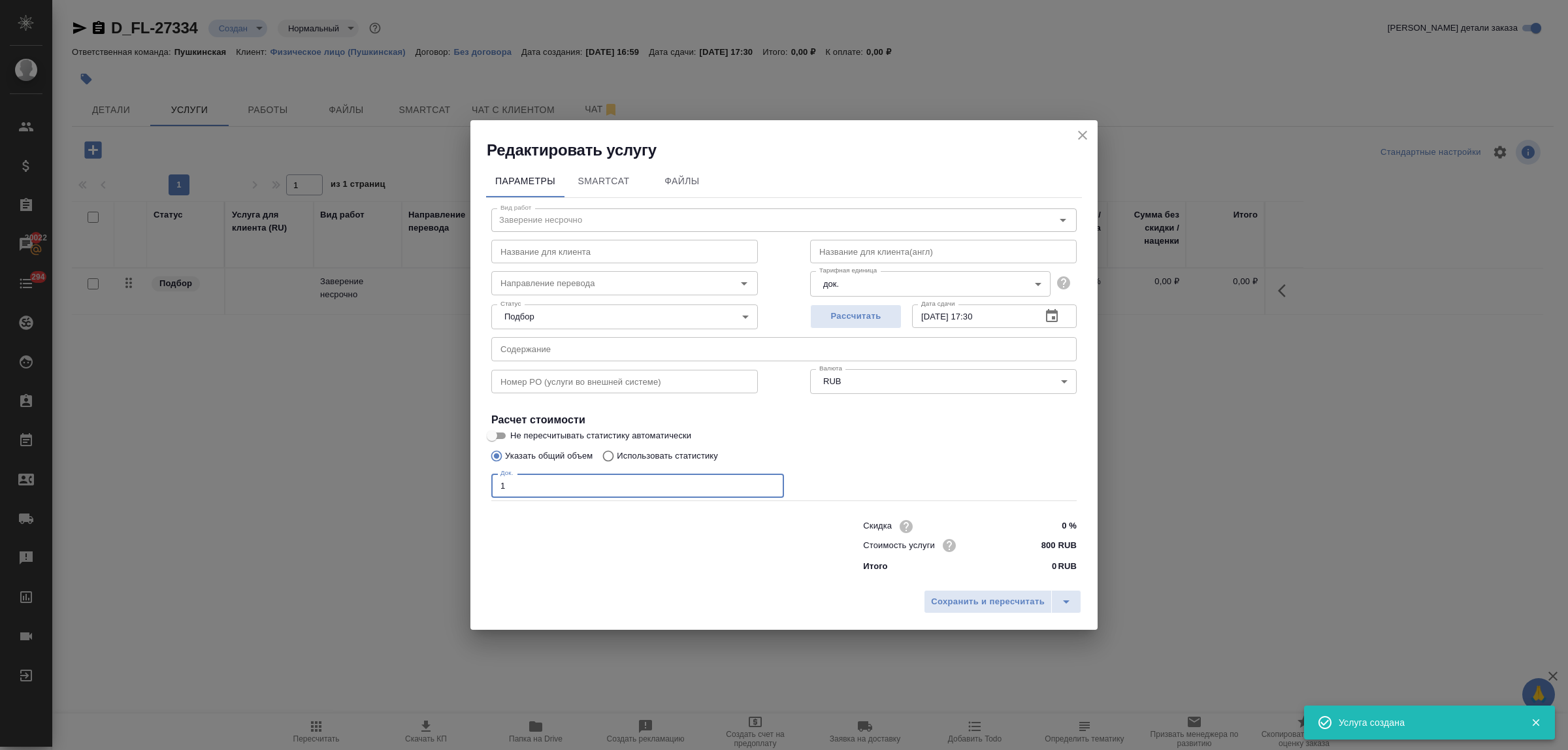
drag, startPoint x: 512, startPoint y: 483, endPoint x: 488, endPoint y: 483, distance: 24.0
click at [488, 483] on div "Вид работ Заверение несрочно Вид работ Название для клиента Название для клиент…" at bounding box center [784, 388] width 596 height 380
type input "2"
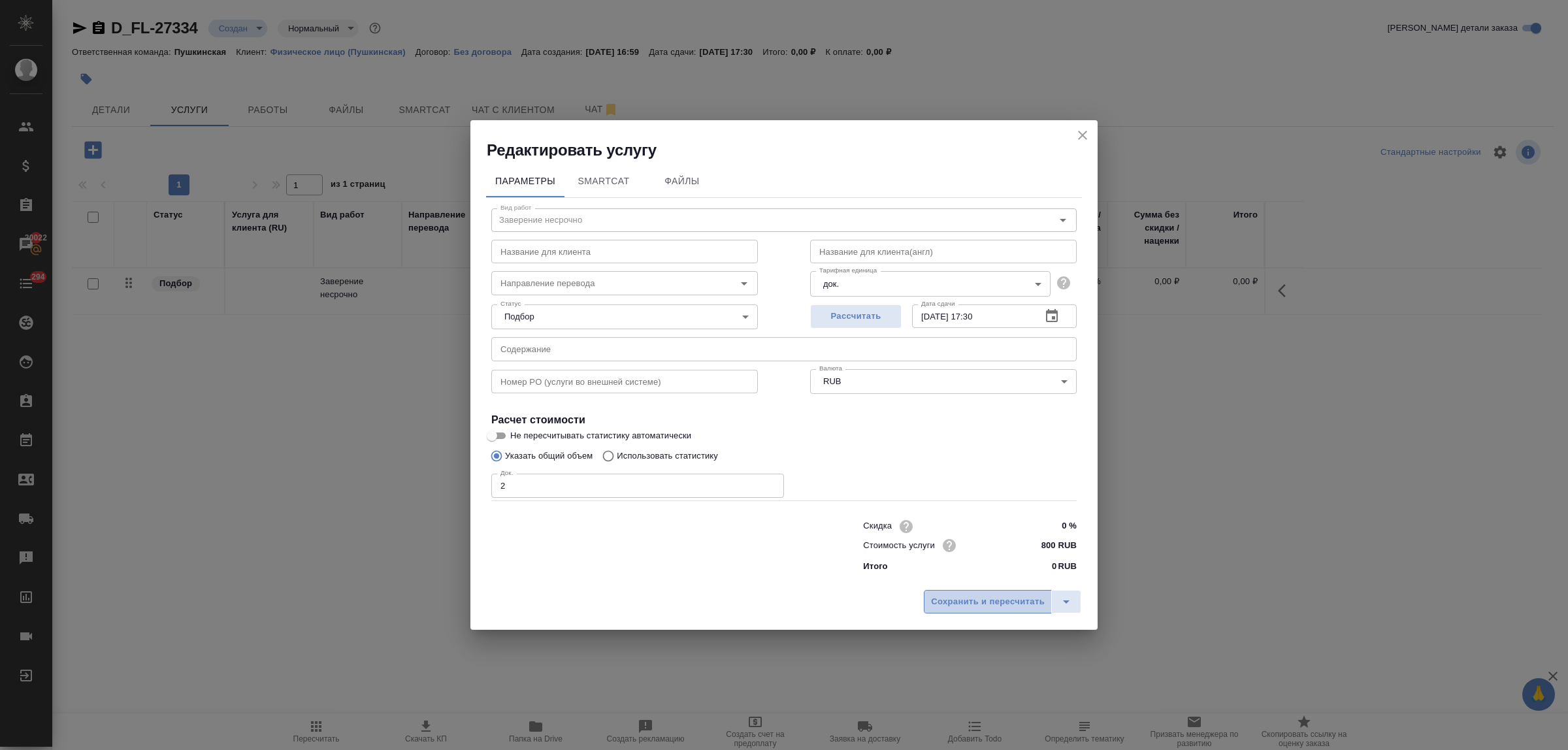
click at [962, 598] on span "Сохранить и пересчитать" at bounding box center [987, 601] width 114 height 15
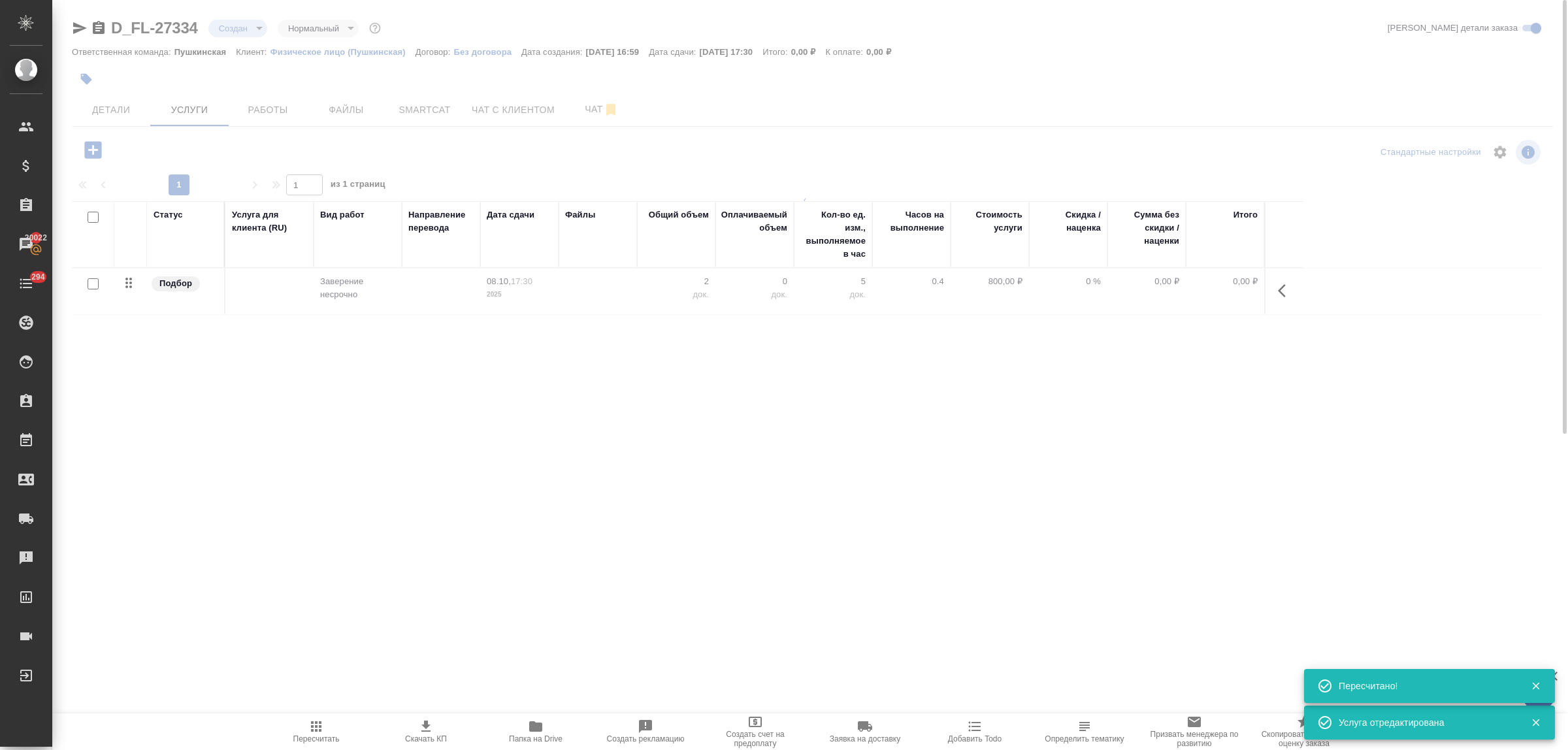
type input "urgent"
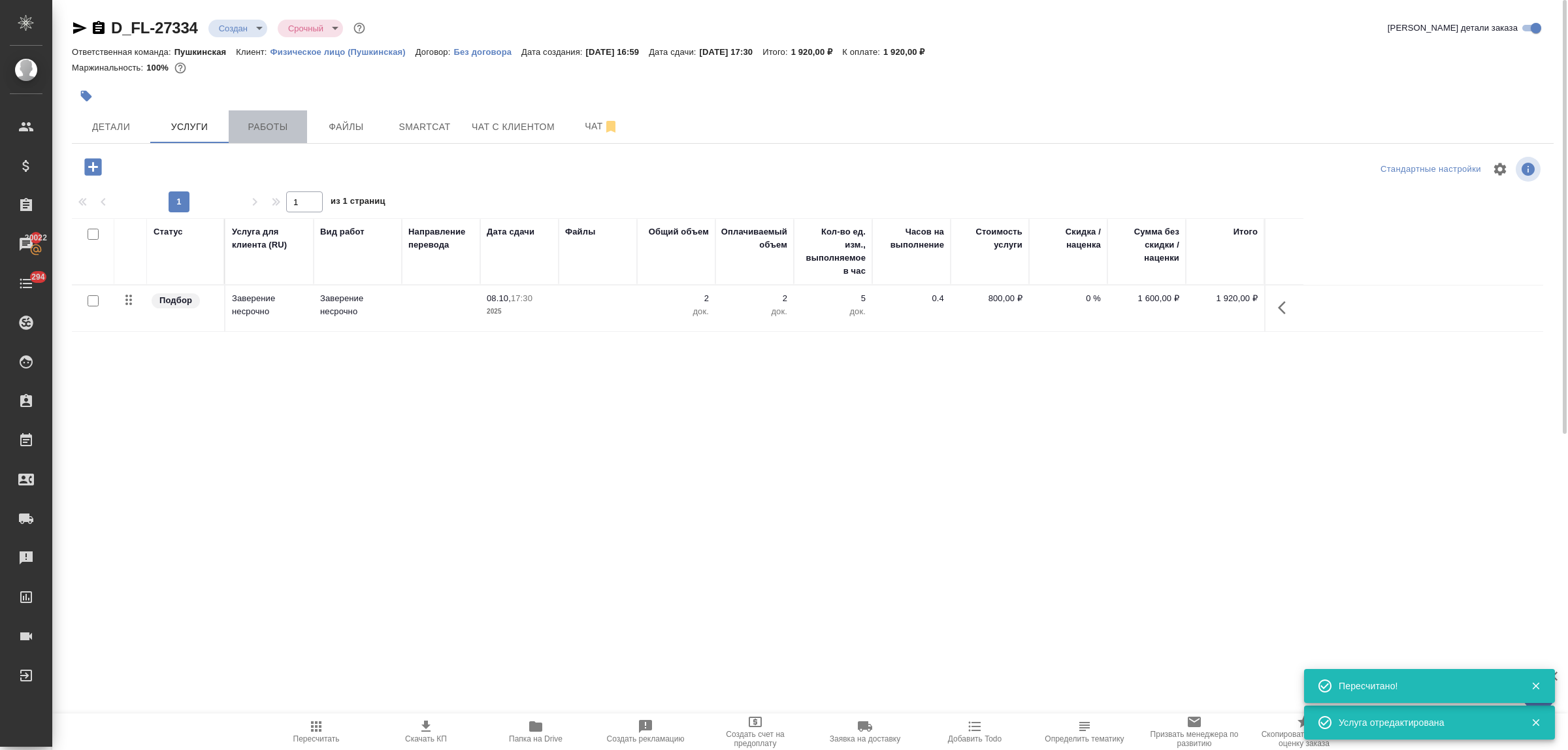
click at [262, 130] on span "Работы" at bounding box center [268, 127] width 62 height 17
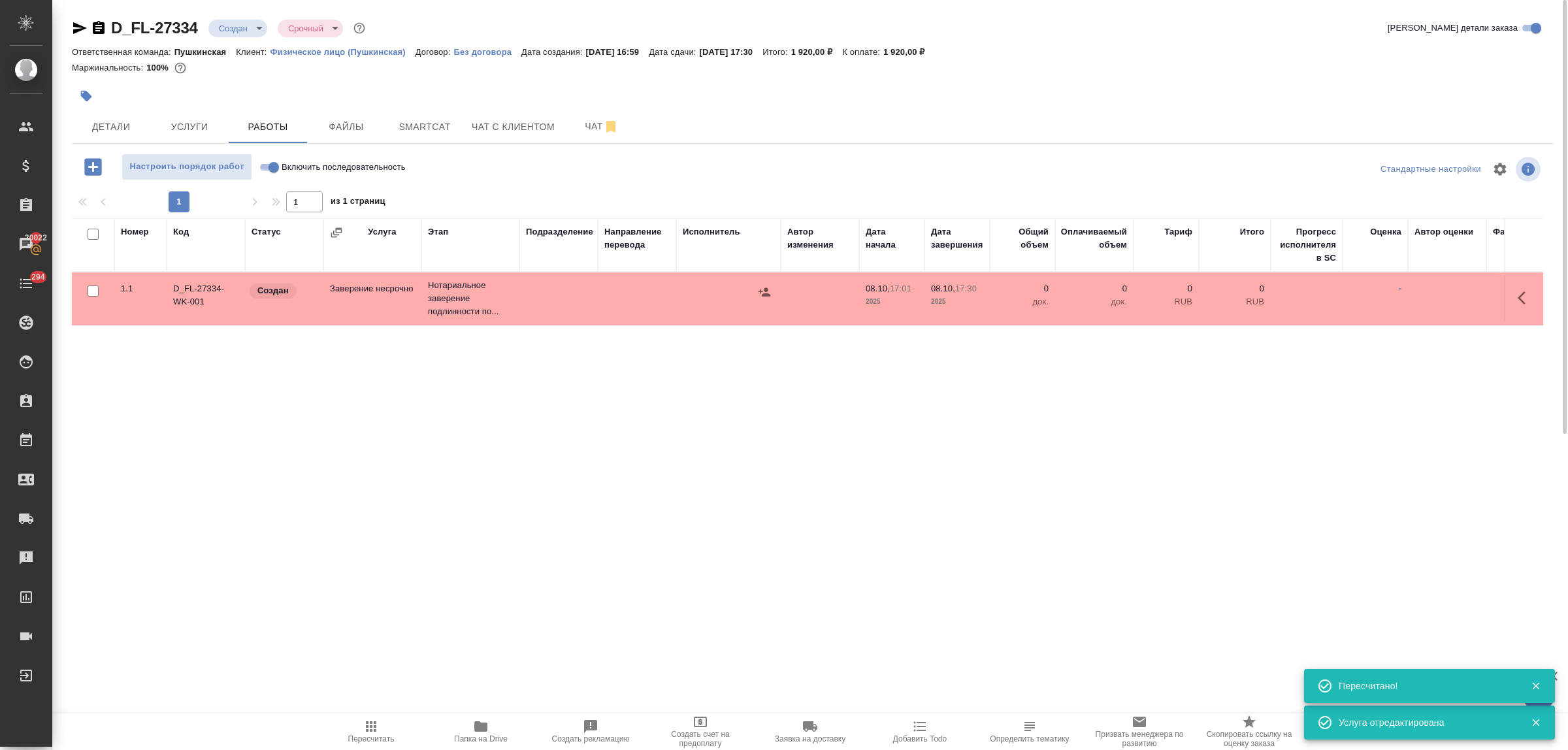
click at [263, 167] on input "Включить последовательность" at bounding box center [273, 167] width 47 height 16
checkbox input "true"
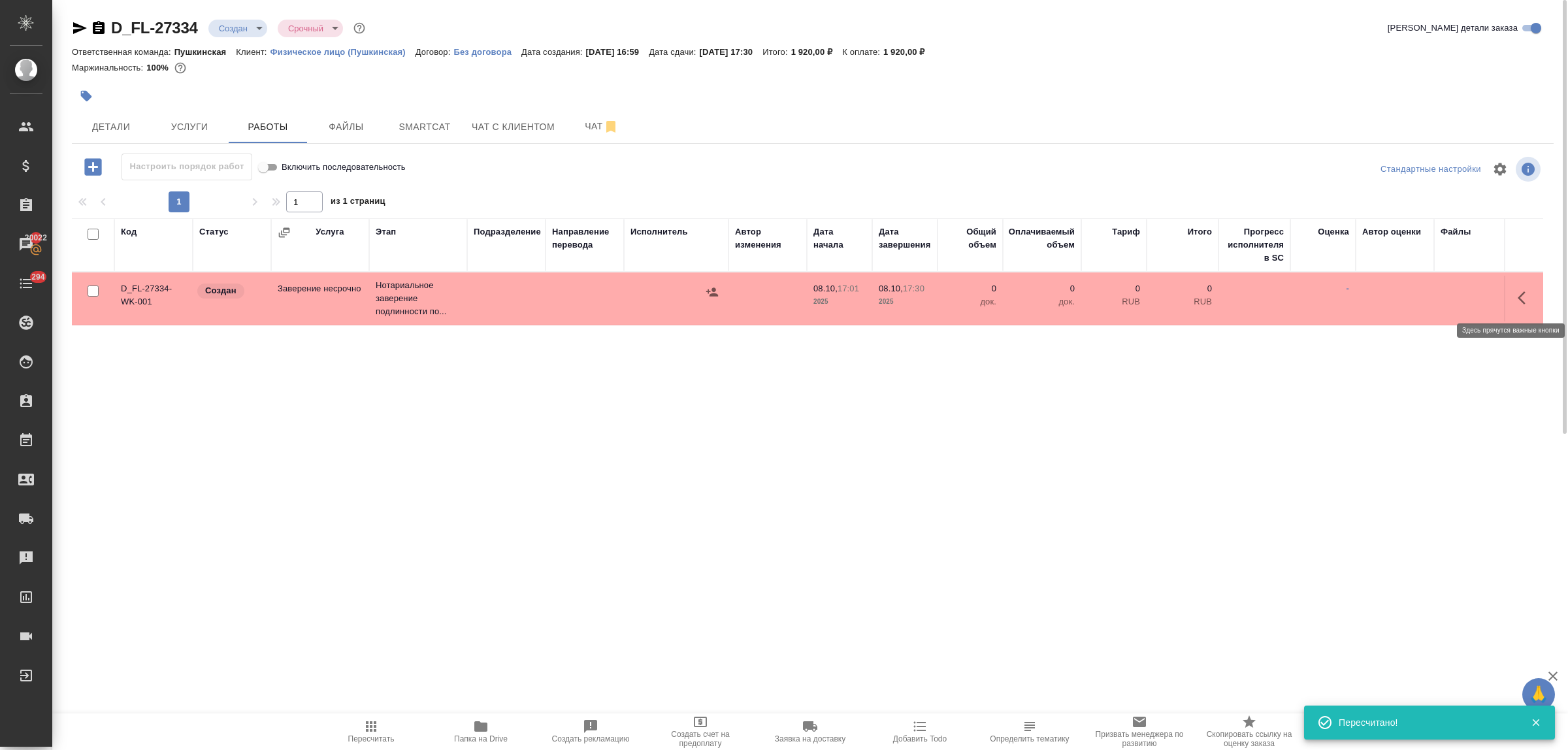
click at [1521, 295] on icon "button" at bounding box center [1521, 298] width 7 height 13
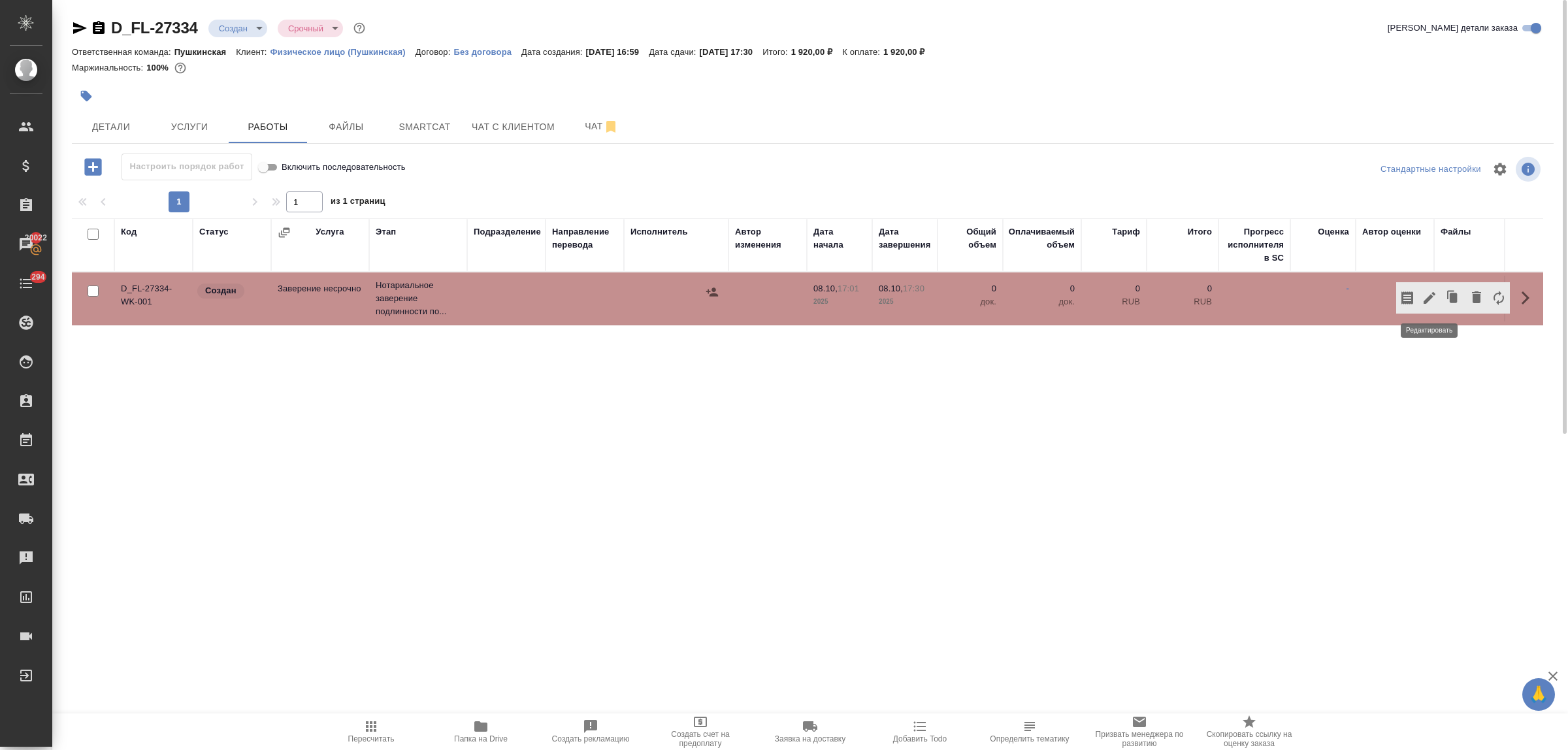
click at [1429, 297] on icon "button" at bounding box center [1429, 297] width 12 height 12
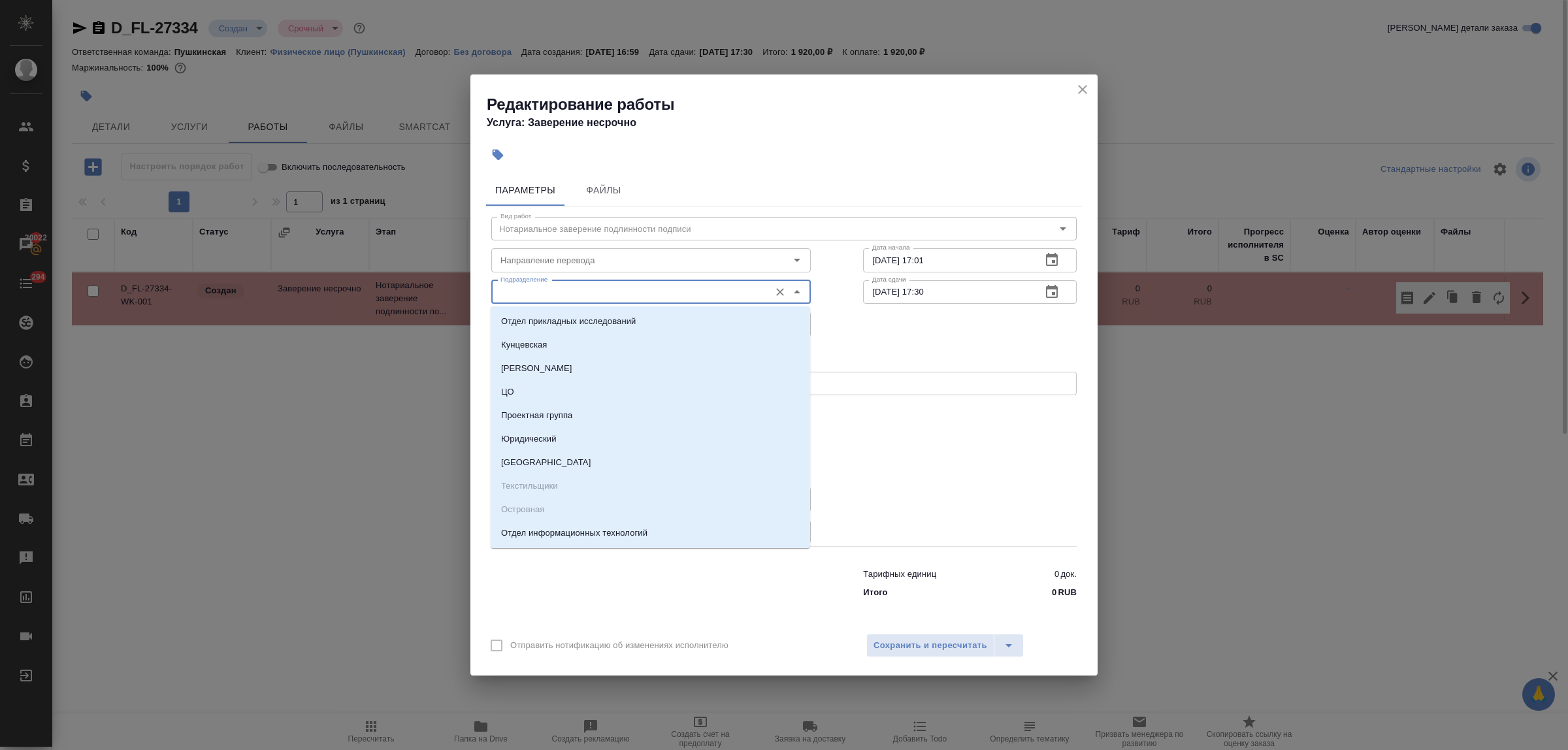
click at [517, 298] on input "Подразделение" at bounding box center [629, 292] width 268 height 16
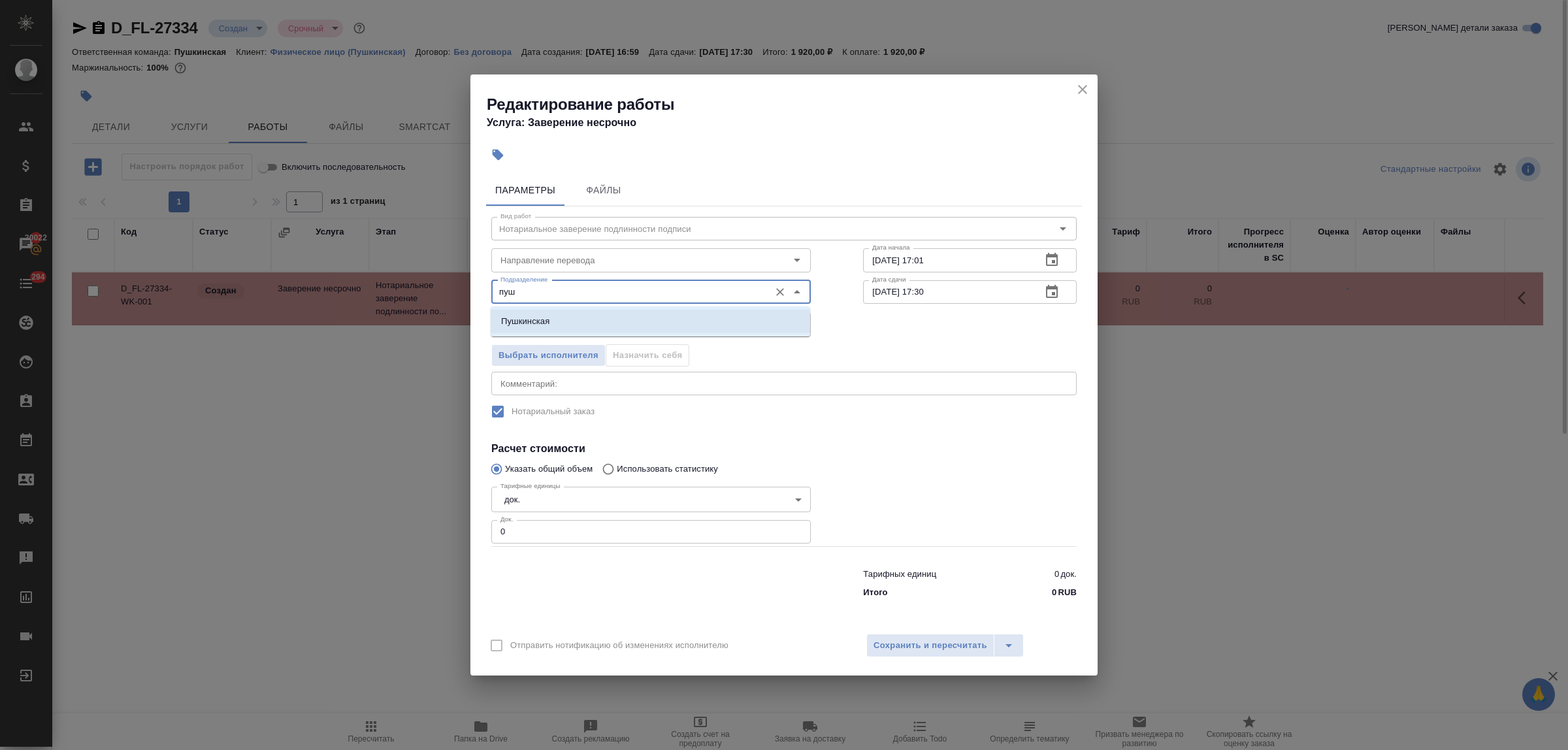
click at [528, 316] on p "Пушкинская" at bounding box center [525, 321] width 48 height 13
type input "Пушкинская"
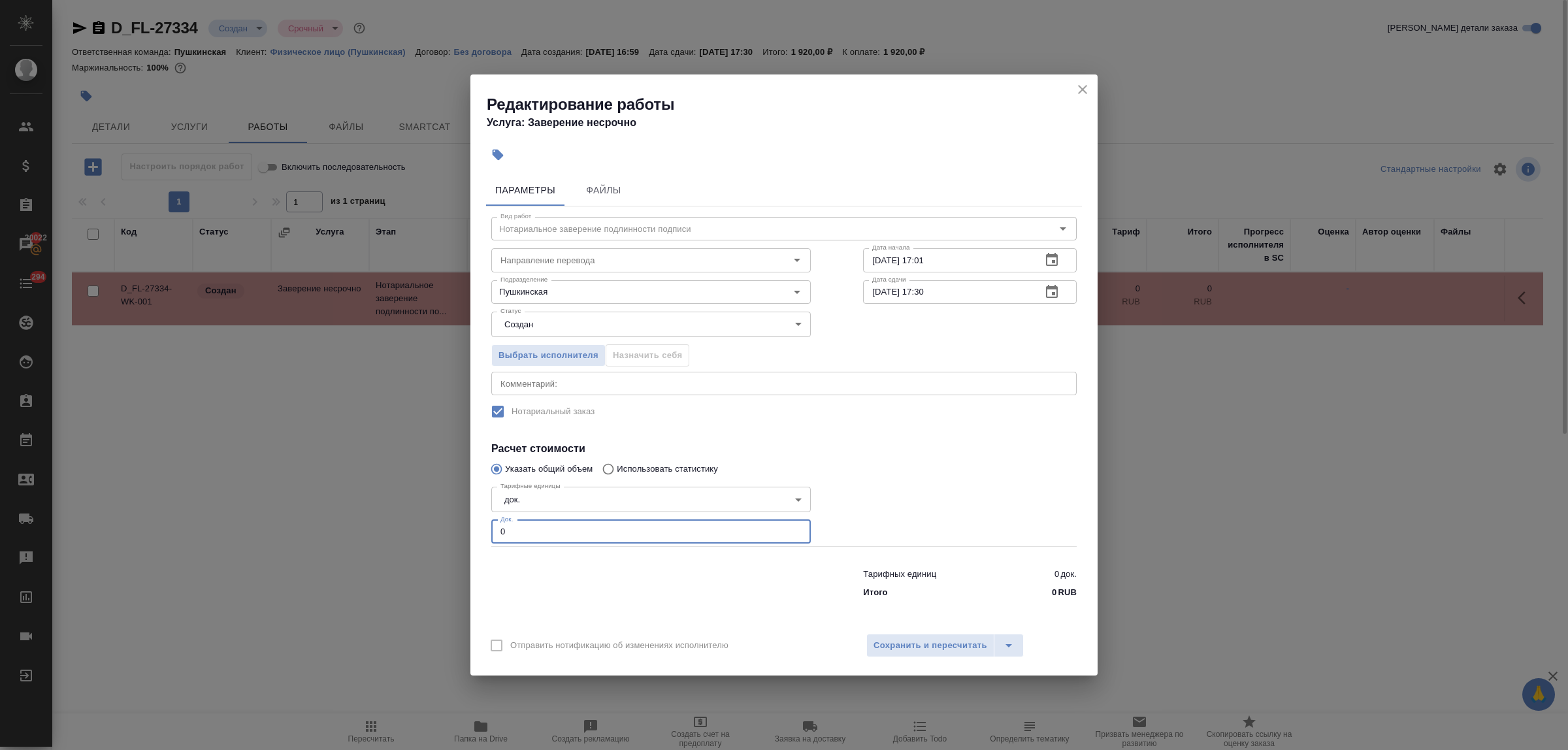
drag, startPoint x: 518, startPoint y: 531, endPoint x: 475, endPoint y: 533, distance: 43.0
click at [475, 533] on div "Параметры Файлы Вид работ Нотариальное заверение подлинности подписи Вид работ …" at bounding box center [784, 397] width 627 height 456
type input "2"
click at [925, 637] on button "Сохранить и пересчитать" at bounding box center [931, 645] width 128 height 23
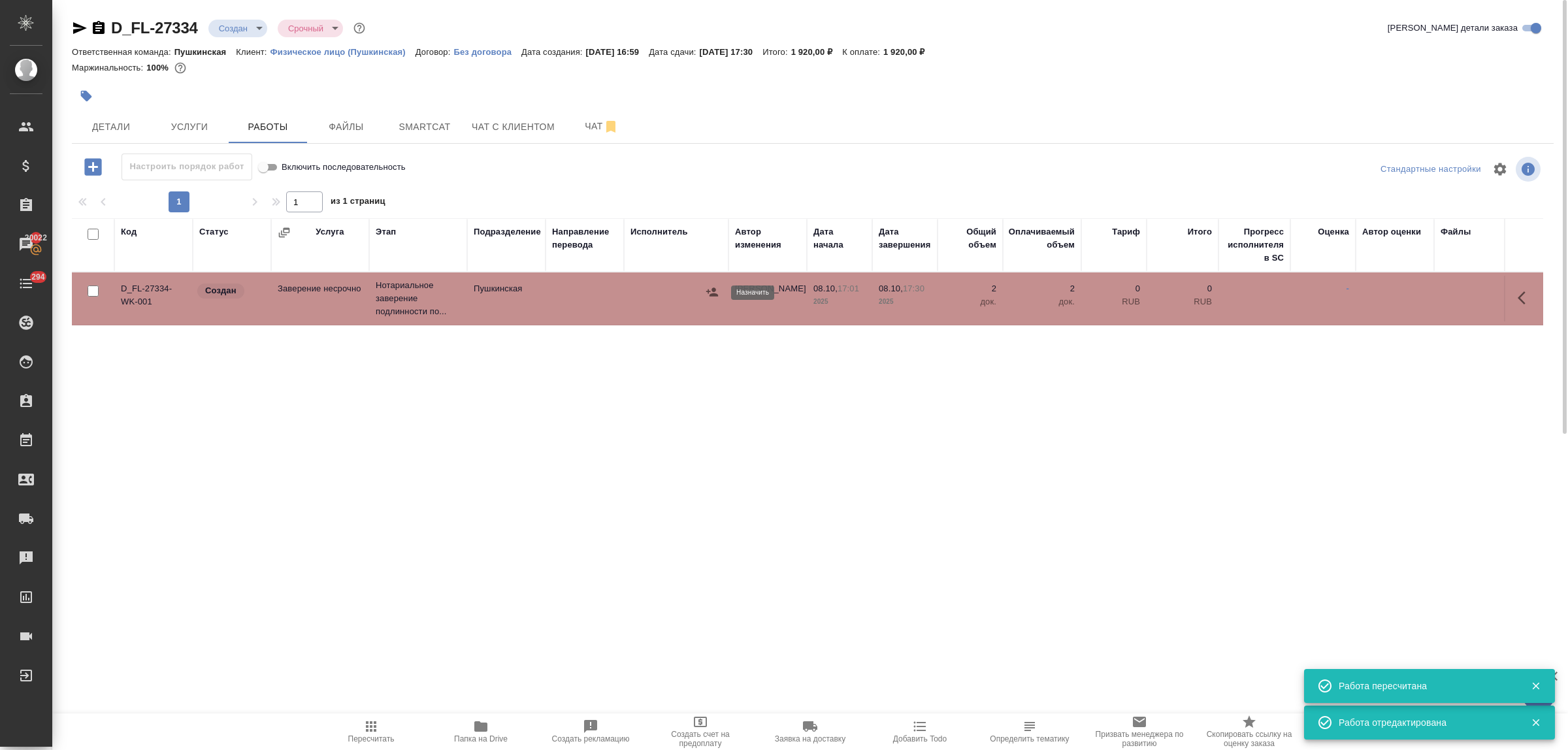
click at [714, 292] on icon "button" at bounding box center [712, 292] width 12 height 8
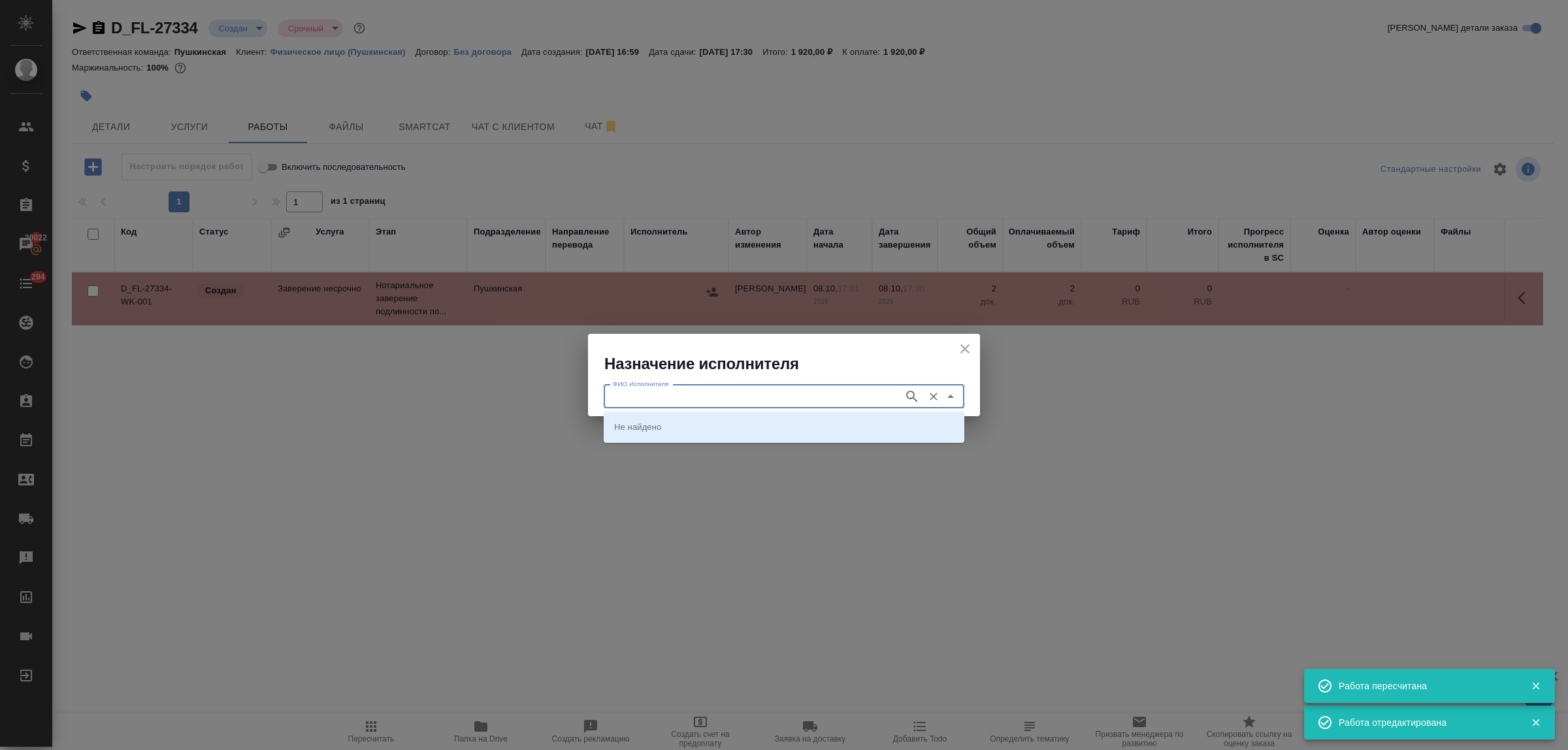
click at [730, 399] on input "ФИО Исполнителя" at bounding box center [752, 396] width 289 height 16
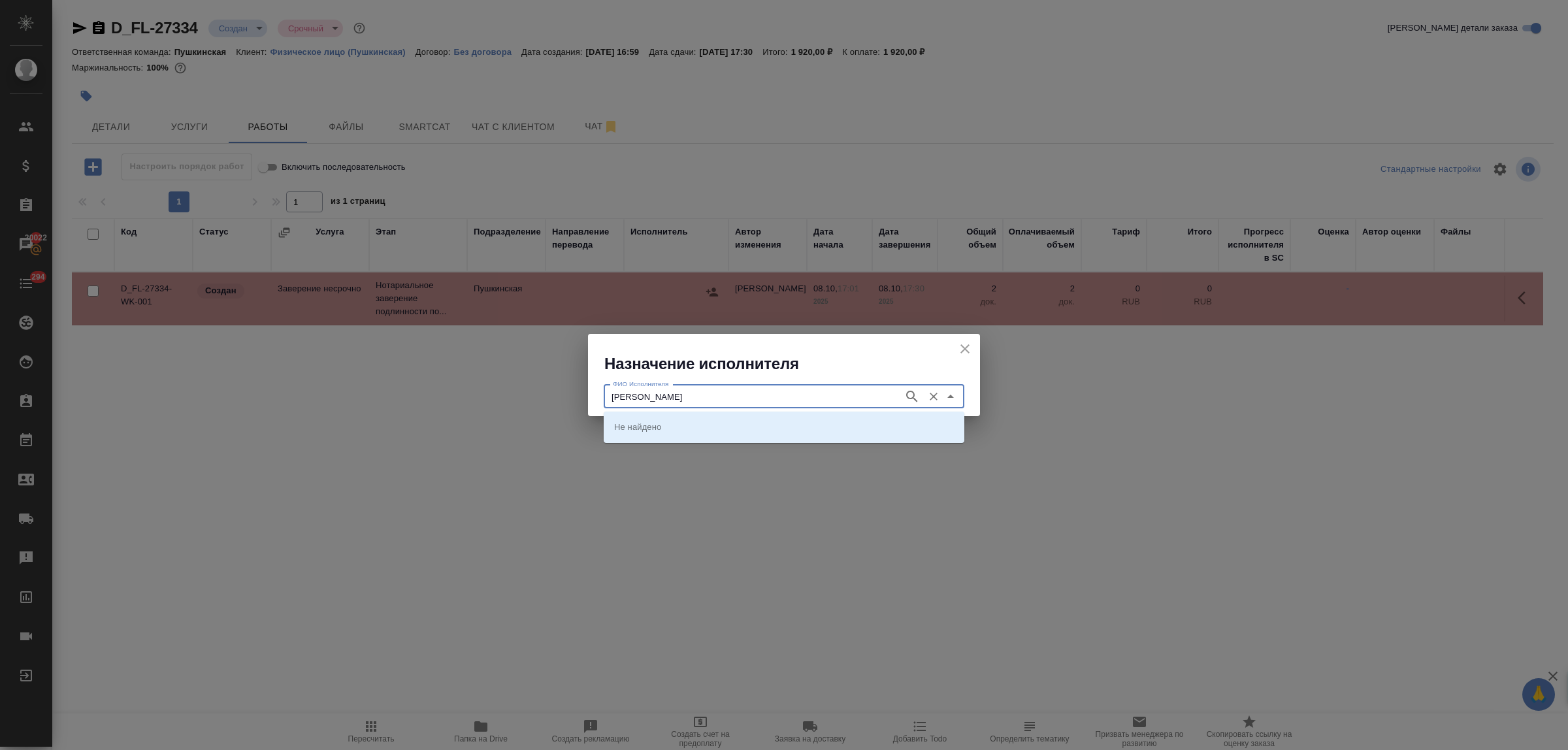
type input "федорченко"
click at [686, 421] on p "НОТАРИУС Федорченко Александр Вячеславович" at bounding box center [650, 427] width 71 height 13
type input "НОТАРИУС Федорченко Александр Вячеславович"
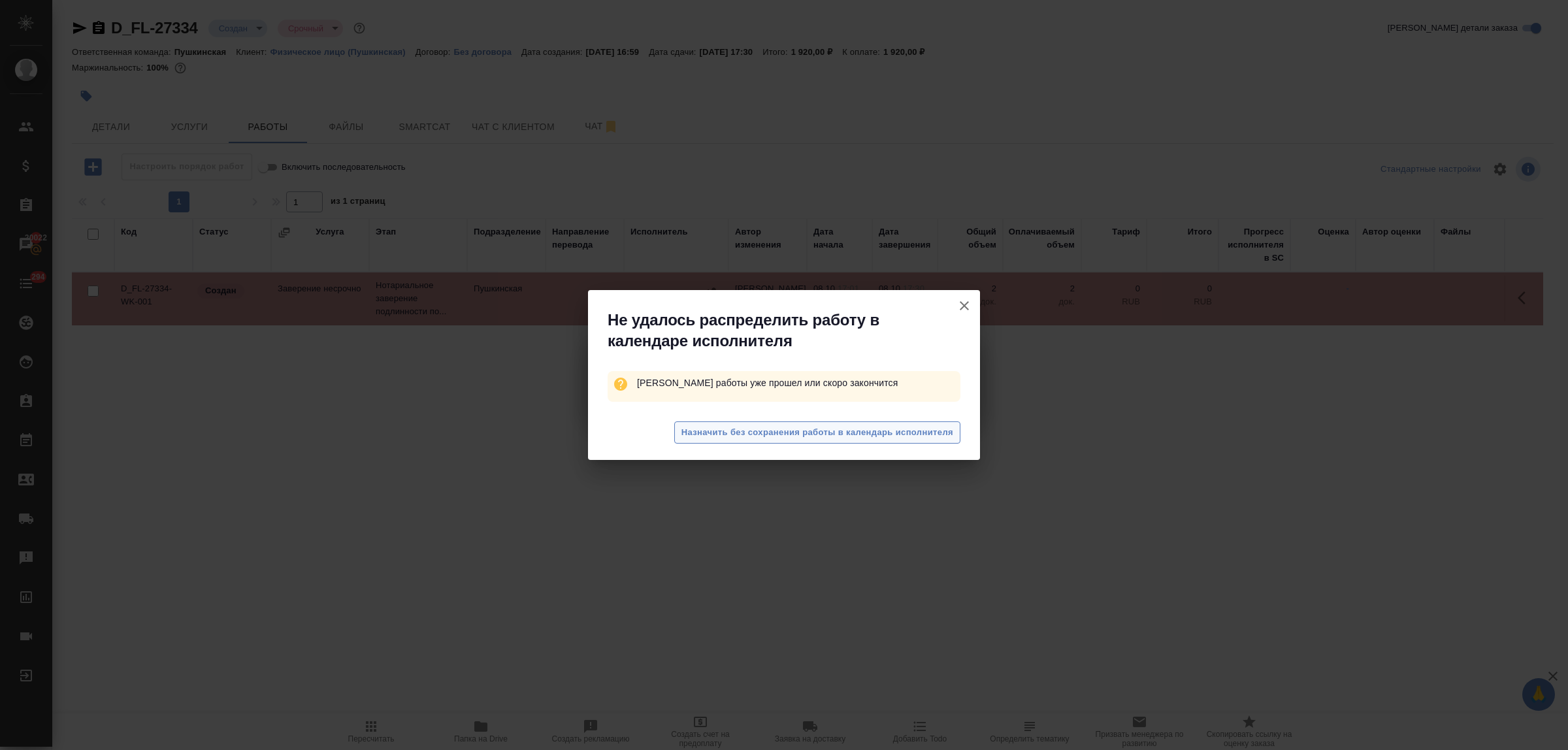
click at [739, 432] on span "Назначить без сохранения работы в календарь исполнителя" at bounding box center [817, 433] width 272 height 15
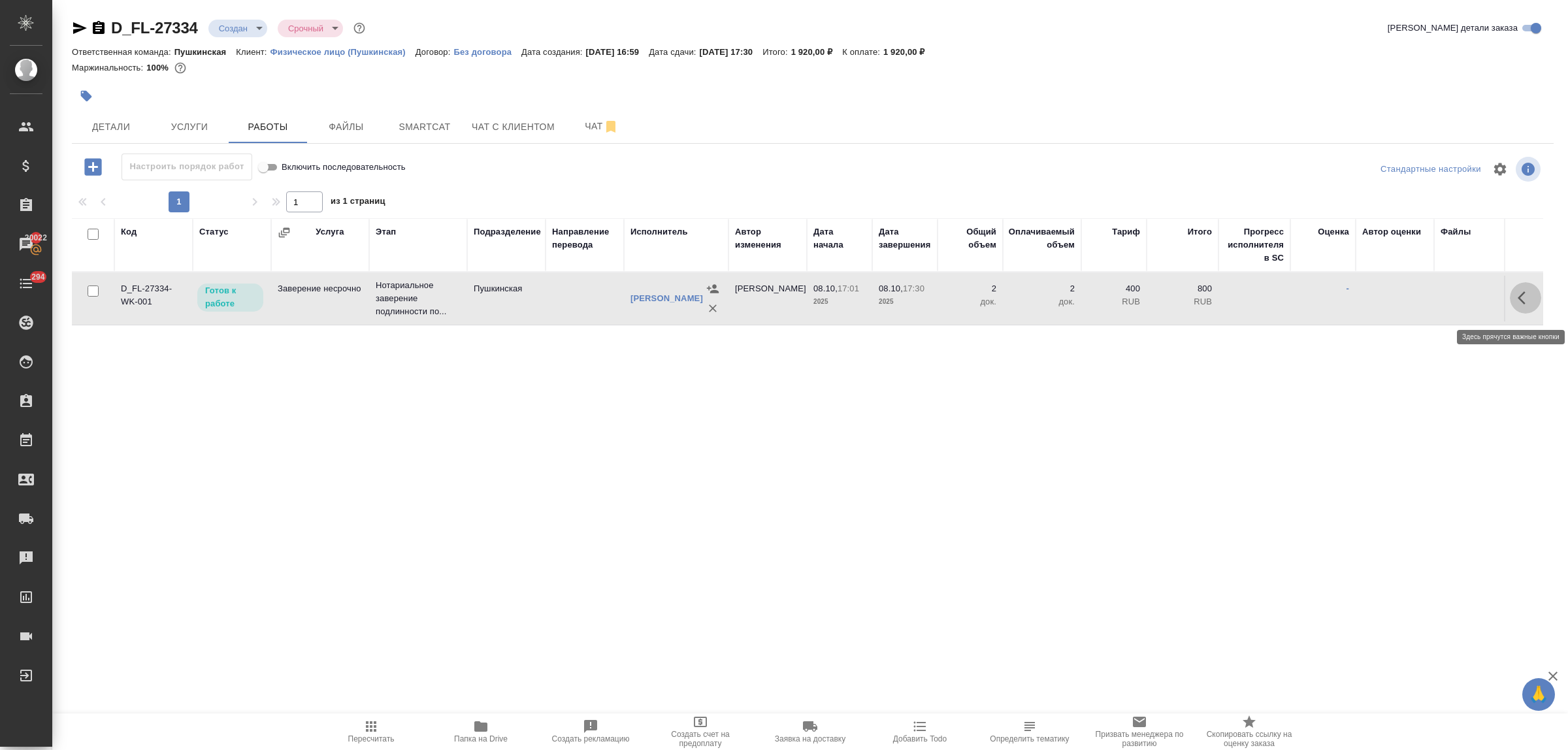
click at [1522, 301] on icon "button" at bounding box center [1521, 298] width 7 height 13
click at [1428, 304] on icon "button" at bounding box center [1429, 297] width 16 height 16
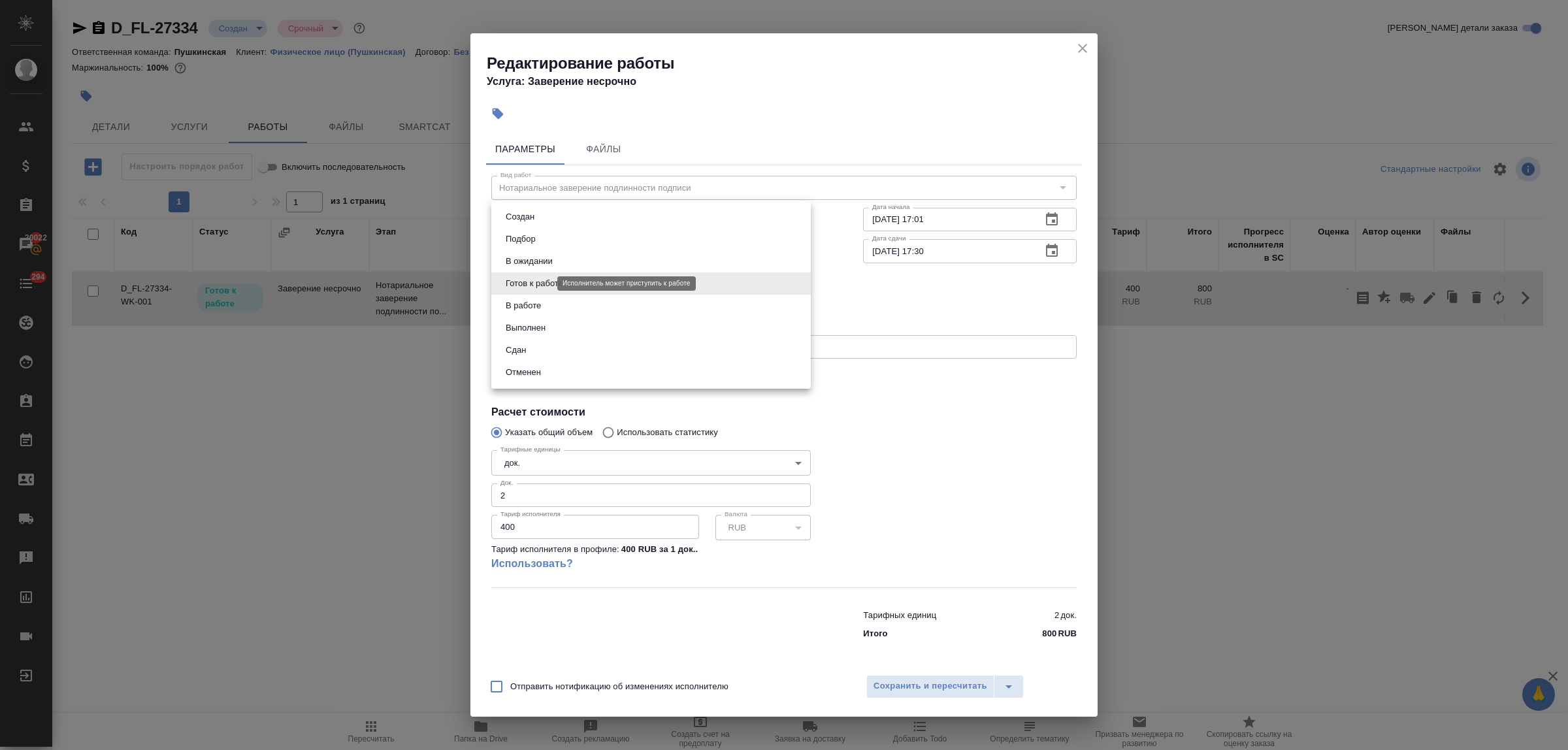
click at [540, 282] on body "🙏 .cls-1 fill:#fff; AWATERA Bulakhova Elena Клиенты Спецификации Заказы 20022 Ч…" at bounding box center [784, 375] width 1568 height 750
click at [539, 350] on li "Сдан" at bounding box center [651, 350] width 319 height 22
type input "closed"
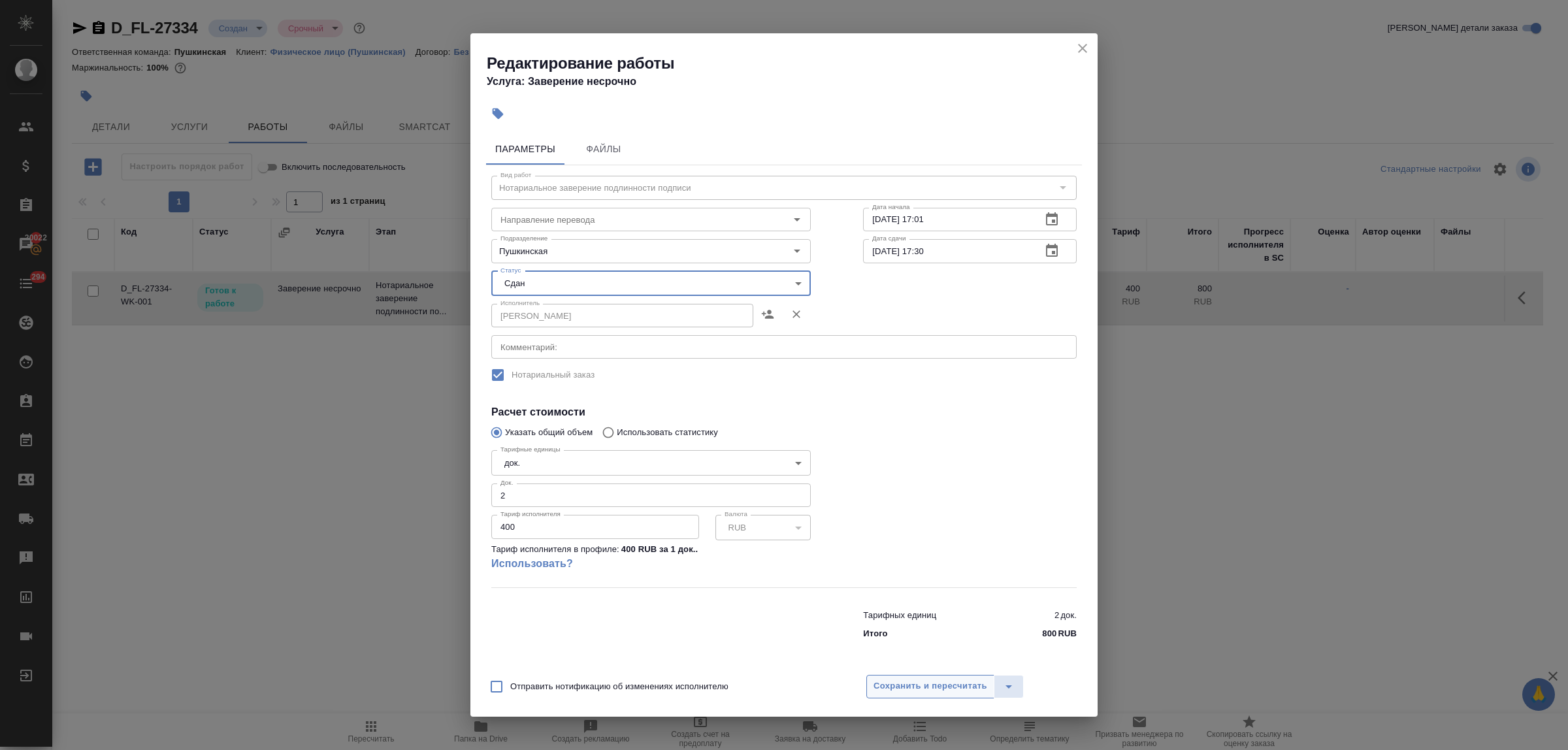
click at [919, 686] on span "Сохранить и пересчитать" at bounding box center [930, 686] width 114 height 15
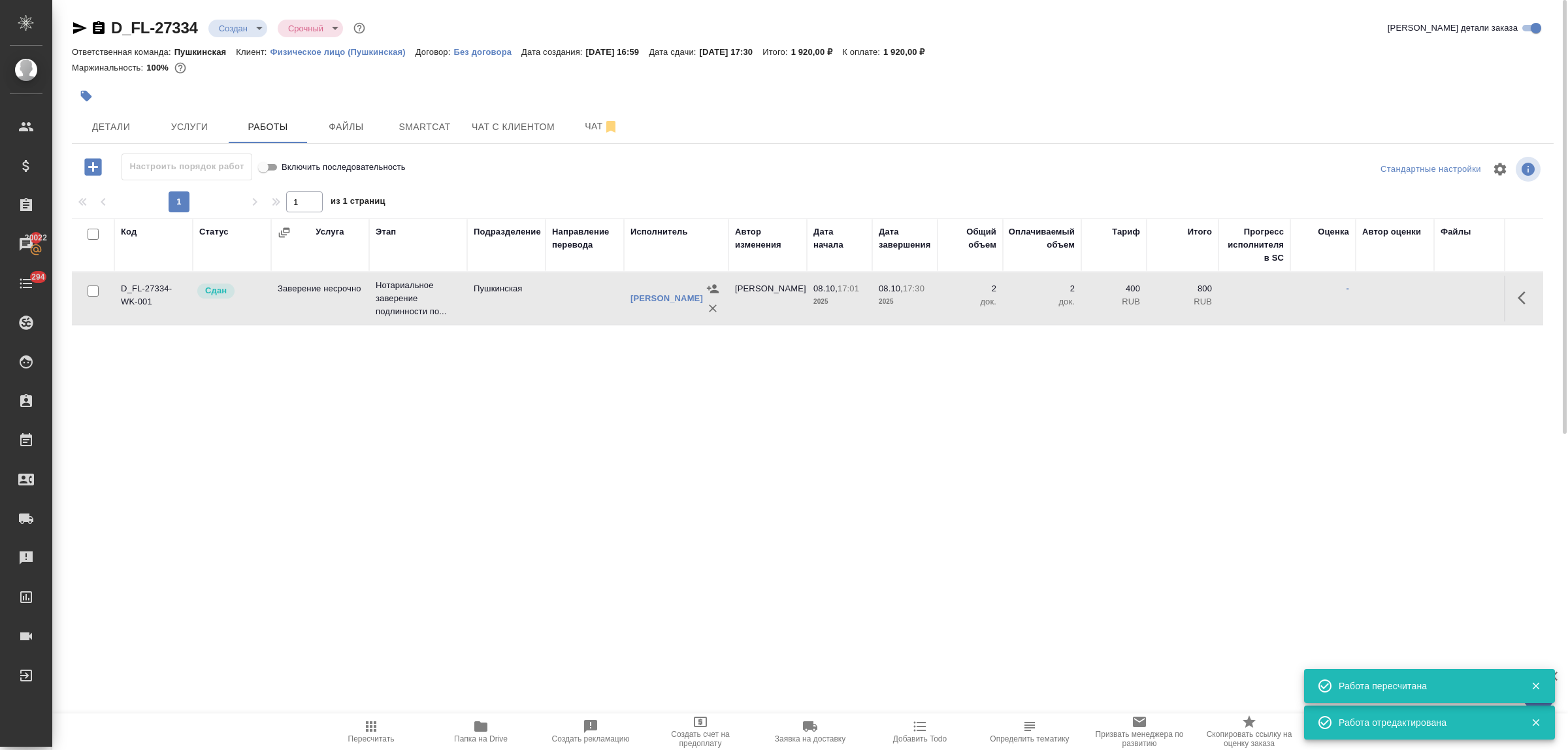
click at [243, 22] on body "🙏 .cls-1 fill:#fff; AWATERA Bulakhova Elena Клиенты Спецификации Заказы 20022 Ч…" at bounding box center [784, 375] width 1568 height 750
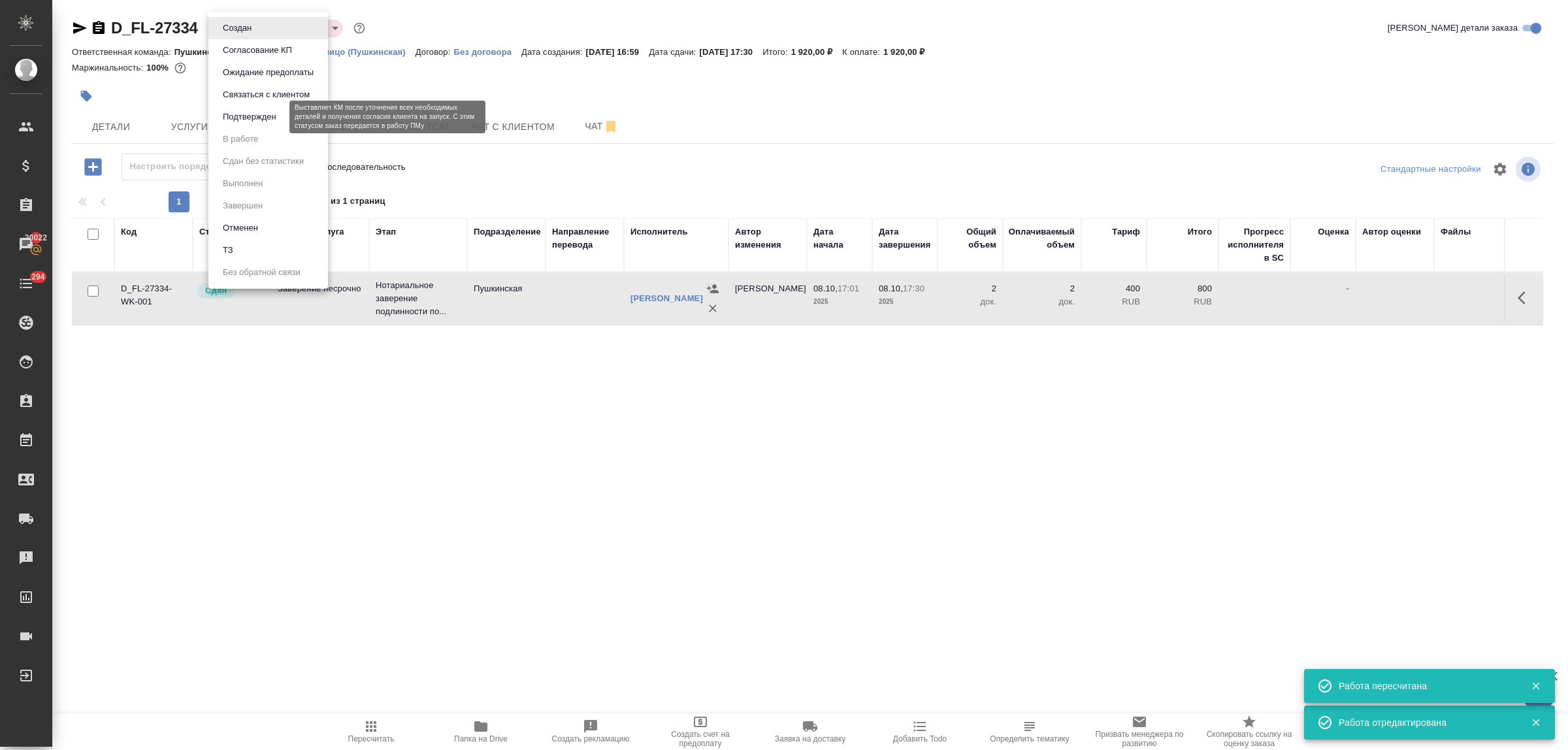
click at [248, 115] on button "Подтвержден" at bounding box center [249, 116] width 61 height 14
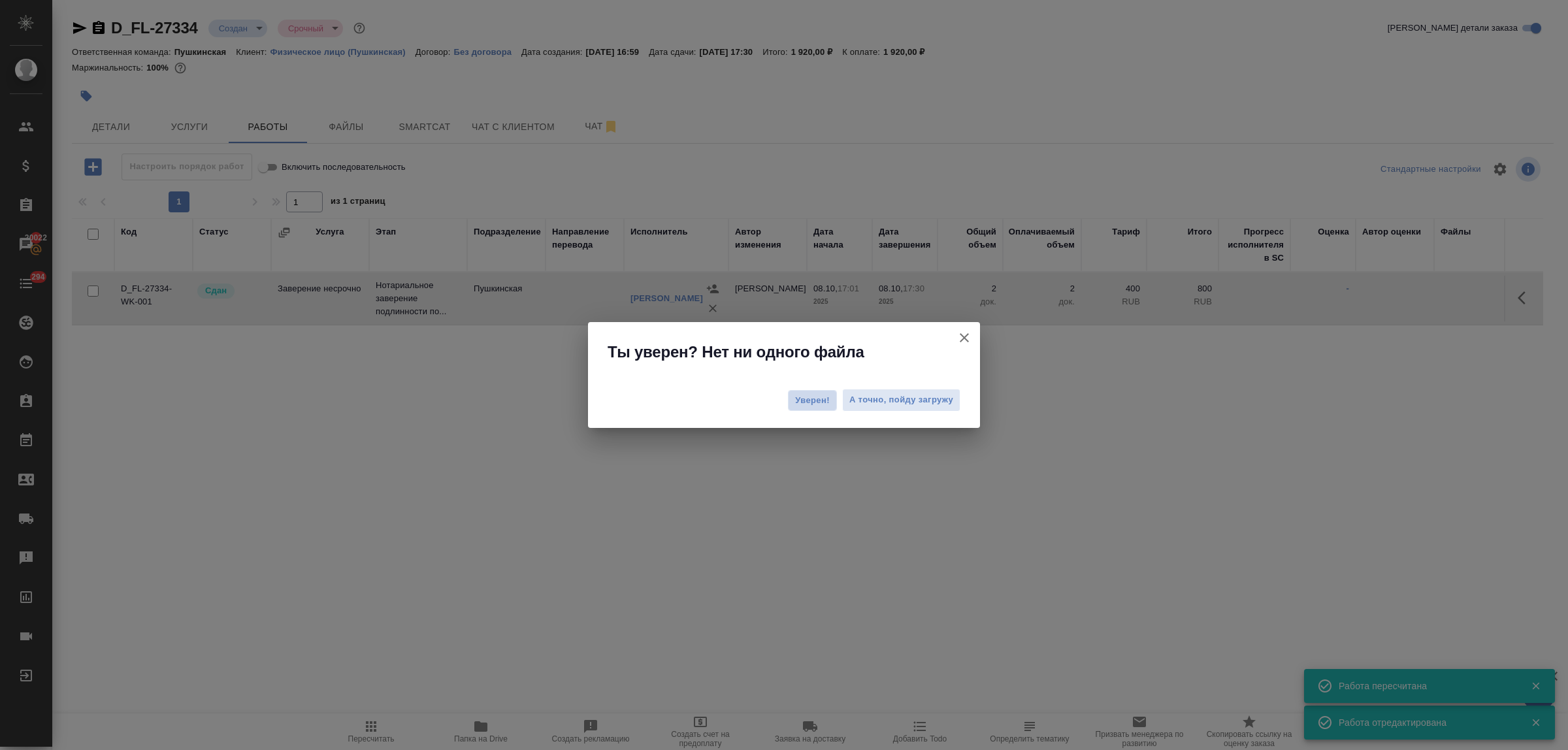
click at [813, 400] on span "Уверен!" at bounding box center [813, 400] width 35 height 13
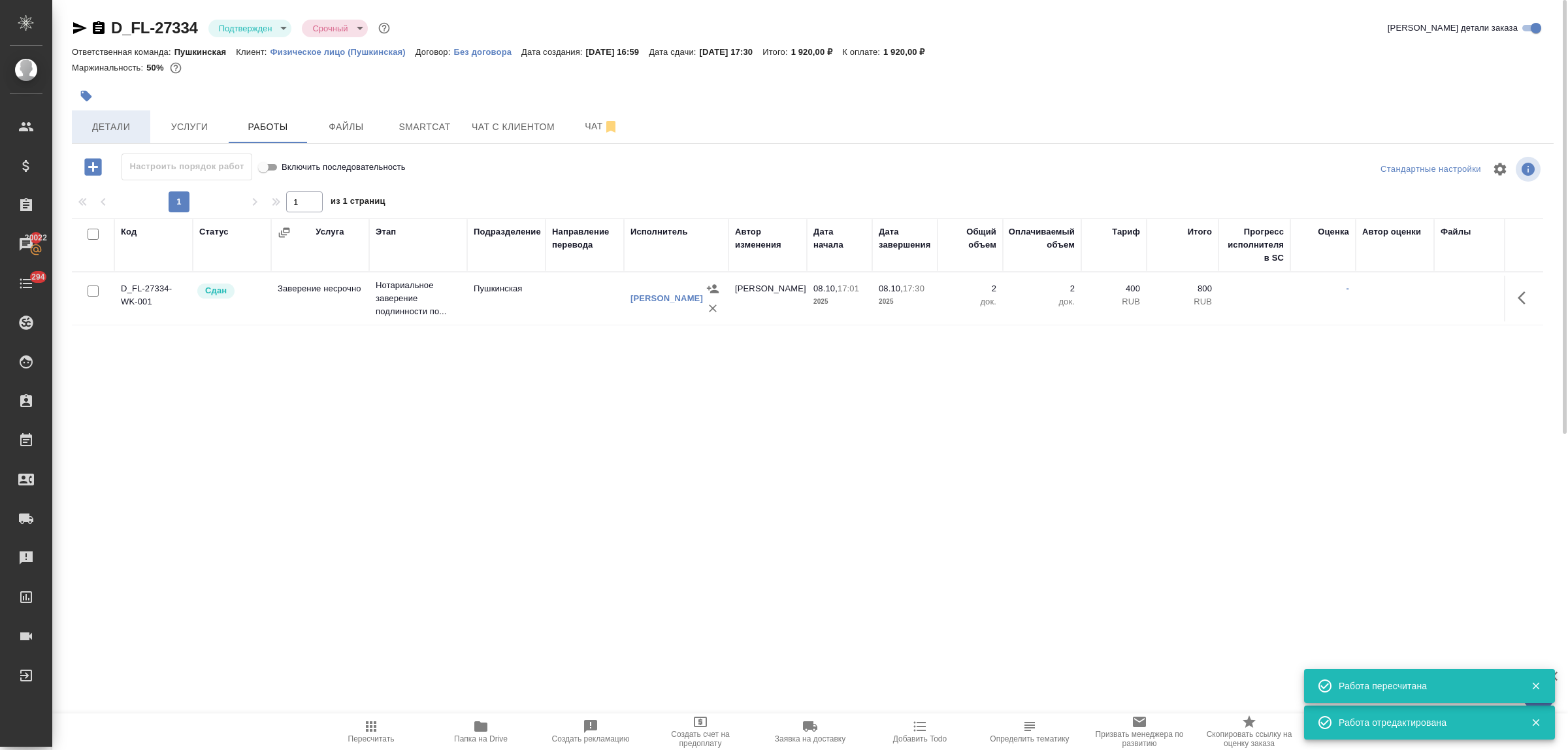
click at [122, 128] on span "Детали" at bounding box center [111, 127] width 62 height 17
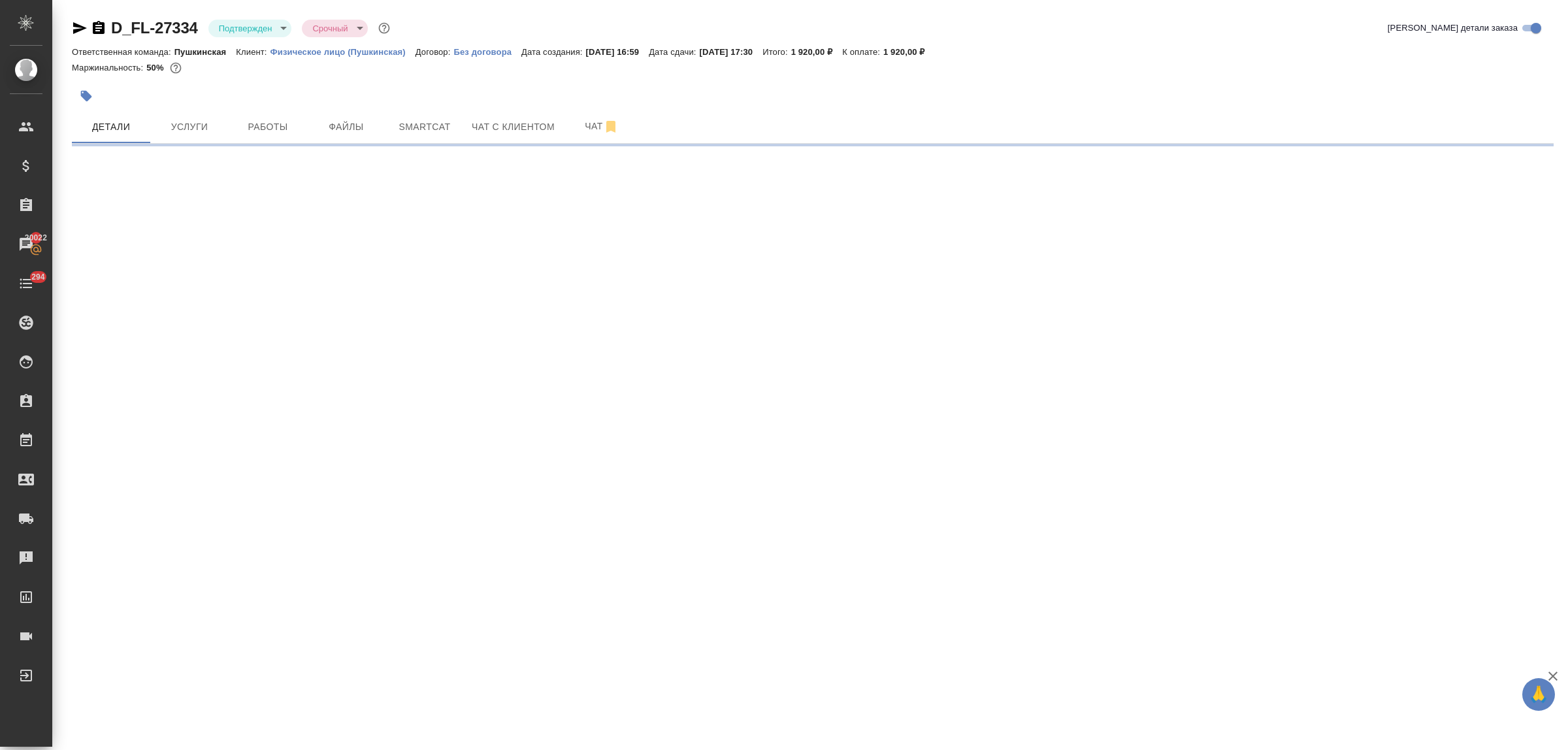
select select "RU"
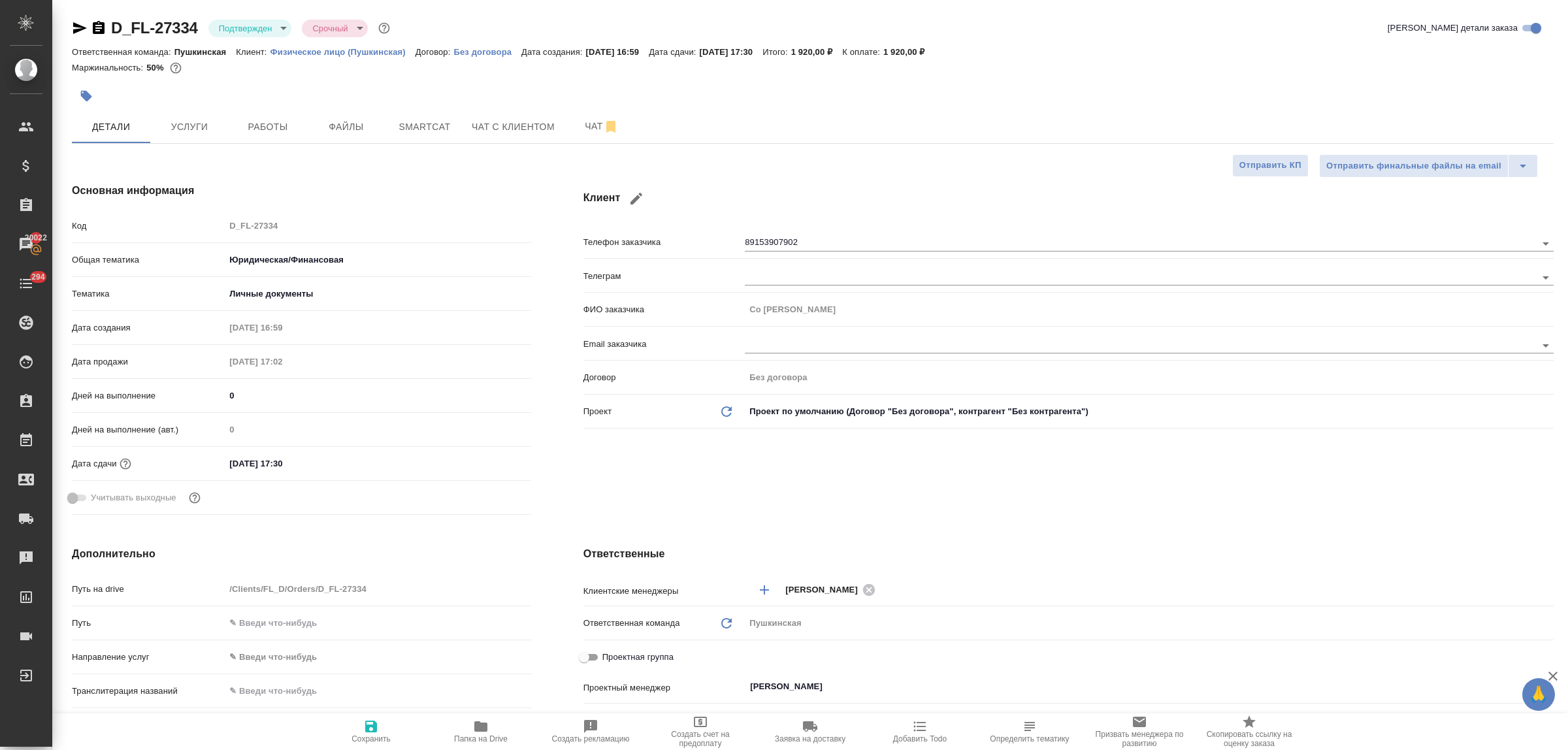
type textarea "x"
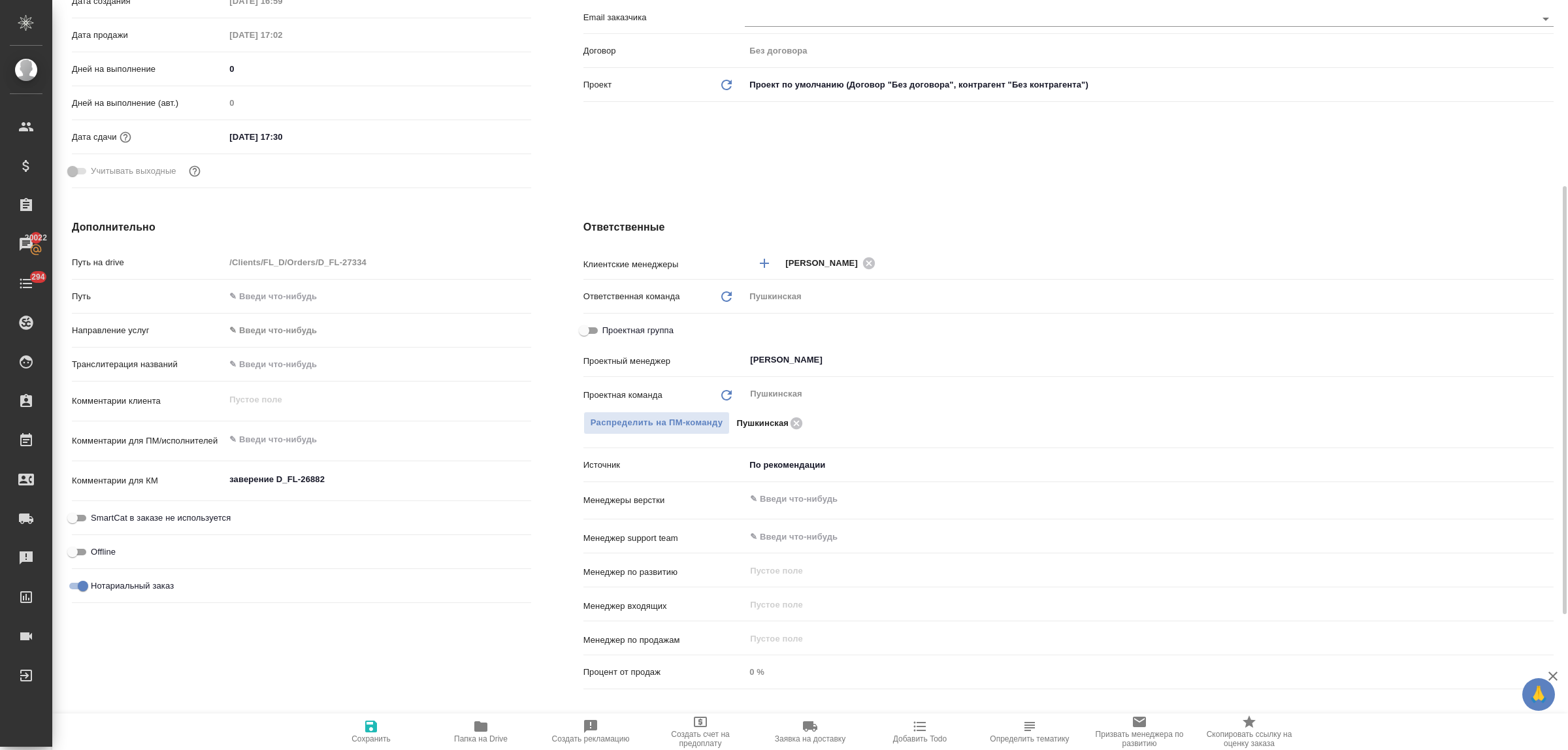
click at [775, 471] on body "🙏 .cls-1 fill:#fff; AWATERA Bulakhova Elena Клиенты Спецификации Заказы 20022 Ч…" at bounding box center [784, 375] width 1568 height 750
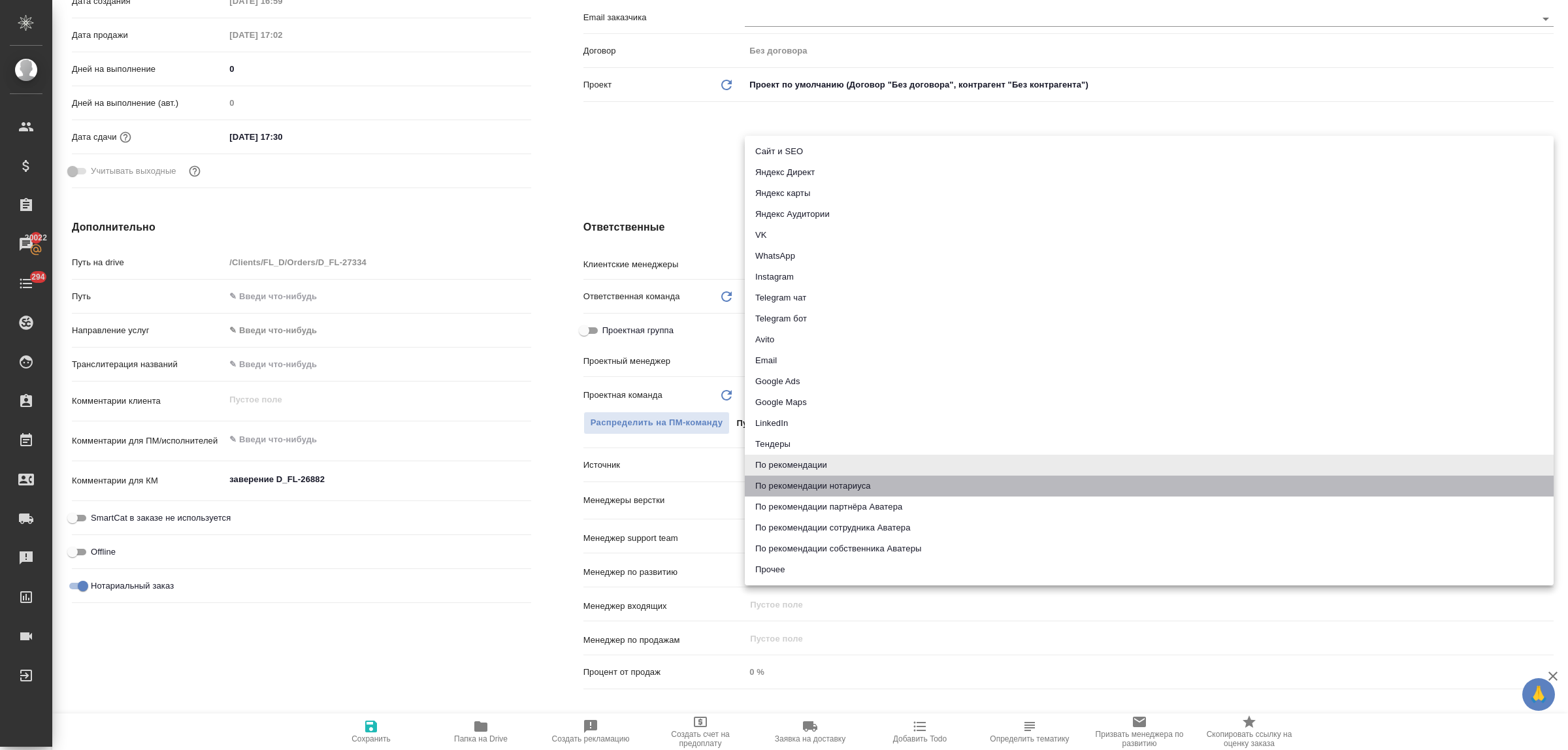
click at [800, 482] on li "По рекомендации нотариуса" at bounding box center [1148, 485] width 809 height 21
type textarea "x"
type input "notaryRecommendation"
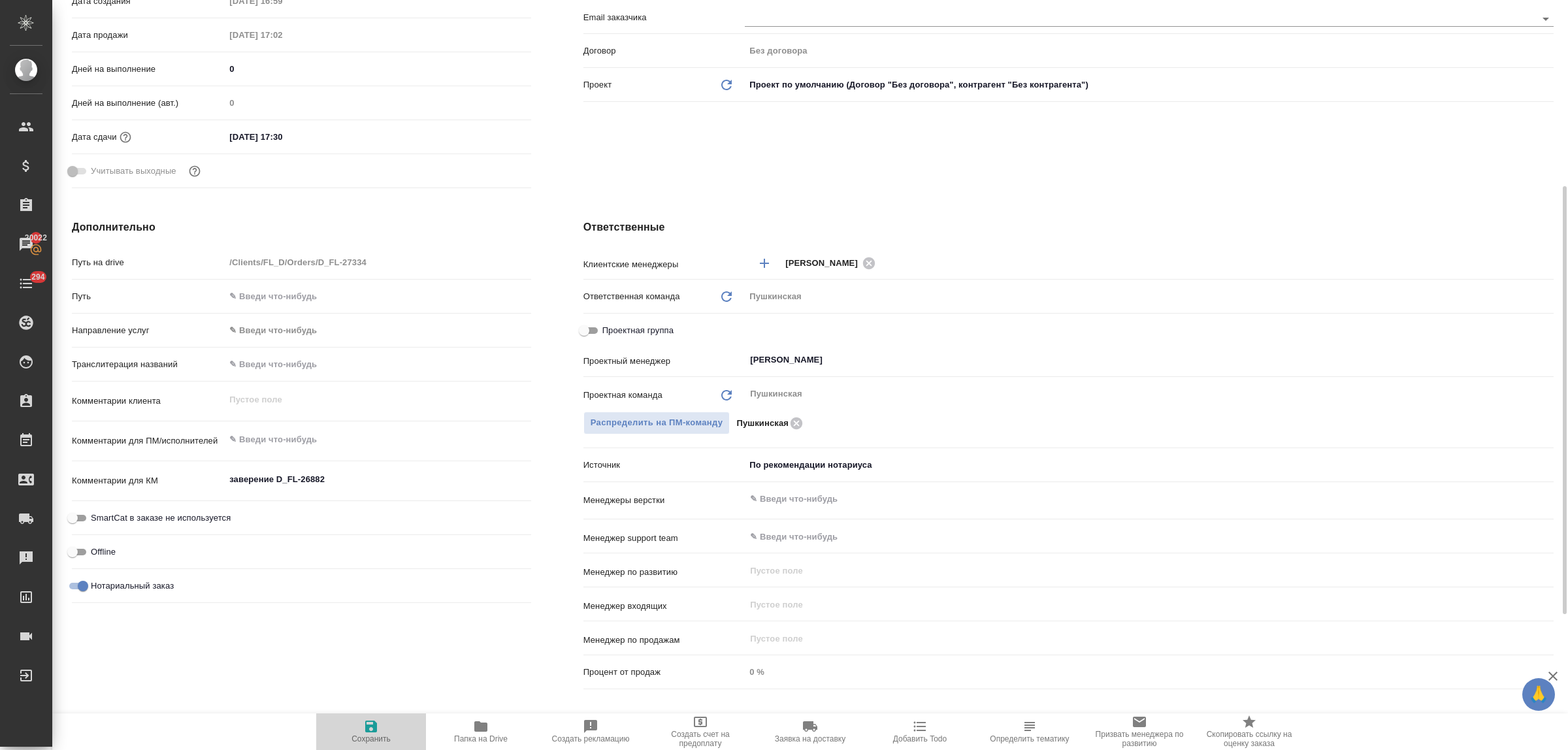
click at [369, 725] on icon "button" at bounding box center [371, 726] width 12 height 12
type textarea "x"
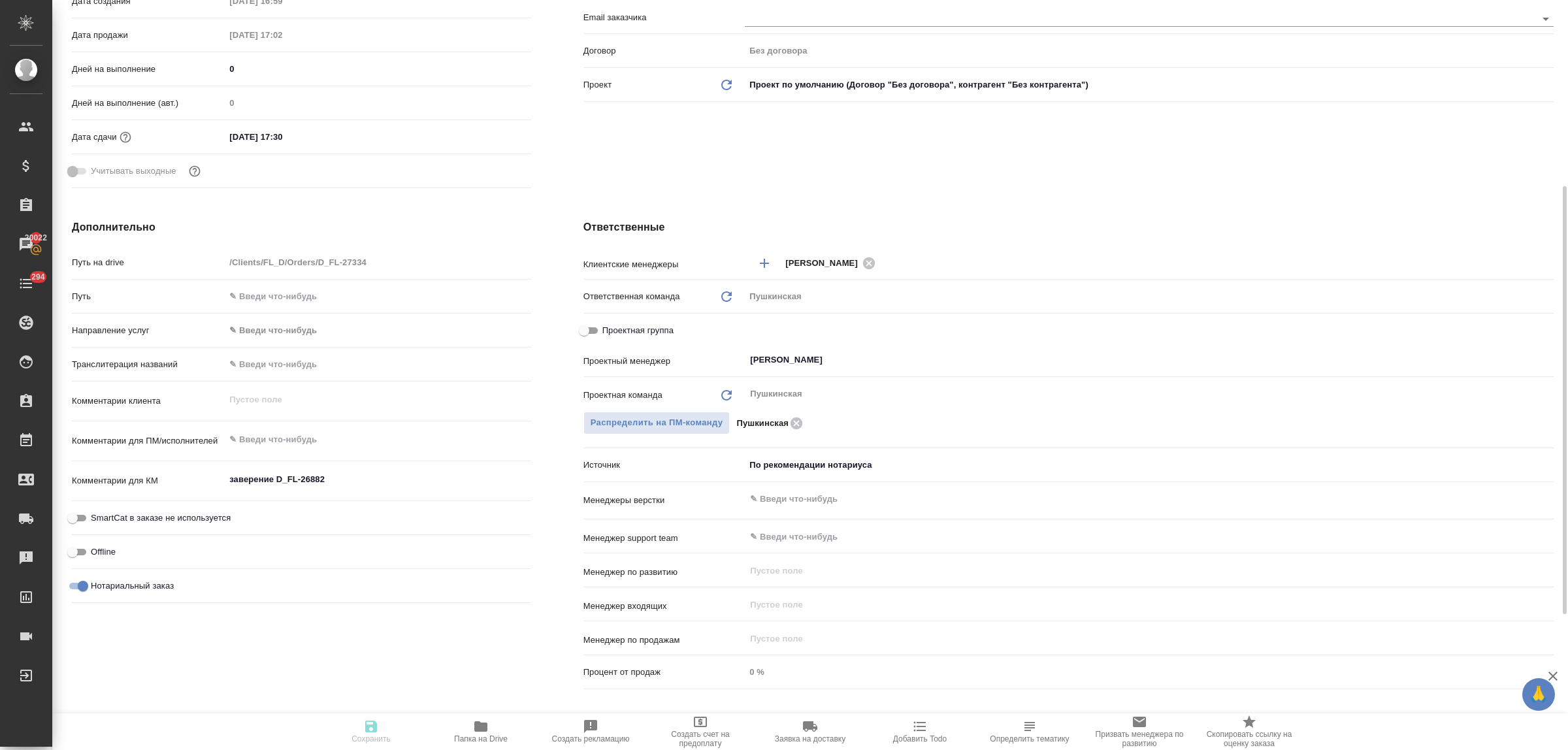
type textarea "x"
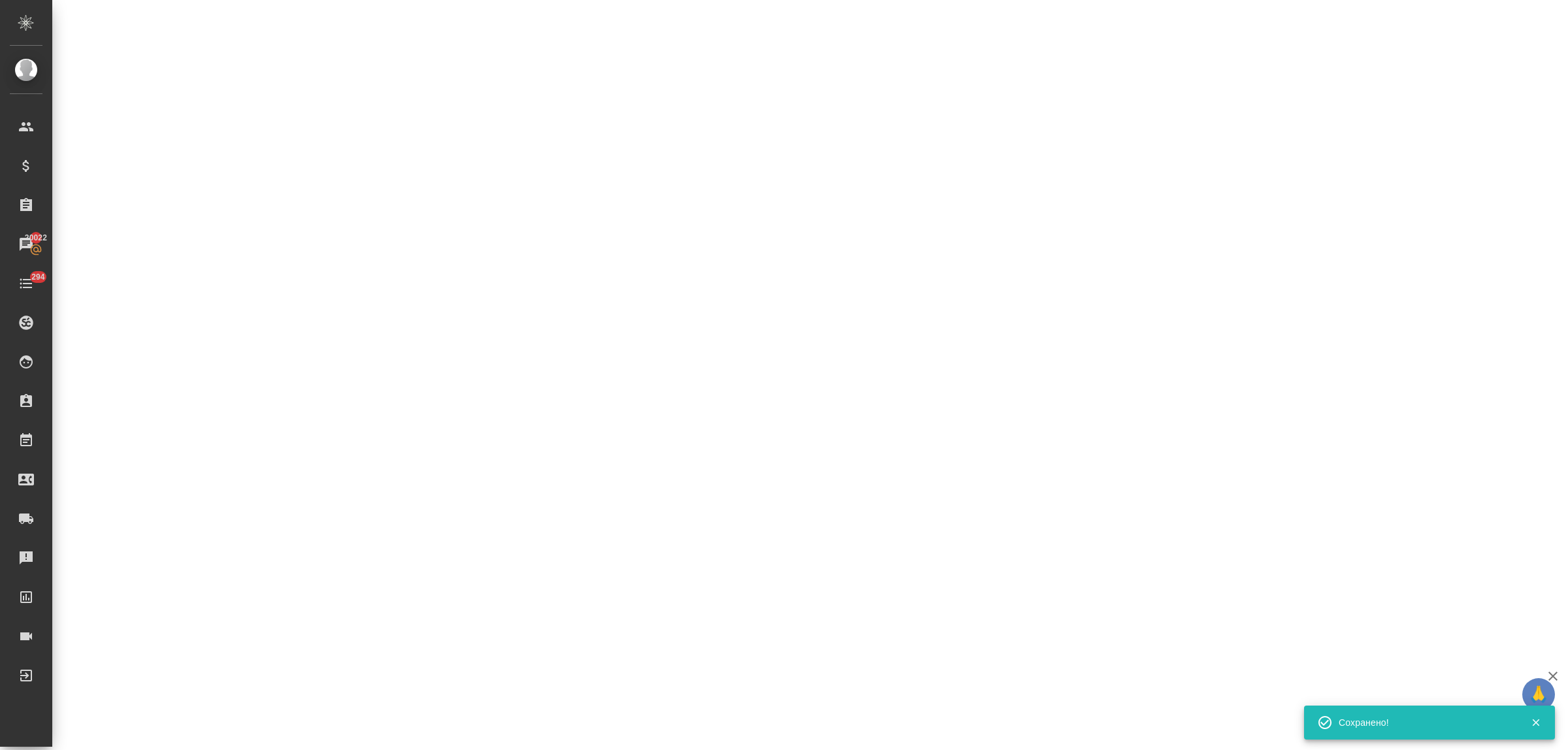
select select "RU"
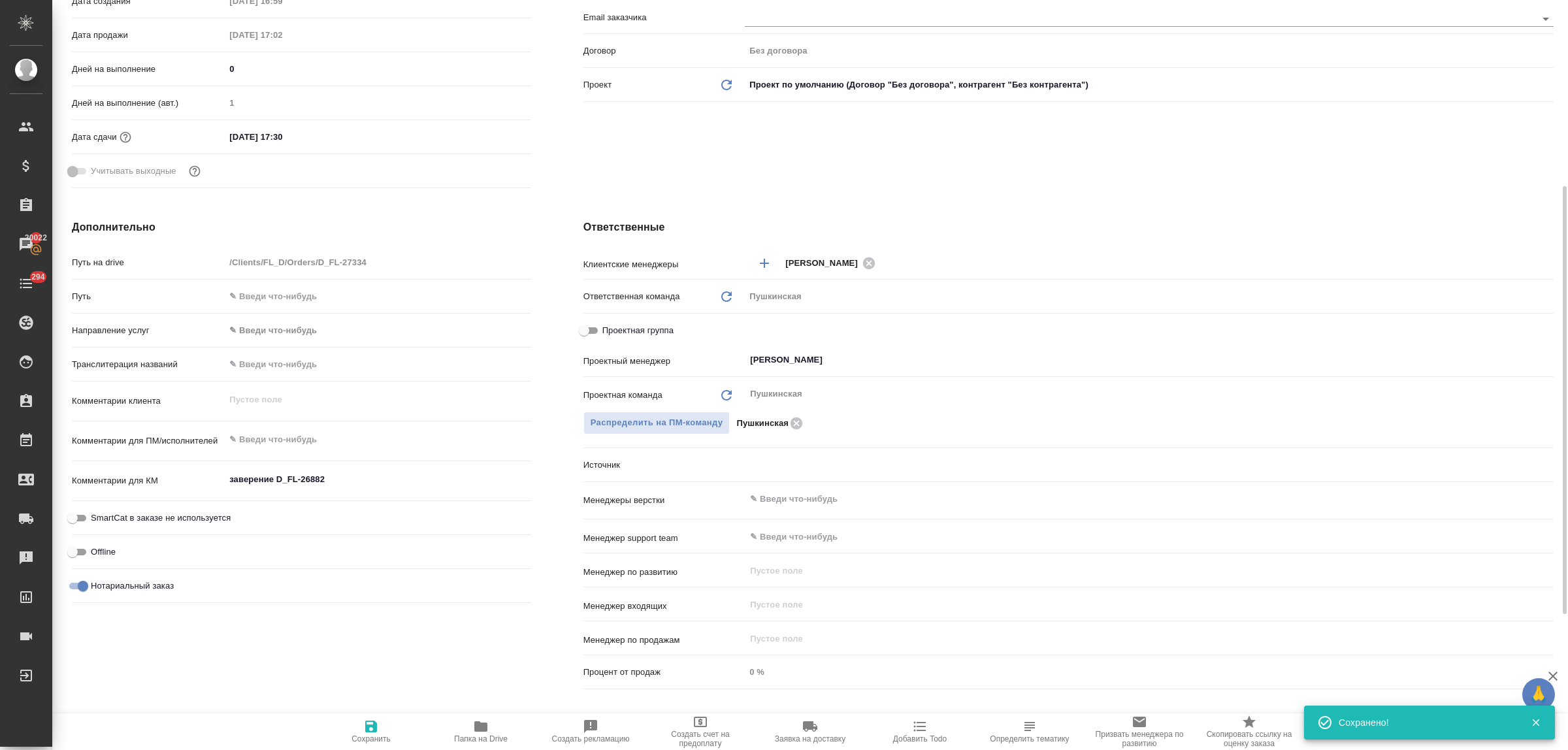
type textarea "x"
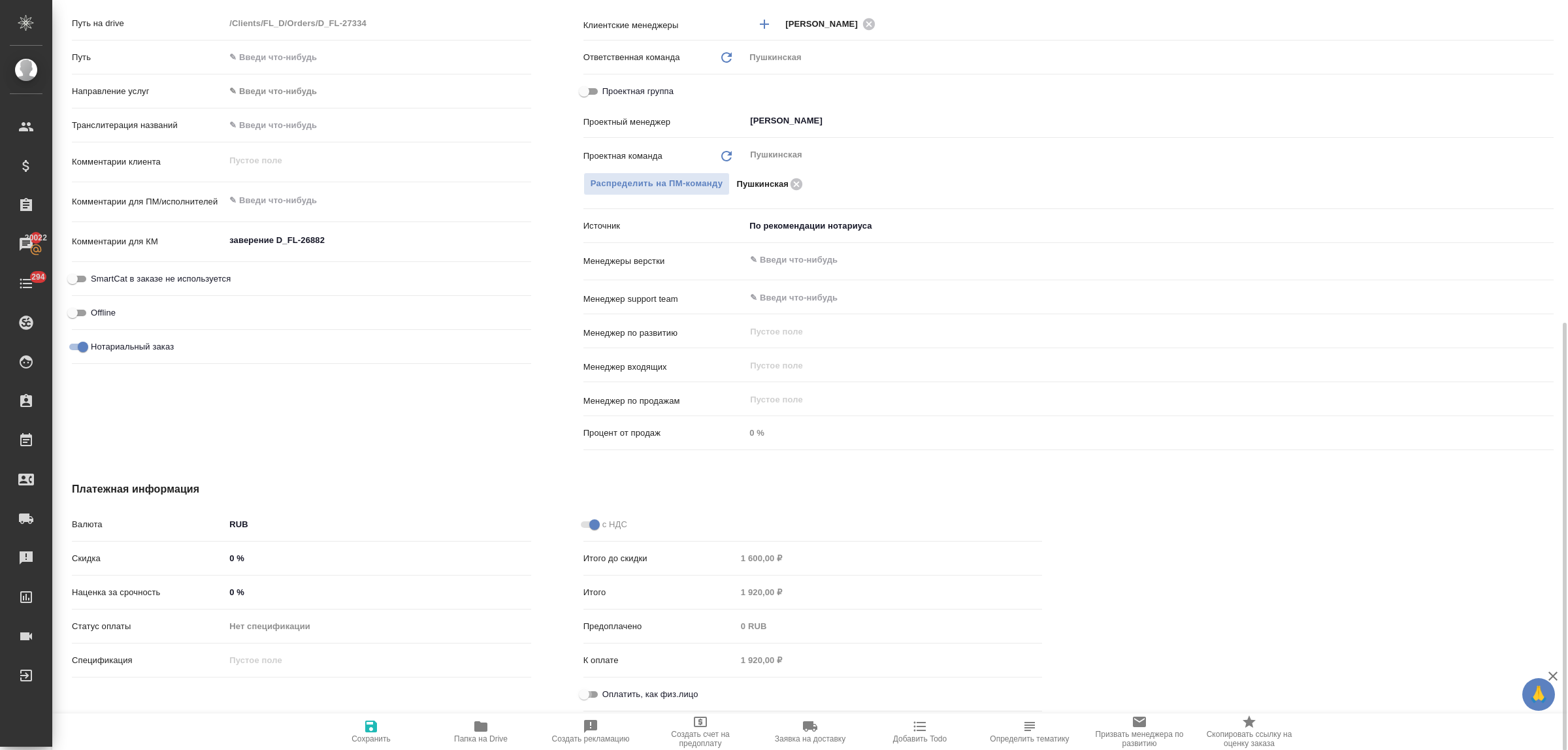
click at [595, 691] on input "Оплатить, как физ.лицо" at bounding box center [584, 694] width 47 height 16
checkbox input "true"
type textarea "x"
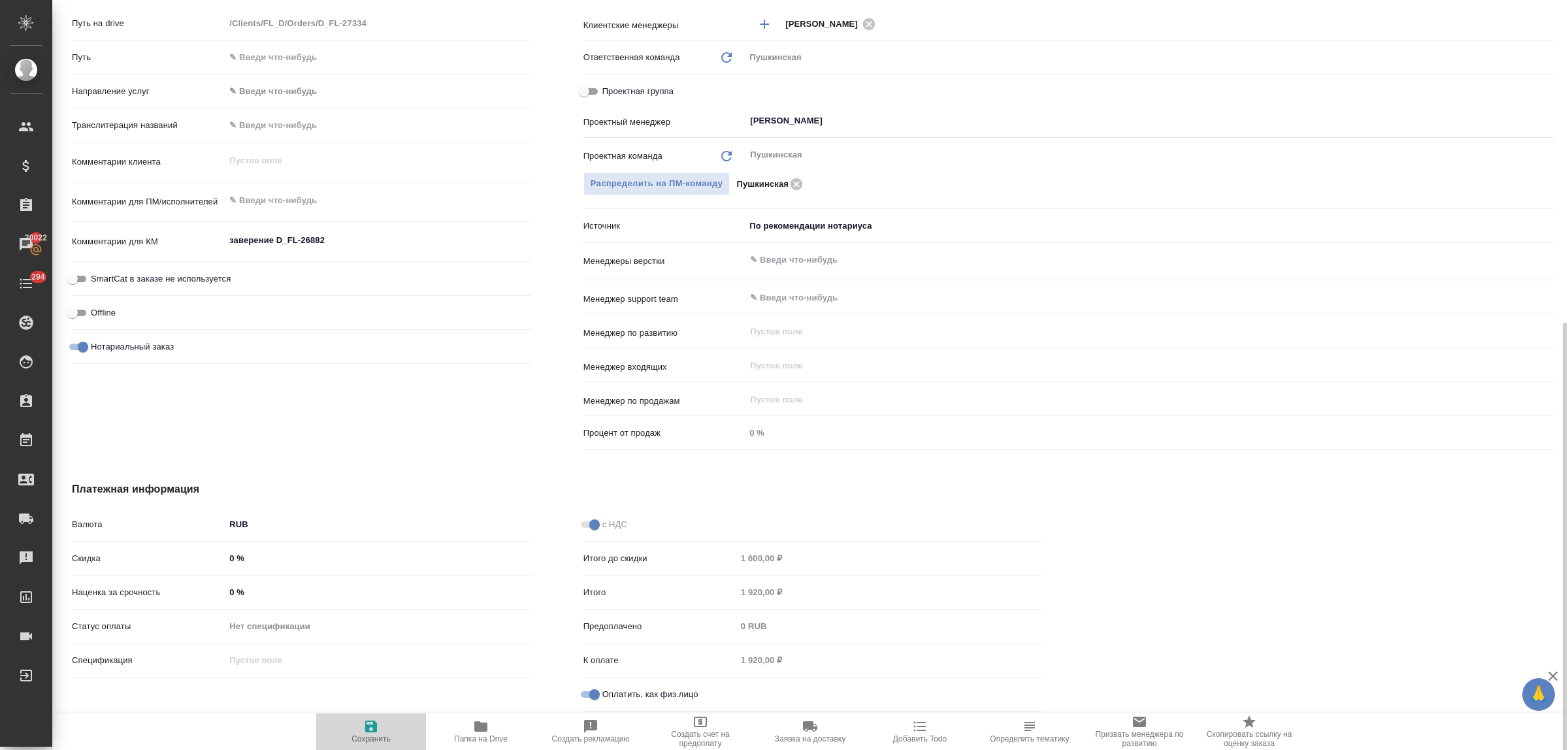
click at [376, 723] on icon "button" at bounding box center [371, 726] width 12 height 12
type textarea "x"
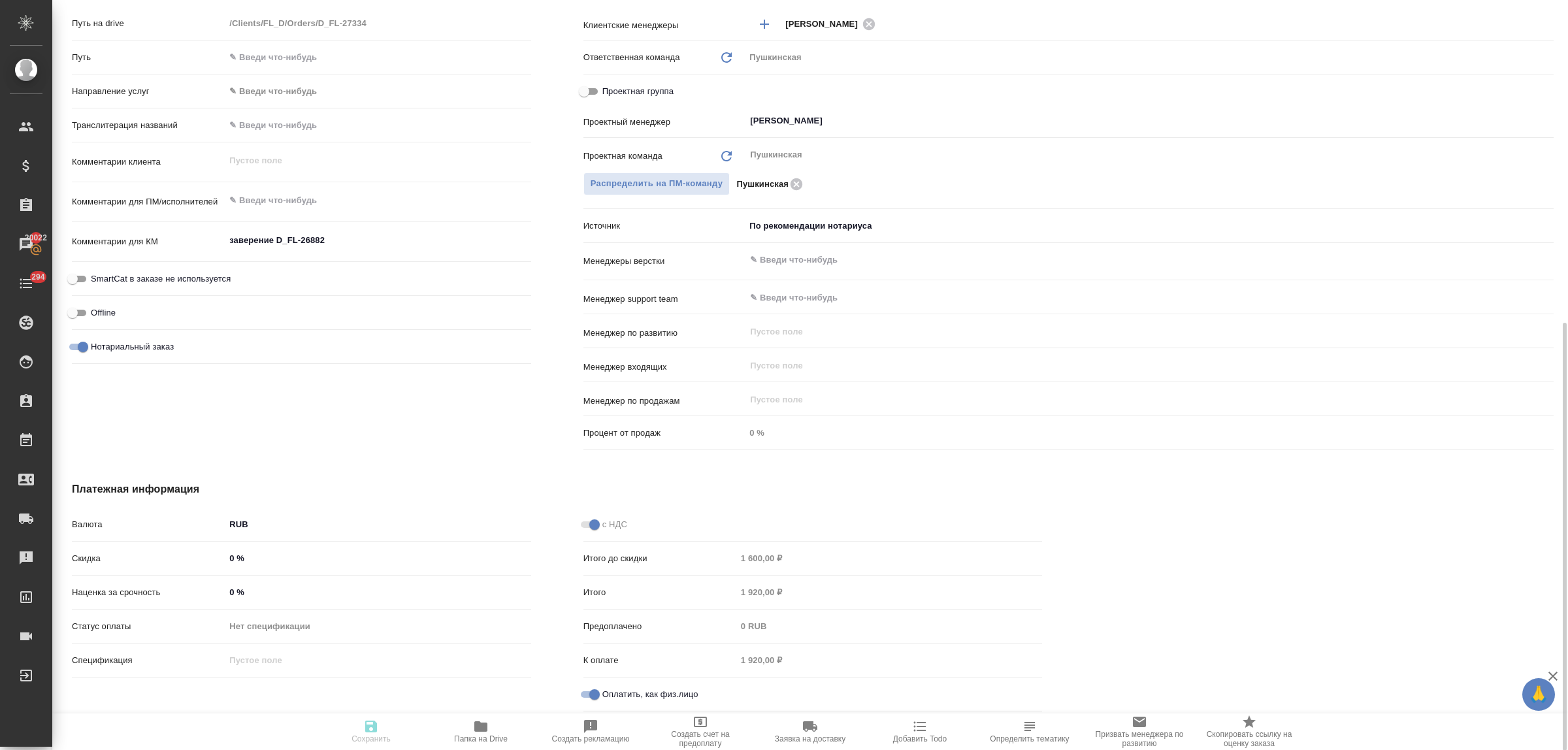
type textarea "x"
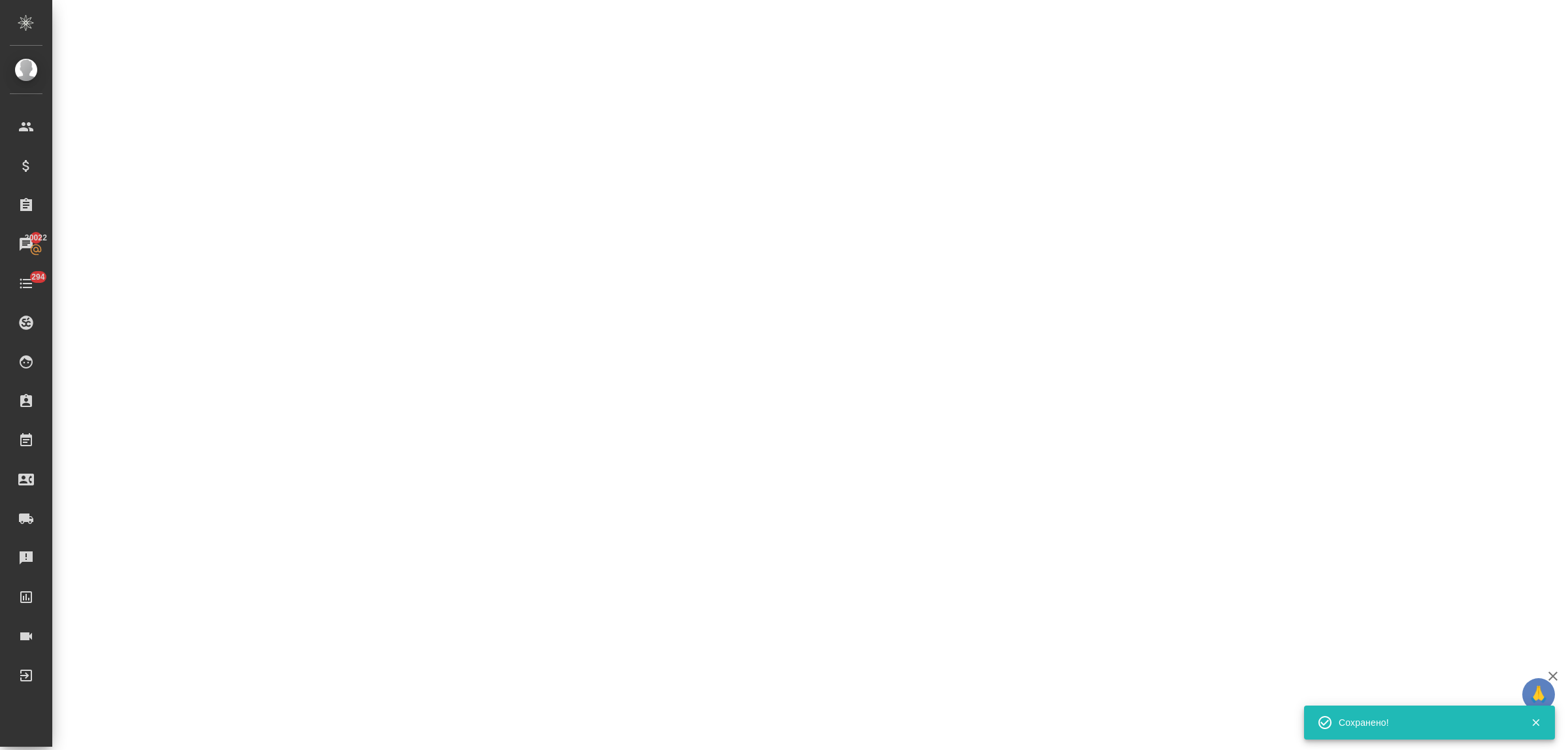
select select "RU"
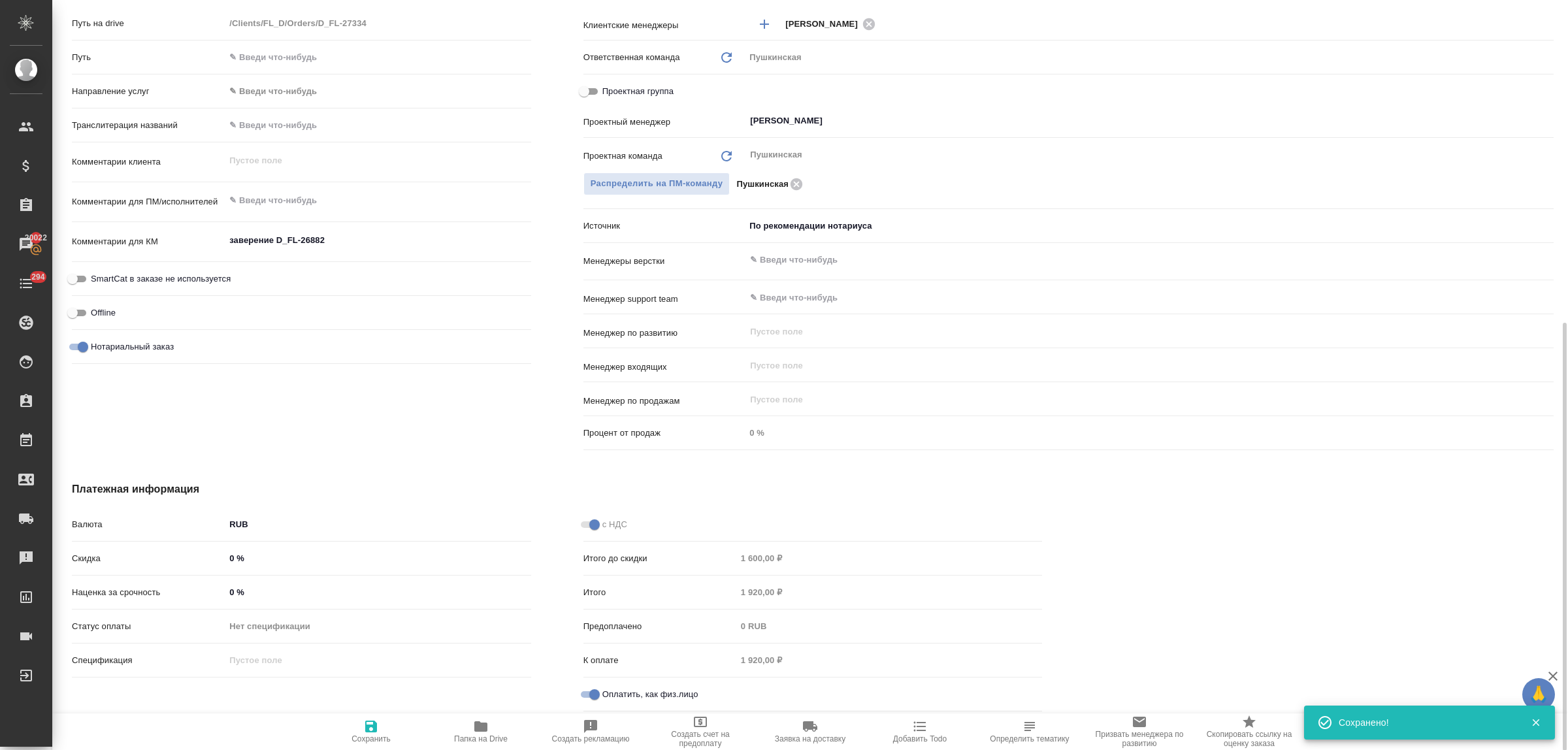
type textarea "x"
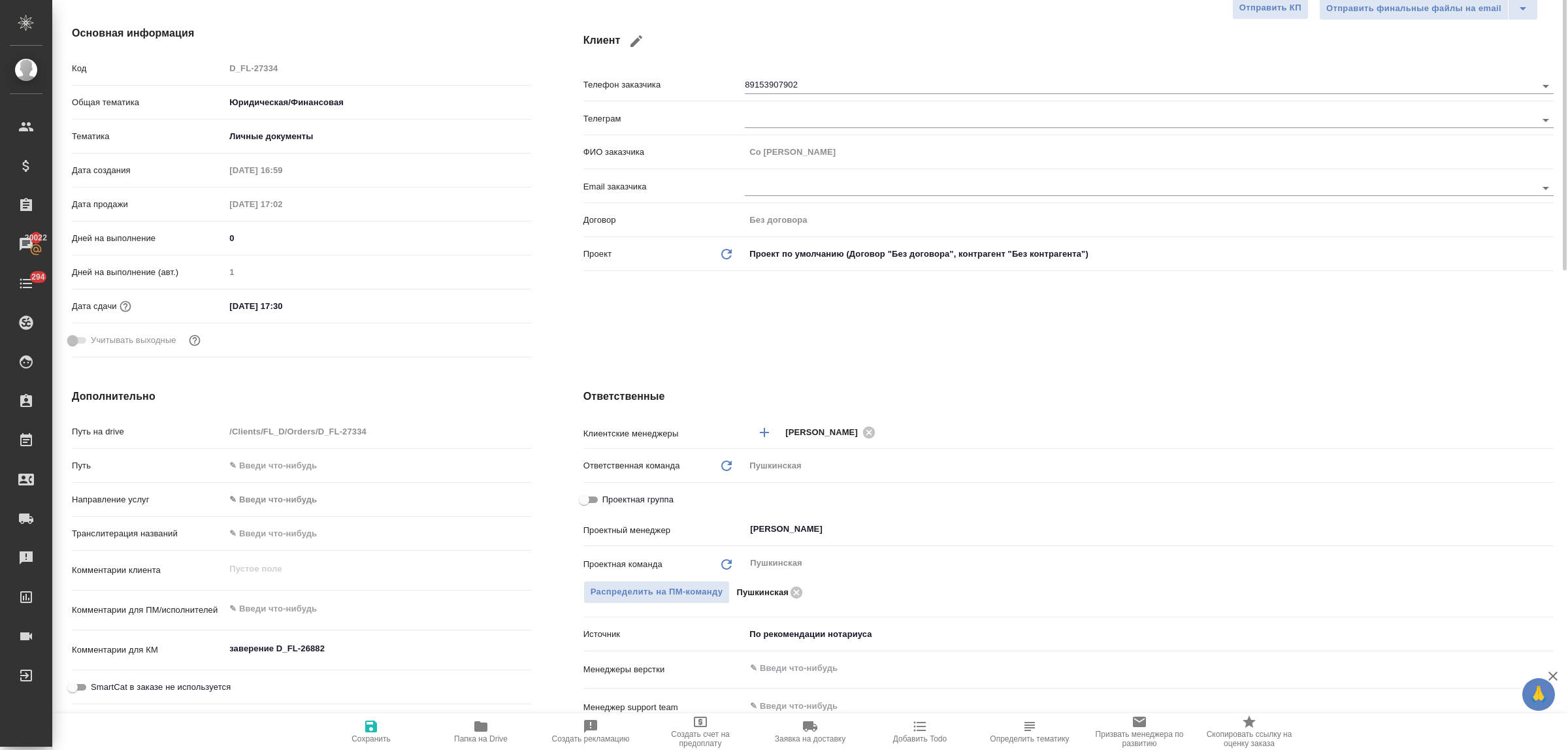
scroll to position [0, 0]
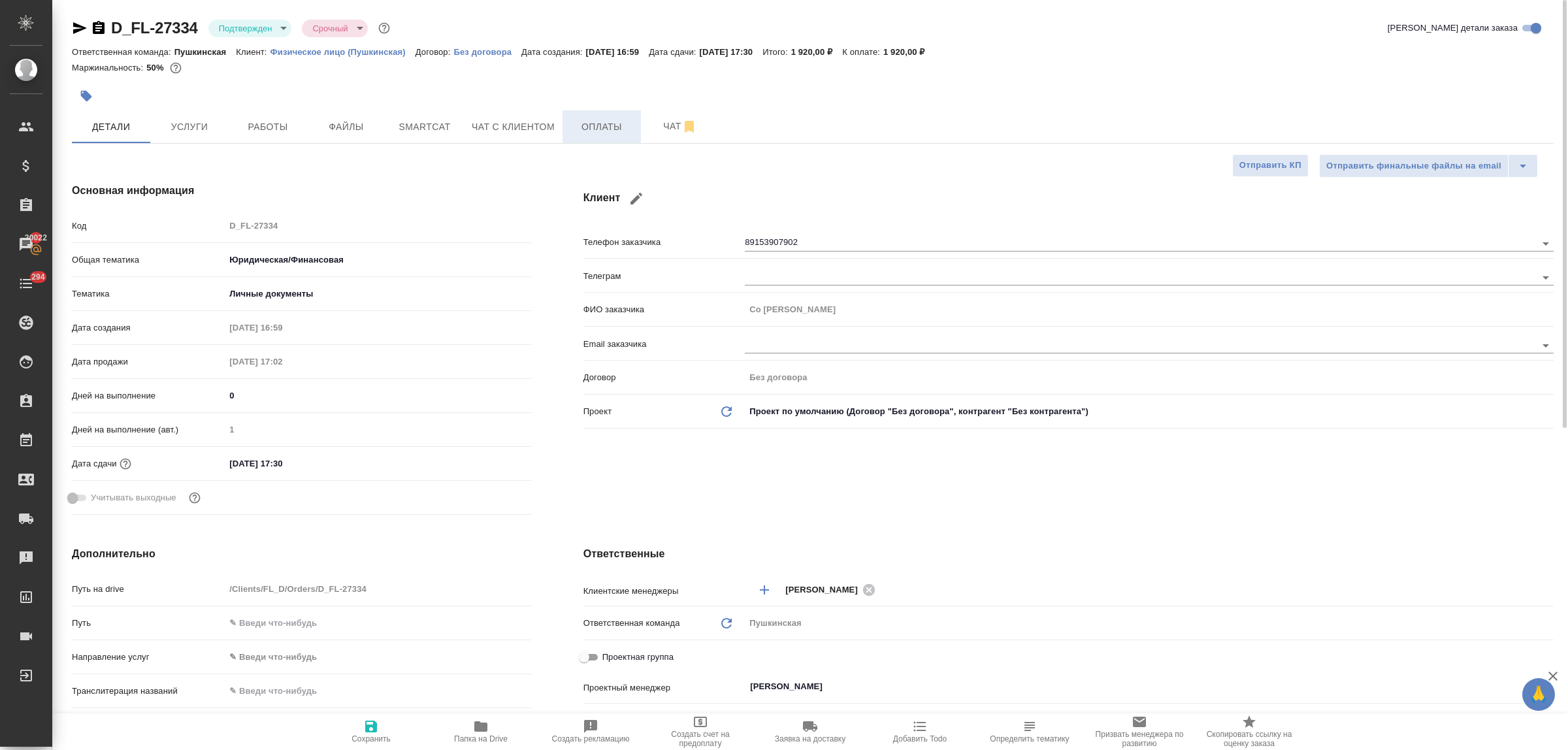
click at [585, 125] on span "Оплаты" at bounding box center [601, 127] width 62 height 17
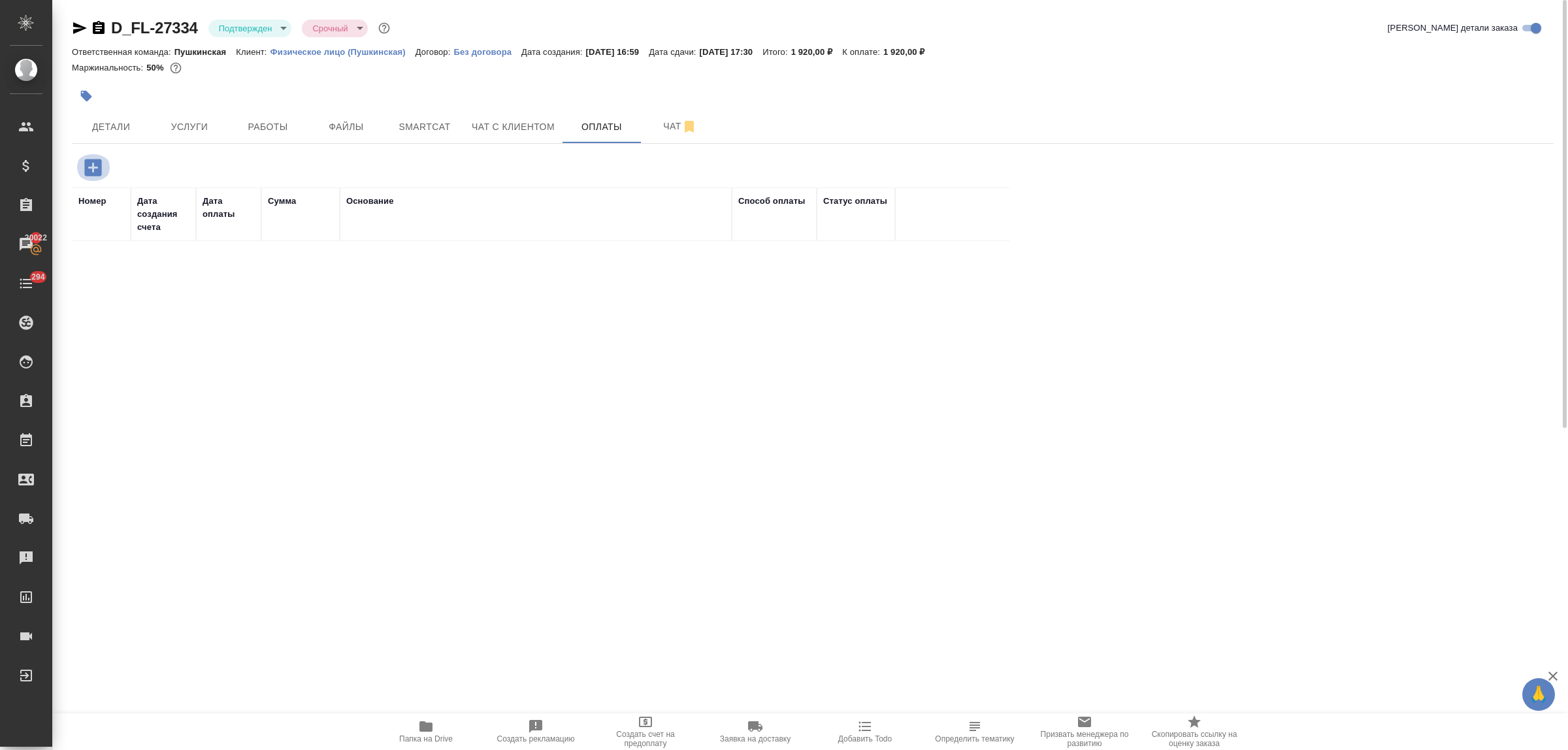
click at [96, 166] on icon "button" at bounding box center [92, 167] width 17 height 17
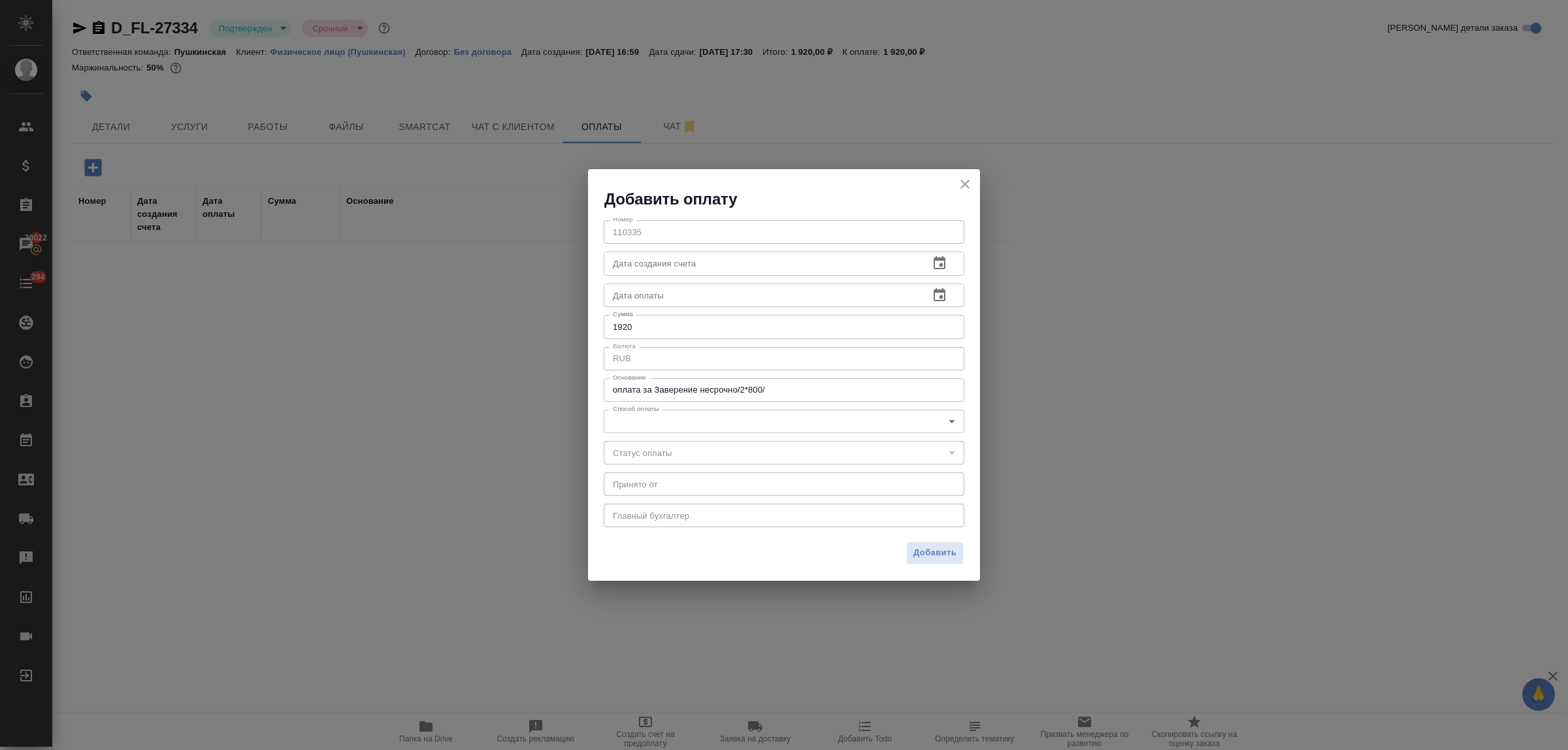
click at [729, 428] on body "🙏 .cls-1 fill:#fff; AWATERA Bulakhova Elena Клиенты Спецификации Заказы 20022 Ч…" at bounding box center [784, 375] width 1568 height 750
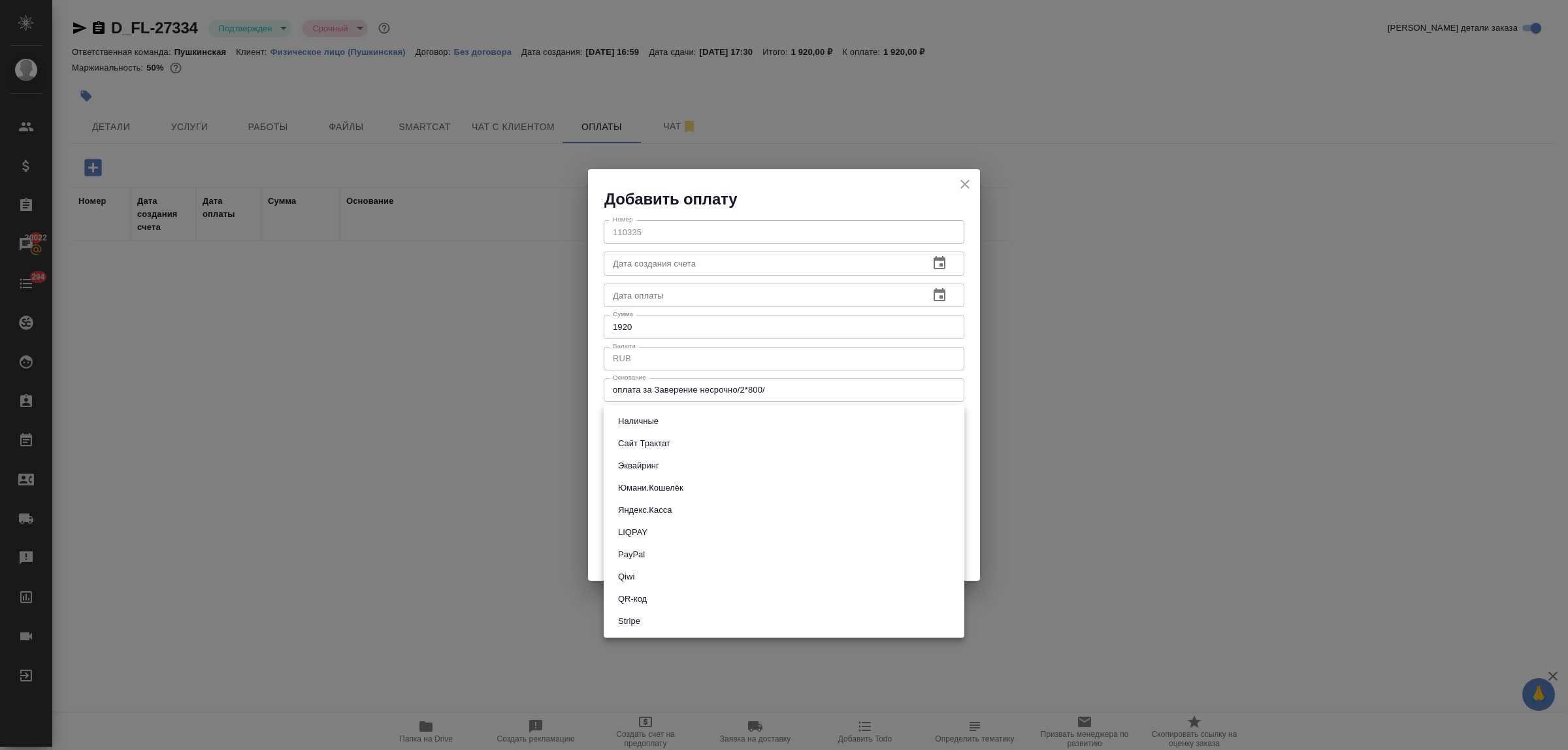
click at [703, 421] on li "Наличные" at bounding box center [784, 421] width 361 height 22
type input "cash"
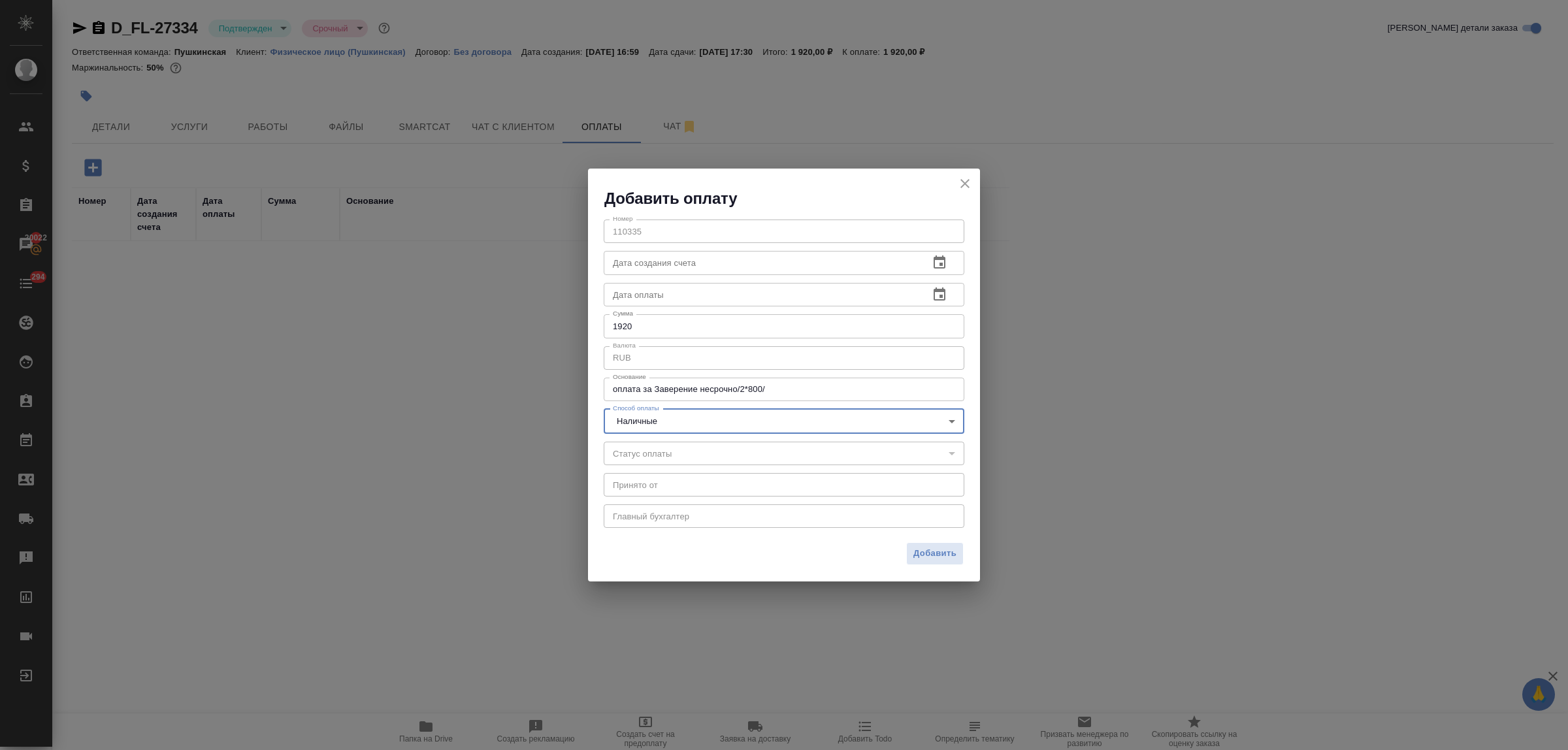
drag, startPoint x: 936, startPoint y: 554, endPoint x: 928, endPoint y: 553, distance: 8.1
click at [935, 554] on span "Добавить" at bounding box center [935, 553] width 43 height 15
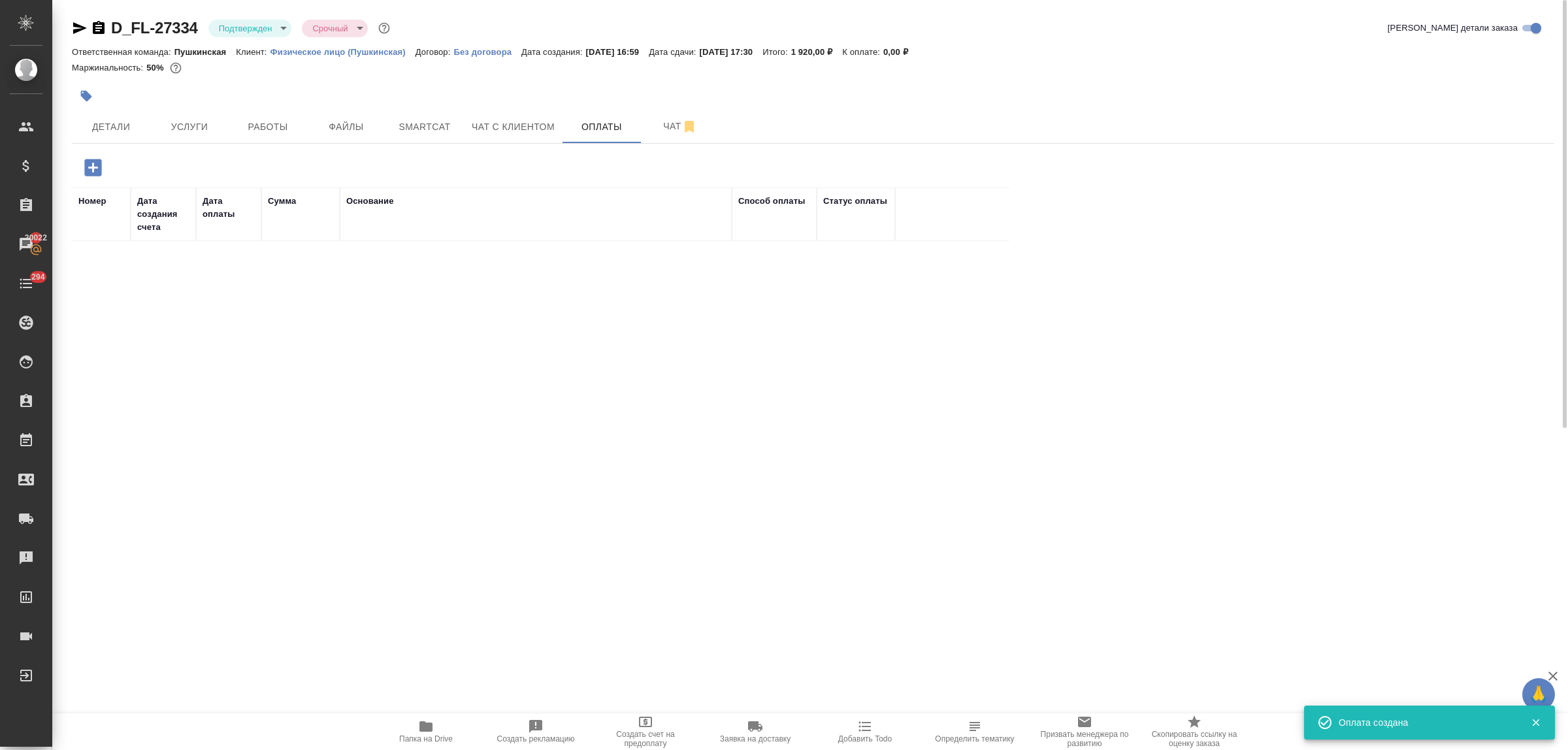
click at [255, 25] on body "🙏 .cls-1 fill:#fff; AWATERA Bulakhova Elena Клиенты Спецификации Заказы 20022 Ч…" at bounding box center [784, 375] width 1568 height 750
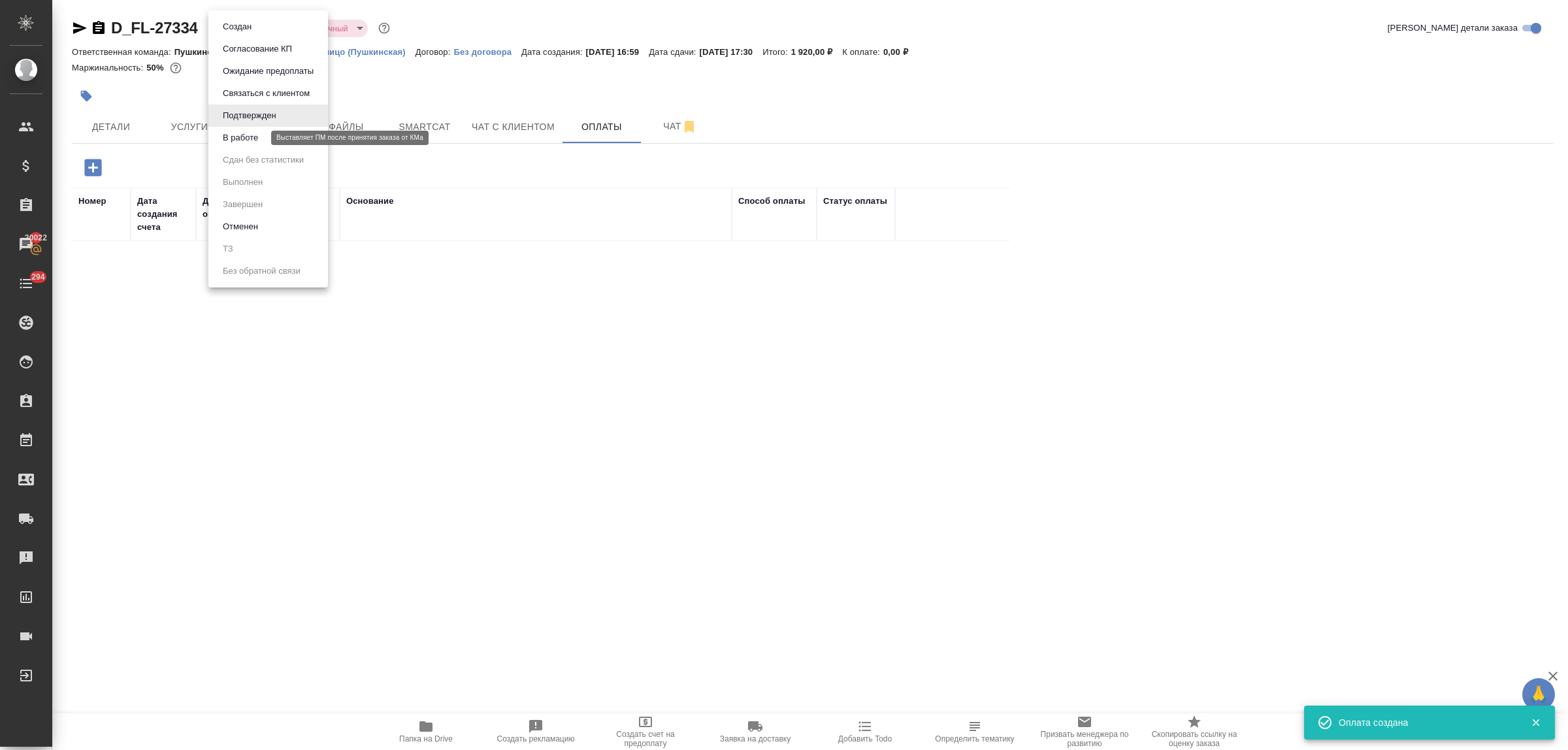
click at [258, 140] on button "В работе" at bounding box center [240, 137] width 43 height 14
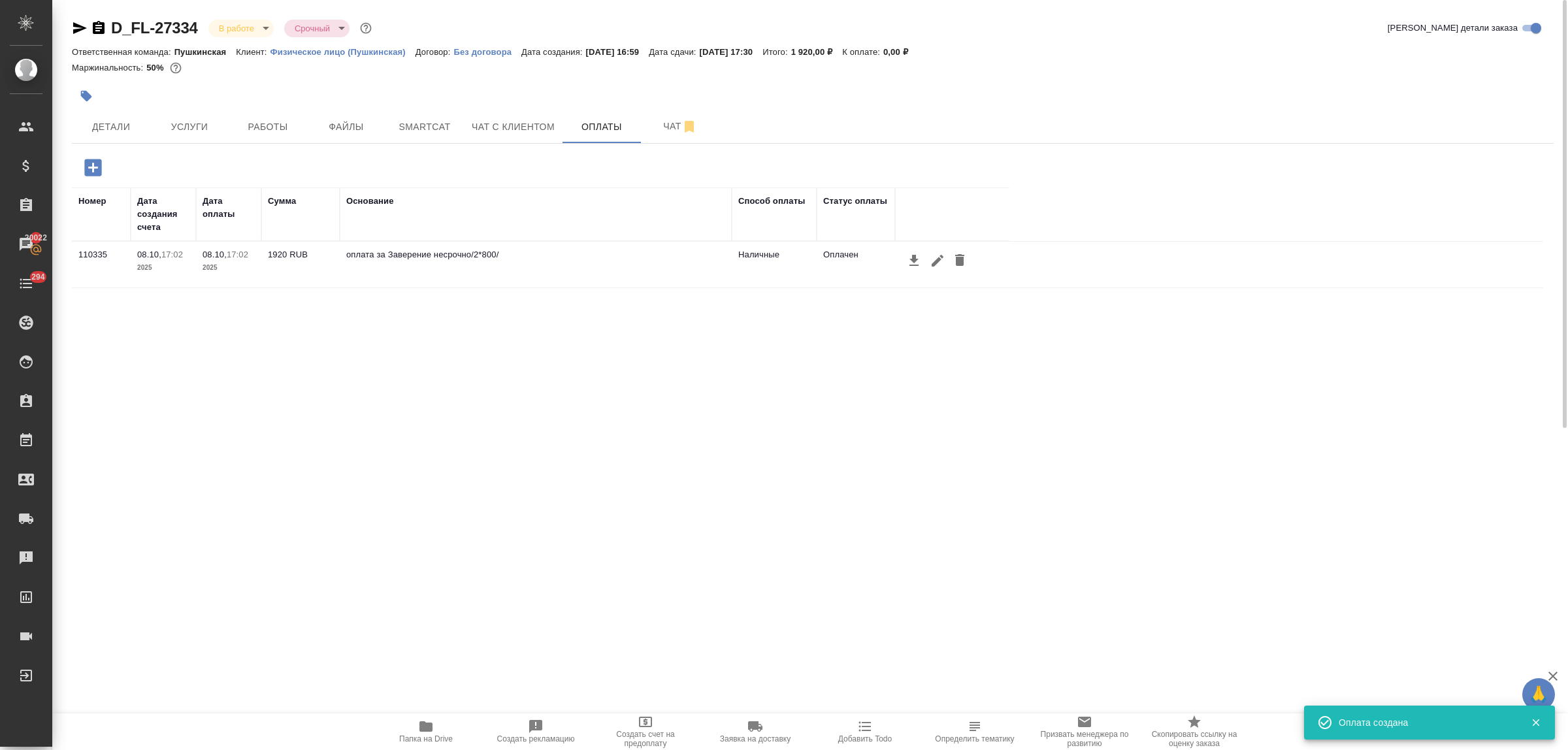
click at [245, 30] on body "🙏 .cls-1 fill:#fff; AWATERA Bulakhova Elena Клиенты Спецификации Заказы 20022 Ч…" at bounding box center [784, 375] width 1568 height 750
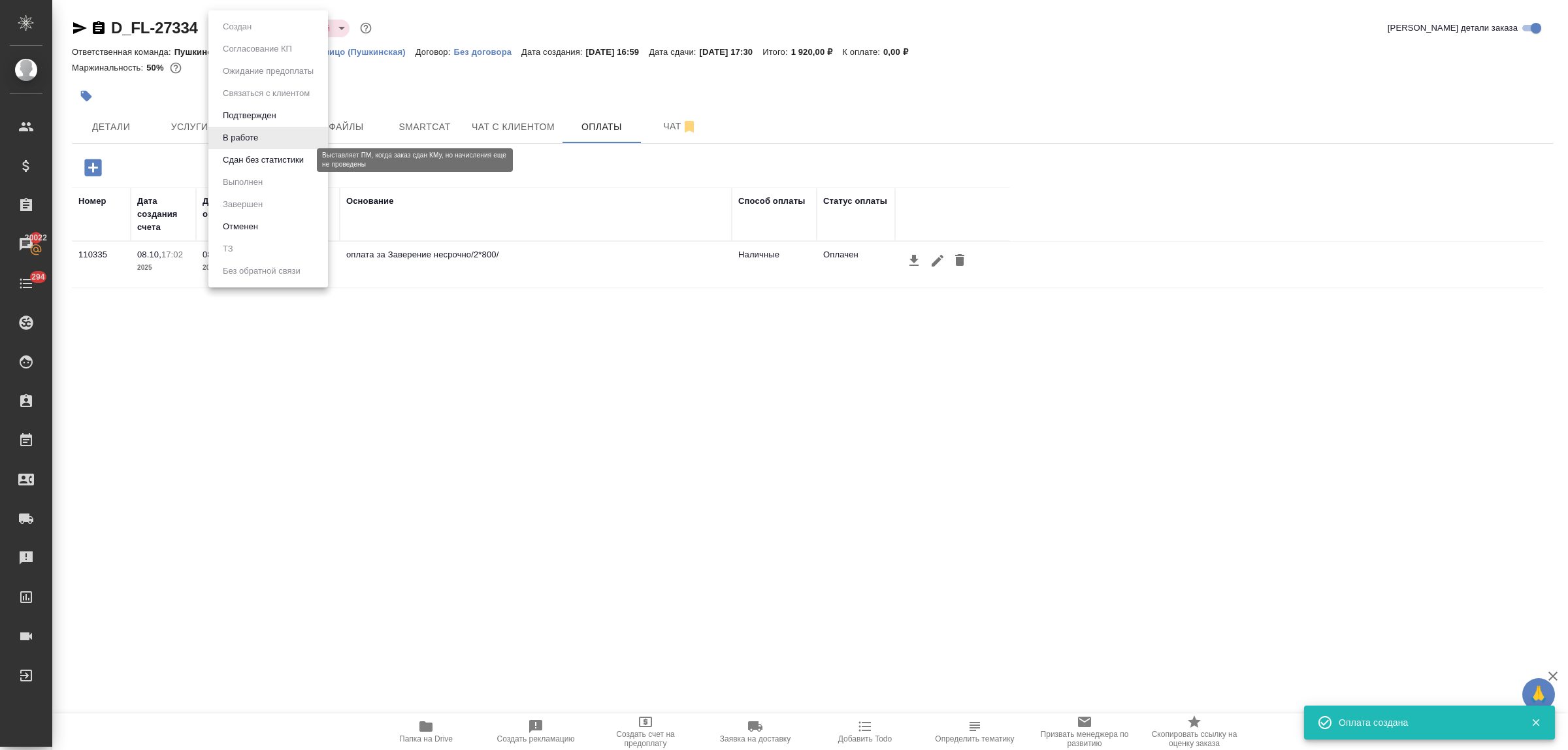
click at [247, 157] on button "Сдан без статистики" at bounding box center [263, 159] width 89 height 14
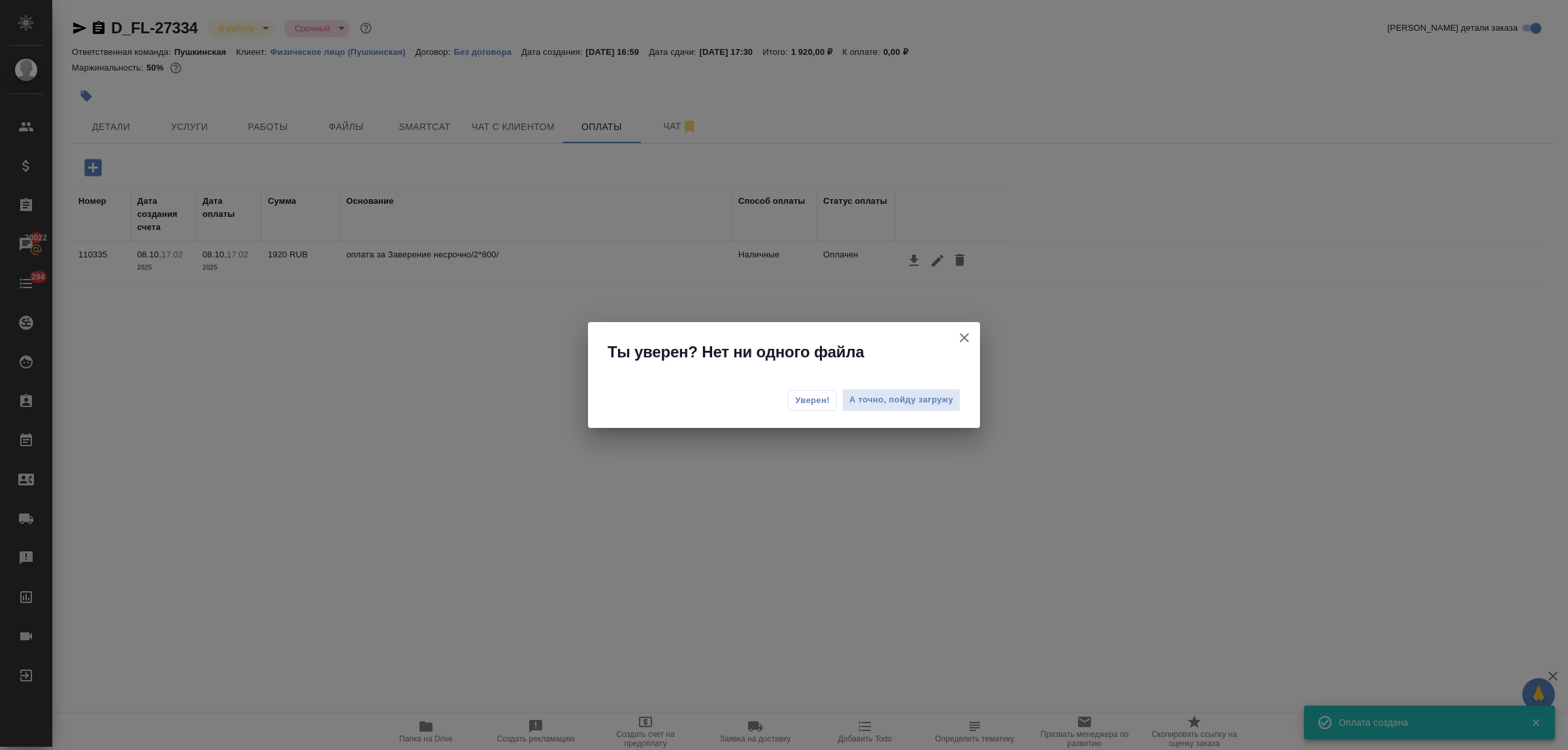
click at [808, 402] on span "Уверен!" at bounding box center [813, 400] width 35 height 13
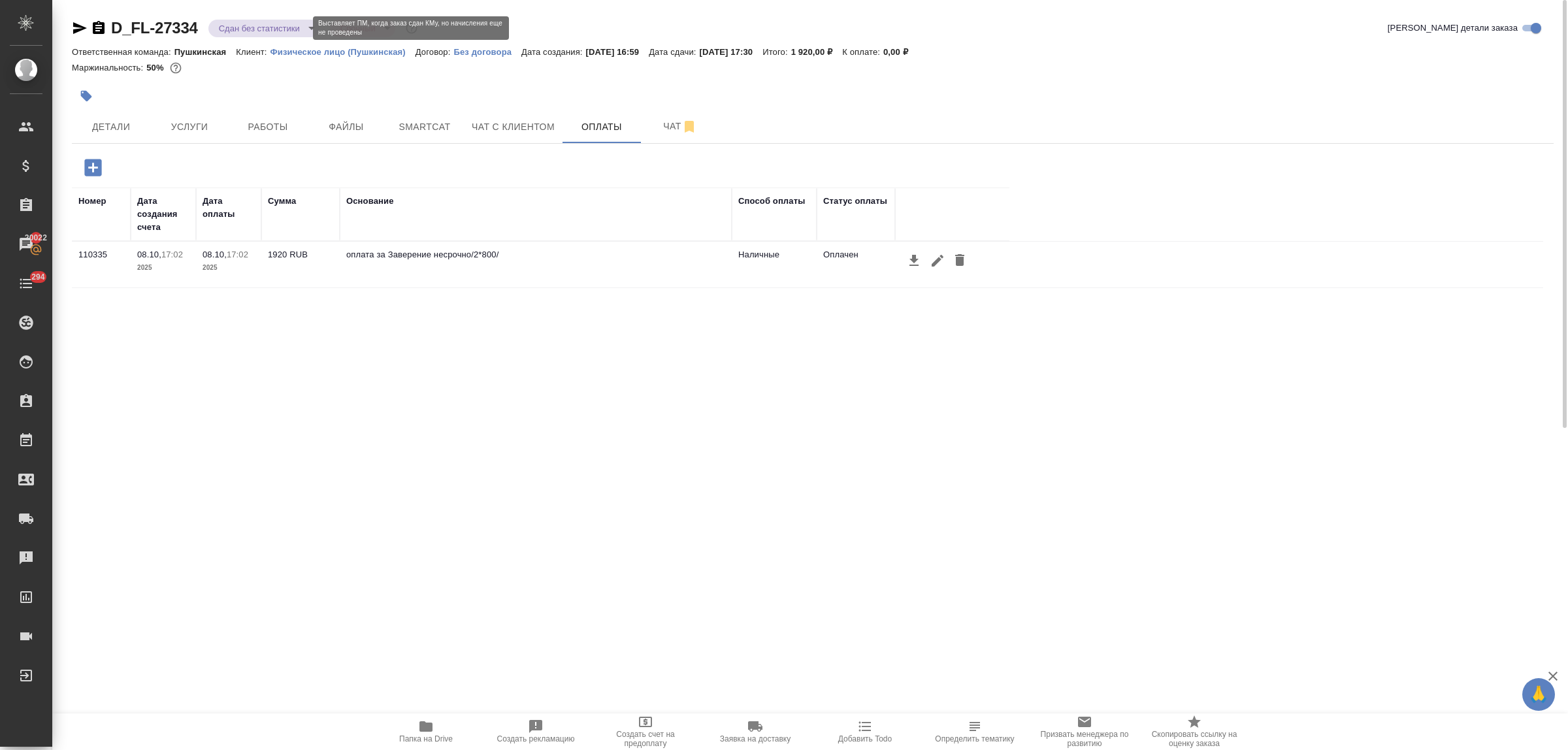
click at [252, 30] on body "🙏 .cls-1 fill:#fff; AWATERA Bulakhova Elena Клиенты Спецификации Заказы 20022 Ч…" at bounding box center [784, 375] width 1568 height 750
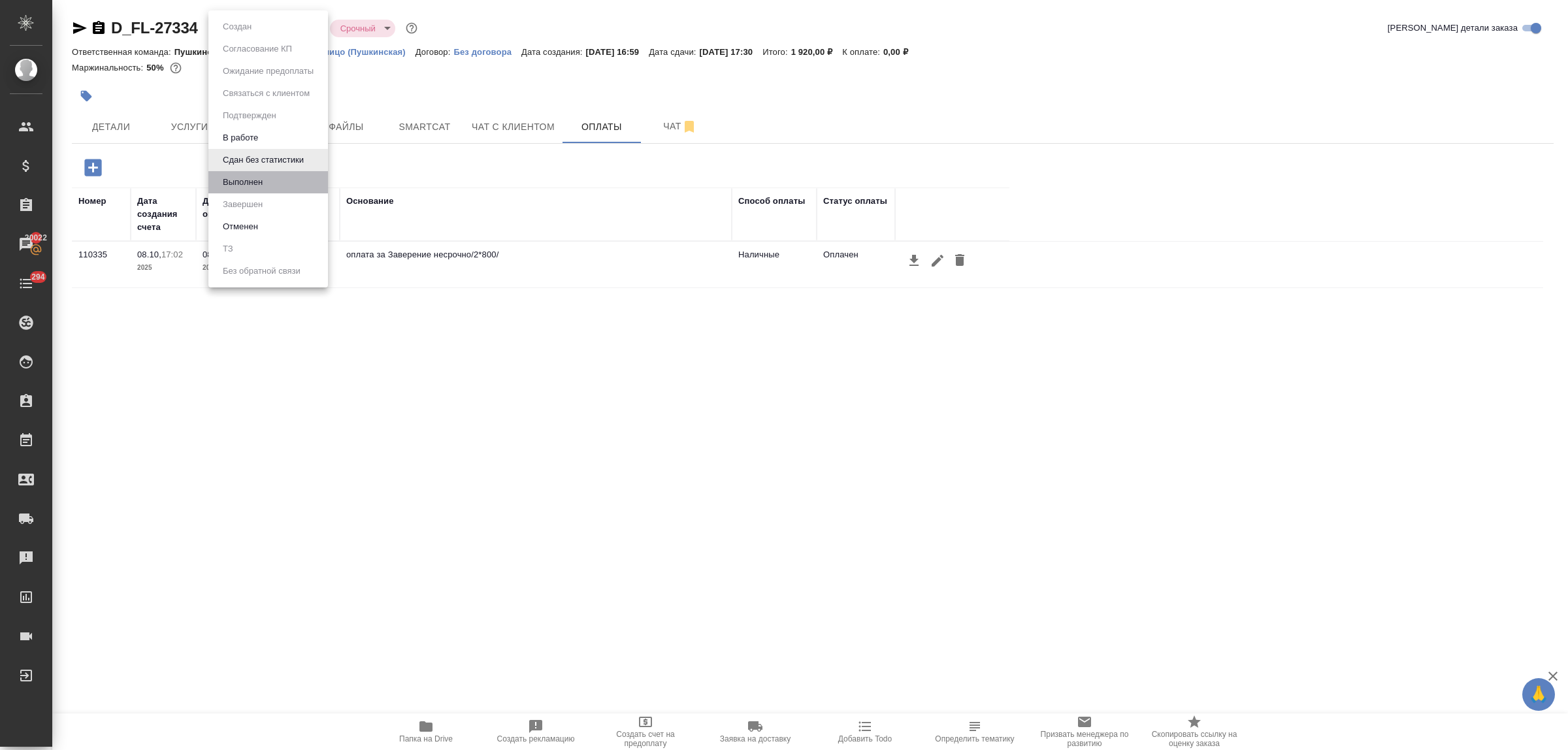
click at [268, 184] on li "Выполнен" at bounding box center [268, 182] width 120 height 22
click at [256, 26] on body "🙏 .cls-1 fill:#fff; AWATERA Bulakhova Elena Клиенты Спецификации Заказы 20022 Ч…" at bounding box center [784, 375] width 1568 height 750
click at [268, 200] on li "Завершен" at bounding box center [268, 204] width 120 height 22
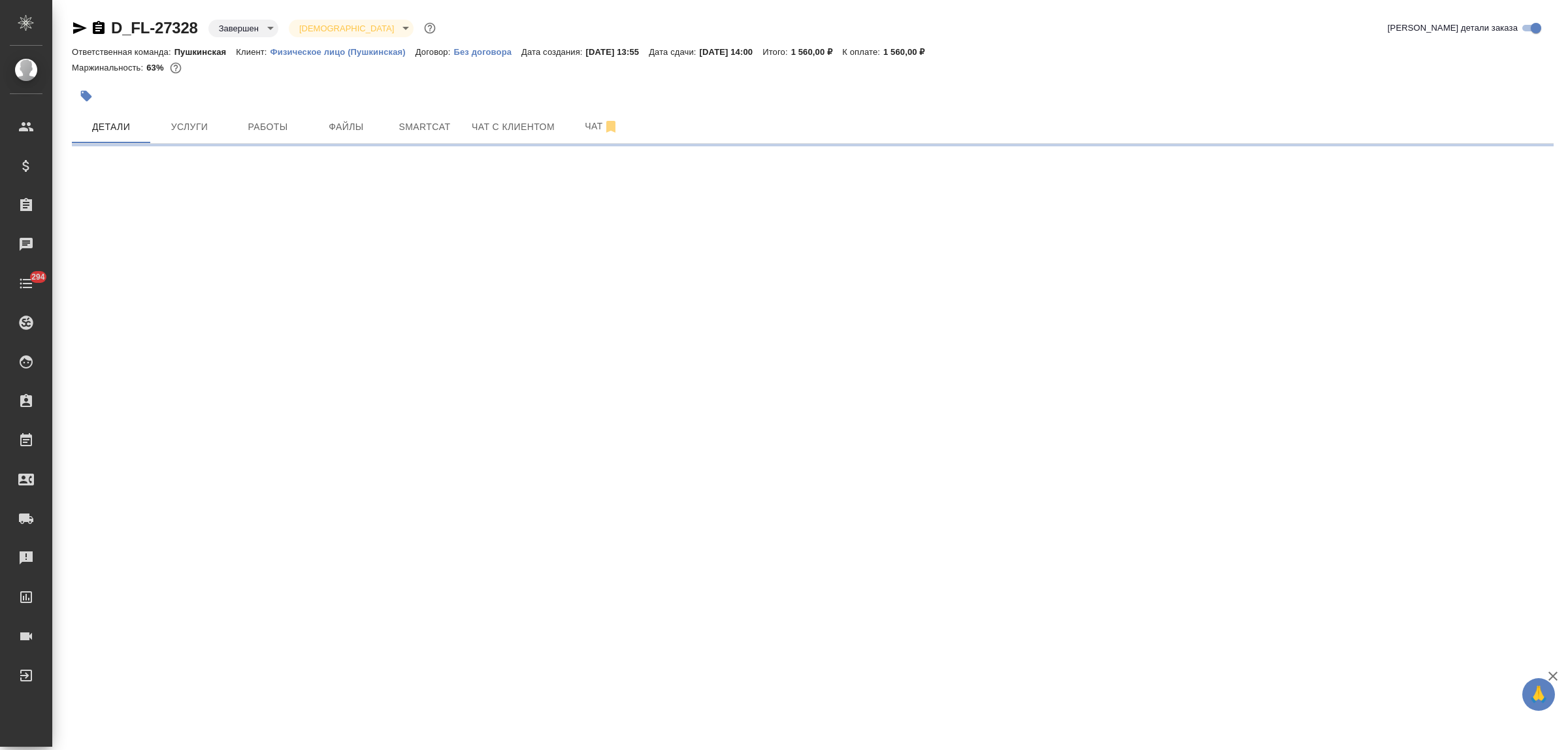
select select "RU"
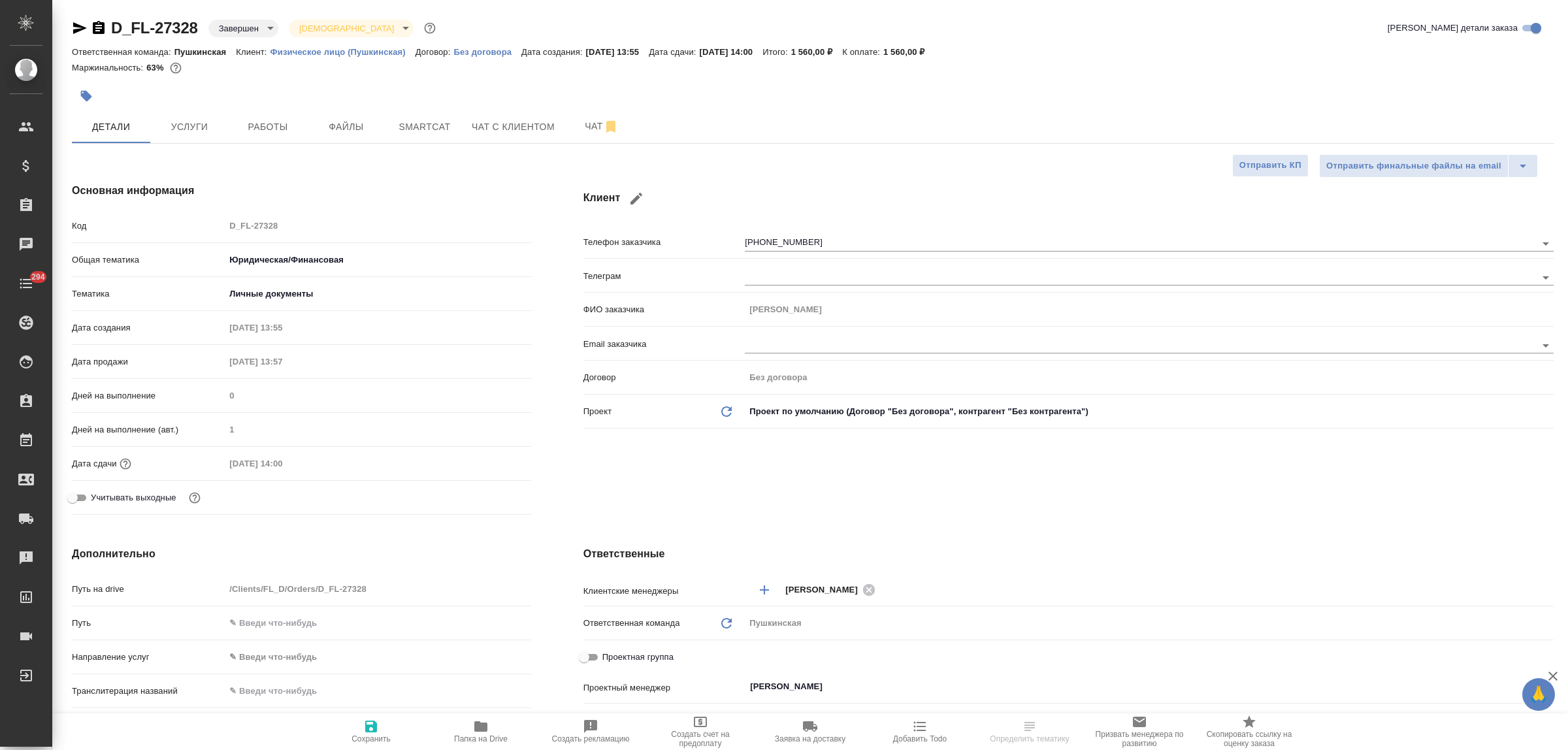
type textarea "x"
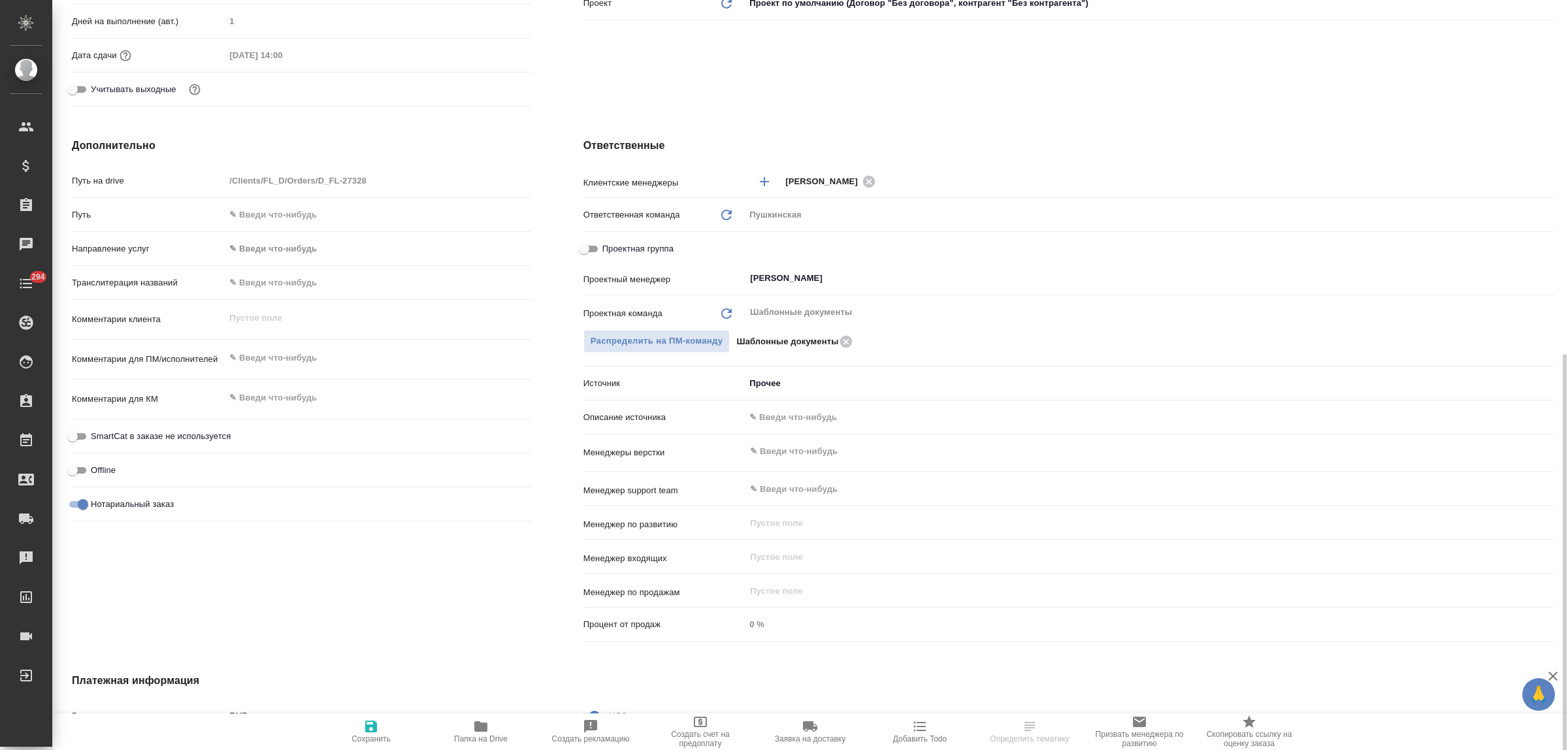
scroll to position [599, 0]
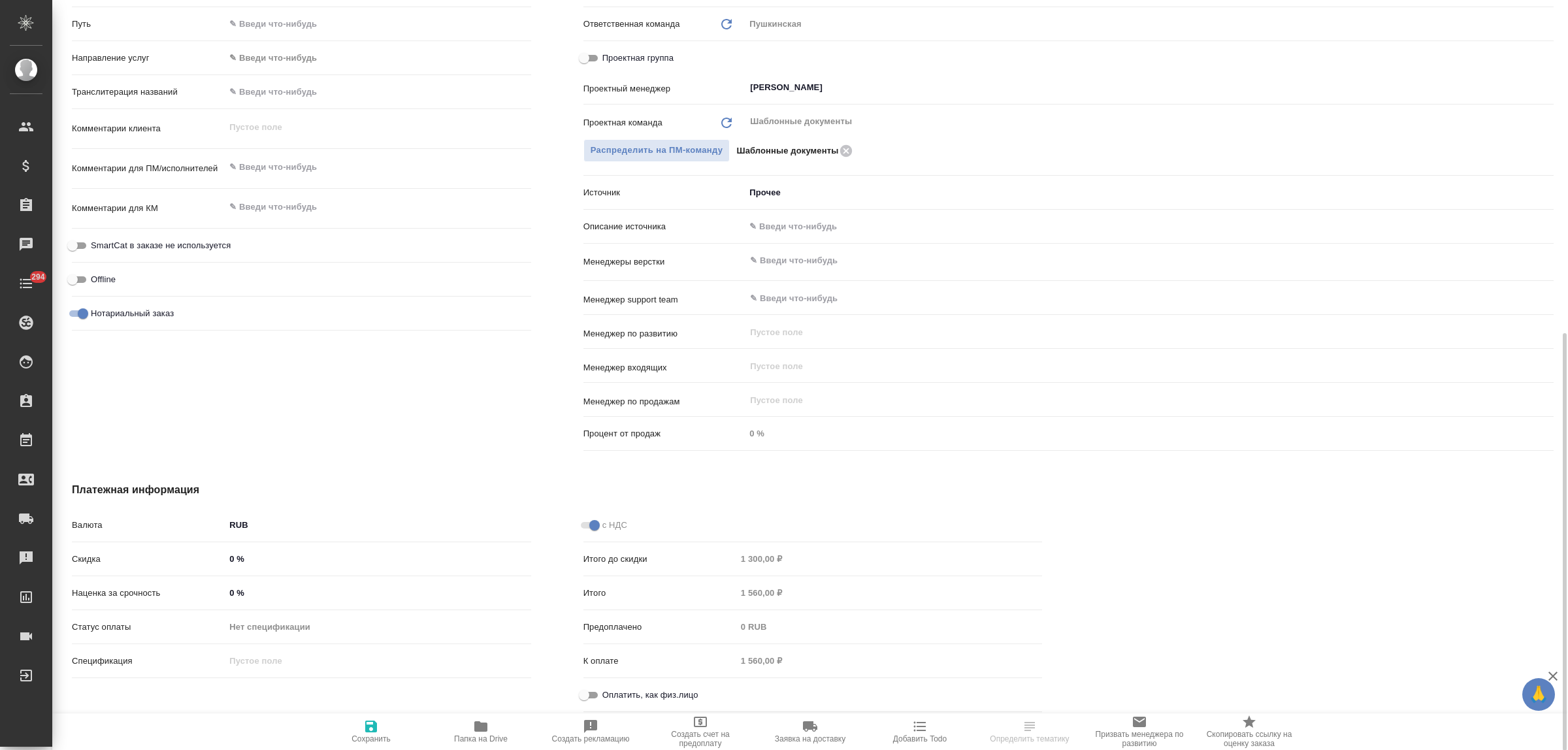
drag, startPoint x: 593, startPoint y: 693, endPoint x: 583, endPoint y: 693, distance: 10.0
click at [589, 693] on input "Оплатить, как физ.лицо" at bounding box center [584, 694] width 47 height 16
checkbox input "true"
type textarea "x"
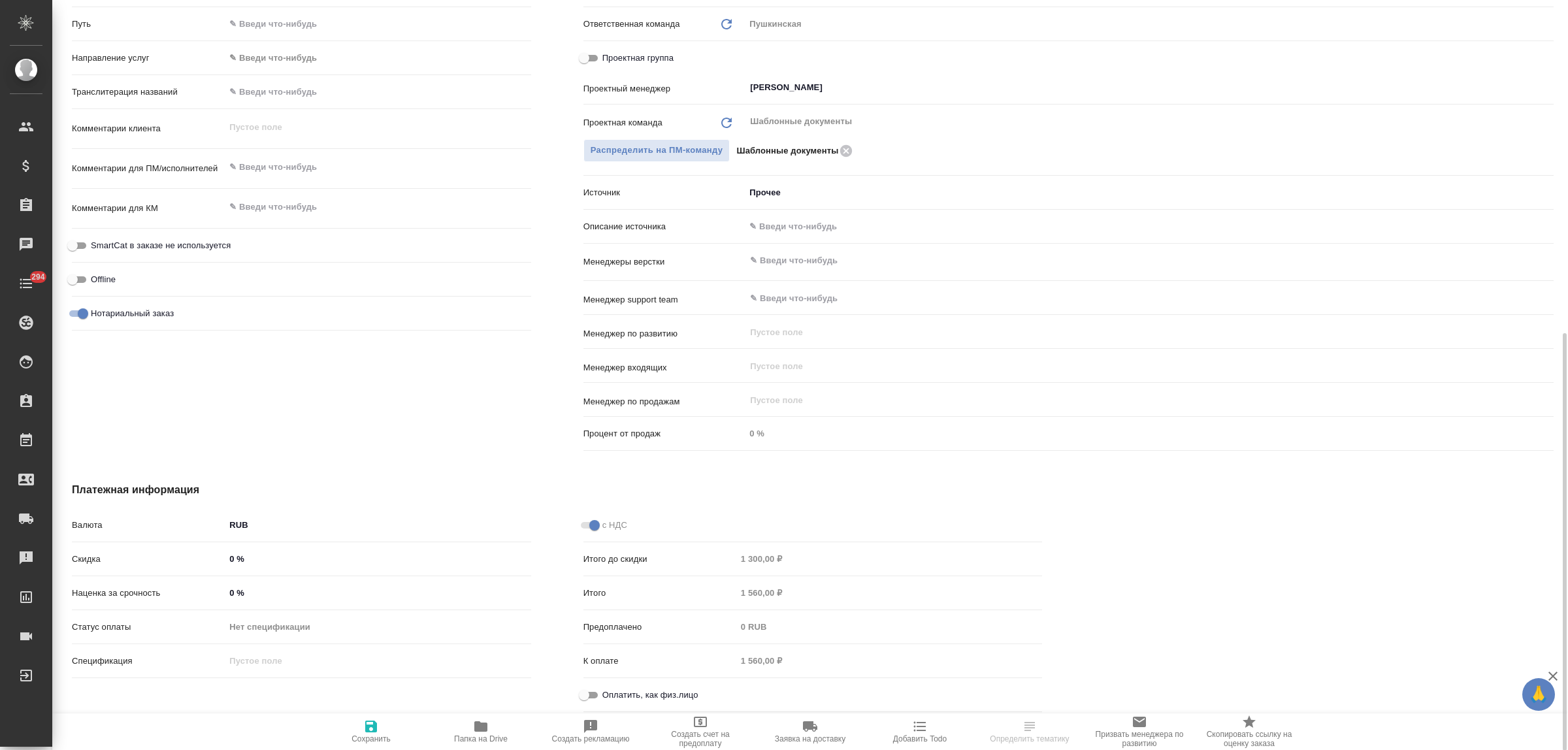
type textarea "x"
click at [363, 727] on icon "button" at bounding box center [371, 726] width 16 height 16
type textarea "x"
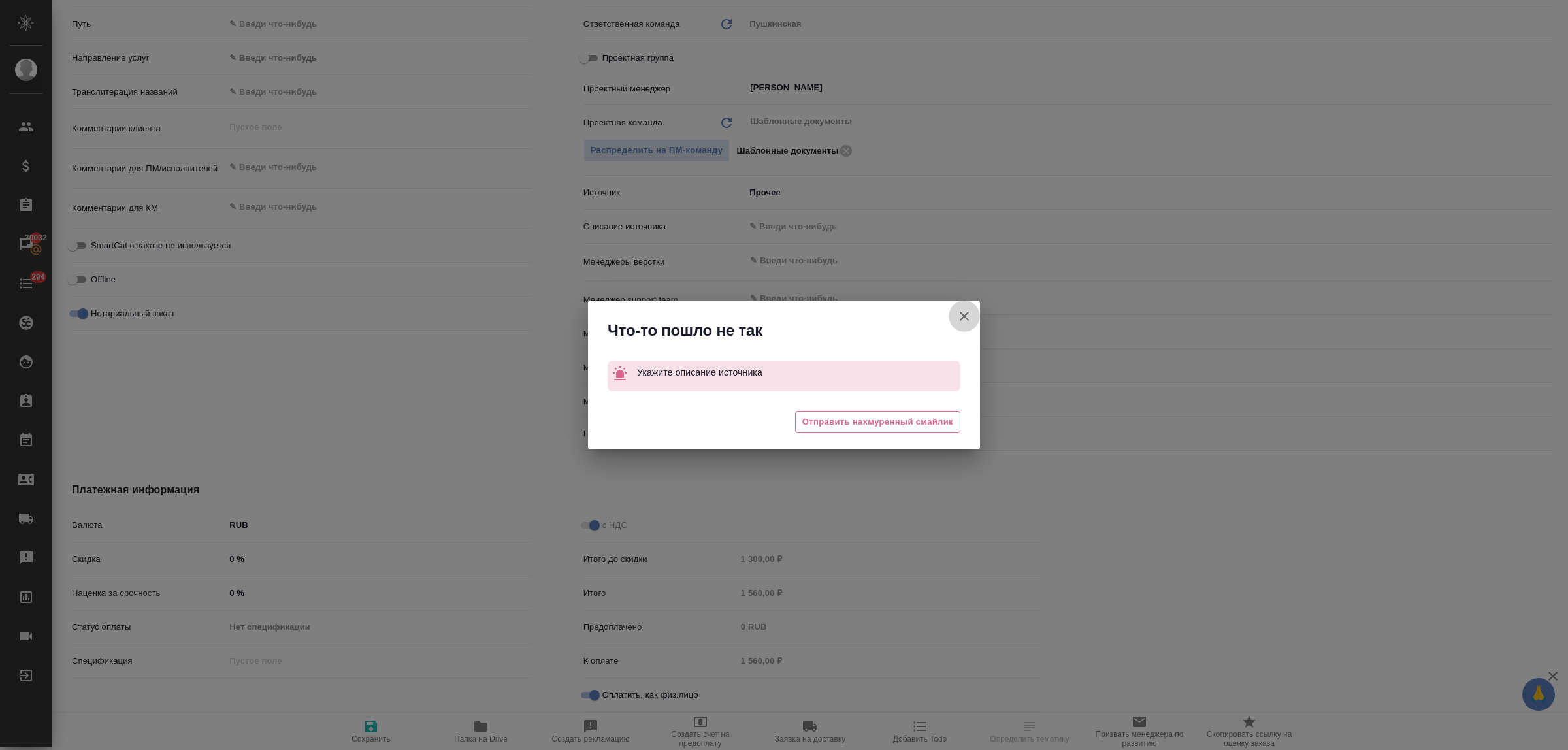
click at [949, 313] on button "Клиент не указал номер" at bounding box center [965, 316] width 32 height 32
type textarea "x"
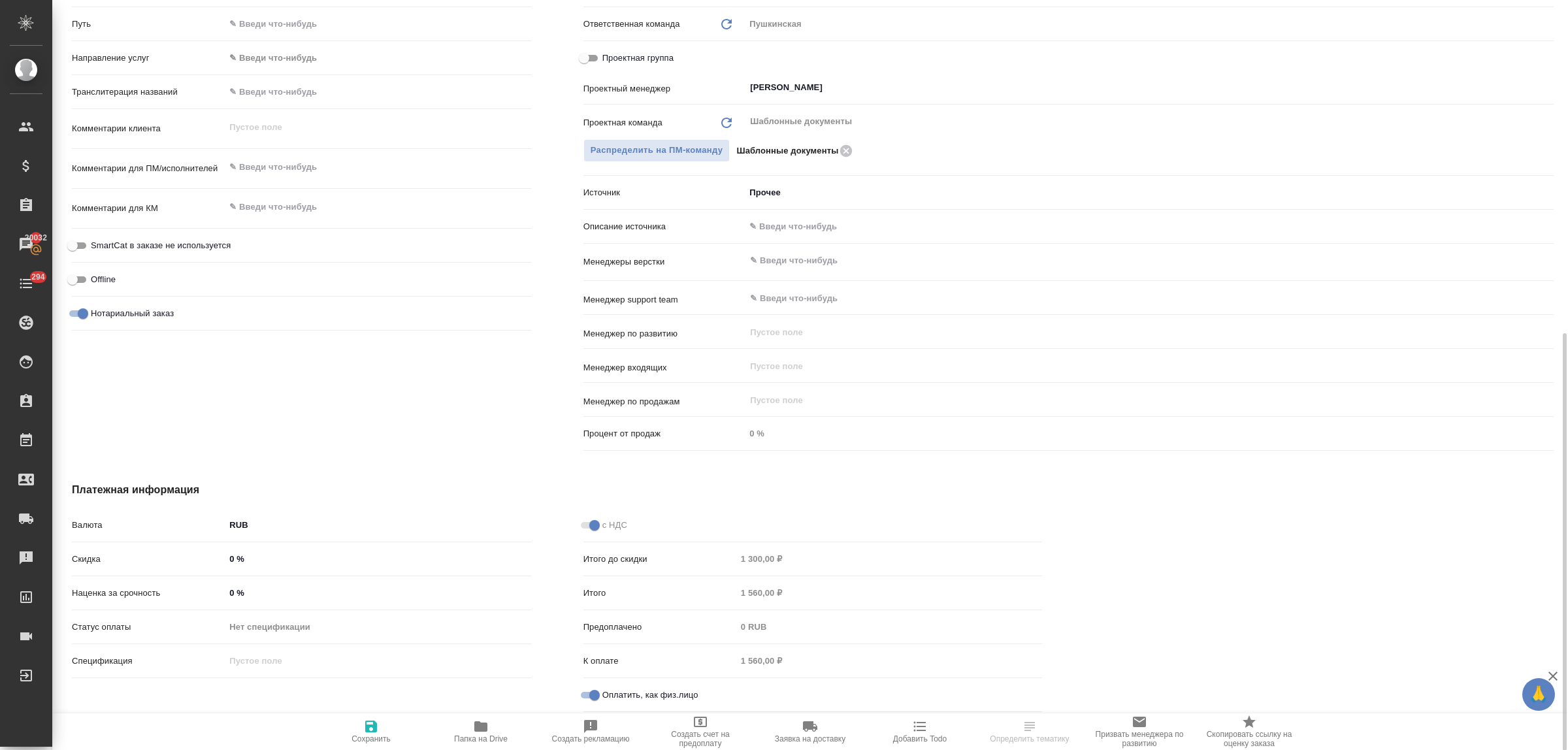
click at [772, 191] on body "🙏 .cls-1 fill:#fff; AWATERA Bulakhova [PERSON_NAME] Спецификации Заказы 20032 Ч…" at bounding box center [784, 375] width 1568 height 750
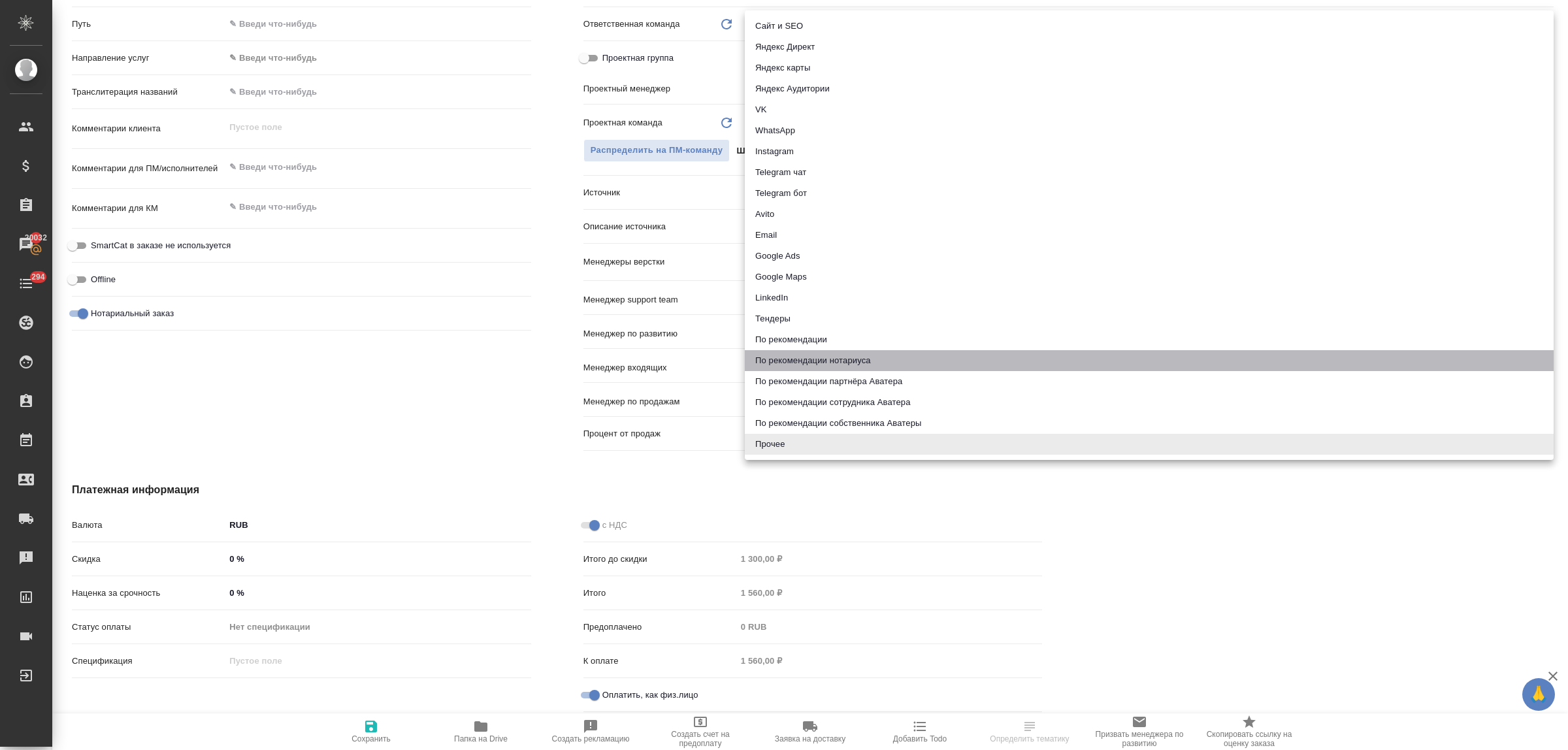
click at [821, 356] on li "По рекомендации нотариуса" at bounding box center [1148, 360] width 809 height 21
type textarea "x"
type input "notaryRecommendation"
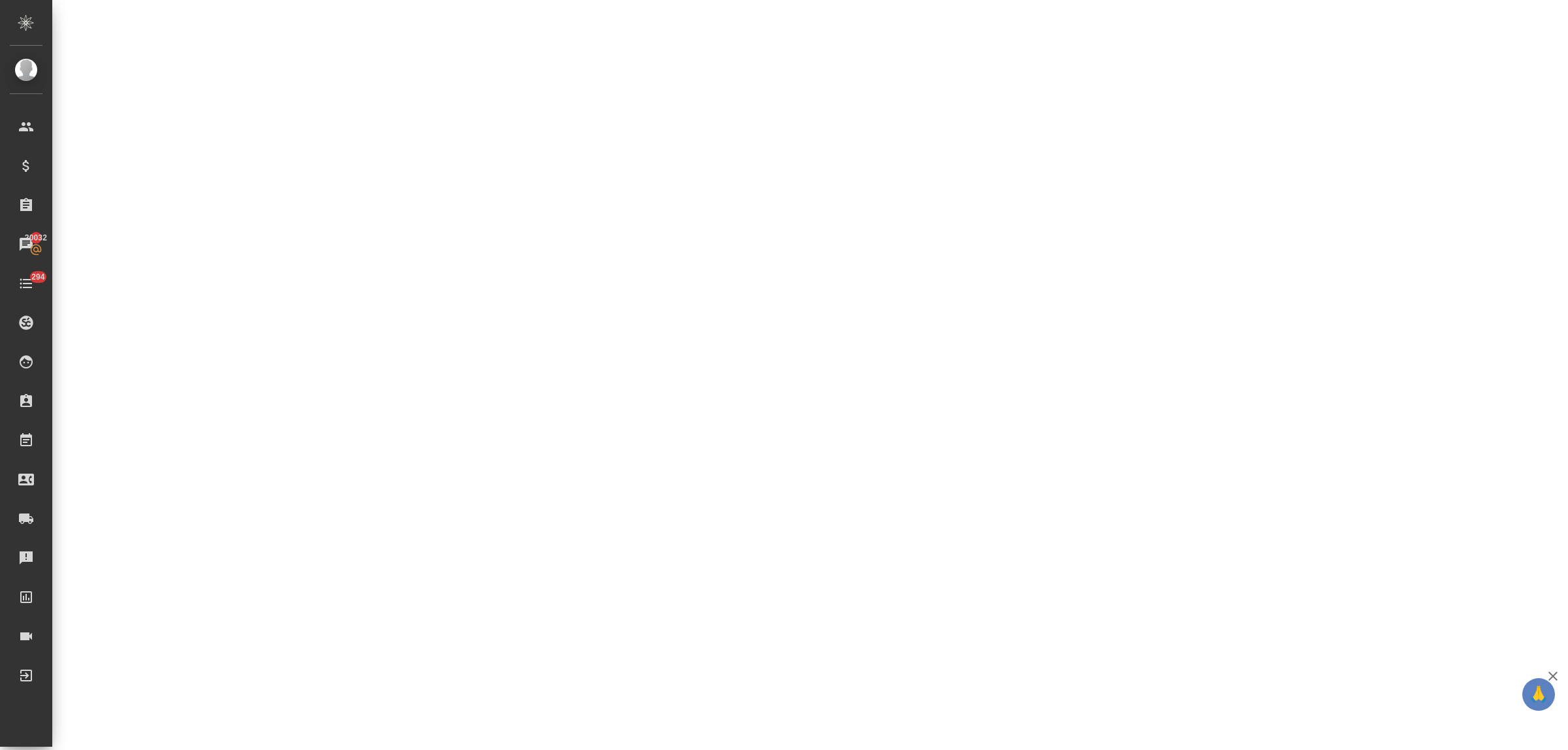
click at [371, 720] on div ".cls-1 fill:#fff; AWATERA Bulakhova [PERSON_NAME] Спецификации Заказы 20032 Чат…" at bounding box center [784, 375] width 1568 height 750
select select "RU"
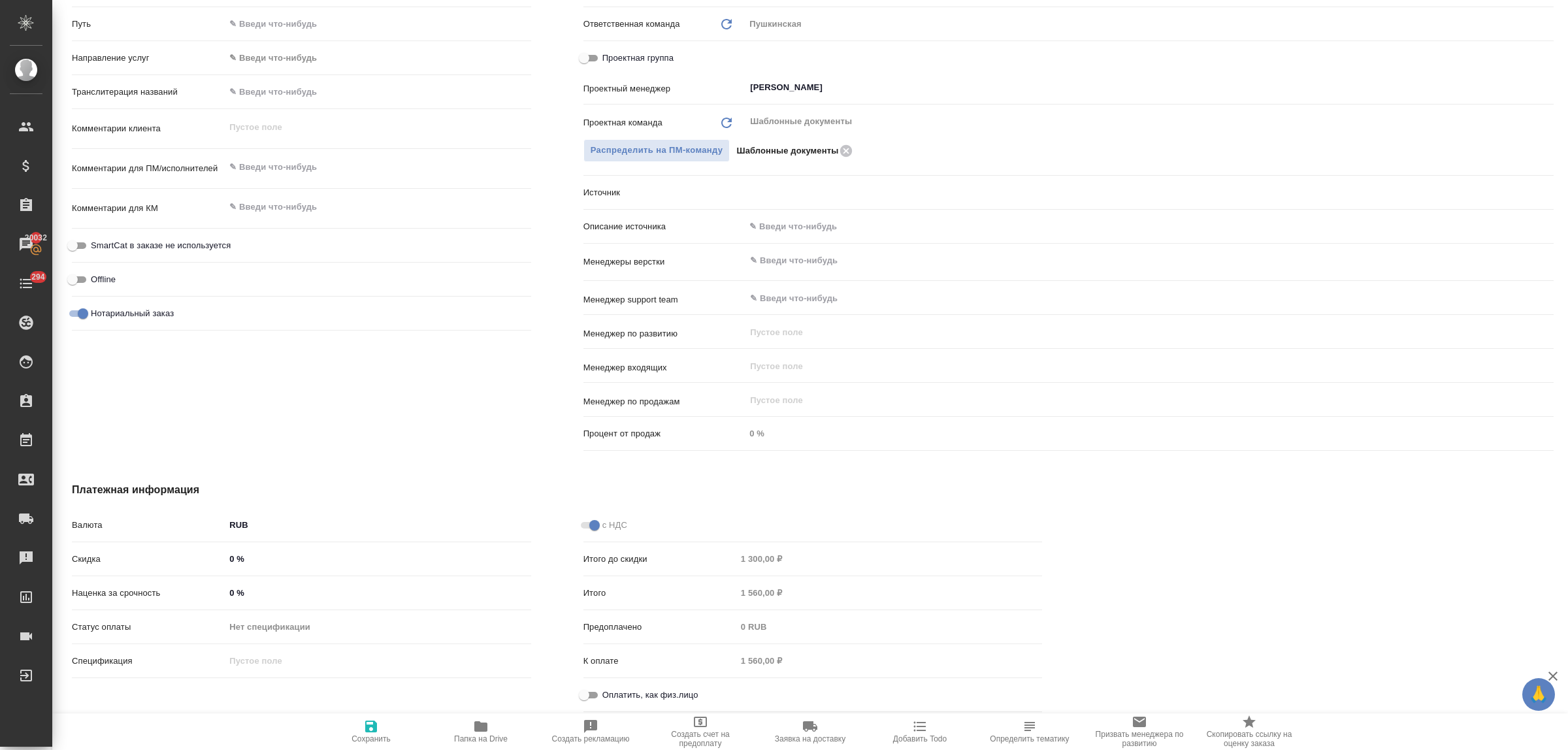
type textarea "x"
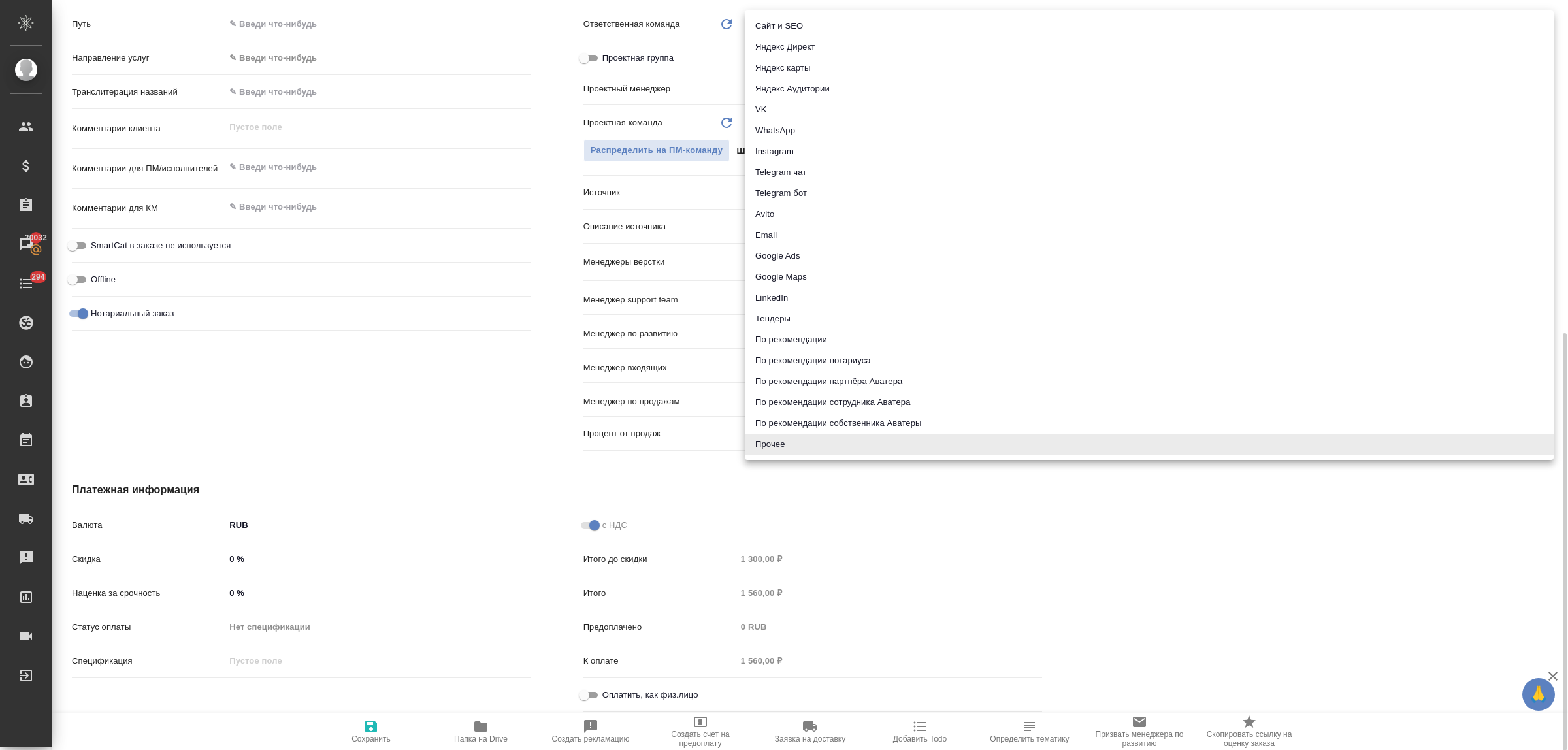
click at [792, 184] on body "🙏 .cls-1 fill:#fff; AWATERA Bulakhova [PERSON_NAME] Спецификации Заказы 20032 Ч…" at bounding box center [784, 375] width 1568 height 750
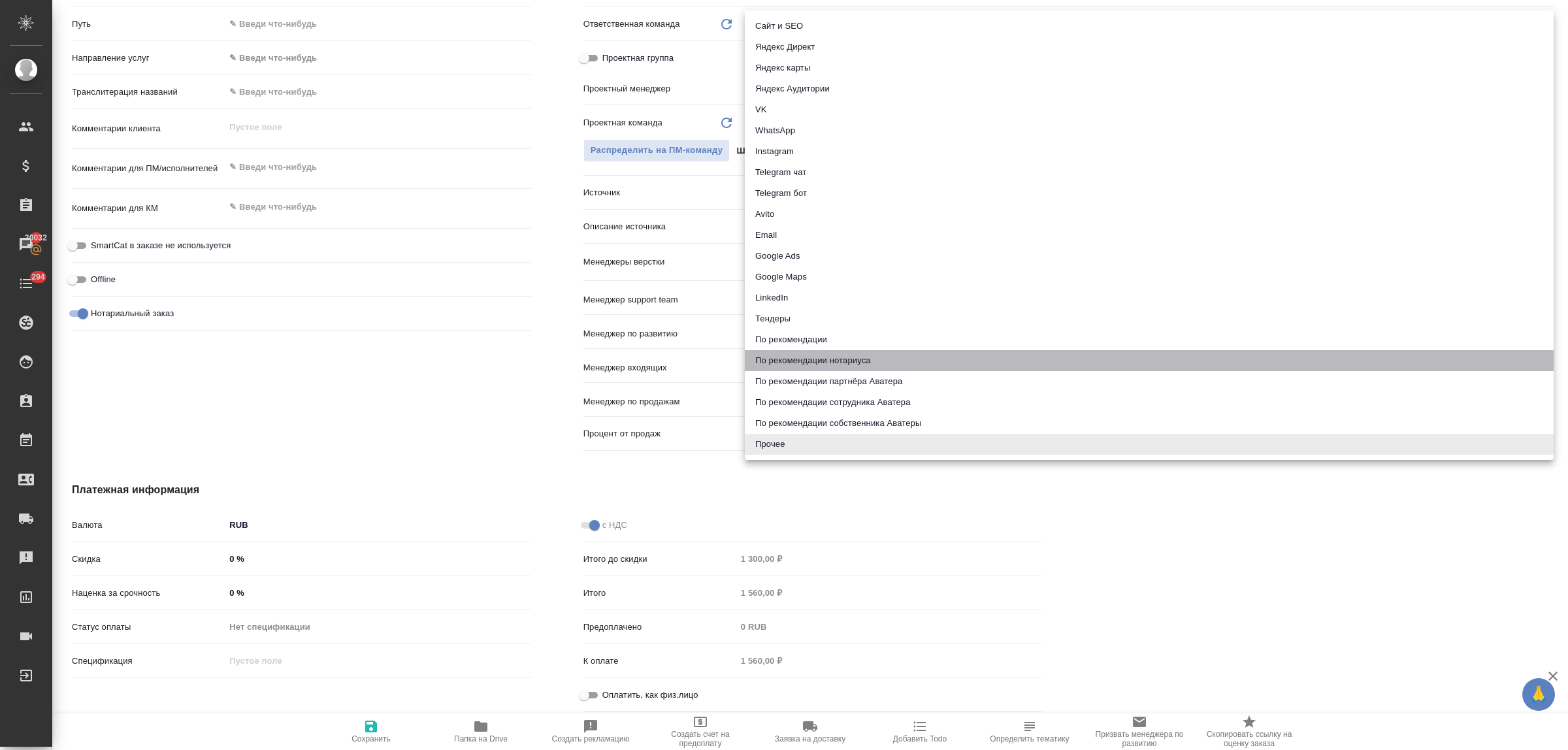
click at [828, 353] on li "По рекомендации нотариуса" at bounding box center [1148, 360] width 809 height 21
type textarea "x"
type input "notaryRecommendation"
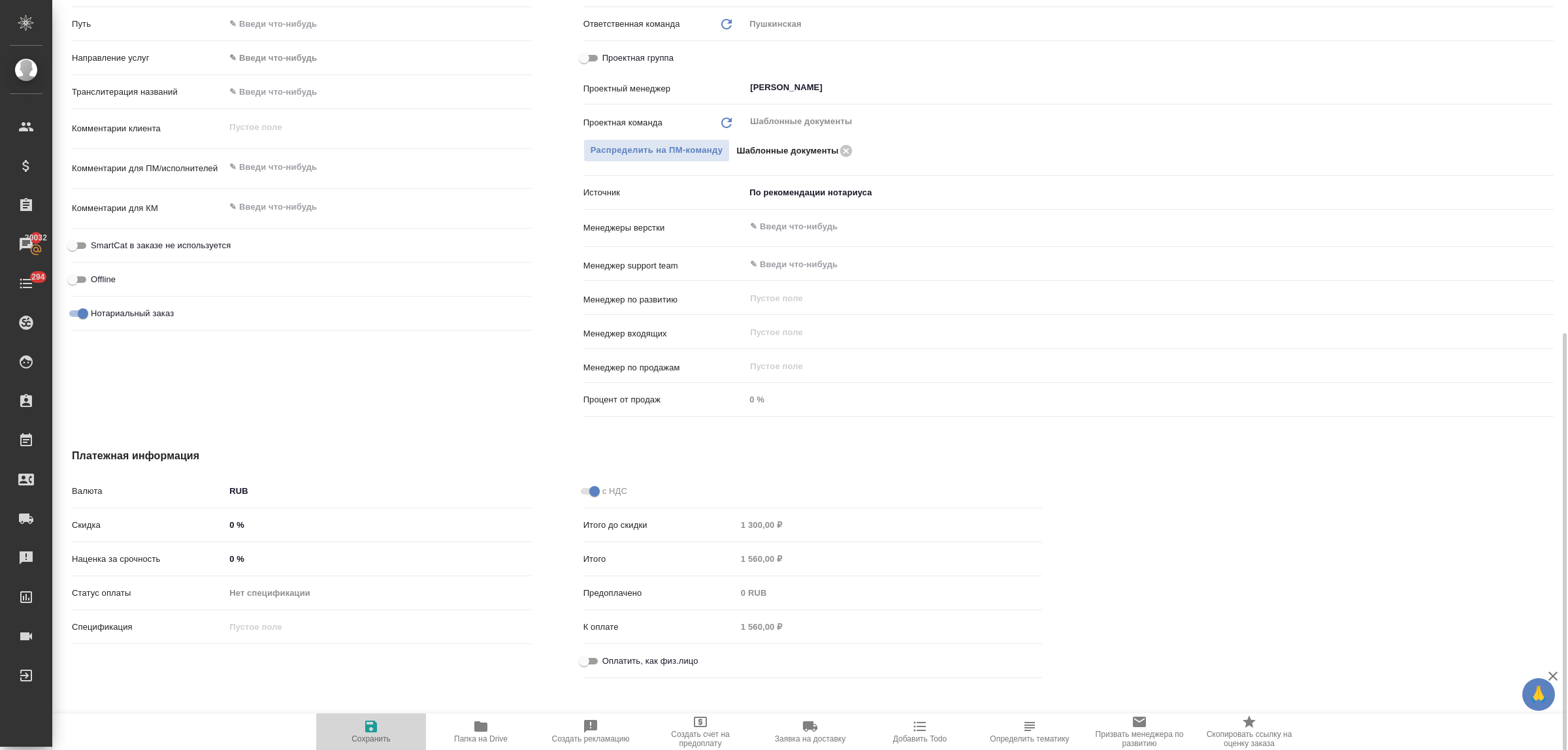
click at [371, 728] on icon "button" at bounding box center [371, 726] width 16 height 16
type textarea "x"
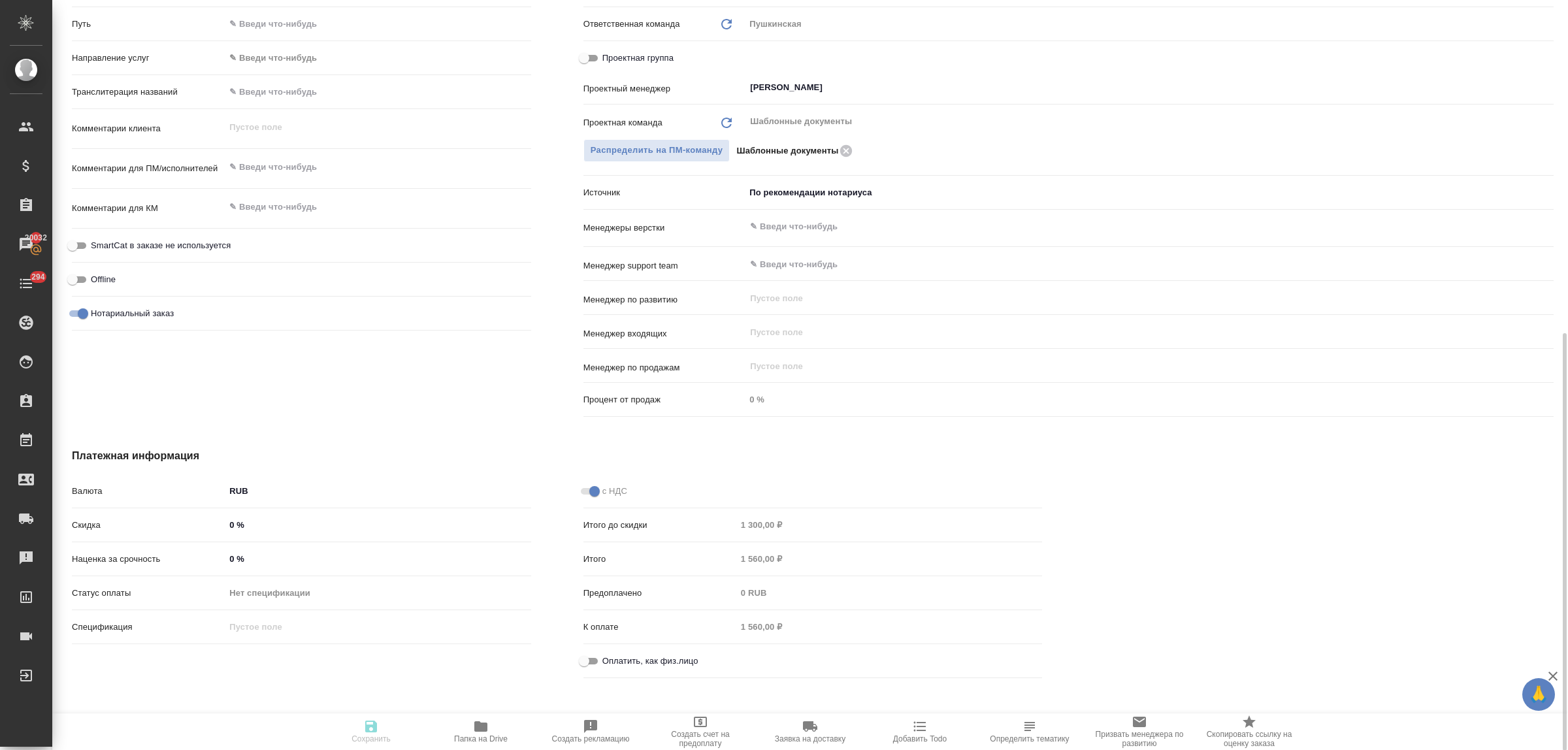
type textarea "x"
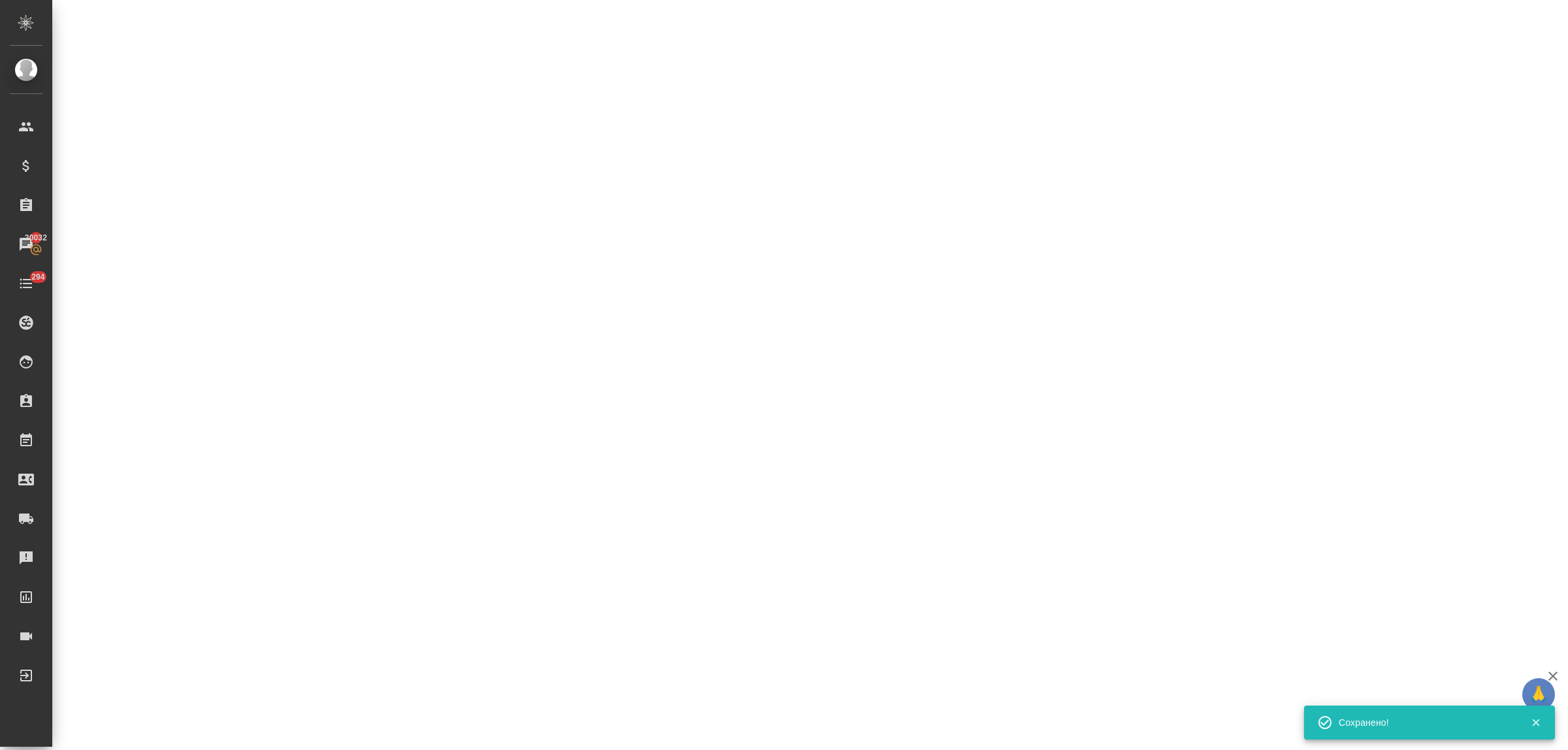
select select "RU"
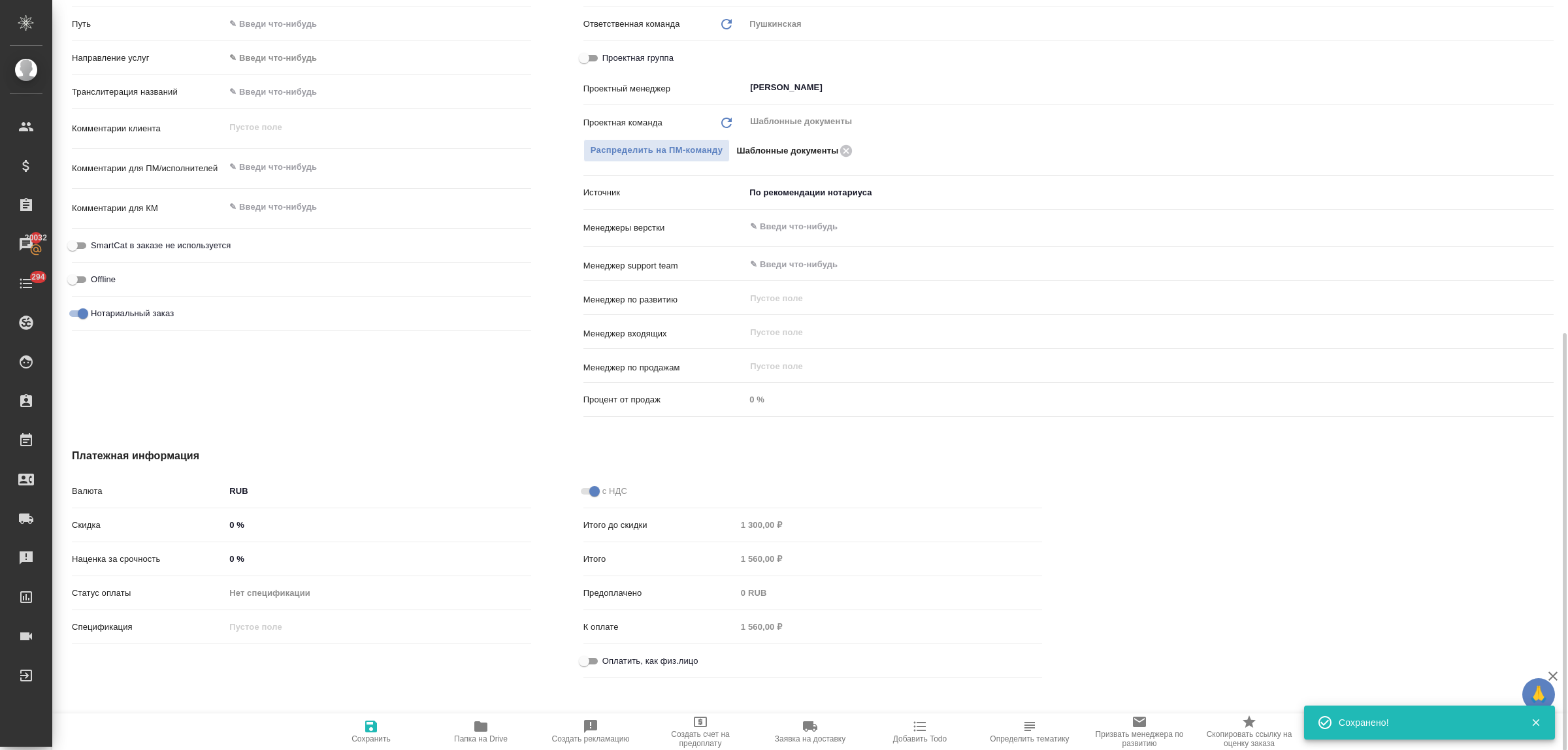
type textarea "x"
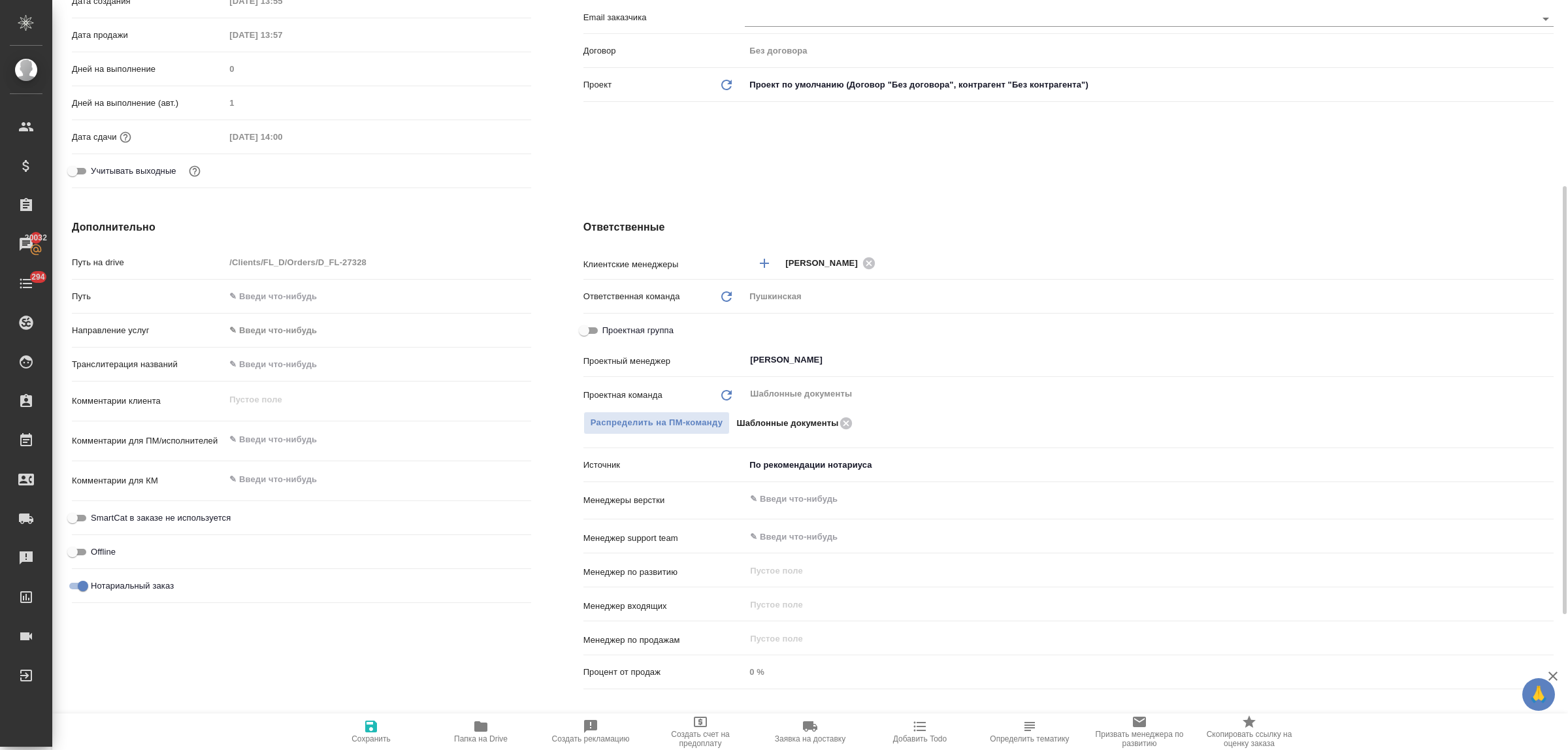
scroll to position [566, 0]
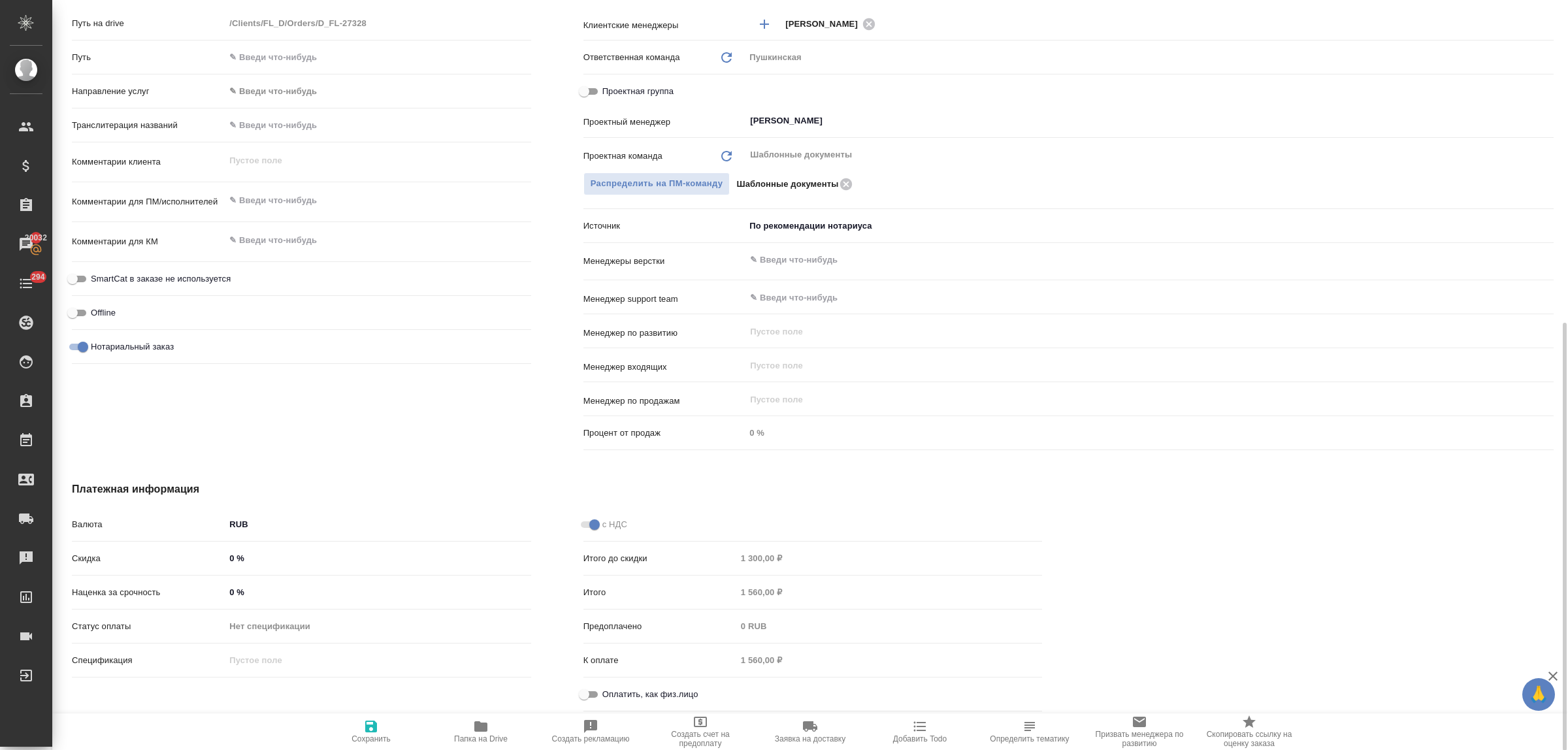
click at [590, 694] on input "Оплатить, как физ.лицо" at bounding box center [584, 694] width 47 height 16
checkbox input "true"
type textarea "x"
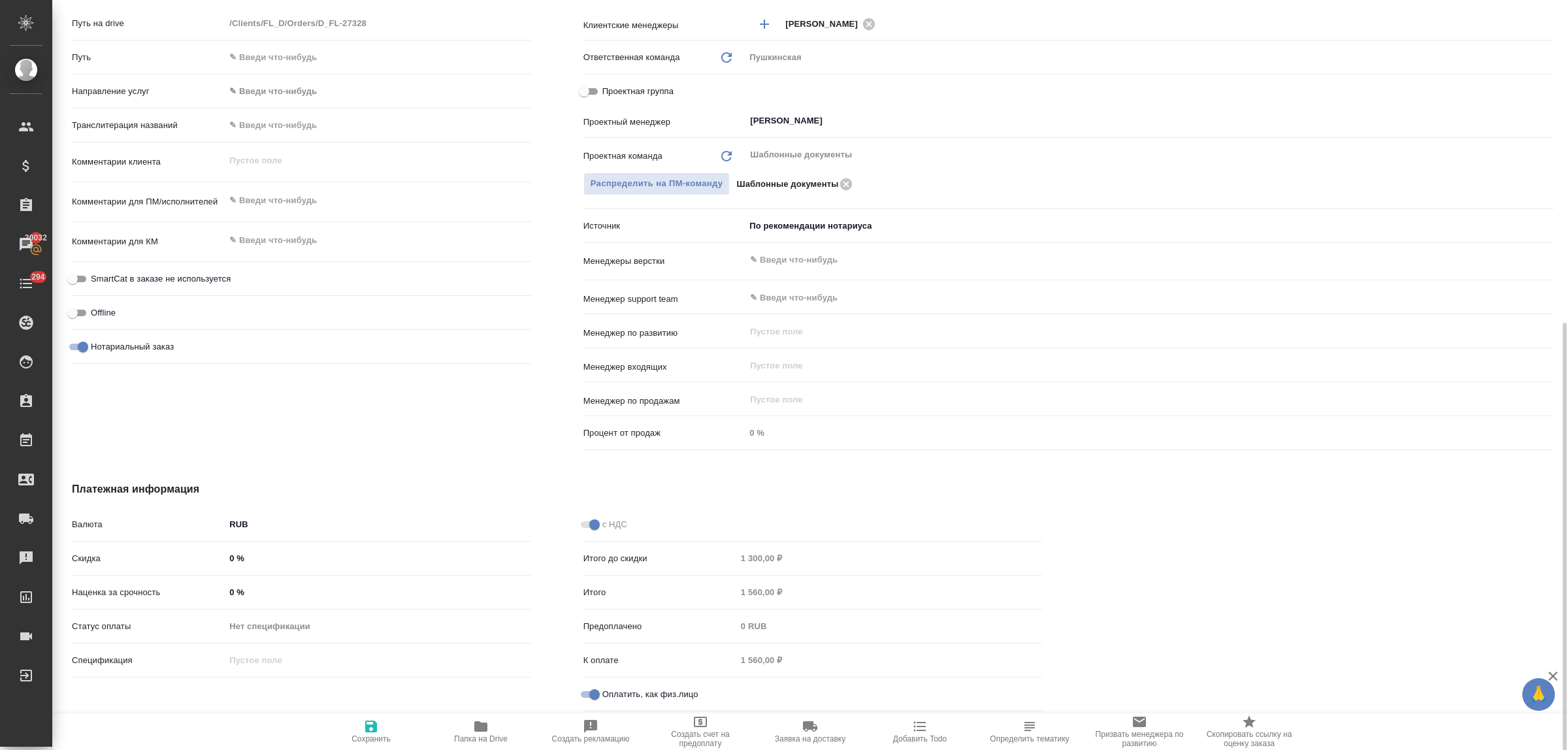
click at [374, 717] on button "Сохранить" at bounding box center [371, 732] width 110 height 37
type textarea "x"
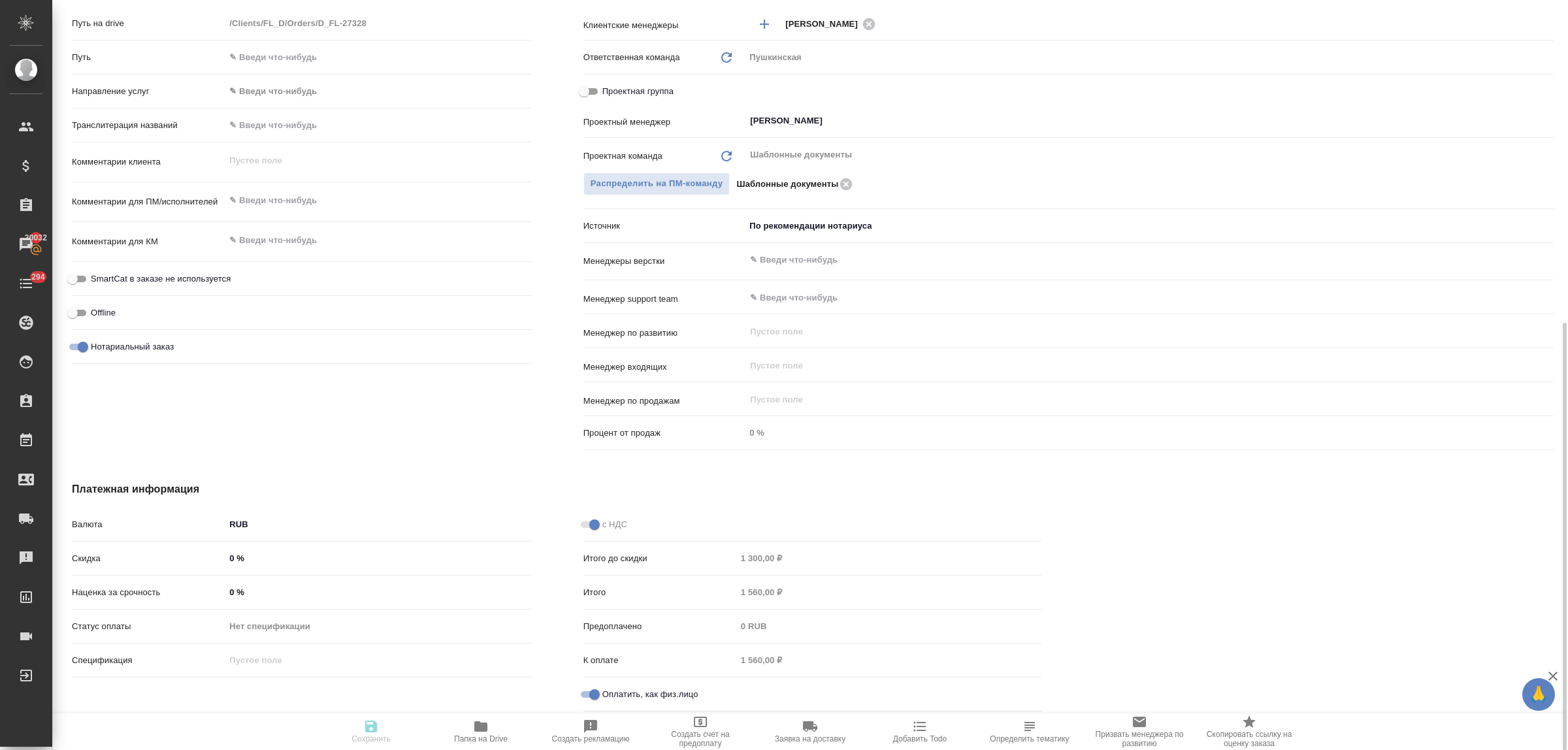
type textarea "x"
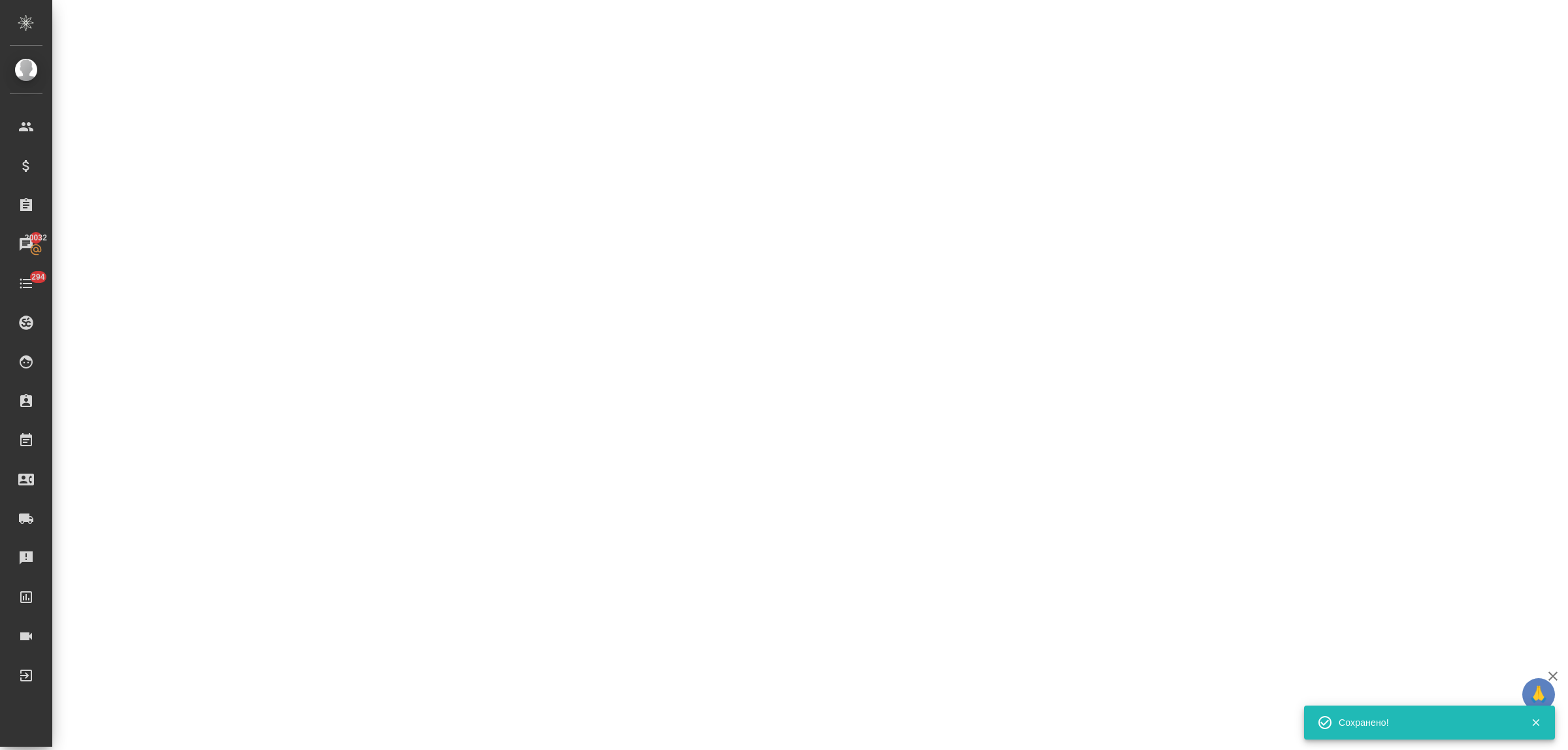
select select "RU"
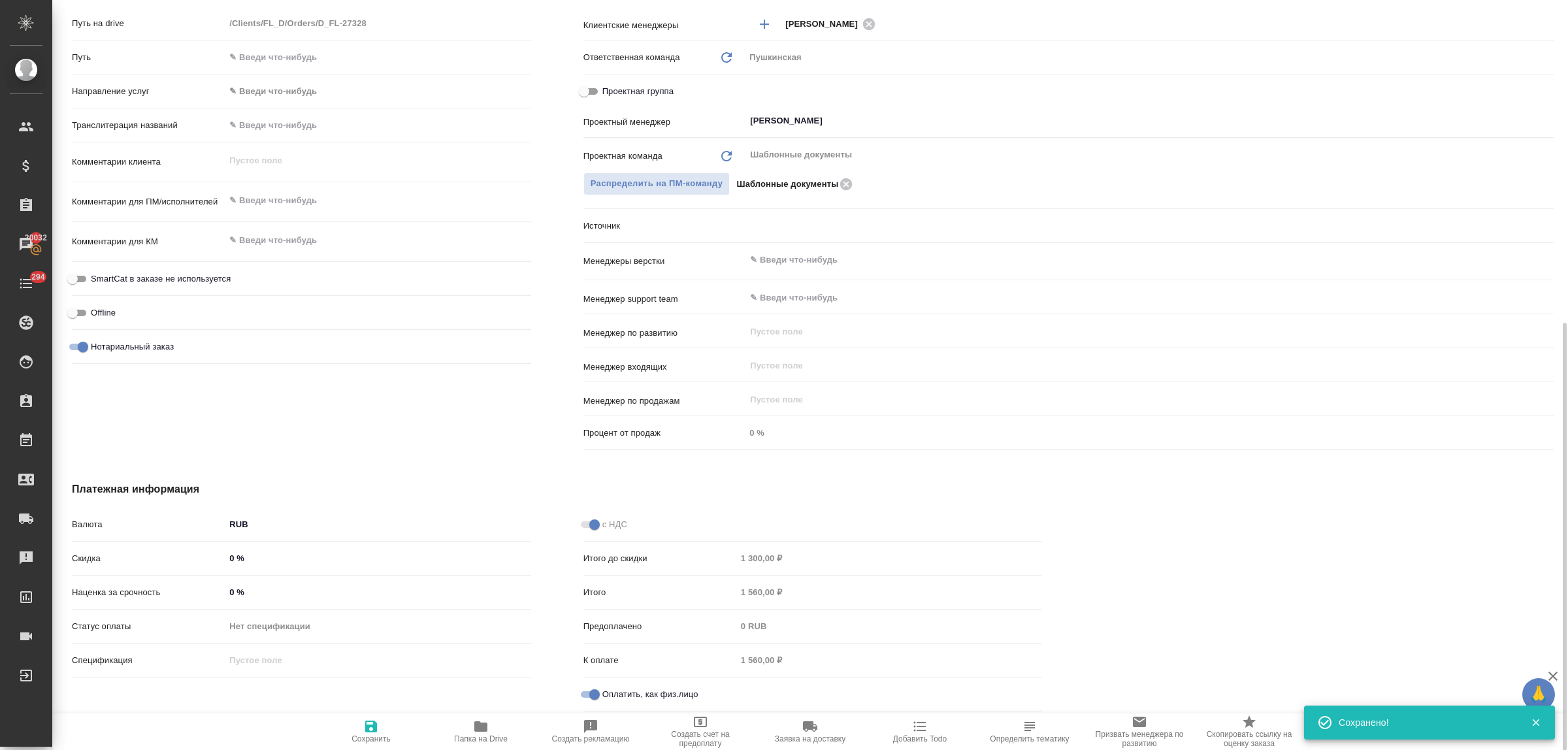
type textarea "x"
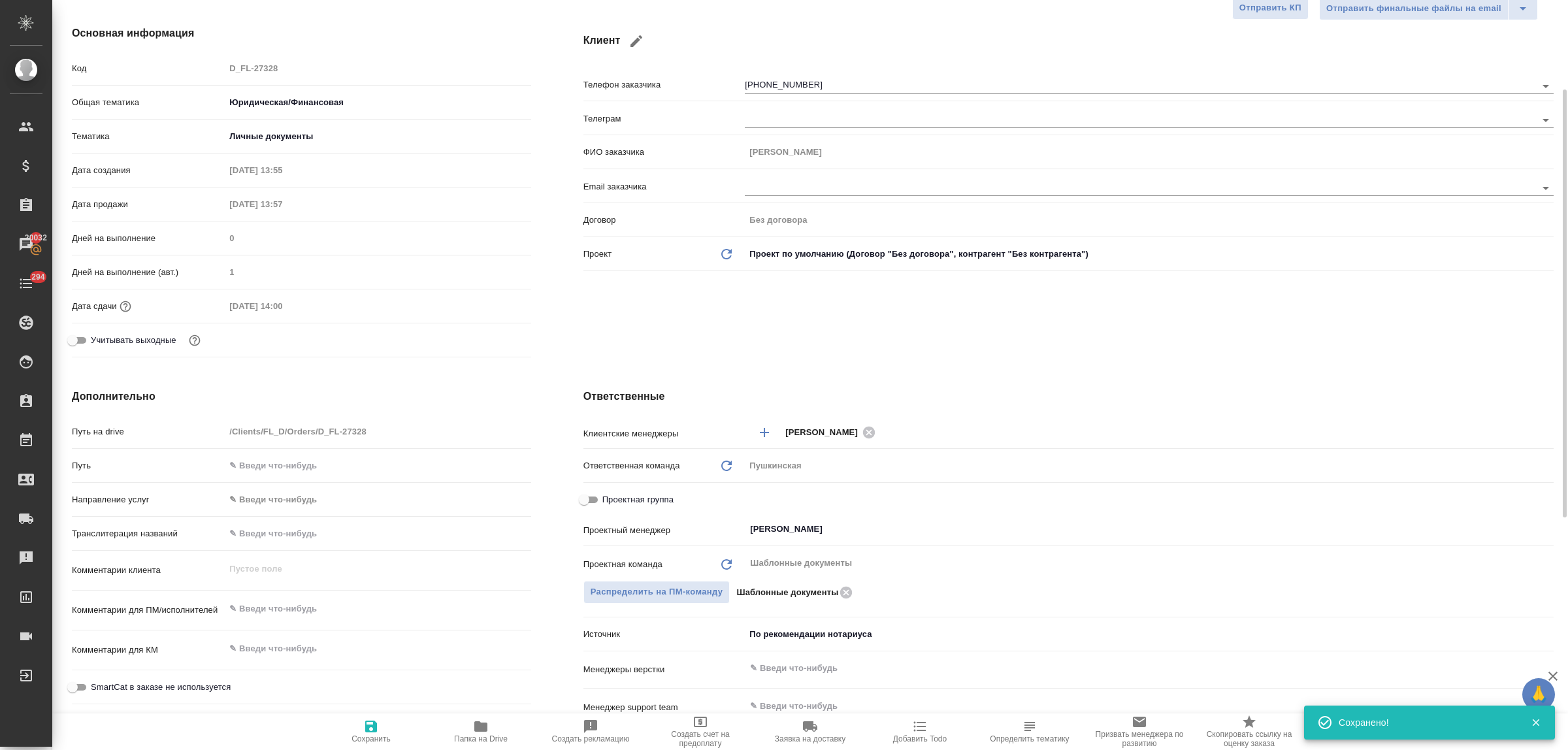
scroll to position [0, 0]
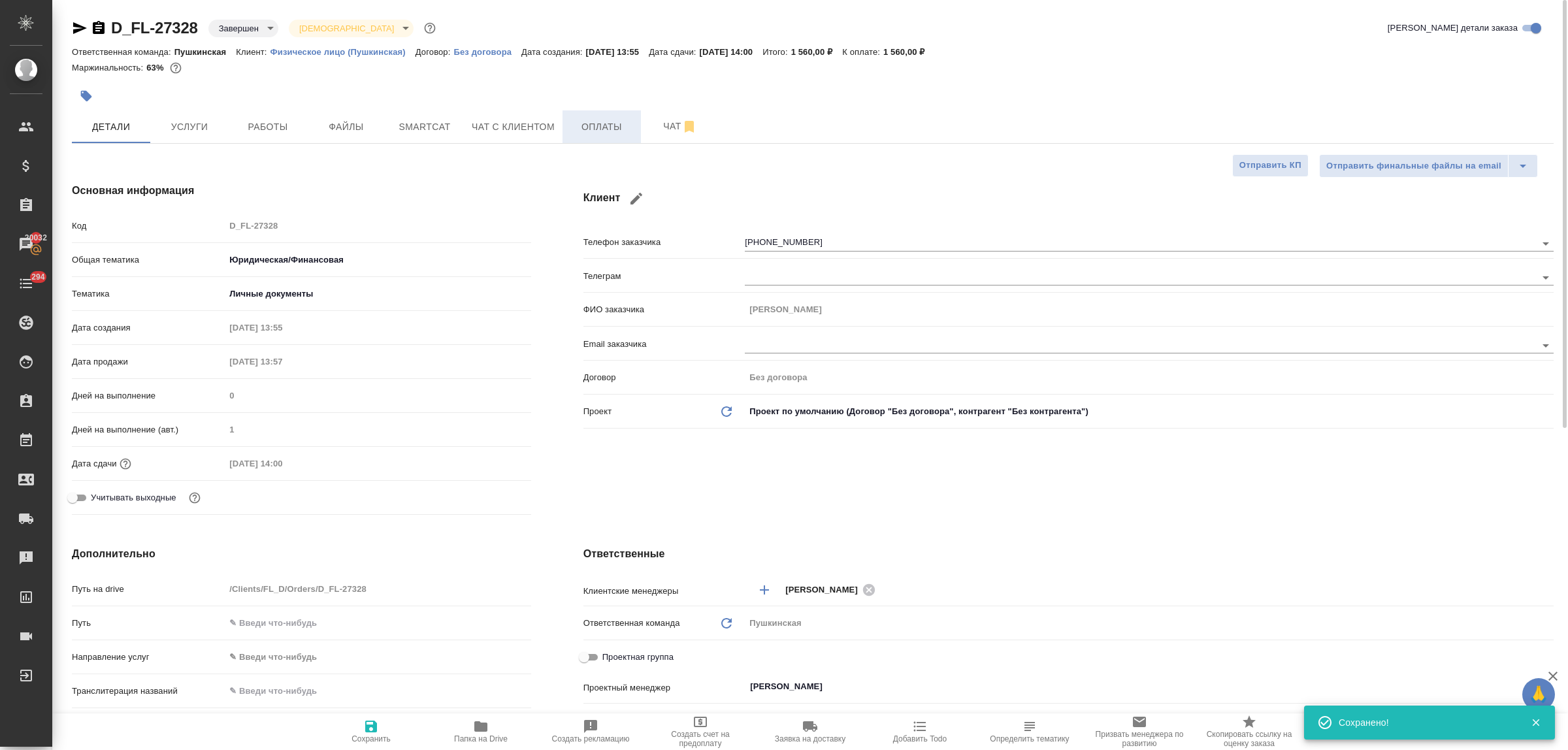
click at [610, 123] on span "Оплаты" at bounding box center [601, 127] width 62 height 17
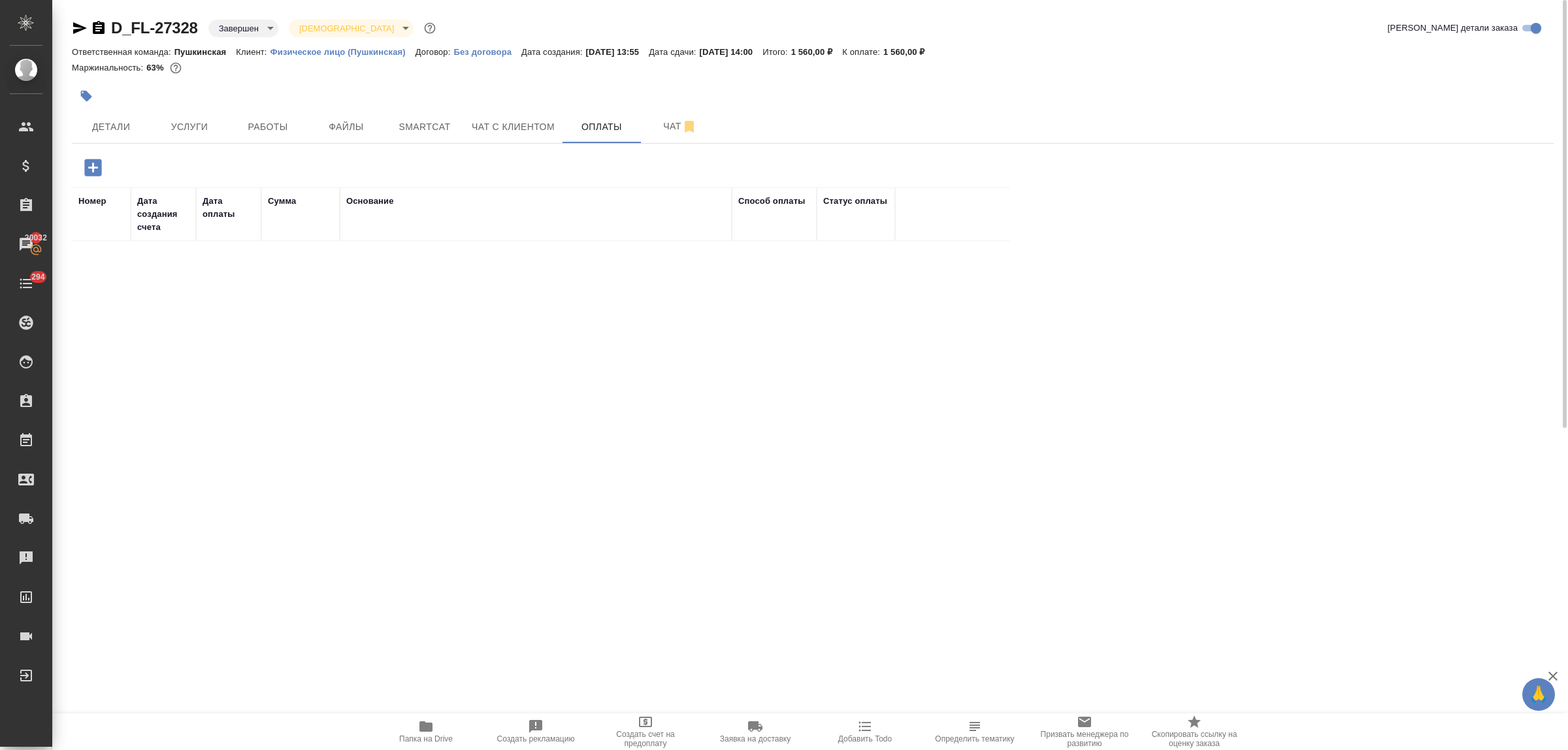
click at [93, 171] on icon "button" at bounding box center [93, 168] width 23 height 23
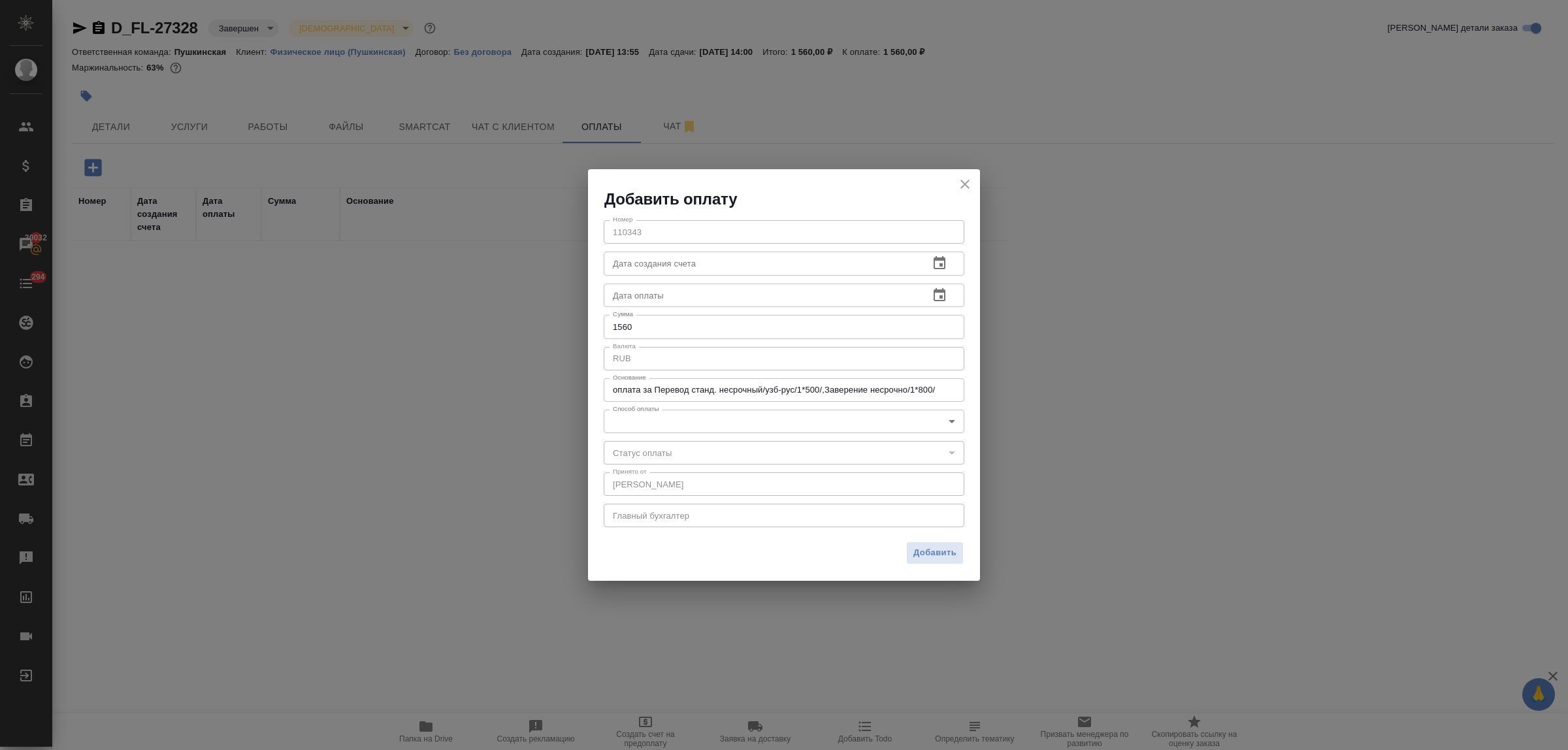
click at [694, 423] on body "🙏 .cls-1 fill:#fff; AWATERA Bulakhova [PERSON_NAME] Спецификации Заказы 20032 Ч…" at bounding box center [784, 375] width 1568 height 750
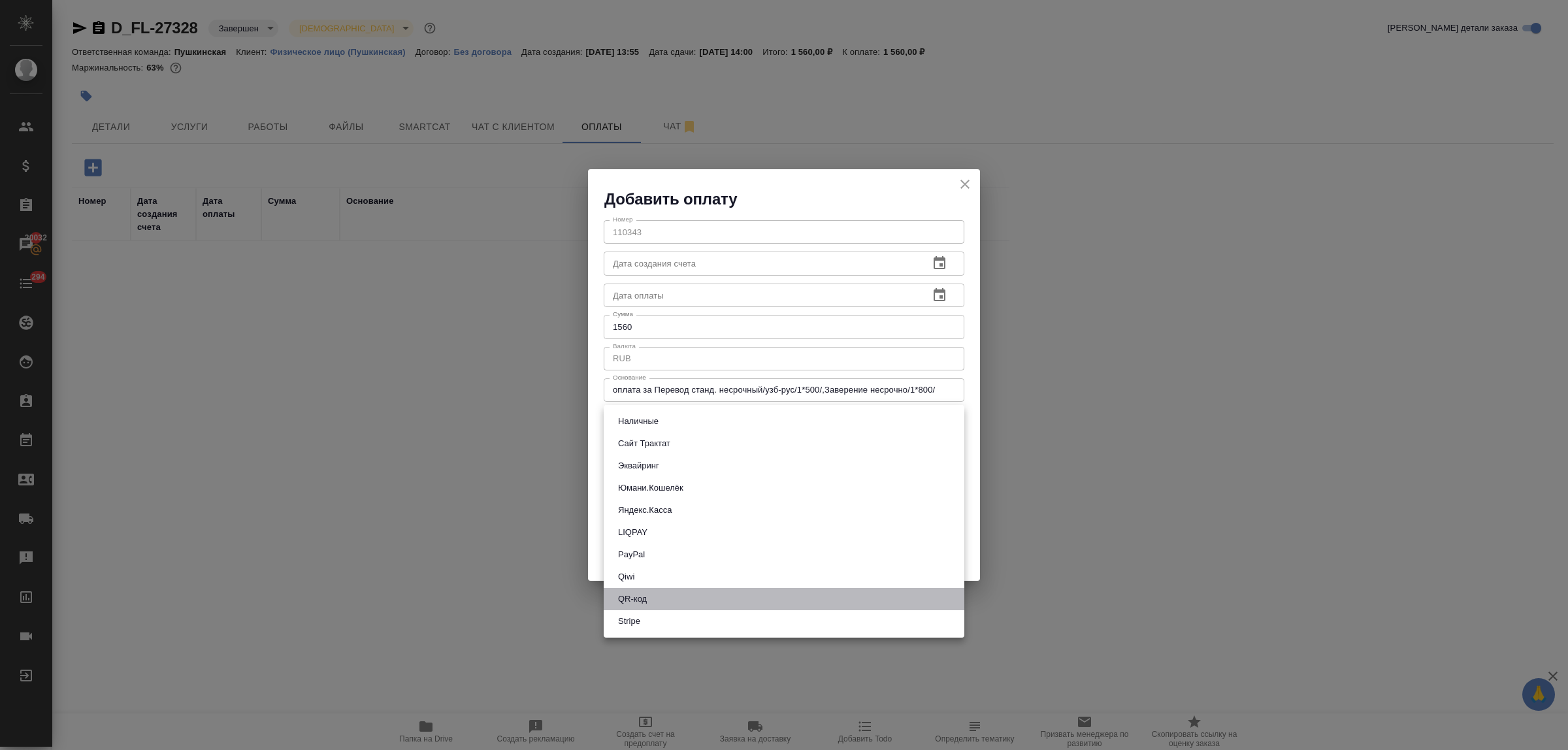
click at [673, 593] on li "QR-код" at bounding box center [784, 599] width 361 height 22
type input "60e5684acae83f185c96e013"
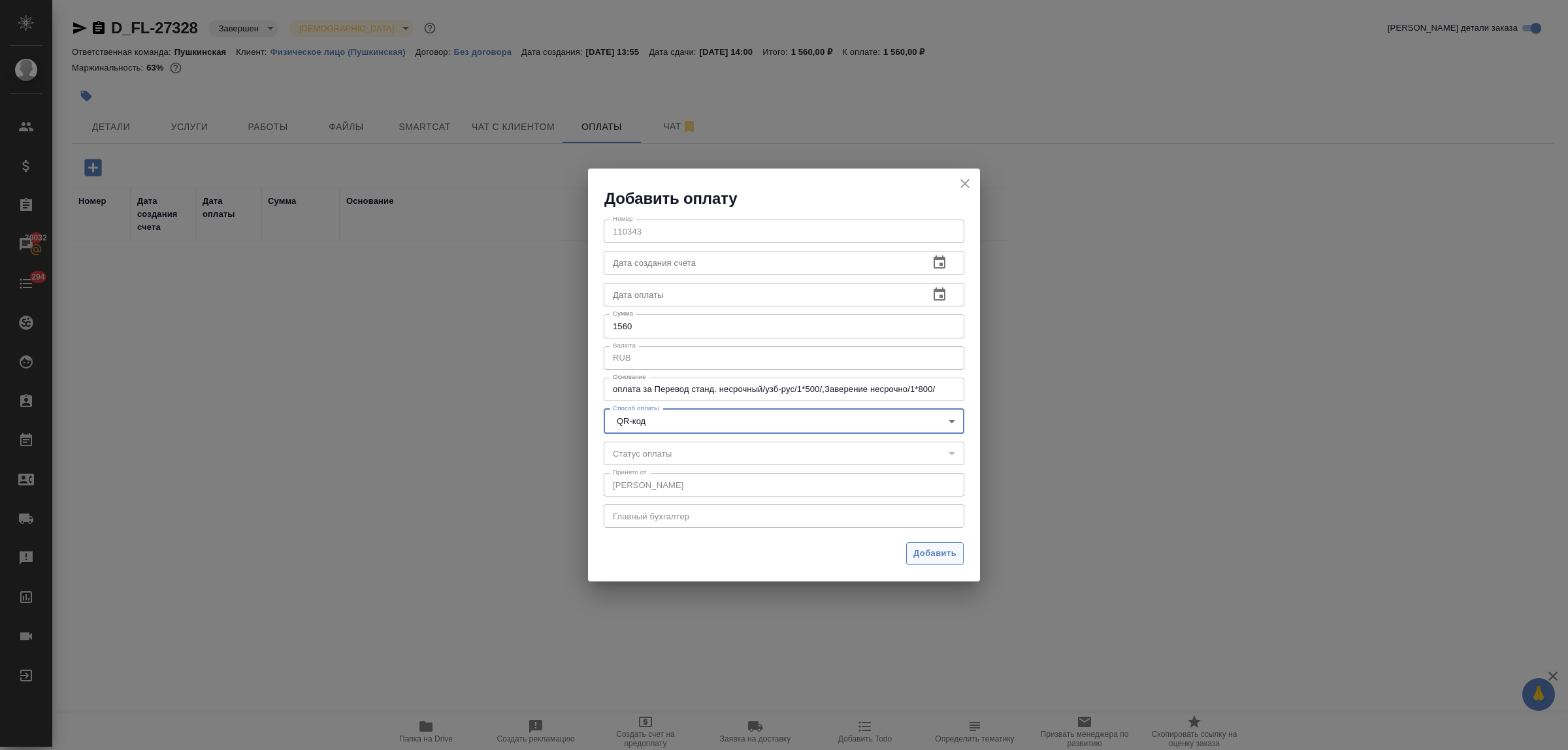
click at [919, 553] on span "Добавить" at bounding box center [935, 553] width 43 height 15
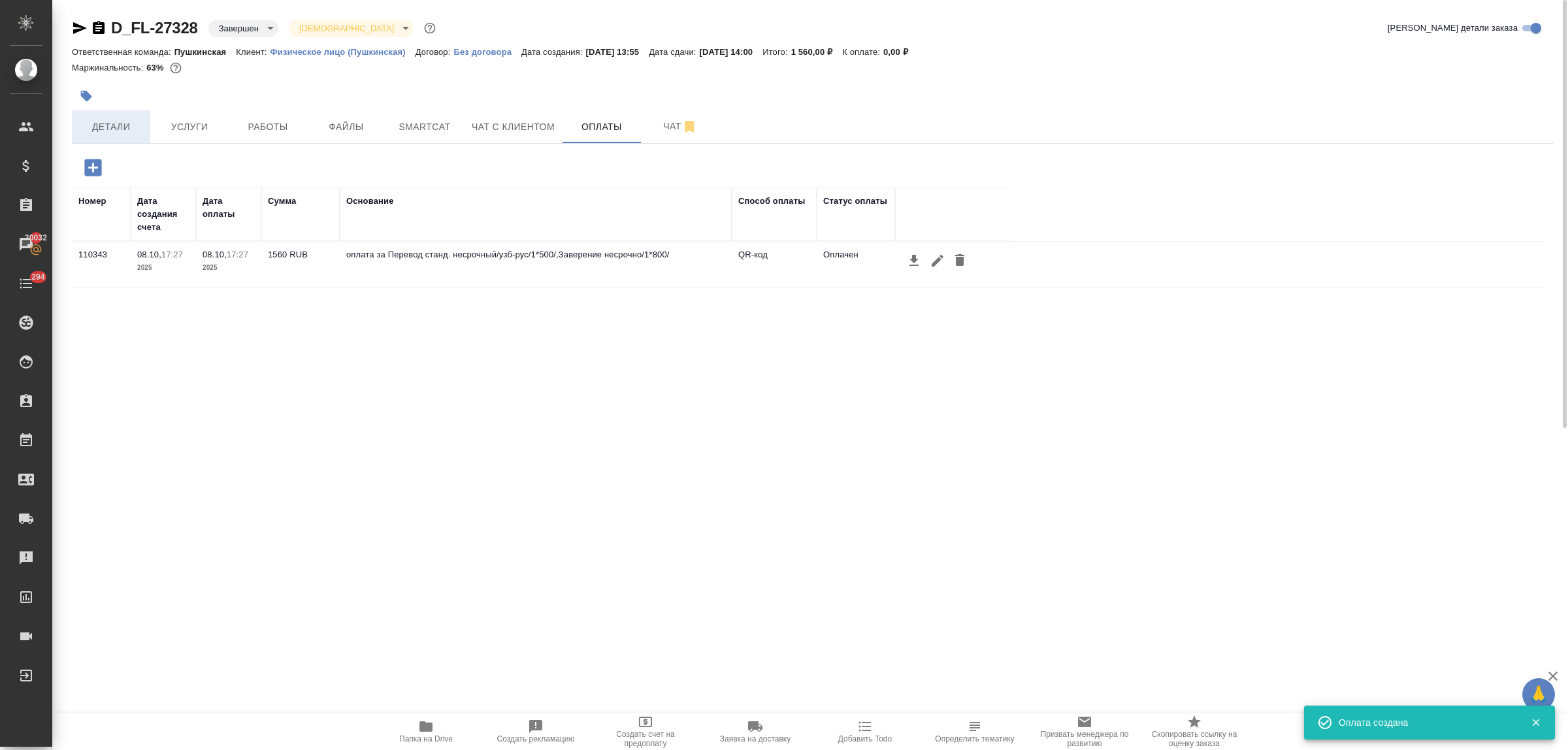
click at [106, 125] on span "Детали" at bounding box center [111, 127] width 62 height 17
